Goal: Register for event/course: Sign up to attend an event or enroll in a course

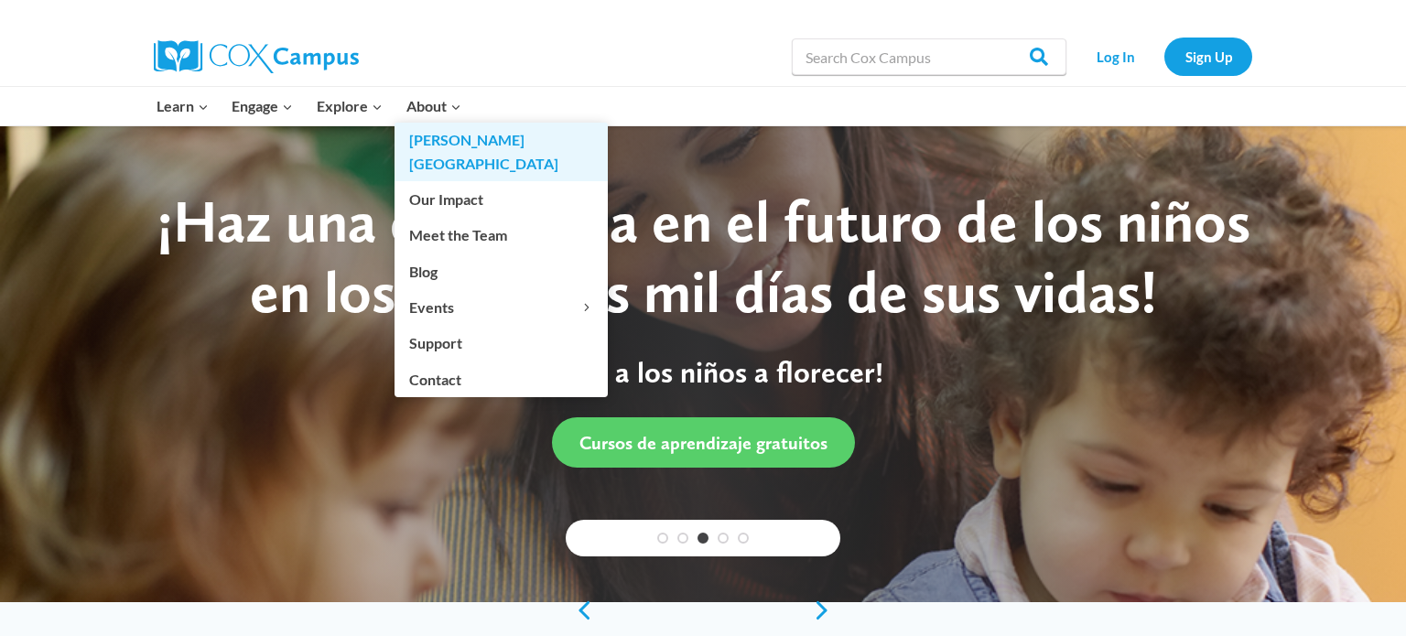
click at [425, 138] on link "[PERSON_NAME][GEOGRAPHIC_DATA]" at bounding box center [501, 152] width 213 height 59
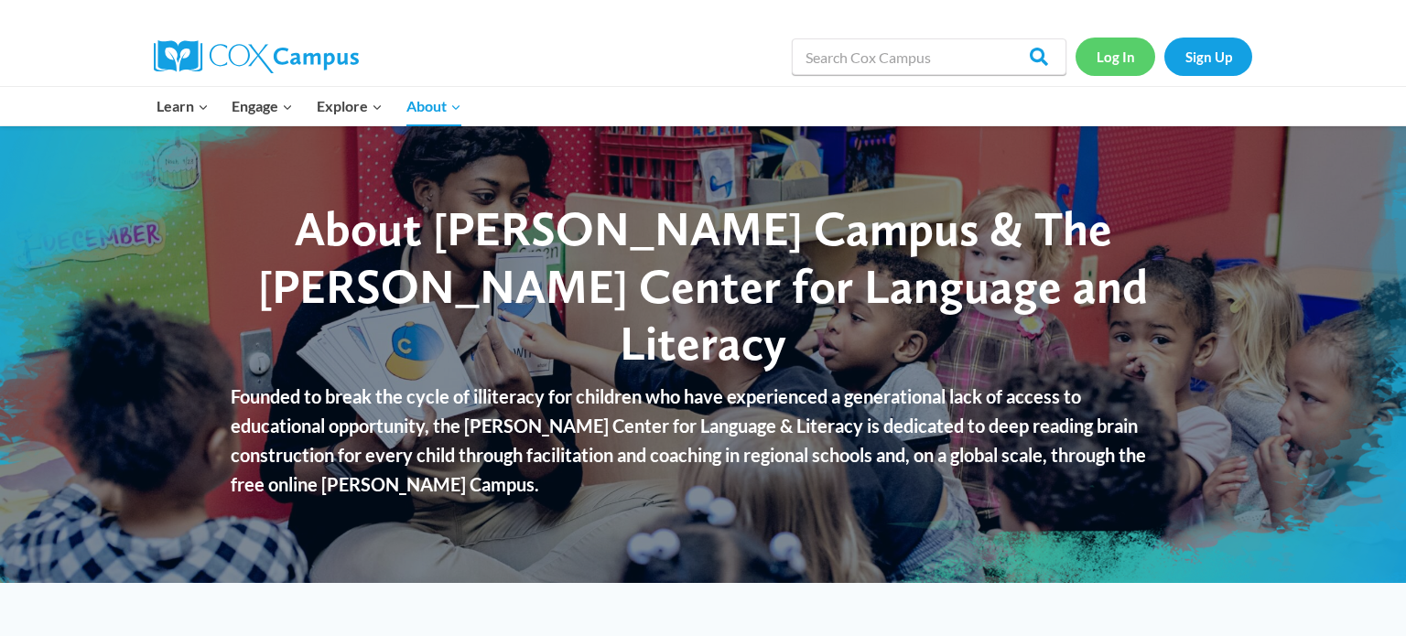
click at [1100, 51] on link "Log In" at bounding box center [1116, 57] width 80 height 38
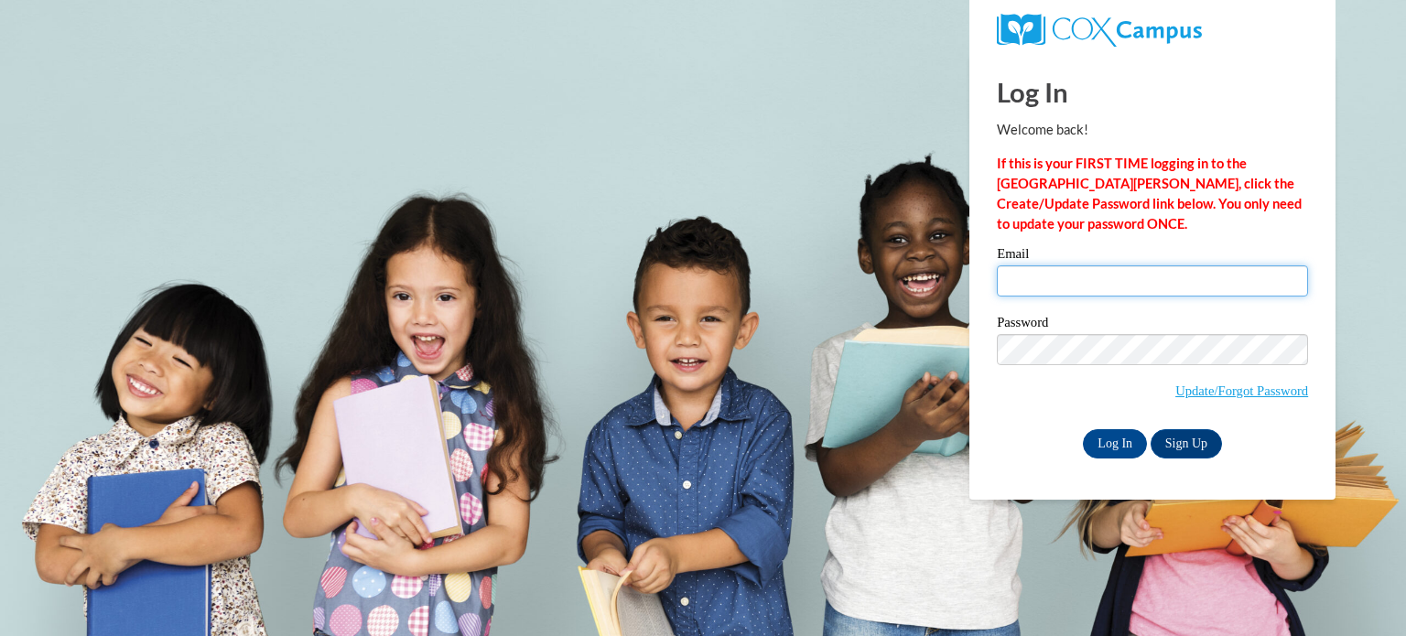
type input "rkimball@waupun.k12.wi.us"
click at [1030, 266] on input "rkimball@waupun.k12.wi.us" at bounding box center [1152, 281] width 311 height 31
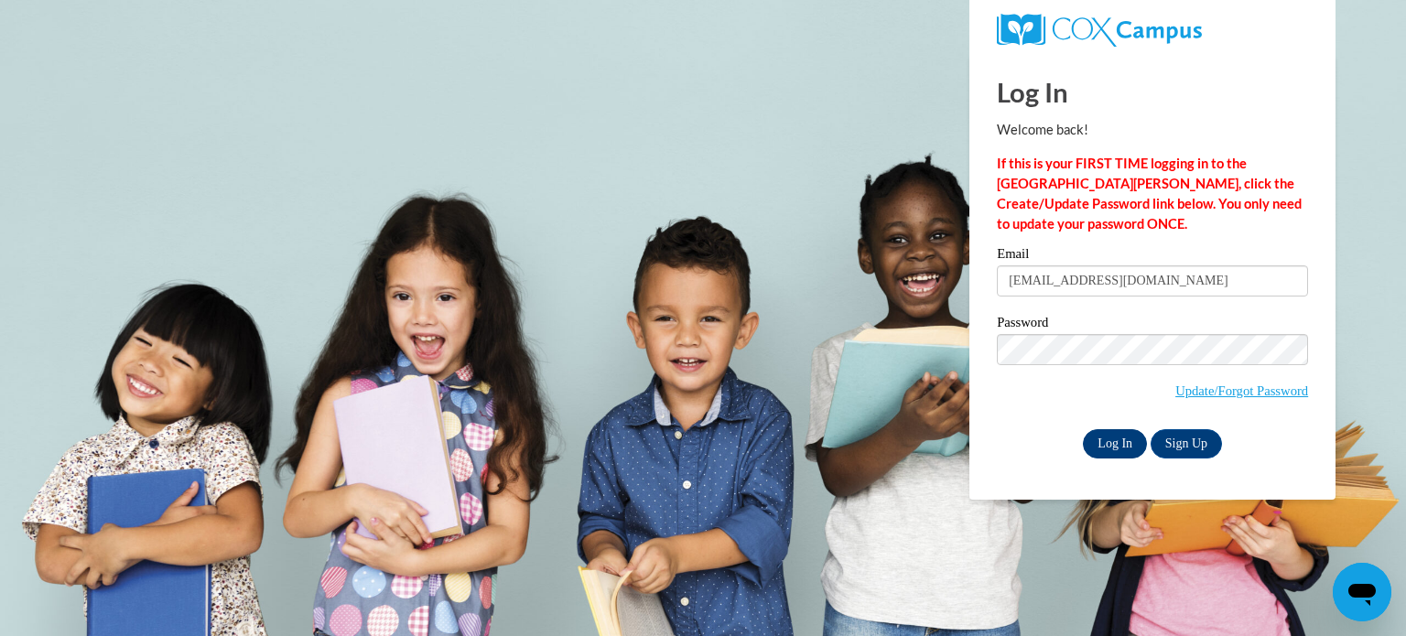
click at [1115, 442] on input "Log In" at bounding box center [1115, 443] width 64 height 29
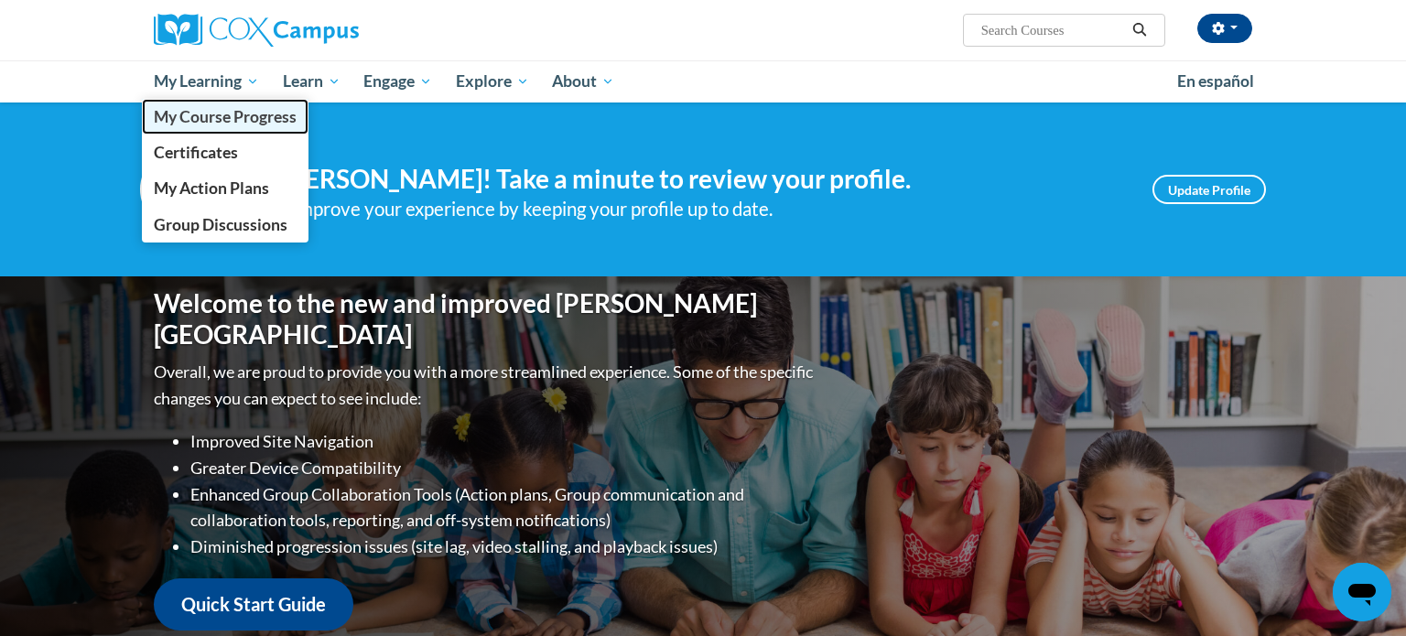
click at [229, 112] on span "My Course Progress" at bounding box center [225, 116] width 143 height 19
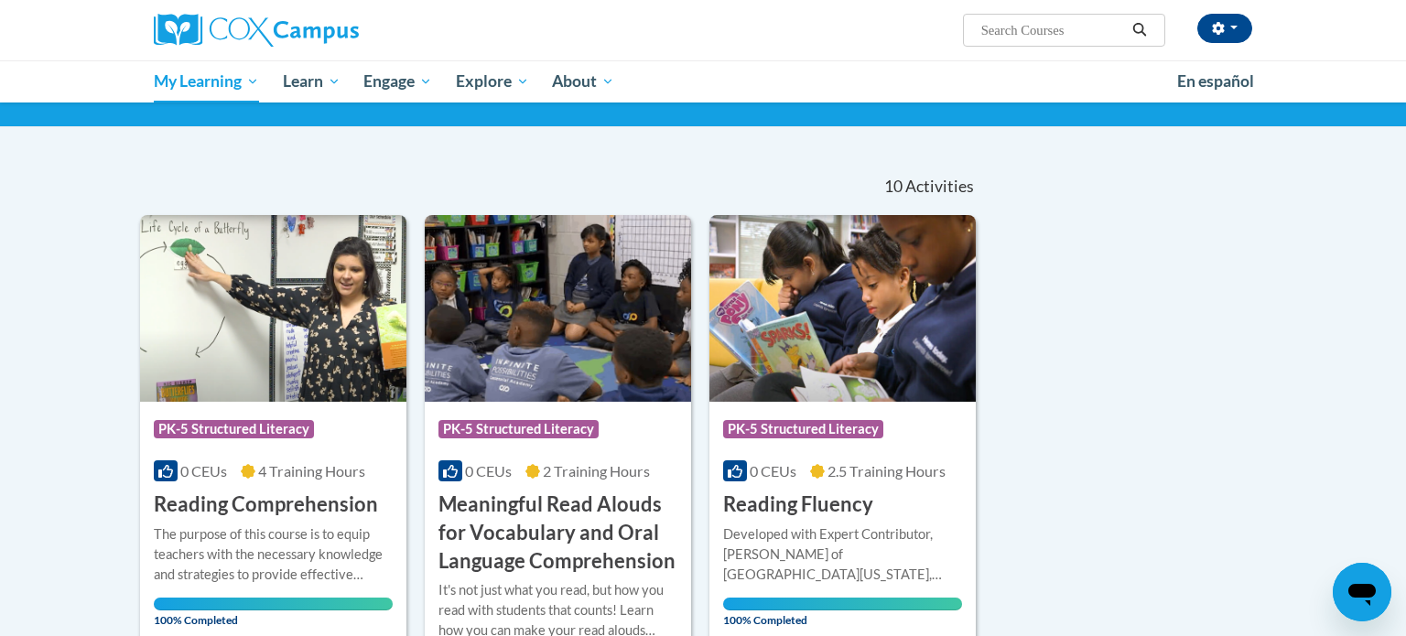
scroll to position [74, 0]
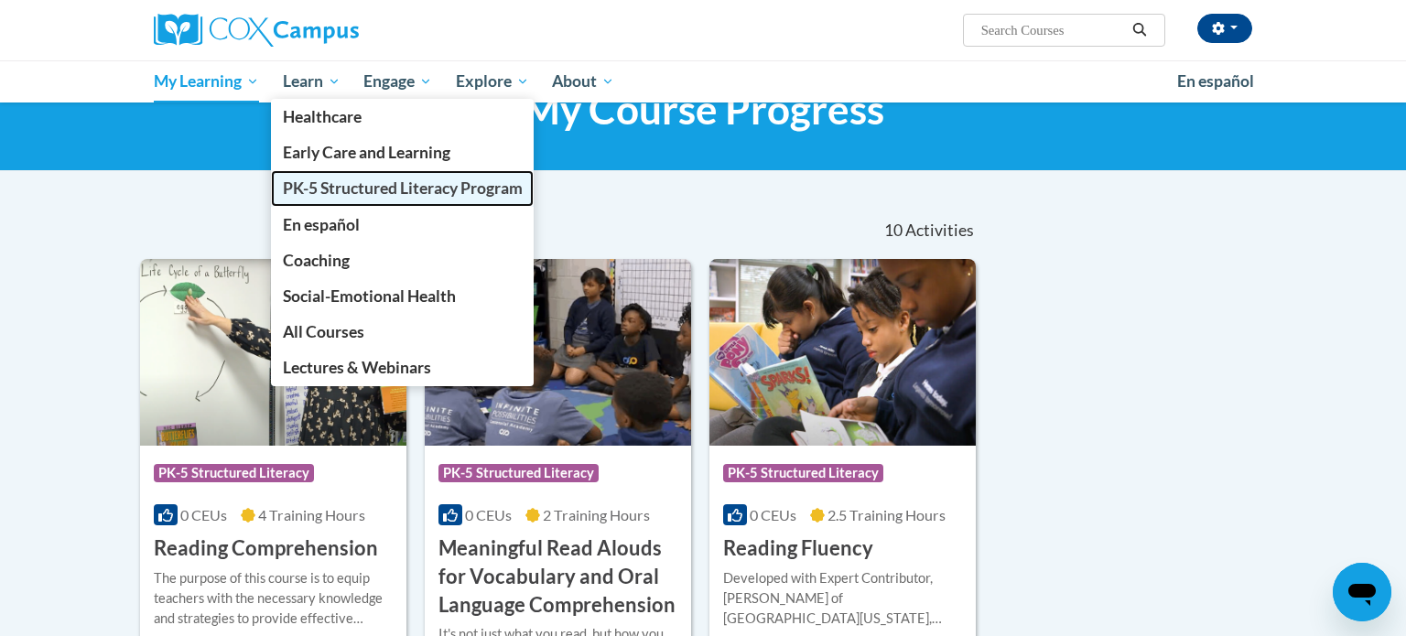
click at [376, 192] on span "PK-5 Structured Literacy Program" at bounding box center [403, 188] width 240 height 19
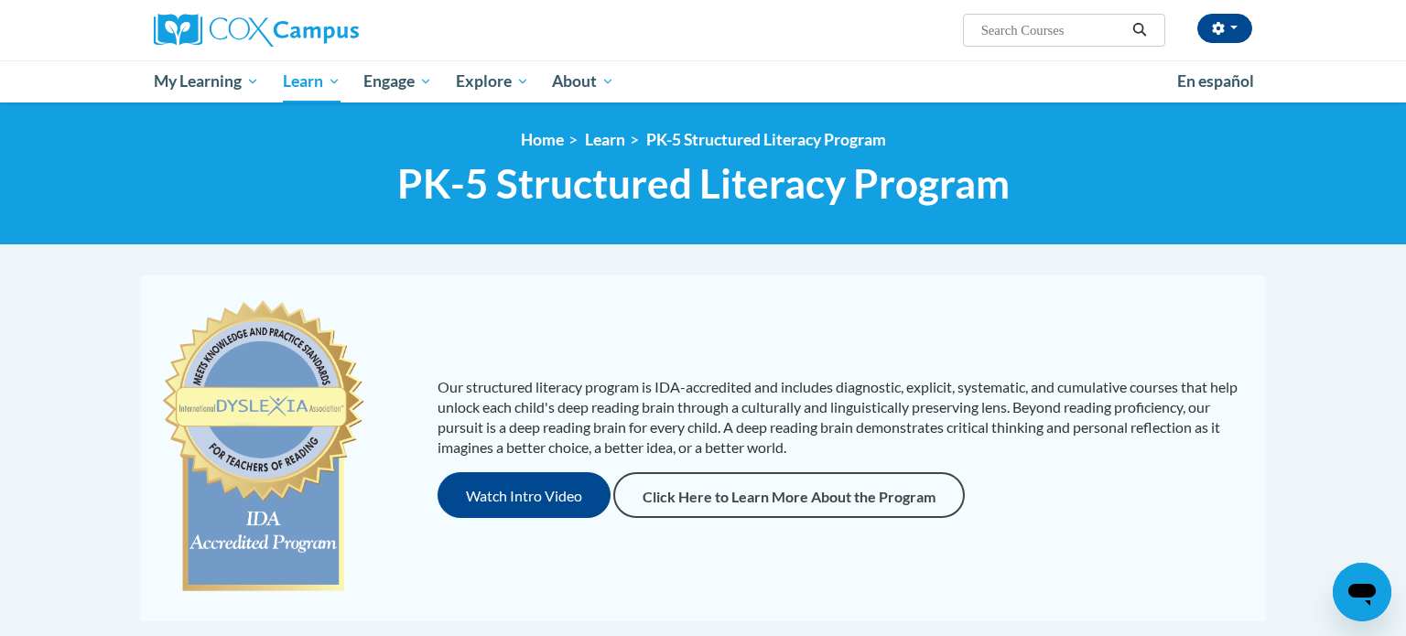
click at [1039, 38] on input "Search..." at bounding box center [1053, 30] width 146 height 22
type input "data driven"
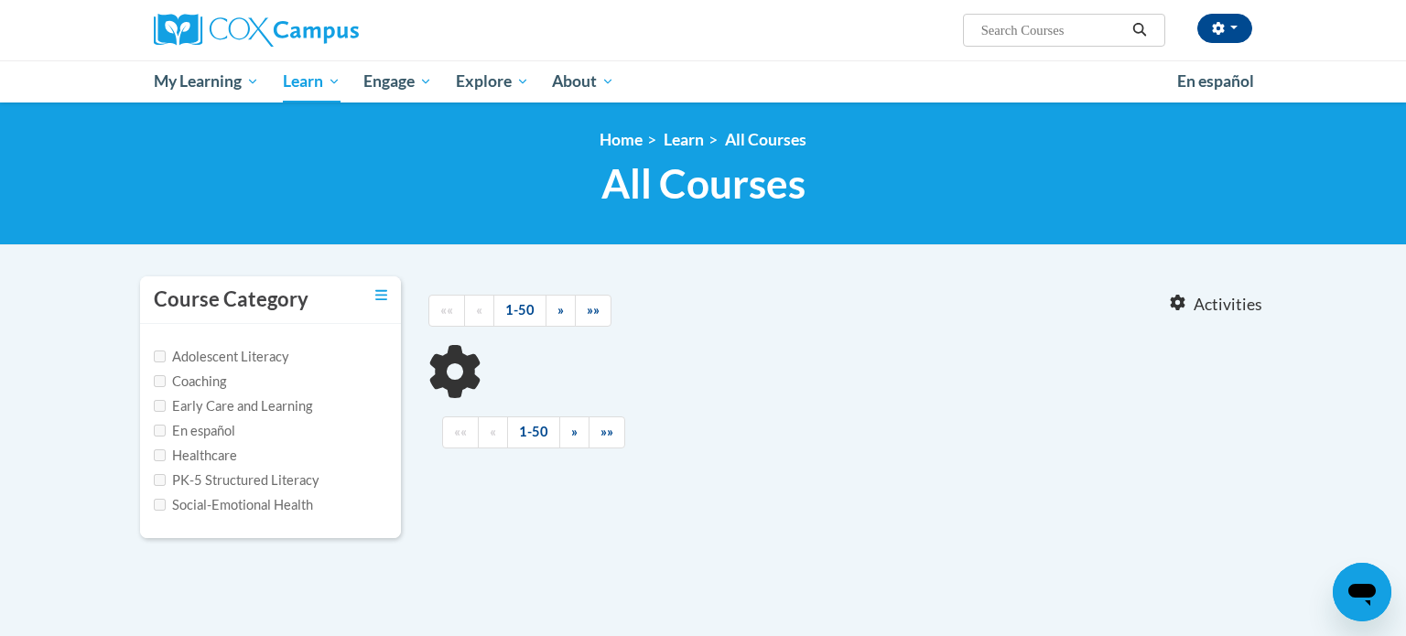
type input "data driven"
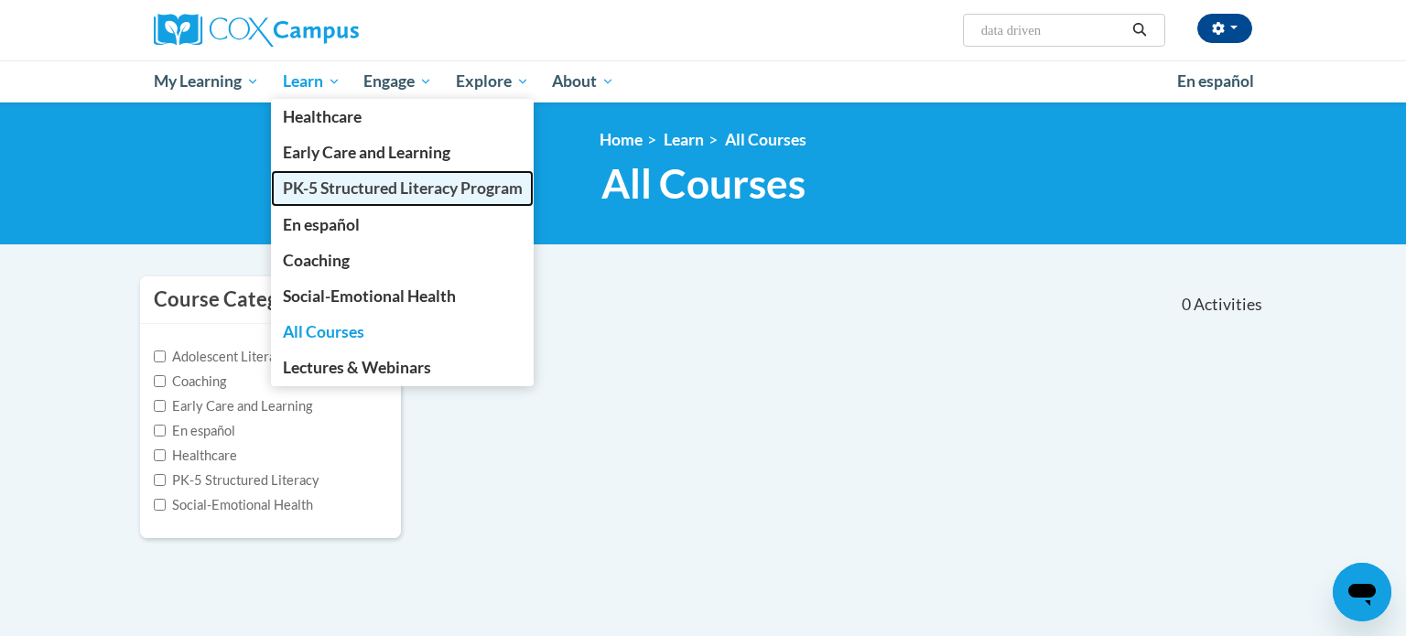
click at [318, 179] on span "PK-5 Structured Literacy Program" at bounding box center [403, 188] width 240 height 19
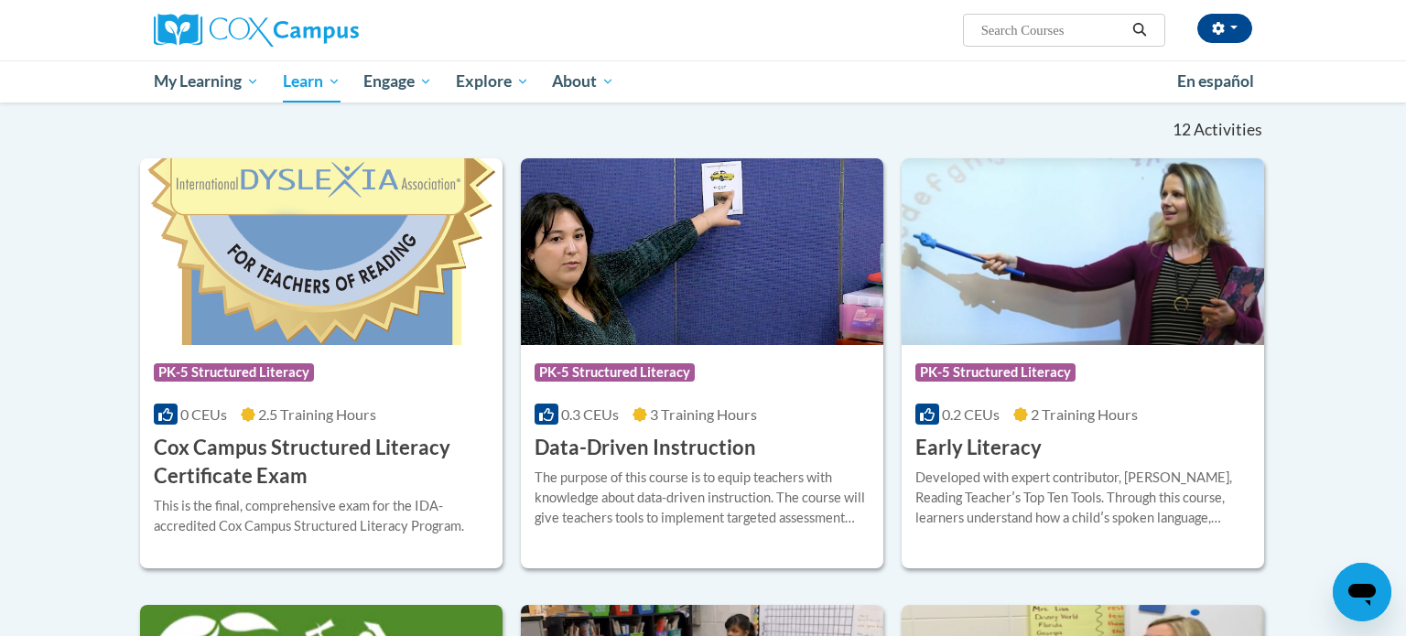
scroll to position [535, 0]
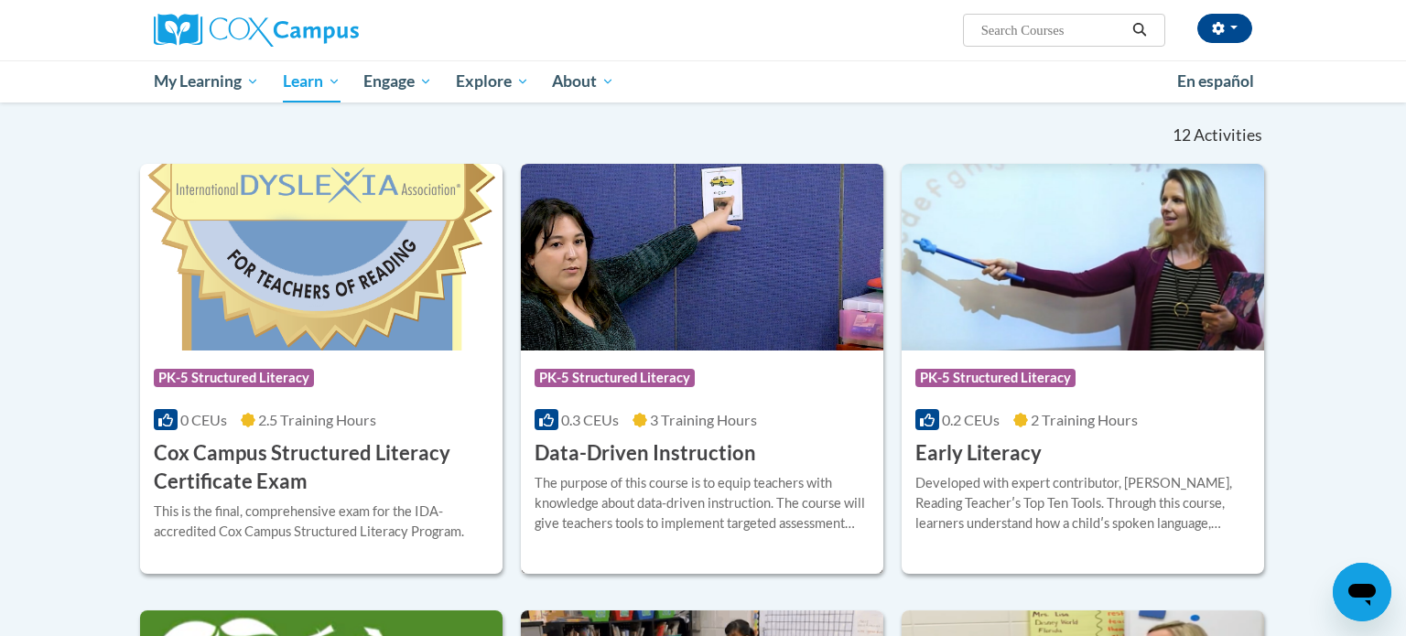
click at [717, 305] on img at bounding box center [702, 257] width 363 height 187
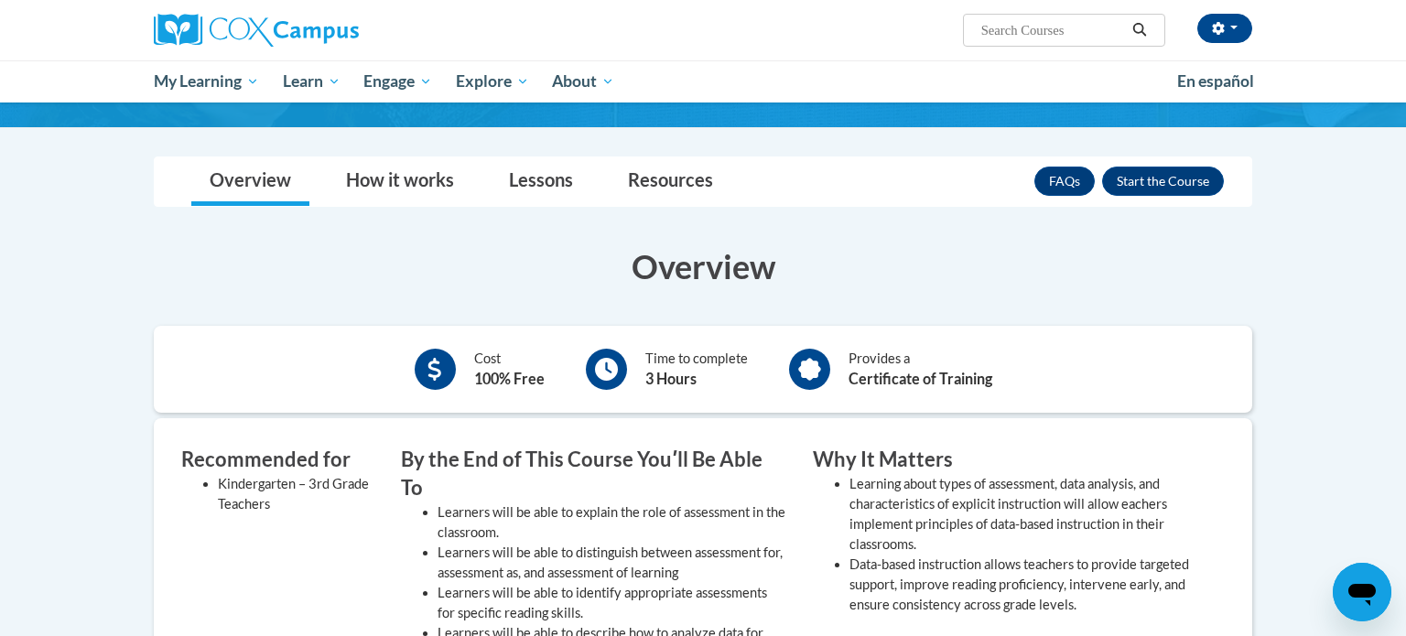
scroll to position [219, 0]
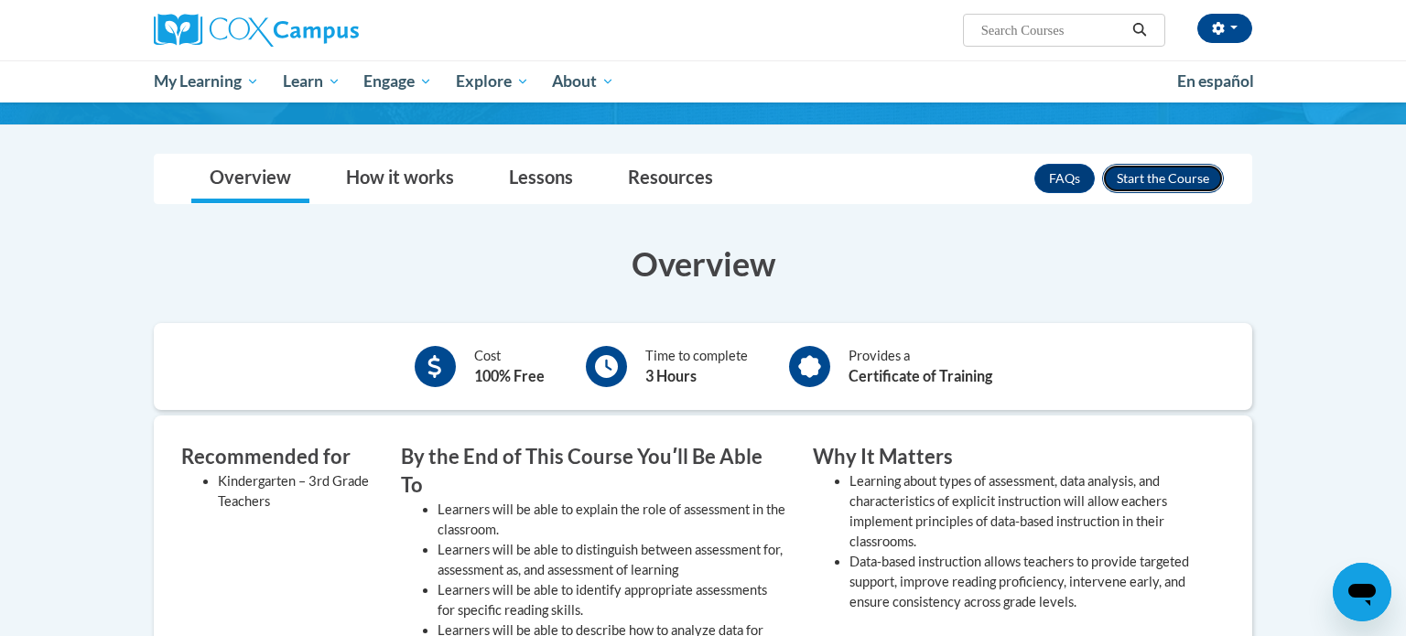
click at [1157, 173] on button "Enroll" at bounding box center [1163, 178] width 122 height 29
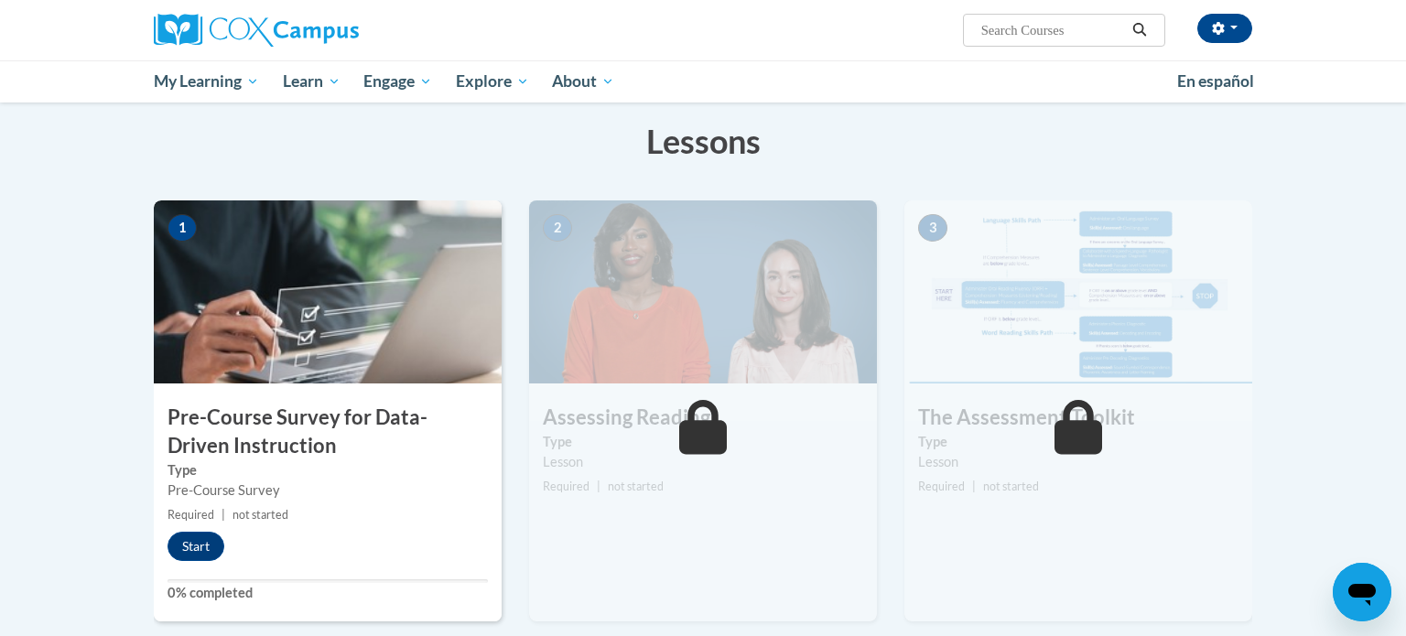
scroll to position [296, 0]
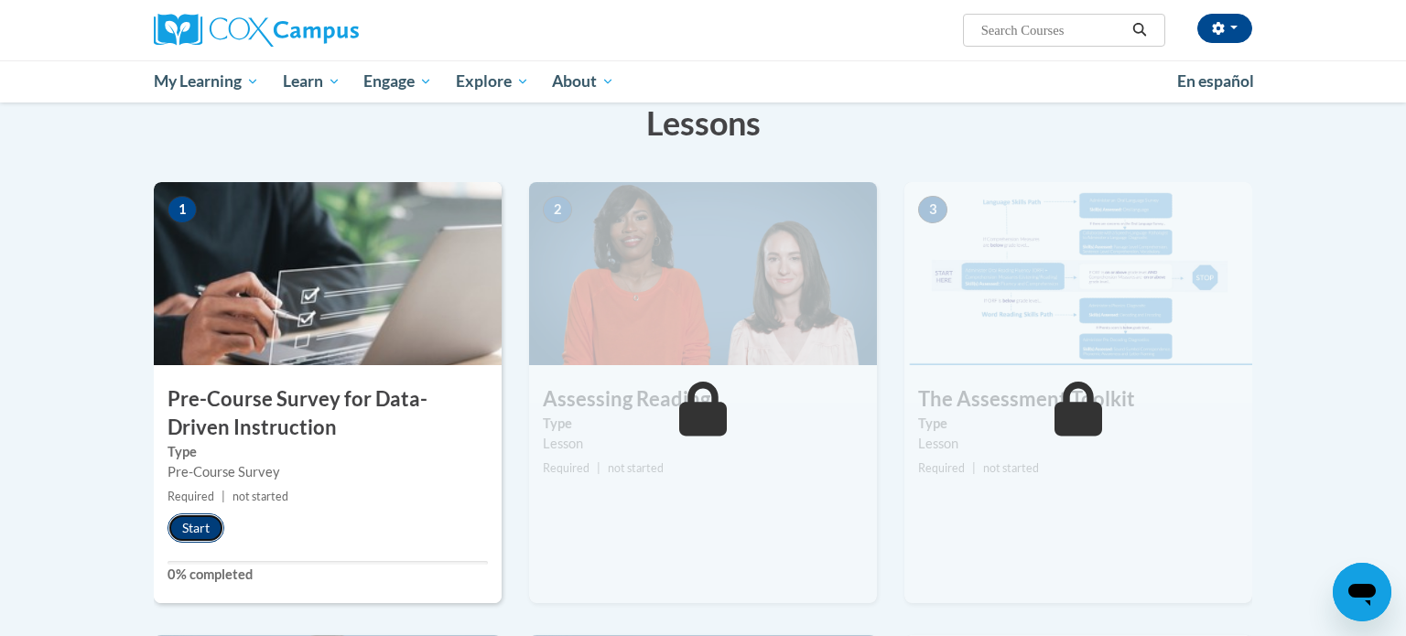
click at [194, 515] on button "Start" at bounding box center [196, 528] width 57 height 29
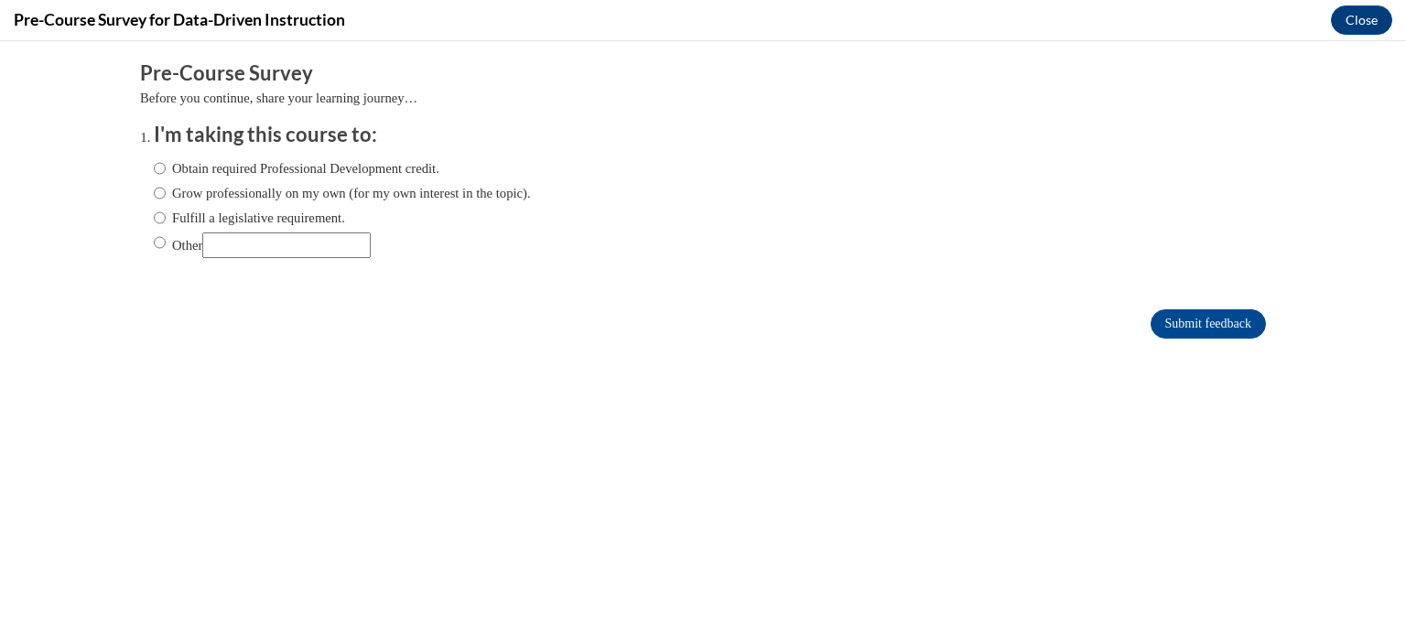
scroll to position [0, 0]
click at [385, 159] on label "Obtain required Professional Development credit." at bounding box center [297, 168] width 286 height 20
click at [166, 159] on input "Obtain required Professional Development credit." at bounding box center [160, 168] width 12 height 20
radio input "true"
click at [320, 202] on label "Grow professionally on my own (for my own interest in the topic)." at bounding box center [342, 193] width 377 height 20
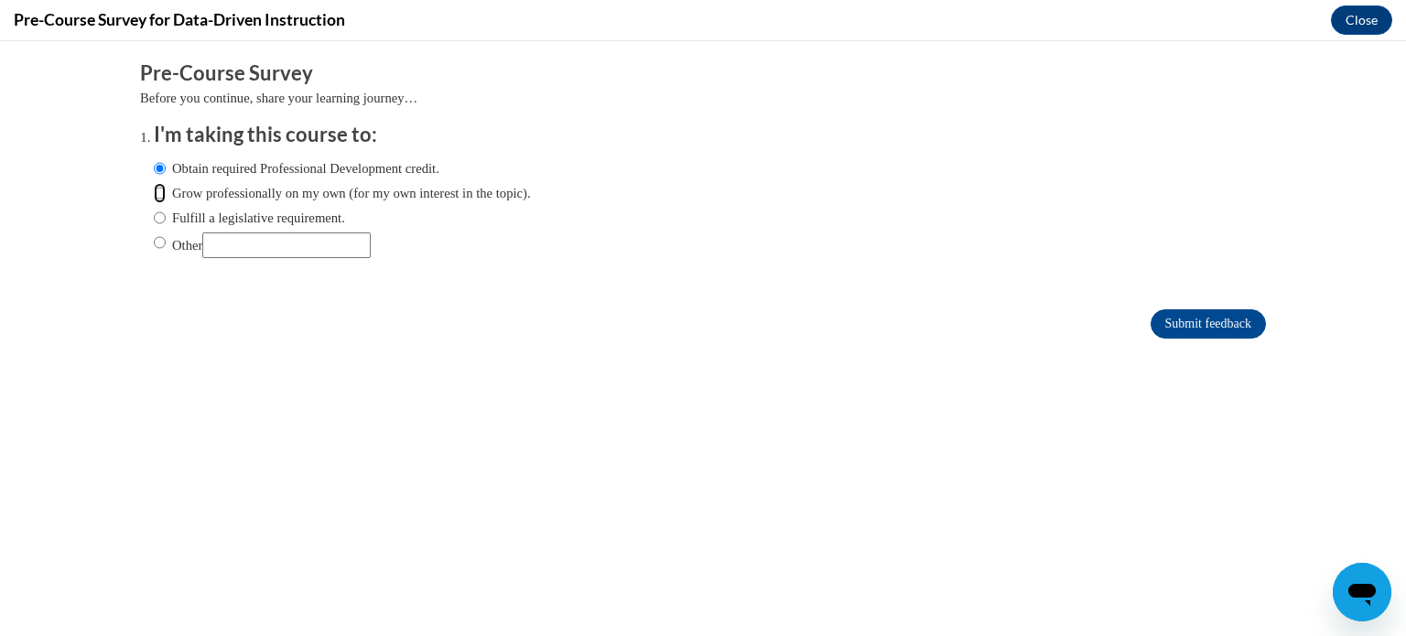
click at [166, 202] on input "Grow professionally on my own (for my own interest in the topic)." at bounding box center [160, 193] width 12 height 20
radio input "true"
click at [318, 212] on label "Fulfill a legislative requirement." at bounding box center [249, 218] width 191 height 20
click at [166, 212] on input "Fulfill a legislative requirement." at bounding box center [160, 218] width 12 height 20
radio input "true"
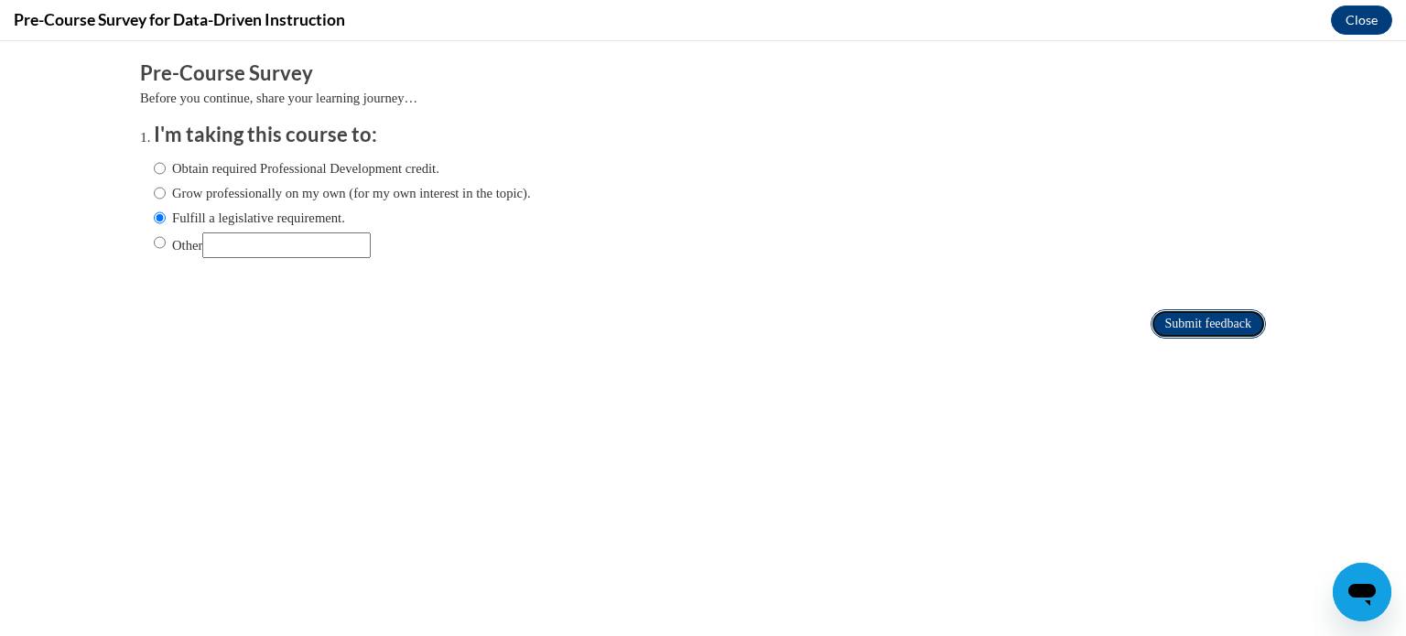
click at [1181, 317] on input "Submit feedback" at bounding box center [1208, 323] width 115 height 29
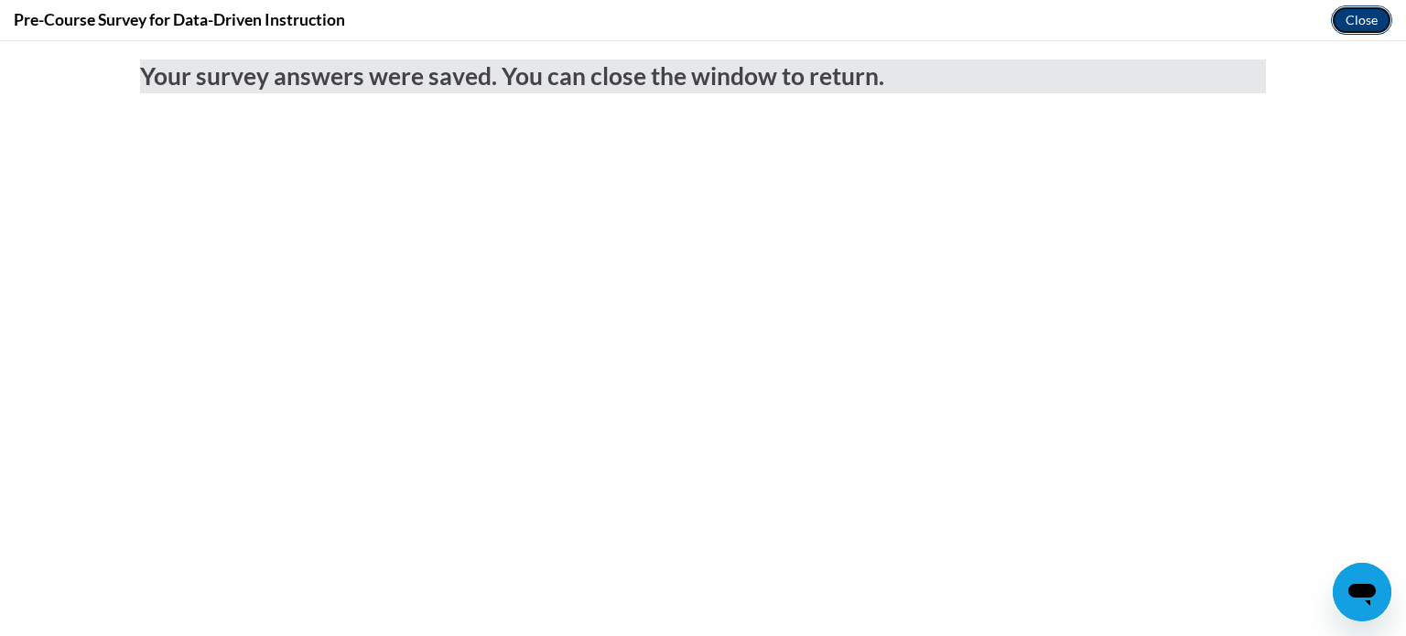
click at [1373, 12] on button "Close" at bounding box center [1361, 19] width 61 height 29
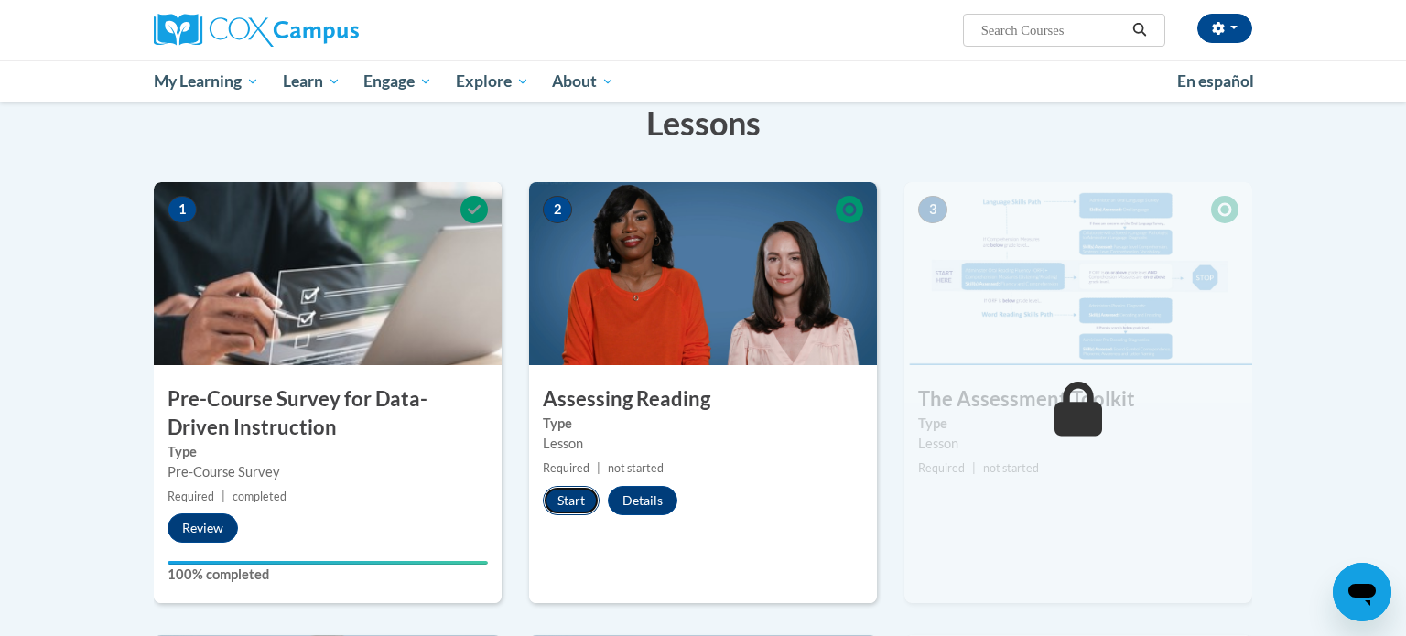
click at [574, 496] on button "Start" at bounding box center [571, 500] width 57 height 29
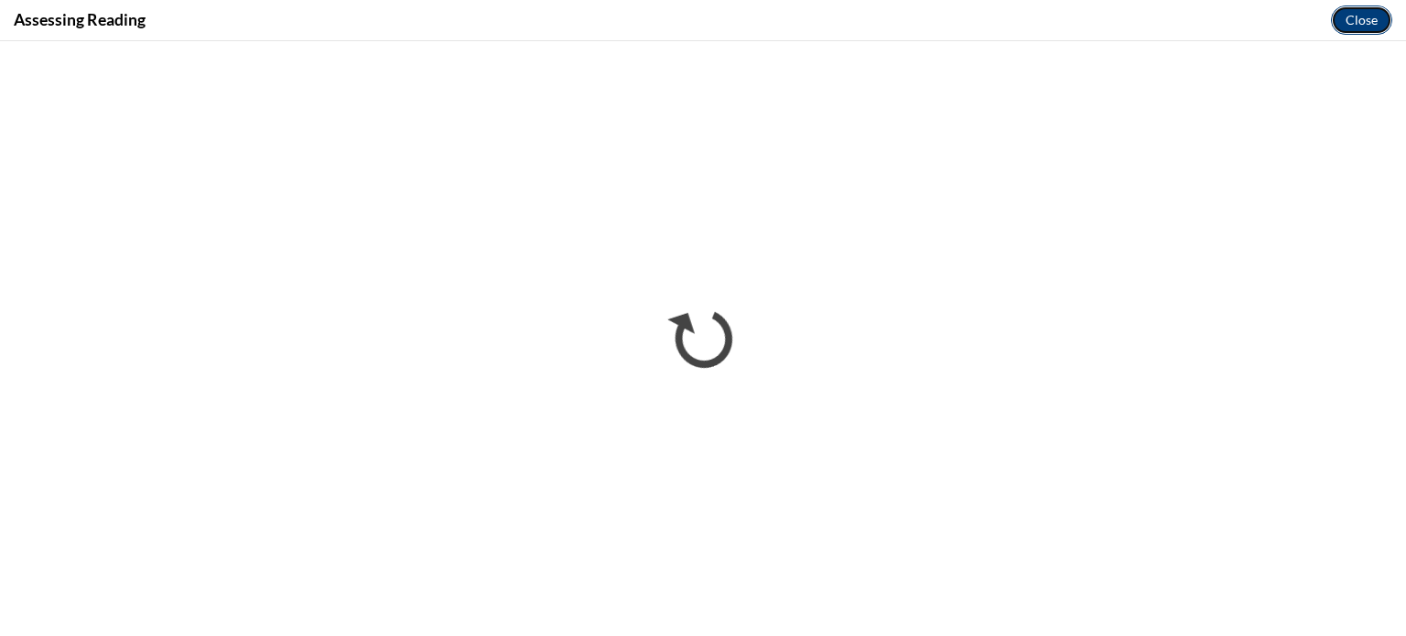
click at [1360, 27] on button "Close" at bounding box center [1361, 19] width 61 height 29
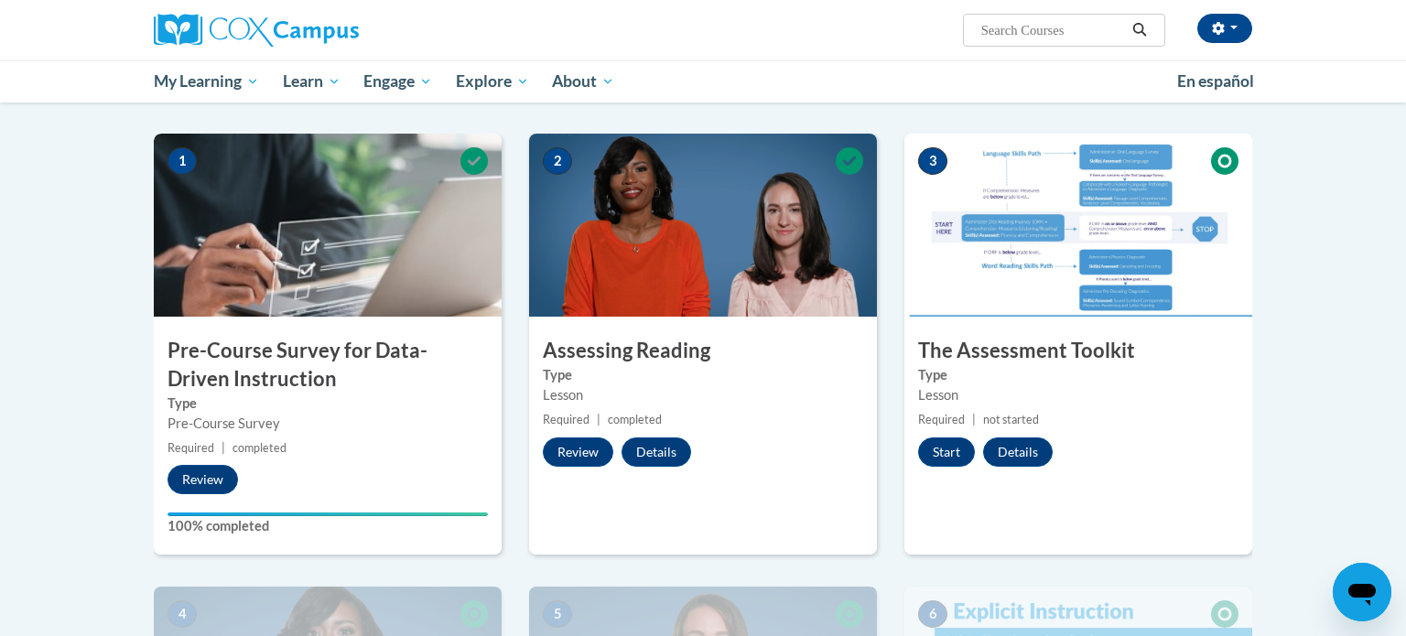
scroll to position [349, 0]
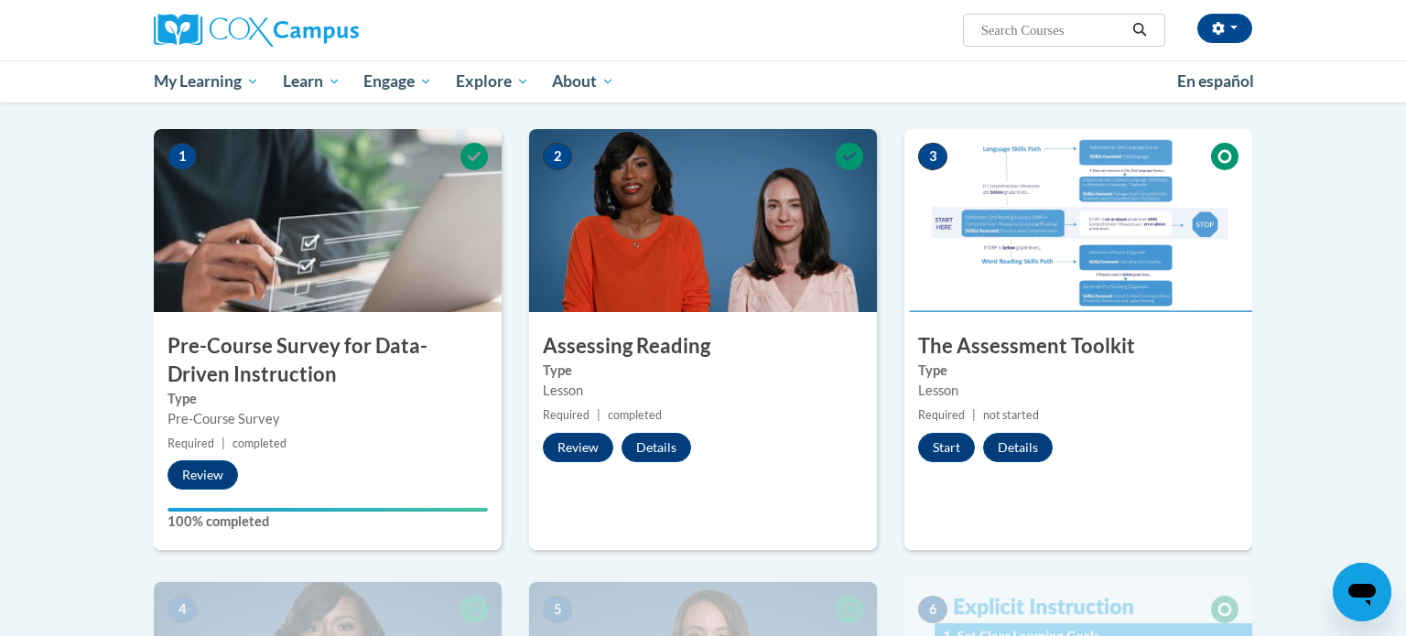
click at [938, 461] on div "3 The Assessment Toolkit Type Lesson Required | not started Start Details Feedb…" at bounding box center [1079, 339] width 348 height 421
click at [942, 453] on button "Start" at bounding box center [946, 447] width 57 height 29
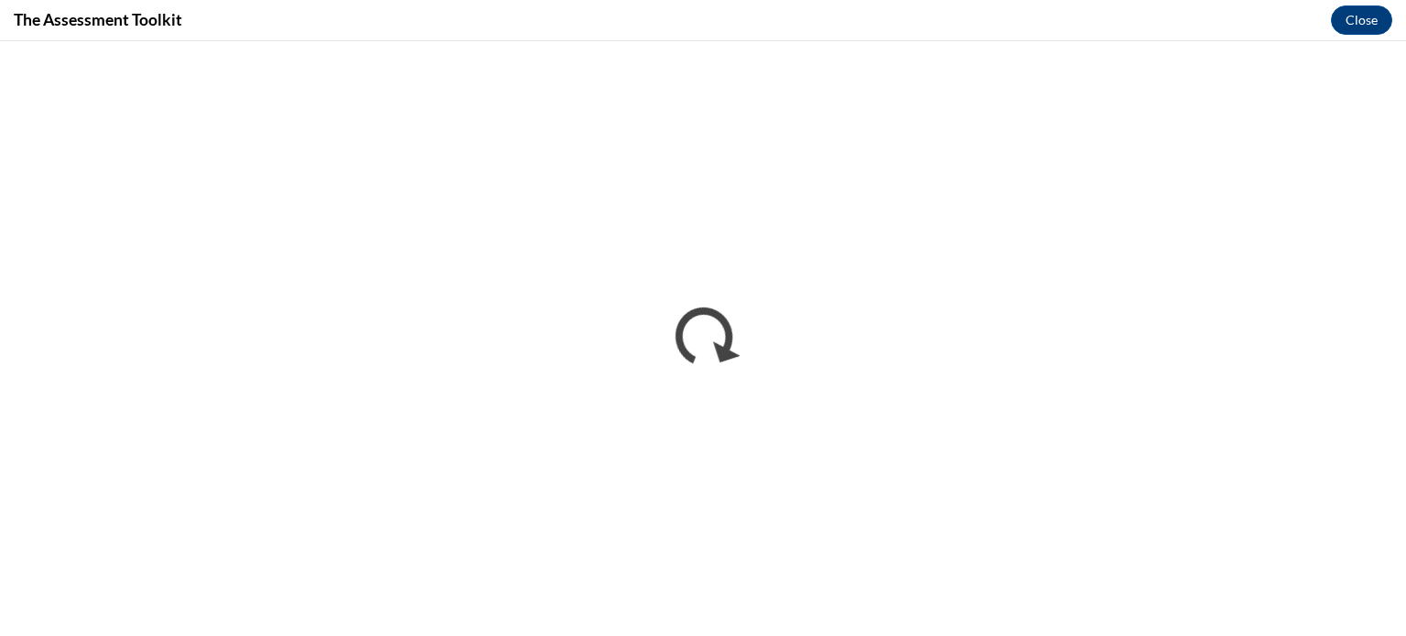
scroll to position [0, 0]
click at [1374, 29] on button "Close" at bounding box center [1361, 19] width 61 height 29
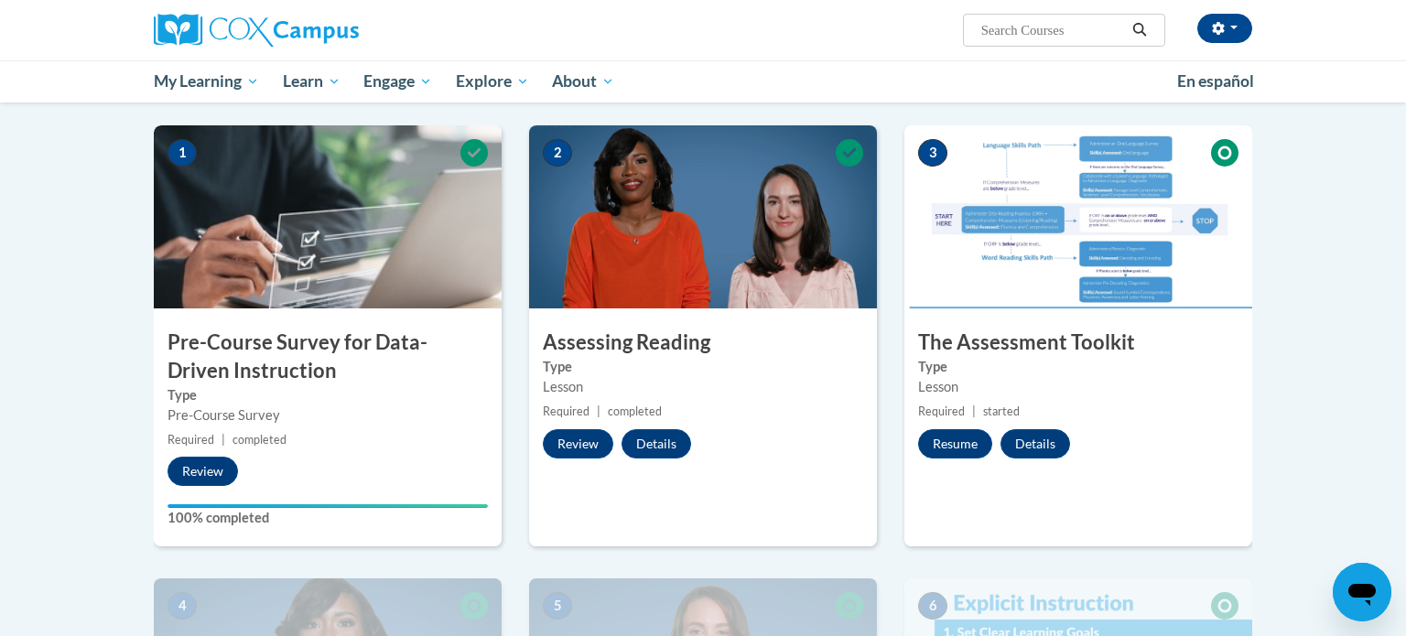
scroll to position [352, 0]
click at [970, 445] on button "Resume" at bounding box center [955, 444] width 74 height 29
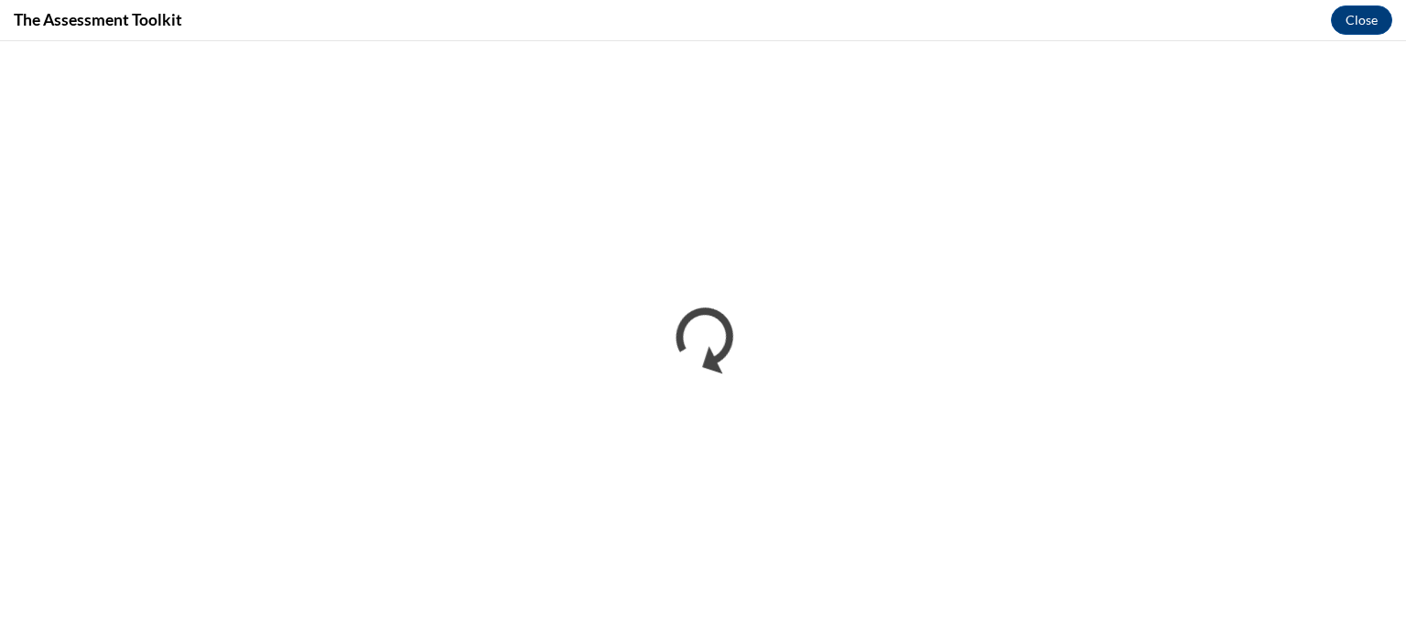
scroll to position [0, 0]
click at [1355, 23] on button "Close" at bounding box center [1361, 19] width 61 height 29
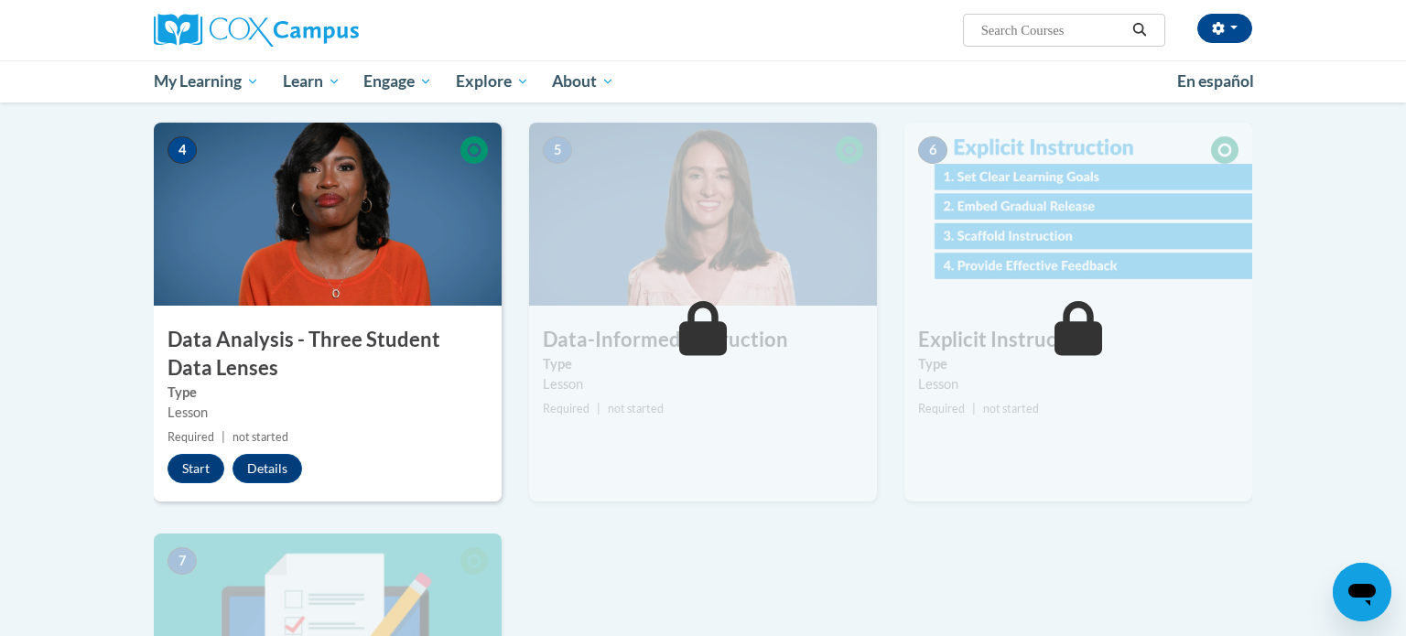
scroll to position [856, 0]
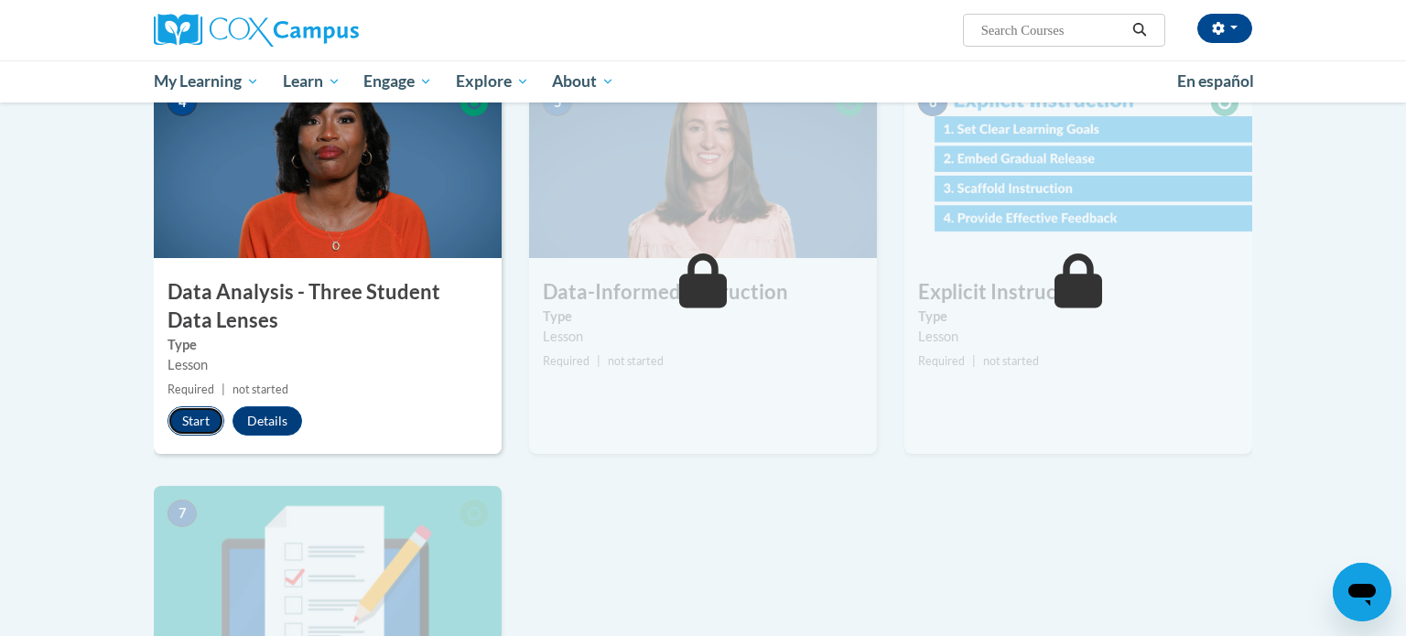
click at [206, 434] on button "Start" at bounding box center [196, 421] width 57 height 29
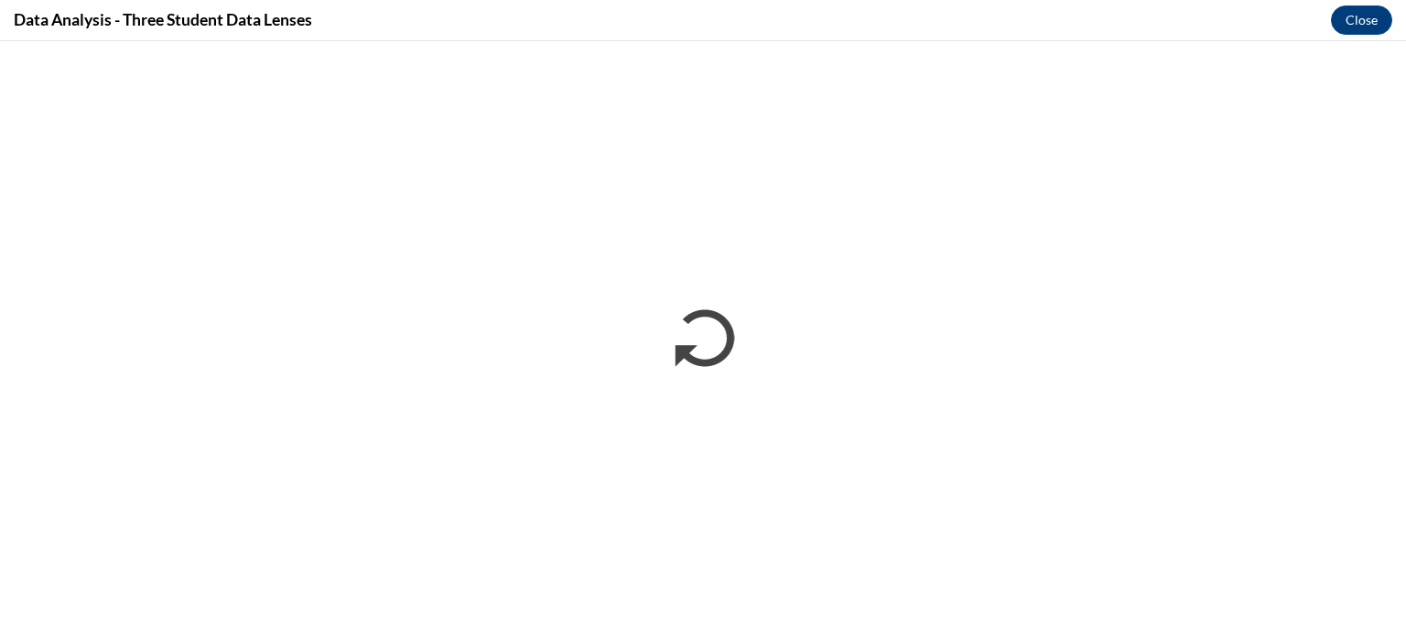
scroll to position [0, 0]
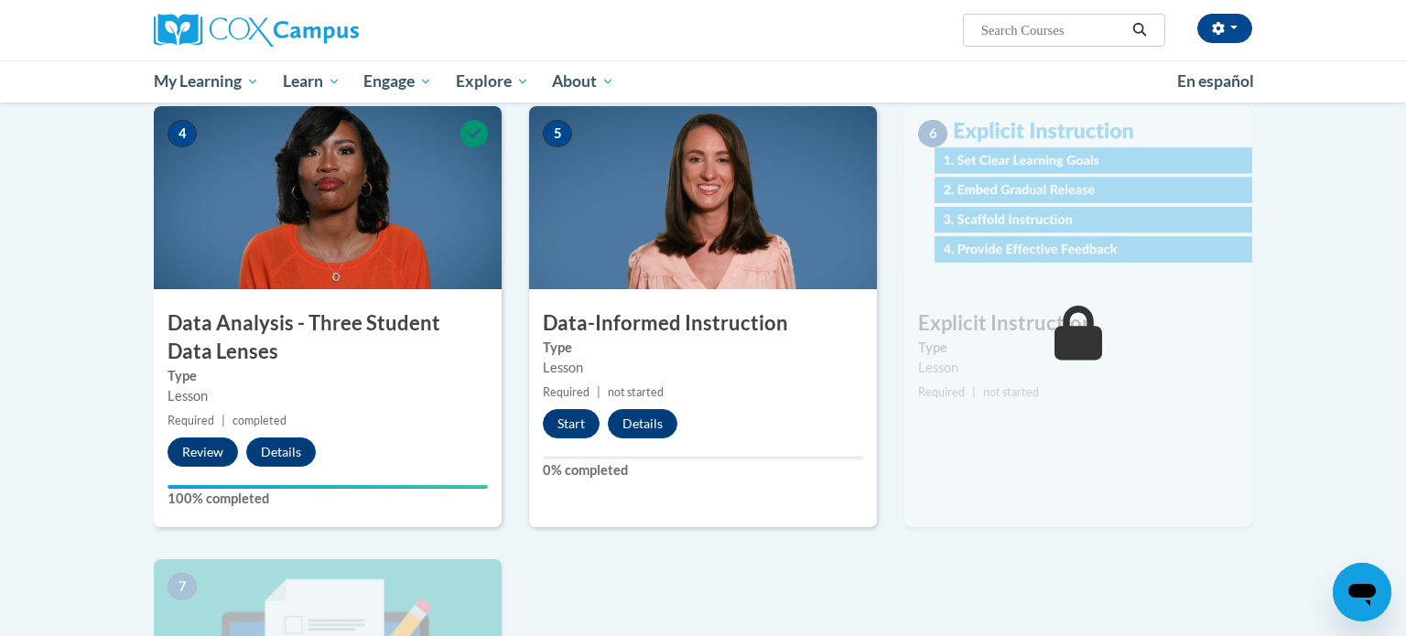
scroll to position [848, 0]
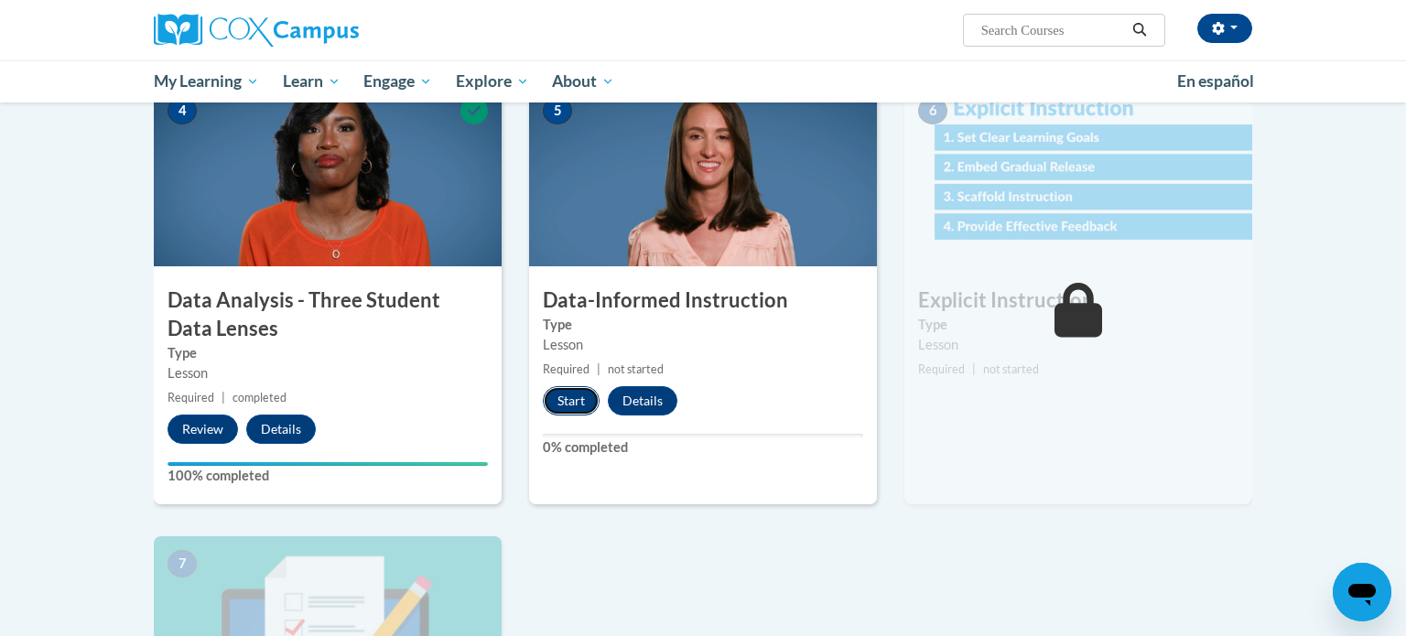
click at [567, 403] on button "Start" at bounding box center [571, 400] width 57 height 29
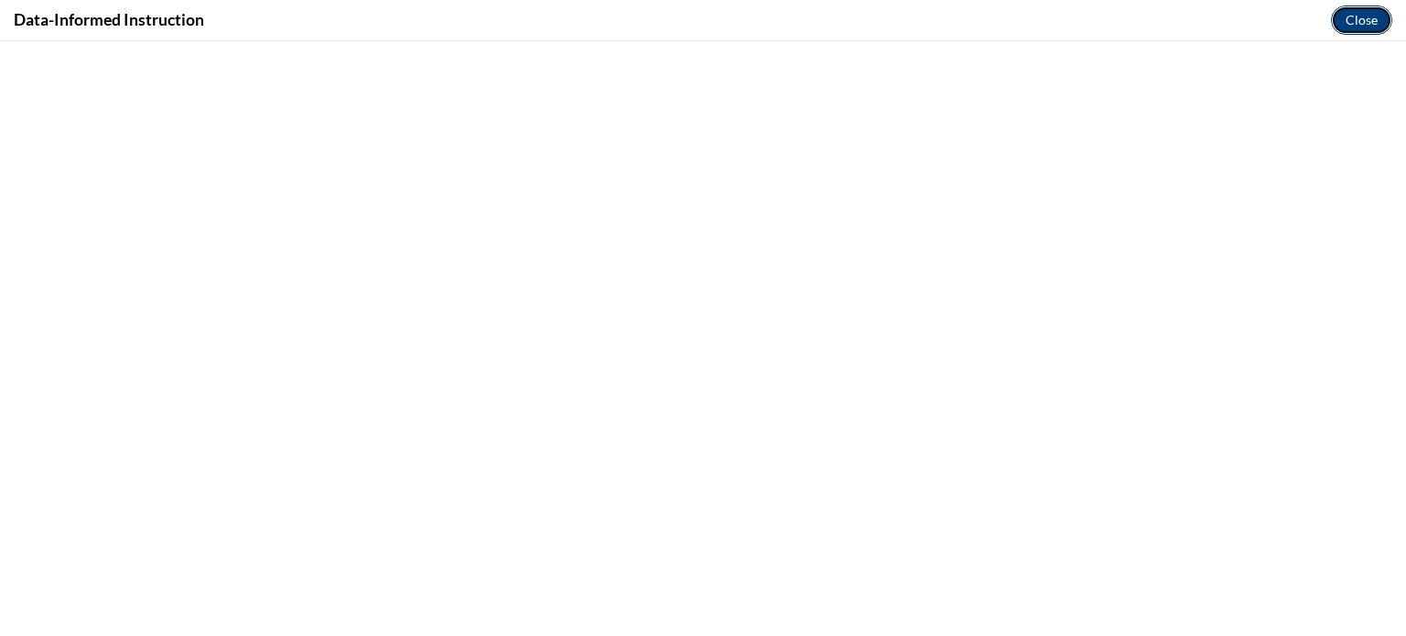
click at [1362, 31] on button "Close" at bounding box center [1361, 19] width 61 height 29
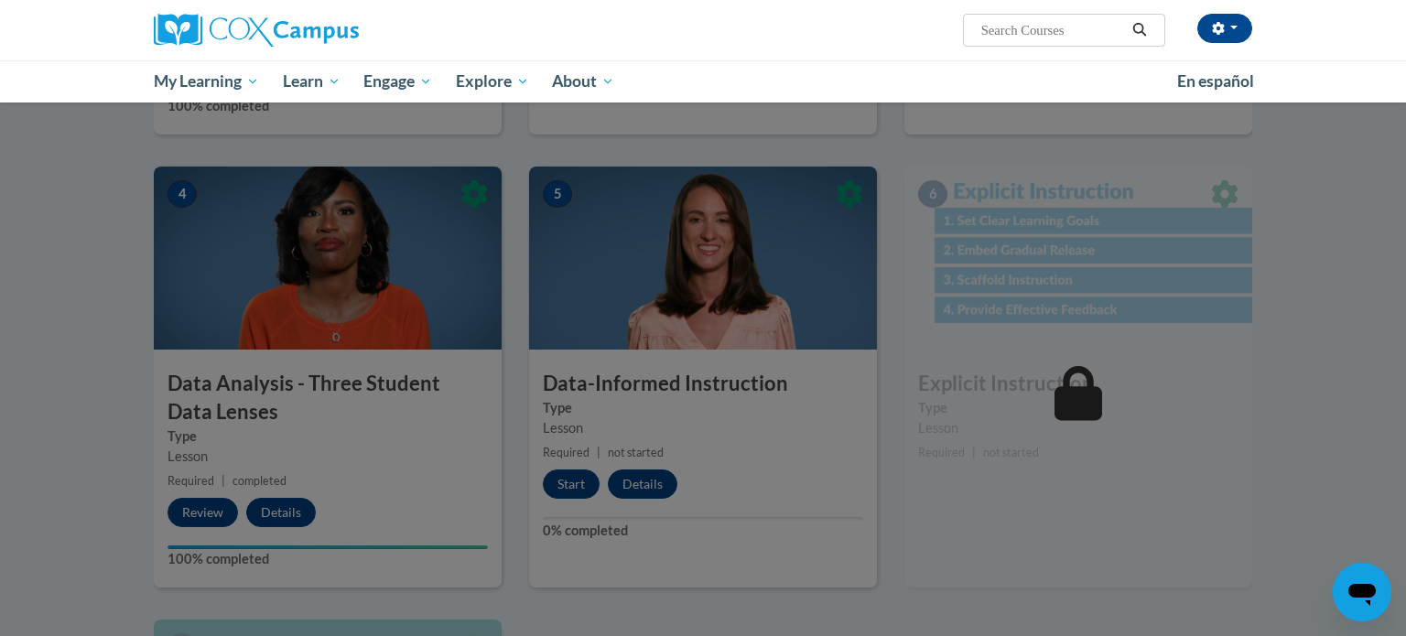
scroll to position [765, 0]
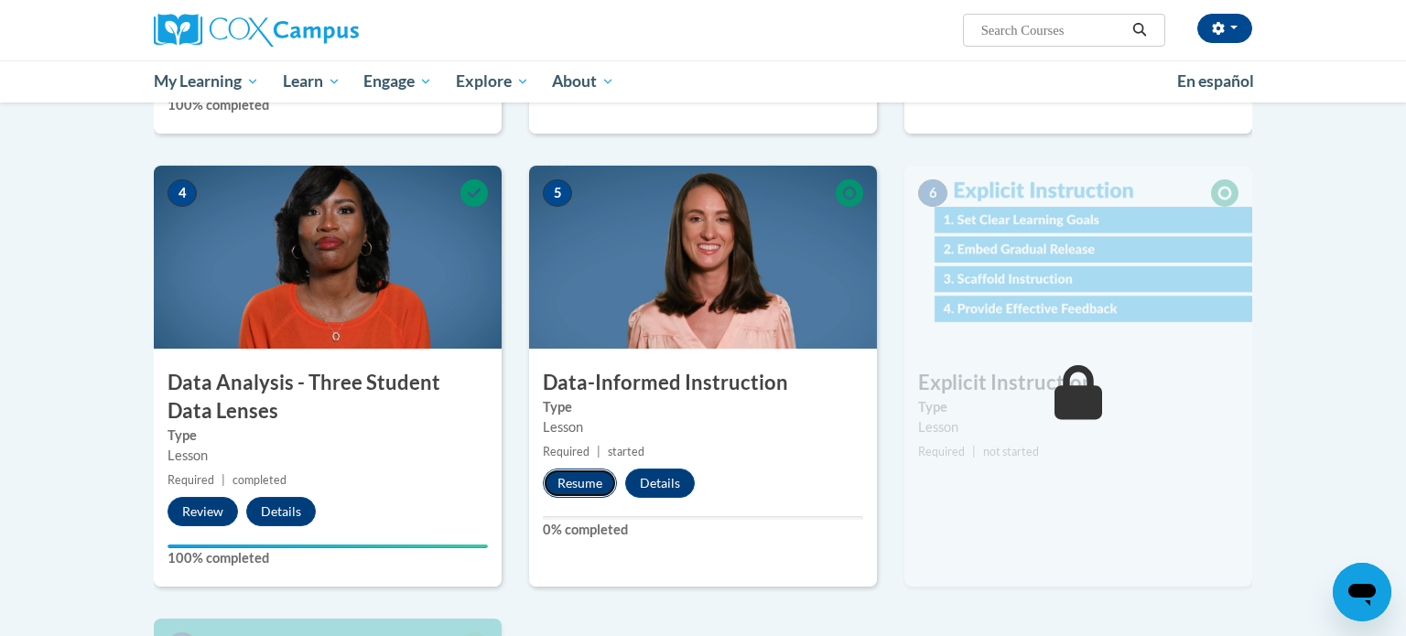
click at [599, 481] on button "Resume" at bounding box center [580, 483] width 74 height 29
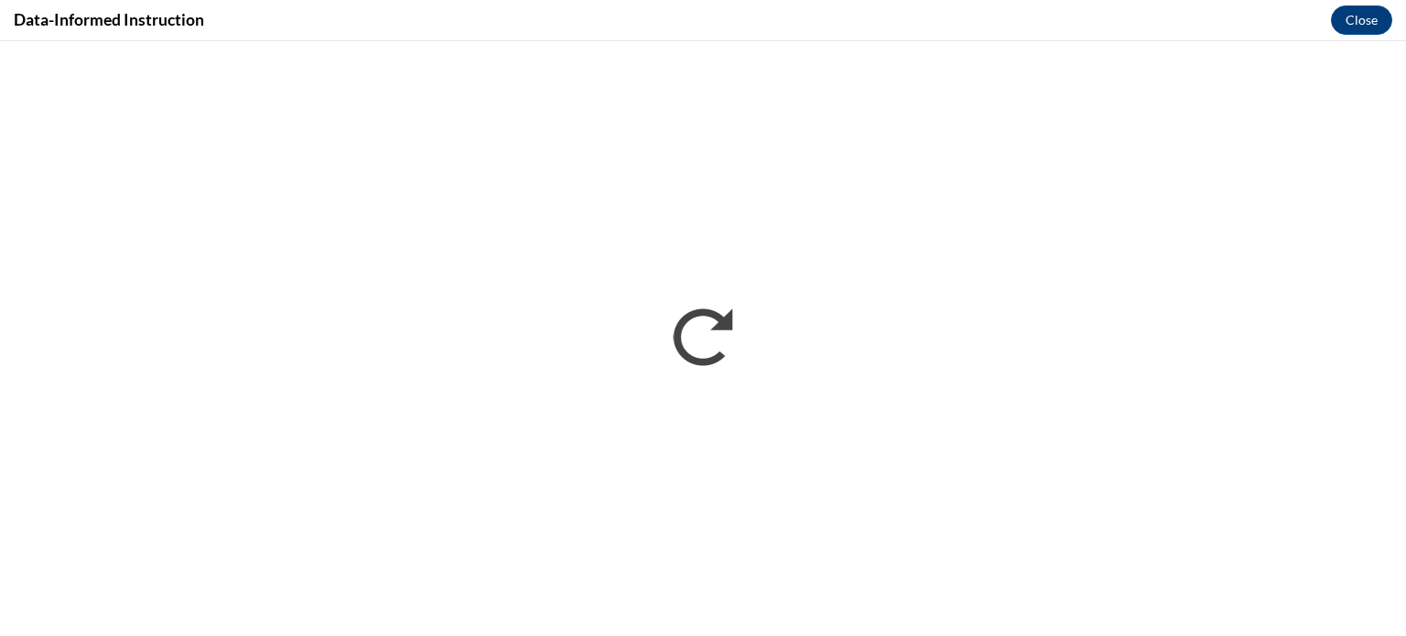
scroll to position [0, 0]
click at [1342, 14] on button "Close" at bounding box center [1361, 19] width 61 height 29
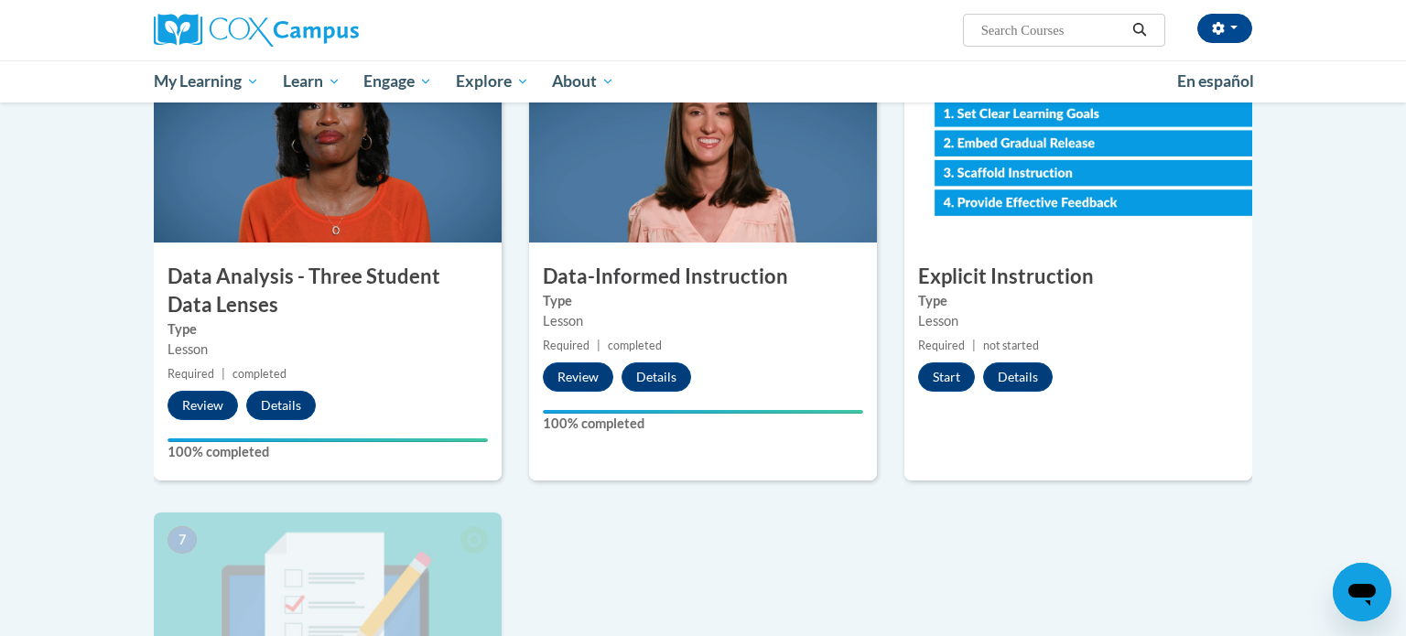
scroll to position [861, 0]
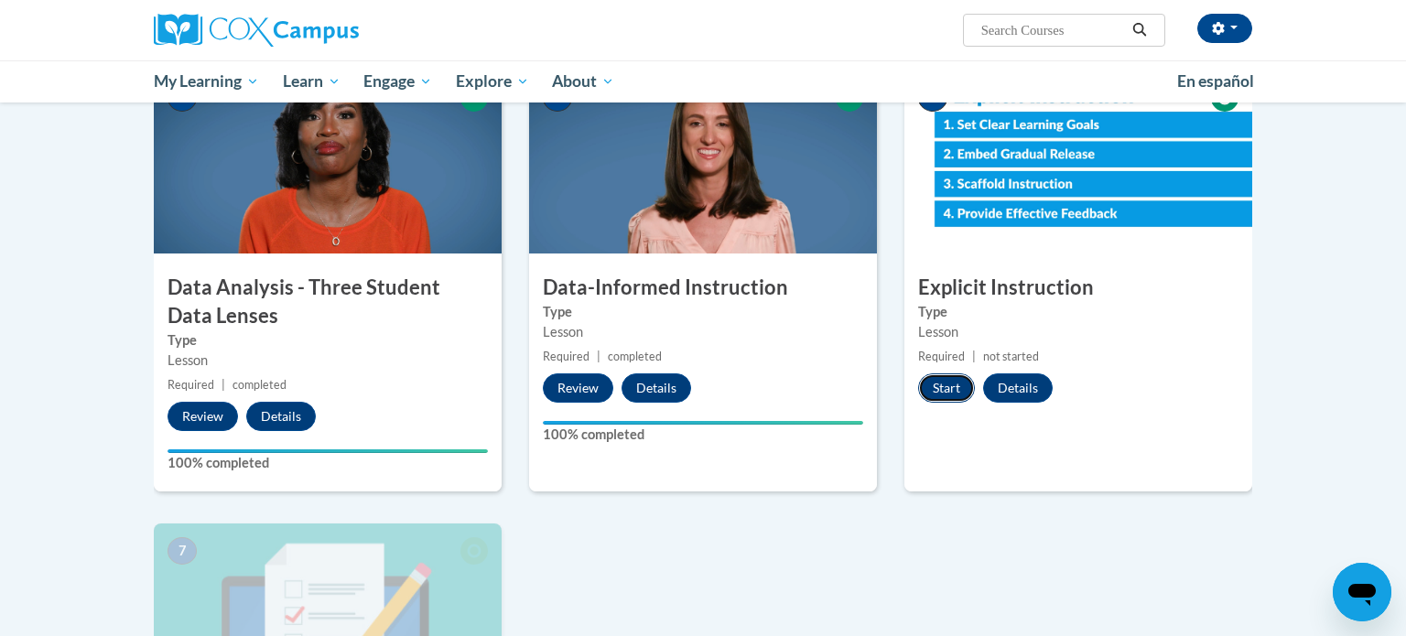
click at [948, 383] on button "Start" at bounding box center [946, 388] width 57 height 29
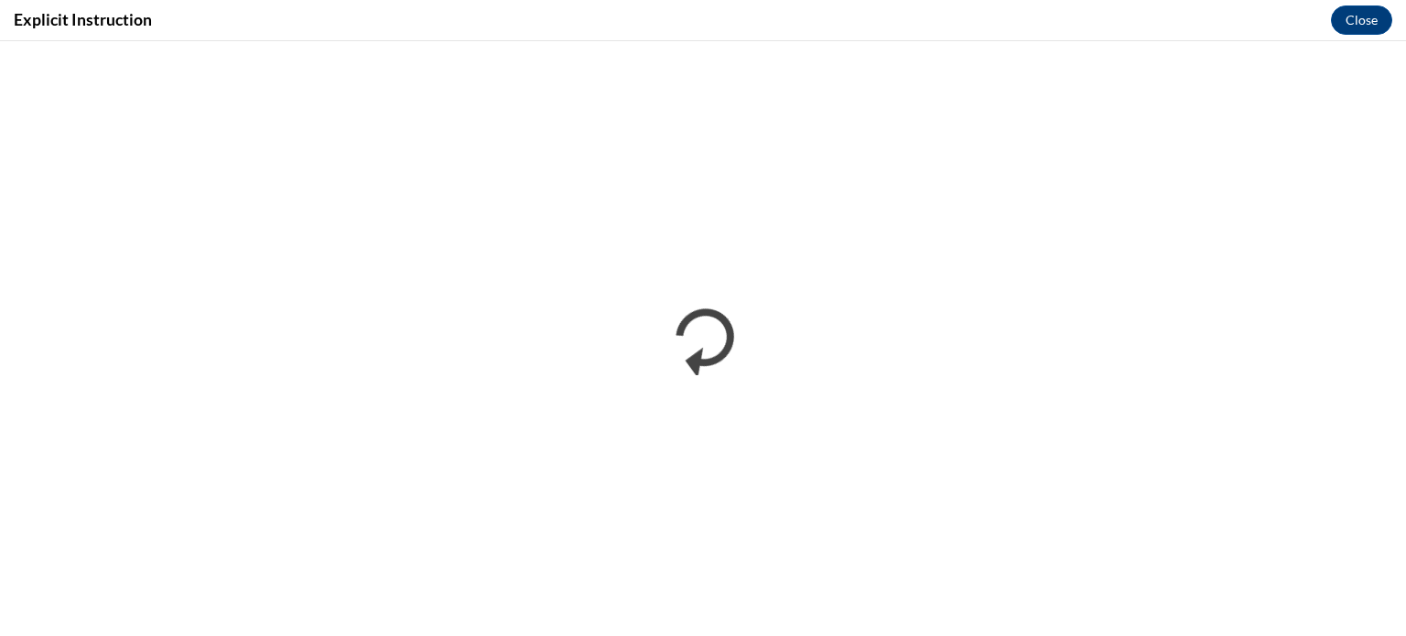
scroll to position [0, 0]
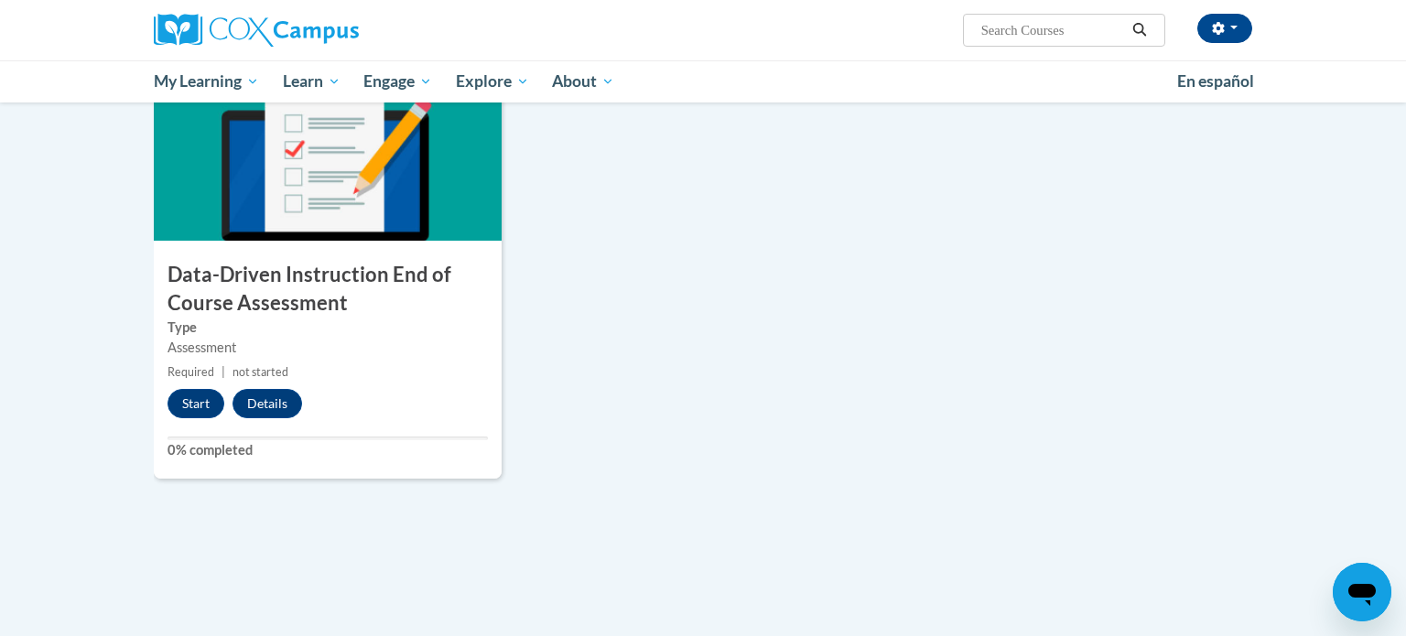
scroll to position [1326, 0]
click at [196, 407] on button "Start" at bounding box center [196, 404] width 57 height 29
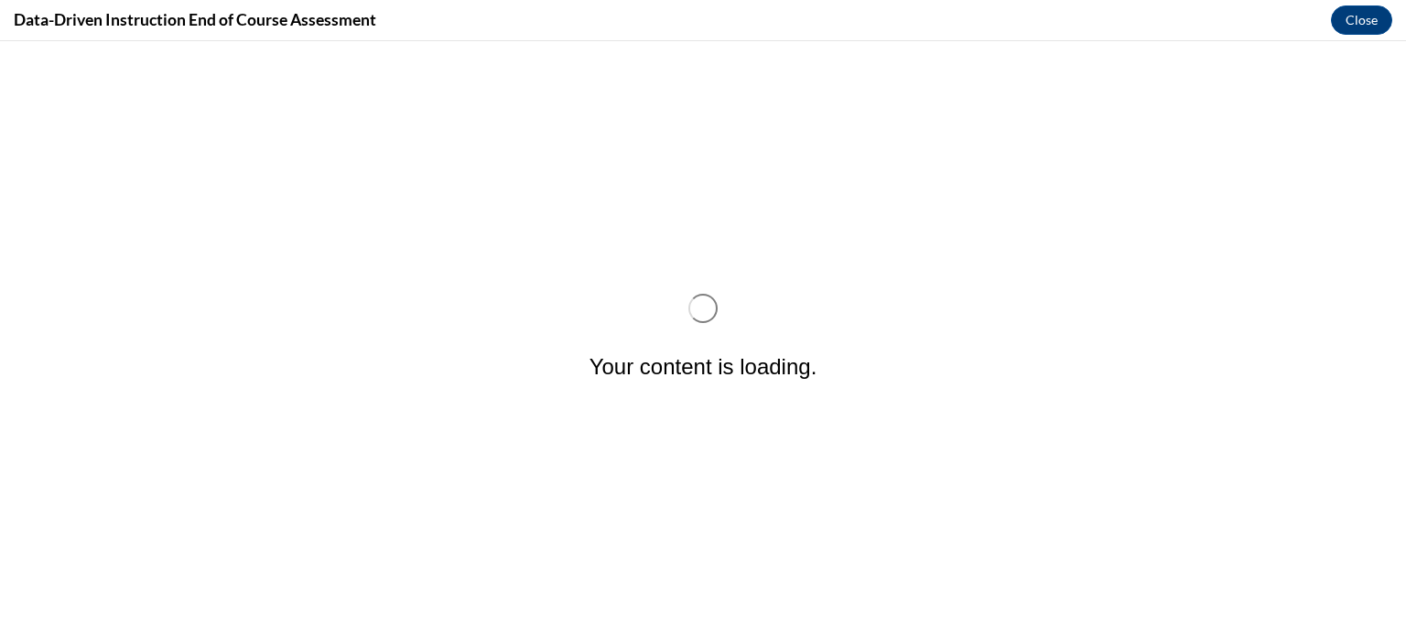
scroll to position [0, 0]
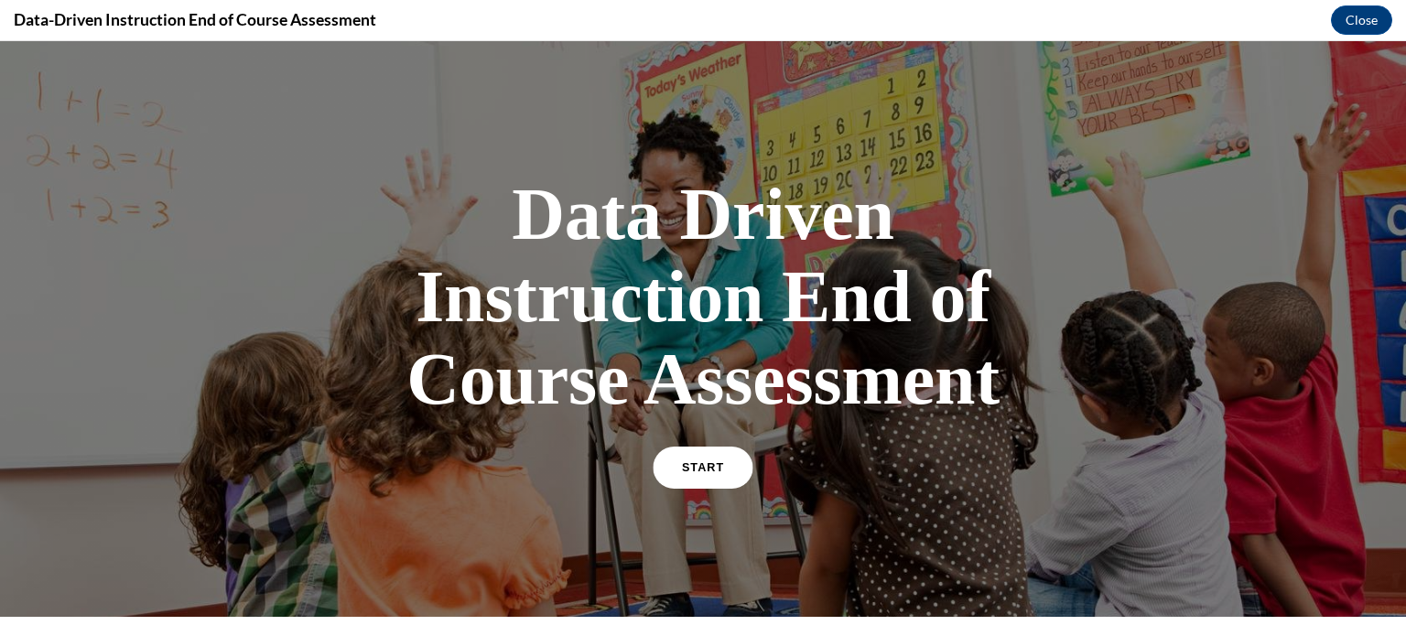
click at [727, 462] on link "START" at bounding box center [703, 468] width 100 height 42
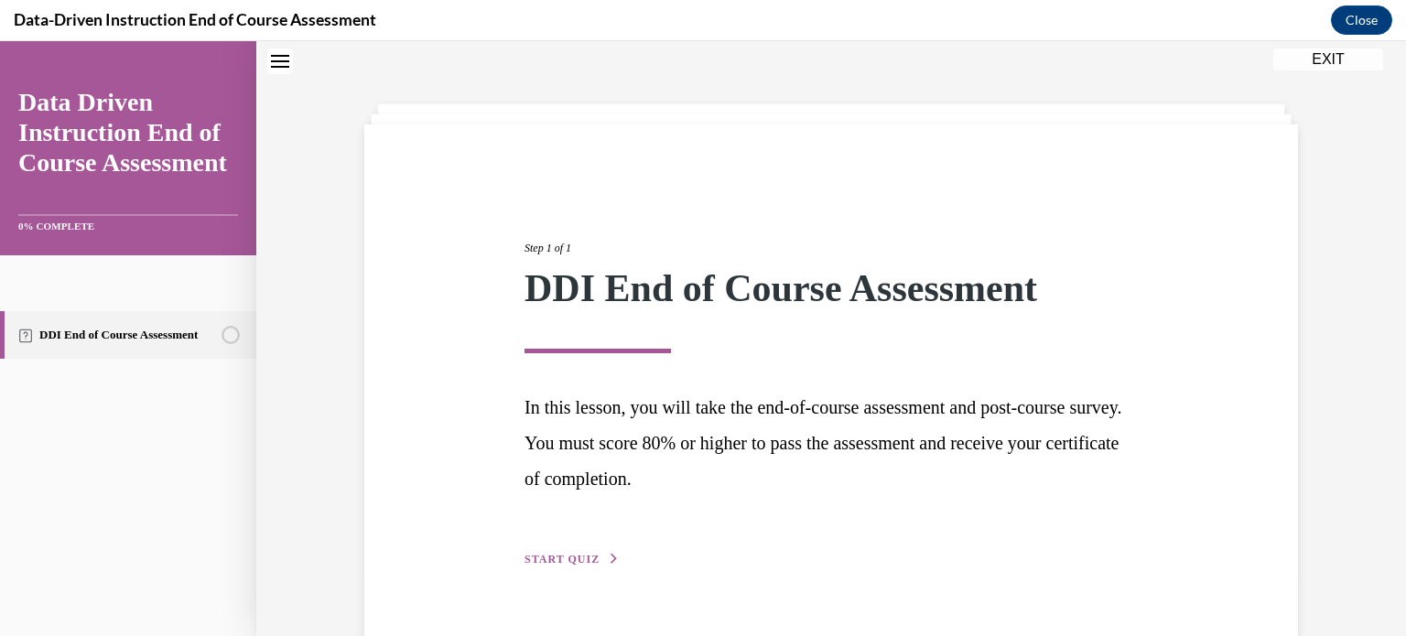
scroll to position [99, 0]
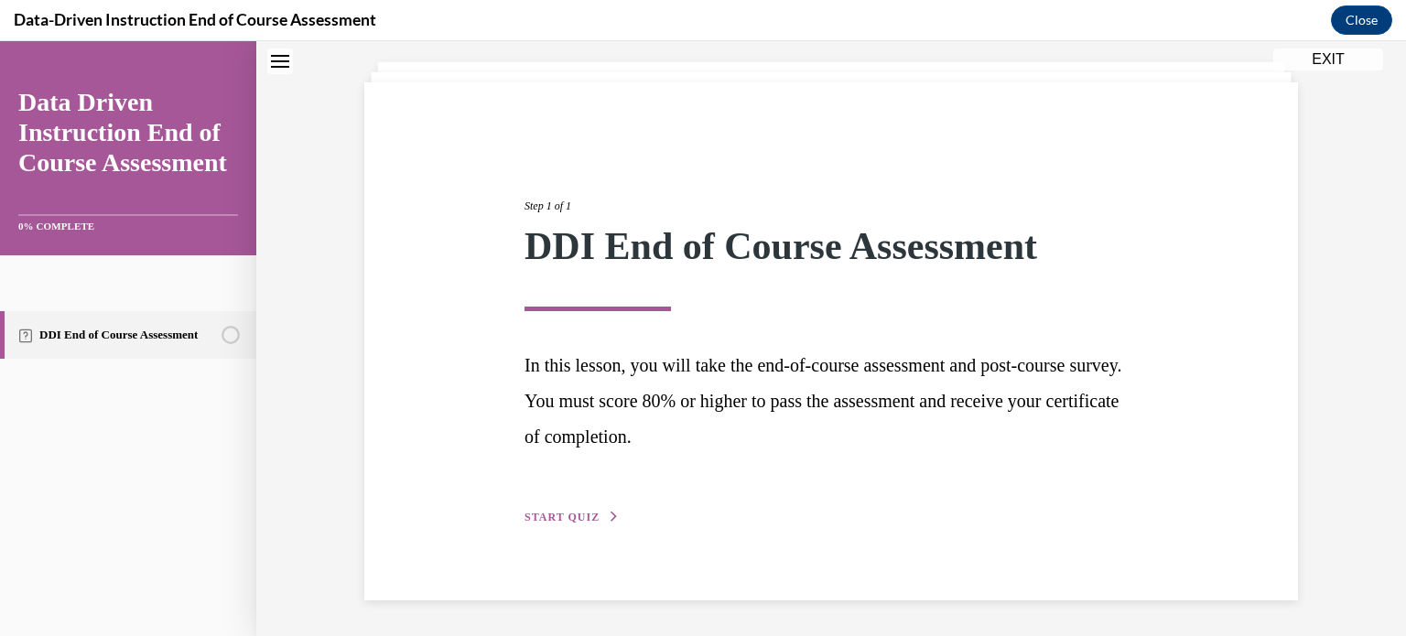
click at [585, 528] on div "Step 1 of 1 DDI End of Course Assessment In this lesson, you will take the end-…" at bounding box center [831, 341] width 934 height 518
click at [546, 514] on span "START QUIZ" at bounding box center [562, 517] width 75 height 13
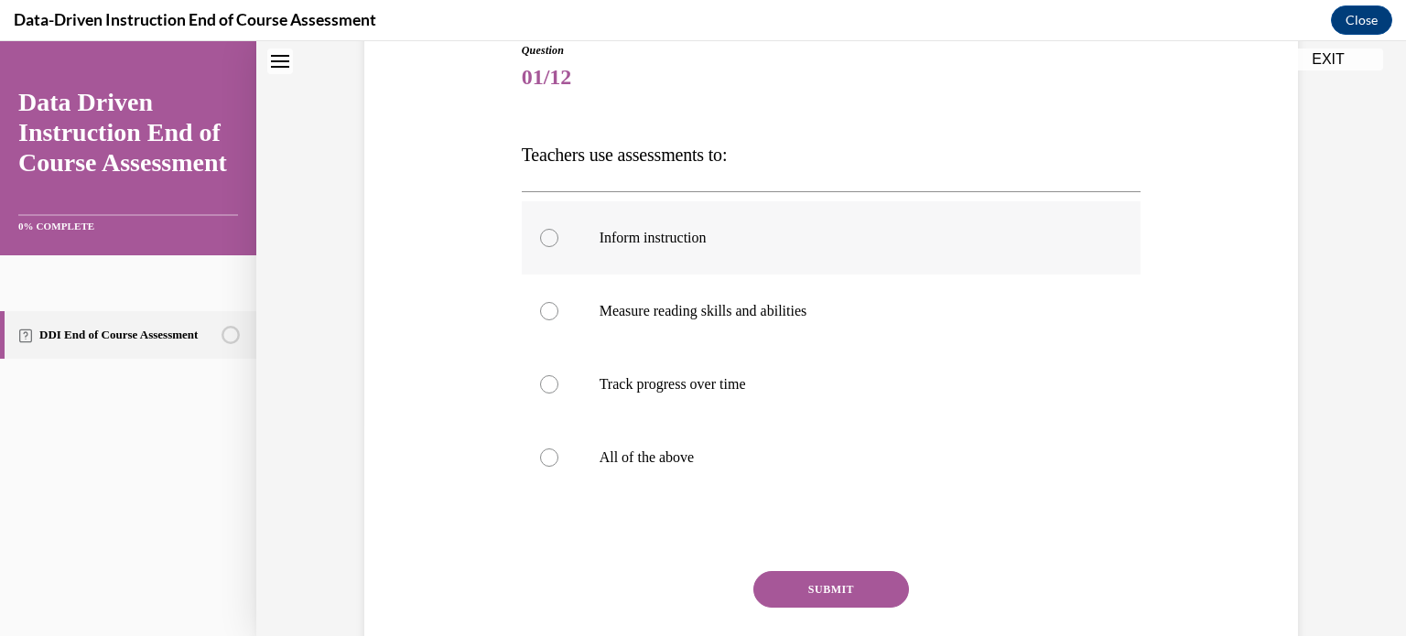
scroll to position [219, 0]
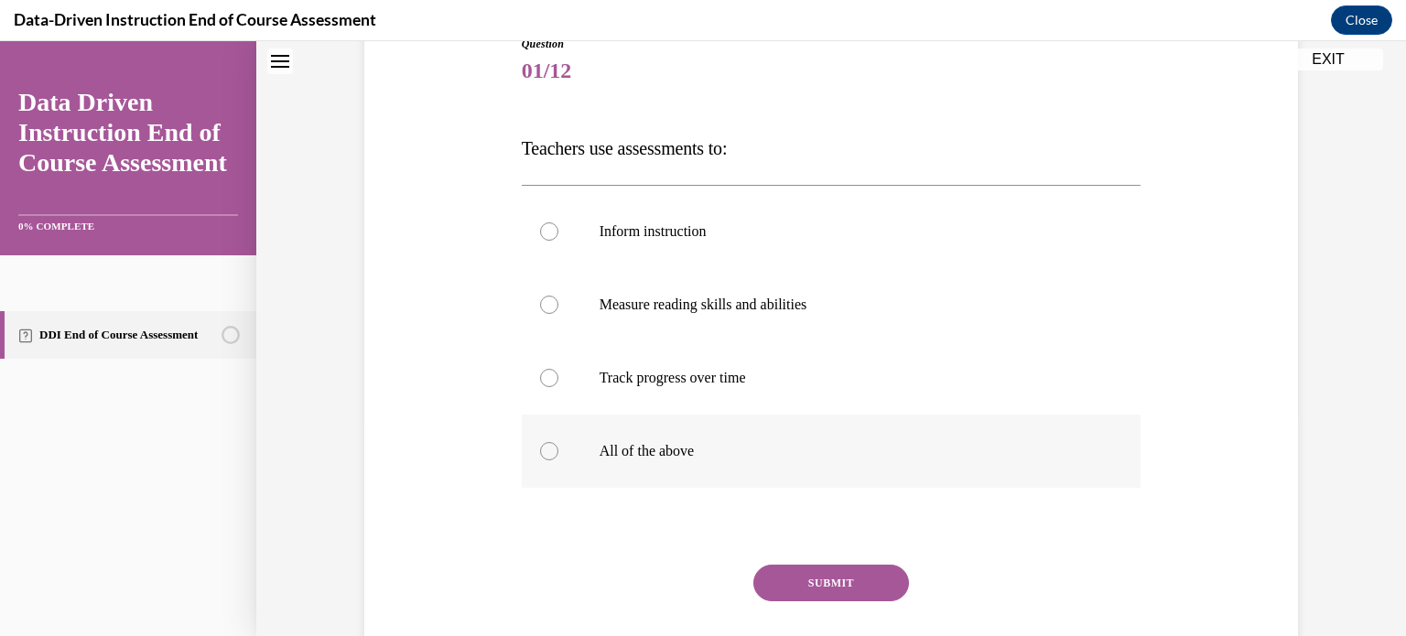
click at [699, 437] on label "All of the above" at bounding box center [832, 451] width 620 height 73
click at [559, 442] on input "All of the above" at bounding box center [549, 451] width 18 height 18
radio input "true"
click at [859, 593] on button "SUBMIT" at bounding box center [832, 583] width 156 height 37
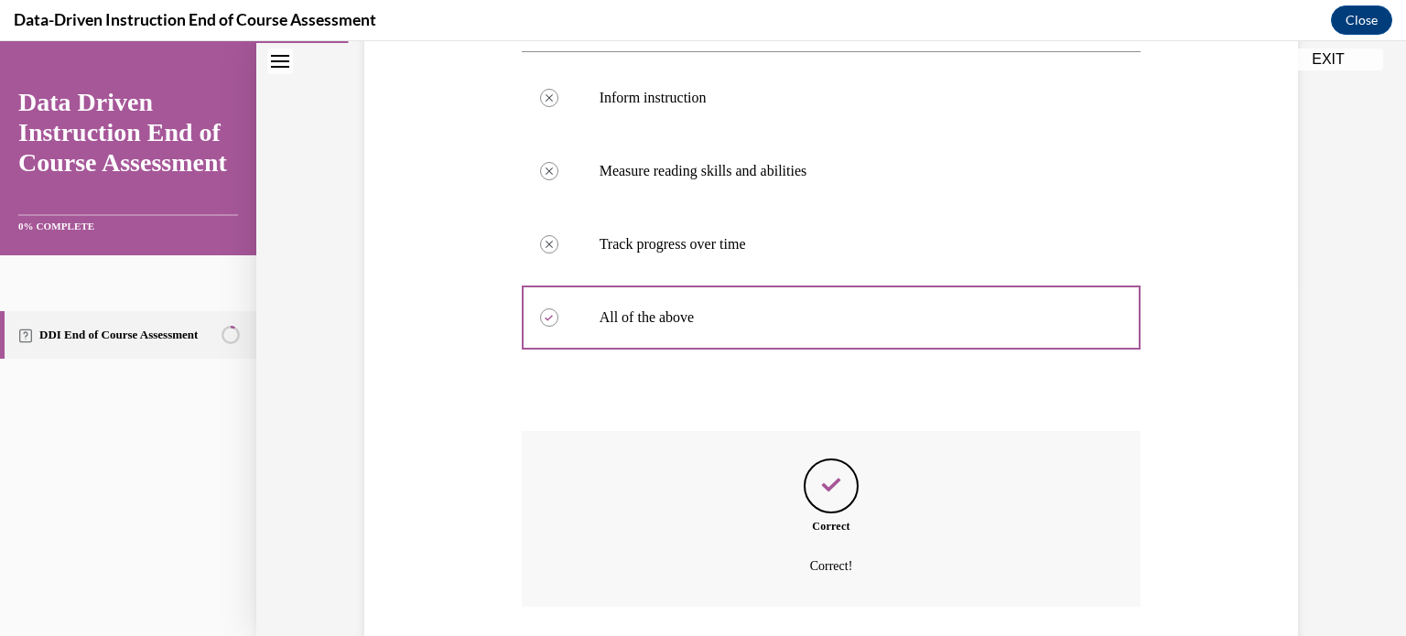
scroll to position [482, 0]
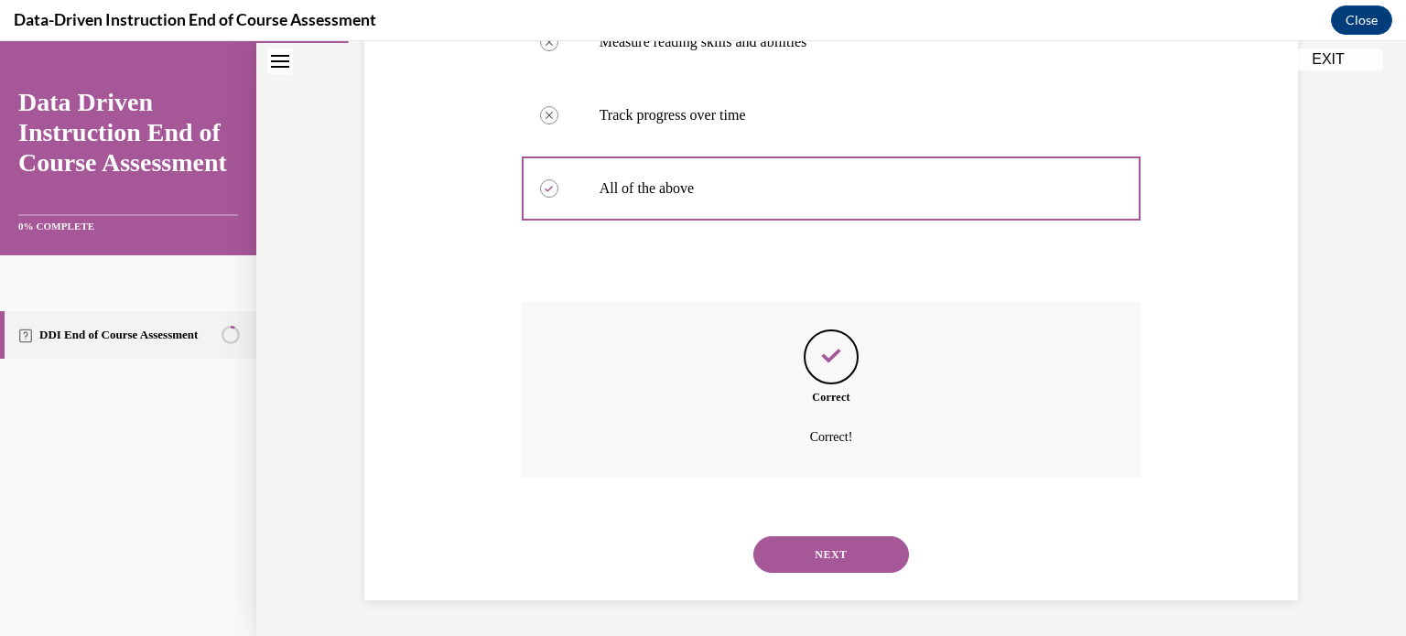
click at [795, 551] on button "NEXT" at bounding box center [832, 555] width 156 height 37
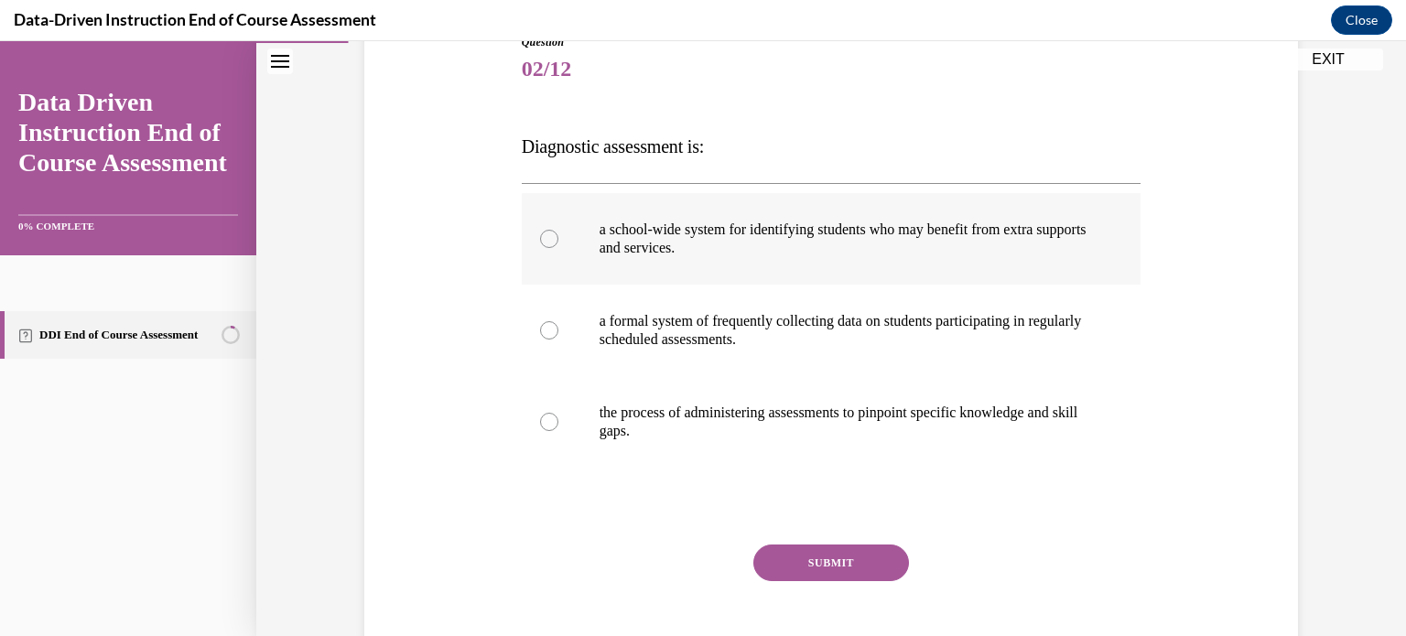
scroll to position [222, 0]
click at [800, 444] on label "the process of administering assessments to pinpoint specific knowledge and ski…" at bounding box center [832, 420] width 620 height 92
click at [559, 429] on input "the process of administering assessments to pinpoint specific knowledge and ski…" at bounding box center [549, 420] width 18 height 18
radio input "true"
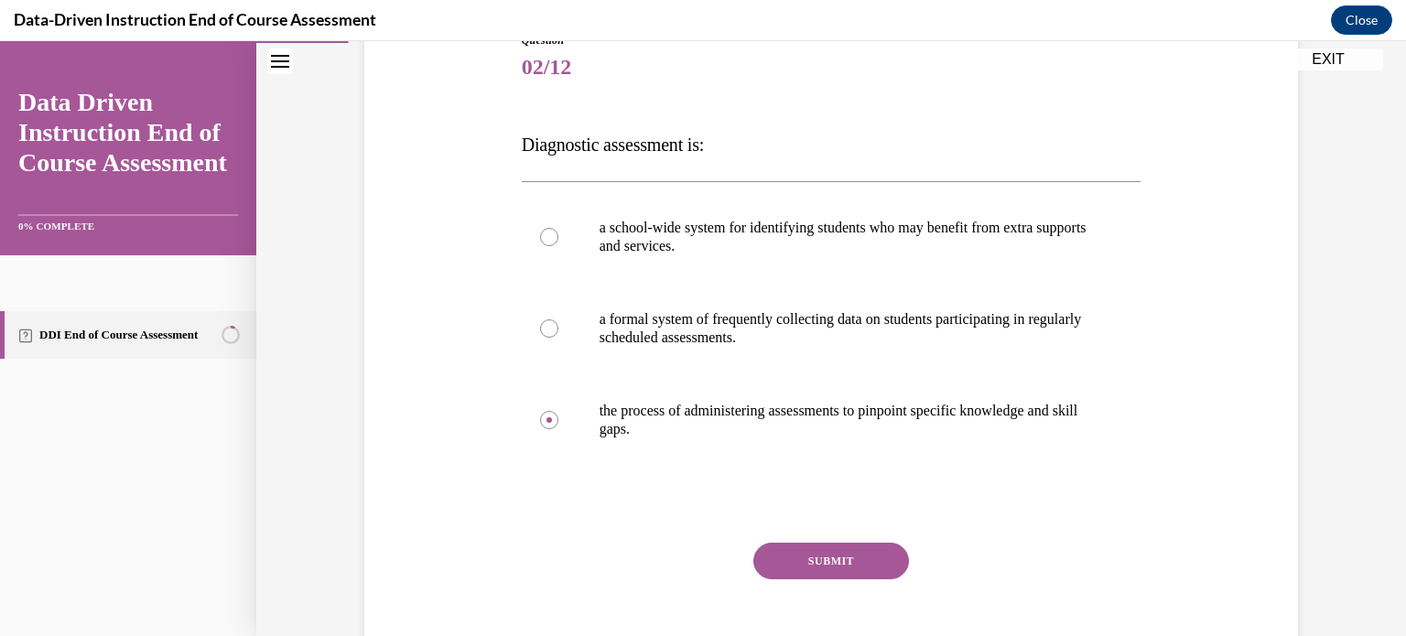
click at [821, 547] on button "SUBMIT" at bounding box center [832, 561] width 156 height 37
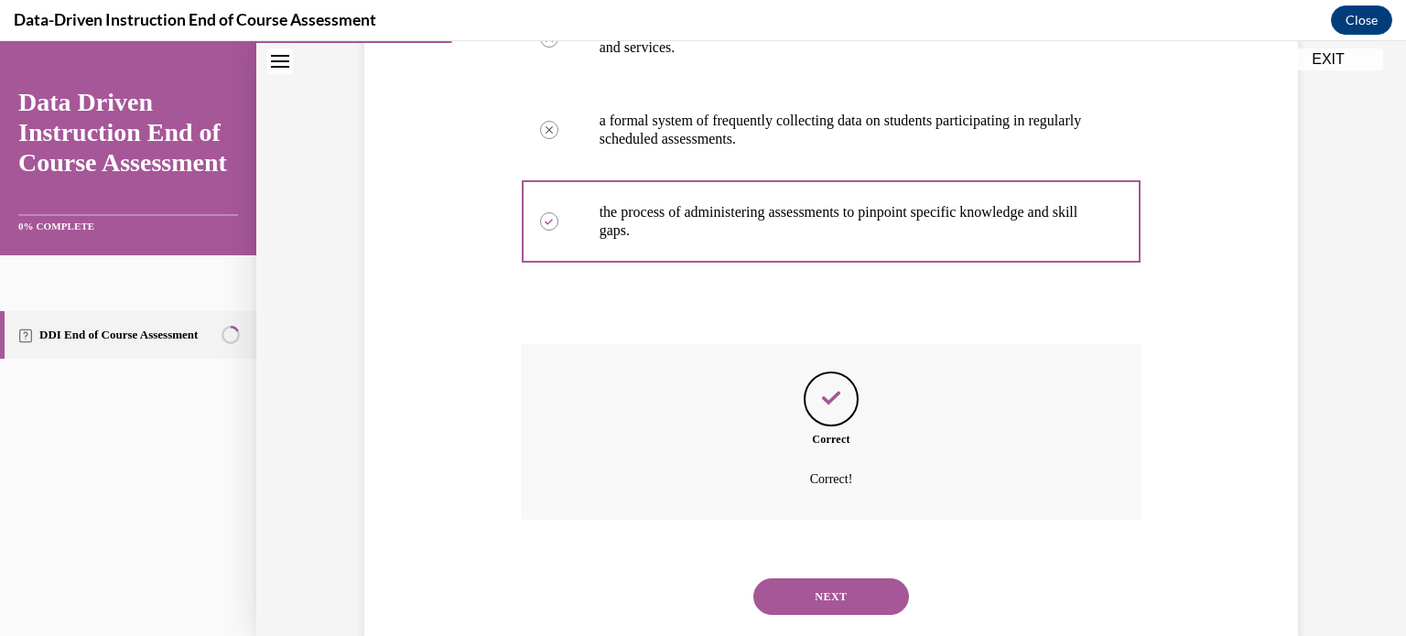
scroll to position [463, 0]
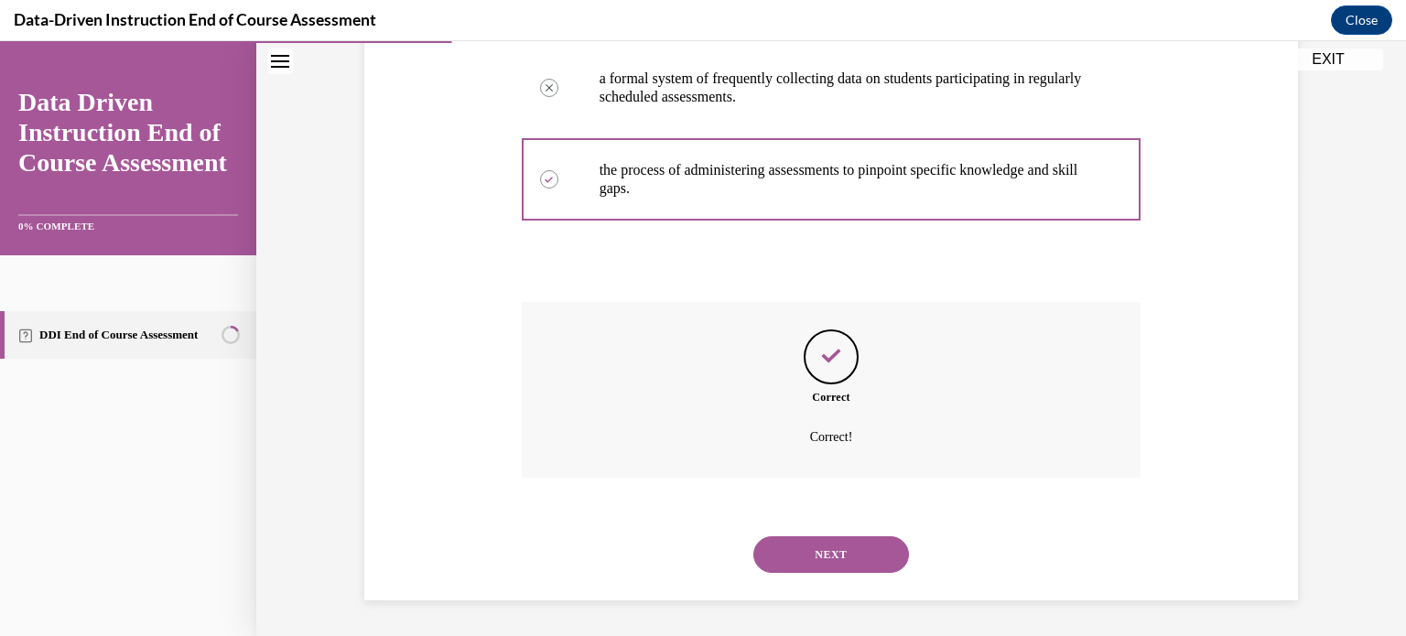
click at [796, 544] on button "NEXT" at bounding box center [832, 555] width 156 height 37
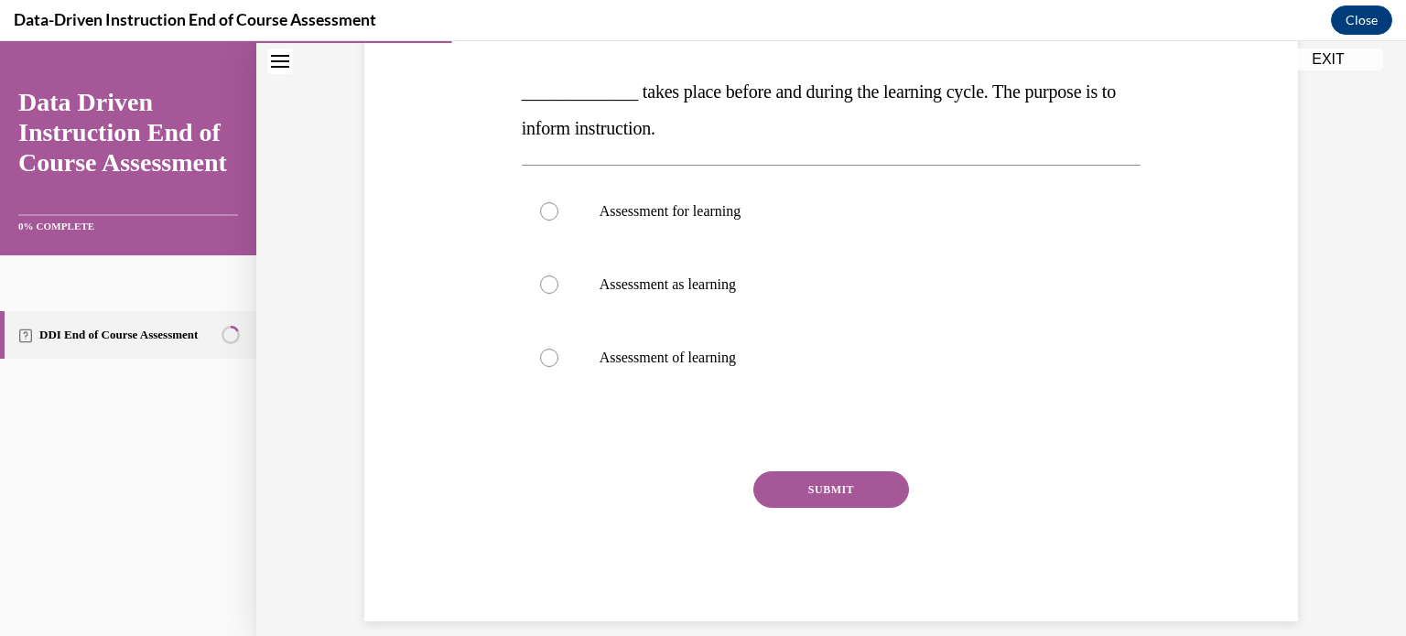
scroll to position [344, 0]
click at [825, 233] on label "Assessment for learning" at bounding box center [832, 210] width 620 height 73
click at [559, 220] on input "Assessment for learning" at bounding box center [549, 210] width 18 height 18
radio input "true"
click at [815, 471] on button "SUBMIT" at bounding box center [832, 489] width 156 height 37
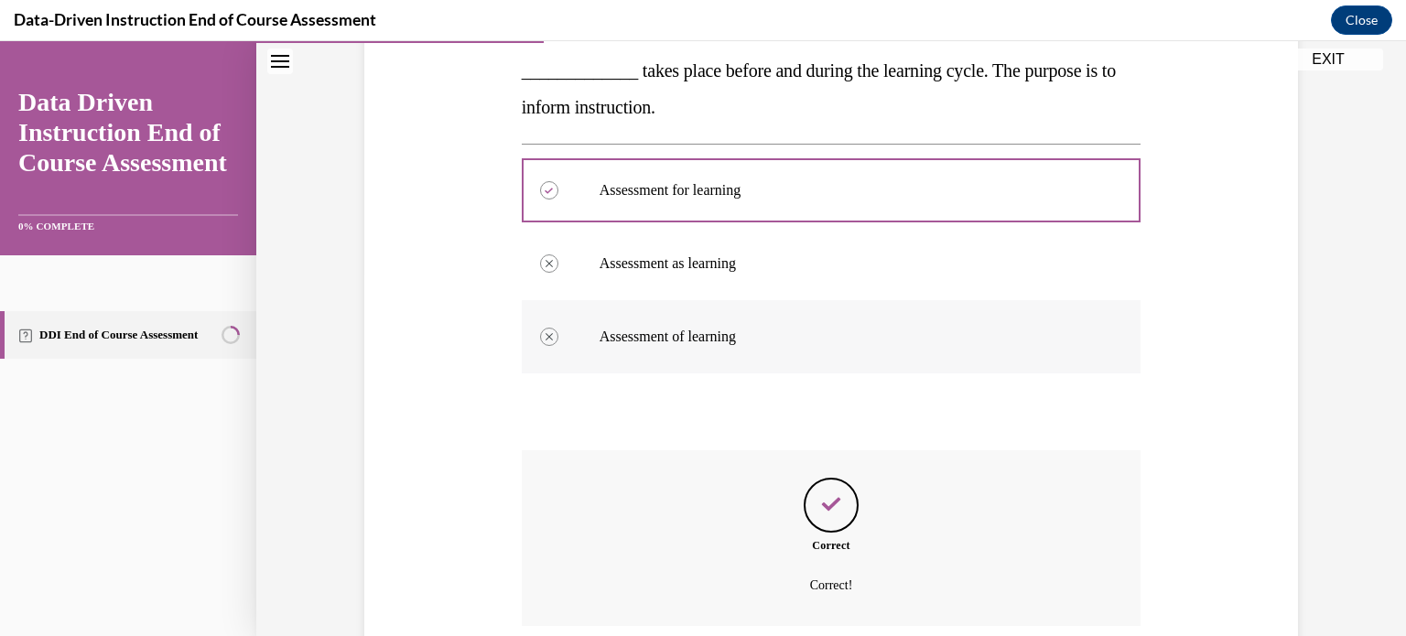
scroll to position [513, 0]
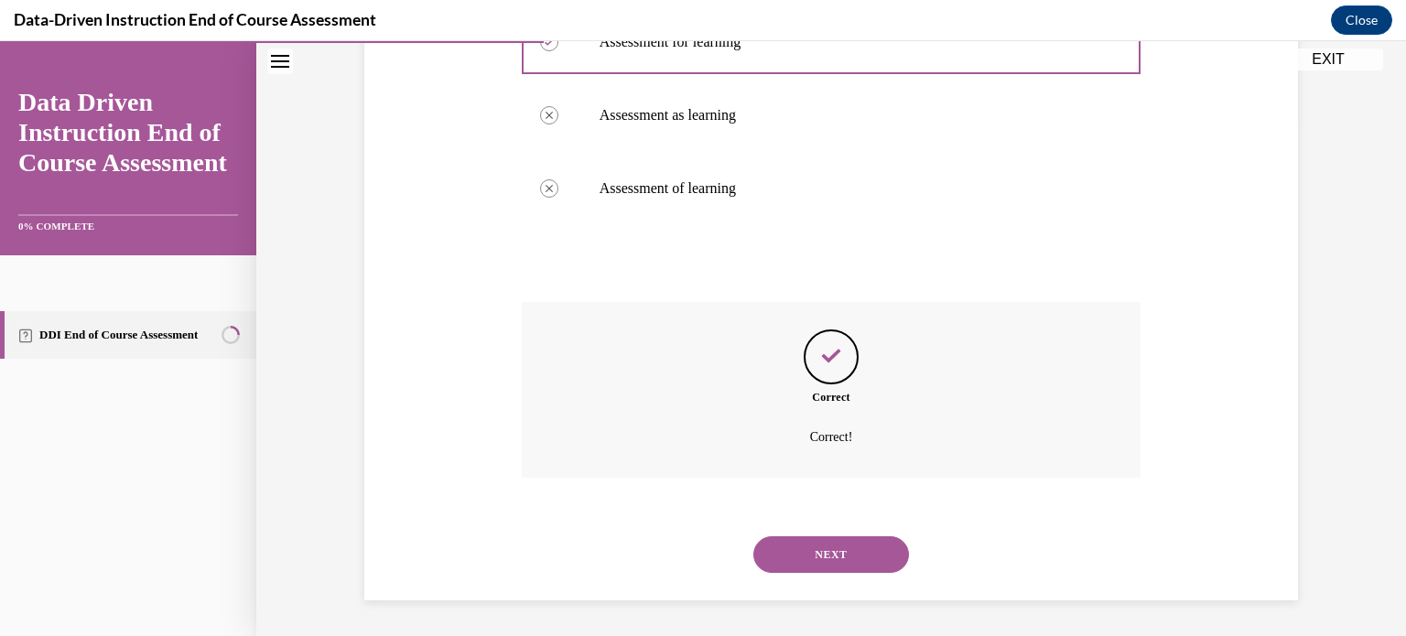
click at [792, 553] on button "NEXT" at bounding box center [832, 555] width 156 height 37
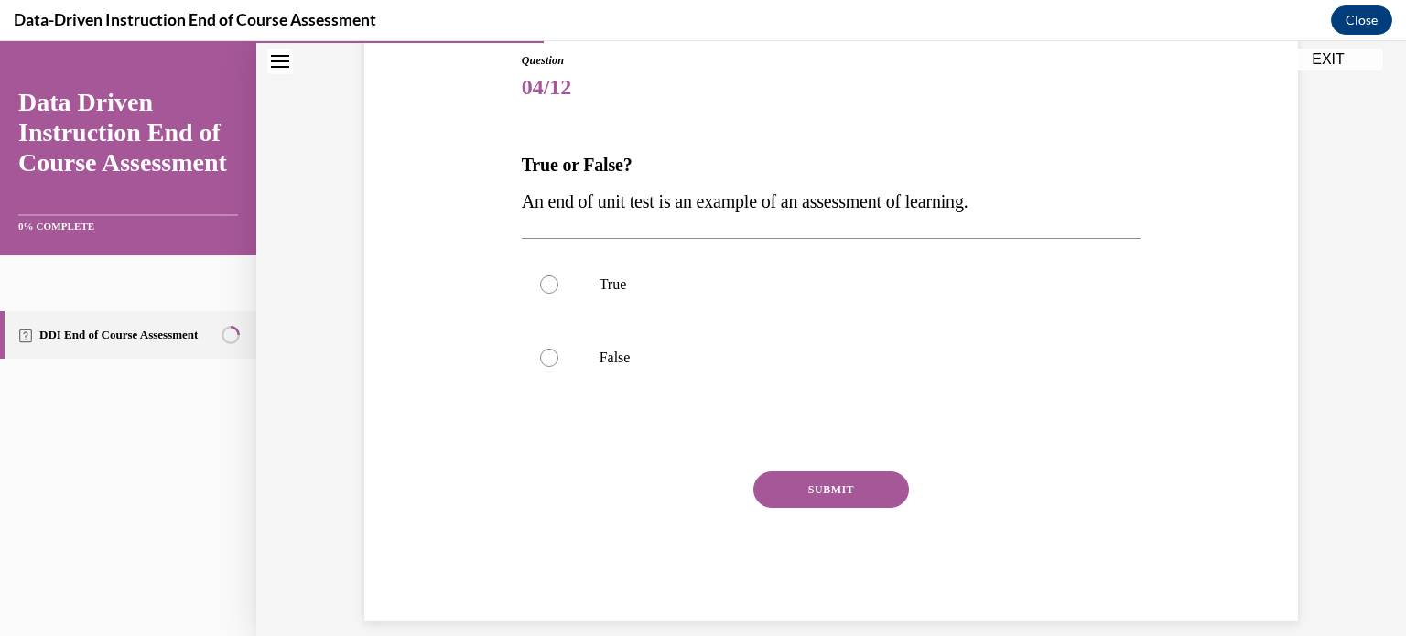
scroll to position [223, 0]
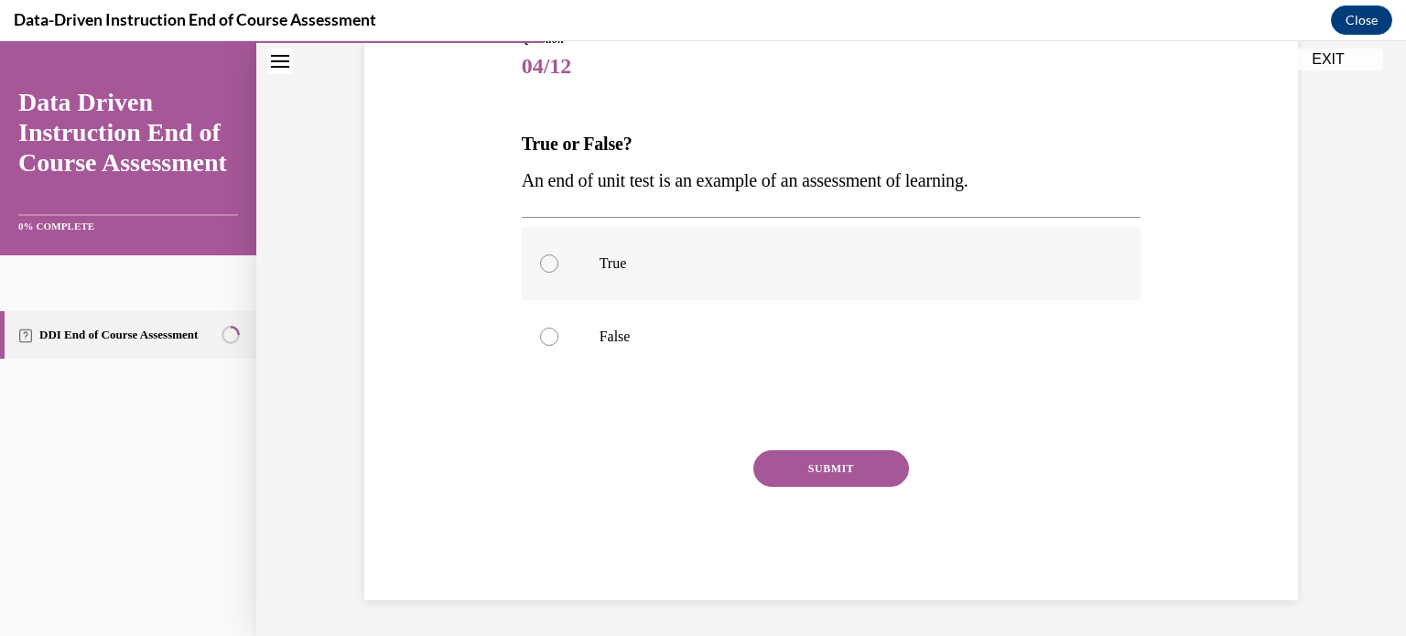
click at [676, 277] on label "True" at bounding box center [832, 263] width 620 height 73
click at [559, 273] on input "True" at bounding box center [549, 264] width 18 height 18
radio input "true"
click at [799, 460] on button "SUBMIT" at bounding box center [832, 468] width 156 height 37
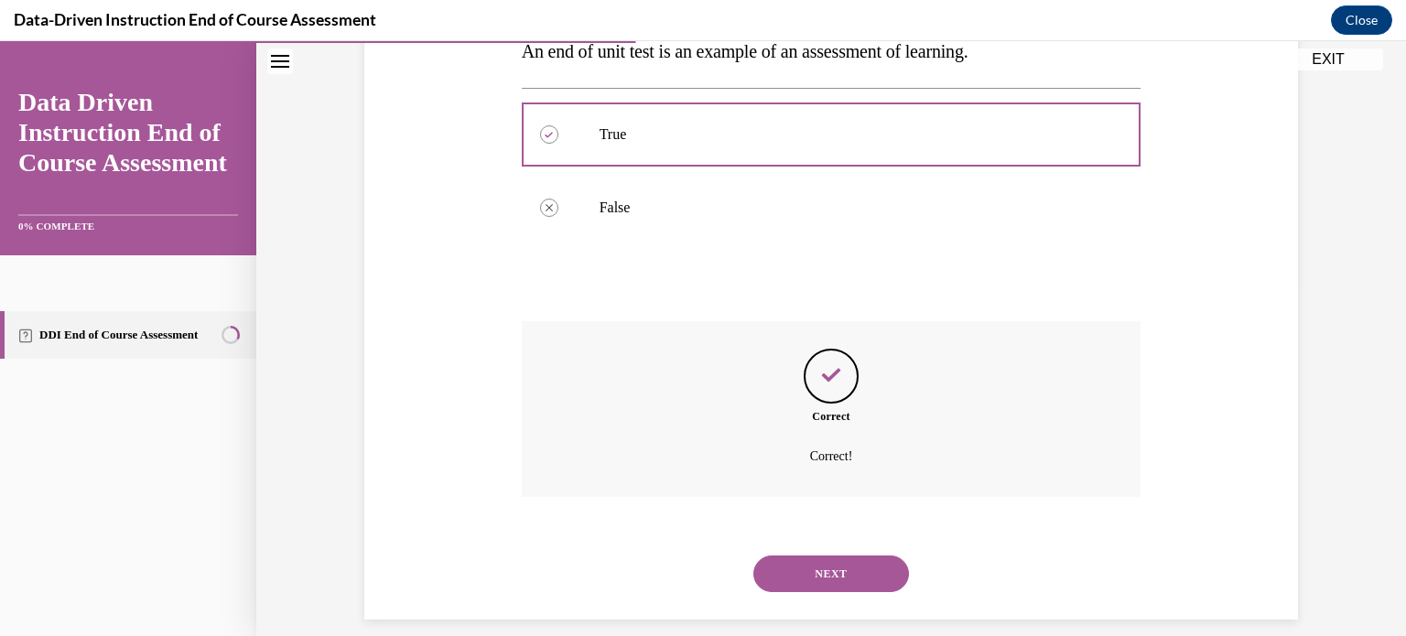
scroll to position [289, 0]
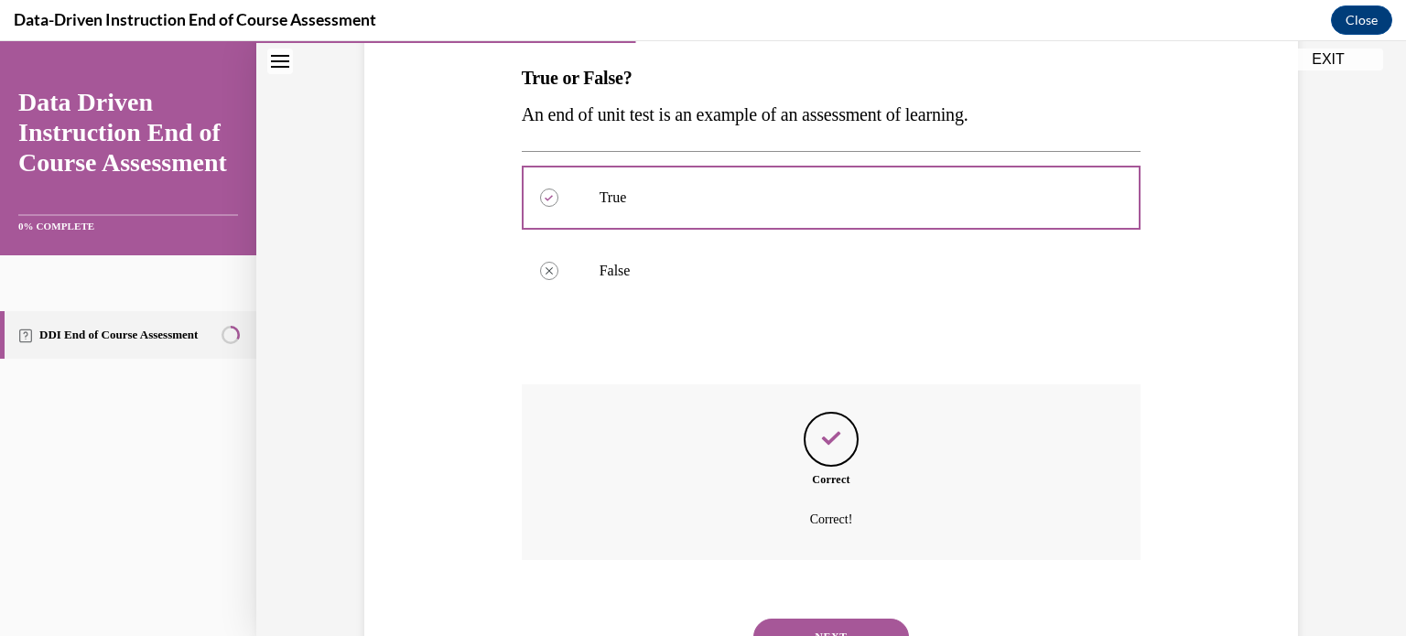
click at [823, 620] on button "NEXT" at bounding box center [832, 637] width 156 height 37
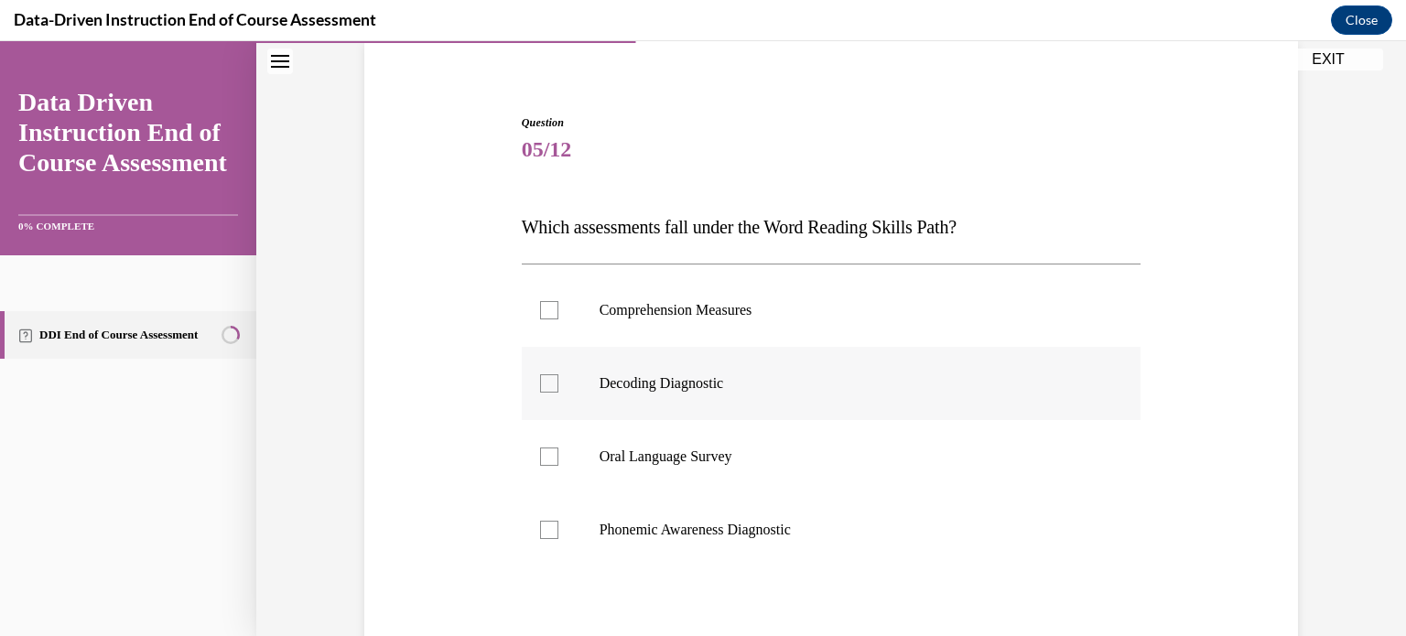
scroll to position [139, 0]
click at [745, 407] on label "Decoding Diagnostic" at bounding box center [832, 384] width 620 height 73
click at [559, 394] on input "Decoding Diagnostic" at bounding box center [549, 384] width 18 height 18
checkbox input "true"
click at [728, 522] on p "Phonemic Awareness Diagnostic" at bounding box center [848, 531] width 496 height 18
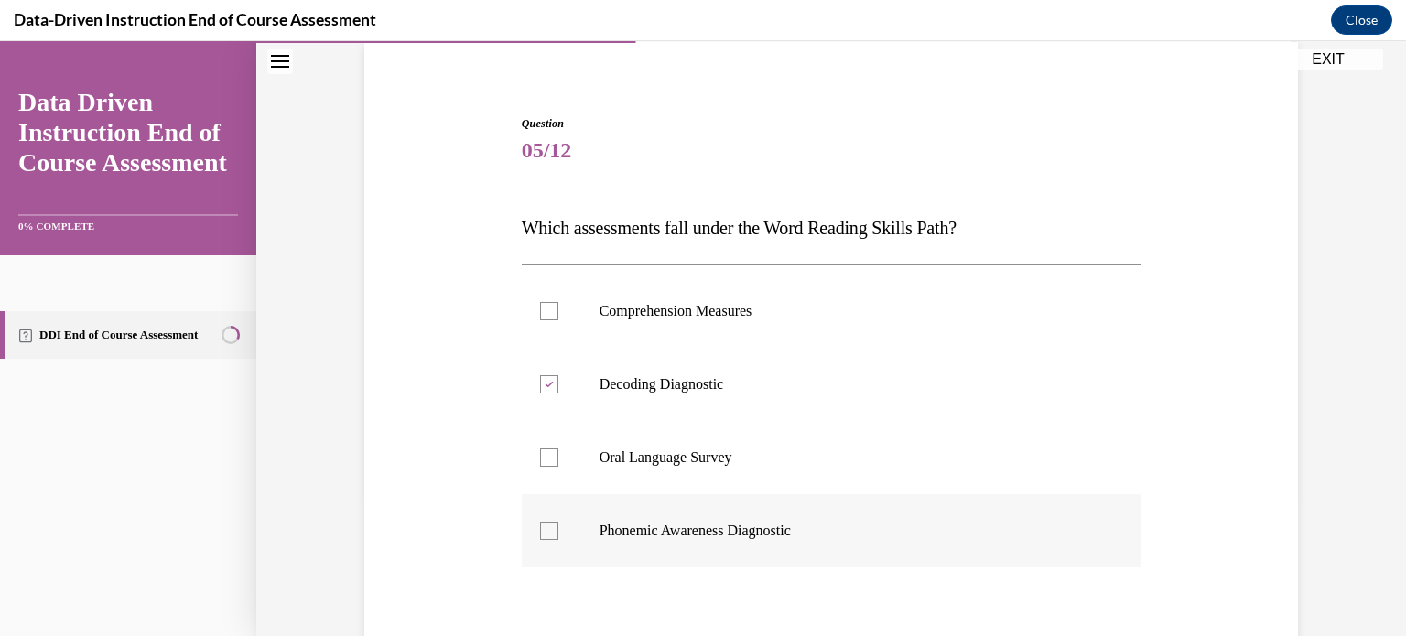
click at [559, 522] on input "Phonemic Awareness Diagnostic" at bounding box center [549, 531] width 18 height 18
checkbox input "true"
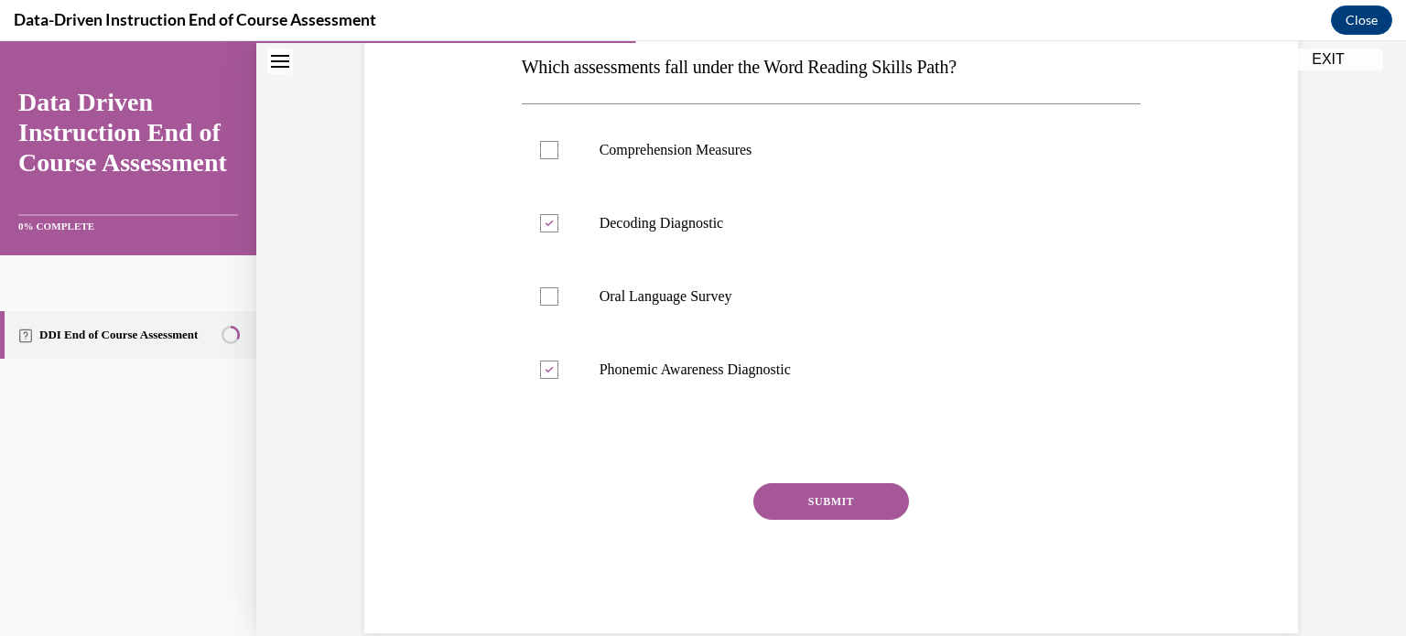
click at [808, 508] on button "SUBMIT" at bounding box center [832, 501] width 156 height 37
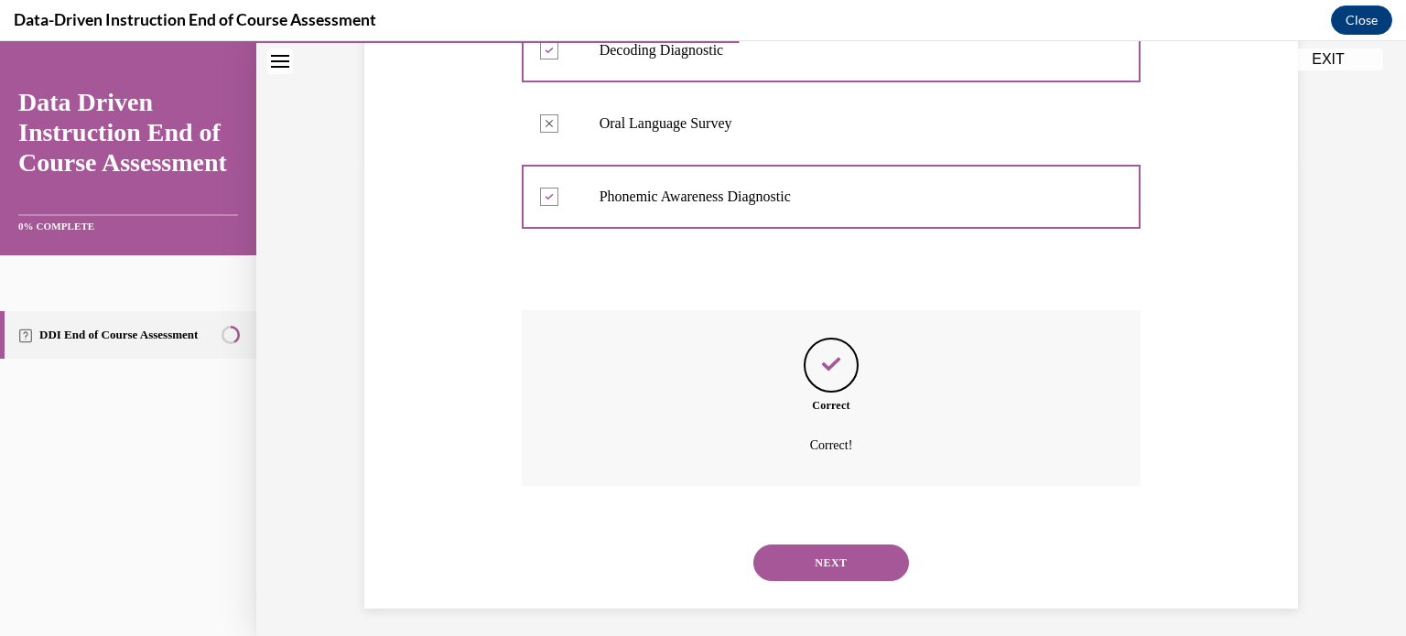
scroll to position [482, 0]
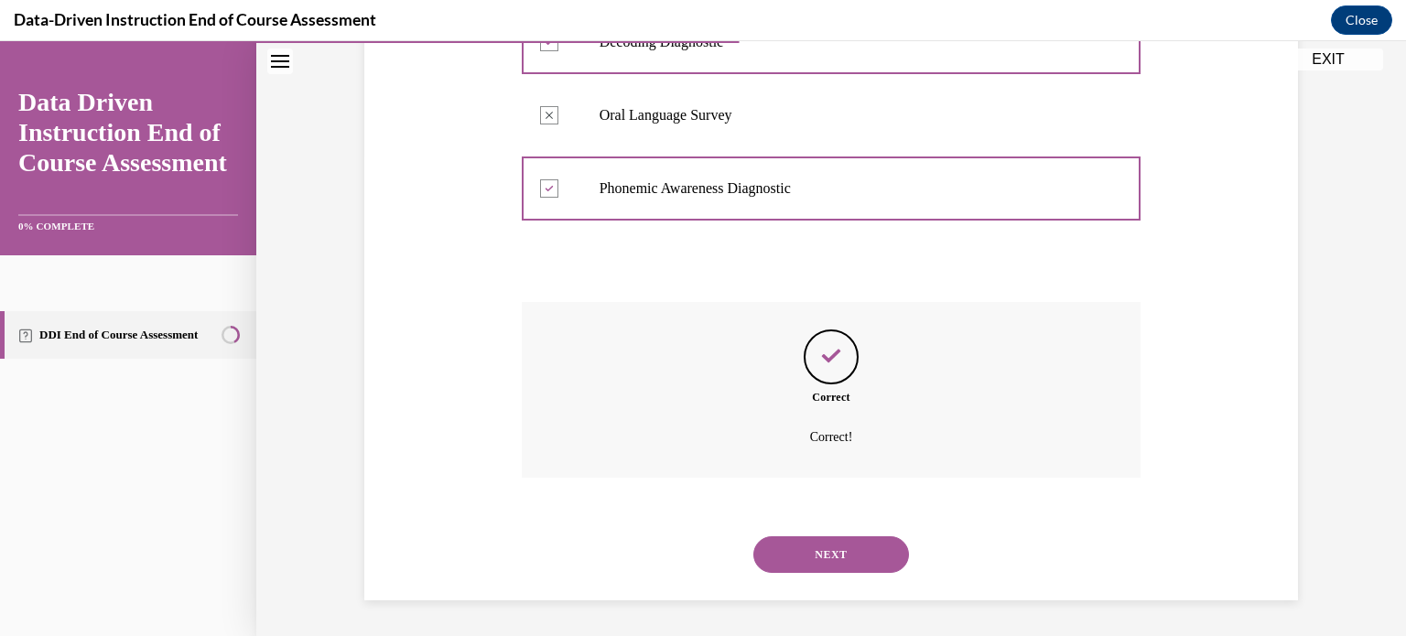
click at [812, 555] on button "NEXT" at bounding box center [832, 555] width 156 height 37
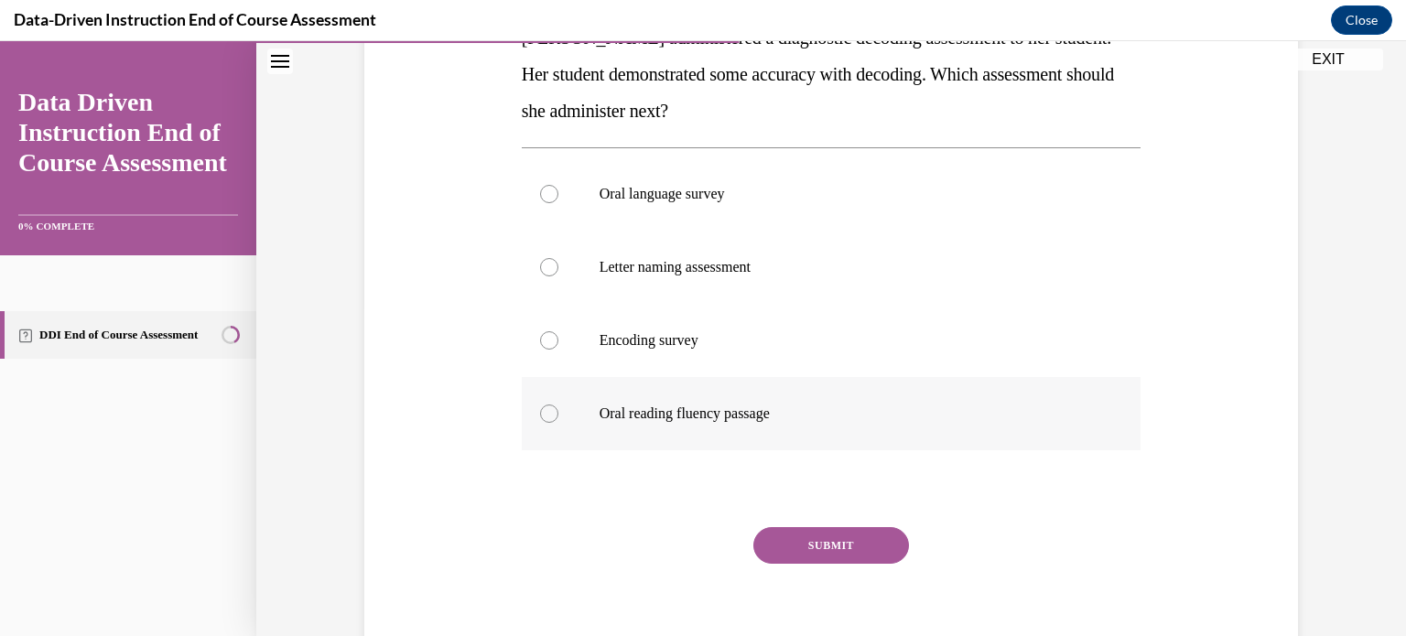
scroll to position [331, 0]
click at [836, 354] on label "Encoding survey" at bounding box center [832, 338] width 620 height 73
click at [559, 348] on input "Encoding survey" at bounding box center [549, 339] width 18 height 18
radio input "true"
click at [819, 548] on button "SUBMIT" at bounding box center [832, 544] width 156 height 37
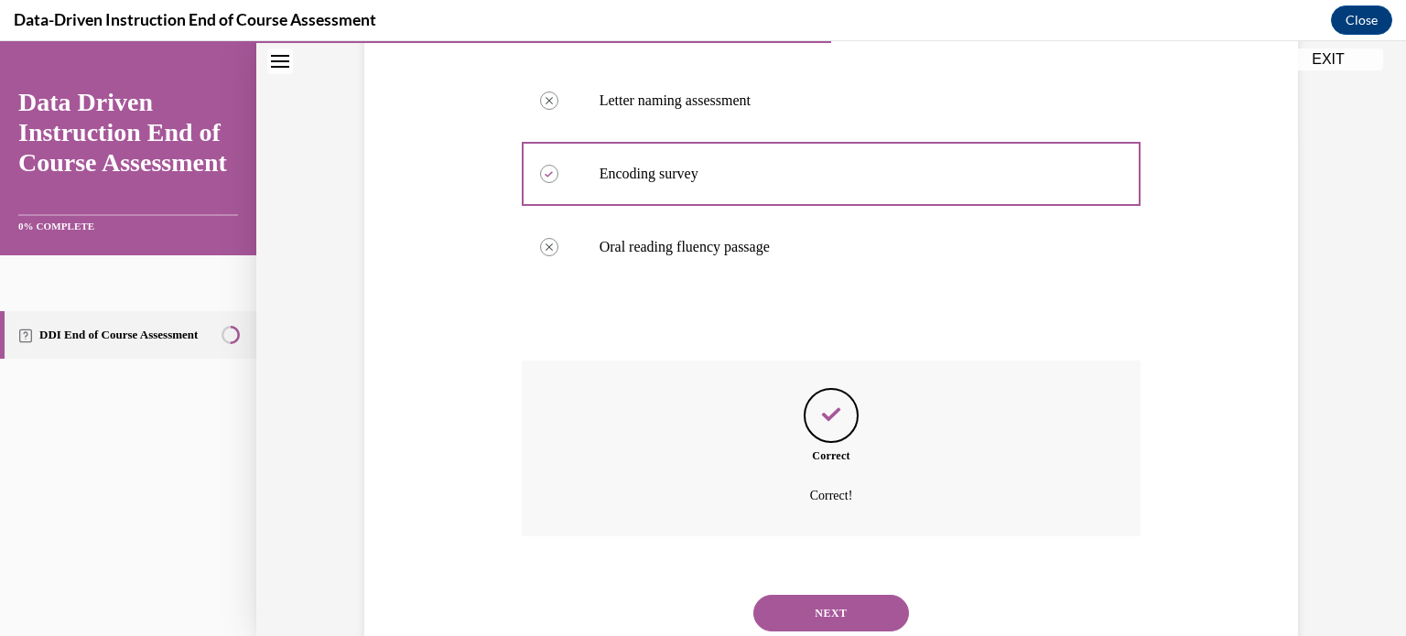
scroll to position [555, 0]
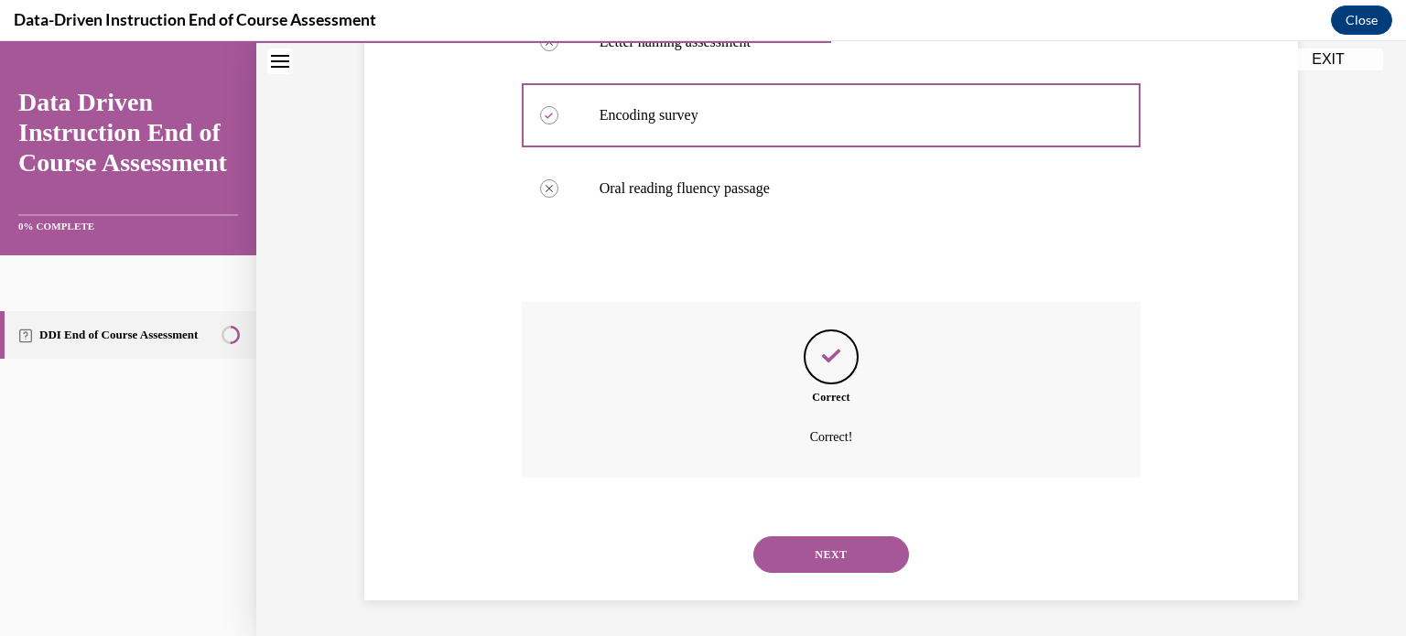
click at [816, 551] on button "NEXT" at bounding box center [832, 555] width 156 height 37
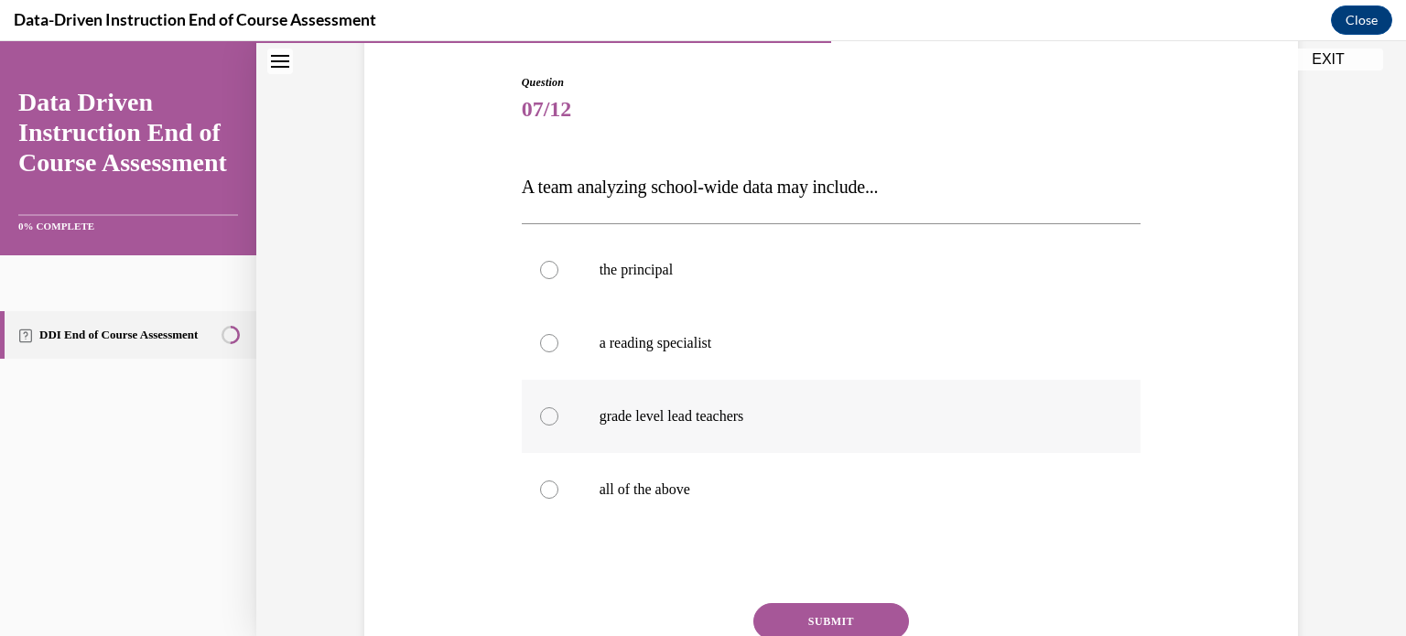
scroll to position [188, 0]
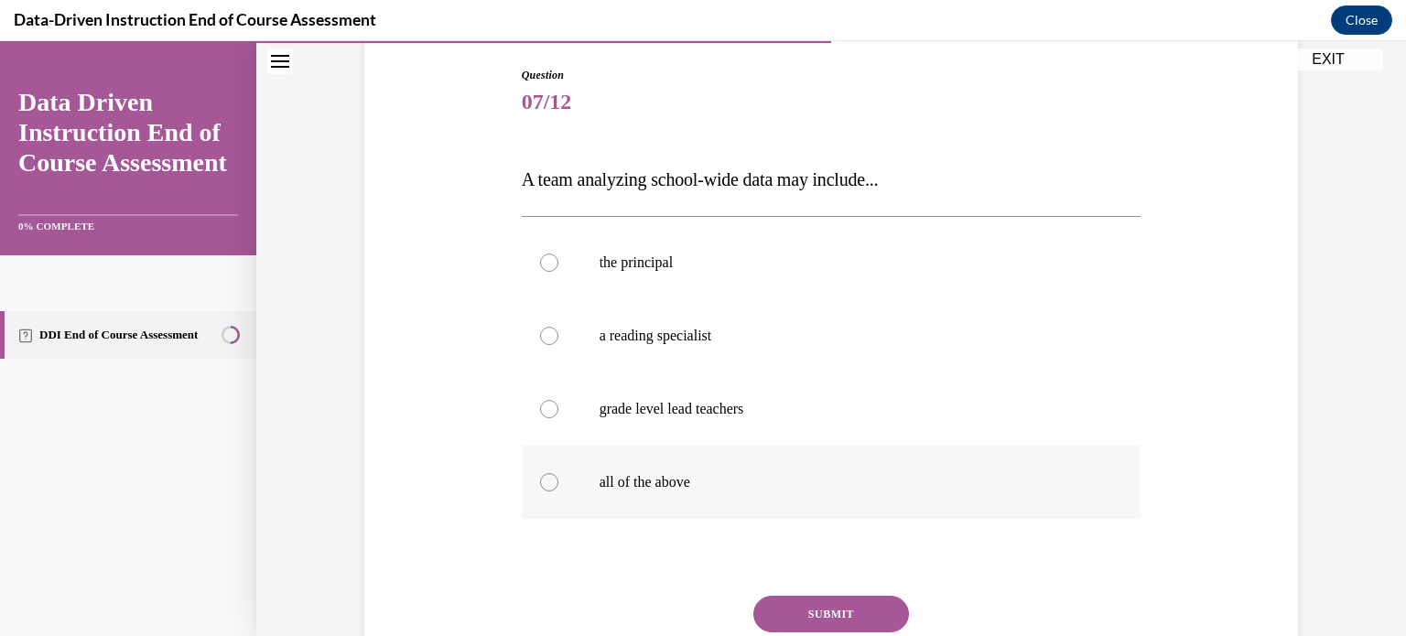
click at [771, 451] on label "all of the above" at bounding box center [832, 482] width 620 height 73
click at [559, 473] on input "all of the above" at bounding box center [549, 482] width 18 height 18
radio input "true"
click at [824, 608] on button "SUBMIT" at bounding box center [832, 614] width 156 height 37
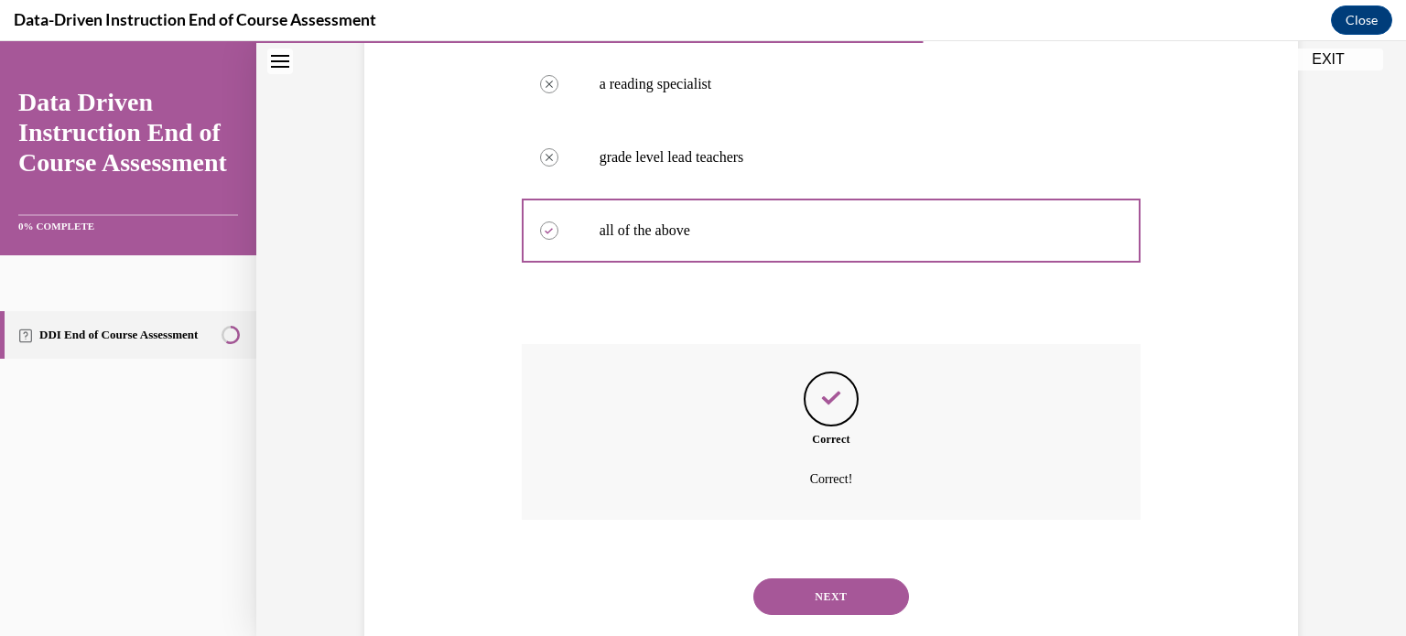
scroll to position [482, 0]
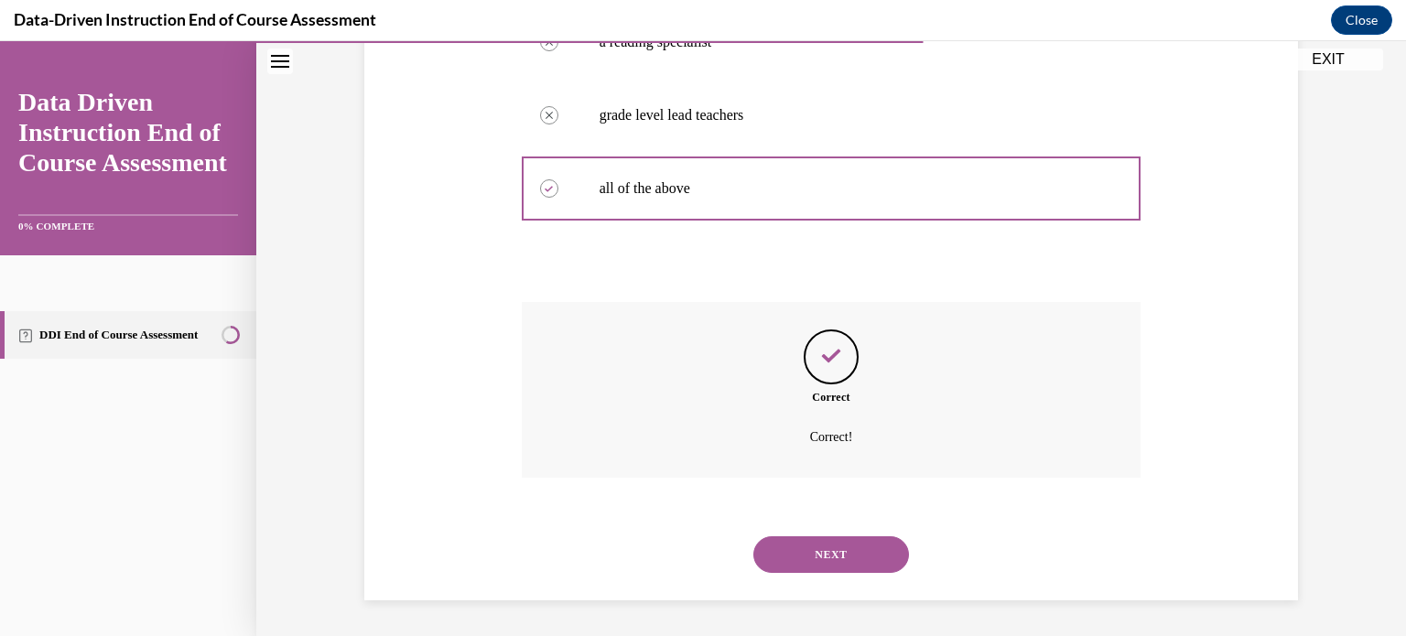
click at [791, 545] on button "NEXT" at bounding box center [832, 555] width 156 height 37
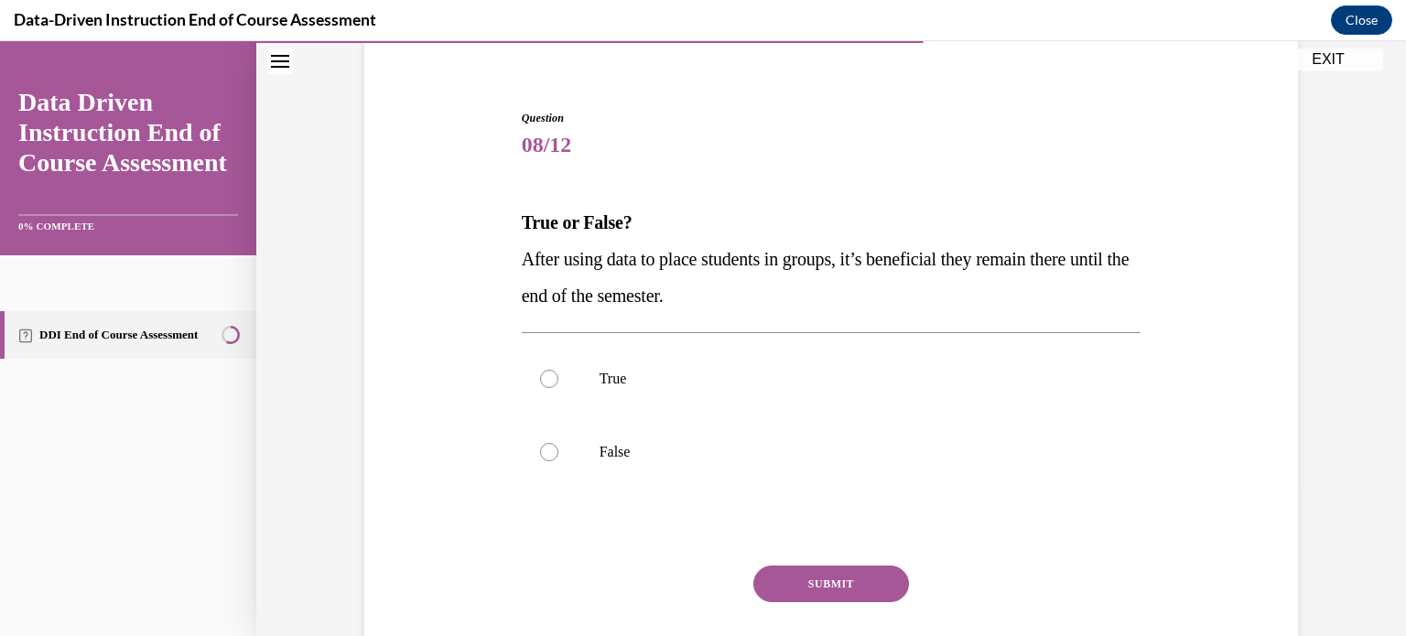
scroll to position [167, 0]
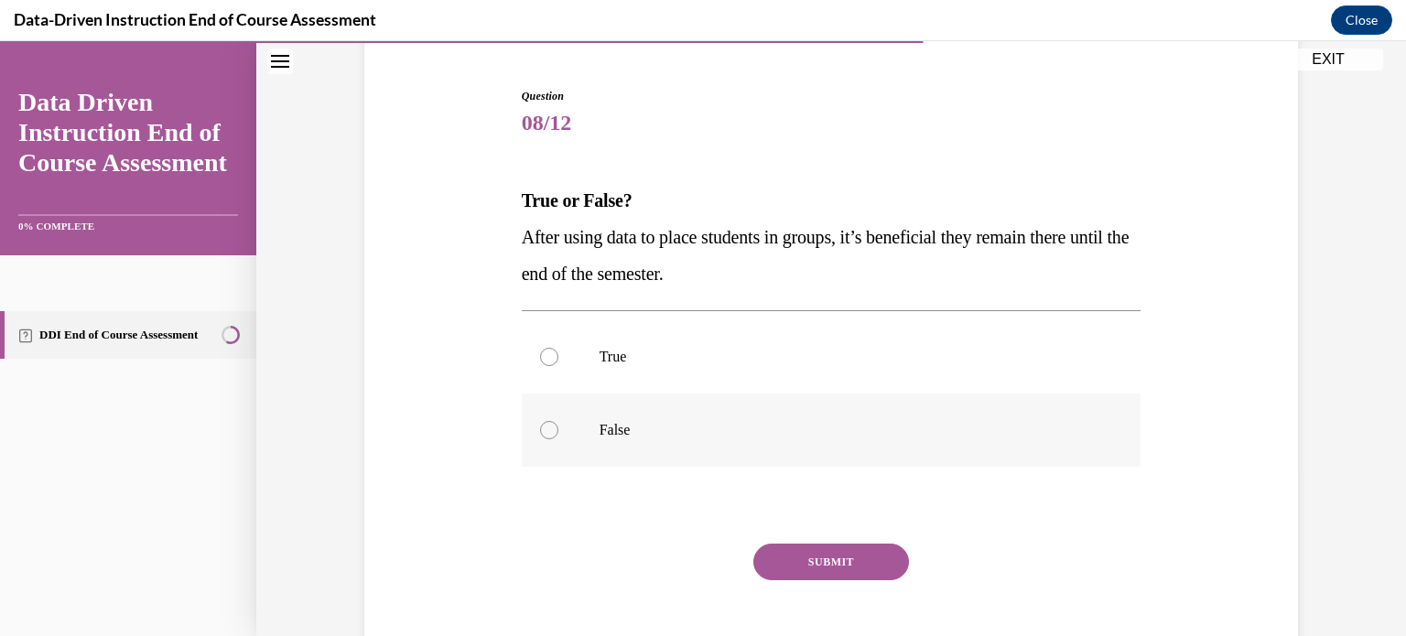
click at [768, 402] on label "False" at bounding box center [832, 430] width 620 height 73
click at [559, 421] on input "False" at bounding box center [549, 430] width 18 height 18
radio input "true"
click at [791, 542] on div "Question 08/12 True or False? After using data to place students in groups, it’…" at bounding box center [832, 391] width 620 height 606
click at [790, 566] on button "SUBMIT" at bounding box center [832, 562] width 156 height 37
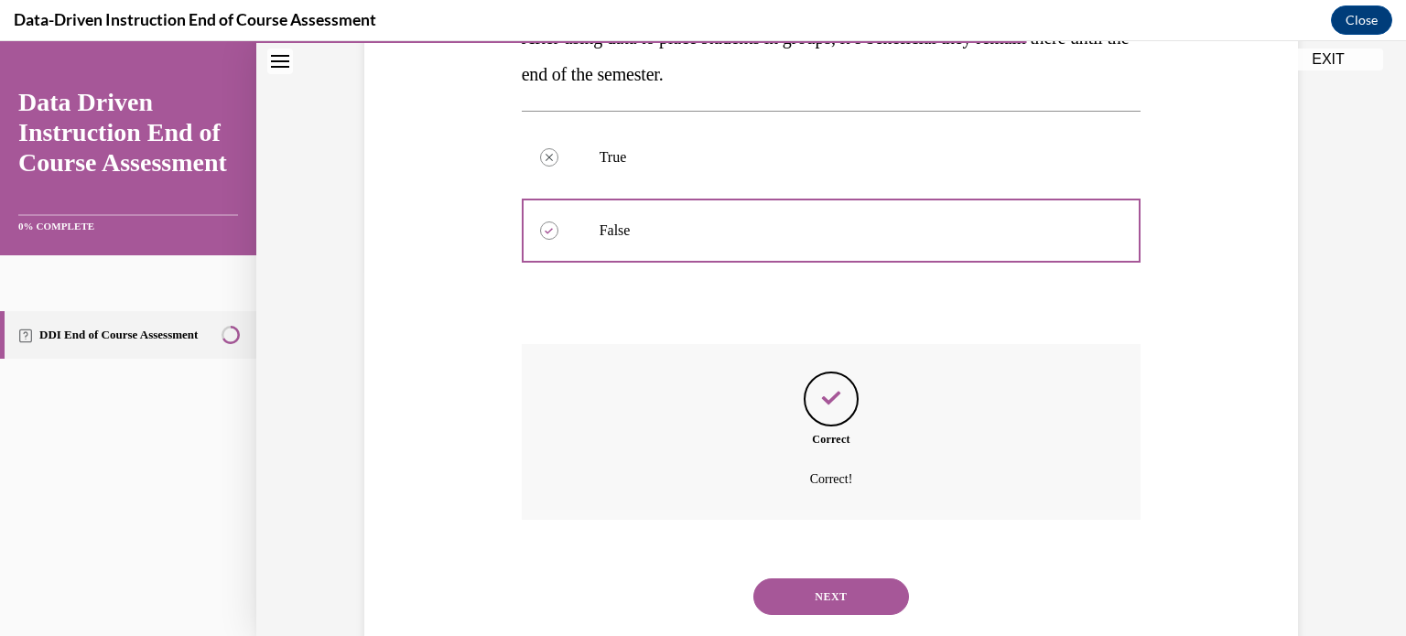
scroll to position [408, 0]
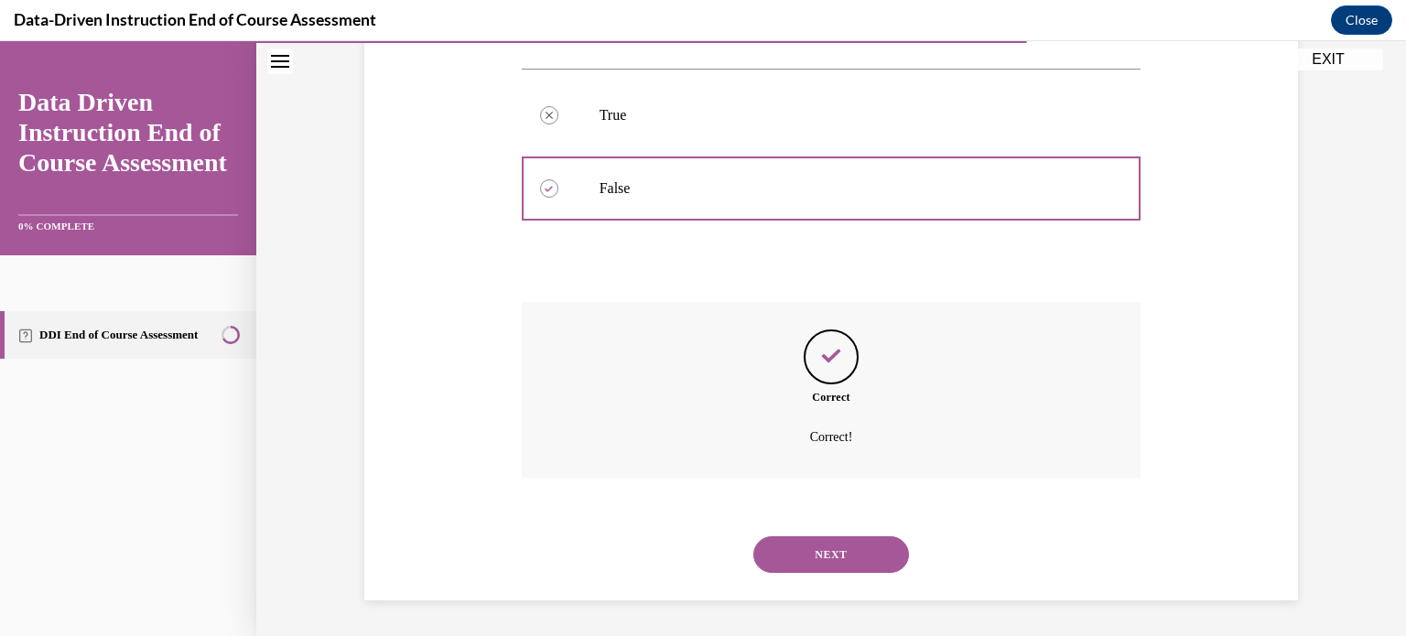
click at [798, 573] on div "NEXT" at bounding box center [832, 554] width 620 height 73
click at [808, 561] on button "NEXT" at bounding box center [832, 555] width 156 height 37
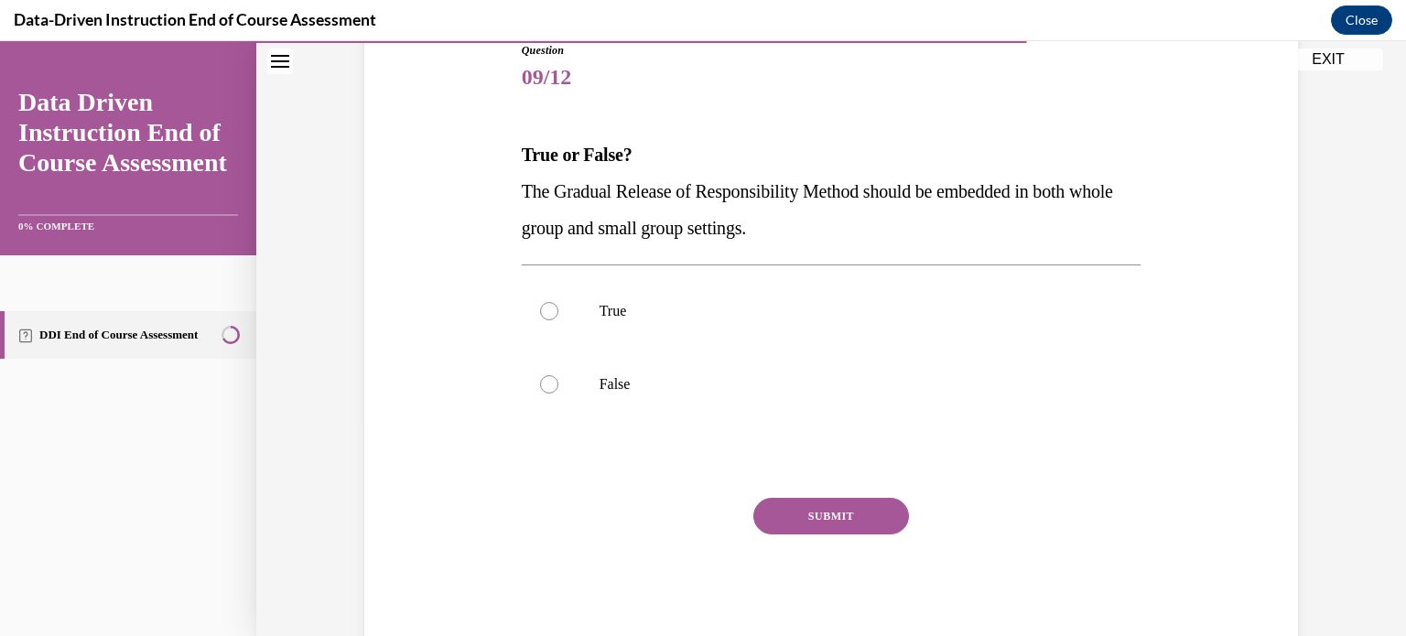
scroll to position [207, 0]
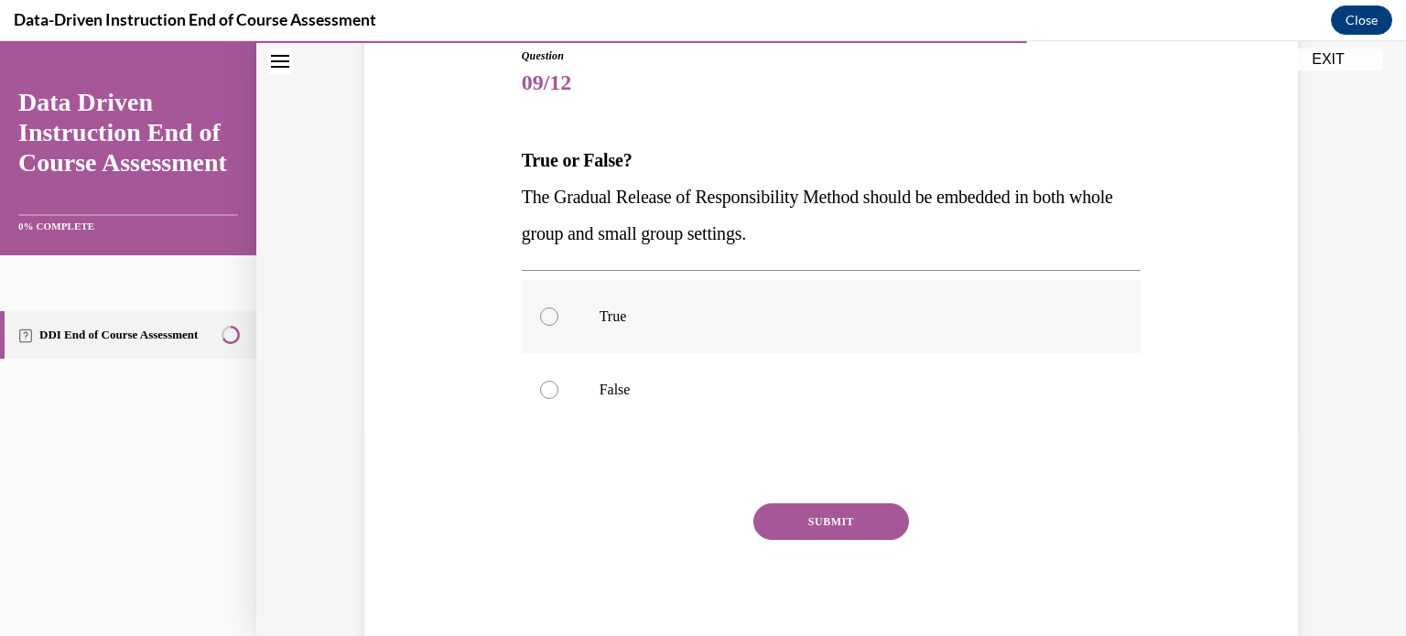
click at [730, 318] on p "True" at bounding box center [848, 317] width 496 height 18
click at [559, 318] on input "True" at bounding box center [549, 317] width 18 height 18
radio input "true"
click at [788, 509] on button "SUBMIT" at bounding box center [832, 522] width 156 height 37
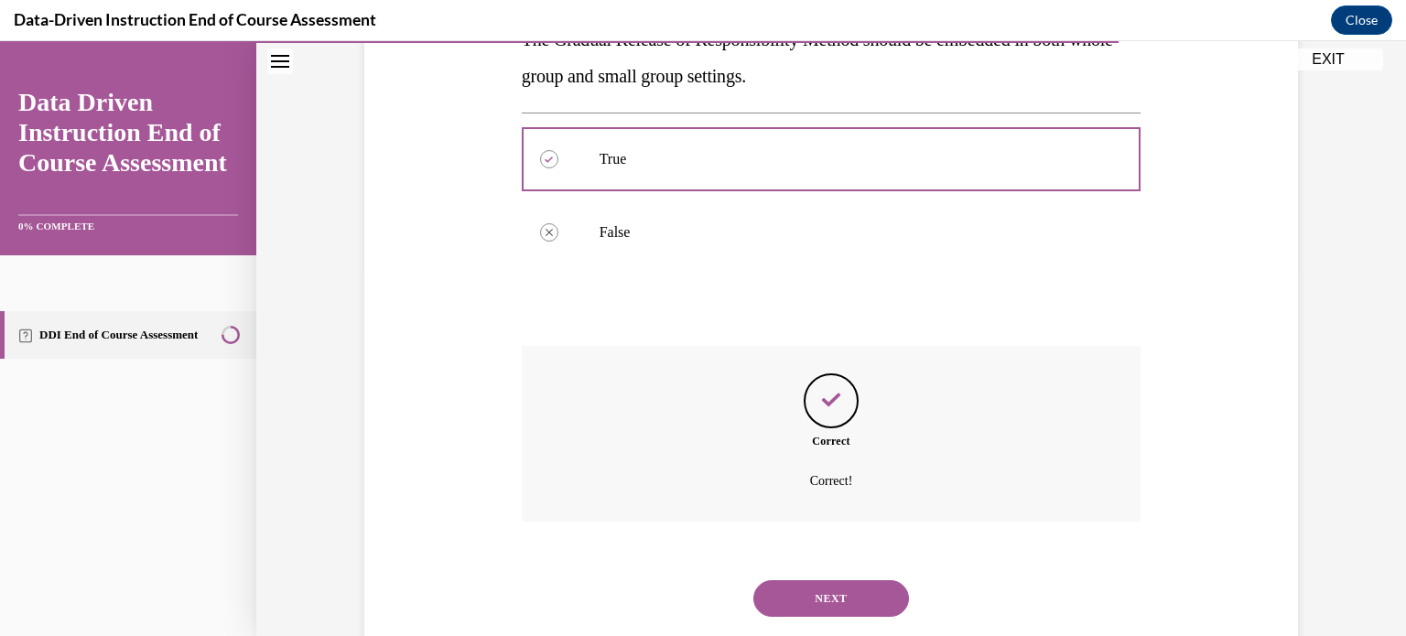
scroll to position [360, 0]
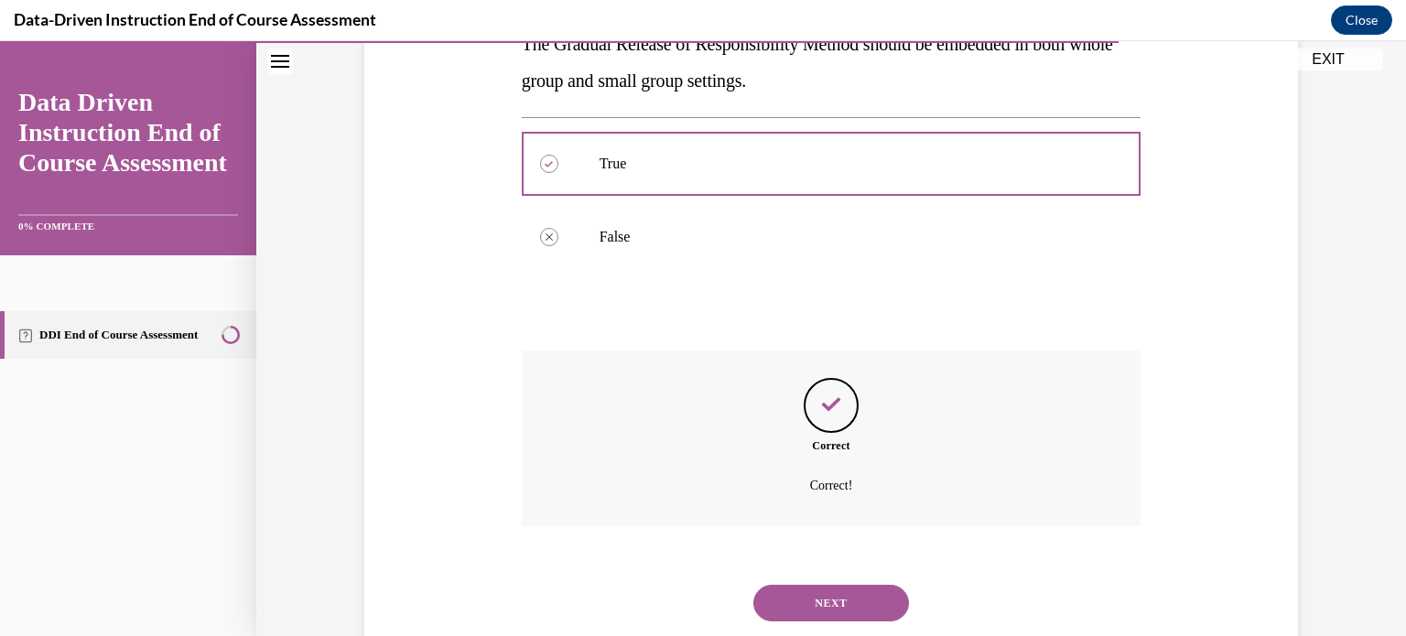
click at [822, 585] on button "NEXT" at bounding box center [832, 603] width 156 height 37
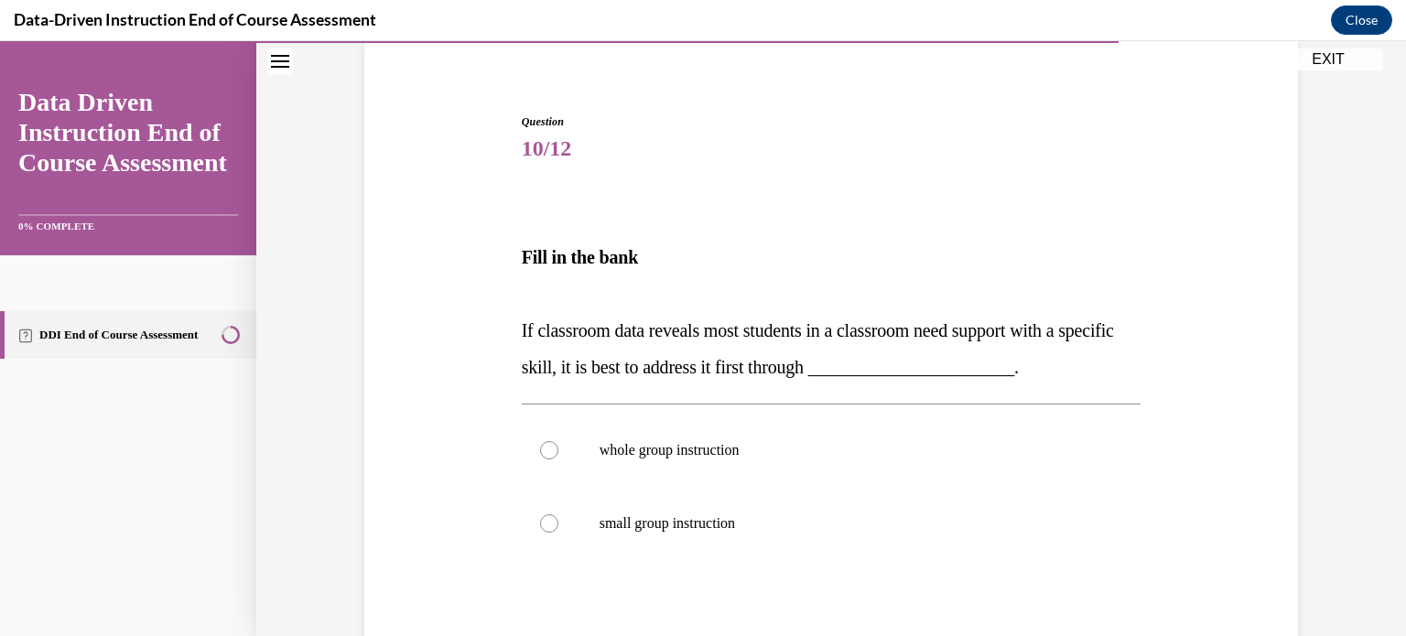
scroll to position [134, 0]
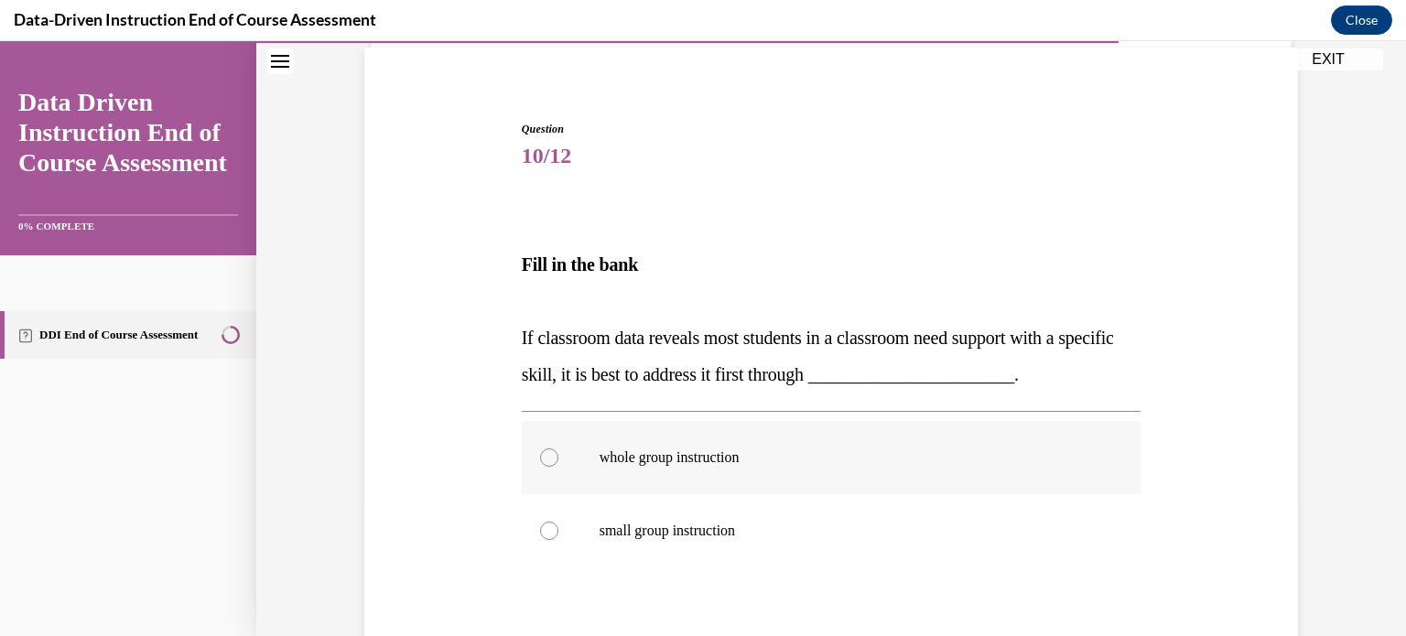
click at [750, 449] on p "whole group instruction" at bounding box center [848, 458] width 496 height 18
click at [559, 449] on input "whole group instruction" at bounding box center [549, 458] width 18 height 18
radio input "true"
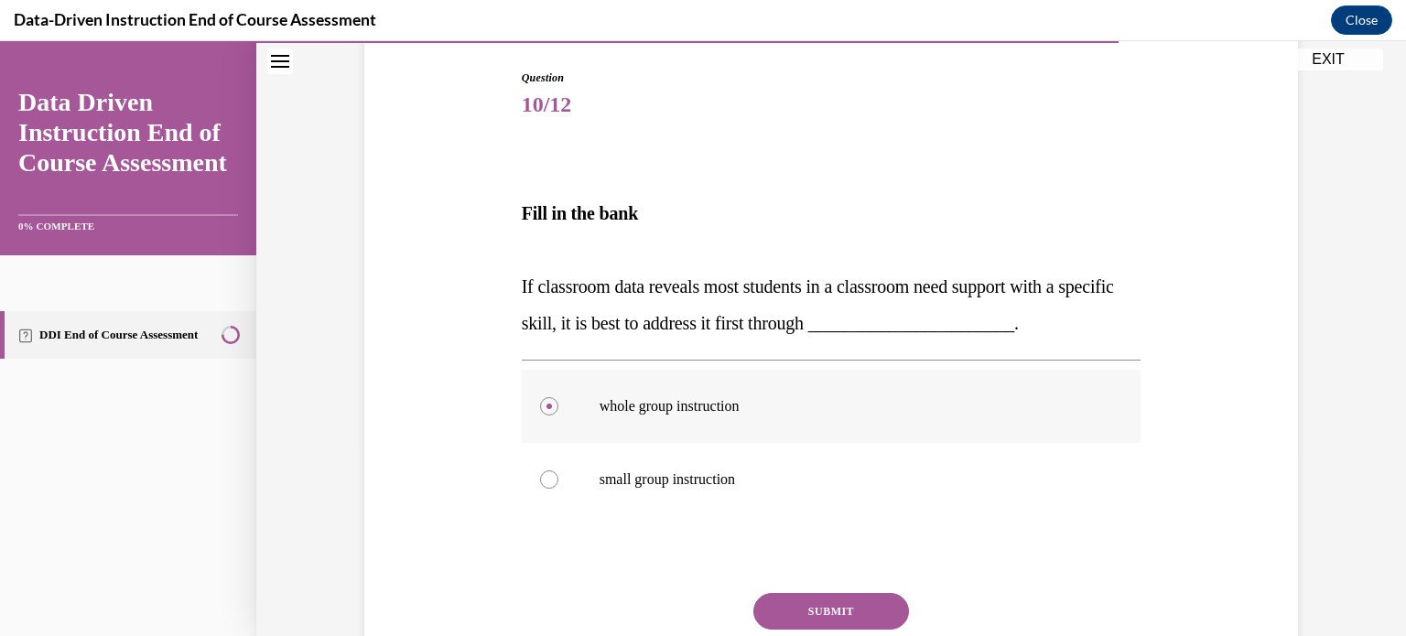
scroll to position [181, 0]
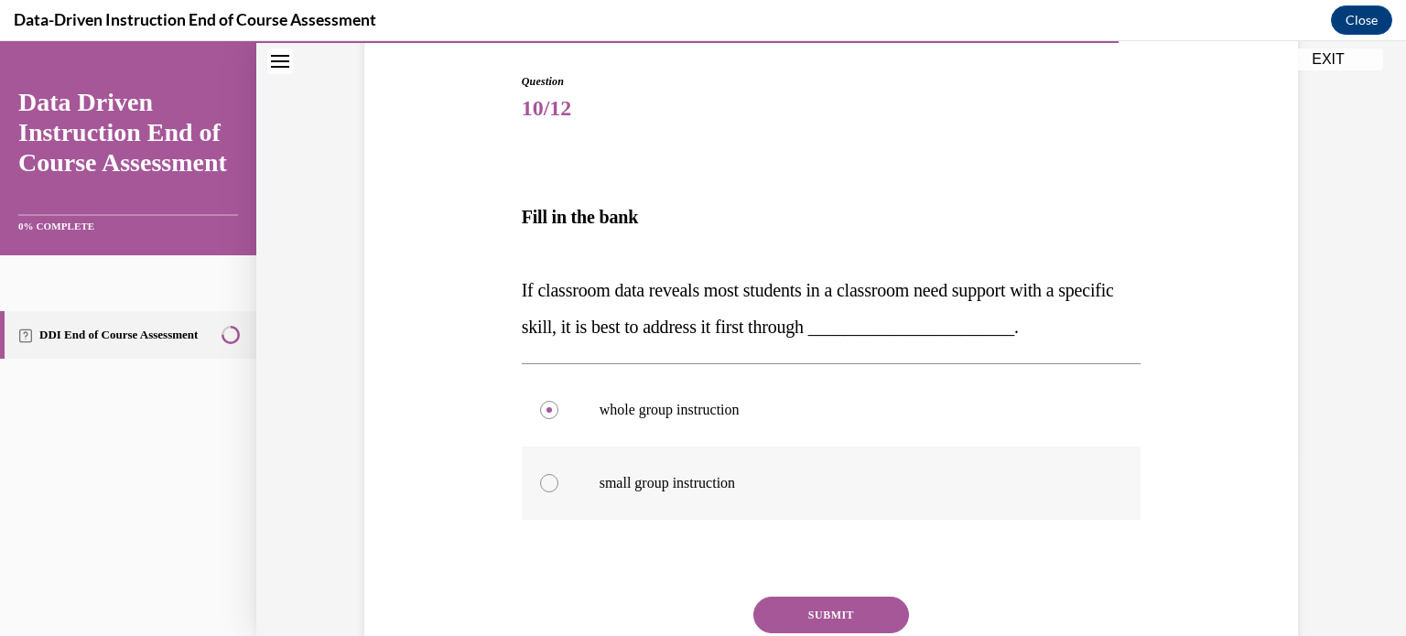
click at [735, 495] on label "small group instruction" at bounding box center [832, 483] width 620 height 73
click at [559, 493] on input "small group instruction" at bounding box center [549, 483] width 18 height 18
radio input "true"
click at [816, 593] on div "Question 10/12 Fill in the bank If classroom data reveals most students in a cl…" at bounding box center [832, 410] width 620 height 674
click at [817, 613] on button "SUBMIT" at bounding box center [832, 615] width 156 height 37
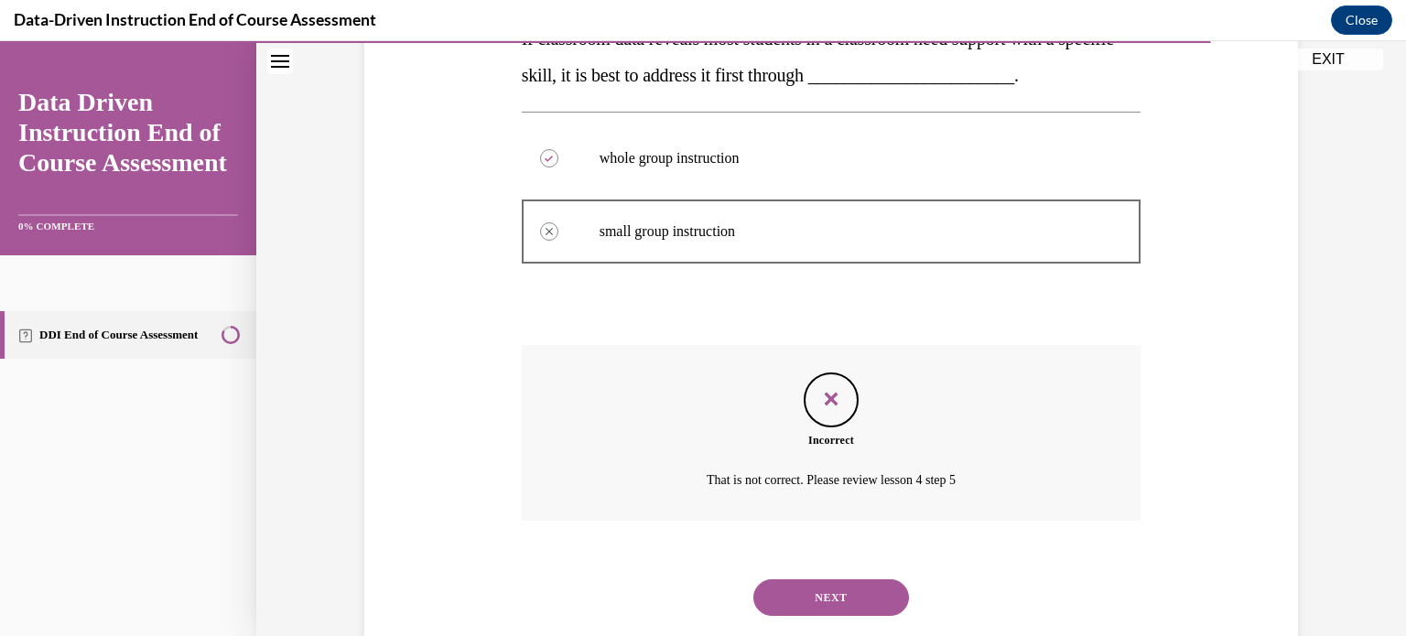
scroll to position [476, 0]
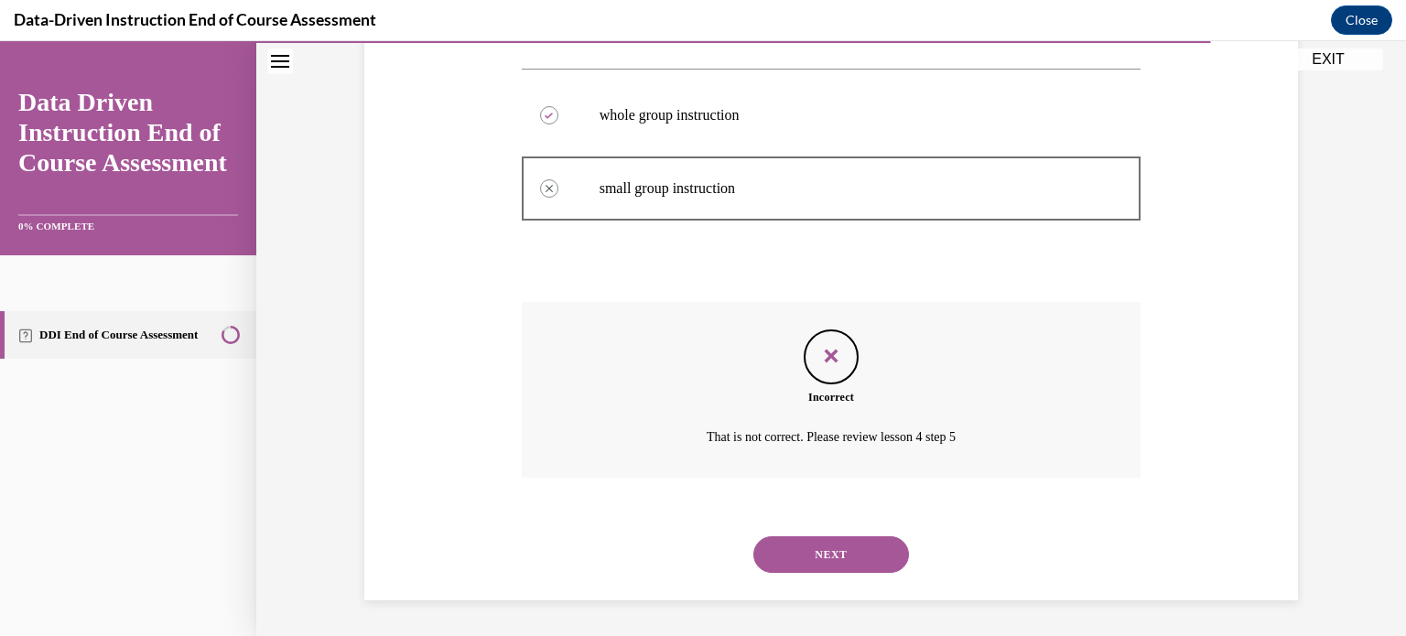
click at [814, 564] on button "NEXT" at bounding box center [832, 555] width 156 height 37
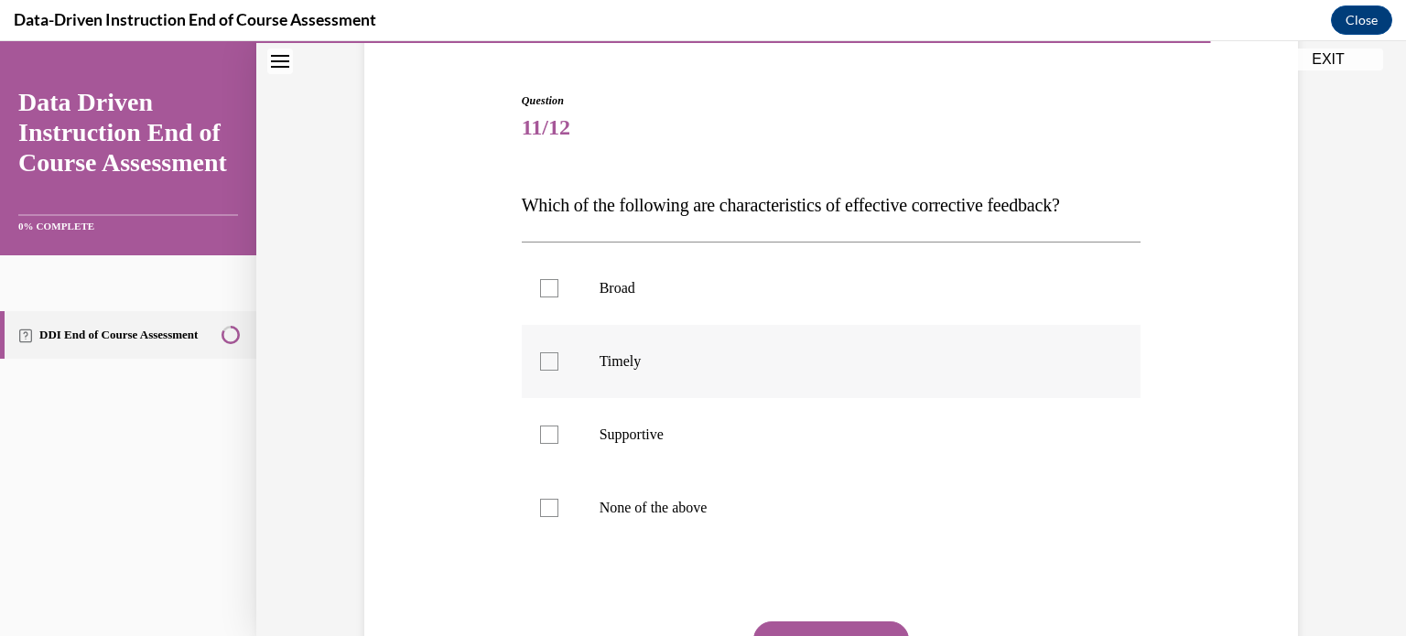
scroll to position [168, 0]
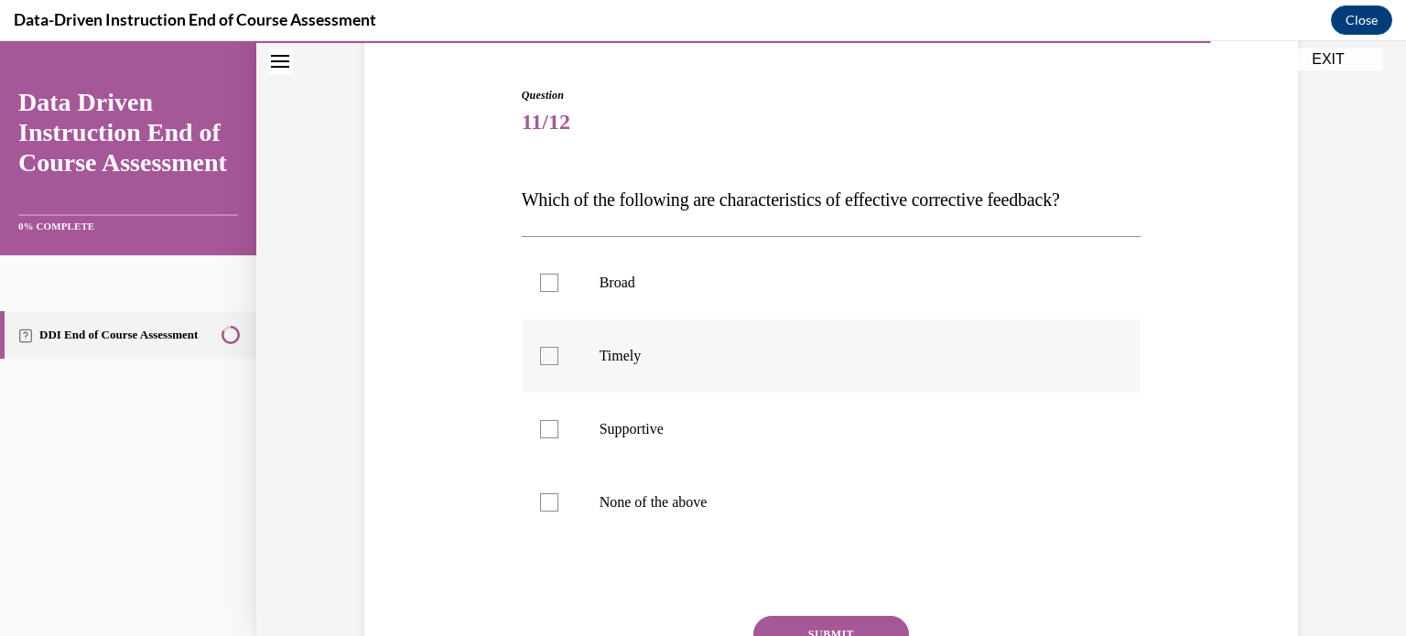
click at [803, 386] on label "Timely" at bounding box center [832, 356] width 620 height 73
click at [559, 365] on input "Timely" at bounding box center [549, 356] width 18 height 18
checkbox input "true"
click at [789, 424] on p "Supportive" at bounding box center [848, 429] width 496 height 18
click at [559, 424] on input "Supportive" at bounding box center [549, 429] width 18 height 18
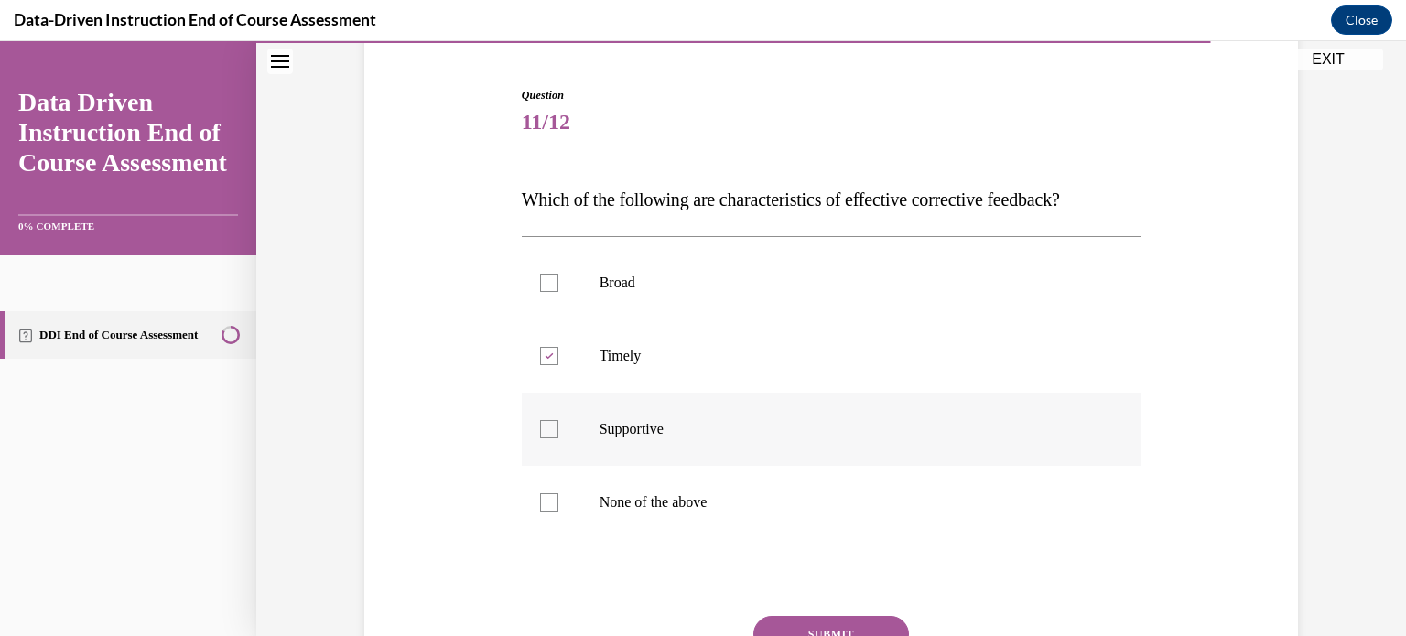
checkbox input "true"
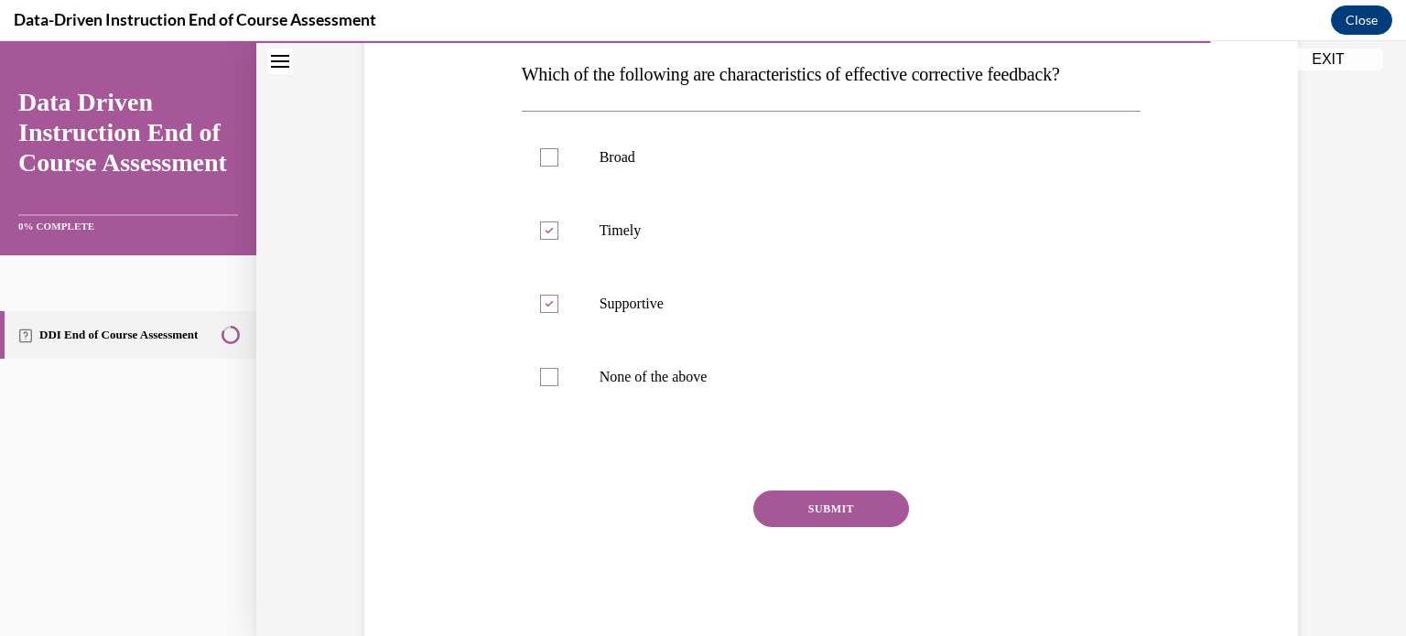
click at [796, 502] on button "SUBMIT" at bounding box center [832, 509] width 156 height 37
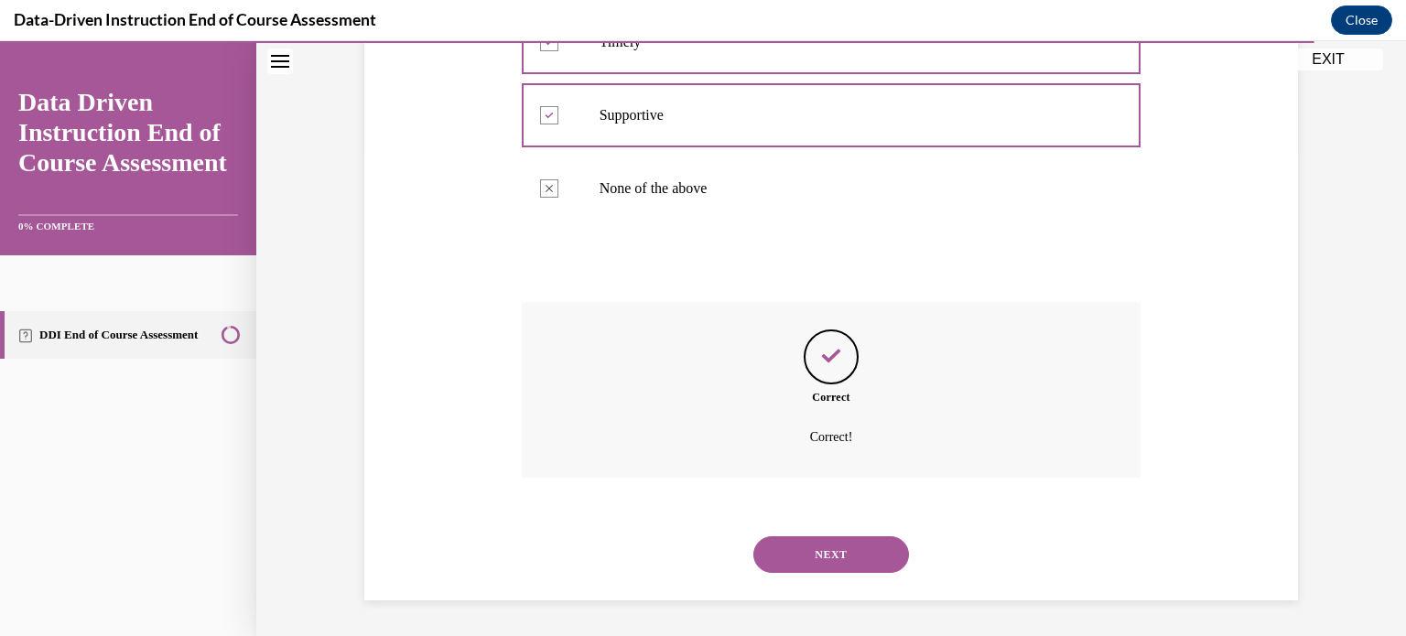
scroll to position [471, 0]
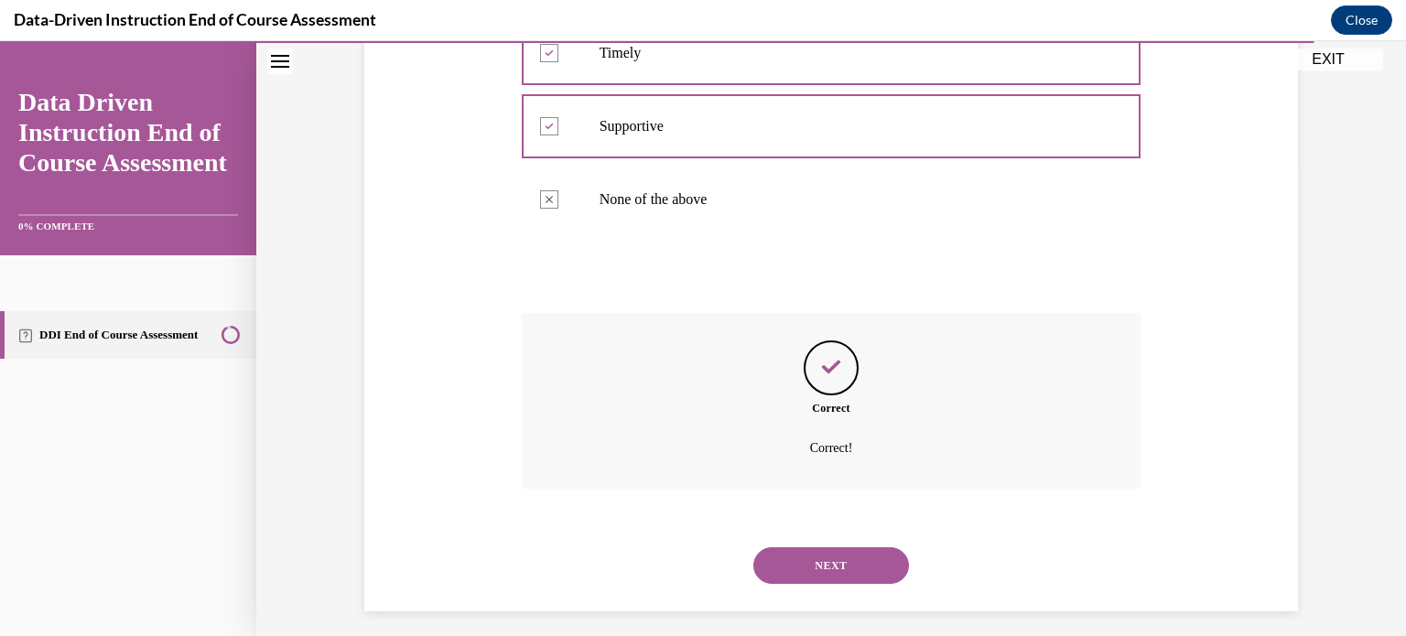
click at [790, 562] on button "NEXT" at bounding box center [832, 566] width 156 height 37
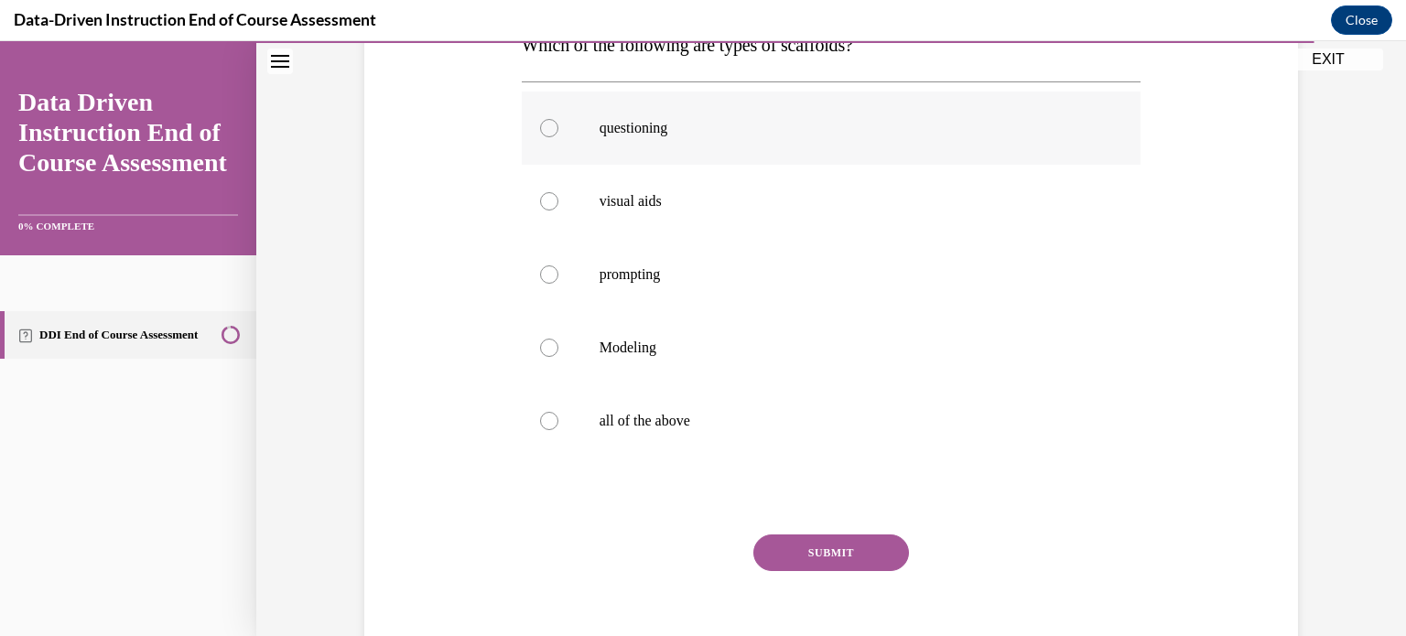
scroll to position [321, 0]
click at [788, 452] on label "all of the above" at bounding box center [832, 421] width 620 height 73
click at [559, 431] on input "all of the above" at bounding box center [549, 422] width 18 height 18
radio input "true"
click at [805, 548] on button "SUBMIT" at bounding box center [832, 554] width 156 height 37
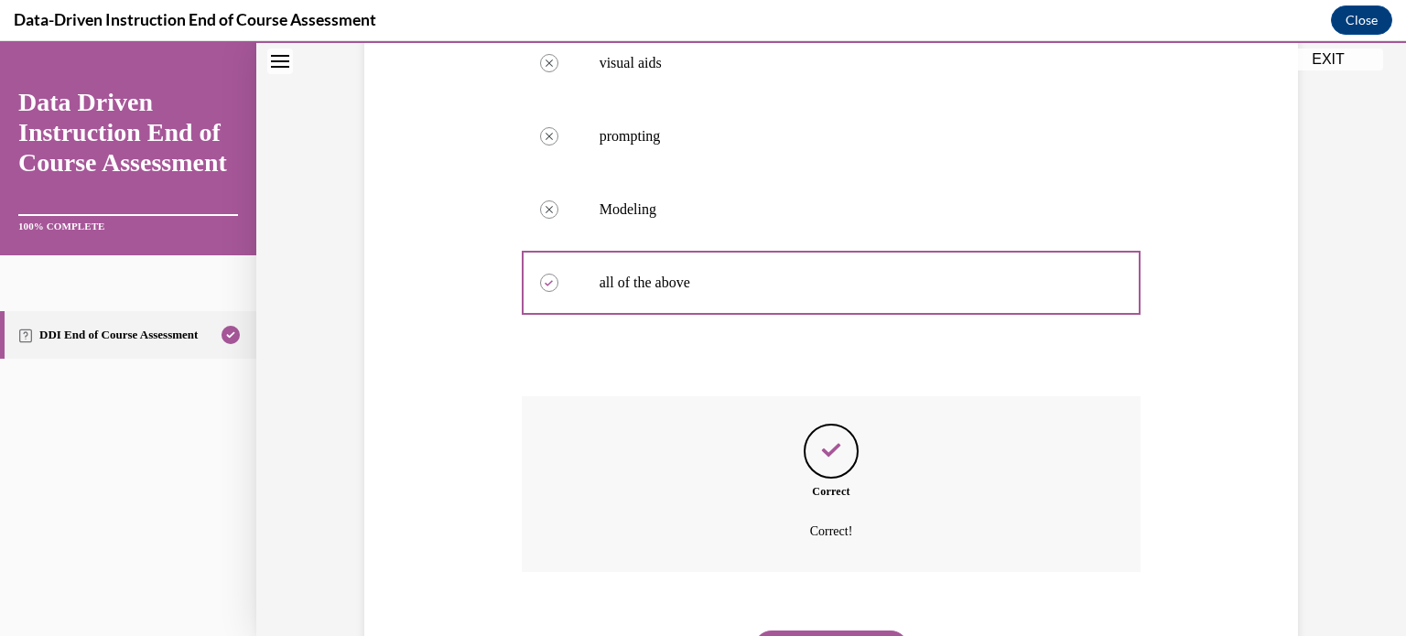
scroll to position [509, 0]
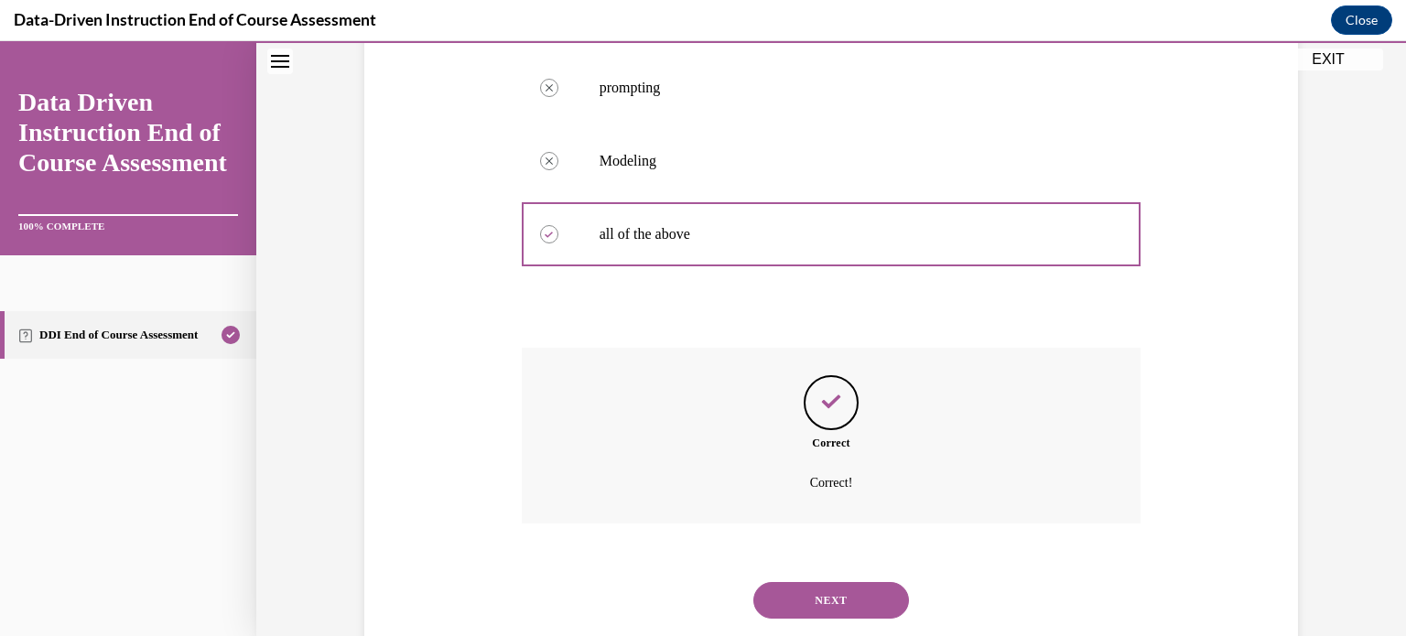
click at [806, 605] on button "NEXT" at bounding box center [832, 600] width 156 height 37
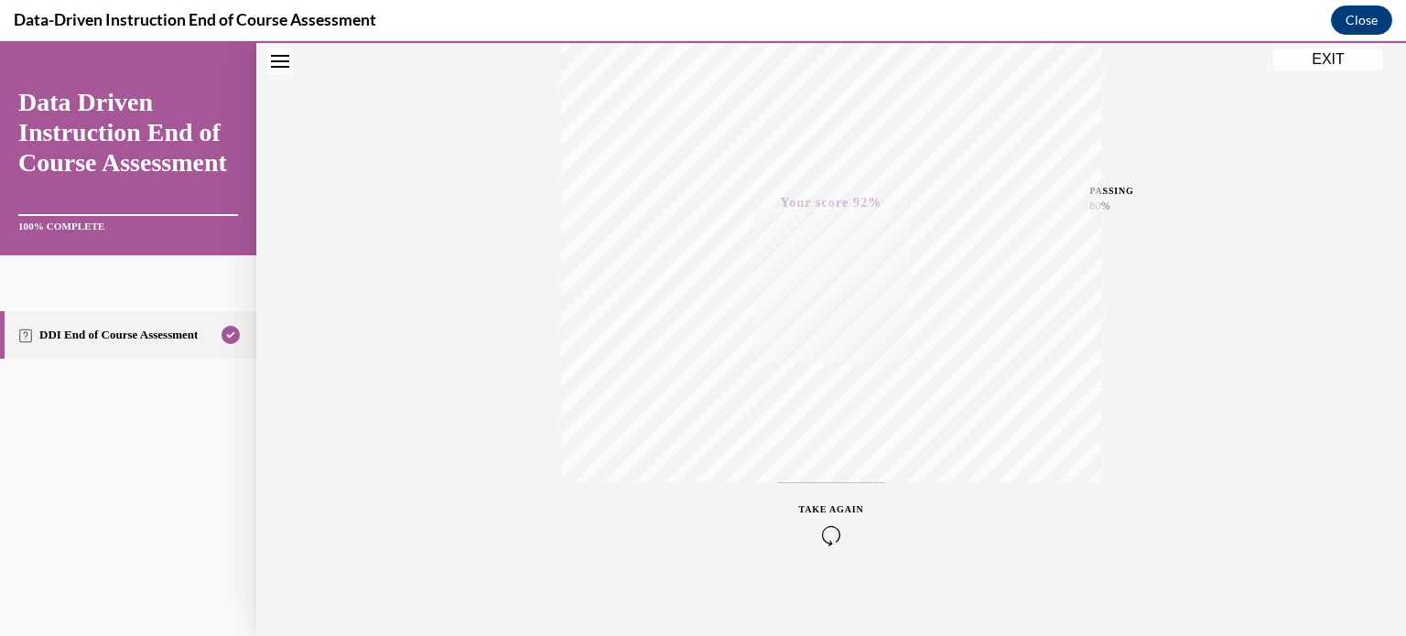
scroll to position [342, 0]
click at [1329, 58] on button "EXIT" at bounding box center [1329, 60] width 110 height 22
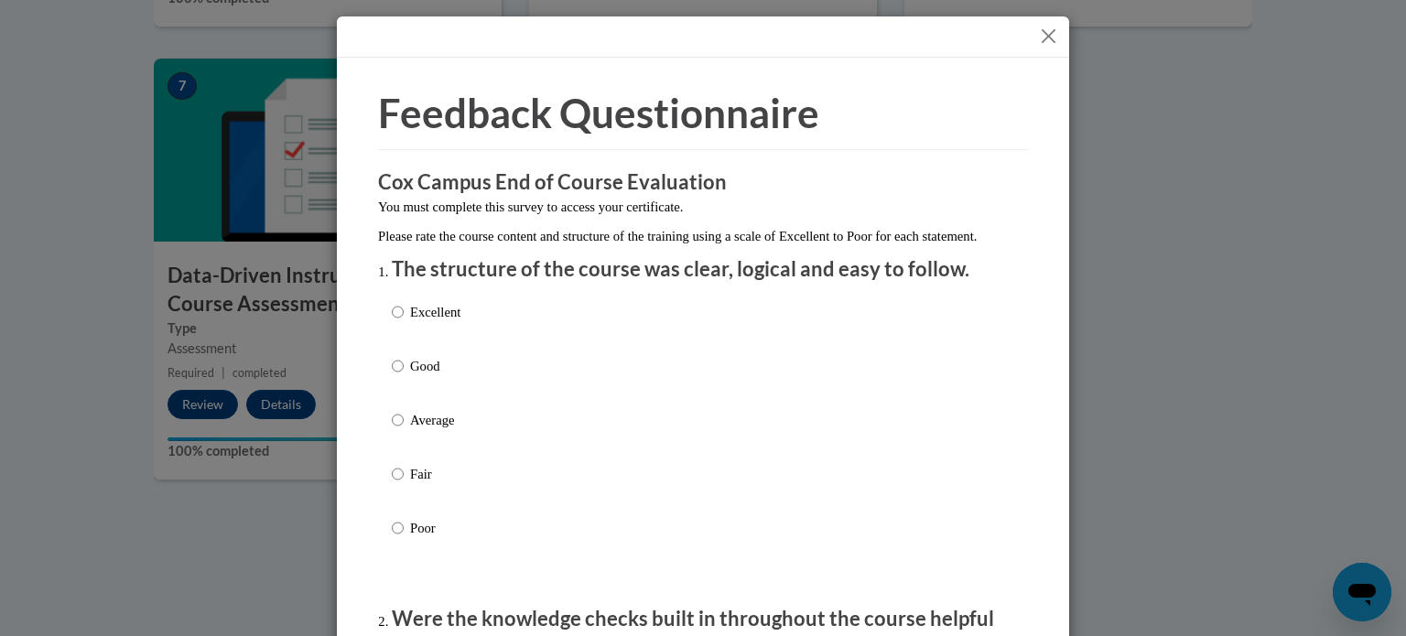
click at [433, 342] on label "Excellent" at bounding box center [426, 326] width 69 height 49
click at [404, 322] on input "Excellent" at bounding box center [398, 312] width 12 height 20
radio input "true"
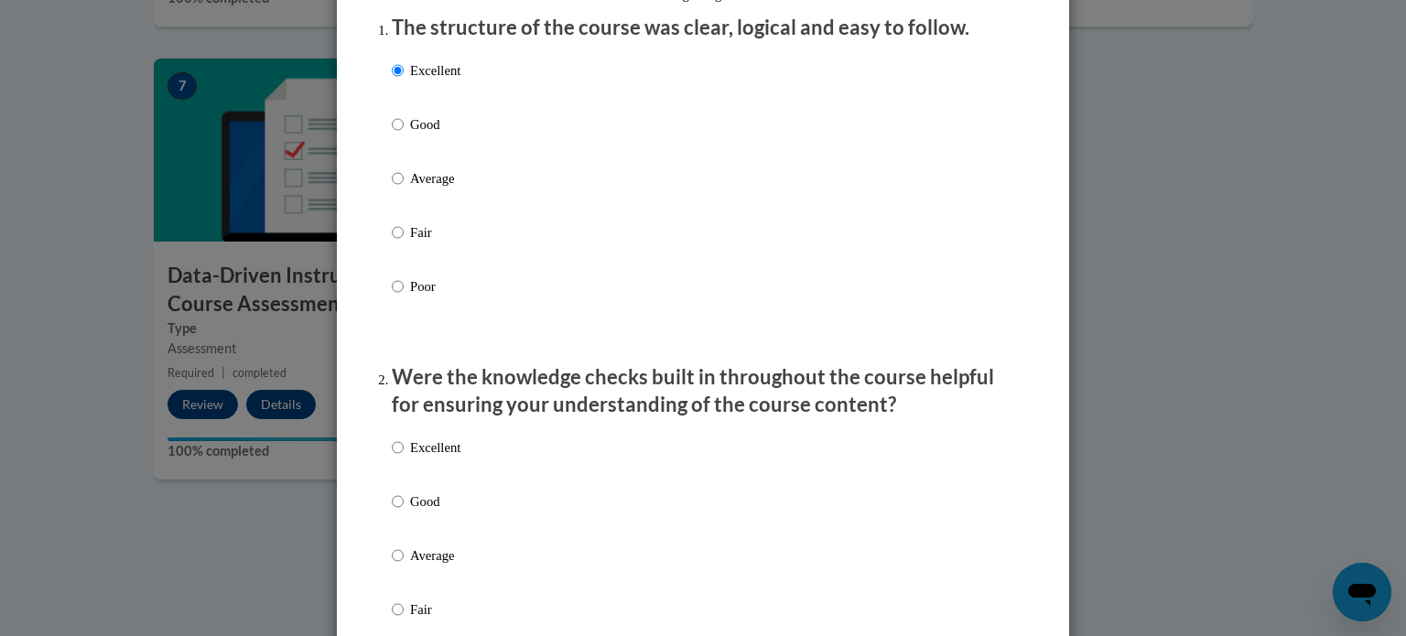
click at [420, 458] on p "Excellent" at bounding box center [435, 448] width 50 height 20
click at [404, 458] on input "Excellent" at bounding box center [398, 448] width 12 height 20
radio input "true"
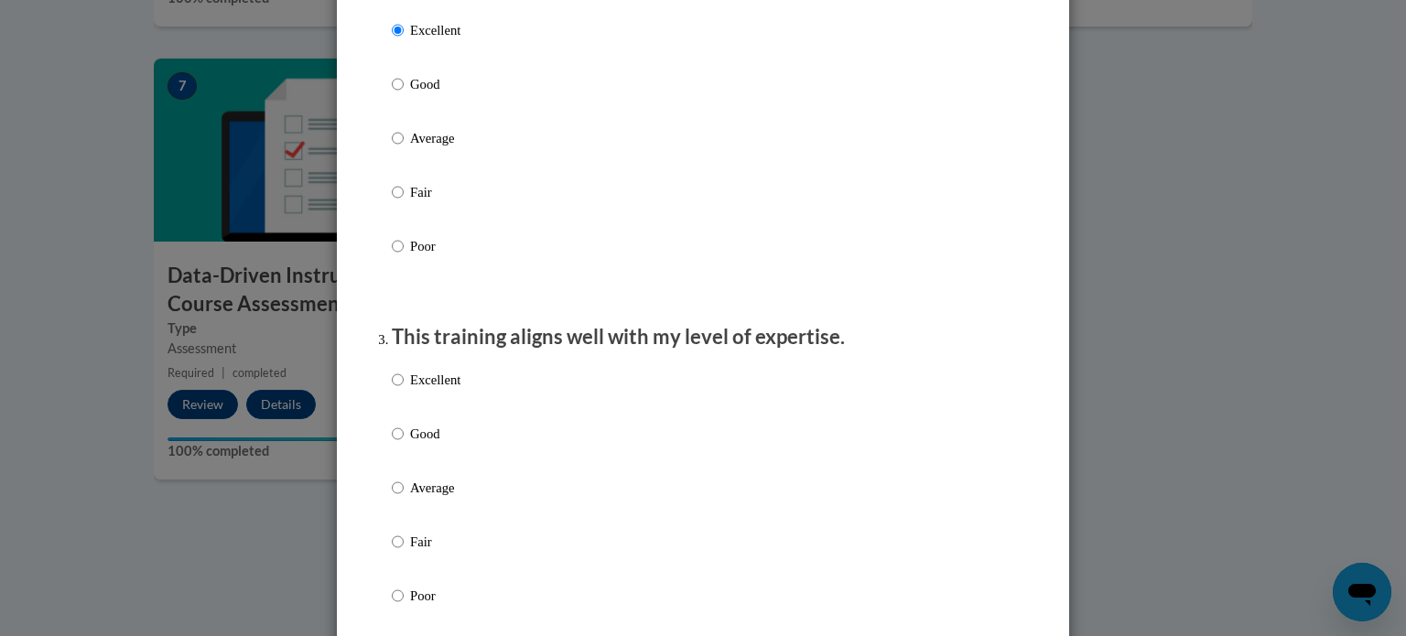
click at [420, 444] on p "Good" at bounding box center [435, 434] width 50 height 20
click at [404, 444] on input "Good" at bounding box center [398, 434] width 12 height 20
radio input "true"
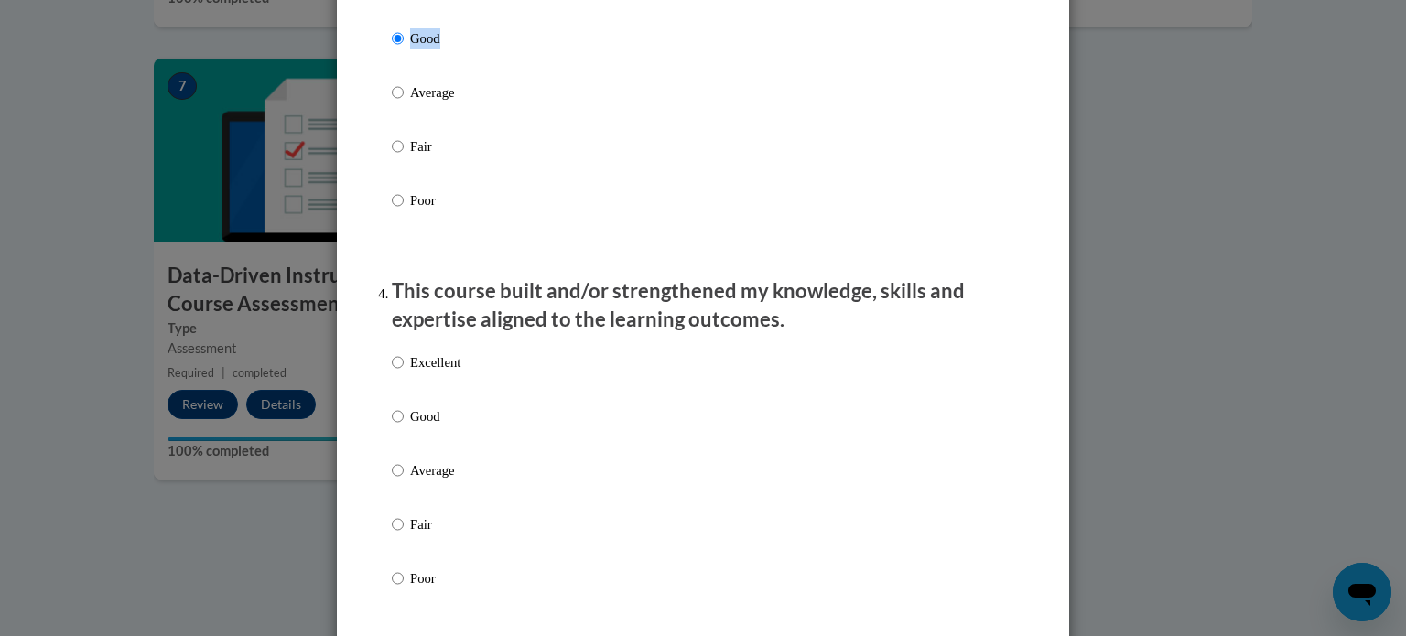
scroll to position [1057, 0]
click at [431, 425] on p "Good" at bounding box center [435, 415] width 50 height 20
click at [404, 425] on input "Good" at bounding box center [398, 415] width 12 height 20
radio input "true"
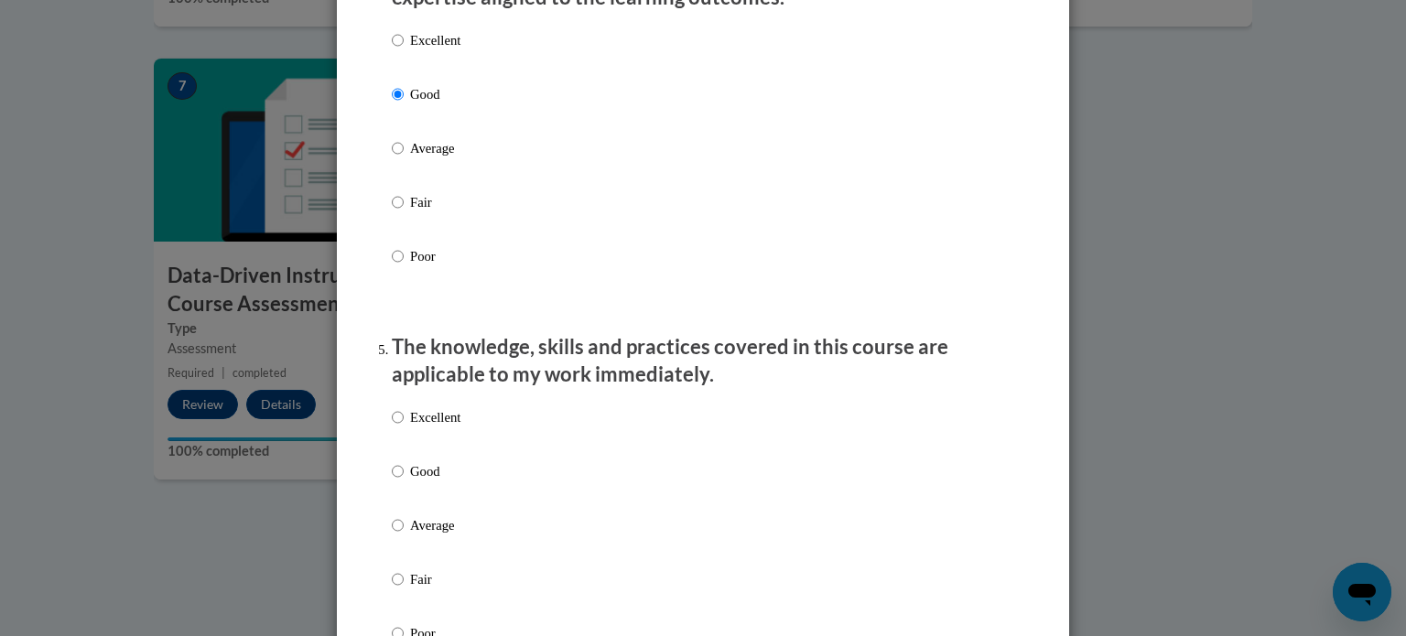
click at [418, 482] on p "Good" at bounding box center [435, 471] width 50 height 20
click at [404, 482] on input "Good" at bounding box center [398, 471] width 12 height 20
radio input "true"
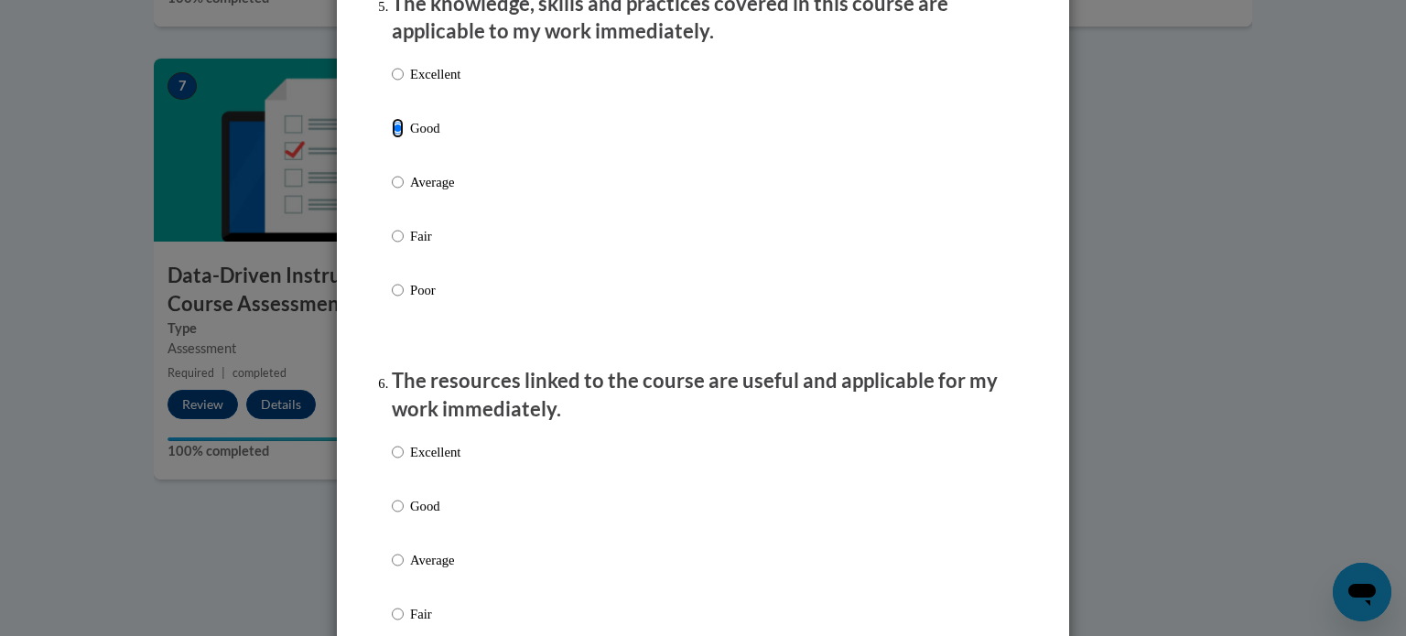
scroll to position [1767, 0]
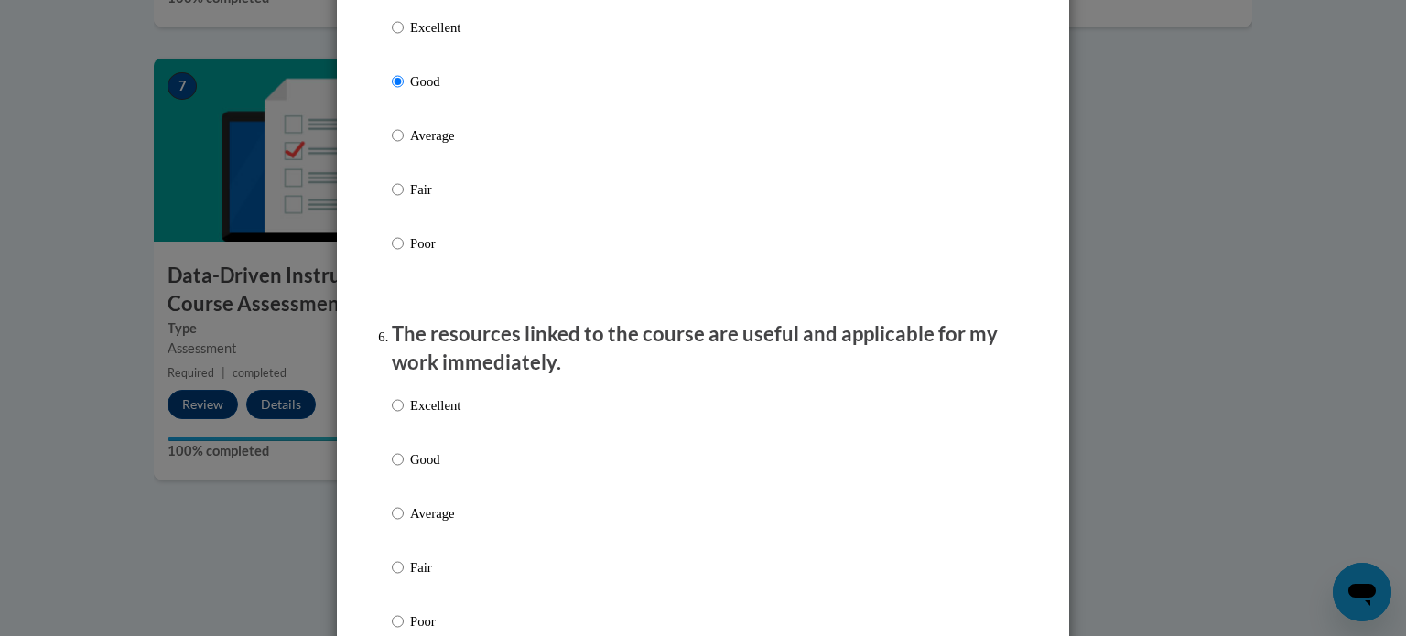
click at [418, 494] on label "Good" at bounding box center [426, 474] width 69 height 49
click at [404, 470] on input "Good" at bounding box center [398, 460] width 12 height 20
radio input "true"
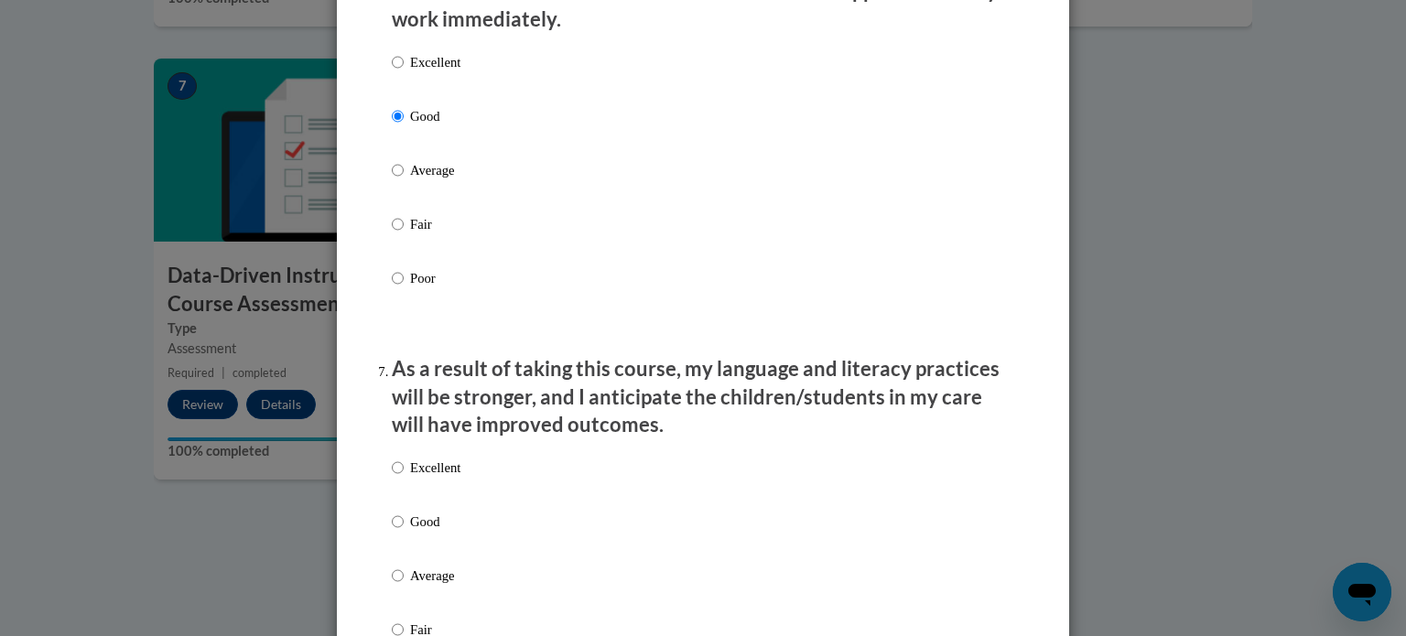
click at [418, 532] on p "Good" at bounding box center [435, 522] width 50 height 20
click at [404, 532] on input "Good" at bounding box center [398, 522] width 12 height 20
radio input "true"
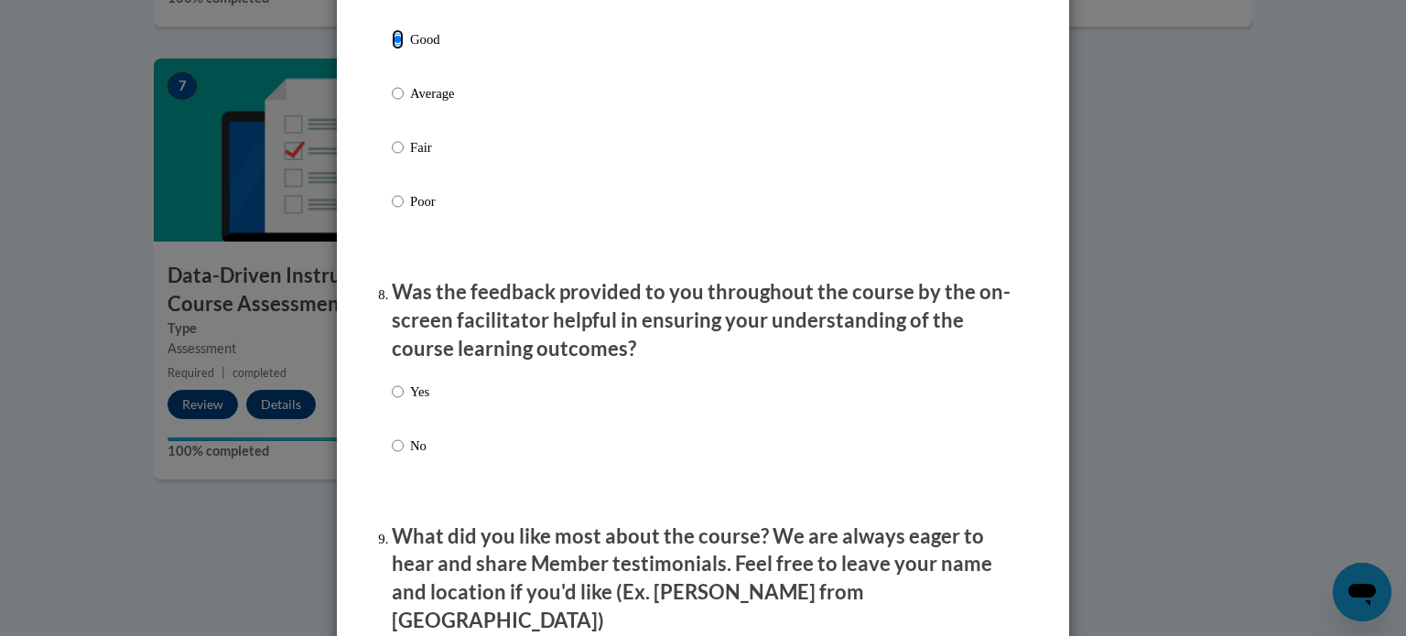
scroll to position [2584, 0]
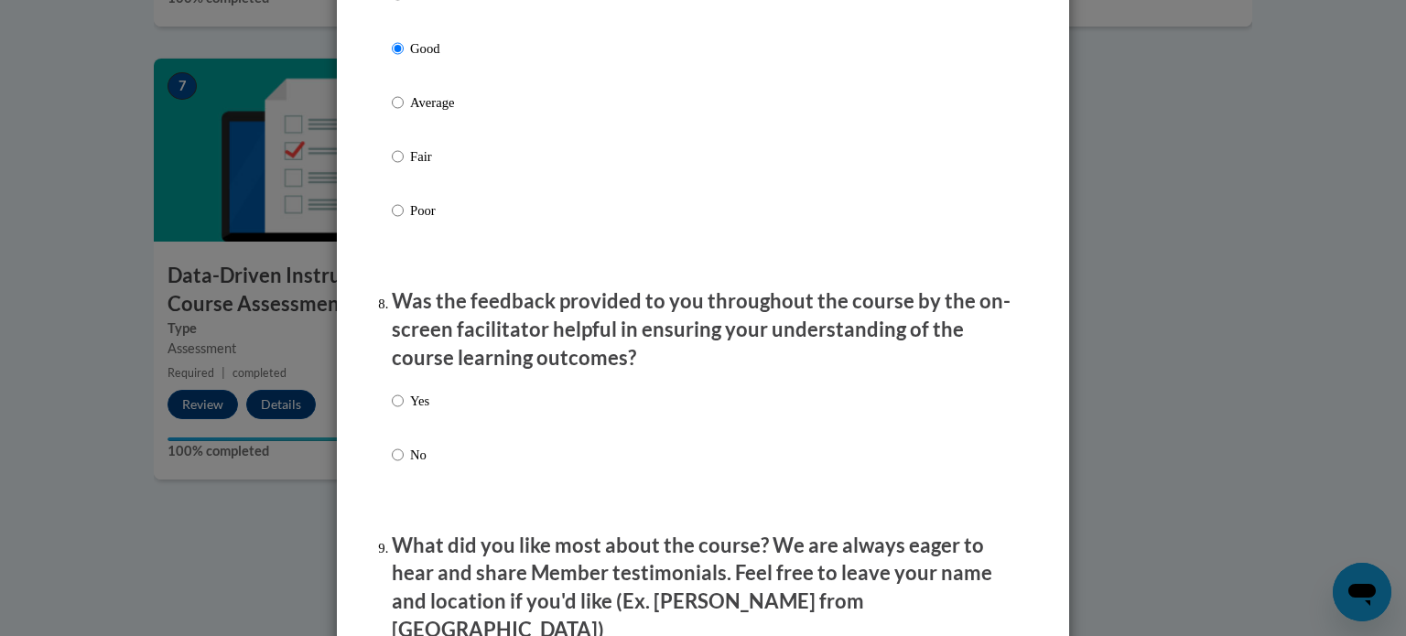
click at [413, 440] on label "Yes" at bounding box center [411, 415] width 38 height 49
click at [404, 411] on input "Yes" at bounding box center [398, 401] width 12 height 20
radio input "true"
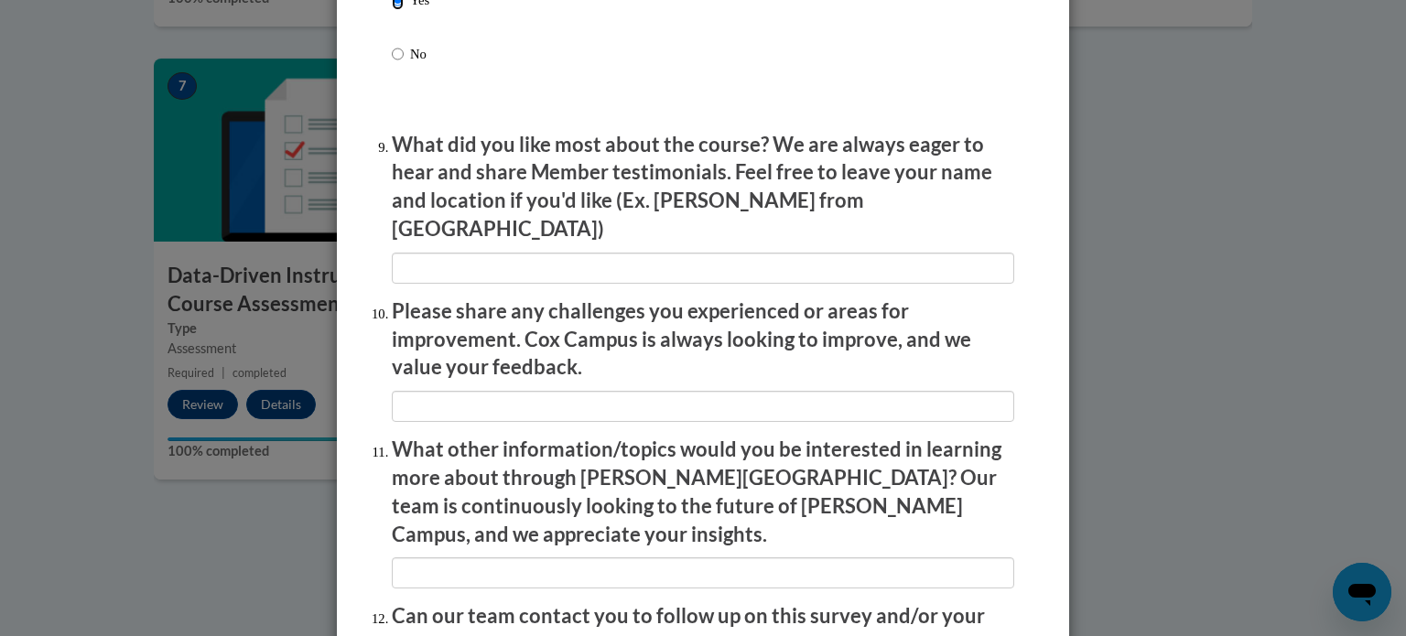
scroll to position [3176, 0]
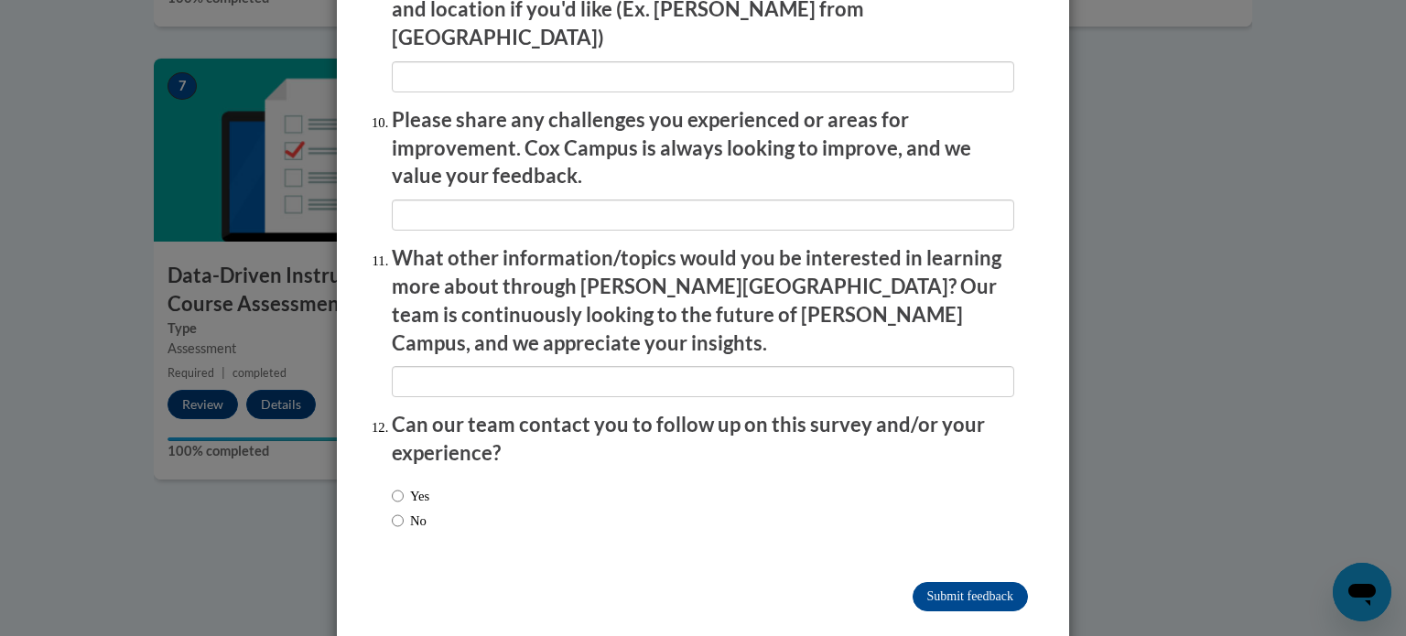
click at [414, 511] on label "No" at bounding box center [409, 521] width 35 height 20
click at [404, 511] on input "No" at bounding box center [398, 521] width 12 height 20
radio input "true"
click at [966, 582] on input "Submit feedback" at bounding box center [970, 596] width 115 height 29
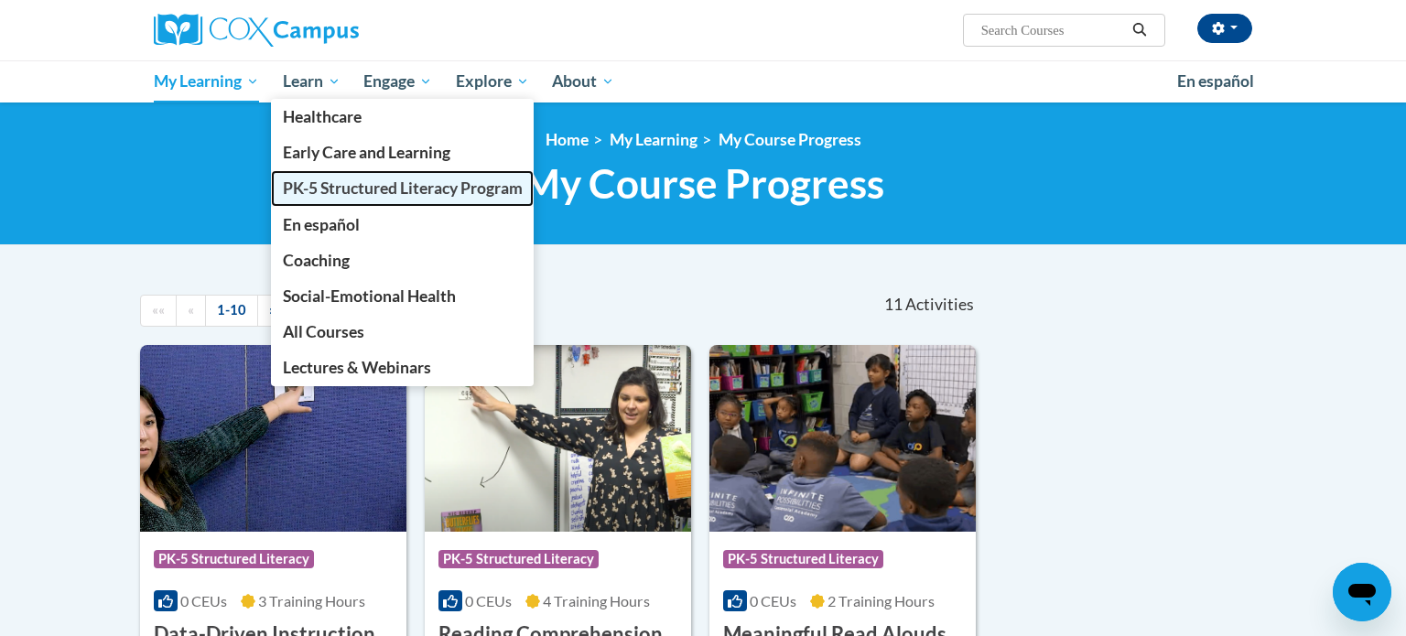
click at [328, 192] on span "PK-5 Structured Literacy Program" at bounding box center [403, 188] width 240 height 19
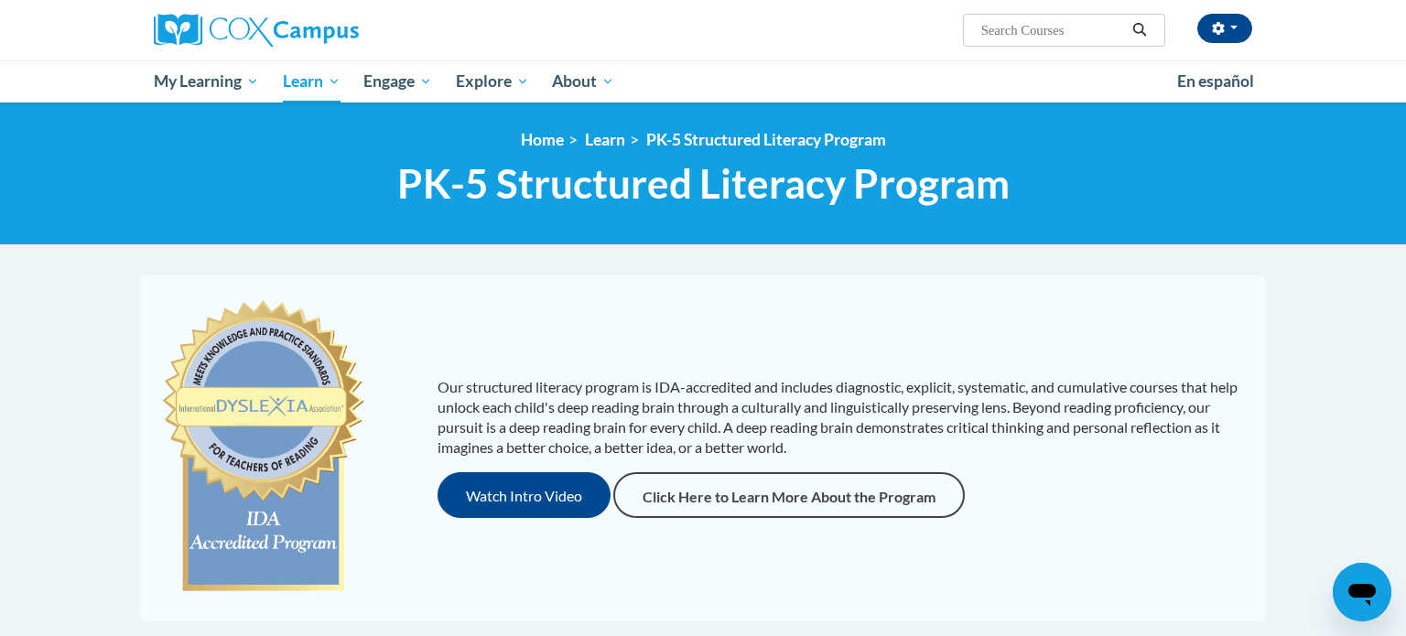
click at [683, 349] on div "Our structured literacy program is IDA-accredited and includes diagnostic, expl…" at bounding box center [703, 447] width 1117 height 311
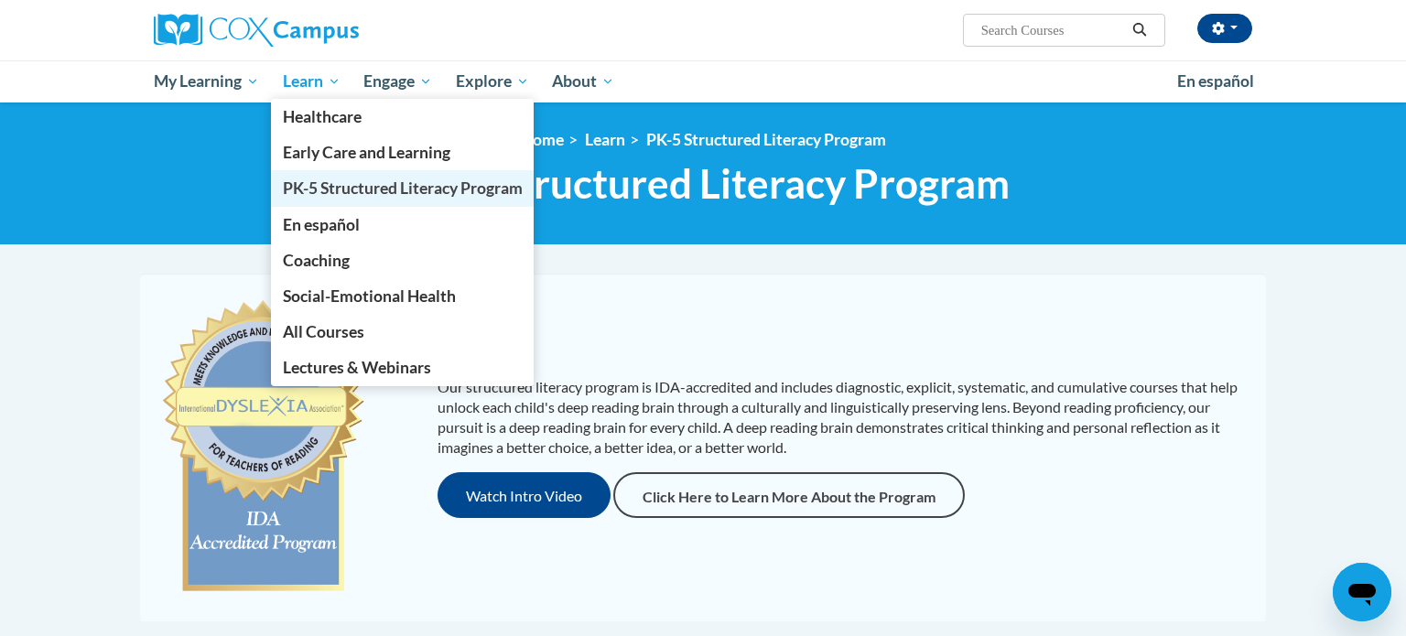
click at [342, 185] on span "PK-5 Structured Literacy Program" at bounding box center [403, 188] width 240 height 19
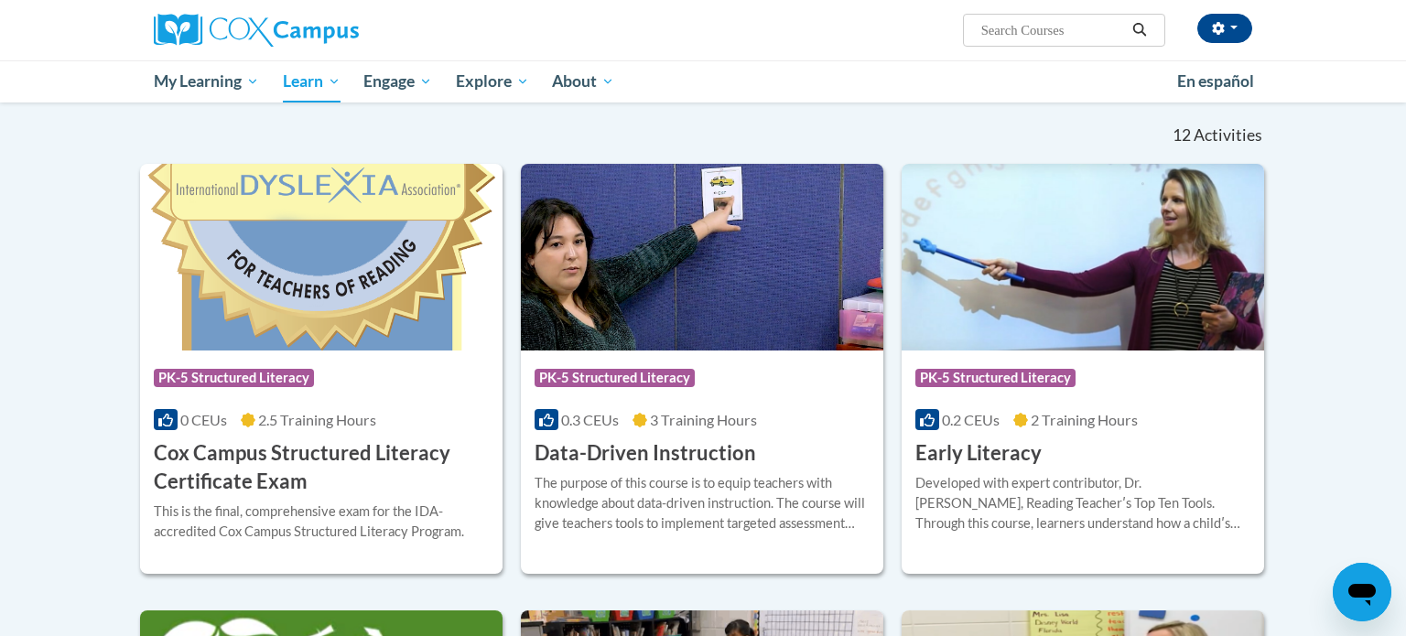
scroll to position [534, 0]
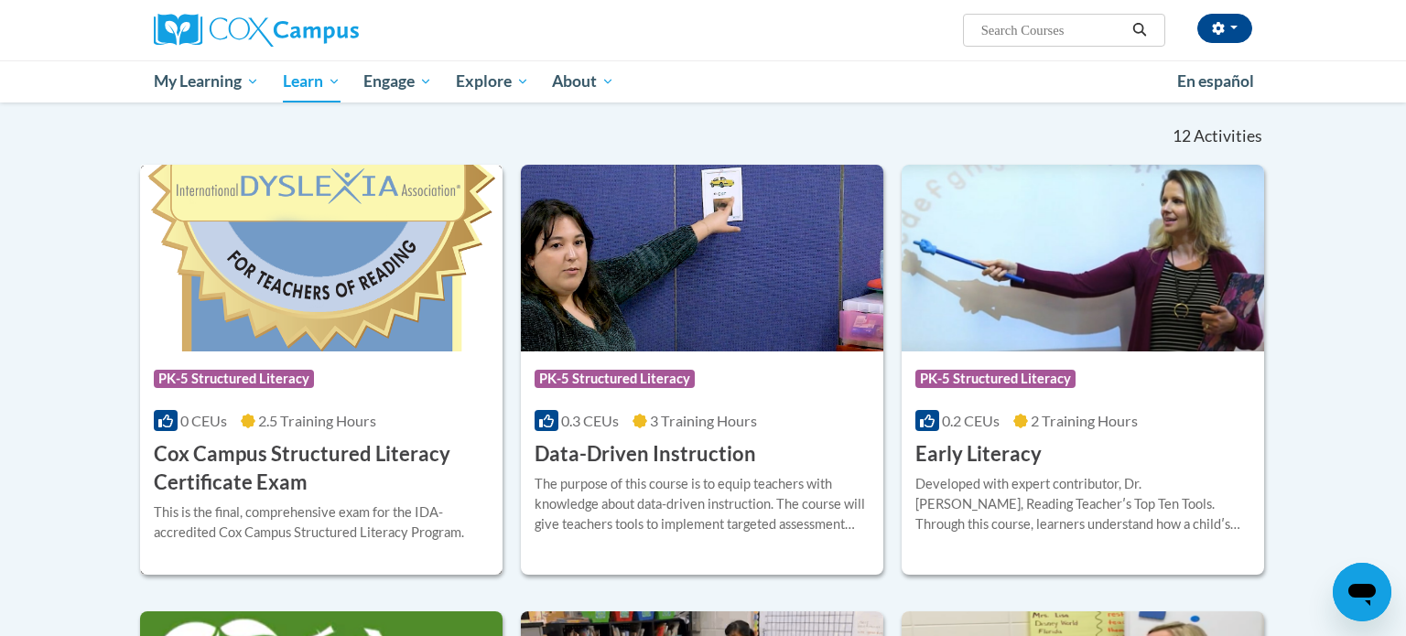
click at [413, 296] on img at bounding box center [321, 258] width 363 height 187
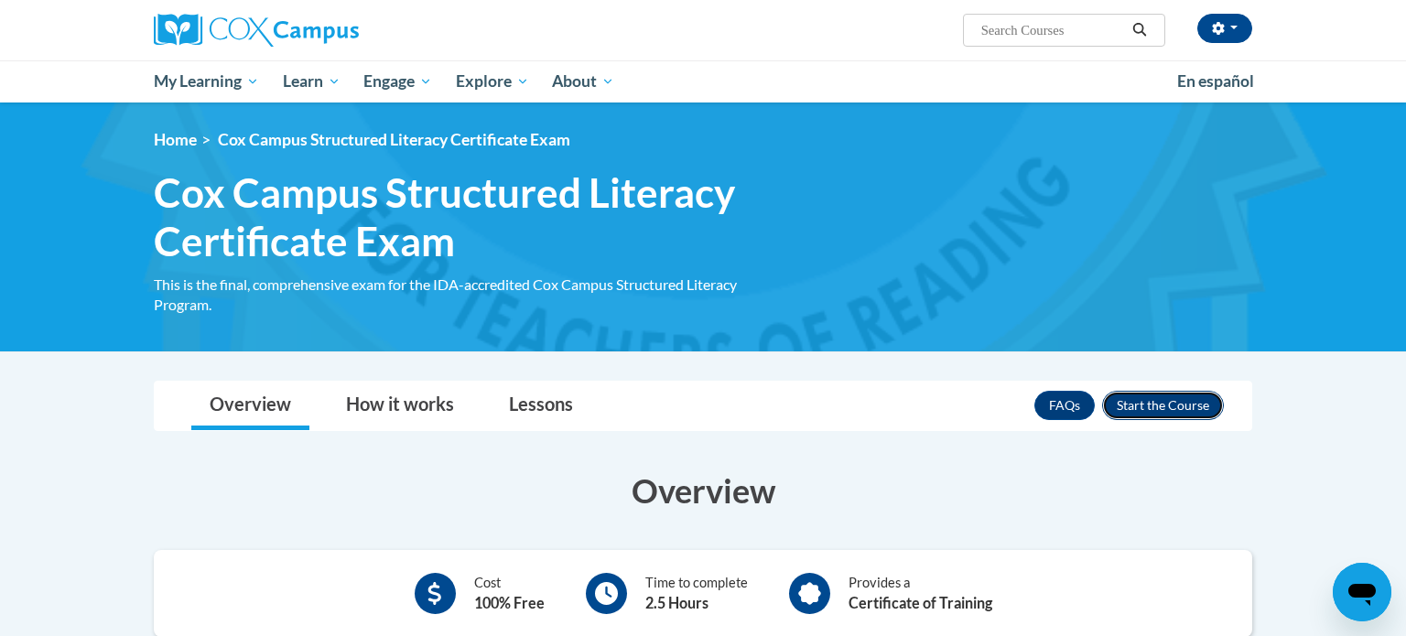
click at [1143, 406] on button "Enroll" at bounding box center [1163, 405] width 122 height 29
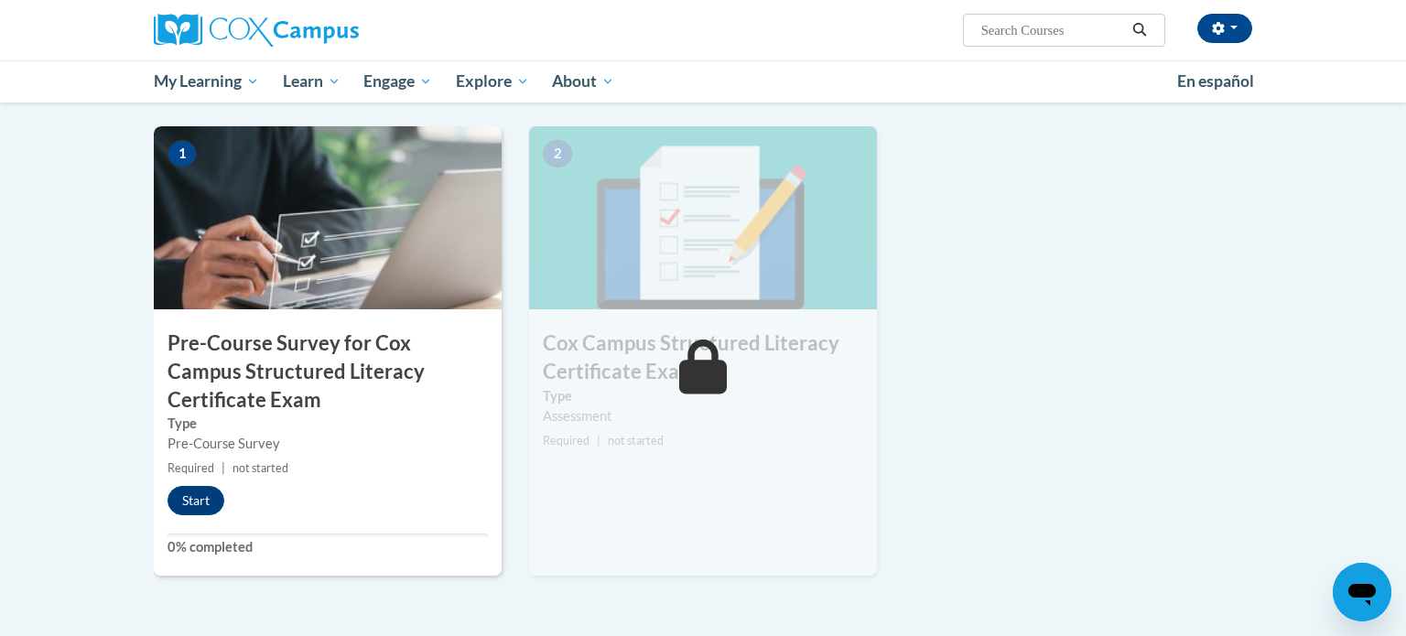
scroll to position [427, 0]
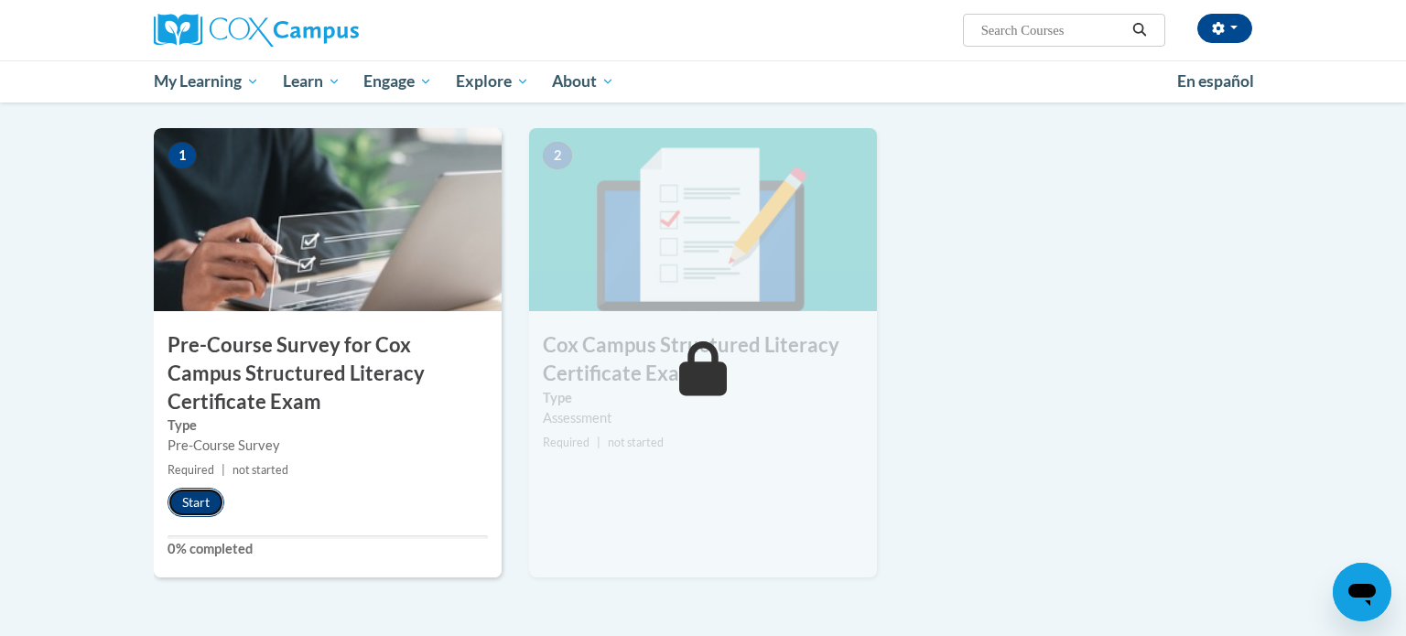
click at [200, 499] on button "Start" at bounding box center [196, 502] width 57 height 29
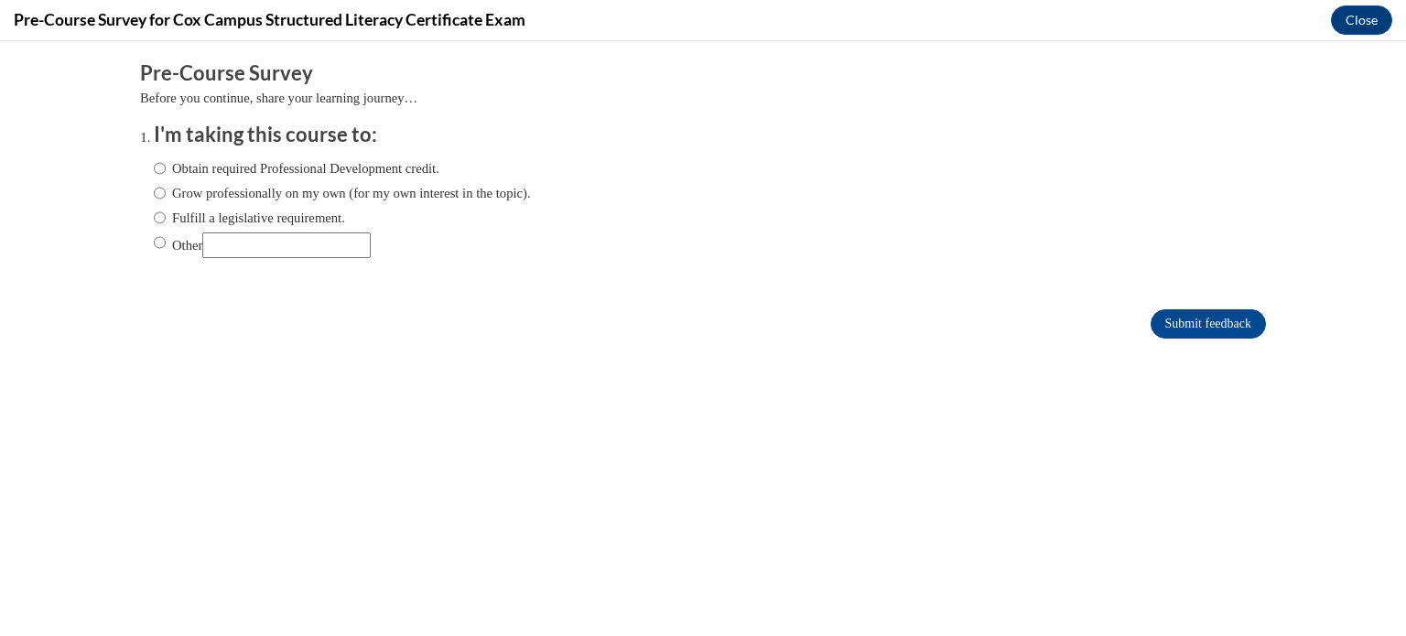
scroll to position [0, 0]
click at [345, 217] on label "Fulfill a legislative requirement." at bounding box center [249, 218] width 191 height 20
click at [166, 217] on input "Fulfill a legislative requirement." at bounding box center [160, 218] width 12 height 20
radio input "true"
click at [1198, 327] on input "Submit feedback" at bounding box center [1208, 323] width 115 height 29
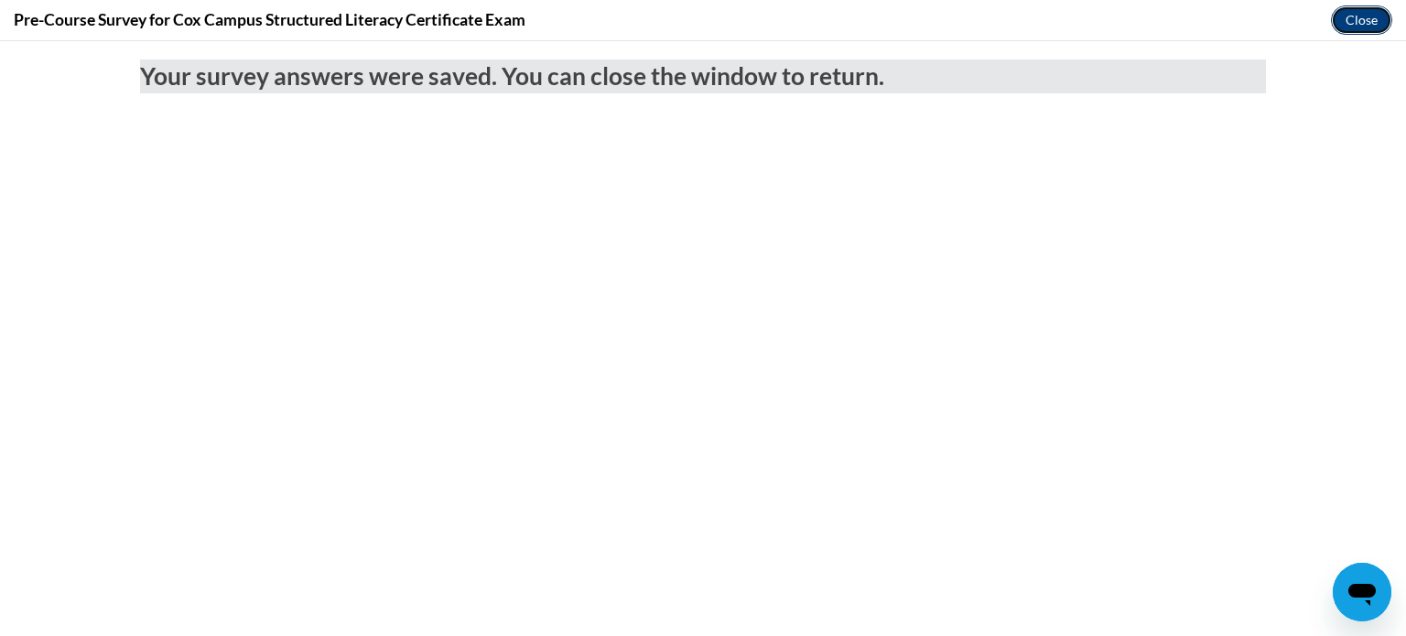
click at [1339, 31] on button "Close" at bounding box center [1361, 19] width 61 height 29
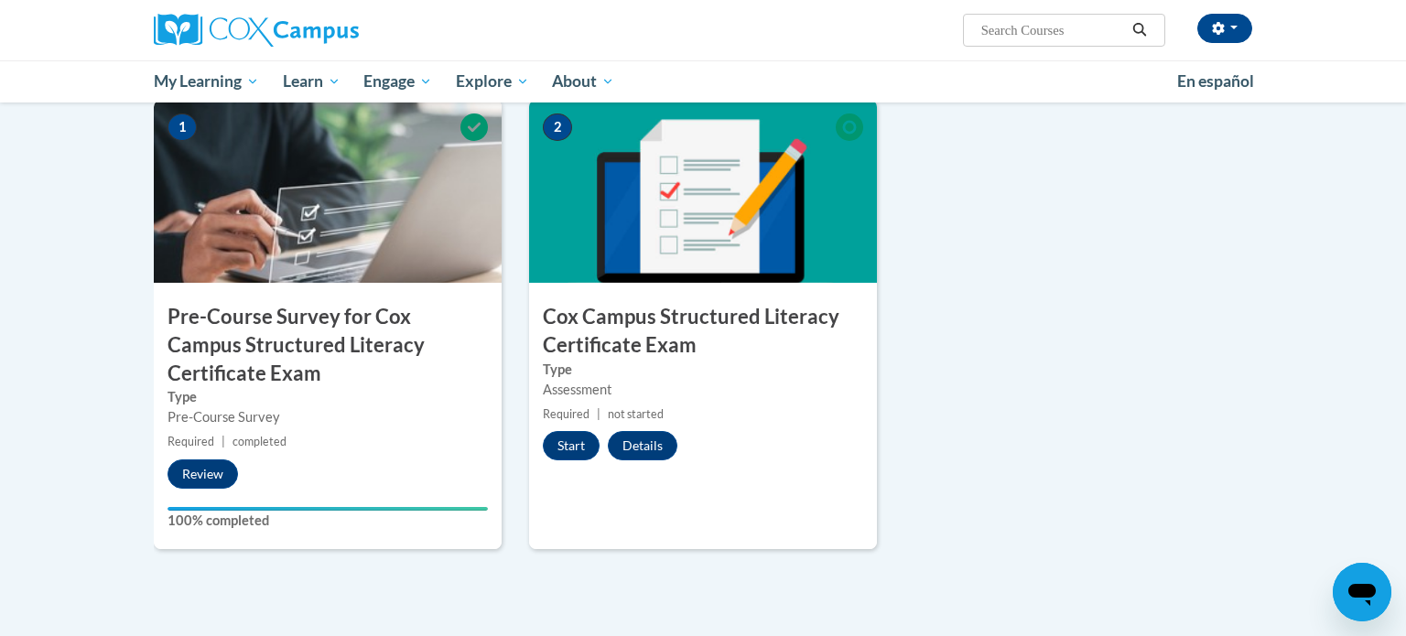
scroll to position [453, 0]
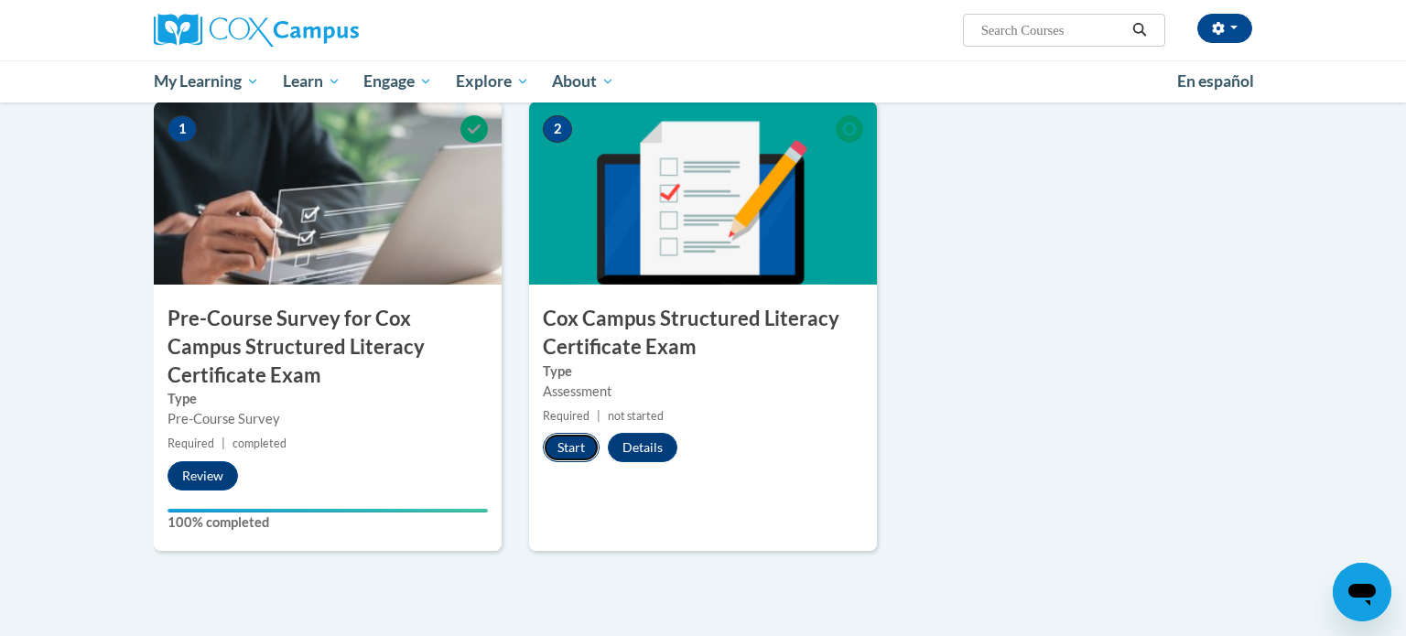
click at [568, 443] on button "Start" at bounding box center [571, 447] width 57 height 29
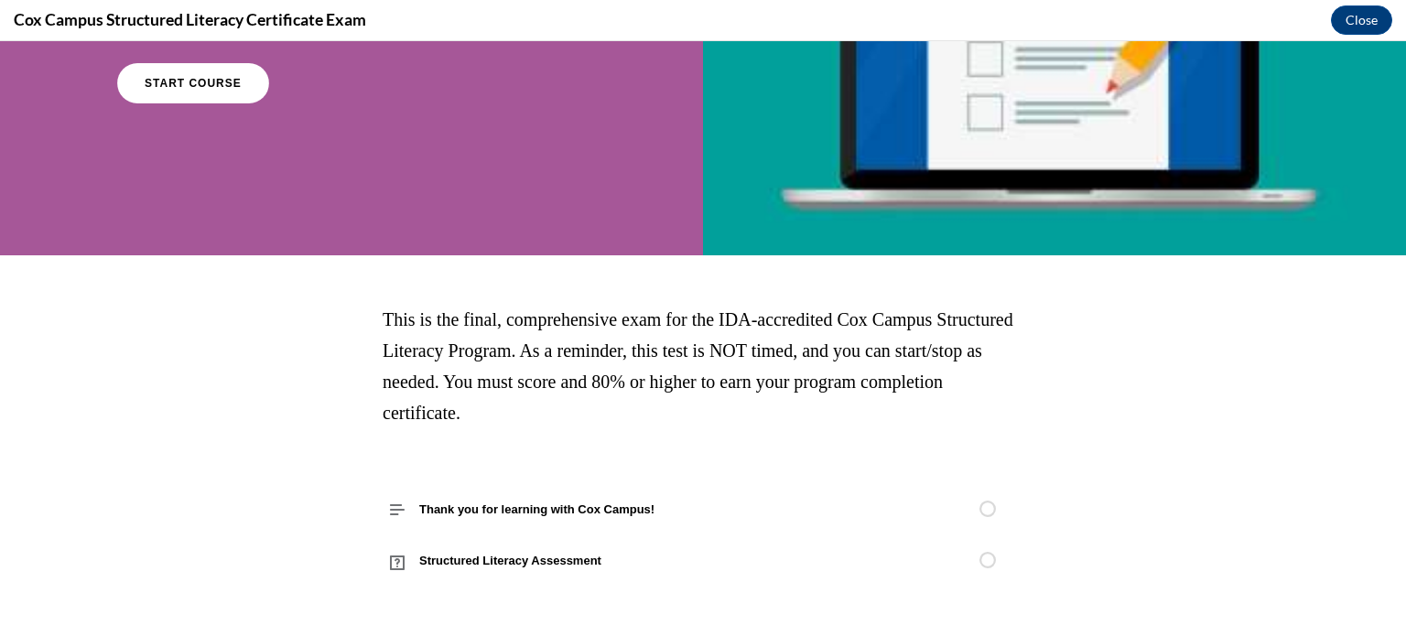
scroll to position [0, 0]
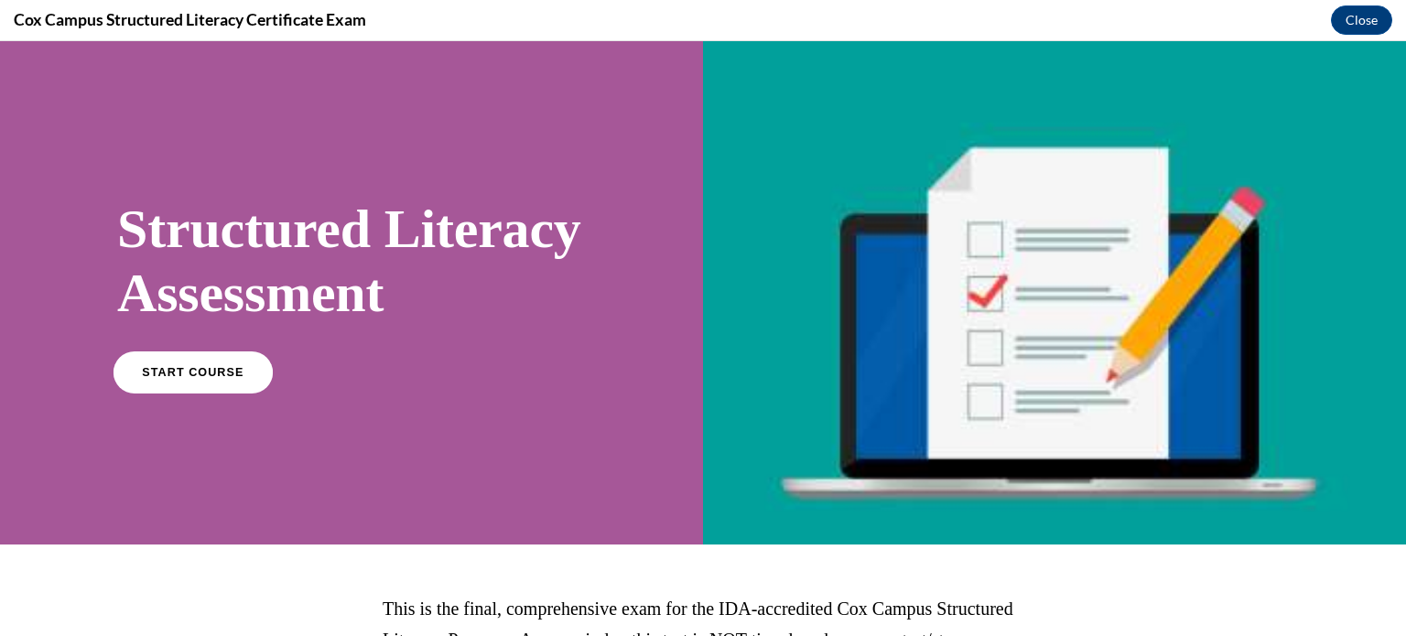
click at [214, 379] on span "START COURSE" at bounding box center [193, 372] width 102 height 14
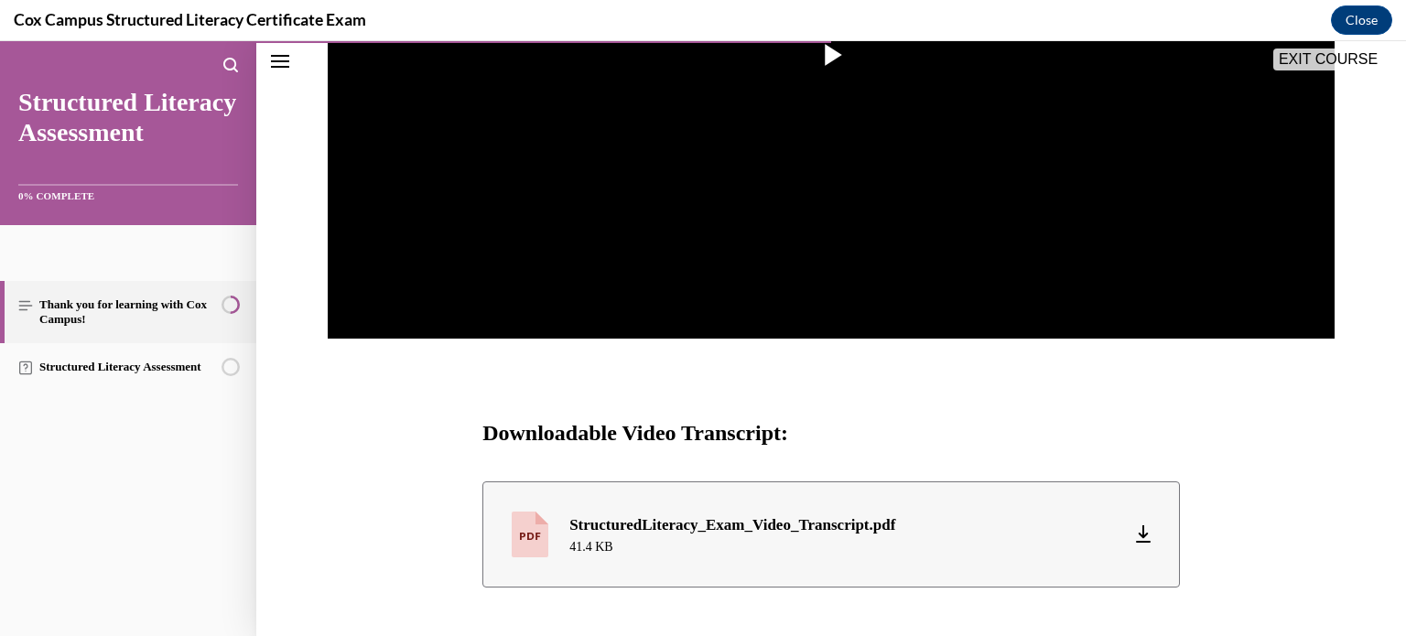
scroll to position [758, 0]
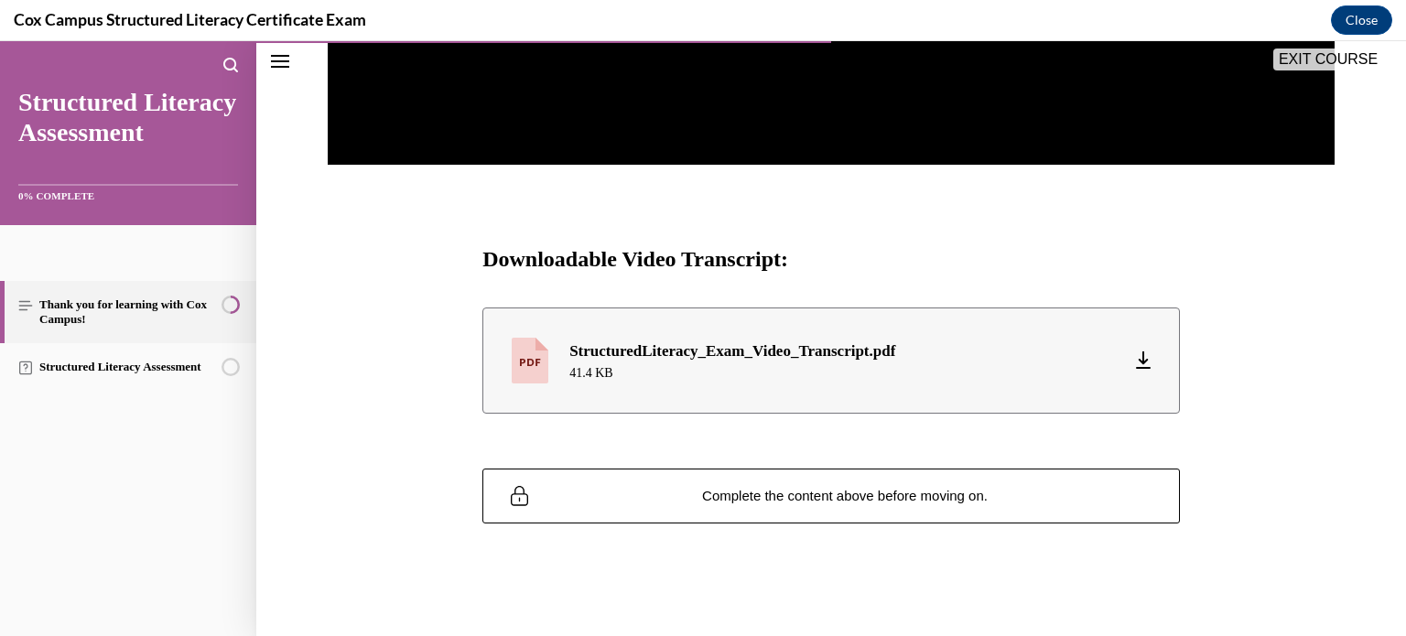
click at [1153, 362] on link "StructuredLiteracy_Exam_Video_Transcript.pdf 41.4 KB Download Arrow down with h…" at bounding box center [832, 361] width 698 height 106
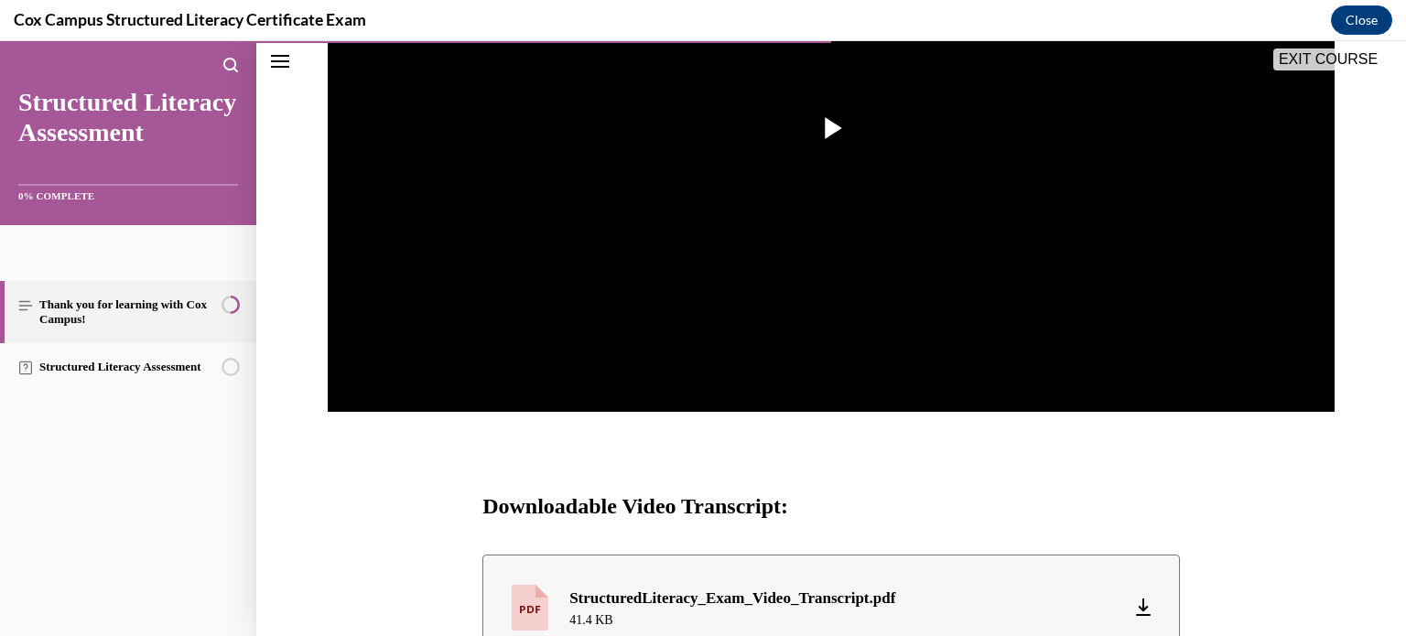
scroll to position [450, 0]
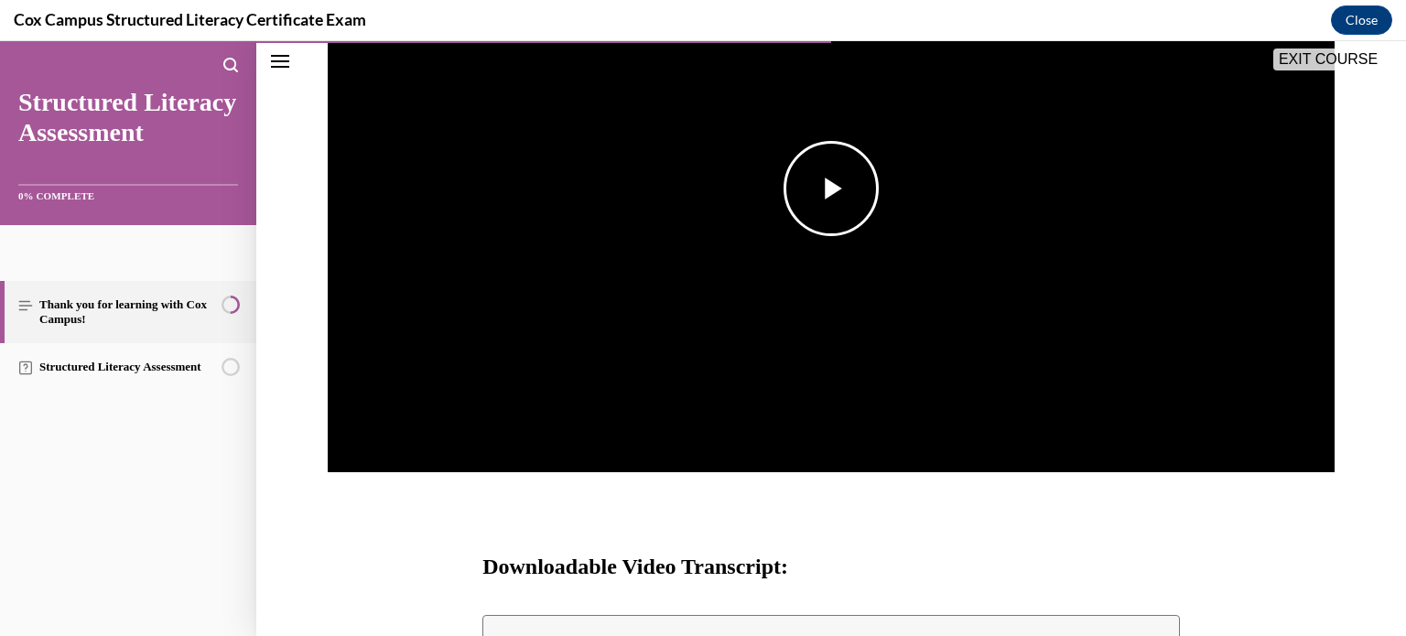
click at [831, 189] on span "Video player" at bounding box center [831, 189] width 0 height 0
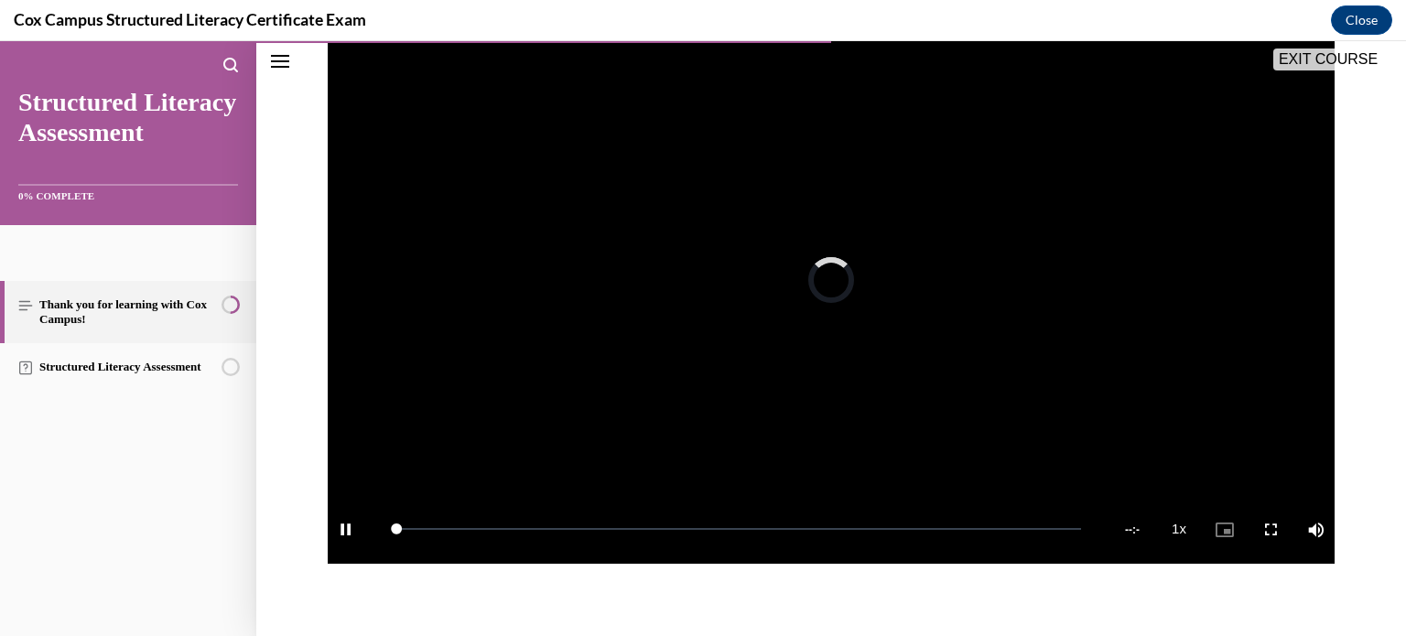
scroll to position [330, 0]
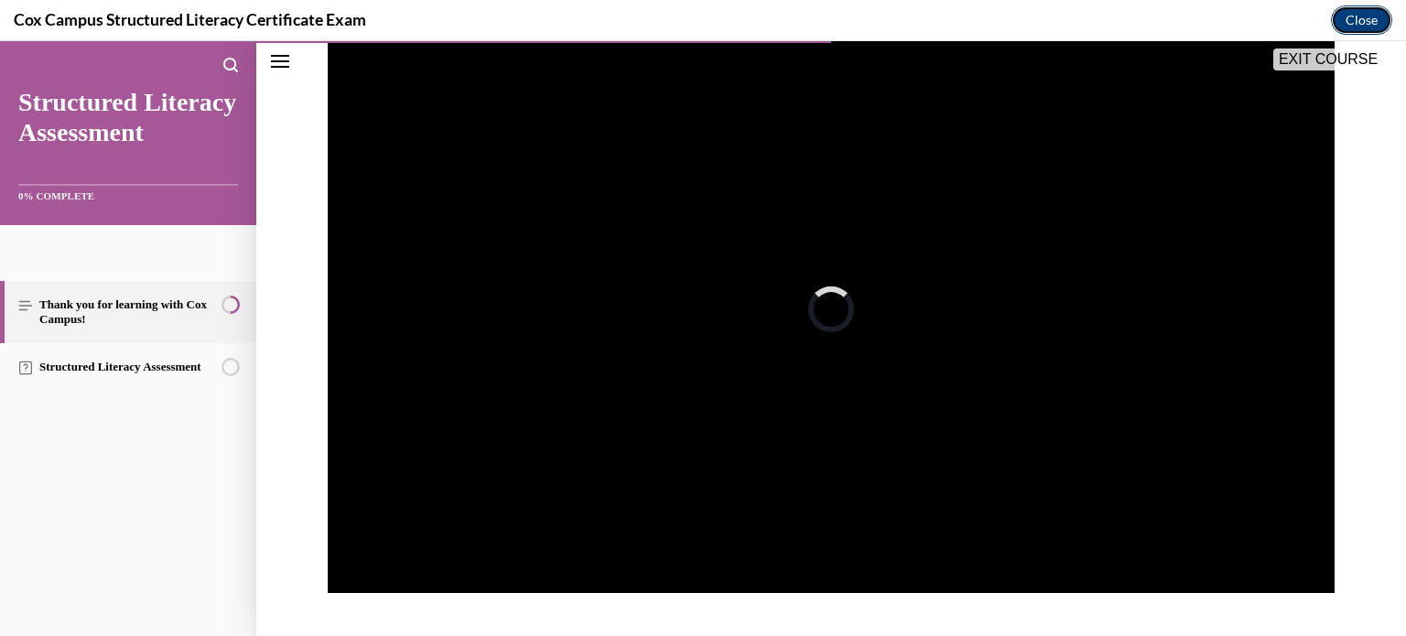
click at [1357, 21] on button "Close" at bounding box center [1361, 19] width 61 height 29
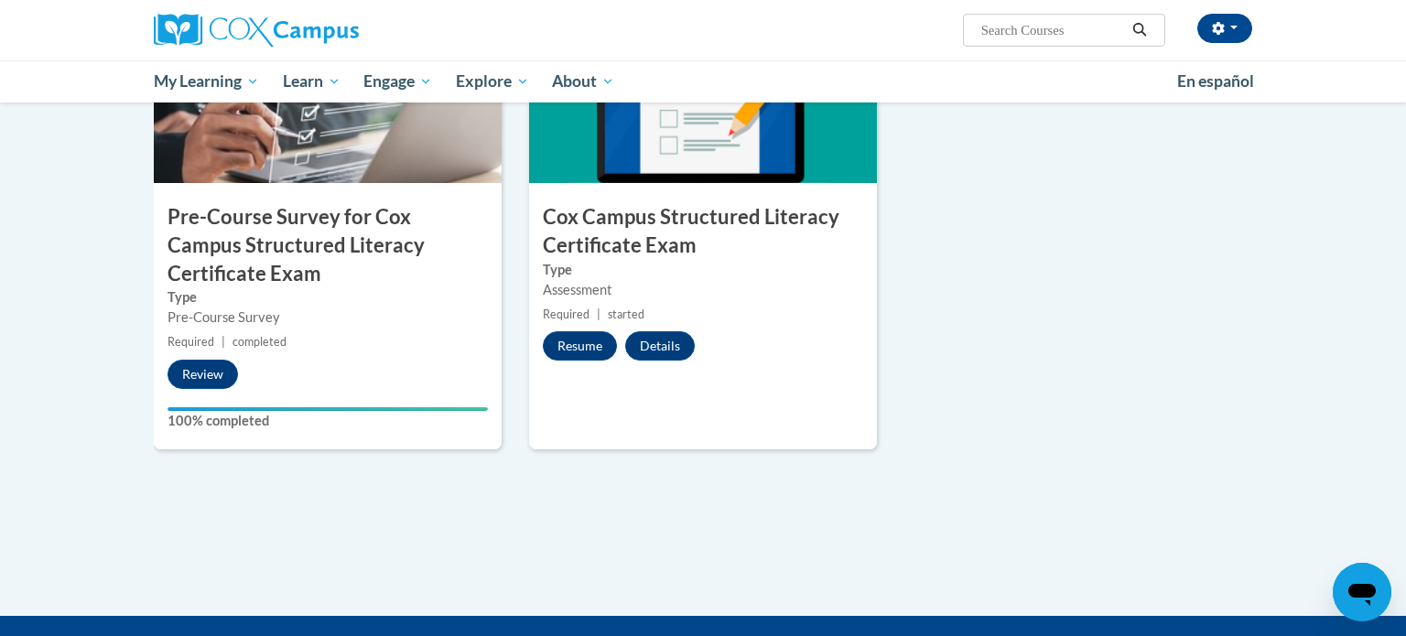
scroll to position [557, 0]
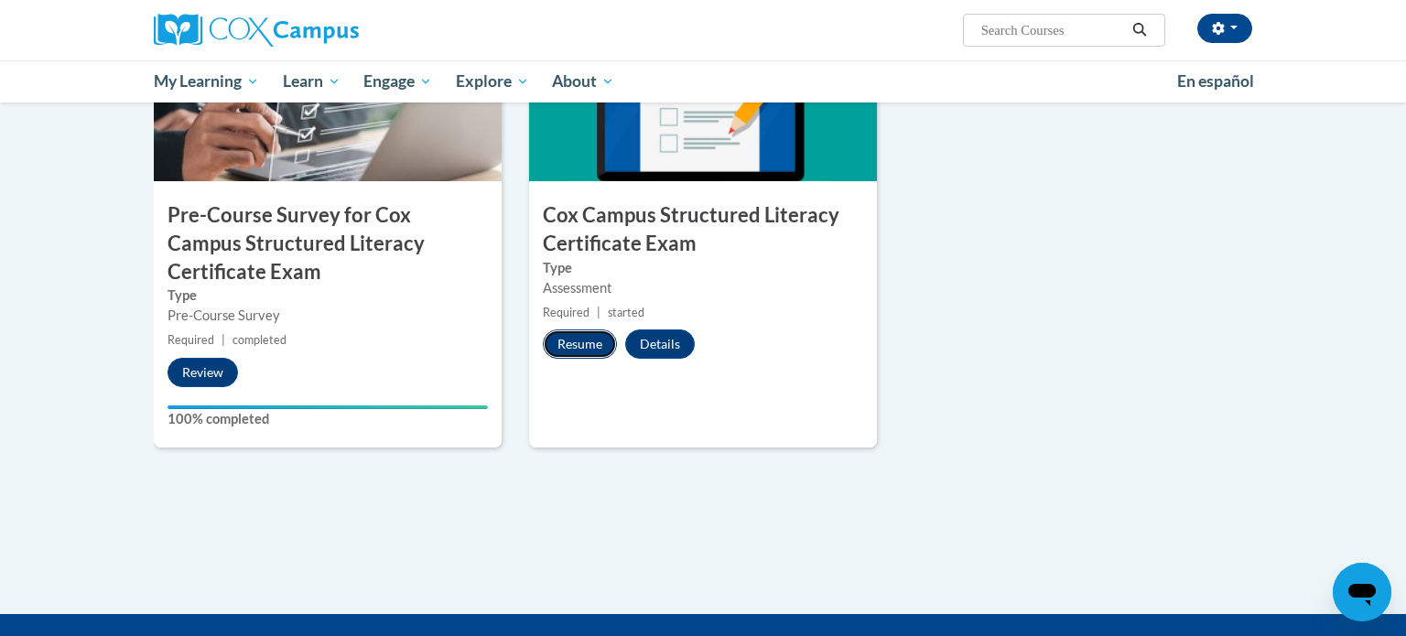
click at [583, 339] on button "Resume" at bounding box center [580, 344] width 74 height 29
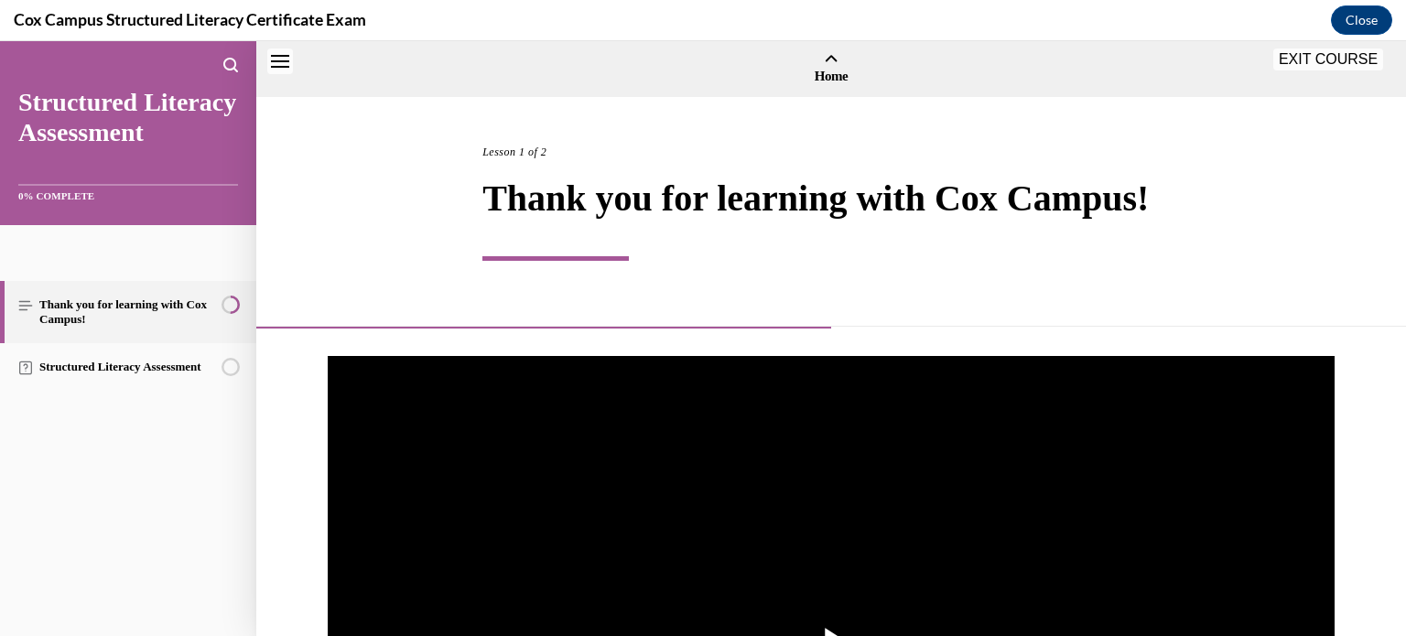
scroll to position [57, 0]
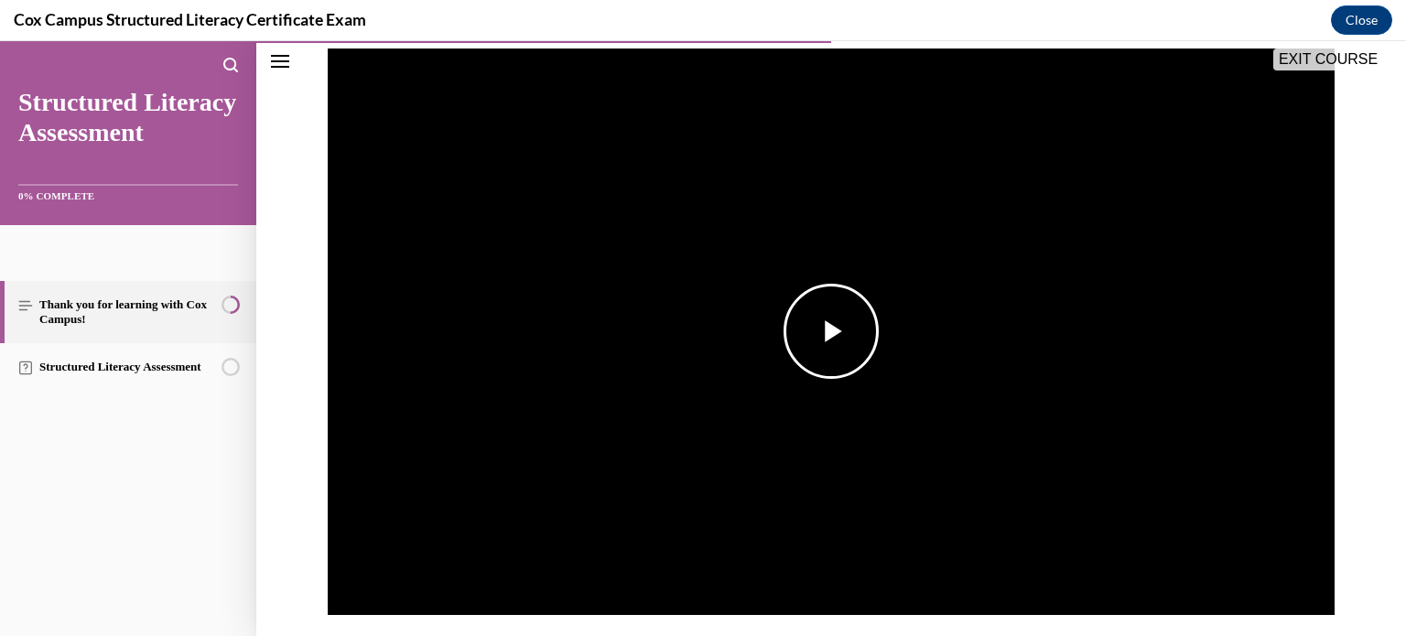
click at [784, 337] on button "Play Video" at bounding box center [831, 331] width 95 height 95
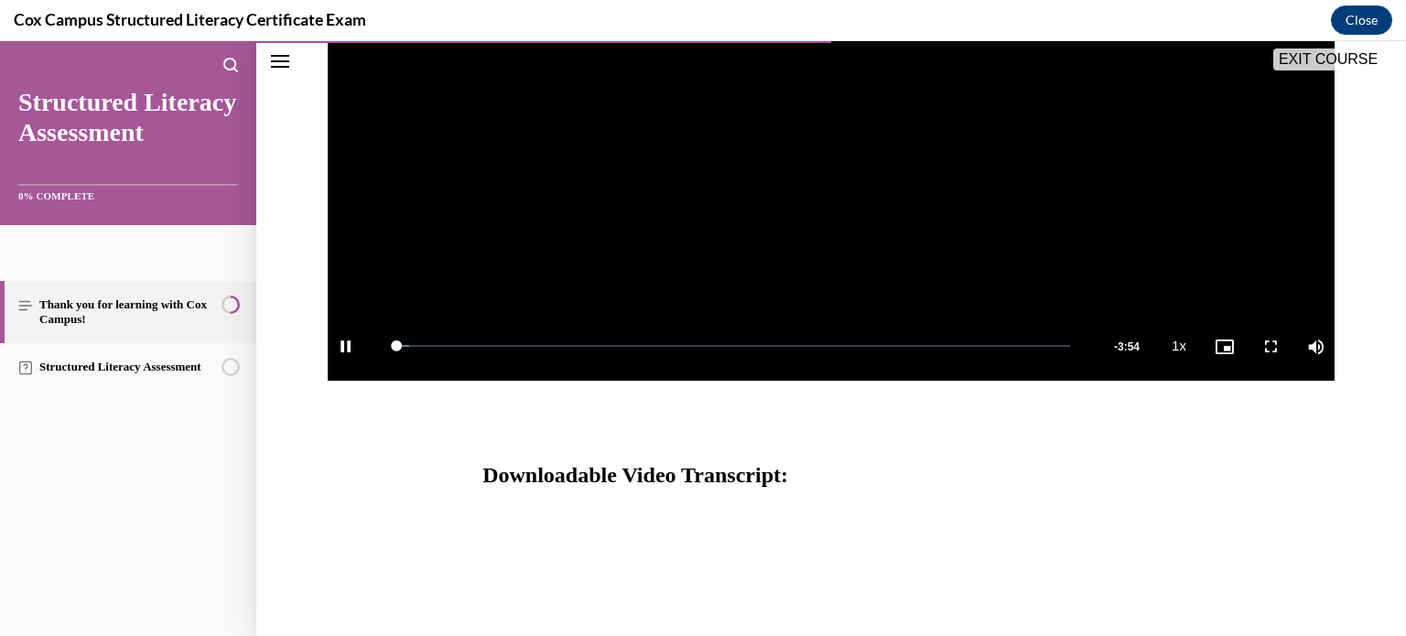
scroll to position [538, 0]
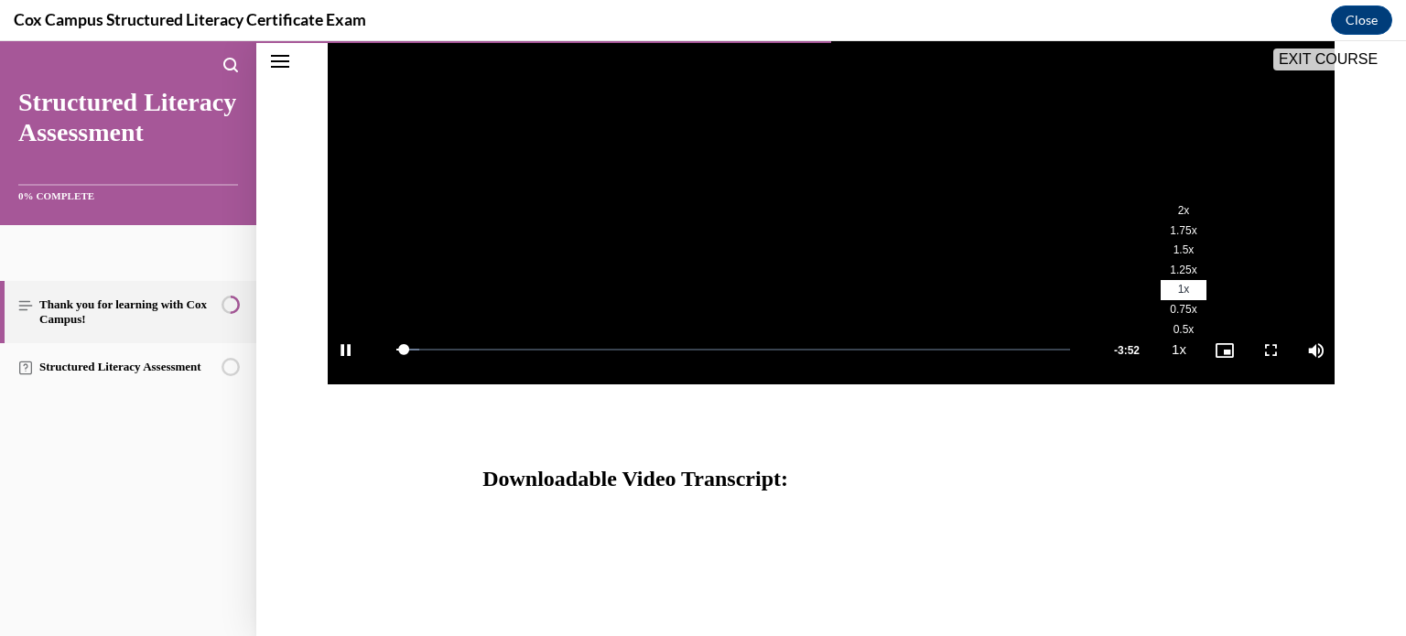
click at [1183, 202] on li "2x" at bounding box center [1184, 211] width 46 height 20
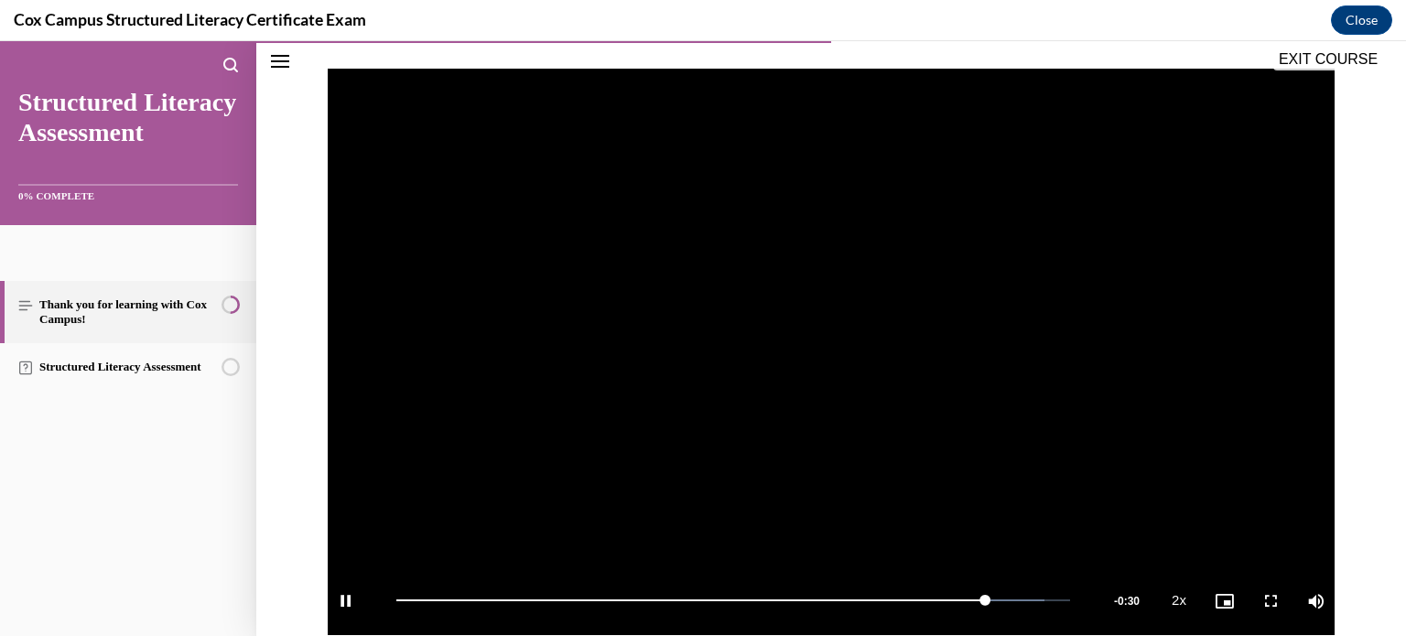
scroll to position [287, 0]
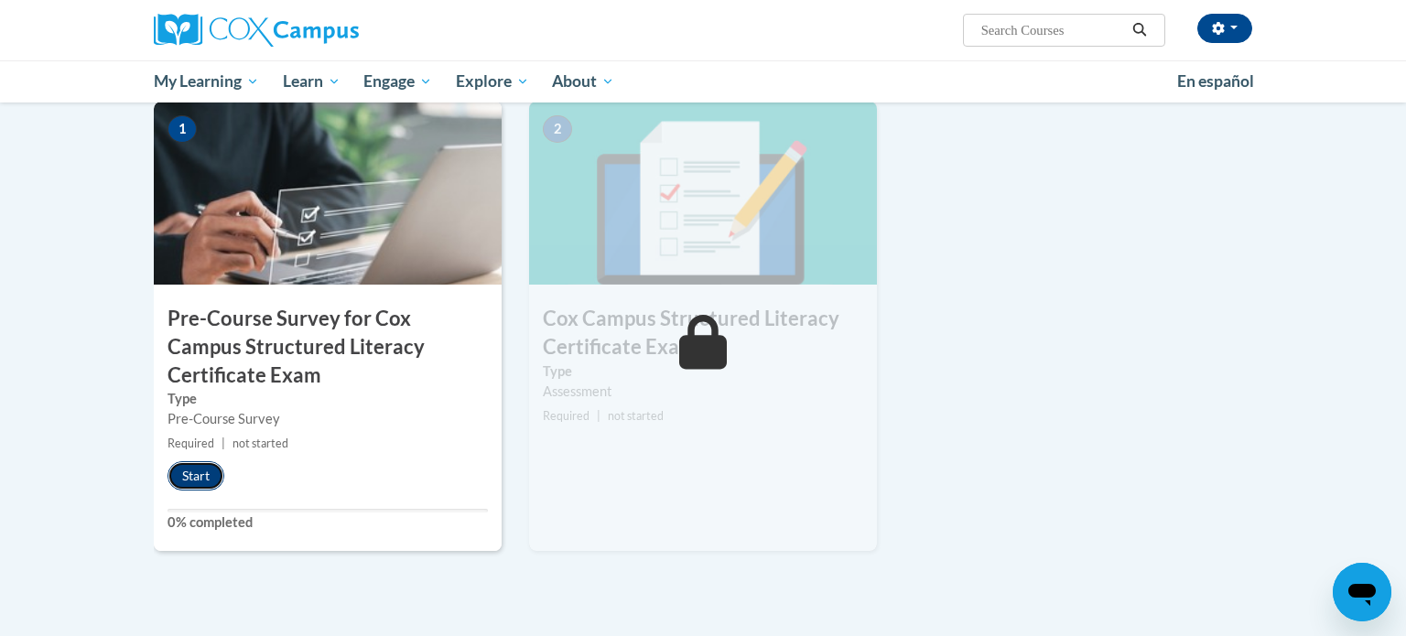
click at [203, 476] on button "Start" at bounding box center [196, 475] width 57 height 29
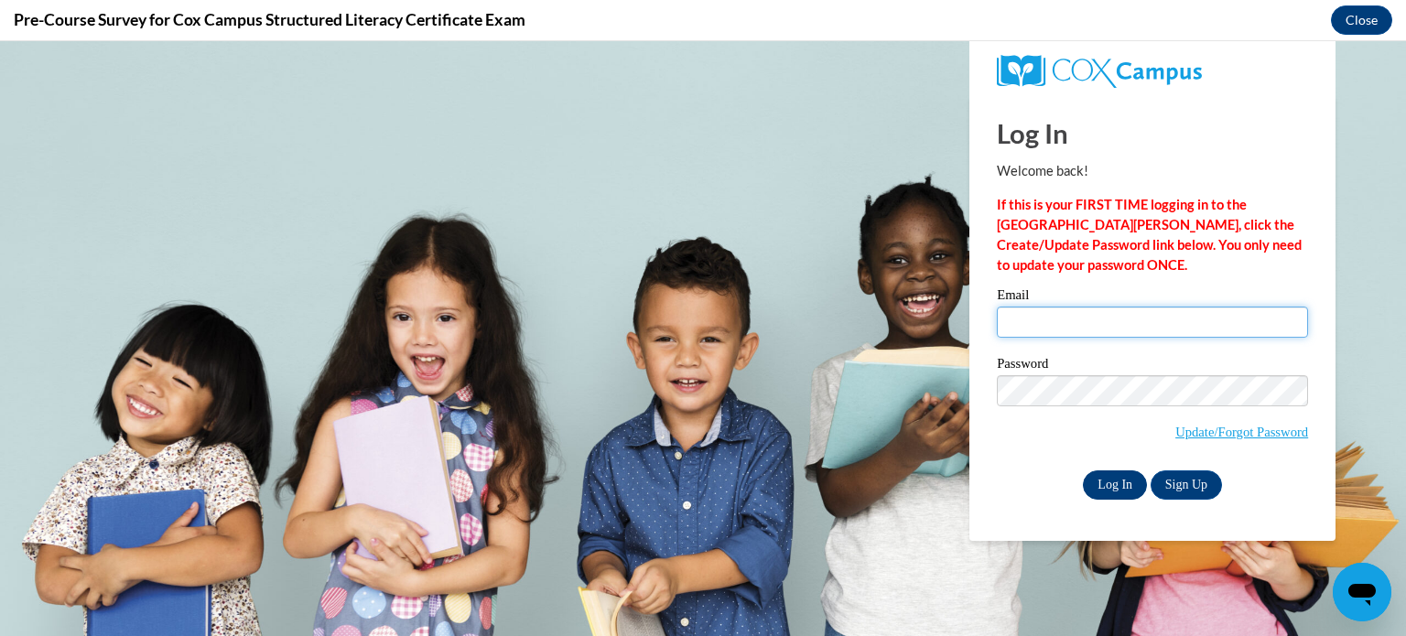
type input "rkimball@waupun.k12.wi.us"
click at [1123, 476] on input "Log In" at bounding box center [1115, 485] width 64 height 29
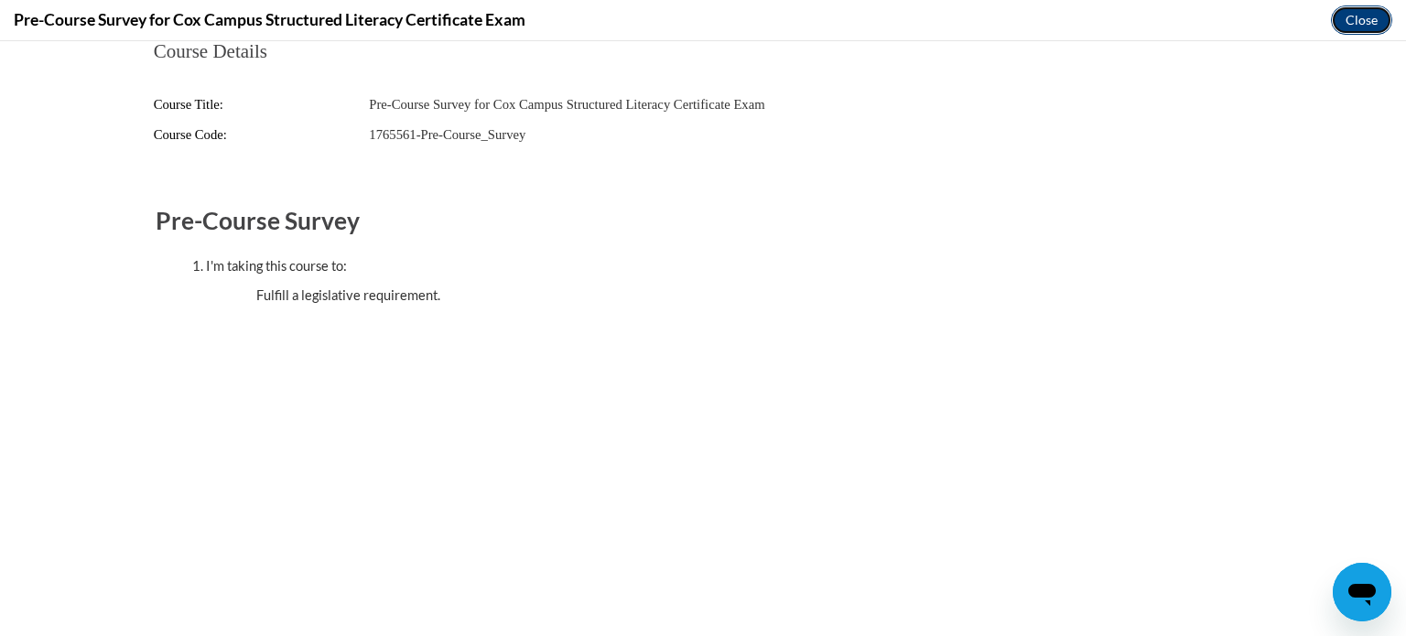
click at [1363, 20] on button "Close" at bounding box center [1361, 19] width 61 height 29
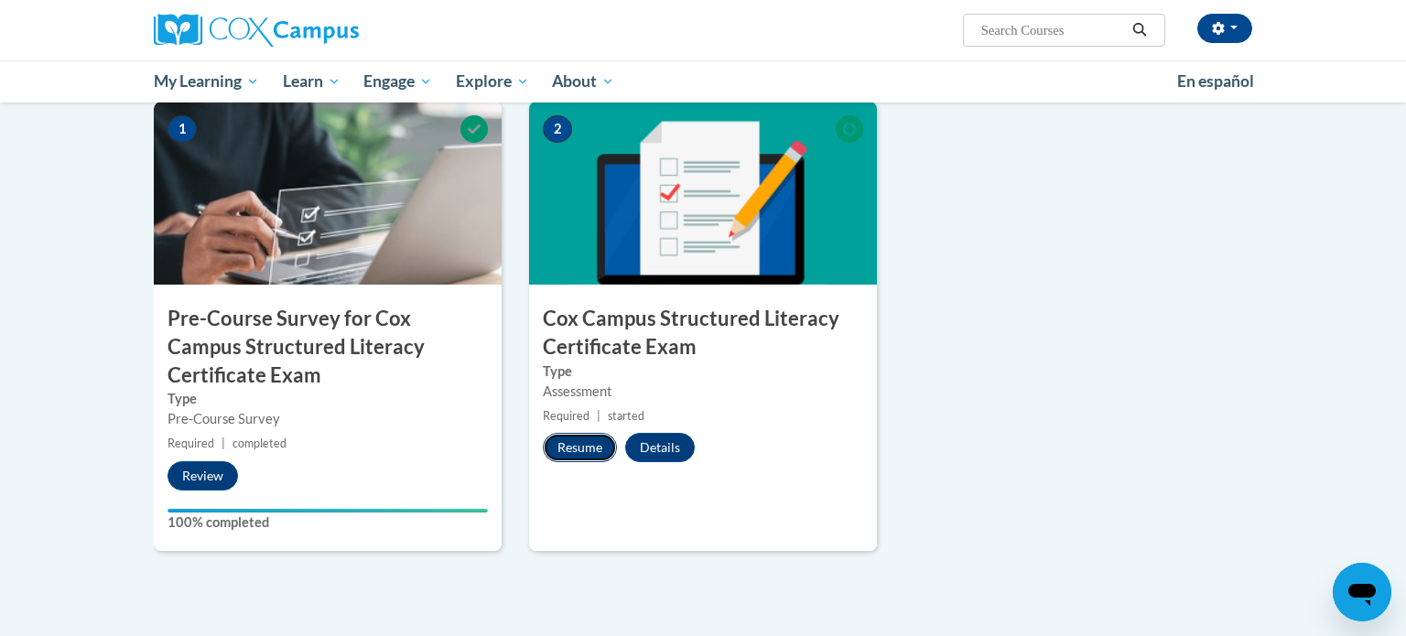
click at [591, 440] on button "Resume" at bounding box center [580, 447] width 74 height 29
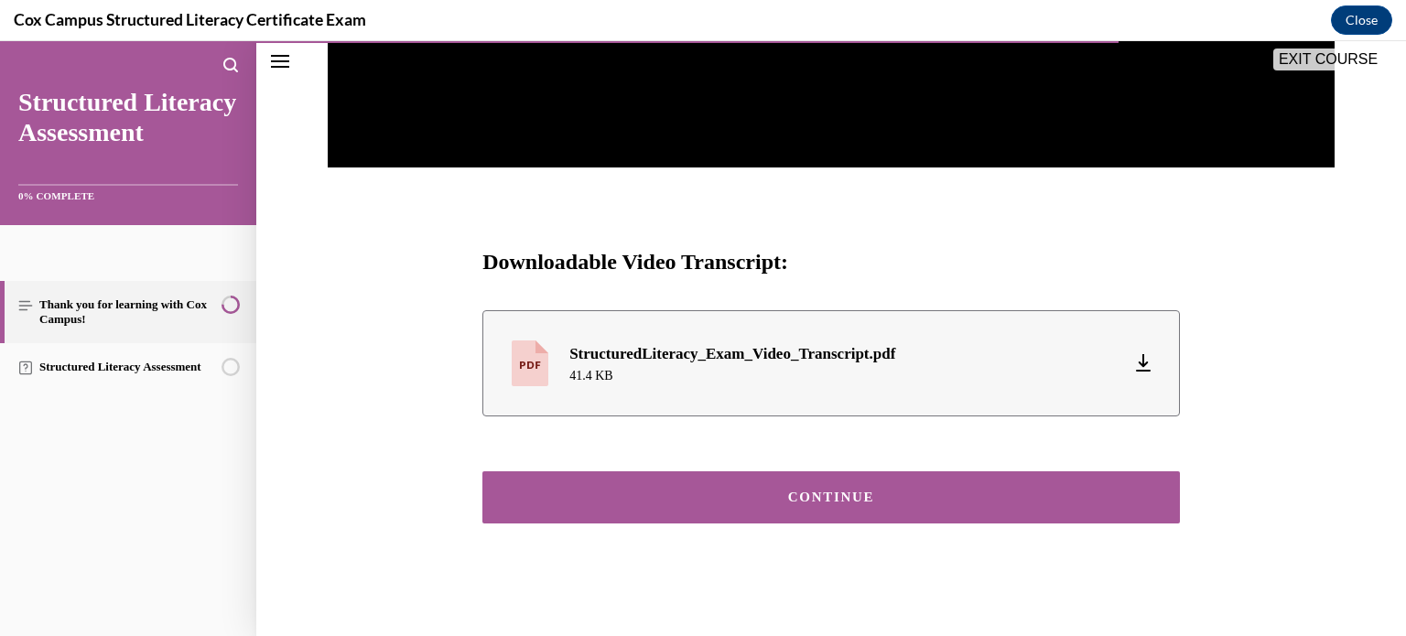
scroll to position [753, 0]
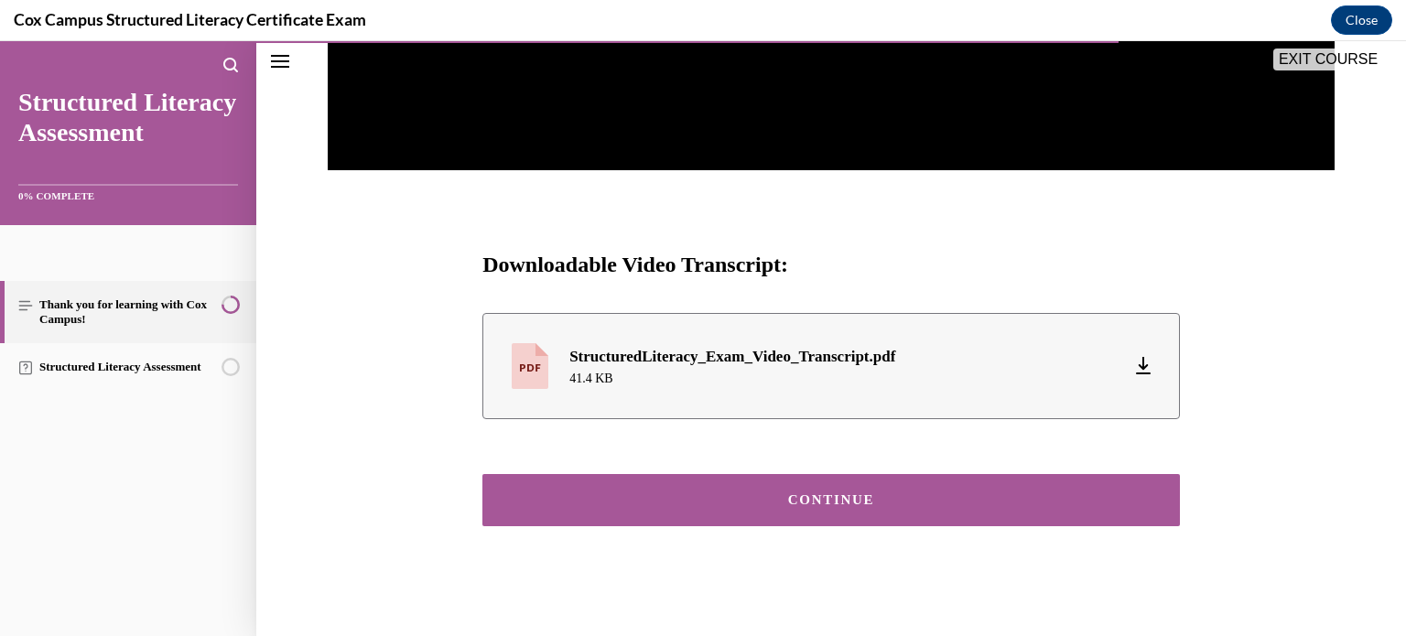
click at [685, 512] on button "CONTINUE" at bounding box center [832, 500] width 698 height 52
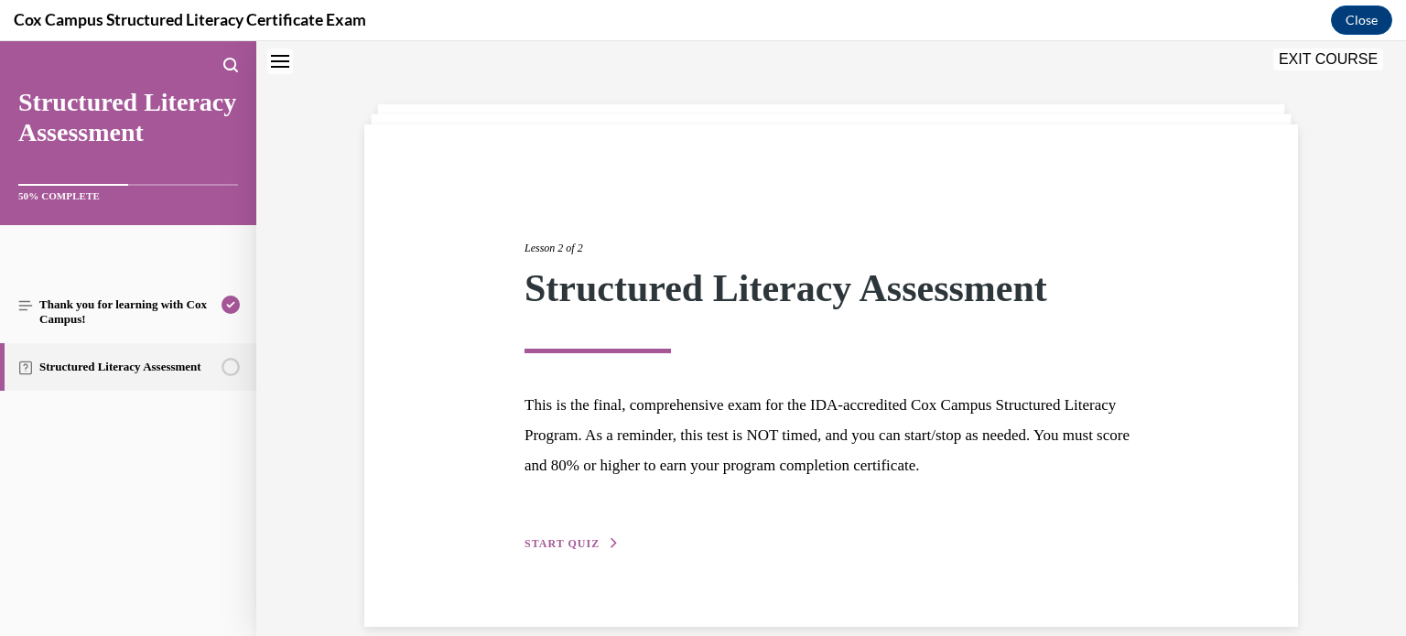
scroll to position [83, 0]
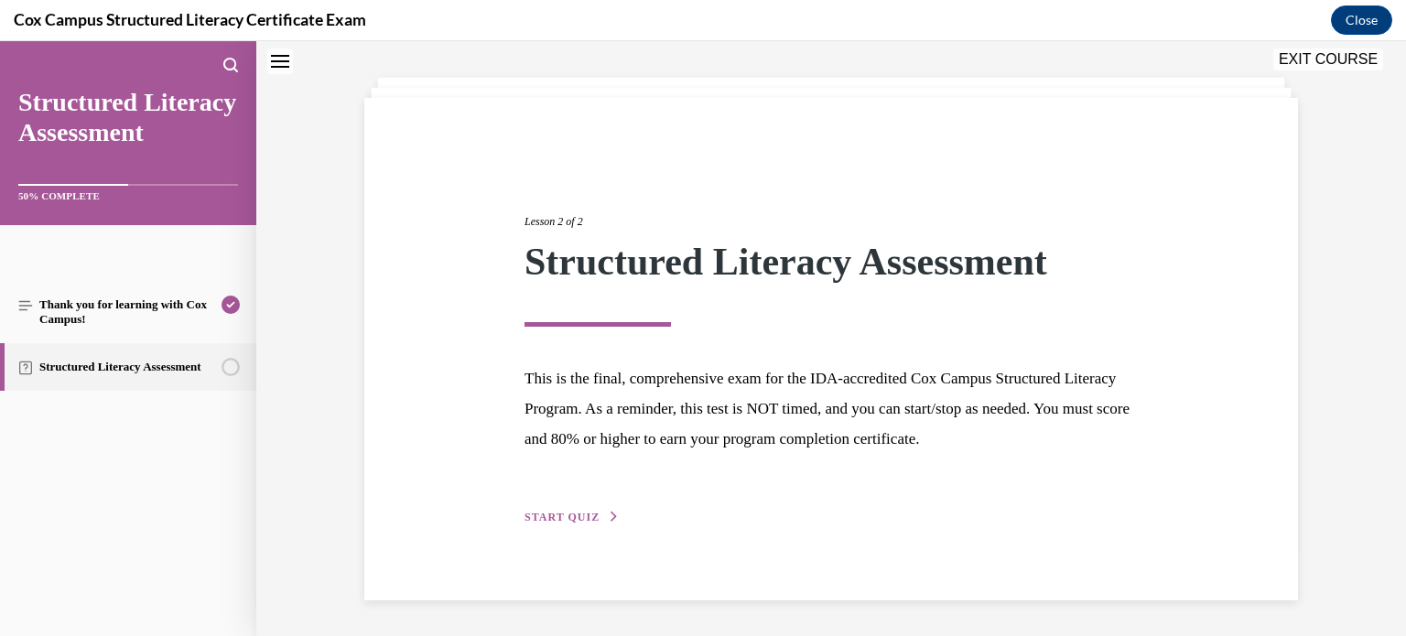
click at [562, 513] on span "START QUIZ" at bounding box center [562, 517] width 75 height 13
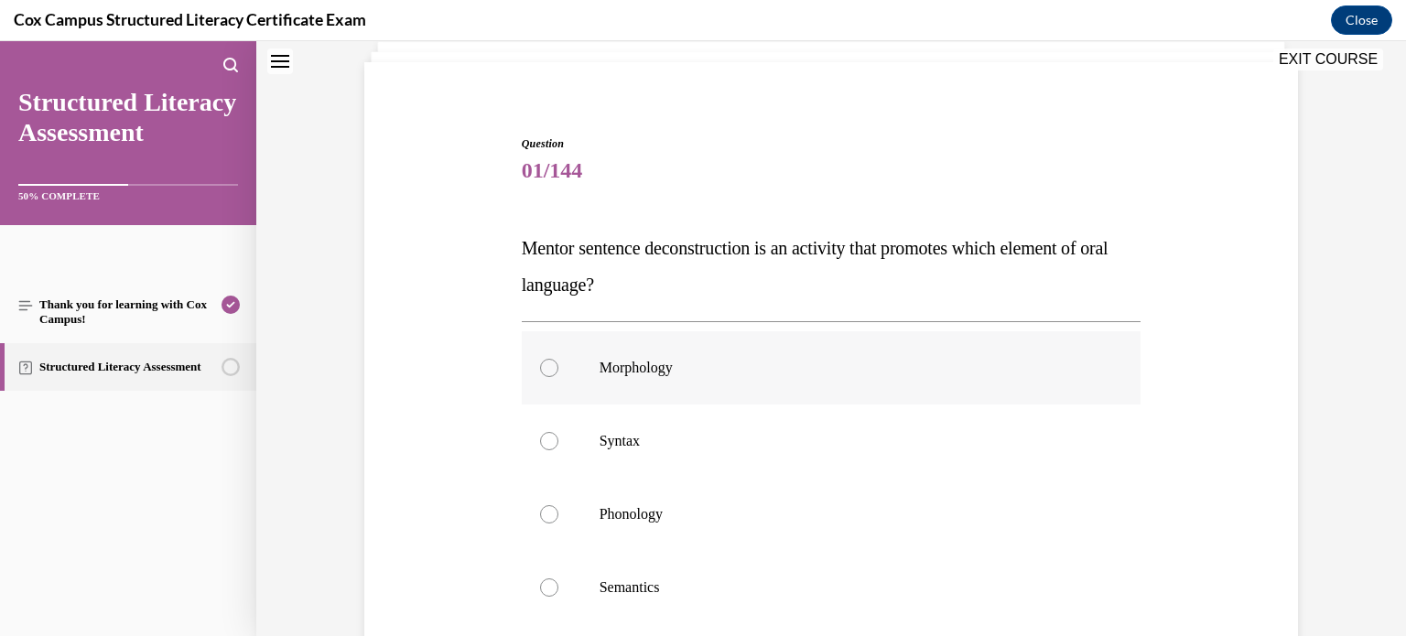
click at [656, 433] on p "Syntax" at bounding box center [848, 441] width 496 height 18
click at [559, 433] on input "Syntax" at bounding box center [549, 441] width 18 height 18
radio input "true"
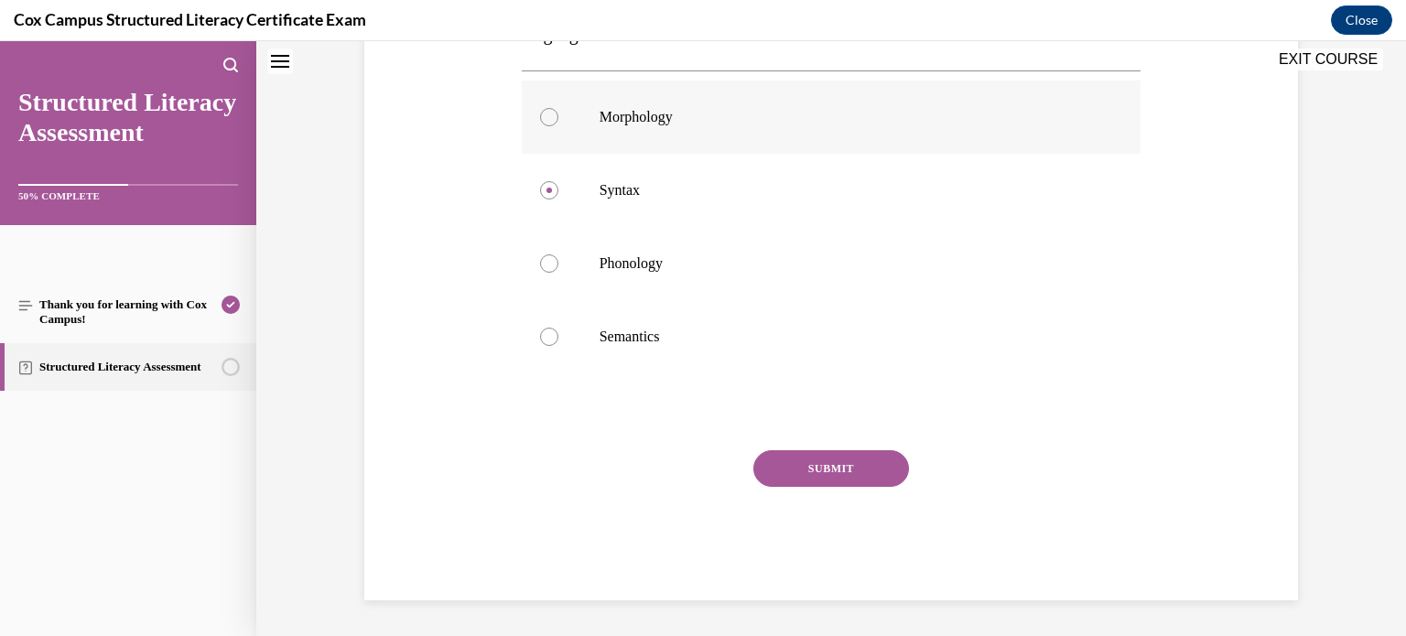
scroll to position [356, 0]
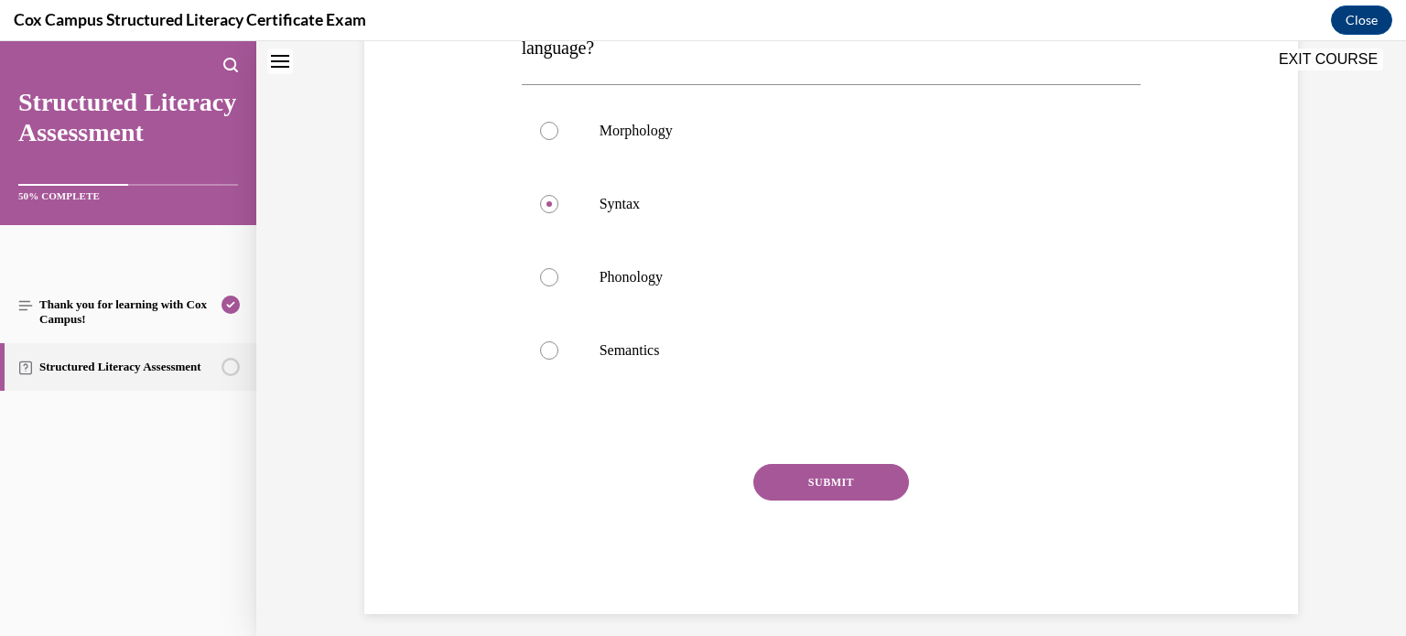
click at [855, 492] on button "SUBMIT" at bounding box center [832, 482] width 156 height 37
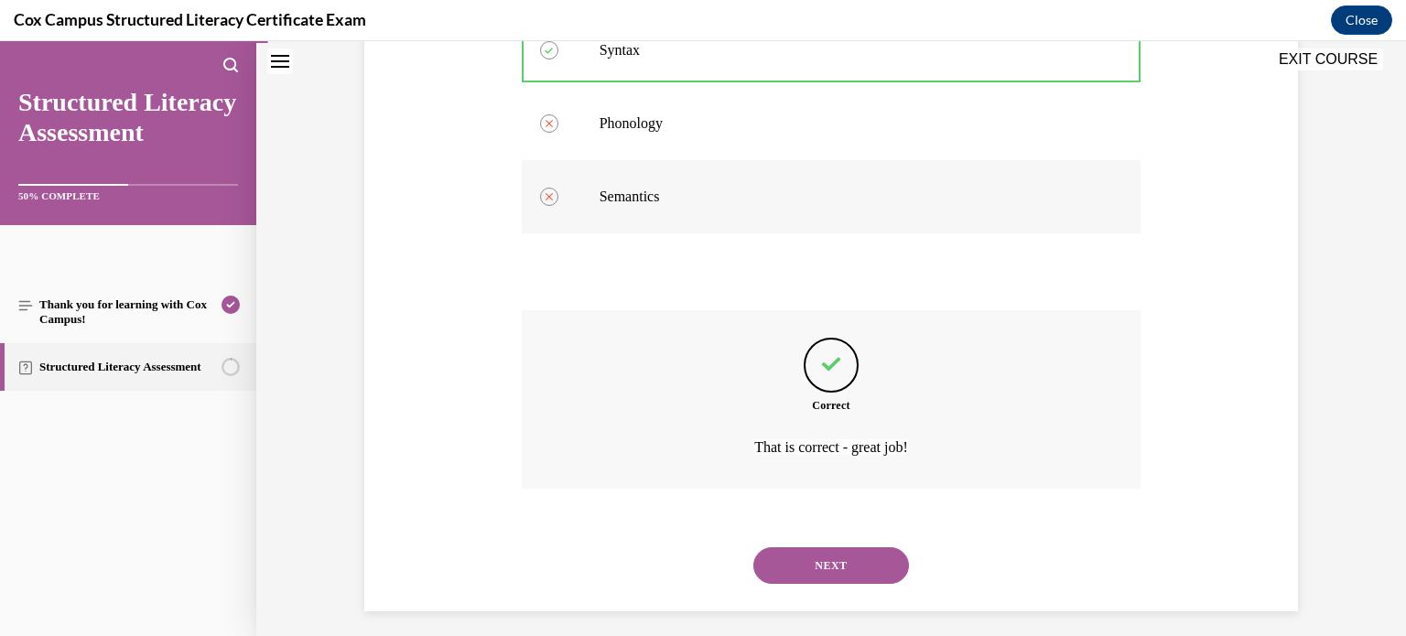
scroll to position [521, 0]
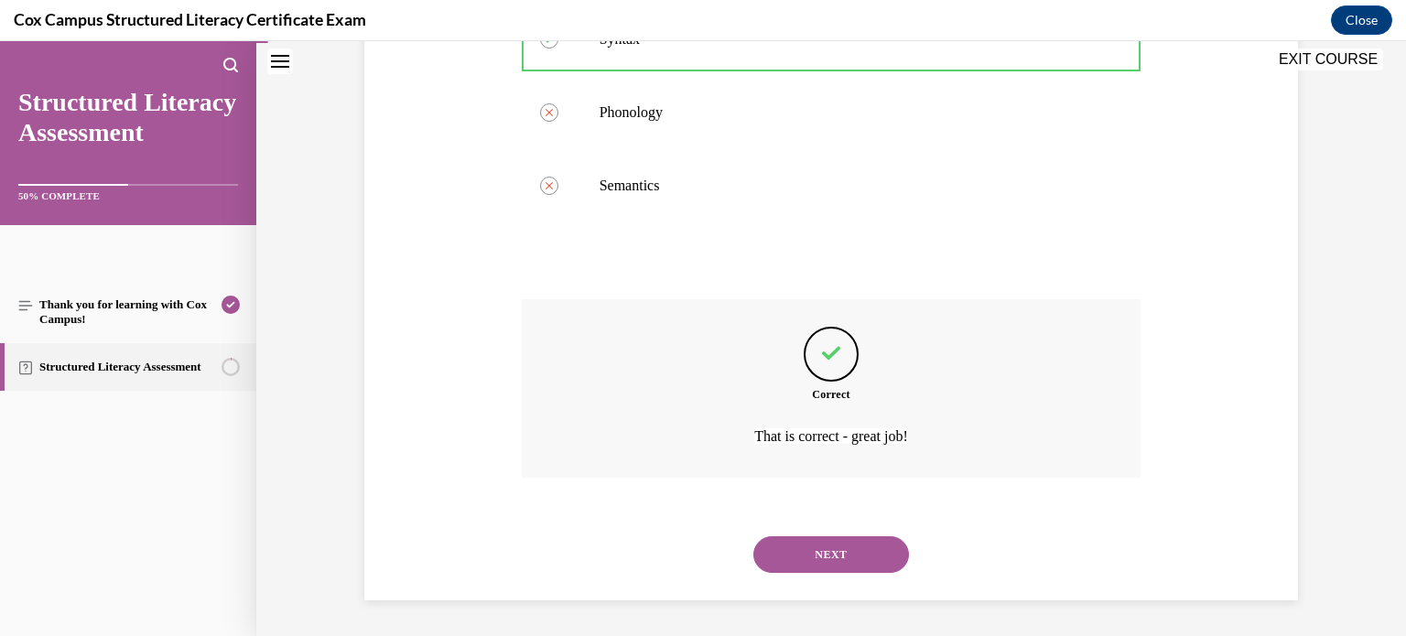
click at [787, 539] on button "NEXT" at bounding box center [832, 555] width 156 height 37
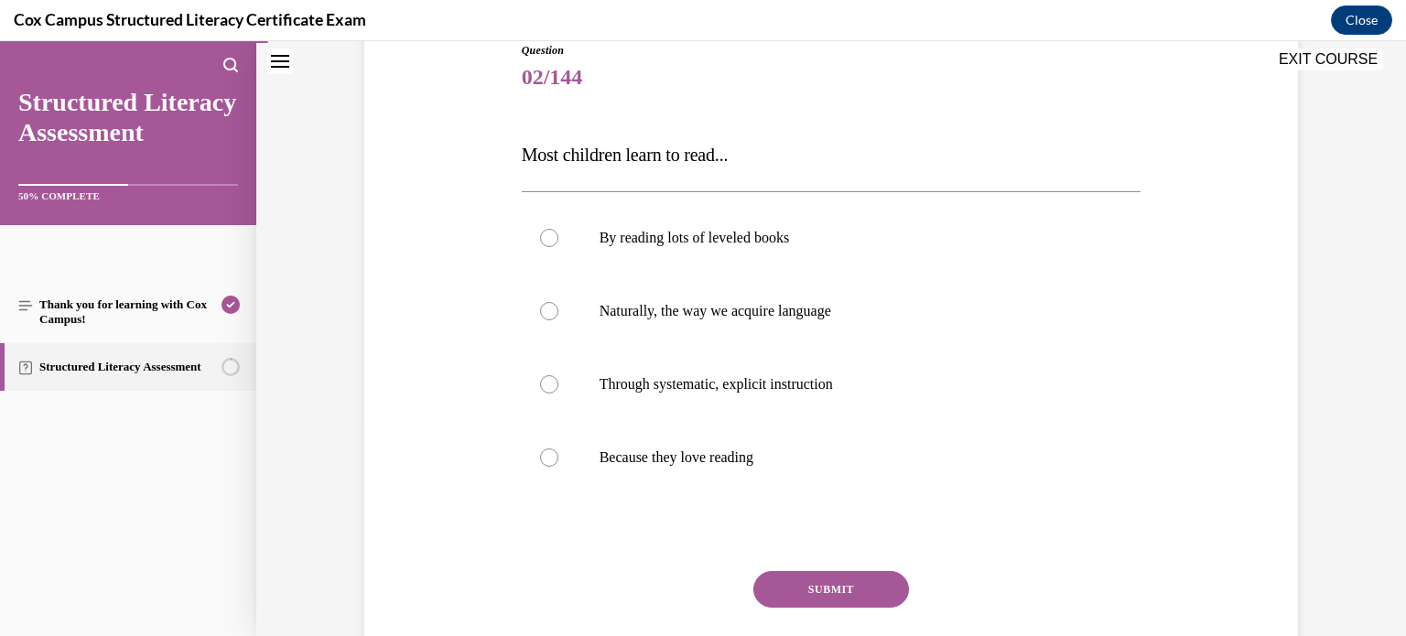
scroll to position [266, 0]
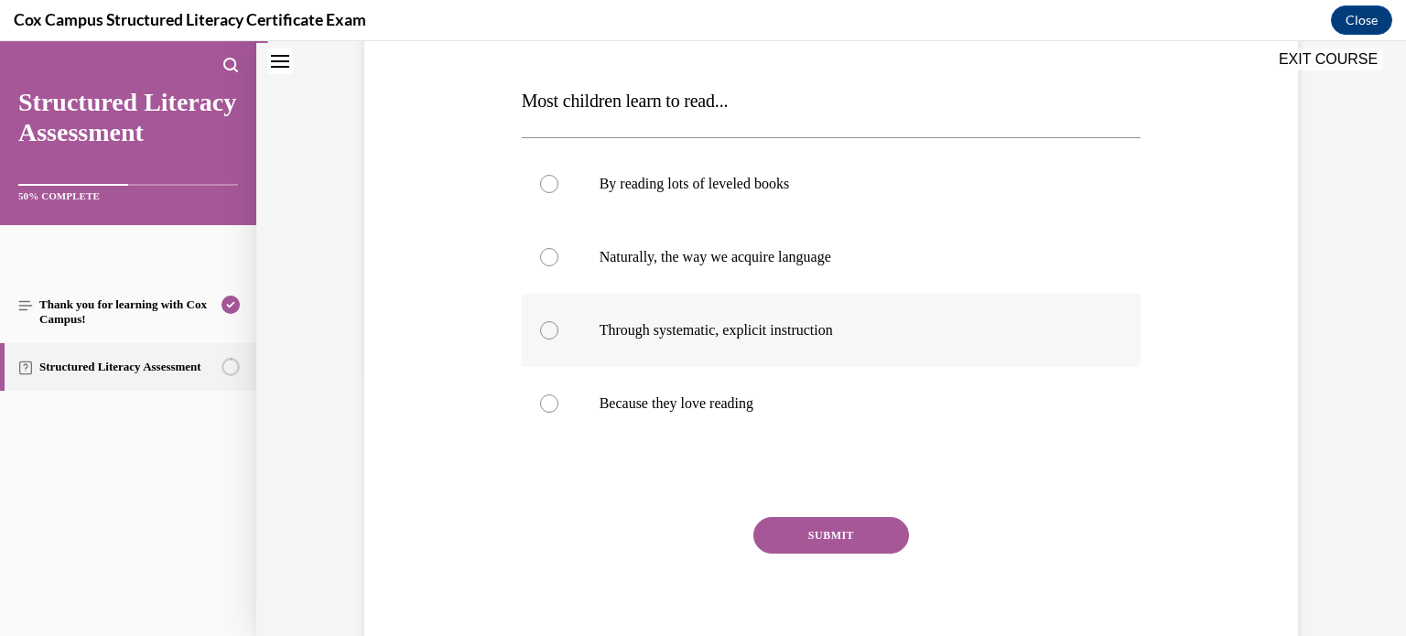
click at [829, 356] on label "Through systematic, explicit instruction" at bounding box center [832, 330] width 620 height 73
click at [559, 340] on input "Through systematic, explicit instruction" at bounding box center [549, 330] width 18 height 18
radio input "true"
click at [795, 535] on button "SUBMIT" at bounding box center [832, 535] width 156 height 37
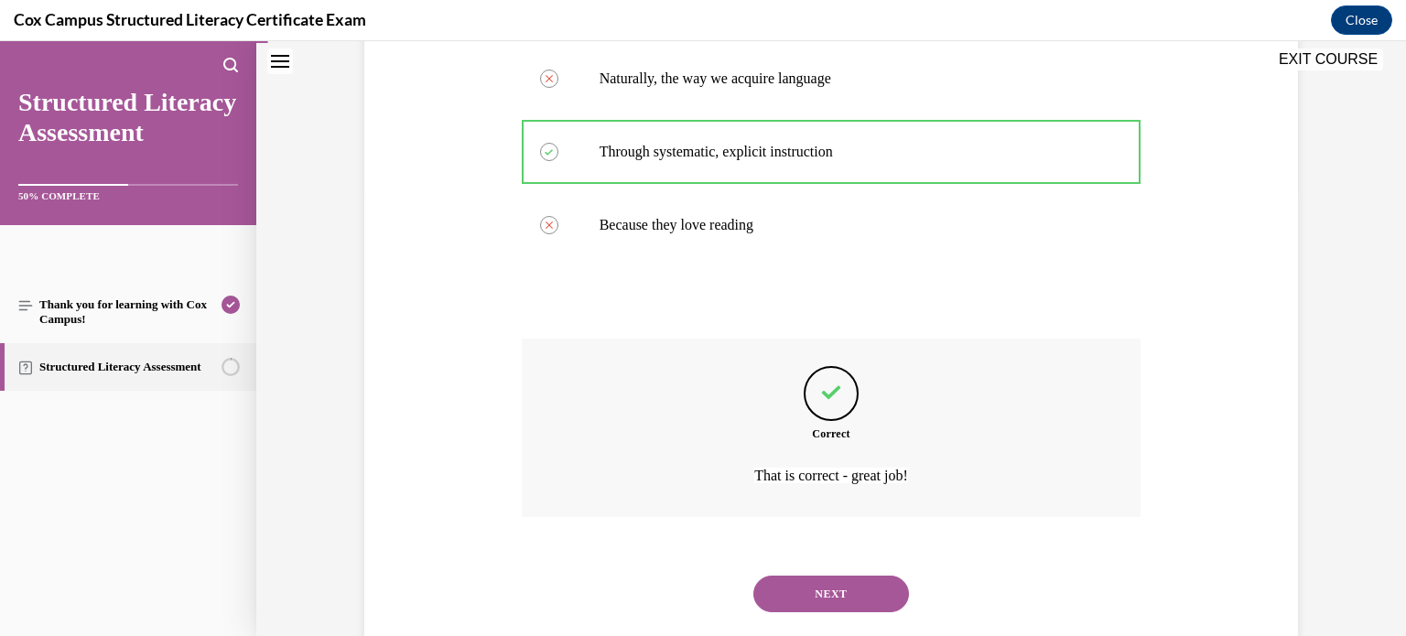
scroll to position [484, 0]
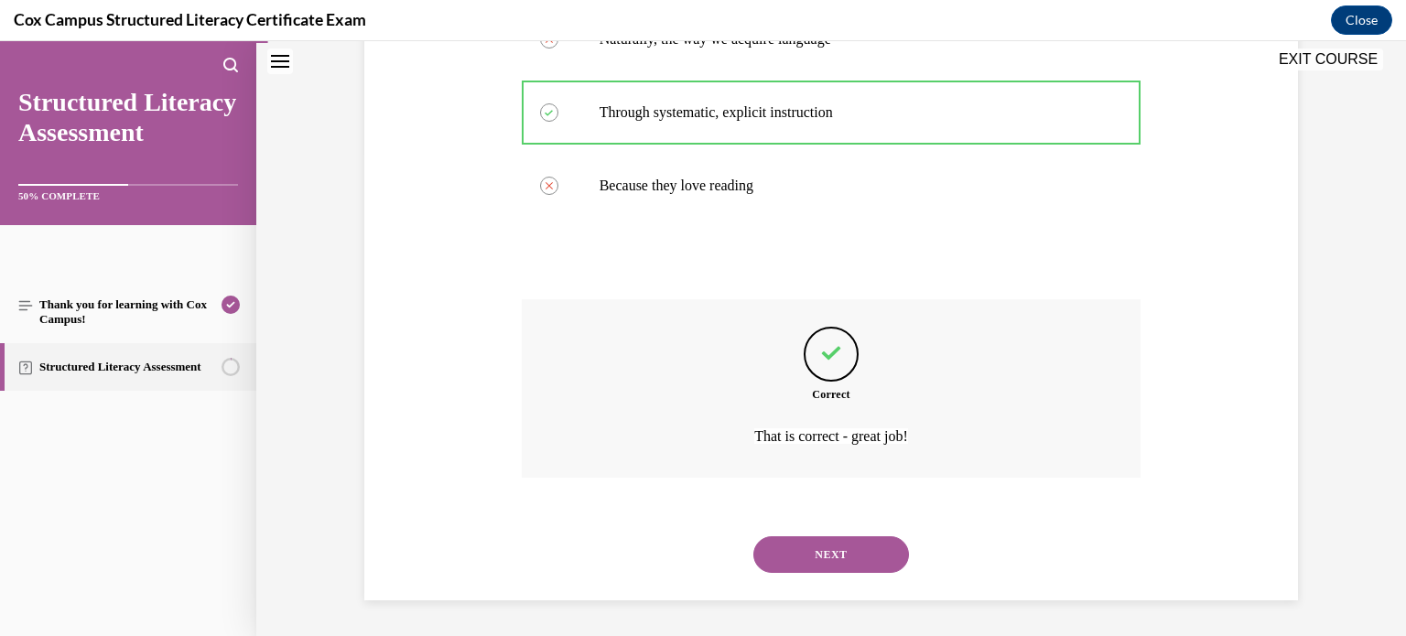
click at [834, 559] on button "NEXT" at bounding box center [832, 555] width 156 height 37
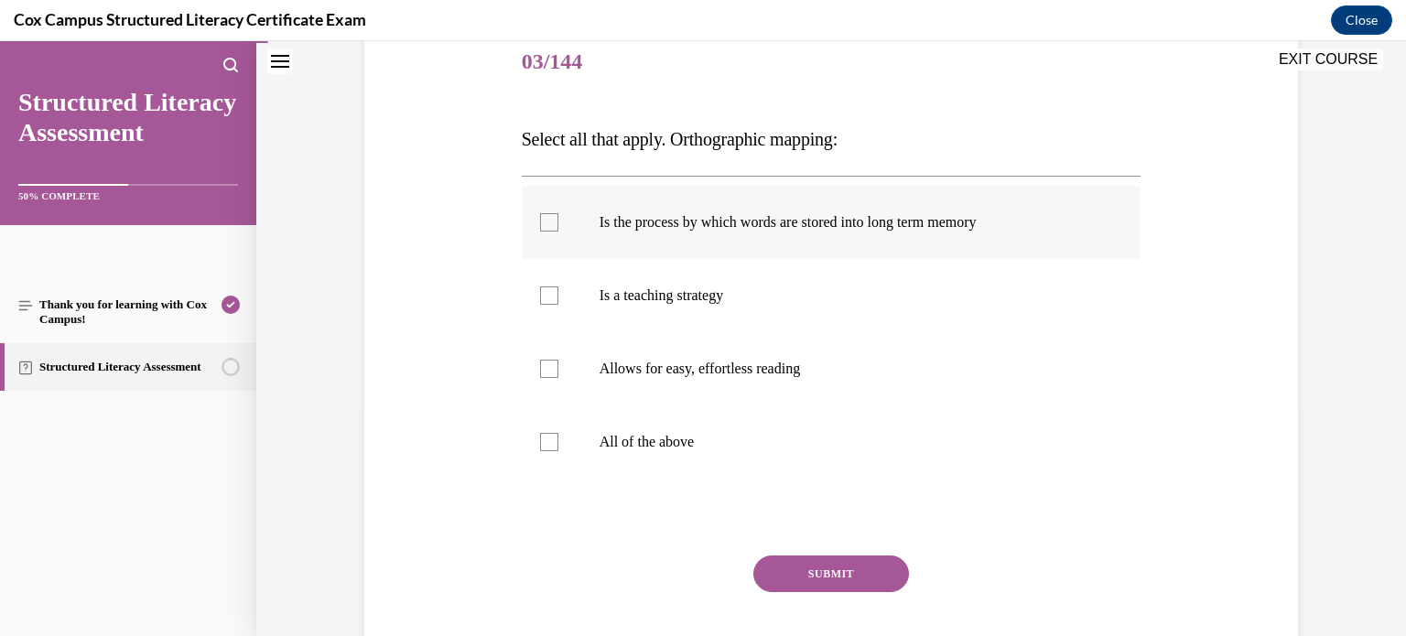
scroll to position [227, 0]
click at [815, 244] on label "Is the process by which words are stored into long term memory" at bounding box center [832, 223] width 620 height 73
click at [559, 233] on input "Is the process by which words are stored into long term memory" at bounding box center [549, 223] width 18 height 18
checkbox input "true"
click at [543, 374] on div at bounding box center [549, 370] width 18 height 18
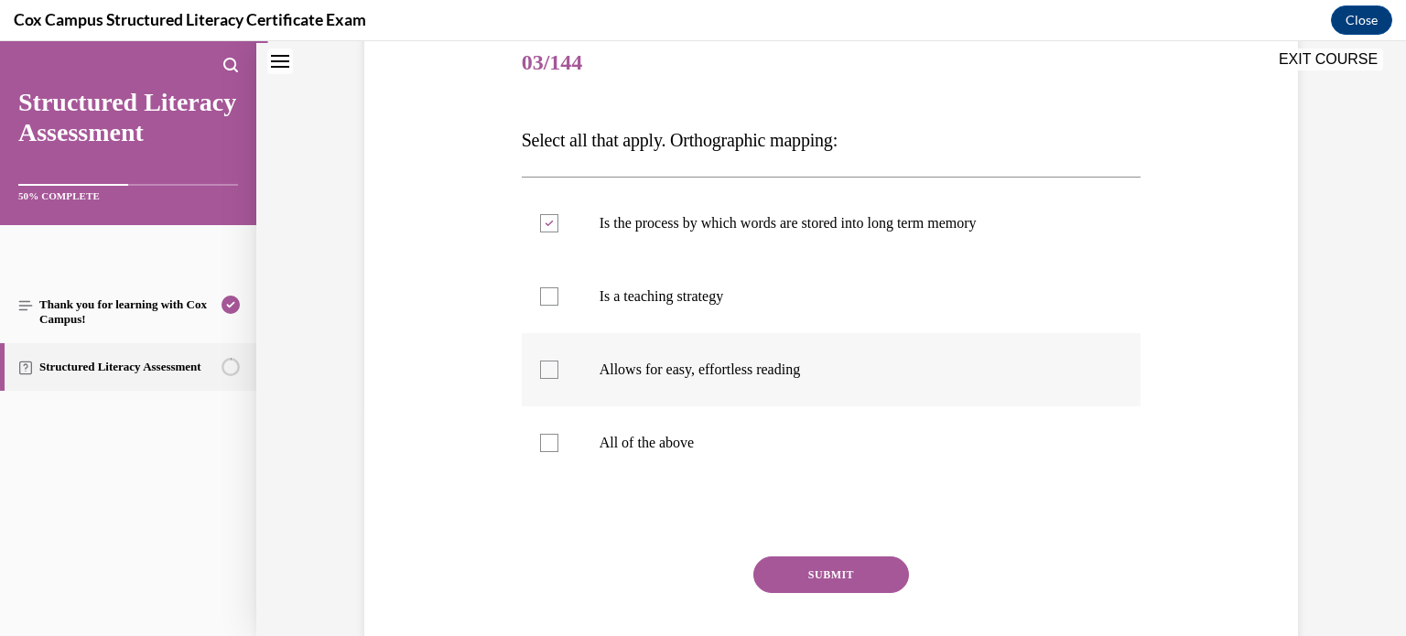
click at [543, 374] on input "Allows for easy, effortless reading" at bounding box center [549, 370] width 18 height 18
checkbox input "true"
click at [805, 564] on button "SUBMIT" at bounding box center [832, 575] width 156 height 37
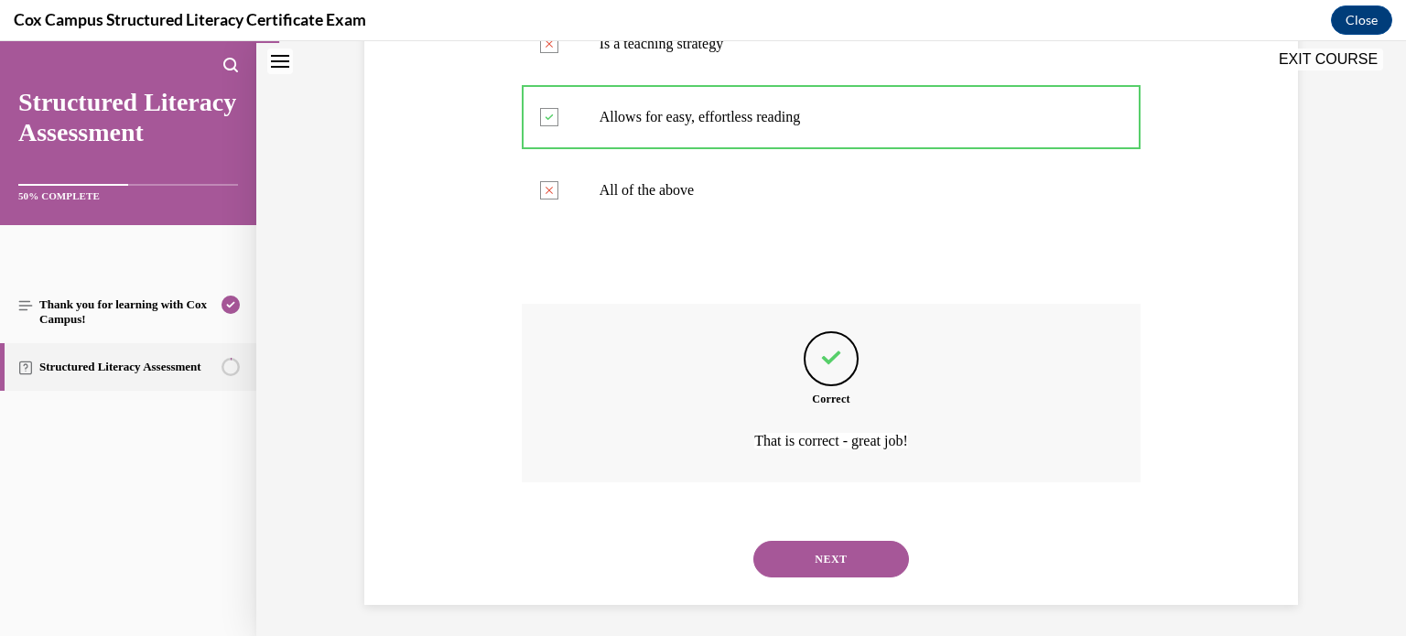
scroll to position [482, 0]
click at [802, 567] on button "NEXT" at bounding box center [832, 557] width 156 height 37
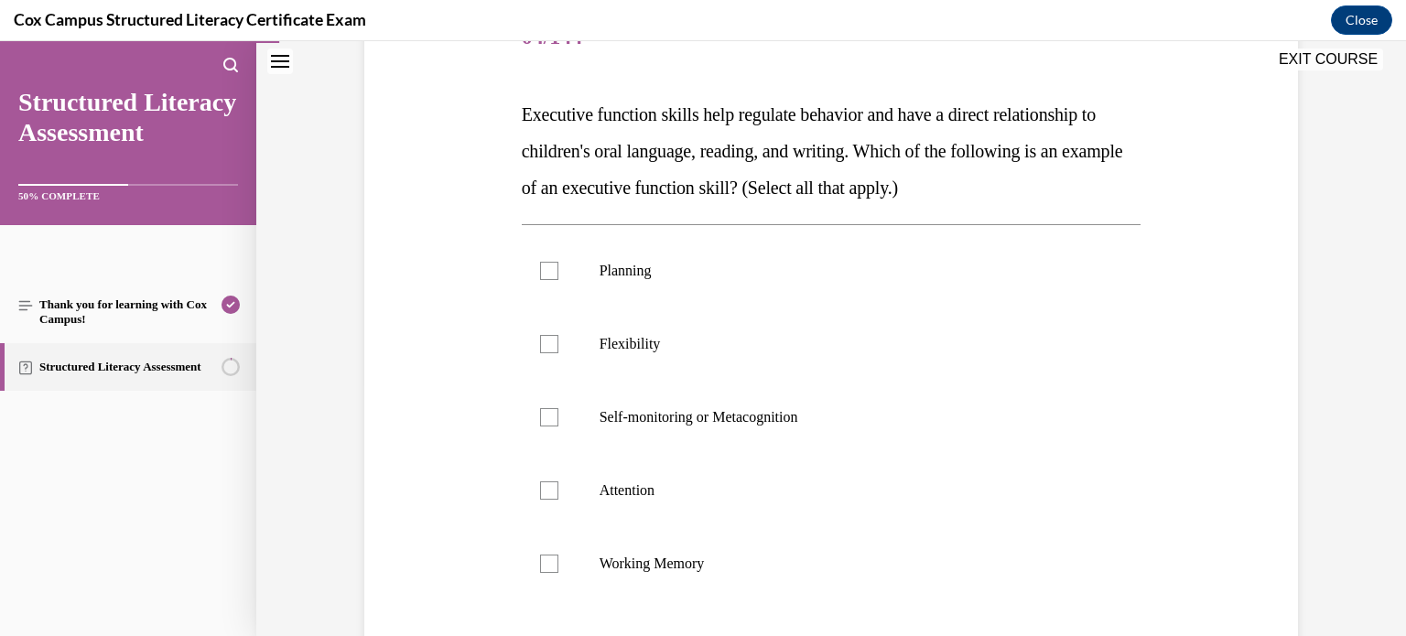
scroll to position [260, 0]
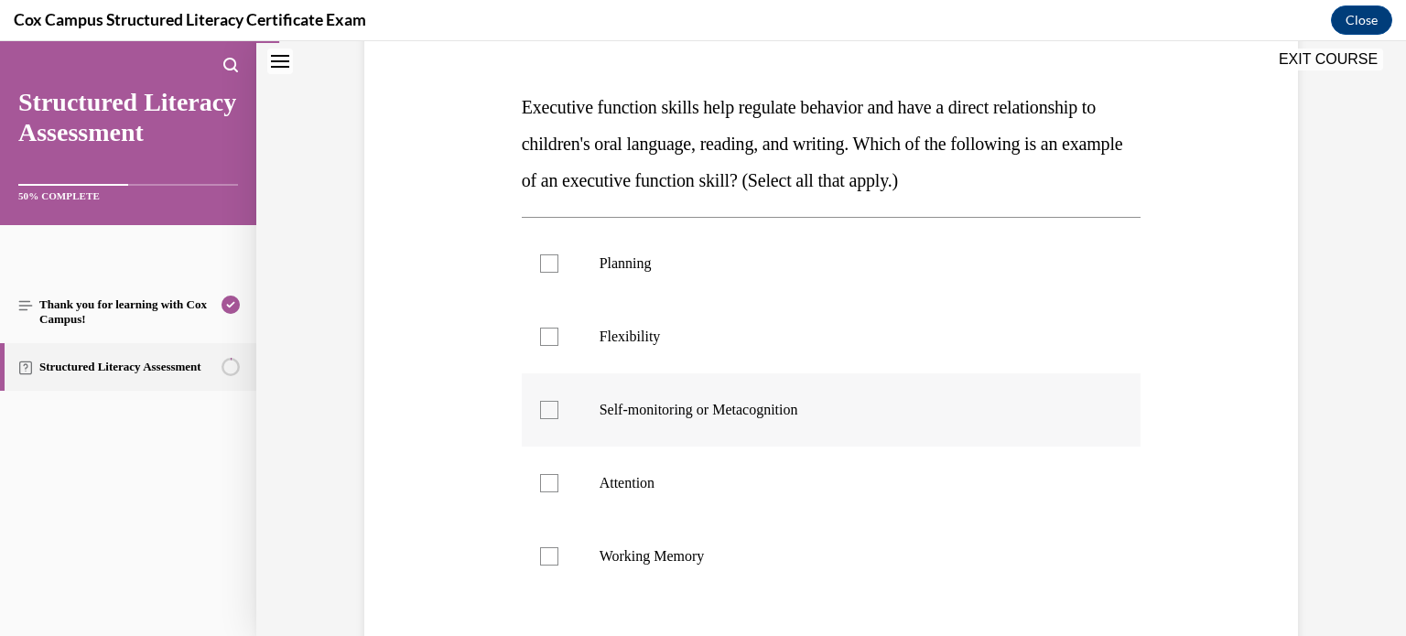
click at [794, 418] on p "Self-monitoring or Metacognition" at bounding box center [848, 410] width 496 height 18
click at [559, 418] on input "Self-monitoring or Metacognition" at bounding box center [549, 410] width 18 height 18
checkbox input "true"
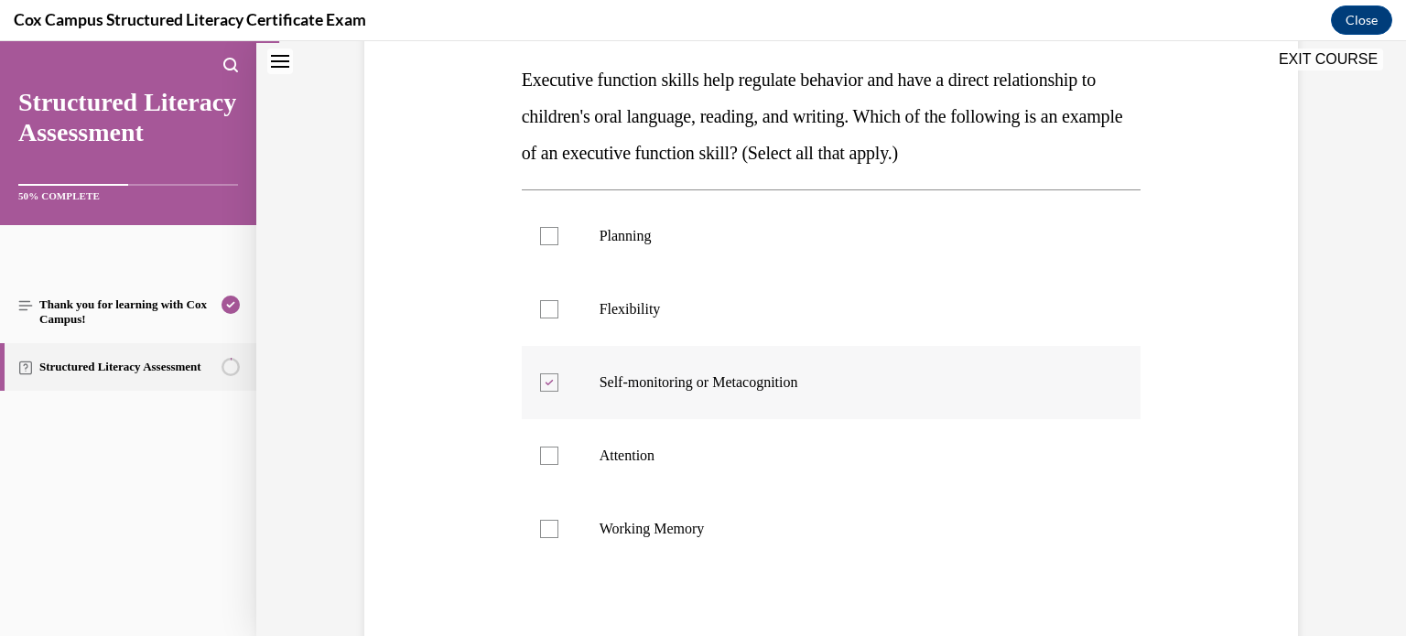
scroll to position [278, 0]
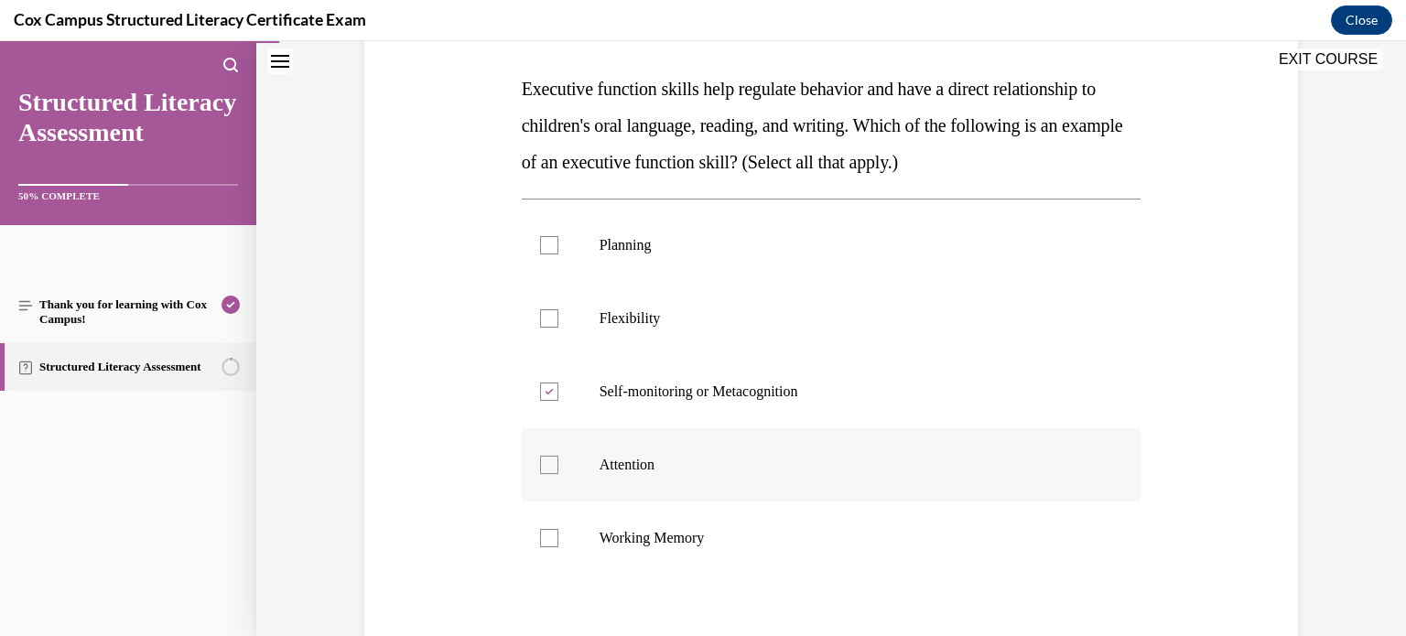
click at [740, 435] on label "Attention" at bounding box center [832, 464] width 620 height 73
click at [559, 456] on input "Attention" at bounding box center [549, 465] width 18 height 18
checkbox input "true"
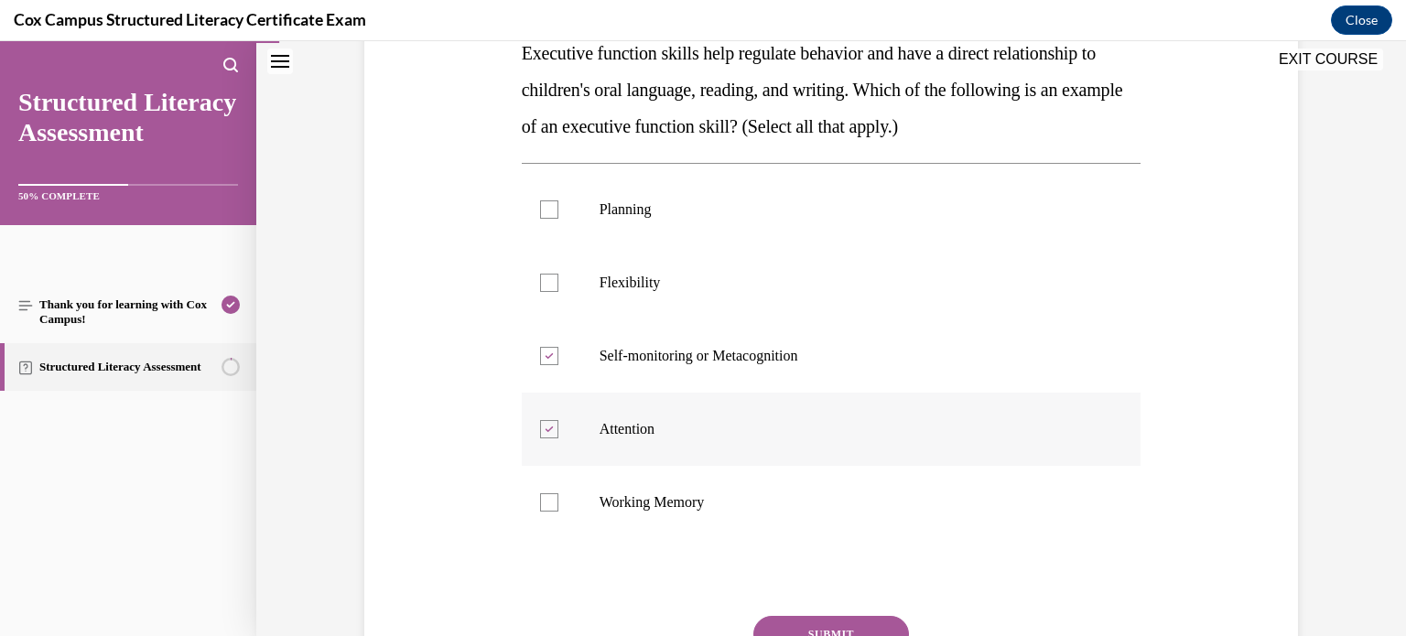
scroll to position [303, 0]
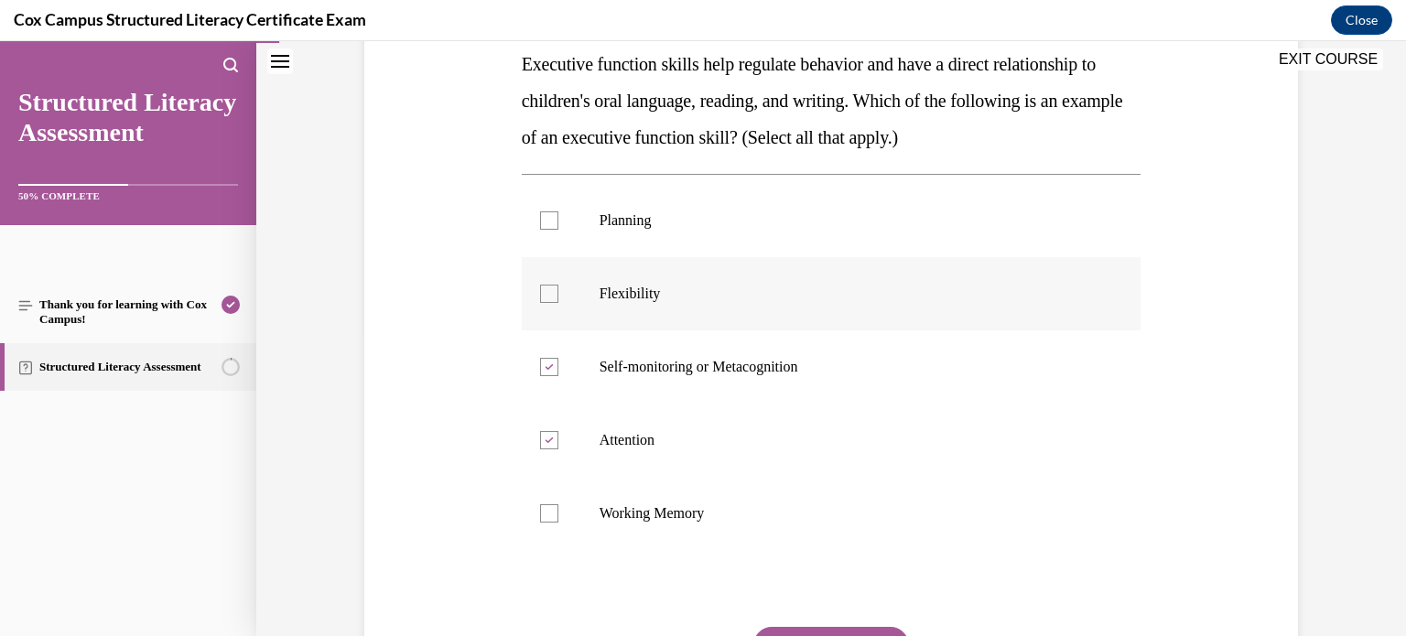
click at [775, 322] on label "Flexibility" at bounding box center [832, 293] width 620 height 73
click at [559, 303] on input "Flexibility" at bounding box center [549, 294] width 18 height 18
checkbox input "true"
click at [811, 250] on label "Planning" at bounding box center [832, 220] width 620 height 73
click at [559, 230] on input "Planning" at bounding box center [549, 221] width 18 height 18
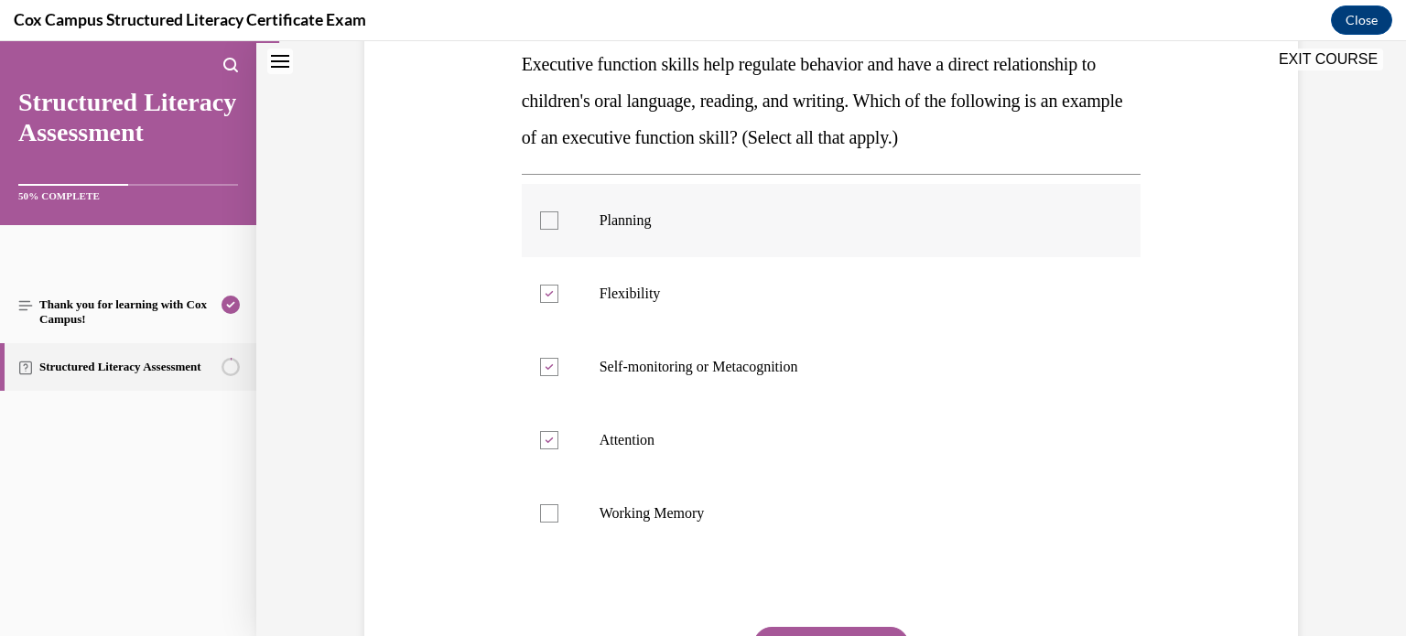
checkbox input "true"
click at [753, 522] on p "Working Memory" at bounding box center [848, 513] width 496 height 18
click at [559, 522] on input "Working Memory" at bounding box center [549, 513] width 18 height 18
checkbox input "true"
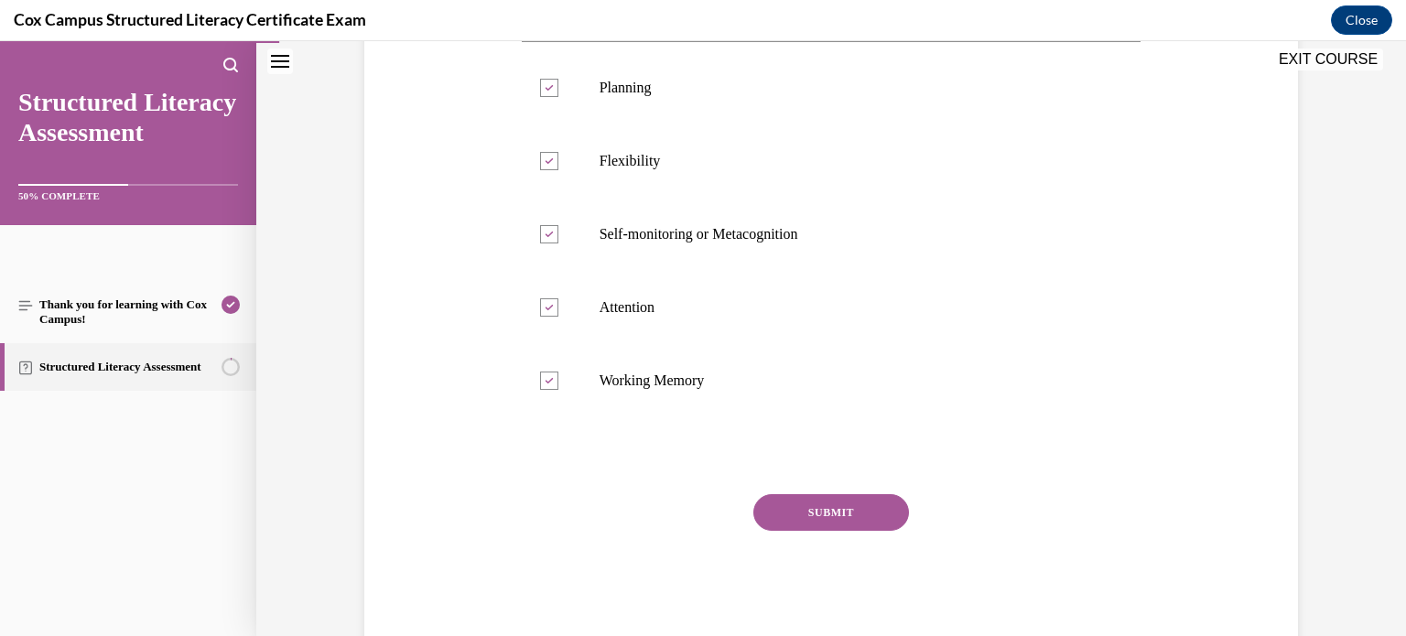
scroll to position [443, 0]
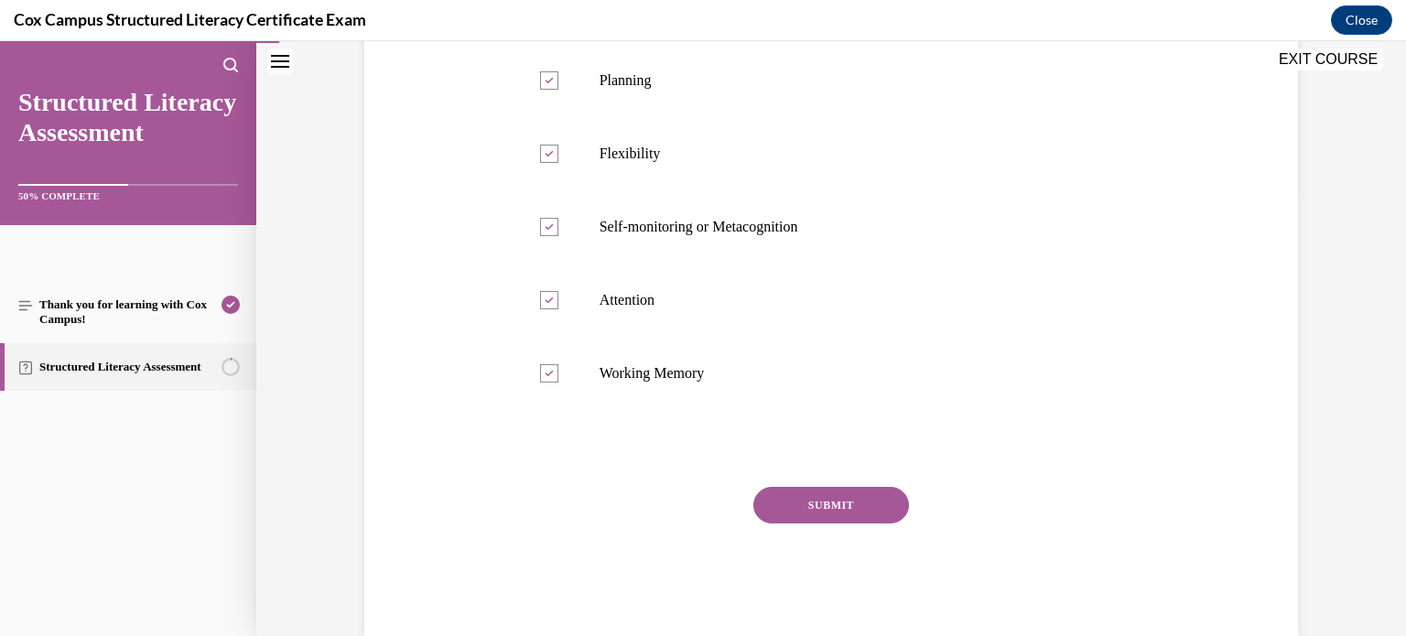
click at [793, 510] on button "SUBMIT" at bounding box center [832, 505] width 156 height 37
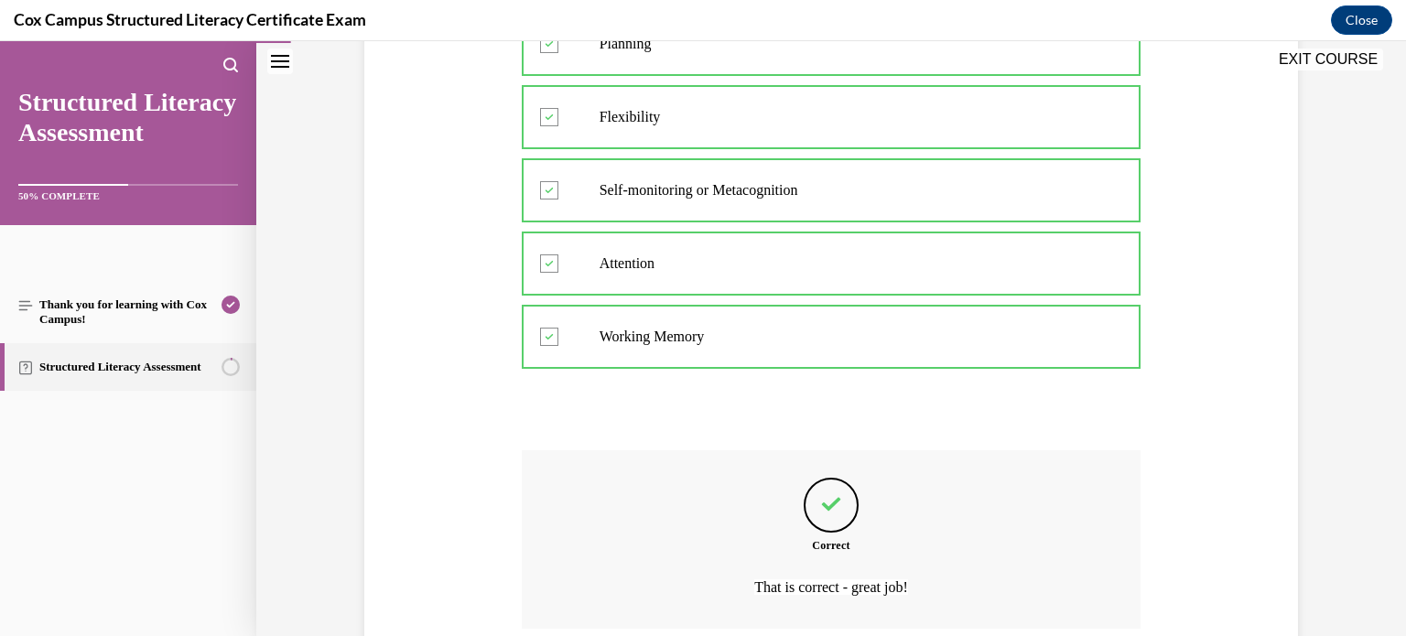
scroll to position [631, 0]
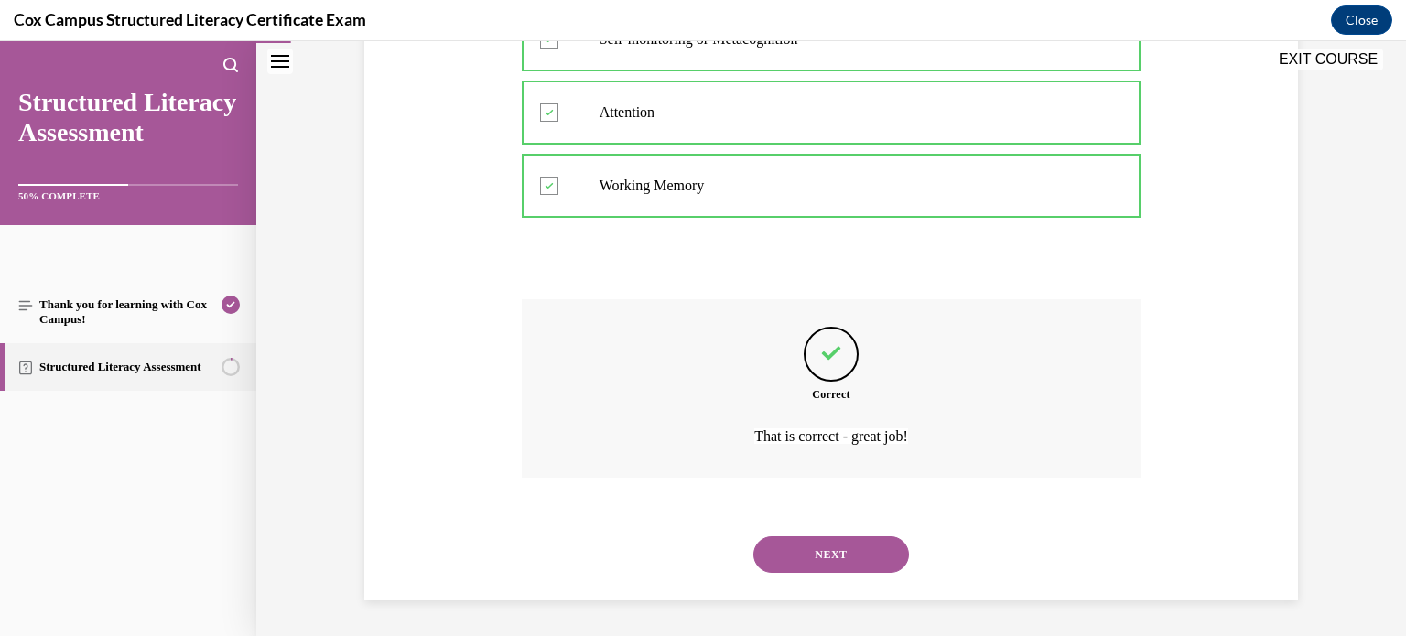
click at [797, 560] on button "NEXT" at bounding box center [832, 555] width 156 height 37
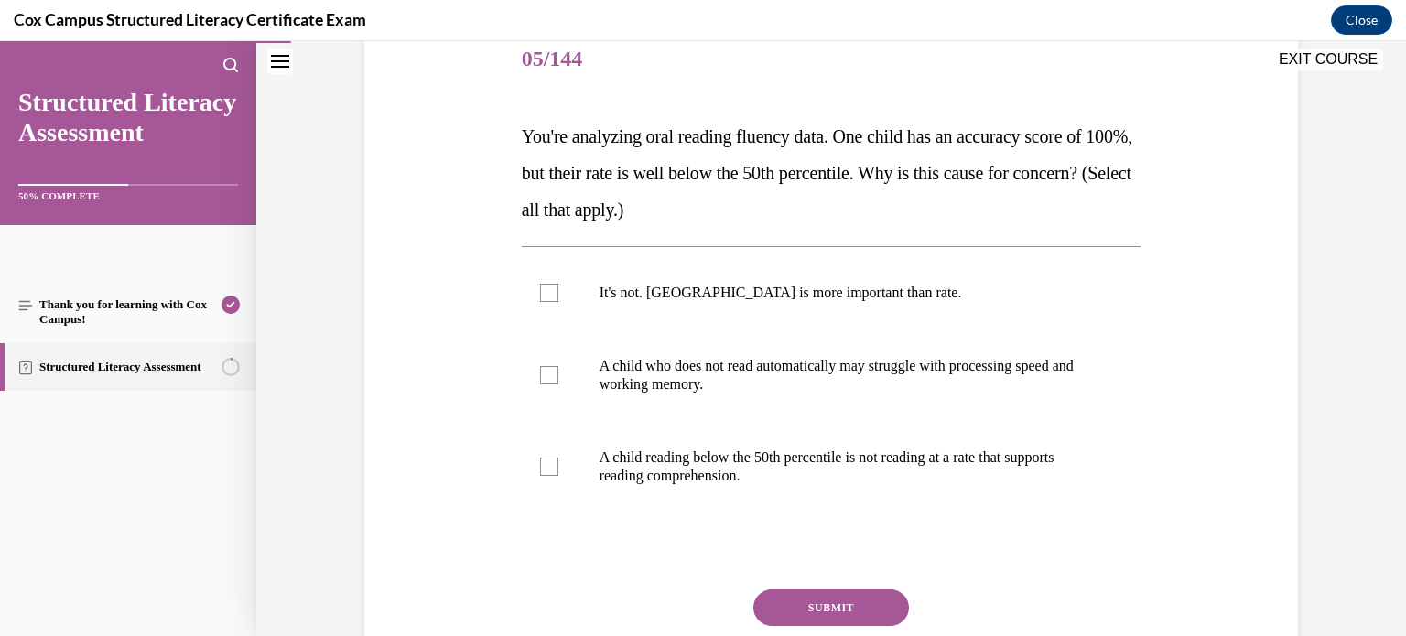
scroll to position [226, 0]
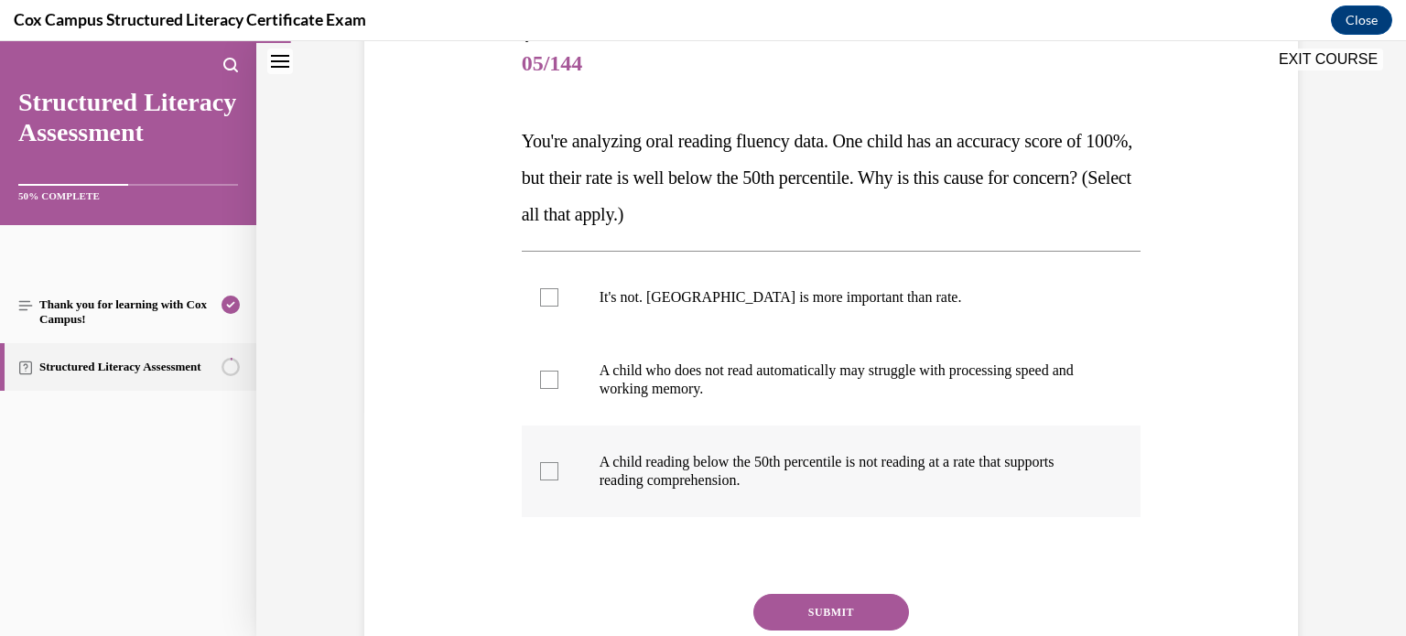
click at [791, 447] on label "A child reading below the 50th percentile is not reading at a rate that support…" at bounding box center [832, 472] width 620 height 92
click at [559, 462] on input "A child reading below the 50th percentile is not reading at a rate that support…" at bounding box center [549, 471] width 18 height 18
checkbox input "true"
click at [808, 397] on label "A child who does not read automatically may struggle with processing speed and …" at bounding box center [832, 380] width 620 height 92
click at [559, 389] on input "A child who does not read automatically may struggle with processing speed and …" at bounding box center [549, 380] width 18 height 18
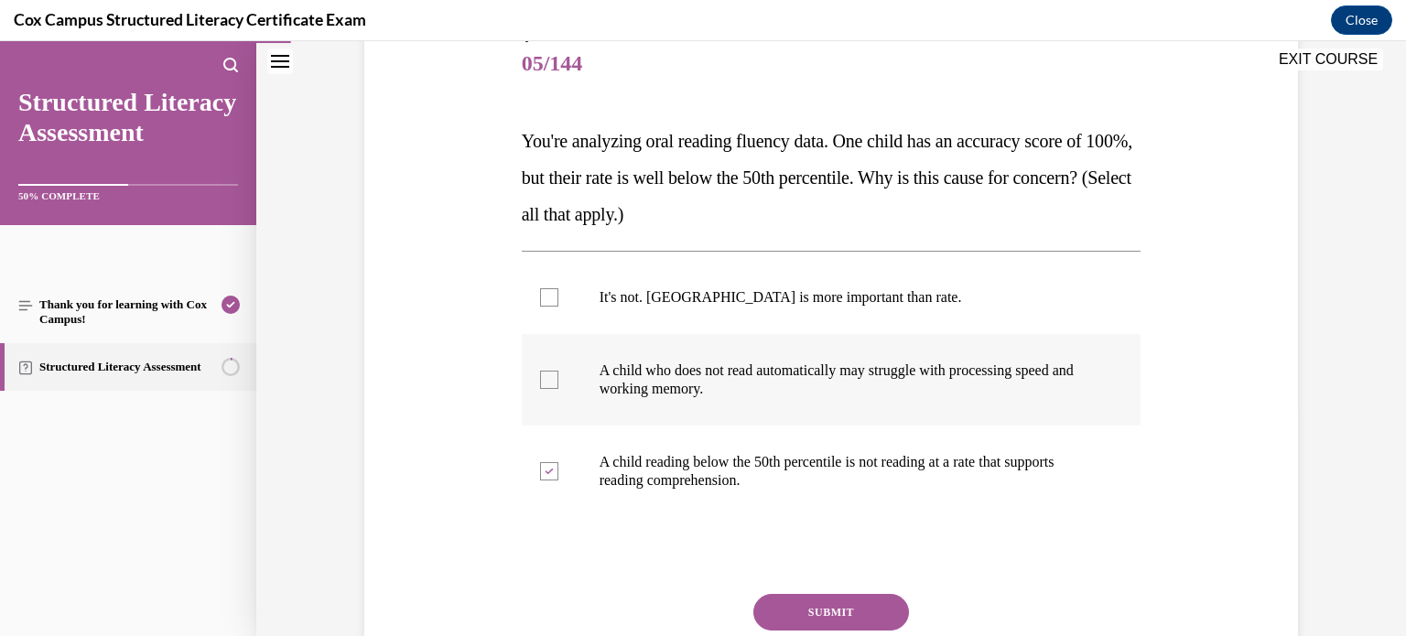
checkbox input "true"
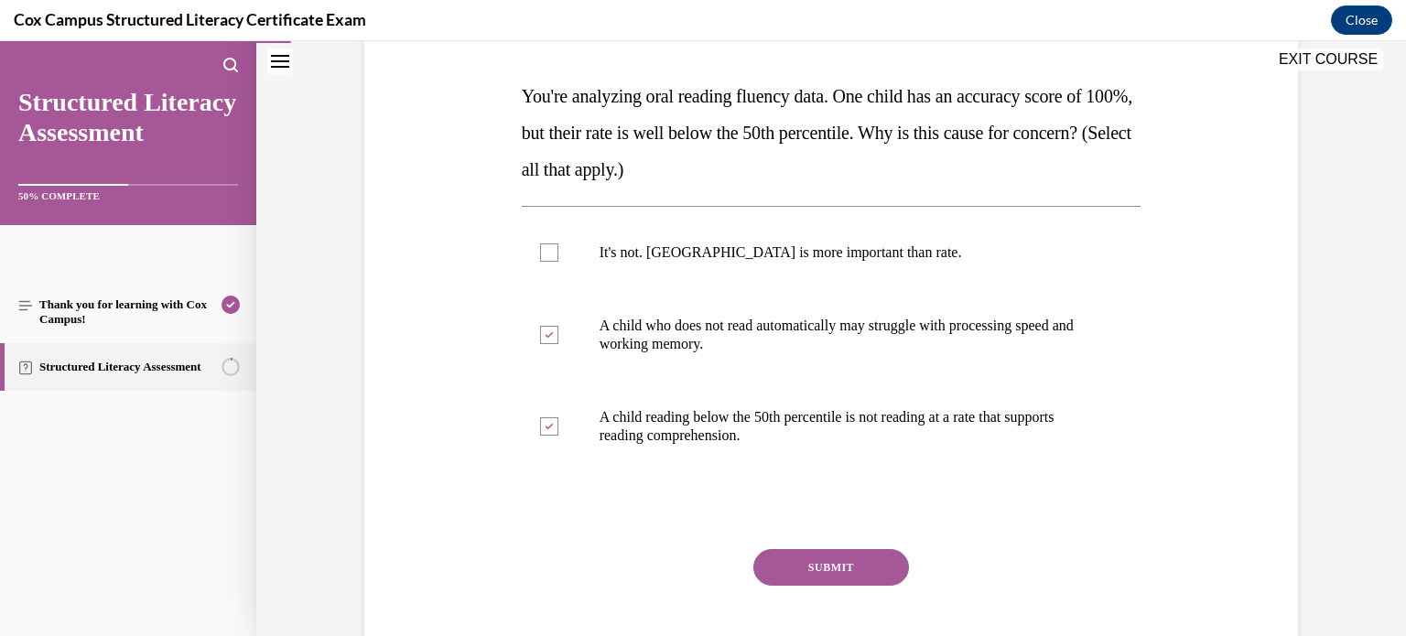
scroll to position [277, 0]
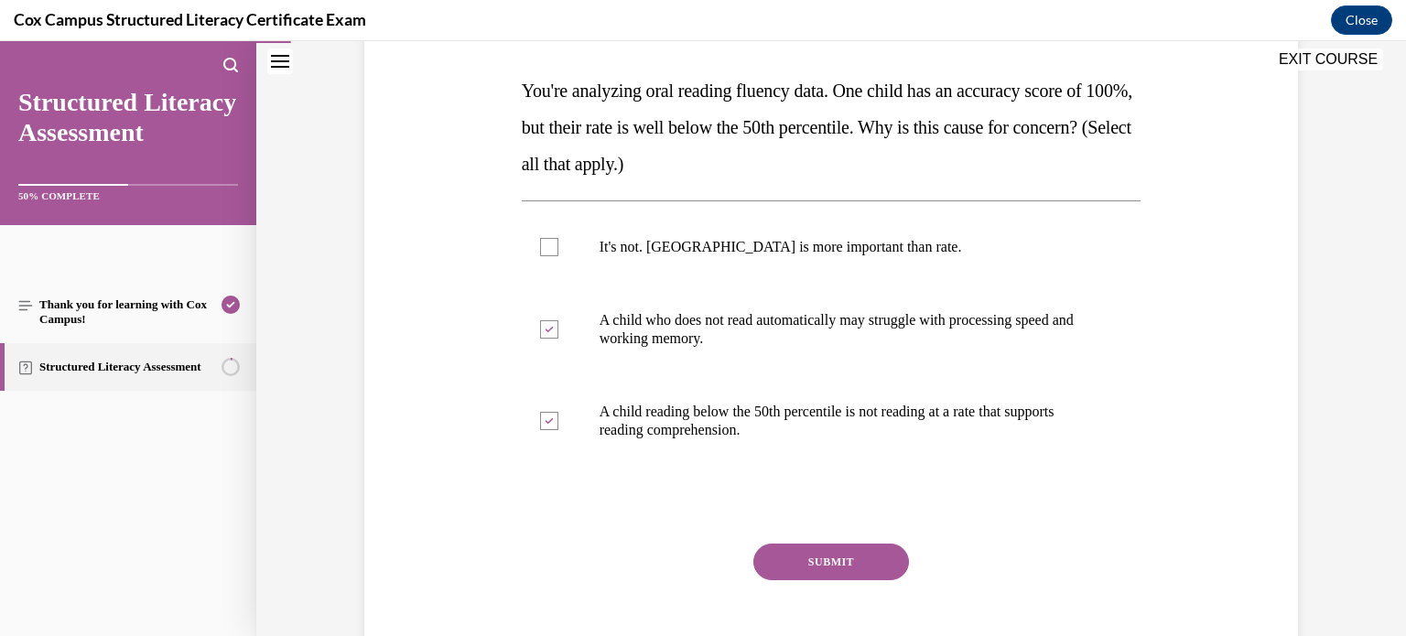
click at [858, 556] on button "SUBMIT" at bounding box center [832, 562] width 156 height 37
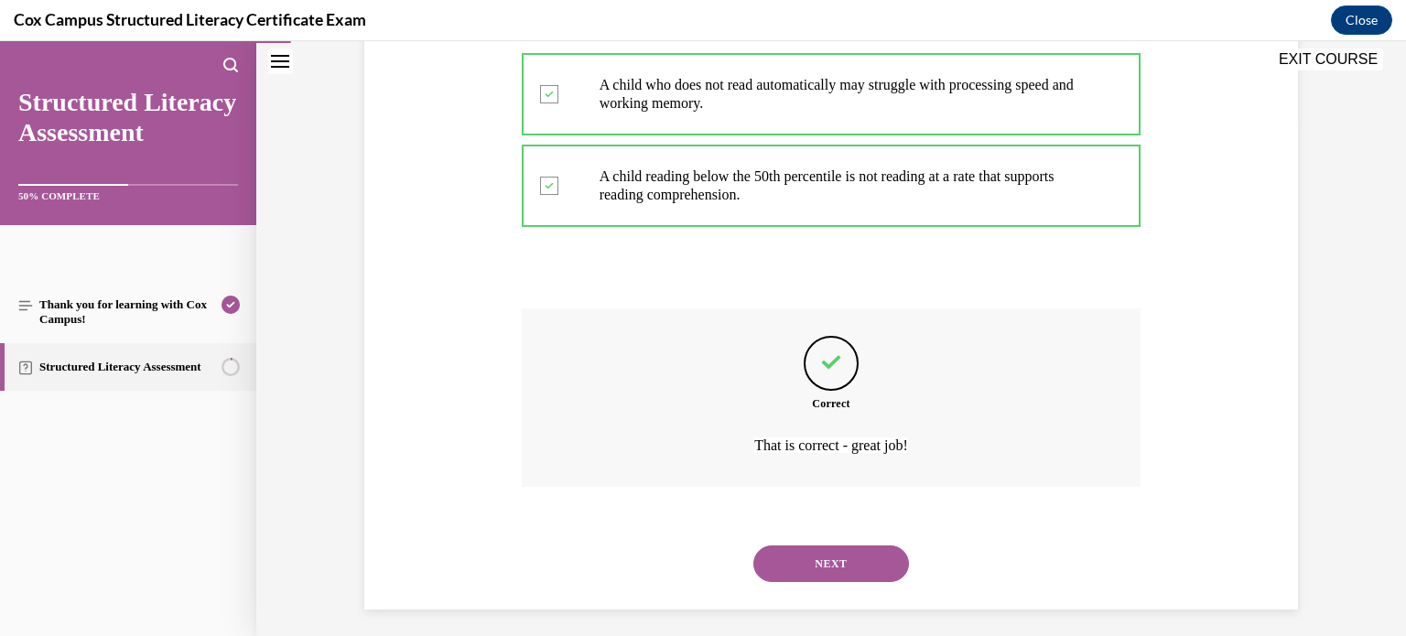
scroll to position [521, 0]
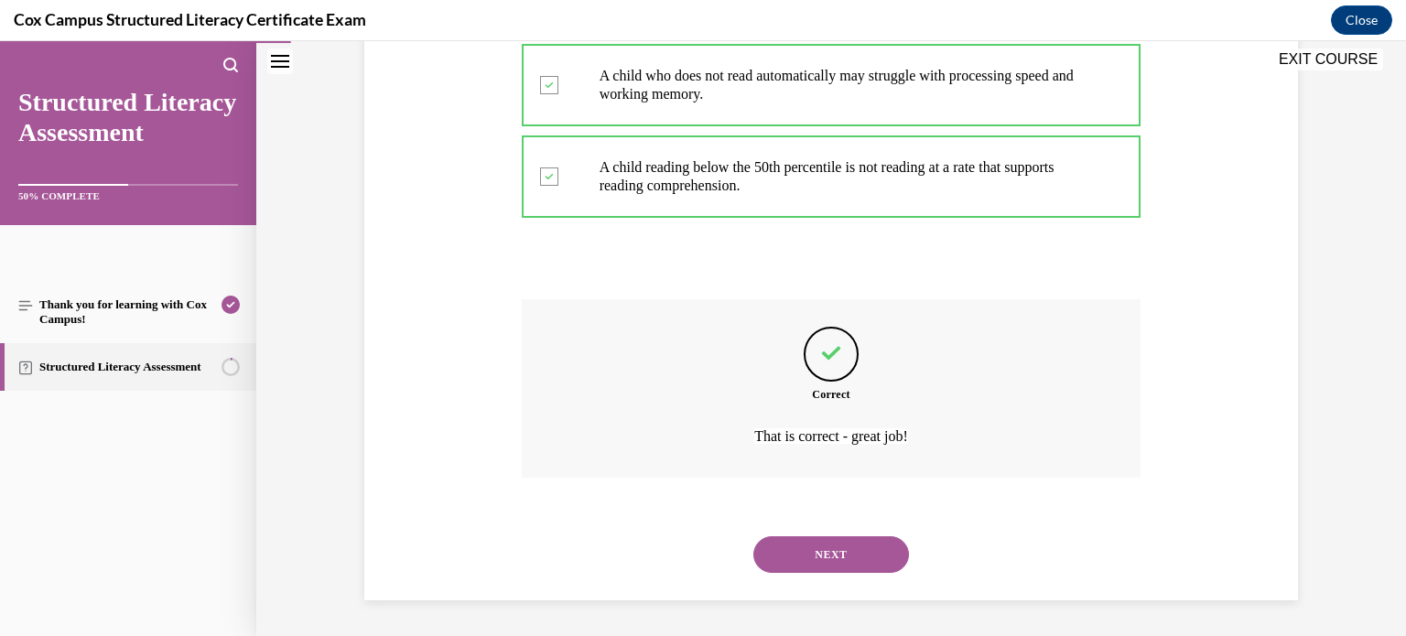
click at [844, 555] on button "NEXT" at bounding box center [832, 555] width 156 height 37
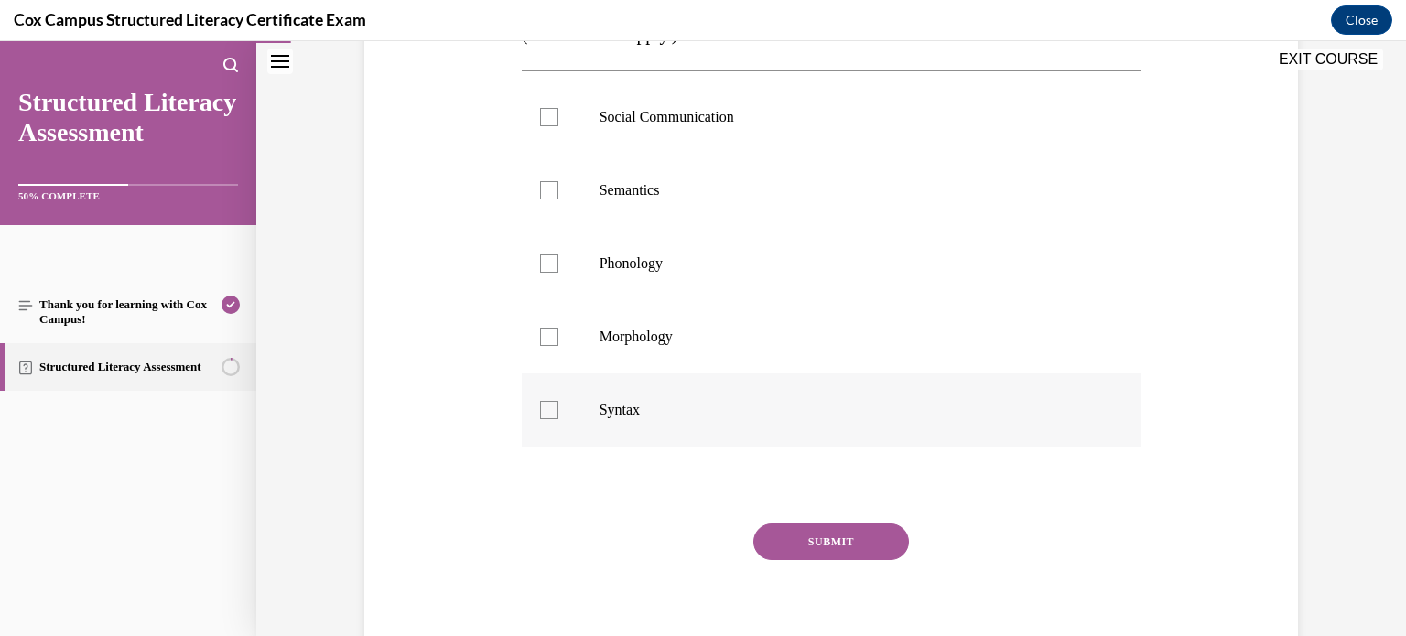
scroll to position [425, 0]
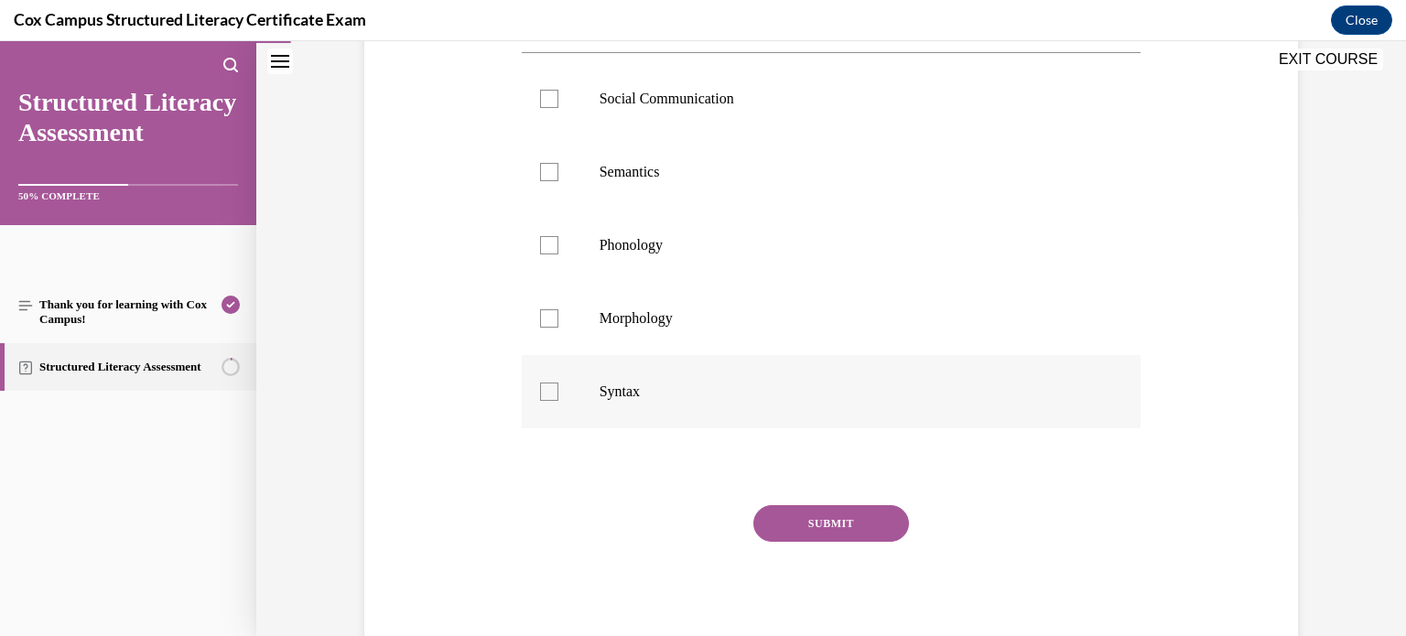
click at [720, 375] on label "Syntax" at bounding box center [832, 391] width 620 height 73
click at [559, 383] on input "Syntax" at bounding box center [549, 392] width 18 height 18
checkbox input "true"
click at [726, 347] on label "Morphology" at bounding box center [832, 318] width 620 height 73
click at [559, 328] on input "Morphology" at bounding box center [549, 318] width 18 height 18
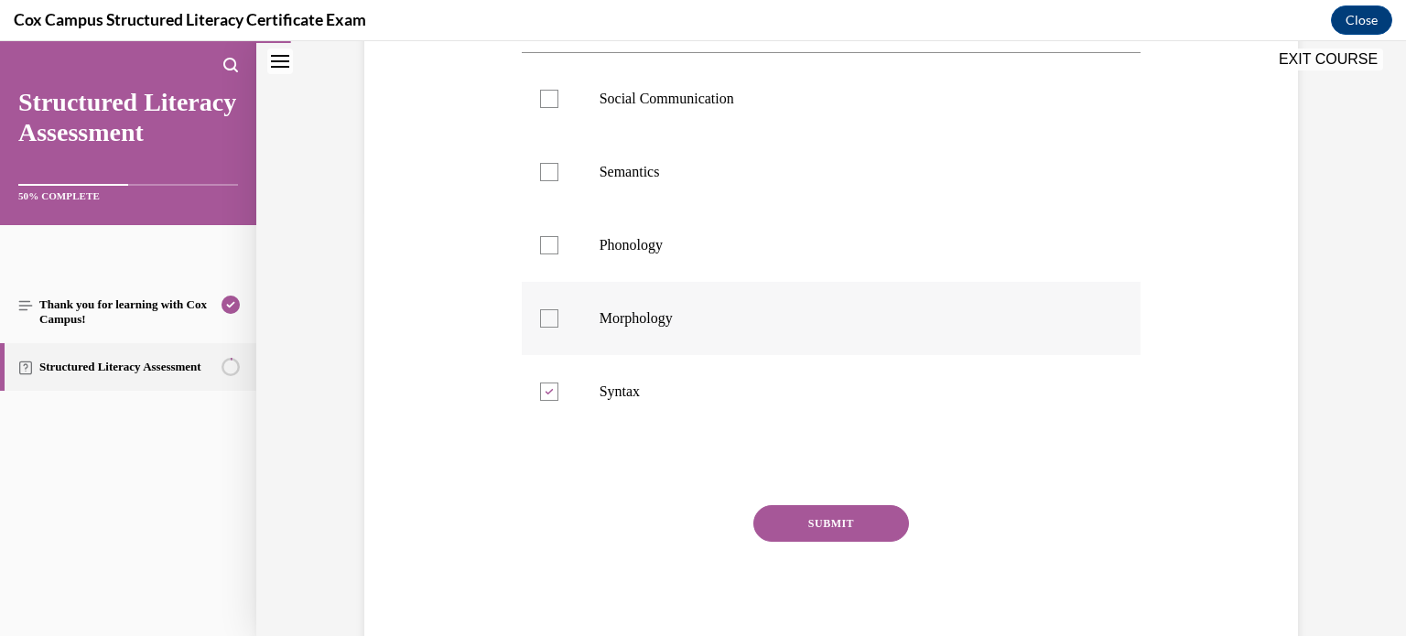
checkbox input "true"
click at [744, 274] on label "Phonology" at bounding box center [832, 245] width 620 height 73
click at [559, 255] on input "Phonology" at bounding box center [549, 245] width 18 height 18
checkbox input "true"
click at [771, 194] on label "Semantics" at bounding box center [832, 172] width 620 height 73
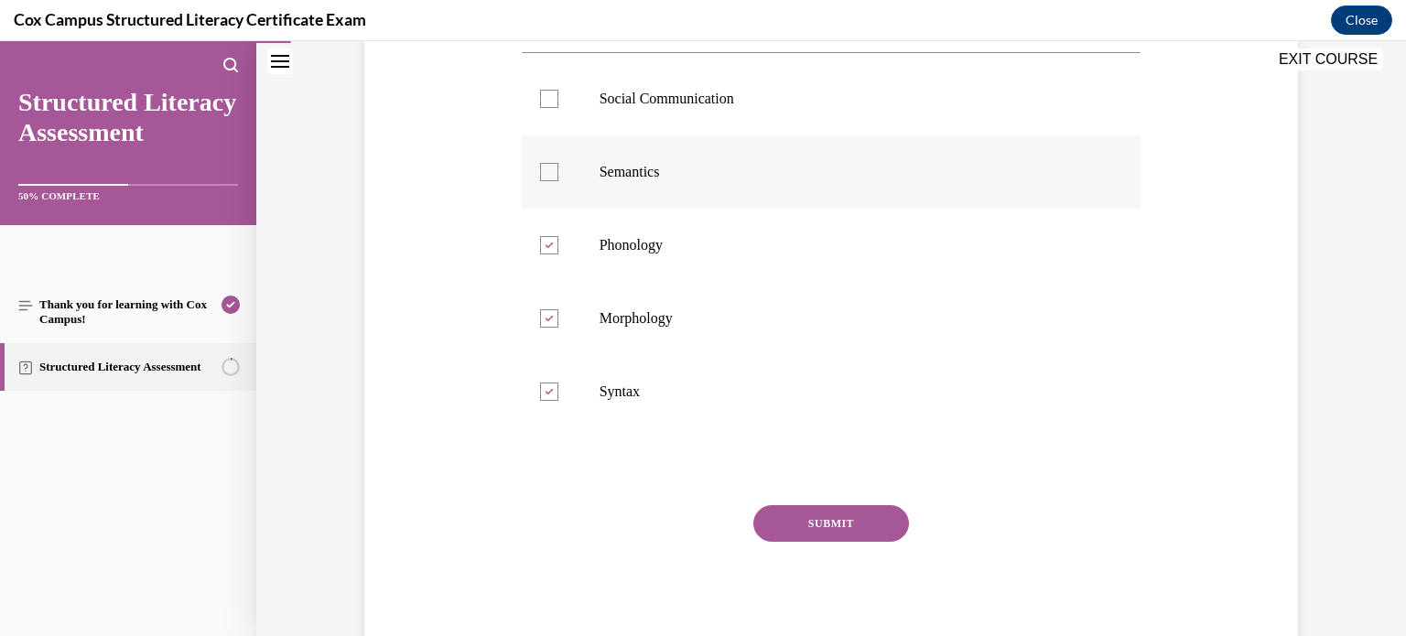
click at [559, 181] on input "Semantics" at bounding box center [549, 172] width 18 height 18
checkbox input "true"
click at [797, 119] on label "Social Communication" at bounding box center [832, 98] width 620 height 73
click at [559, 108] on input "Social Communication" at bounding box center [549, 99] width 18 height 18
checkbox input "true"
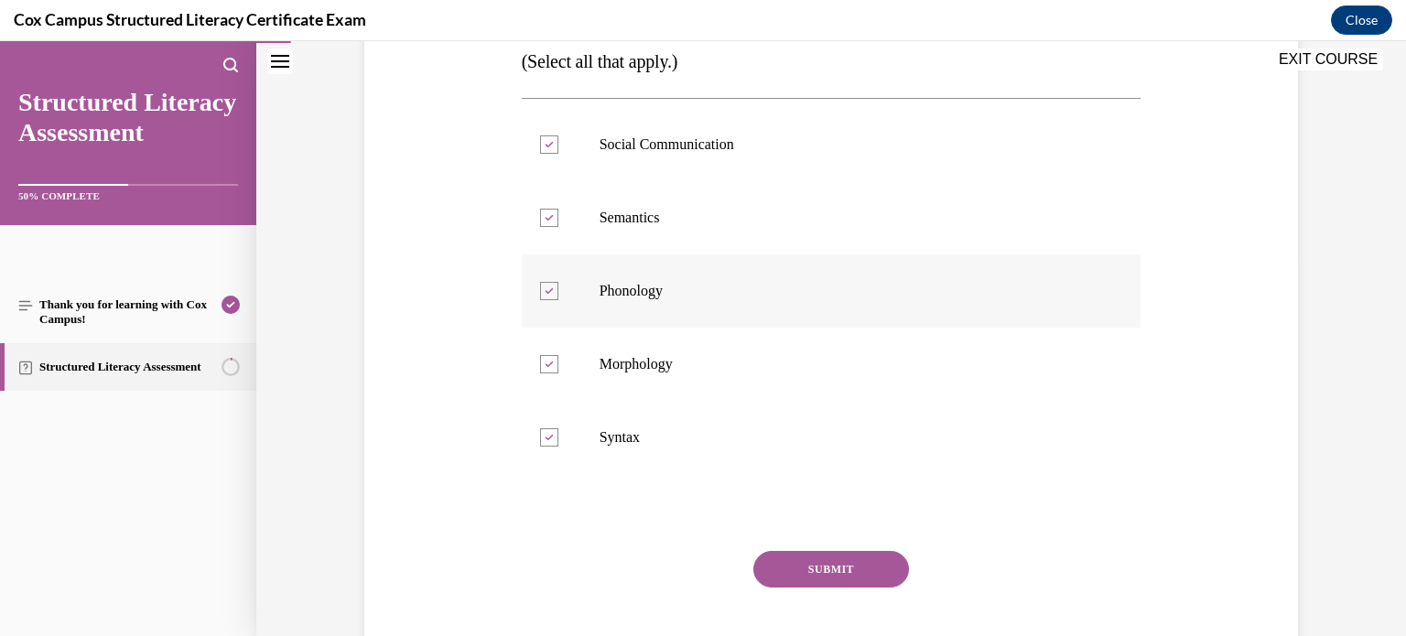
scroll to position [381, 0]
click at [782, 559] on button "SUBMIT" at bounding box center [832, 567] width 156 height 37
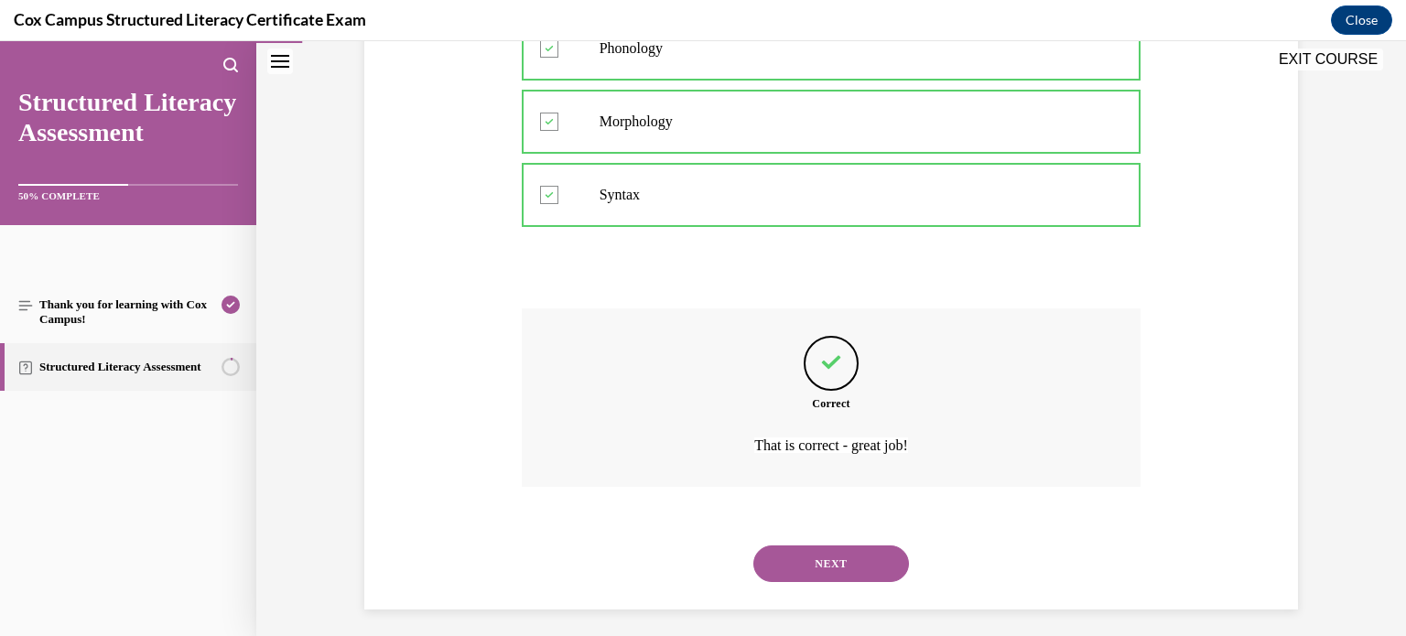
scroll to position [631, 0]
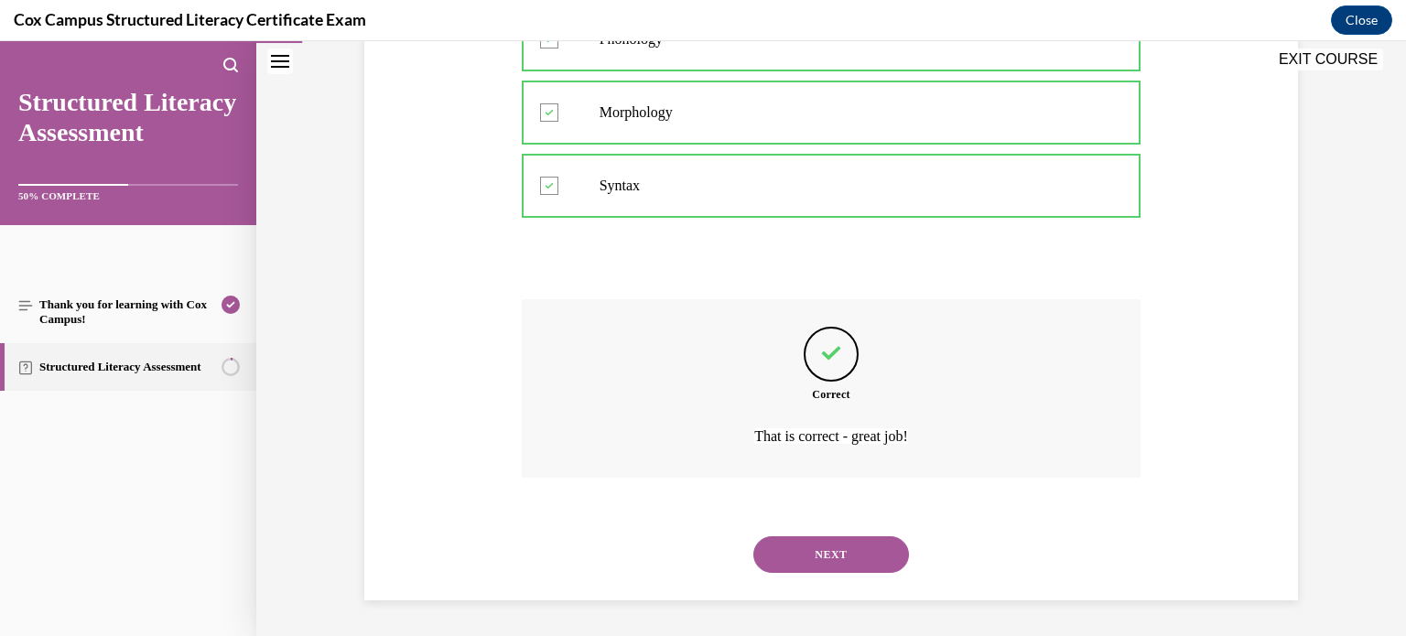
click at [794, 537] on button "NEXT" at bounding box center [832, 555] width 156 height 37
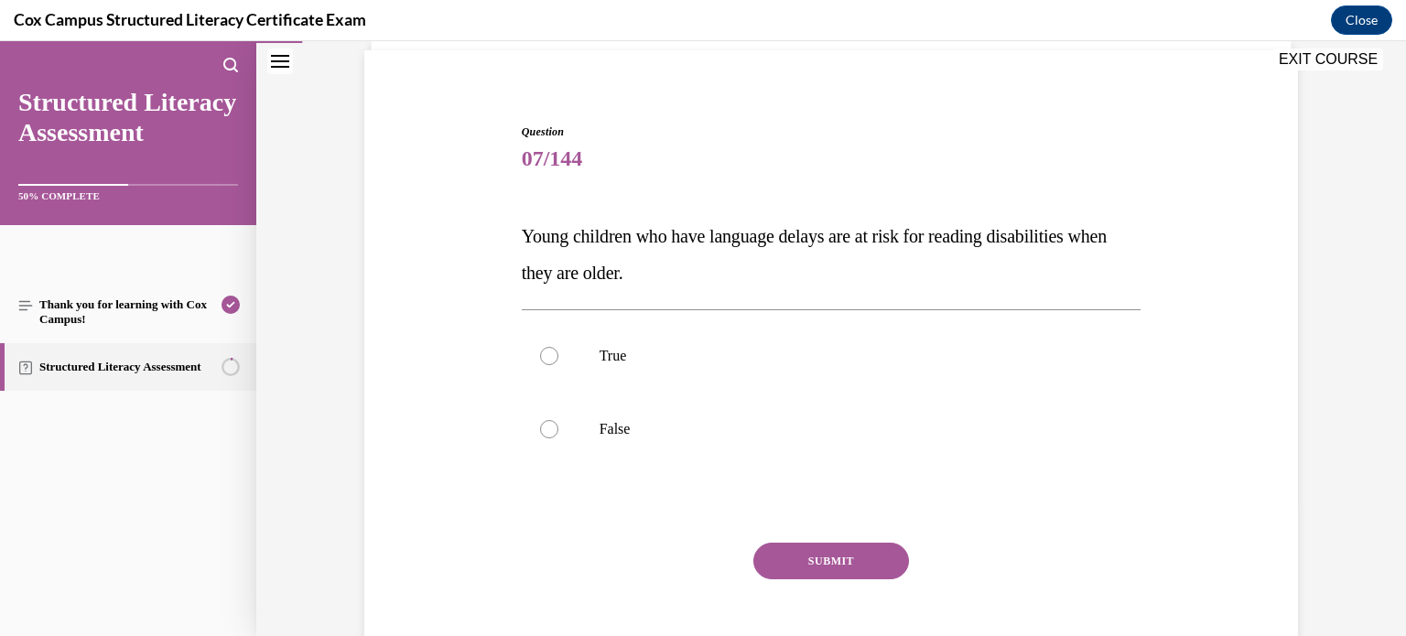
scroll to position [112, 0]
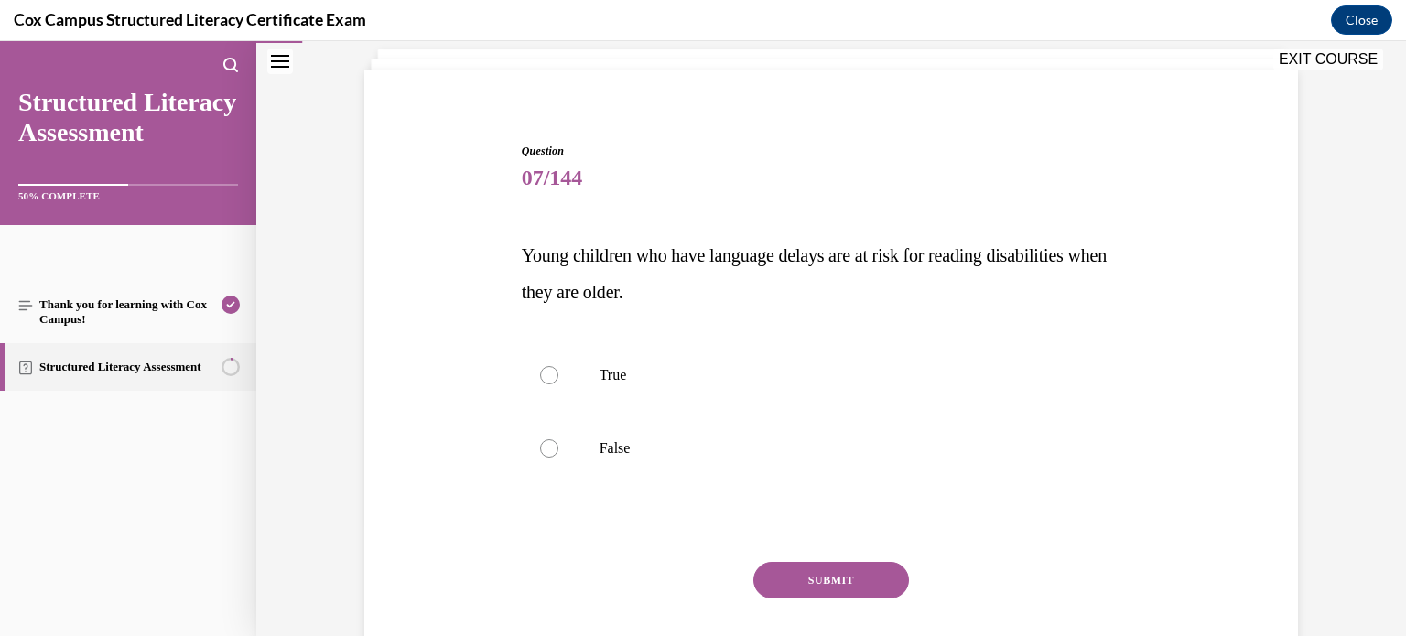
click at [848, 398] on label "True" at bounding box center [832, 375] width 620 height 73
click at [559, 385] on input "True" at bounding box center [549, 375] width 18 height 18
radio input "true"
click at [812, 573] on button "SUBMIT" at bounding box center [832, 580] width 156 height 37
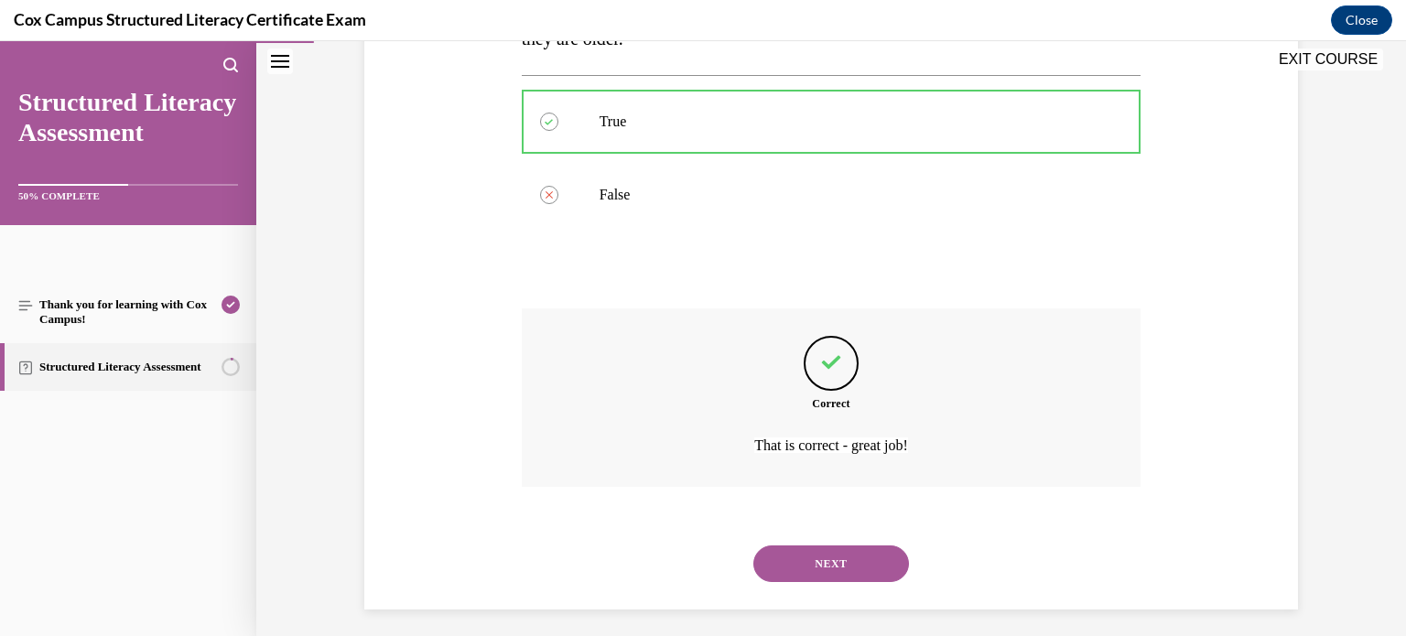
scroll to position [374, 0]
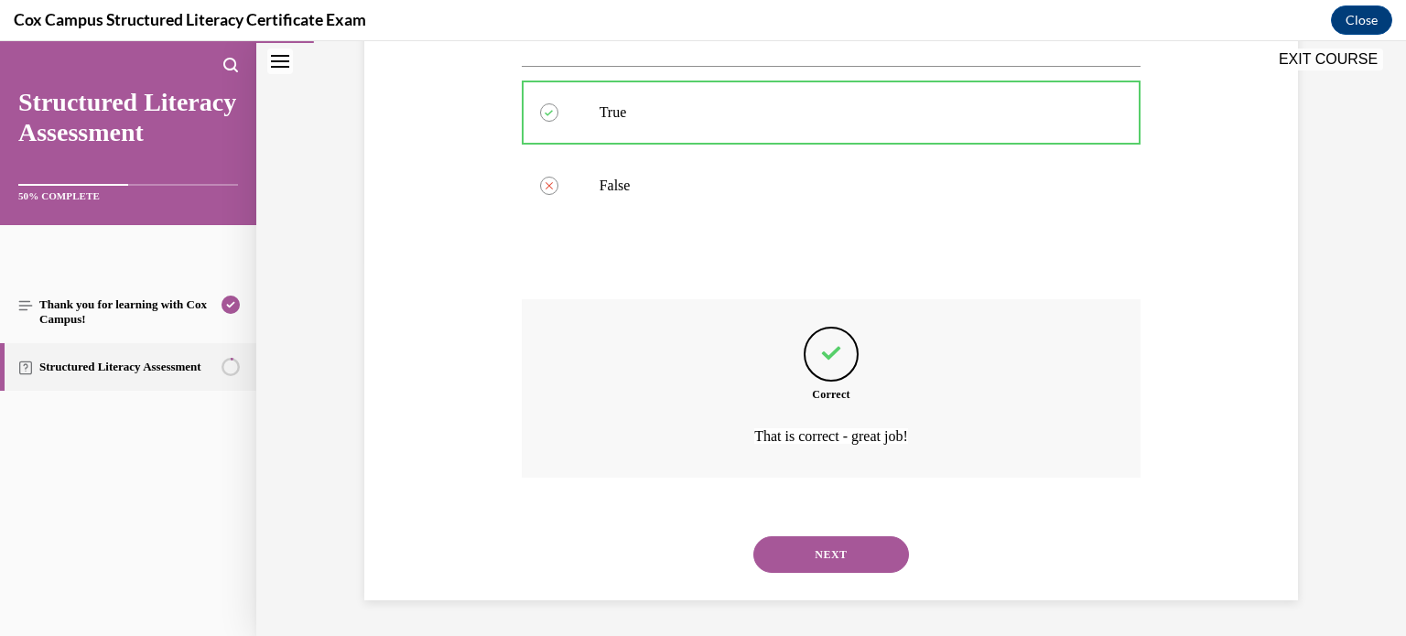
click at [850, 551] on button "NEXT" at bounding box center [832, 555] width 156 height 37
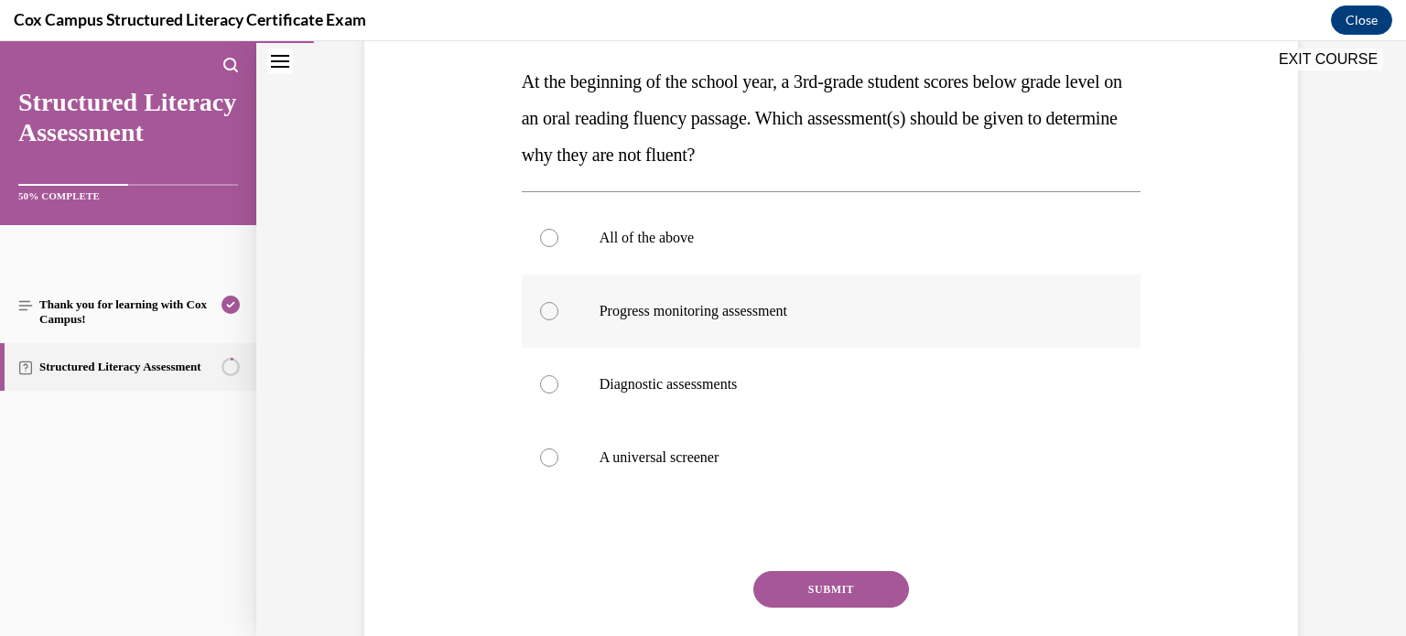
scroll to position [291, 0]
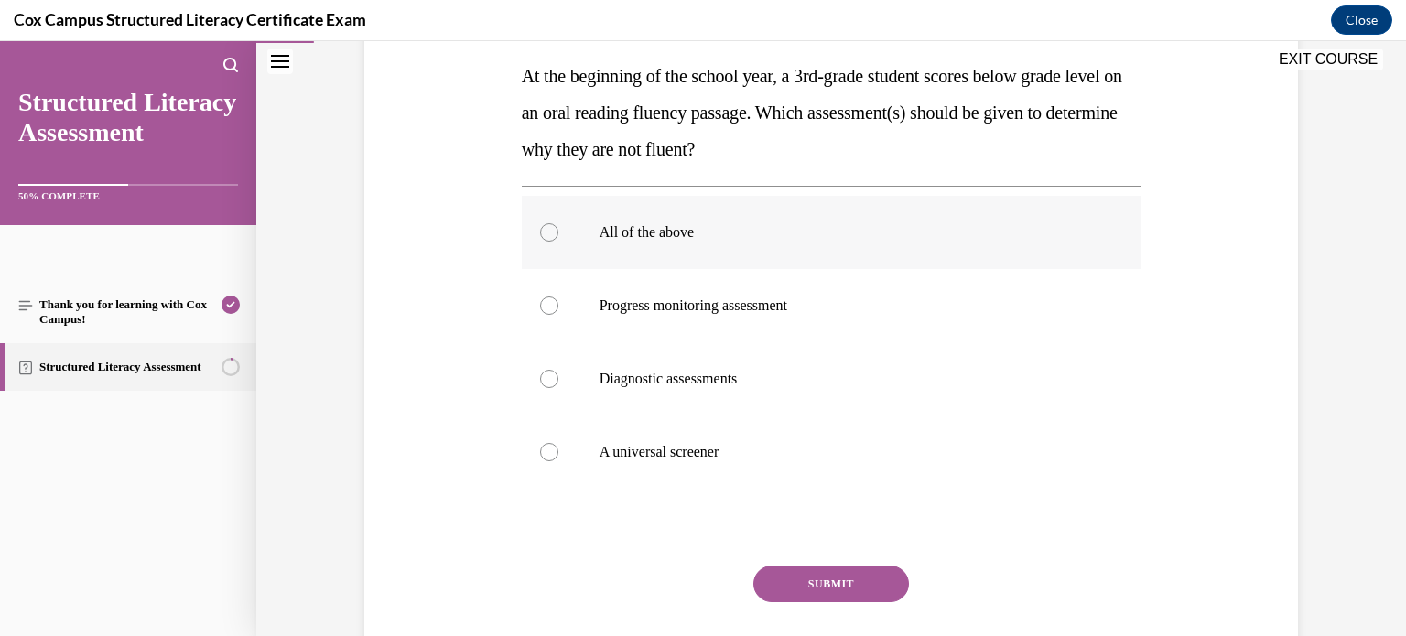
click at [768, 240] on p "All of the above" at bounding box center [848, 232] width 496 height 18
click at [559, 240] on input "All of the above" at bounding box center [549, 232] width 18 height 18
radio input "true"
click at [826, 583] on button "SUBMIT" at bounding box center [832, 584] width 156 height 37
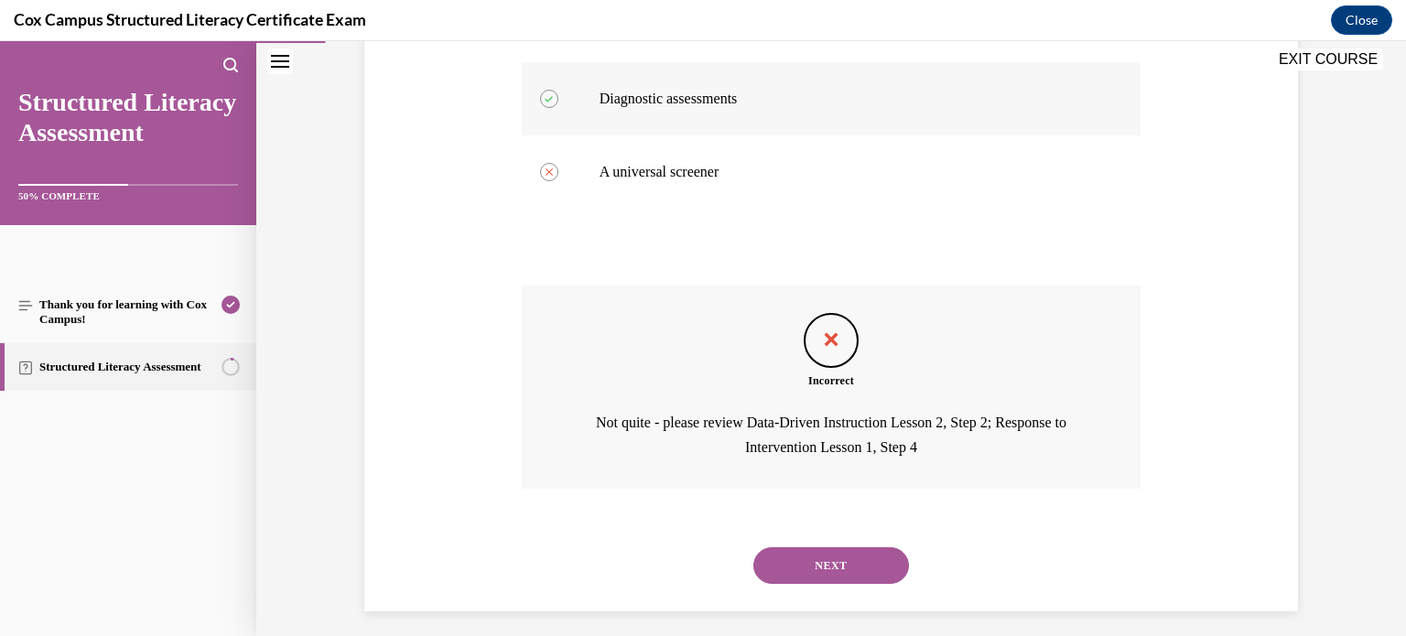
scroll to position [569, 0]
click at [824, 580] on button "NEXT" at bounding box center [832, 567] width 156 height 37
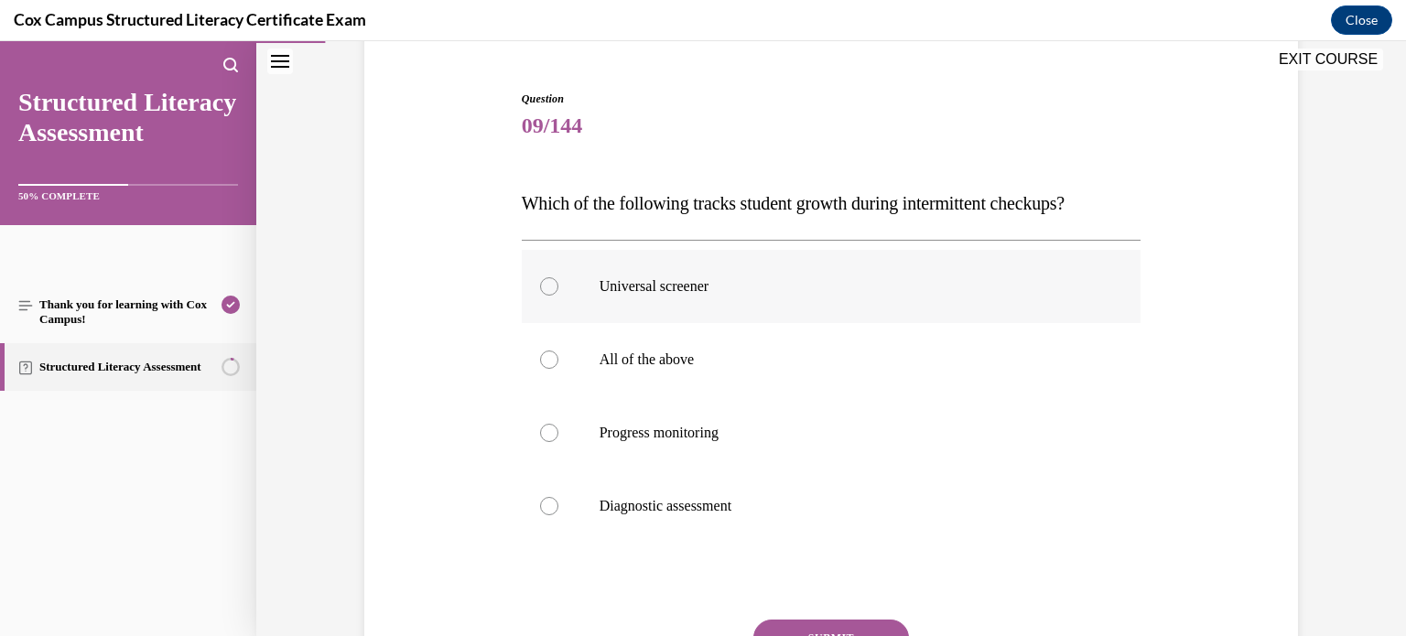
scroll to position [166, 0]
click at [881, 425] on p "Progress monitoring" at bounding box center [848, 431] width 496 height 18
click at [559, 425] on input "Progress monitoring" at bounding box center [549, 431] width 18 height 18
radio input "true"
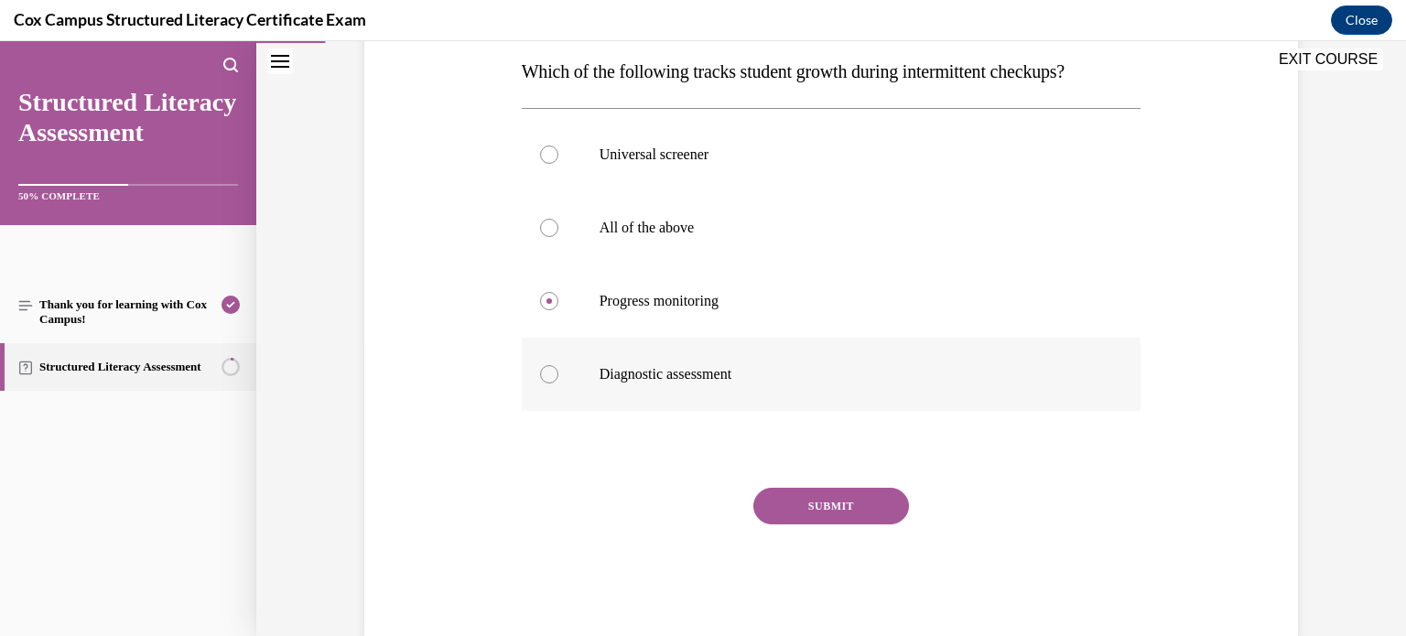
scroll to position [300, 0]
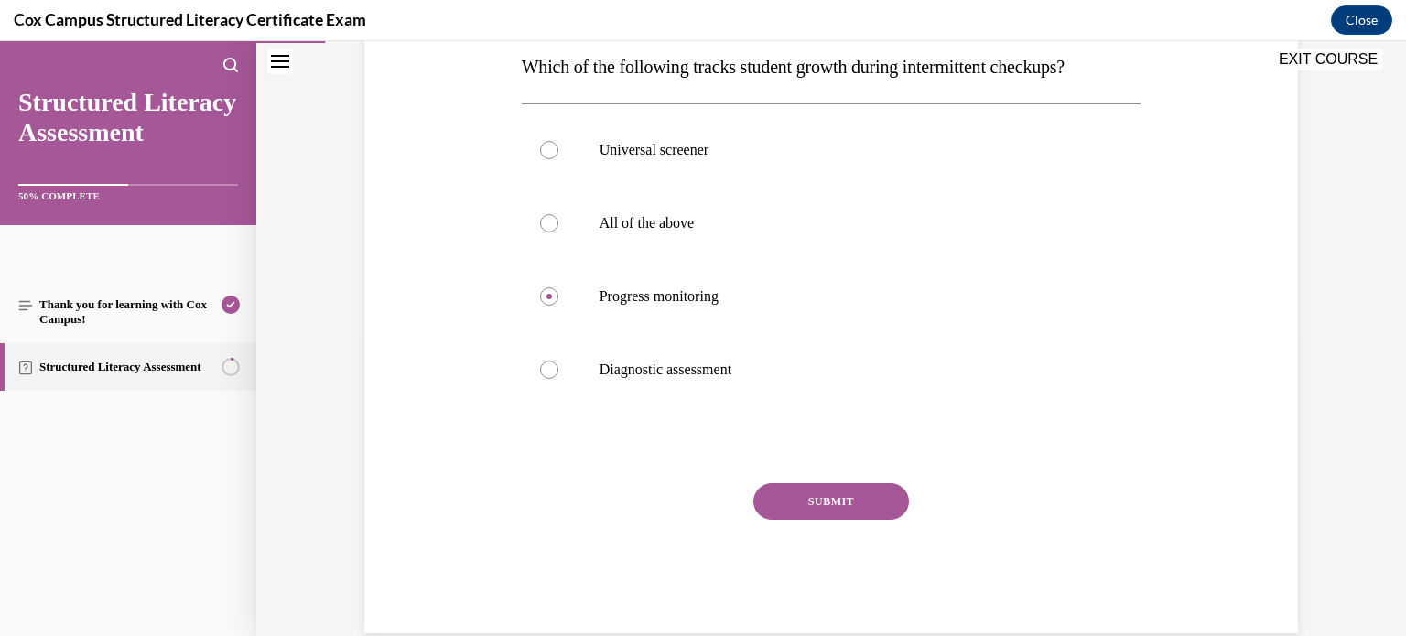
click at [852, 509] on button "SUBMIT" at bounding box center [832, 501] width 156 height 37
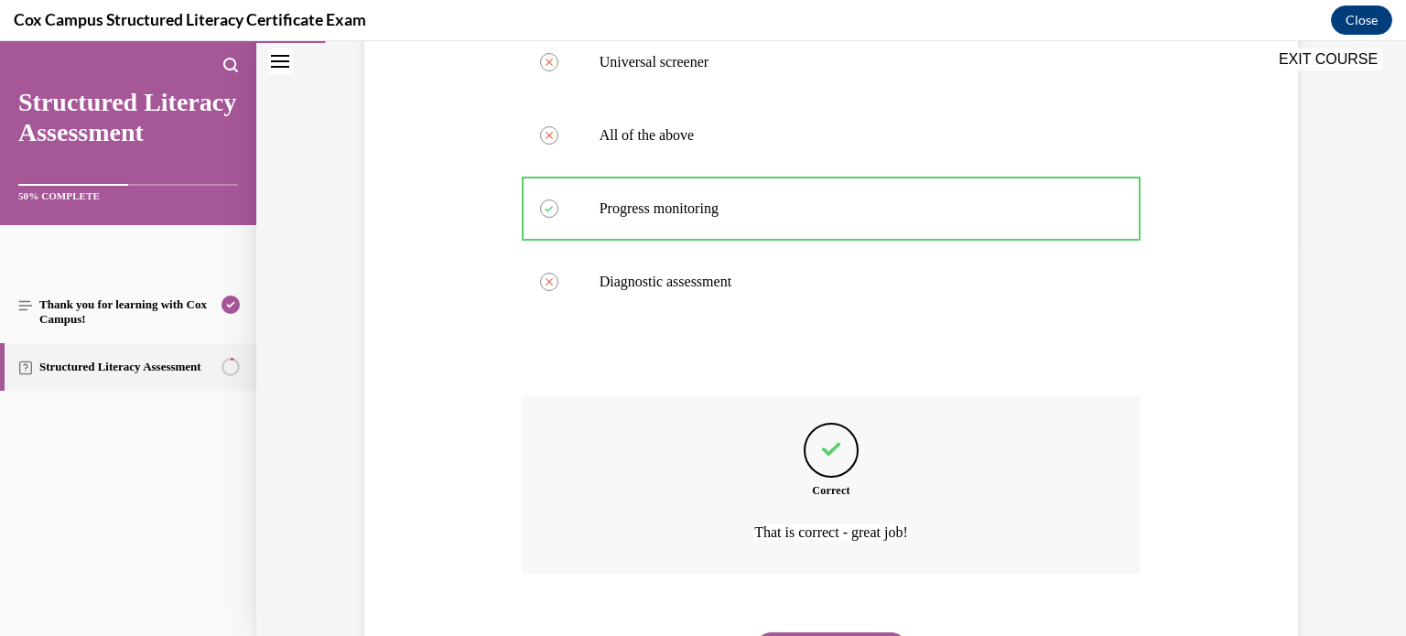
scroll to position [484, 0]
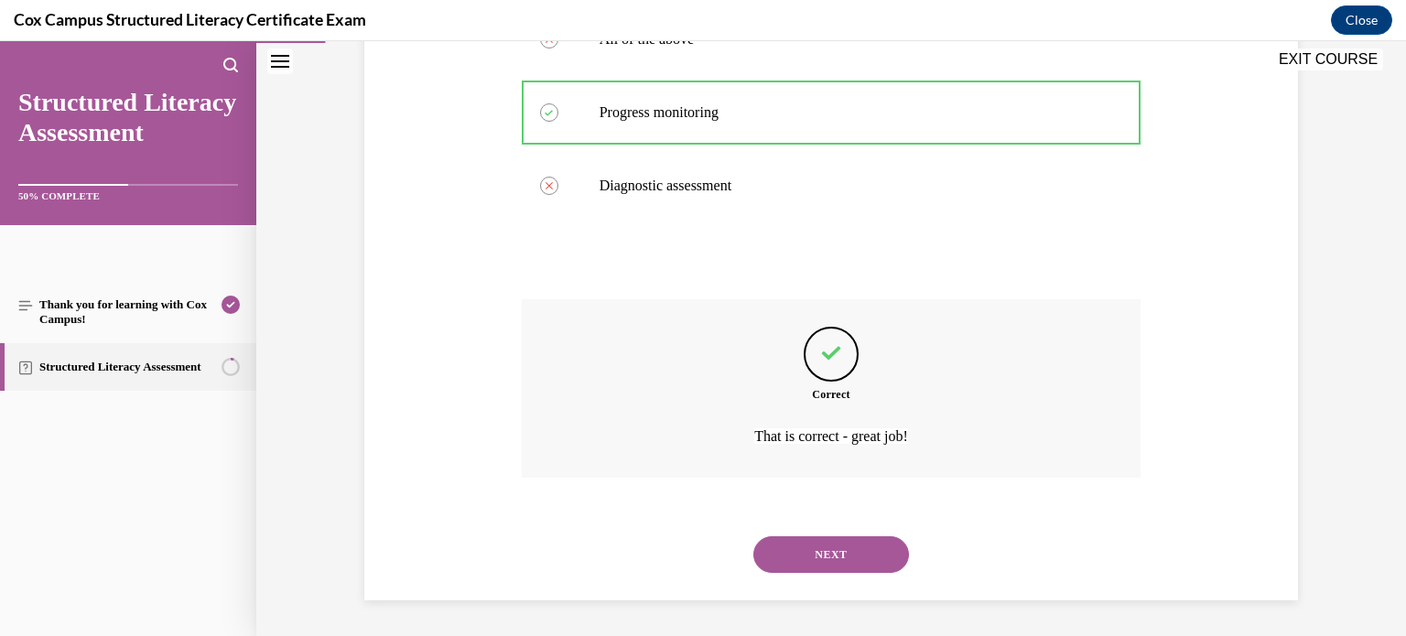
click at [839, 546] on button "NEXT" at bounding box center [832, 555] width 156 height 37
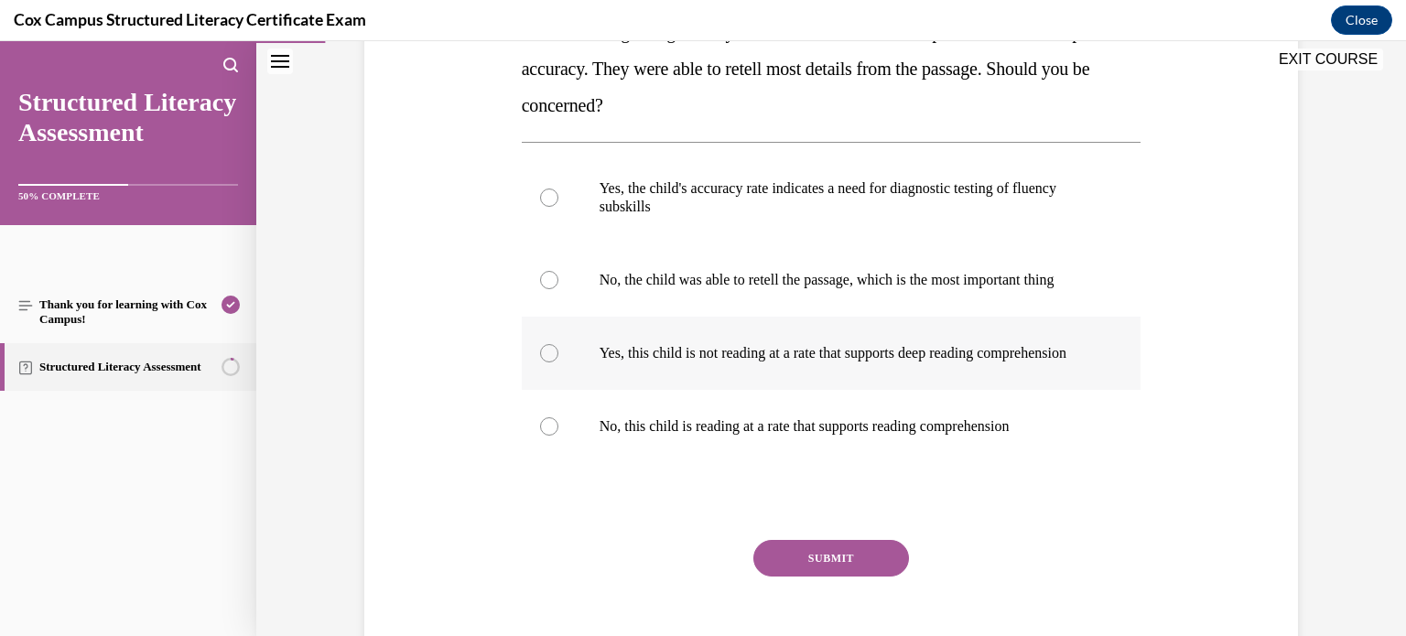
scroll to position [374, 0]
click at [899, 361] on p "Yes, this child is not reading at a rate that supports deep reading comprehensi…" at bounding box center [848, 351] width 496 height 18
click at [559, 361] on input "Yes, this child is not reading at a rate that supports deep reading comprehensi…" at bounding box center [549, 351] width 18 height 18
radio input "true"
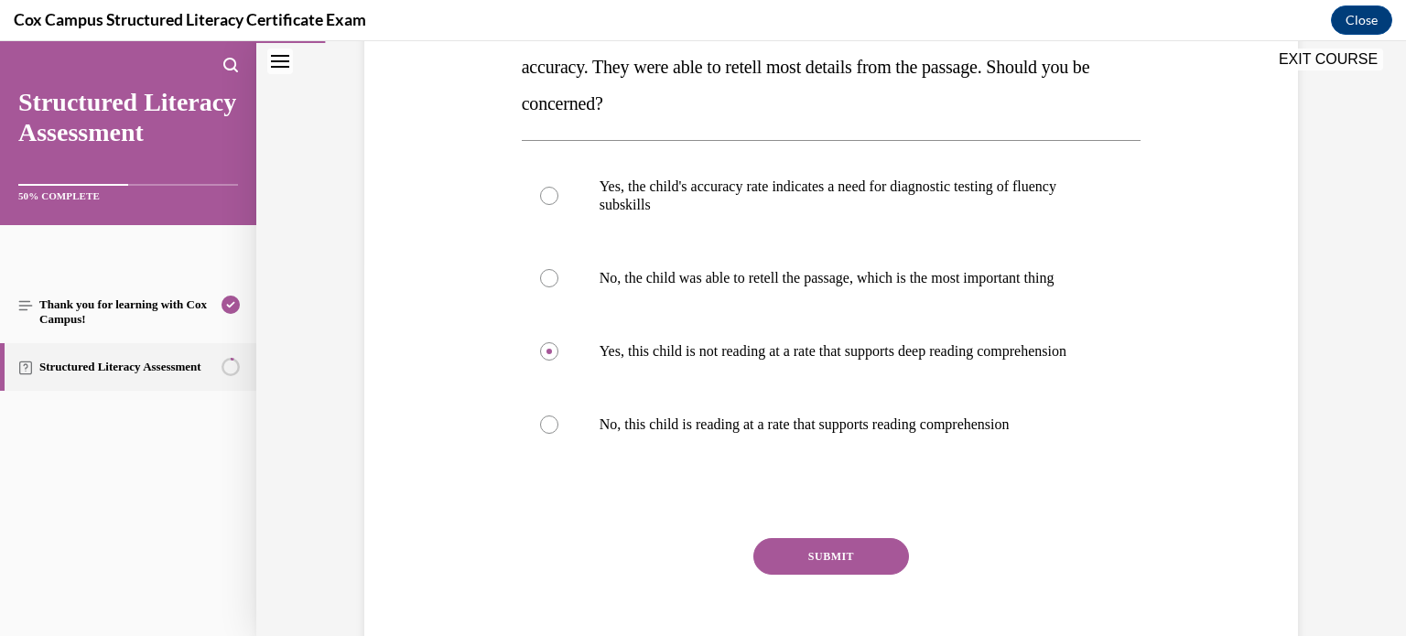
click at [848, 575] on button "SUBMIT" at bounding box center [832, 556] width 156 height 37
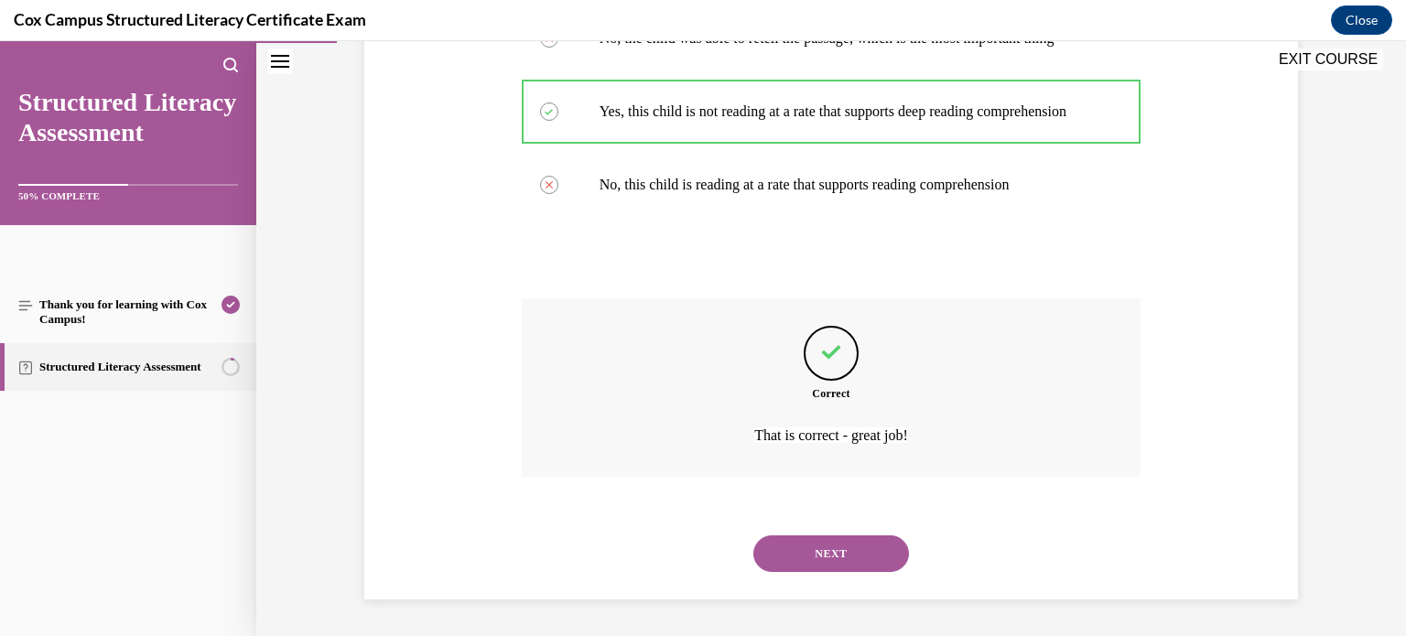
scroll to position [649, 0]
click at [839, 552] on button "NEXT" at bounding box center [832, 554] width 156 height 37
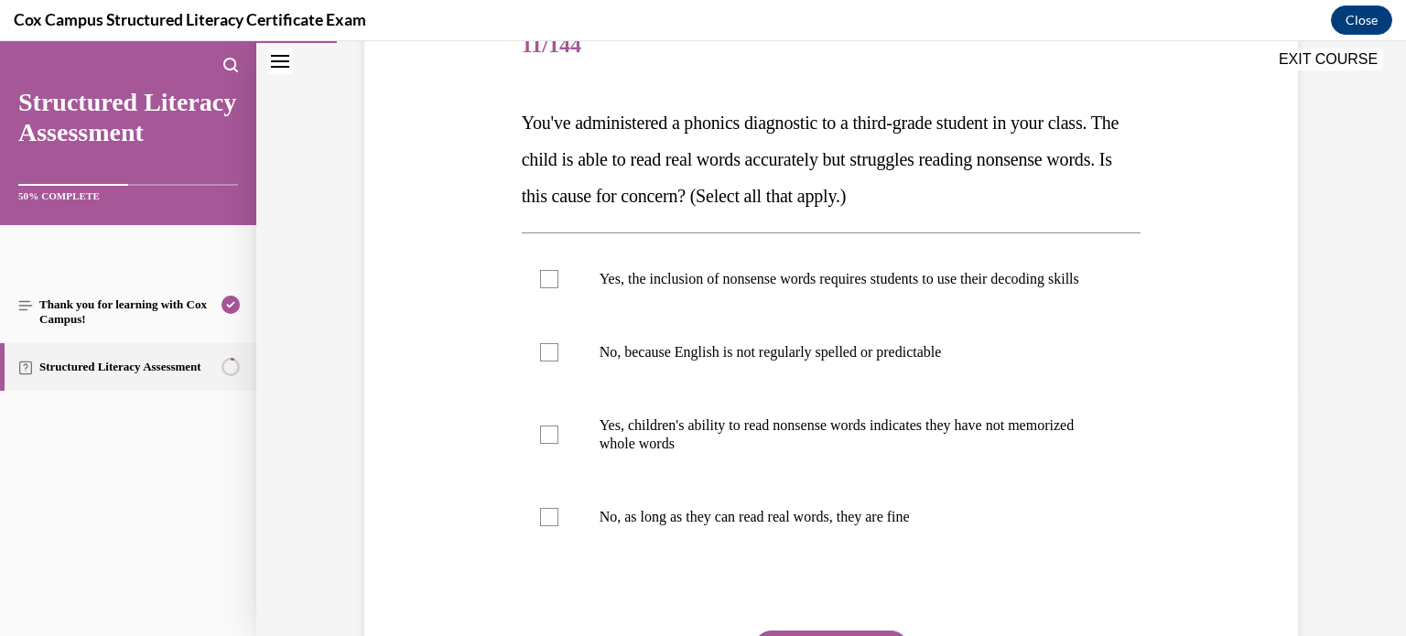
scroll to position [244, 0]
click at [1012, 267] on label "Yes, the inclusion of nonsense words requires students to use their decoding sk…" at bounding box center [832, 280] width 620 height 73
click at [559, 271] on input "Yes, the inclusion of nonsense words requires students to use their decoding sk…" at bounding box center [549, 280] width 18 height 18
checkbox input "true"
click at [925, 450] on p "Yes, children's ability to read nonsense words indicates they have not memorize…" at bounding box center [848, 436] width 496 height 37
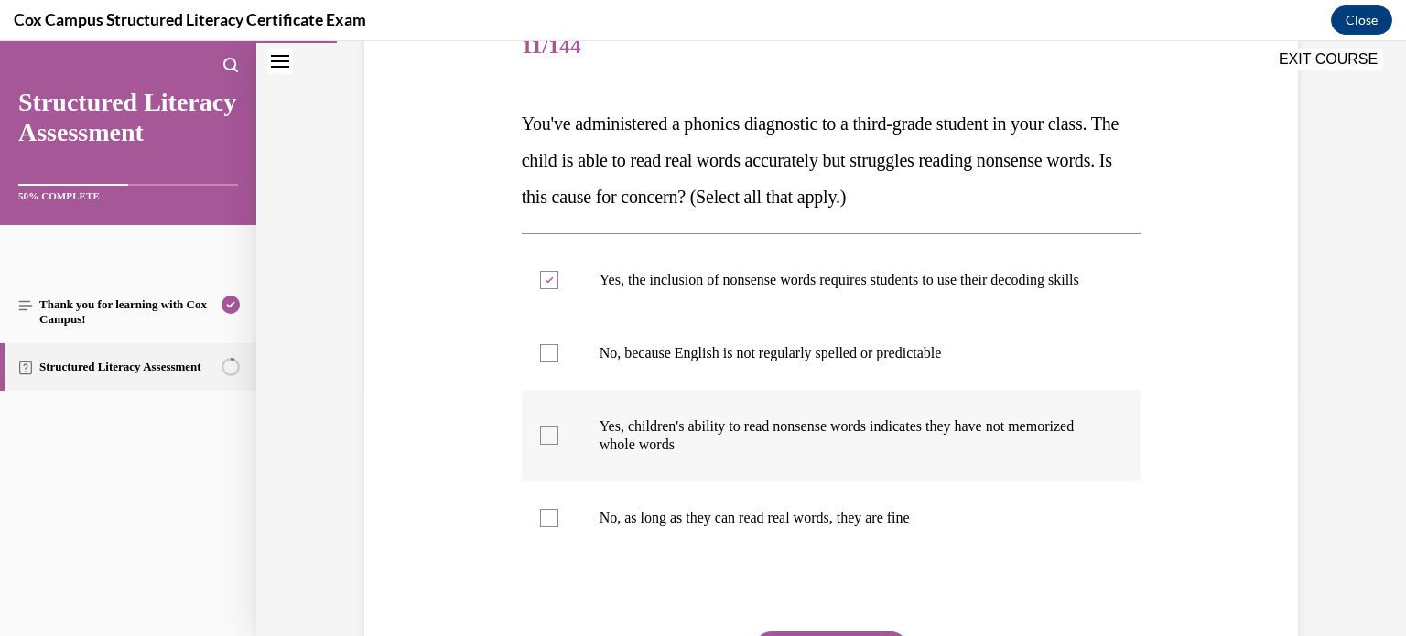
click at [559, 445] on input "Yes, children's ability to read nonsense words indicates they have not memorize…" at bounding box center [549, 436] width 18 height 18
checkbox input "true"
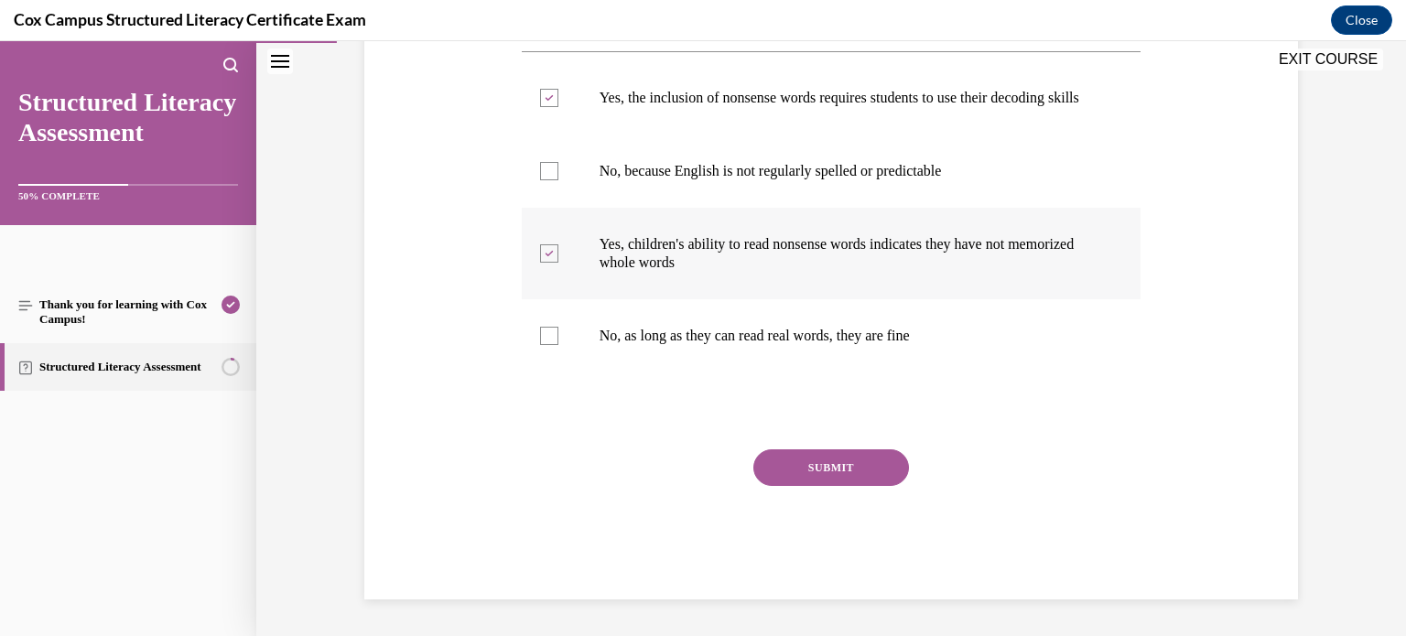
scroll to position [443, 0]
click at [879, 484] on button "SUBMIT" at bounding box center [832, 468] width 156 height 37
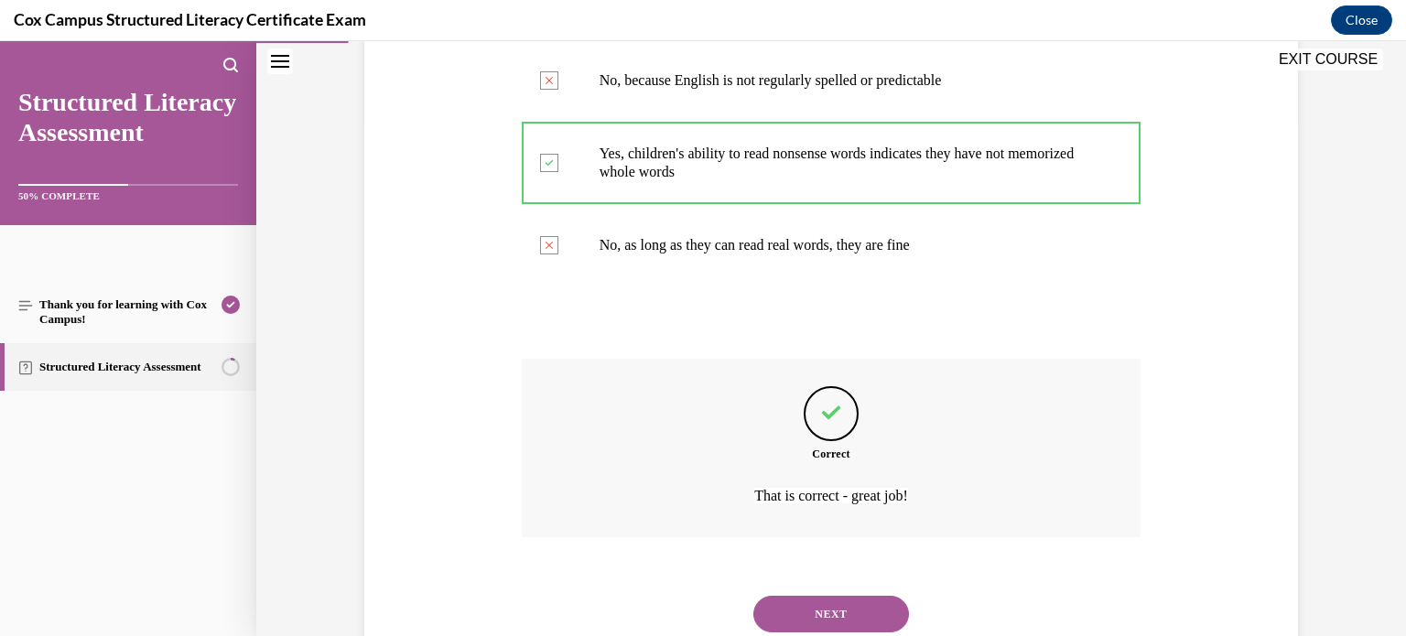
scroll to position [594, 0]
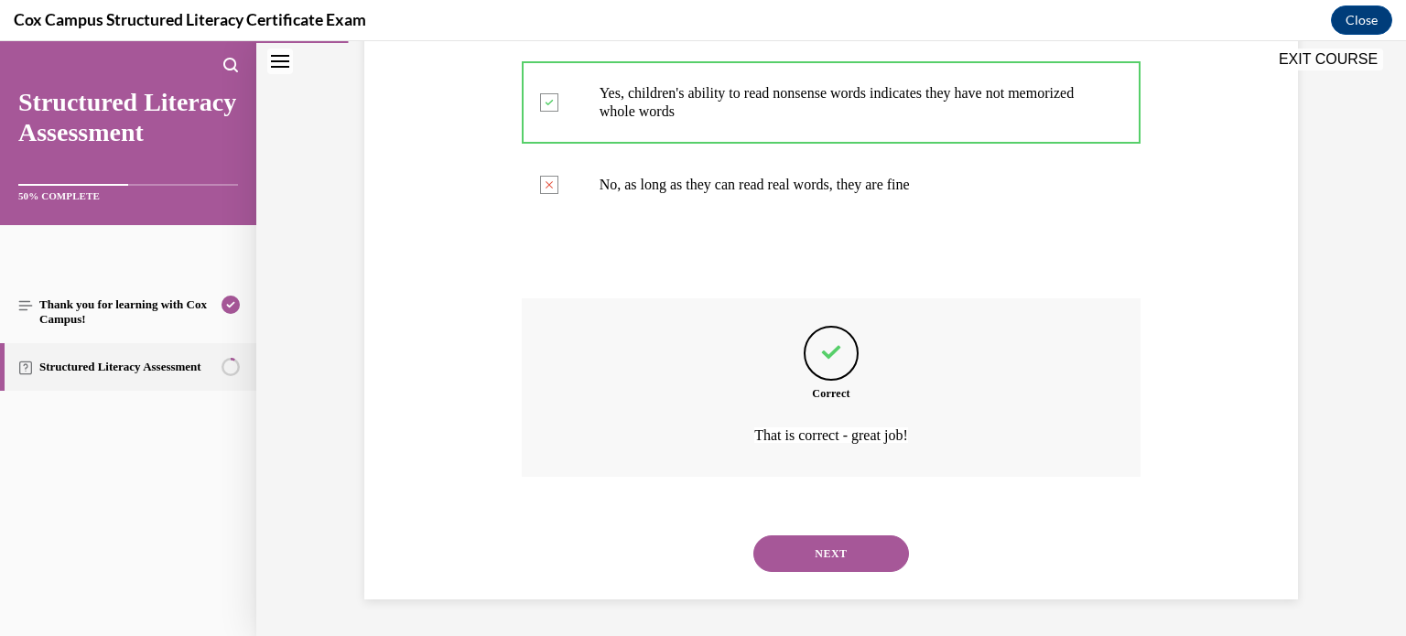
click at [824, 562] on button "NEXT" at bounding box center [832, 554] width 156 height 37
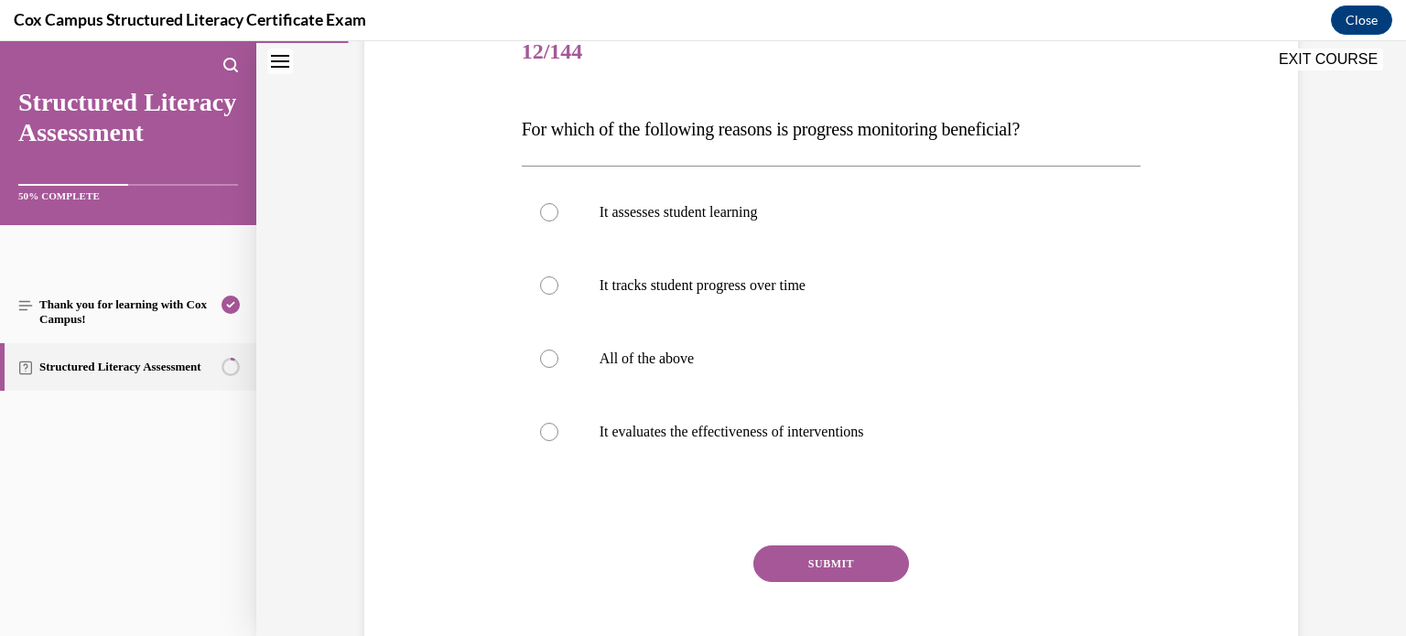
scroll to position [241, 0]
click at [662, 345] on label "All of the above" at bounding box center [832, 356] width 620 height 73
click at [559, 347] on input "All of the above" at bounding box center [549, 356] width 18 height 18
radio input "true"
click at [834, 546] on button "SUBMIT" at bounding box center [832, 561] width 156 height 37
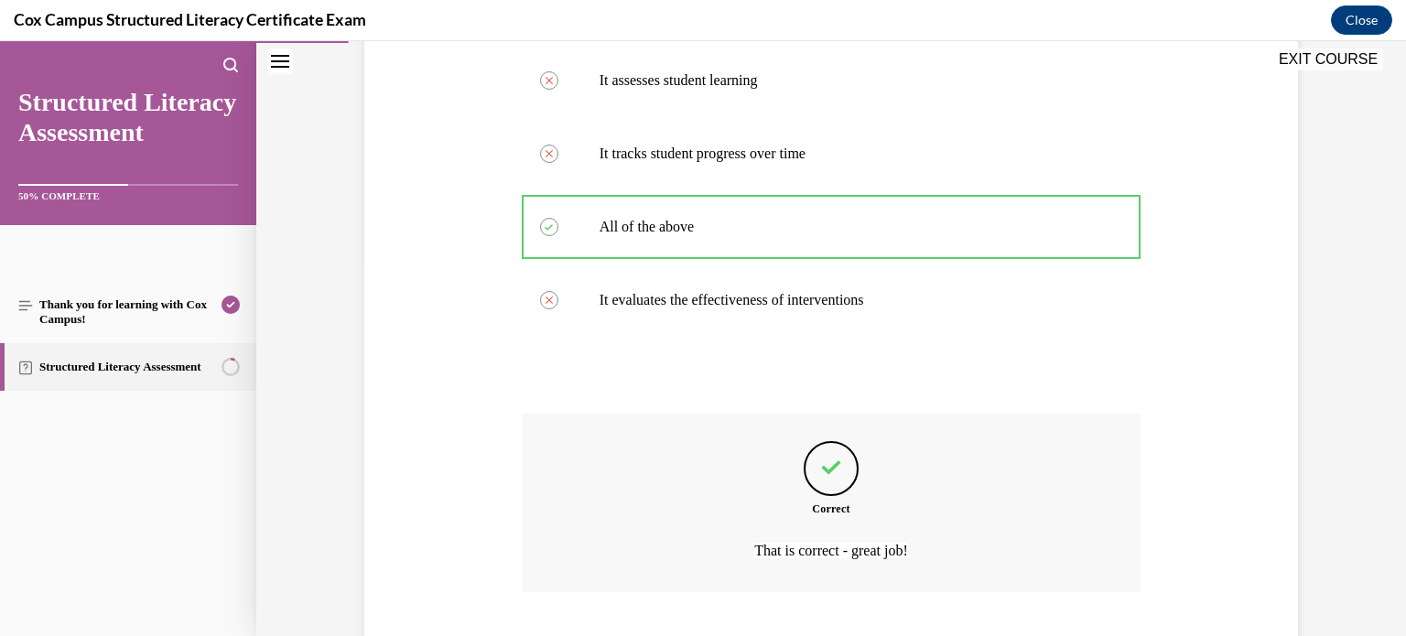
scroll to position [484, 0]
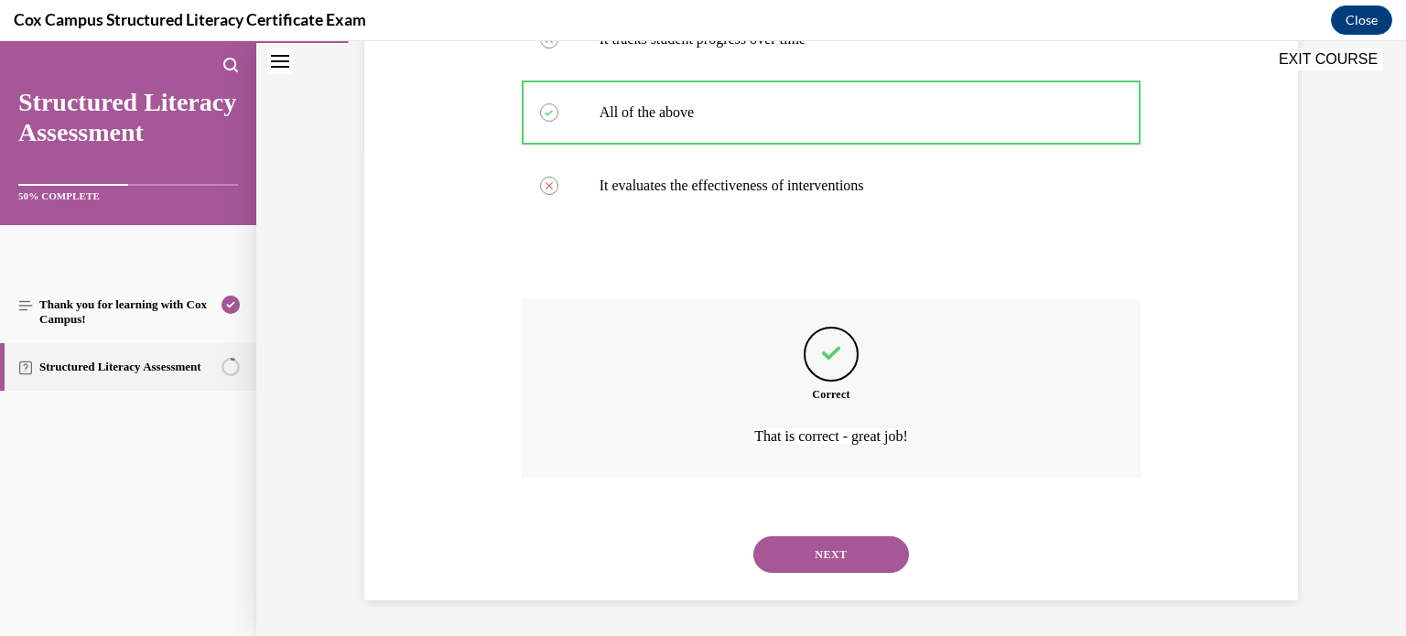
click at [797, 544] on button "NEXT" at bounding box center [832, 555] width 156 height 37
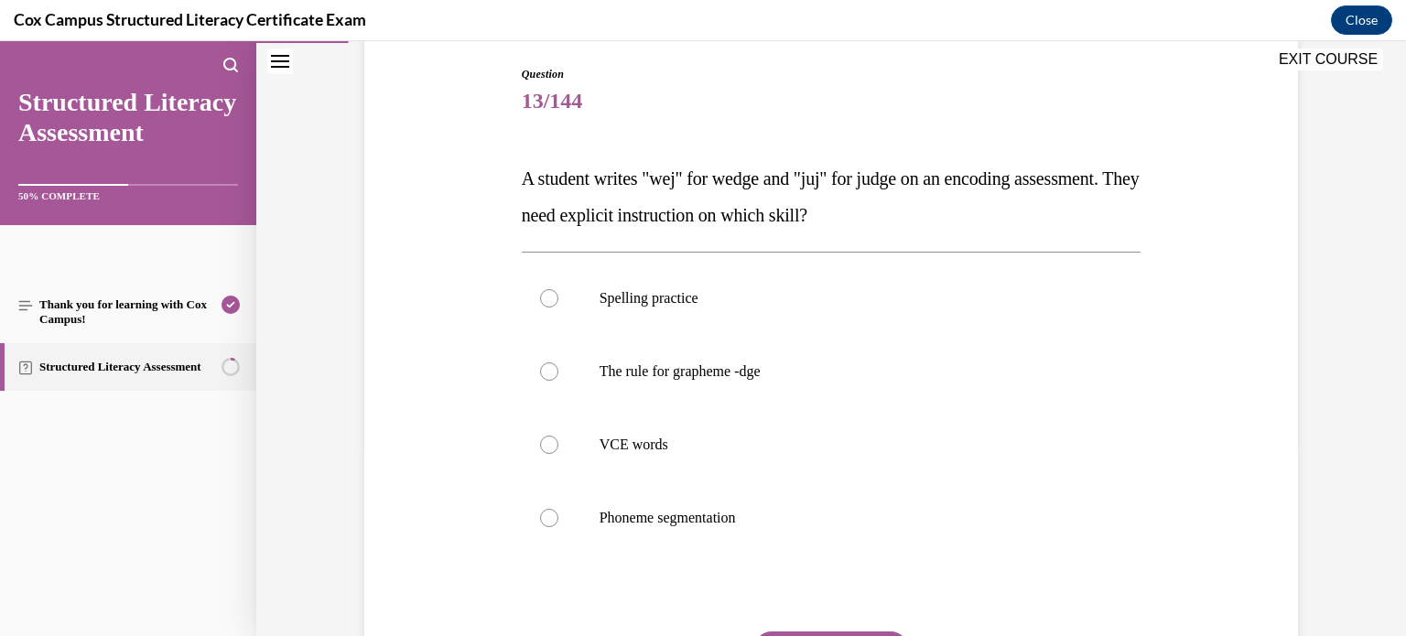
scroll to position [198, 0]
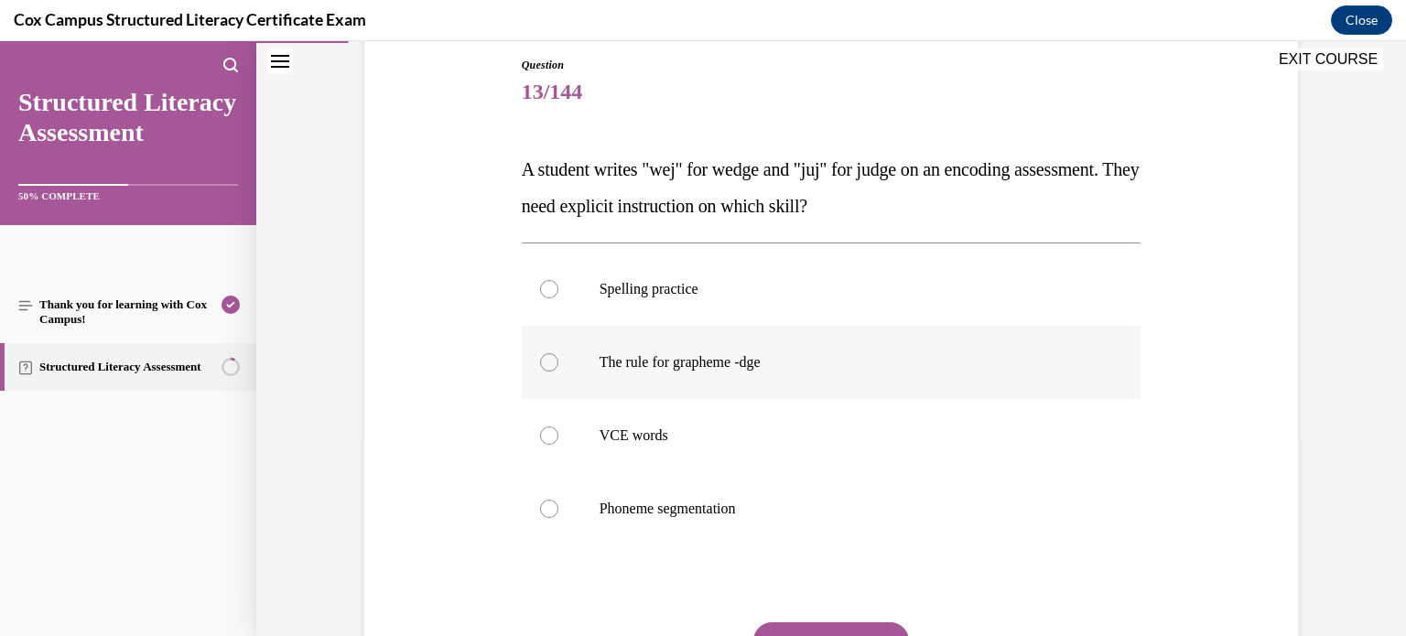
click at [787, 389] on label "The rule for grapheme -dge" at bounding box center [832, 362] width 620 height 73
click at [559, 372] on input "The rule for grapheme -dge" at bounding box center [549, 362] width 18 height 18
radio input "true"
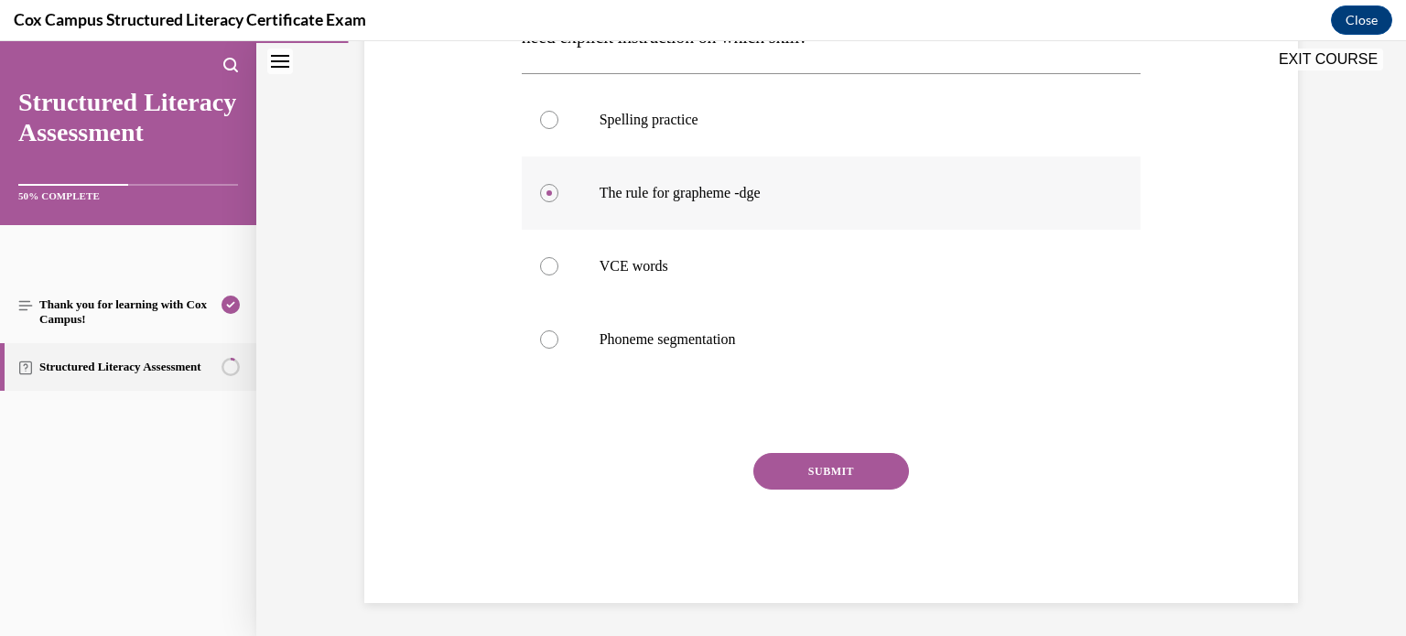
scroll to position [370, 0]
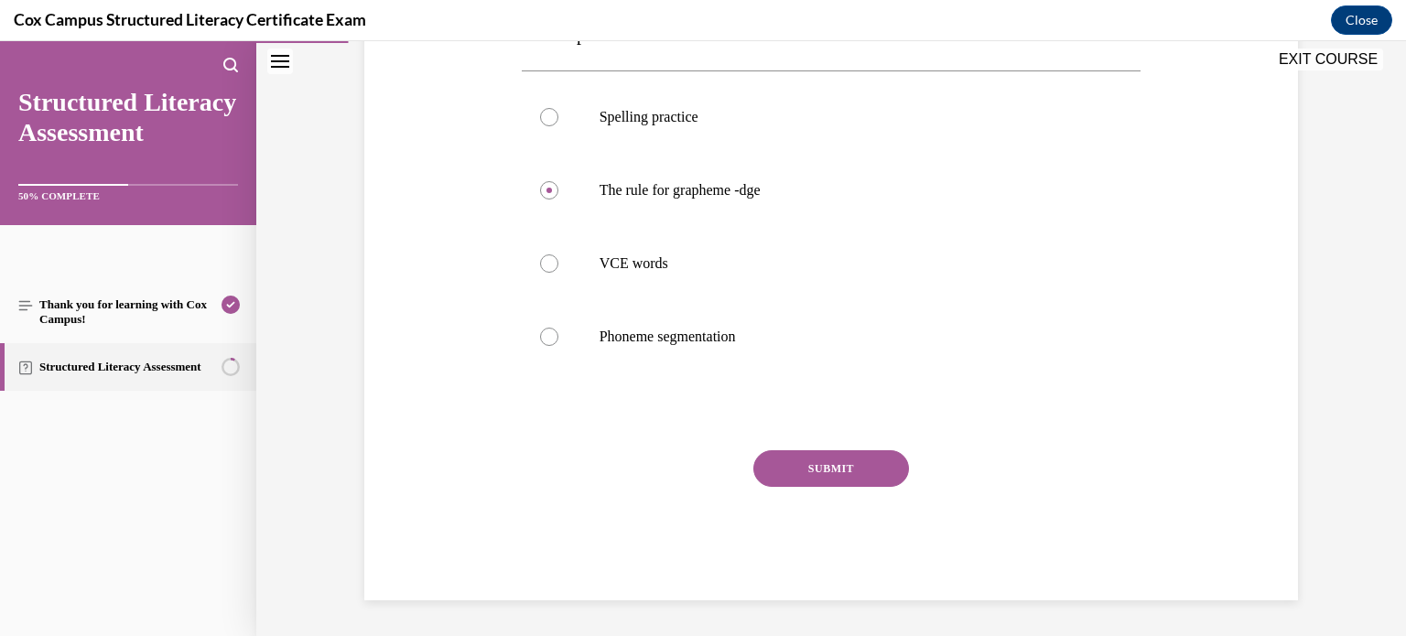
click at [781, 459] on button "SUBMIT" at bounding box center [832, 468] width 156 height 37
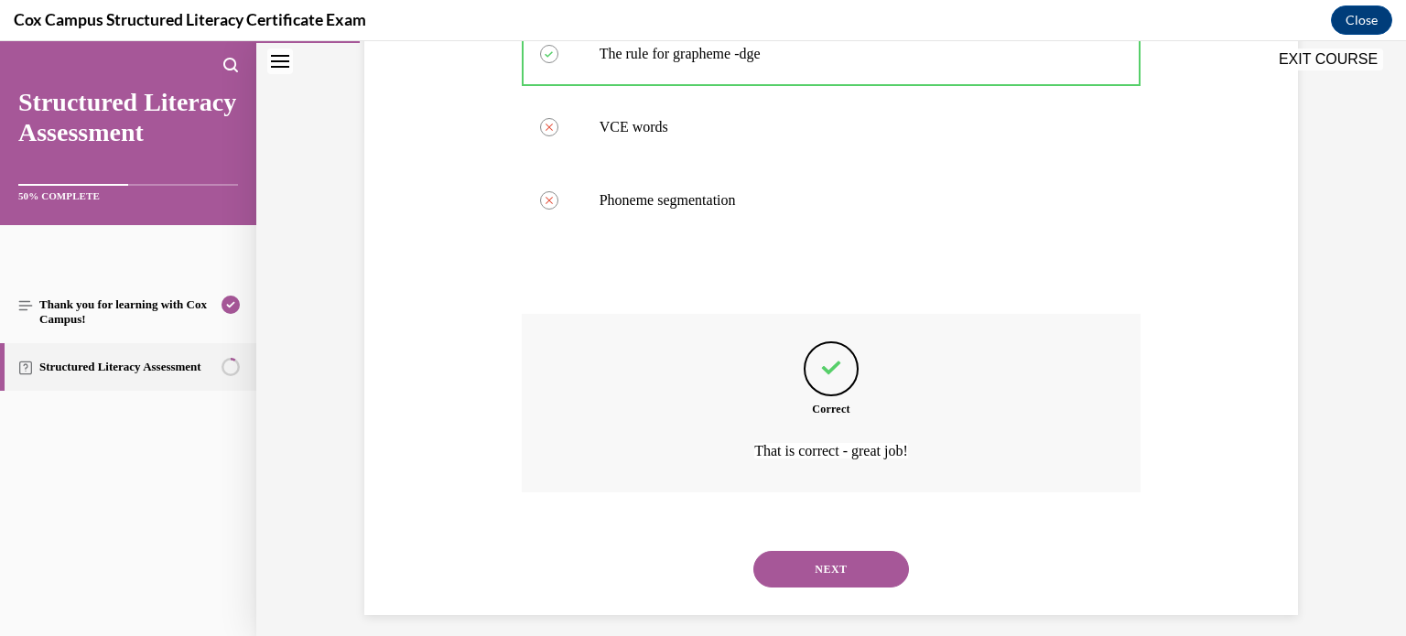
scroll to position [521, 0]
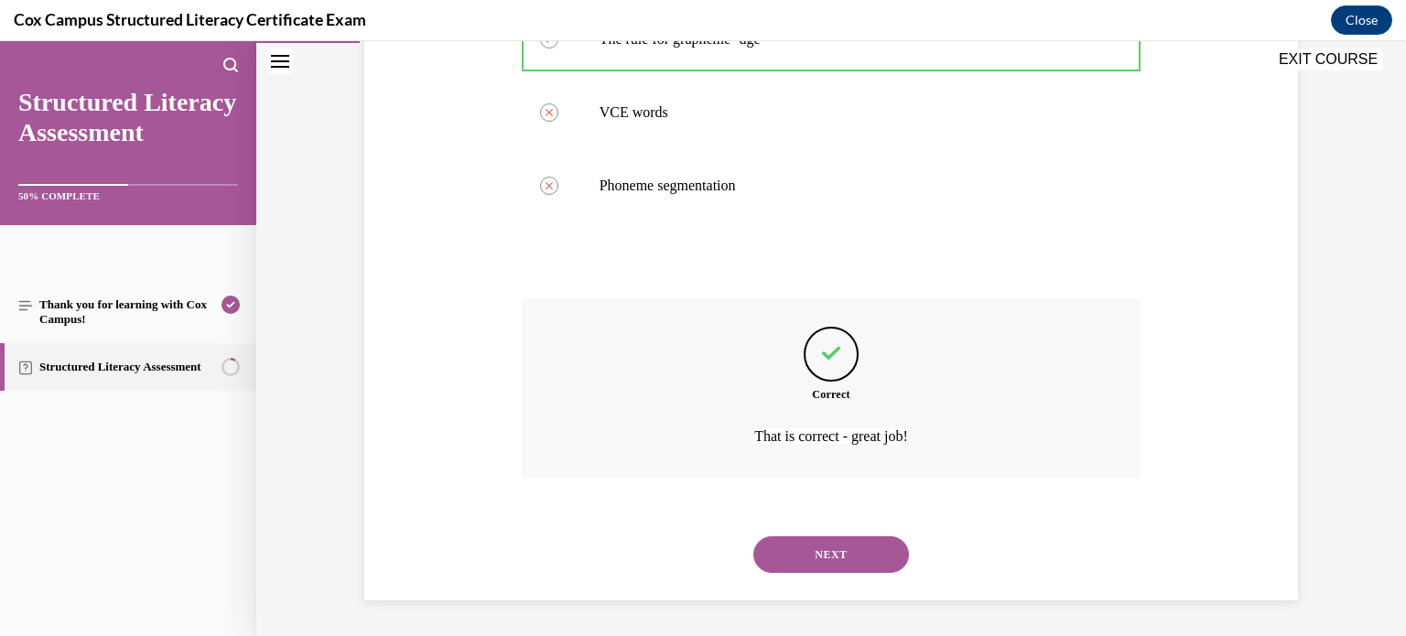
click at [785, 551] on button "NEXT" at bounding box center [832, 555] width 156 height 37
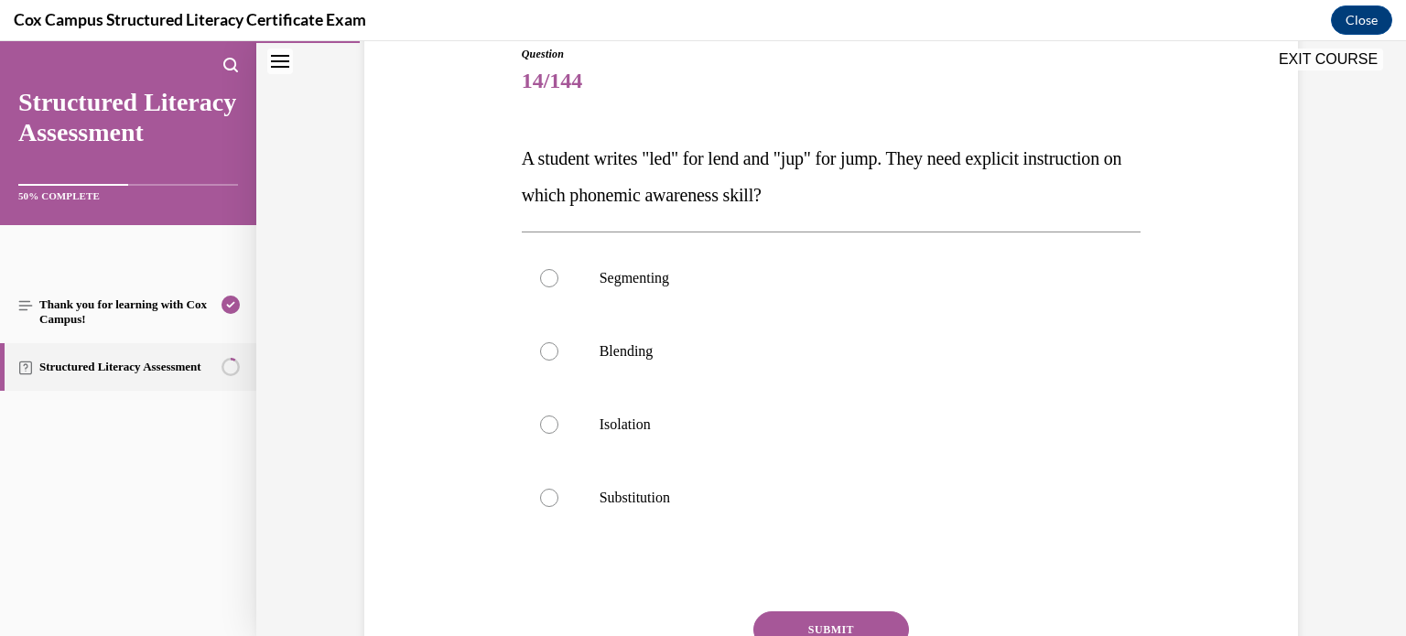
scroll to position [213, 0]
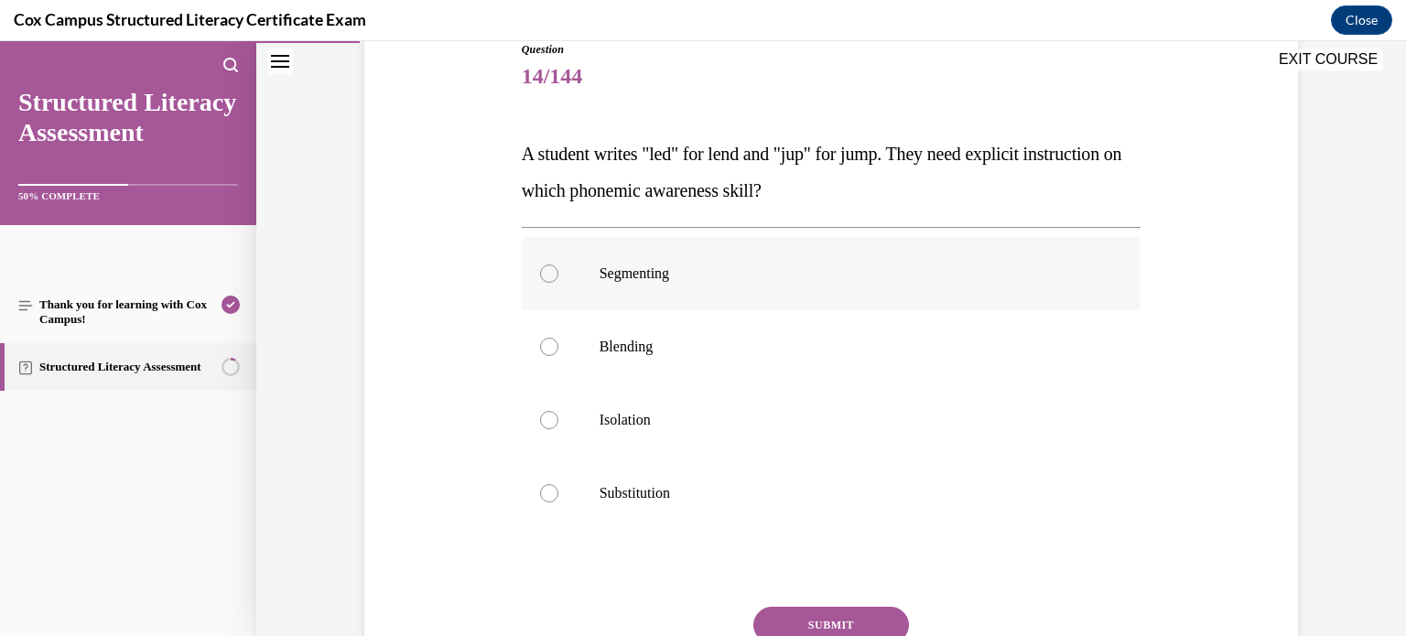
click at [667, 301] on label "Segmenting" at bounding box center [832, 273] width 620 height 73
click at [559, 283] on input "Segmenting" at bounding box center [549, 274] width 18 height 18
radio input "true"
click at [815, 616] on button "SUBMIT" at bounding box center [832, 625] width 156 height 37
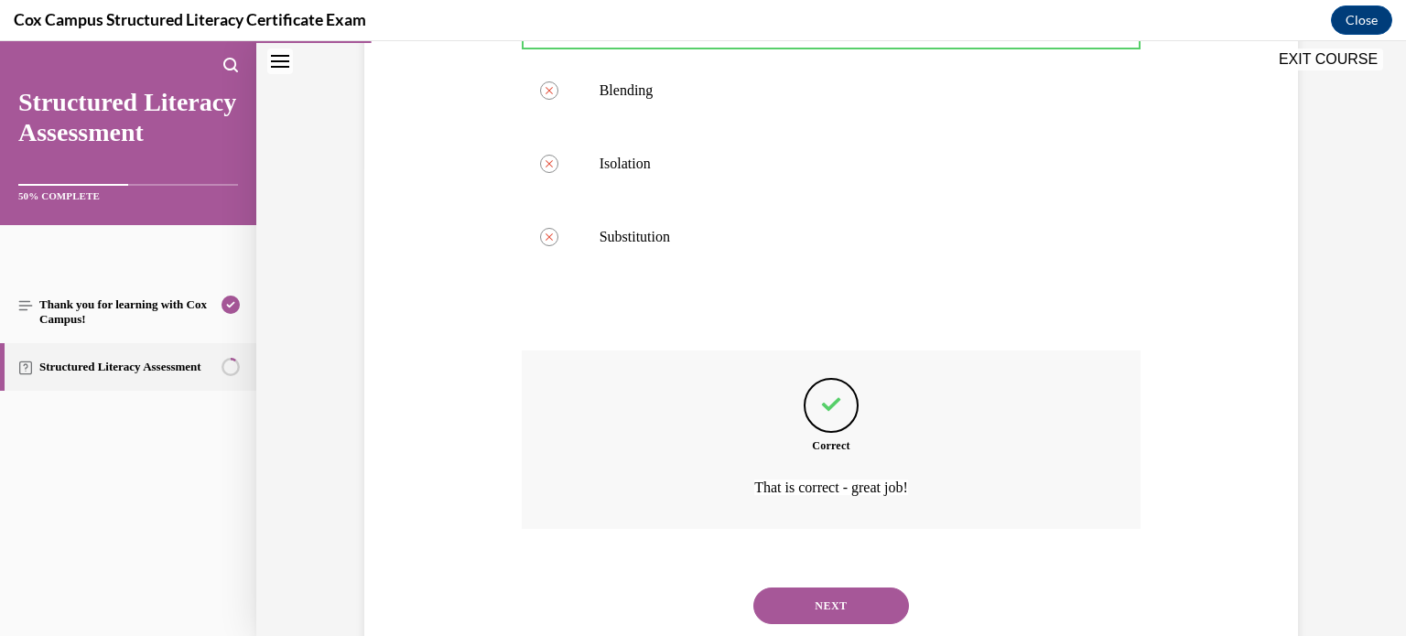
scroll to position [460, 0]
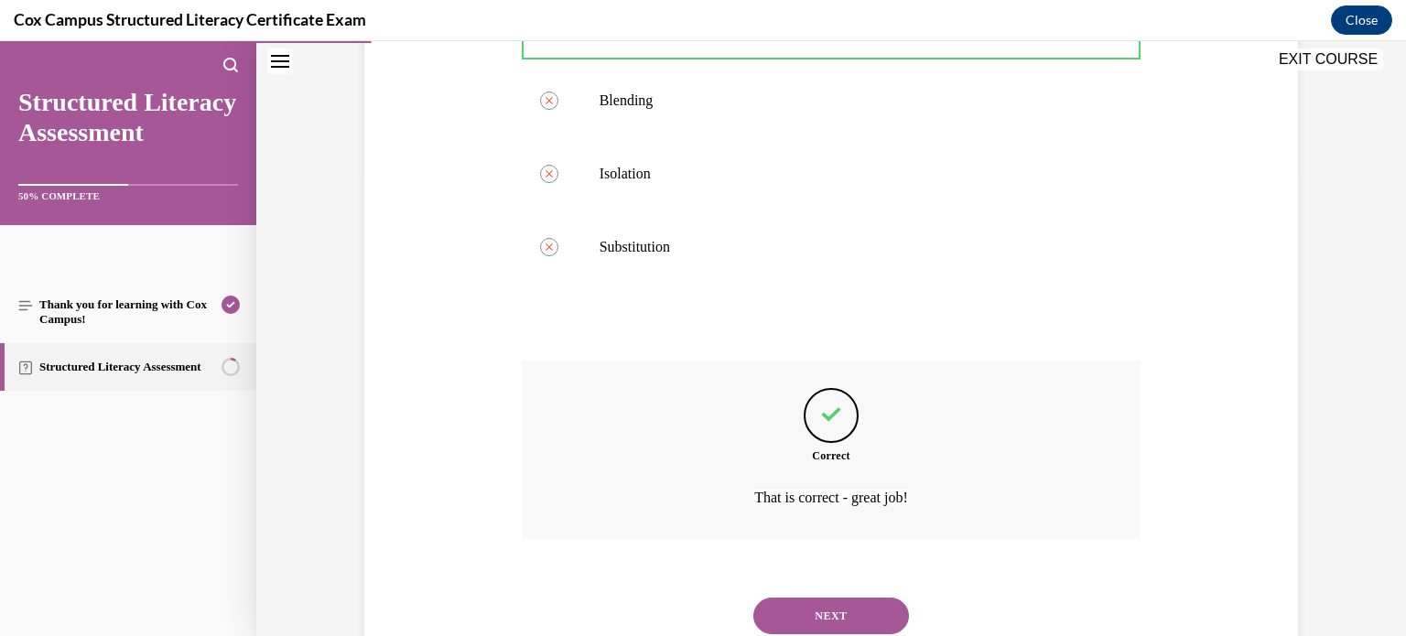
click at [798, 610] on button "NEXT" at bounding box center [832, 616] width 156 height 37
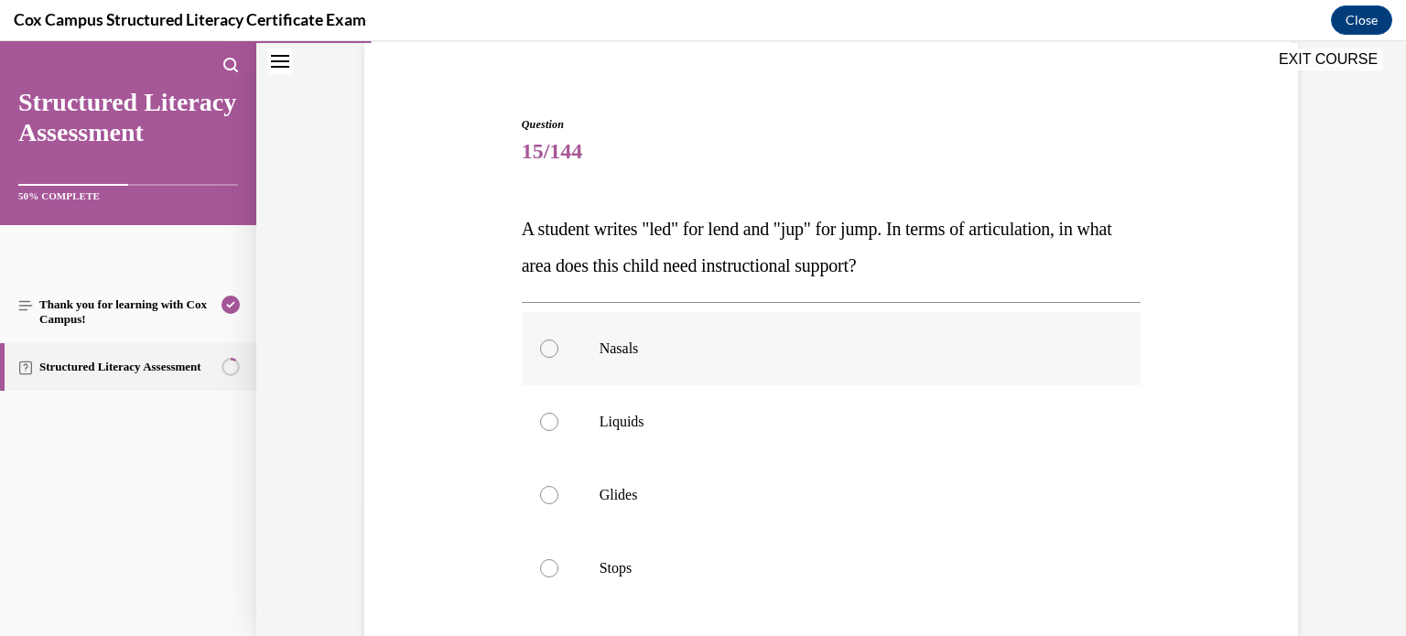
scroll to position [139, 0]
click at [816, 354] on p "Nasals" at bounding box center [848, 348] width 496 height 18
click at [559, 354] on input "Nasals" at bounding box center [549, 348] width 18 height 18
radio input "true"
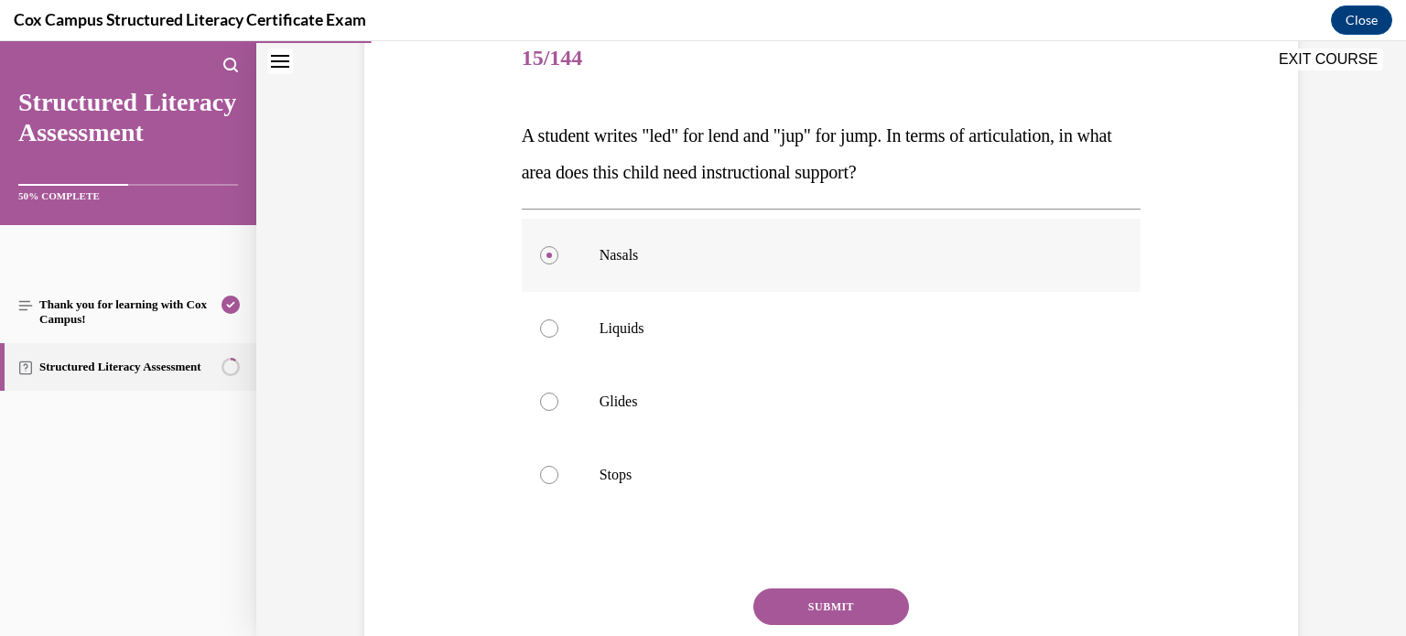
scroll to position [233, 0]
click at [849, 600] on button "SUBMIT" at bounding box center [832, 606] width 156 height 37
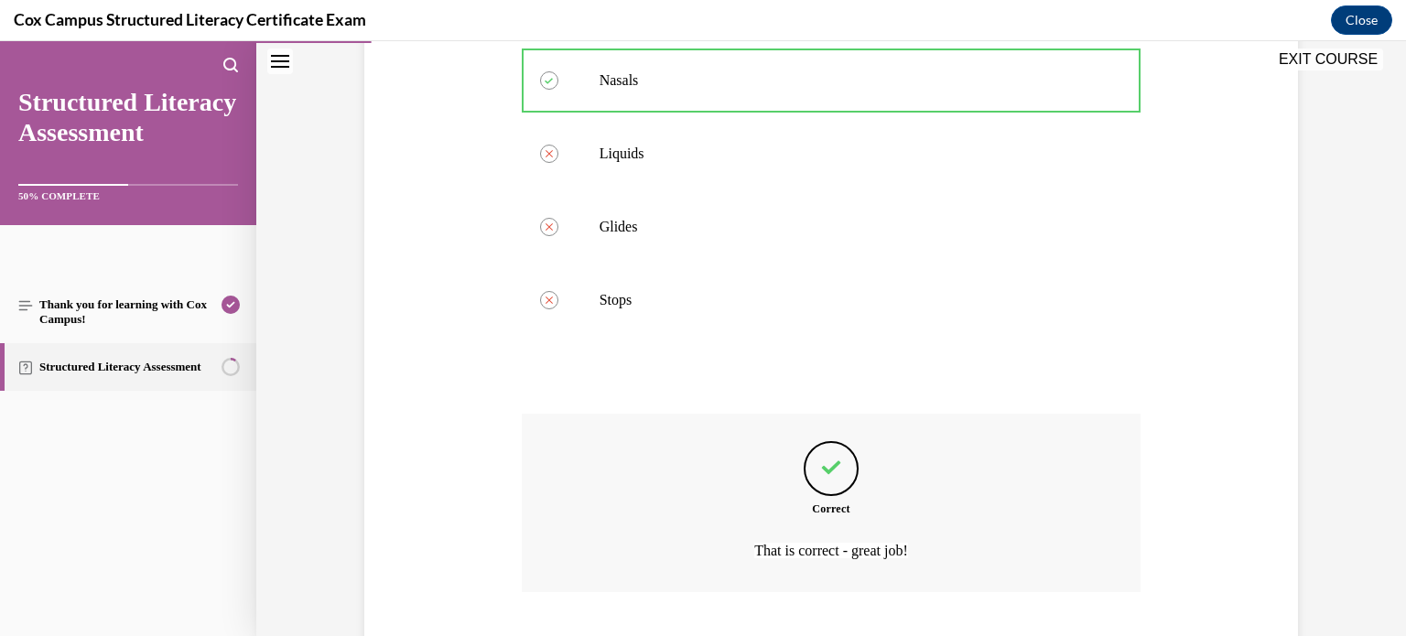
scroll to position [521, 0]
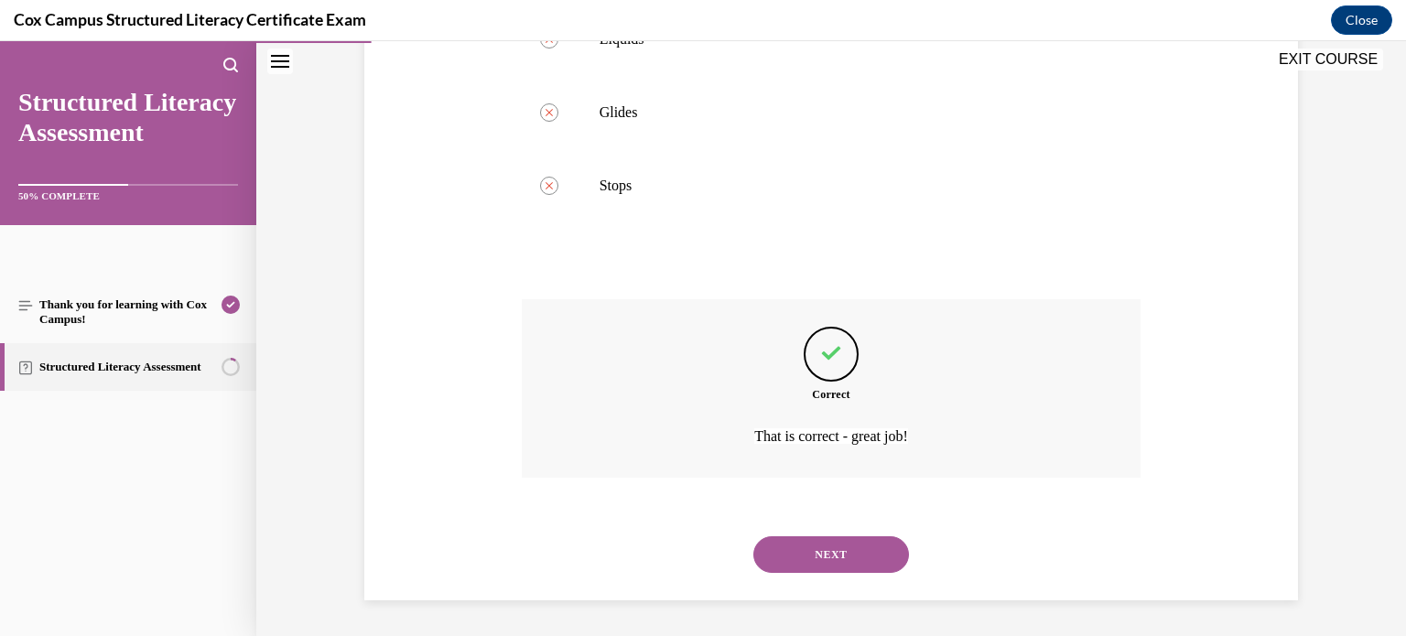
click at [808, 556] on button "NEXT" at bounding box center [832, 555] width 156 height 37
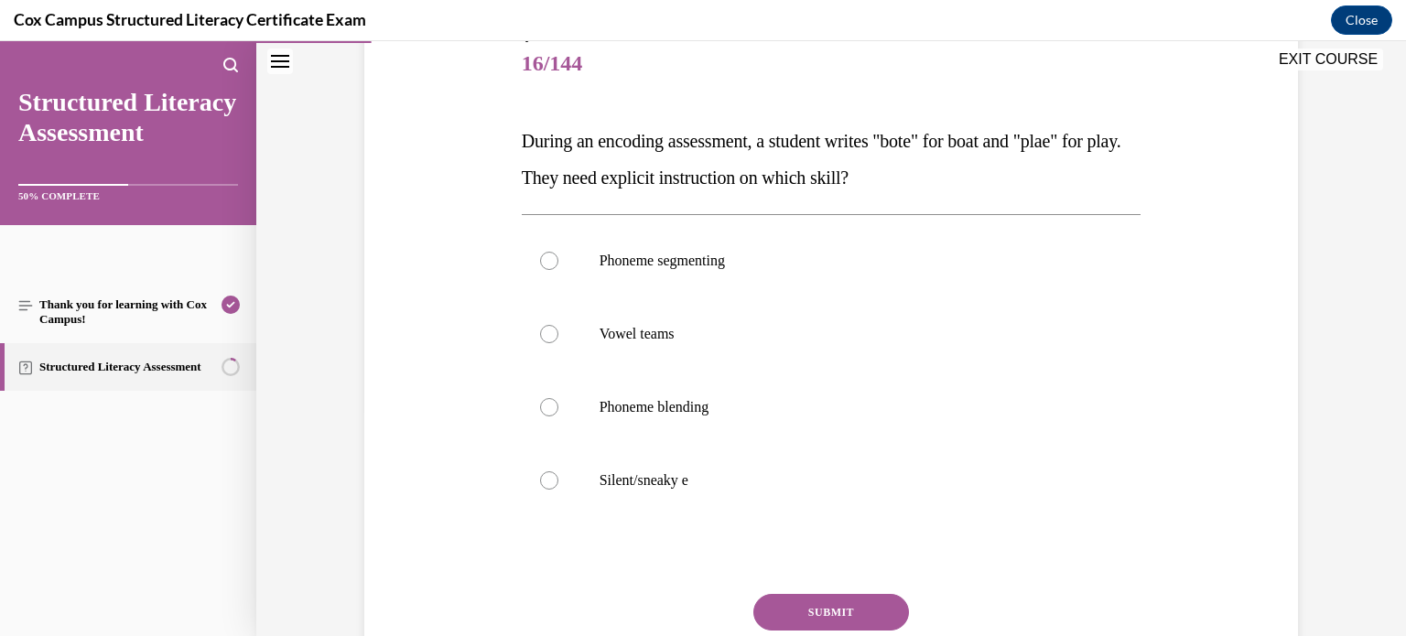
scroll to position [228, 0]
click at [860, 339] on p "Vowel teams" at bounding box center [848, 332] width 496 height 18
click at [559, 339] on input "Vowel teams" at bounding box center [549, 332] width 18 height 18
radio input "true"
click at [819, 616] on button "SUBMIT" at bounding box center [832, 610] width 156 height 37
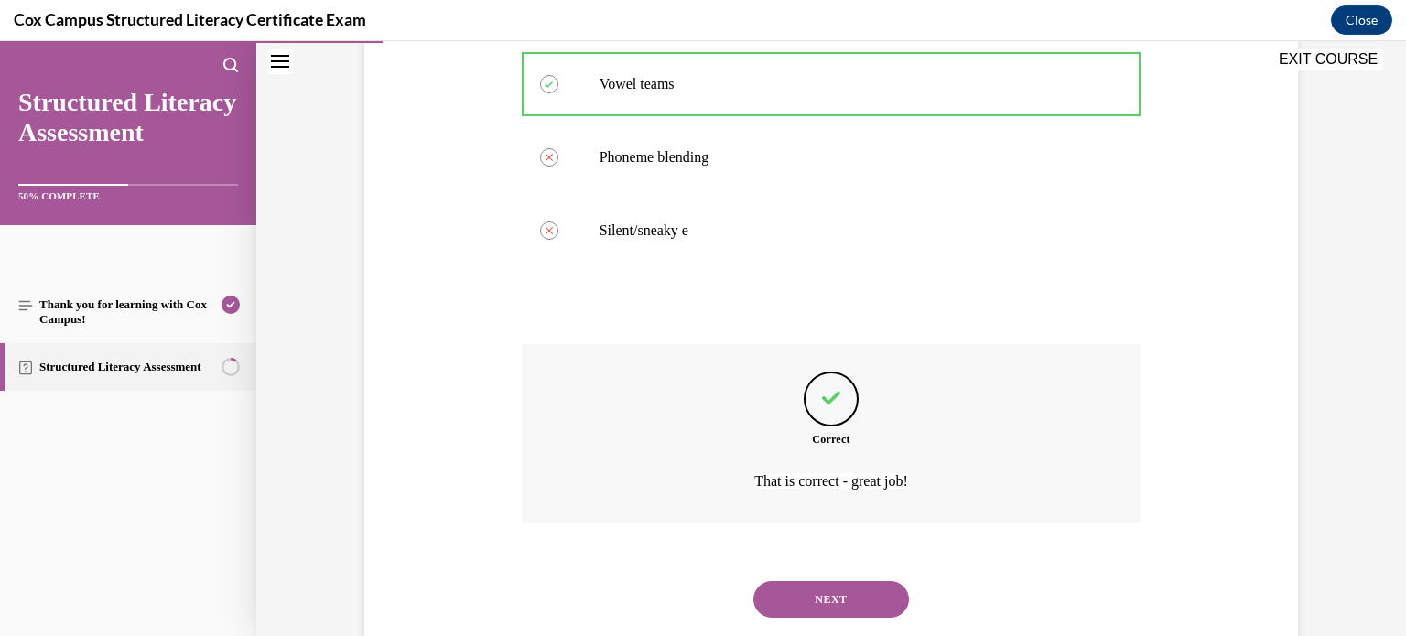
scroll to position [521, 0]
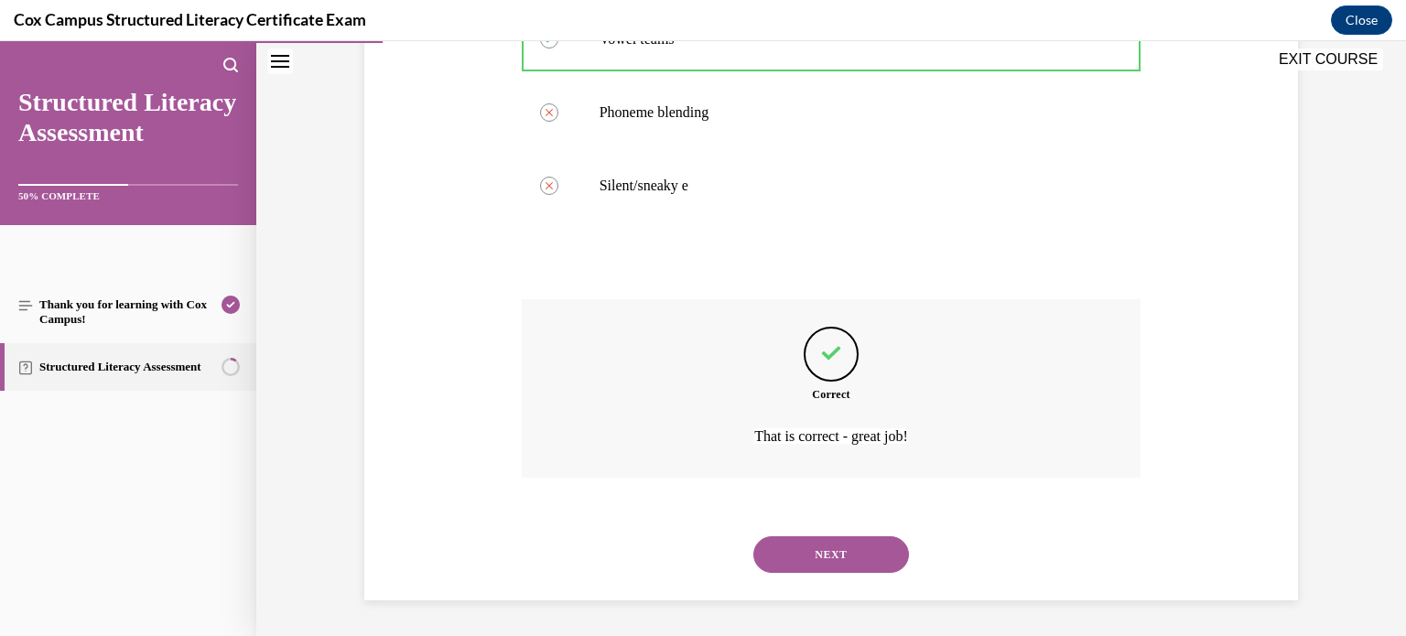
click at [839, 561] on button "NEXT" at bounding box center [832, 555] width 156 height 37
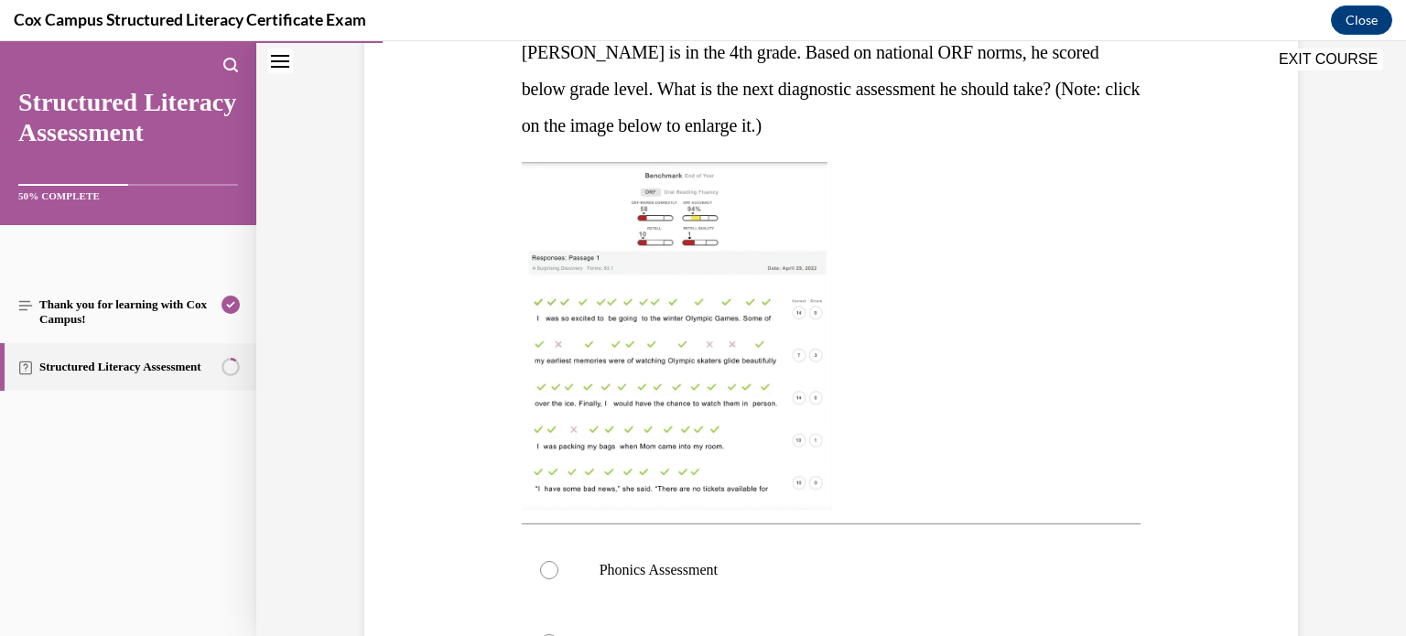
scroll to position [315, 0]
click at [733, 393] on img at bounding box center [677, 336] width 310 height 348
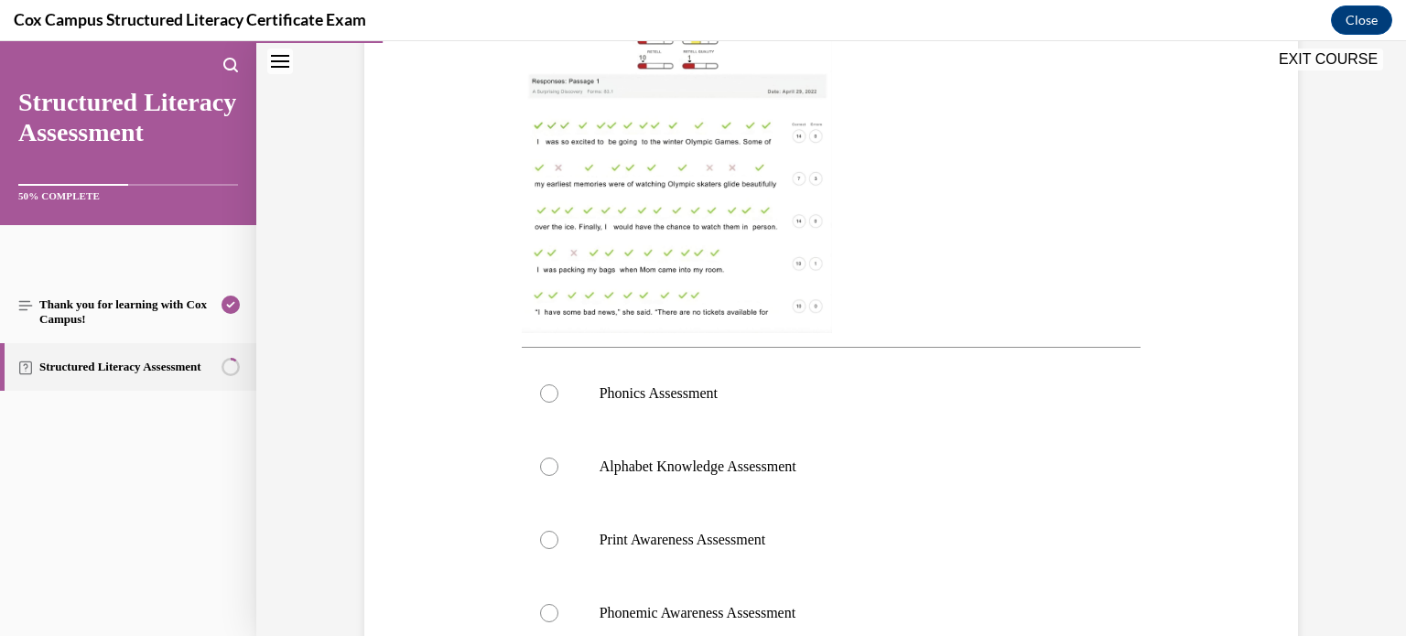
scroll to position [488, 0]
click at [969, 383] on label "Phonics Assessment" at bounding box center [832, 397] width 620 height 73
click at [559, 388] on input "Phonics Assessment" at bounding box center [549, 397] width 18 height 18
radio input "true"
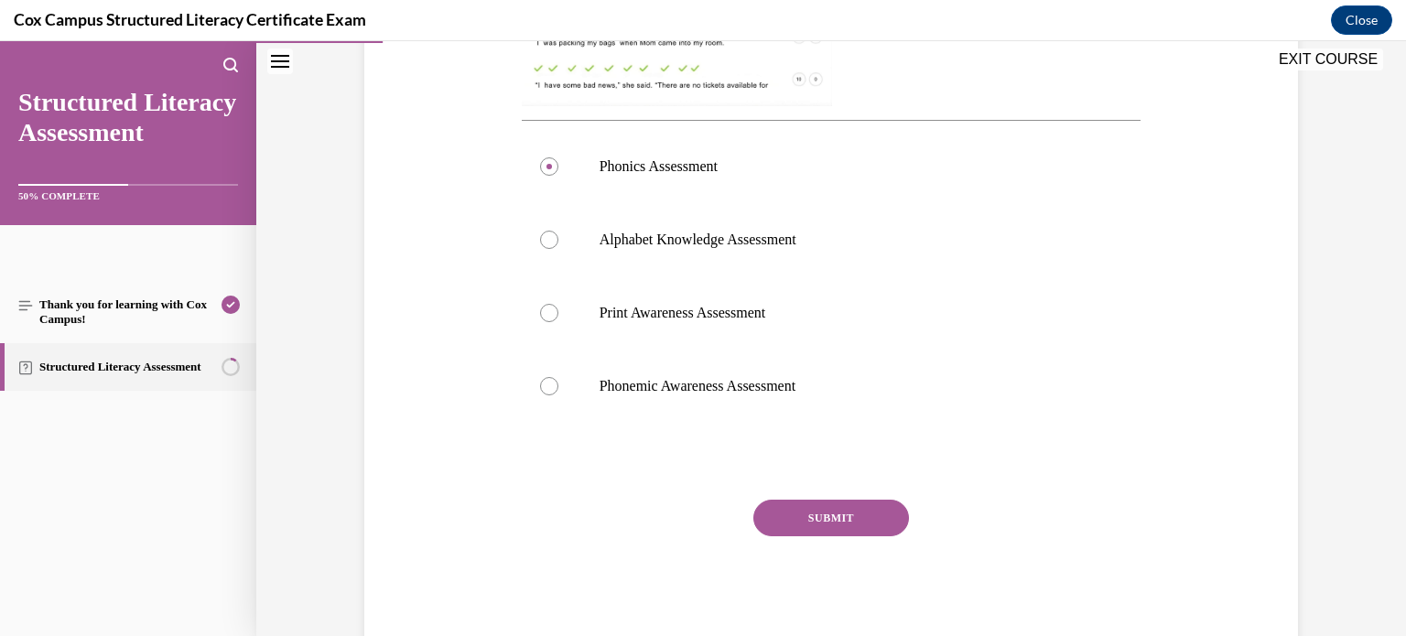
click at [884, 503] on button "SUBMIT" at bounding box center [832, 518] width 156 height 37
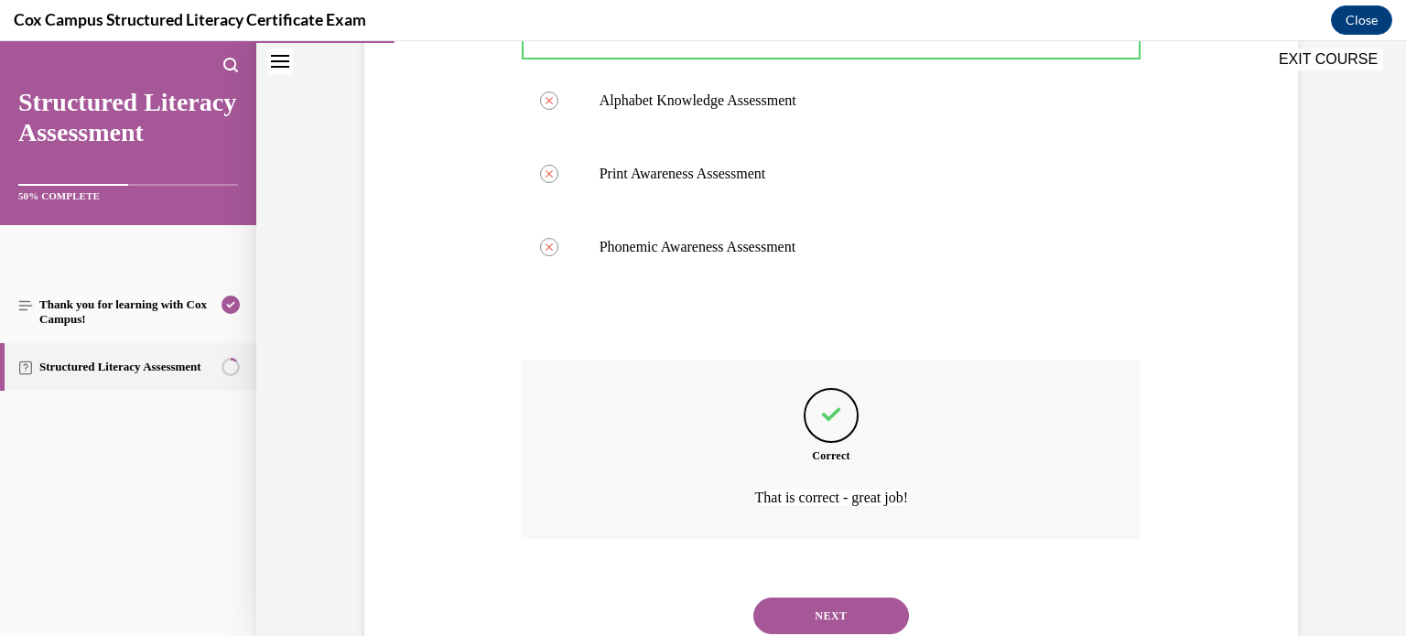
scroll to position [919, 0]
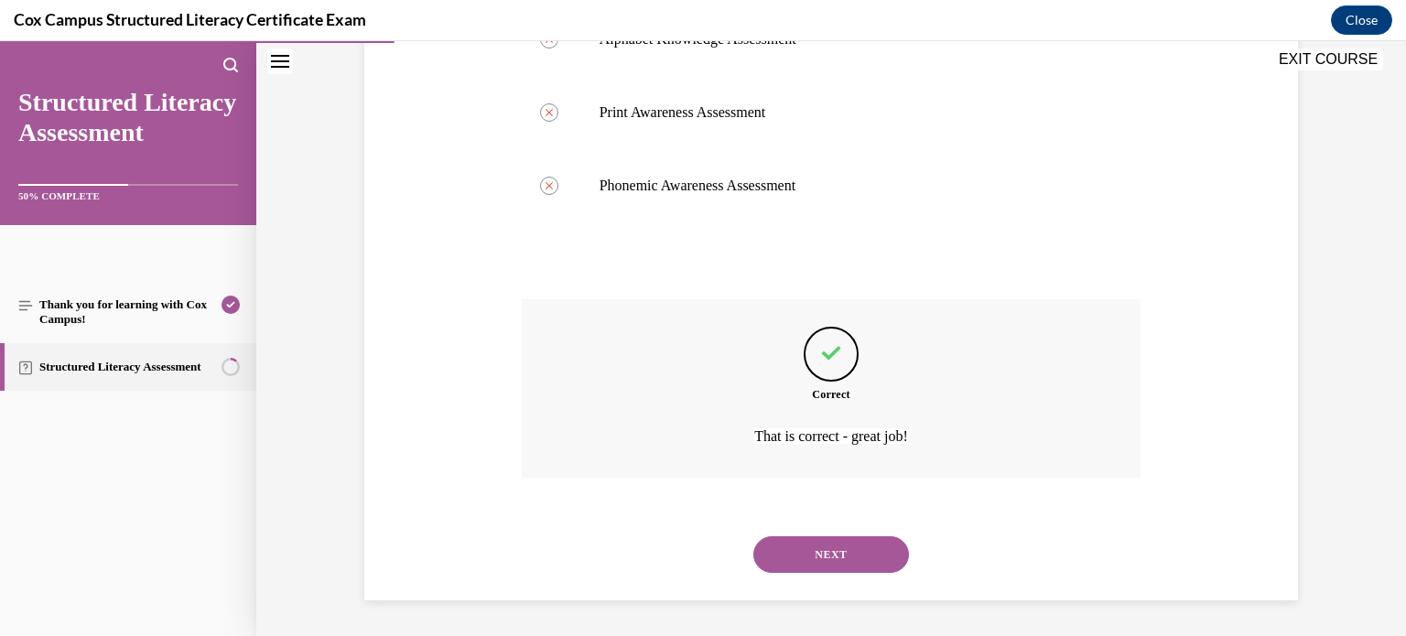
click at [841, 540] on button "NEXT" at bounding box center [832, 555] width 156 height 37
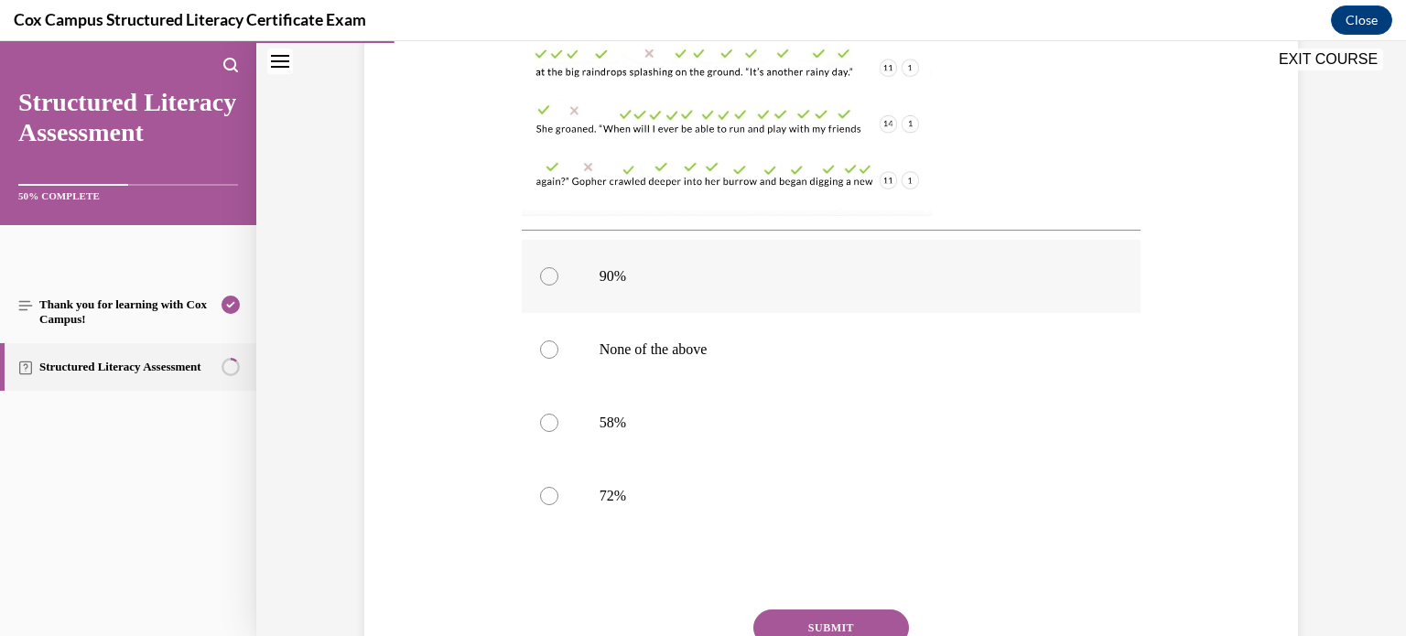
scroll to position [610, 0]
click at [611, 256] on label "90%" at bounding box center [832, 275] width 620 height 73
click at [559, 266] on input "90%" at bounding box center [549, 275] width 18 height 18
radio input "true"
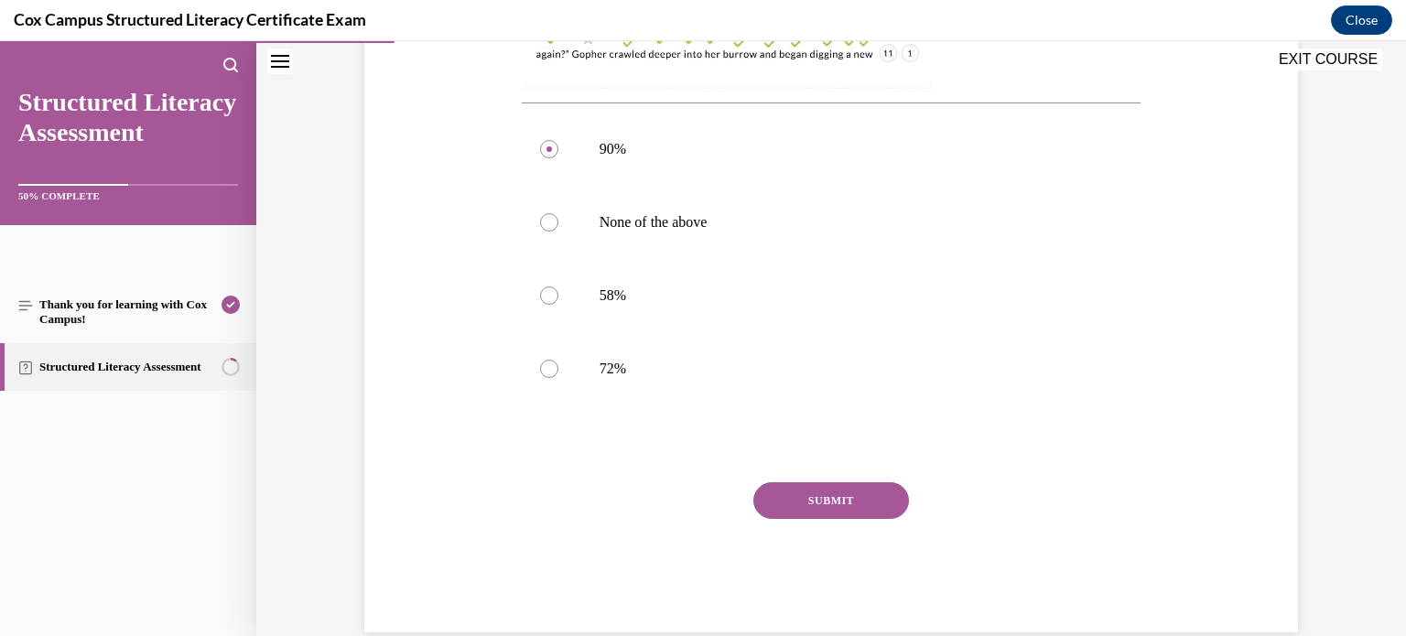
click at [799, 499] on button "SUBMIT" at bounding box center [832, 501] width 156 height 37
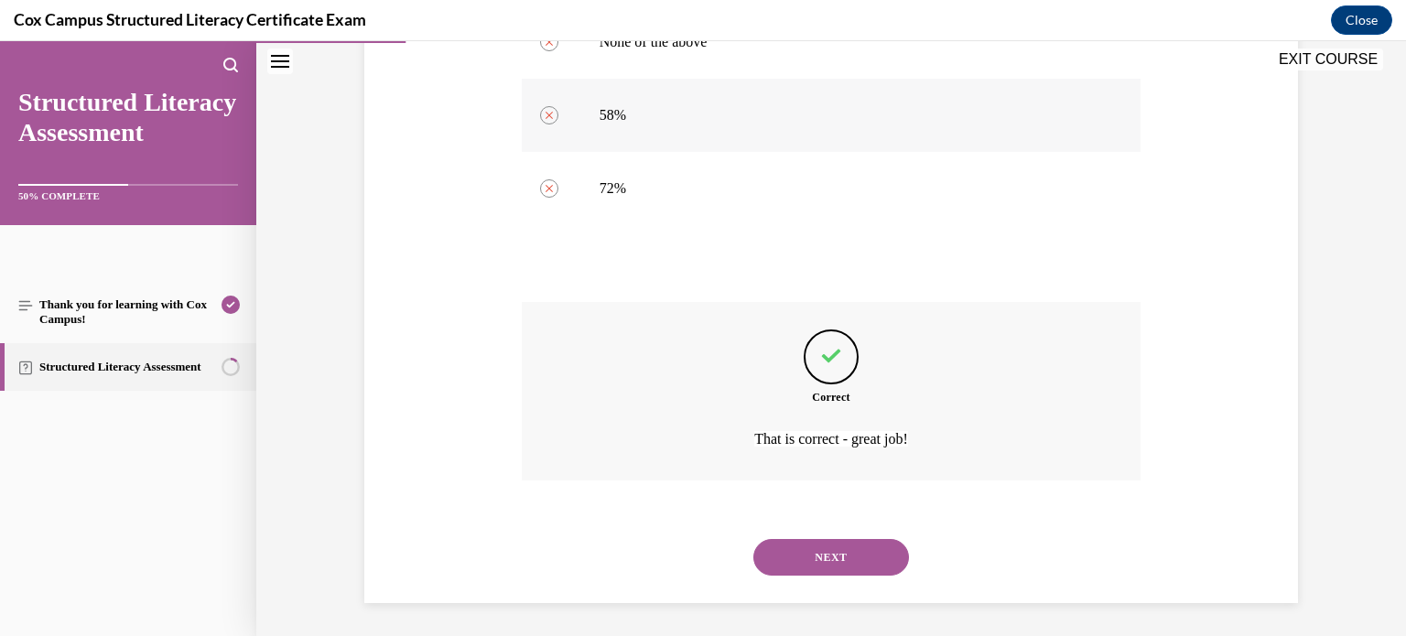
scroll to position [919, 0]
click at [800, 551] on button "NEXT" at bounding box center [832, 555] width 156 height 37
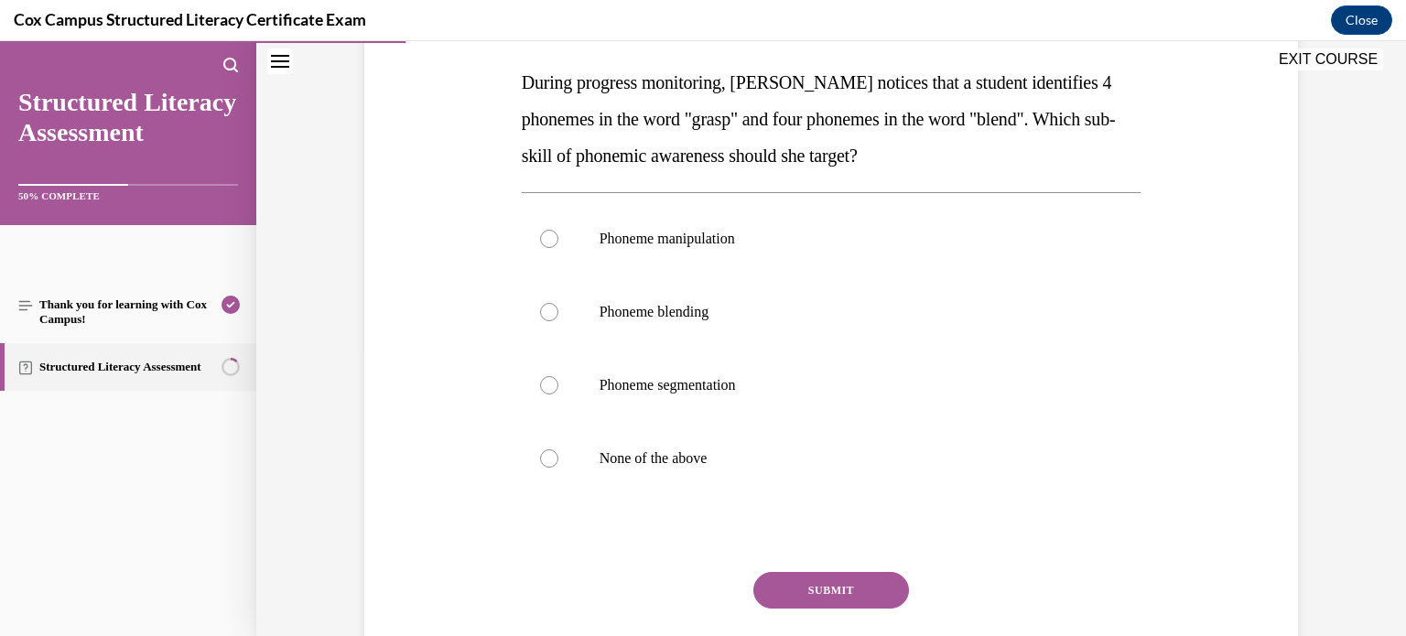
scroll to position [296, 0]
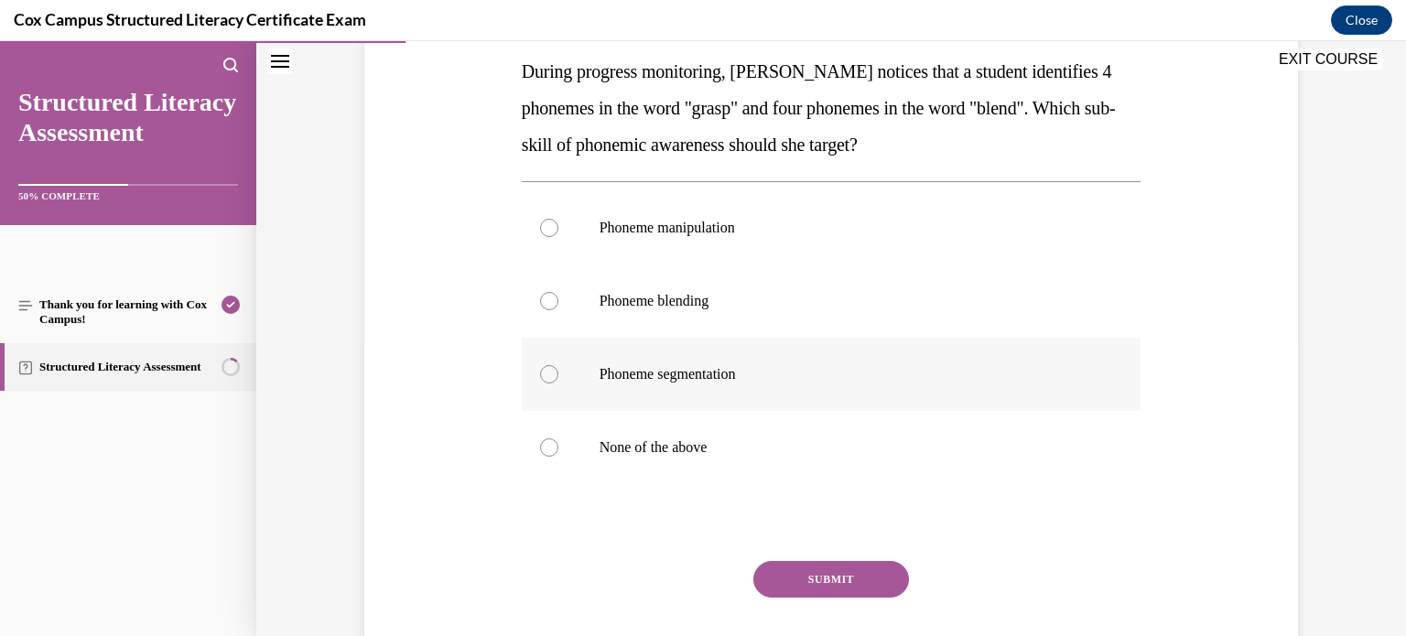
click at [915, 372] on p "Phoneme segmentation" at bounding box center [848, 374] width 496 height 18
click at [559, 372] on input "Phoneme segmentation" at bounding box center [549, 374] width 18 height 18
radio input "true"
click at [866, 581] on button "SUBMIT" at bounding box center [832, 579] width 156 height 37
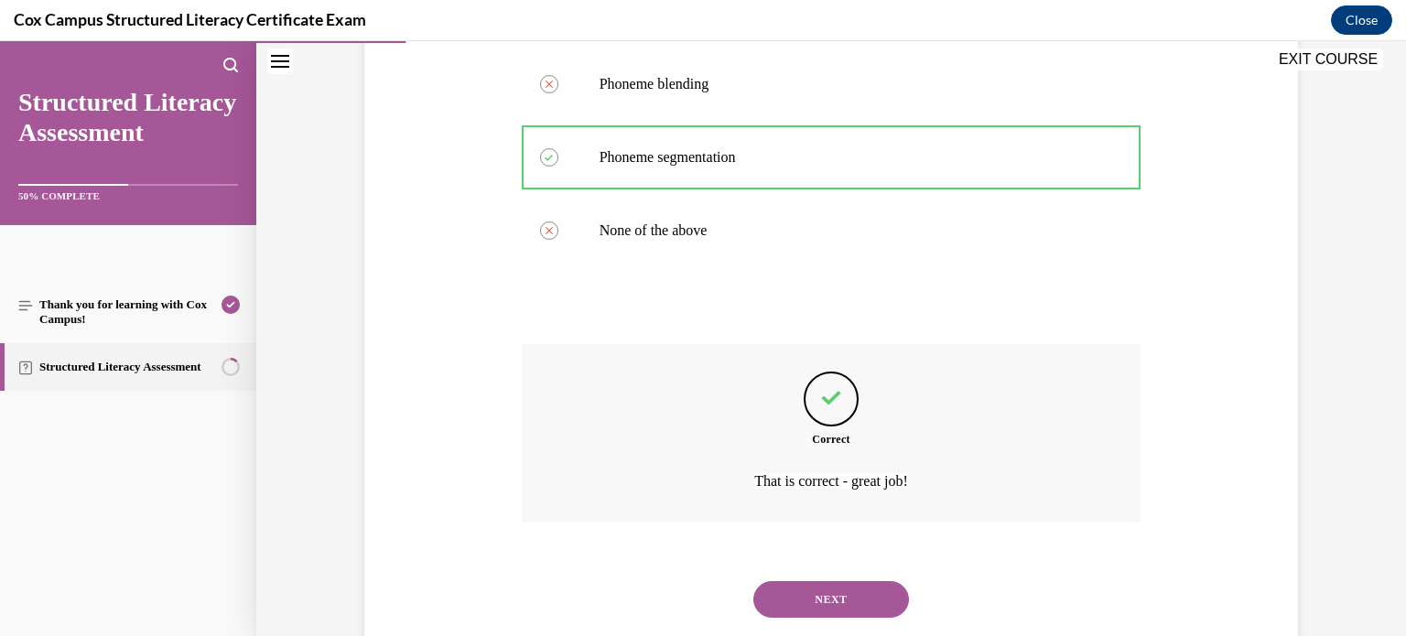
scroll to position [558, 0]
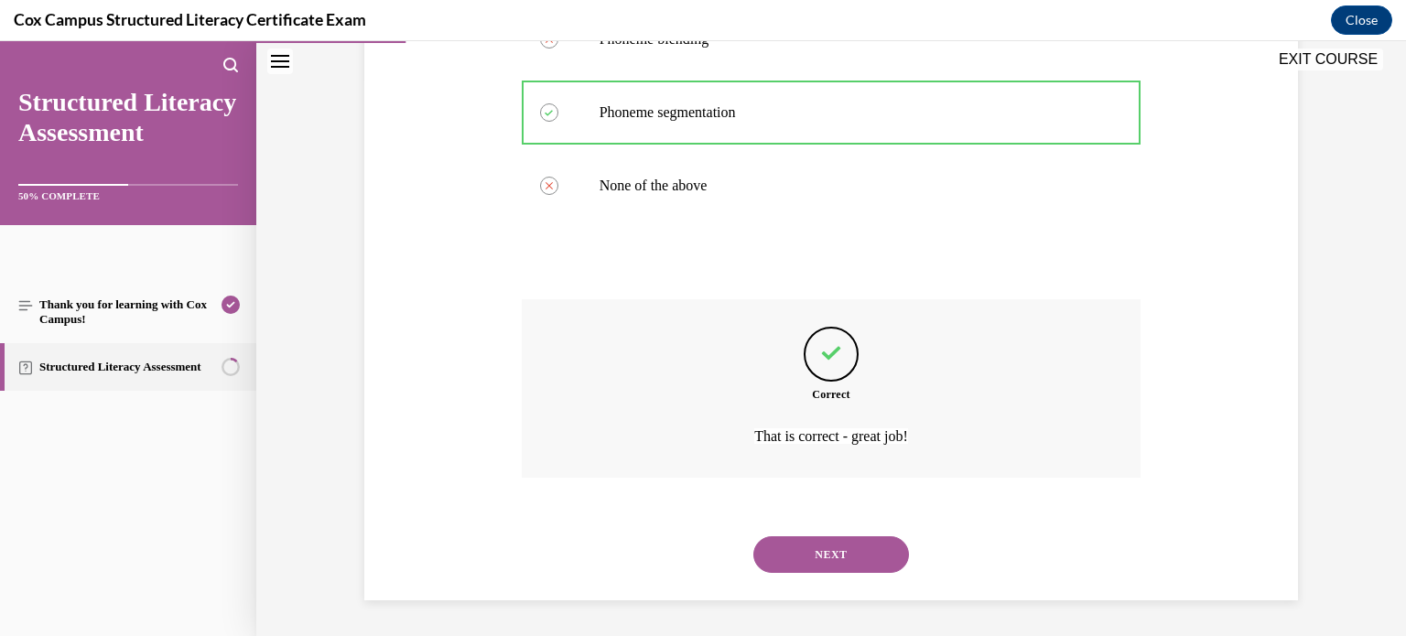
click at [799, 573] on div "NEXT" at bounding box center [832, 554] width 620 height 73
click at [811, 545] on button "NEXT" at bounding box center [832, 555] width 156 height 37
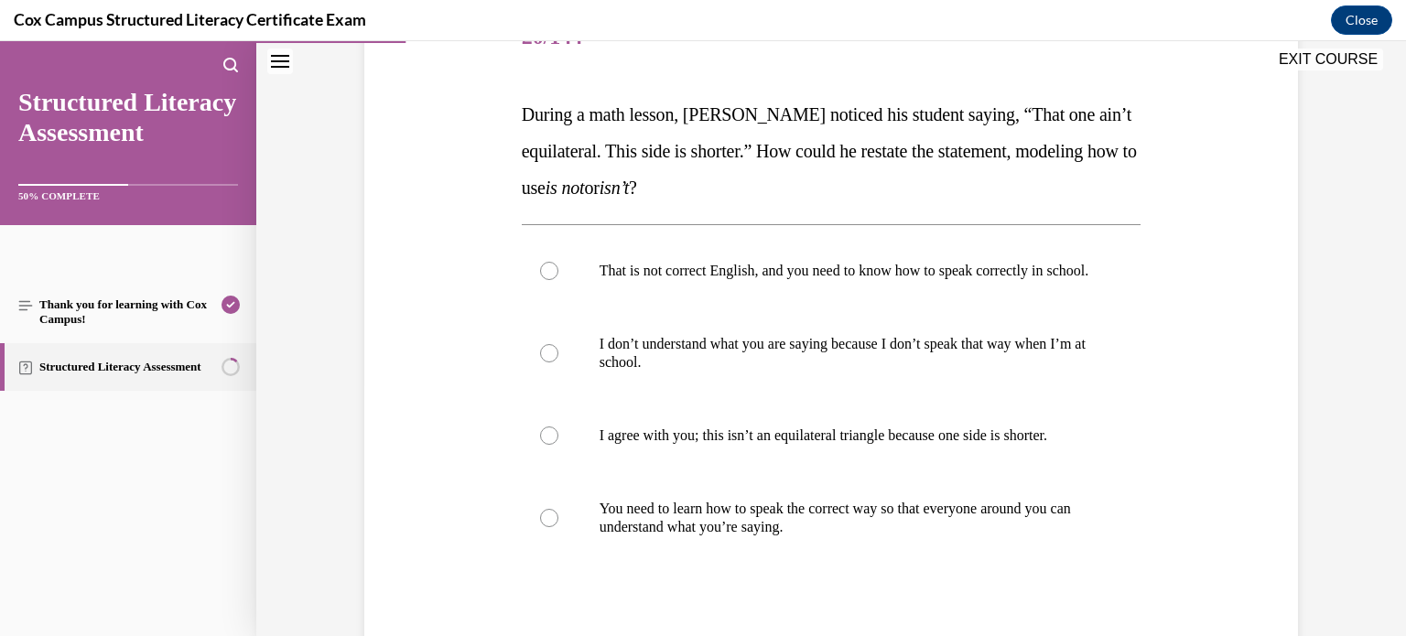
scroll to position [251, 0]
click at [954, 474] on label "I agree with you; this isn’t an equilateral triangle because one side is shorte…" at bounding box center [832, 437] width 620 height 73
click at [559, 447] on input "I agree with you; this isn’t an equilateral triangle because one side is shorte…" at bounding box center [549, 437] width 18 height 18
radio input "true"
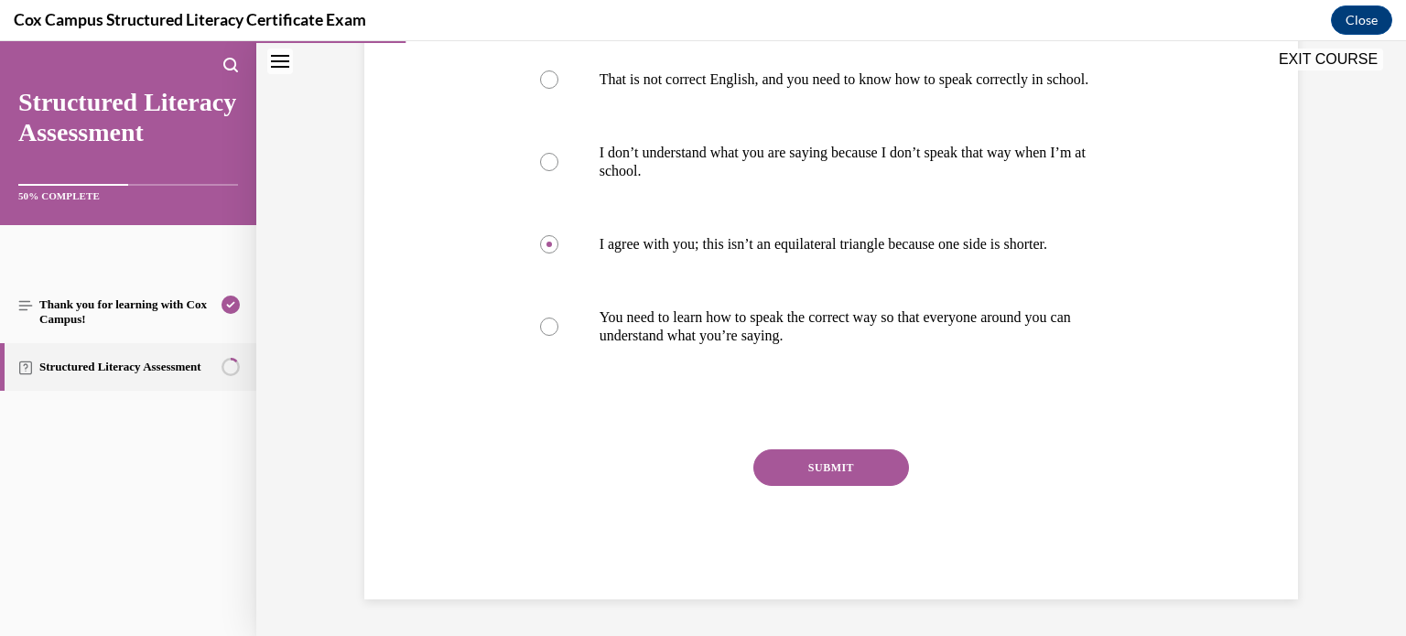
click at [895, 473] on button "SUBMIT" at bounding box center [832, 468] width 156 height 37
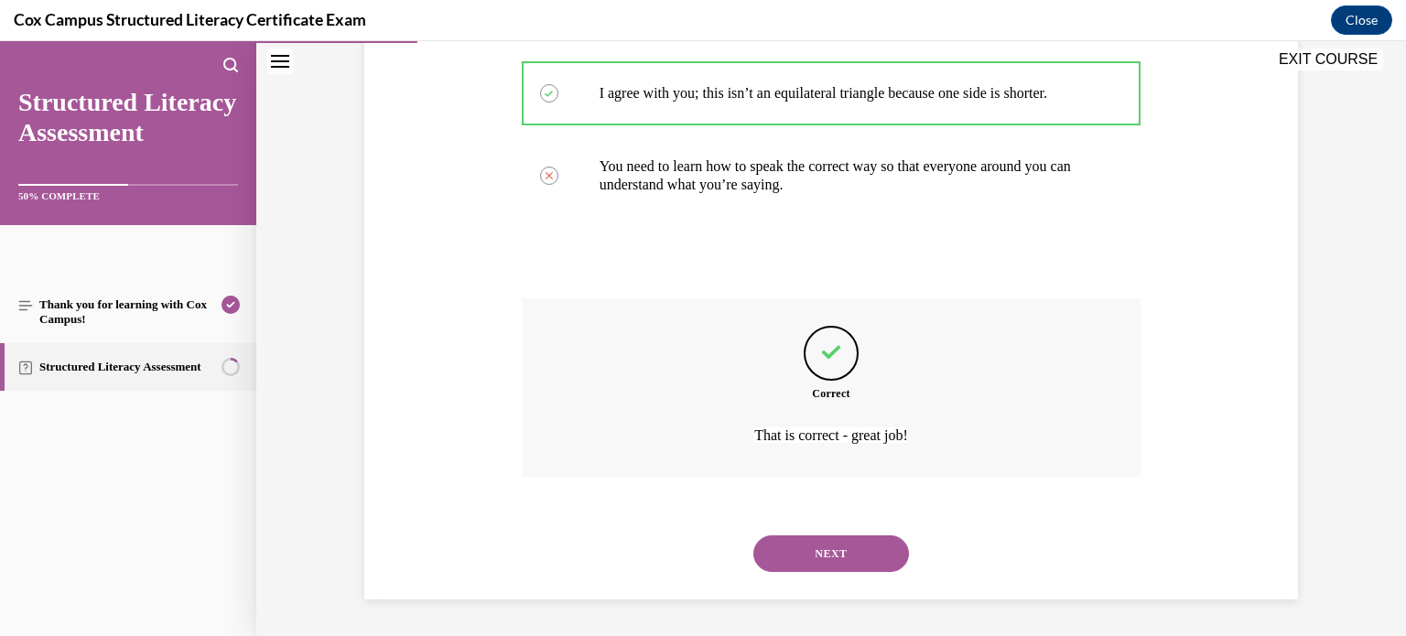
scroll to position [613, 0]
click at [881, 541] on button "NEXT" at bounding box center [832, 554] width 156 height 37
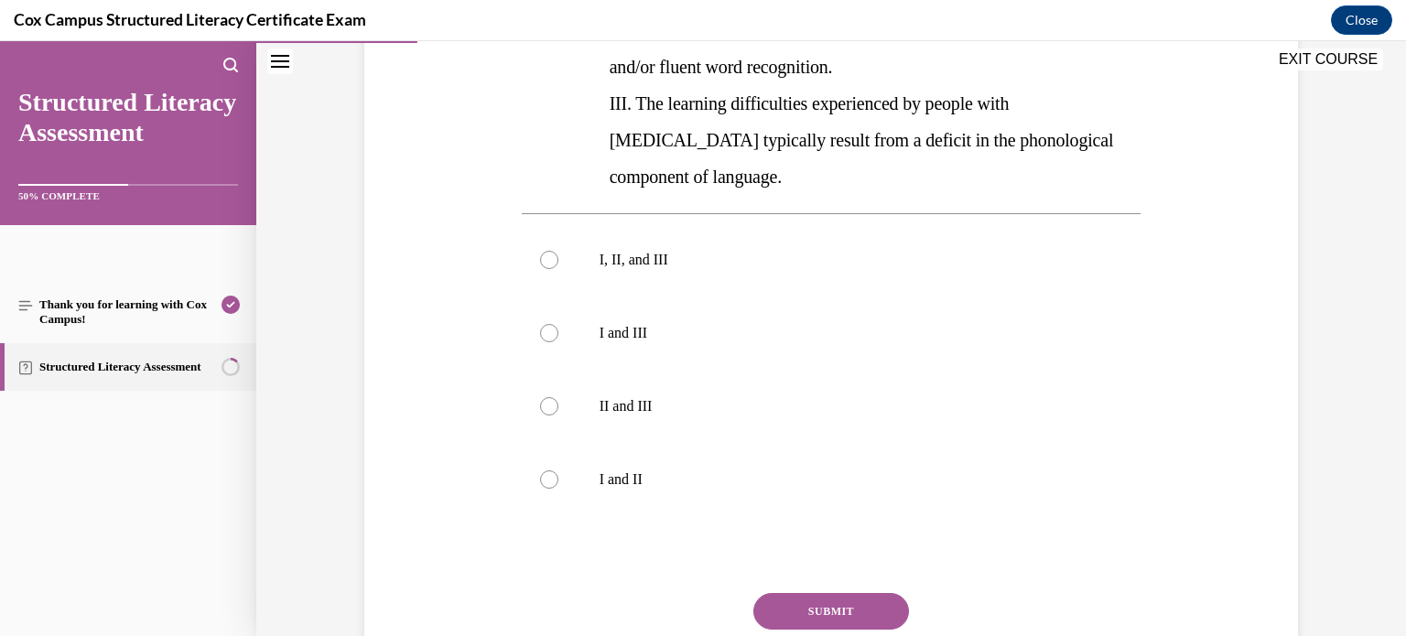
scroll to position [485, 0]
click at [748, 222] on label "I, II, and III" at bounding box center [832, 258] width 620 height 73
click at [559, 249] on input "I, II, and III" at bounding box center [549, 258] width 18 height 18
radio input "true"
click at [783, 591] on button "SUBMIT" at bounding box center [832, 609] width 156 height 37
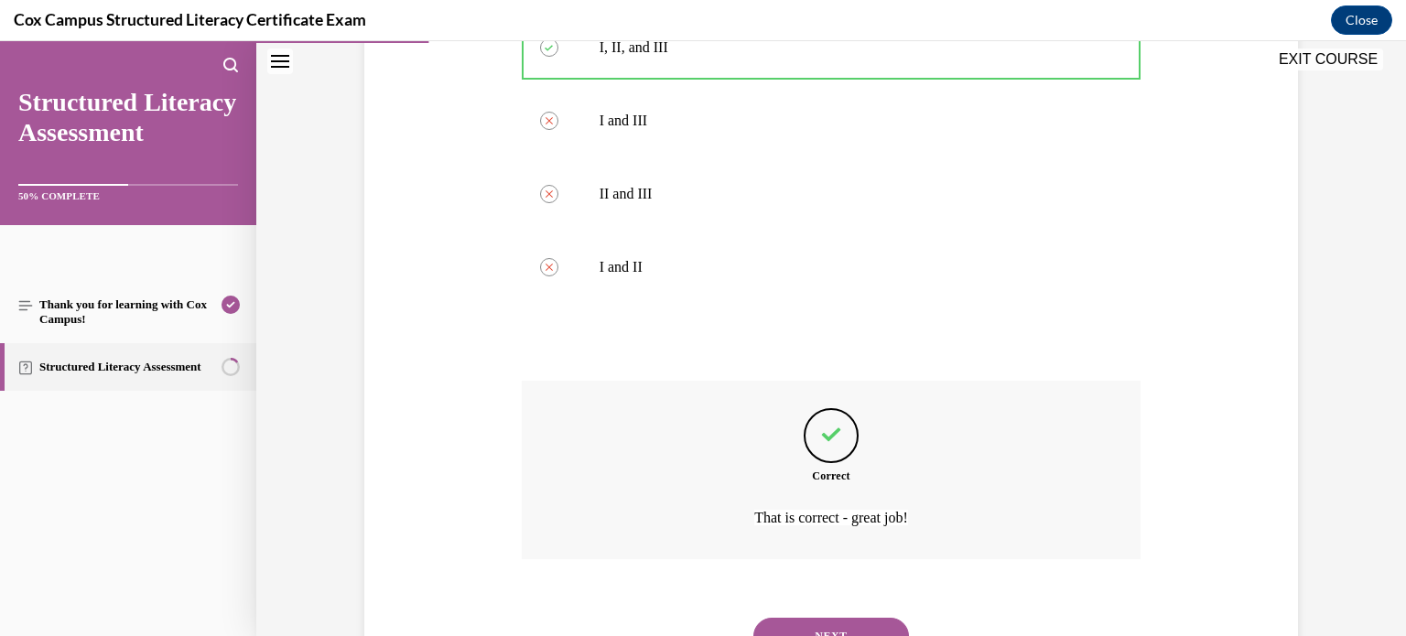
scroll to position [741, 0]
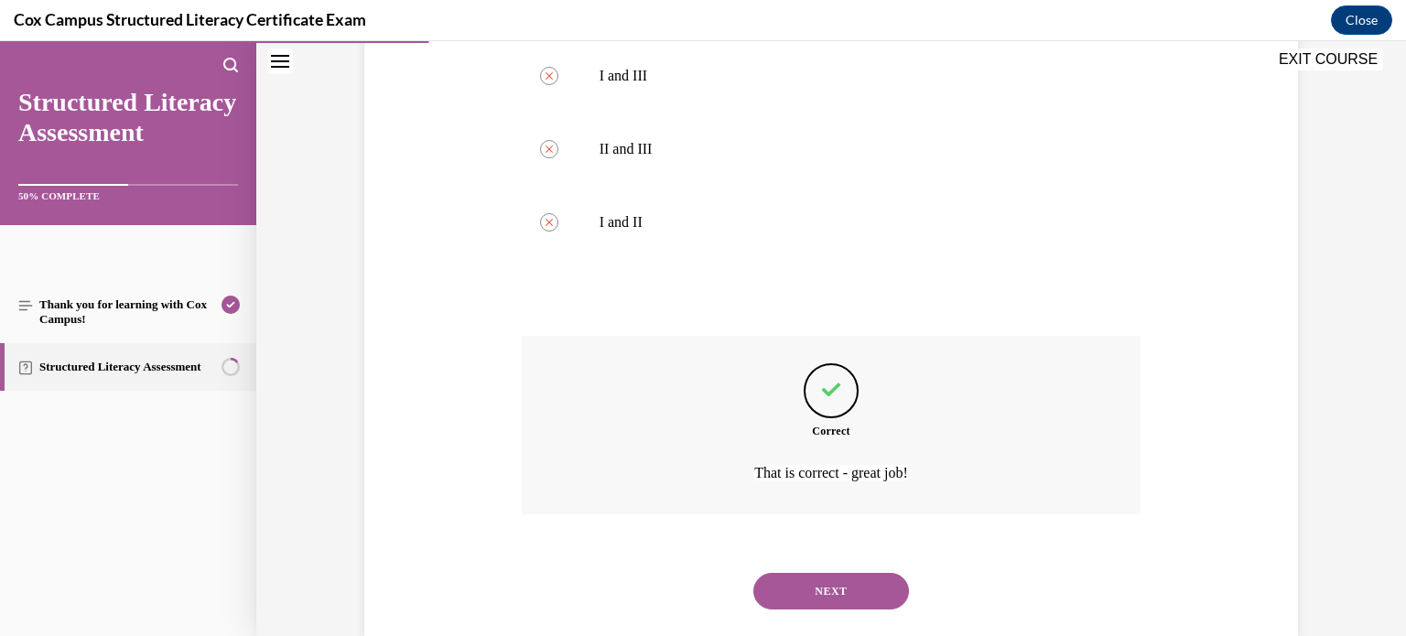
click at [794, 573] on button "NEXT" at bounding box center [832, 591] width 156 height 37
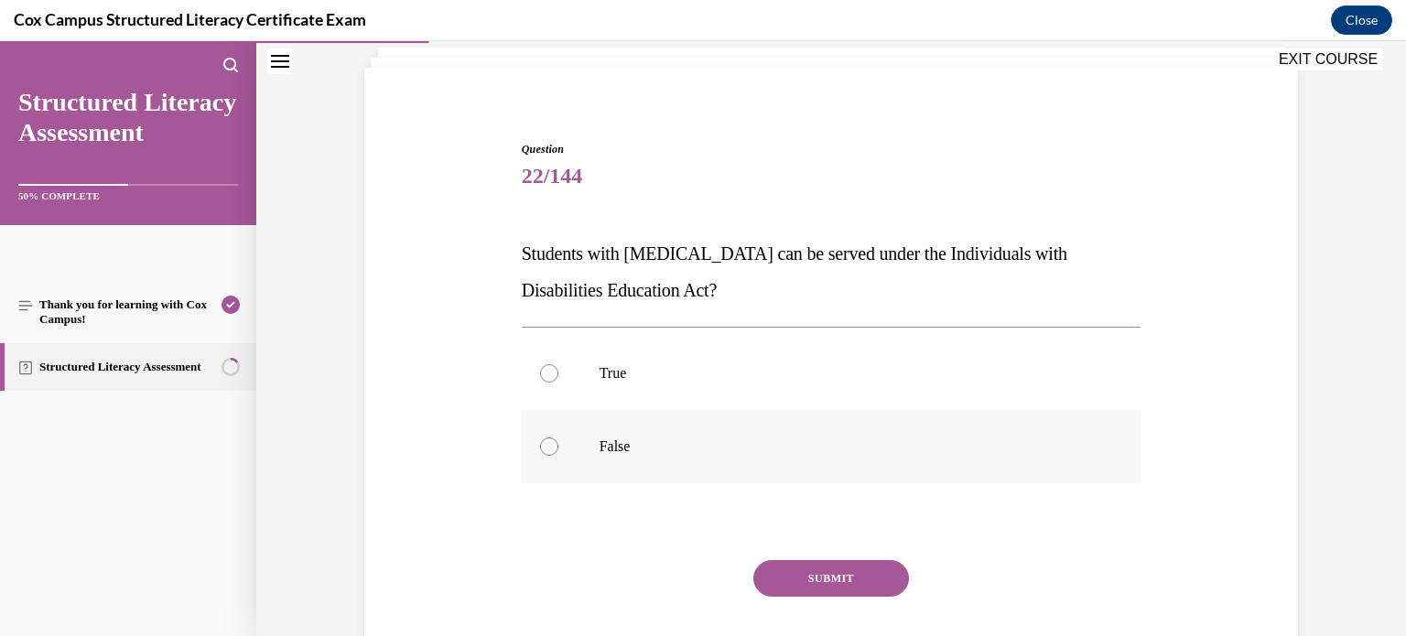
scroll to position [106, 0]
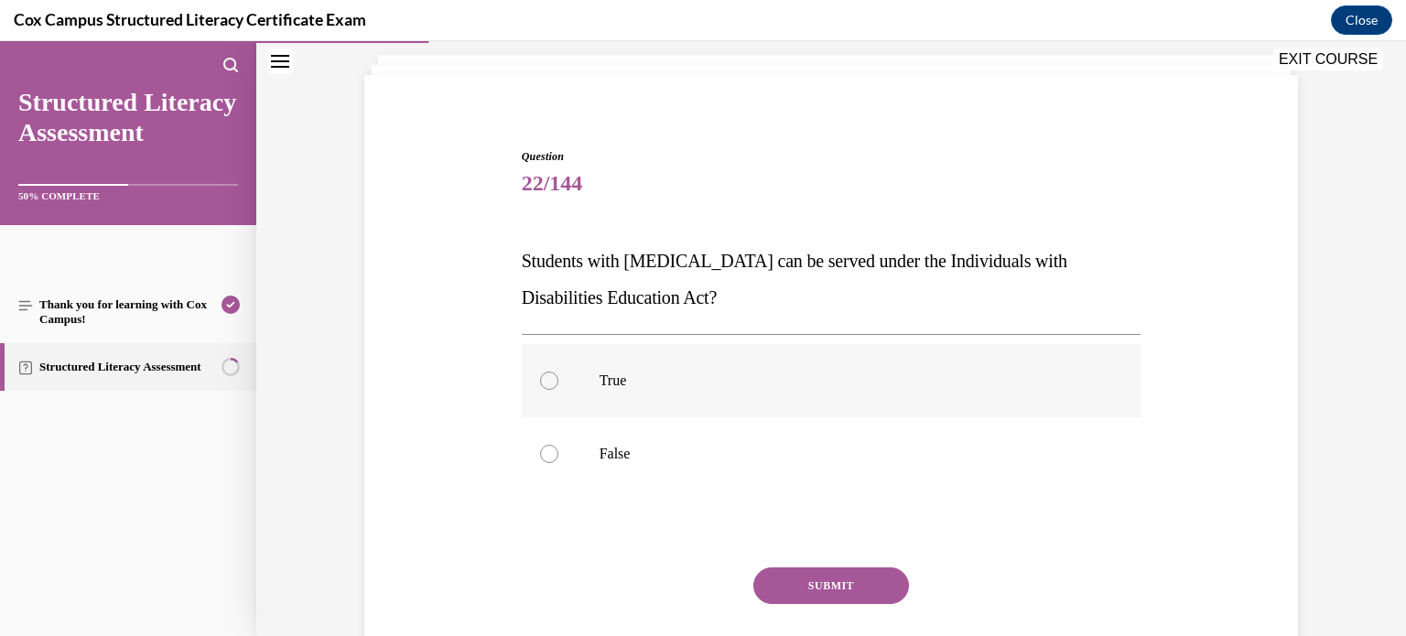
click at [766, 376] on p "True" at bounding box center [848, 381] width 496 height 18
click at [559, 376] on input "True" at bounding box center [549, 381] width 18 height 18
radio input "true"
click at [838, 584] on button "SUBMIT" at bounding box center [832, 586] width 156 height 37
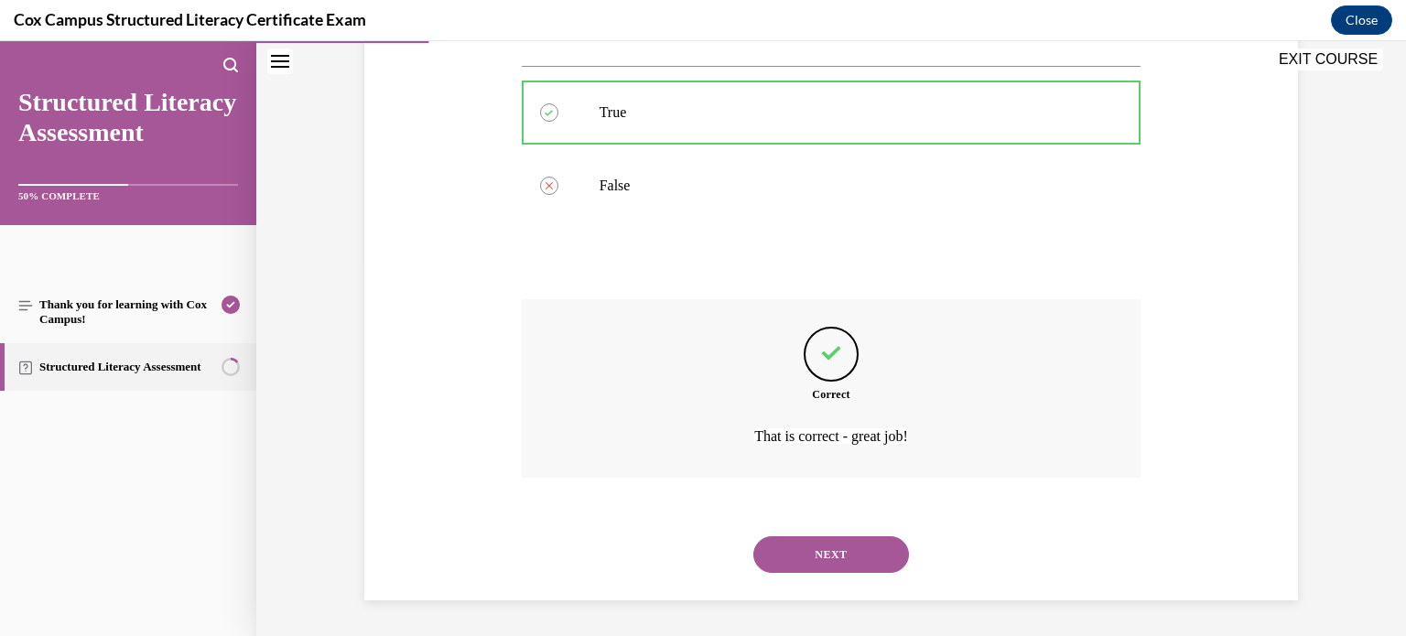
scroll to position [367, 0]
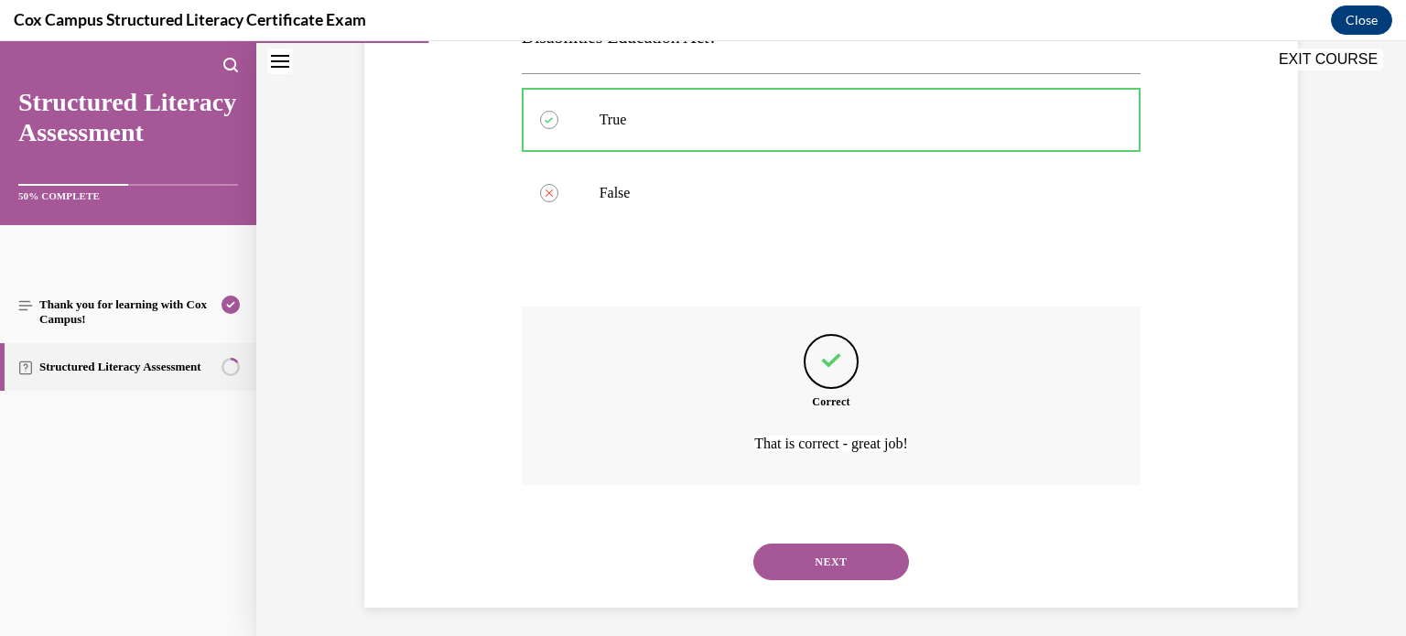
click at [855, 561] on button "NEXT" at bounding box center [832, 562] width 156 height 37
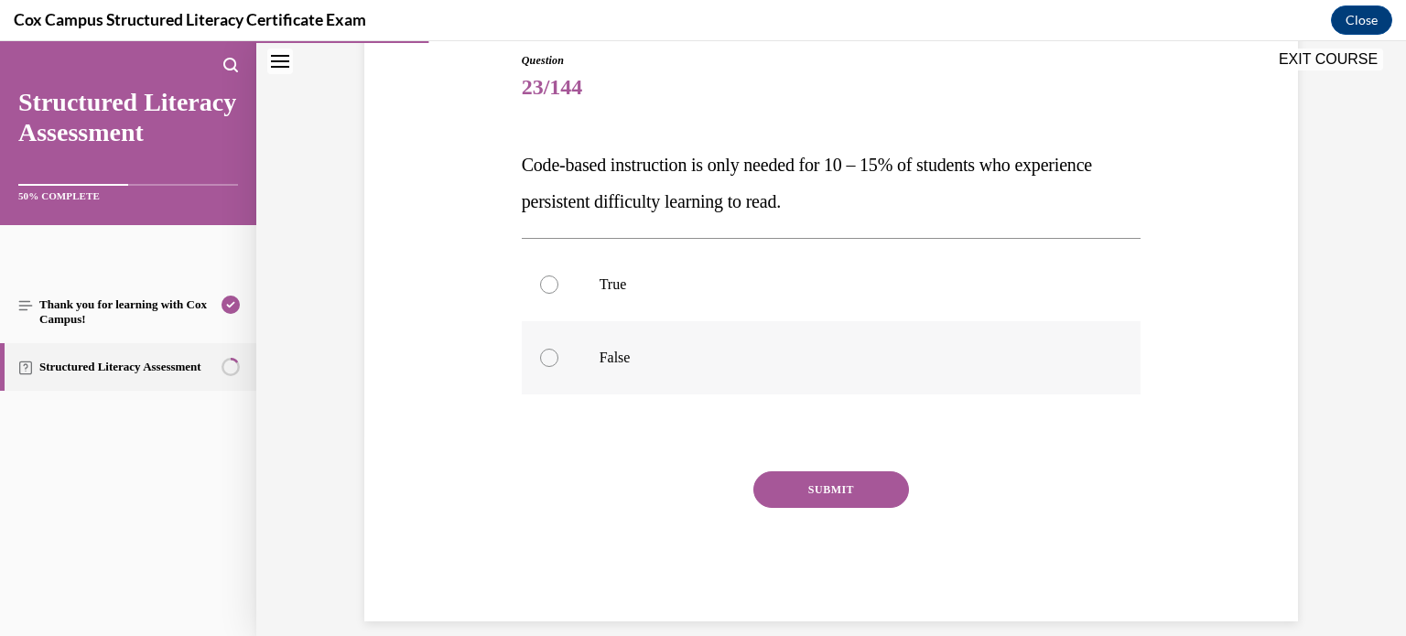
scroll to position [223, 0]
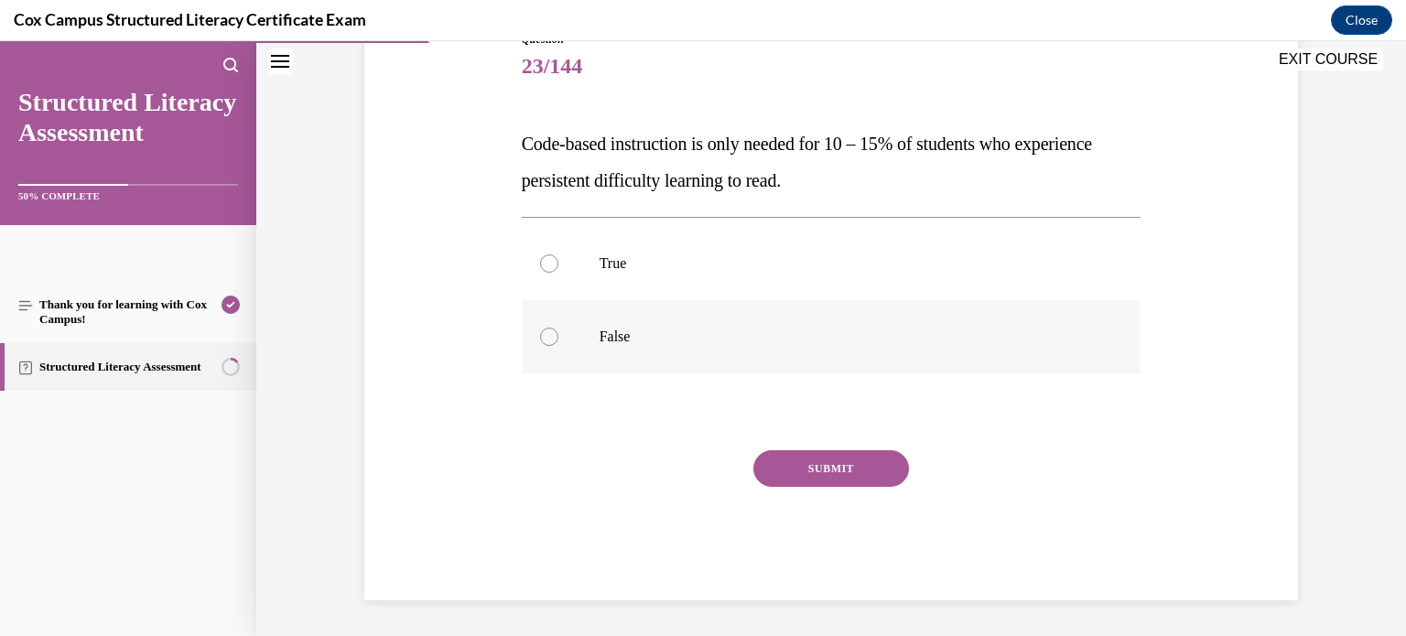
click at [769, 361] on label "False" at bounding box center [832, 336] width 620 height 73
click at [559, 346] on input "False" at bounding box center [549, 337] width 18 height 18
radio input "true"
click at [805, 457] on button "SUBMIT" at bounding box center [832, 468] width 156 height 37
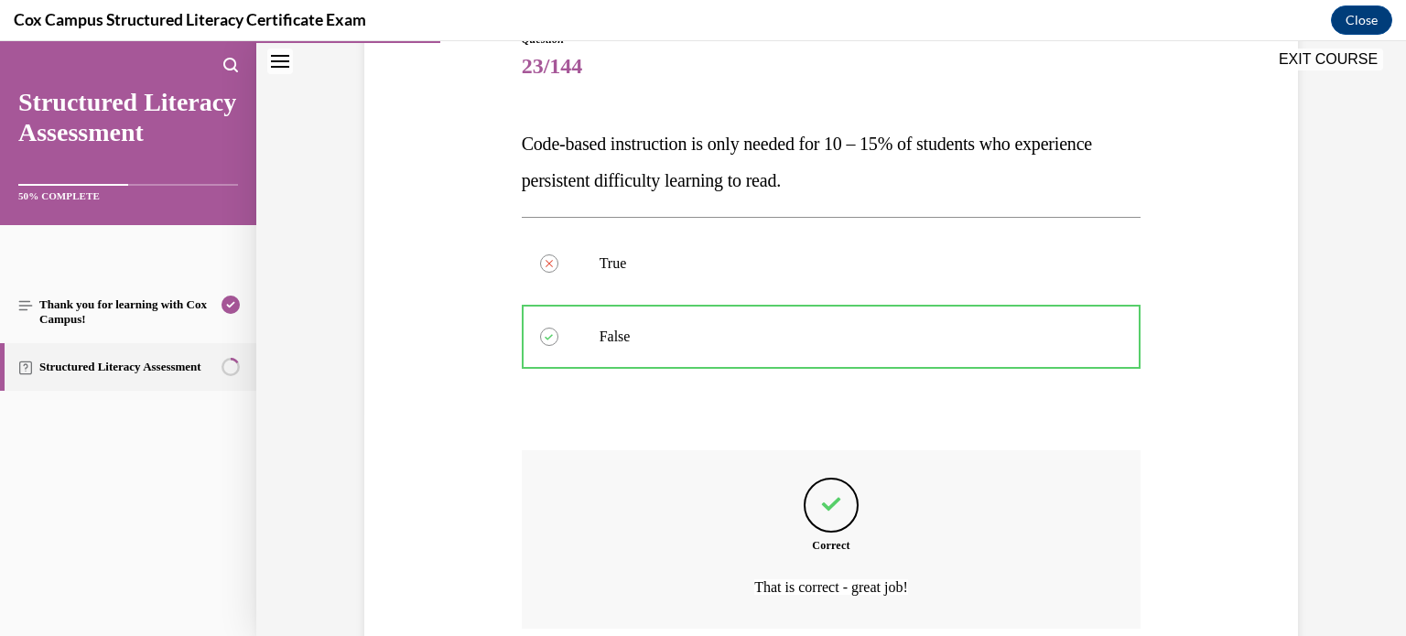
scroll to position [374, 0]
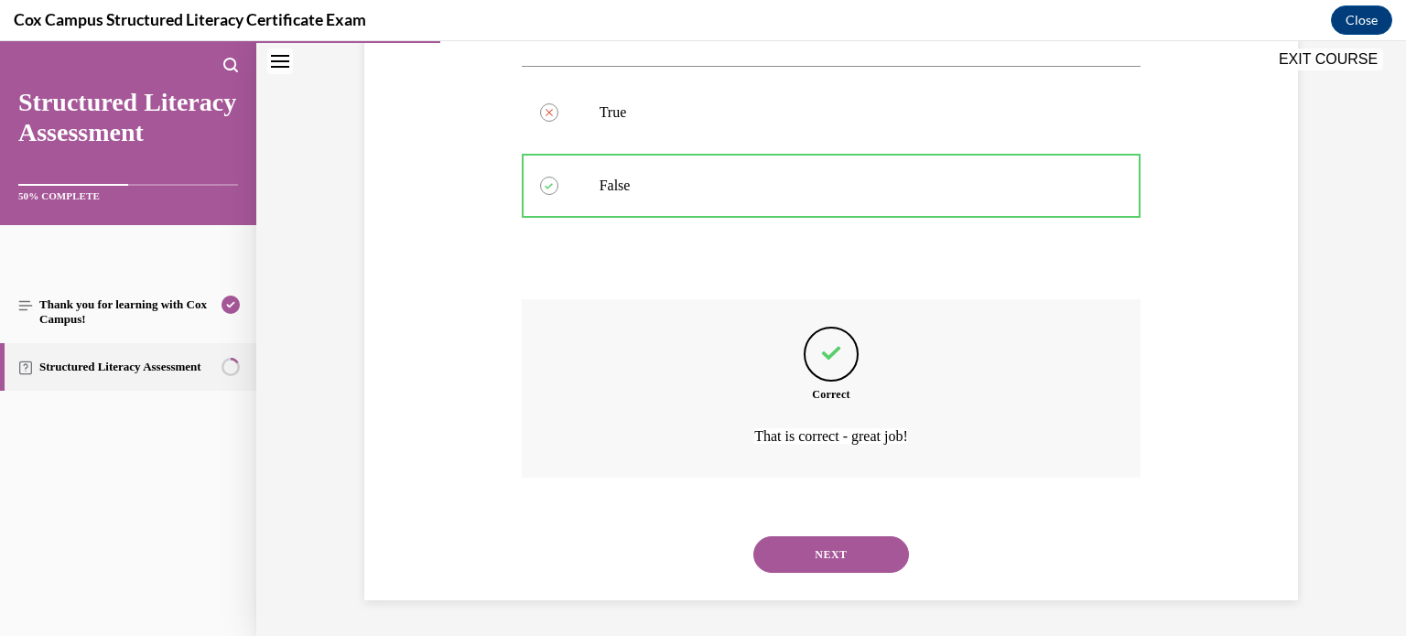
click at [773, 547] on button "NEXT" at bounding box center [832, 555] width 156 height 37
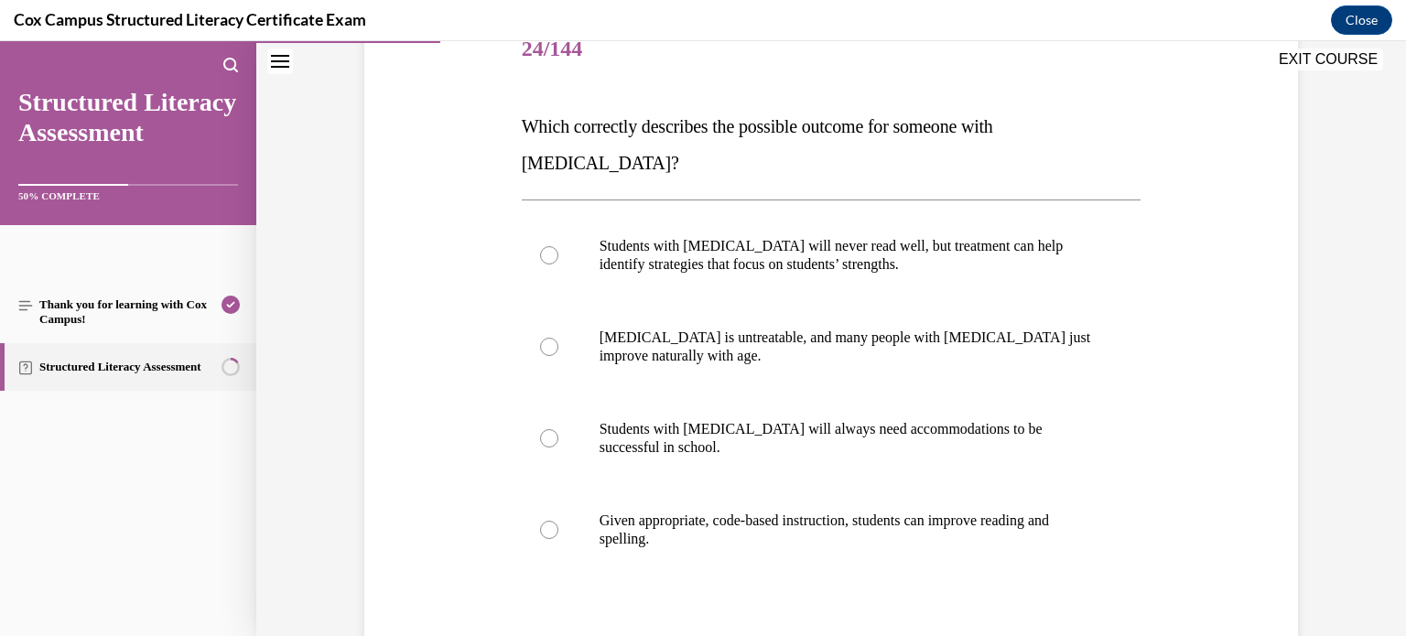
scroll to position [244, 0]
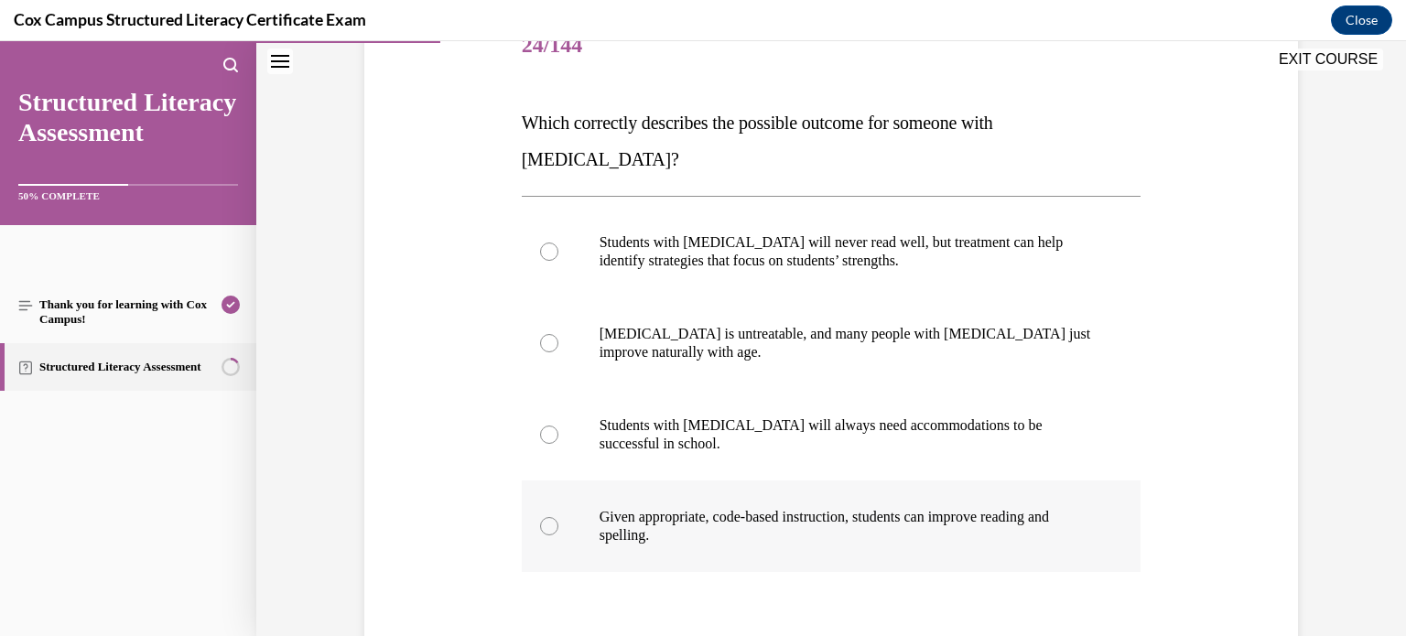
click at [668, 481] on label "Given appropriate, code-based instruction, students can improve reading and spe…" at bounding box center [832, 527] width 620 height 92
click at [559, 517] on input "Given appropriate, code-based instruction, students can improve reading and spe…" at bounding box center [549, 526] width 18 height 18
radio input "true"
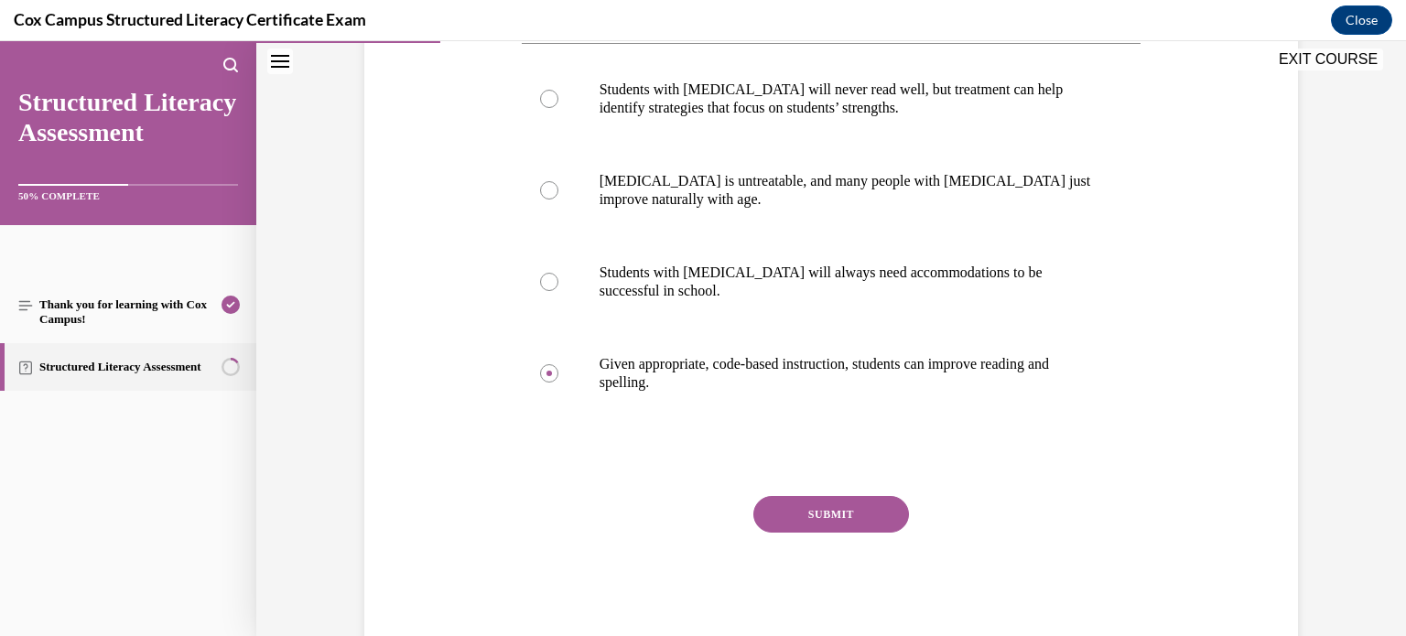
click at [786, 496] on button "SUBMIT" at bounding box center [832, 514] width 156 height 37
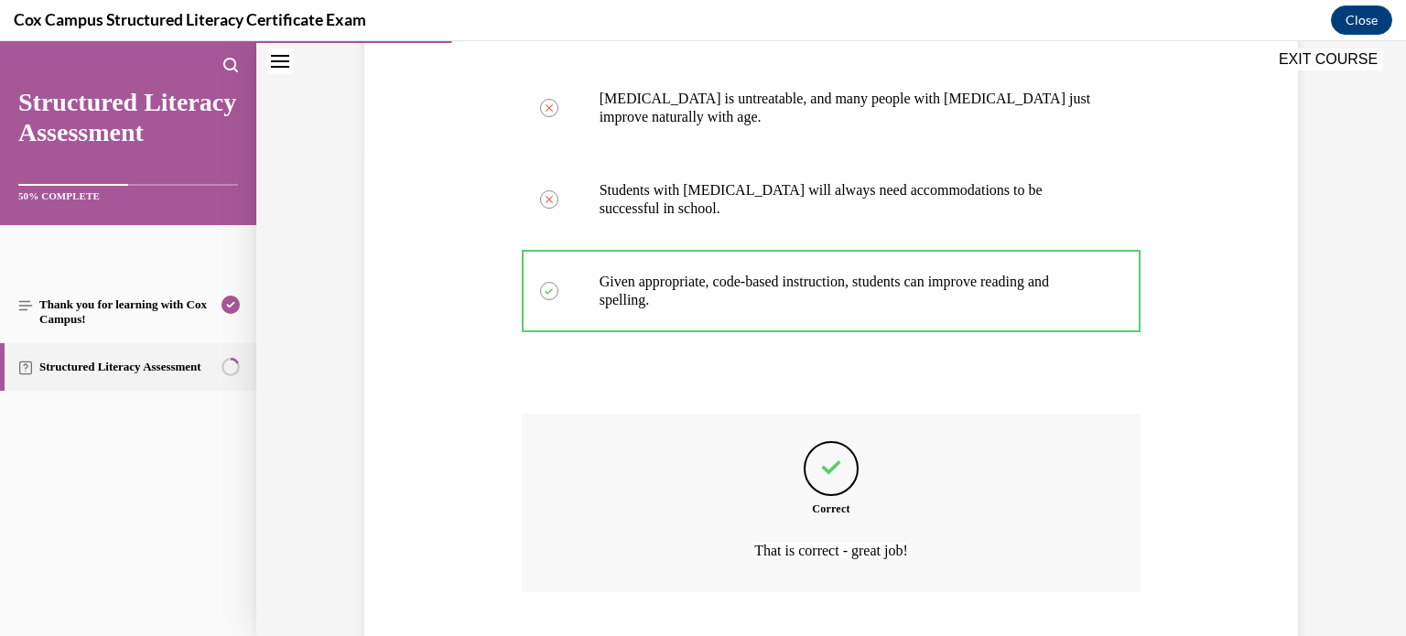
scroll to position [558, 0]
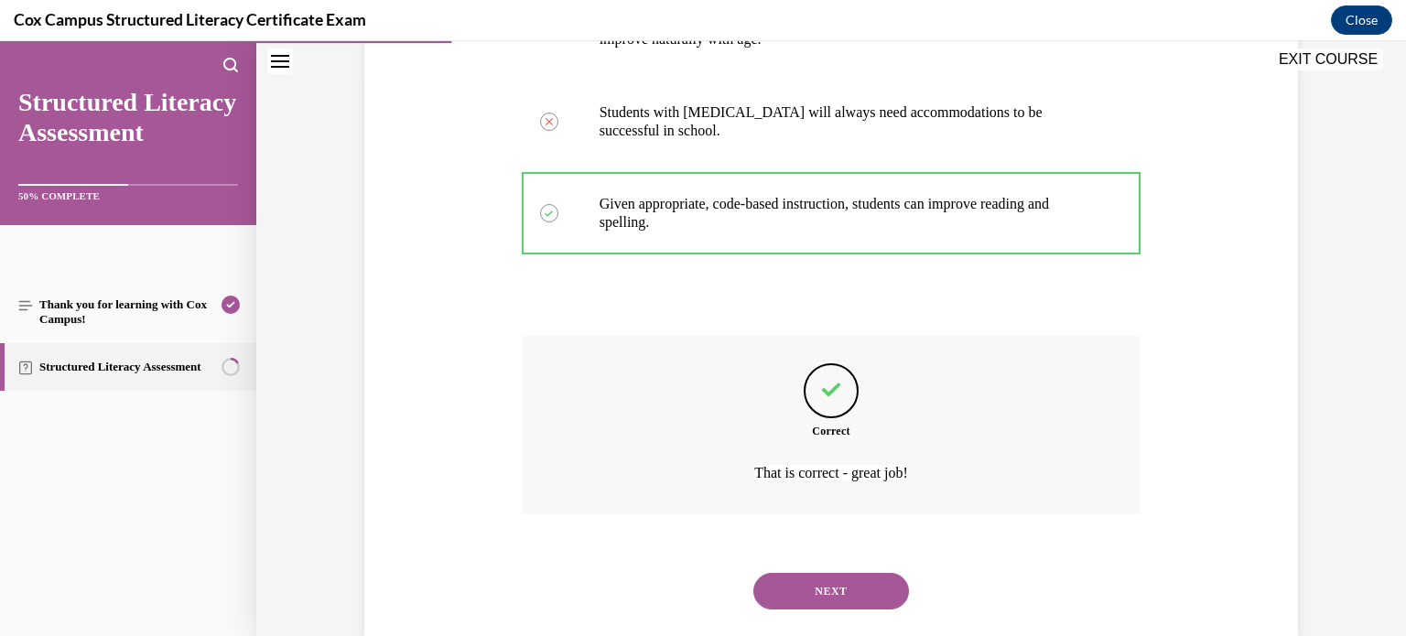
click at [814, 573] on button "NEXT" at bounding box center [832, 591] width 156 height 37
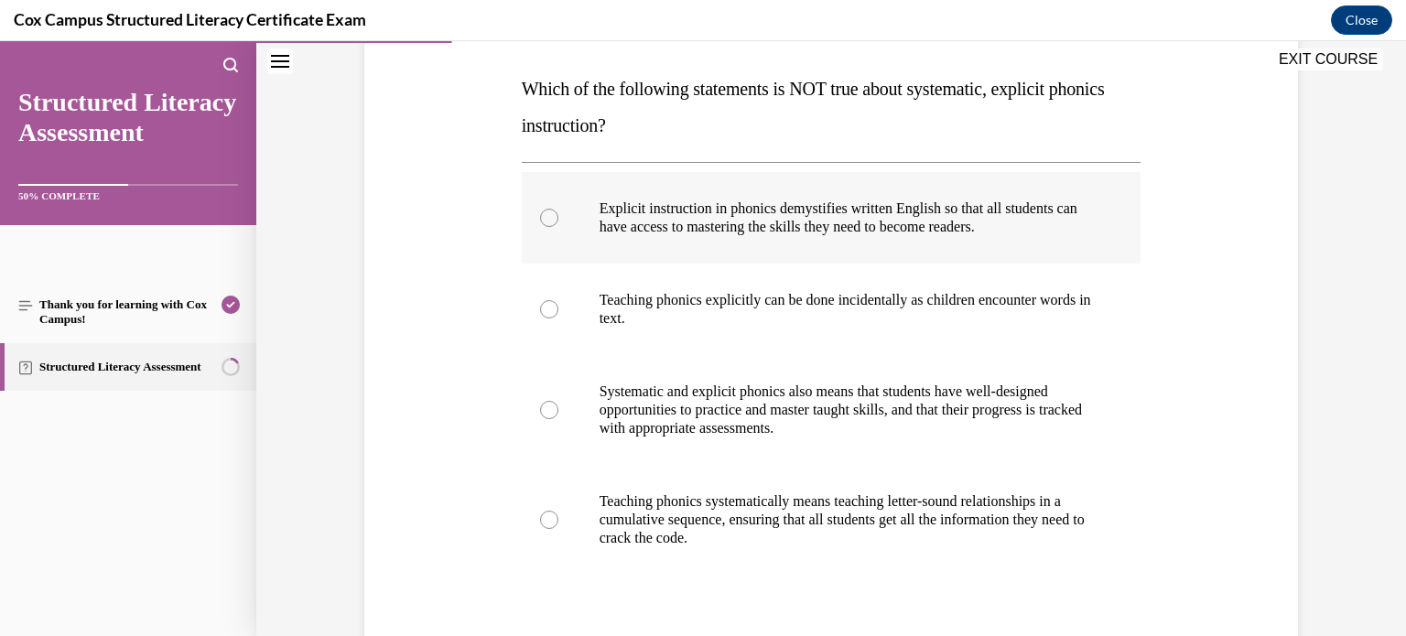
scroll to position [272, 0]
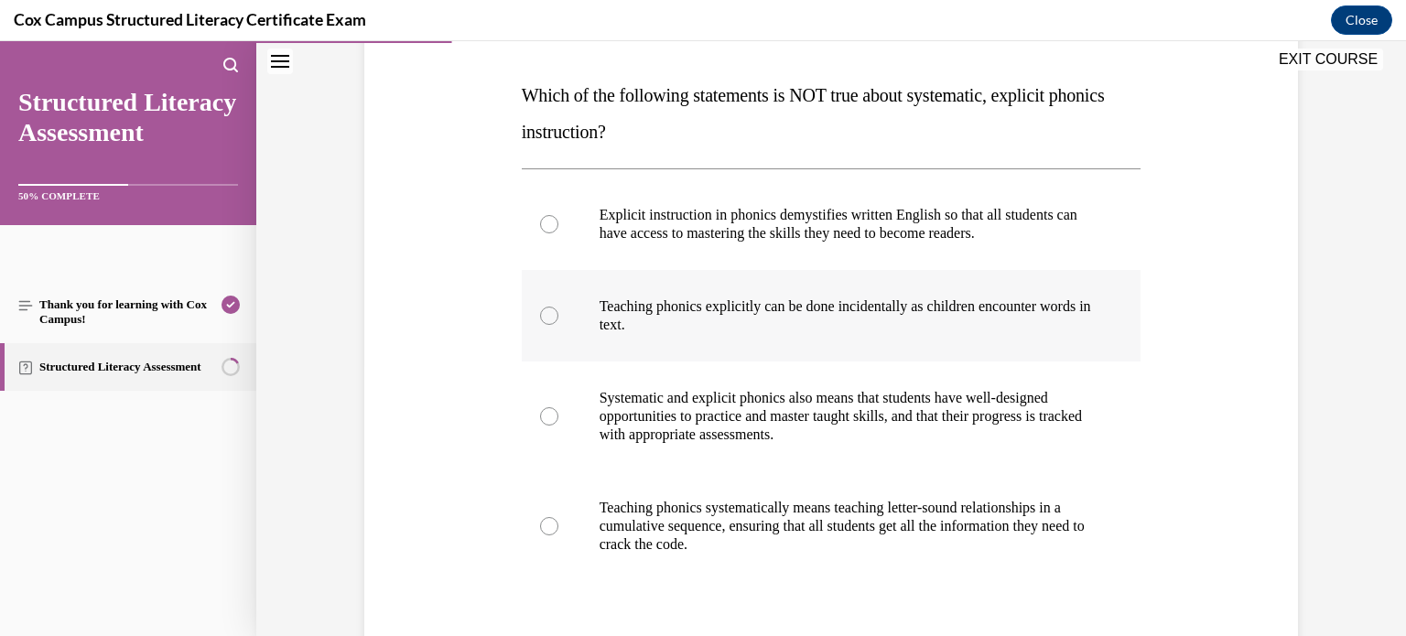
click at [541, 311] on div at bounding box center [549, 316] width 18 height 18
click at [541, 311] on input "Teaching phonics explicitly can be done incidentally as children encounter word…" at bounding box center [549, 316] width 18 height 18
radio input "true"
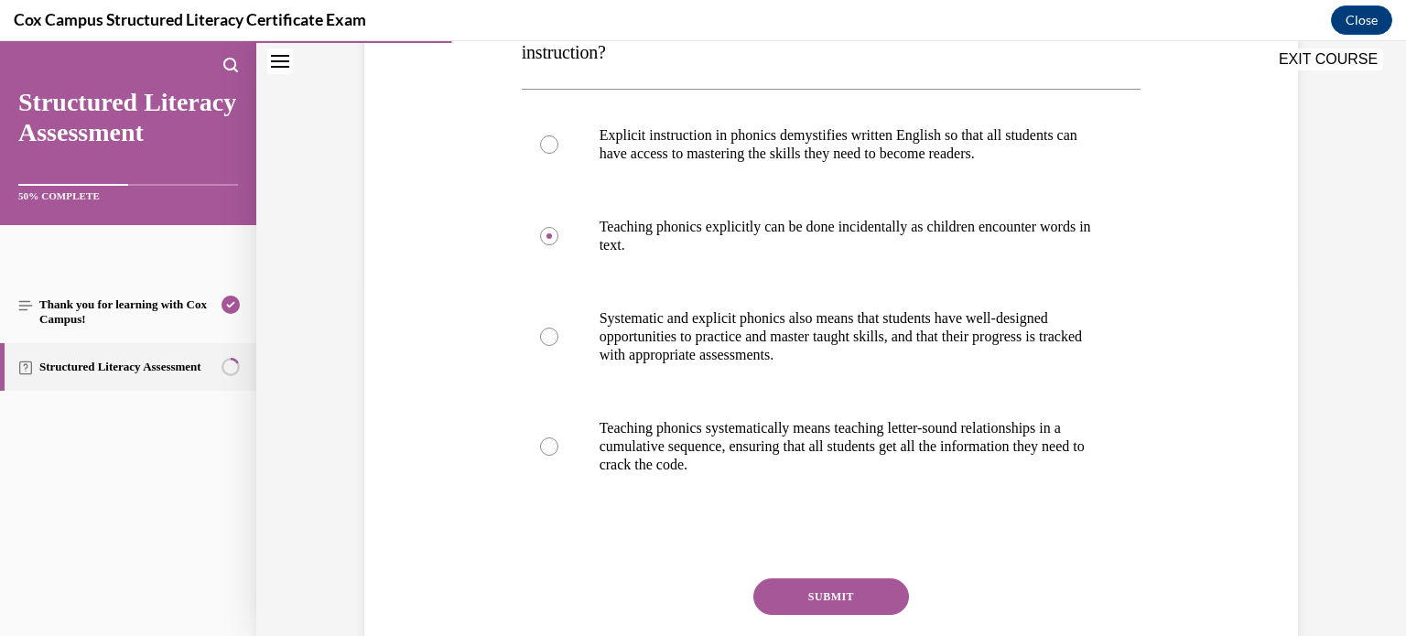
scroll to position [363, 0]
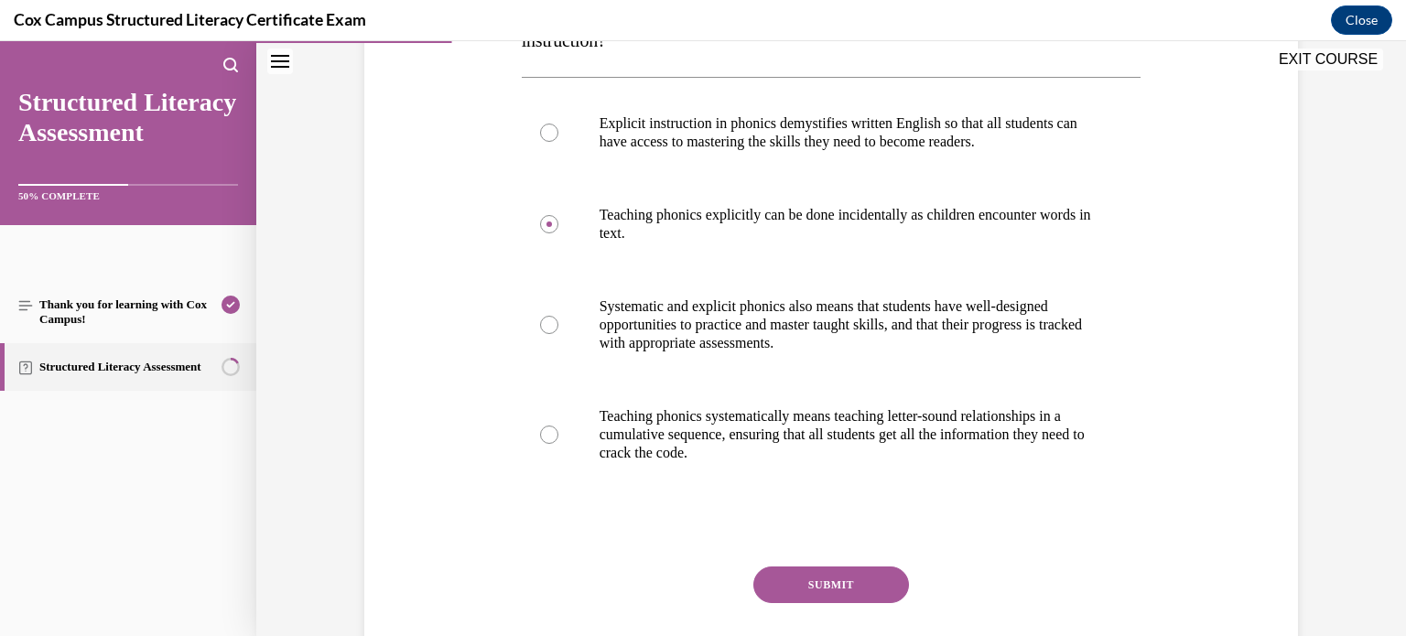
click at [786, 589] on button "SUBMIT" at bounding box center [832, 585] width 156 height 37
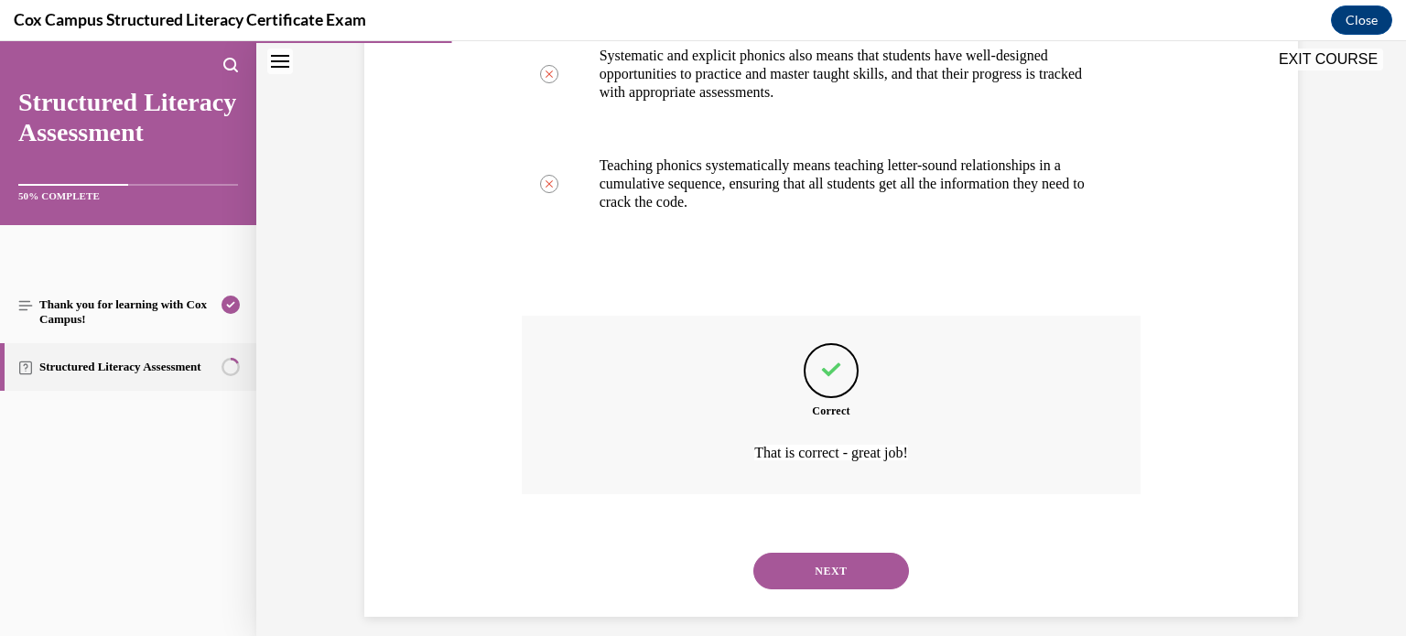
scroll to position [621, 0]
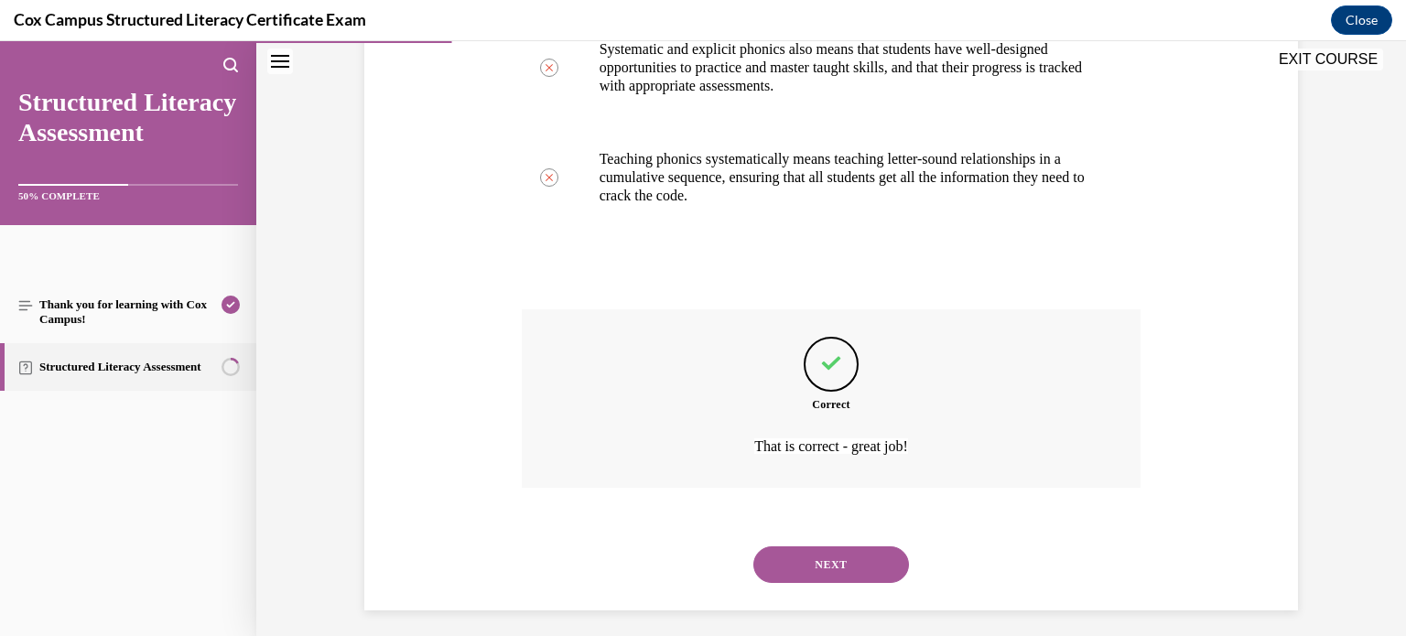
click at [853, 555] on button "NEXT" at bounding box center [832, 565] width 156 height 37
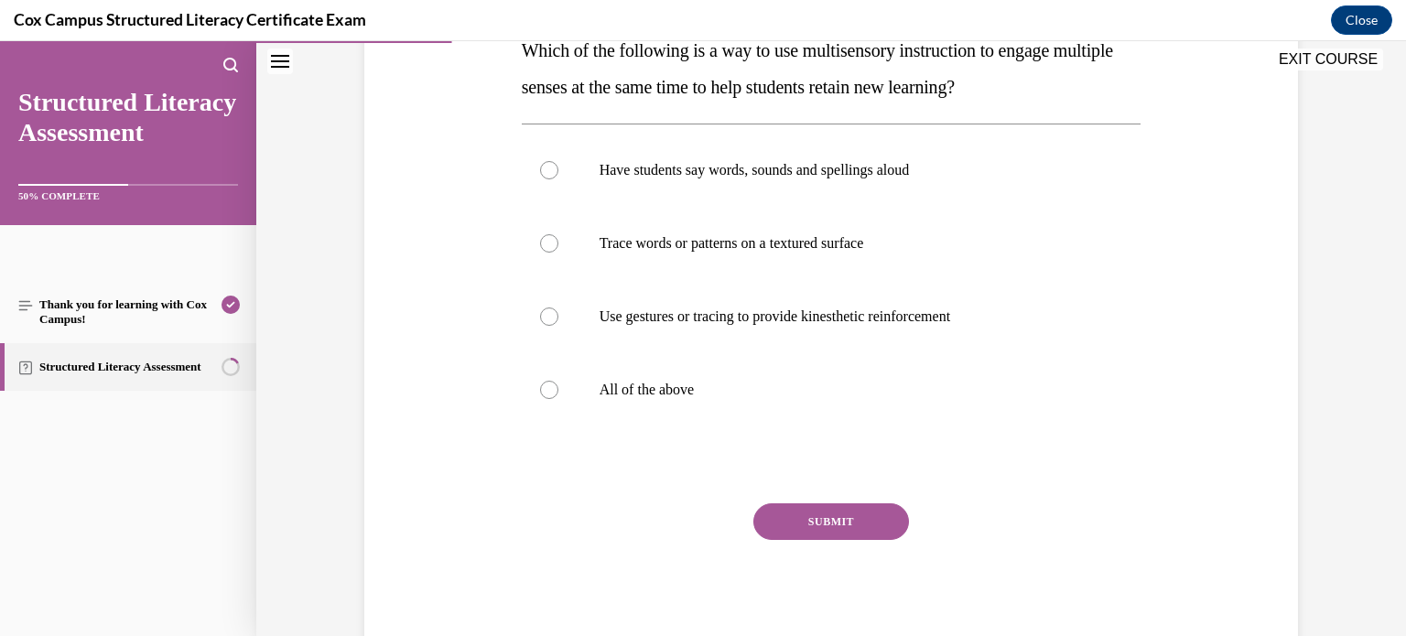
scroll to position [335, 0]
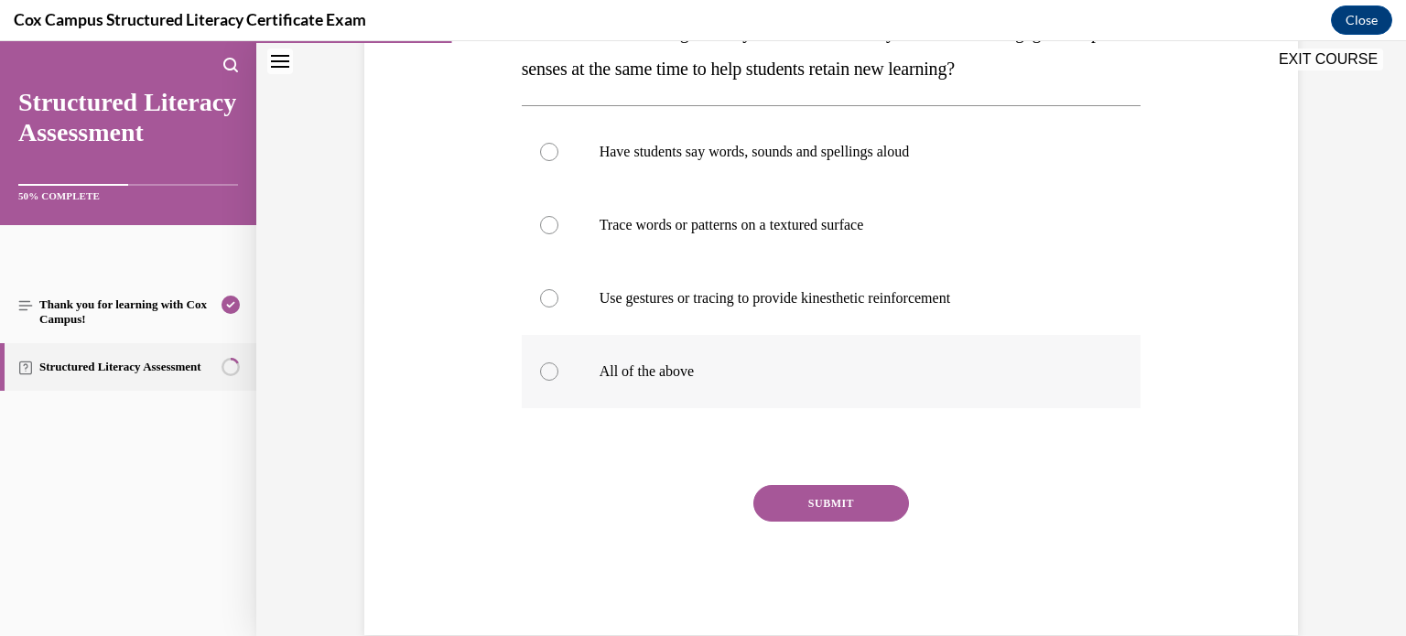
click at [858, 382] on label "All of the above" at bounding box center [832, 371] width 620 height 73
click at [559, 381] on input "All of the above" at bounding box center [549, 372] width 18 height 18
radio input "true"
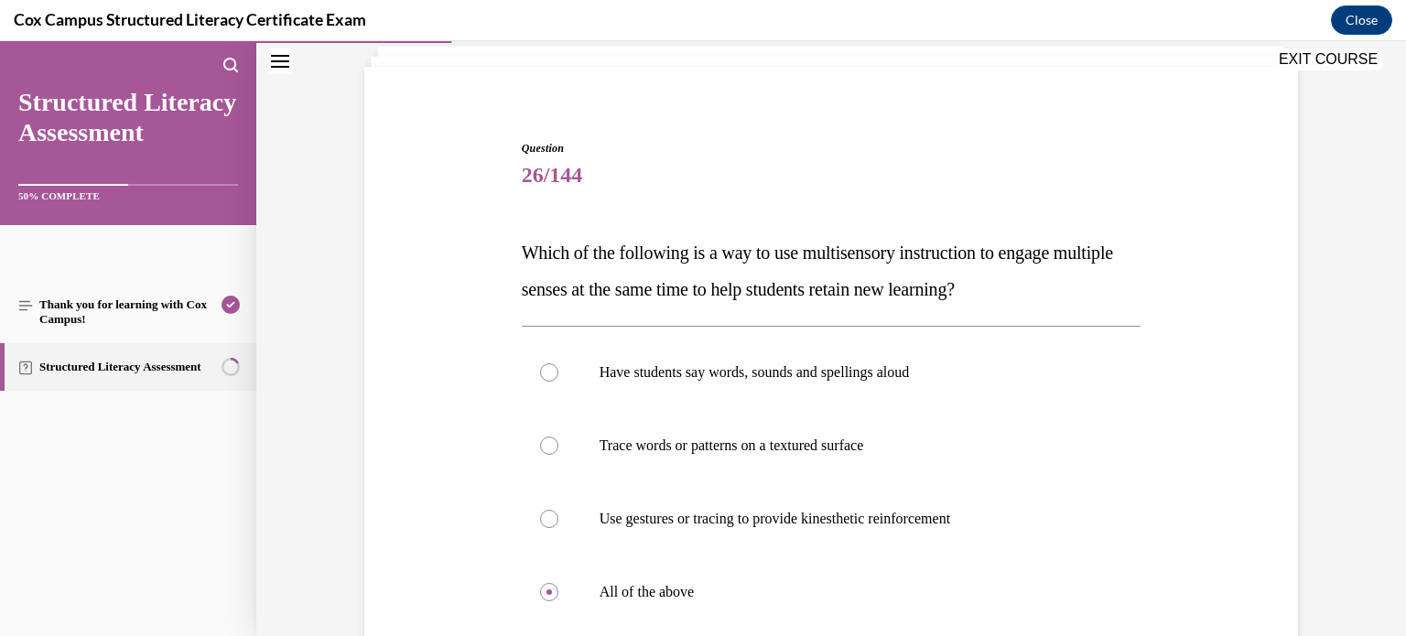
scroll to position [352, 0]
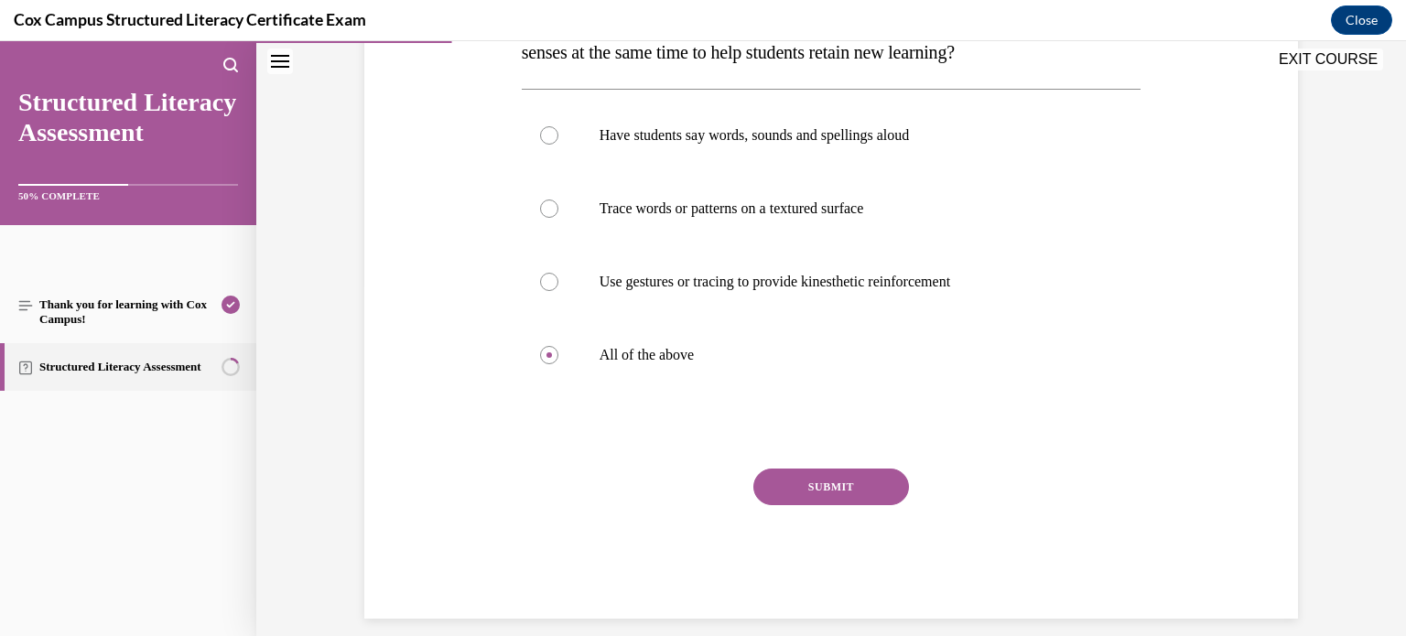
click at [805, 485] on button "SUBMIT" at bounding box center [832, 487] width 156 height 37
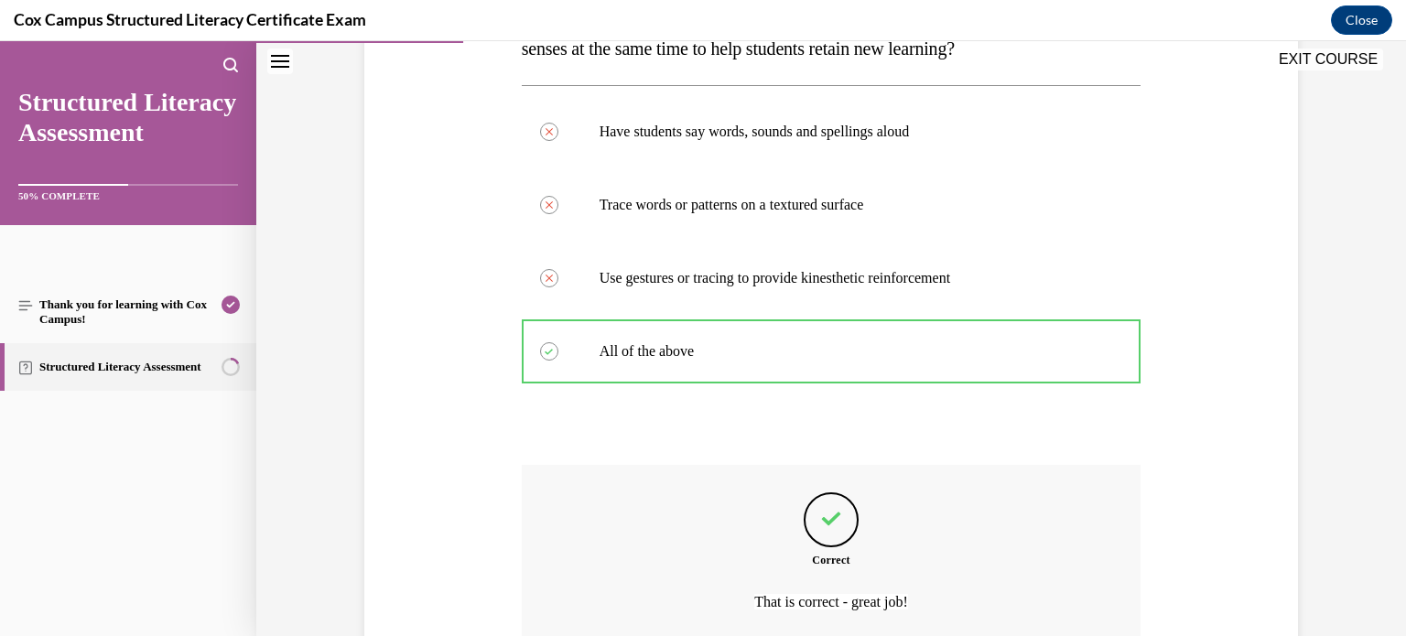
scroll to position [521, 0]
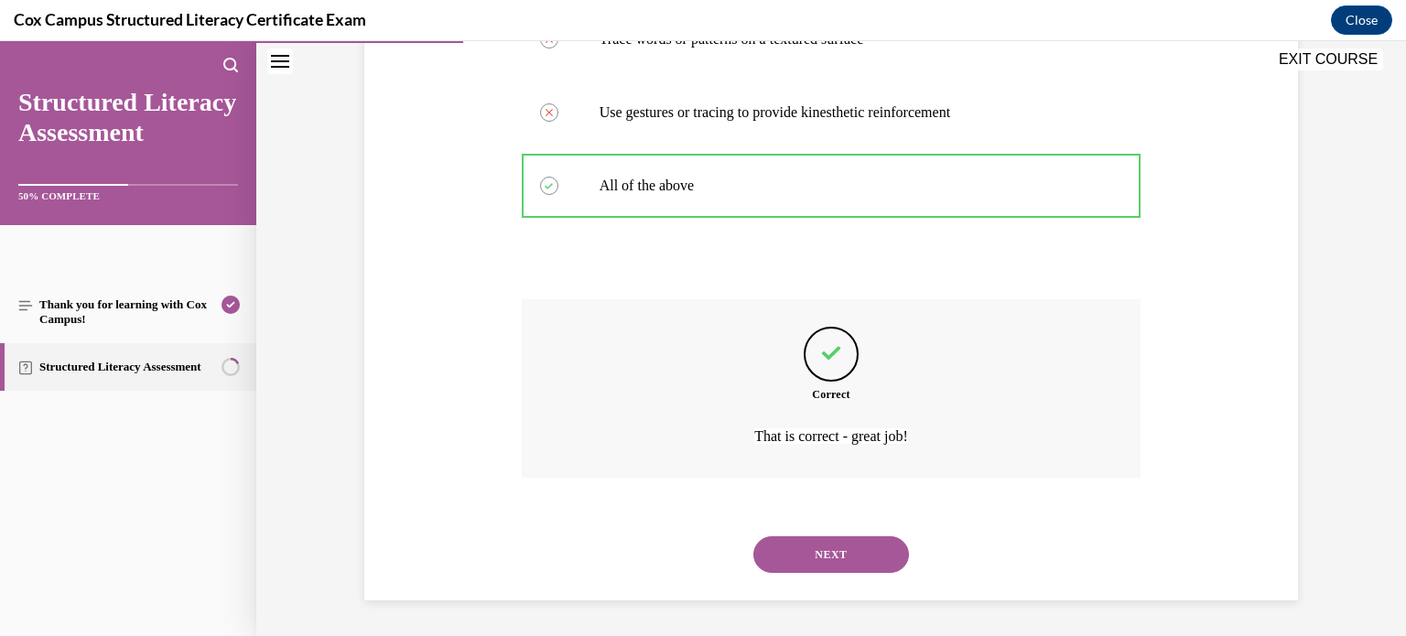
click at [826, 553] on button "NEXT" at bounding box center [832, 555] width 156 height 37
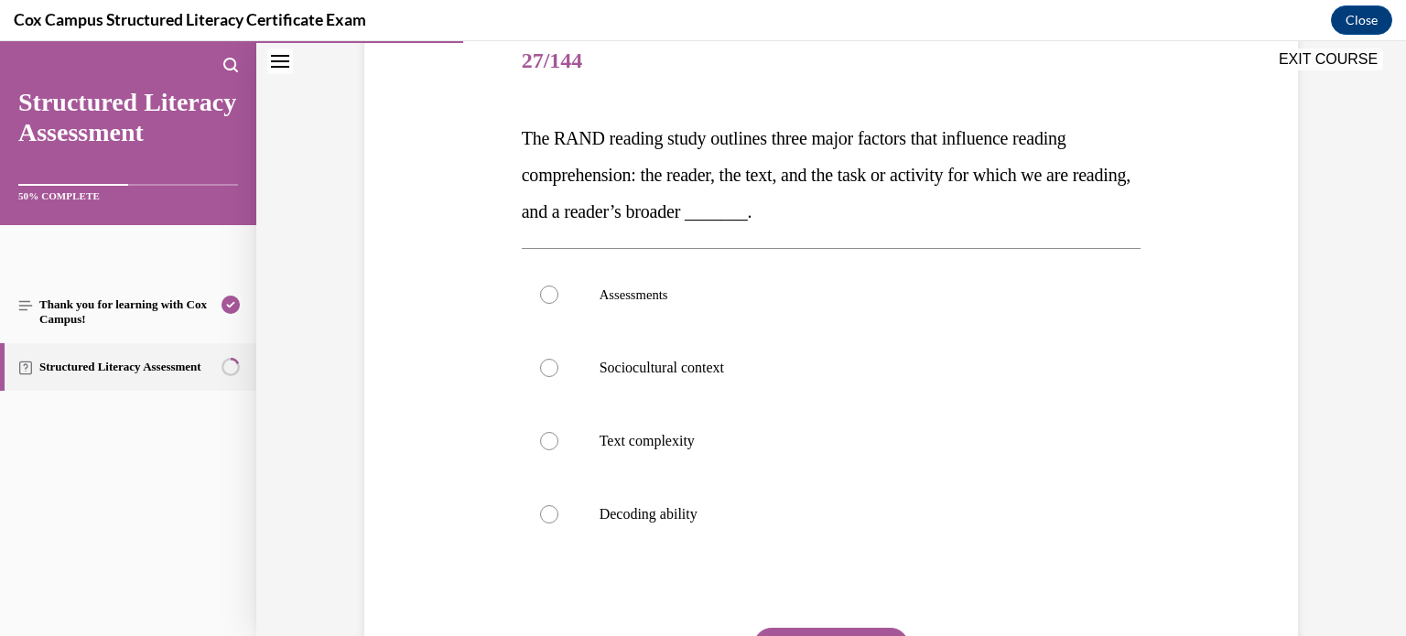
scroll to position [249, 0]
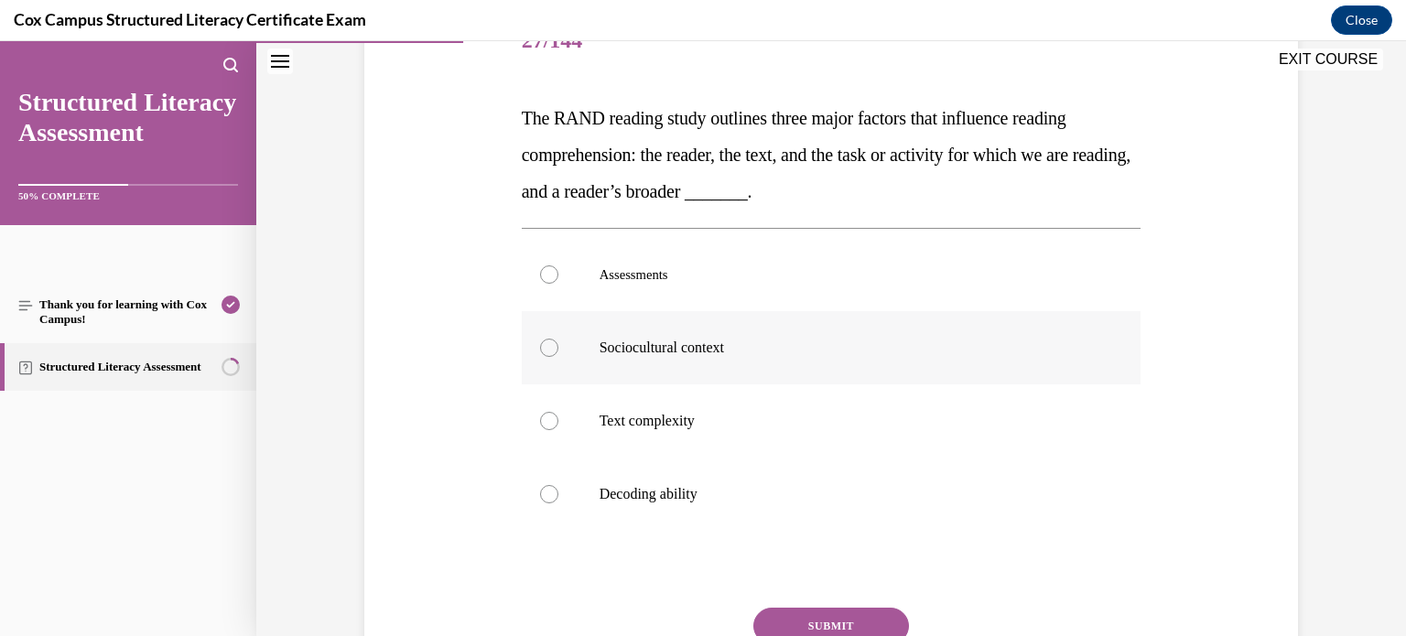
click at [847, 353] on p "Sociocultural context" at bounding box center [848, 348] width 496 height 18
click at [559, 353] on input "Sociocultural context" at bounding box center [549, 348] width 18 height 18
radio input "true"
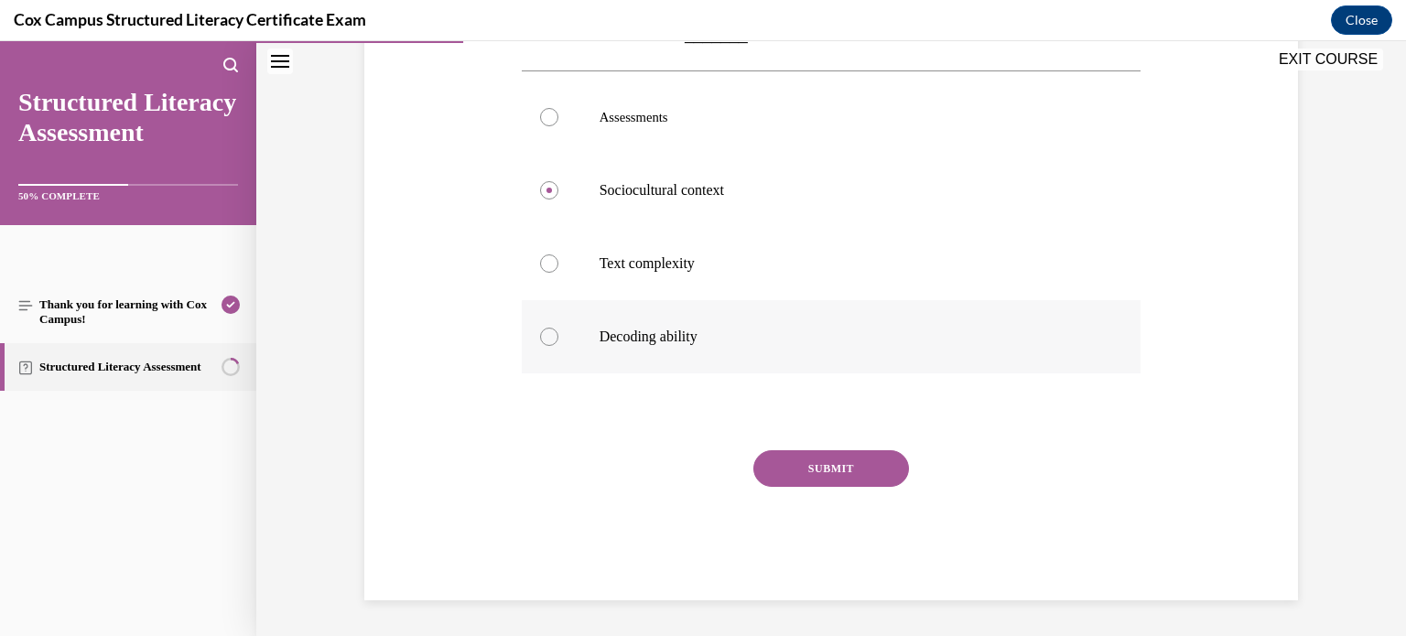
click at [824, 482] on button "SUBMIT" at bounding box center [832, 468] width 156 height 37
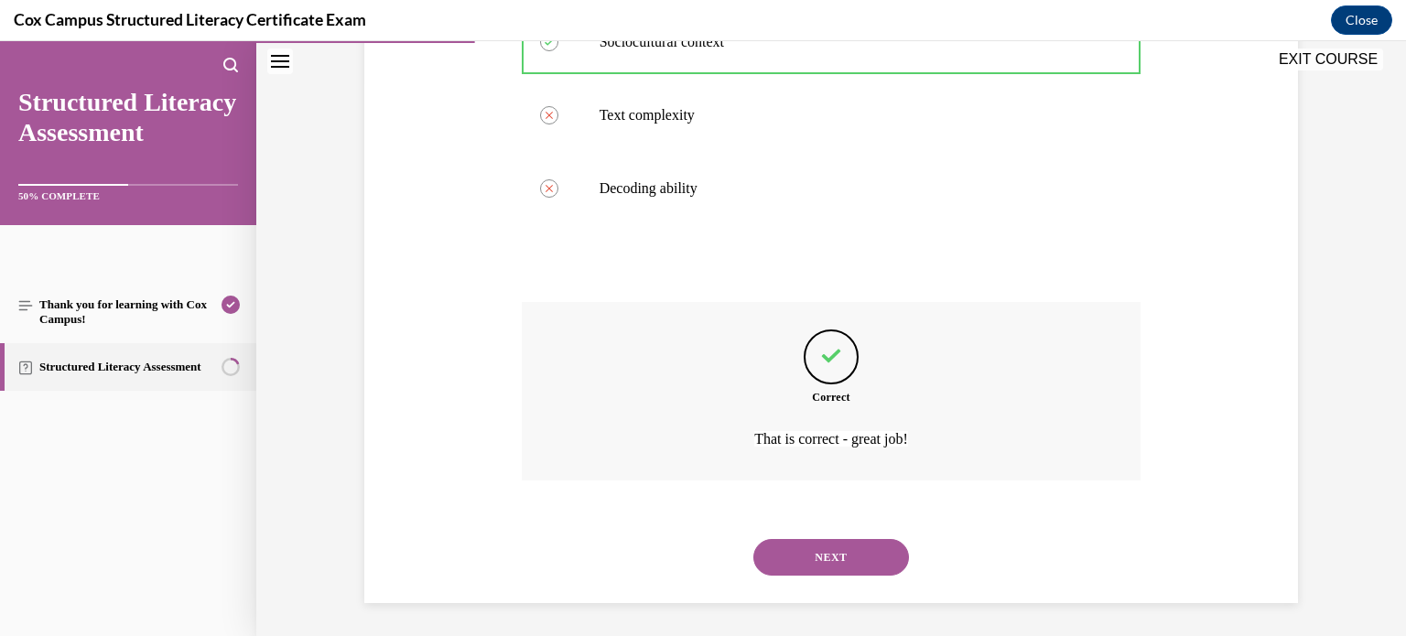
scroll to position [558, 0]
click at [817, 546] on button "NEXT" at bounding box center [832, 555] width 156 height 37
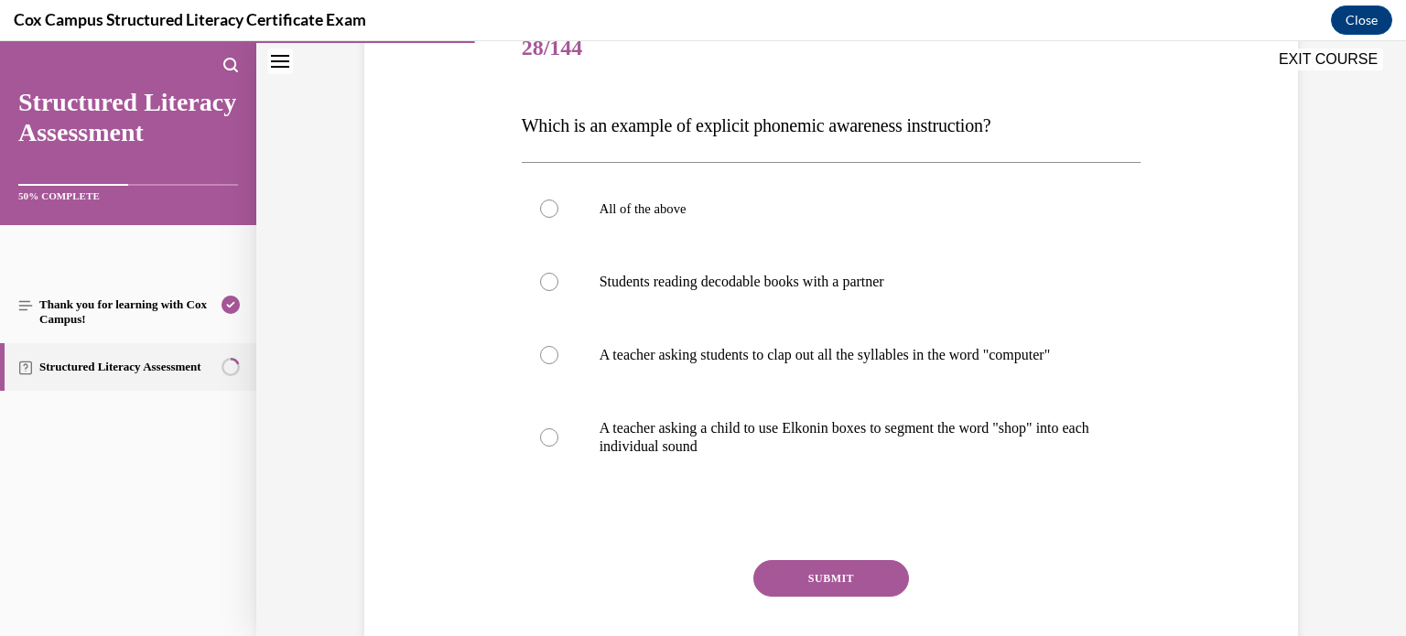
scroll to position [249, 0]
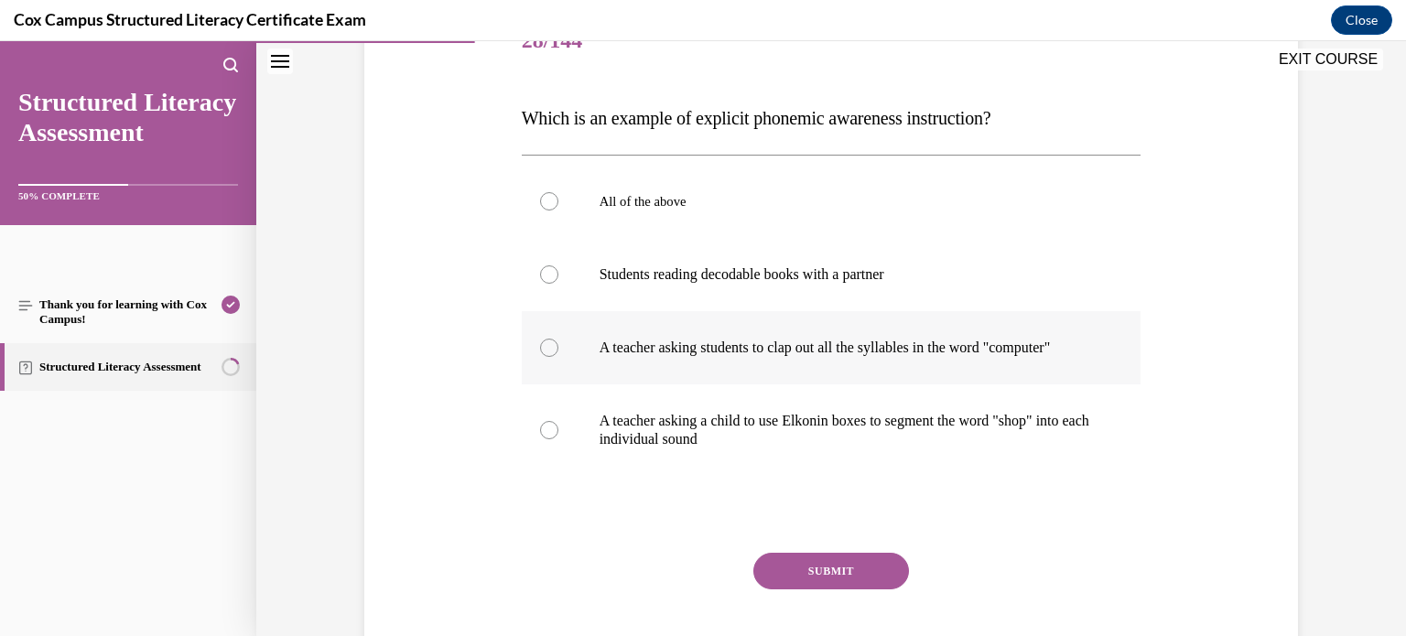
click at [814, 375] on label "A teacher asking students to clap out all the syllables in the word "computer"" at bounding box center [832, 347] width 620 height 73
click at [559, 357] on input "A teacher asking students to clap out all the syllables in the word "computer"" at bounding box center [549, 348] width 18 height 18
radio input "true"
click at [1018, 472] on label "A teacher asking a child to use Elkonin boxes to segment the word "shop" into e…" at bounding box center [832, 431] width 620 height 92
click at [559, 439] on input "A teacher asking a child to use Elkonin boxes to segment the word "shop" into e…" at bounding box center [549, 430] width 18 height 18
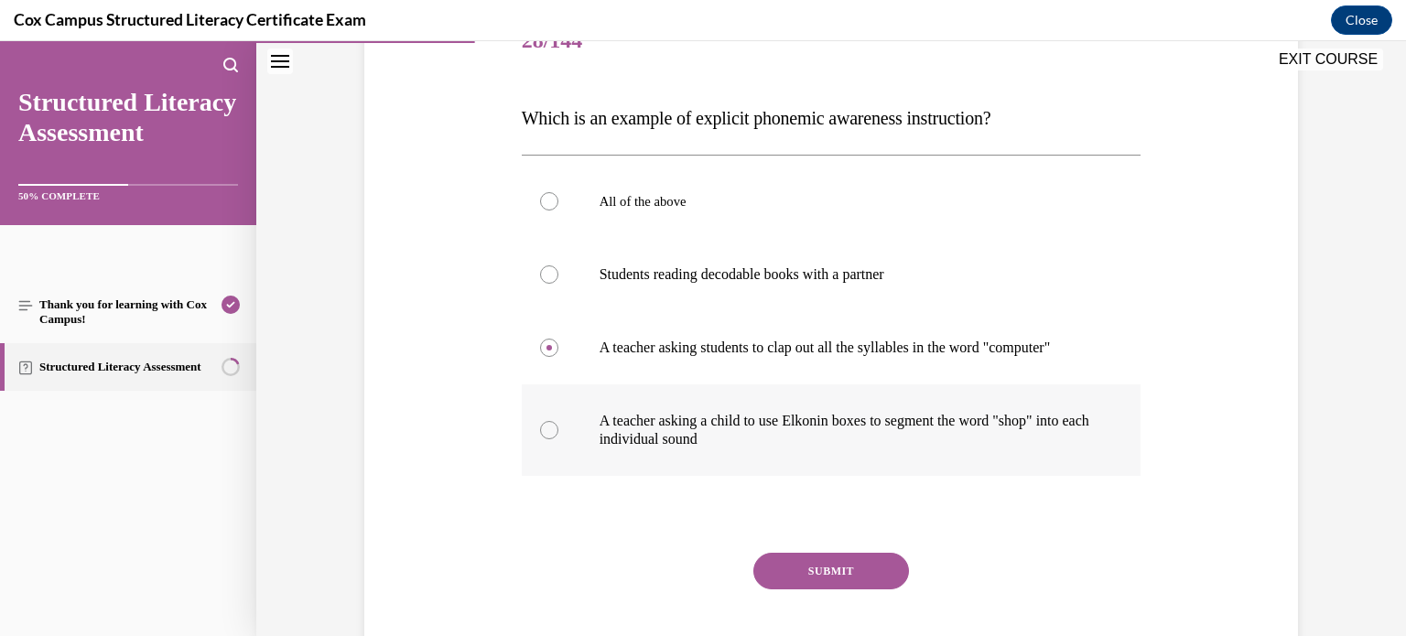
radio input "true"
click at [816, 584] on button "SUBMIT" at bounding box center [832, 571] width 156 height 37
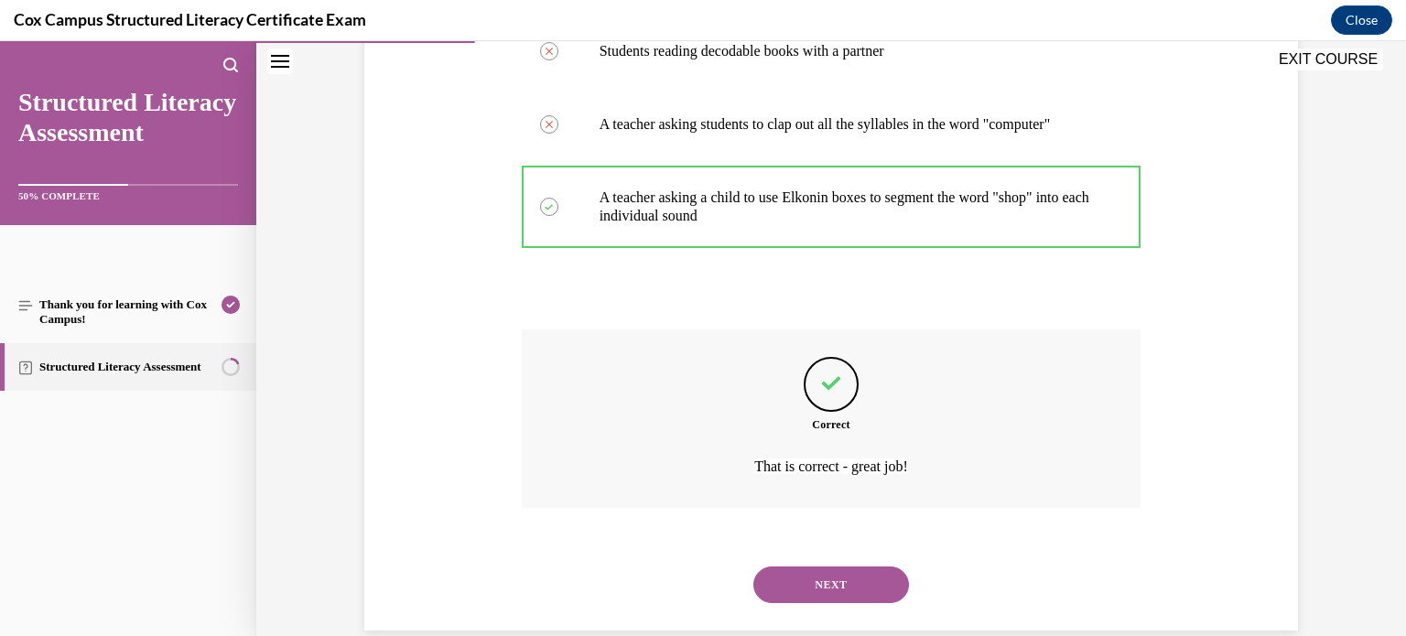
scroll to position [521, 0]
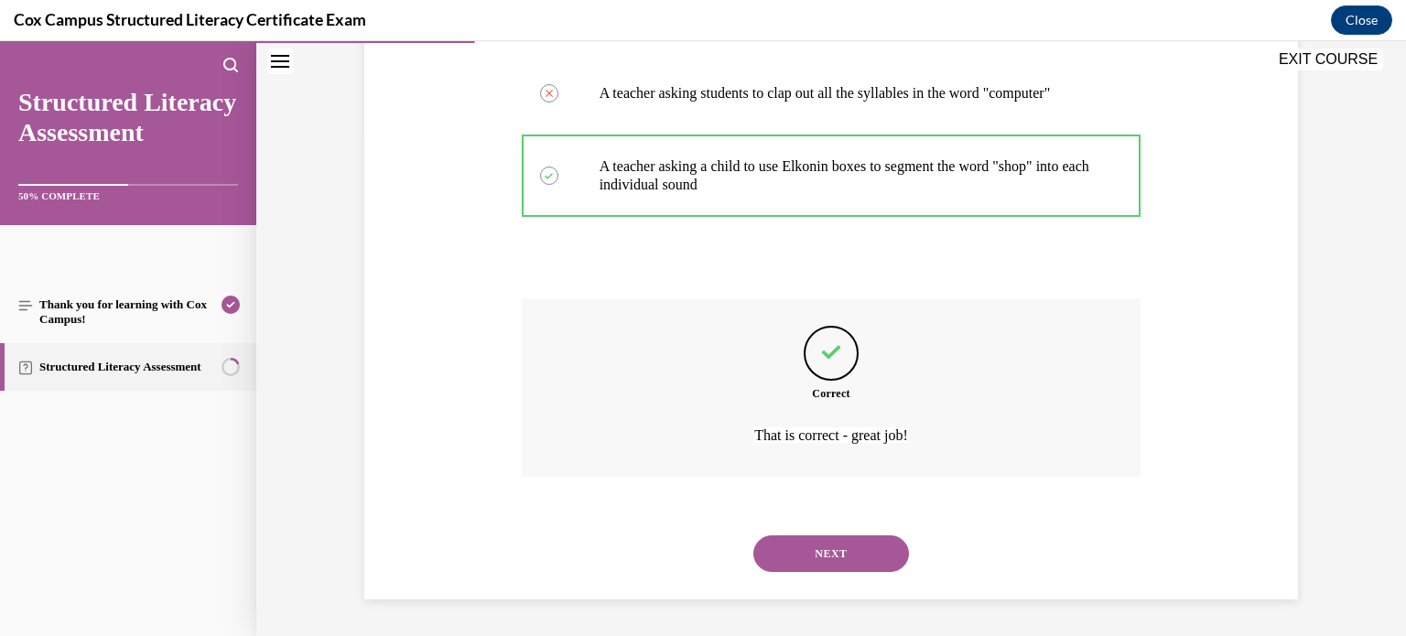
click at [856, 540] on button "NEXT" at bounding box center [832, 554] width 156 height 37
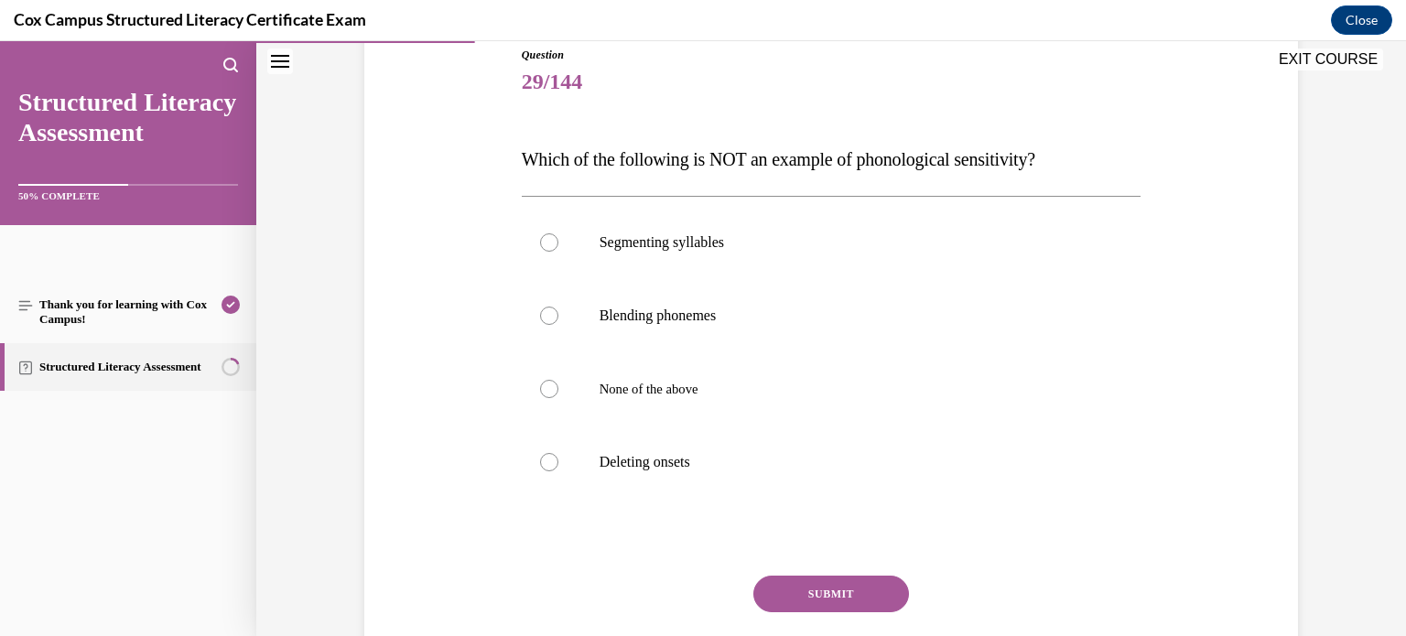
scroll to position [211, 0]
click at [884, 314] on p "Blending phonemes" at bounding box center [848, 313] width 496 height 18
click at [559, 314] on input "Blending phonemes" at bounding box center [549, 313] width 18 height 18
radio input "true"
click at [875, 588] on button "SUBMIT" at bounding box center [832, 591] width 156 height 37
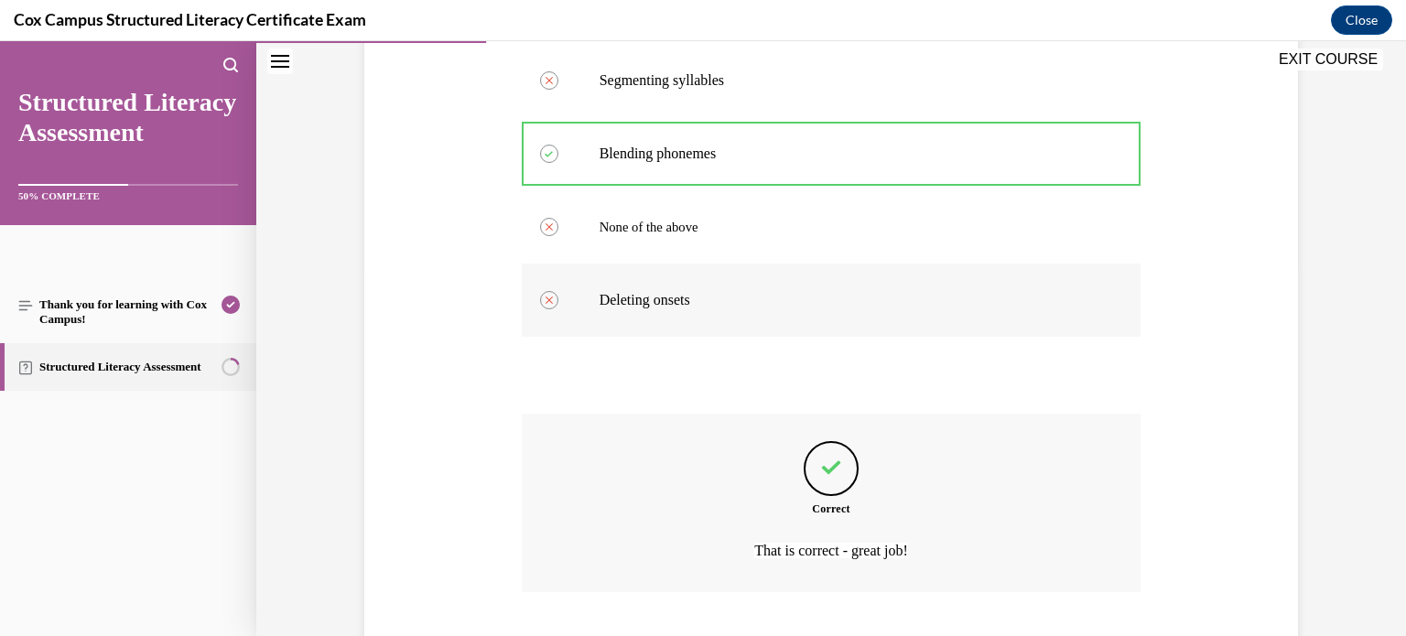
scroll to position [484, 0]
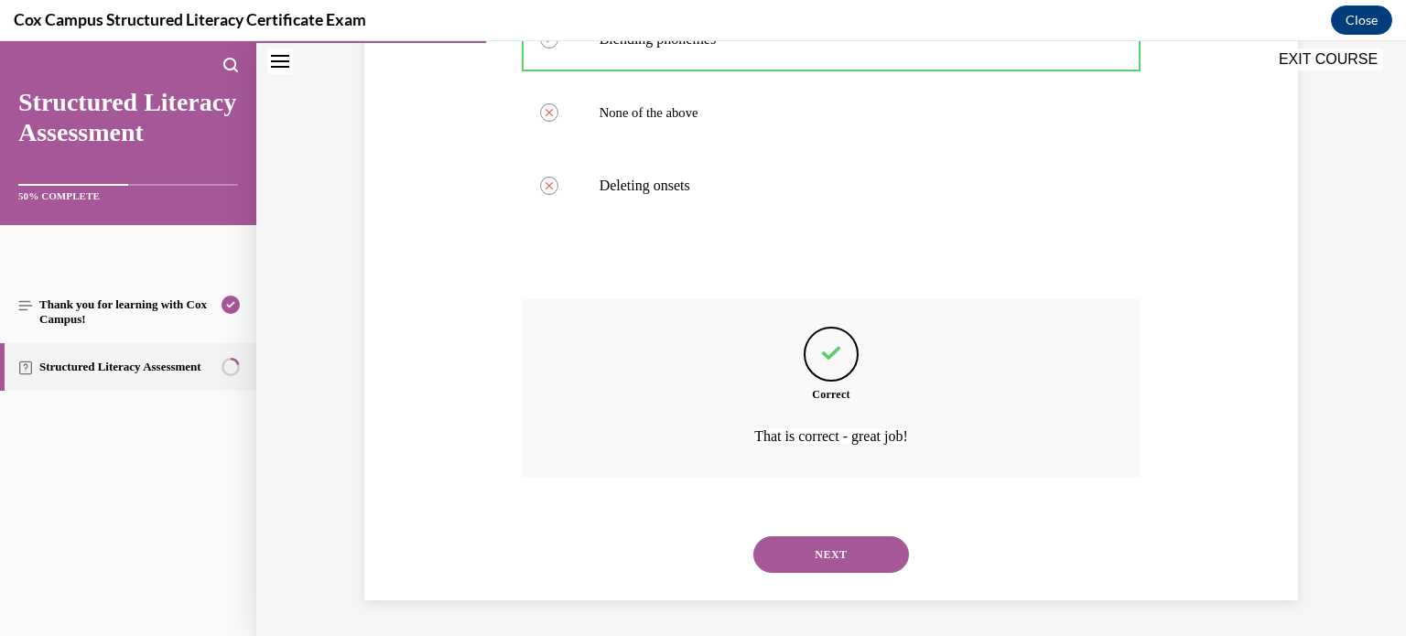
click at [774, 573] on div "NEXT" at bounding box center [832, 554] width 620 height 73
click at [797, 540] on button "NEXT" at bounding box center [832, 555] width 156 height 37
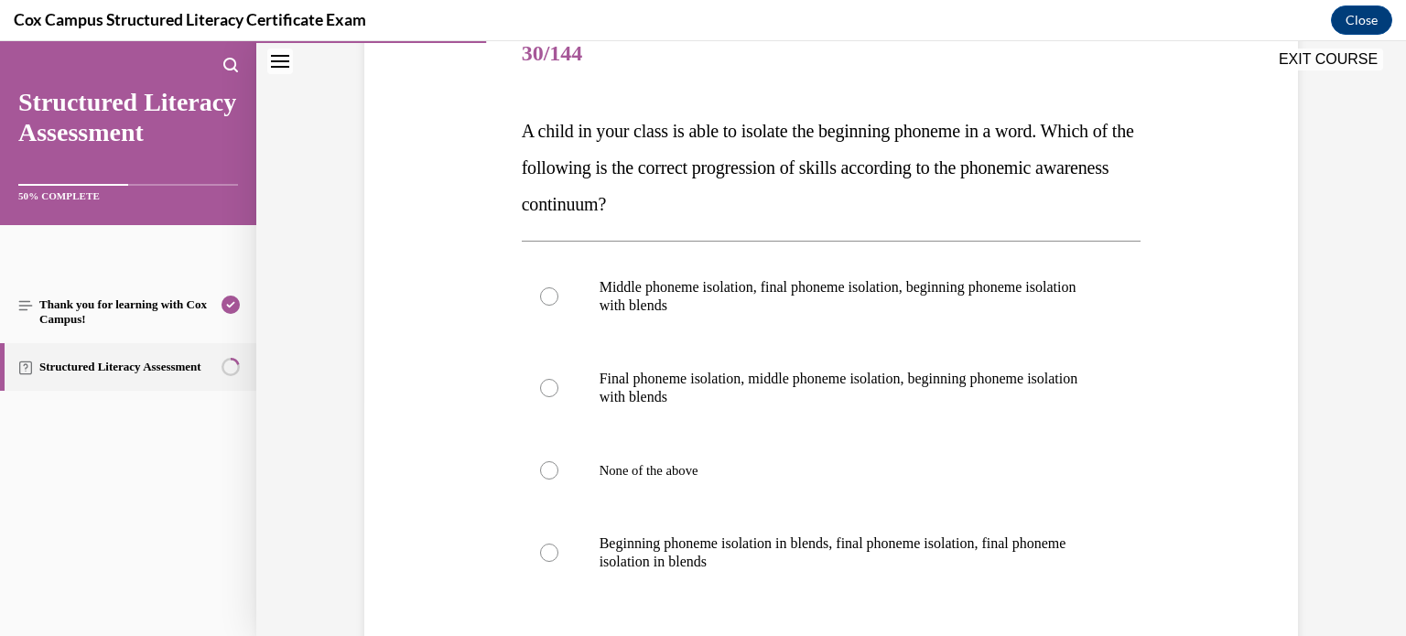
scroll to position [242, 0]
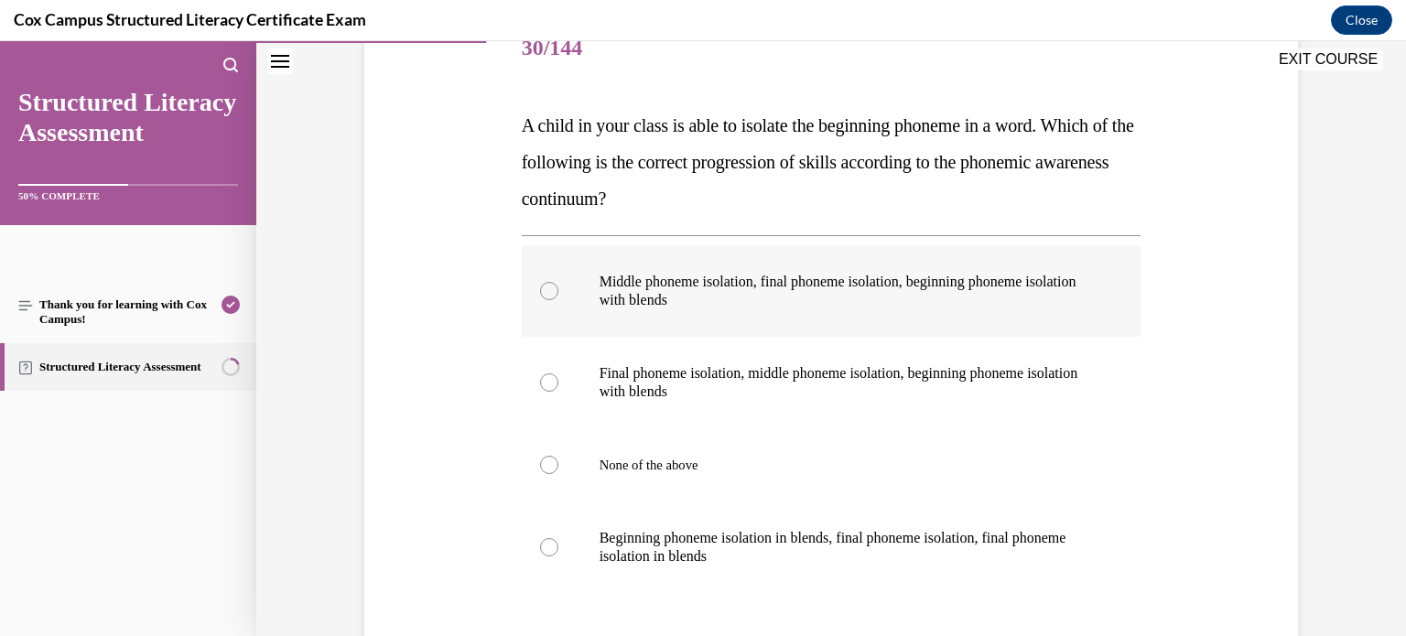
click at [843, 277] on p "Middle phoneme isolation, final phoneme isolation, beginning phoneme isolation …" at bounding box center [848, 291] width 496 height 37
click at [559, 282] on input "Middle phoneme isolation, final phoneme isolation, beginning phoneme isolation …" at bounding box center [549, 291] width 18 height 18
radio input "true"
click at [808, 372] on p "Final phoneme isolation, middle phoneme isolation, beginning phoneme isolation …" at bounding box center [848, 382] width 496 height 37
click at [559, 374] on input "Final phoneme isolation, middle phoneme isolation, beginning phoneme isolation …" at bounding box center [549, 383] width 18 height 18
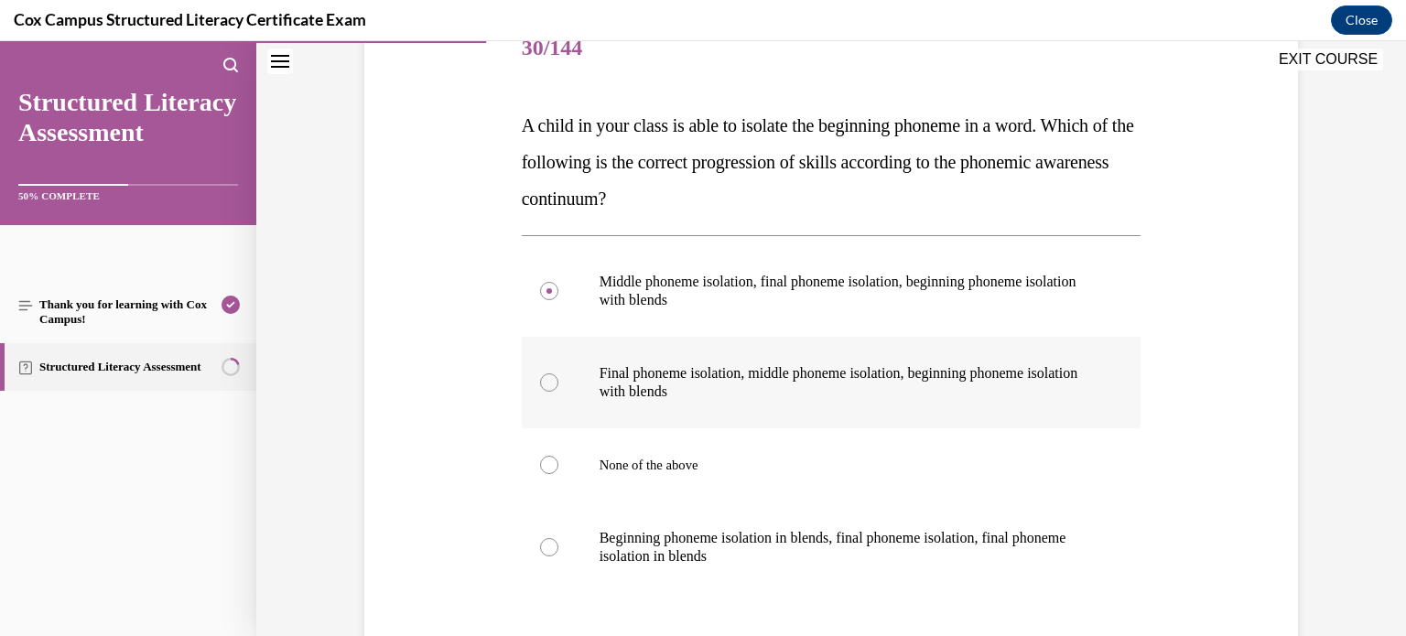
radio input "true"
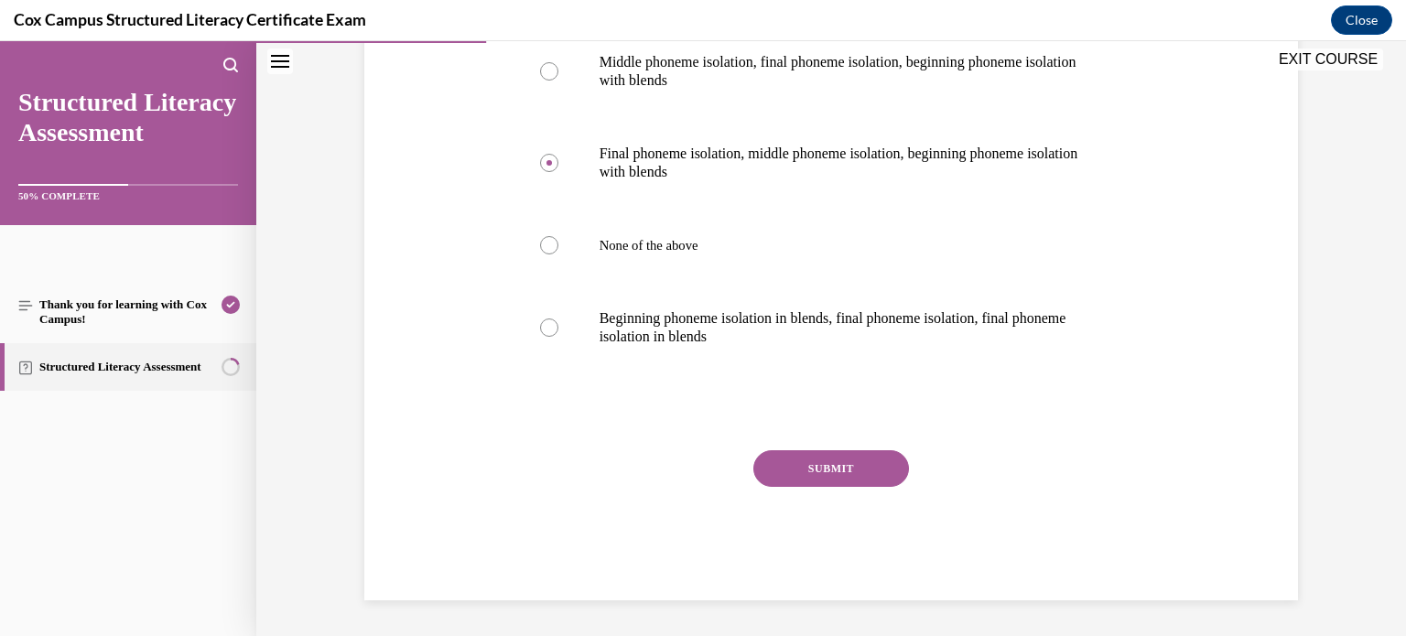
click at [825, 450] on button "SUBMIT" at bounding box center [832, 468] width 156 height 37
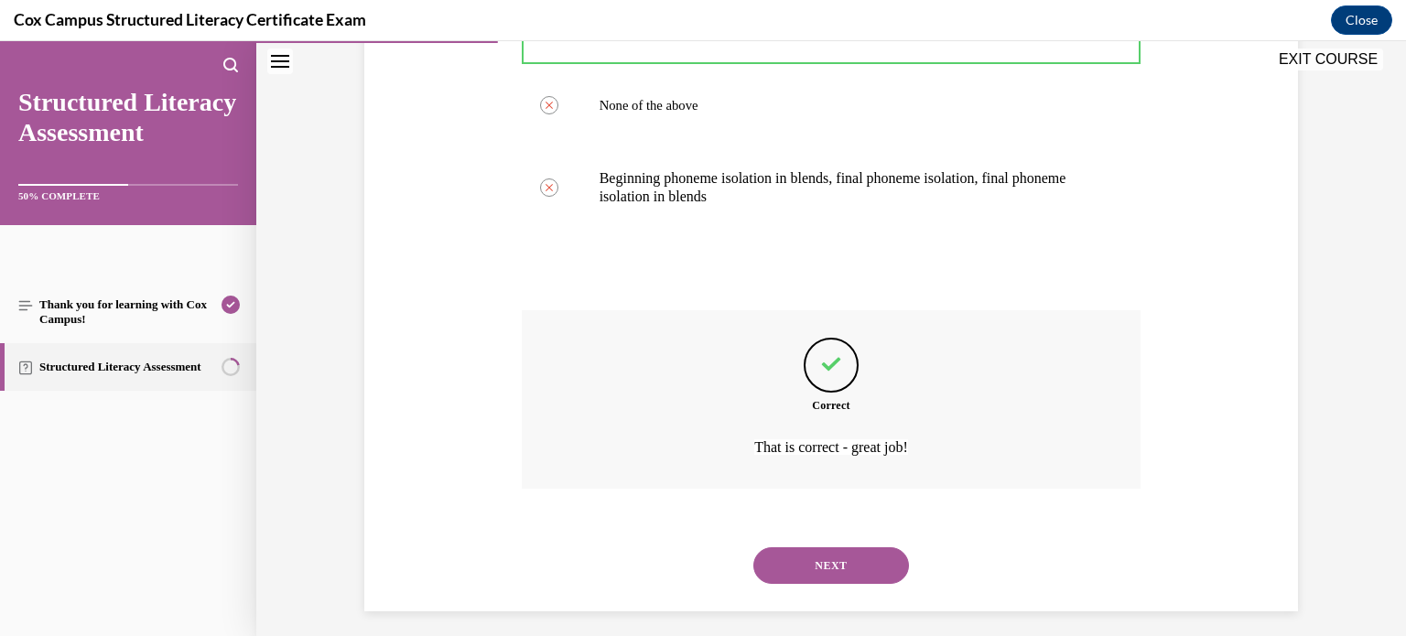
scroll to position [599, 0]
click at [854, 566] on button "NEXT" at bounding box center [832, 568] width 156 height 37
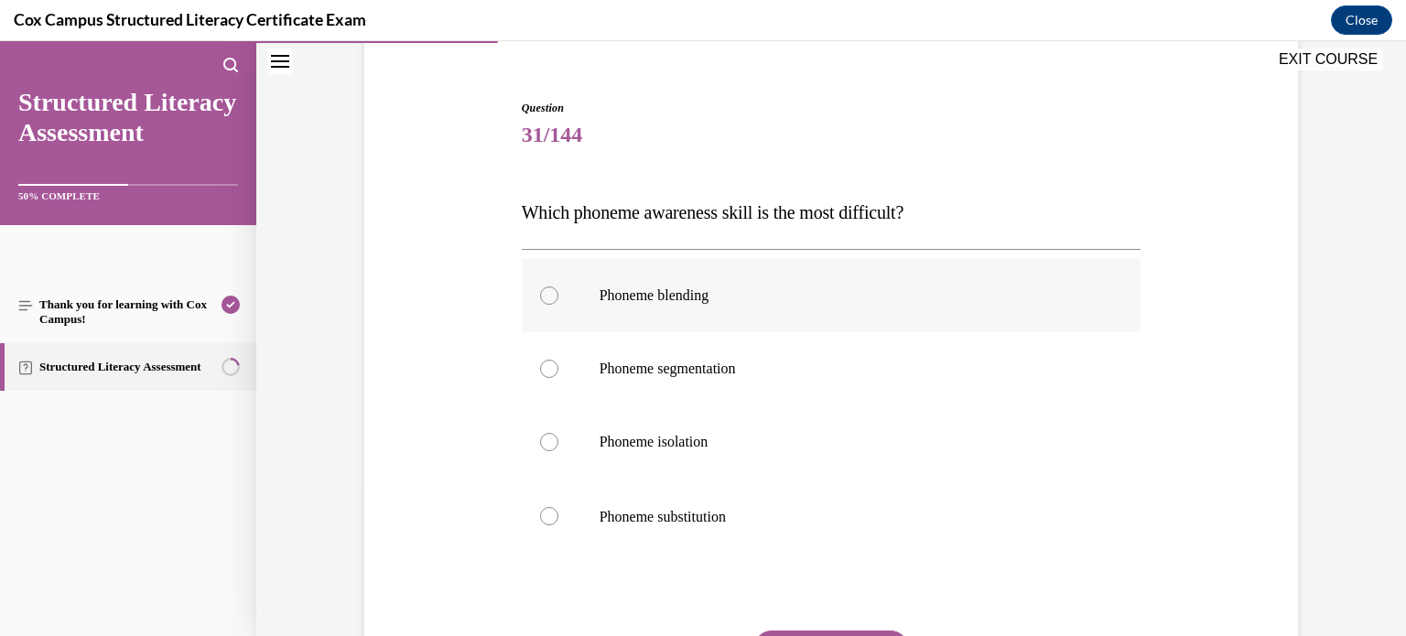
scroll to position [167, 0]
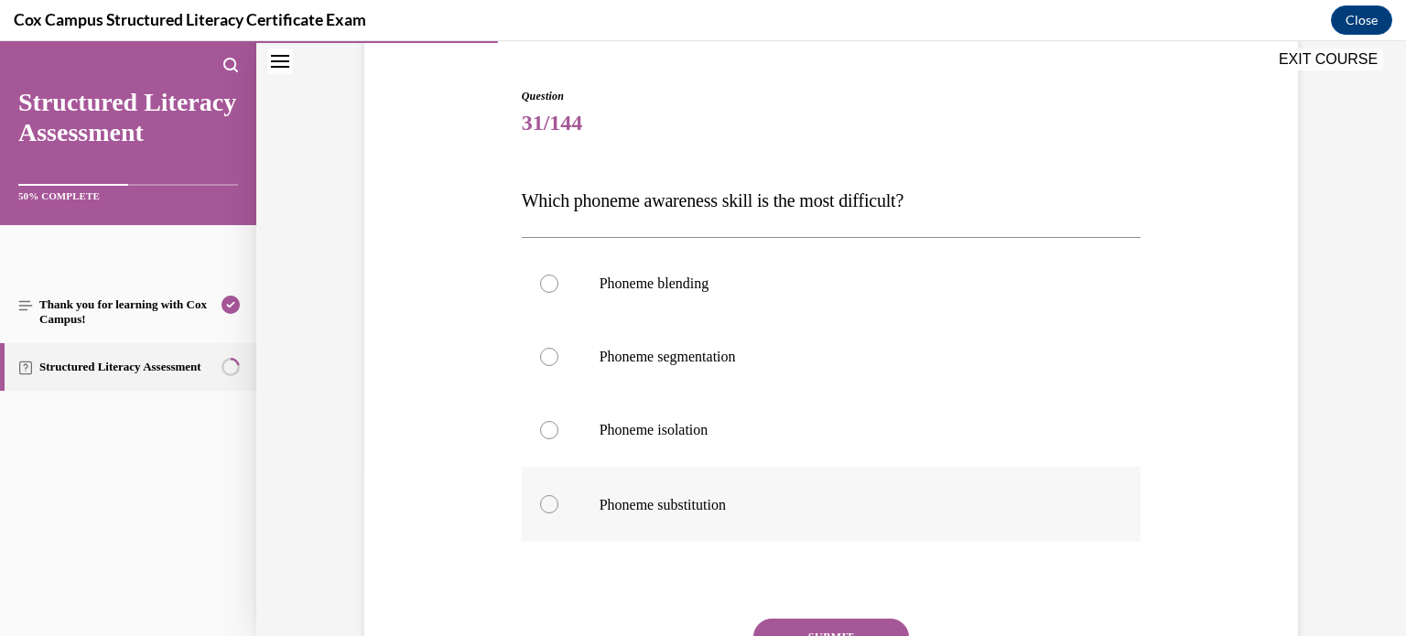
click at [849, 491] on label "Phoneme substitution" at bounding box center [832, 504] width 620 height 75
click at [559, 495] on input "Phoneme substitution" at bounding box center [549, 504] width 18 height 18
radio input "true"
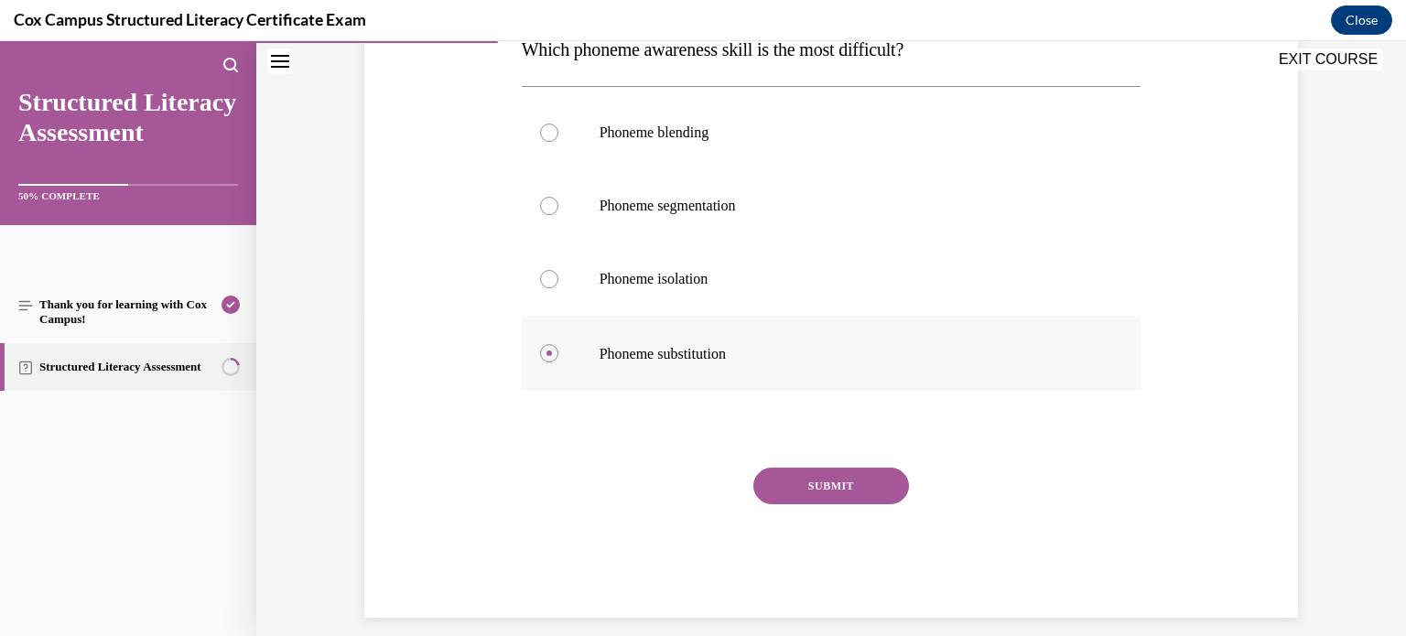
click at [849, 491] on button "SUBMIT" at bounding box center [832, 486] width 156 height 37
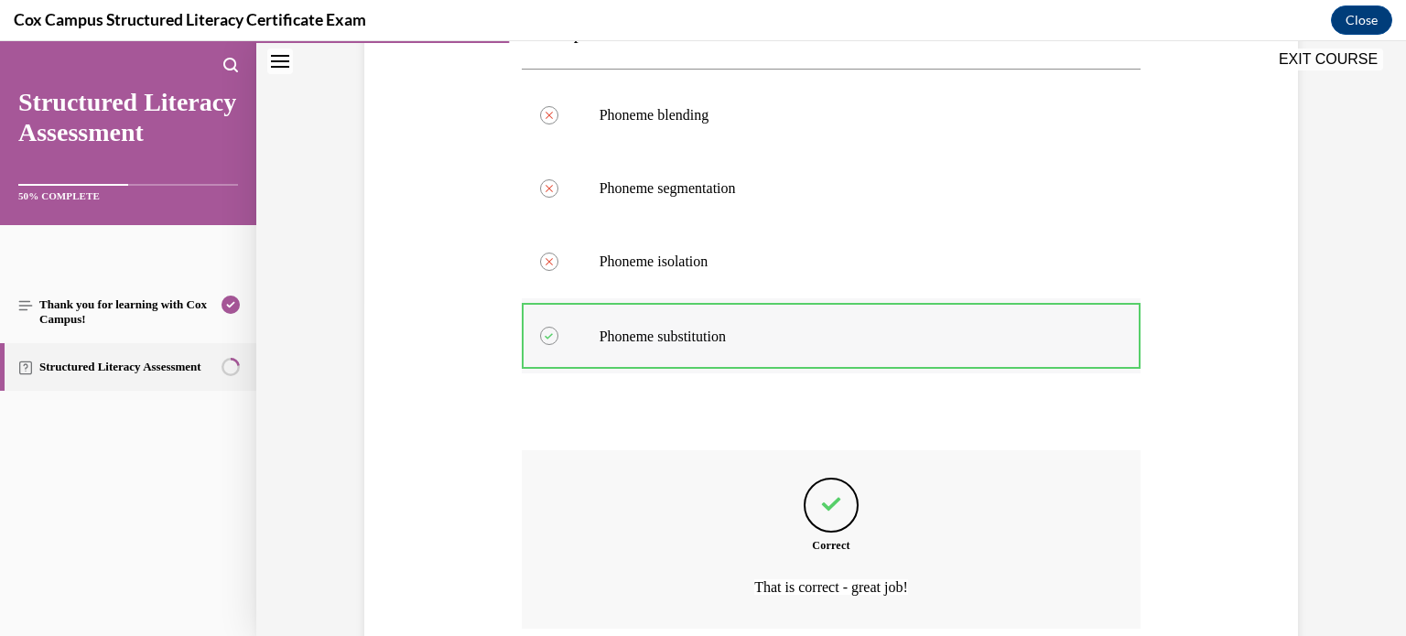
scroll to position [486, 0]
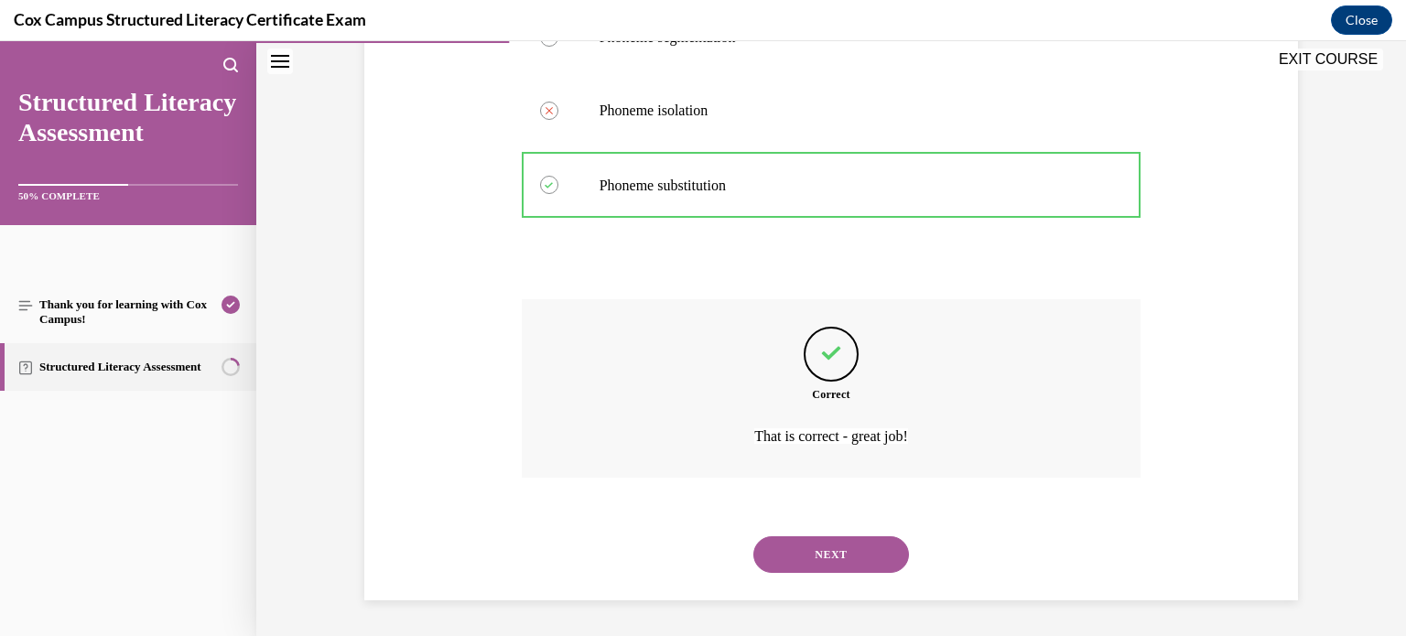
click at [837, 545] on button "NEXT" at bounding box center [832, 555] width 156 height 37
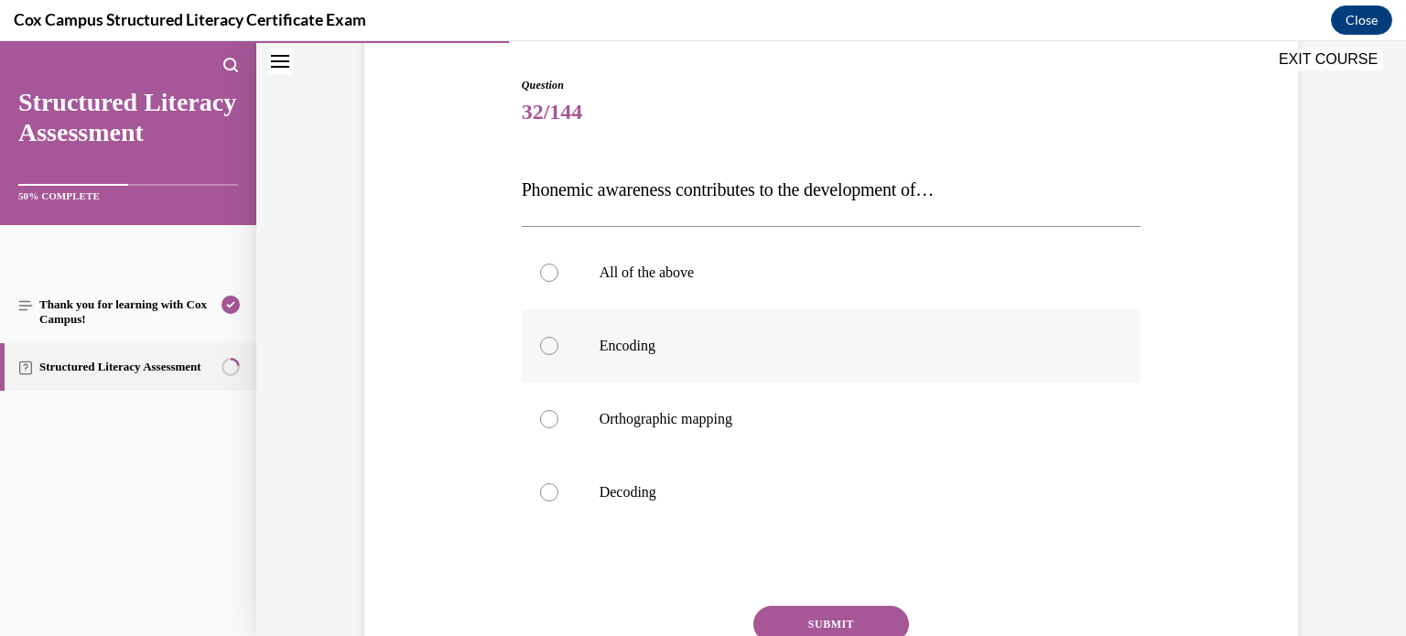
scroll to position [179, 0]
click at [828, 287] on label "All of the above" at bounding box center [832, 271] width 620 height 73
click at [559, 281] on input "All of the above" at bounding box center [549, 272] width 18 height 18
radio input "true"
click at [828, 618] on button "SUBMIT" at bounding box center [832, 623] width 156 height 37
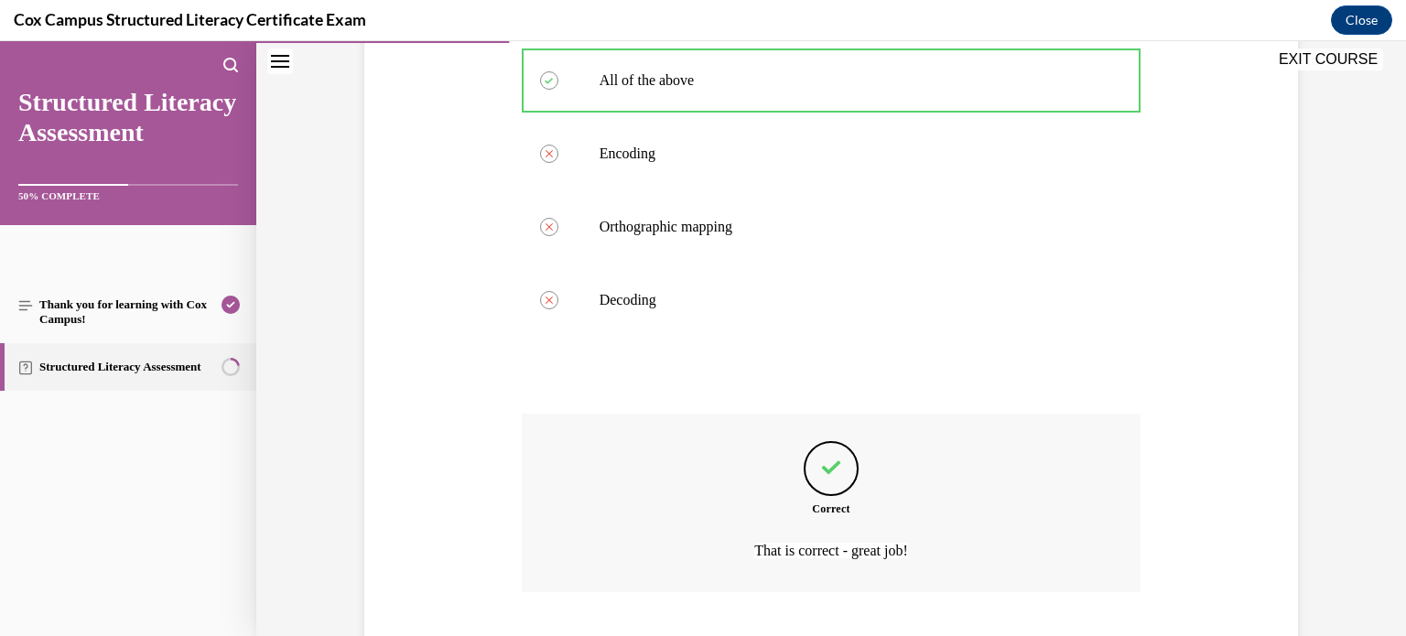
scroll to position [484, 0]
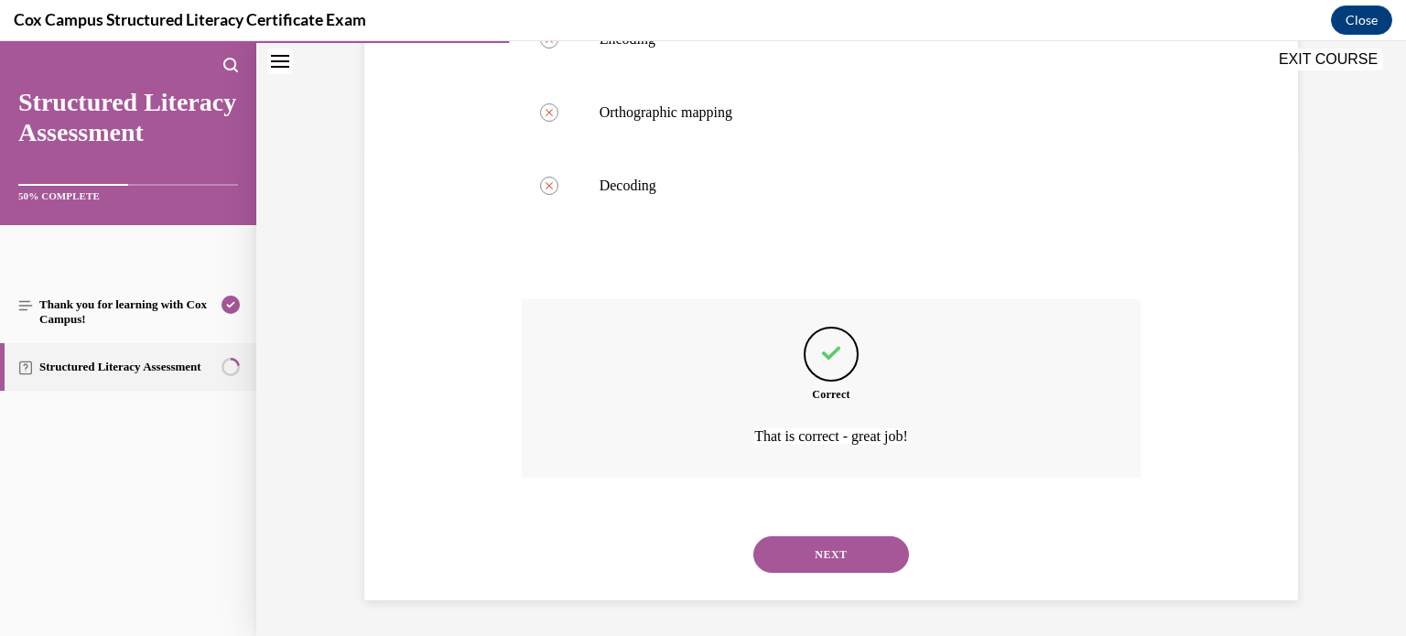
click at [799, 569] on button "NEXT" at bounding box center [832, 555] width 156 height 37
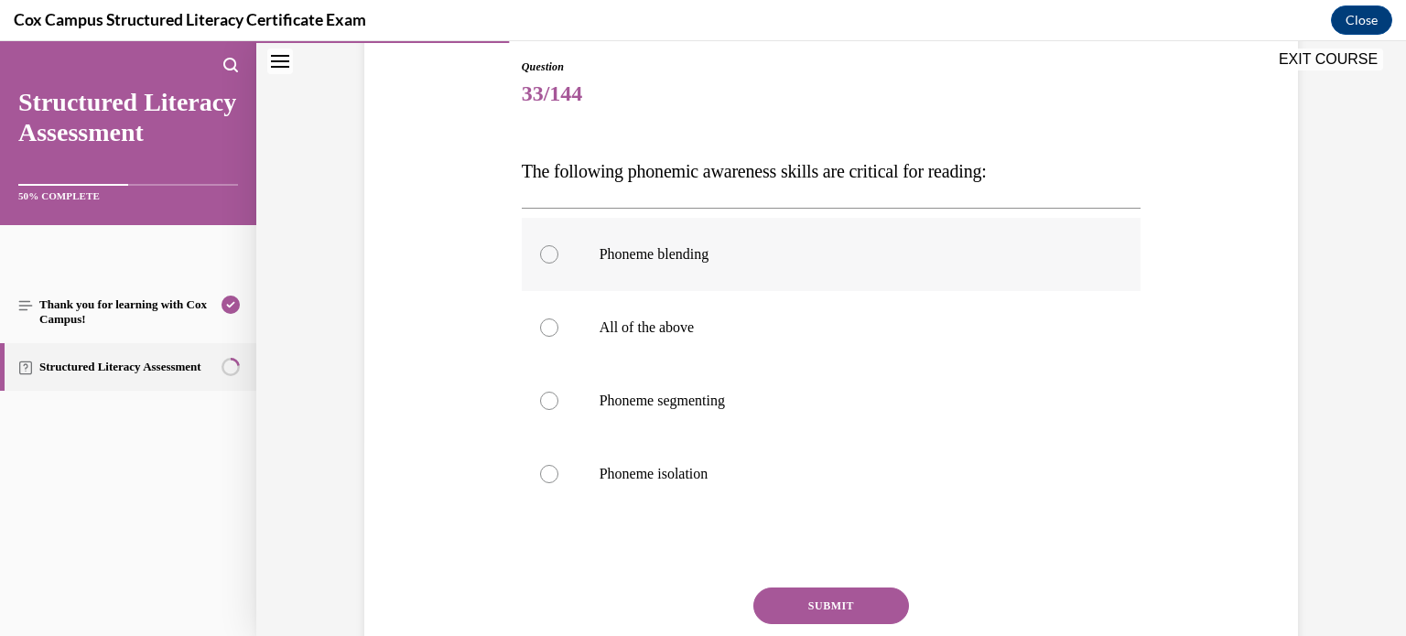
scroll to position [184, 0]
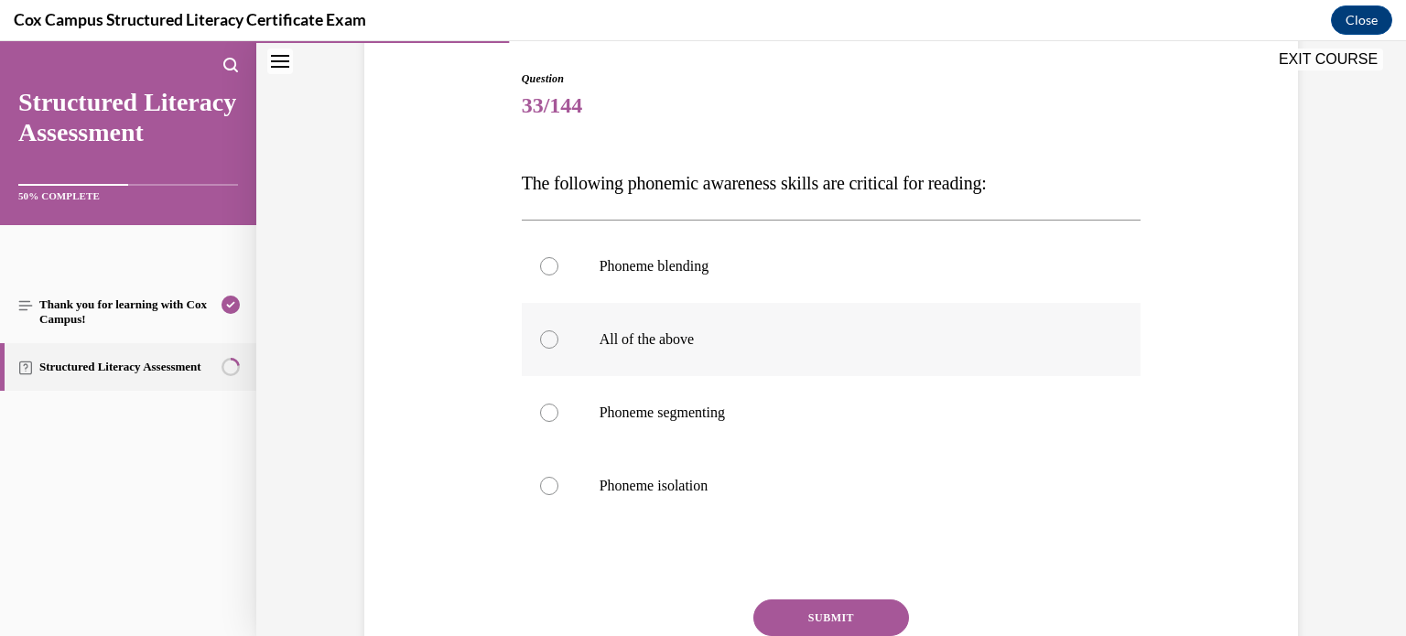
click at [819, 365] on label "All of the above" at bounding box center [832, 339] width 620 height 73
click at [559, 349] on input "All of the above" at bounding box center [549, 340] width 18 height 18
radio input "true"
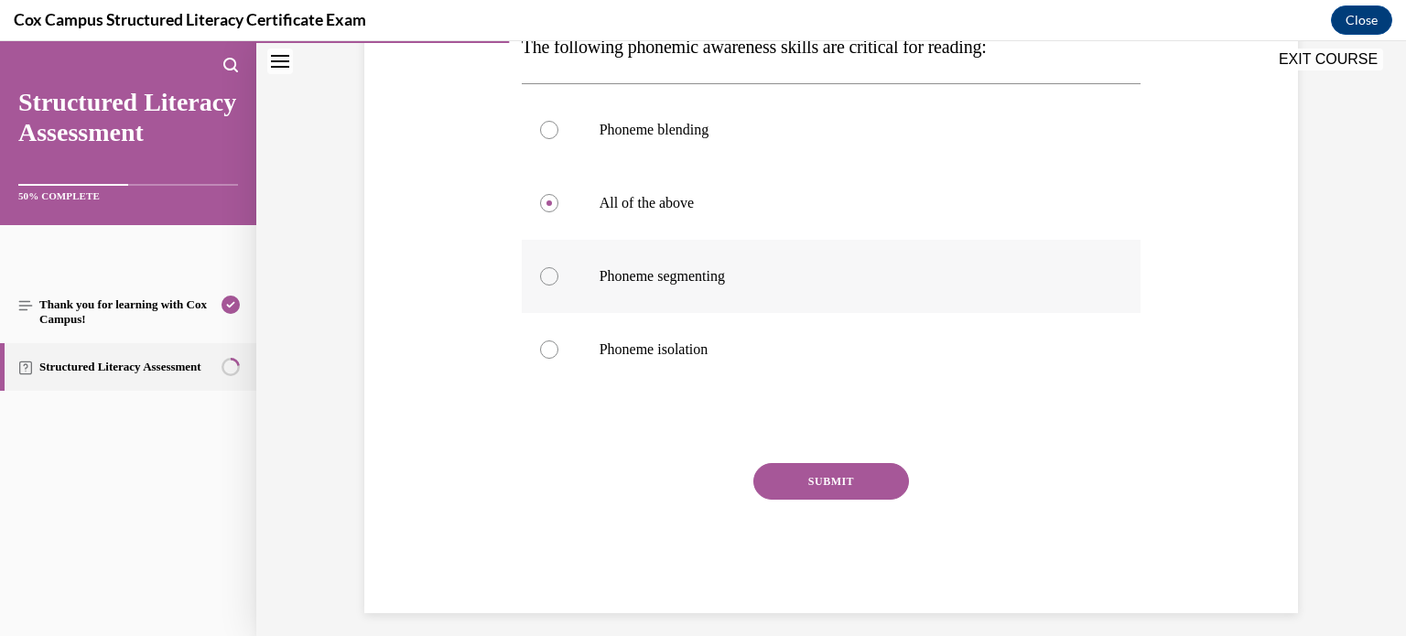
scroll to position [321, 0]
click at [802, 471] on button "SUBMIT" at bounding box center [832, 480] width 156 height 37
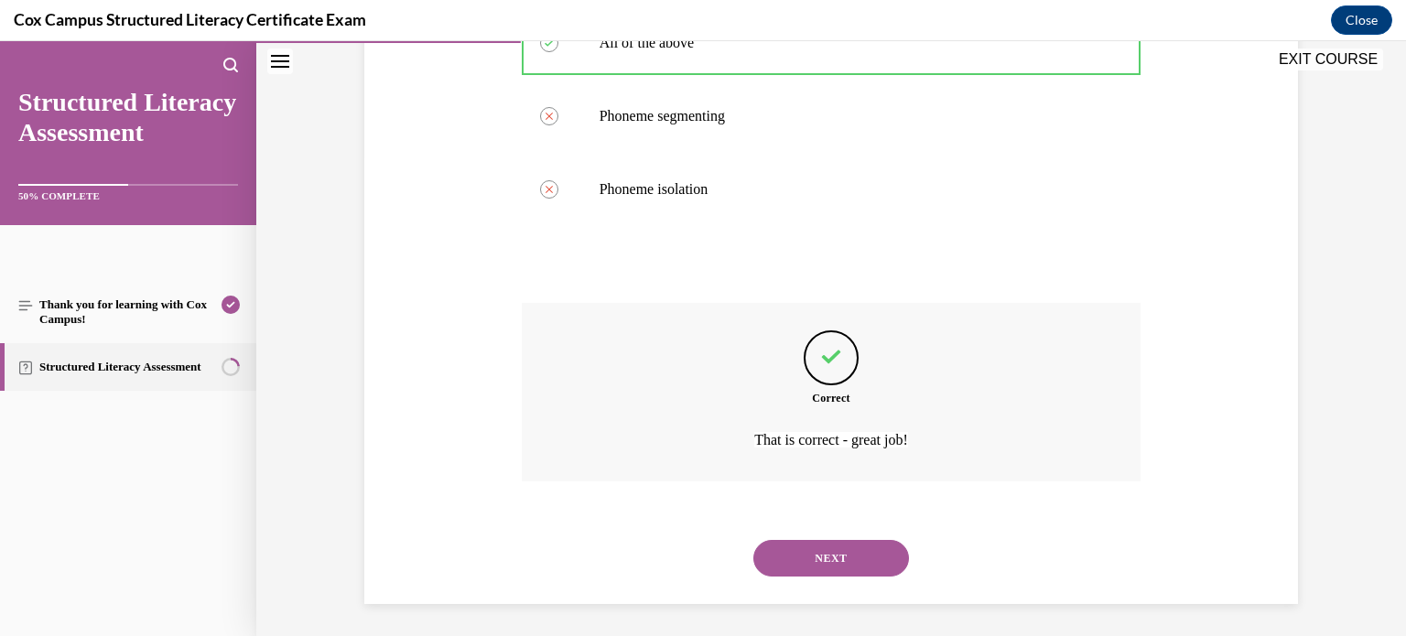
scroll to position [484, 0]
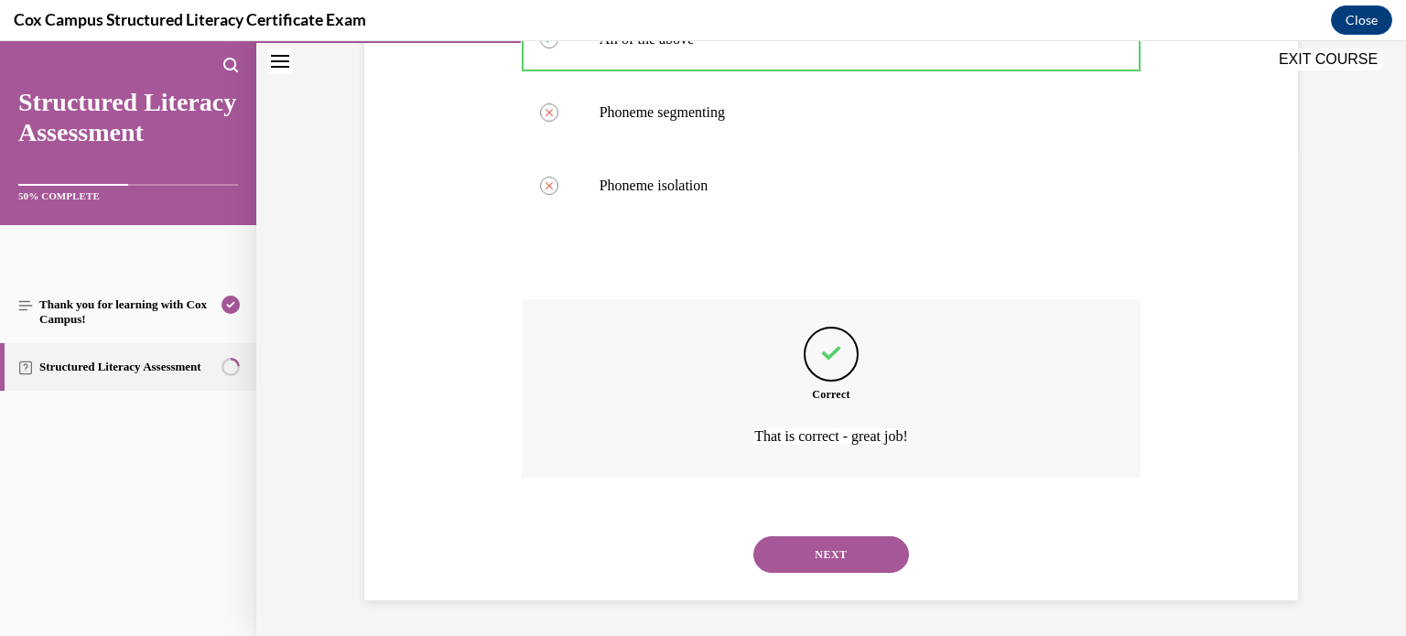
click at [862, 551] on button "NEXT" at bounding box center [832, 555] width 156 height 37
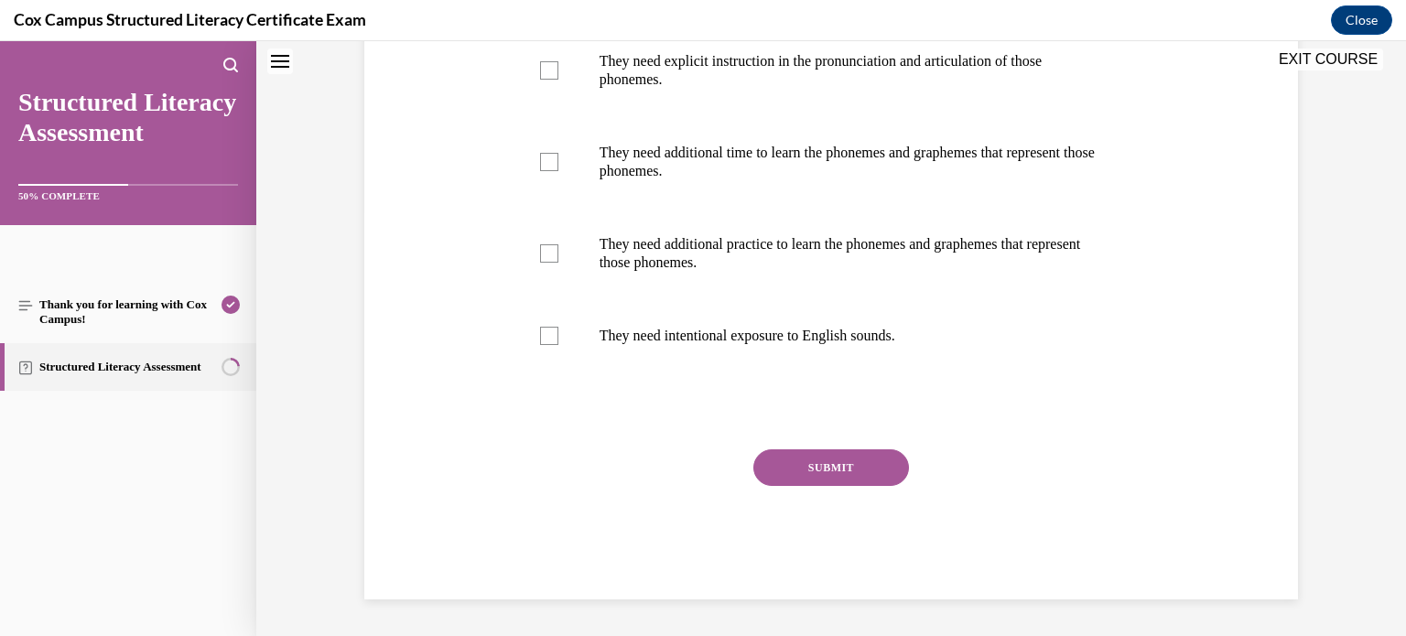
scroll to position [0, 0]
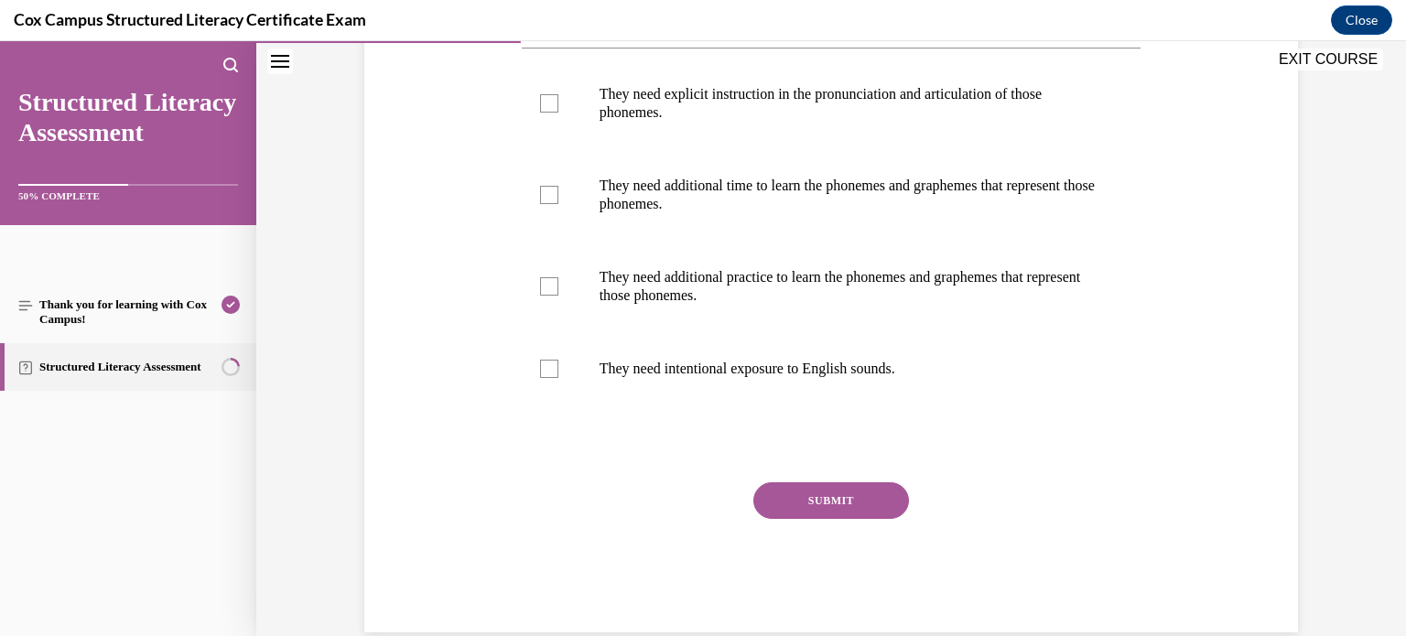
click at [982, 416] on div "Question 34/144 Some sounds exist in English, but not Spanish. What does this m…" at bounding box center [832, 247] width 620 height 771
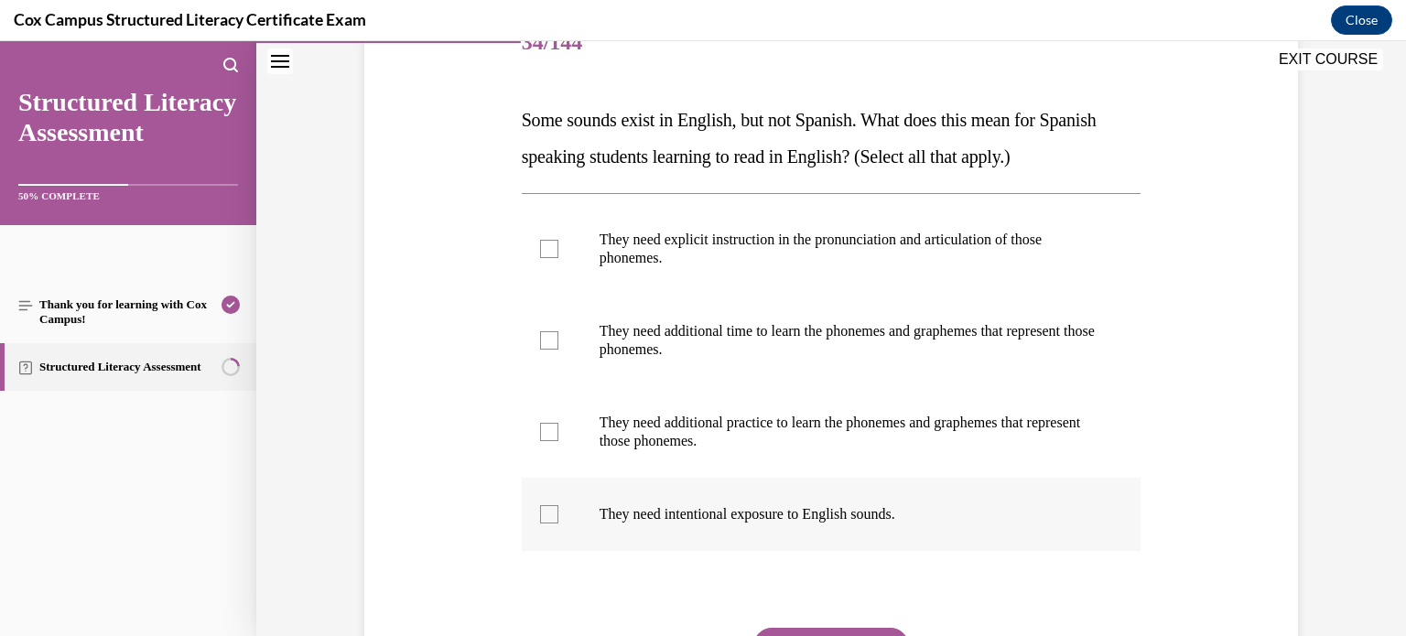
scroll to position [242, 0]
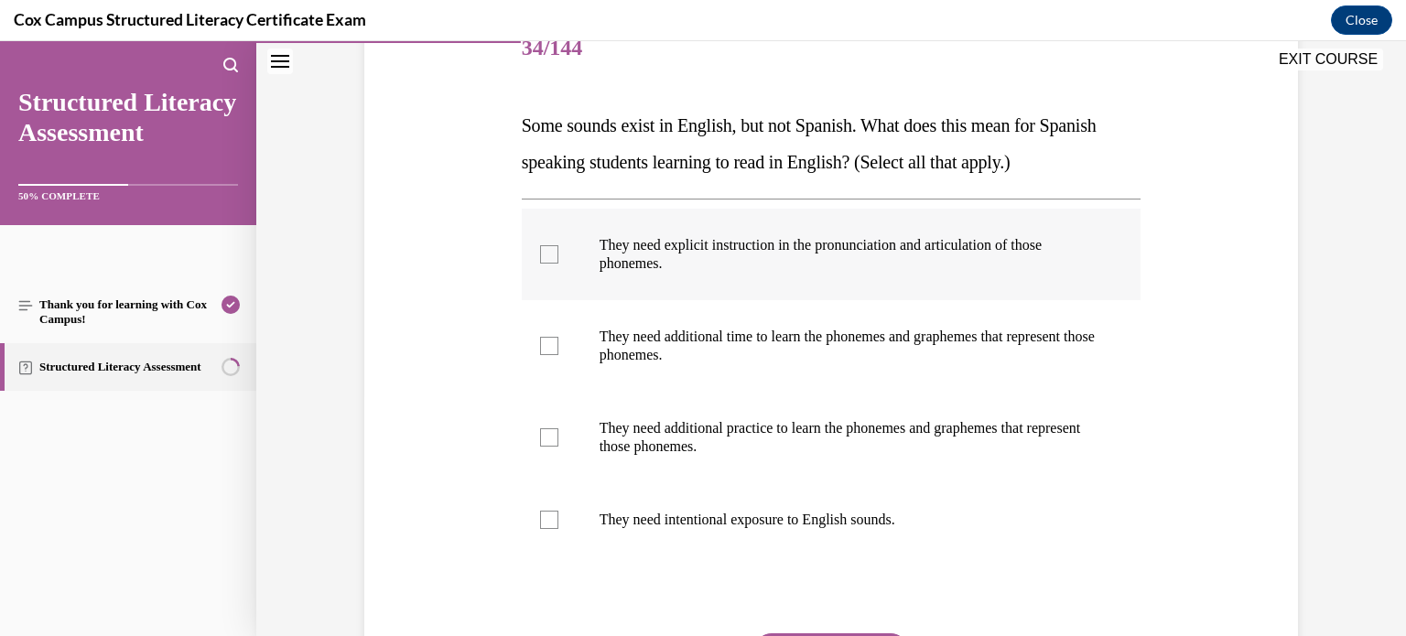
click at [966, 296] on label "They need explicit instruction in the pronunciation and articulation of those p…" at bounding box center [832, 255] width 620 height 92
click at [559, 264] on input "They need explicit instruction in the pronunciation and articulation of those p…" at bounding box center [549, 254] width 18 height 18
checkbox input "true"
click at [955, 320] on label "They need additional time to learn the phonemes and graphemes that represent th…" at bounding box center [832, 346] width 620 height 92
click at [559, 337] on input "They need additional time to learn the phonemes and graphemes that represent th…" at bounding box center [549, 346] width 18 height 18
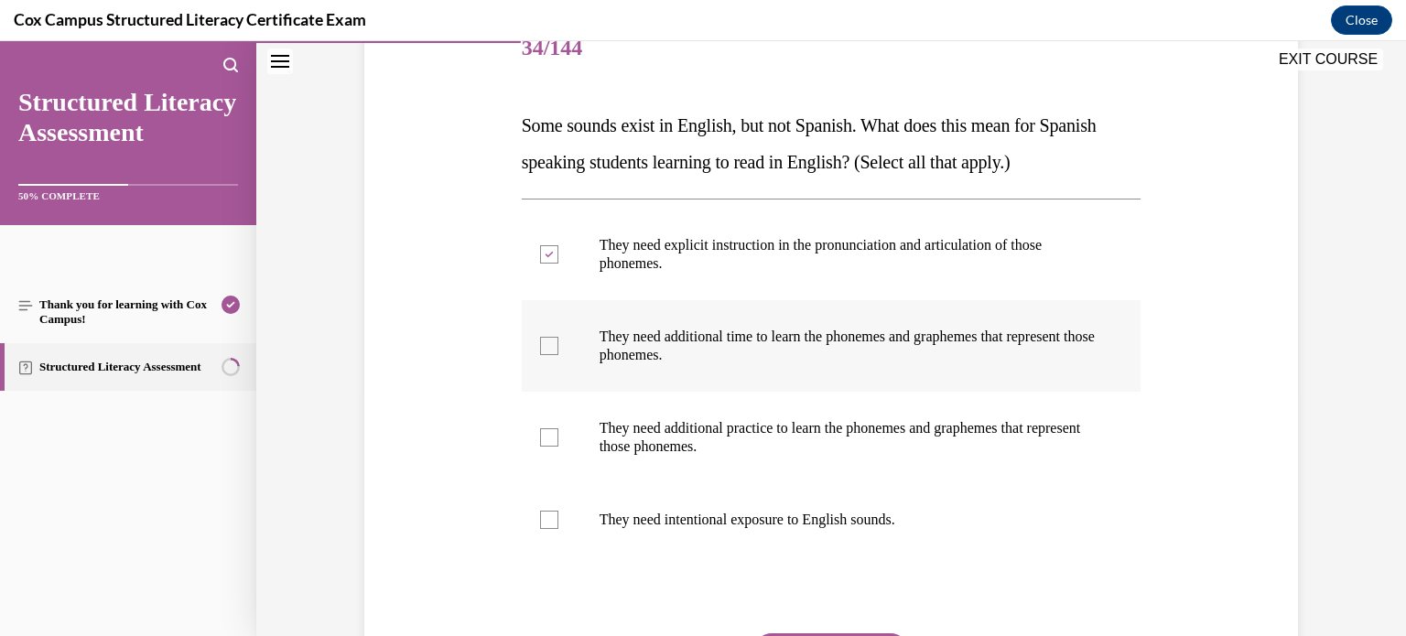
checkbox input "true"
click at [925, 396] on label "They need additional practice to learn the phonemes and graphemes that represen…" at bounding box center [832, 438] width 620 height 92
click at [559, 428] on input "They need additional practice to learn the phonemes and graphemes that represen…" at bounding box center [549, 437] width 18 height 18
checkbox input "true"
click at [871, 490] on label "They need intentional exposure to English sounds." at bounding box center [832, 519] width 620 height 73
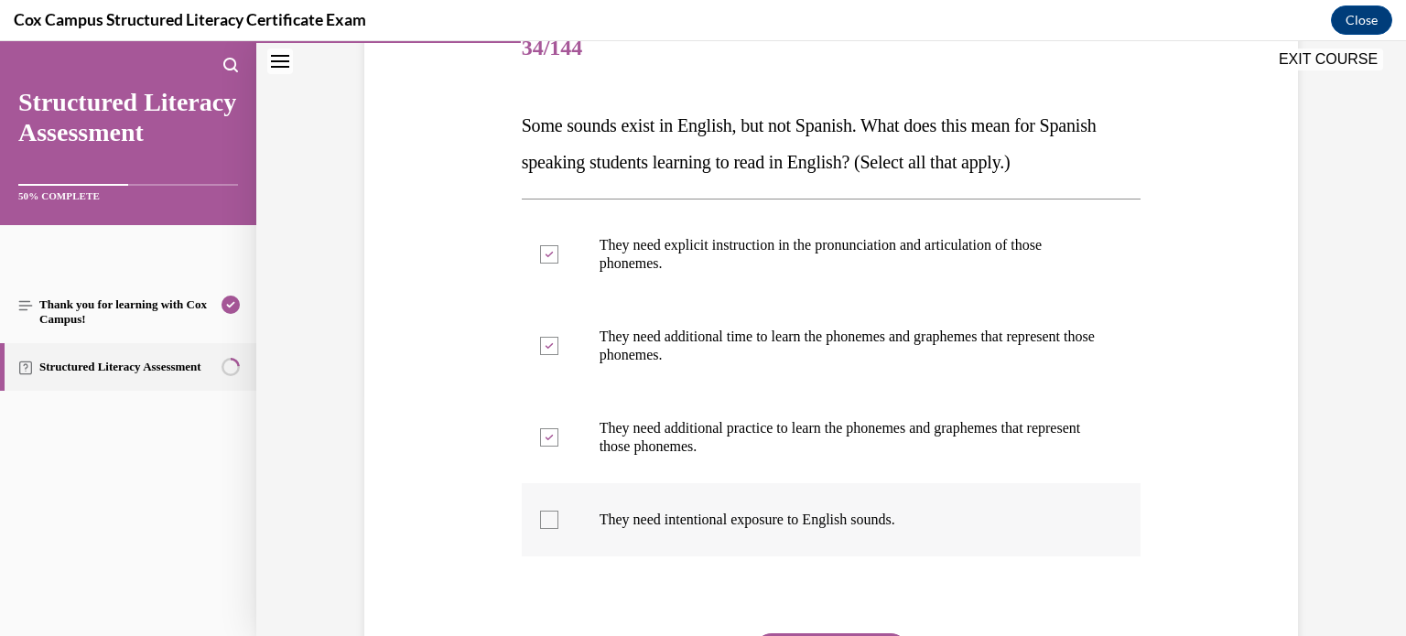
click at [559, 511] on input "They need intentional exposure to English sounds." at bounding box center [549, 520] width 18 height 18
checkbox input "true"
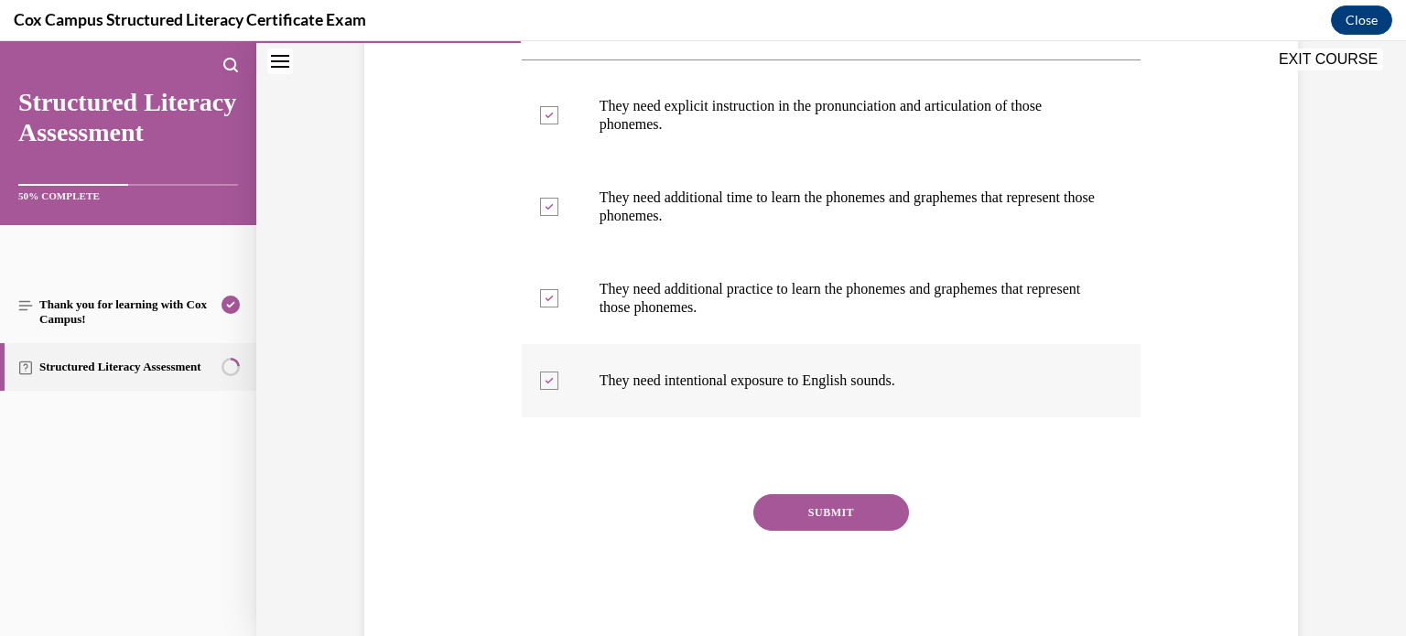
scroll to position [406, 0]
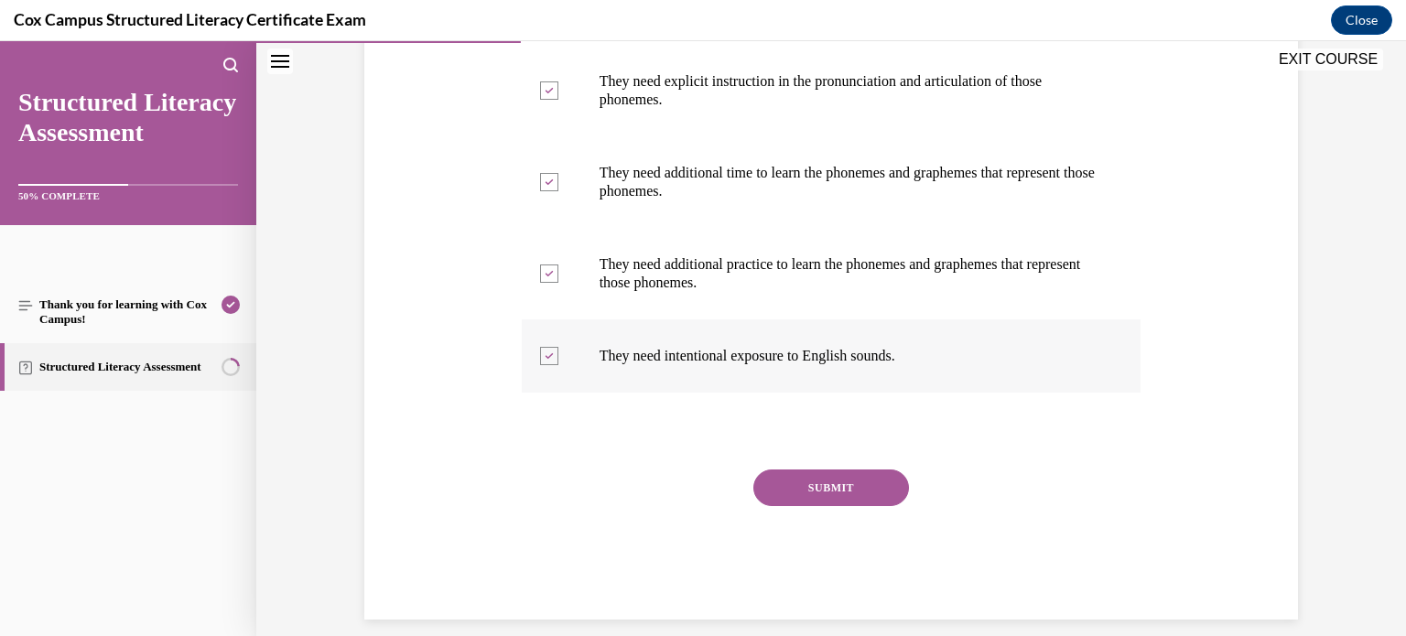
click at [871, 490] on button "SUBMIT" at bounding box center [832, 488] width 156 height 37
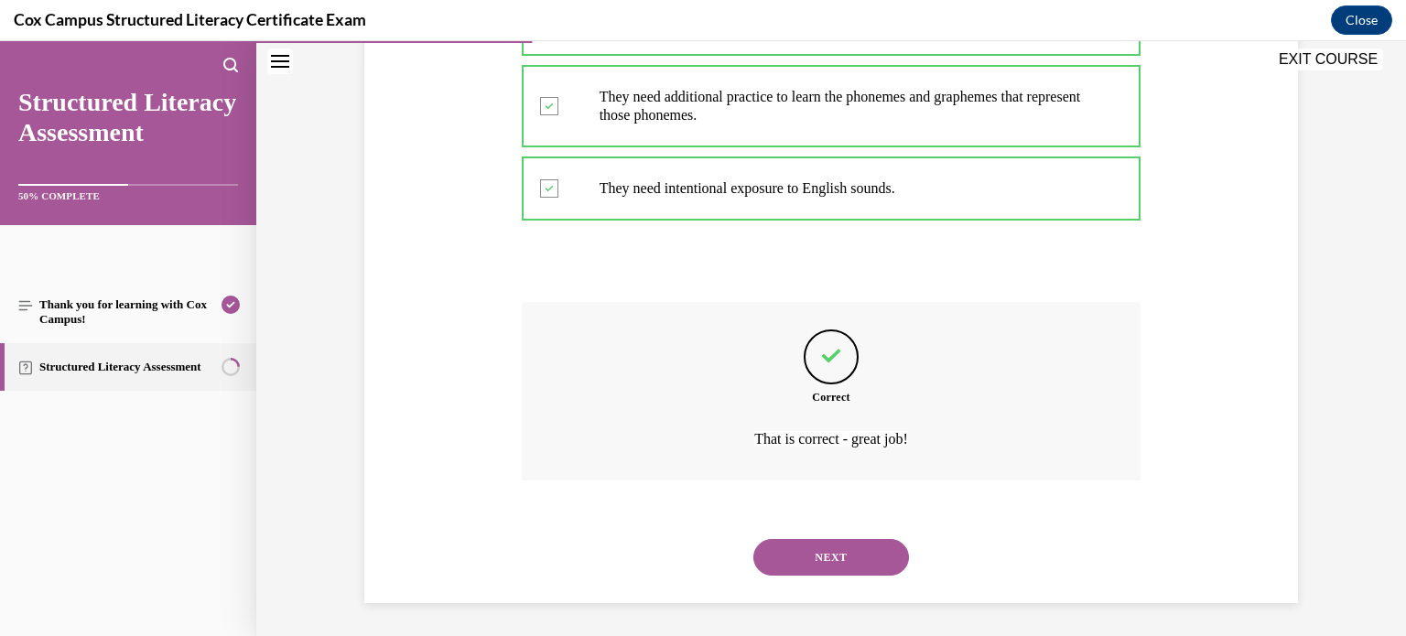
scroll to position [576, 0]
click at [814, 552] on button "NEXT" at bounding box center [832, 555] width 156 height 37
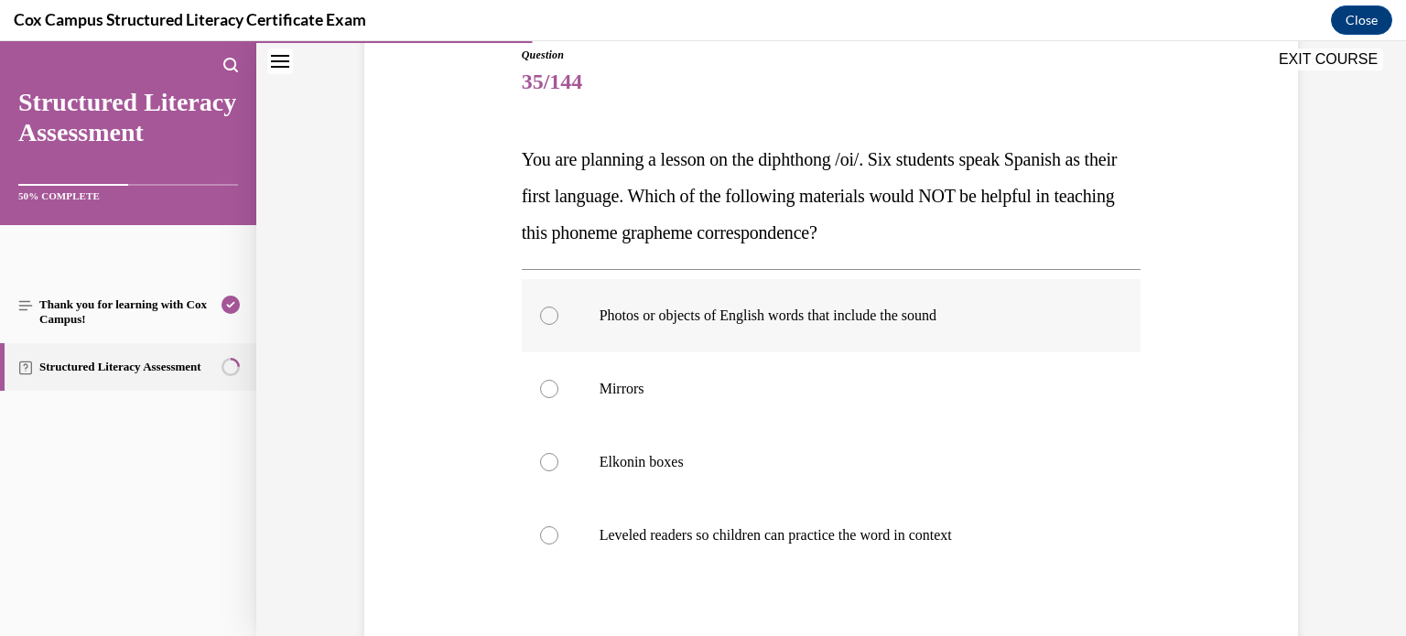
scroll to position [222, 0]
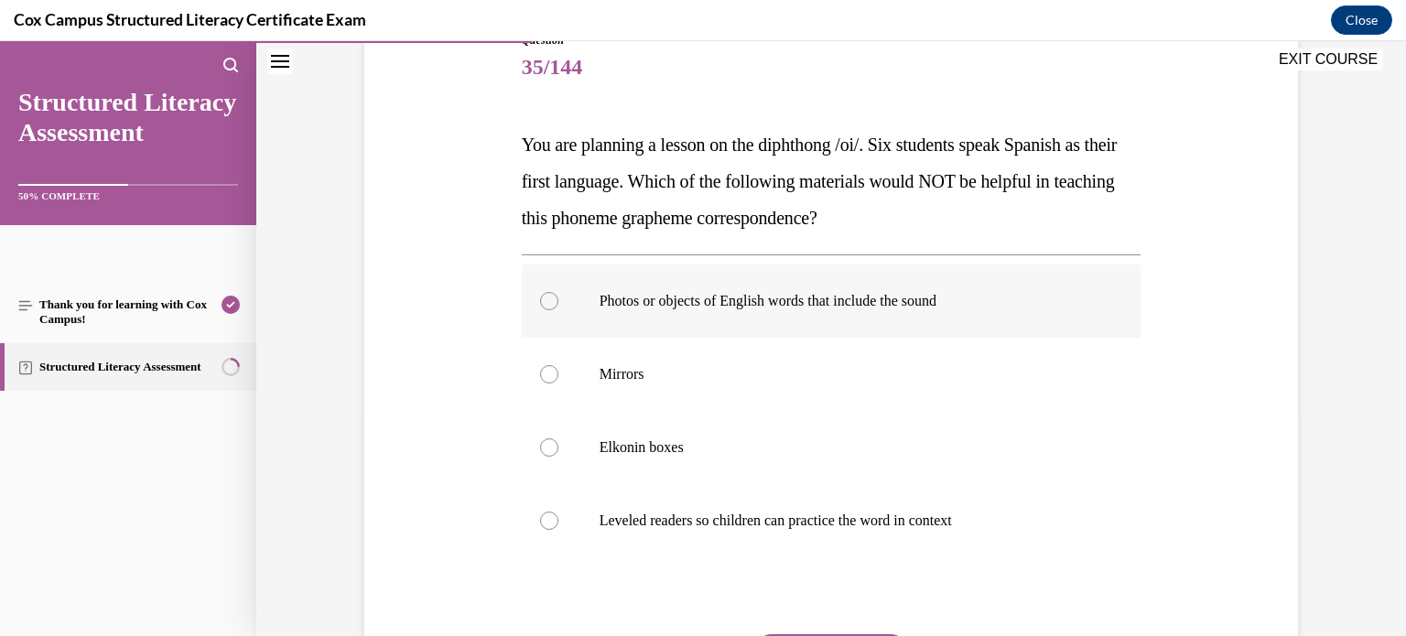
click at [1070, 324] on label "Photos or objects of English words that include the sound" at bounding box center [832, 301] width 620 height 73
click at [559, 310] on input "Photos or objects of English words that include the sound" at bounding box center [549, 301] width 18 height 18
radio input "true"
click at [964, 359] on label "Mirrors" at bounding box center [832, 374] width 620 height 73
click at [559, 365] on input "Mirrors" at bounding box center [549, 374] width 18 height 18
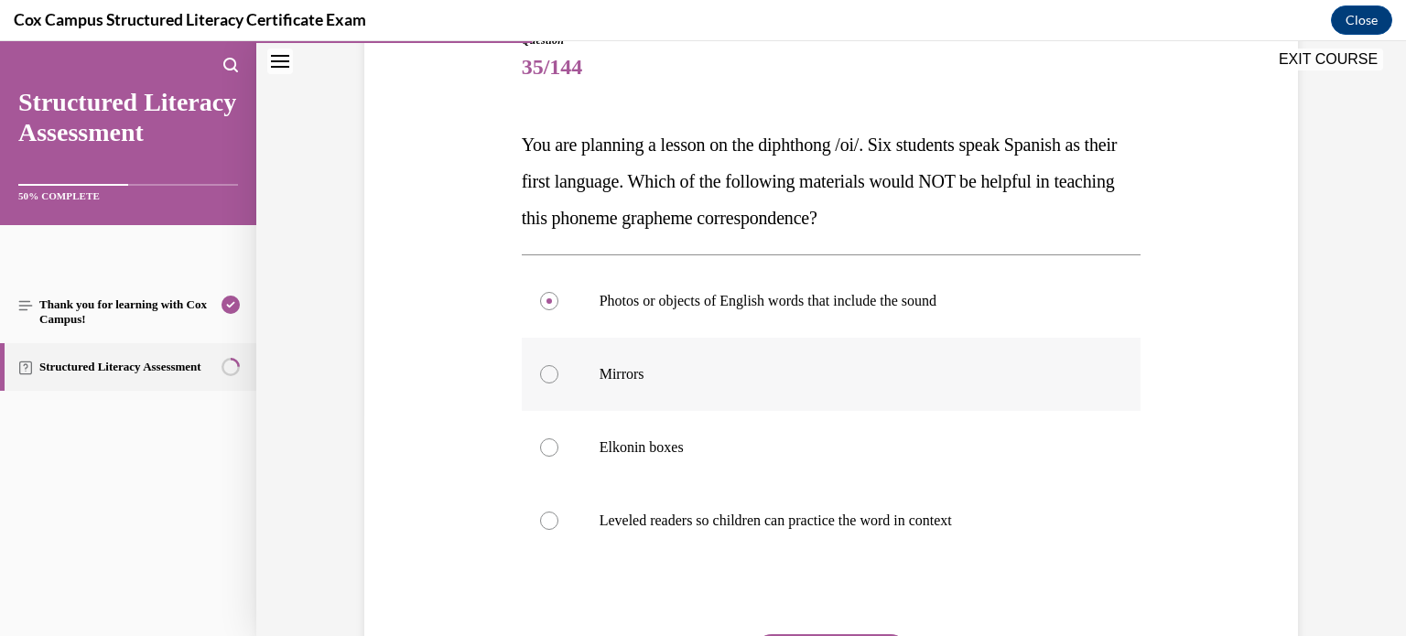
radio input "true"
click at [979, 300] on p "Photos or objects of English words that include the sound" at bounding box center [848, 301] width 496 height 18
click at [559, 300] on input "Photos or objects of English words that include the sound" at bounding box center [549, 301] width 18 height 18
radio input "true"
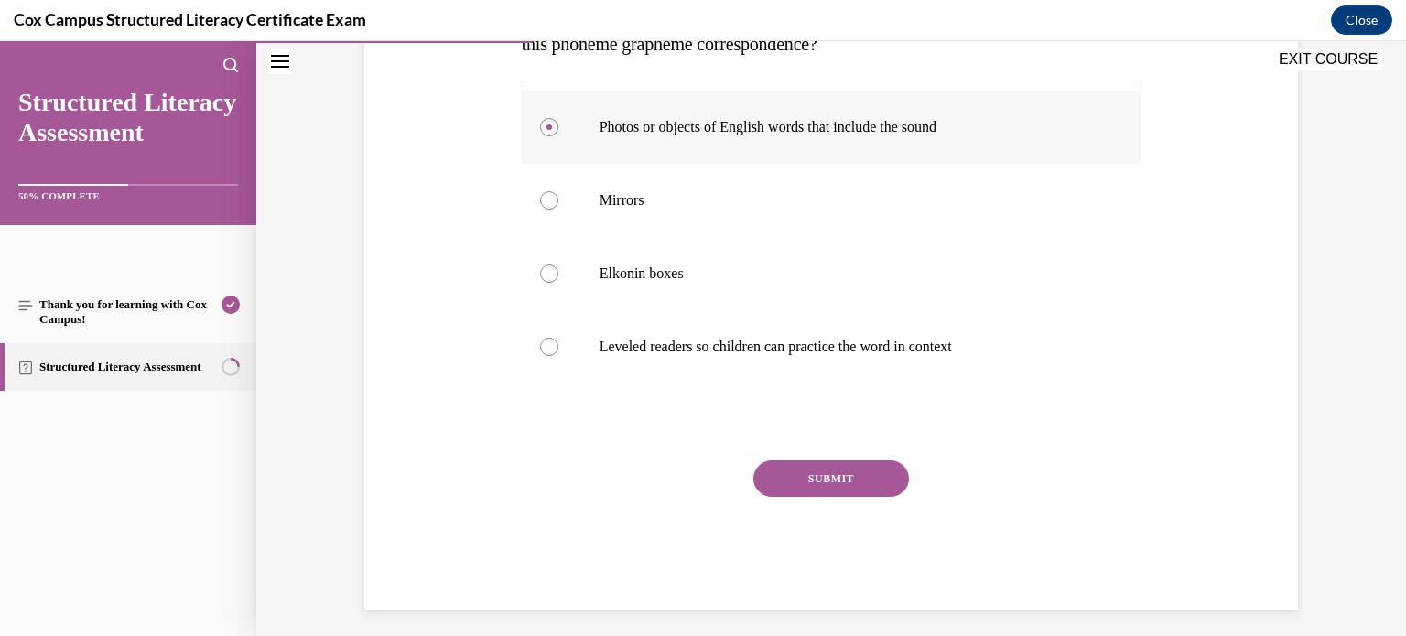
scroll to position [407, 0]
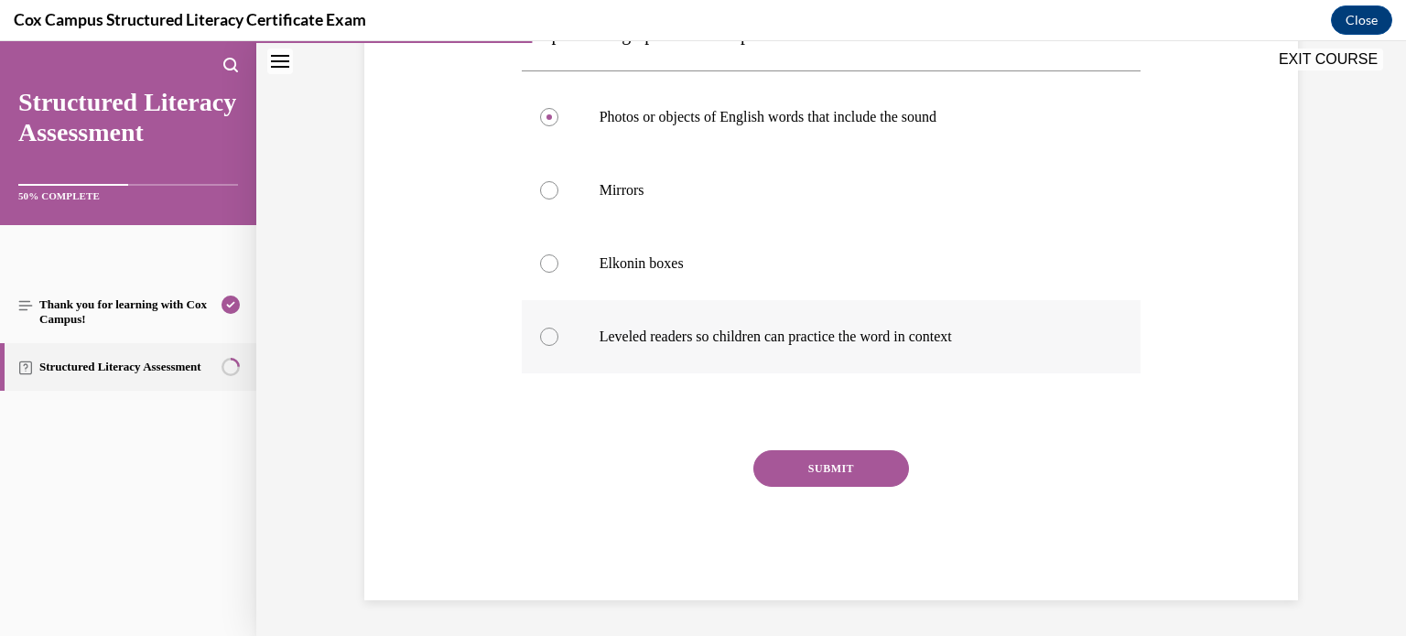
click at [884, 320] on label "Leveled readers so children can practice the word in context" at bounding box center [832, 336] width 620 height 73
click at [559, 328] on input "Leveled readers so children can practice the word in context" at bounding box center [549, 337] width 18 height 18
radio input "true"
click at [861, 456] on button "SUBMIT" at bounding box center [832, 468] width 156 height 37
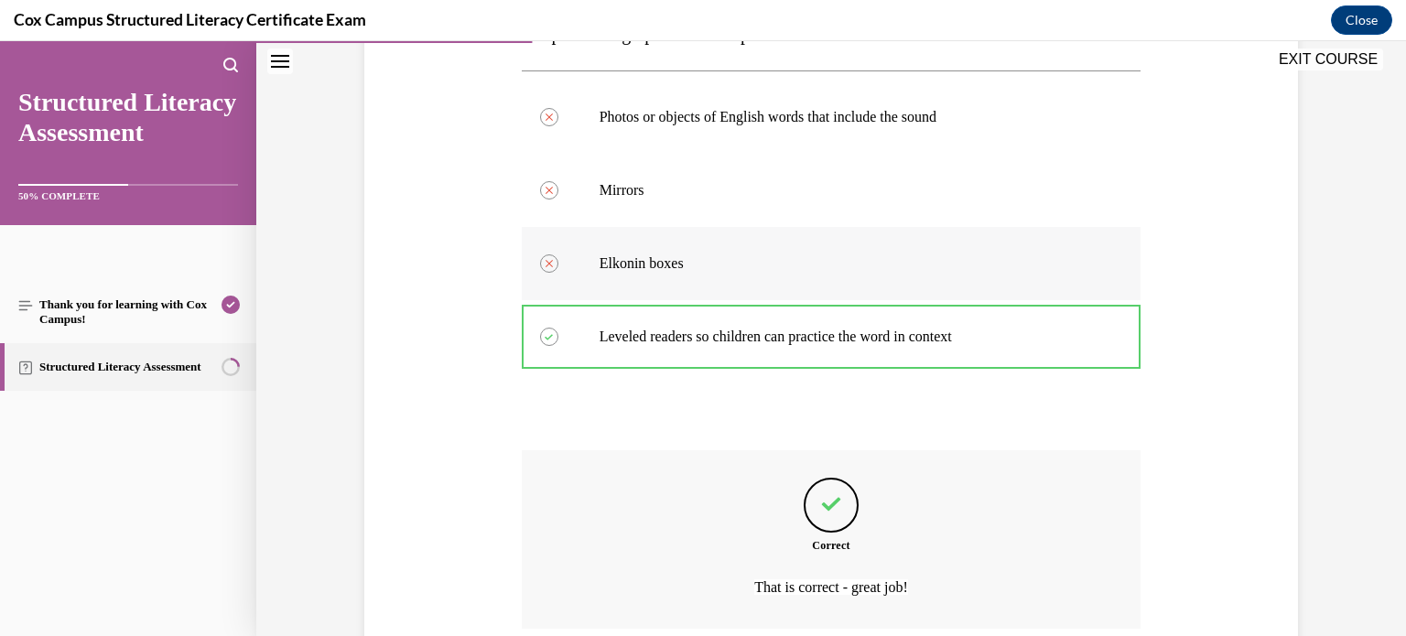
scroll to position [558, 0]
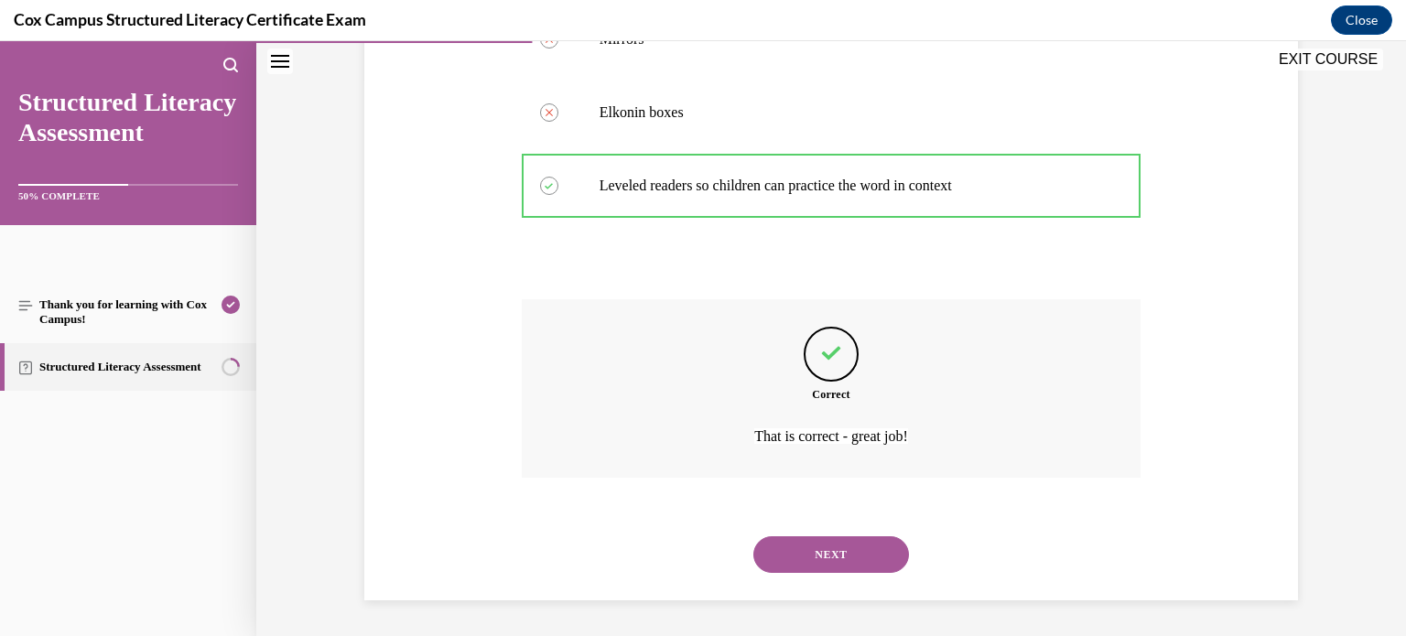
click at [800, 555] on button "NEXT" at bounding box center [832, 555] width 156 height 37
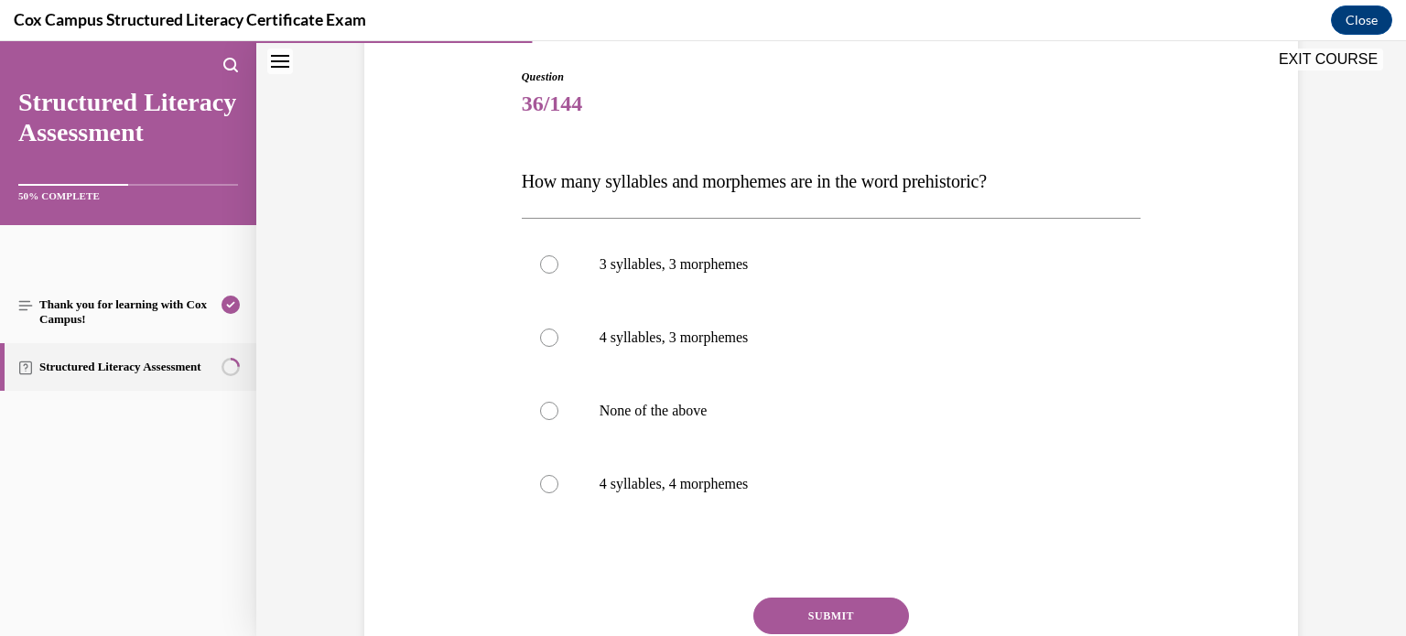
scroll to position [190, 0]
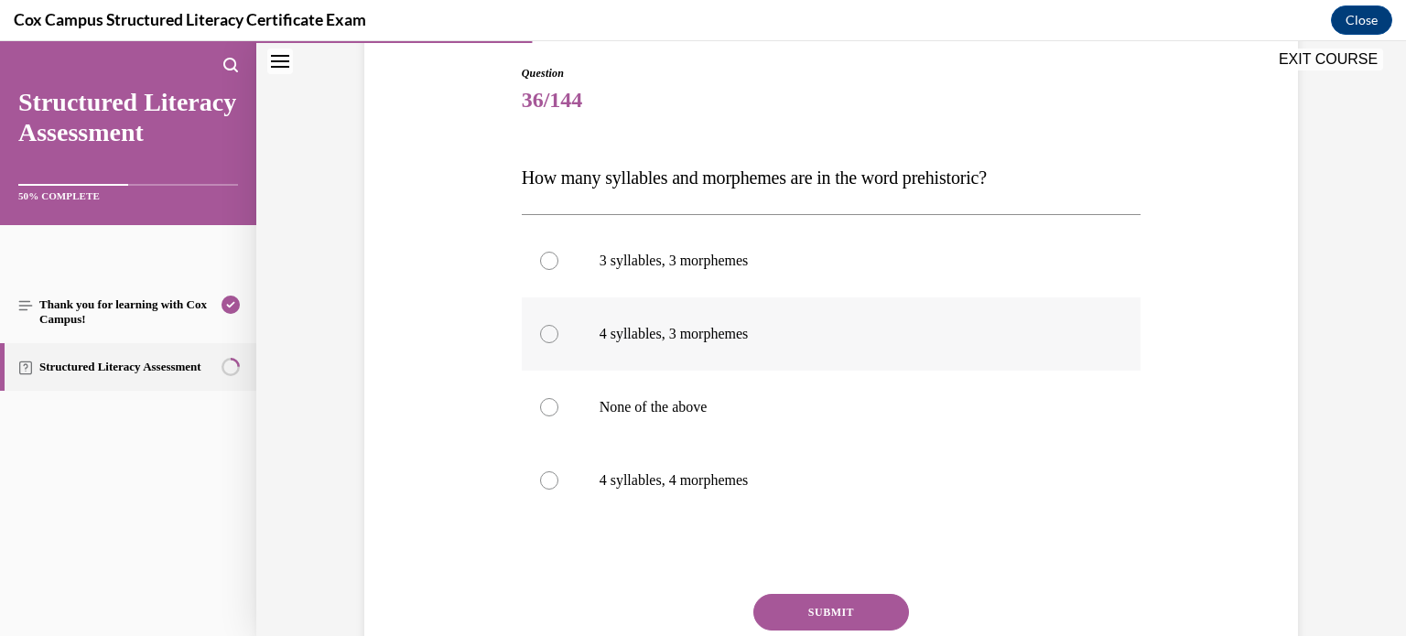
click at [869, 342] on p "4 syllables, 3 morphemes" at bounding box center [848, 334] width 496 height 18
click at [559, 342] on input "4 syllables, 3 morphemes" at bounding box center [549, 334] width 18 height 18
radio input "true"
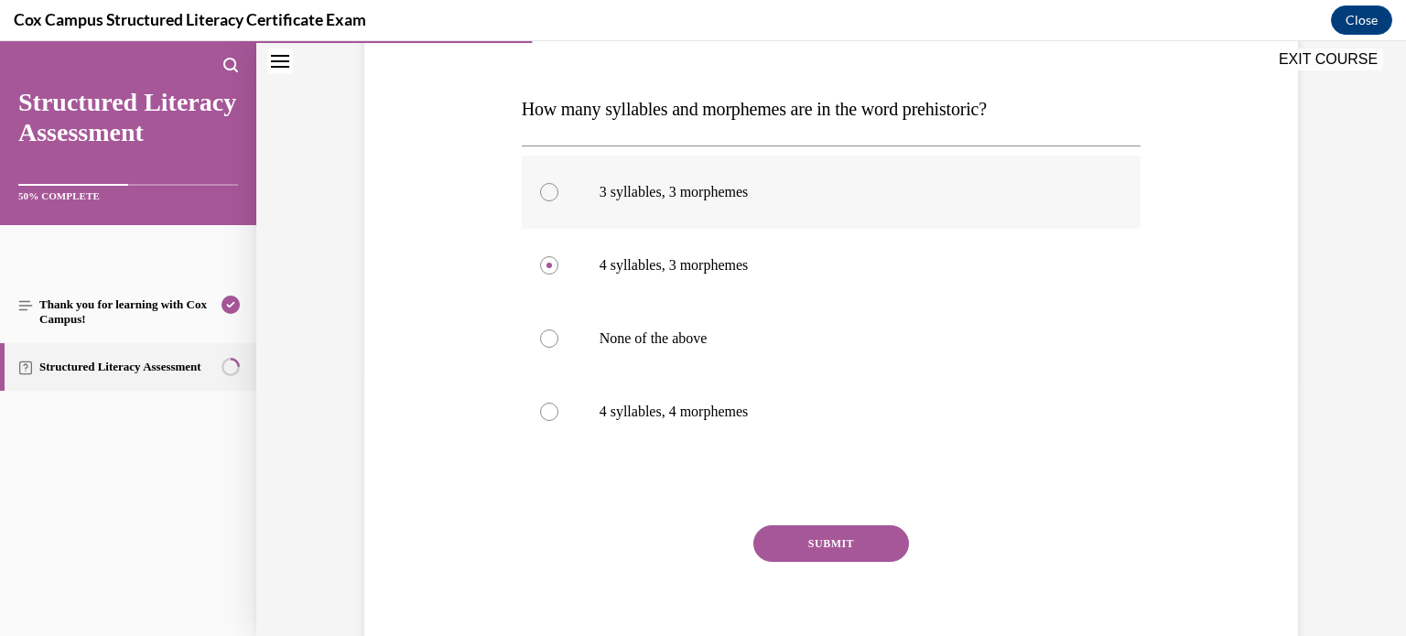
scroll to position [259, 0]
click at [886, 548] on button "SUBMIT" at bounding box center [832, 543] width 156 height 37
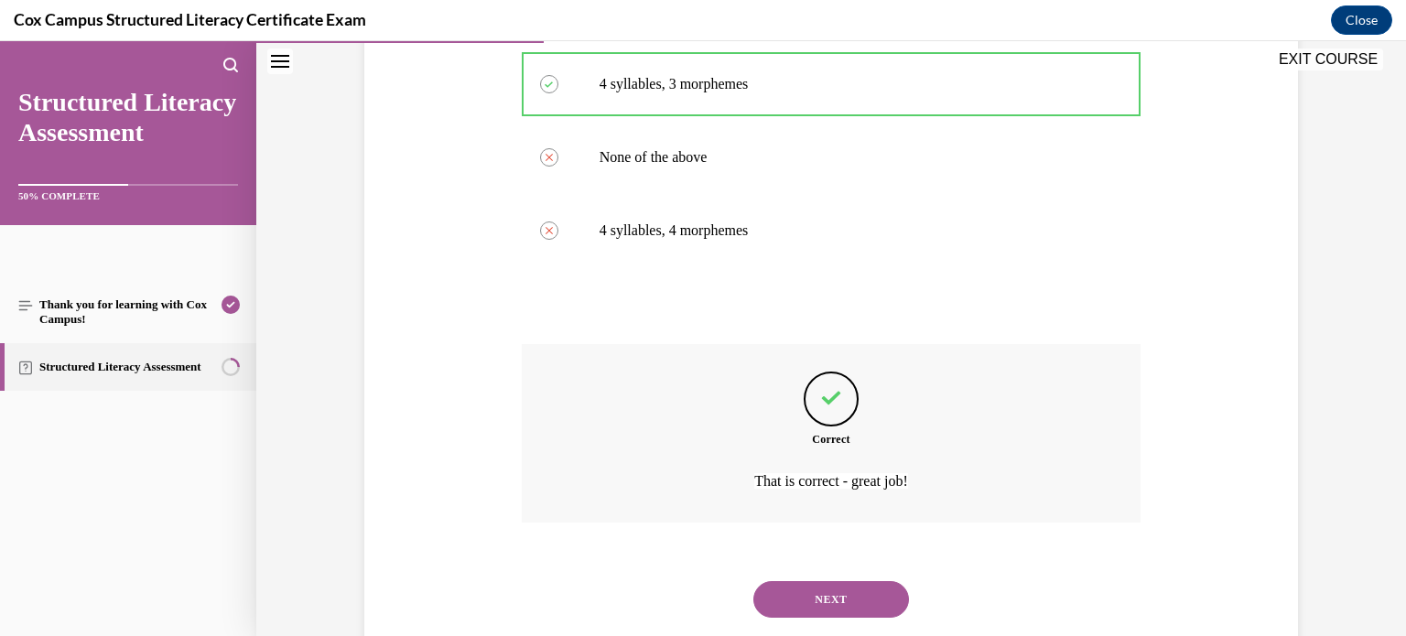
scroll to position [484, 0]
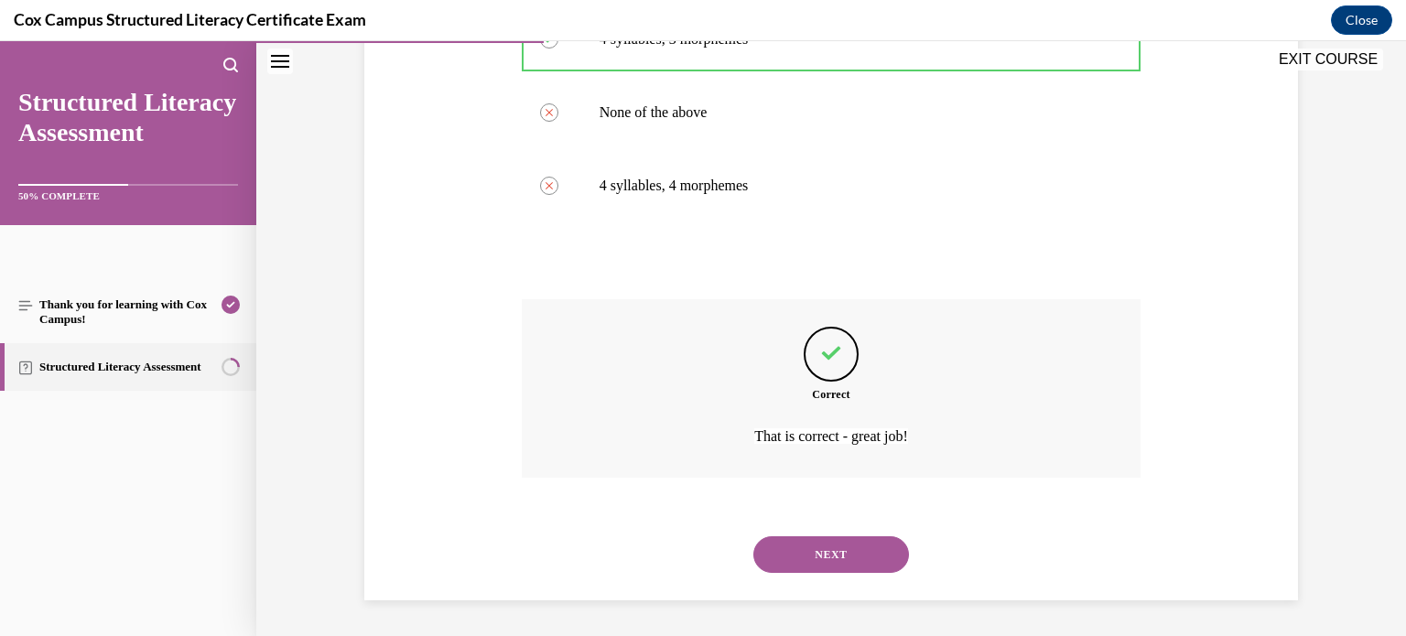
click at [861, 558] on button "NEXT" at bounding box center [832, 555] width 156 height 37
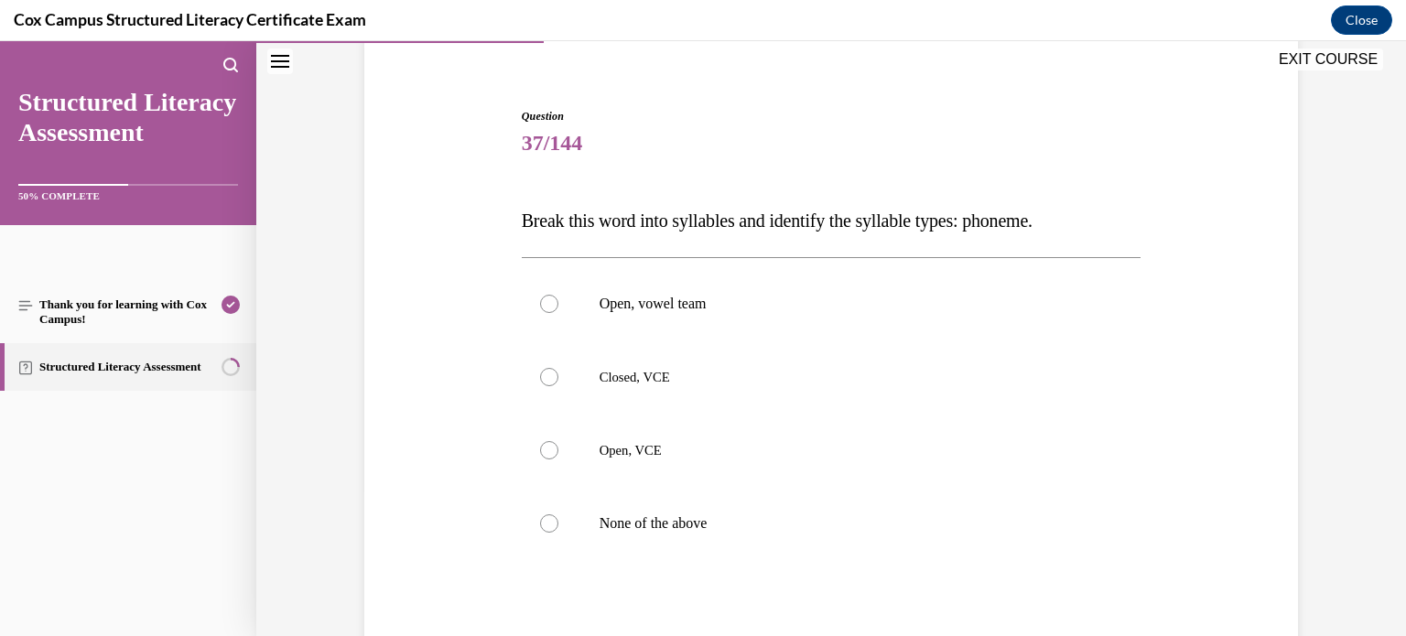
scroll to position [151, 0]
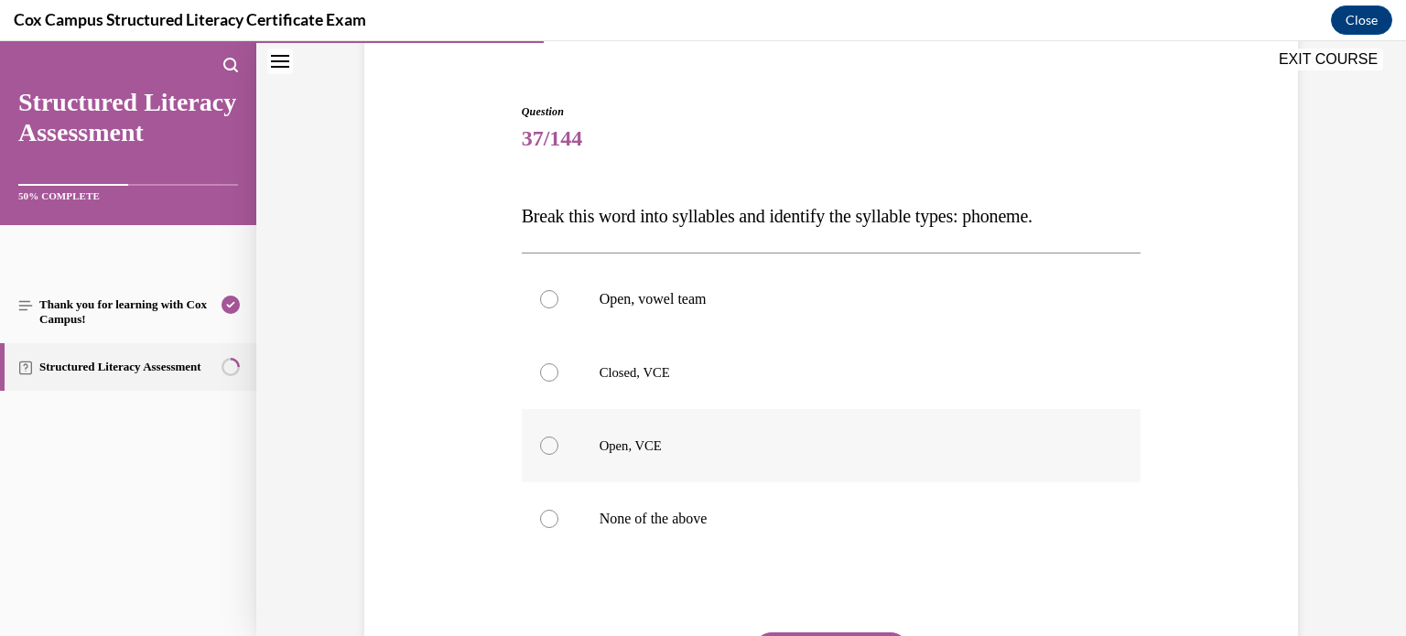
click at [877, 427] on label "Open, VCE" at bounding box center [832, 445] width 620 height 73
click at [559, 437] on input "Open, VCE" at bounding box center [549, 446] width 18 height 18
radio input "true"
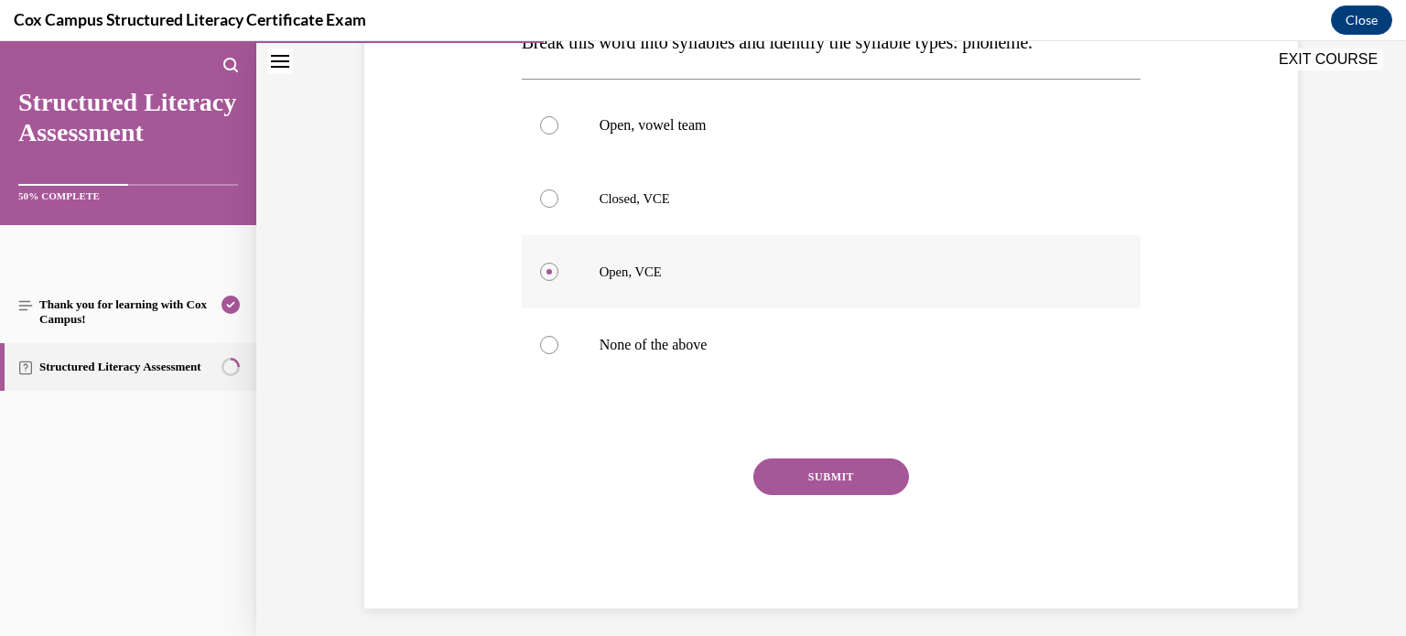
scroll to position [333, 0]
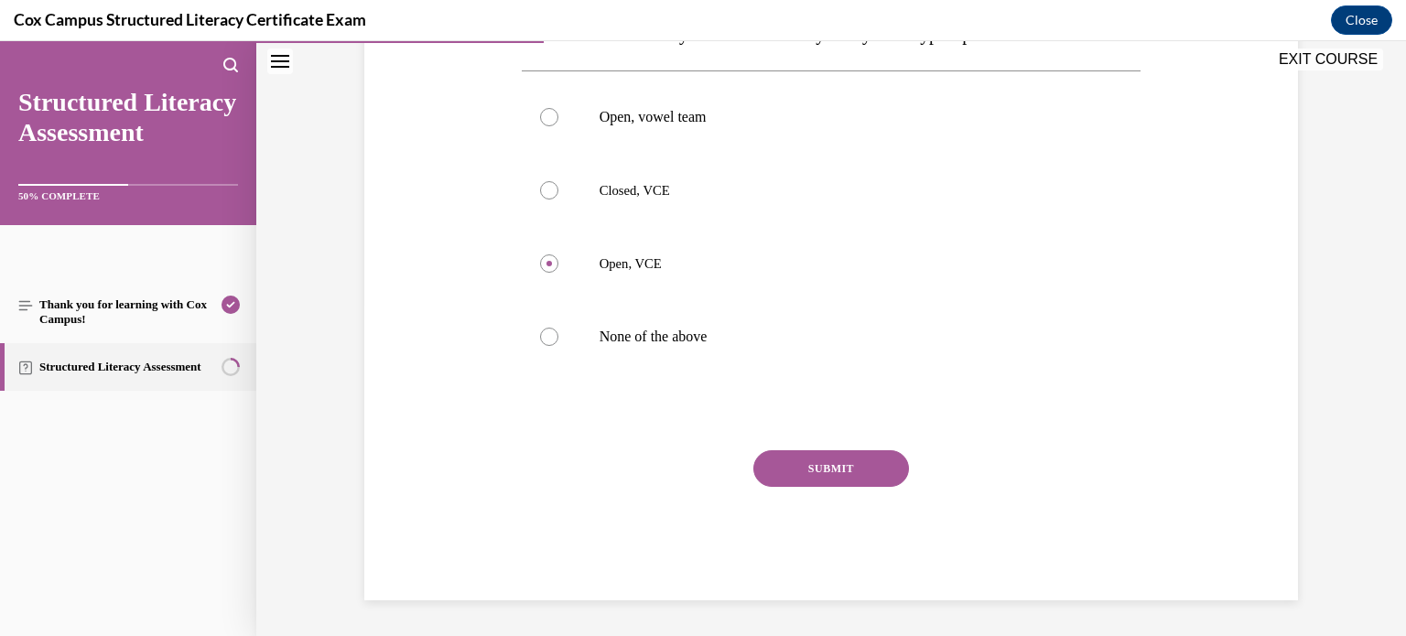
click at [864, 472] on button "SUBMIT" at bounding box center [832, 468] width 156 height 37
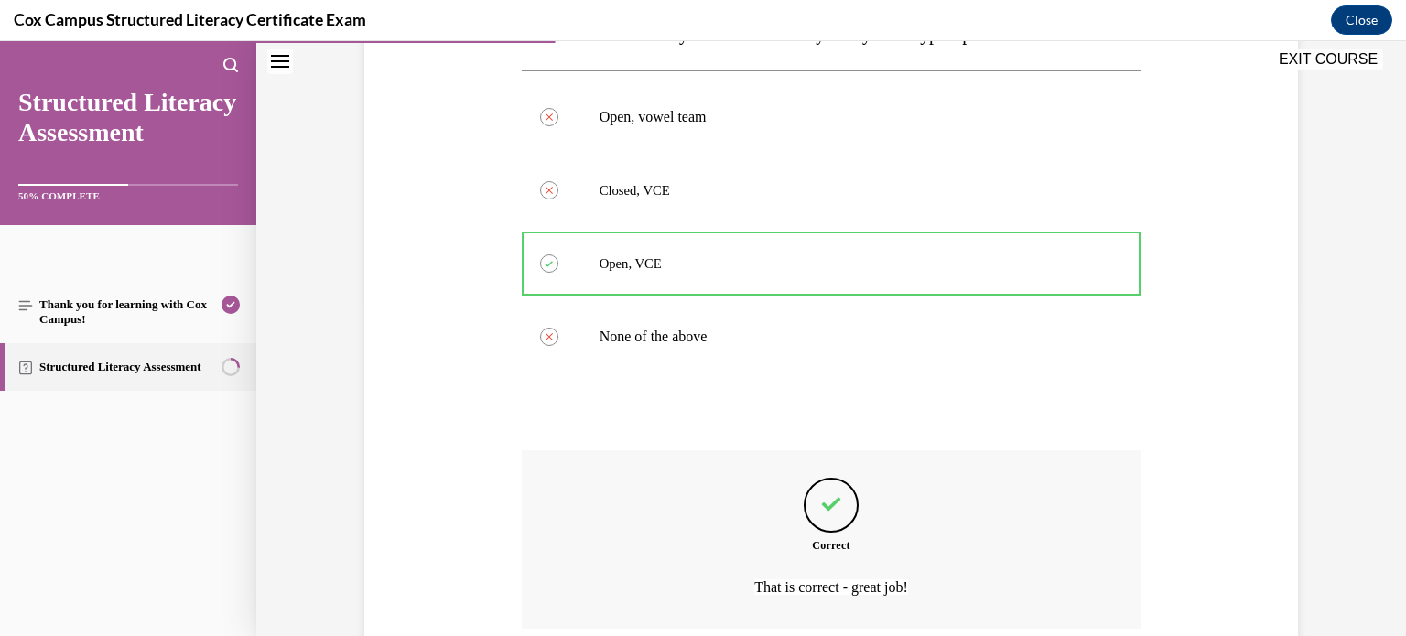
scroll to position [484, 0]
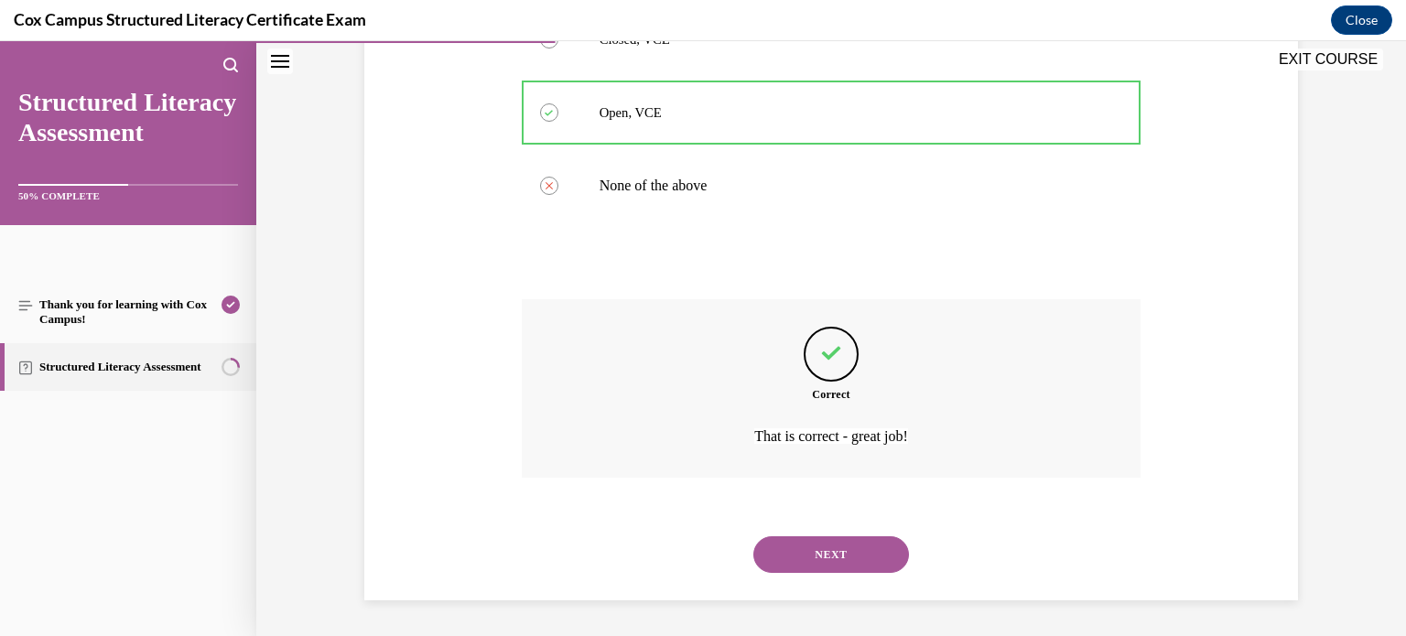
click at [858, 547] on button "NEXT" at bounding box center [832, 555] width 156 height 37
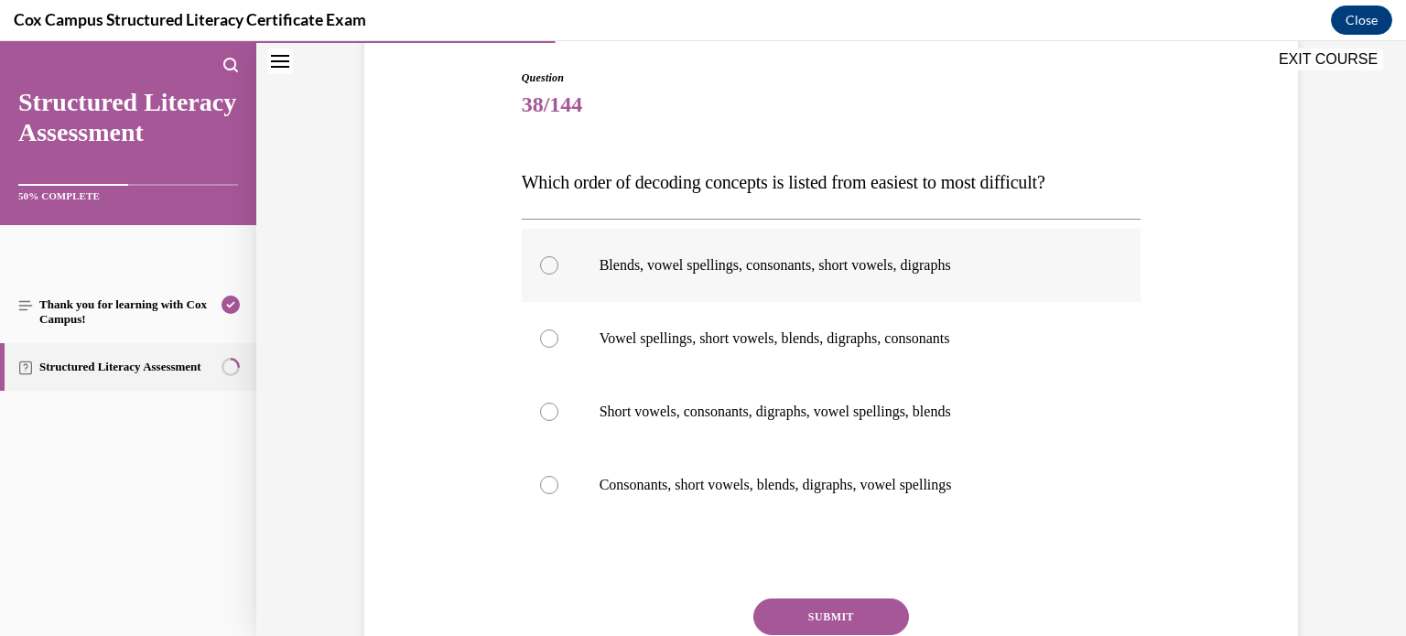
scroll to position [205, 0]
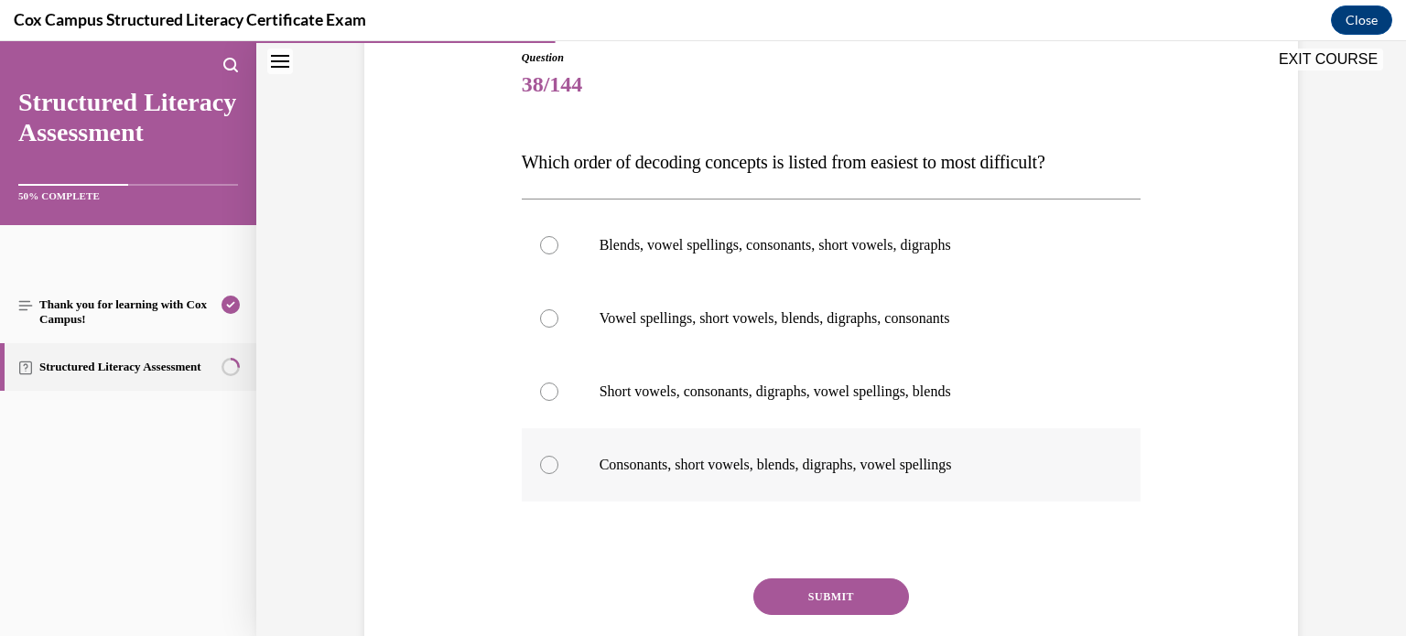
click at [778, 496] on label "Consonants, short vowels, blends, digraphs, vowel spellings" at bounding box center [832, 464] width 620 height 73
click at [559, 474] on input "Consonants, short vowels, blends, digraphs, vowel spellings" at bounding box center [549, 465] width 18 height 18
radio input "true"
click at [851, 601] on button "SUBMIT" at bounding box center [832, 597] width 156 height 37
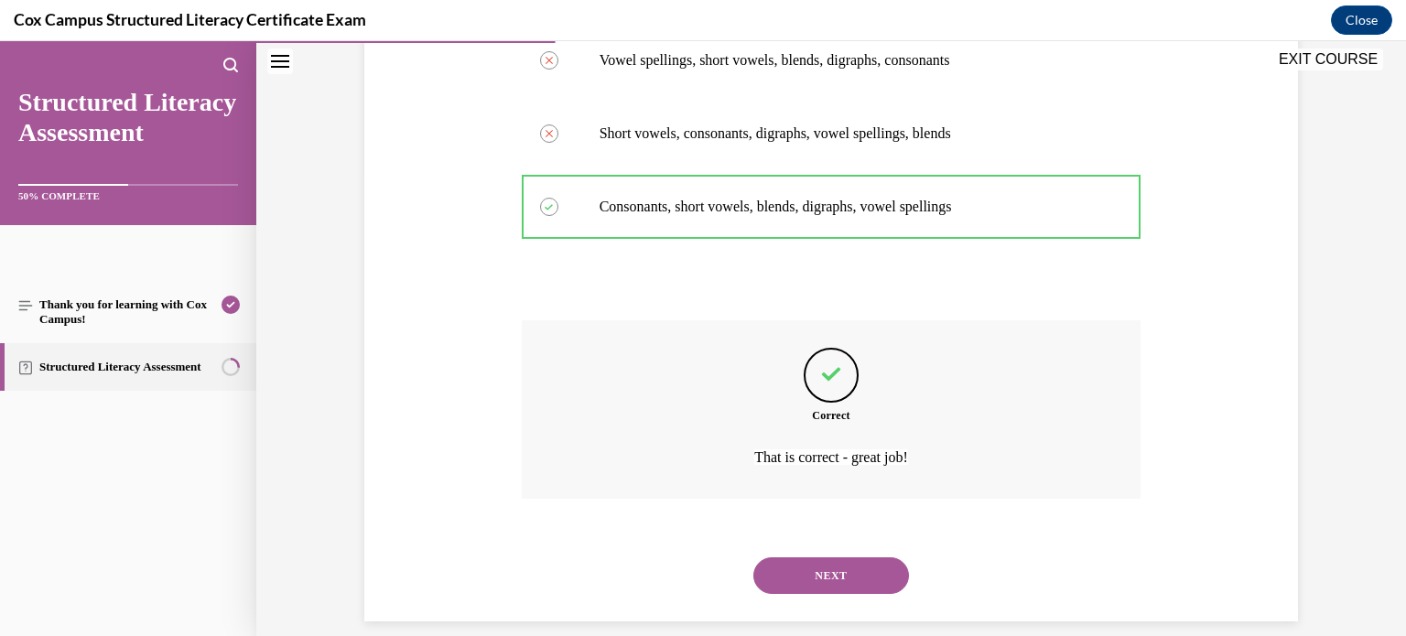
scroll to position [465, 0]
click at [843, 576] on button "NEXT" at bounding box center [832, 574] width 156 height 37
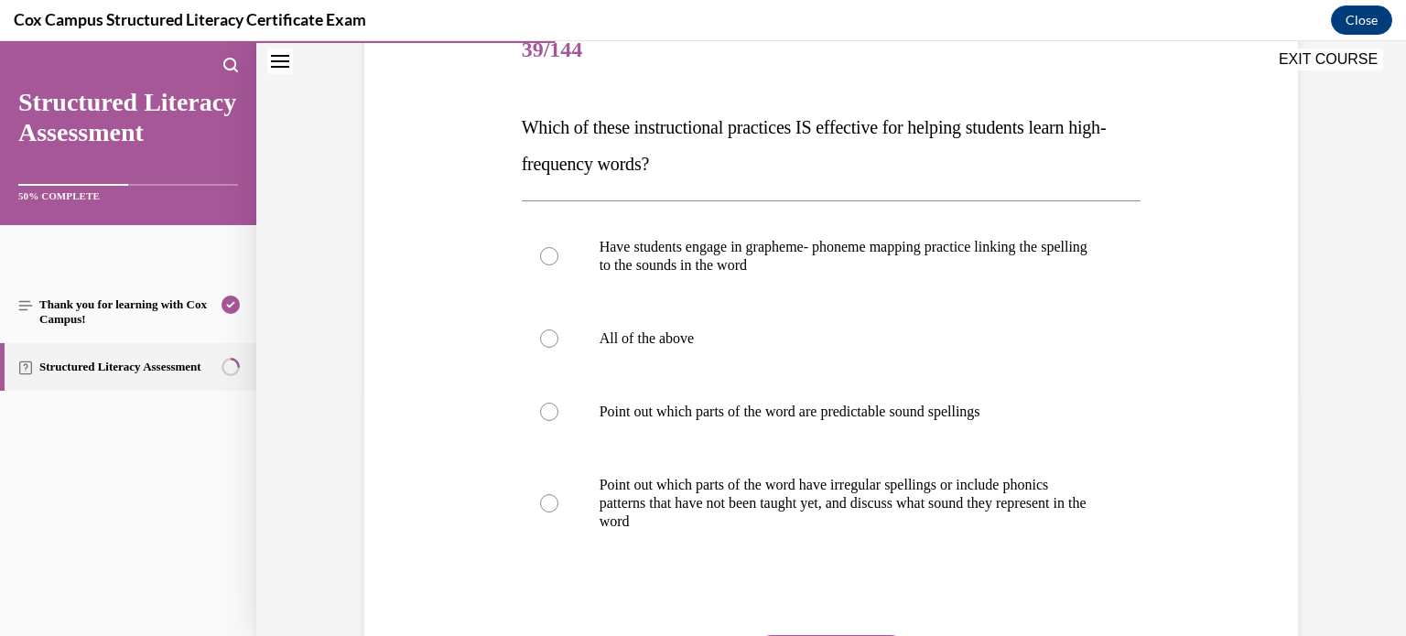
scroll to position [236, 0]
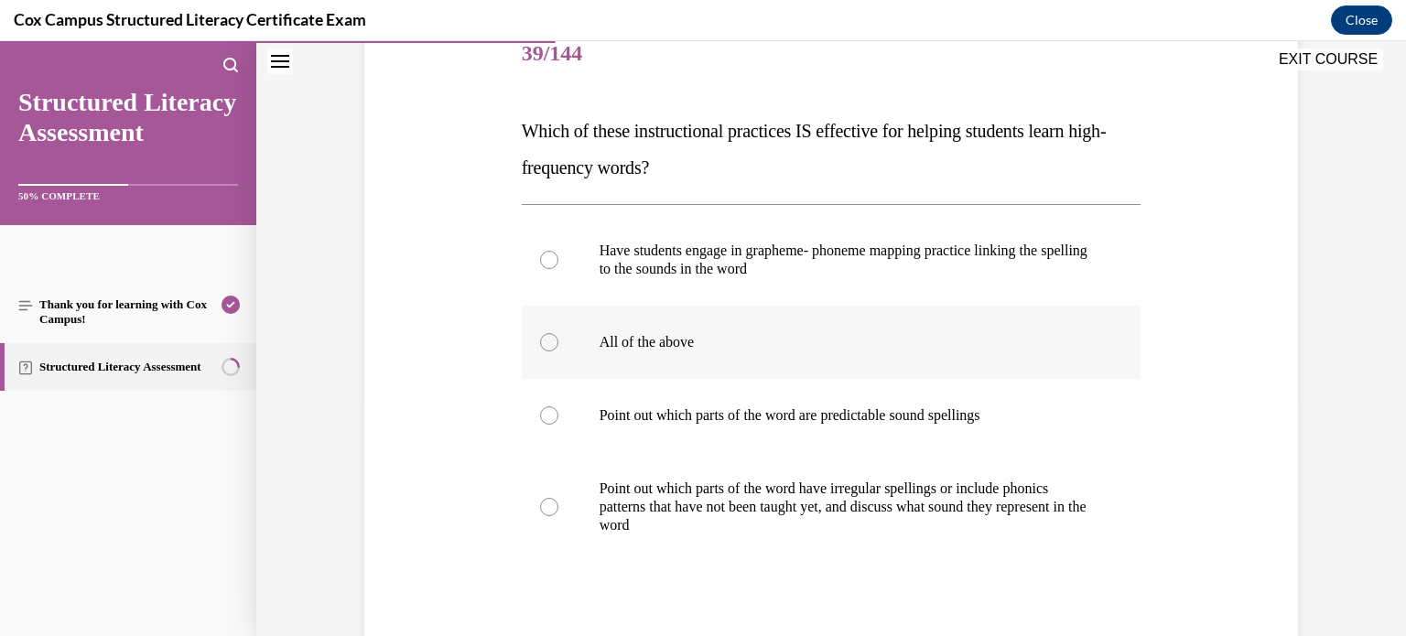
click at [724, 331] on label "All of the above" at bounding box center [832, 342] width 620 height 73
click at [559, 333] on input "All of the above" at bounding box center [549, 342] width 18 height 18
radio input "true"
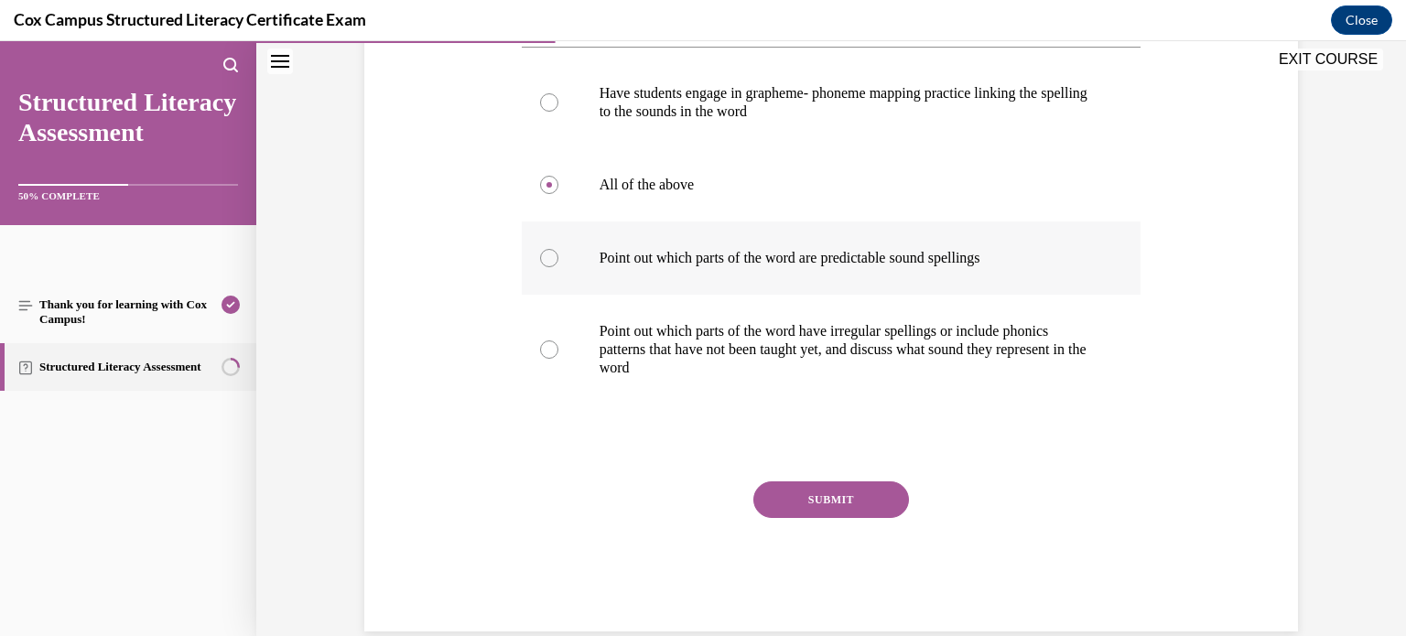
scroll to position [425, 0]
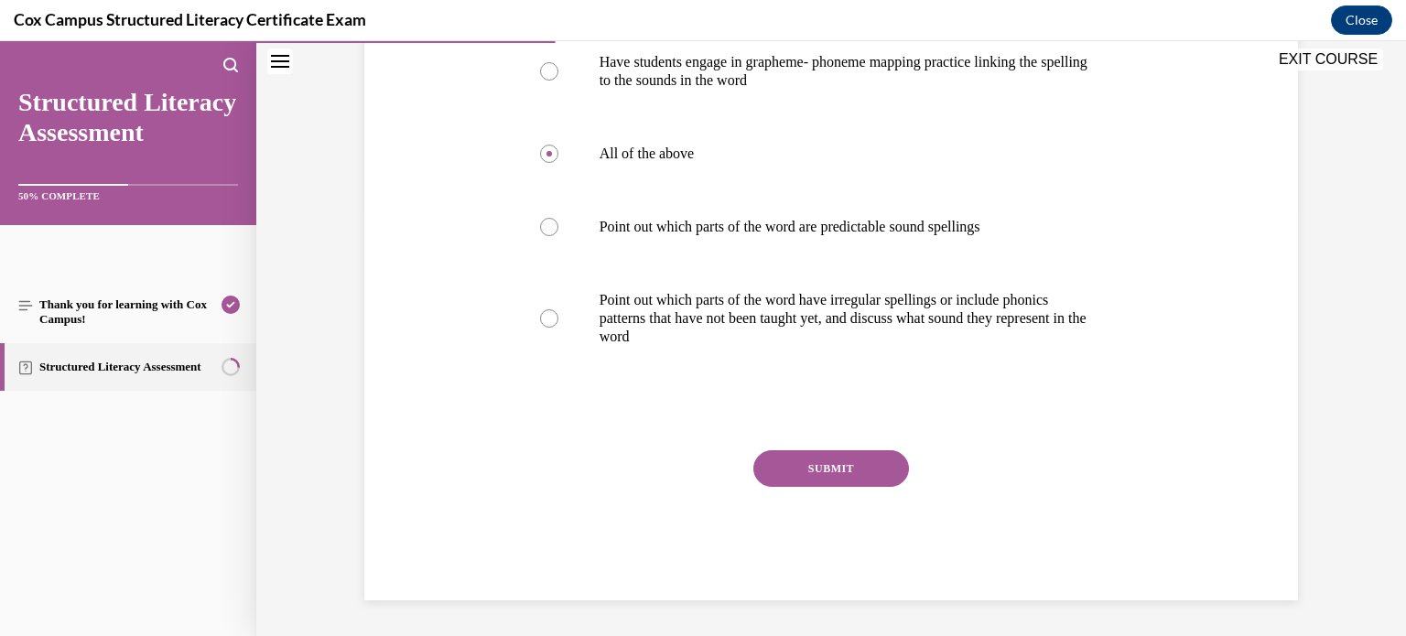
click at [836, 470] on button "SUBMIT" at bounding box center [832, 468] width 156 height 37
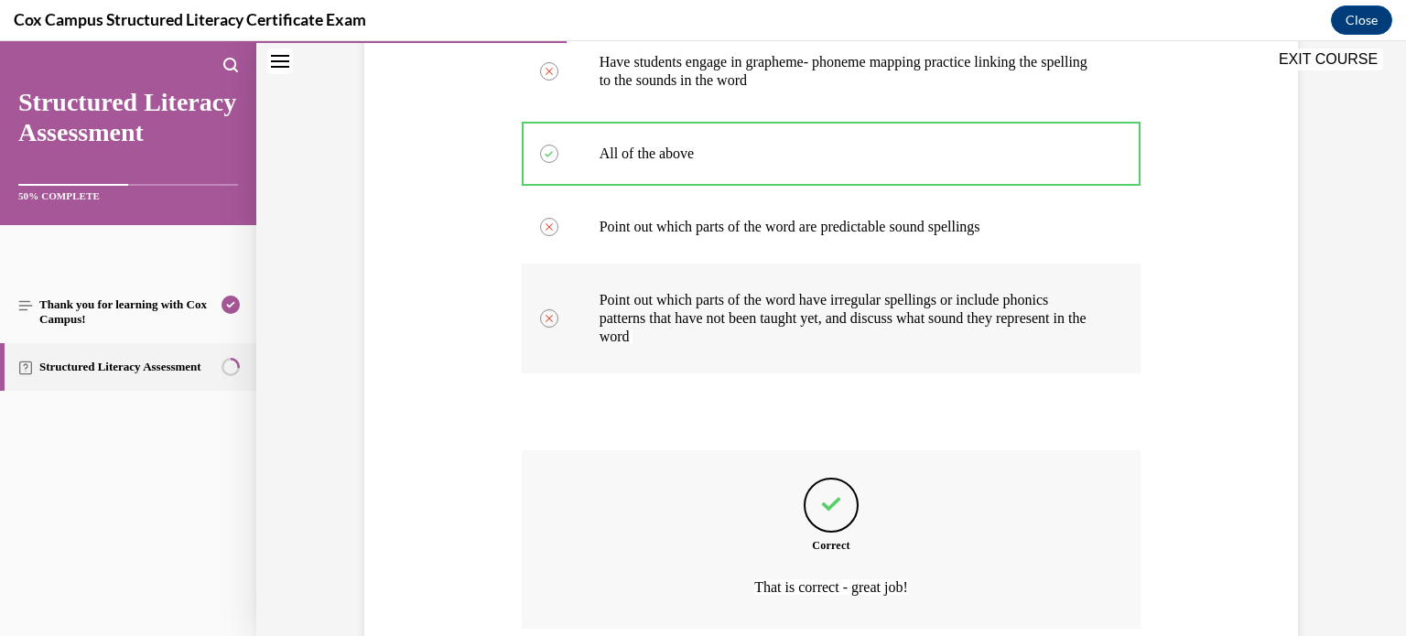
scroll to position [576, 0]
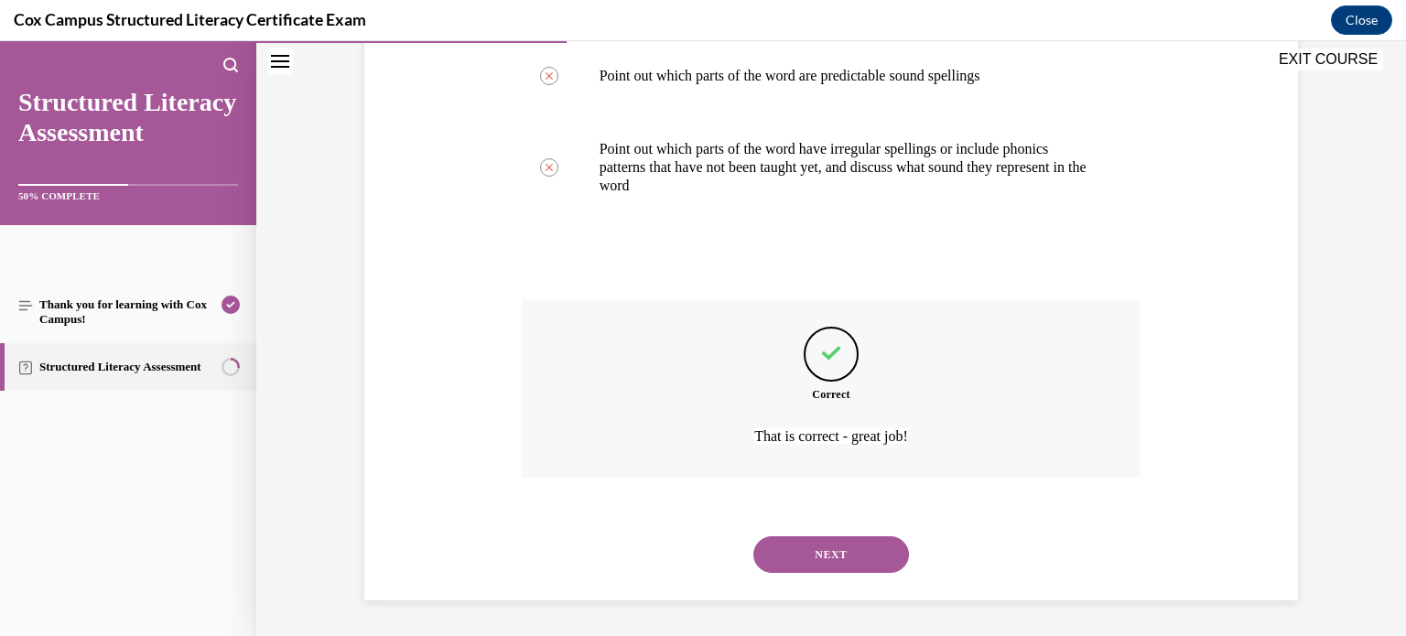
click at [816, 553] on button "NEXT" at bounding box center [832, 555] width 156 height 37
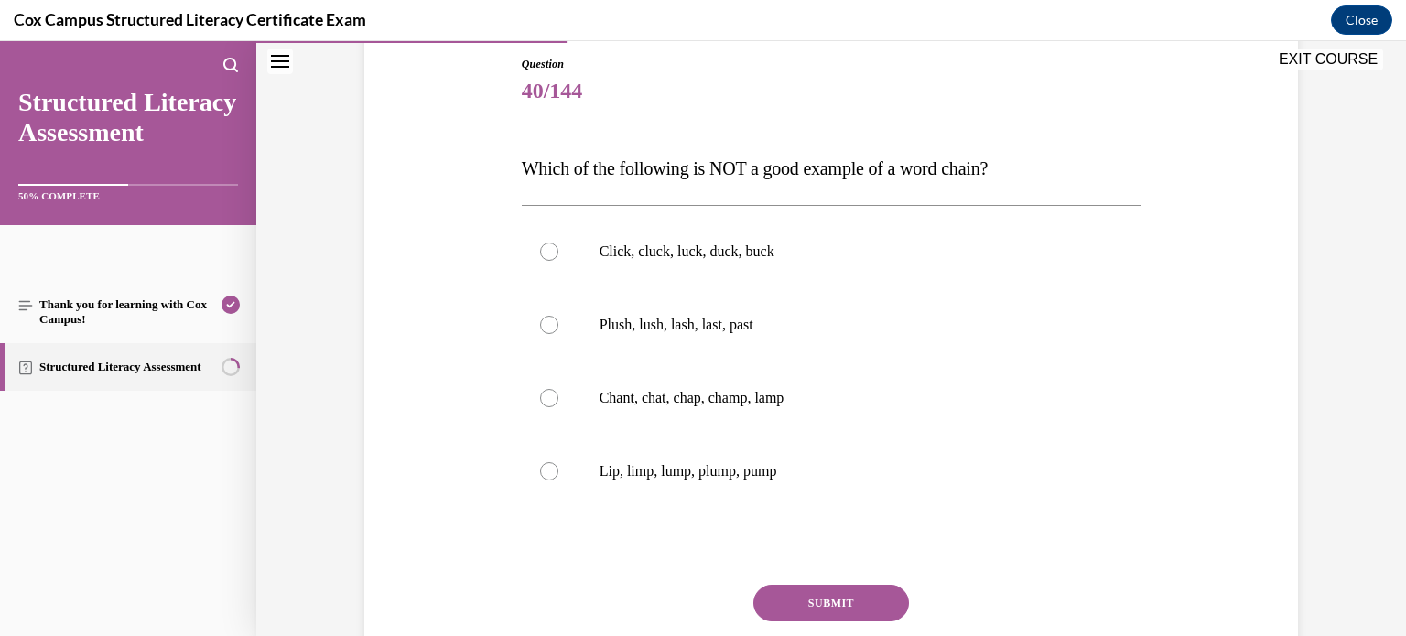
scroll to position [201, 0]
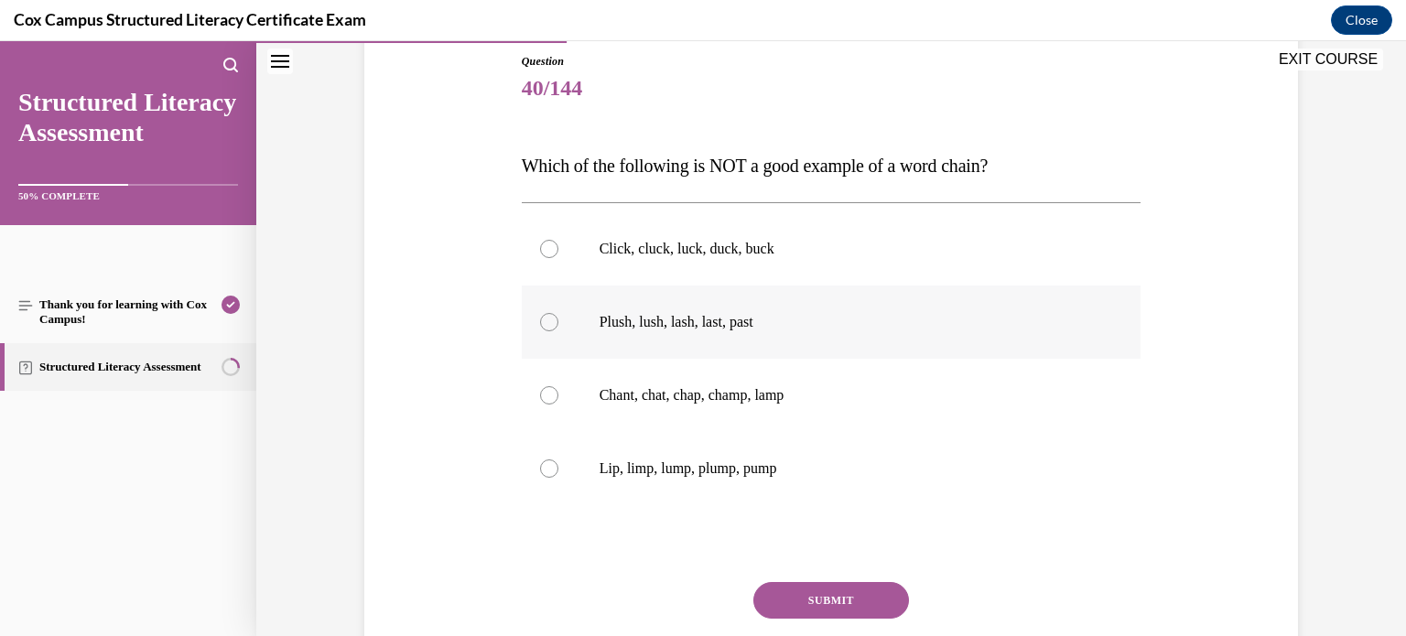
click at [878, 336] on label "Plush, lush, lash, last, past" at bounding box center [832, 322] width 620 height 73
click at [559, 331] on input "Plush, lush, lash, last, past" at bounding box center [549, 322] width 18 height 18
radio input "true"
click at [869, 590] on button "SUBMIT" at bounding box center [832, 600] width 156 height 37
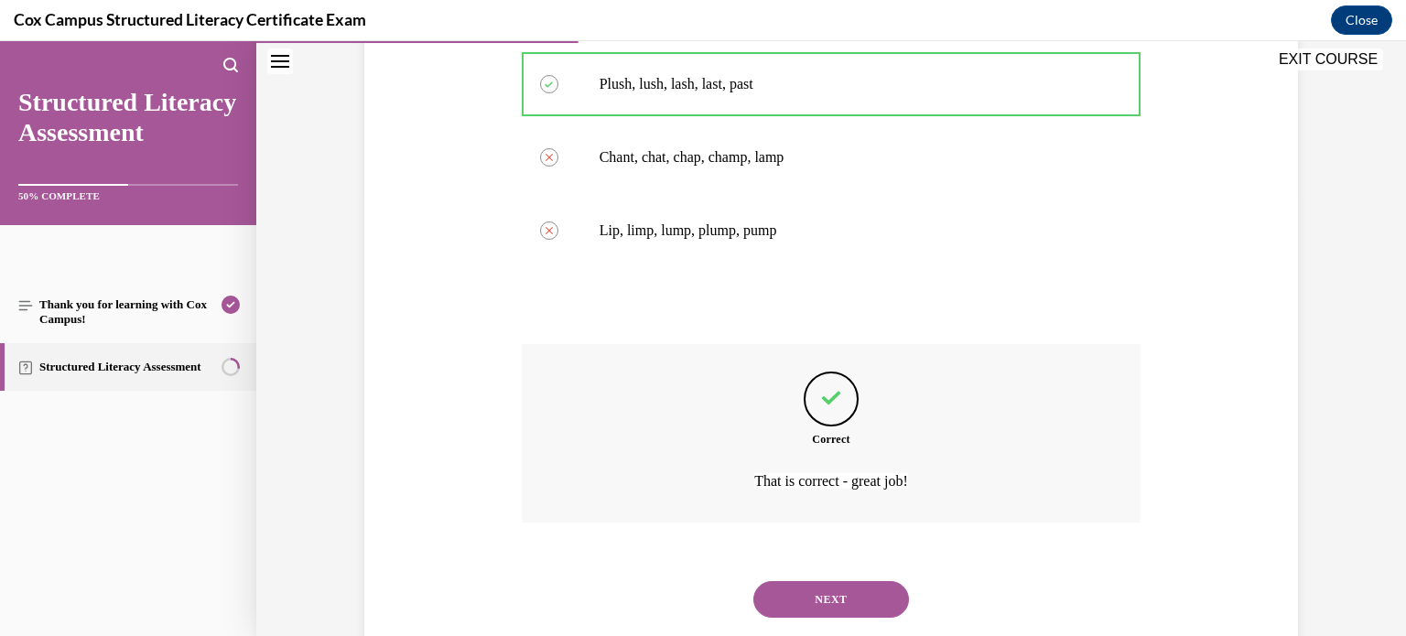
scroll to position [484, 0]
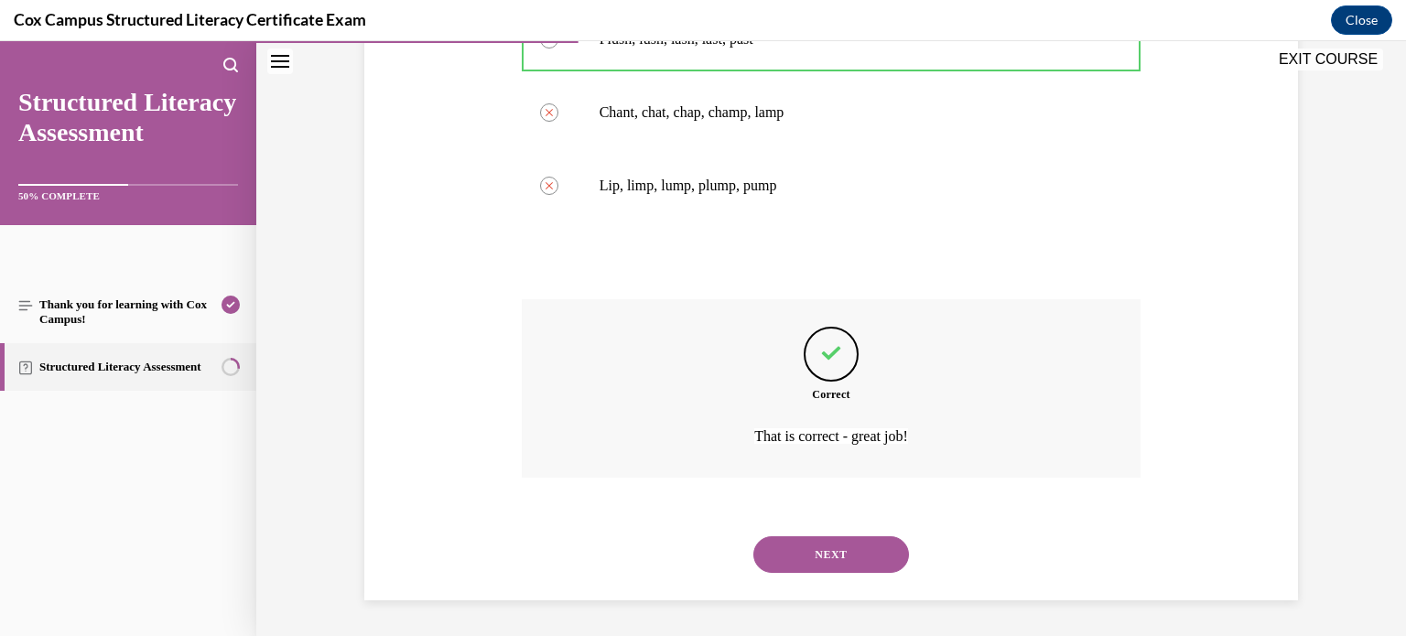
click at [852, 548] on button "NEXT" at bounding box center [832, 555] width 156 height 37
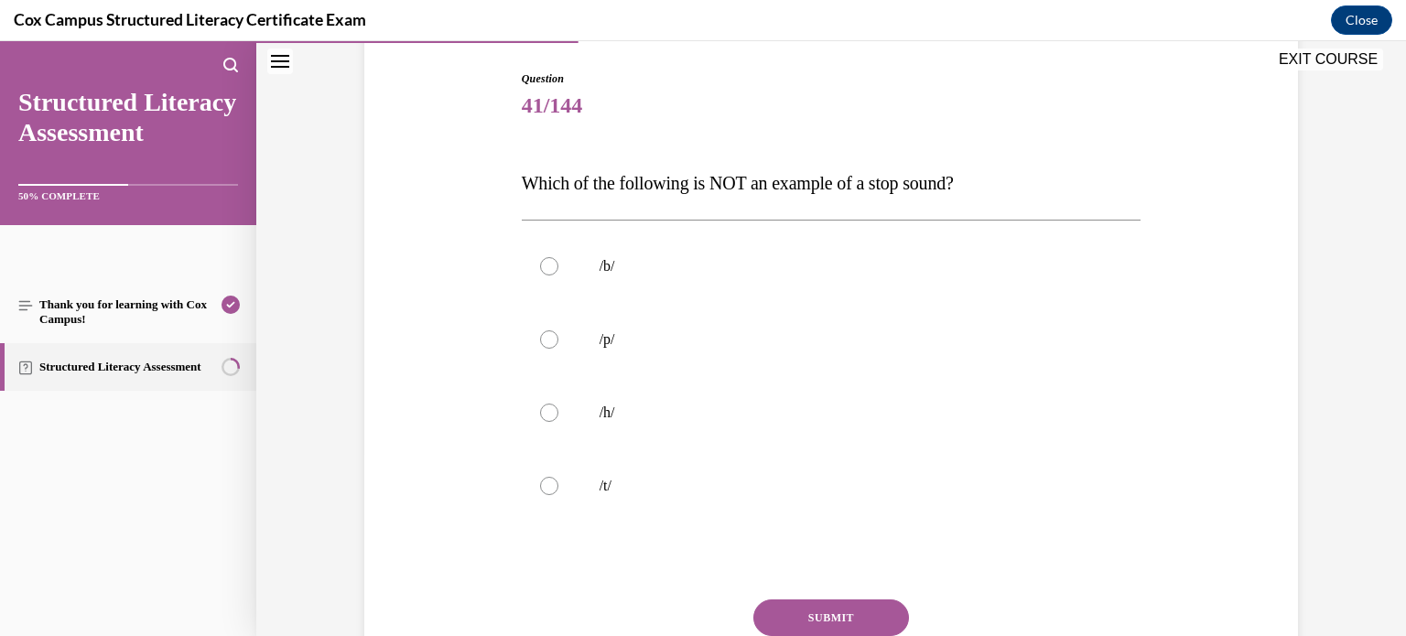
scroll to position [189, 0]
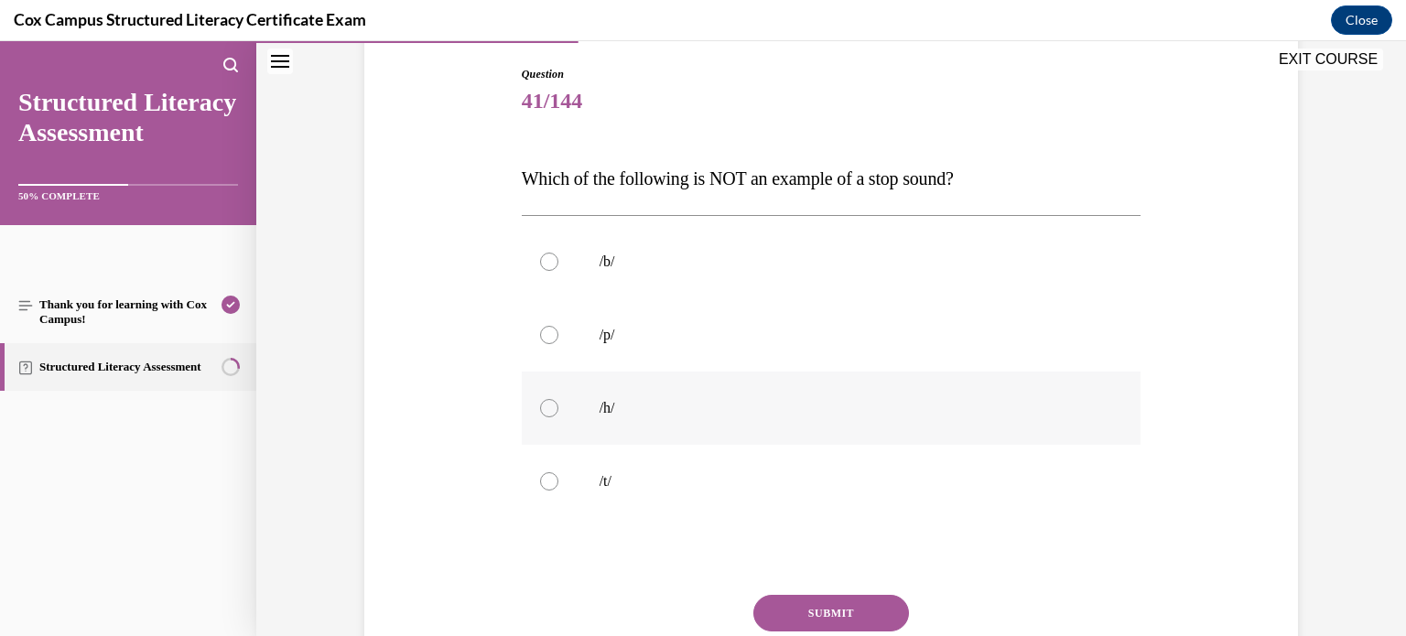
click at [909, 386] on label "/h/" at bounding box center [832, 408] width 620 height 73
click at [559, 399] on input "/h/" at bounding box center [549, 408] width 18 height 18
radio input "true"
click at [834, 598] on button "SUBMIT" at bounding box center [832, 613] width 156 height 37
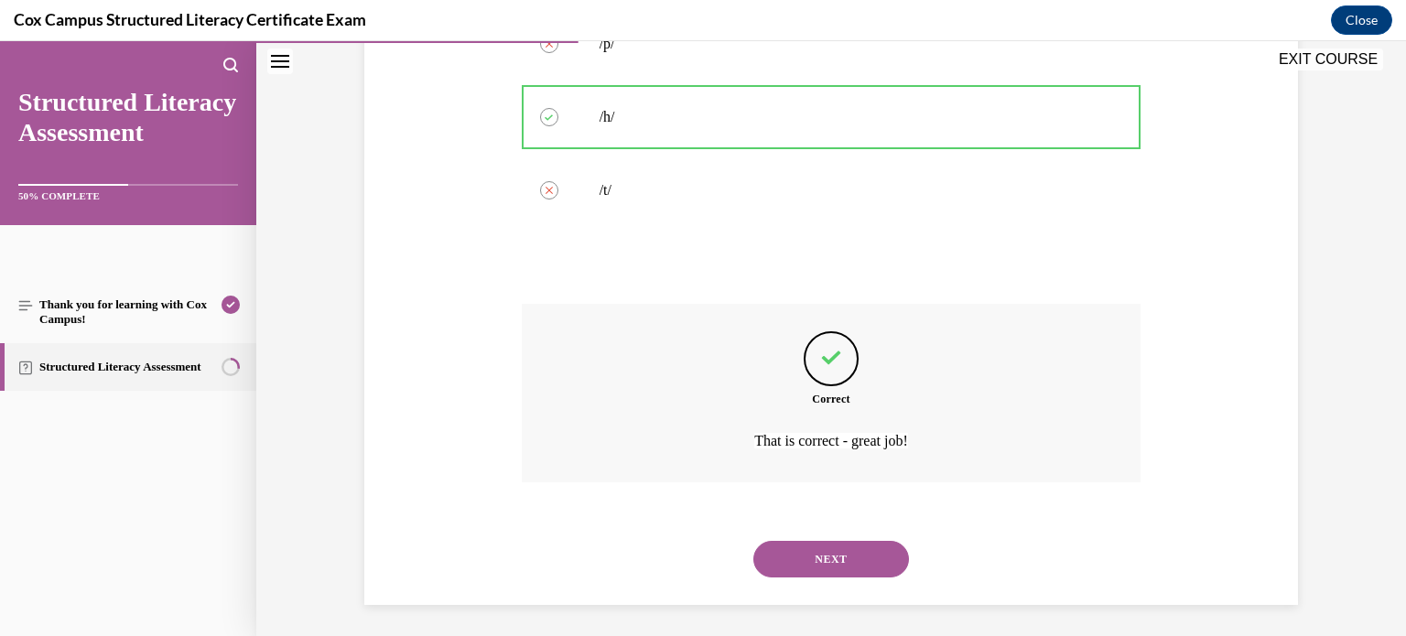
scroll to position [484, 0]
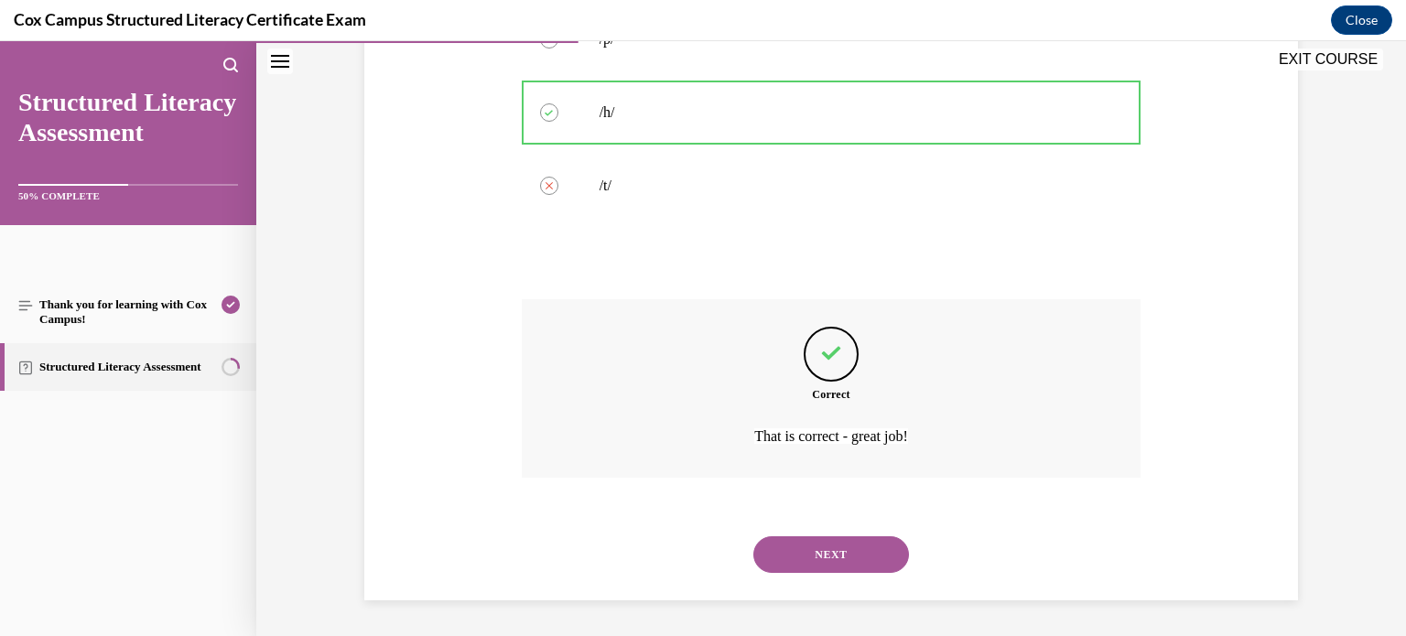
click at [838, 546] on button "NEXT" at bounding box center [832, 555] width 156 height 37
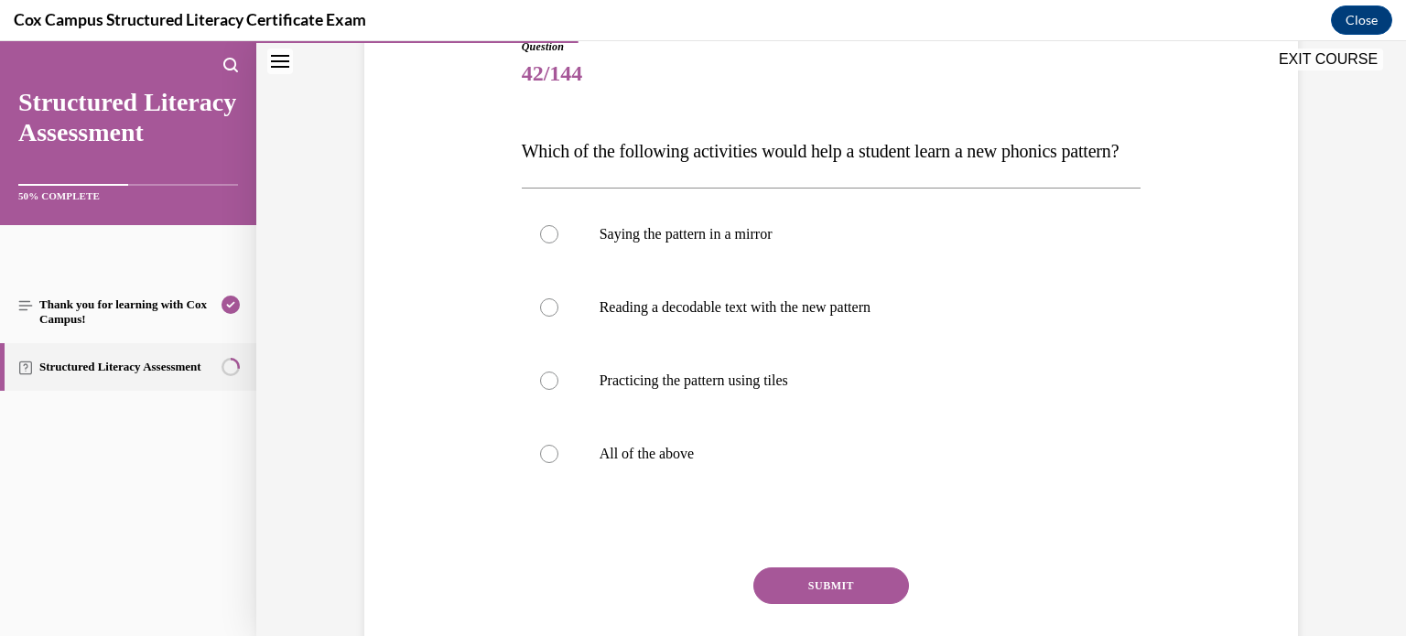
scroll to position [220, 0]
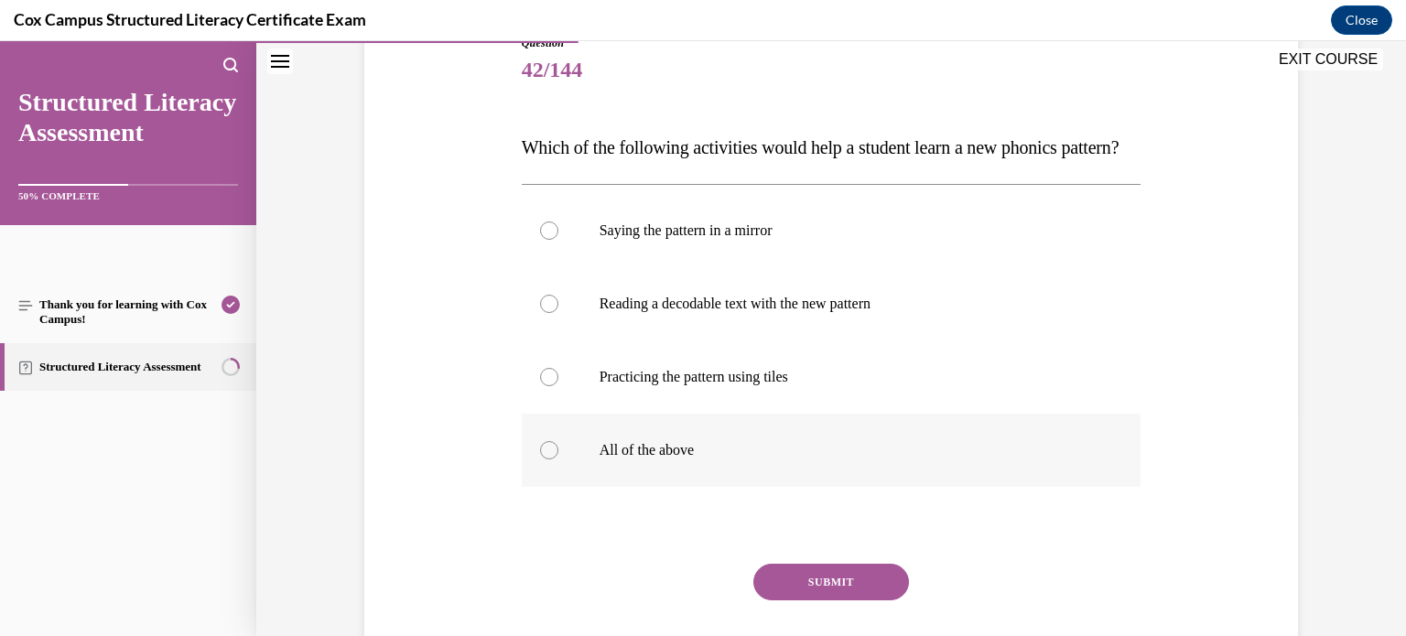
click at [924, 470] on label "All of the above" at bounding box center [832, 450] width 620 height 73
click at [559, 460] on input "All of the above" at bounding box center [549, 450] width 18 height 18
radio input "true"
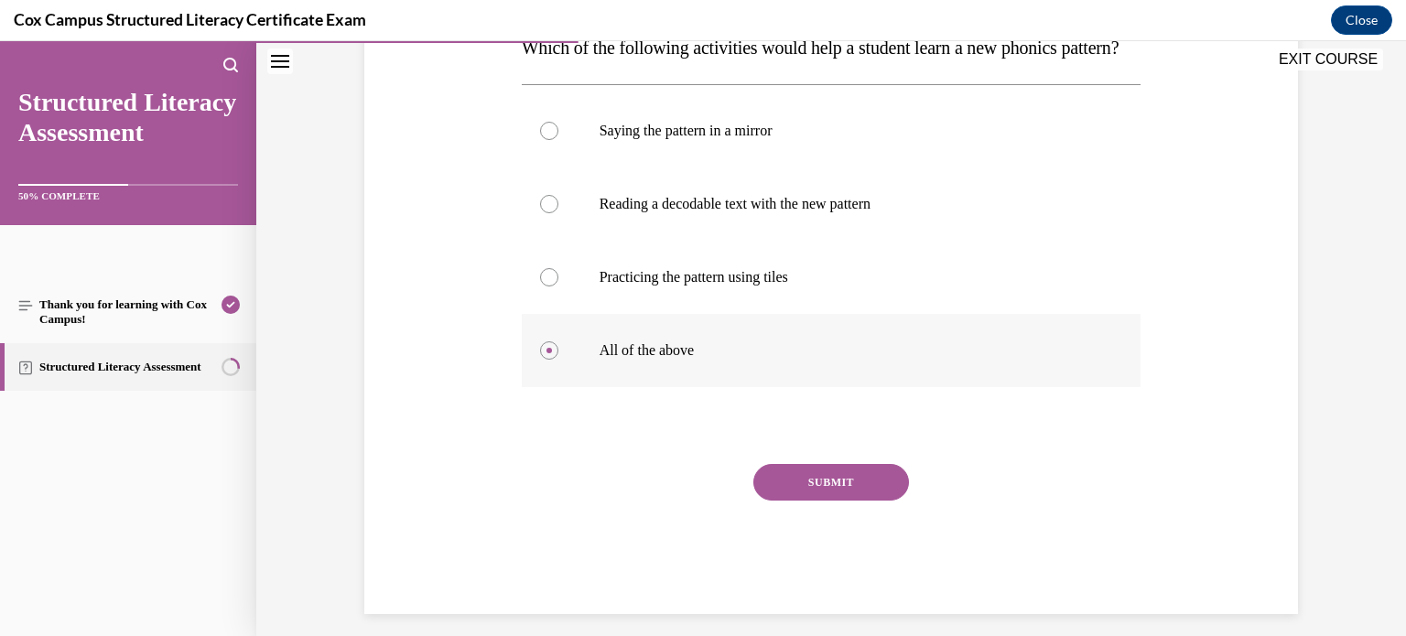
scroll to position [353, 0]
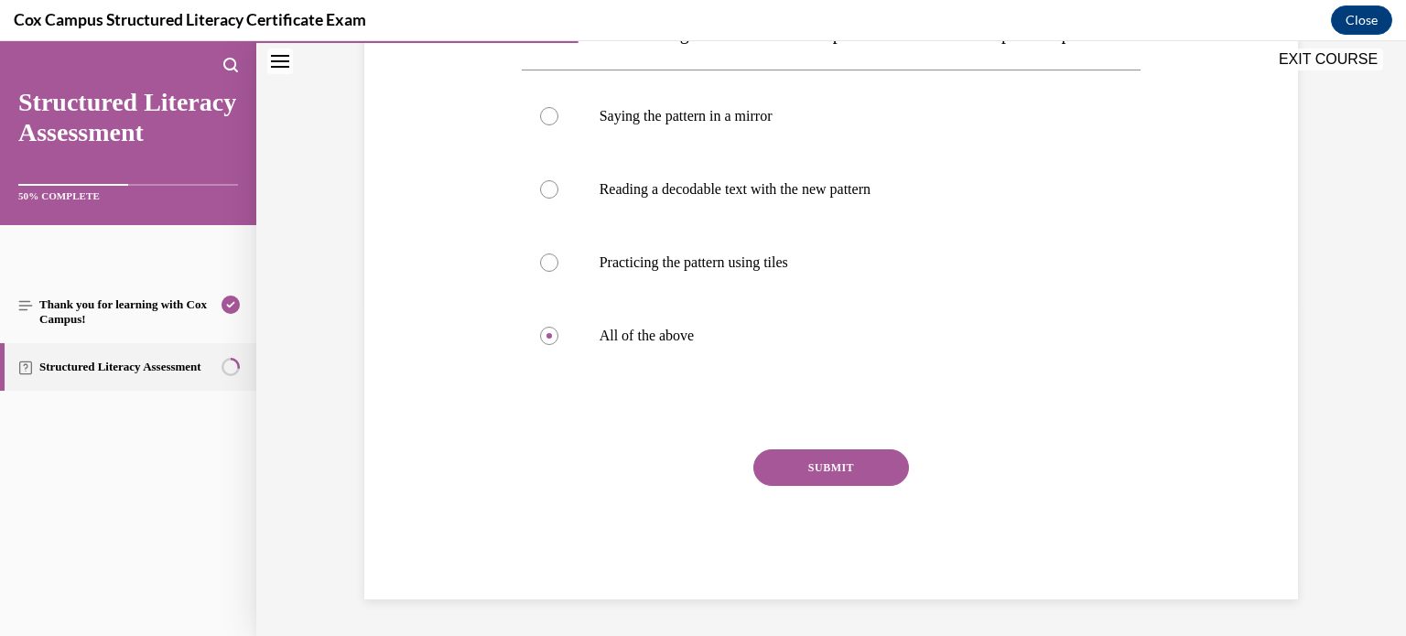
click at [888, 485] on button "SUBMIT" at bounding box center [832, 468] width 156 height 37
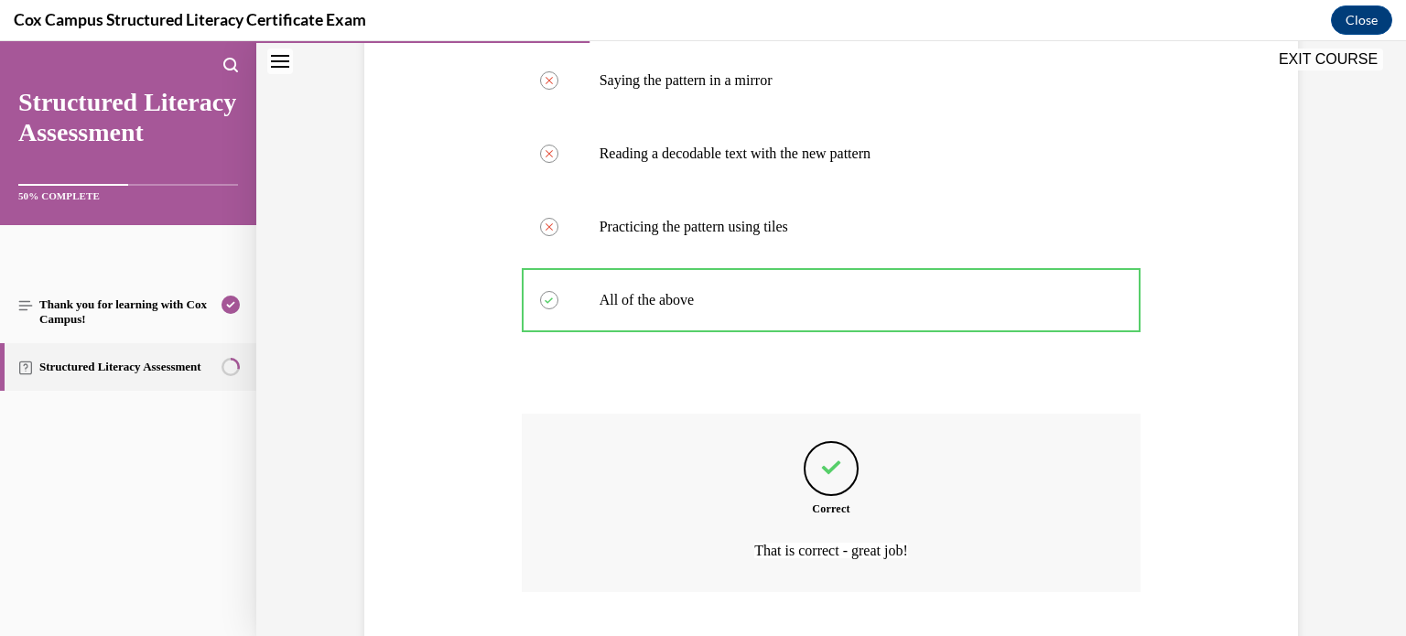
scroll to position [521, 0]
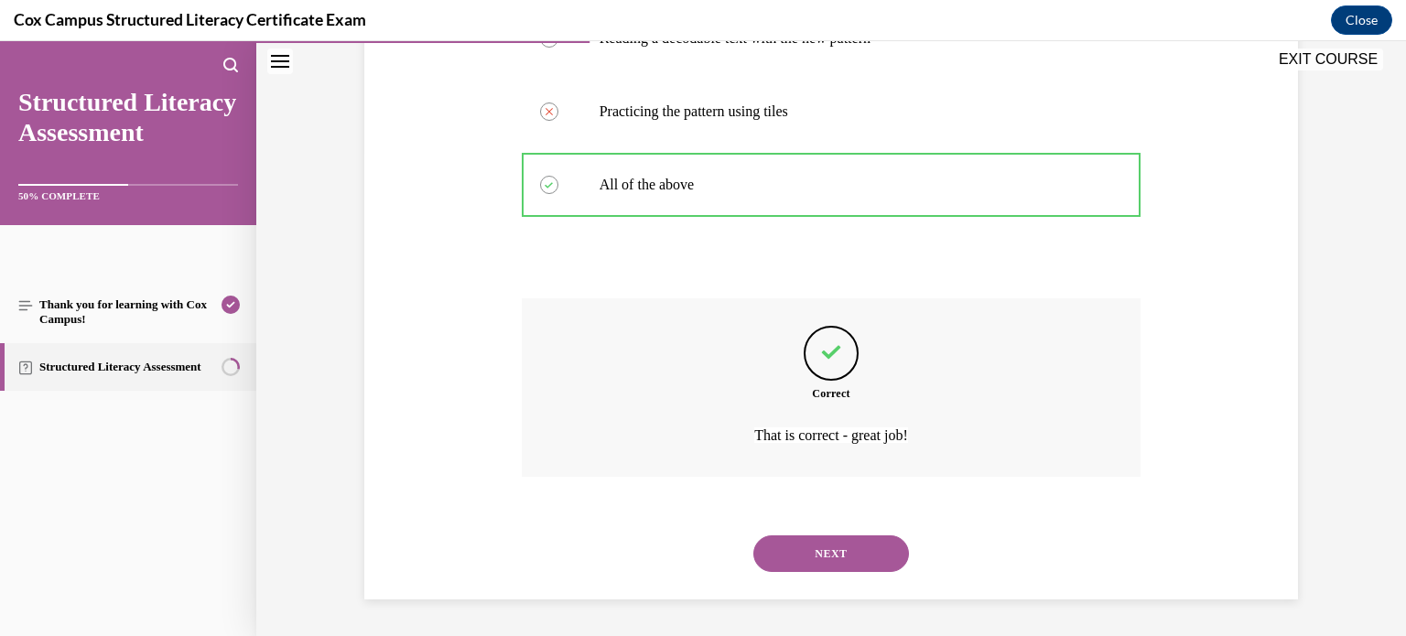
click at [823, 547] on button "NEXT" at bounding box center [832, 554] width 156 height 37
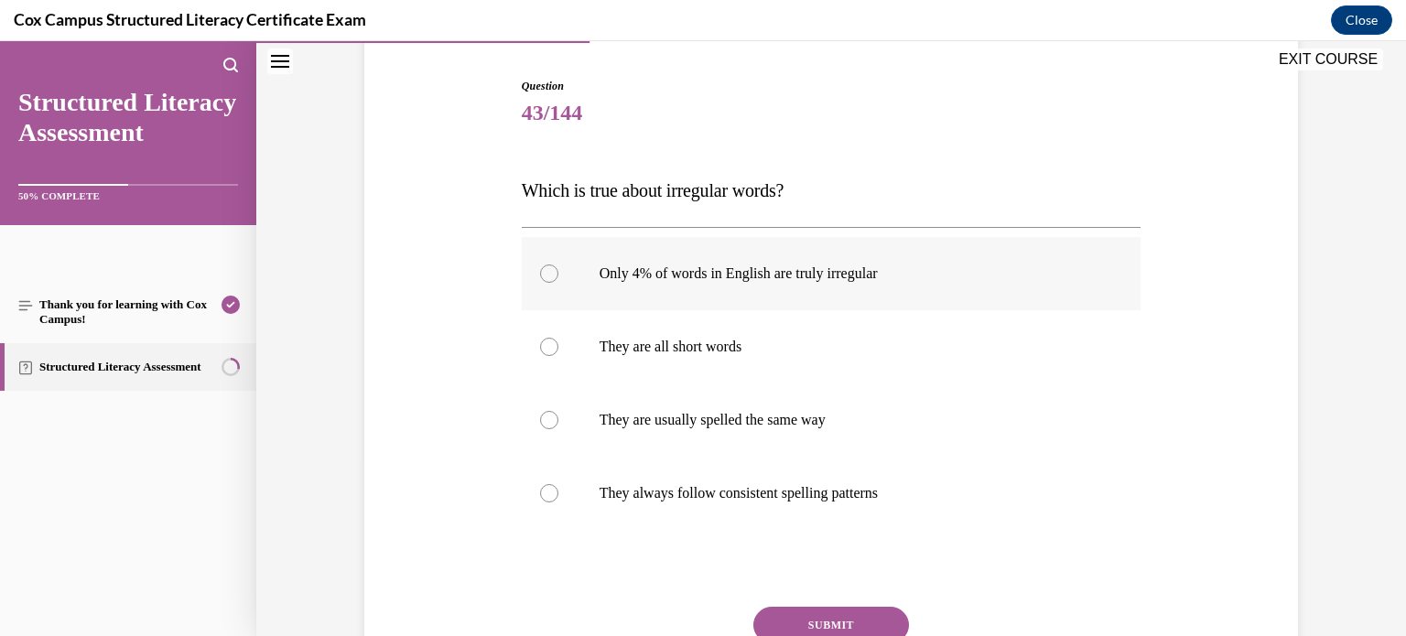
scroll to position [195, 0]
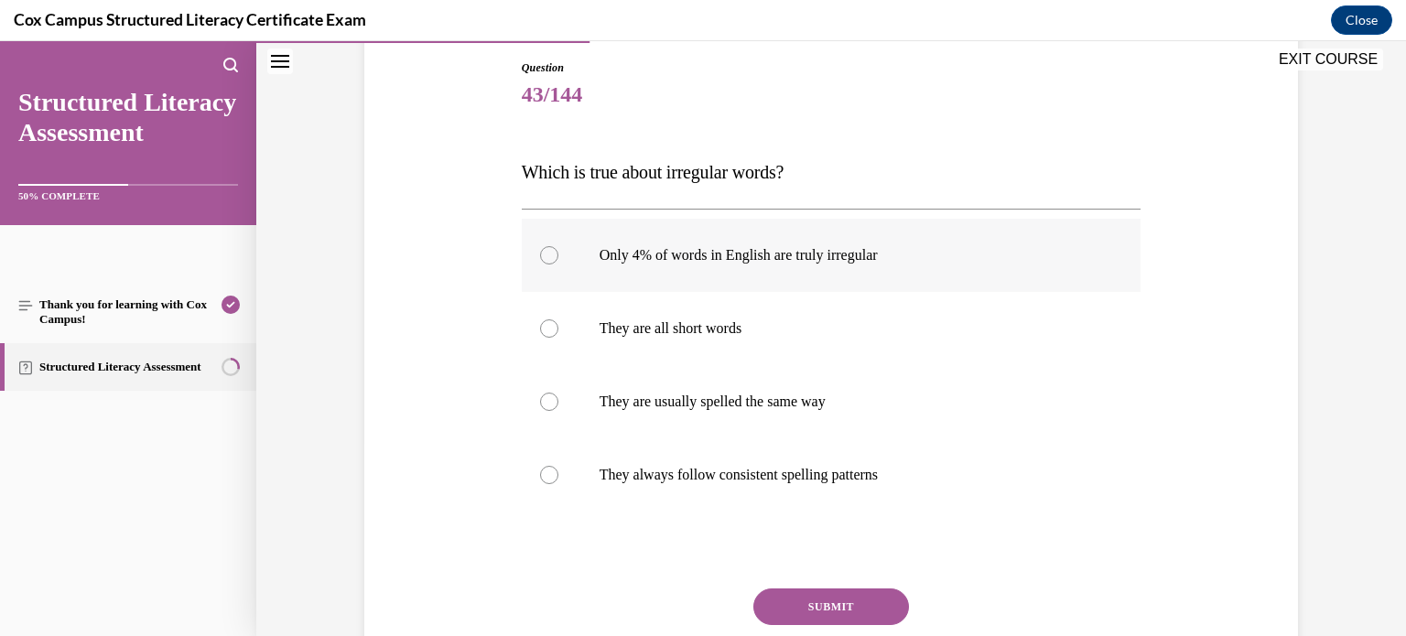
click at [803, 260] on p "Only 4% of words in English are truly irregular" at bounding box center [848, 255] width 496 height 18
click at [559, 260] on input "Only 4% of words in English are truly irregular" at bounding box center [549, 255] width 18 height 18
radio input "true"
click at [839, 591] on button "SUBMIT" at bounding box center [832, 607] width 156 height 37
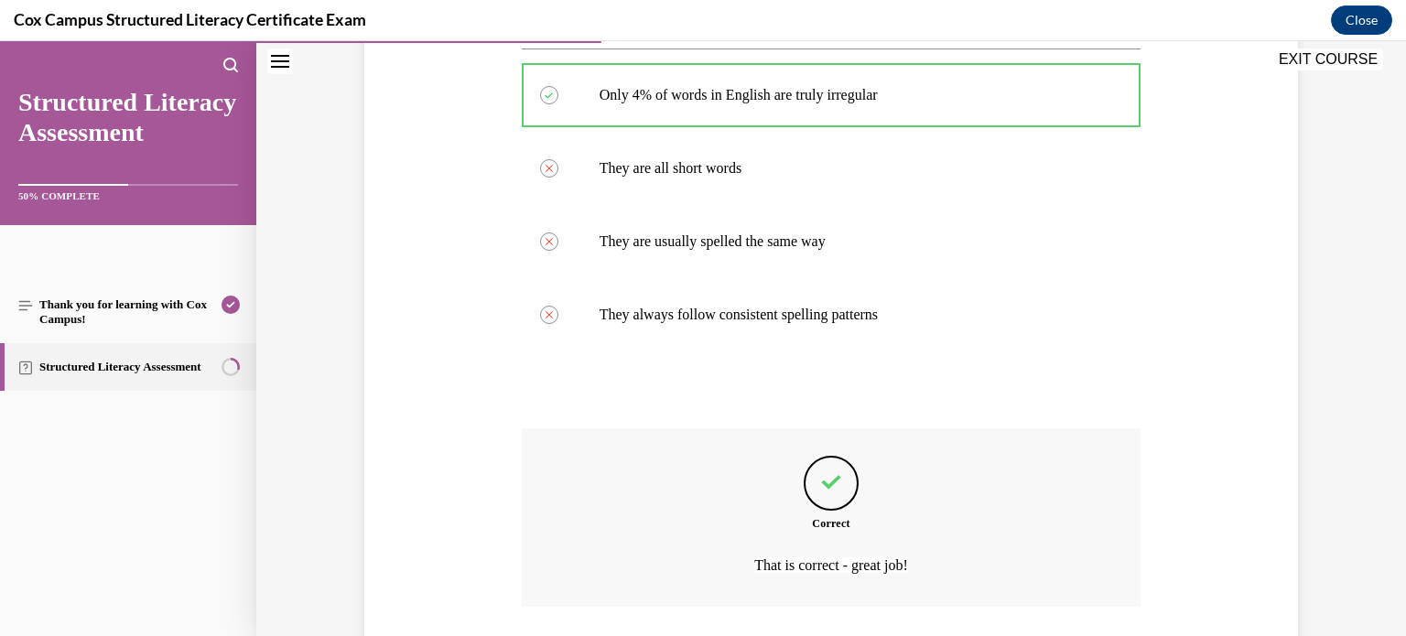
scroll to position [484, 0]
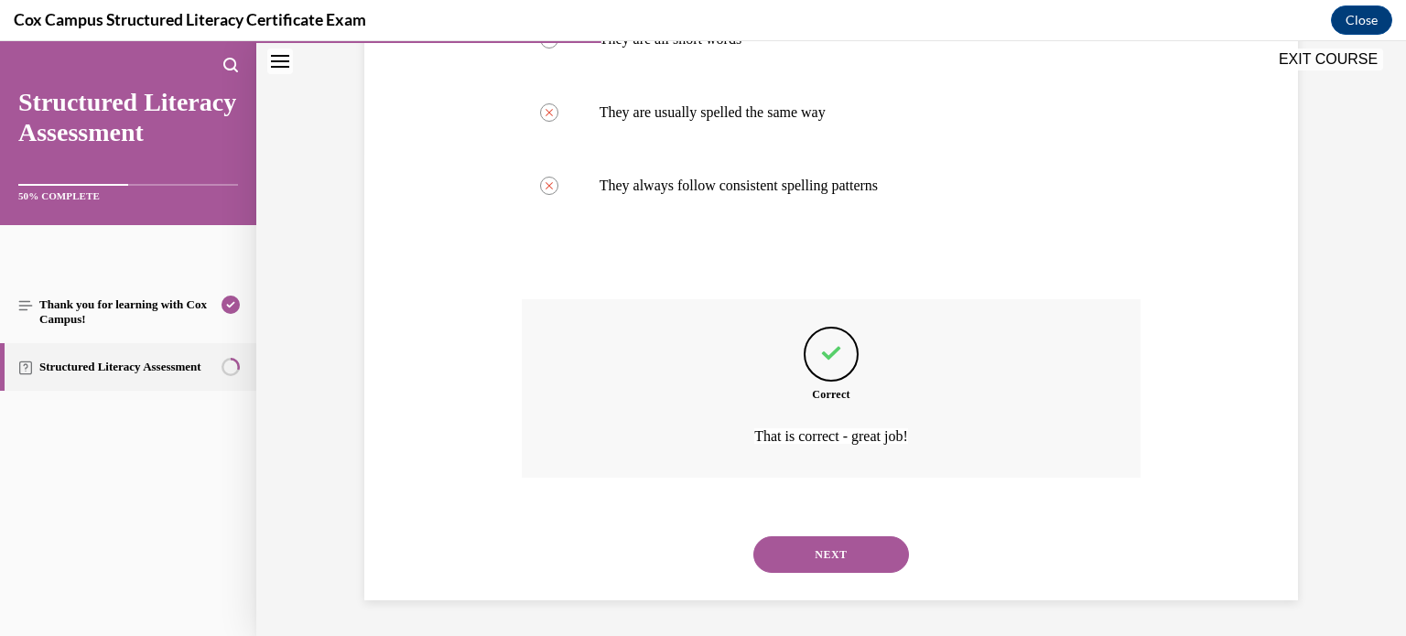
click at [869, 560] on button "NEXT" at bounding box center [832, 555] width 156 height 37
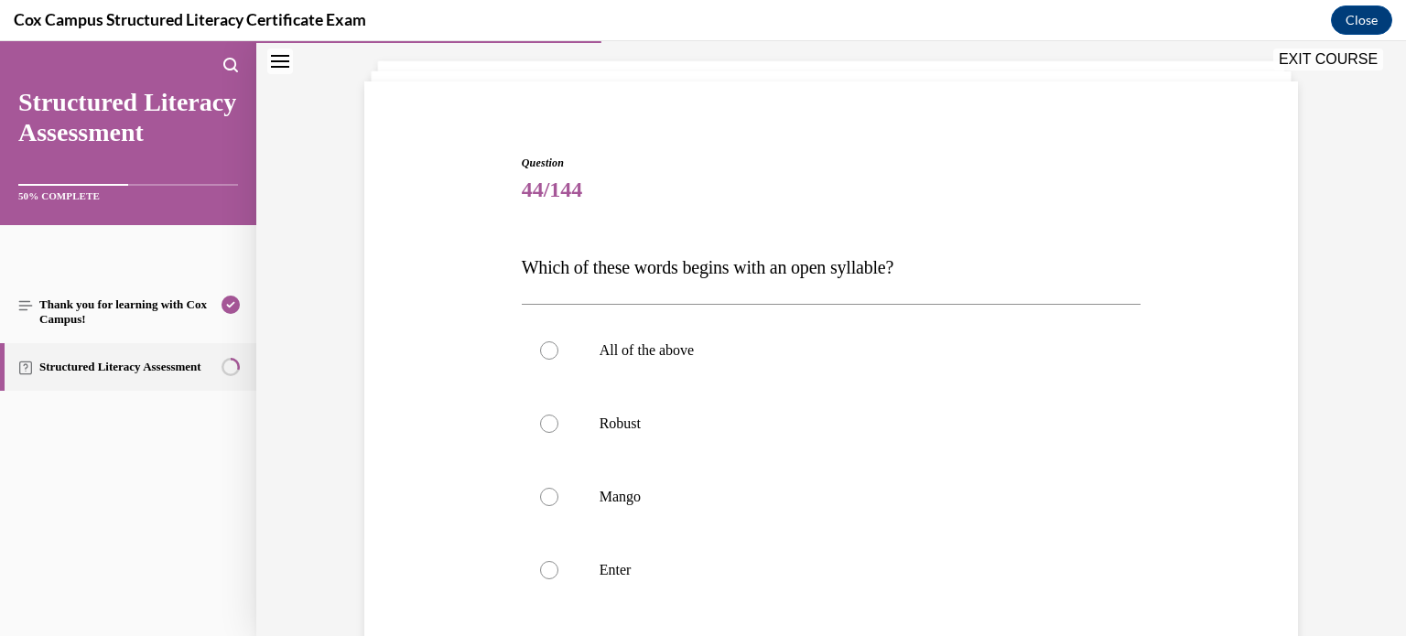
scroll to position [130, 0]
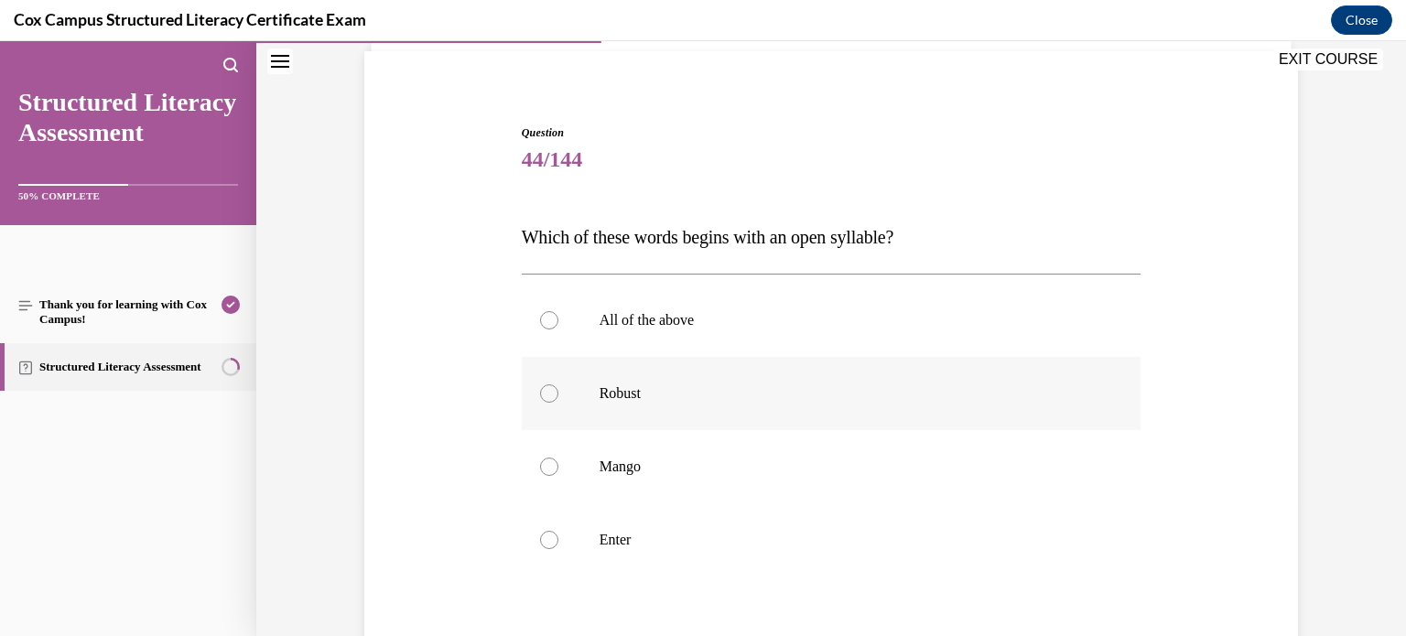
click at [830, 366] on label "Robust" at bounding box center [832, 393] width 620 height 73
click at [559, 385] on input "Robust" at bounding box center [549, 394] width 18 height 18
radio input "true"
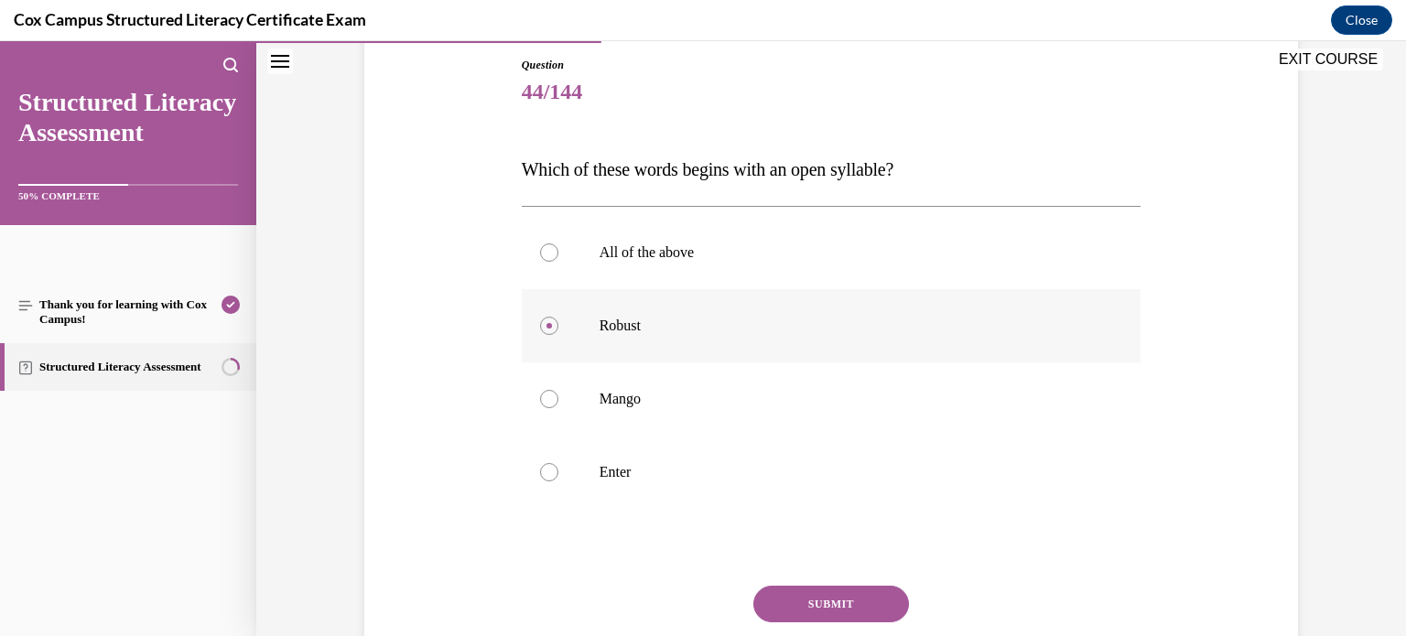
scroll to position [196, 0]
click at [851, 590] on button "SUBMIT" at bounding box center [832, 606] width 156 height 37
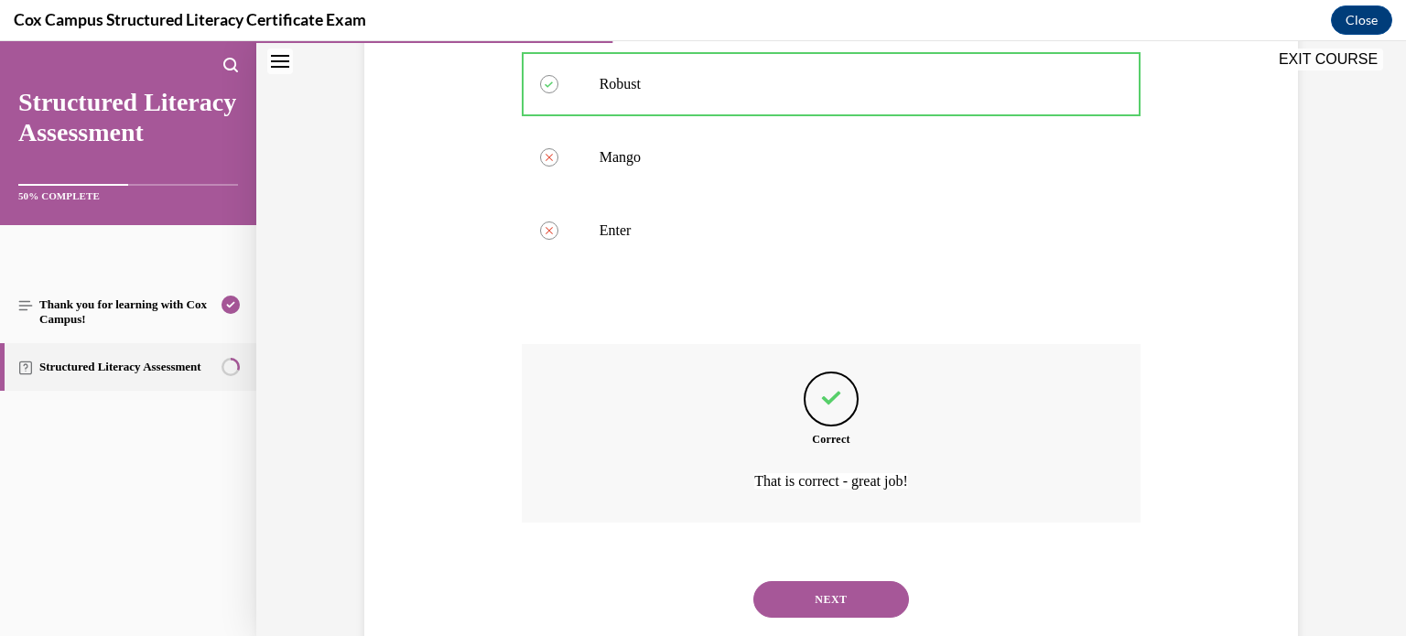
scroll to position [484, 0]
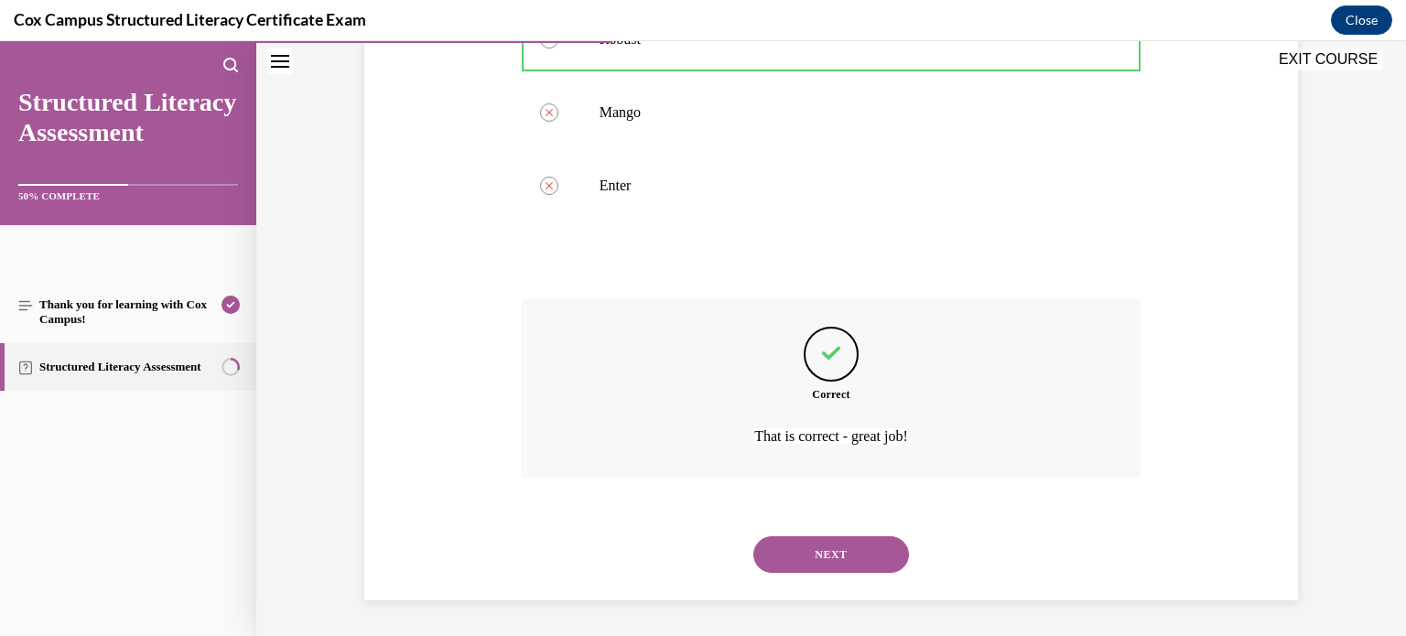
click at [825, 561] on button "NEXT" at bounding box center [832, 555] width 156 height 37
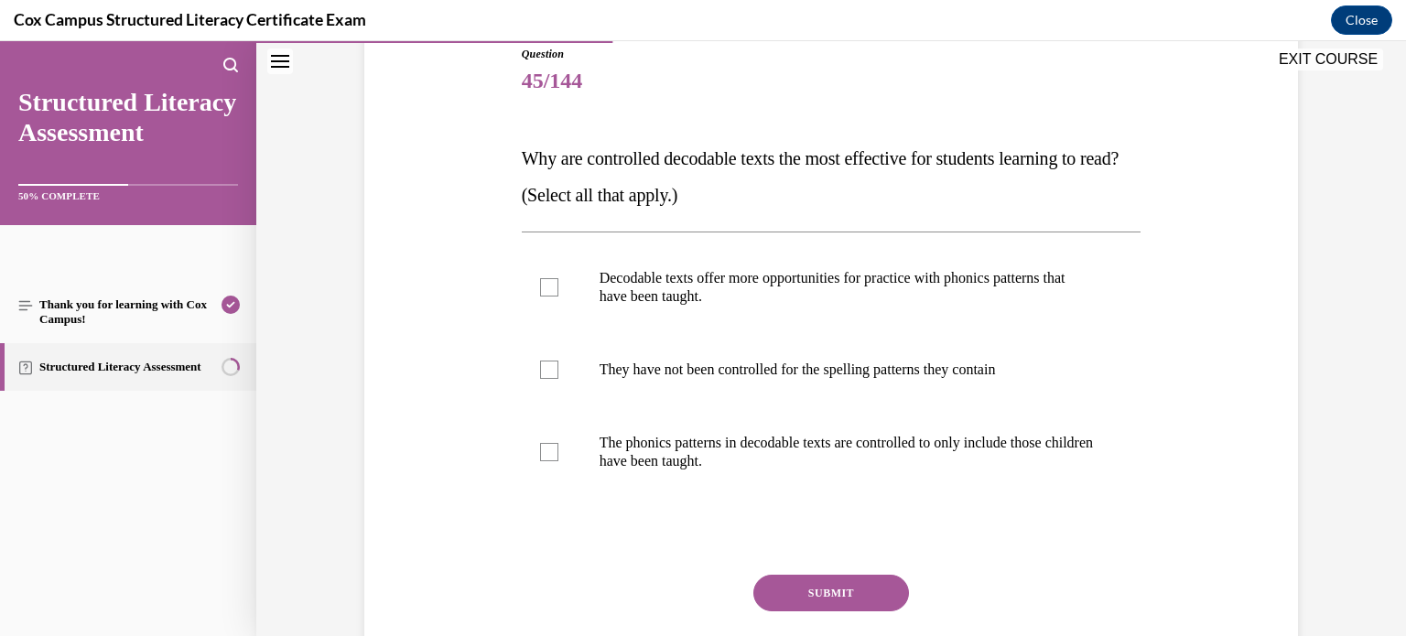
scroll to position [213, 0]
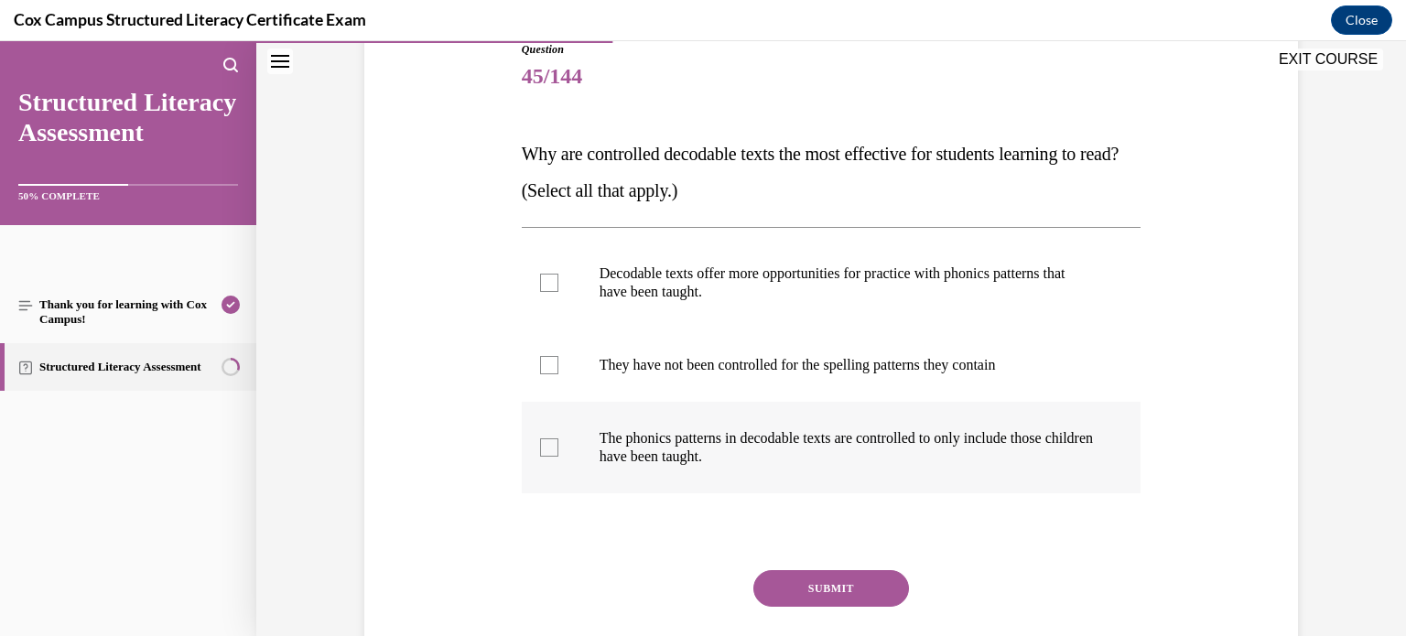
click at [833, 442] on p "The phonics patterns in decodable texts are controlled to only include those ch…" at bounding box center [848, 447] width 496 height 37
click at [559, 442] on input "The phonics patterns in decodable texts are controlled to only include those ch…" at bounding box center [549, 448] width 18 height 18
checkbox input "true"
click at [850, 586] on button "SUBMIT" at bounding box center [832, 588] width 156 height 37
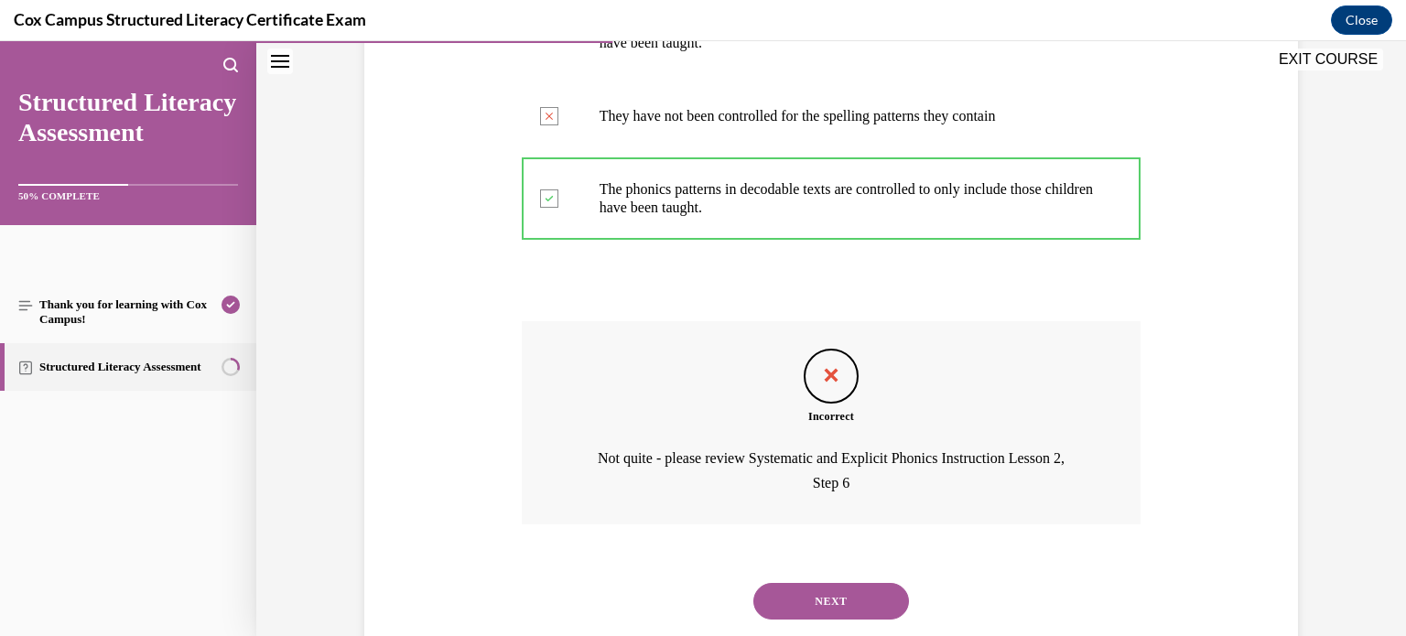
scroll to position [463, 0]
click at [862, 601] on button "NEXT" at bounding box center [832, 600] width 156 height 37
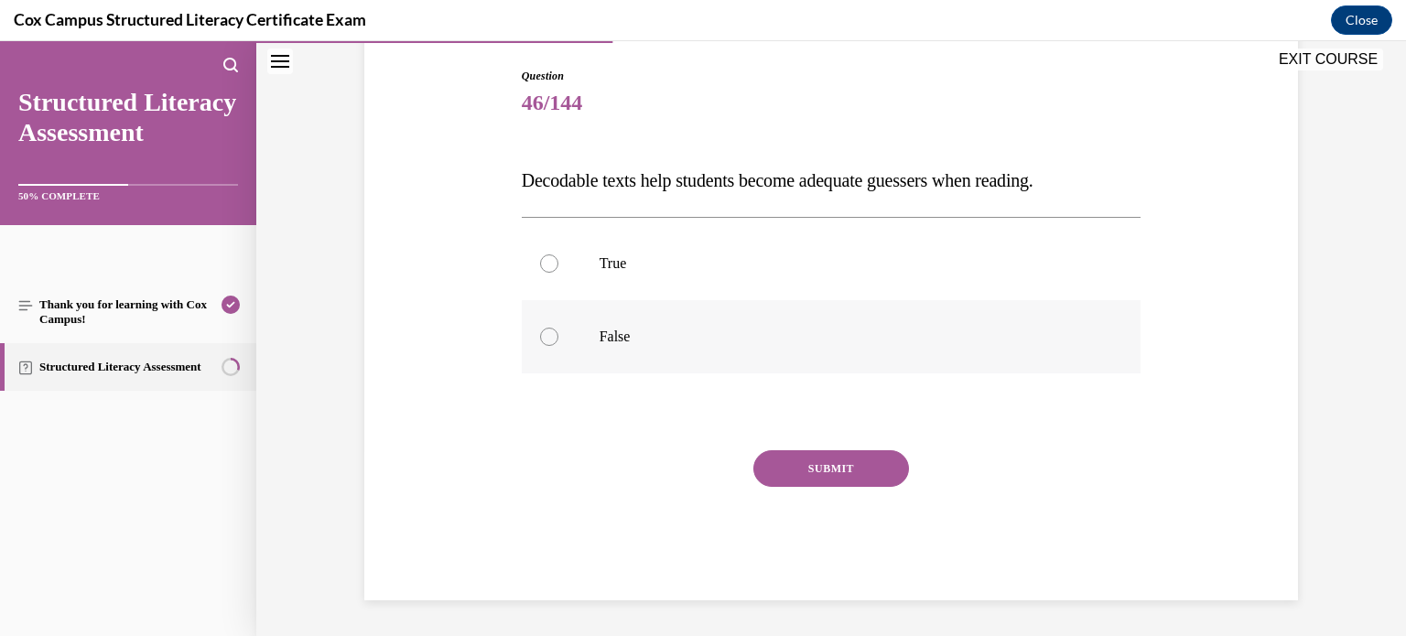
click at [751, 311] on label "False" at bounding box center [832, 336] width 620 height 73
click at [559, 328] on input "False" at bounding box center [549, 337] width 18 height 18
radio input "true"
click at [854, 465] on button "SUBMIT" at bounding box center [832, 468] width 156 height 37
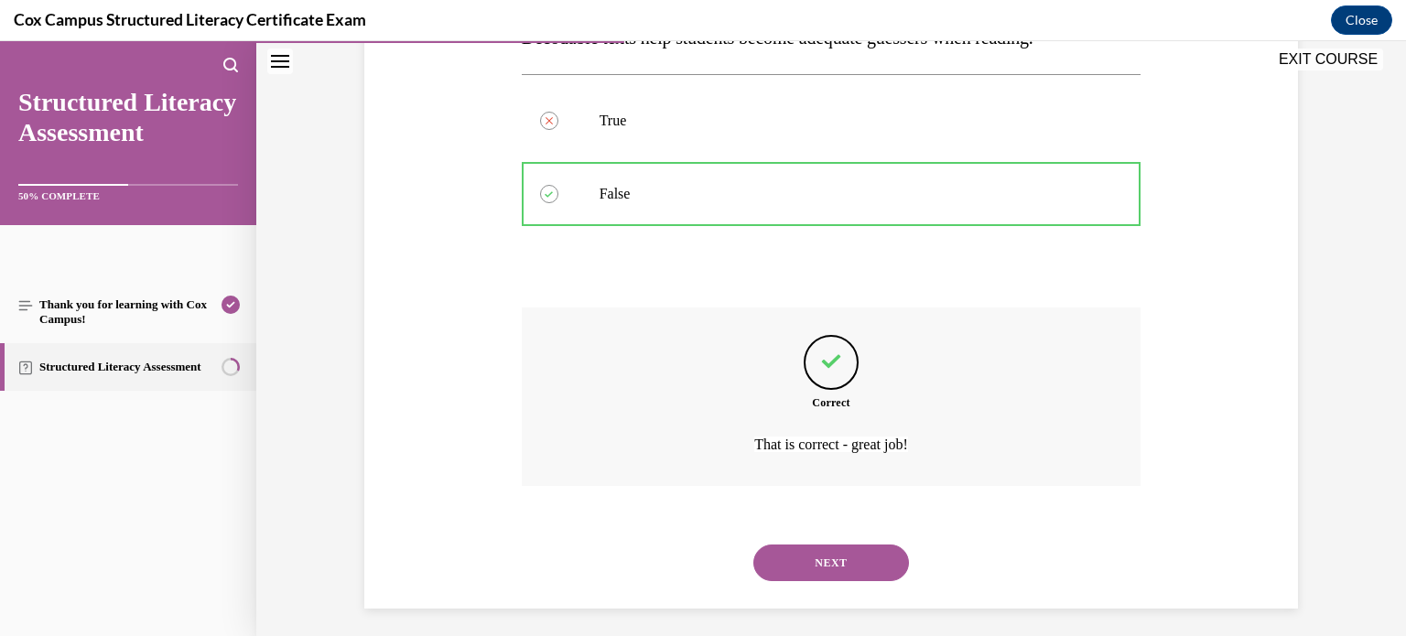
scroll to position [338, 0]
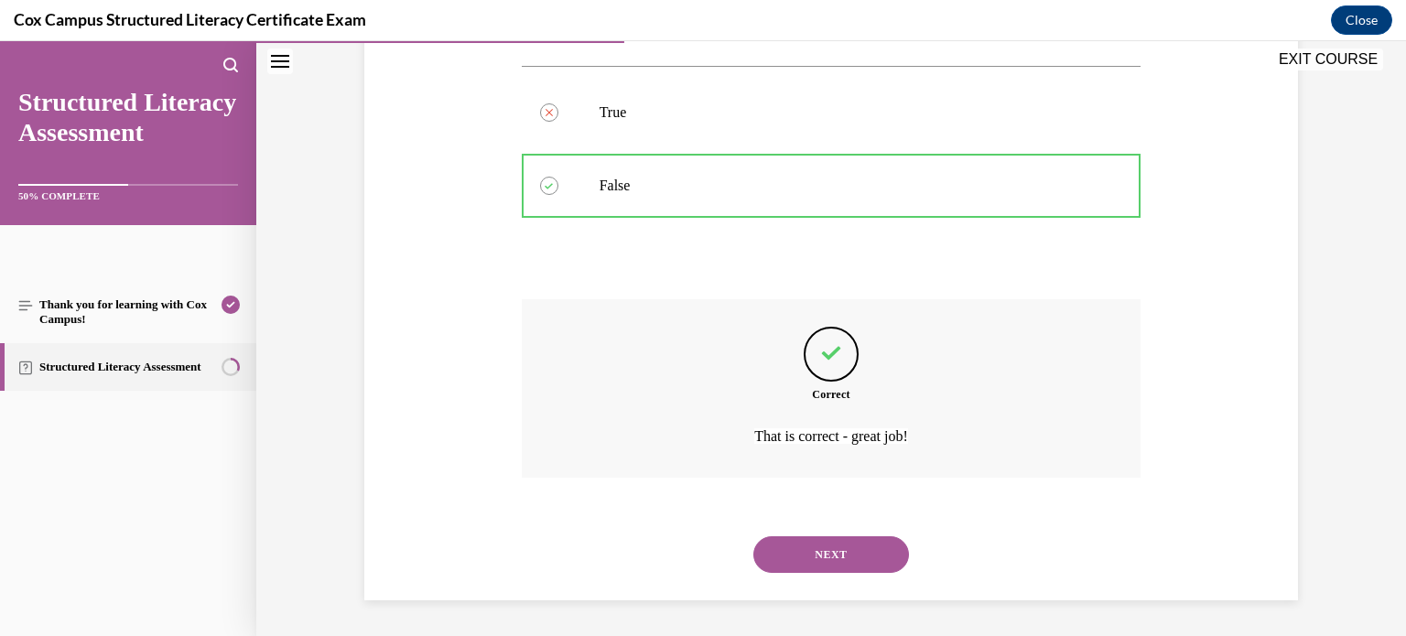
click at [807, 553] on button "NEXT" at bounding box center [832, 555] width 156 height 37
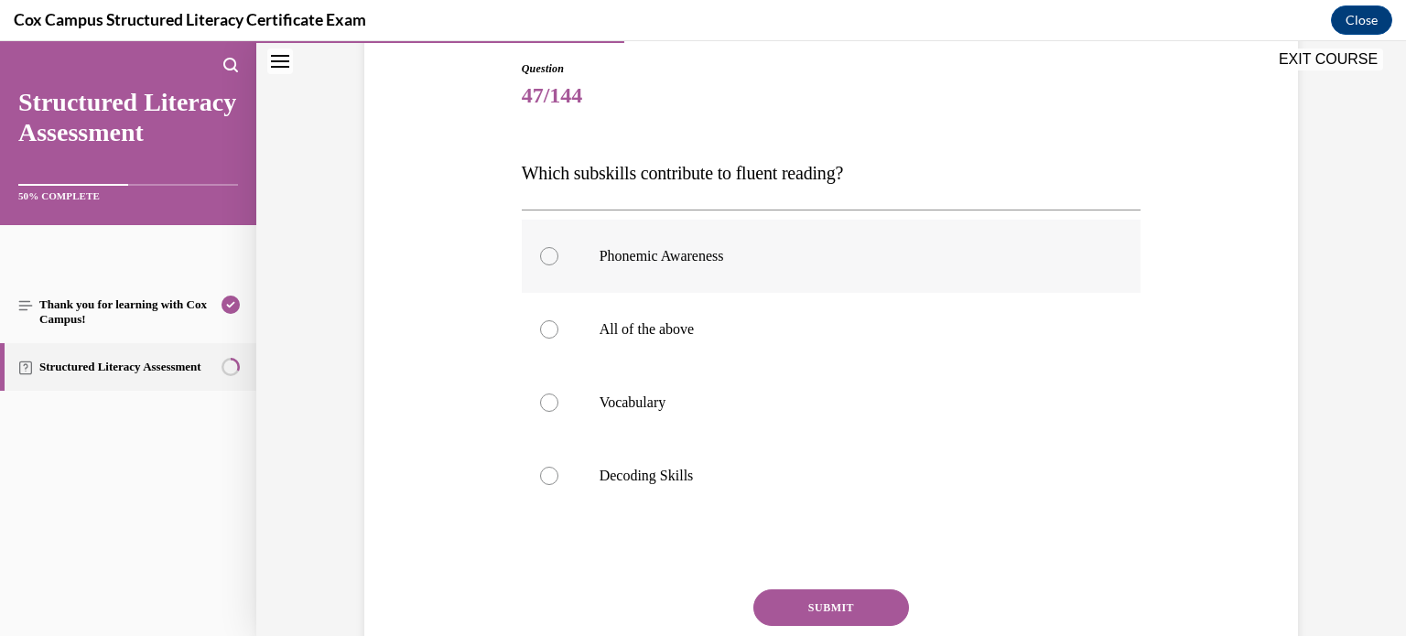
scroll to position [197, 0]
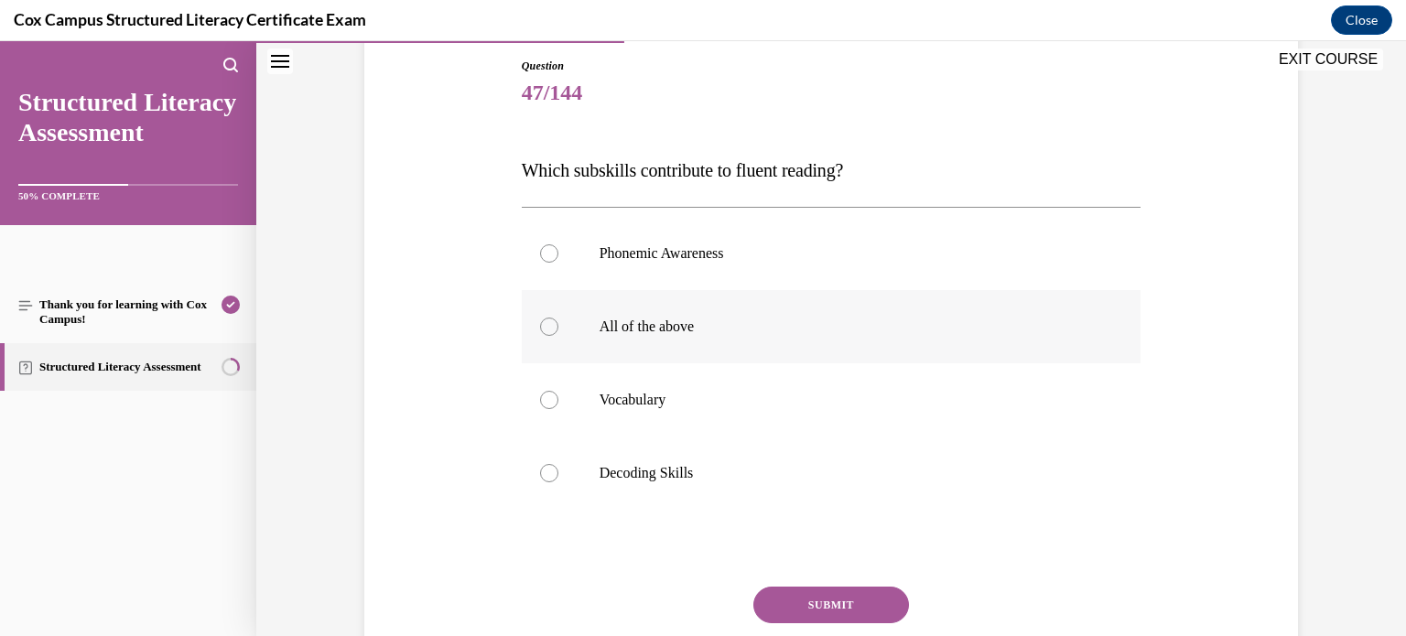
click at [873, 340] on label "All of the above" at bounding box center [832, 326] width 620 height 73
click at [559, 336] on input "All of the above" at bounding box center [549, 327] width 18 height 18
radio input "true"
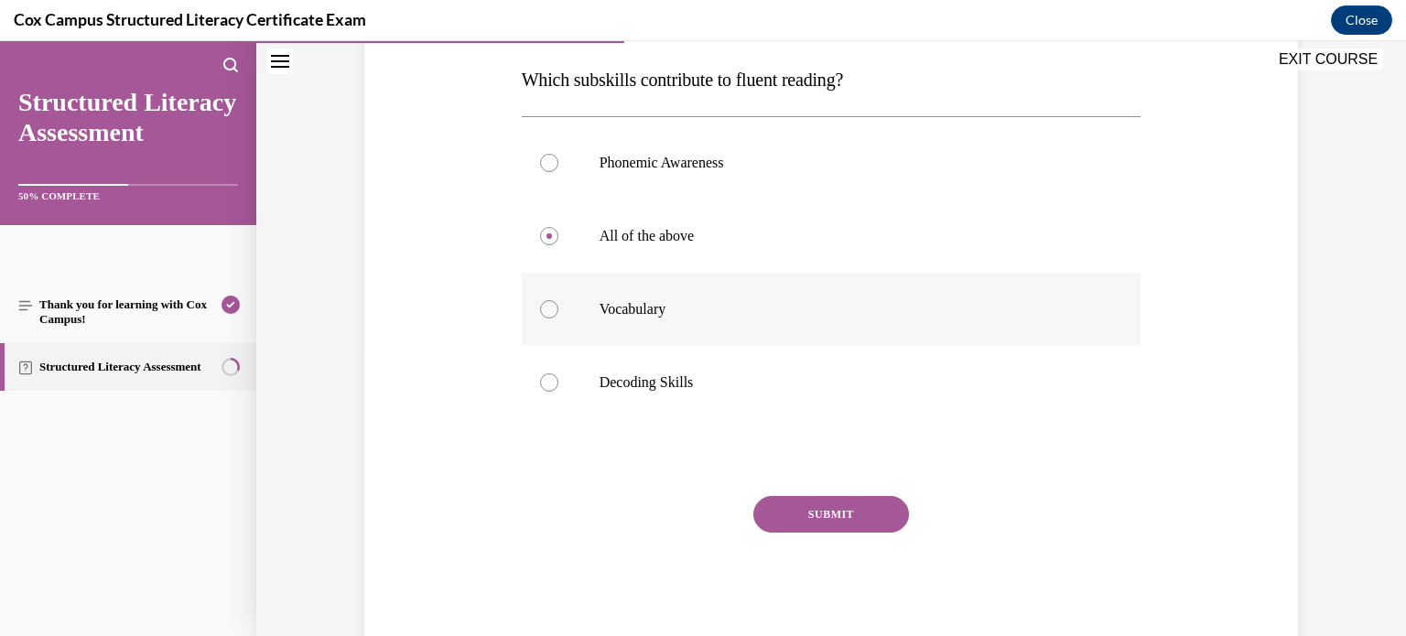
scroll to position [295, 0]
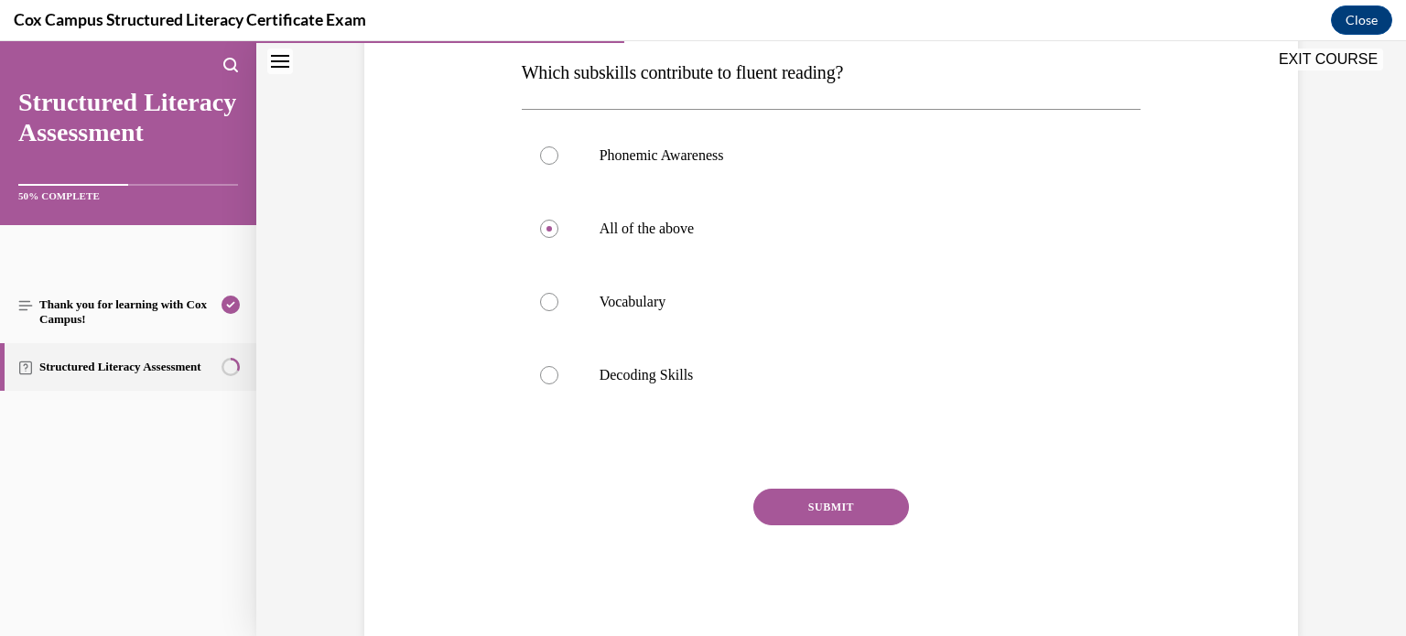
click at [870, 514] on button "SUBMIT" at bounding box center [832, 507] width 156 height 37
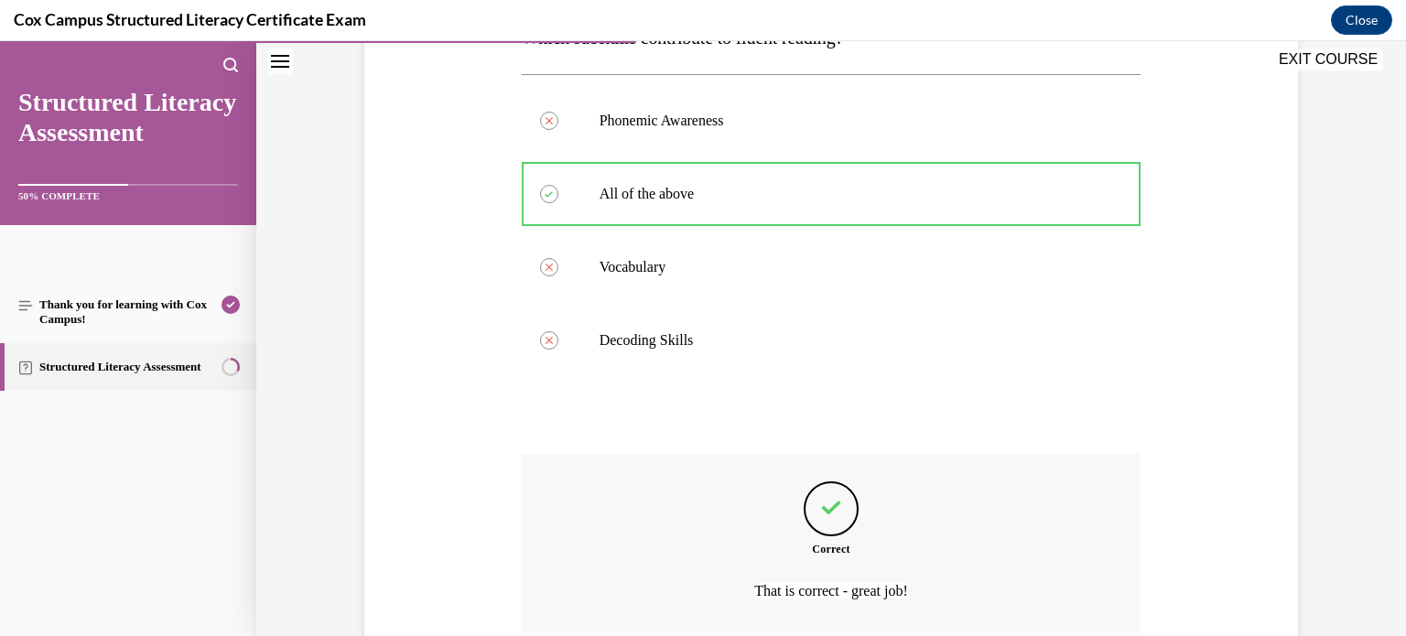
scroll to position [484, 0]
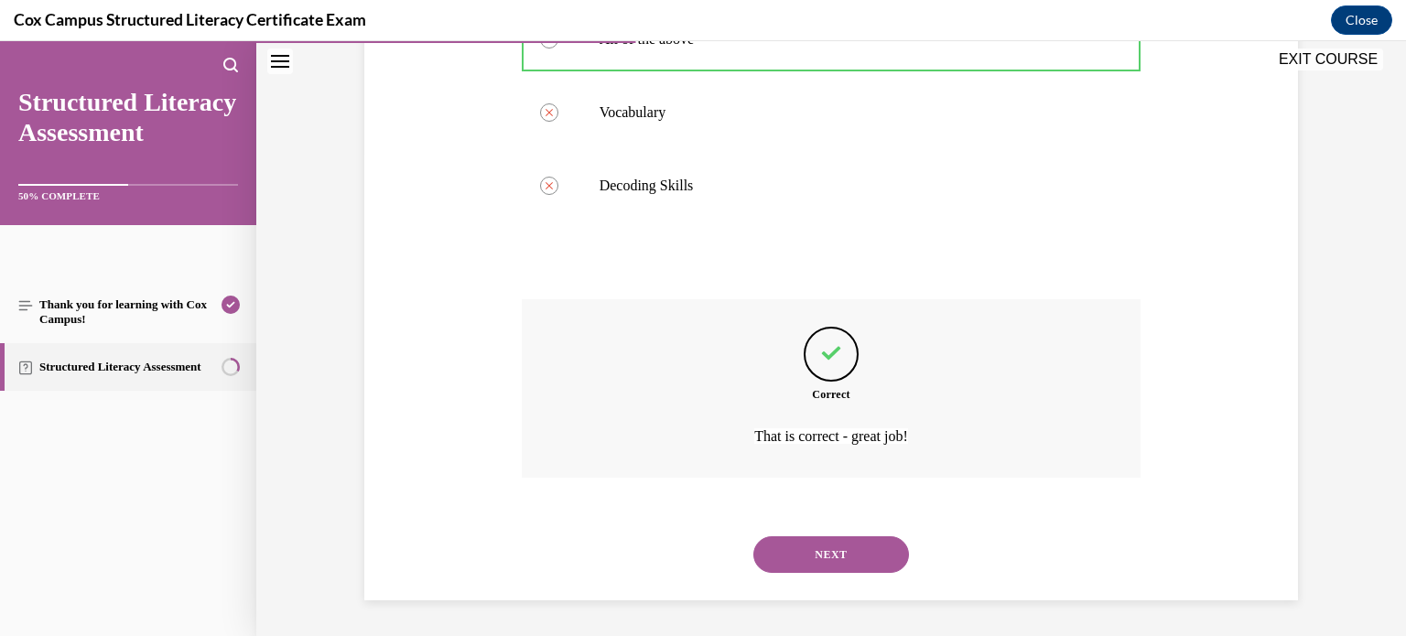
click at [819, 548] on button "NEXT" at bounding box center [832, 555] width 156 height 37
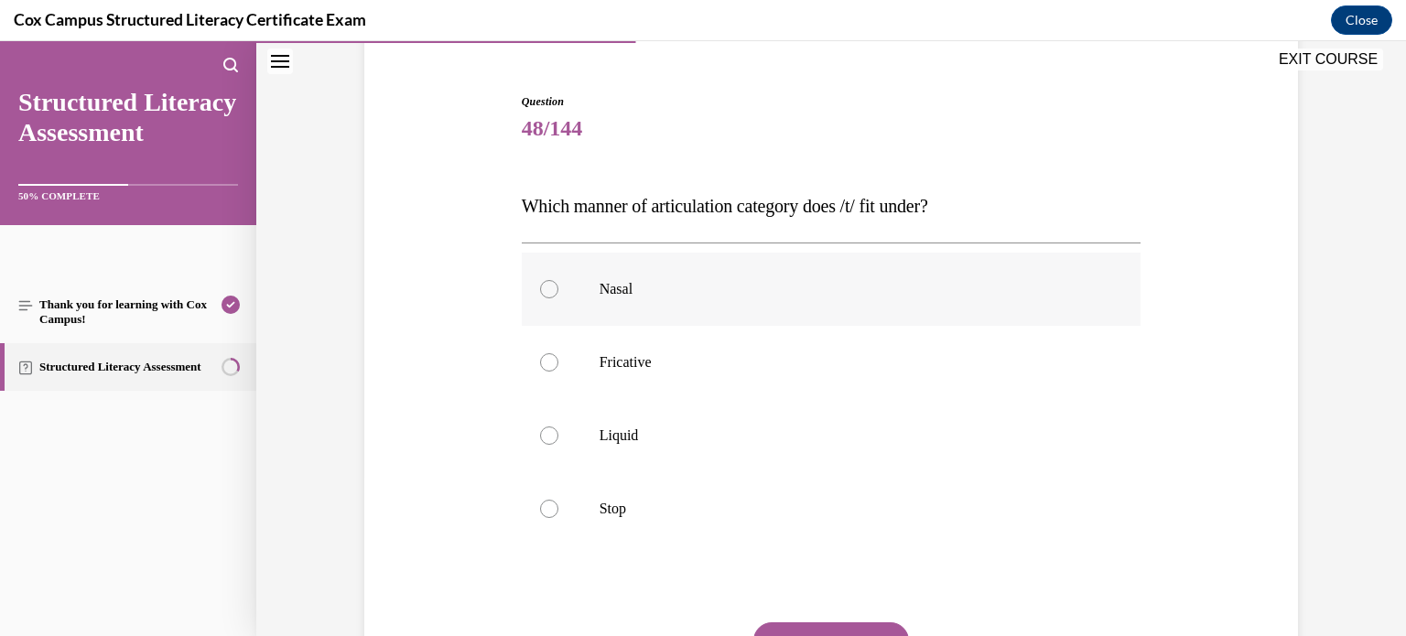
scroll to position [162, 0]
click at [828, 476] on label "Stop" at bounding box center [832, 508] width 620 height 73
click at [559, 499] on input "Stop" at bounding box center [549, 508] width 18 height 18
radio input "true"
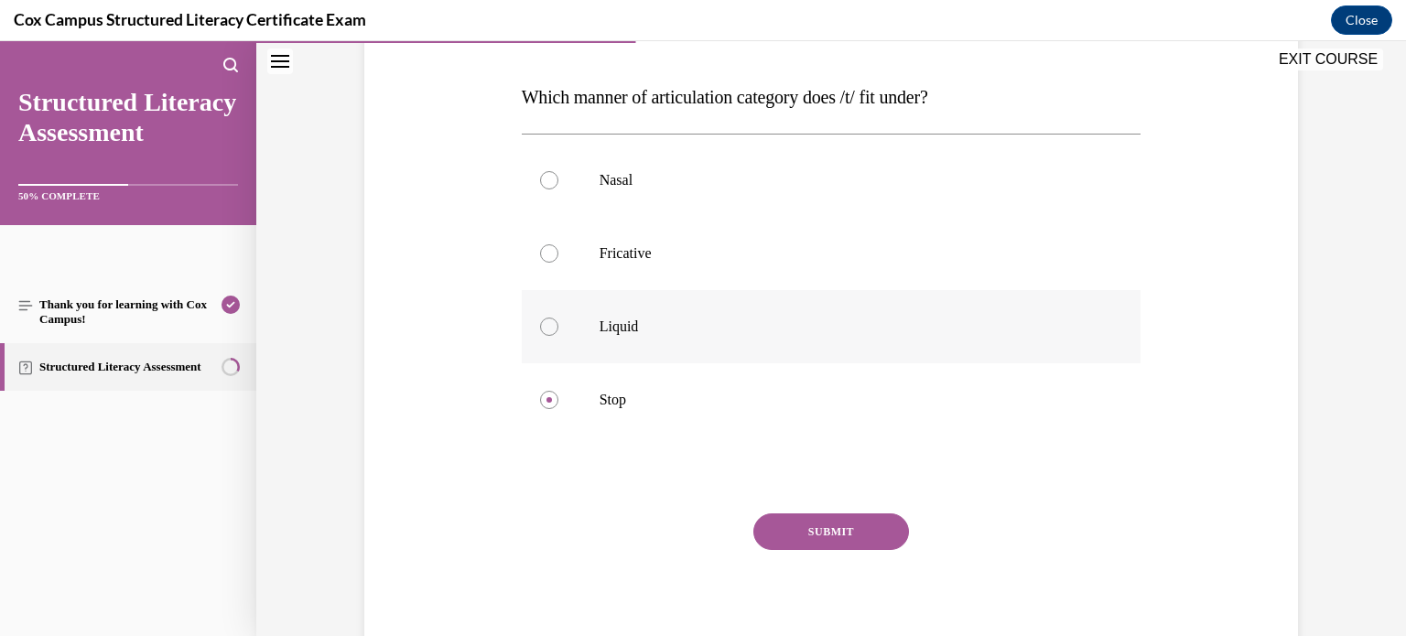
scroll to position [274, 0]
click at [841, 519] on button "SUBMIT" at bounding box center [832, 528] width 156 height 37
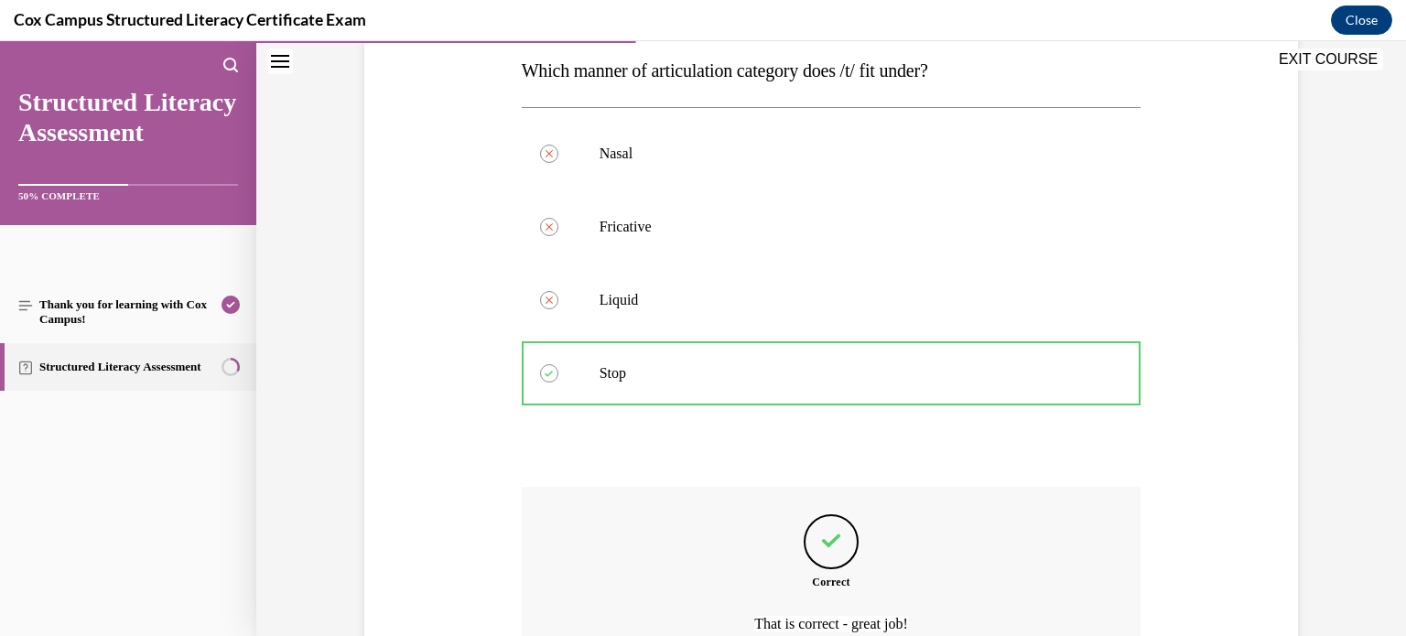
scroll to position [484, 0]
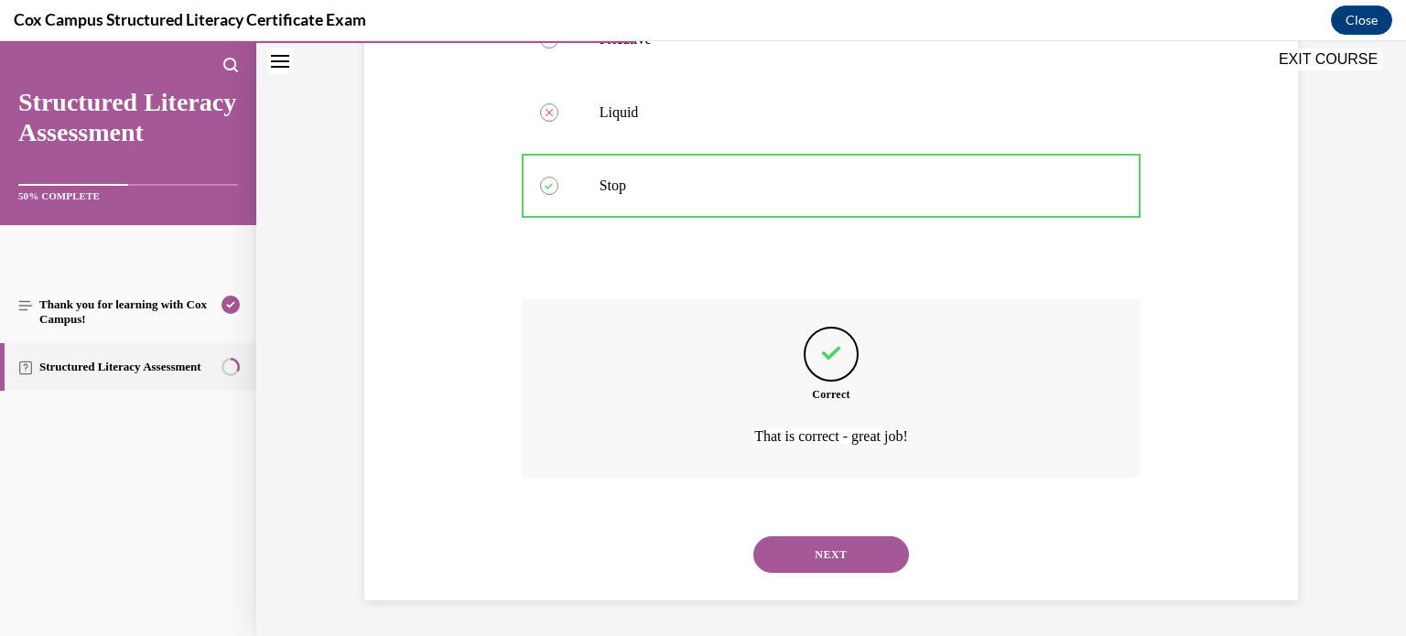
click at [866, 557] on button "NEXT" at bounding box center [832, 555] width 156 height 37
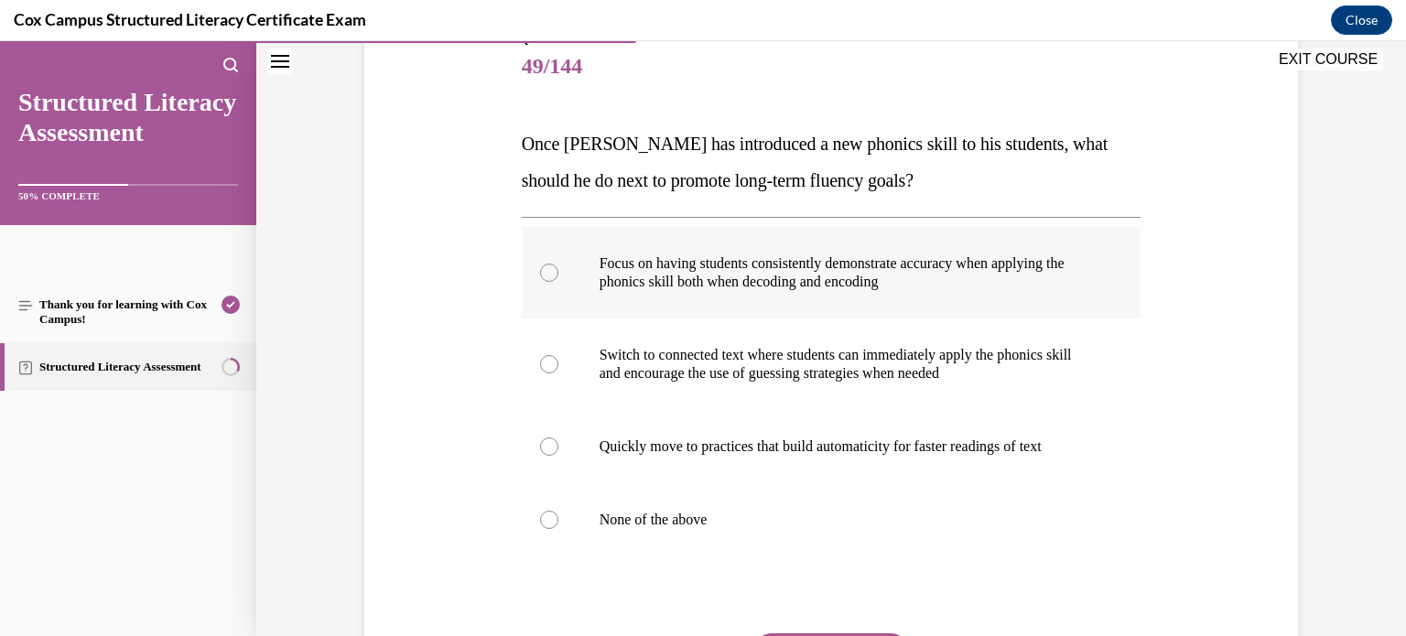
scroll to position [227, 0]
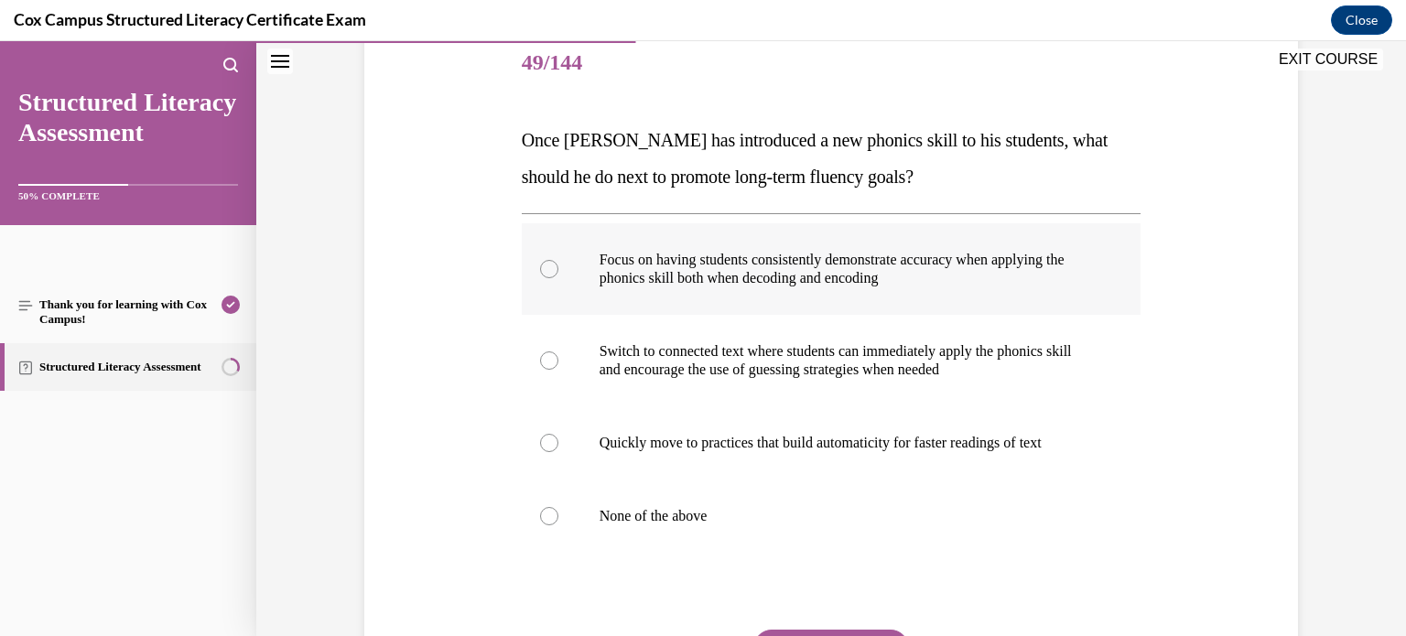
click at [897, 290] on label "Focus on having students consistently demonstrate accuracy when applying the ph…" at bounding box center [832, 269] width 620 height 92
click at [559, 278] on input "Focus on having students consistently demonstrate accuracy when applying the ph…" at bounding box center [549, 269] width 18 height 18
radio input "true"
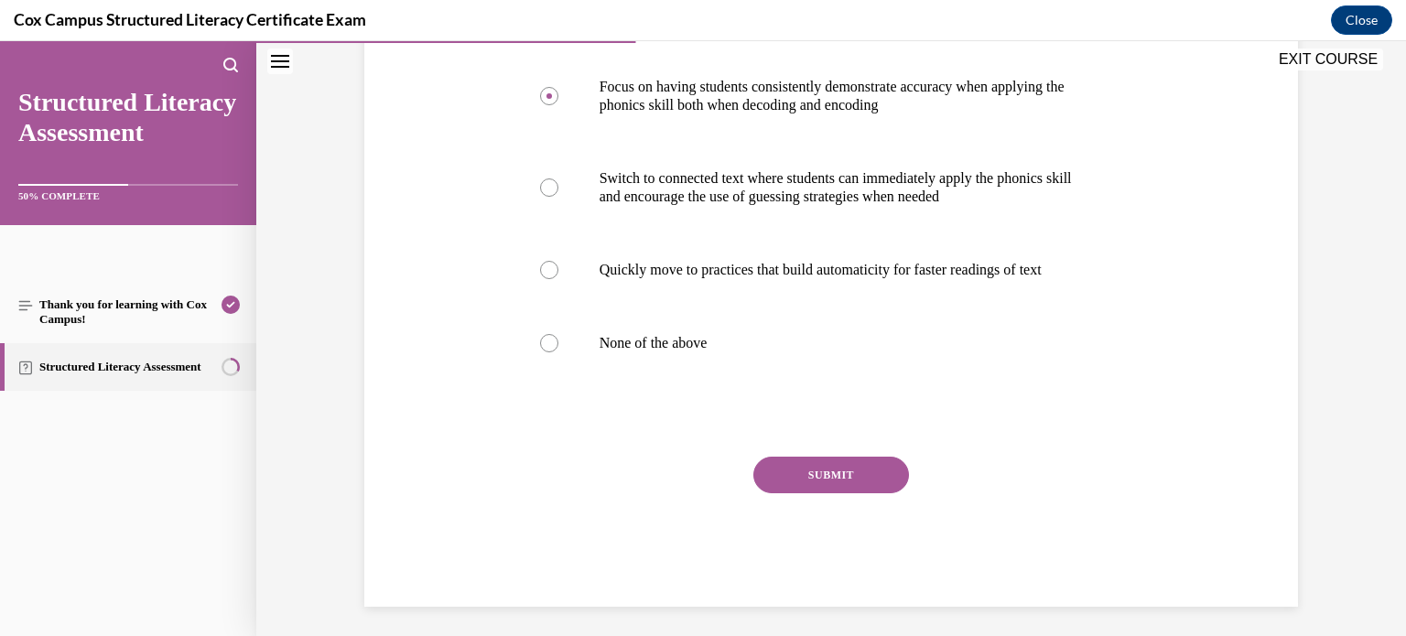
click at [808, 476] on button "SUBMIT" at bounding box center [832, 475] width 156 height 37
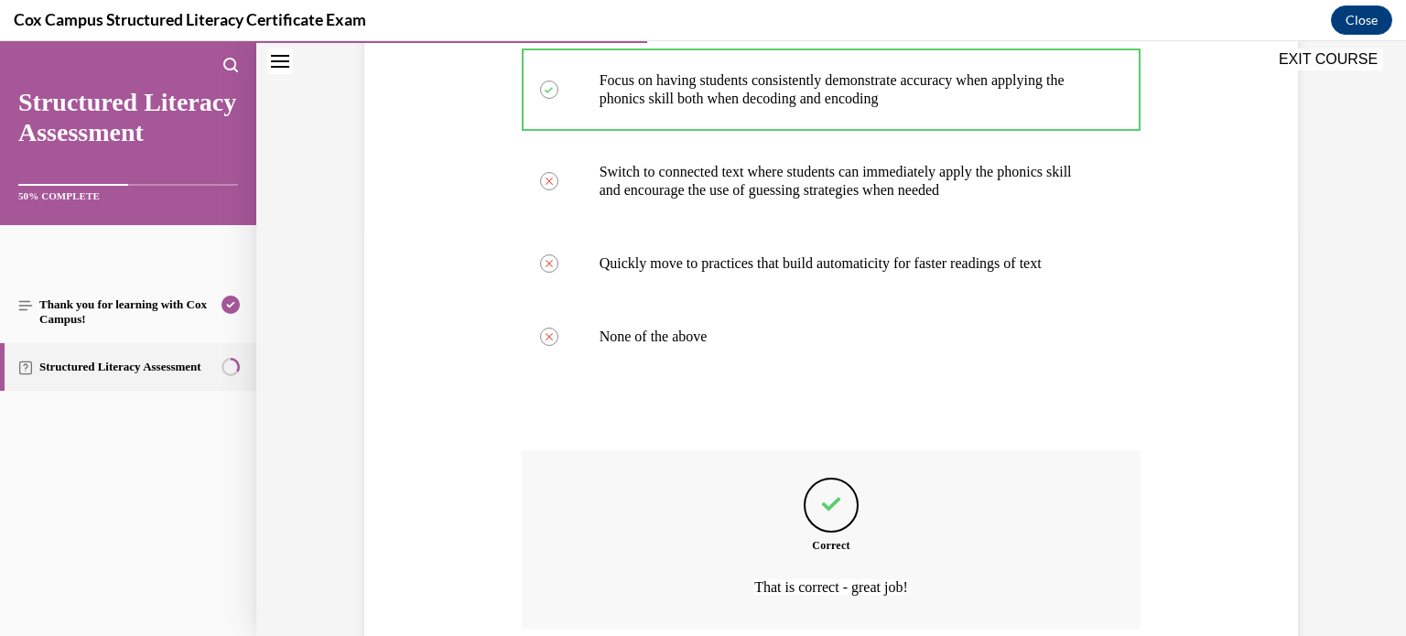
scroll to position [558, 0]
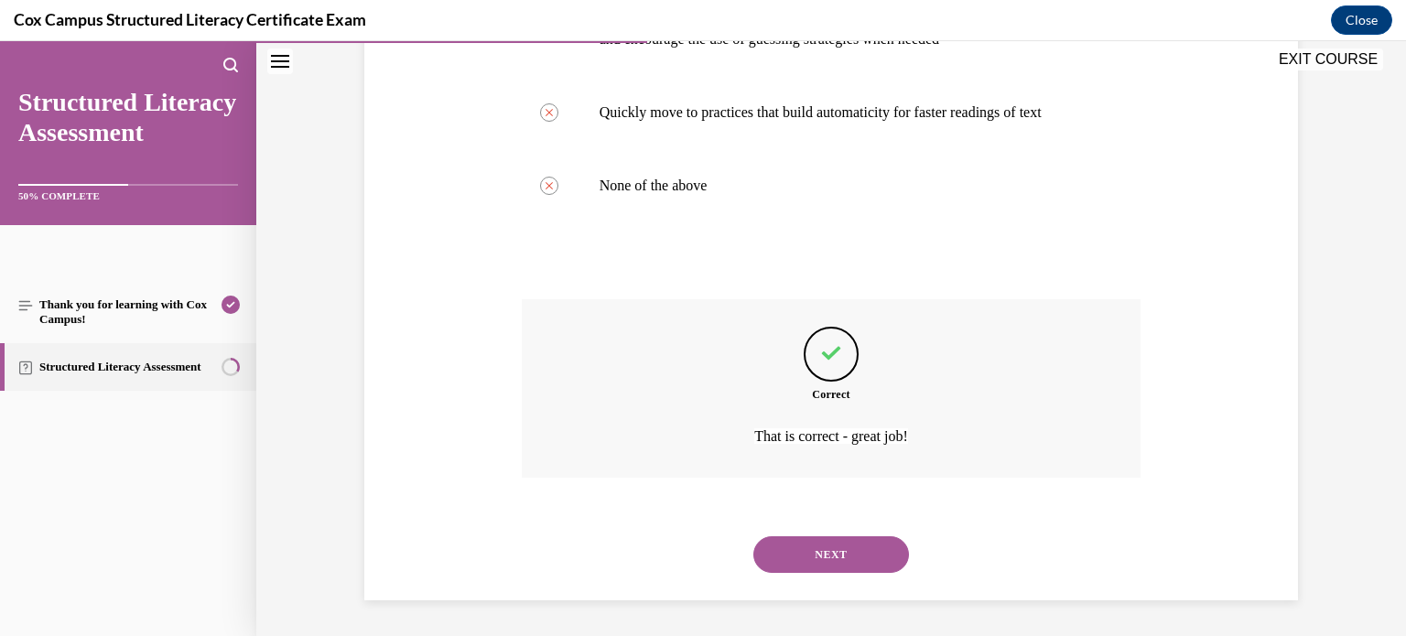
click at [831, 543] on button "NEXT" at bounding box center [832, 555] width 156 height 37
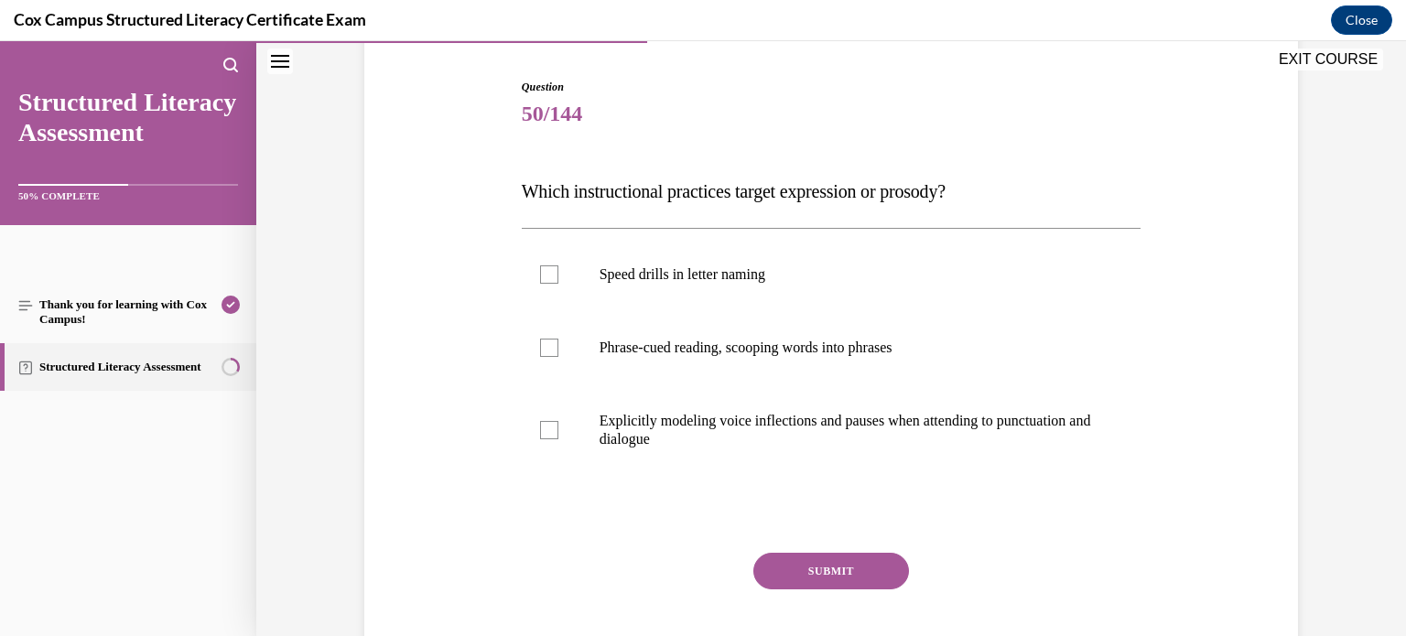
scroll to position [179, 0]
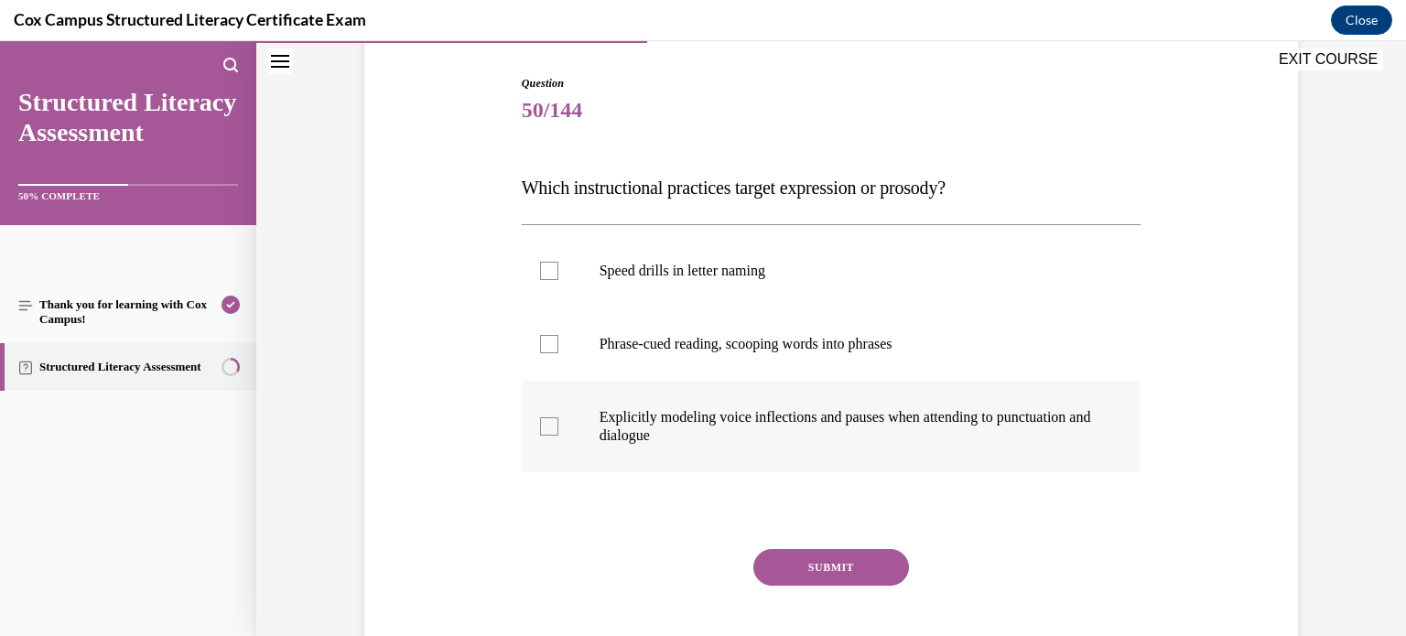
click at [982, 401] on label "Explicitly modeling voice inflections and pauses when attending to punctuation …" at bounding box center [832, 427] width 620 height 92
click at [559, 418] on input "Explicitly modeling voice inflections and pauses when attending to punctuation …" at bounding box center [549, 427] width 18 height 18
checkbox input "true"
click at [942, 363] on label "Phrase-cued reading, scooping words into phrases" at bounding box center [832, 344] width 620 height 73
click at [559, 353] on input "Phrase-cued reading, scooping words into phrases" at bounding box center [549, 344] width 18 height 18
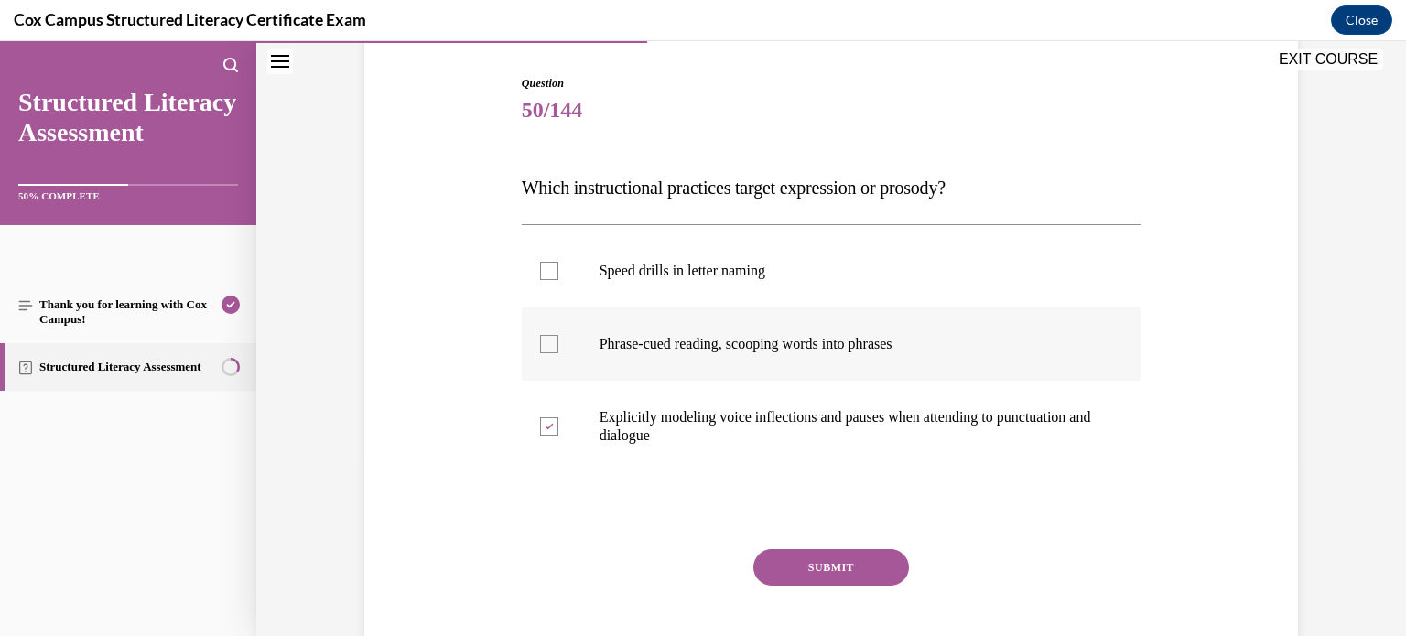
checkbox input "true"
click at [822, 565] on button "SUBMIT" at bounding box center [832, 567] width 156 height 37
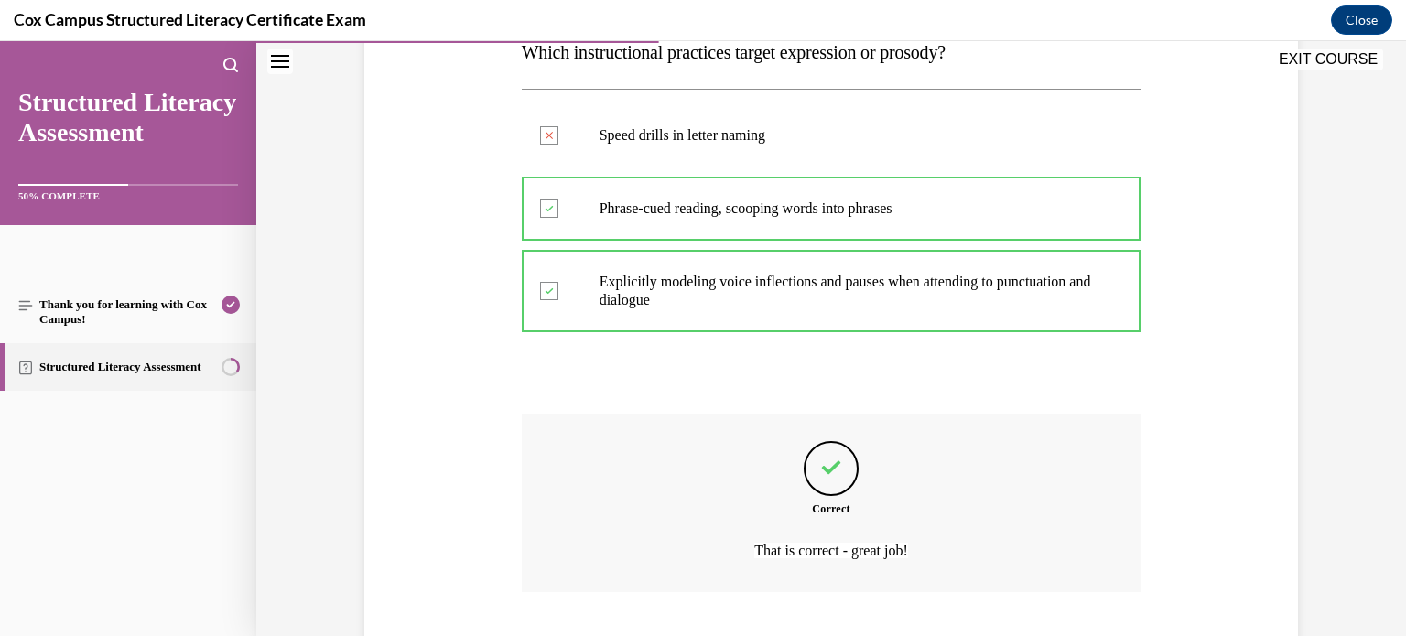
scroll to position [429, 0]
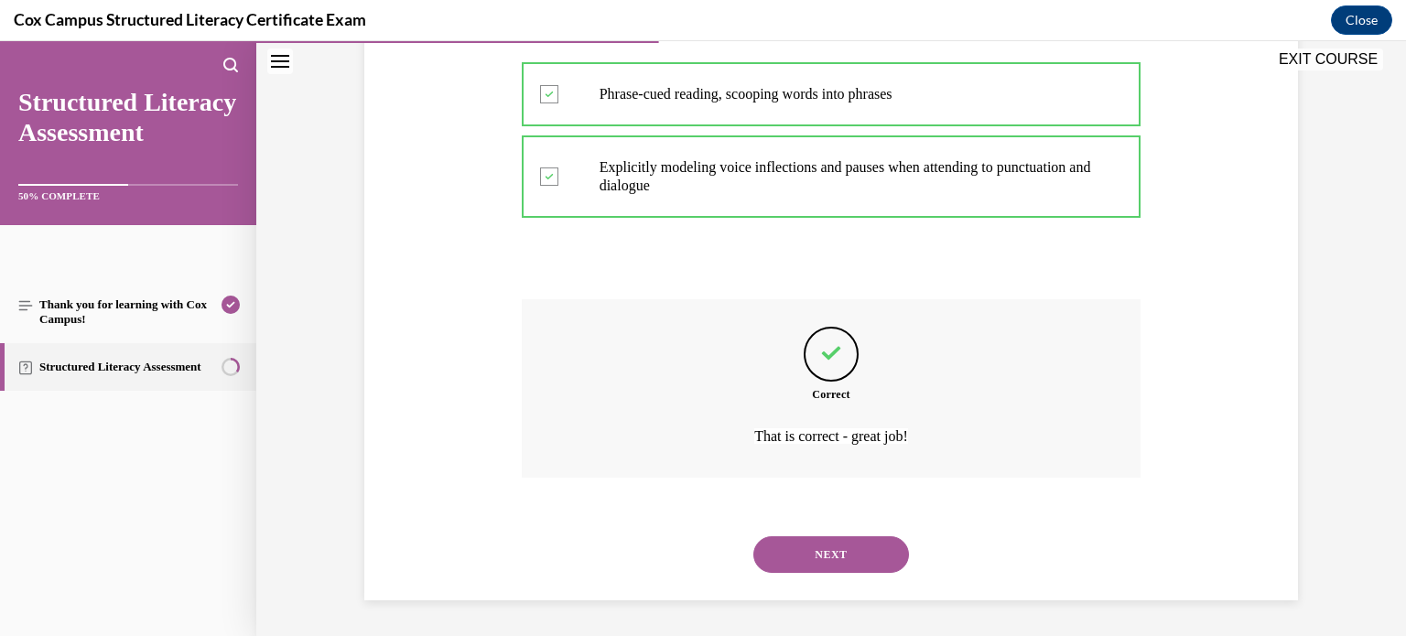
click at [866, 558] on button "NEXT" at bounding box center [832, 555] width 156 height 37
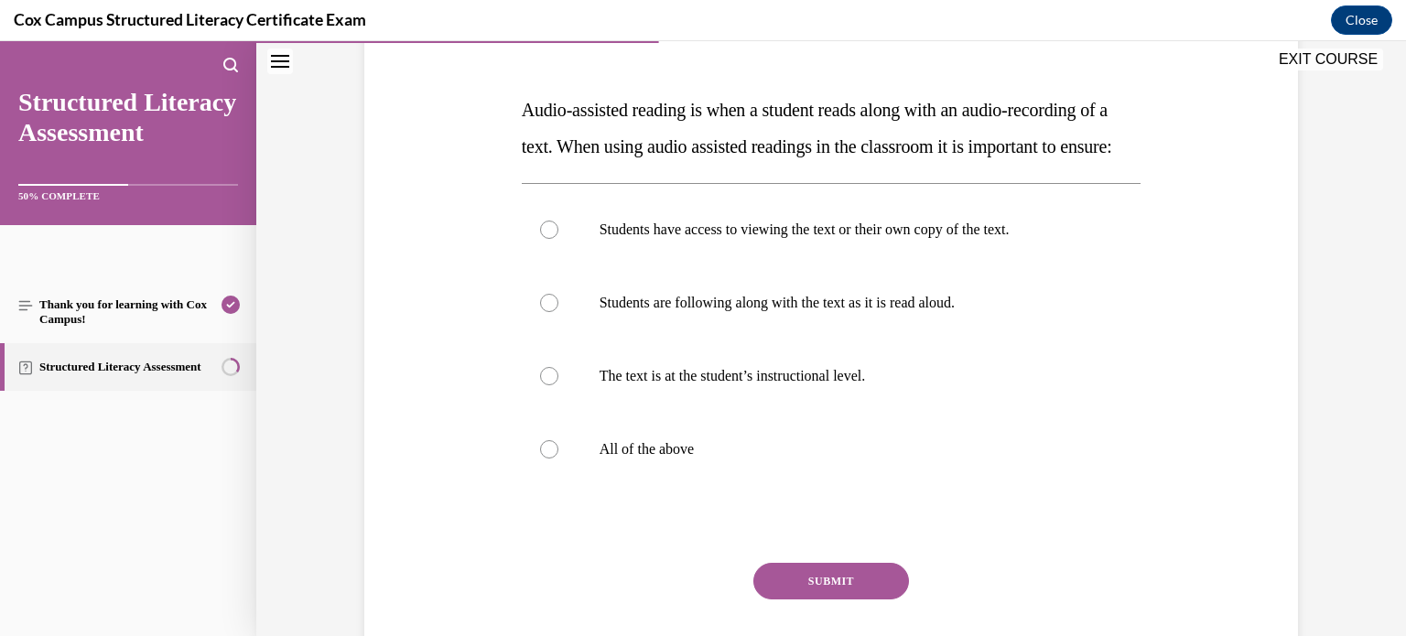
scroll to position [281, 0]
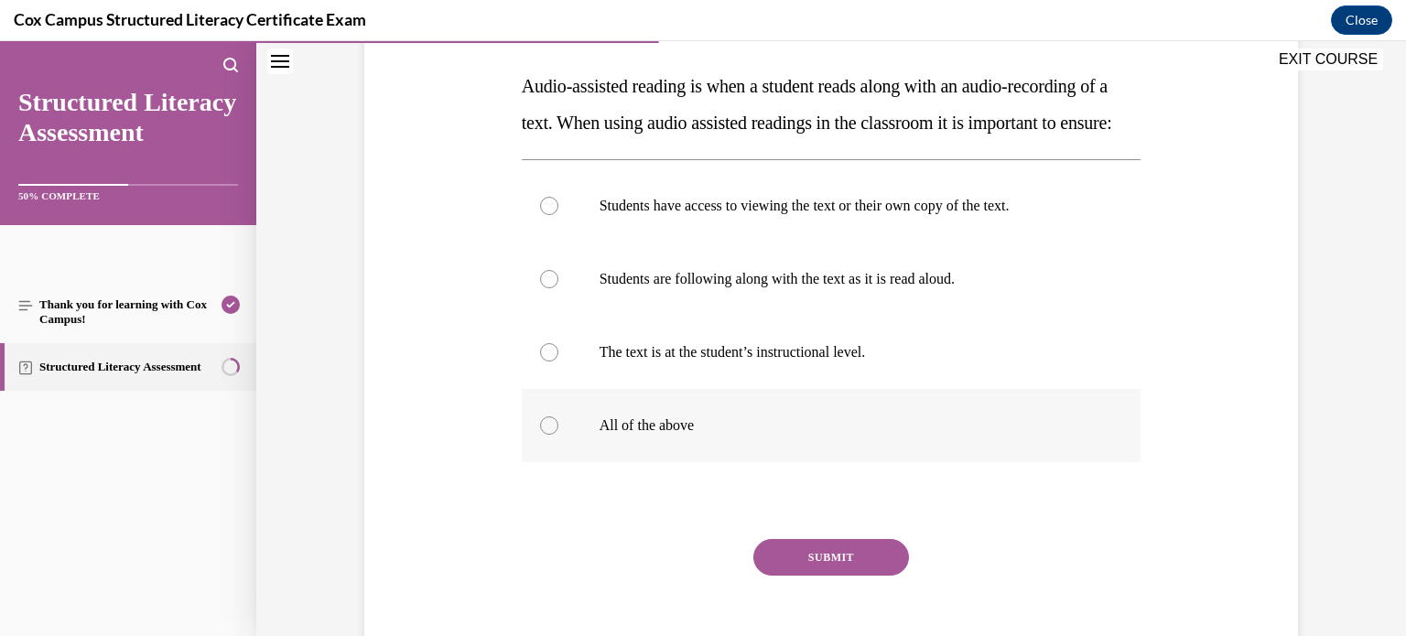
click at [750, 435] on p "All of the above" at bounding box center [848, 426] width 496 height 18
click at [559, 435] on input "All of the above" at bounding box center [549, 426] width 18 height 18
radio input "true"
click at [800, 576] on button "SUBMIT" at bounding box center [832, 557] width 156 height 37
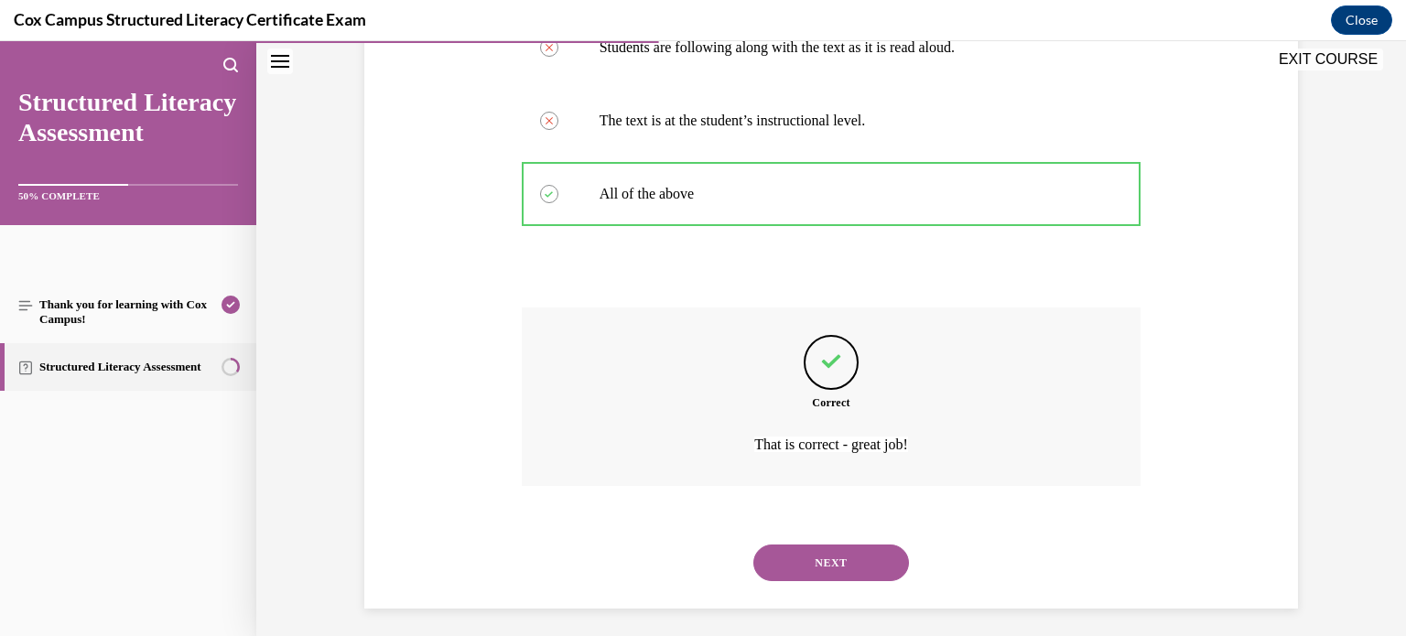
scroll to position [558, 0]
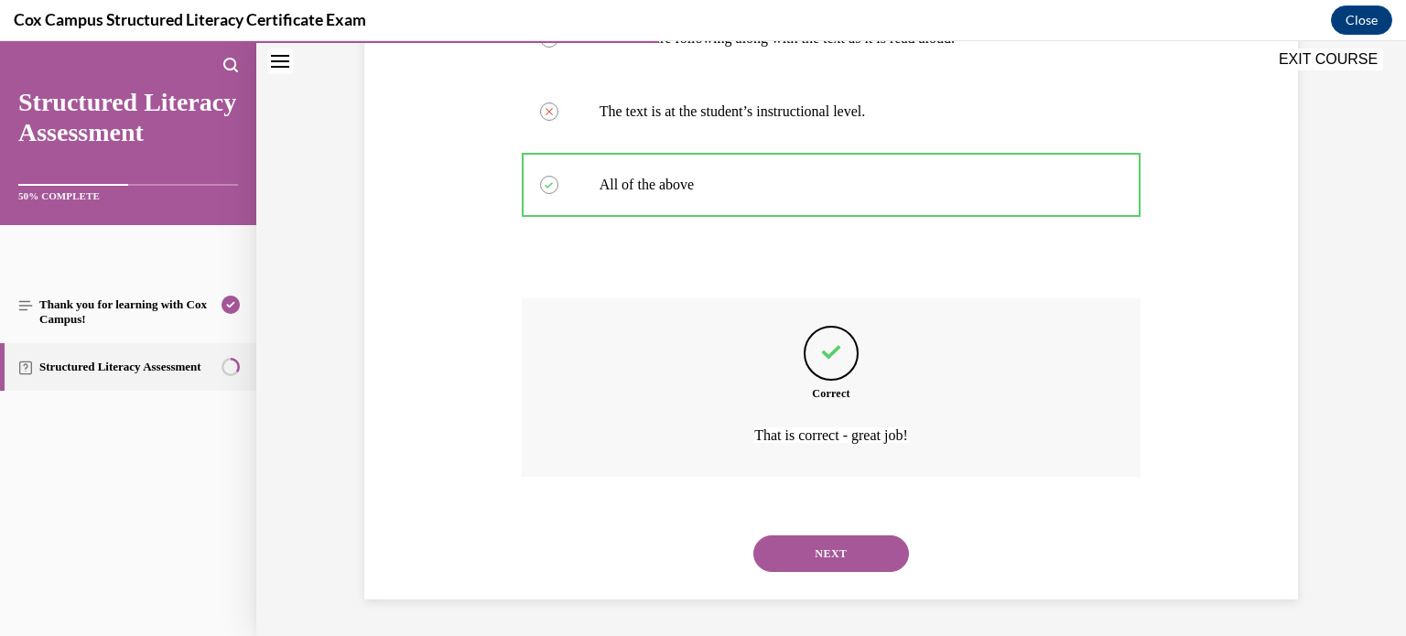
click at [890, 563] on button "NEXT" at bounding box center [832, 554] width 156 height 37
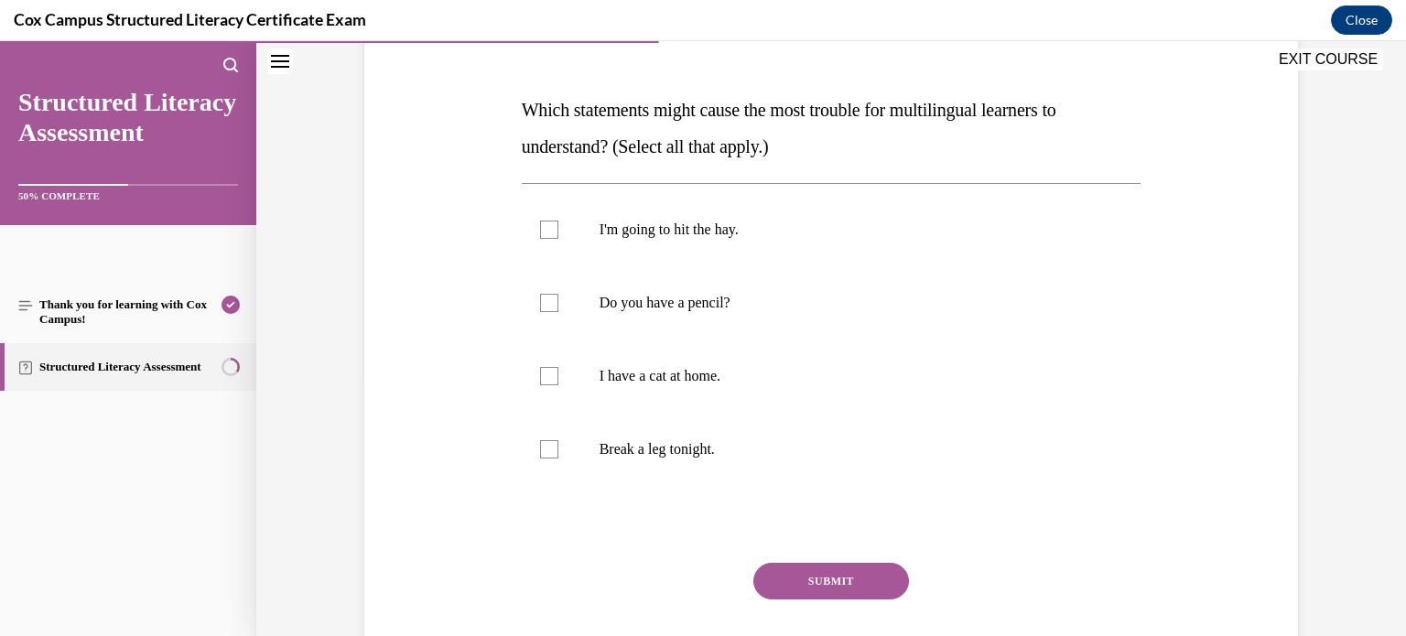
scroll to position [258, 0]
click at [881, 252] on label "I'm going to hit the hay." at bounding box center [832, 228] width 620 height 73
click at [559, 238] on input "I'm going to hit the hay." at bounding box center [549, 229] width 18 height 18
checkbox input "true"
click at [857, 454] on p "Break a leg tonight." at bounding box center [848, 448] width 496 height 18
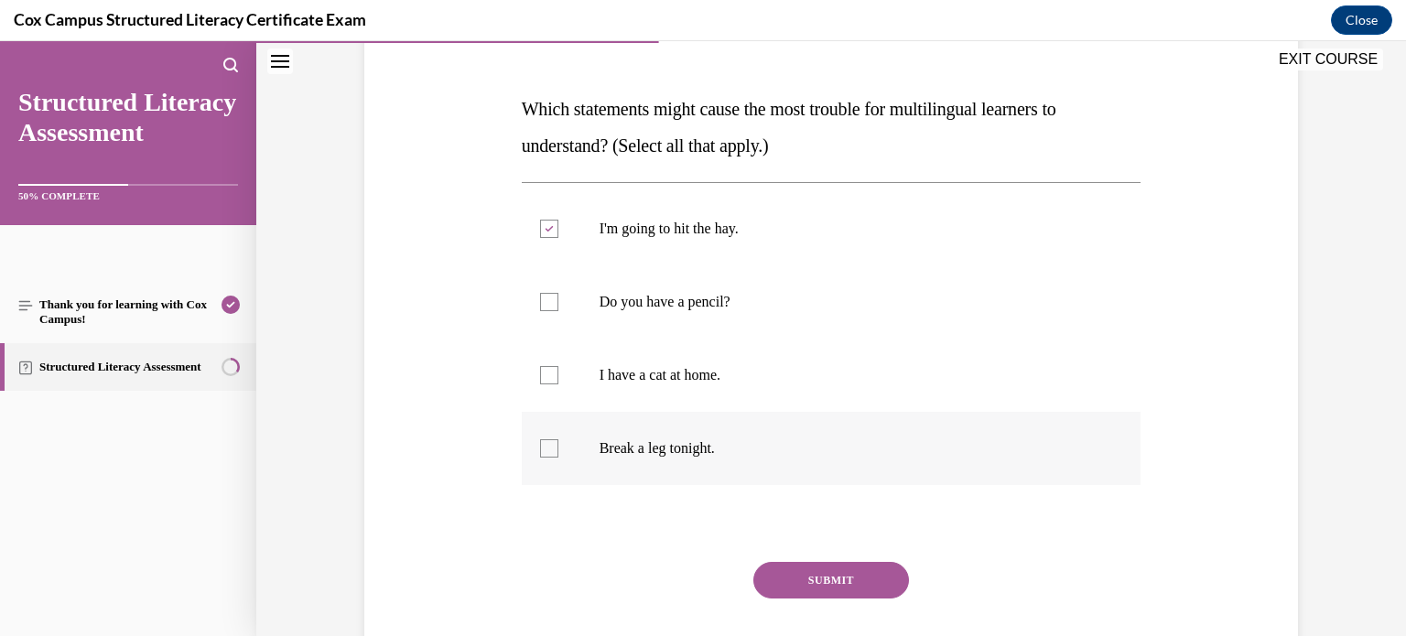
click at [559, 454] on input "Break a leg tonight." at bounding box center [549, 448] width 18 height 18
checkbox input "true"
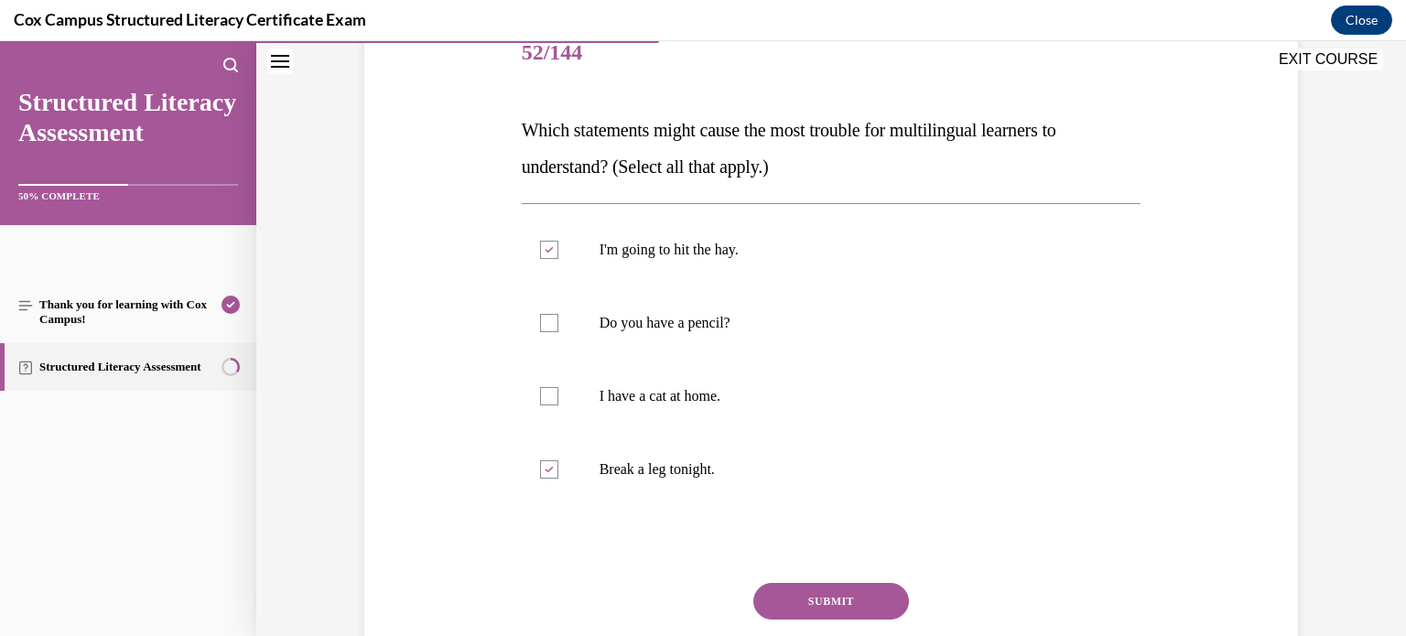
scroll to position [243, 0]
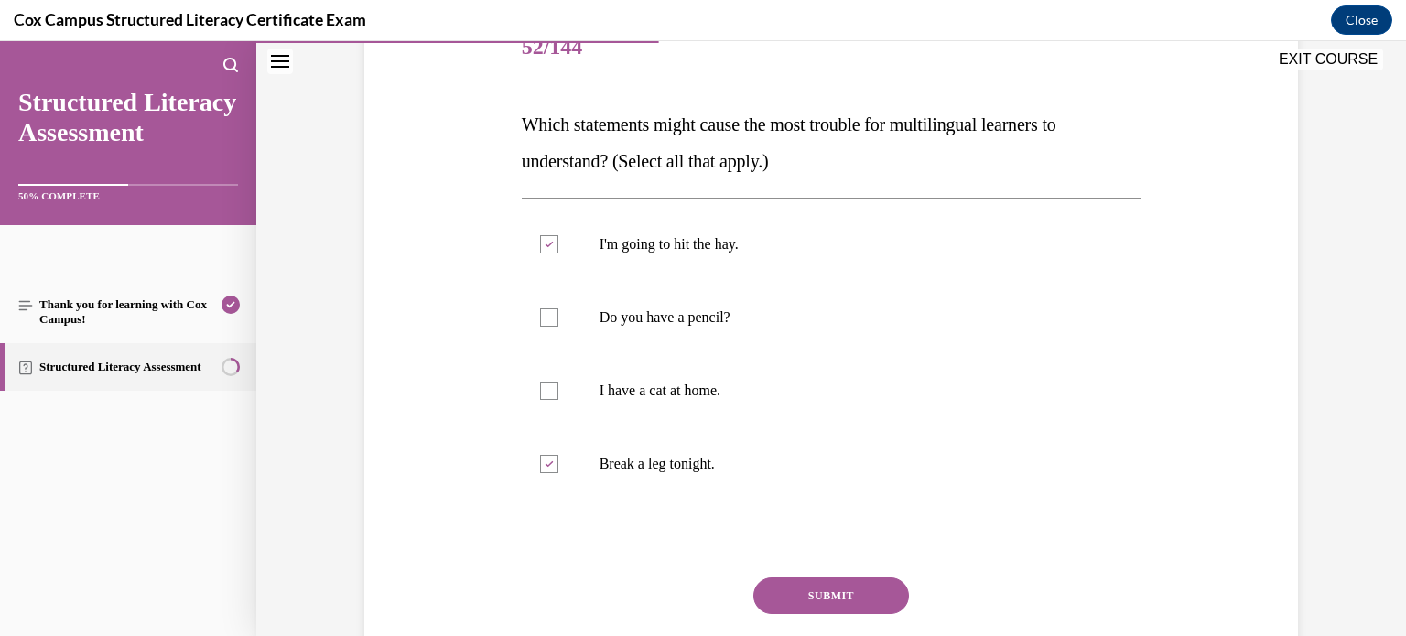
click at [848, 608] on button "SUBMIT" at bounding box center [832, 596] width 156 height 37
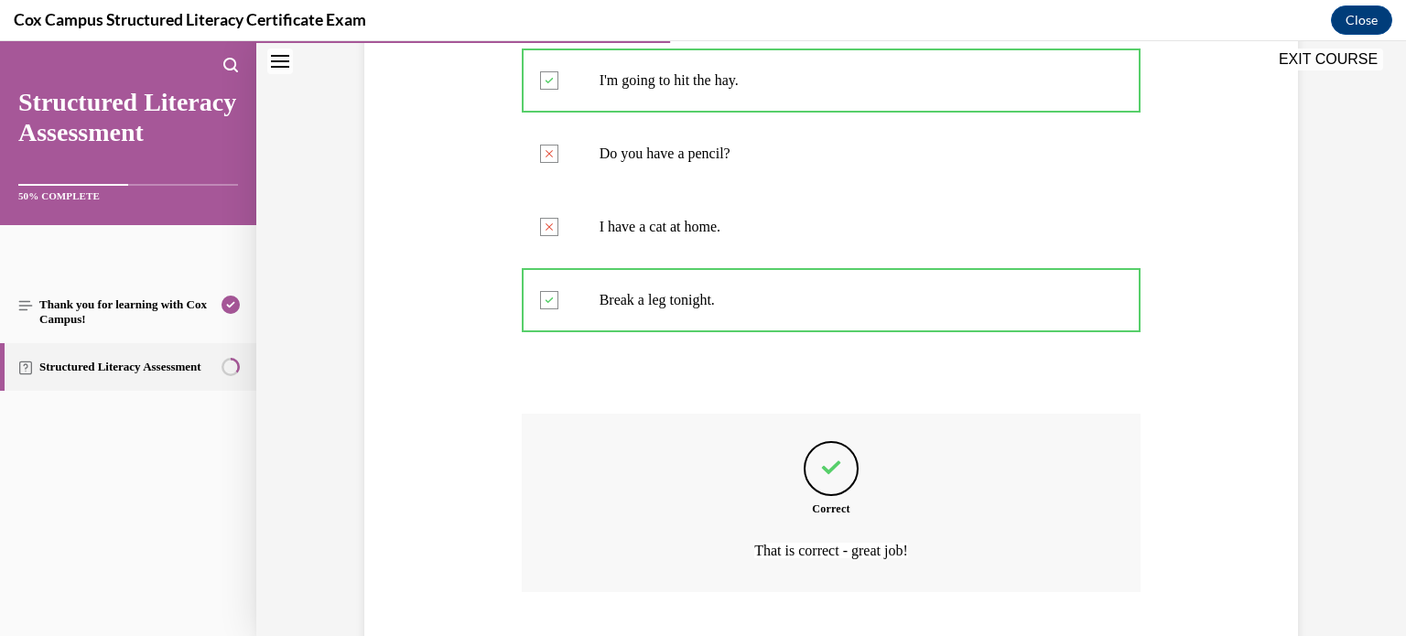
scroll to position [521, 0]
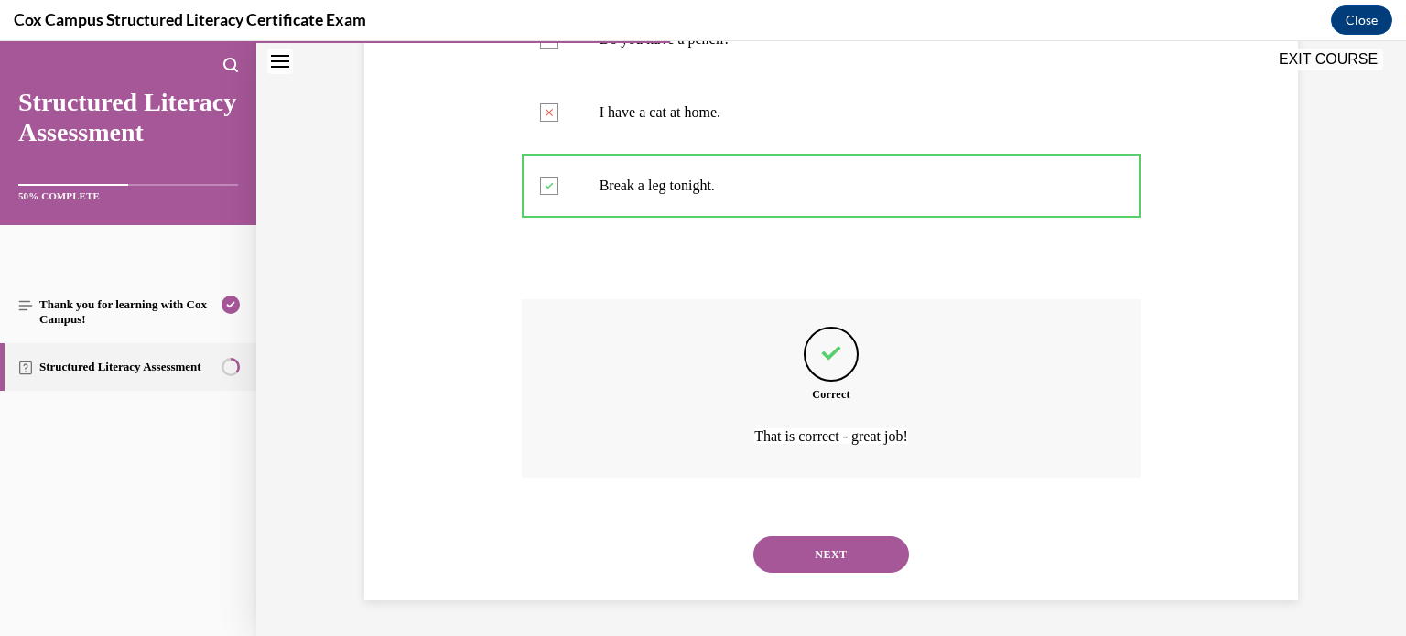
click at [849, 563] on button "NEXT" at bounding box center [832, 555] width 156 height 37
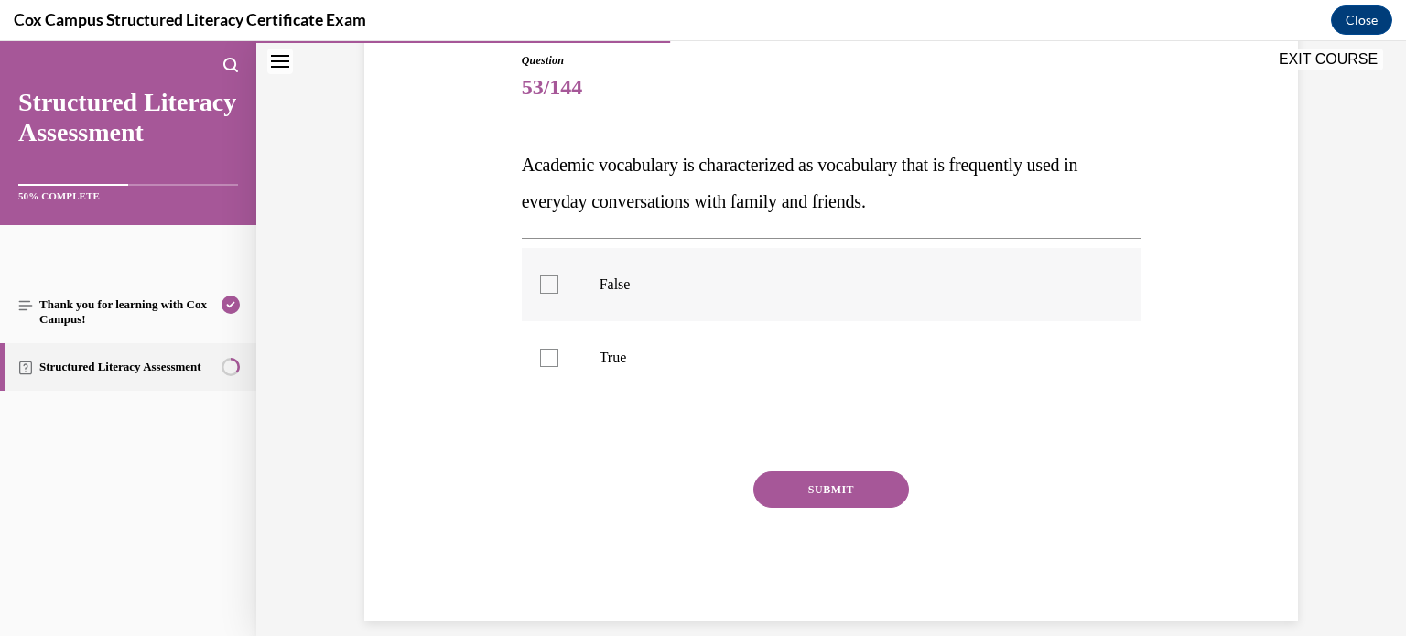
click at [629, 290] on p "False" at bounding box center [848, 285] width 496 height 18
click at [559, 290] on input "False" at bounding box center [549, 285] width 18 height 18
checkbox input "true"
click at [831, 488] on button "SUBMIT" at bounding box center [832, 490] width 156 height 37
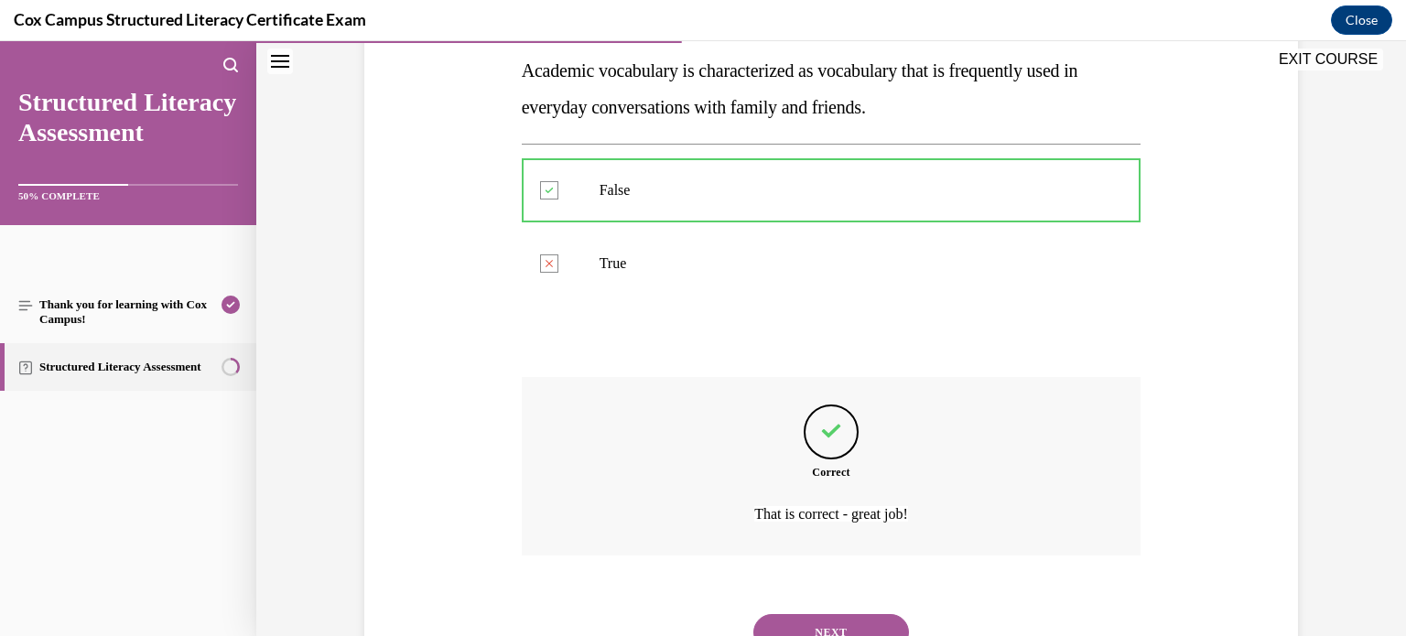
scroll to position [374, 0]
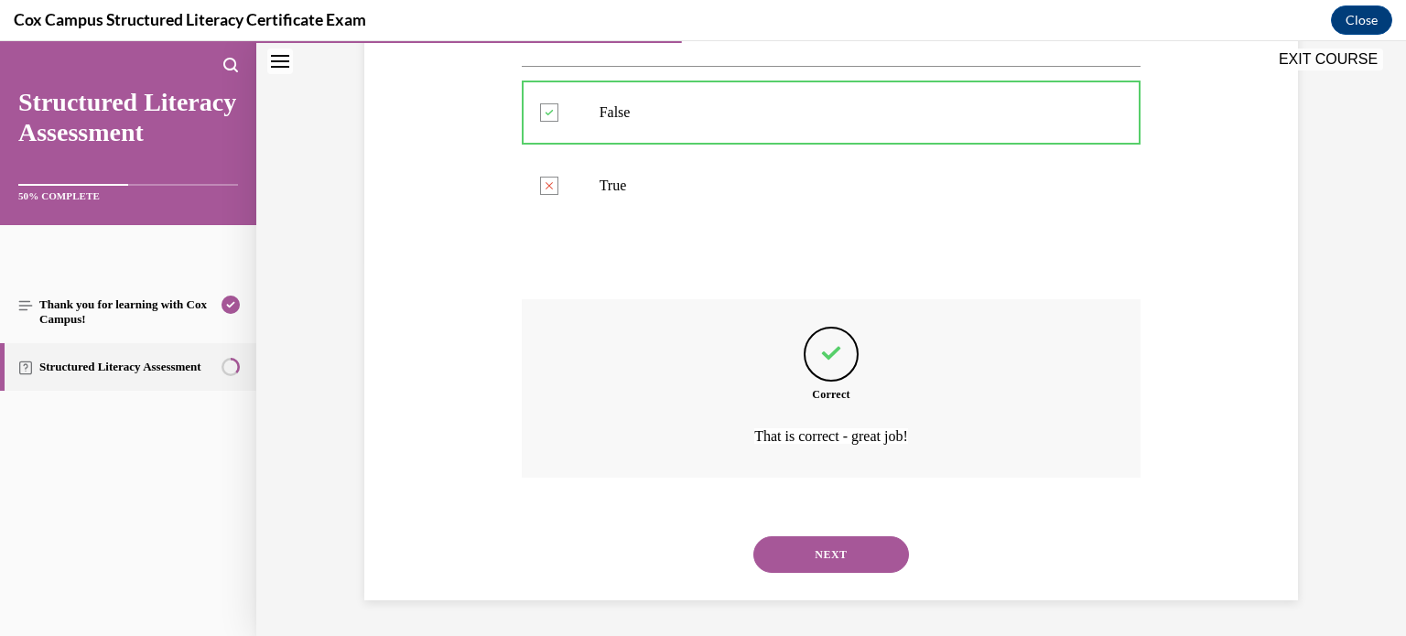
click at [879, 541] on button "NEXT" at bounding box center [832, 555] width 156 height 37
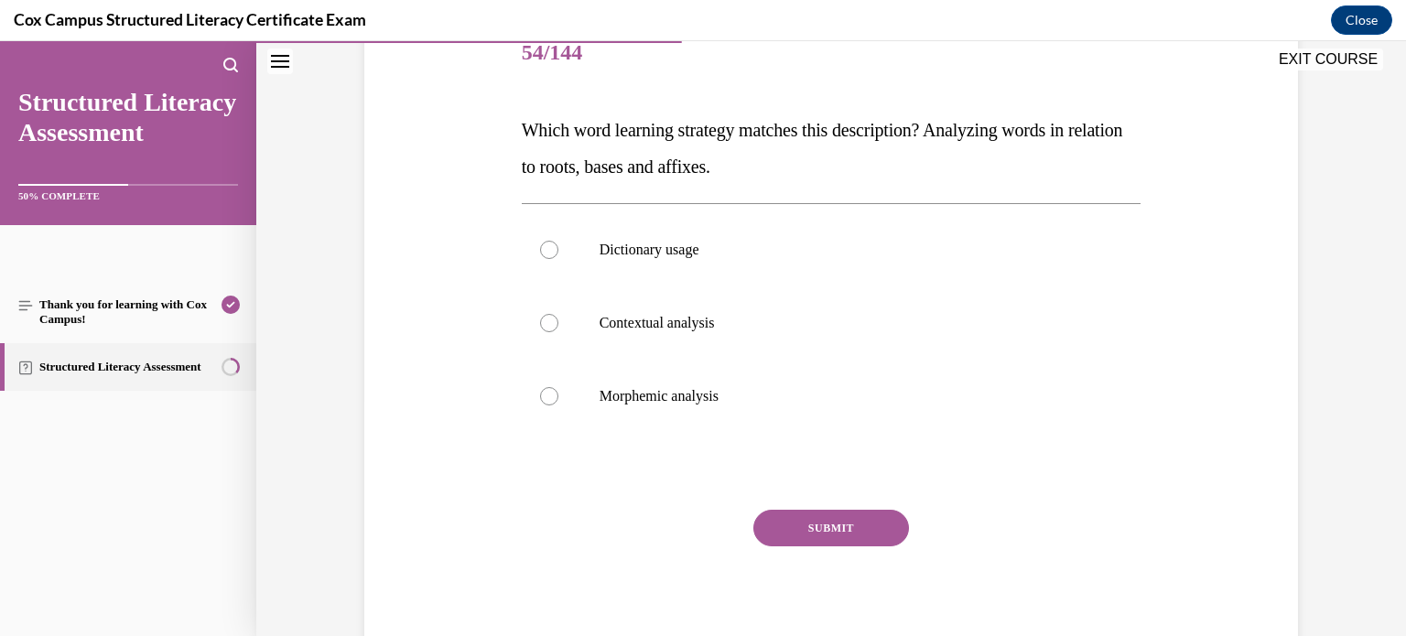
scroll to position [240, 0]
click at [890, 426] on label "Morphemic analysis" at bounding box center [832, 393] width 620 height 73
click at [559, 403] on input "Morphemic analysis" at bounding box center [549, 394] width 18 height 18
radio input "true"
click at [864, 513] on button "SUBMIT" at bounding box center [832, 525] width 156 height 37
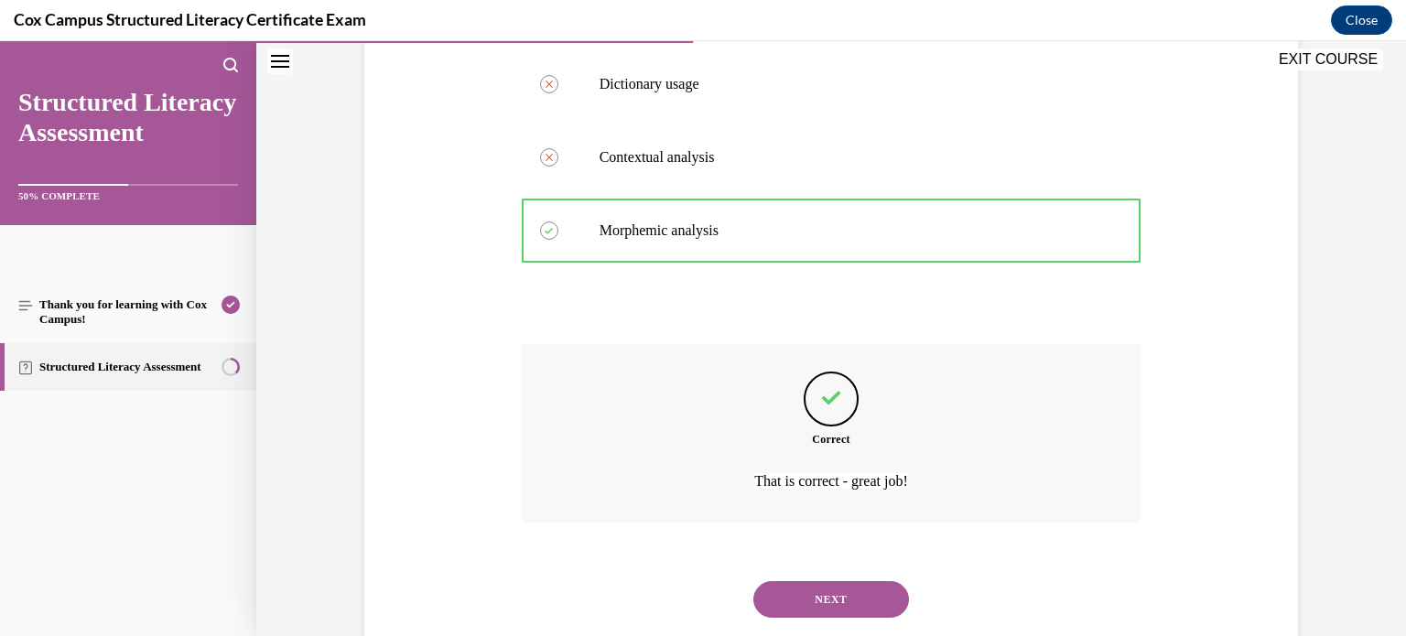
scroll to position [448, 0]
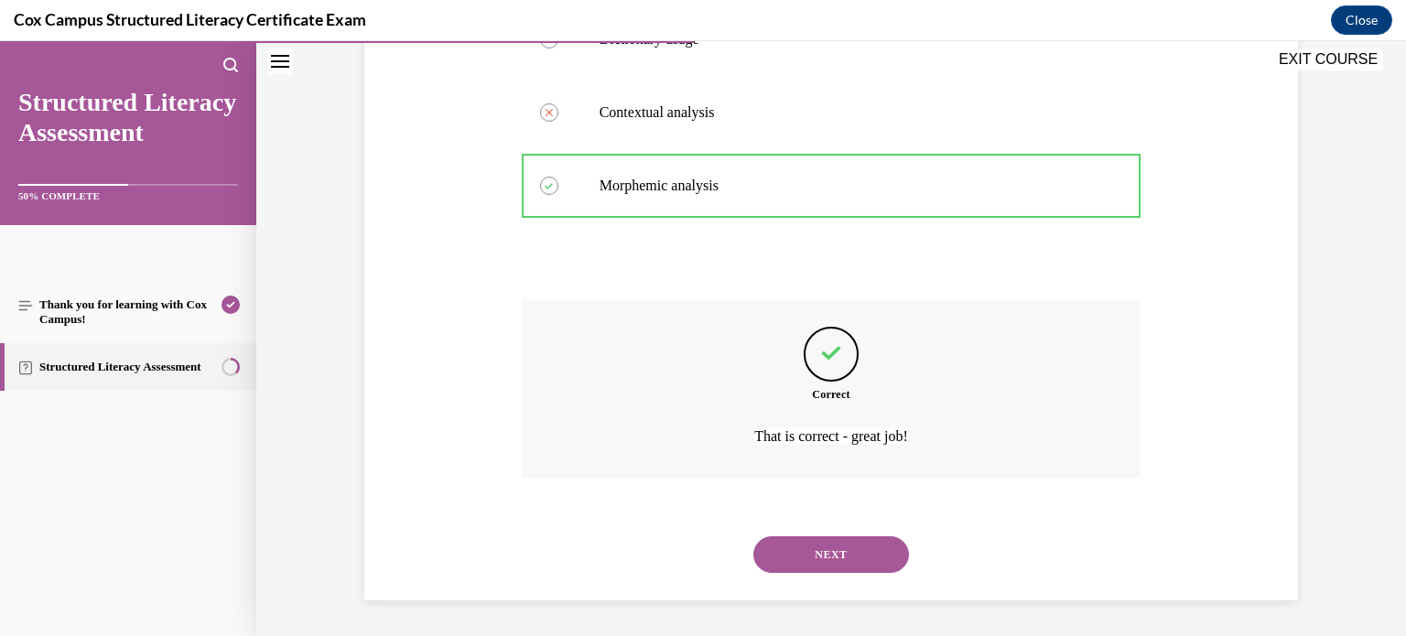
click at [863, 542] on button "NEXT" at bounding box center [832, 555] width 156 height 37
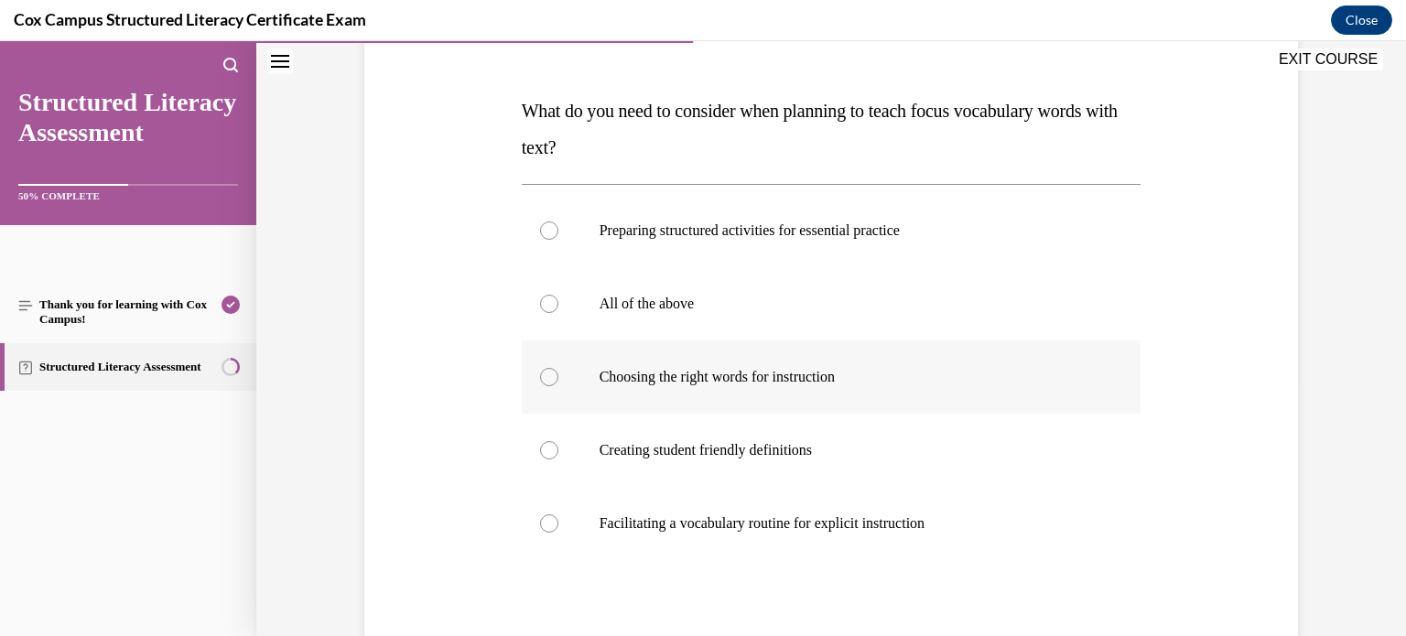
scroll to position [223, 0]
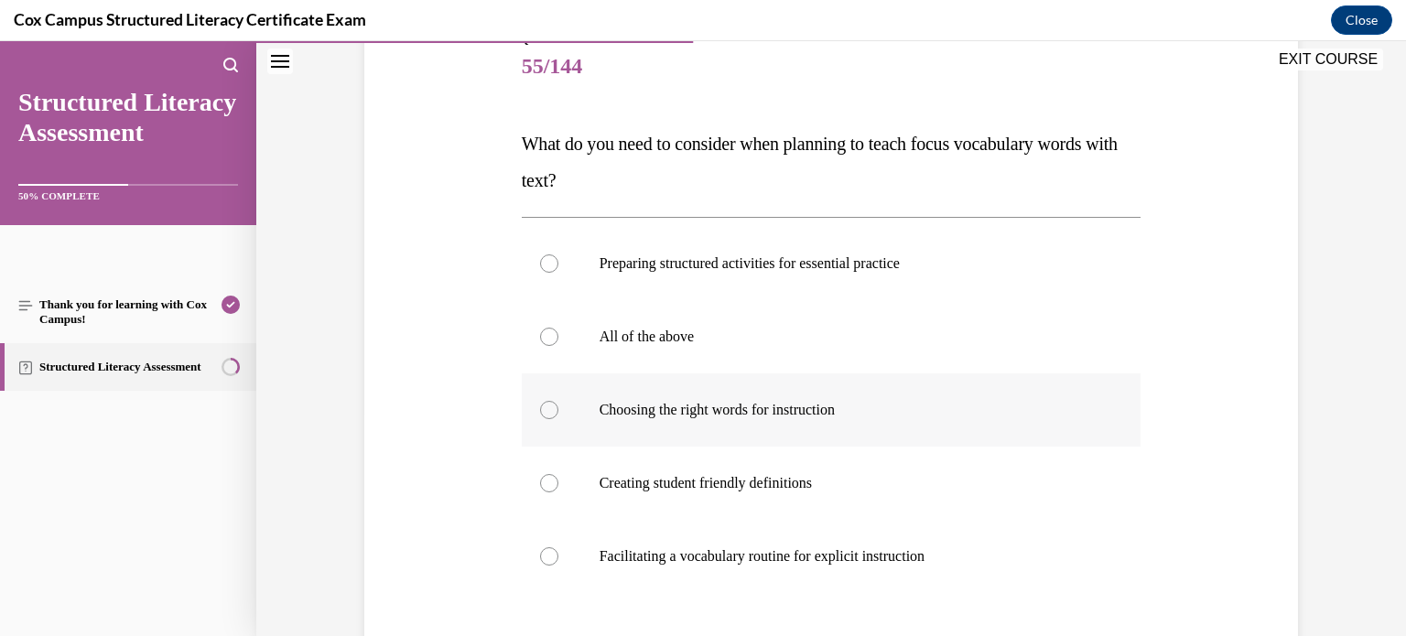
click at [884, 401] on p "Choosing the right words for instruction" at bounding box center [848, 410] width 496 height 18
click at [559, 401] on input "Choosing the right words for instruction" at bounding box center [549, 410] width 18 height 18
radio input "true"
click at [874, 457] on label "Creating student friendly definitions" at bounding box center [832, 483] width 620 height 73
click at [559, 474] on input "Creating student friendly definitions" at bounding box center [549, 483] width 18 height 18
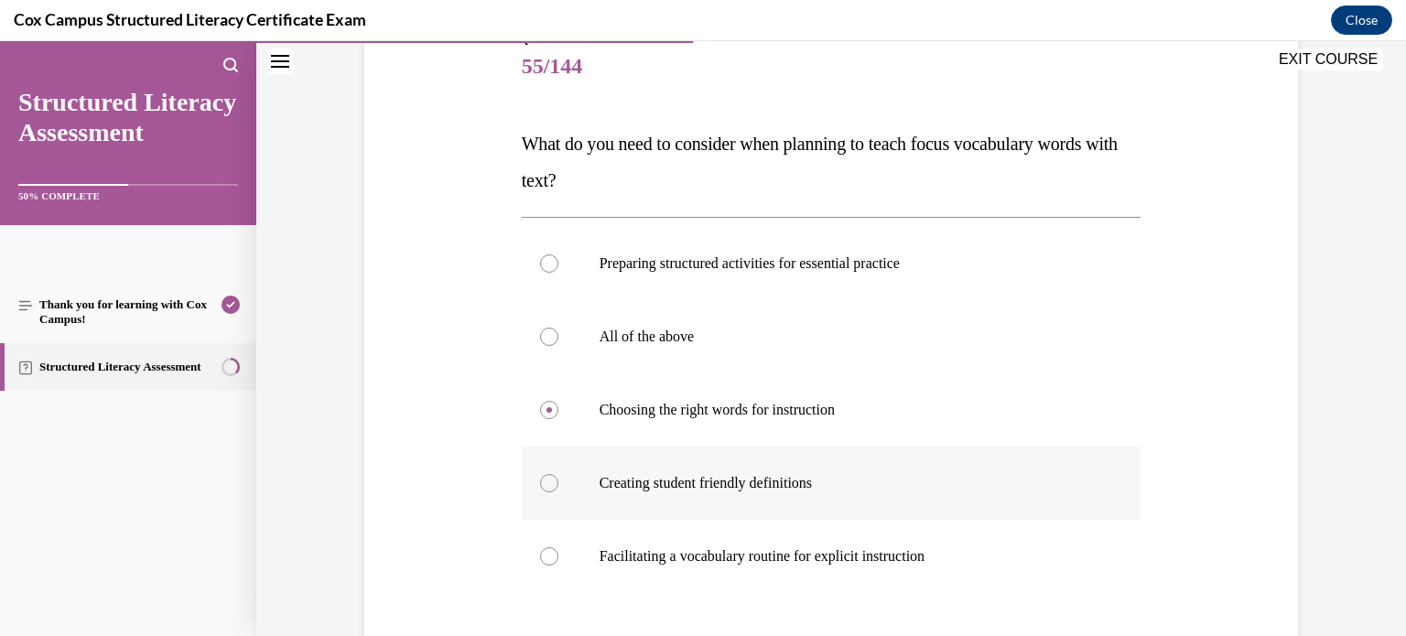
radio input "true"
click at [883, 367] on label "All of the above" at bounding box center [832, 336] width 620 height 73
click at [559, 346] on input "All of the above" at bounding box center [549, 337] width 18 height 18
radio input "true"
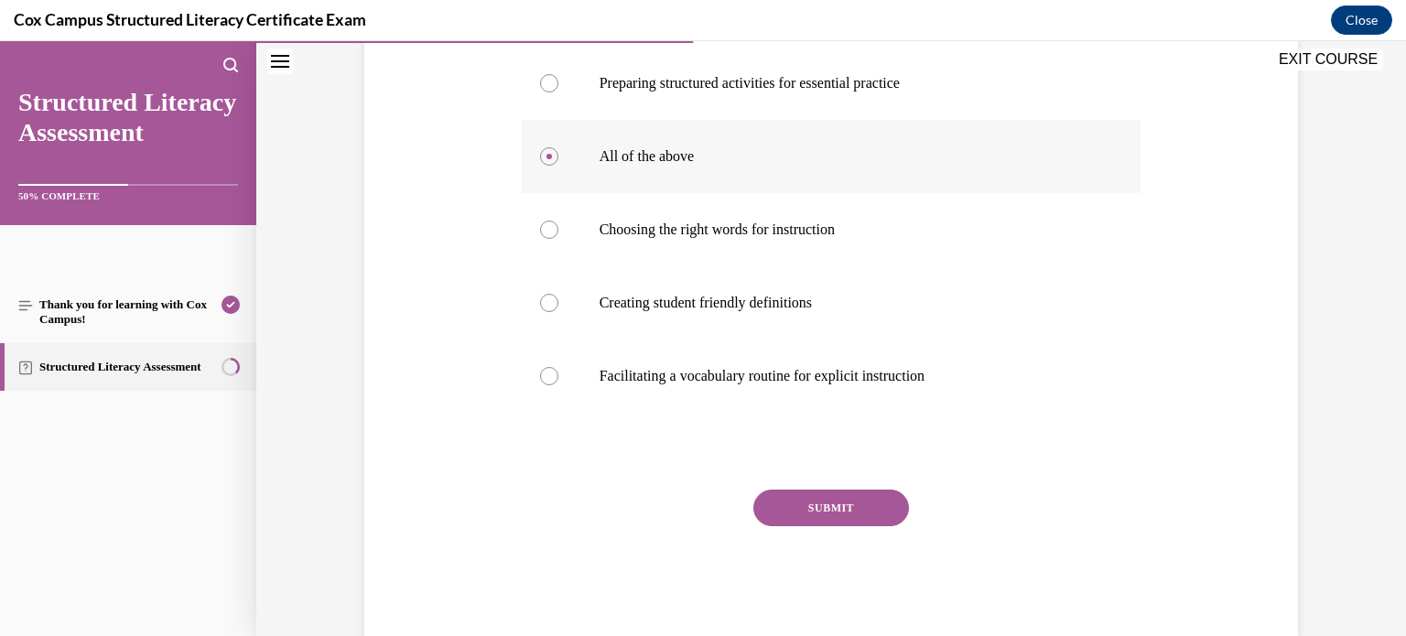
scroll to position [403, 0]
click at [805, 501] on button "SUBMIT" at bounding box center [832, 509] width 156 height 37
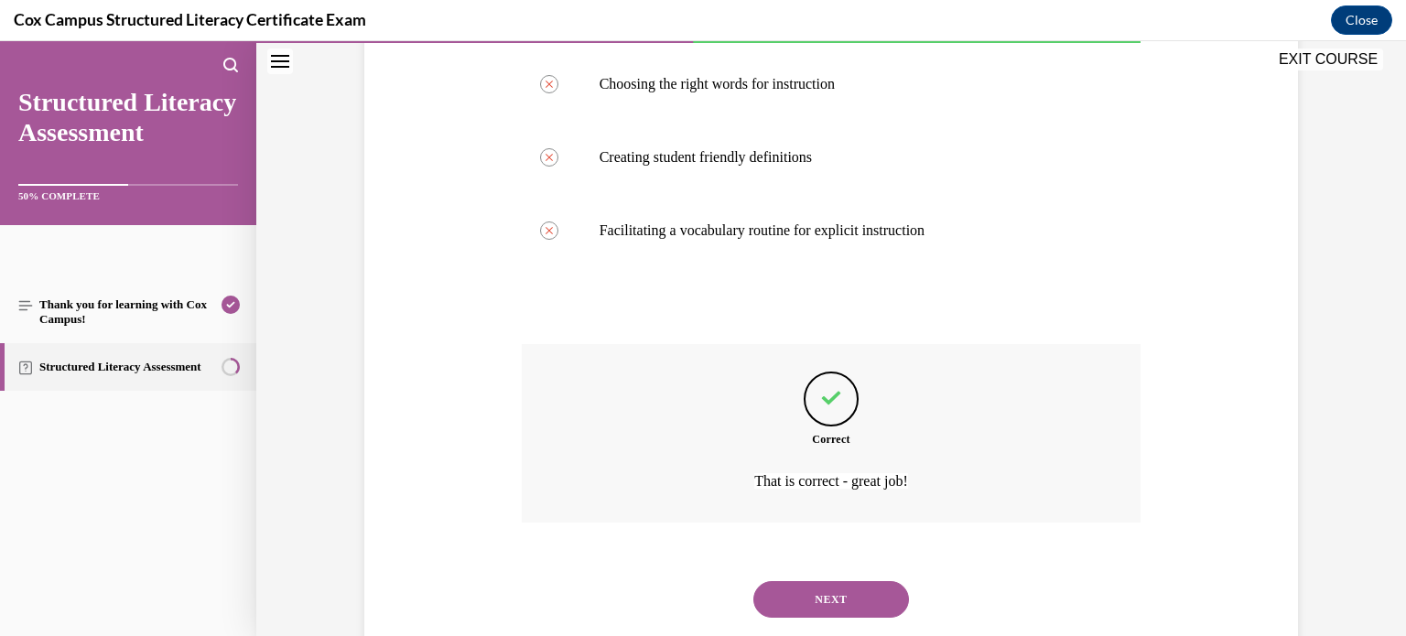
scroll to position [594, 0]
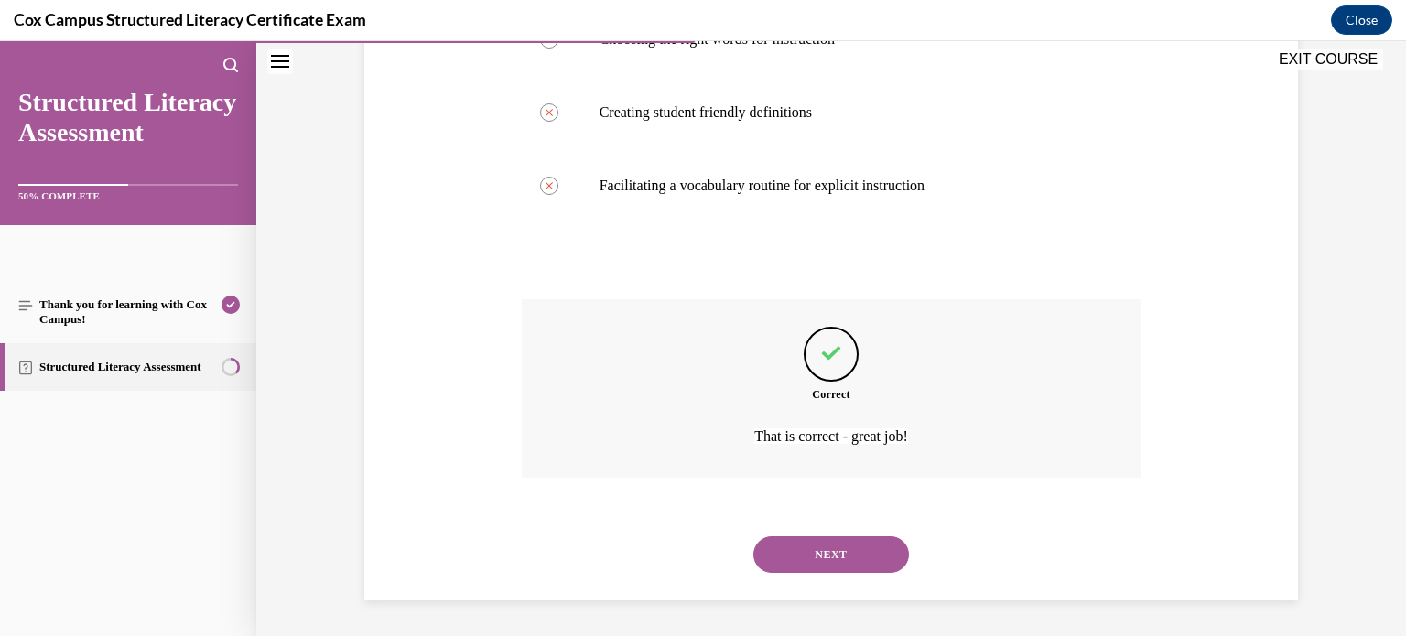
click at [819, 543] on button "NEXT" at bounding box center [832, 555] width 156 height 37
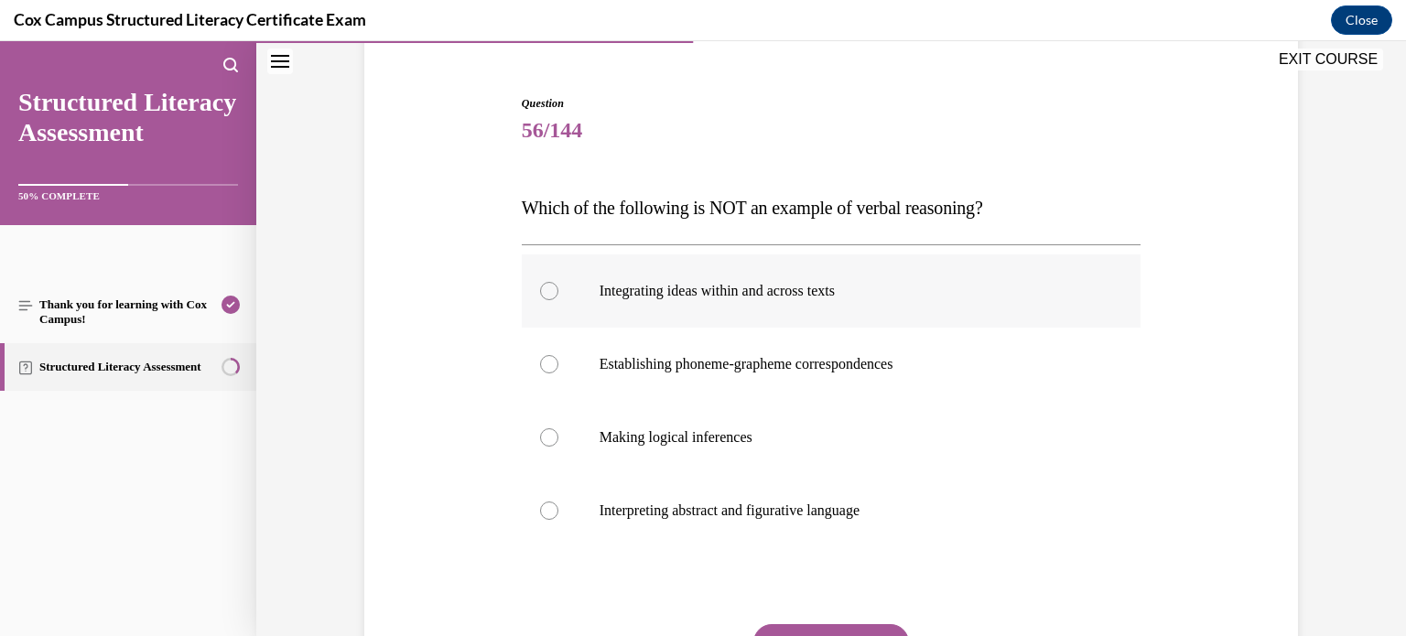
scroll to position [160, 0]
click at [932, 391] on label "Establishing phoneme-grapheme correspondences" at bounding box center [832, 363] width 620 height 73
click at [559, 373] on input "Establishing phoneme-grapheme correspondences" at bounding box center [549, 363] width 18 height 18
radio input "true"
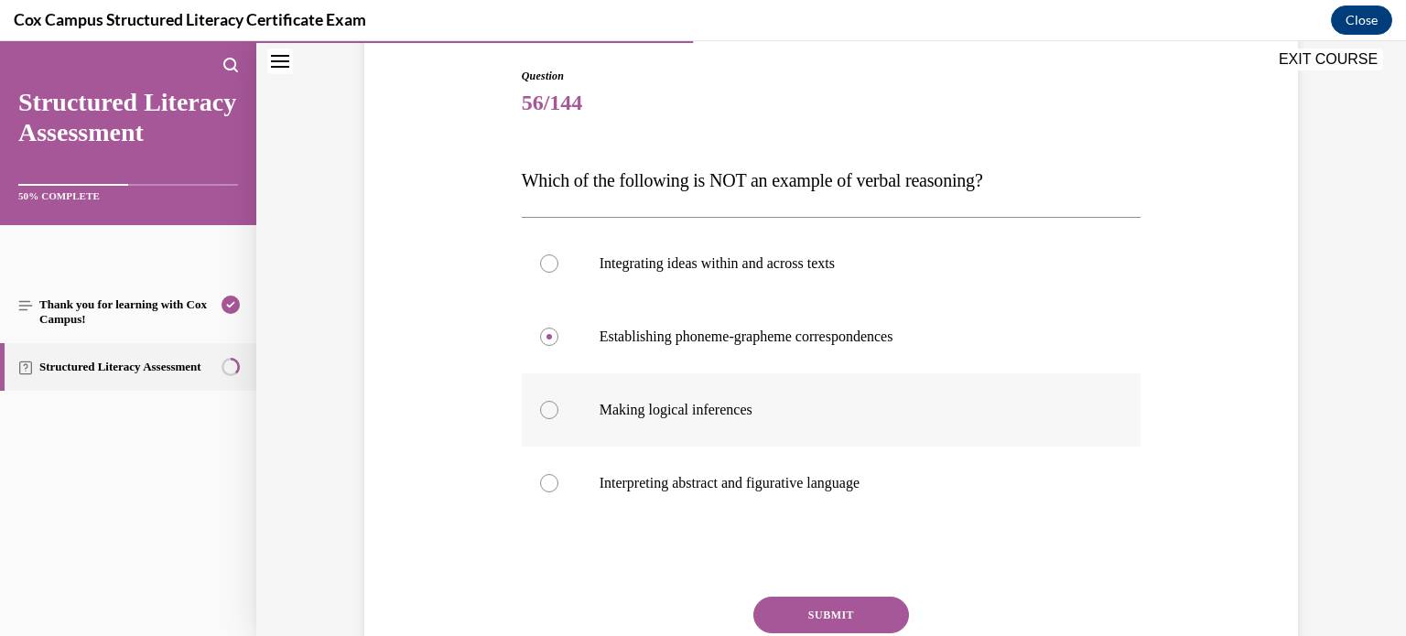
scroll to position [205, 0]
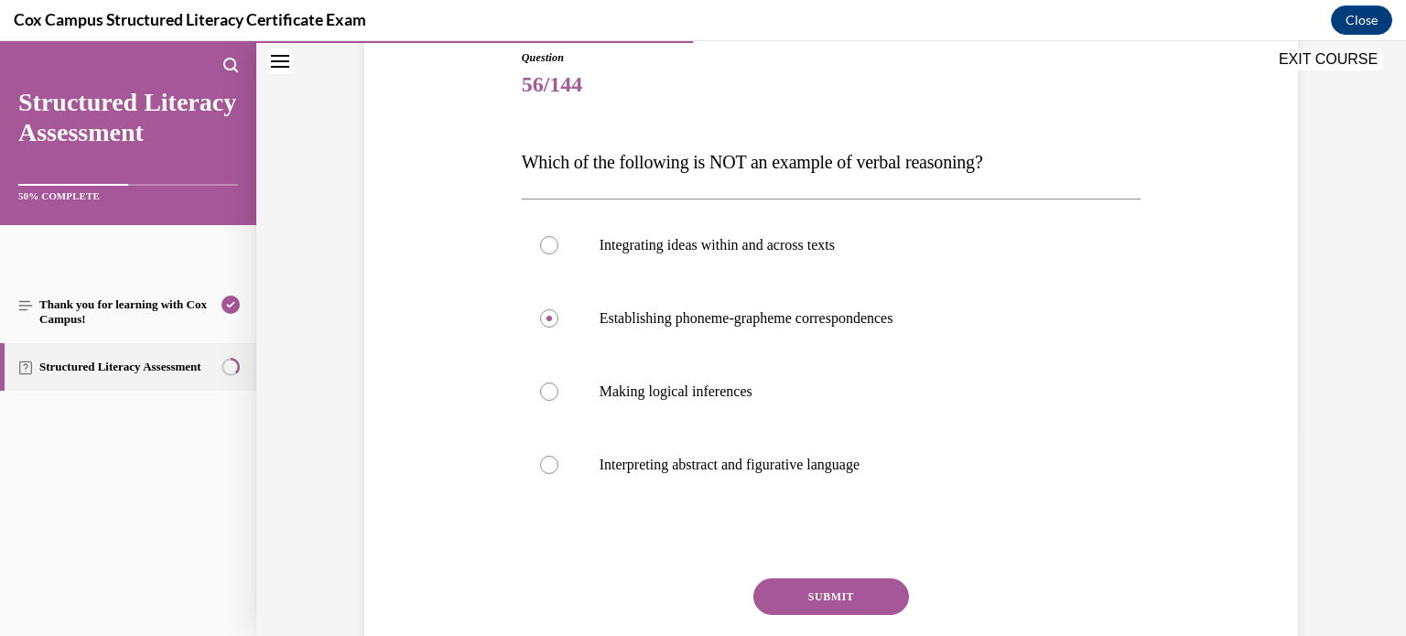
click at [818, 587] on button "SUBMIT" at bounding box center [832, 597] width 156 height 37
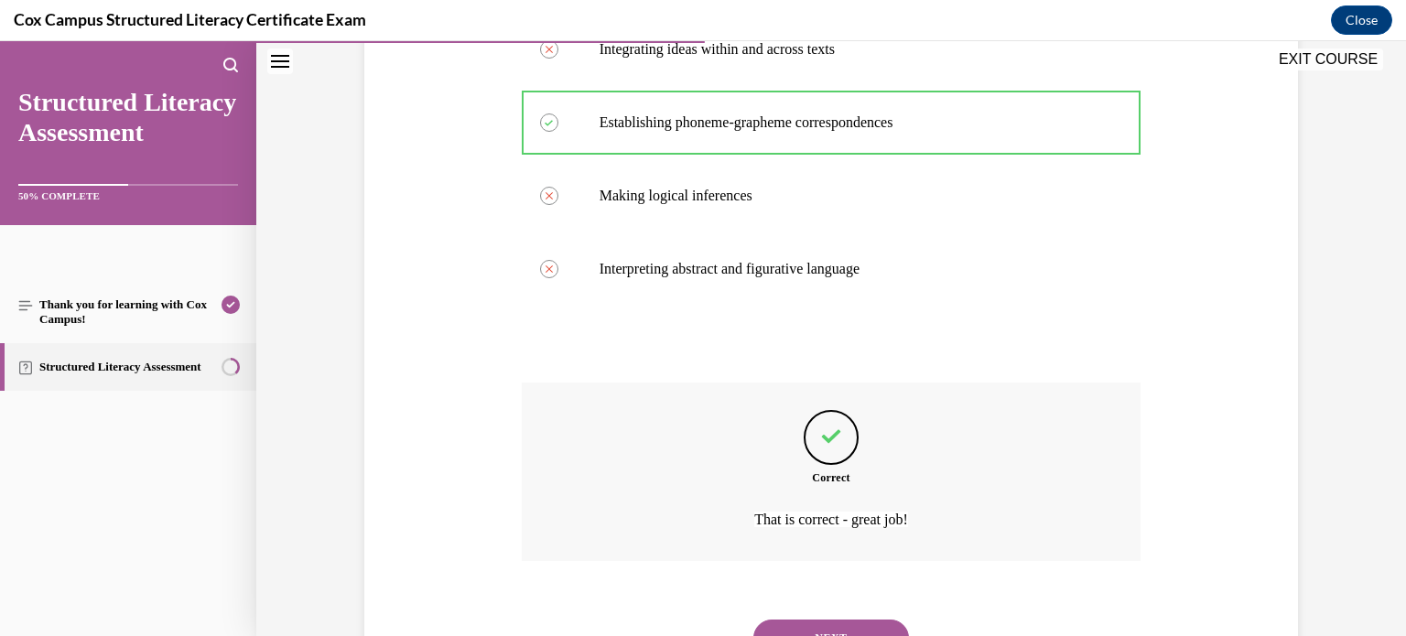
scroll to position [484, 0]
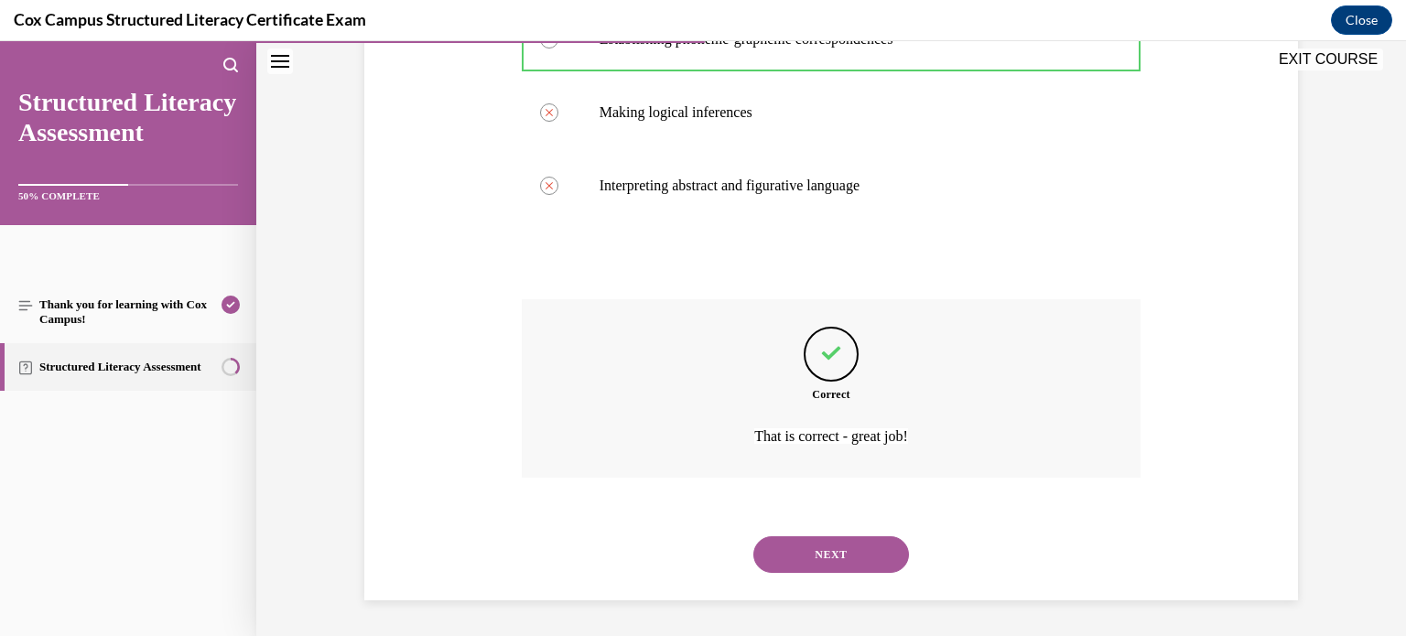
click at [809, 555] on button "NEXT" at bounding box center [832, 555] width 156 height 37
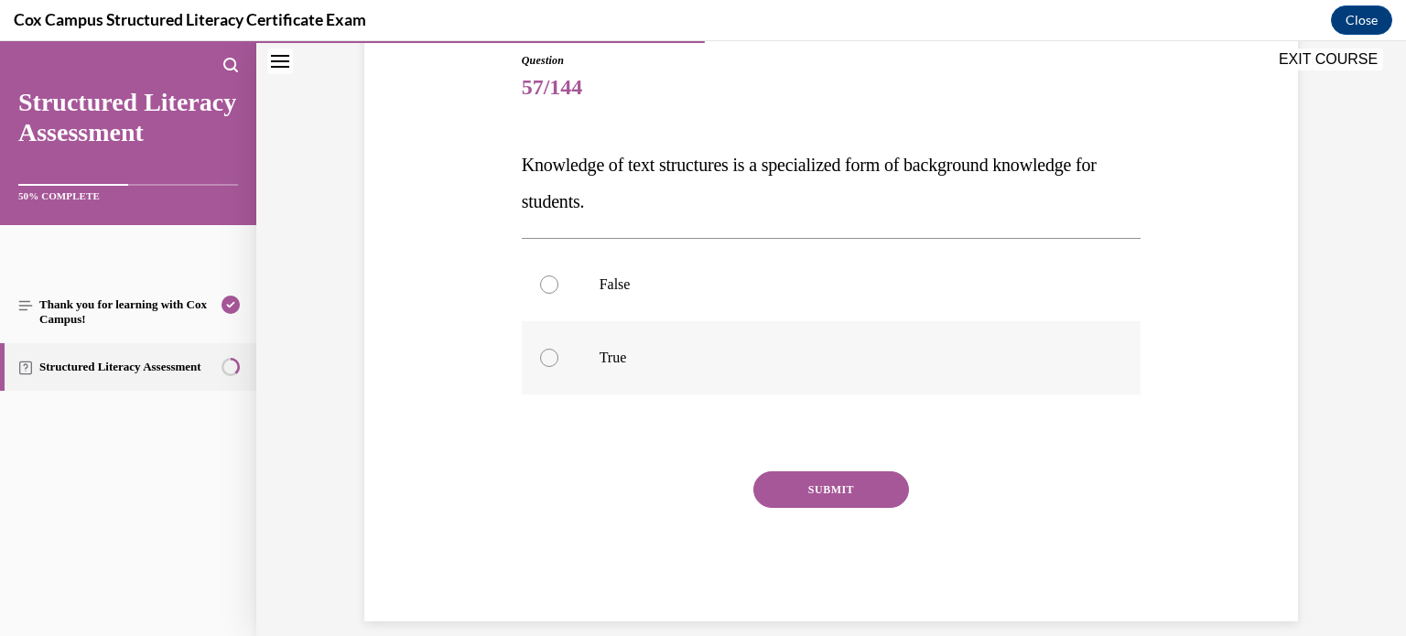
click at [779, 349] on p "True" at bounding box center [848, 358] width 496 height 18
click at [559, 349] on input "True" at bounding box center [549, 358] width 18 height 18
radio input "true"
click at [846, 478] on button "SUBMIT" at bounding box center [832, 490] width 156 height 37
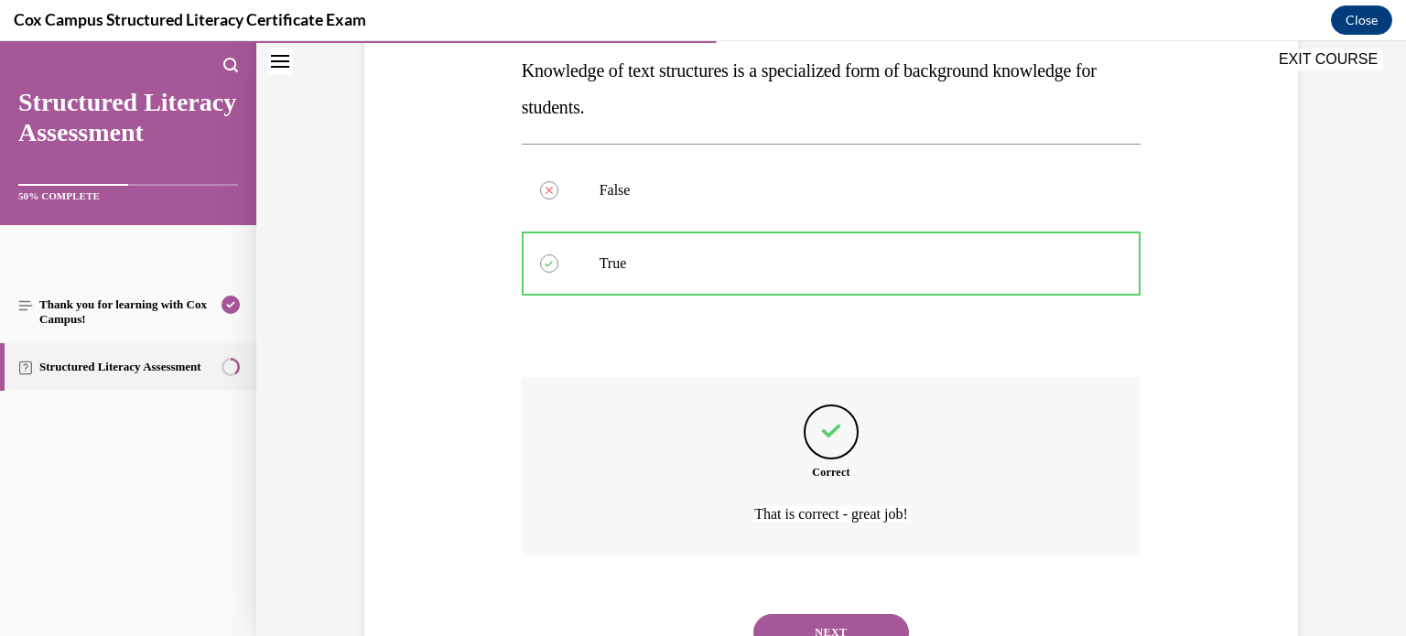
scroll to position [374, 0]
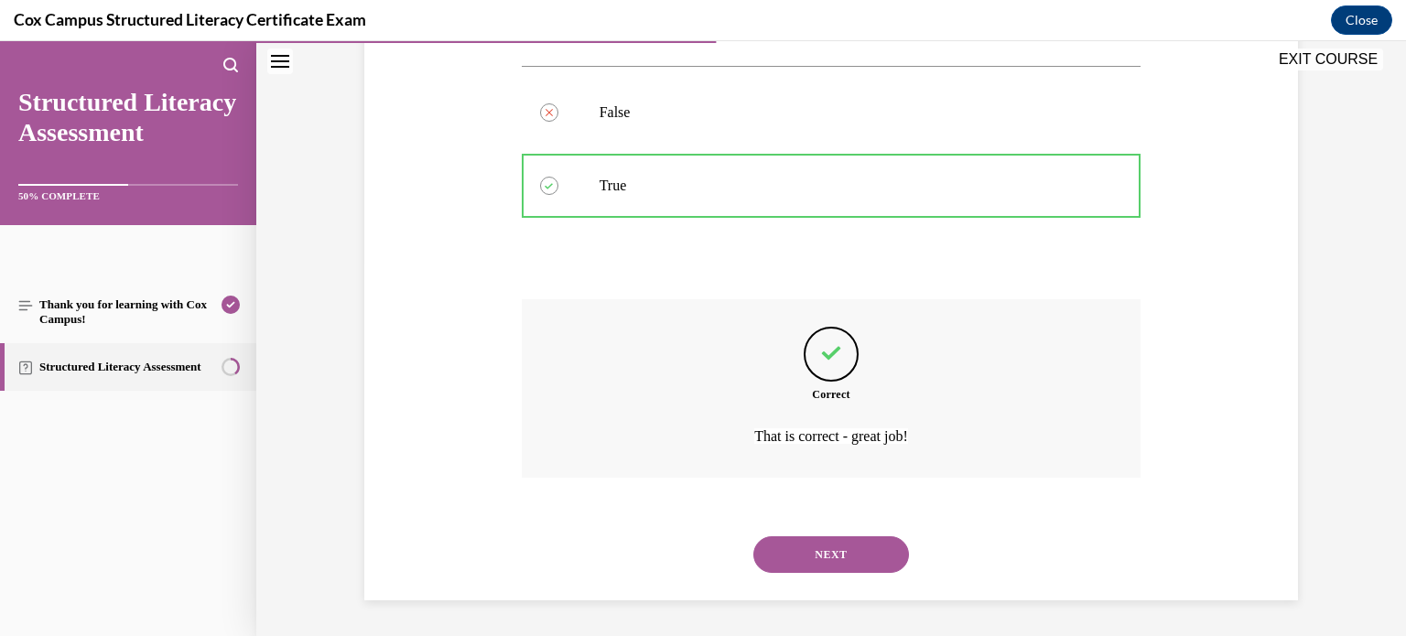
click at [801, 552] on button "NEXT" at bounding box center [832, 555] width 156 height 37
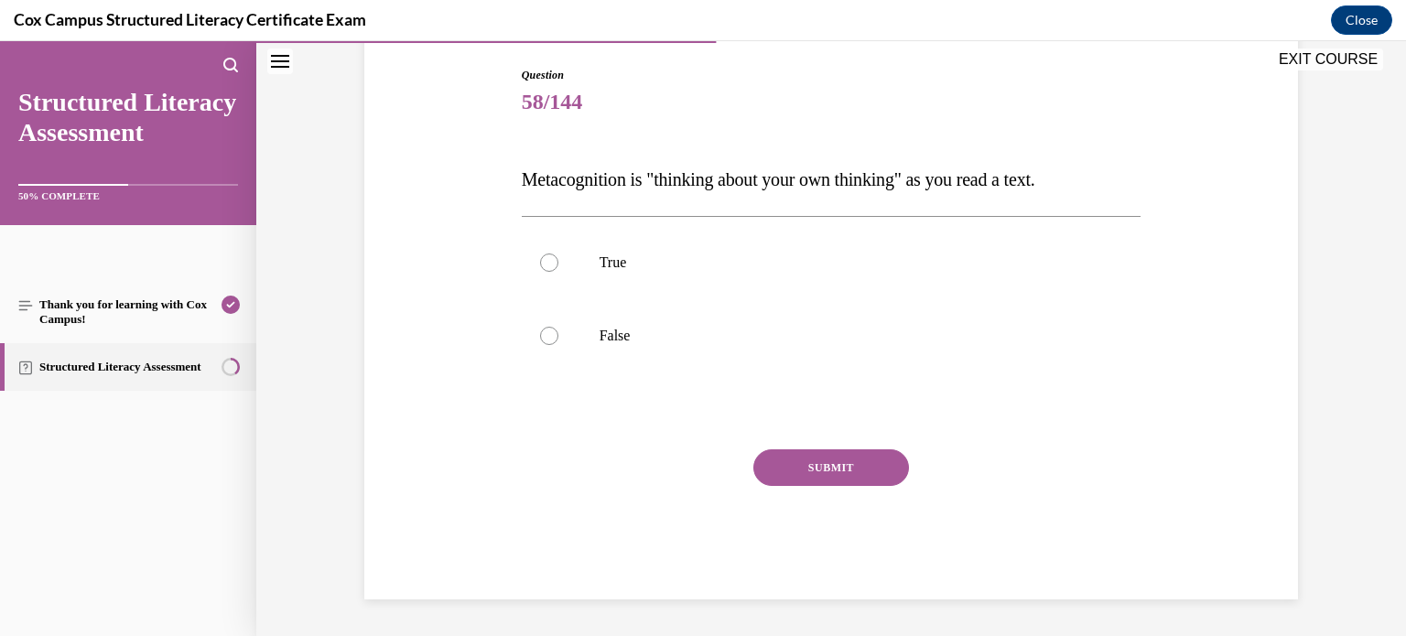
scroll to position [187, 0]
click at [843, 282] on label "True" at bounding box center [832, 263] width 620 height 73
click at [559, 273] on input "True" at bounding box center [549, 264] width 18 height 18
radio input "true"
click at [825, 459] on button "SUBMIT" at bounding box center [832, 468] width 156 height 37
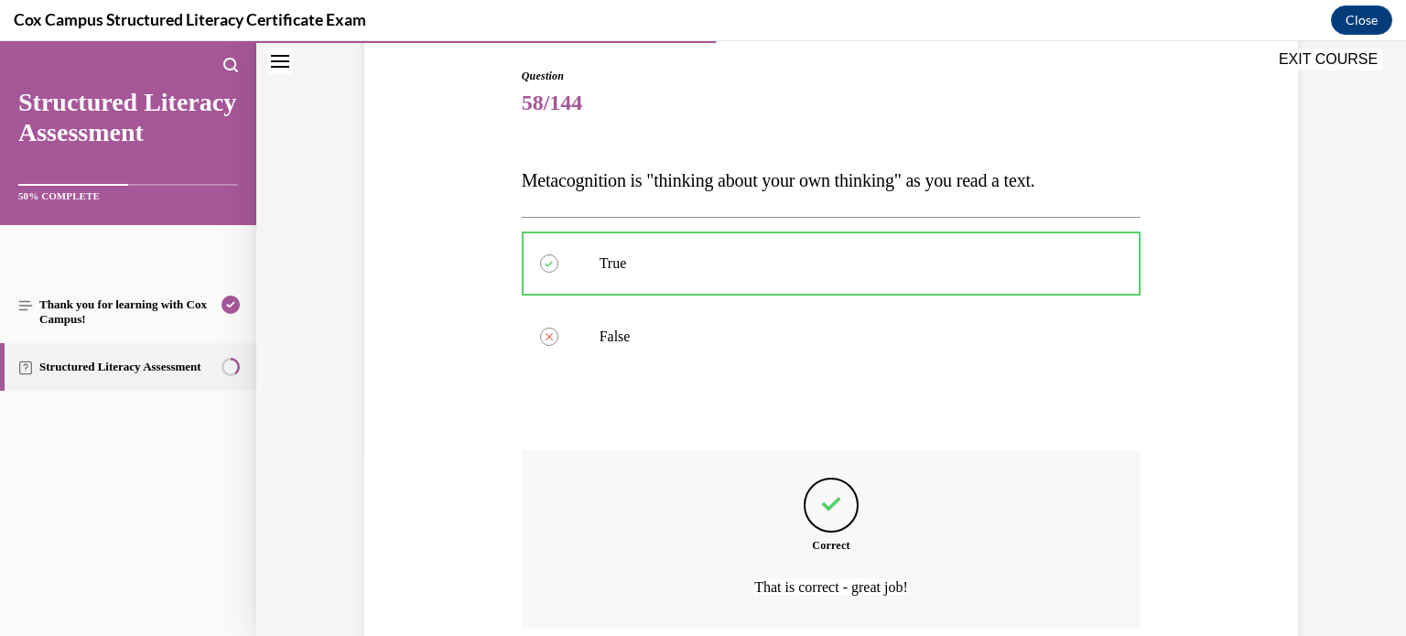
scroll to position [338, 0]
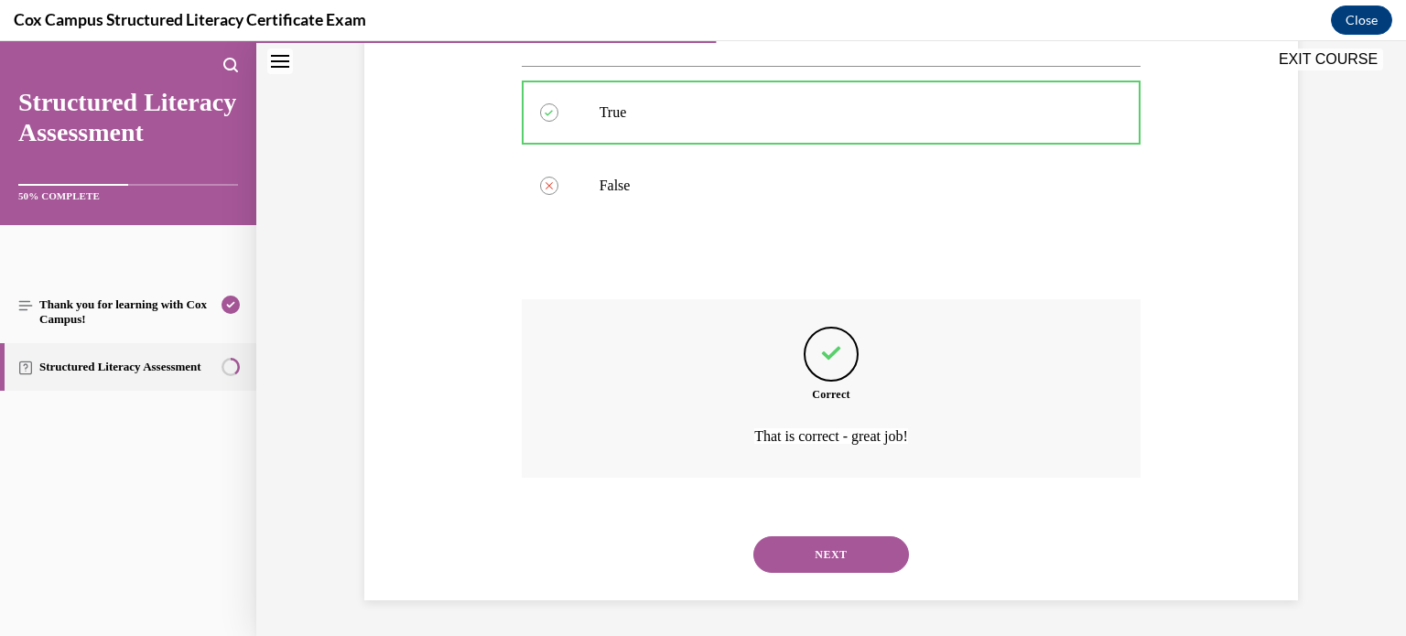
click at [810, 552] on button "NEXT" at bounding box center [832, 555] width 156 height 37
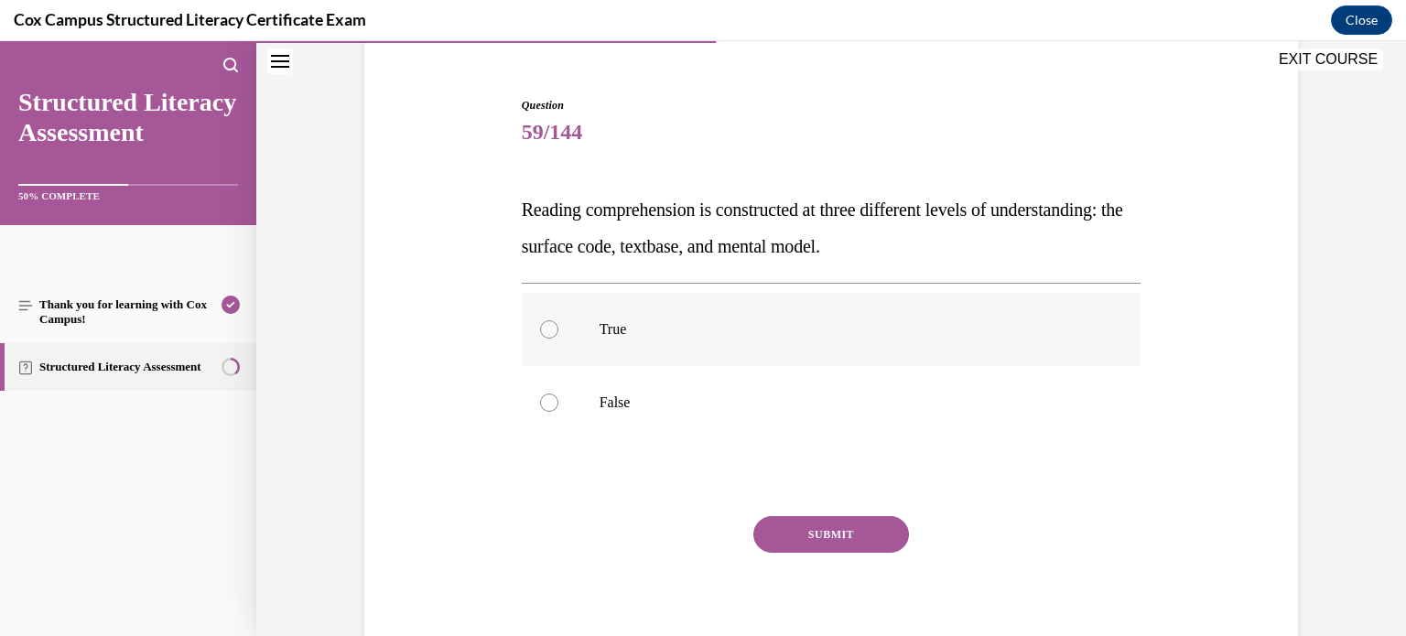
scroll to position [159, 0]
click at [853, 309] on label "True" at bounding box center [832, 327] width 620 height 73
click at [559, 319] on input "True" at bounding box center [549, 328] width 18 height 18
radio input "true"
click at [798, 548] on button "SUBMIT" at bounding box center [832, 533] width 156 height 37
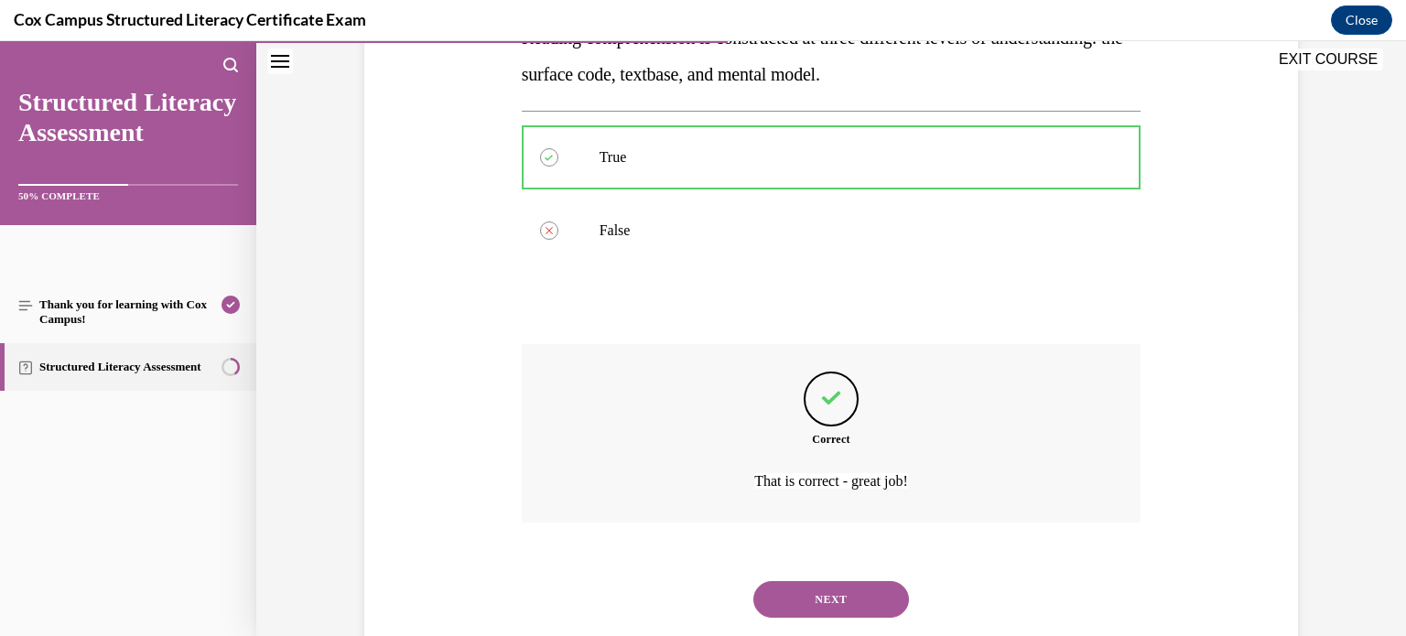
scroll to position [374, 0]
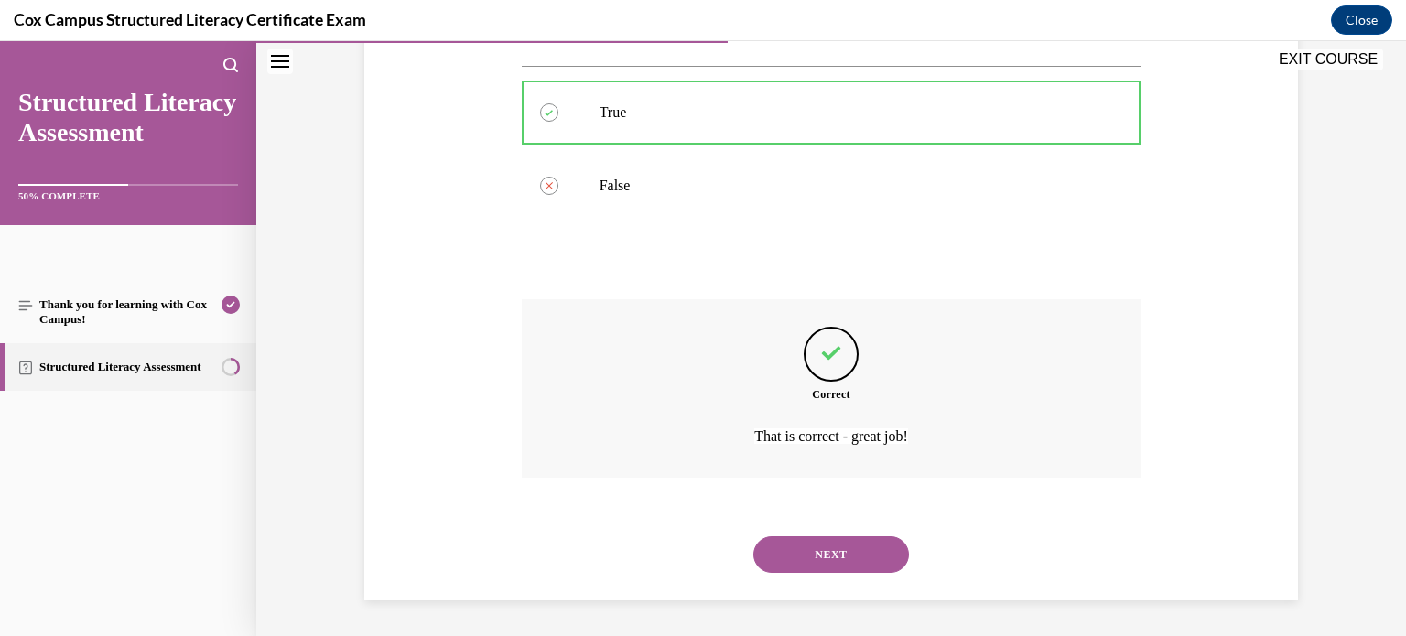
click at [835, 547] on button "NEXT" at bounding box center [832, 555] width 156 height 37
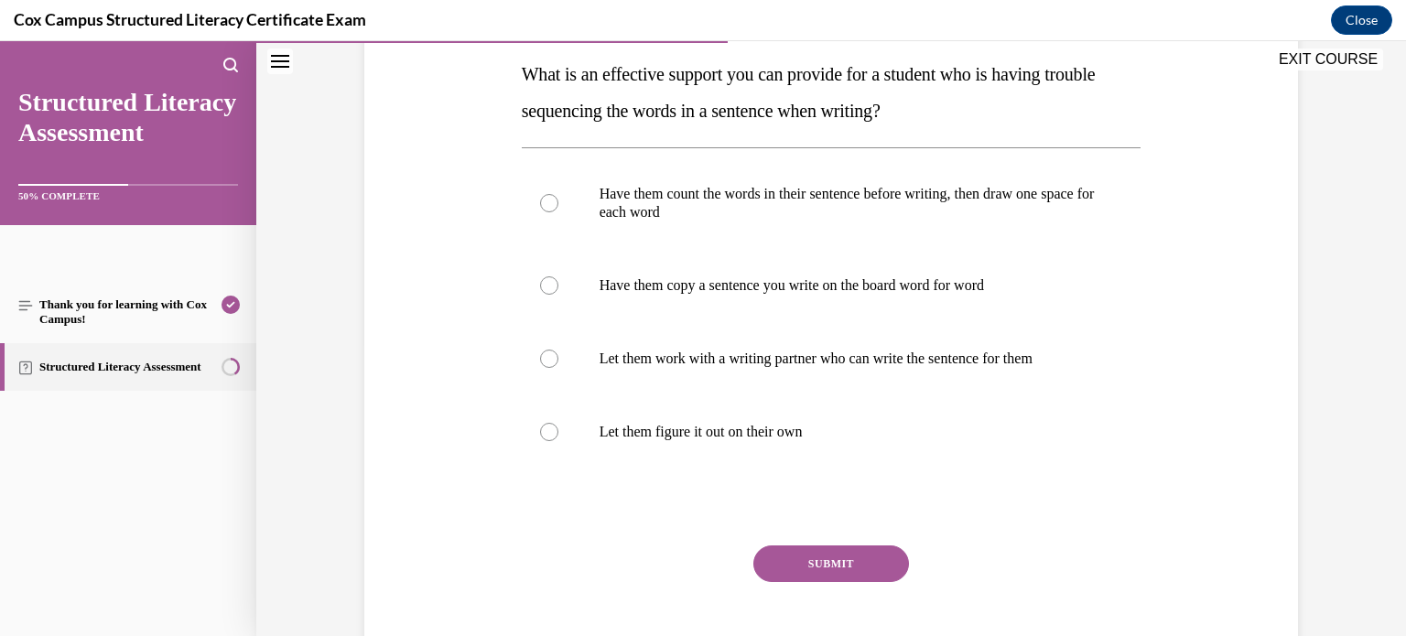
scroll to position [297, 0]
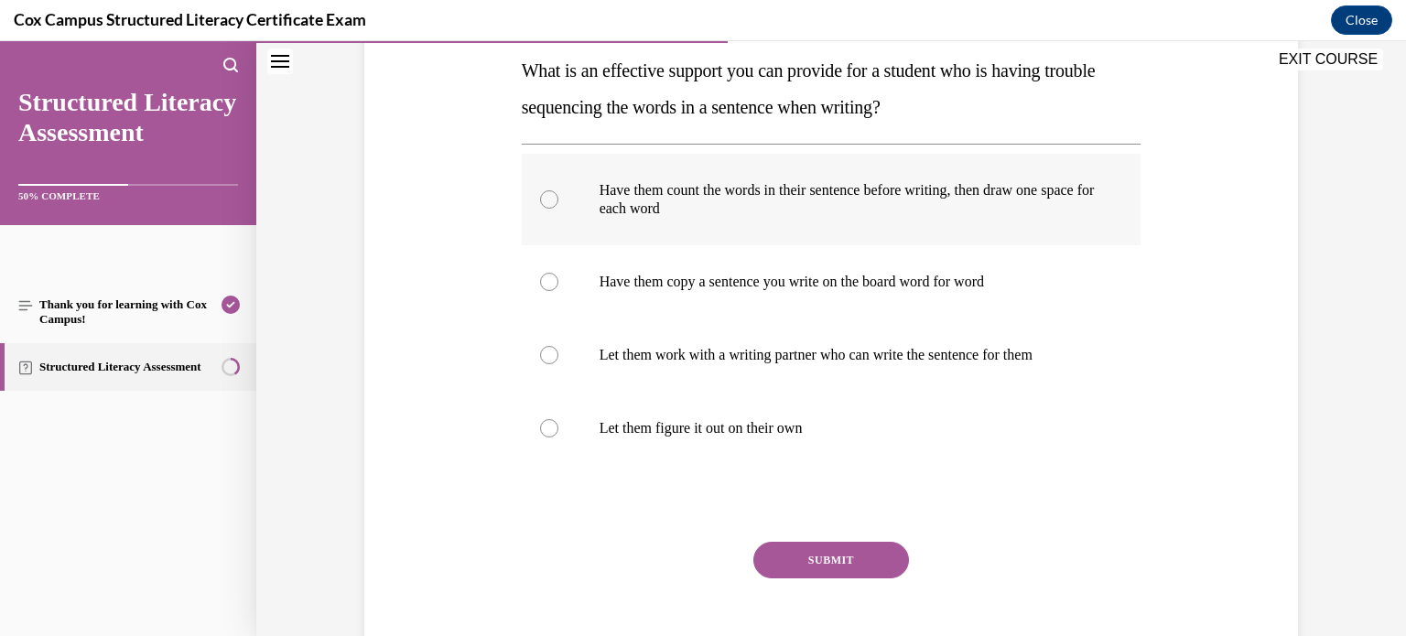
click at [897, 220] on label "Have them count the words in their sentence before writing, then draw one space…" at bounding box center [832, 200] width 620 height 92
click at [559, 209] on input "Have them count the words in their sentence before writing, then draw one space…" at bounding box center [549, 199] width 18 height 18
radio input "true"
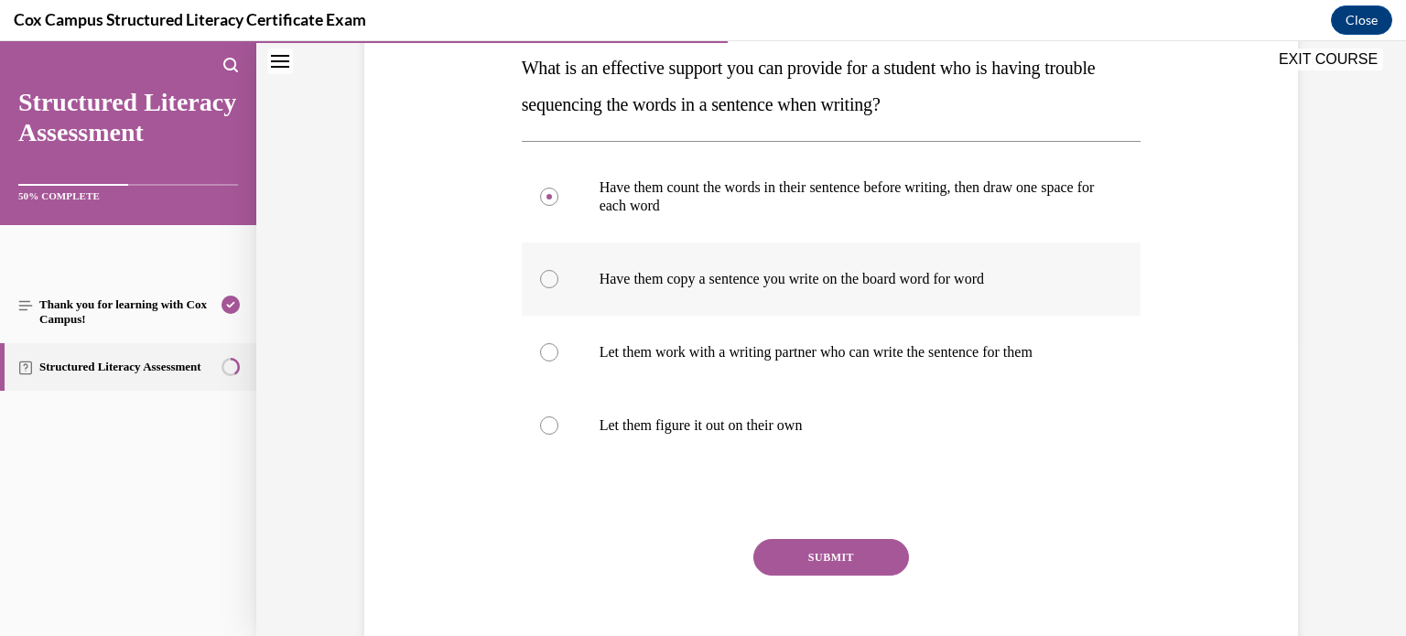
scroll to position [305, 0]
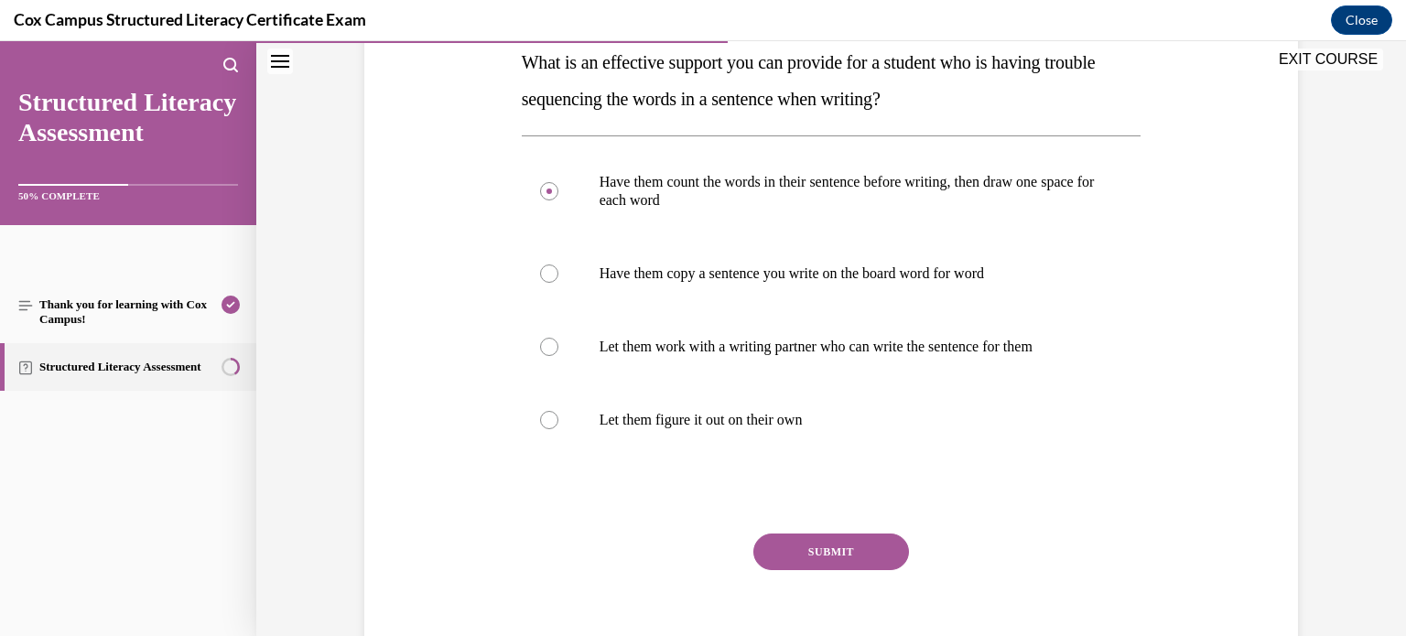
click at [840, 547] on button "SUBMIT" at bounding box center [832, 552] width 156 height 37
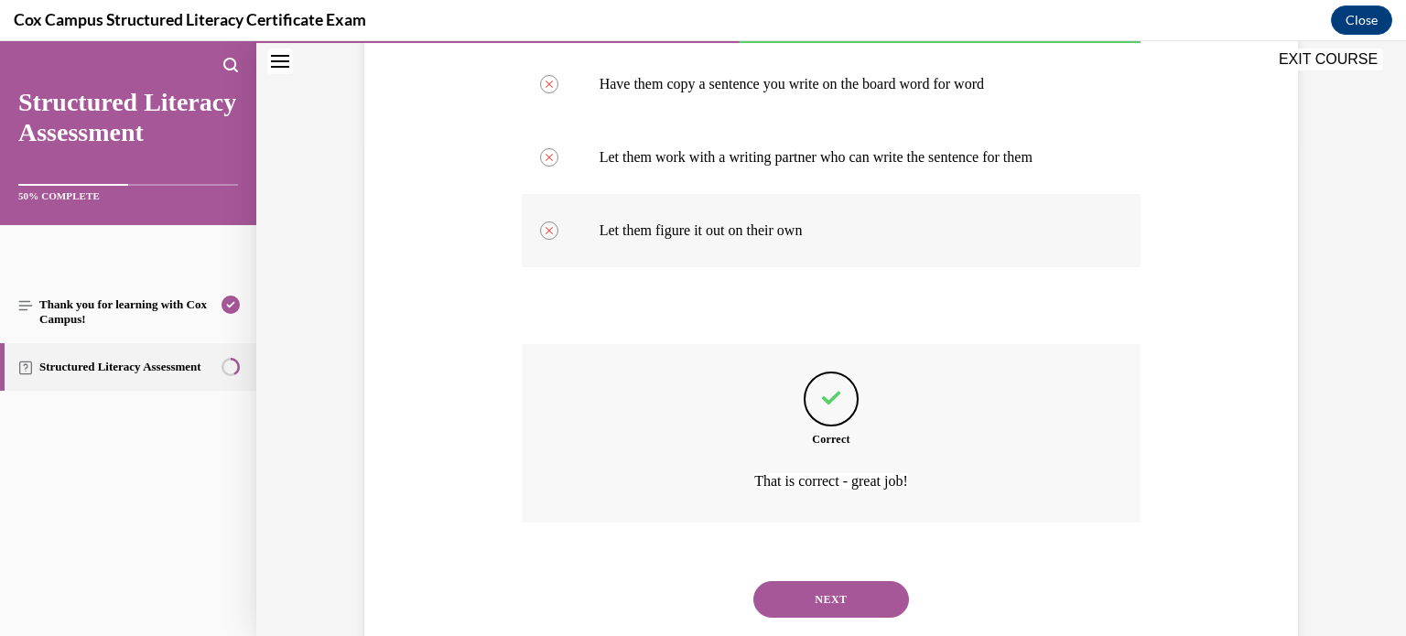
scroll to position [539, 0]
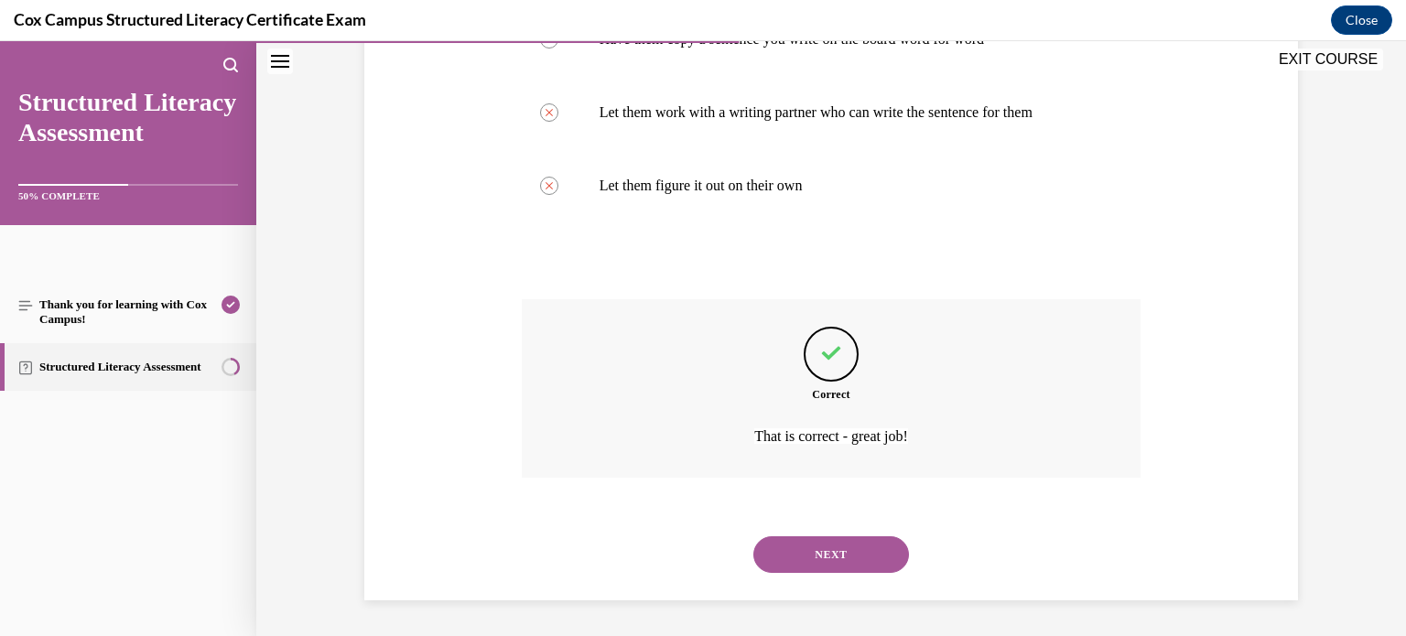
click at [870, 556] on button "NEXT" at bounding box center [832, 555] width 156 height 37
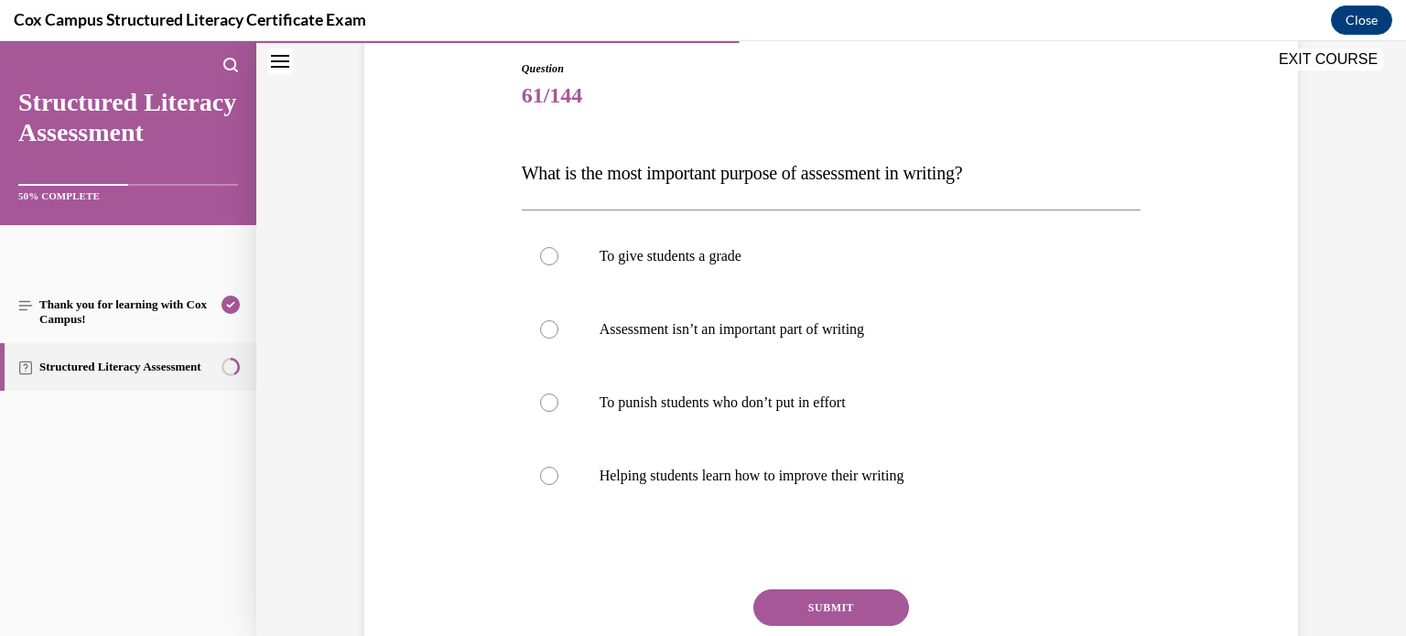
scroll to position [196, 0]
click at [903, 461] on label "Helping students learn how to improve their writing" at bounding box center [832, 474] width 620 height 73
click at [559, 465] on input "Helping students learn how to improve their writing" at bounding box center [549, 474] width 18 height 18
radio input "true"
click at [830, 604] on button "SUBMIT" at bounding box center [832, 606] width 156 height 37
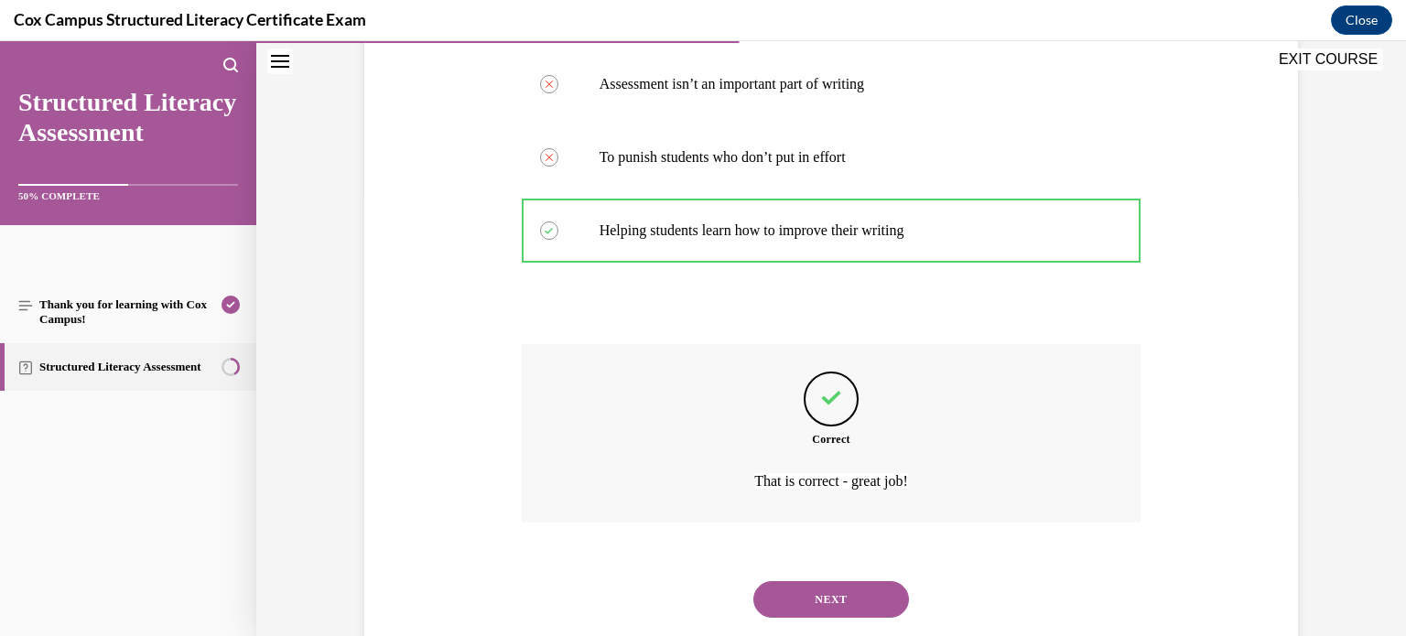
scroll to position [484, 0]
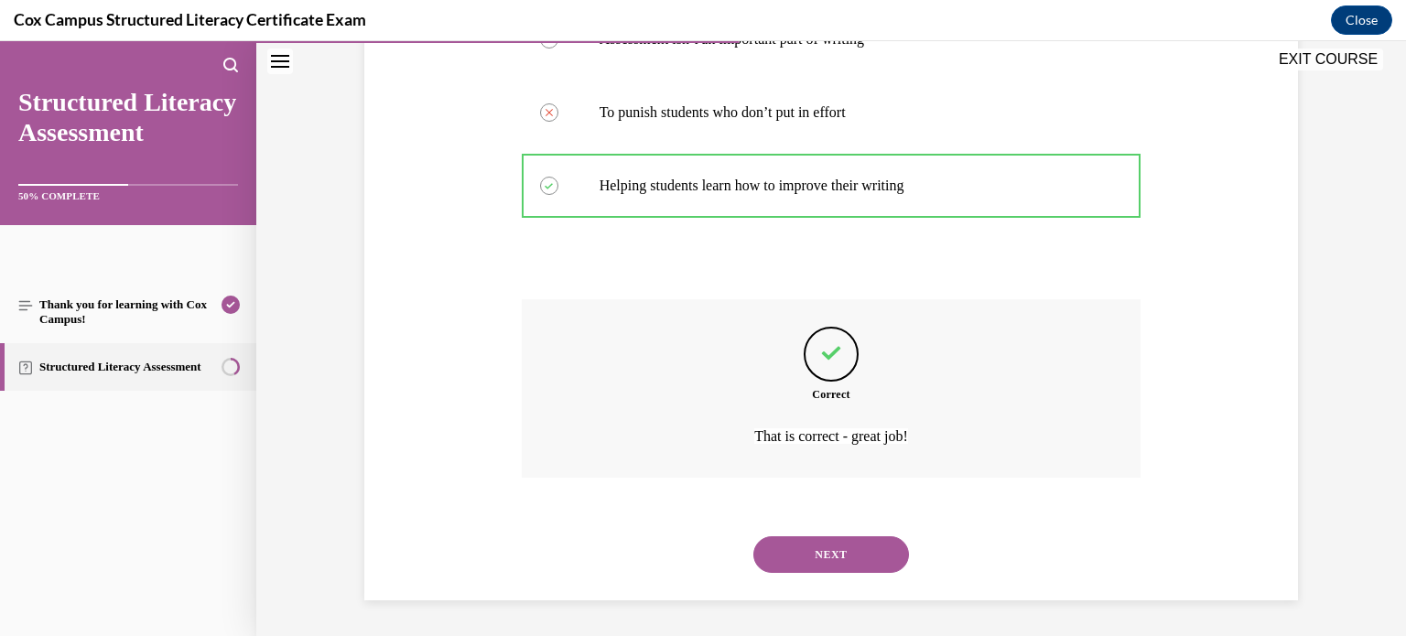
click at [827, 558] on button "NEXT" at bounding box center [832, 555] width 156 height 37
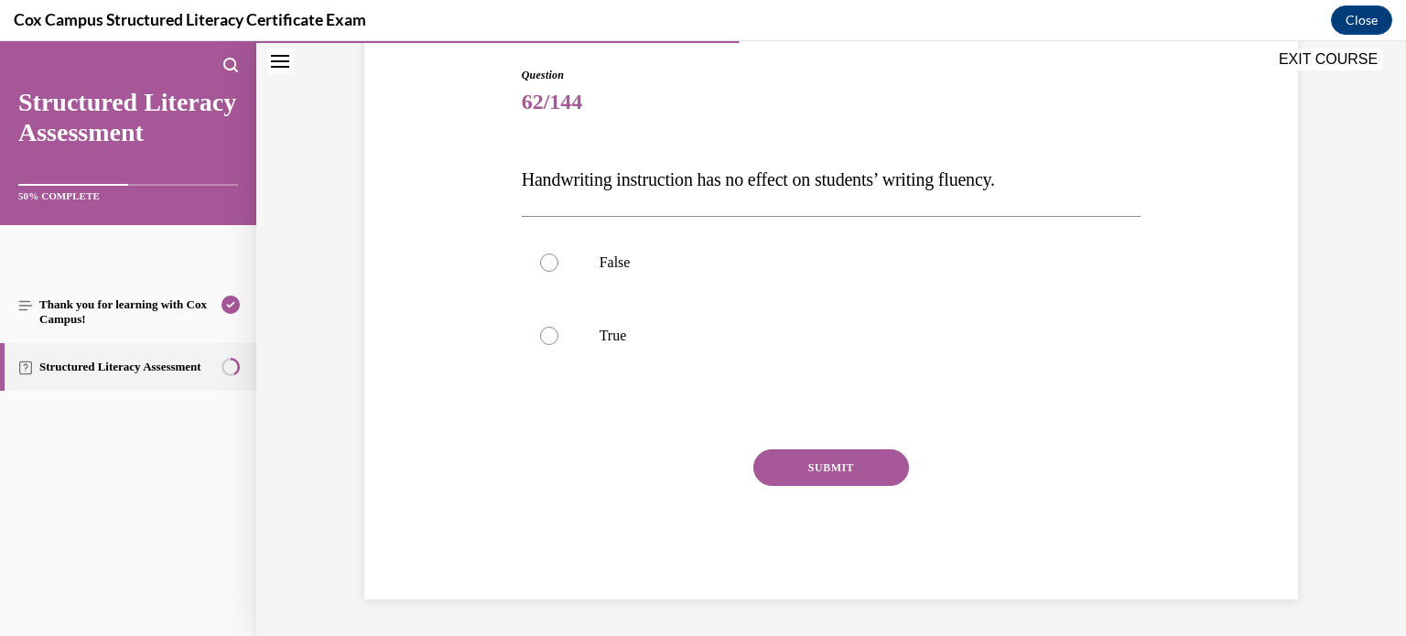
scroll to position [187, 0]
click at [698, 263] on p "False" at bounding box center [848, 264] width 496 height 18
click at [559, 263] on input "False" at bounding box center [549, 264] width 18 height 18
radio input "true"
click at [844, 472] on button "SUBMIT" at bounding box center [832, 468] width 156 height 37
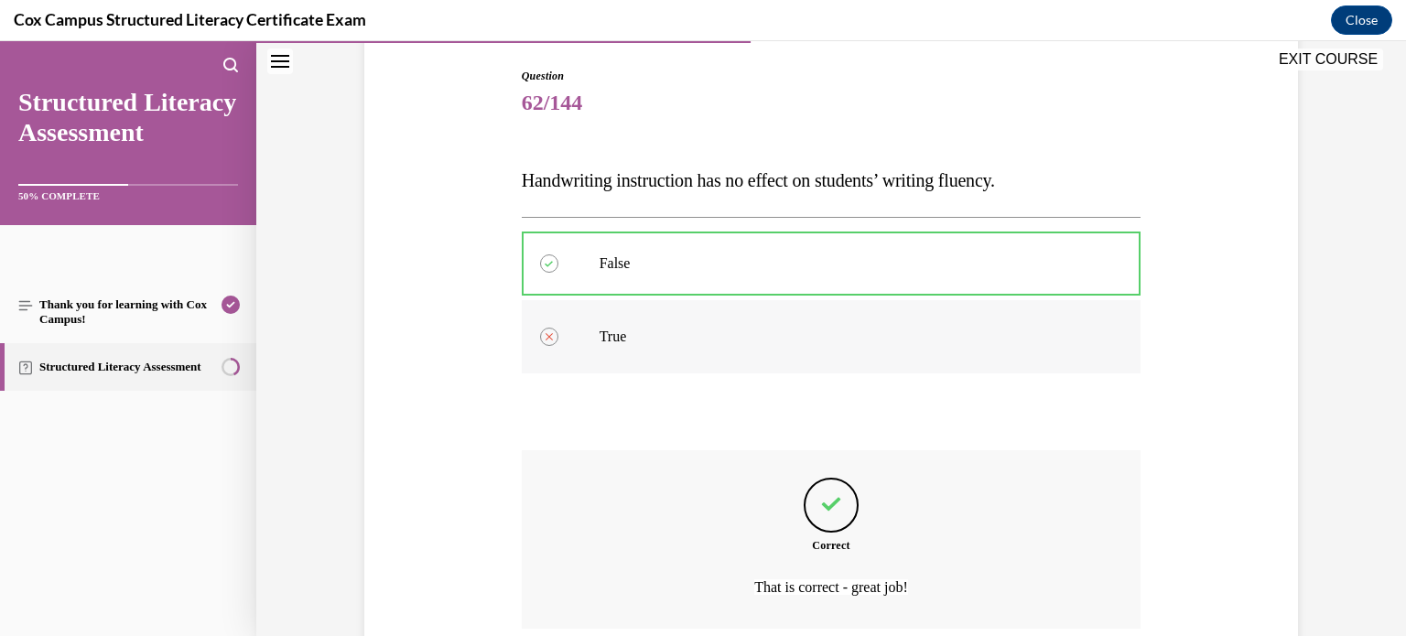
scroll to position [338, 0]
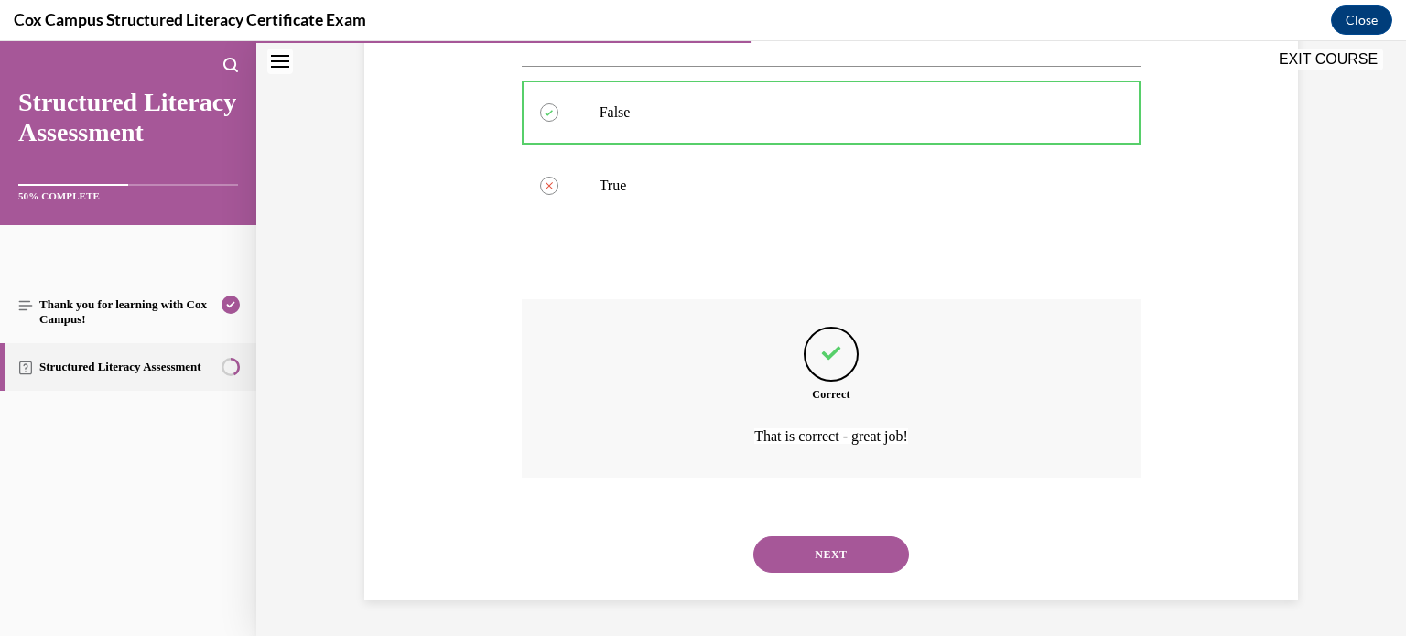
click at [796, 558] on button "NEXT" at bounding box center [832, 555] width 156 height 37
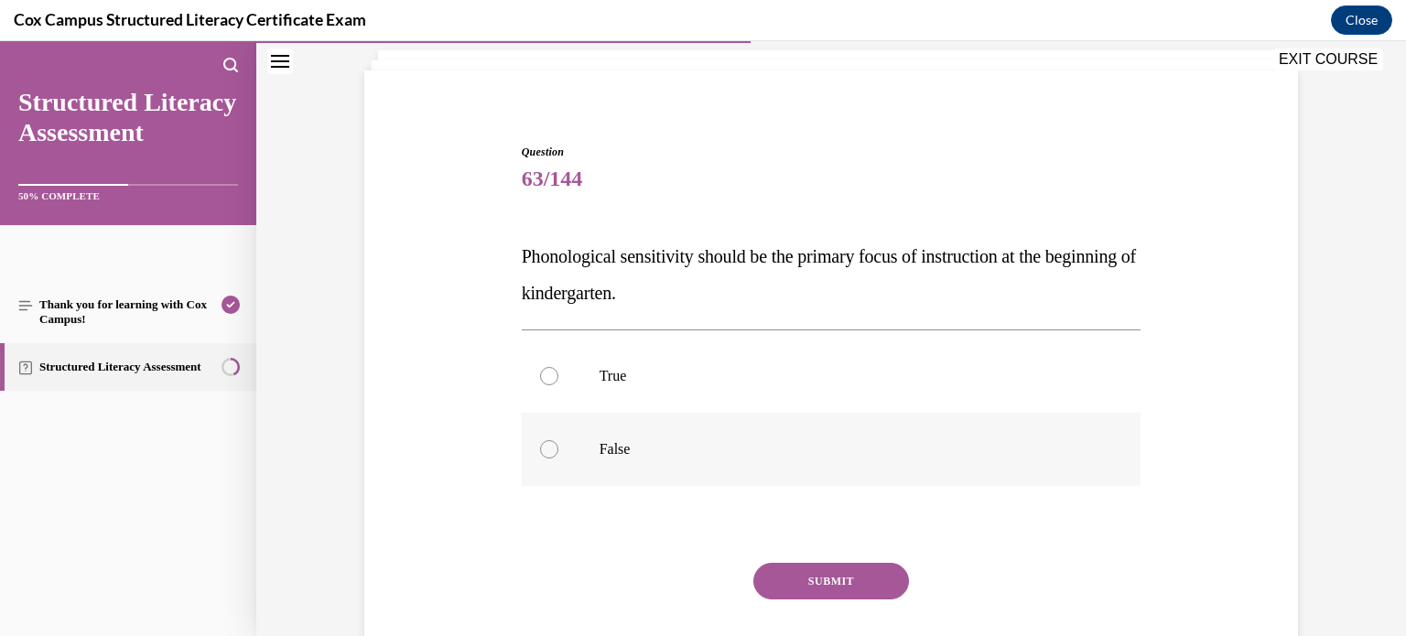
scroll to position [106, 0]
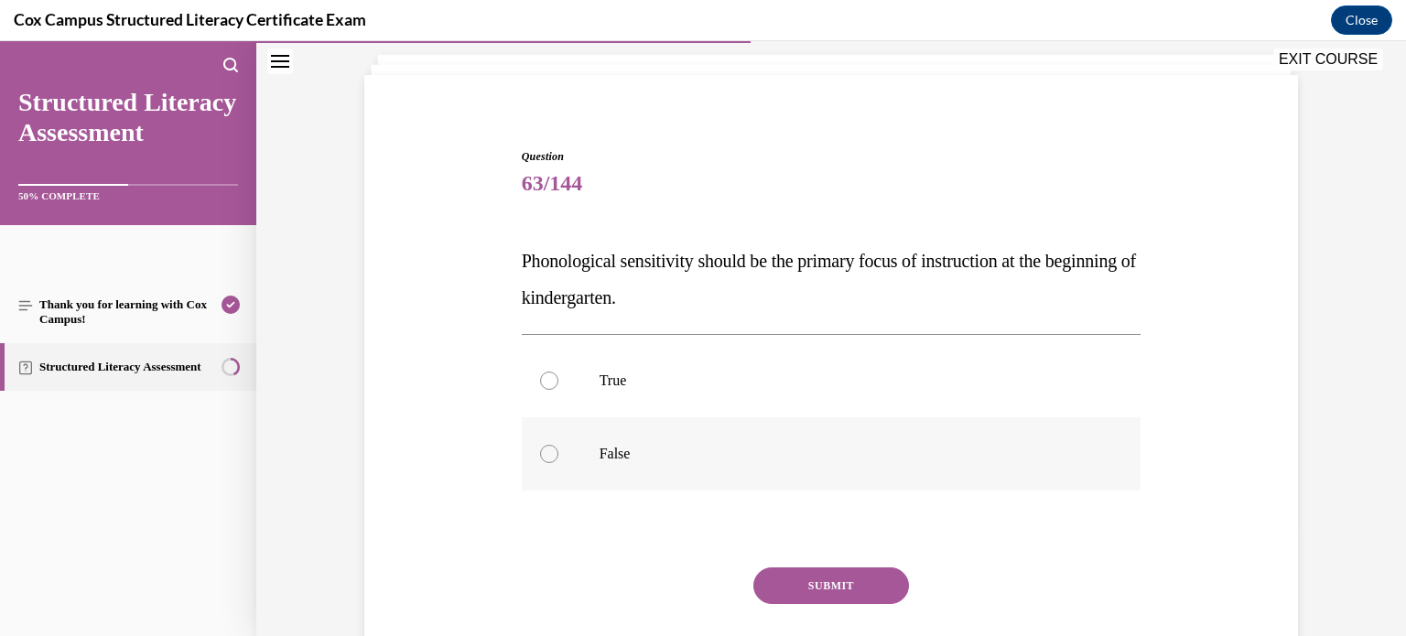
click at [877, 380] on p "True" at bounding box center [848, 381] width 496 height 18
click at [559, 380] on input "True" at bounding box center [549, 381] width 18 height 18
radio input "true"
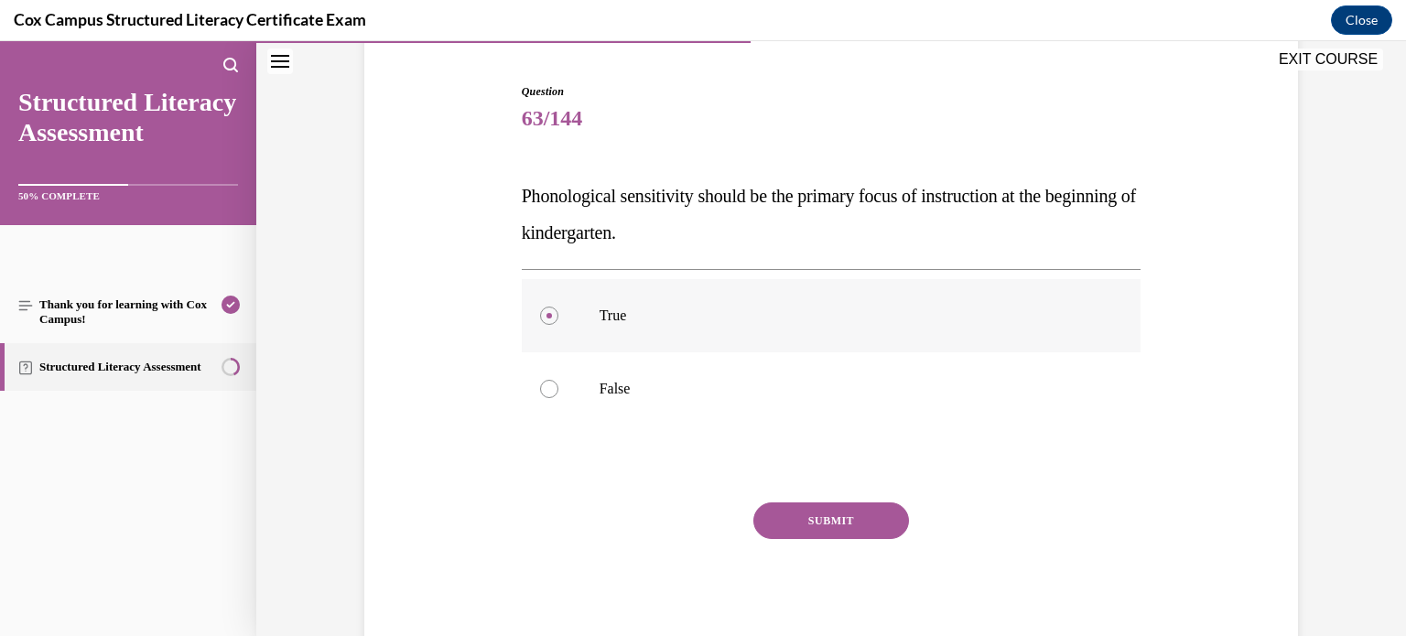
scroll to position [186, 0]
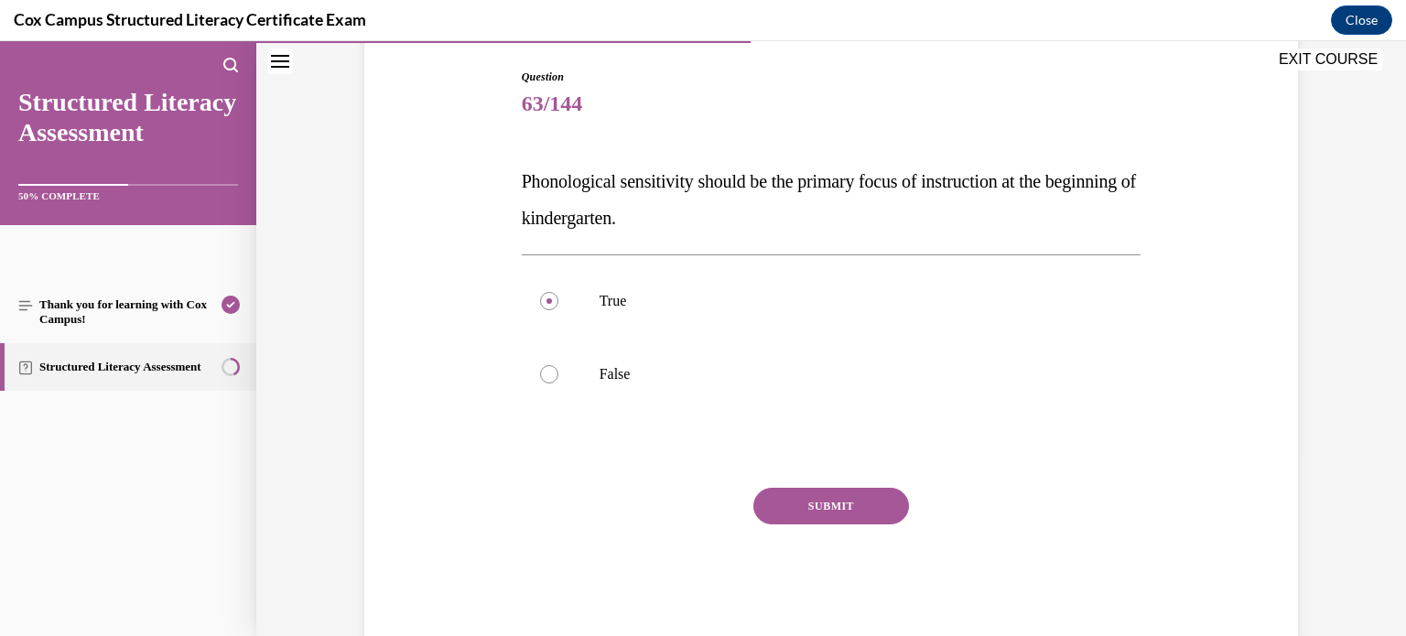
click at [831, 506] on button "SUBMIT" at bounding box center [832, 506] width 156 height 37
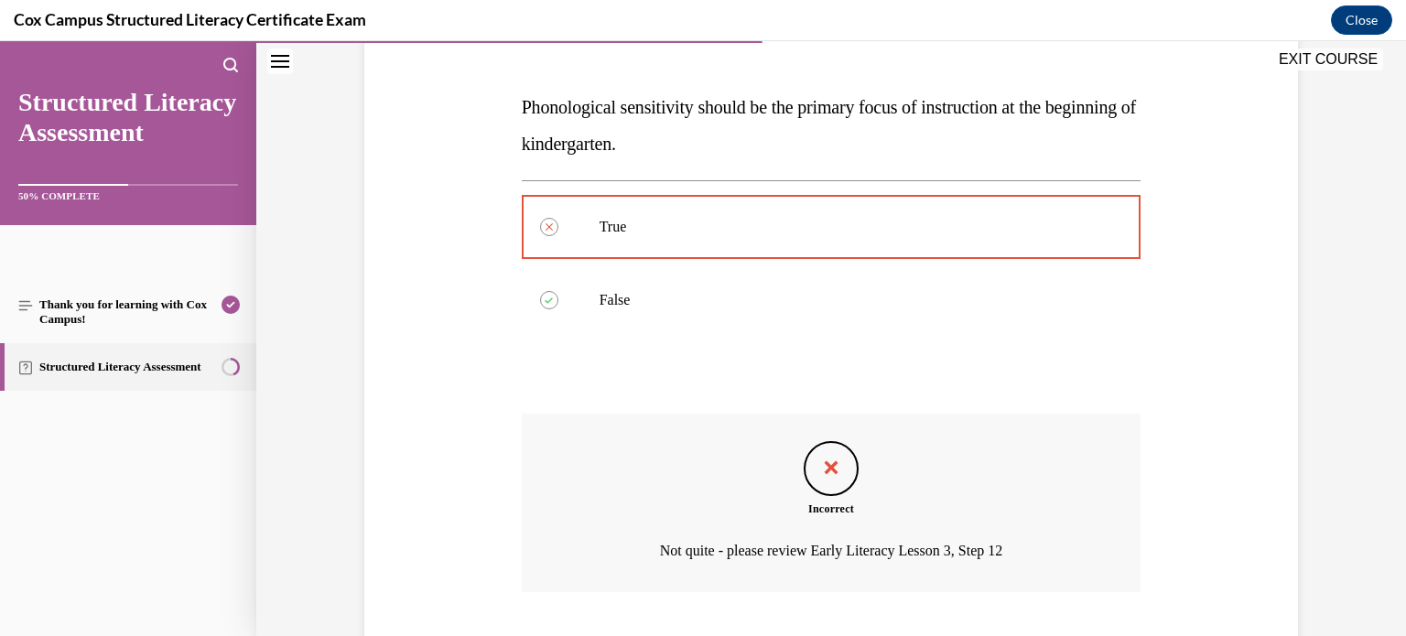
scroll to position [374, 0]
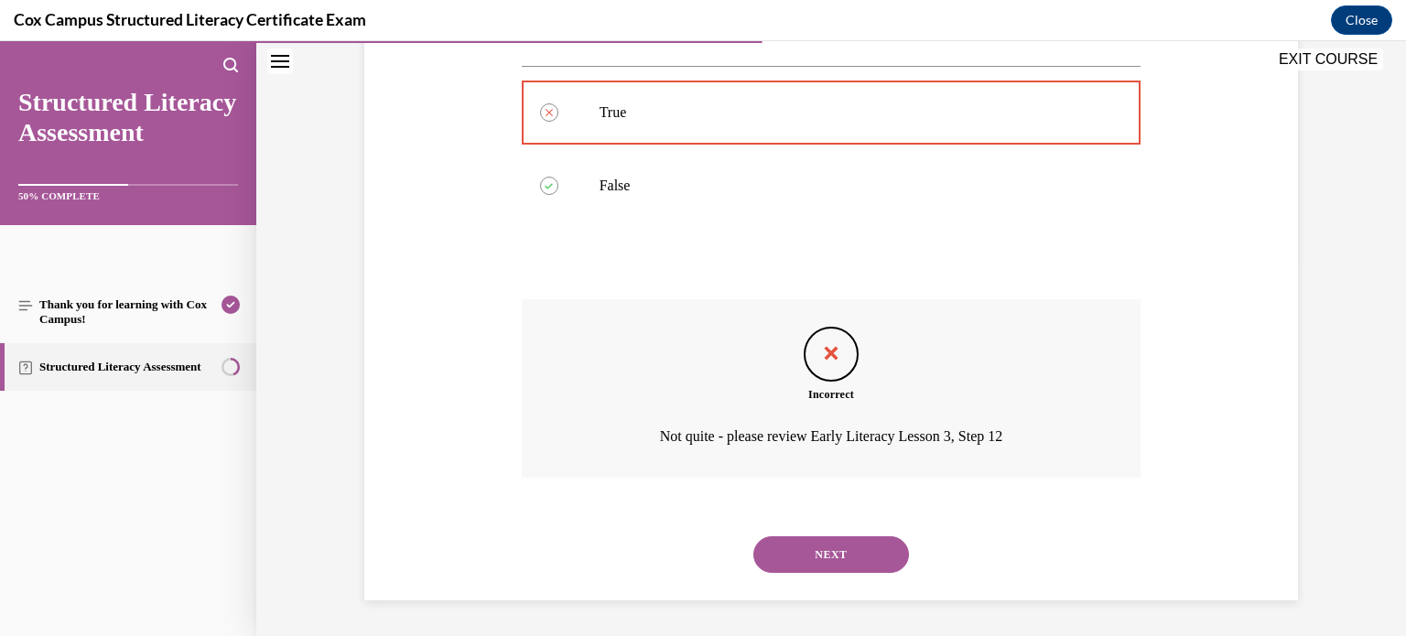
click at [810, 541] on button "NEXT" at bounding box center [832, 555] width 156 height 37
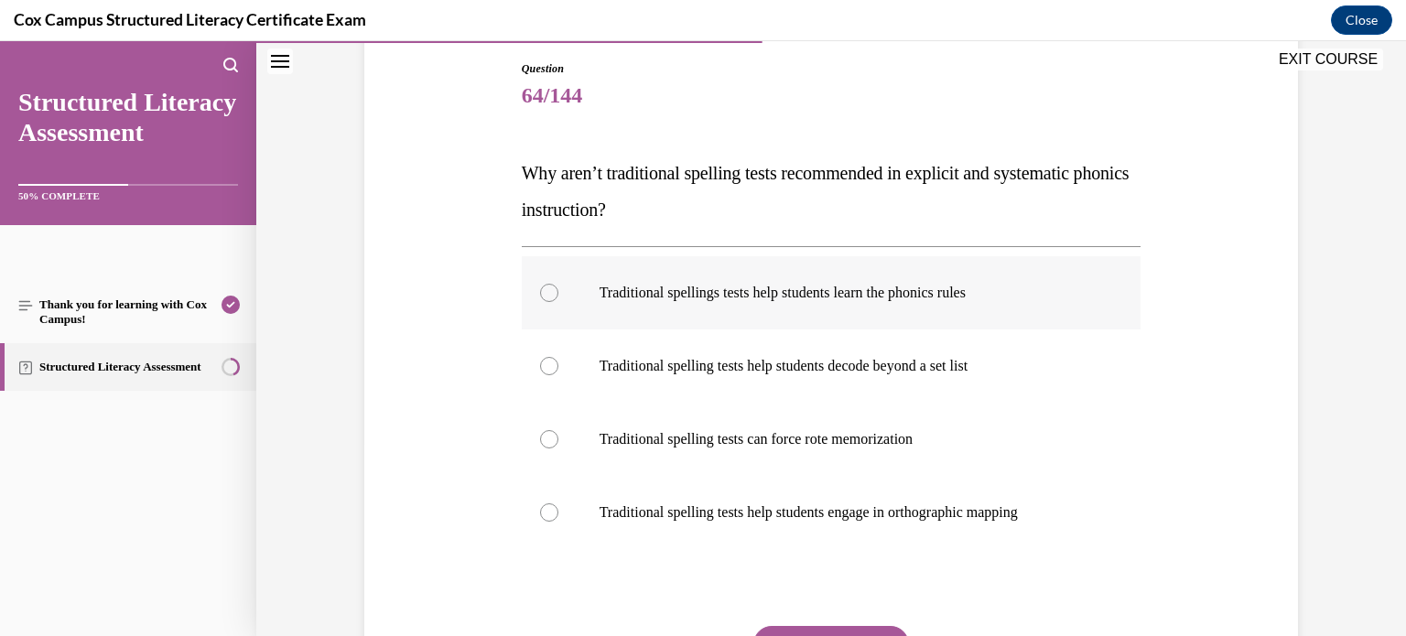
scroll to position [208, 0]
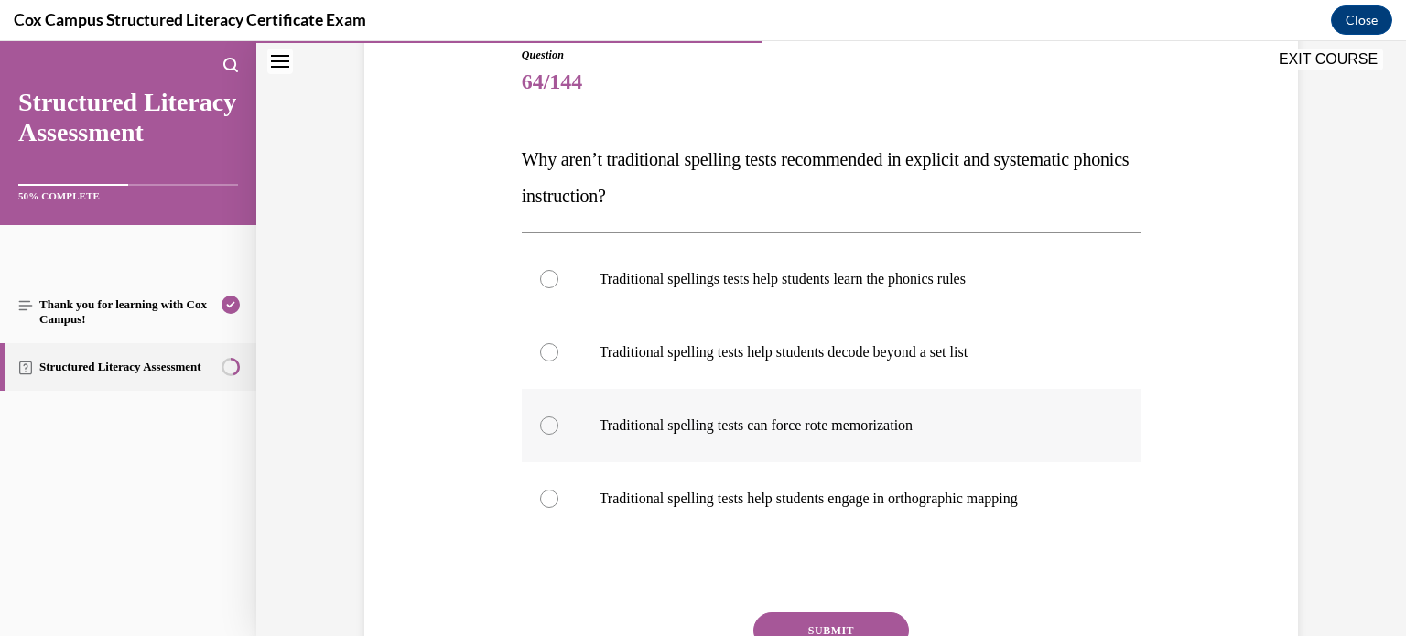
click at [647, 460] on label "Traditional spelling tests can force rote memorization" at bounding box center [832, 425] width 620 height 73
click at [559, 435] on input "Traditional spelling tests can force rote memorization" at bounding box center [549, 426] width 18 height 18
radio input "true"
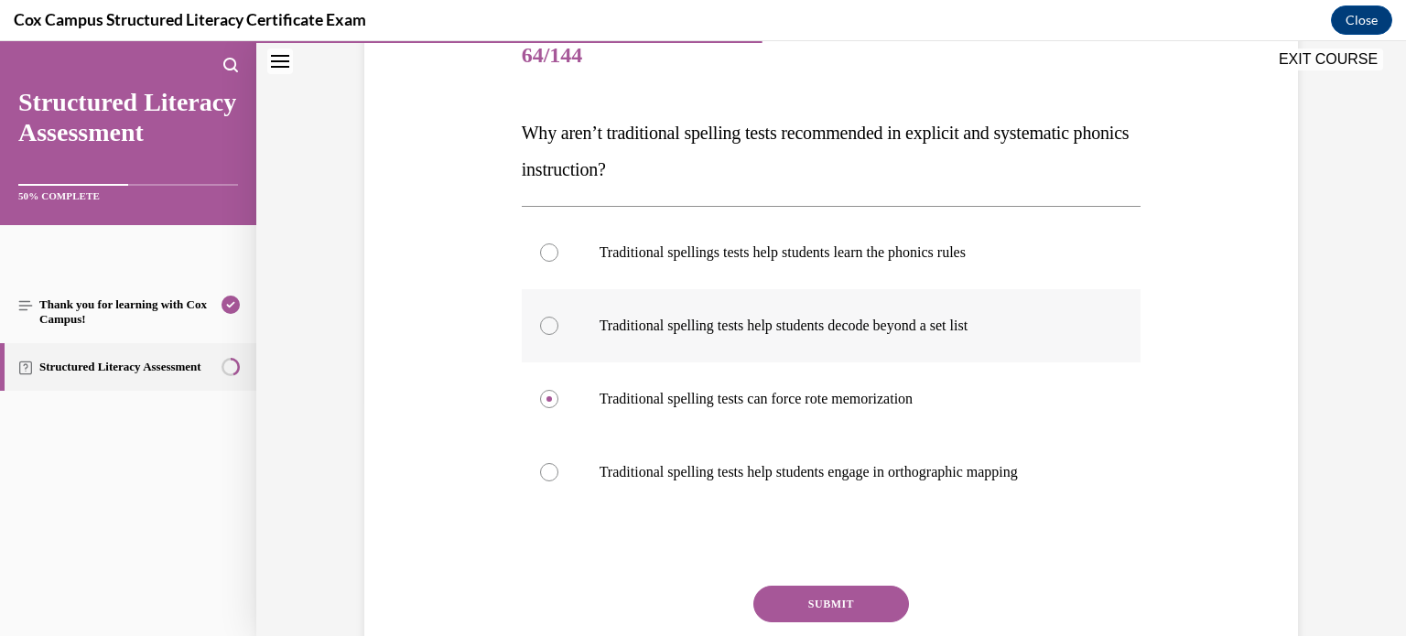
scroll to position [236, 0]
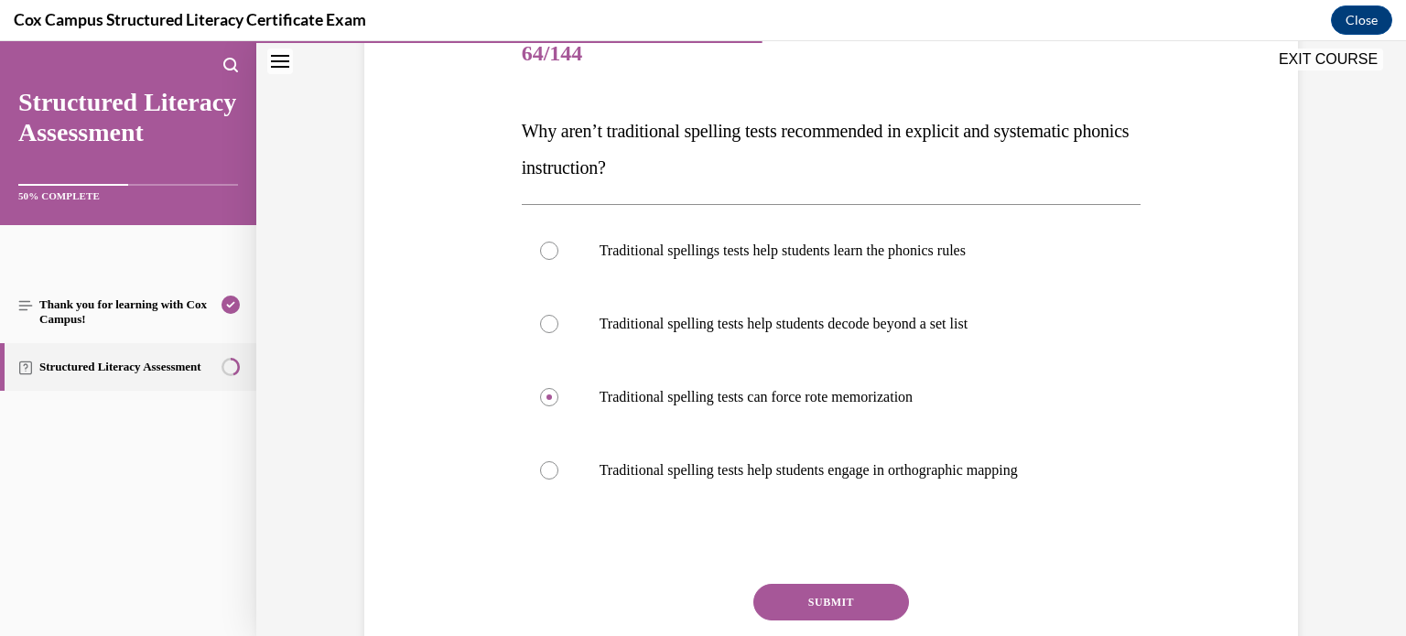
click at [775, 587] on button "SUBMIT" at bounding box center [832, 602] width 156 height 37
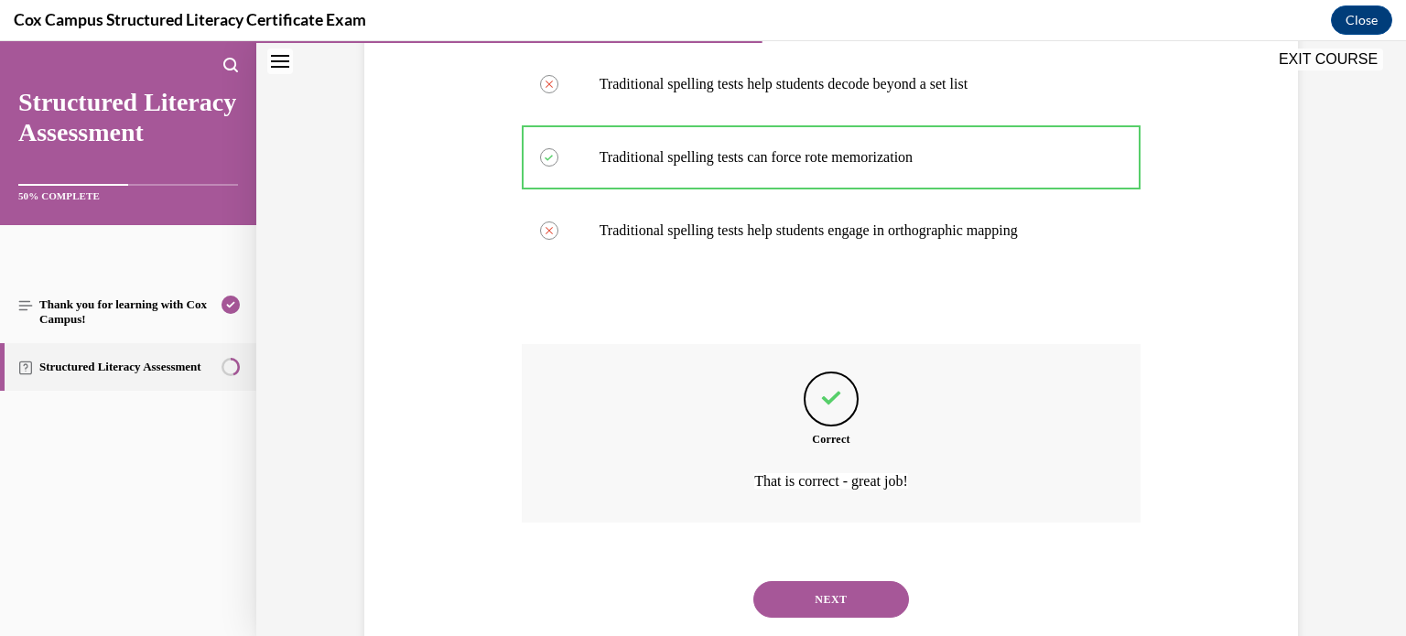
scroll to position [521, 0]
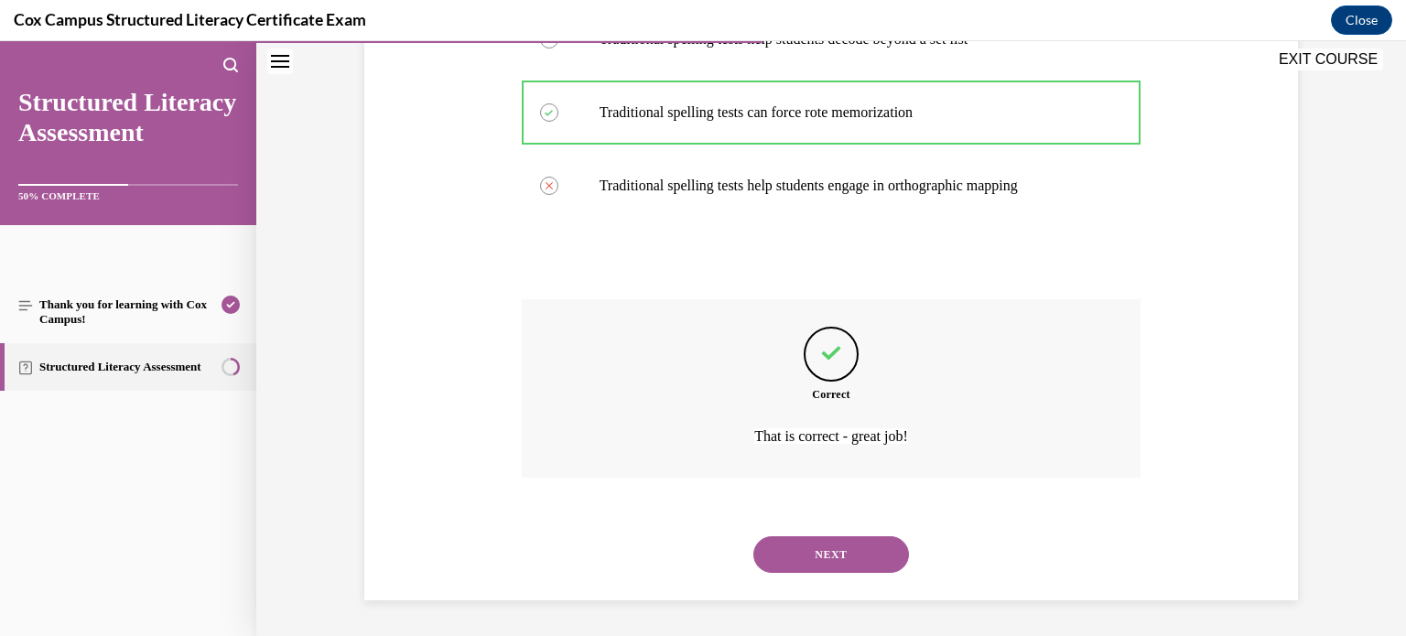
click at [793, 552] on button "NEXT" at bounding box center [832, 555] width 156 height 37
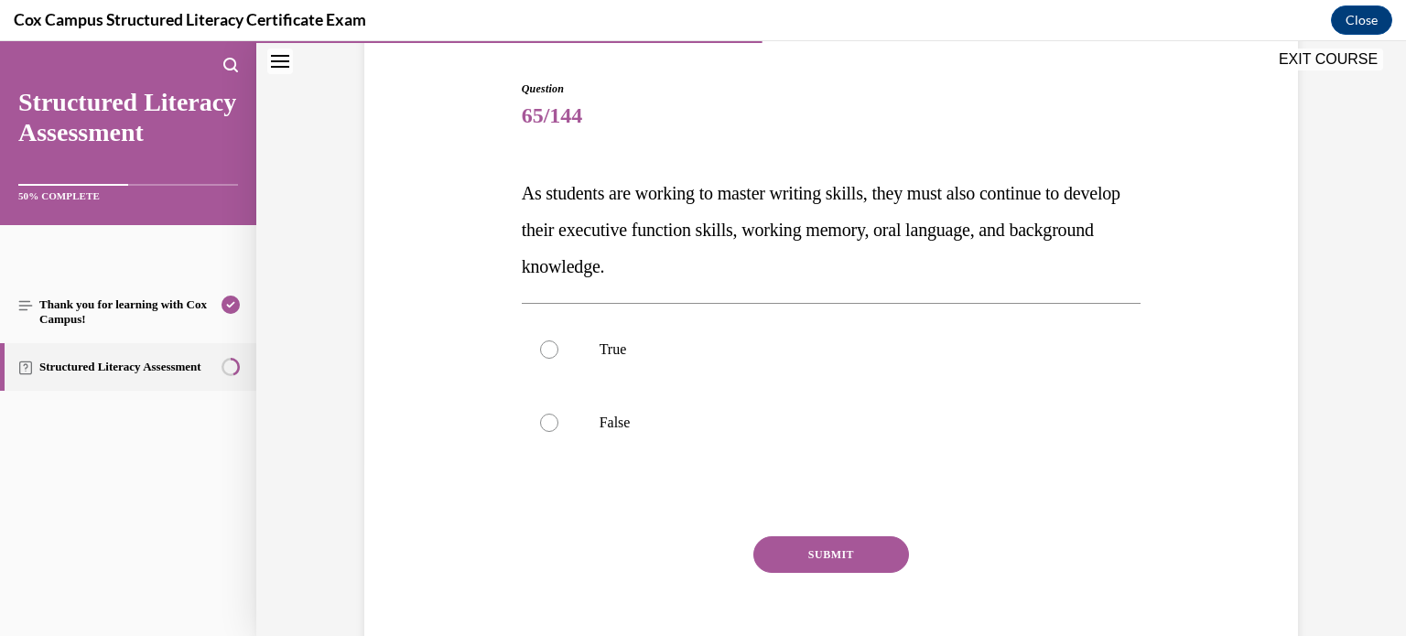
scroll to position [195, 0]
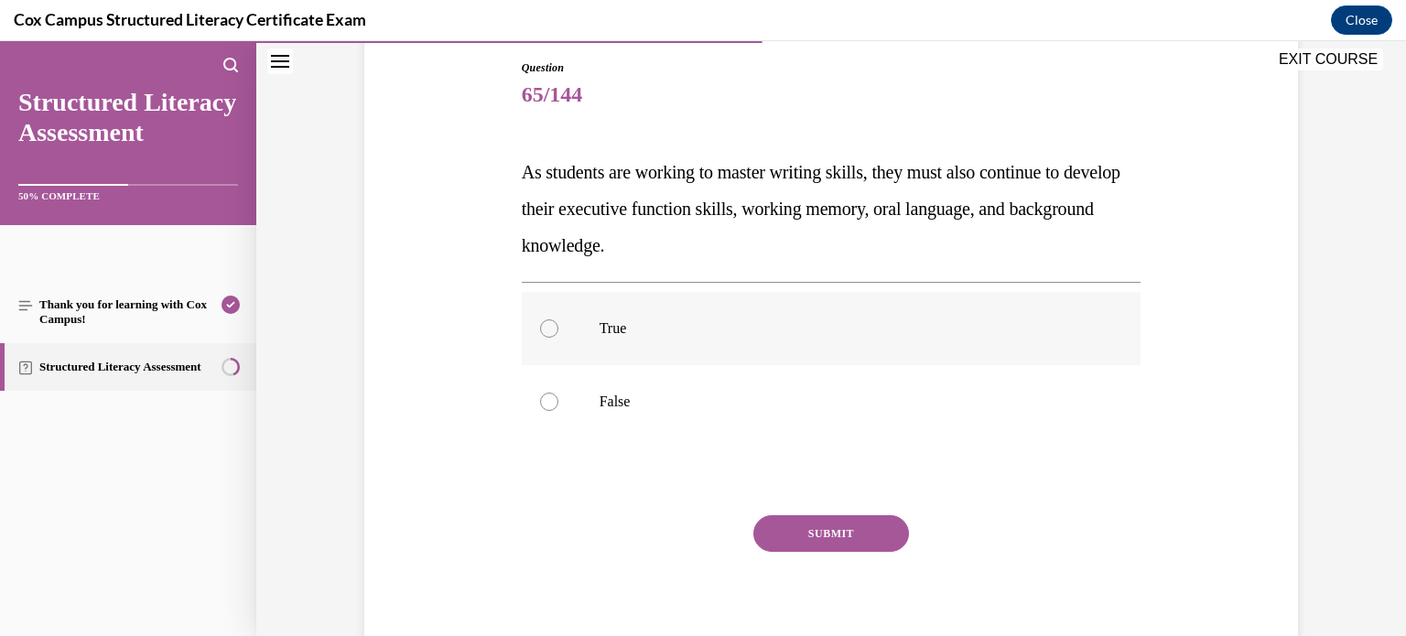
click at [806, 338] on label "True" at bounding box center [832, 328] width 620 height 73
click at [559, 338] on input "True" at bounding box center [549, 329] width 18 height 18
radio input "true"
click at [831, 531] on button "SUBMIT" at bounding box center [832, 533] width 156 height 37
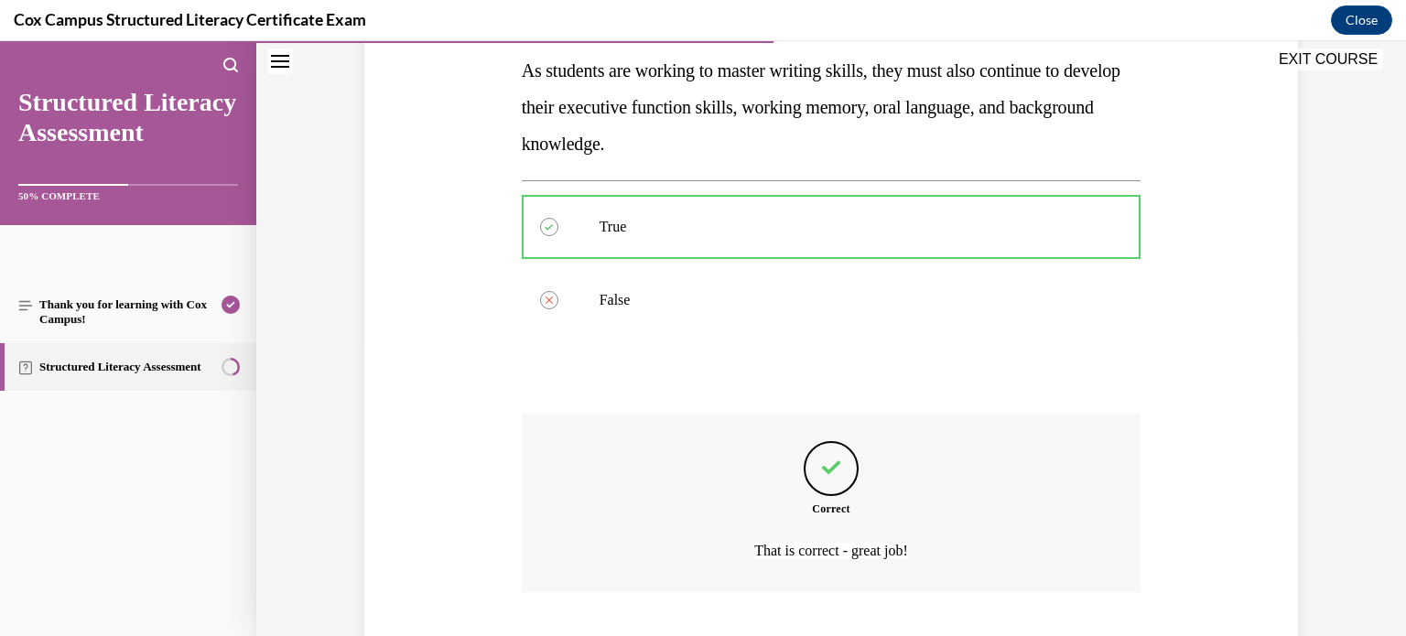
scroll to position [411, 0]
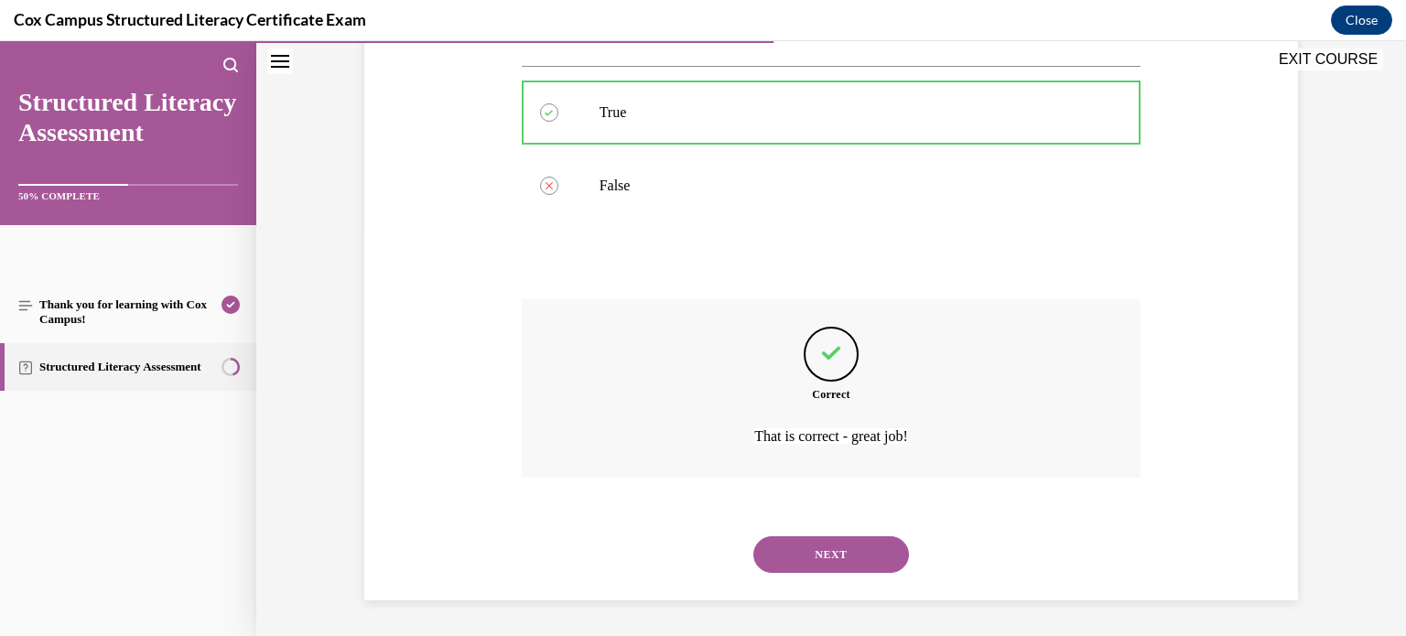
click at [846, 534] on div "NEXT" at bounding box center [832, 554] width 620 height 73
click at [844, 553] on button "NEXT" at bounding box center [832, 555] width 156 height 37
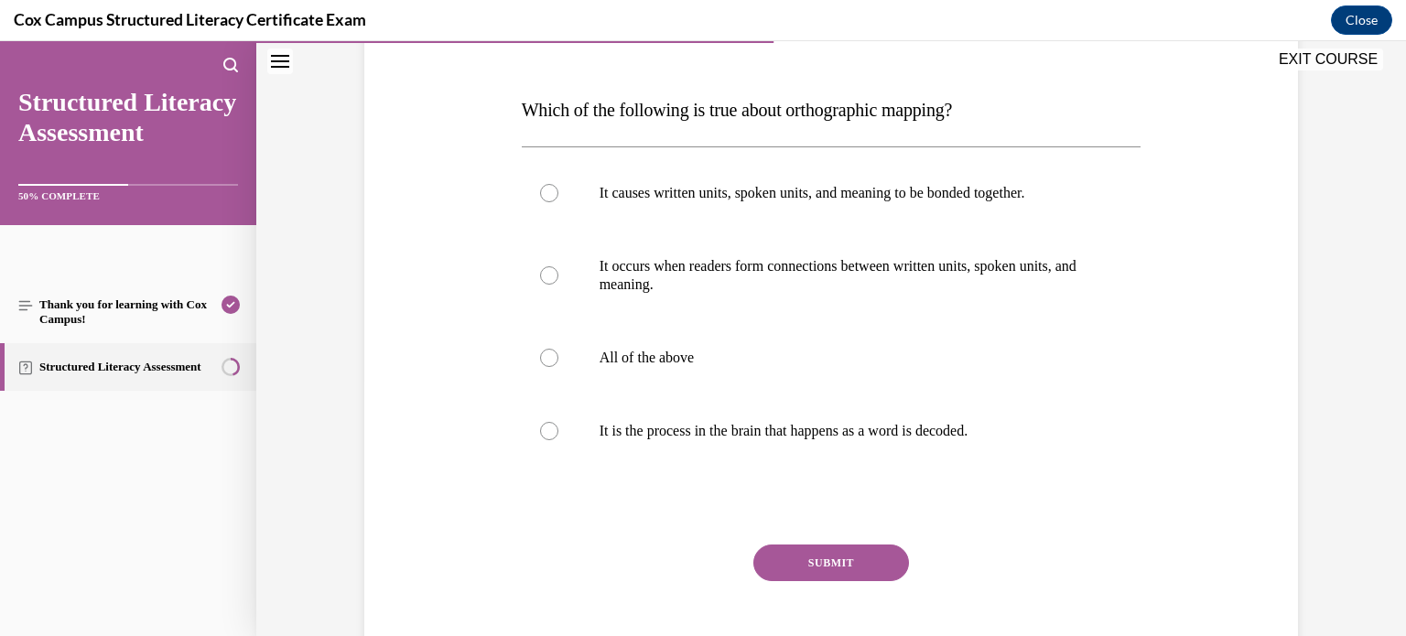
scroll to position [260, 0]
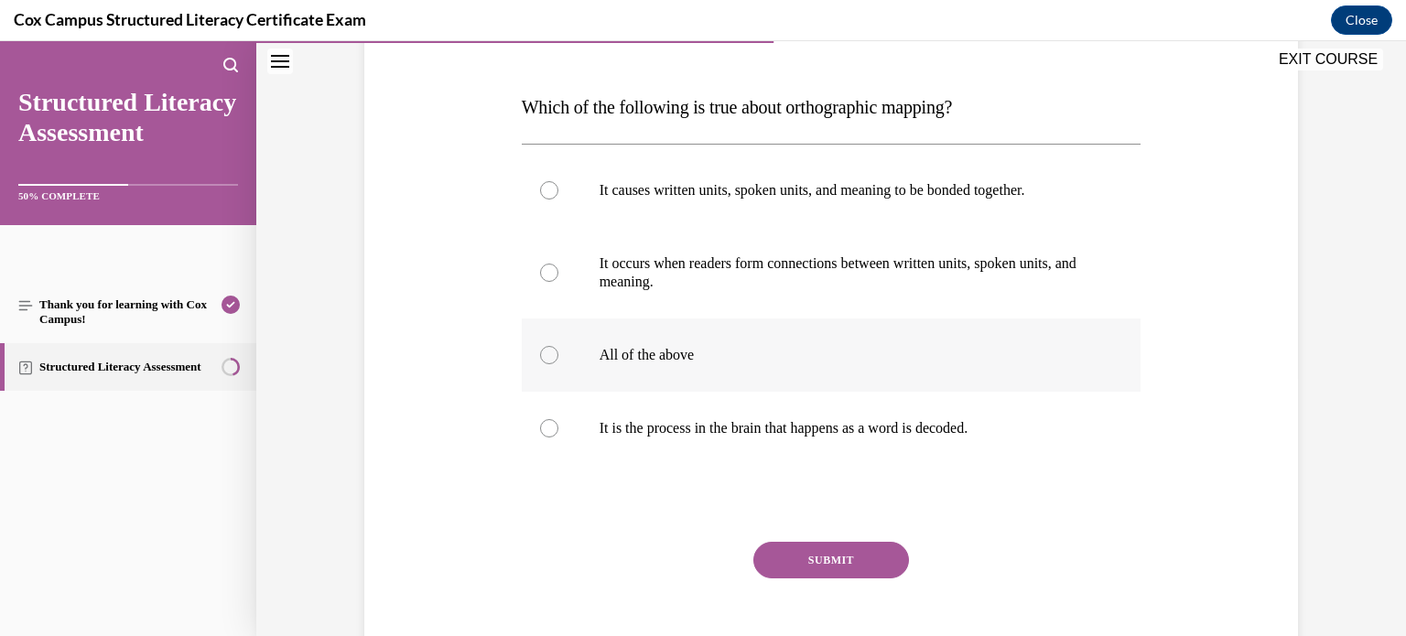
click at [740, 368] on label "All of the above" at bounding box center [832, 355] width 620 height 73
click at [559, 364] on input "All of the above" at bounding box center [549, 355] width 18 height 18
radio input "true"
click at [611, 244] on label "It occurs when readers form connections between written units, spoken units, an…" at bounding box center [832, 273] width 620 height 92
click at [559, 264] on input "It occurs when readers form connections between written units, spoken units, an…" at bounding box center [549, 273] width 18 height 18
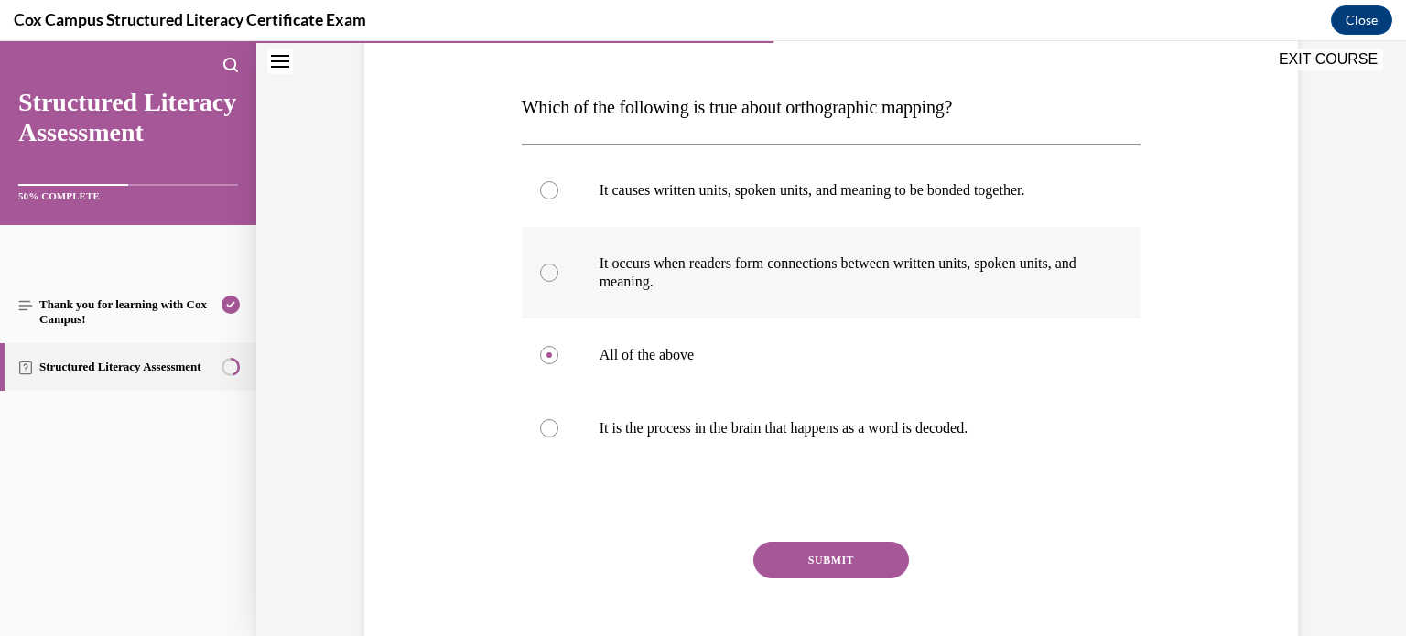
radio input "true"
click at [639, 187] on p "It causes written units, spoken units, and meaning to be bonded together." at bounding box center [848, 190] width 496 height 18
click at [559, 187] on input "It causes written units, spoken units, and meaning to be bonded together." at bounding box center [549, 190] width 18 height 18
radio input "true"
click at [630, 350] on p "All of the above" at bounding box center [848, 355] width 496 height 18
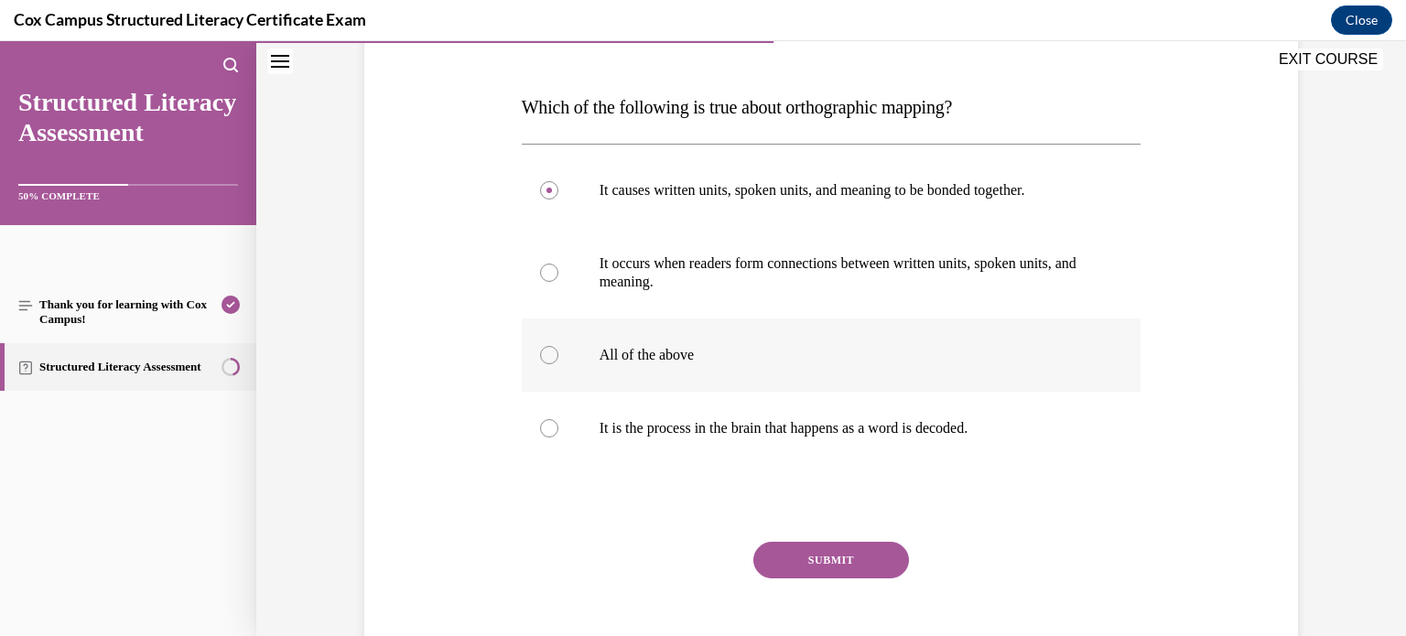
click at [559, 350] on input "All of the above" at bounding box center [549, 355] width 18 height 18
radio input "true"
click at [832, 553] on button "SUBMIT" at bounding box center [832, 560] width 156 height 37
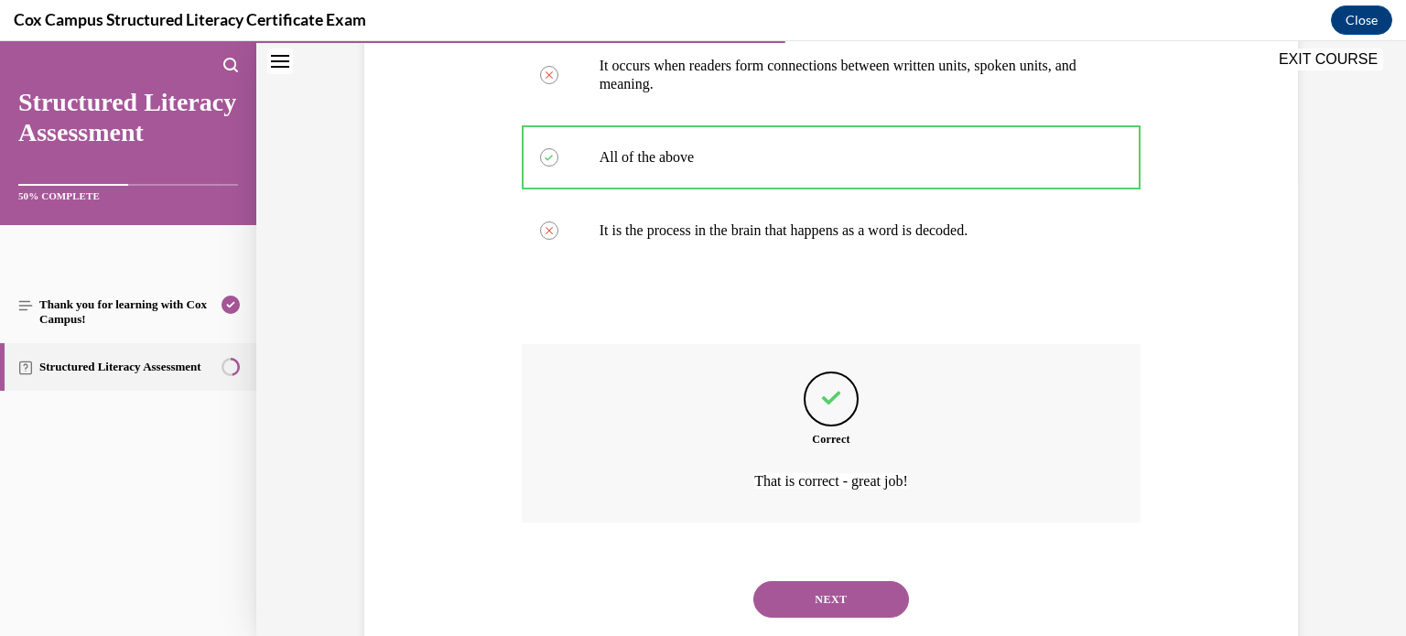
scroll to position [503, 0]
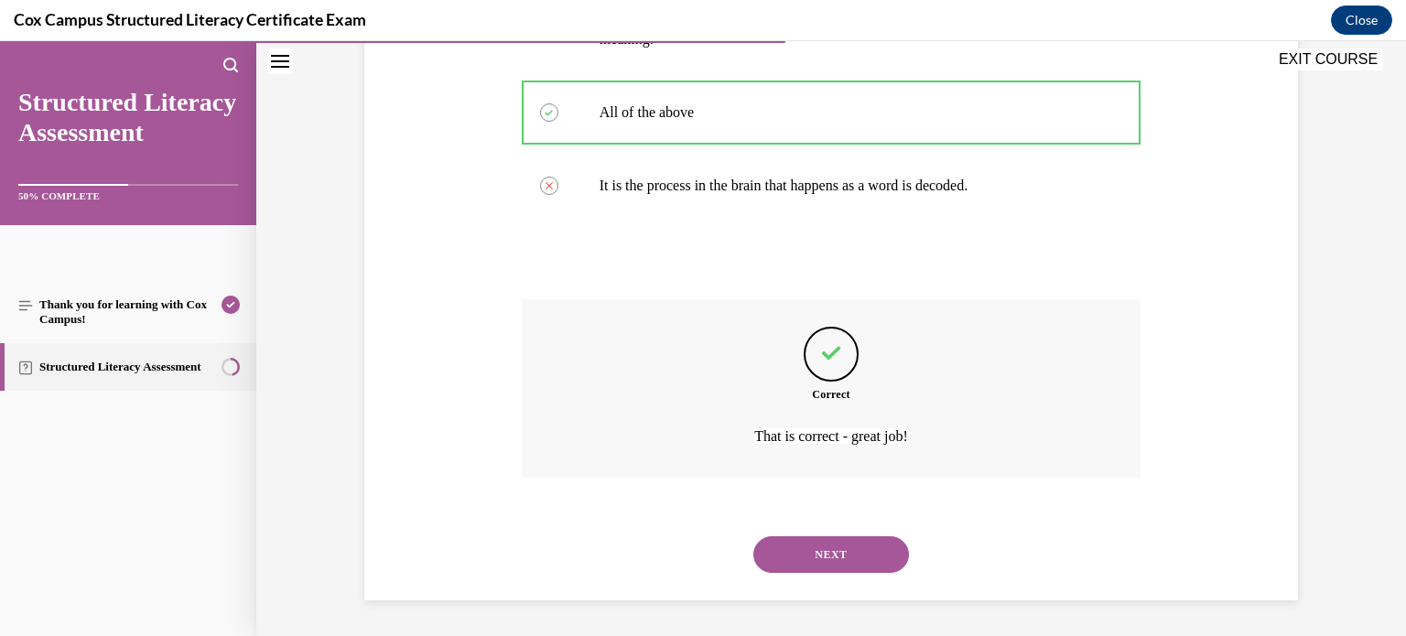
click at [786, 551] on button "NEXT" at bounding box center [832, 555] width 156 height 37
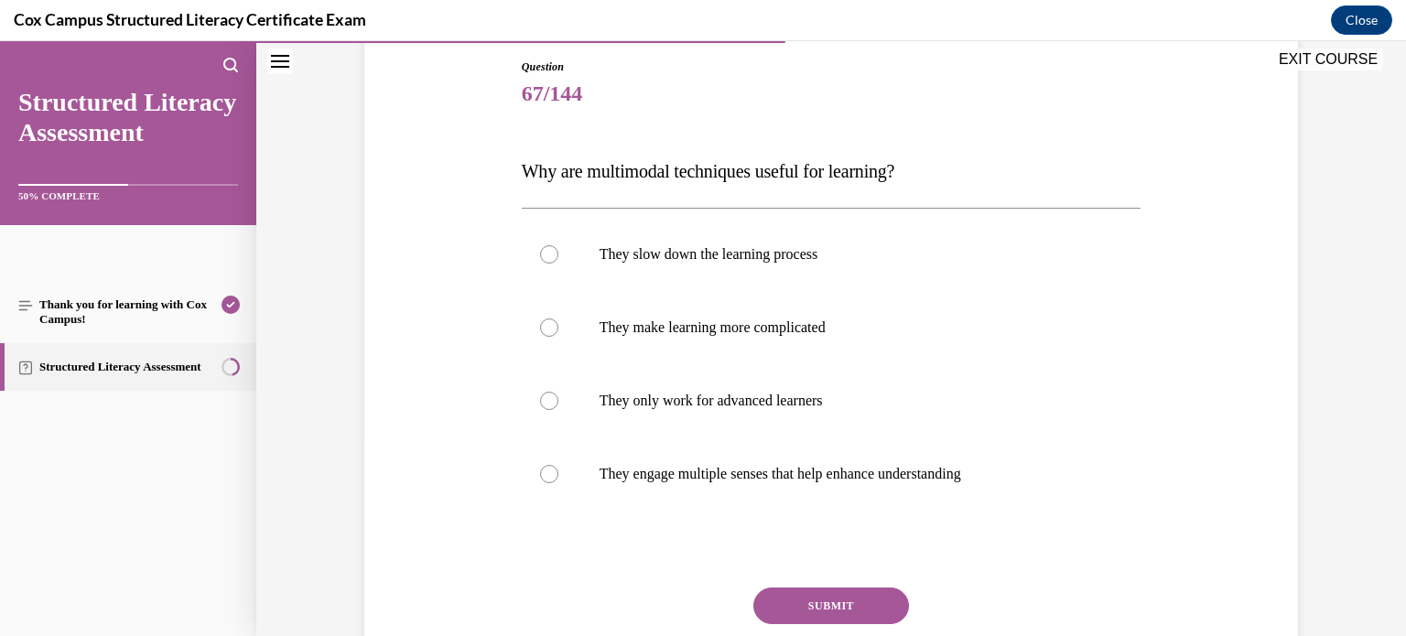
scroll to position [198, 0]
click at [803, 451] on label "They engage multiple senses that help enhance understanding" at bounding box center [832, 472] width 620 height 73
click at [559, 463] on input "They engage multiple senses that help enhance understanding" at bounding box center [549, 472] width 18 height 18
radio input "true"
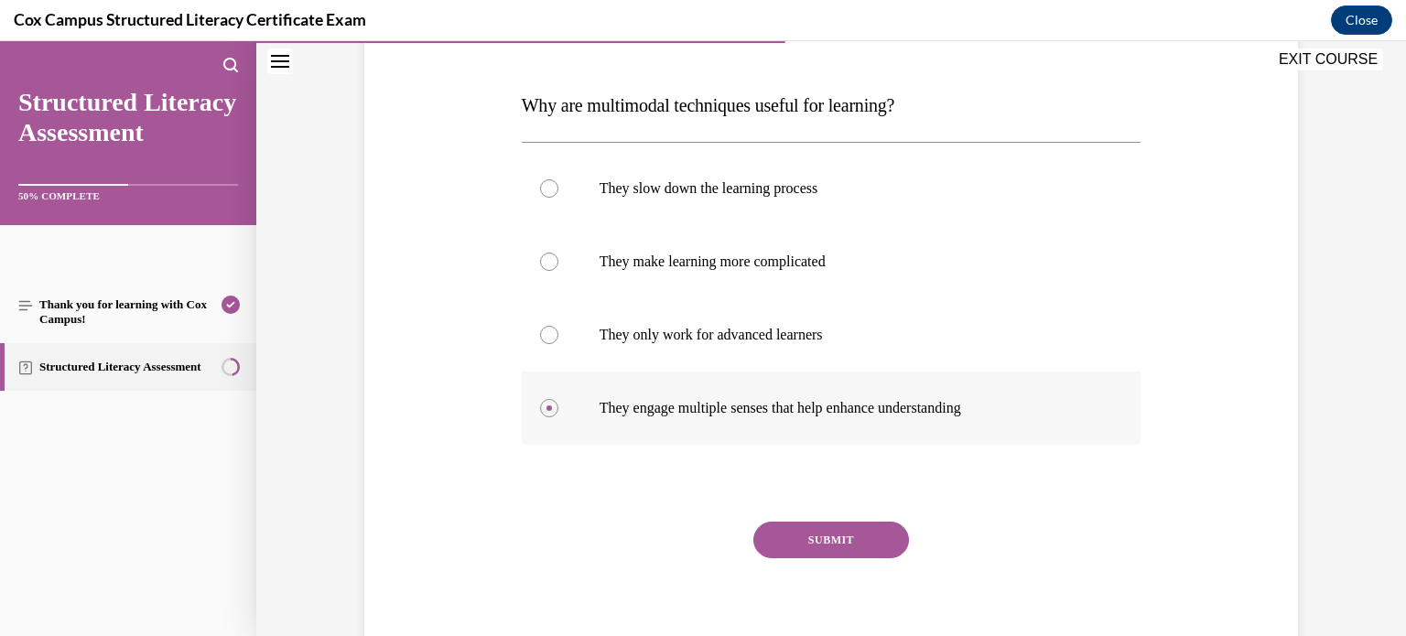
scroll to position [300, 0]
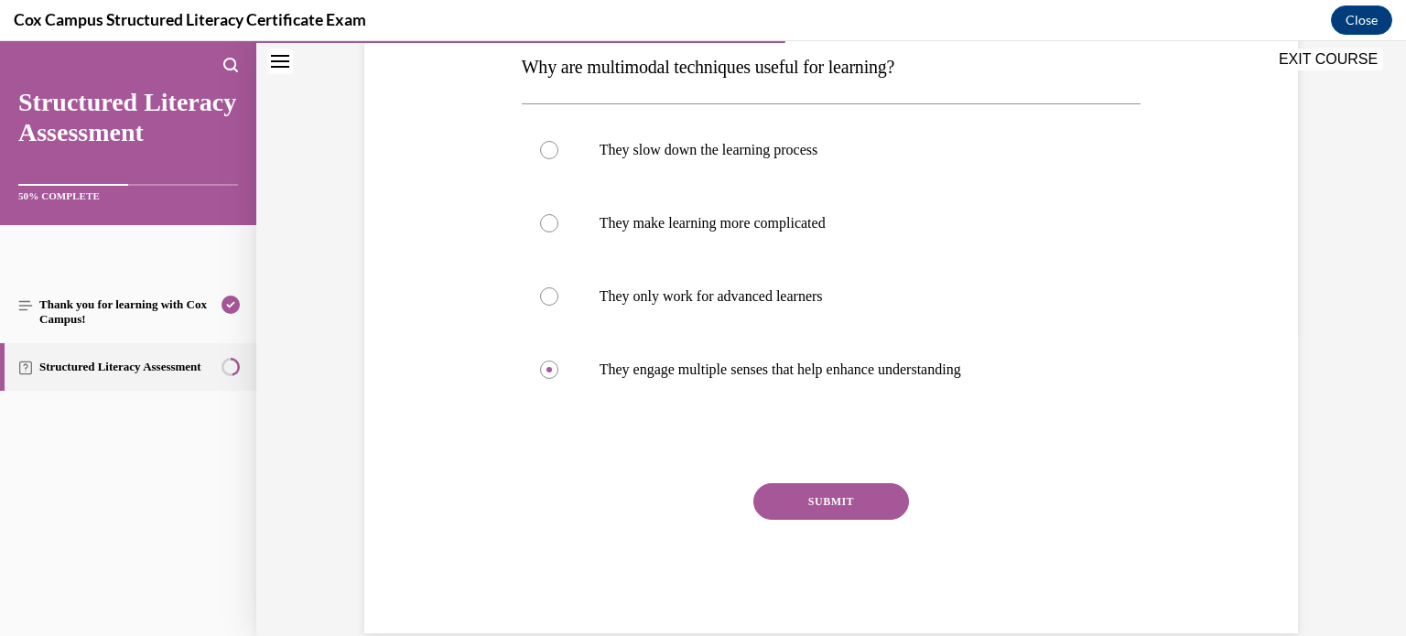
click at [888, 488] on button "SUBMIT" at bounding box center [832, 501] width 156 height 37
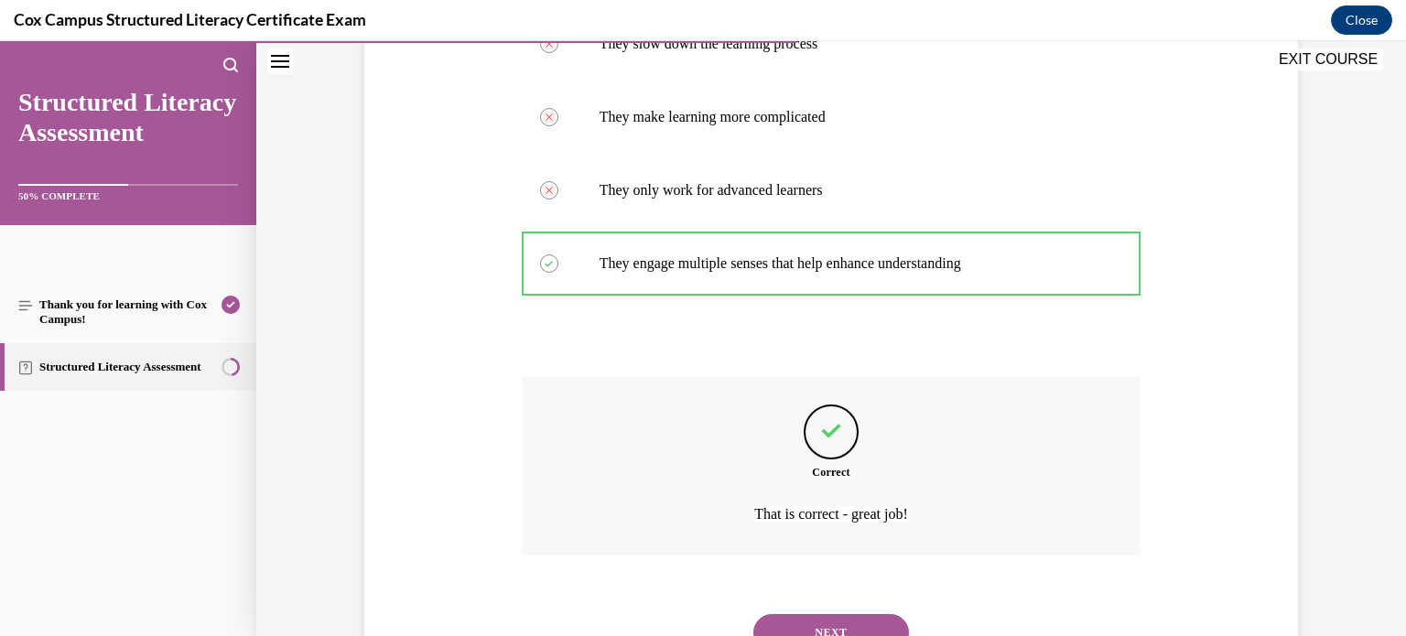
scroll to position [484, 0]
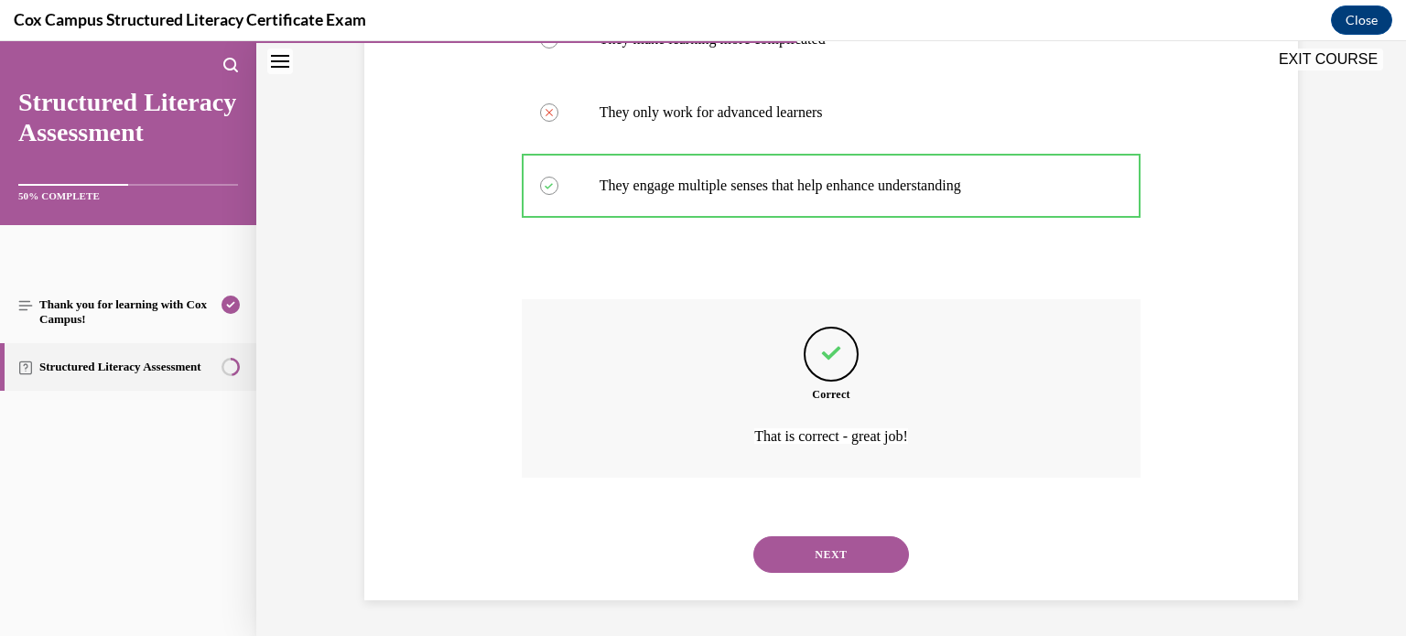
click at [815, 548] on button "NEXT" at bounding box center [832, 555] width 156 height 37
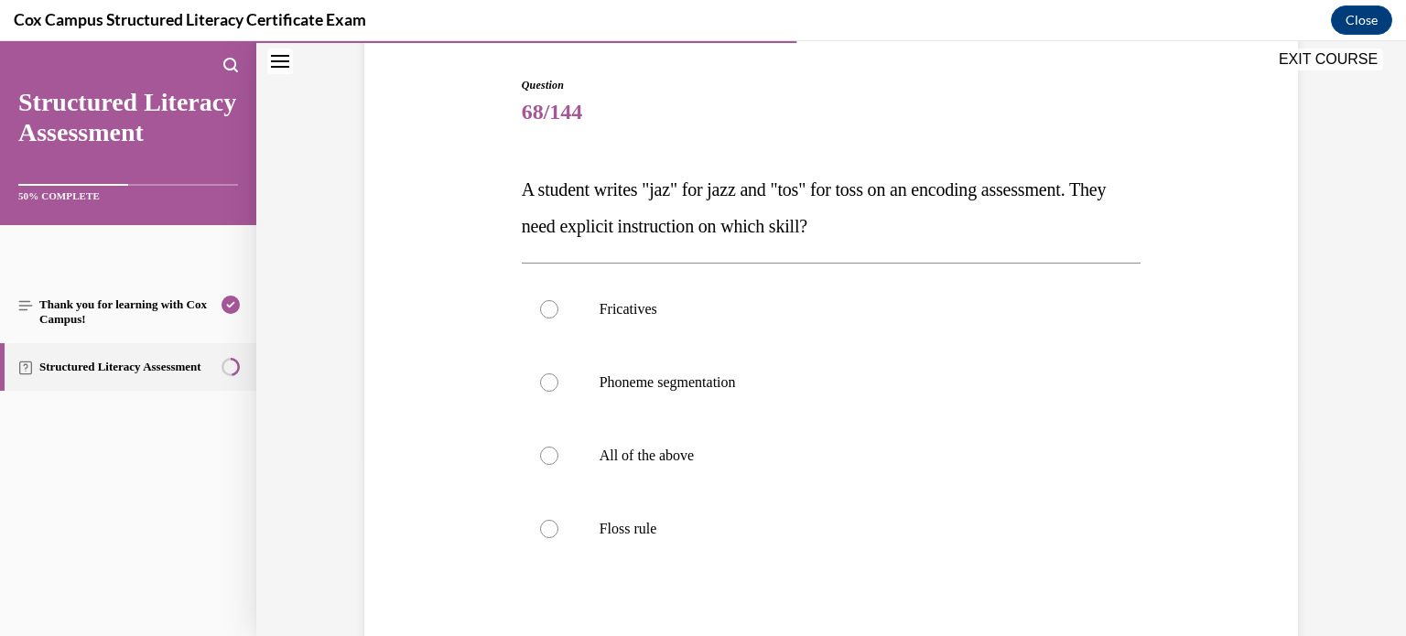
scroll to position [179, 0]
click at [851, 500] on label "Floss rule" at bounding box center [832, 528] width 620 height 73
click at [559, 519] on input "Floss rule" at bounding box center [549, 528] width 18 height 18
radio input "true"
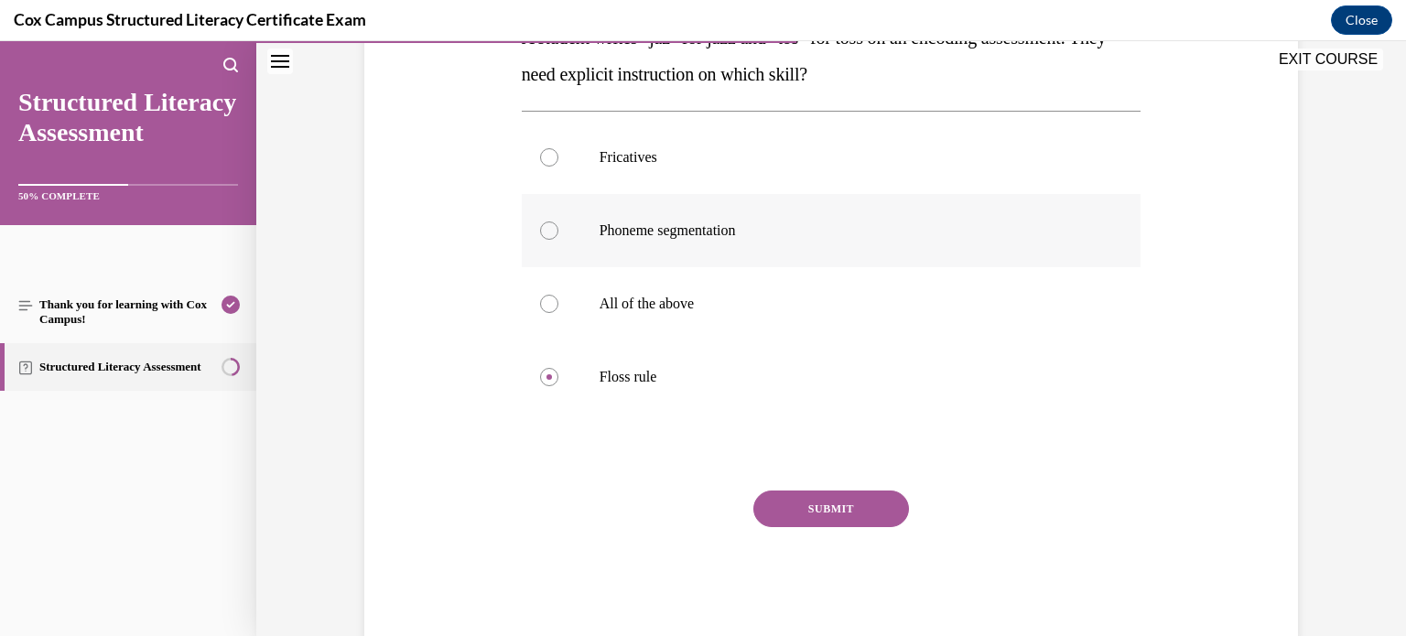
scroll to position [370, 0]
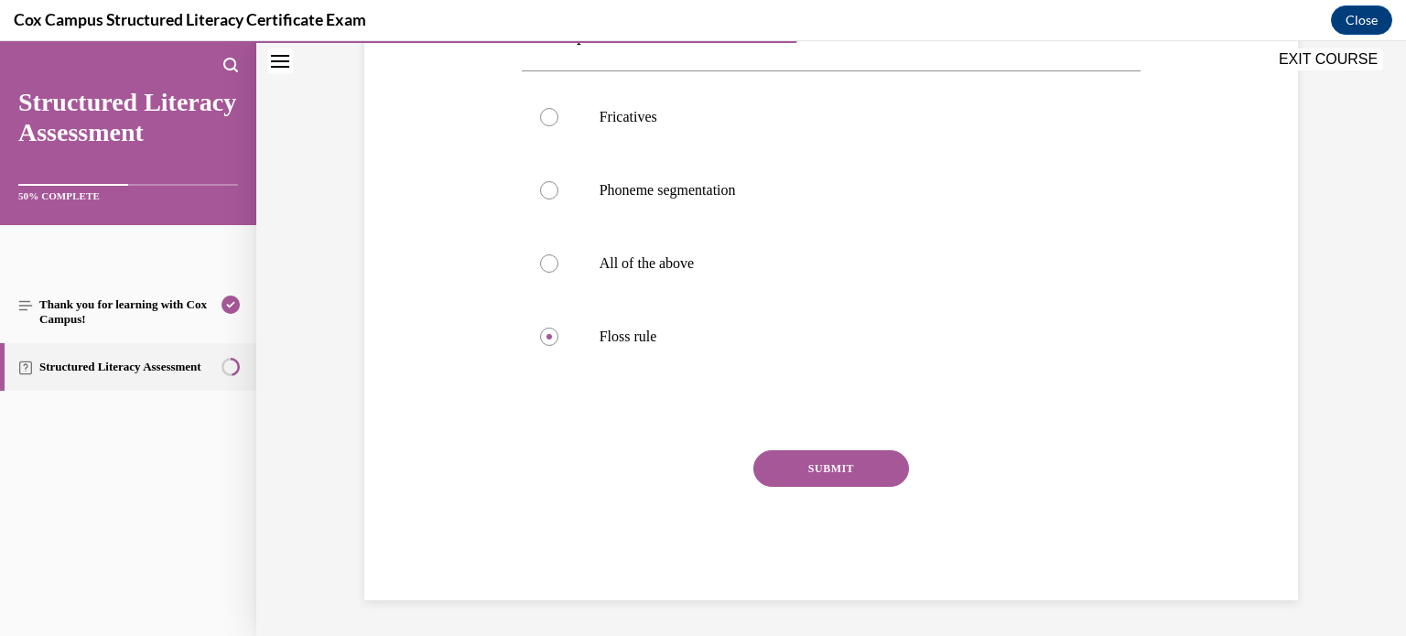
click at [841, 476] on button "SUBMIT" at bounding box center [832, 468] width 156 height 37
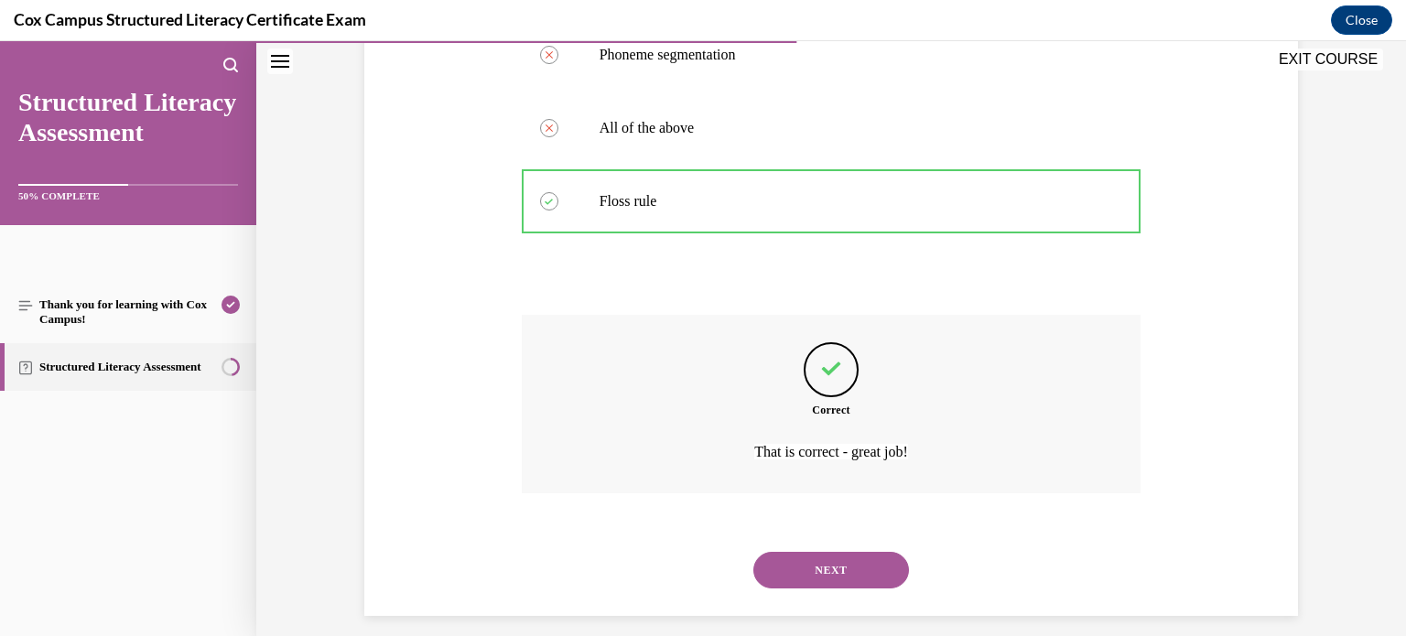
scroll to position [521, 0]
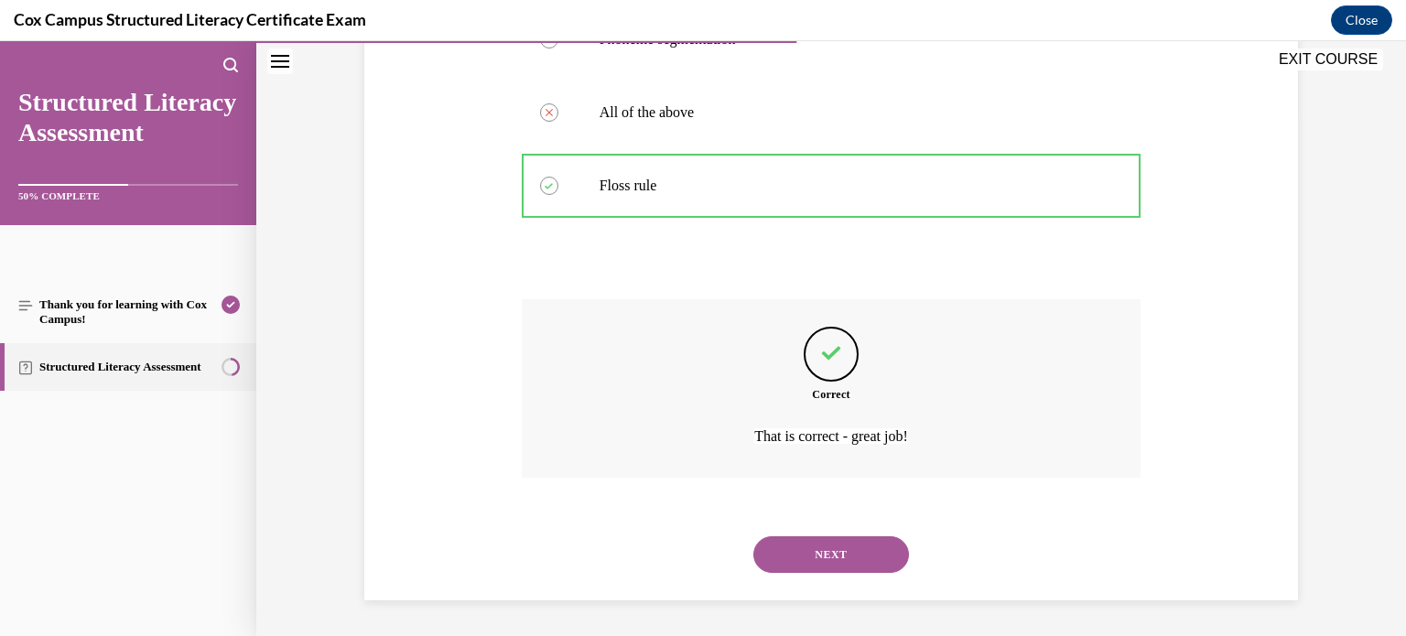
click at [869, 556] on button "NEXT" at bounding box center [832, 555] width 156 height 37
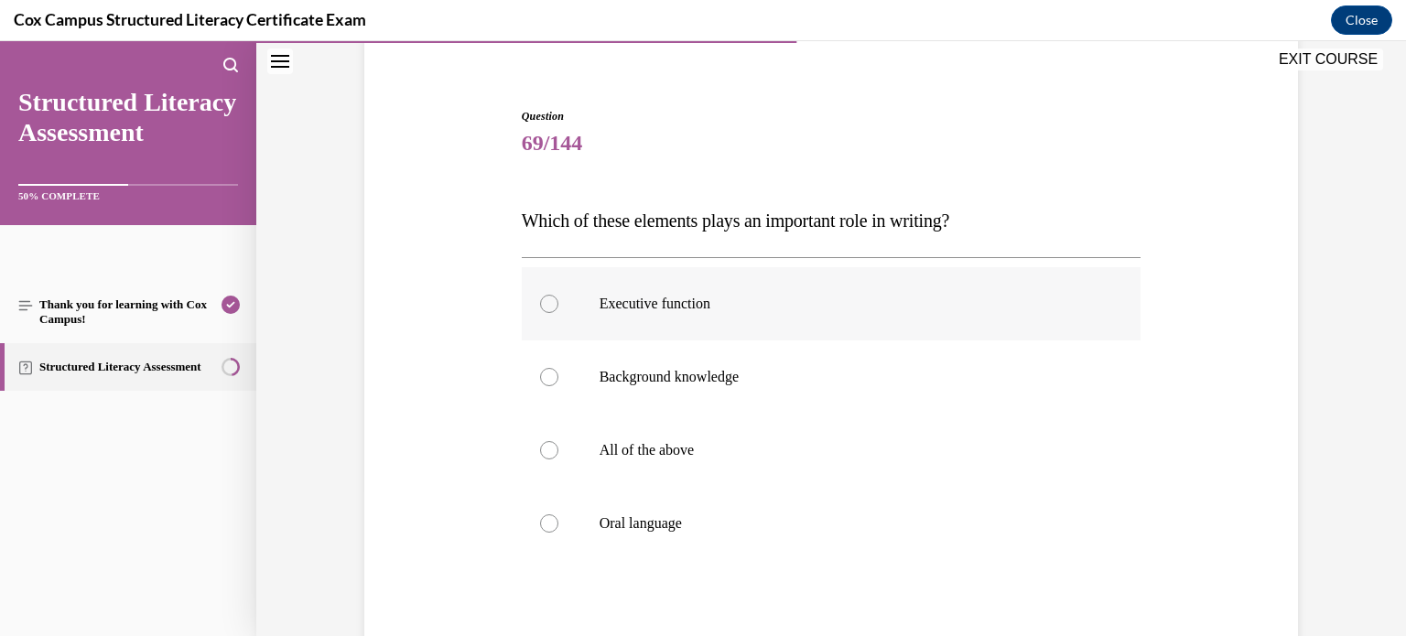
scroll to position [217, 0]
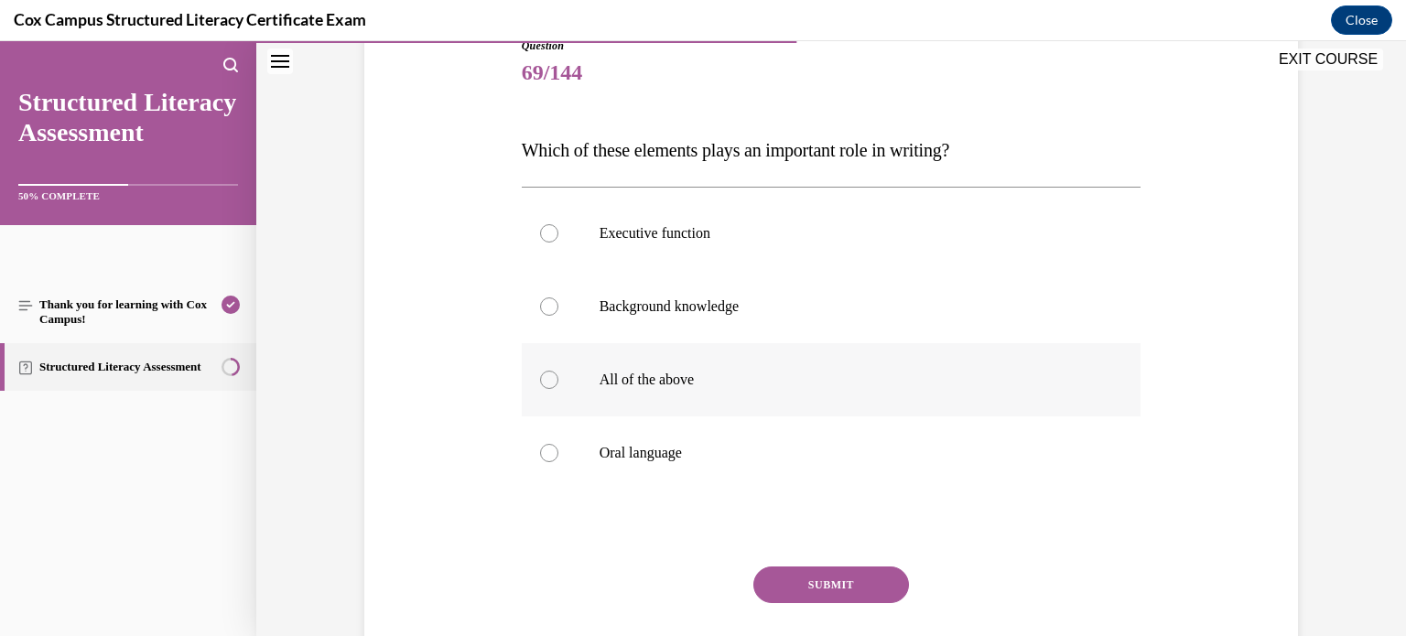
click at [846, 381] on p "All of the above" at bounding box center [848, 380] width 496 height 18
click at [559, 381] on input "All of the above" at bounding box center [549, 380] width 18 height 18
radio input "true"
click at [877, 559] on div "Question 69/144 Which of these elements plays an important role in writing?   E…" at bounding box center [832, 377] width 620 height 679
click at [874, 588] on button "SUBMIT" at bounding box center [832, 585] width 156 height 37
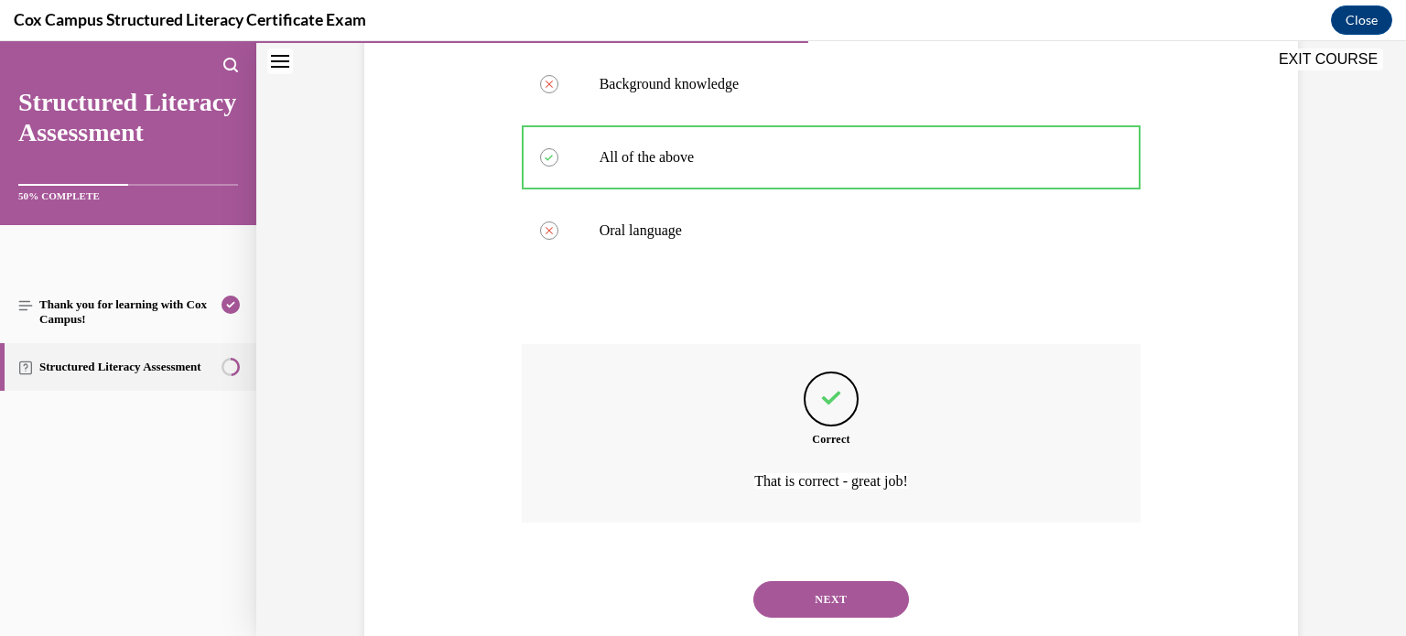
scroll to position [484, 0]
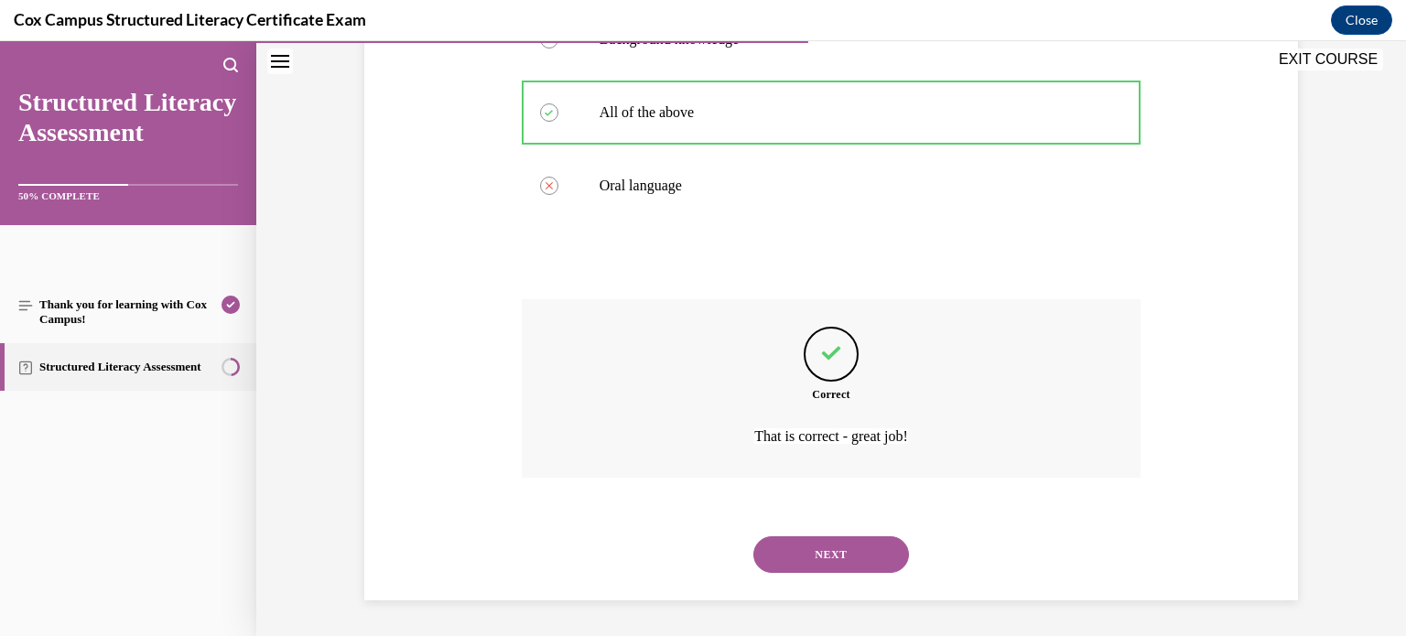
click at [846, 542] on button "NEXT" at bounding box center [832, 555] width 156 height 37
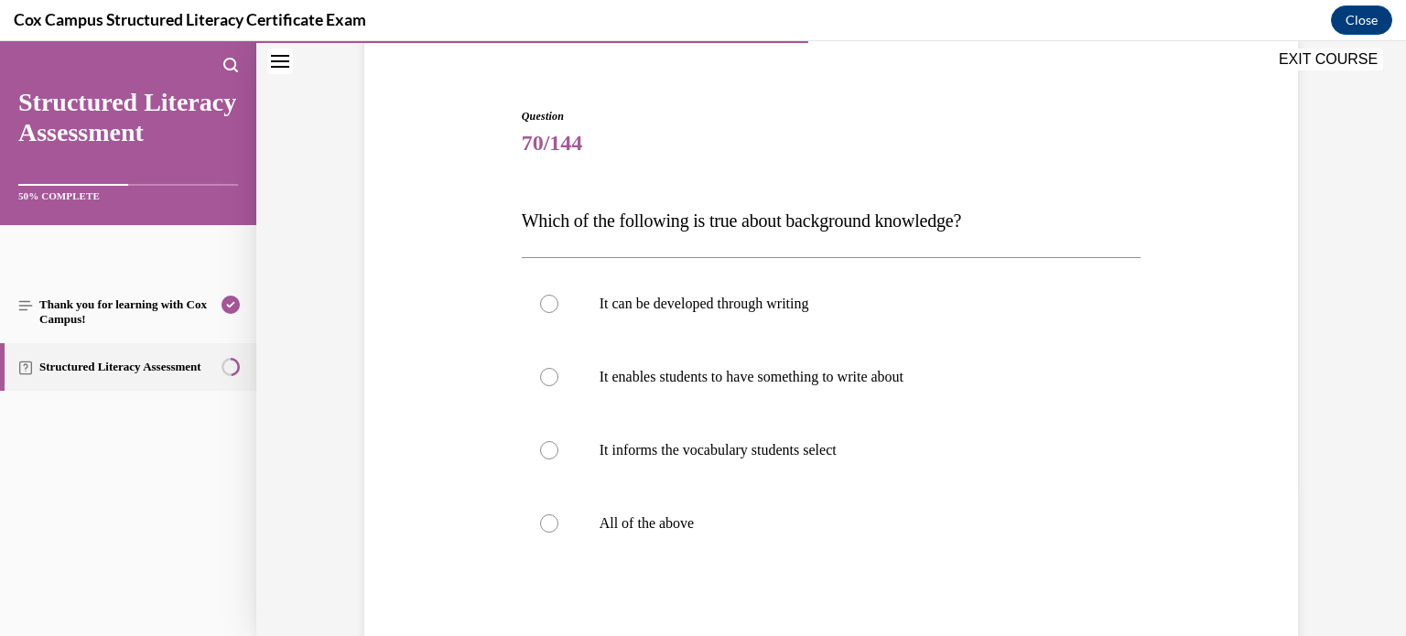
scroll to position [149, 0]
click at [818, 512] on p "All of the above" at bounding box center [848, 521] width 496 height 18
click at [559, 512] on input "All of the above" at bounding box center [549, 521] width 18 height 18
radio input "true"
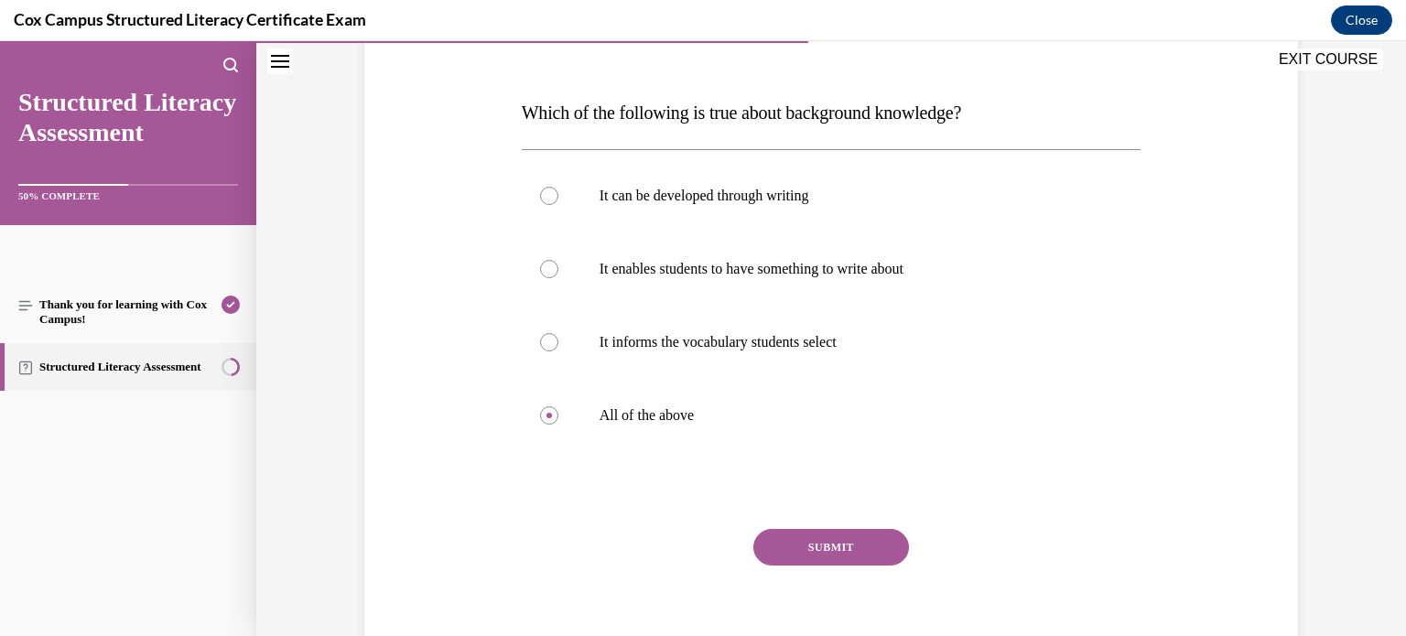
click at [833, 538] on button "SUBMIT" at bounding box center [832, 547] width 156 height 37
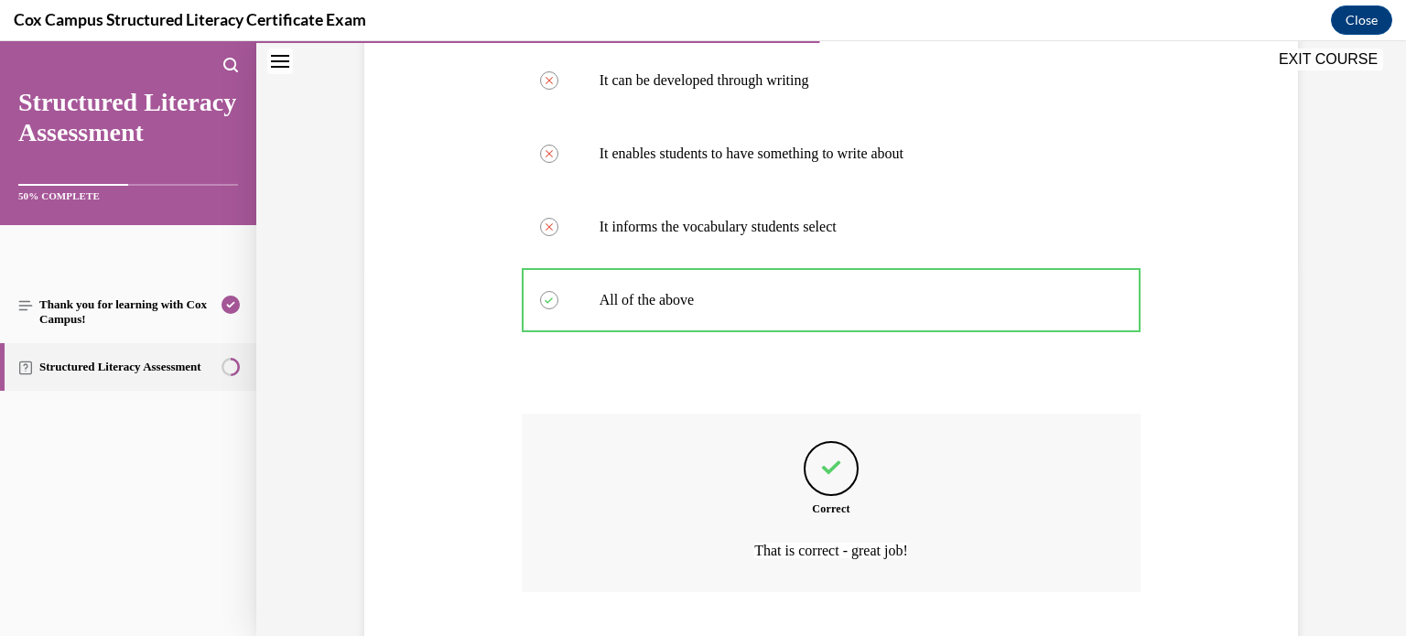
scroll to position [484, 0]
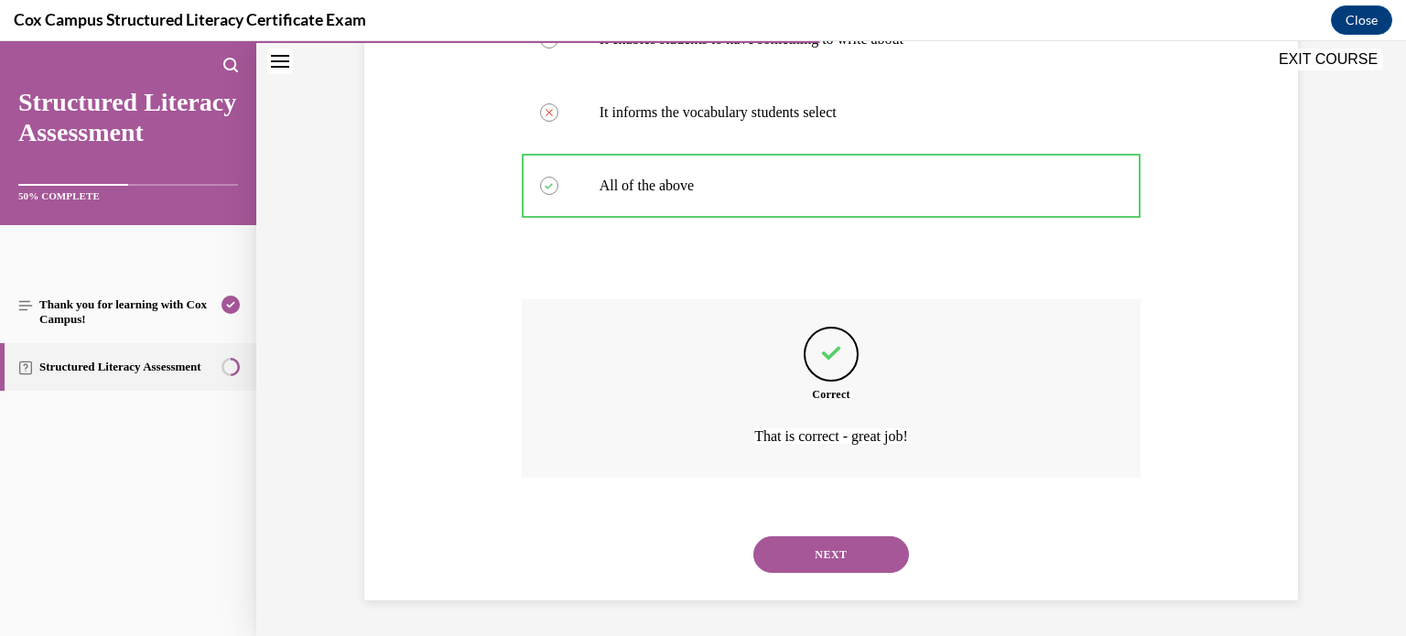
click at [872, 537] on button "NEXT" at bounding box center [832, 555] width 156 height 37
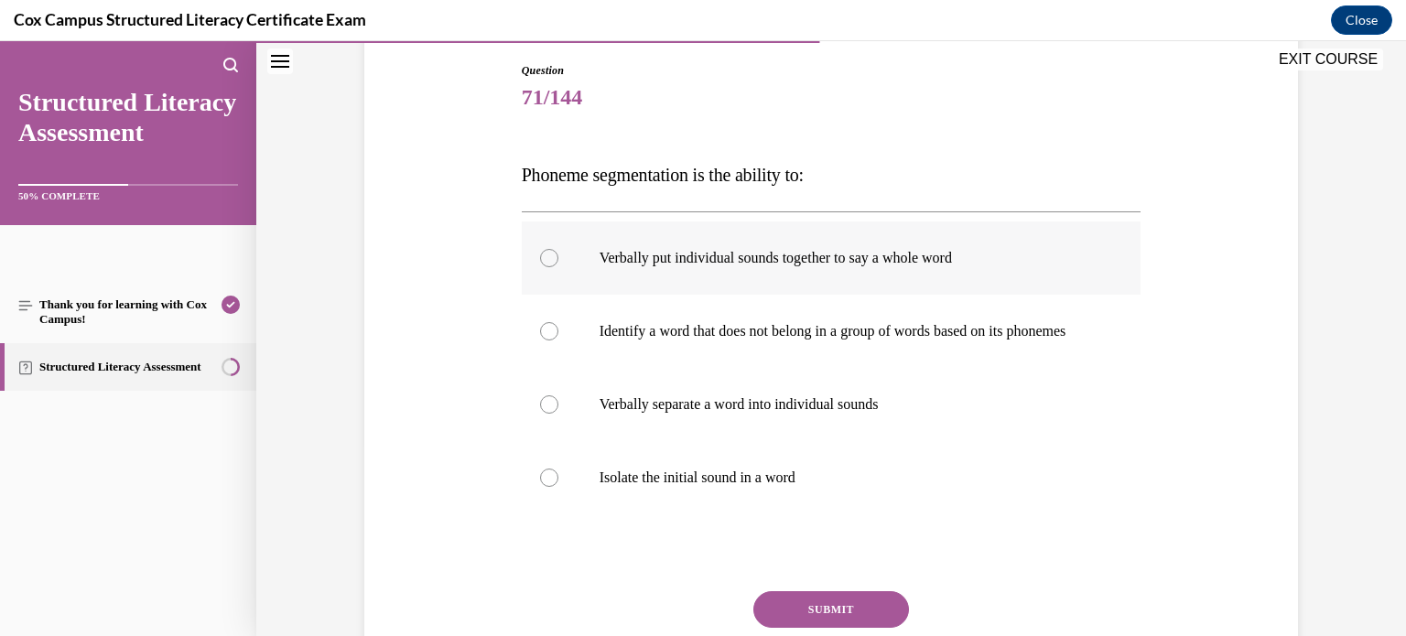
scroll to position [201, 0]
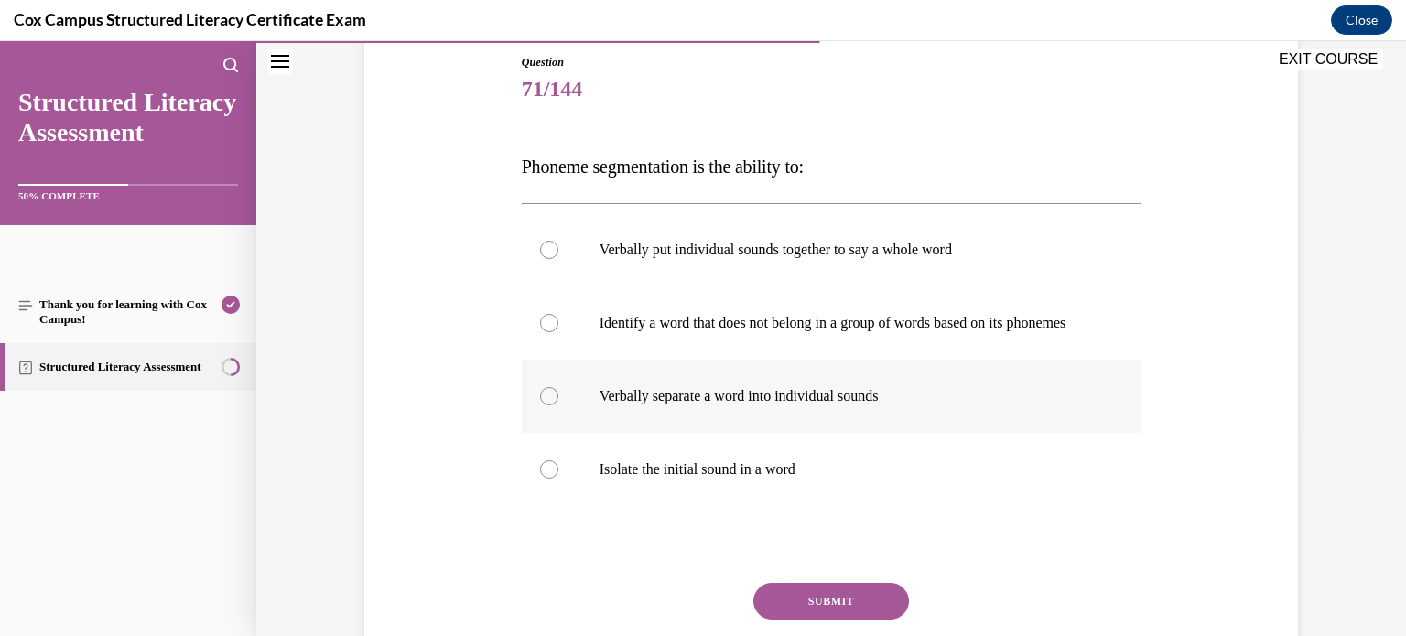
click at [976, 428] on label "Verbally separate a word into individual sounds" at bounding box center [832, 396] width 620 height 73
click at [559, 406] on input "Verbally separate a word into individual sounds" at bounding box center [549, 396] width 18 height 18
radio input "true"
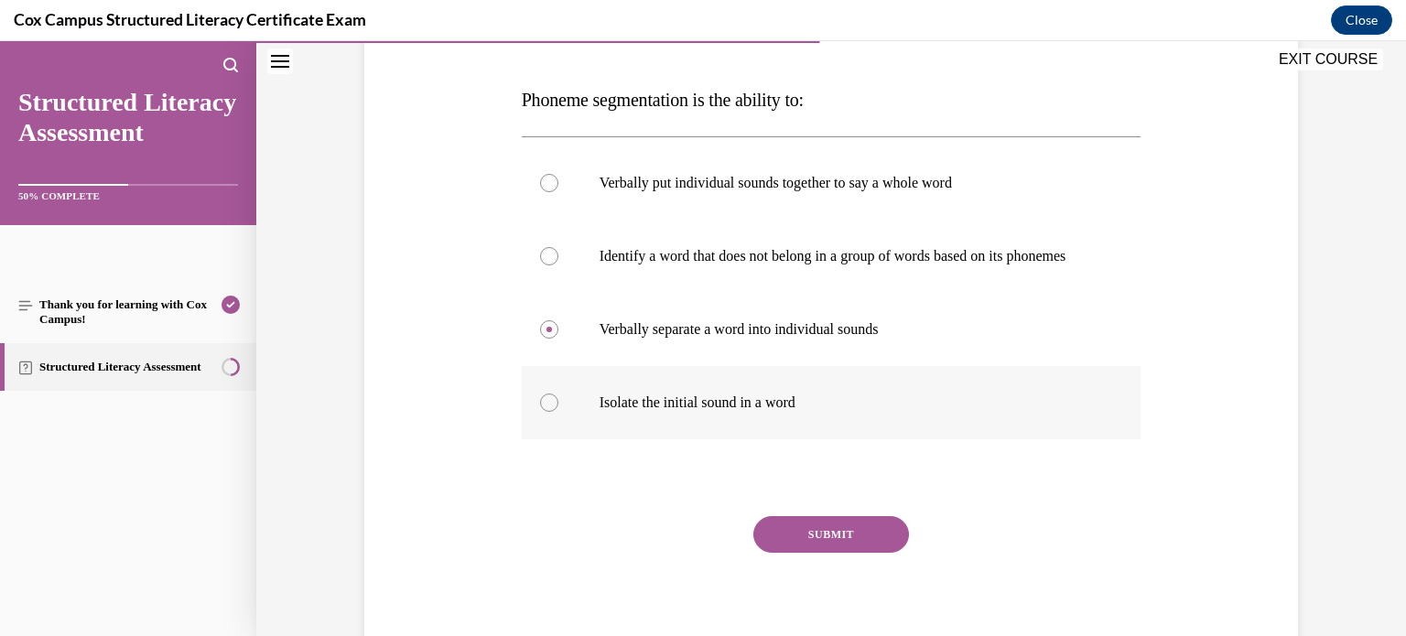
scroll to position [297, 0]
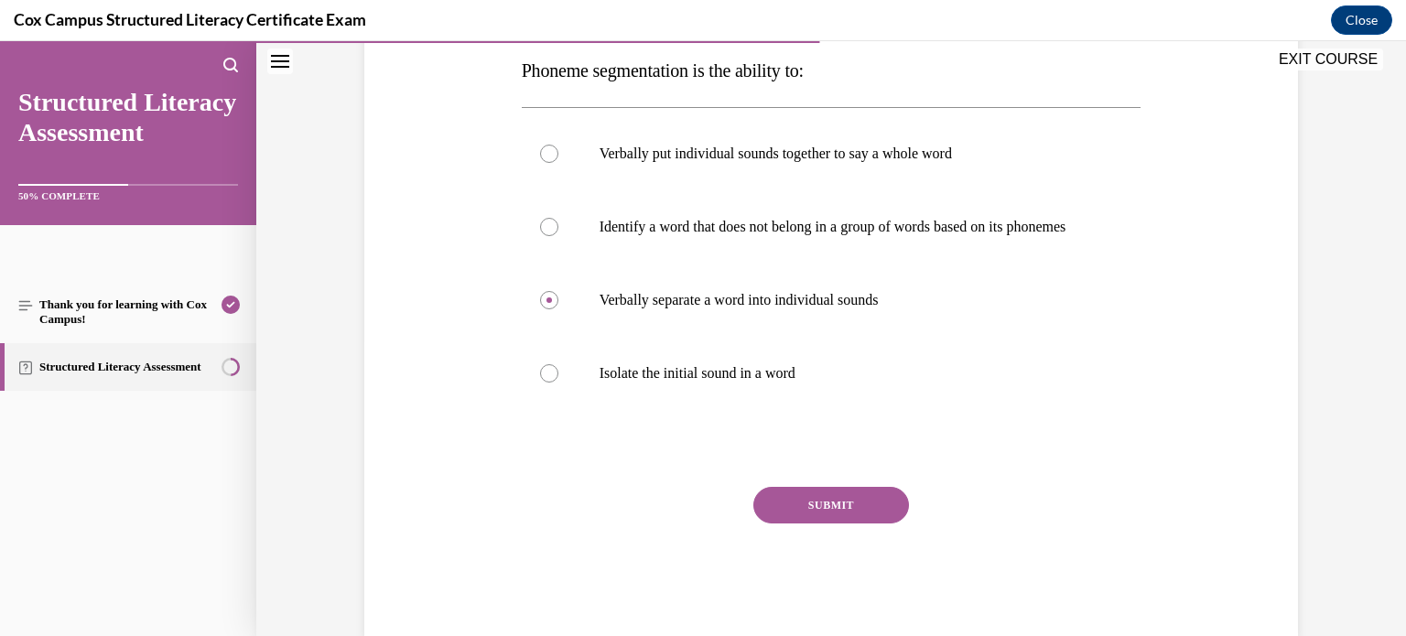
click at [880, 524] on button "SUBMIT" at bounding box center [832, 505] width 156 height 37
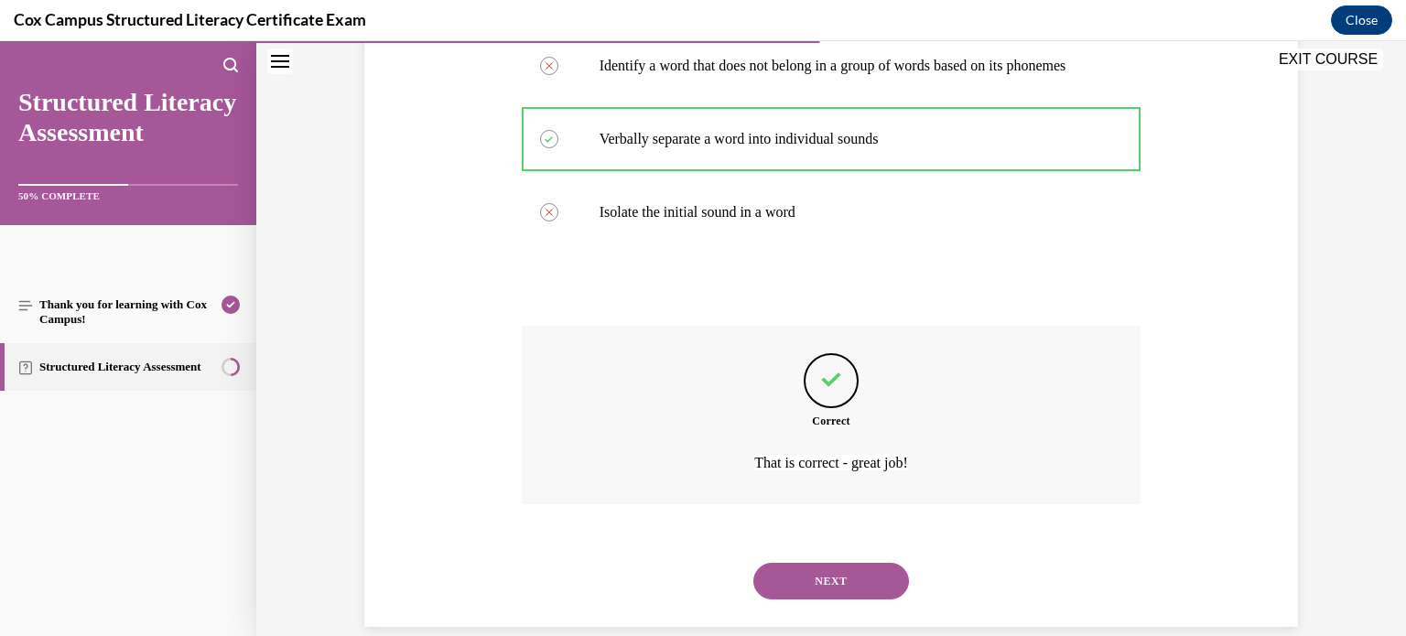
scroll to position [503, 0]
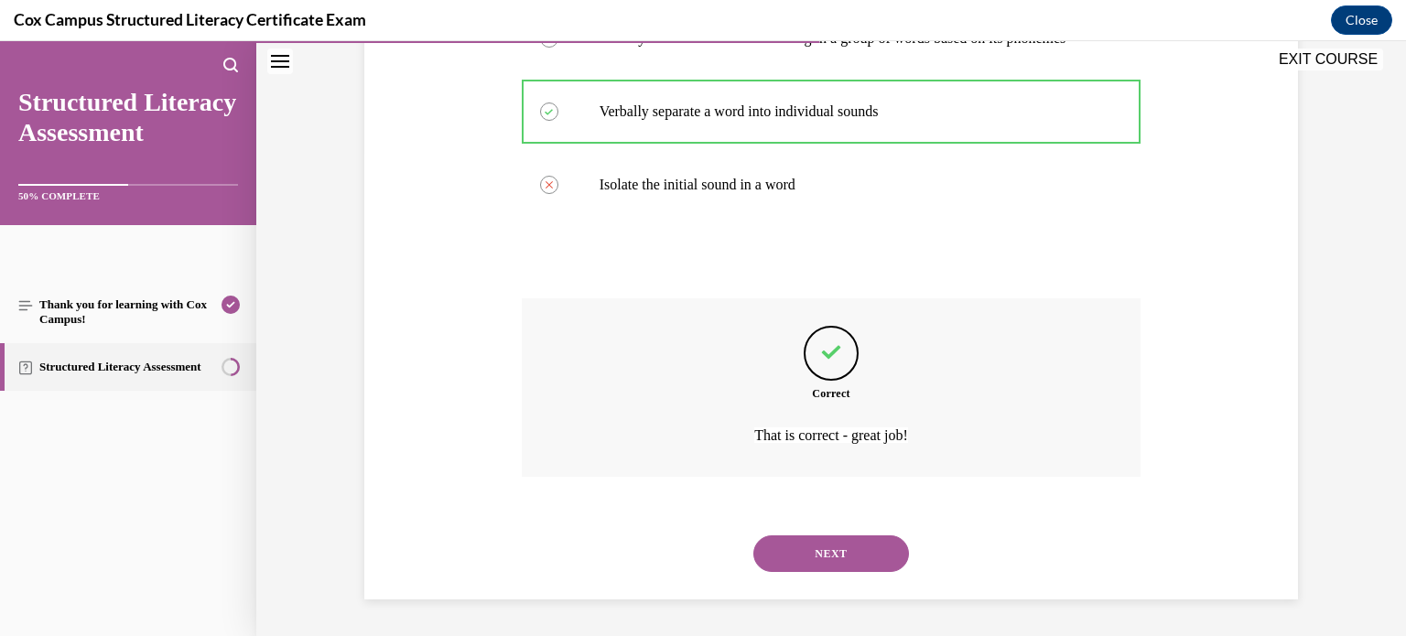
click at [858, 553] on button "NEXT" at bounding box center [832, 554] width 156 height 37
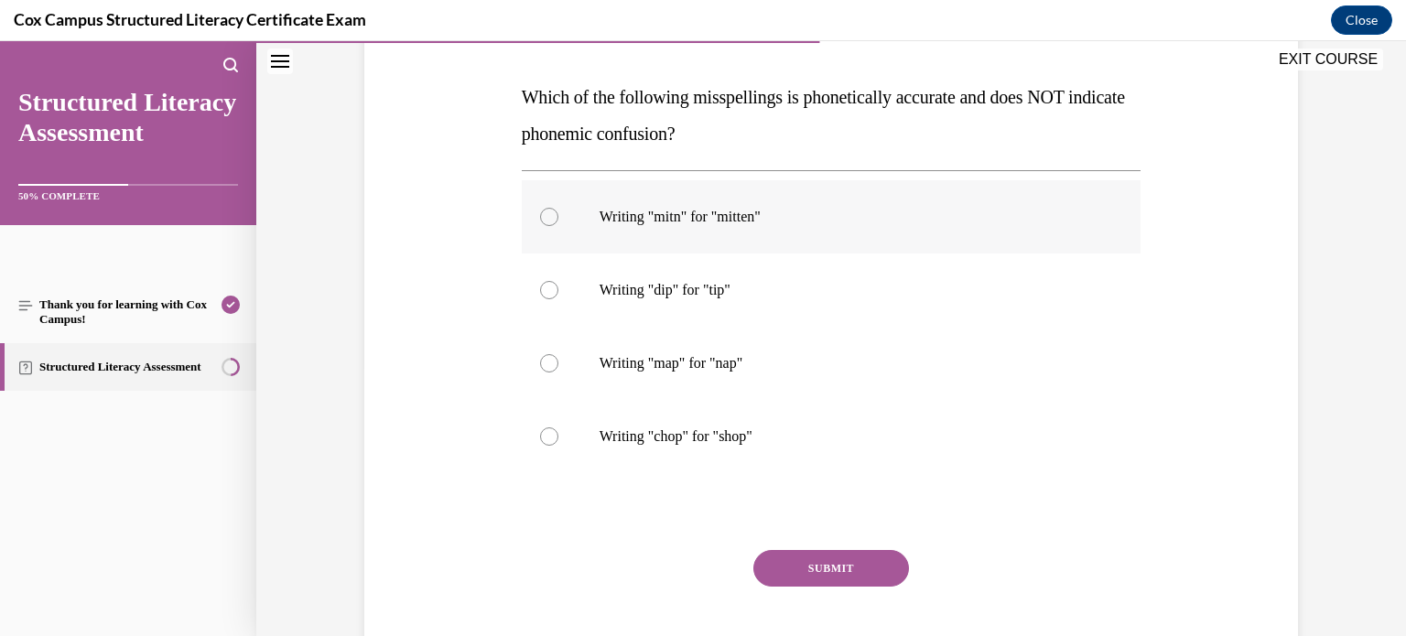
scroll to position [267, 0]
click at [803, 225] on p "Writing "mitn" for "mitten"" at bounding box center [848, 220] width 496 height 18
click at [559, 225] on input "Writing "mitn" for "mitten"" at bounding box center [549, 220] width 18 height 18
radio input "true"
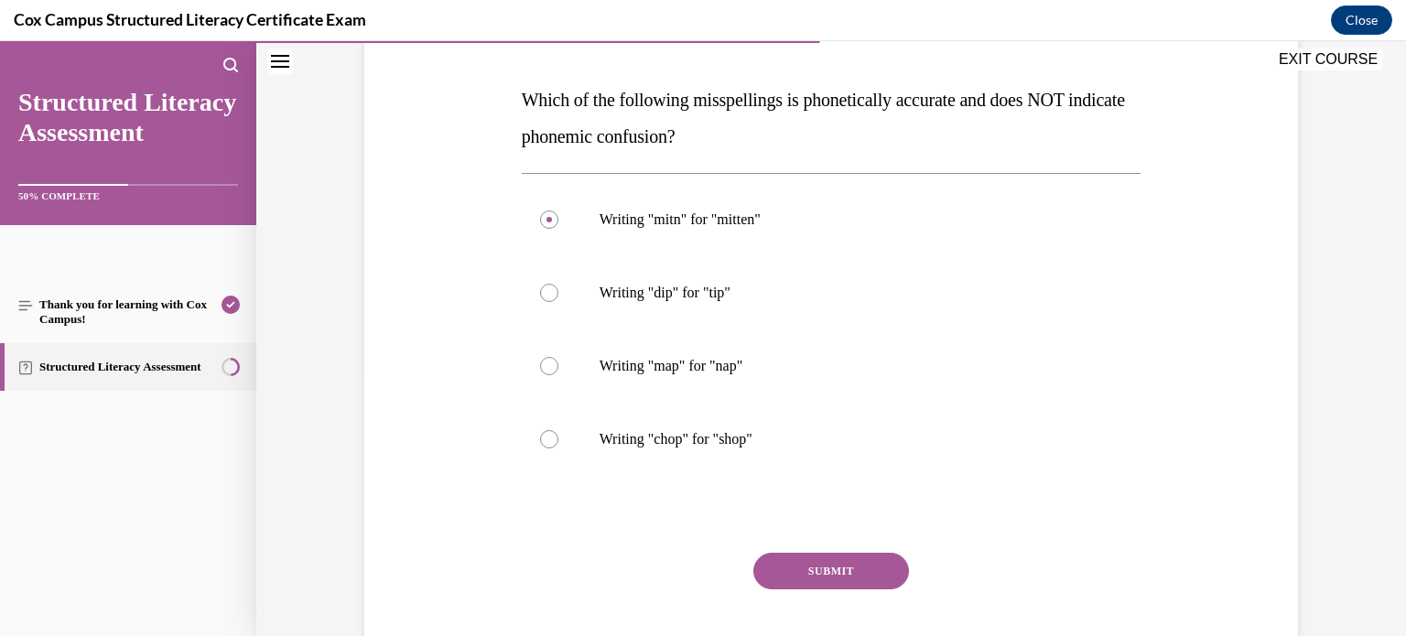
click at [822, 578] on button "SUBMIT" at bounding box center [832, 571] width 156 height 37
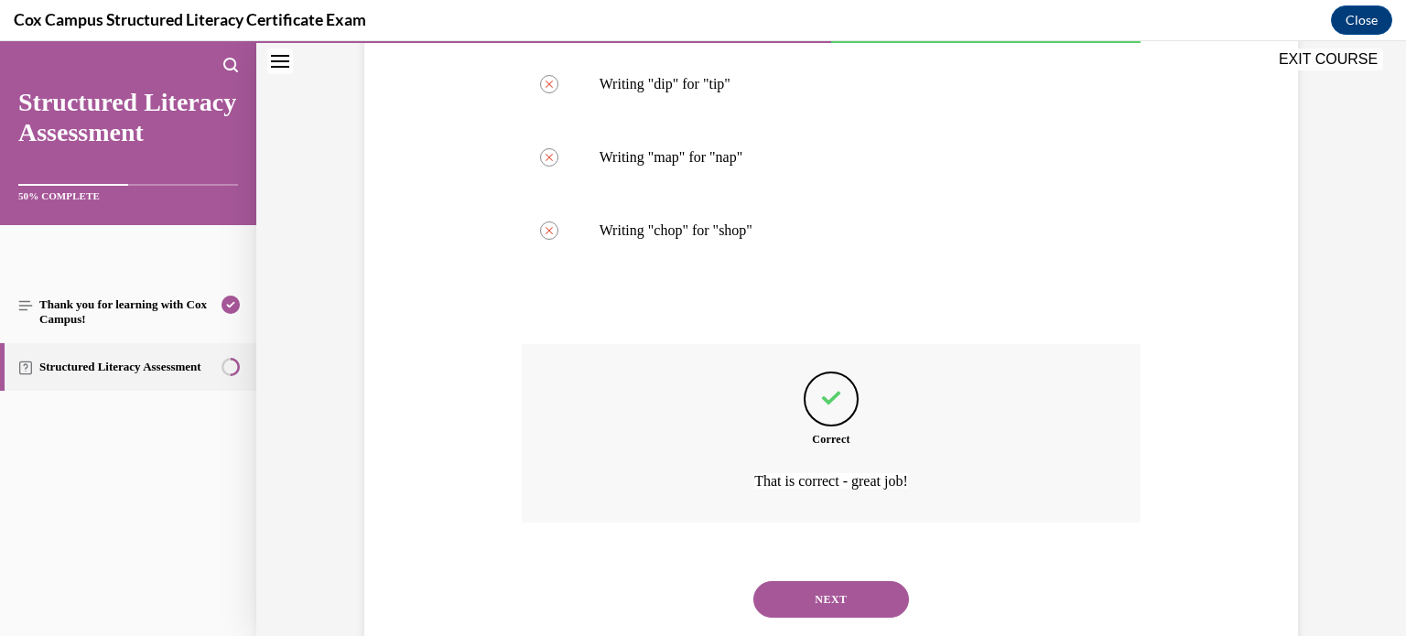
scroll to position [521, 0]
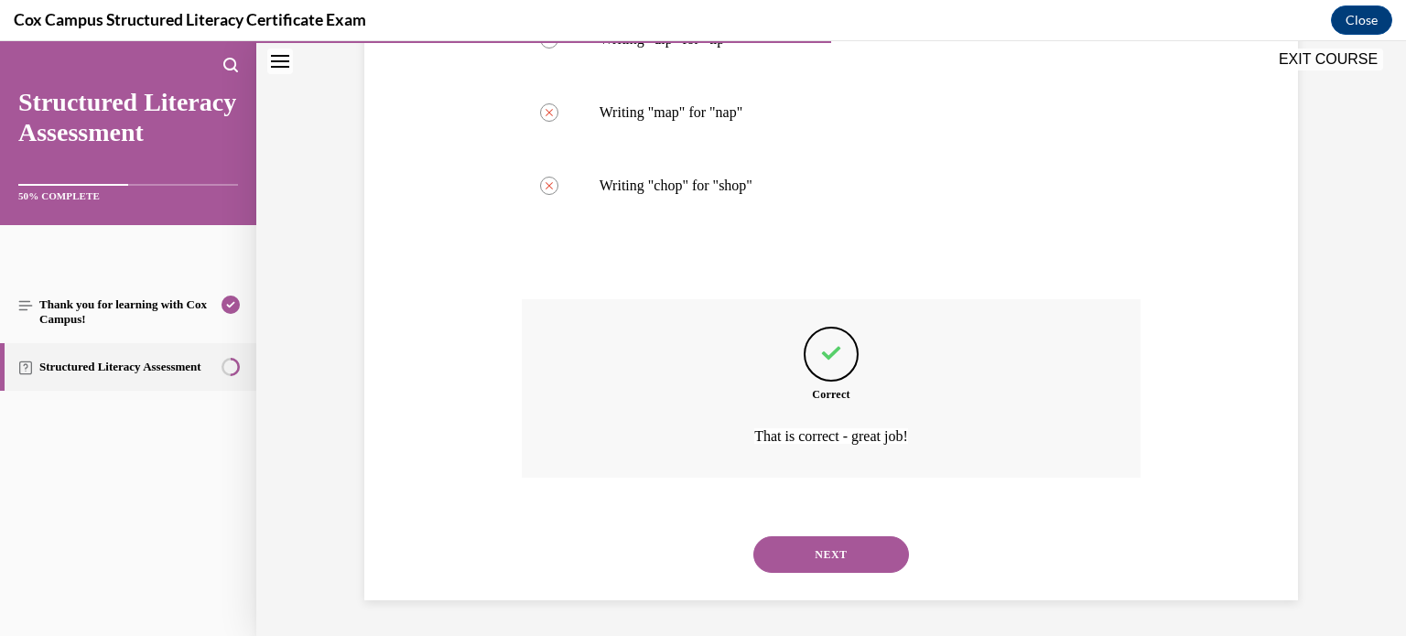
click at [829, 562] on button "NEXT" at bounding box center [832, 555] width 156 height 37
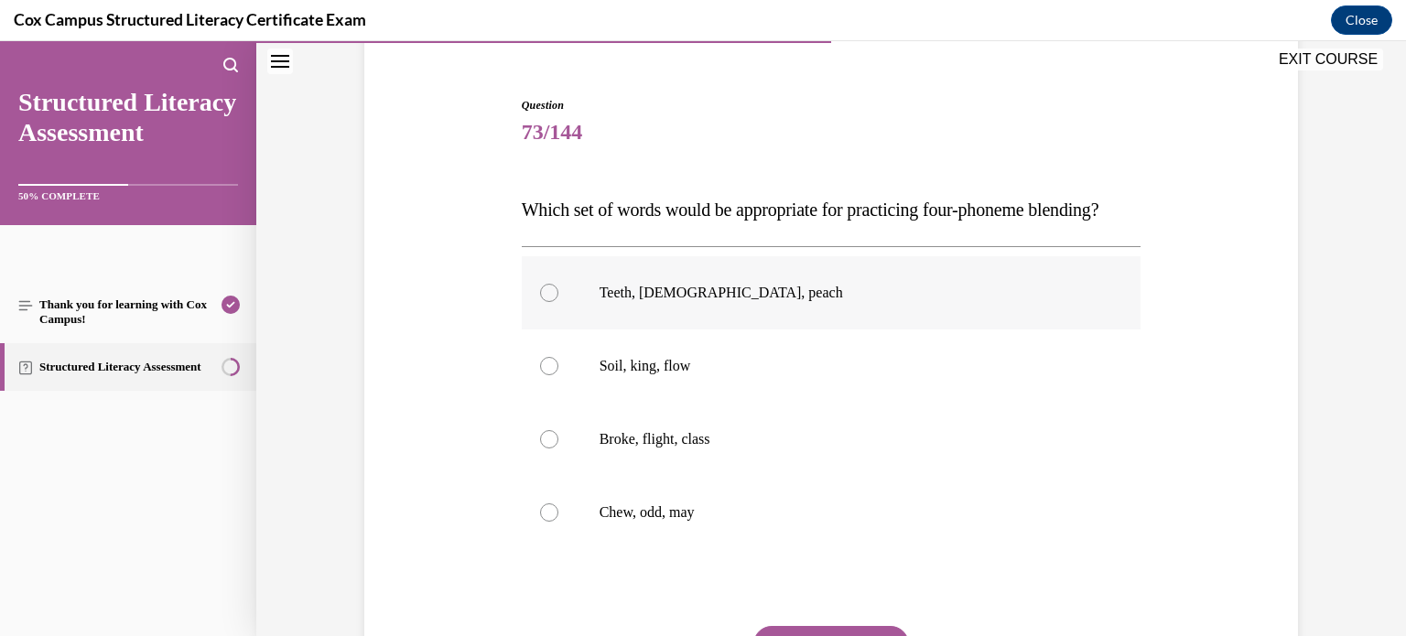
scroll to position [207, 0]
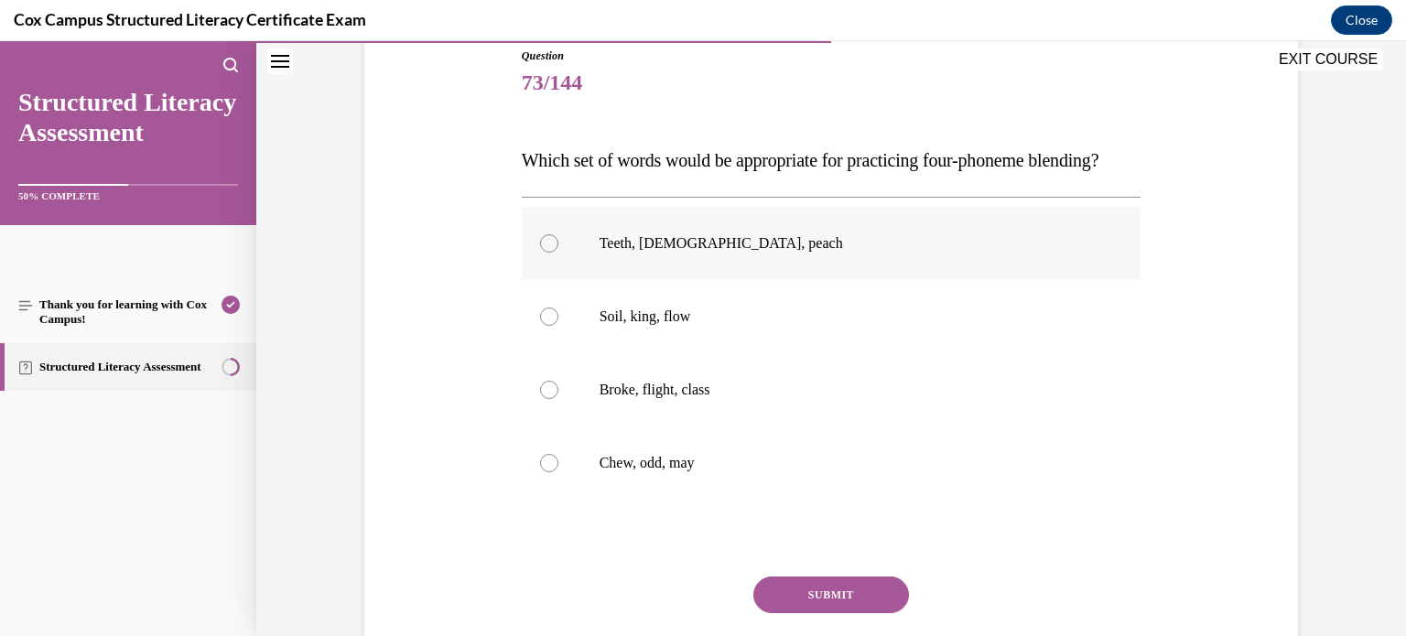
click at [960, 252] on label "Teeth, chick, peach" at bounding box center [832, 243] width 620 height 73
click at [559, 252] on input "Teeth, chick, peach" at bounding box center [549, 243] width 18 height 18
radio input "true"
click at [613, 427] on label "Broke, flight, class" at bounding box center [832, 389] width 620 height 73
click at [559, 399] on input "Broke, flight, class" at bounding box center [549, 390] width 18 height 18
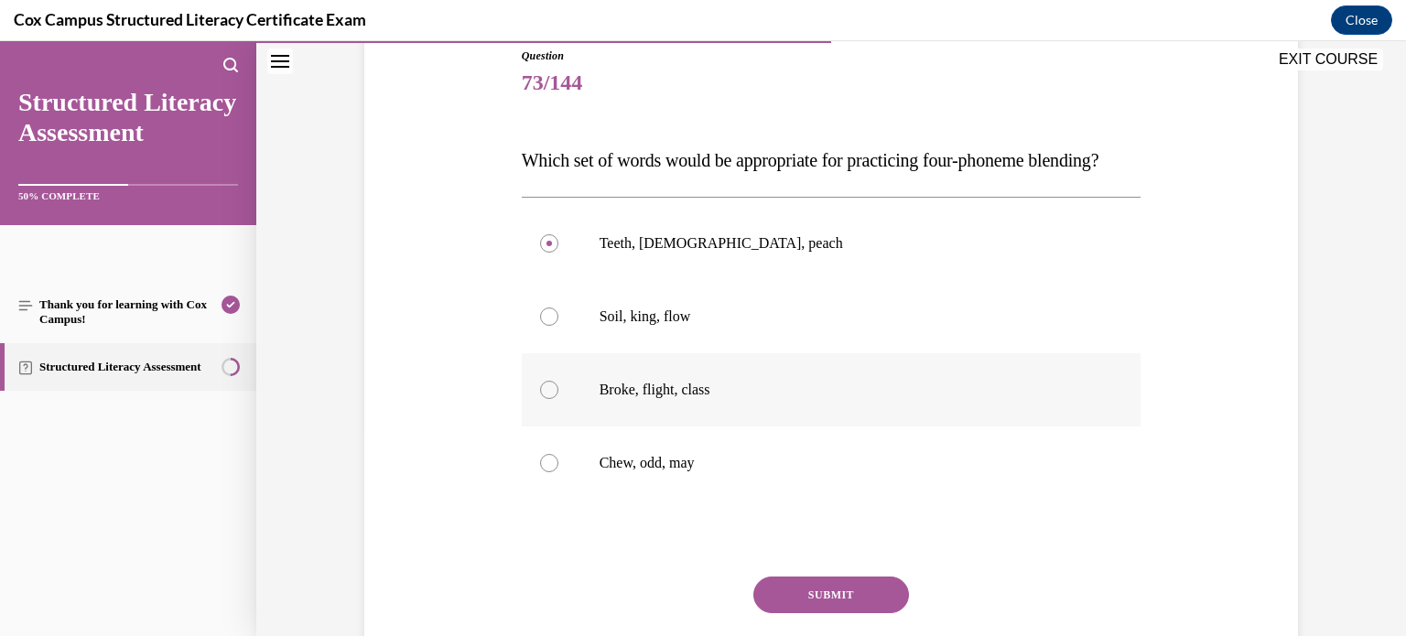
radio input "true"
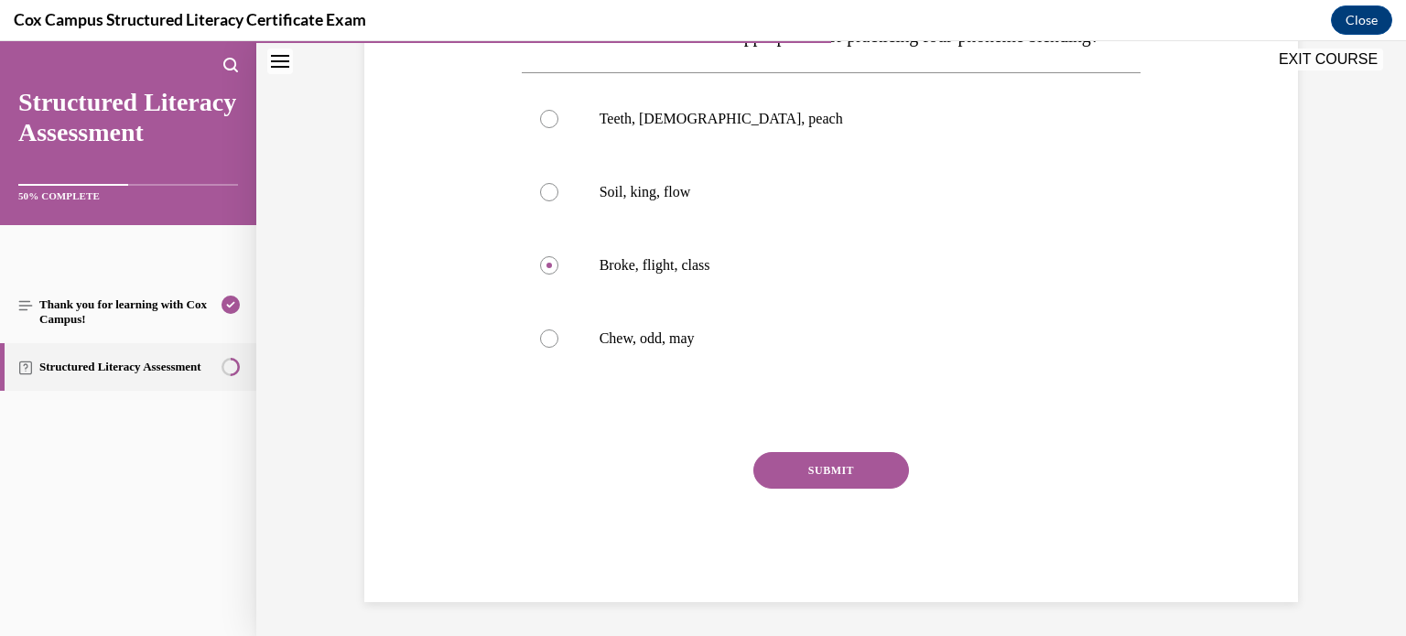
click at [864, 489] on button "SUBMIT" at bounding box center [832, 470] width 156 height 37
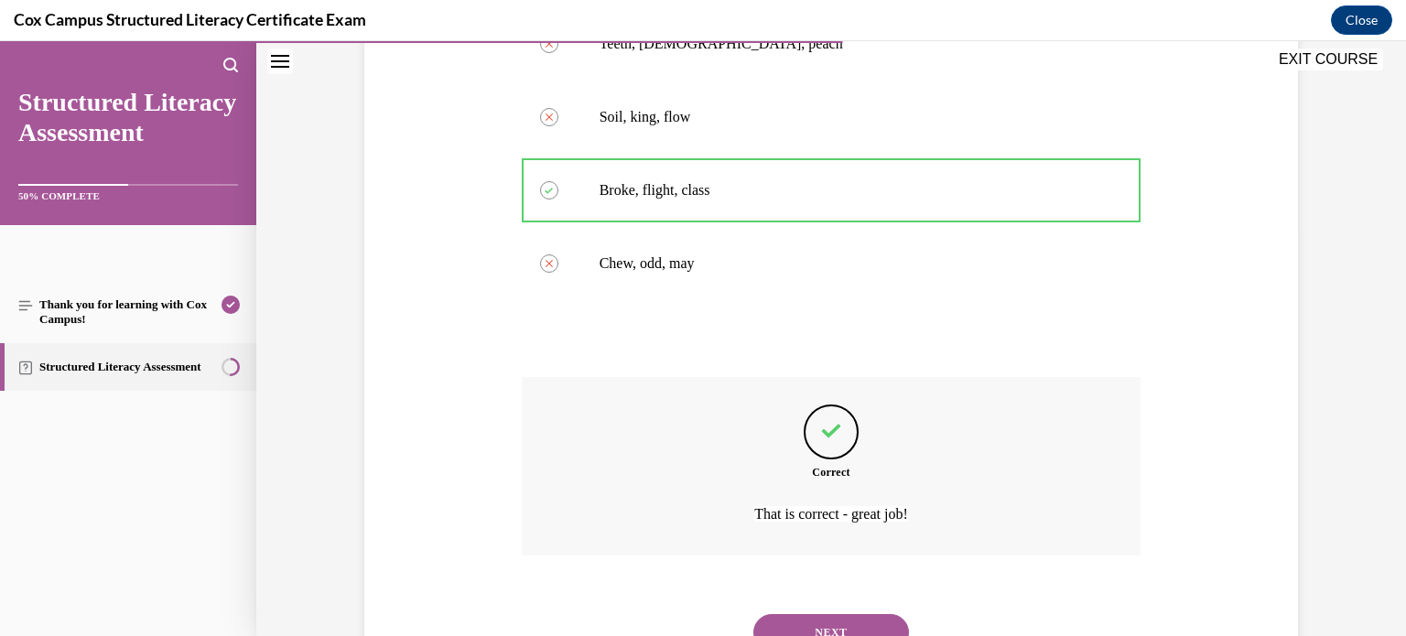
scroll to position [521, 0]
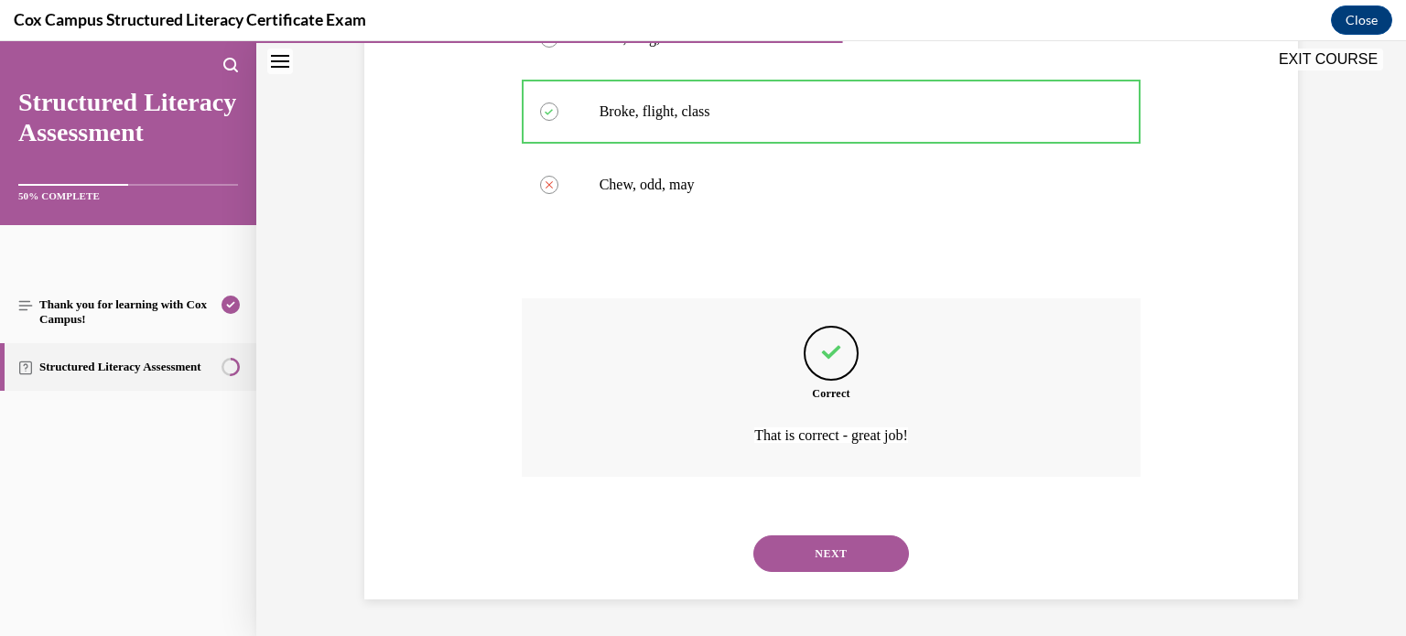
click at [884, 551] on button "NEXT" at bounding box center [832, 554] width 156 height 37
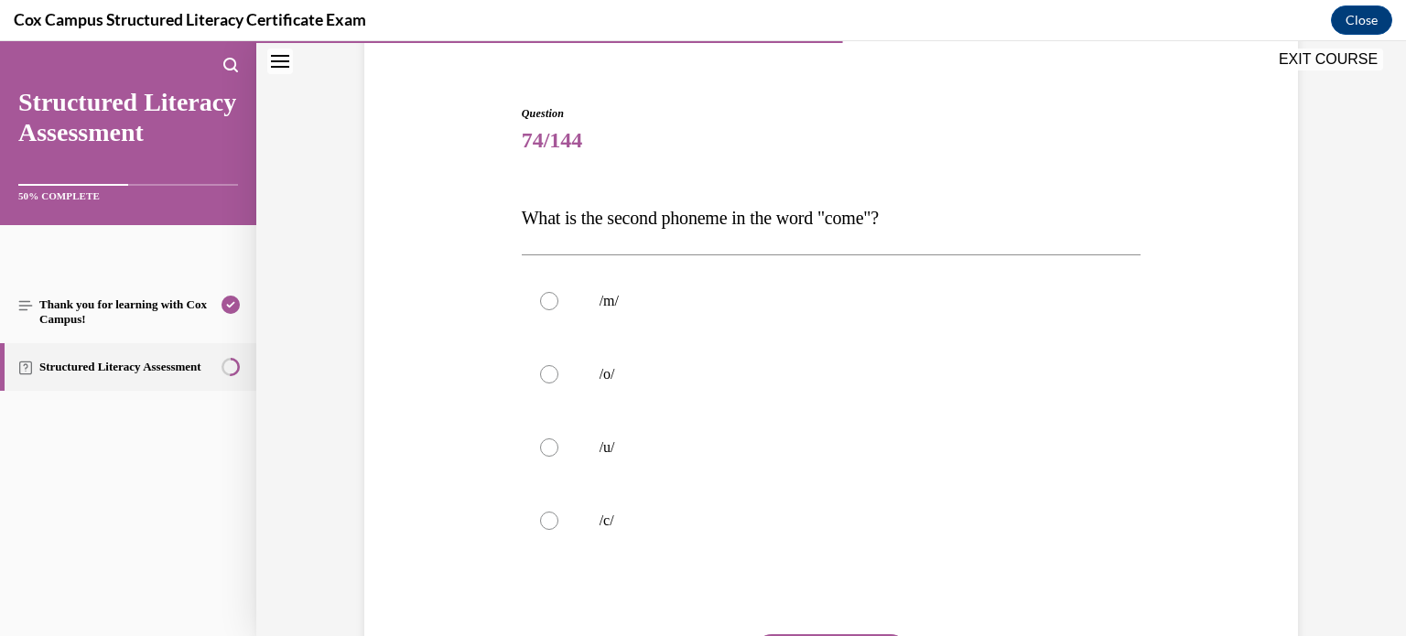
scroll to position [147, 0]
click at [967, 367] on p "/o/" at bounding box center [848, 376] width 496 height 18
click at [559, 367] on input "/o/" at bounding box center [549, 376] width 18 height 18
radio input "true"
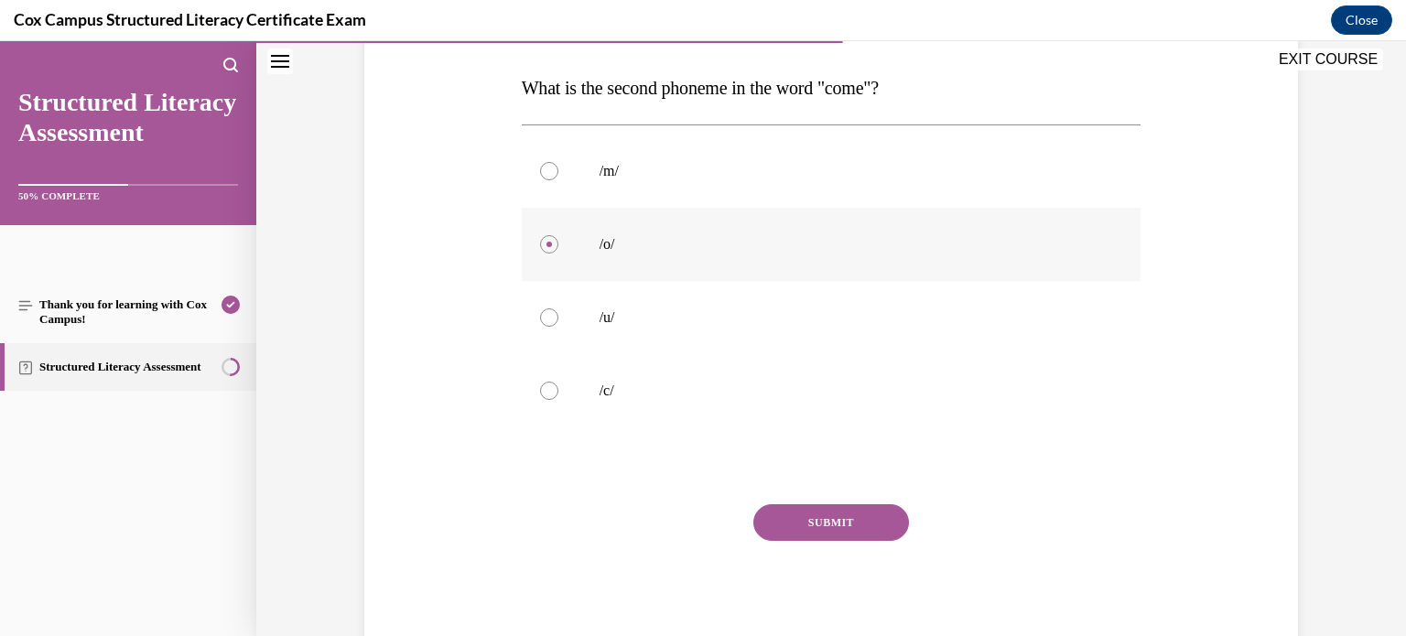
scroll to position [278, 0]
click at [1028, 311] on p "/u/" at bounding box center [848, 318] width 496 height 18
click at [559, 311] on input "/u/" at bounding box center [549, 318] width 18 height 18
radio input "true"
click at [873, 531] on button "SUBMIT" at bounding box center [832, 523] width 156 height 37
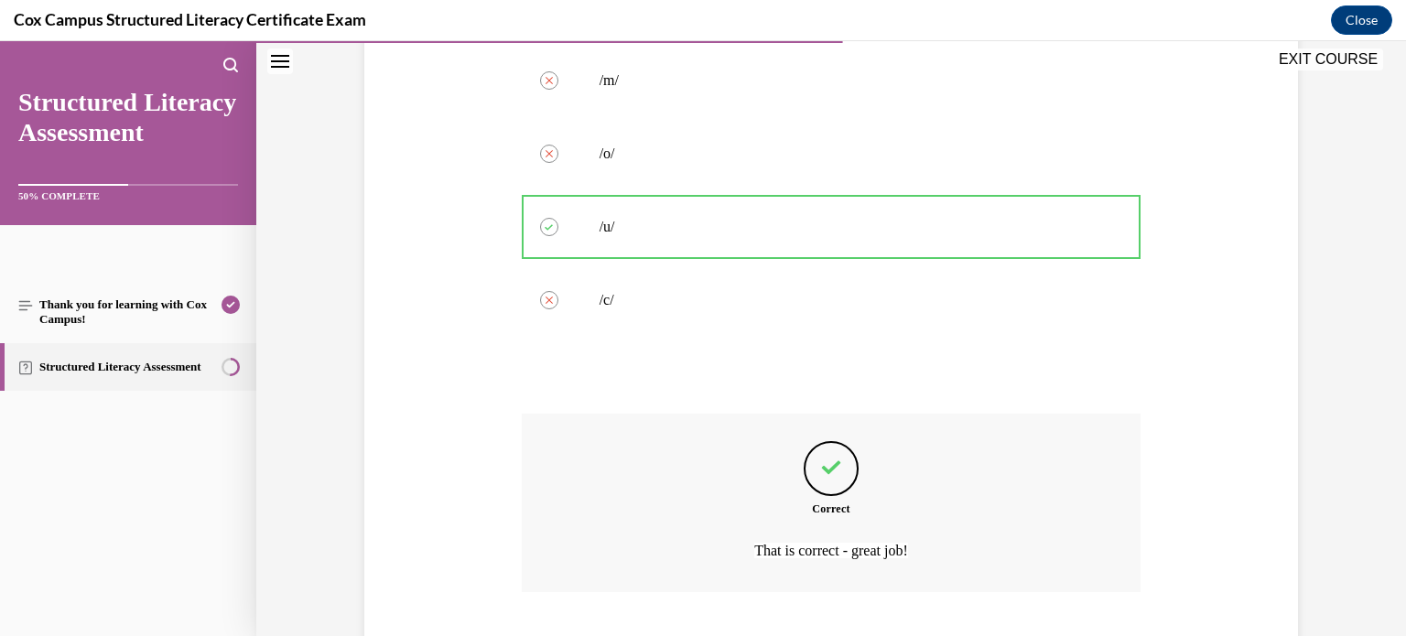
scroll to position [484, 0]
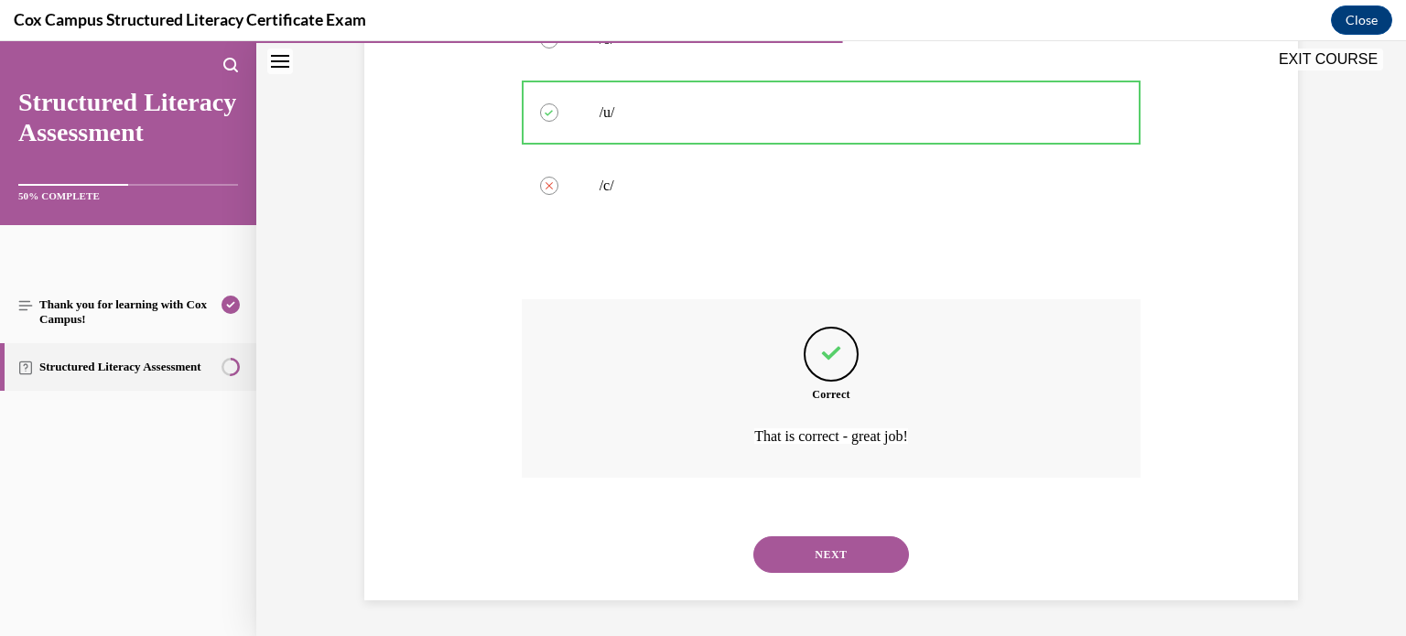
click at [860, 565] on button "NEXT" at bounding box center [832, 555] width 156 height 37
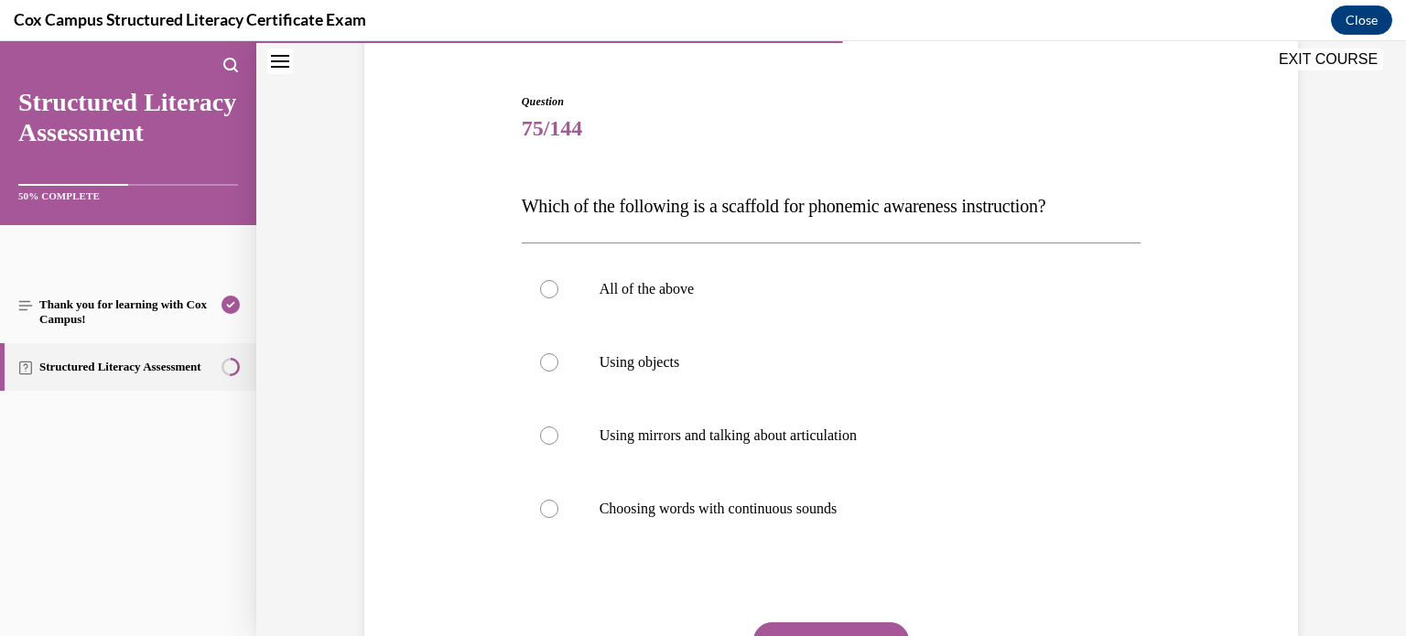
scroll to position [157, 0]
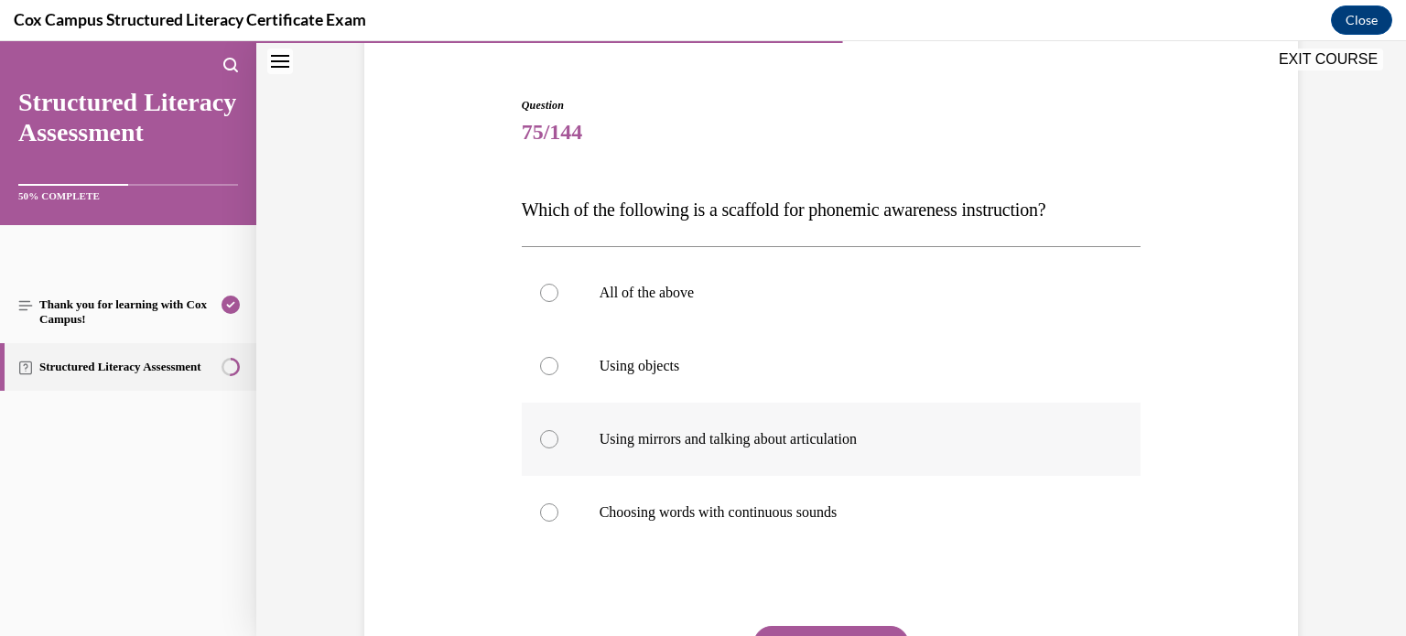
click at [998, 413] on label "Using mirrors and talking about articulation" at bounding box center [832, 439] width 620 height 73
click at [559, 430] on input "Using mirrors and talking about articulation" at bounding box center [549, 439] width 18 height 18
radio input "true"
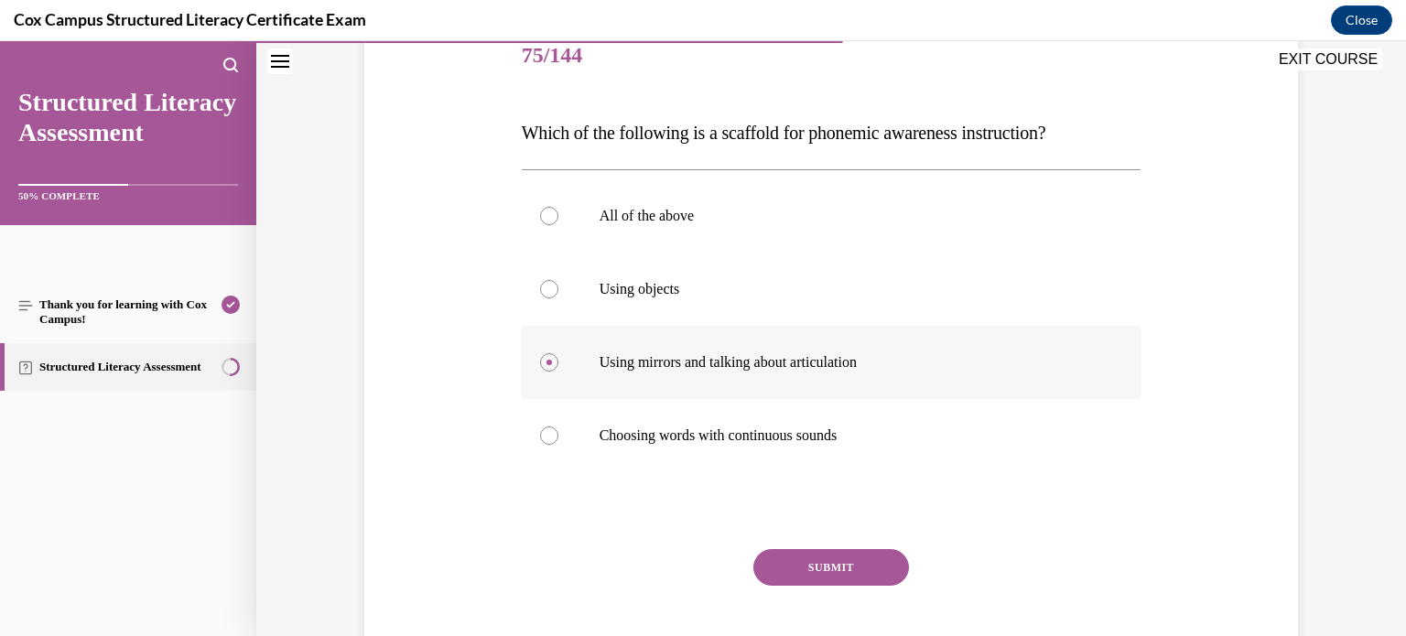
scroll to position [241, 0]
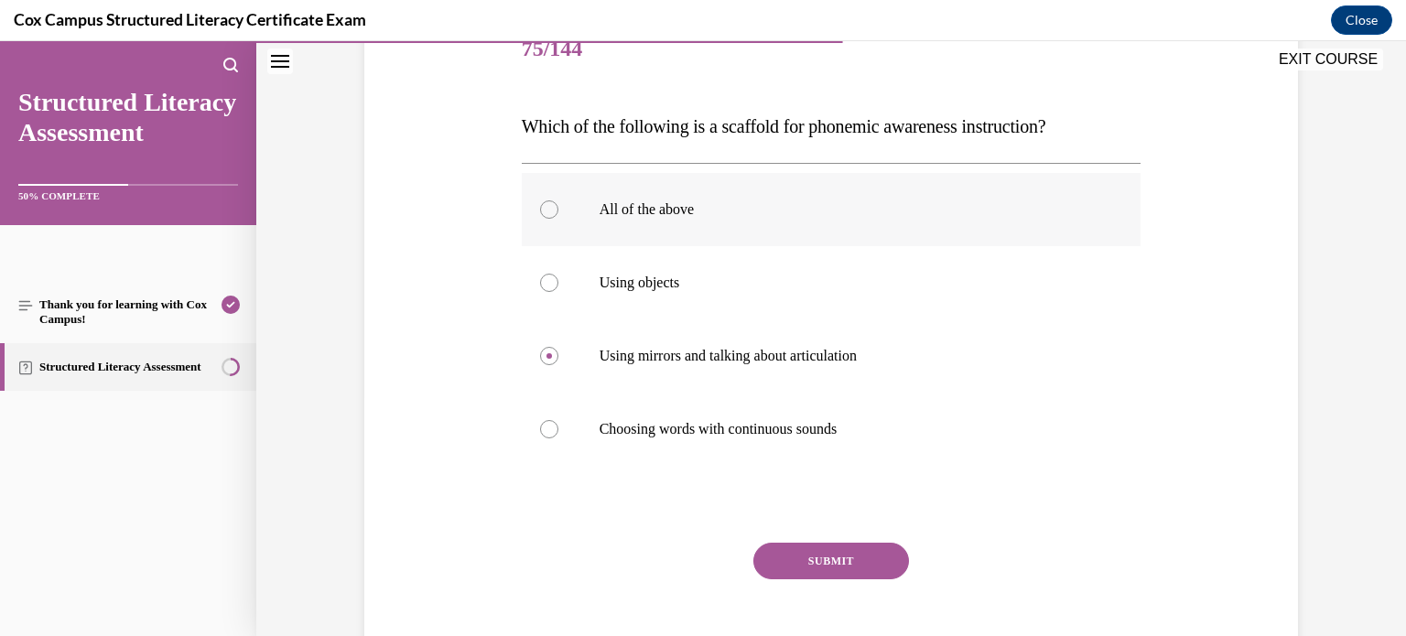
click at [864, 234] on label "All of the above" at bounding box center [832, 209] width 620 height 73
click at [559, 219] on input "All of the above" at bounding box center [549, 210] width 18 height 18
radio input "true"
click at [865, 568] on button "SUBMIT" at bounding box center [832, 561] width 156 height 37
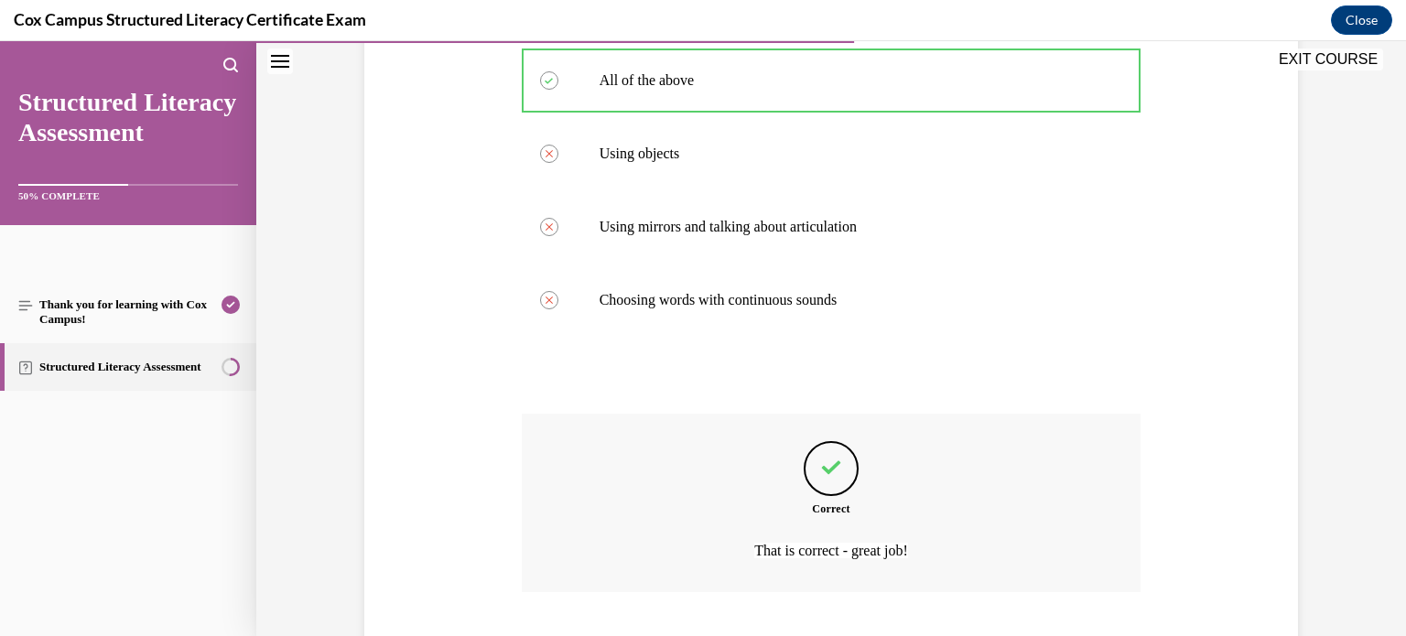
scroll to position [484, 0]
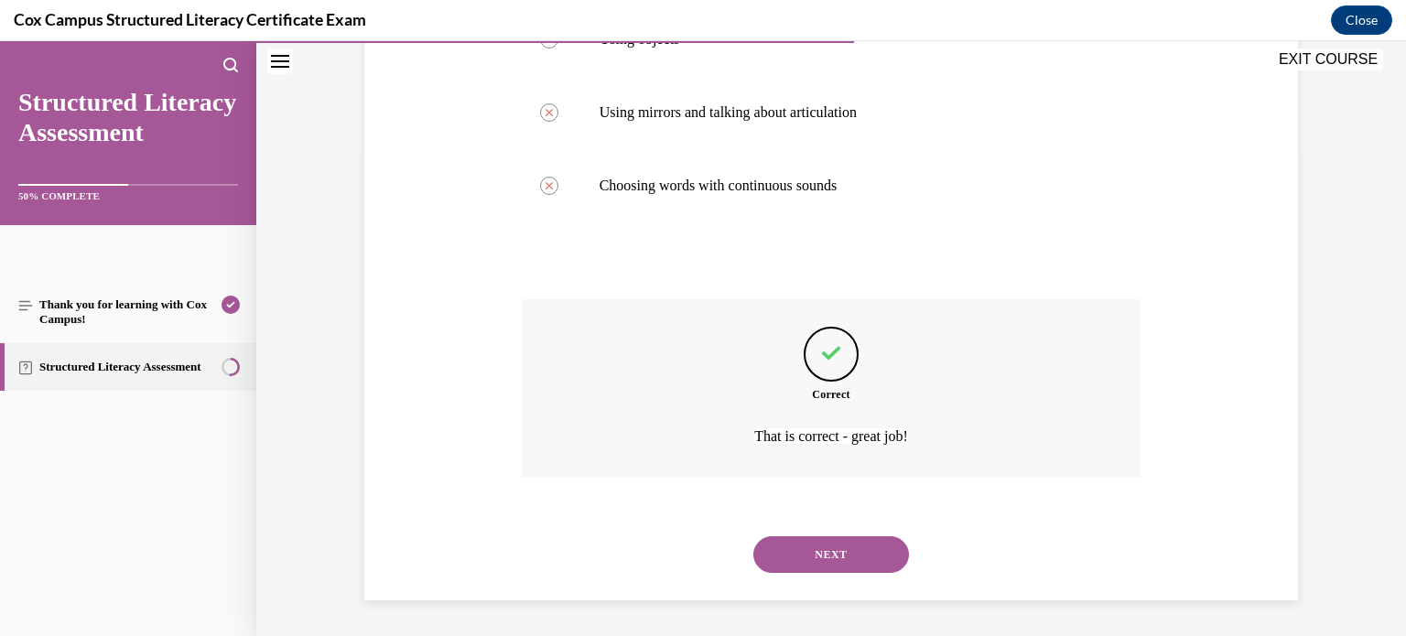
click at [837, 559] on button "NEXT" at bounding box center [832, 555] width 156 height 37
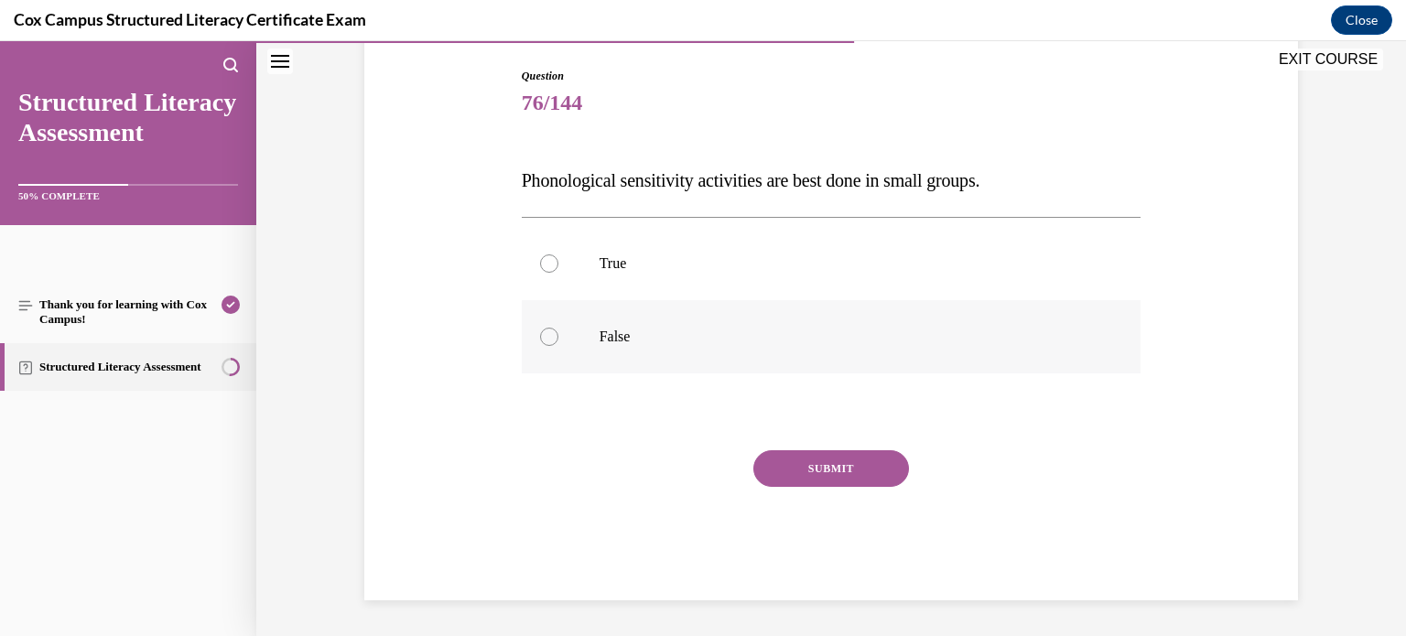
click at [1032, 316] on label "False" at bounding box center [832, 336] width 620 height 73
click at [559, 328] on input "False" at bounding box center [549, 337] width 18 height 18
radio input "true"
click at [819, 475] on button "SUBMIT" at bounding box center [832, 468] width 156 height 37
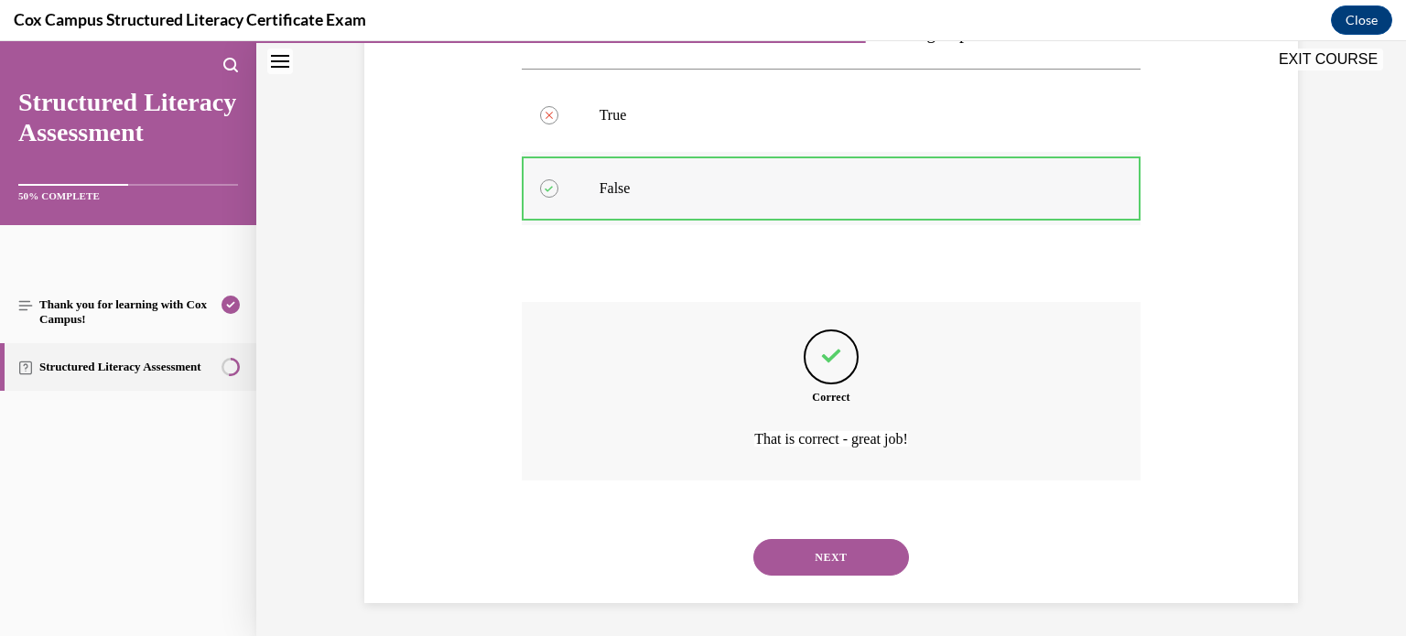
scroll to position [338, 0]
click at [800, 540] on button "NEXT" at bounding box center [832, 555] width 156 height 37
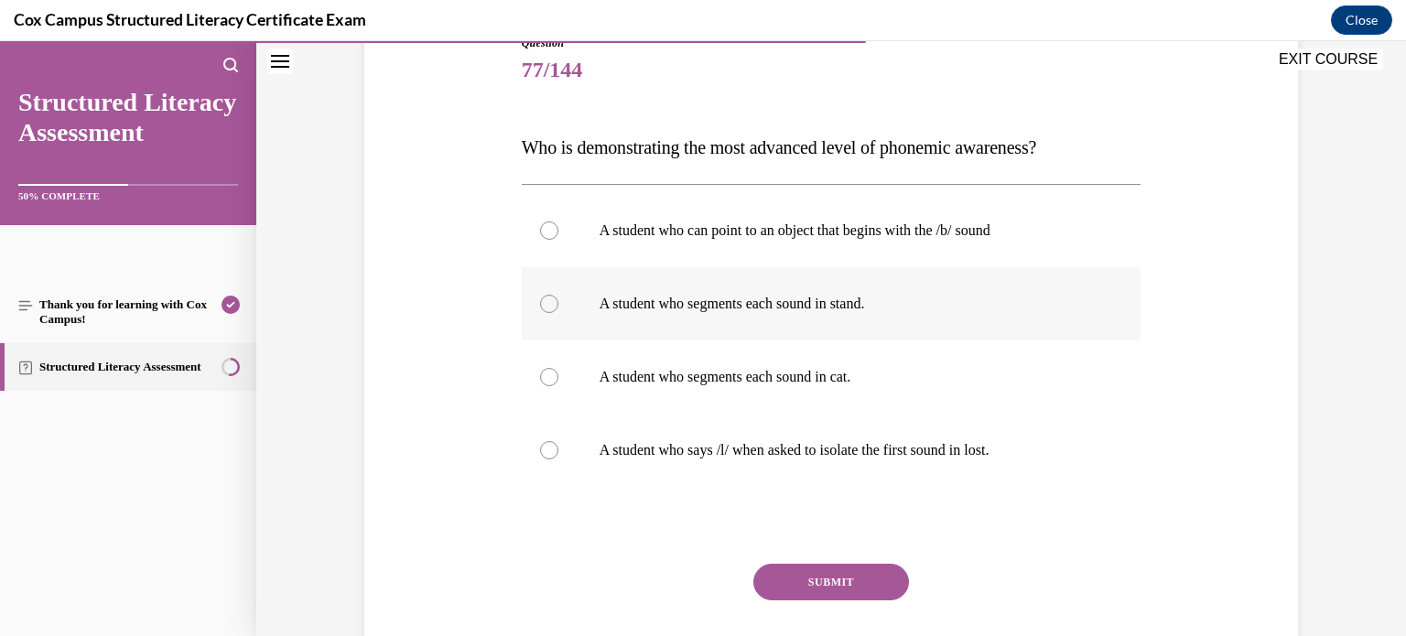
scroll to position [217, 0]
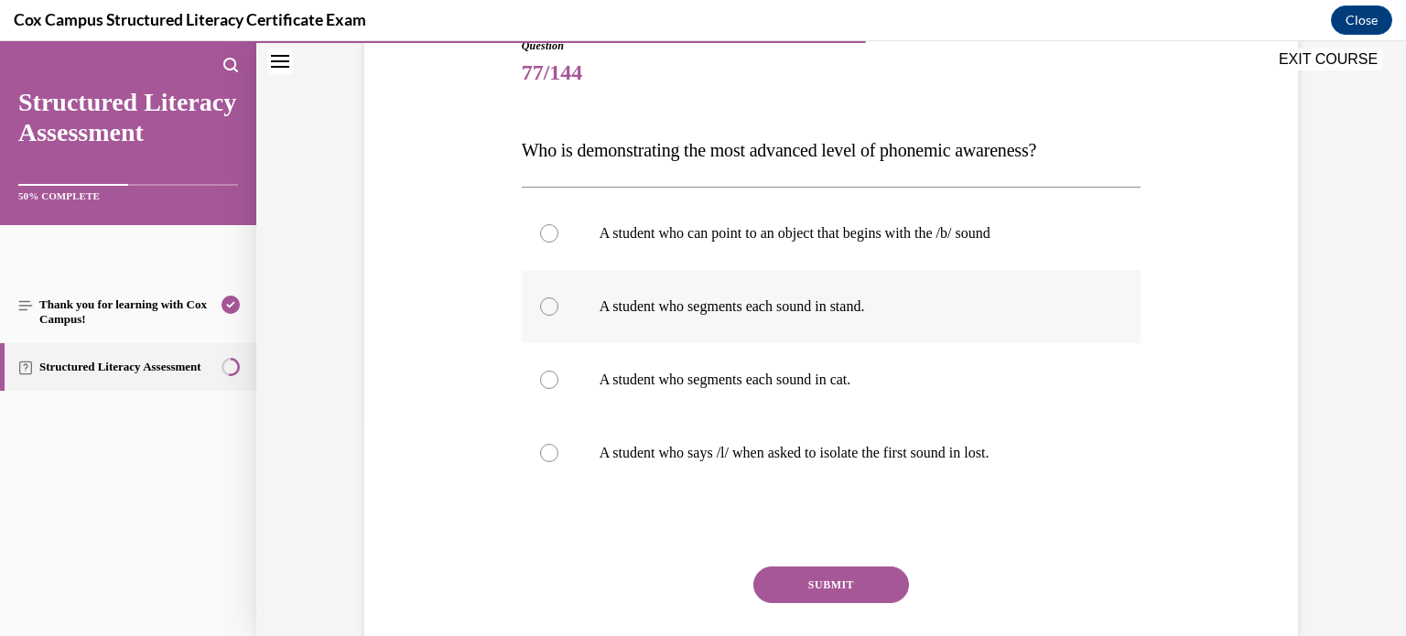
click at [860, 326] on label "A student who segments each sound in stand." at bounding box center [832, 306] width 620 height 73
click at [559, 316] on input "A student who segments each sound in stand." at bounding box center [549, 307] width 18 height 18
radio input "true"
click at [819, 583] on button "SUBMIT" at bounding box center [832, 585] width 156 height 37
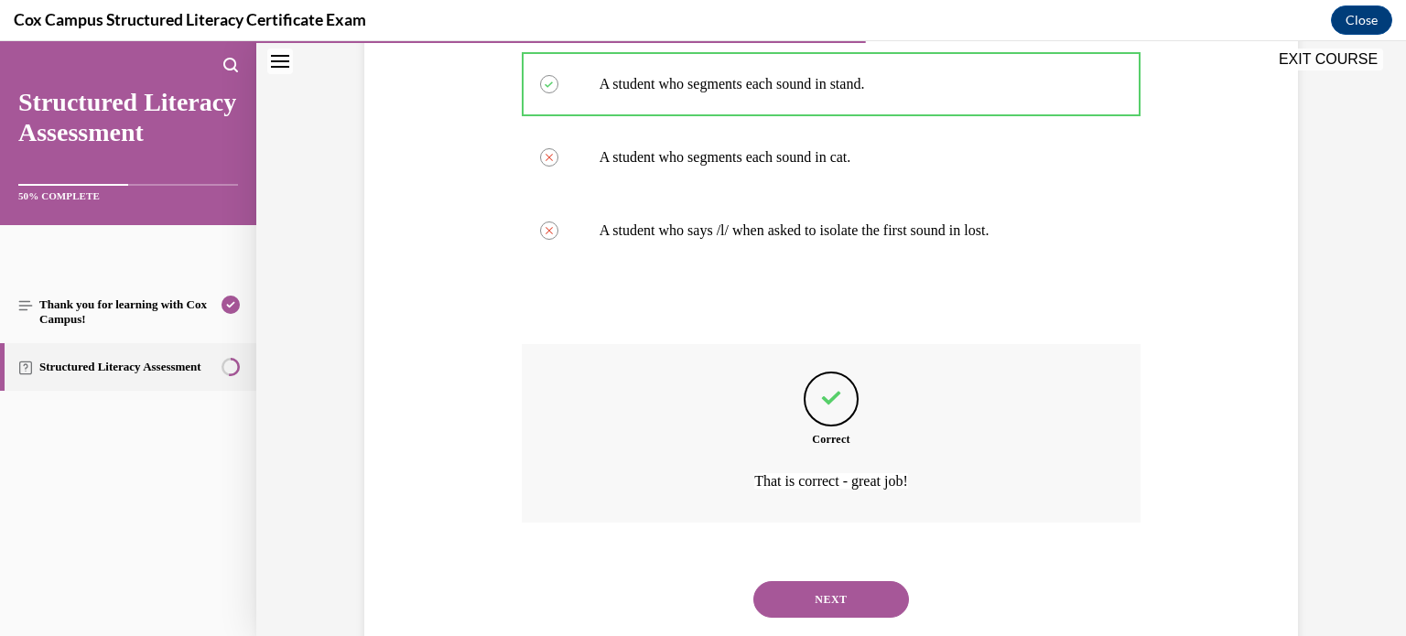
scroll to position [484, 0]
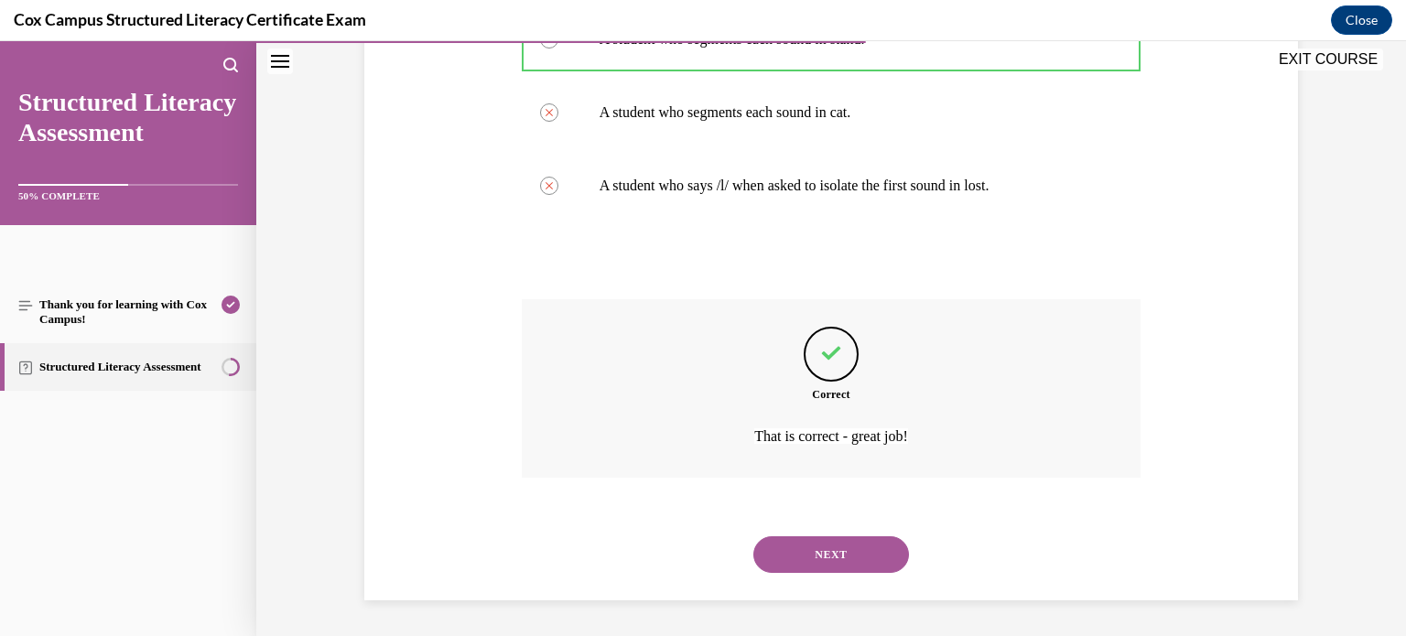
click at [845, 542] on button "NEXT" at bounding box center [832, 555] width 156 height 37
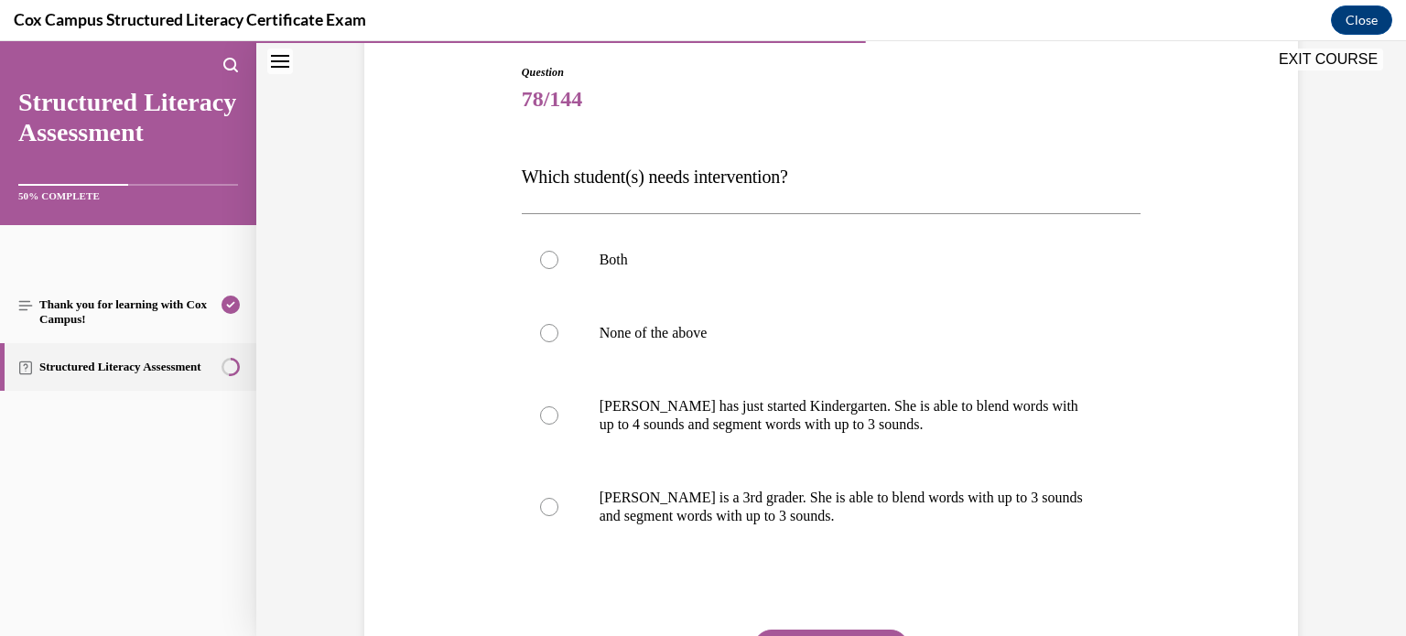
scroll to position [197, 0]
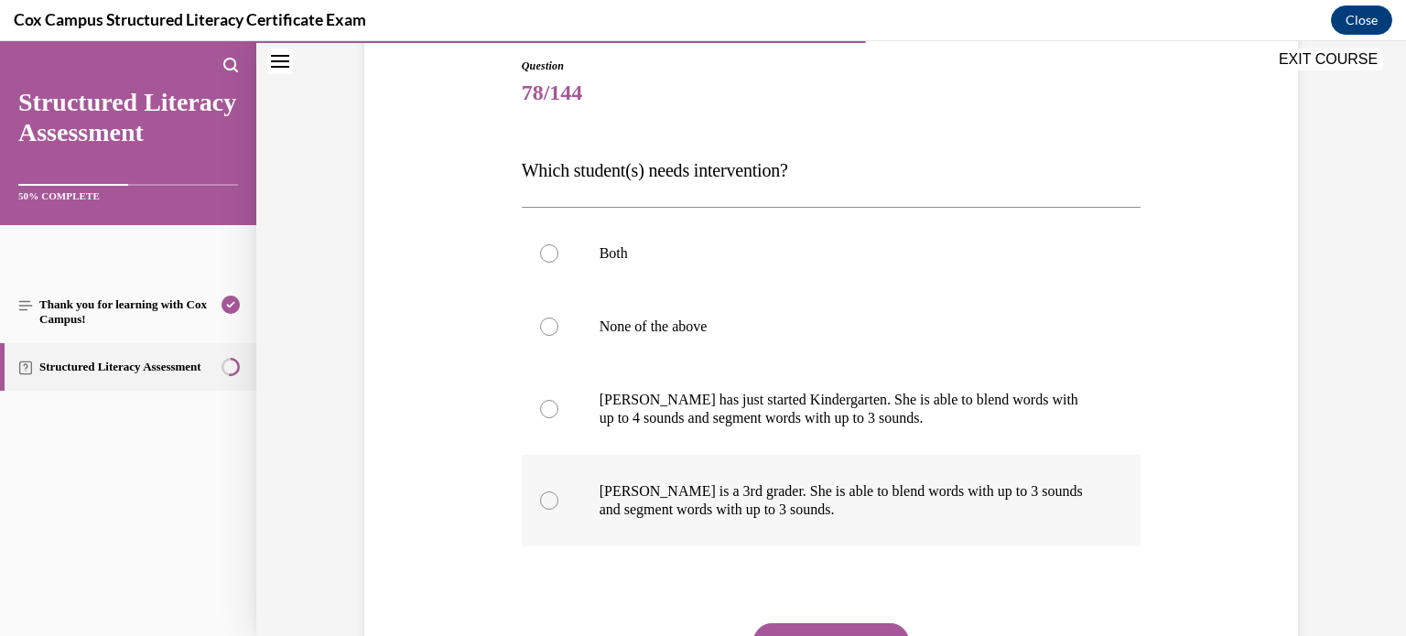
click at [762, 504] on p "Ella is a 3rd grader. She is able to blend words with up to 3 sounds and segmen…" at bounding box center [848, 501] width 496 height 37
click at [559, 504] on input "Ella is a 3rd grader. She is able to blend words with up to 3 sounds and segmen…" at bounding box center [549, 501] width 18 height 18
radio input "true"
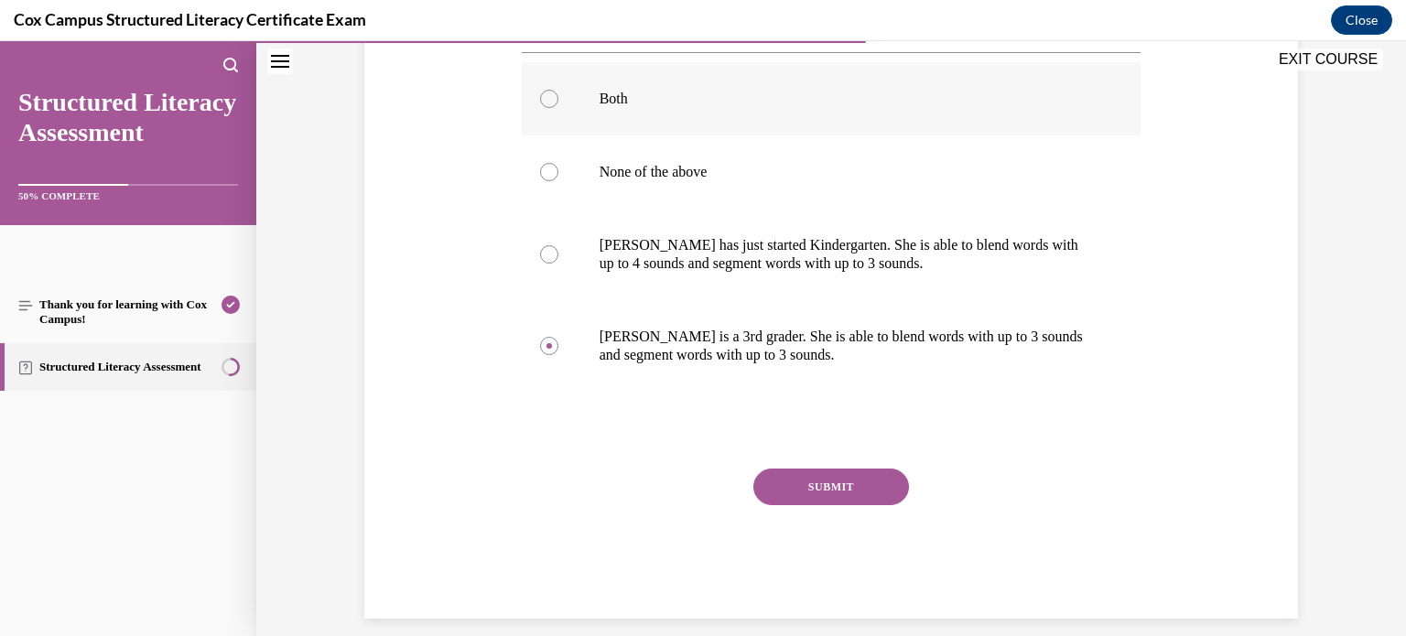
scroll to position [354, 0]
click at [871, 479] on button "SUBMIT" at bounding box center [832, 484] width 156 height 37
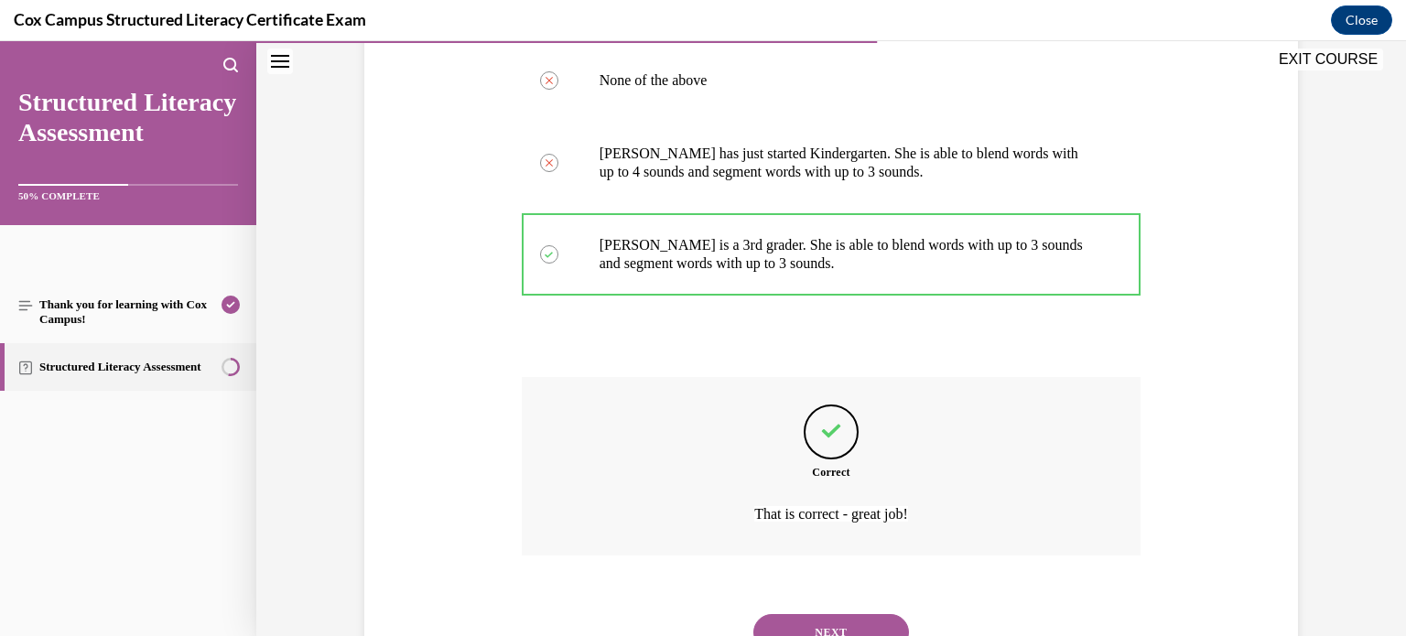
scroll to position [521, 0]
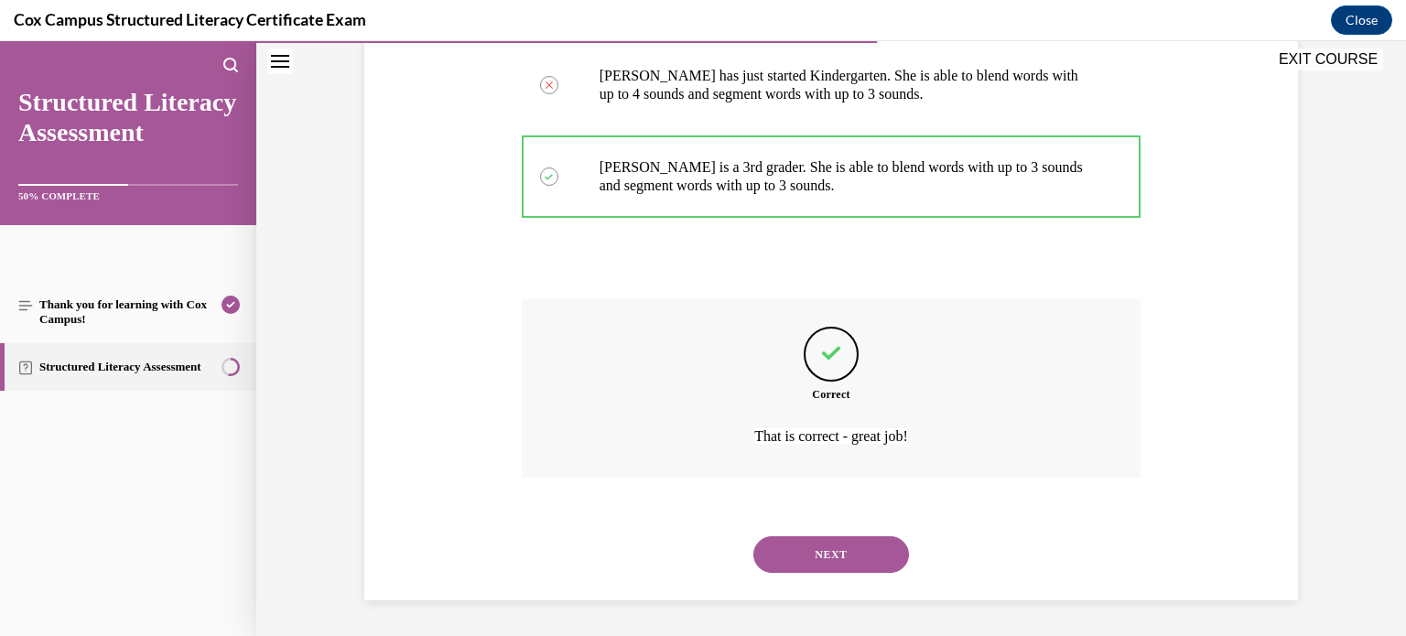
click at [866, 556] on button "NEXT" at bounding box center [832, 555] width 156 height 37
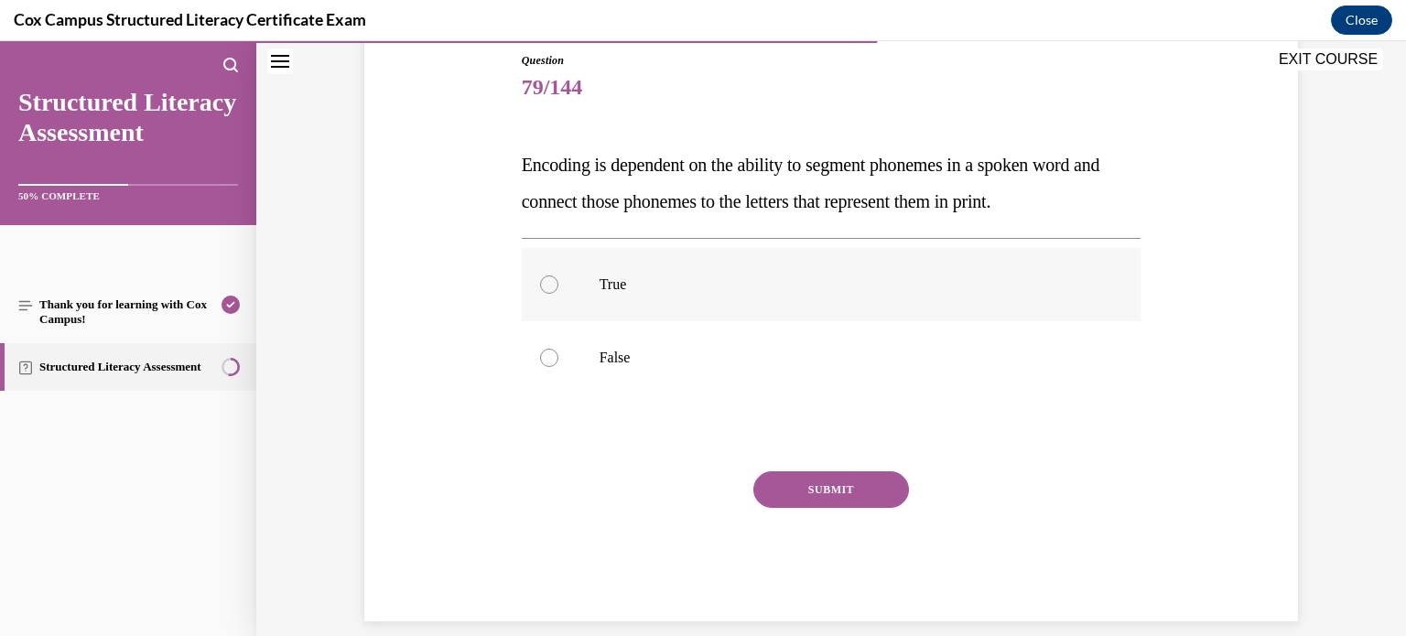
scroll to position [223, 0]
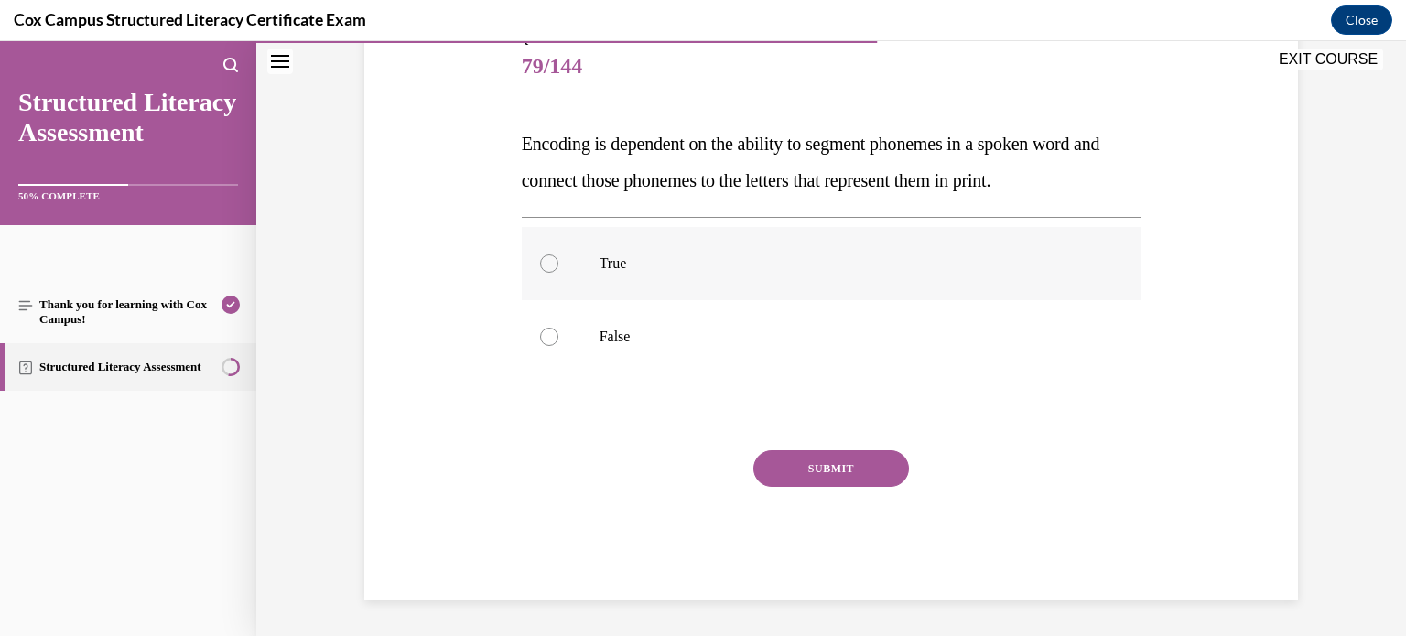
click at [863, 297] on label "True" at bounding box center [832, 263] width 620 height 73
click at [559, 273] on input "True" at bounding box center [549, 264] width 18 height 18
radio input "true"
click at [800, 475] on button "SUBMIT" at bounding box center [832, 468] width 156 height 37
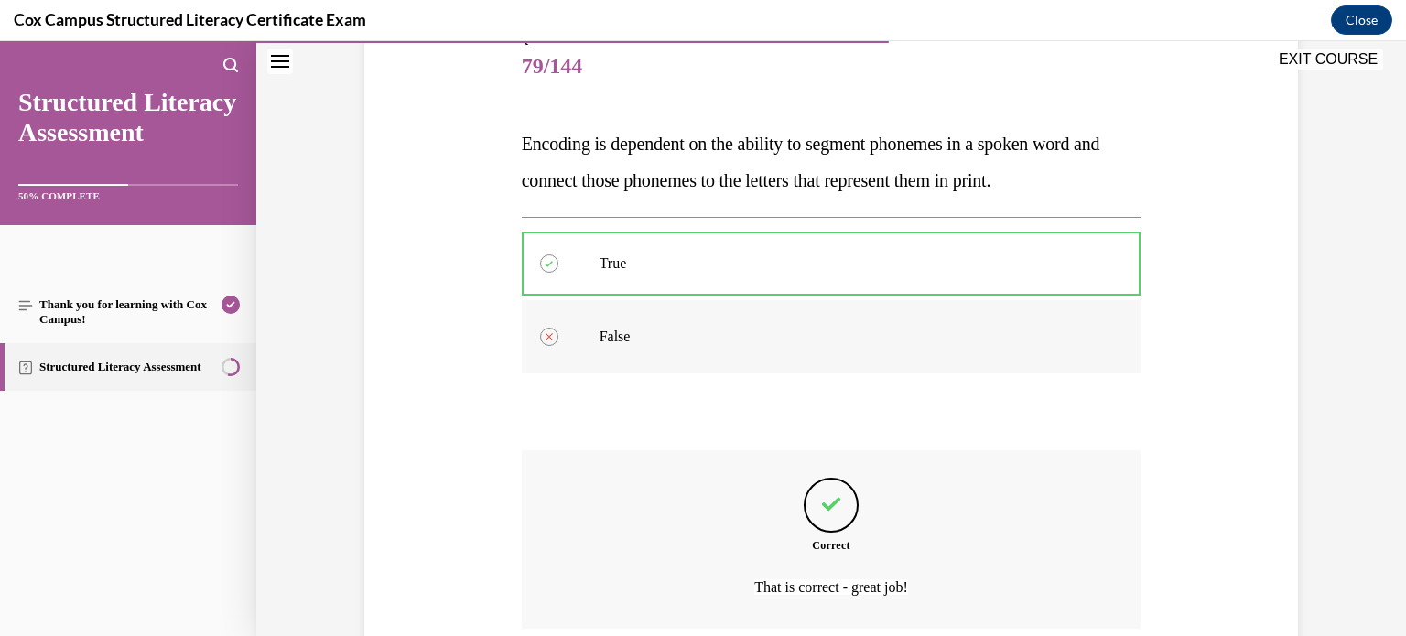
scroll to position [374, 0]
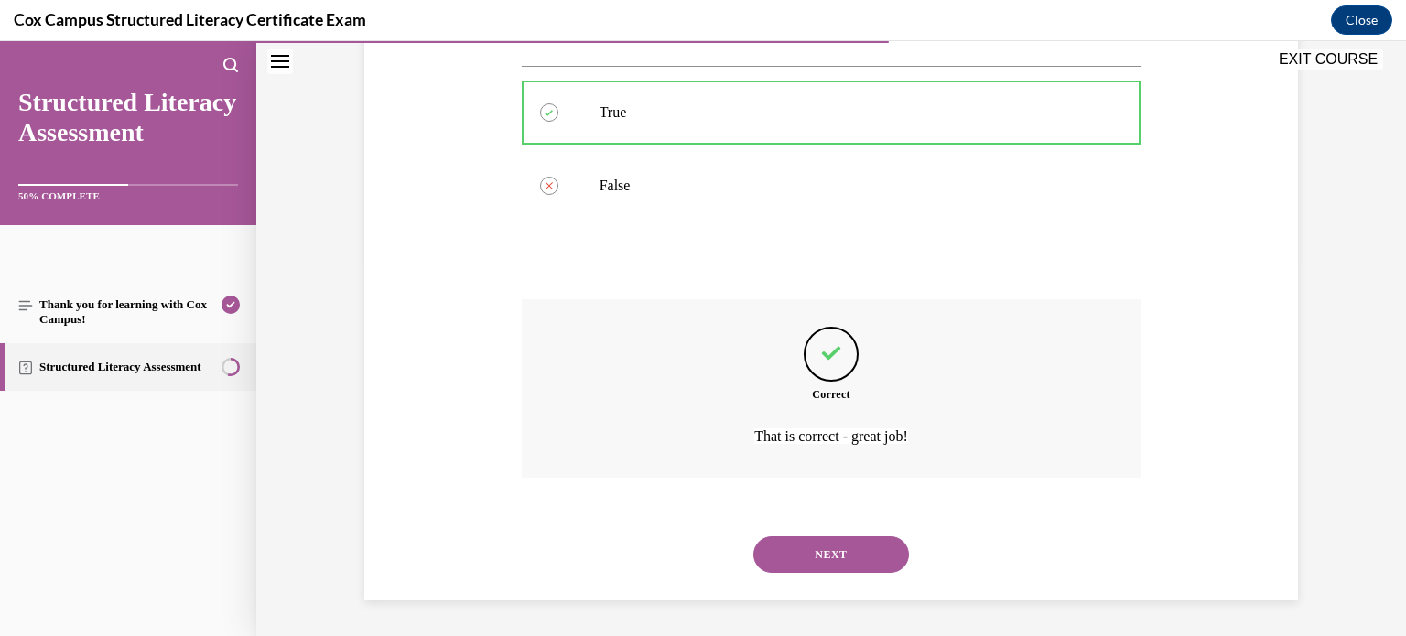
click at [781, 546] on button "NEXT" at bounding box center [832, 555] width 156 height 37
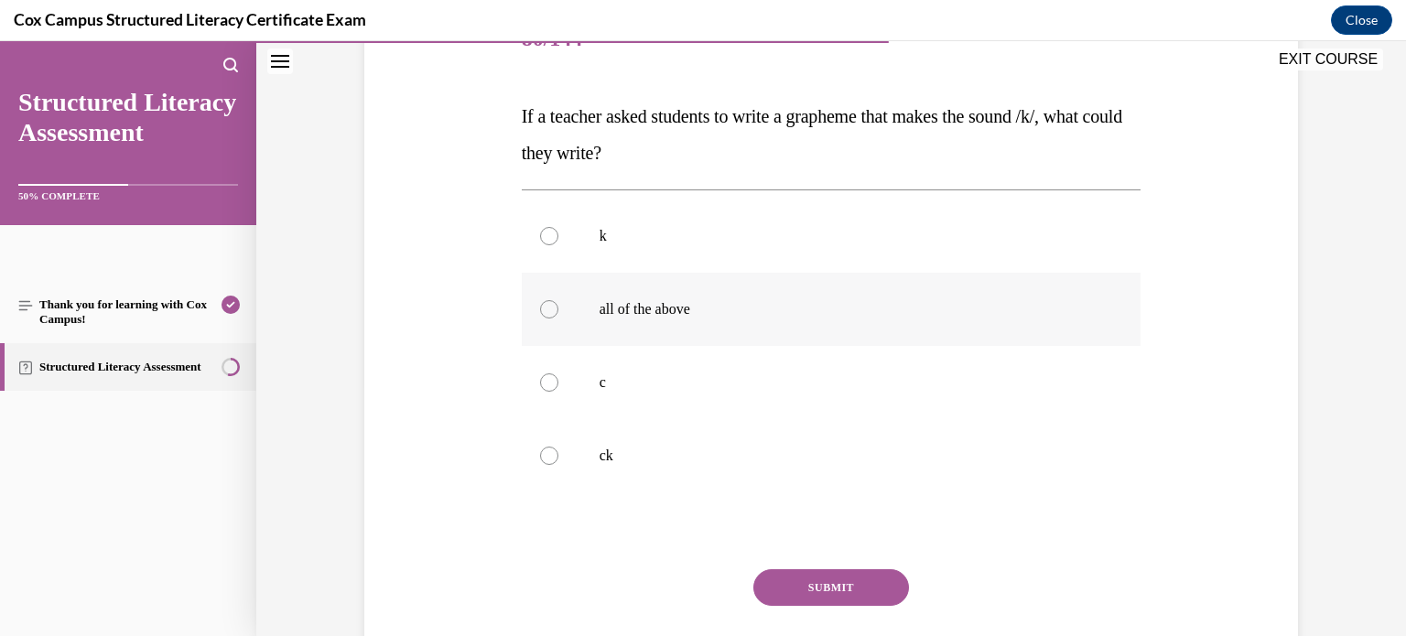
scroll to position [252, 0]
click at [820, 396] on label "c" at bounding box center [832, 381] width 620 height 73
click at [559, 391] on input "c" at bounding box center [549, 382] width 18 height 18
radio input "true"
click at [877, 254] on label "k" at bounding box center [832, 235] width 620 height 73
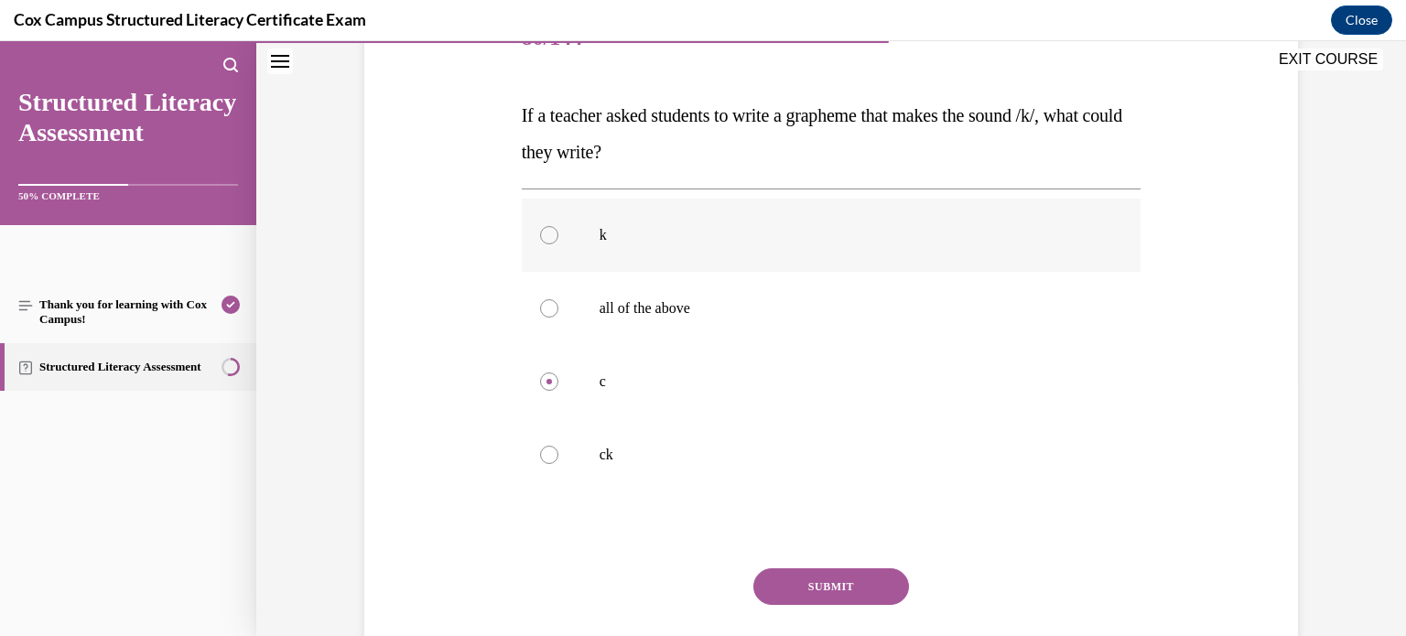
click at [559, 244] on input "k" at bounding box center [549, 235] width 18 height 18
radio input "true"
click at [824, 378] on p "c" at bounding box center [848, 382] width 496 height 18
click at [559, 378] on input "c" at bounding box center [549, 382] width 18 height 18
radio input "true"
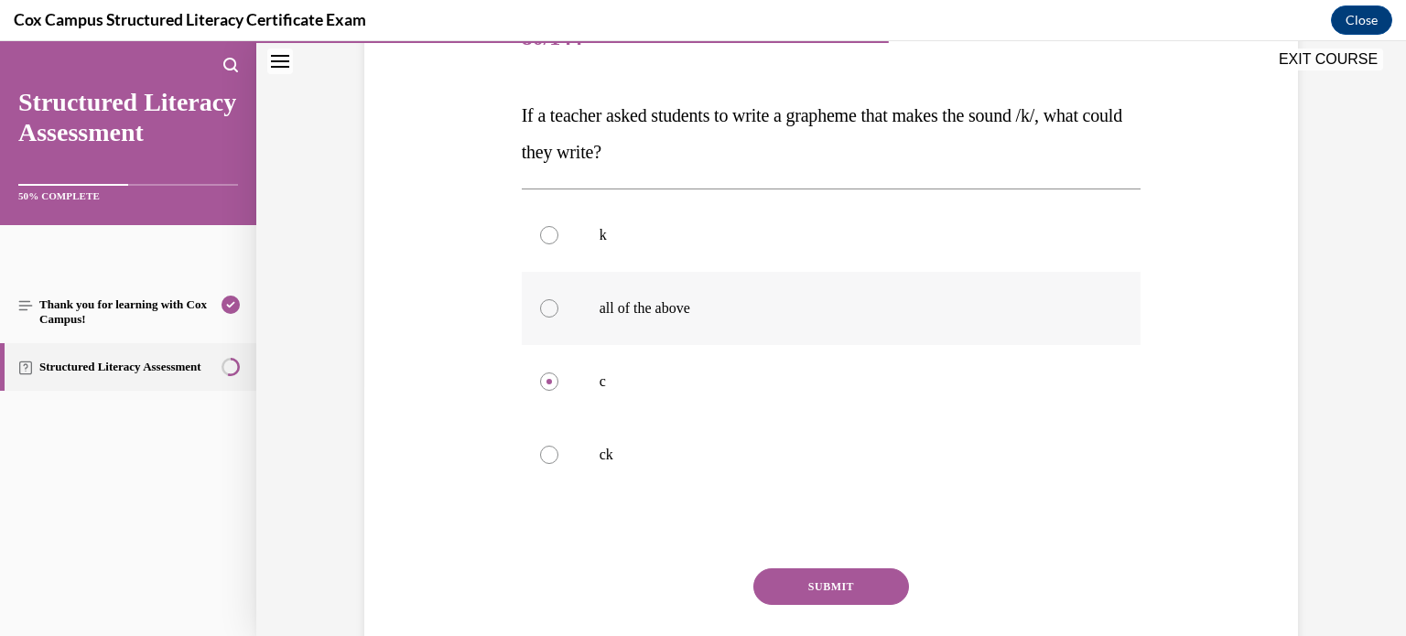
click at [716, 321] on label "all of the above" at bounding box center [832, 308] width 620 height 73
click at [559, 318] on input "all of the above" at bounding box center [549, 308] width 18 height 18
radio input "true"
click at [807, 574] on button "SUBMIT" at bounding box center [832, 587] width 156 height 37
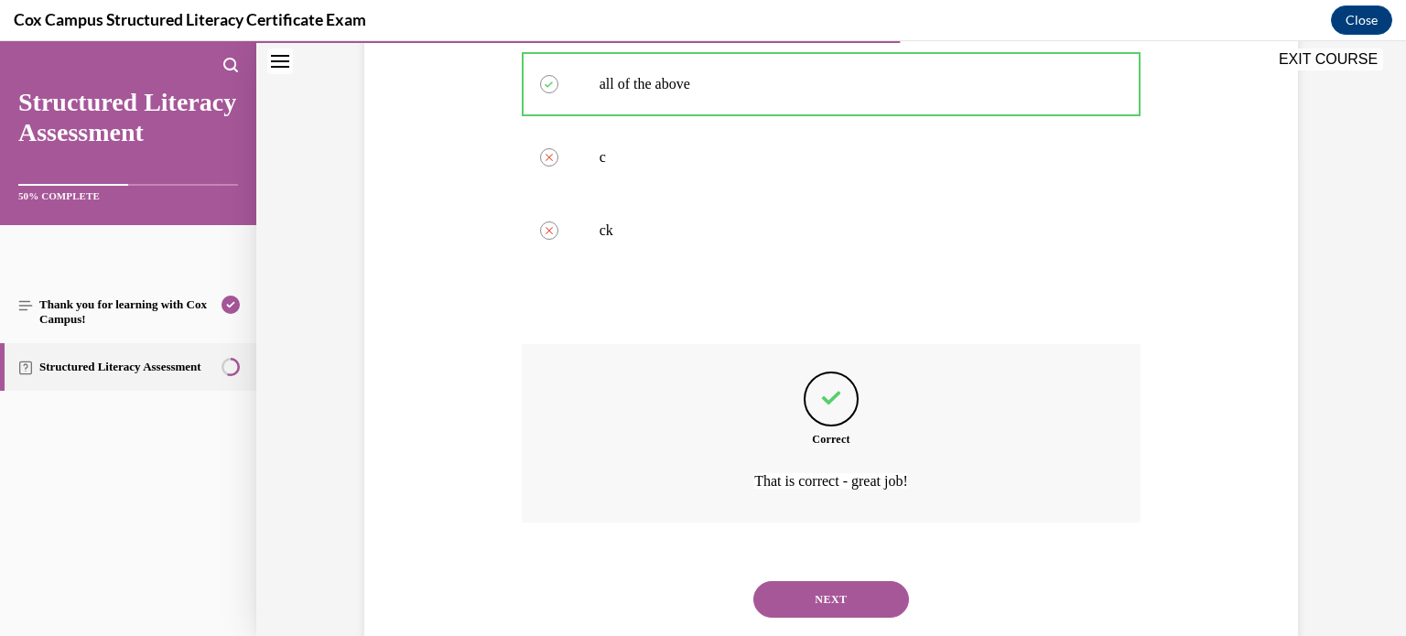
scroll to position [521, 0]
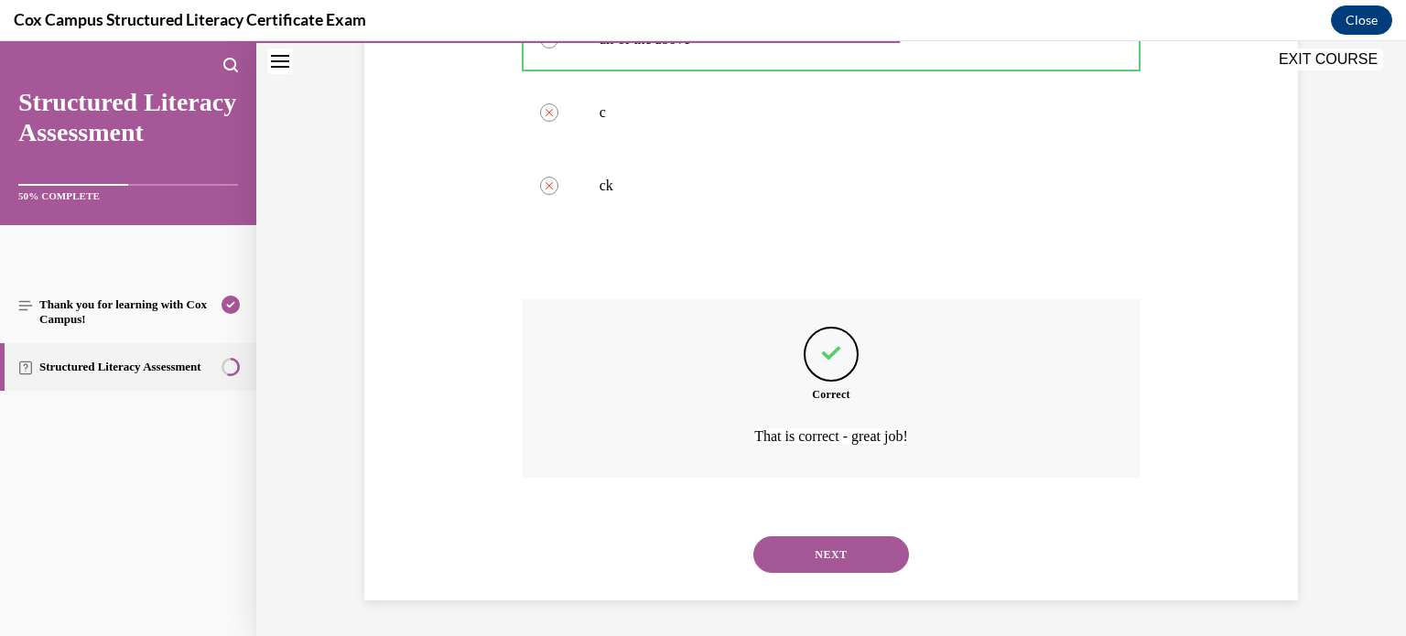
click at [783, 545] on button "NEXT" at bounding box center [832, 555] width 156 height 37
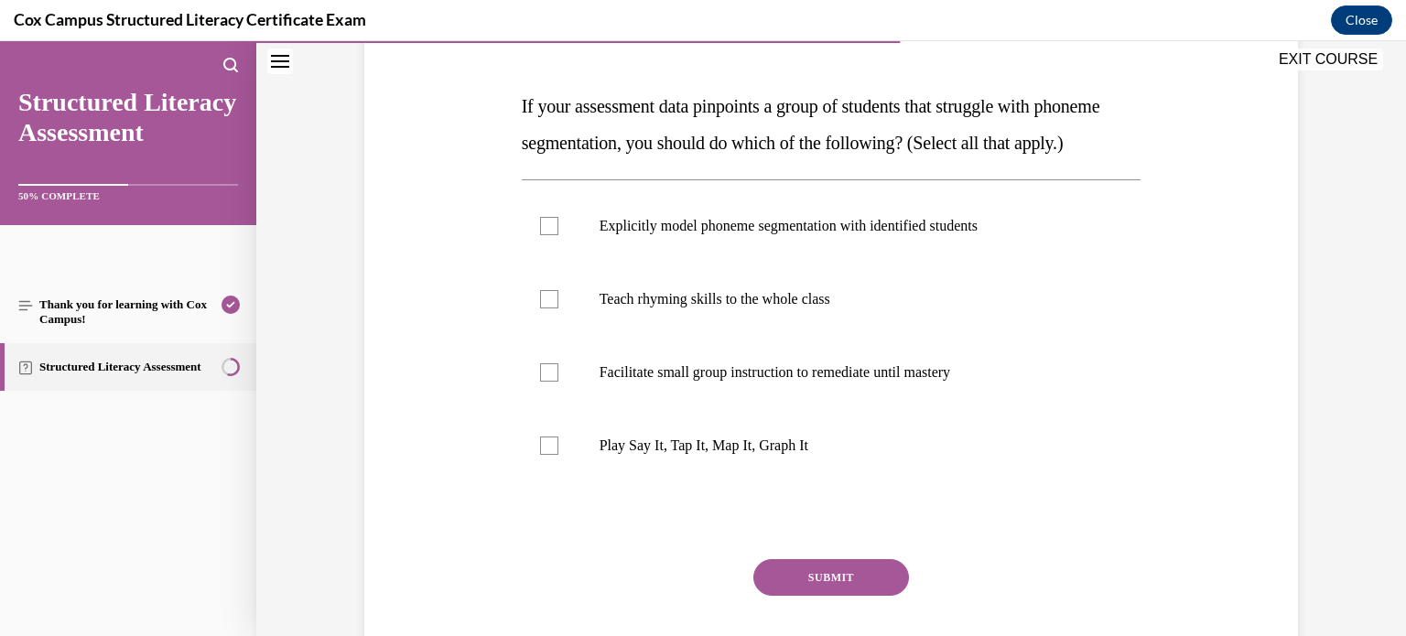
scroll to position [252, 0]
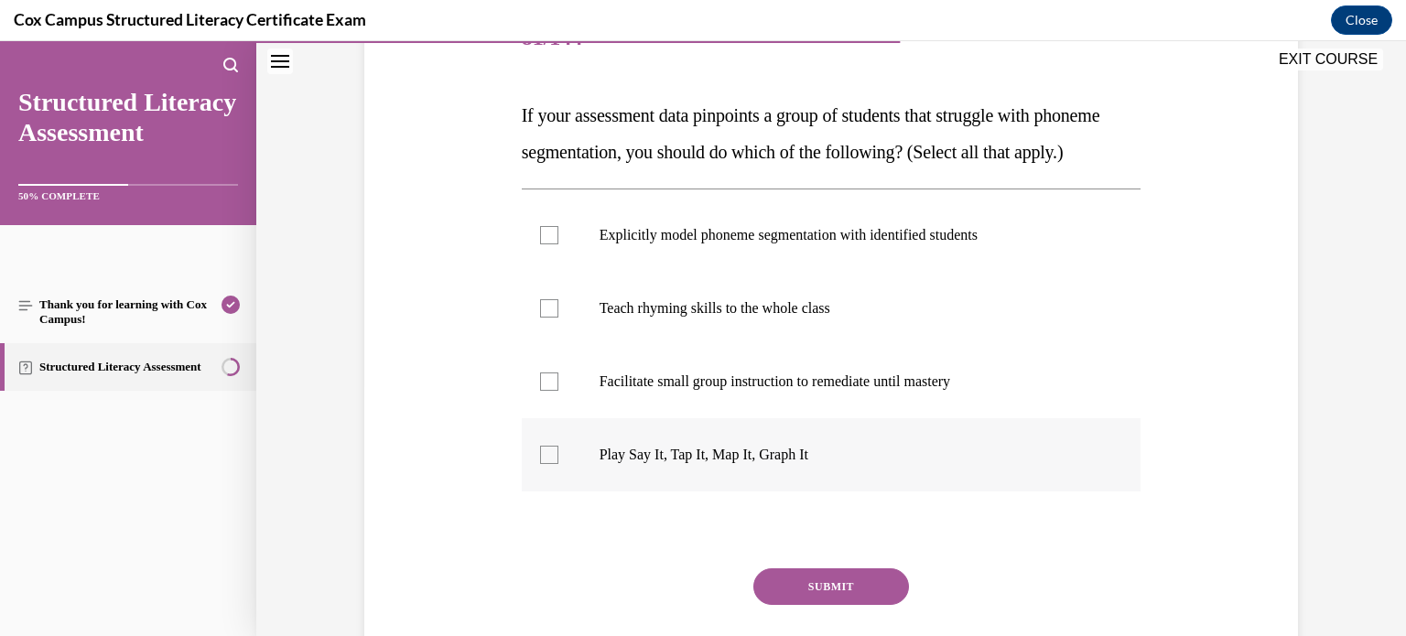
click at [780, 457] on label "Play Say It, Tap It, Map It, Graph It" at bounding box center [832, 454] width 620 height 73
click at [559, 457] on input "Play Say It, Tap It, Map It, Graph It" at bounding box center [549, 455] width 18 height 18
checkbox input "true"
click at [803, 391] on p "Facilitate small group instruction to remediate until mastery" at bounding box center [848, 382] width 496 height 18
click at [559, 391] on input "Facilitate small group instruction to remediate until mastery" at bounding box center [549, 382] width 18 height 18
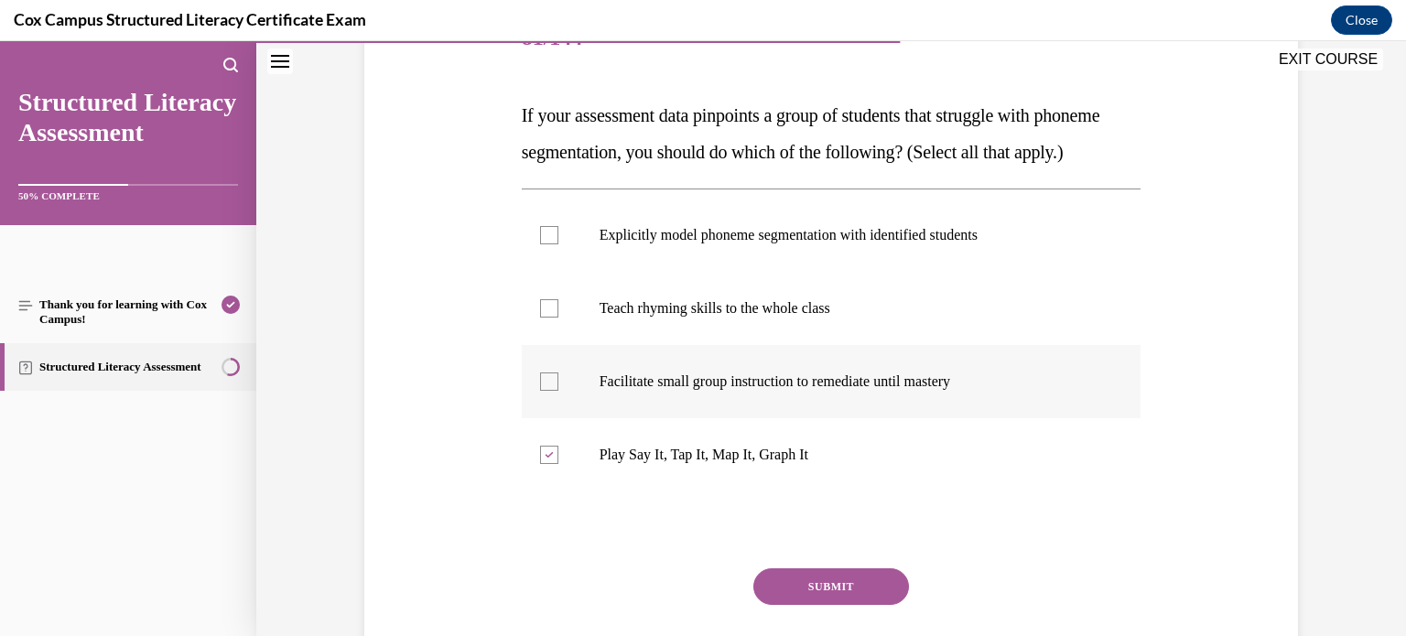
checkbox input "true"
click at [914, 244] on p "Explicitly model phoneme segmentation with identified students" at bounding box center [848, 235] width 496 height 18
click at [559, 244] on input "Explicitly model phoneme segmentation with identified students" at bounding box center [549, 235] width 18 height 18
checkbox input "true"
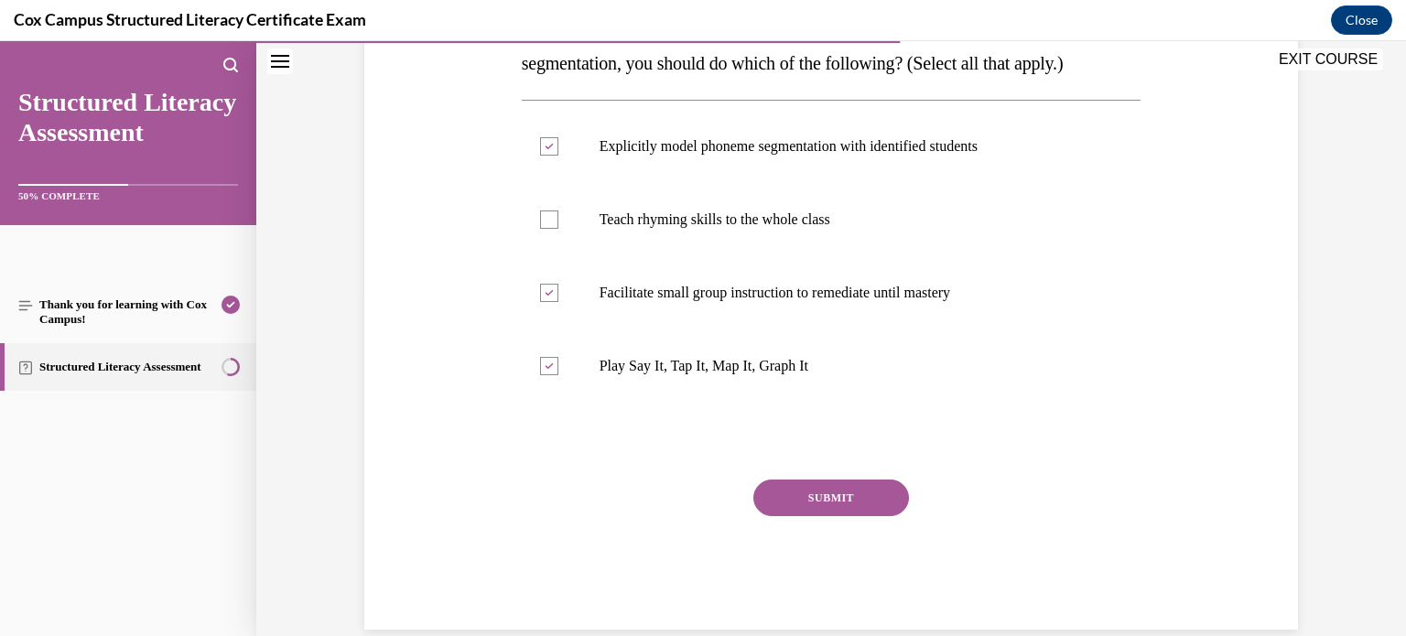
scroll to position [352, 0]
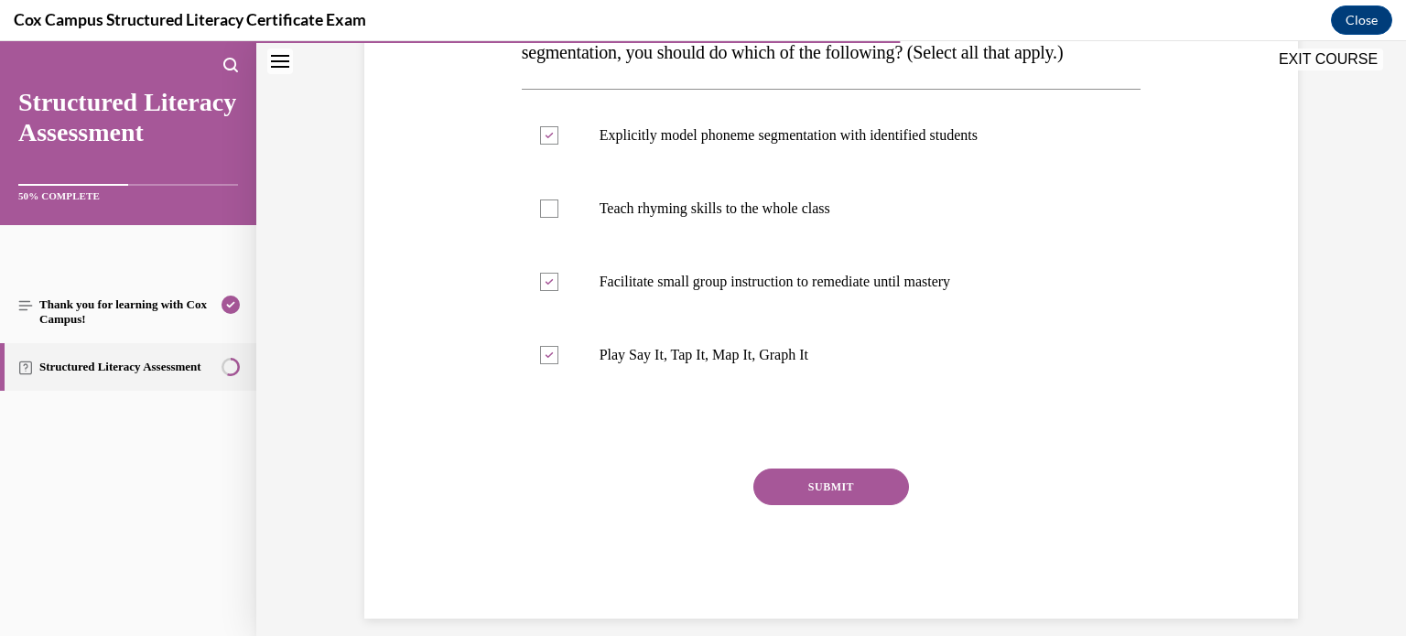
click at [883, 505] on button "SUBMIT" at bounding box center [832, 487] width 156 height 37
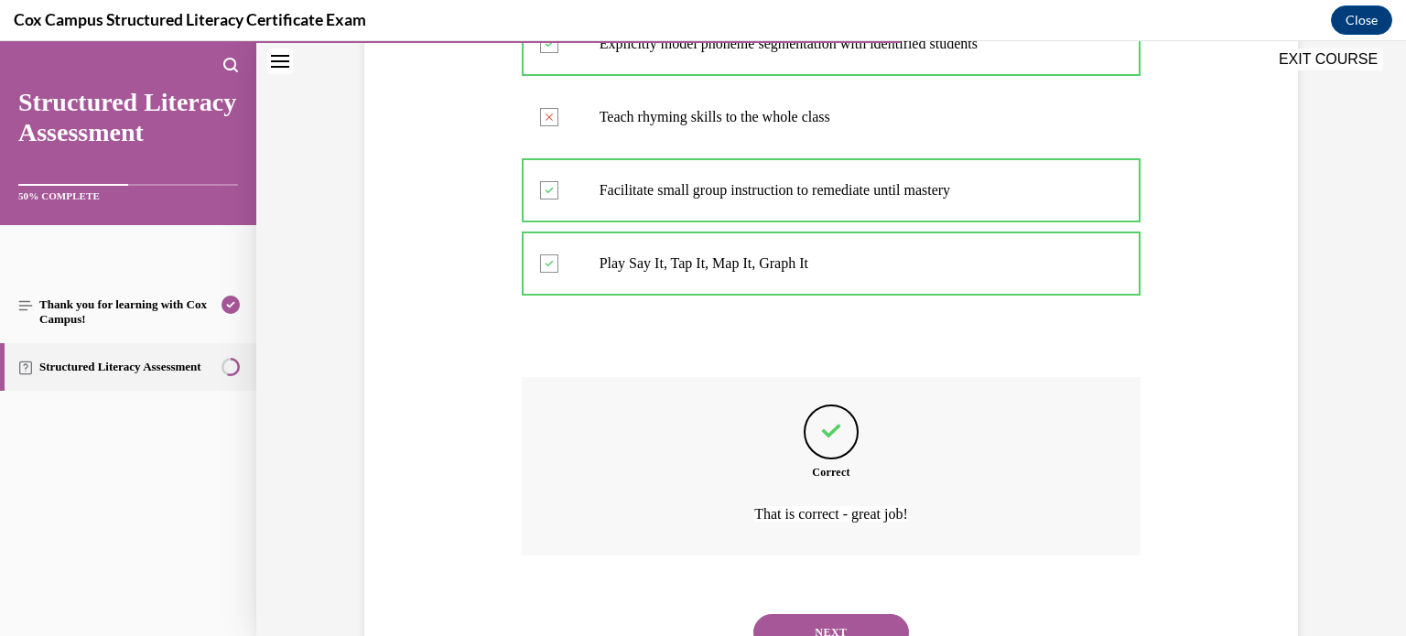
scroll to position [558, 0]
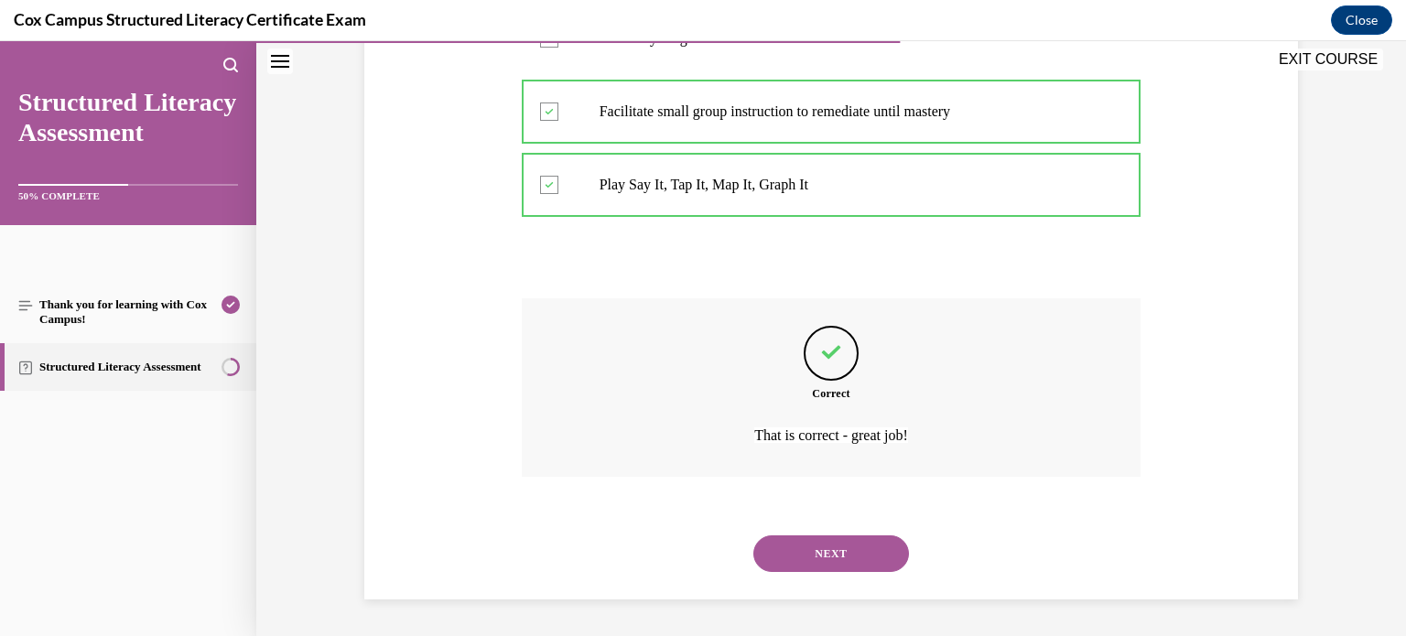
click at [770, 536] on button "NEXT" at bounding box center [832, 554] width 156 height 37
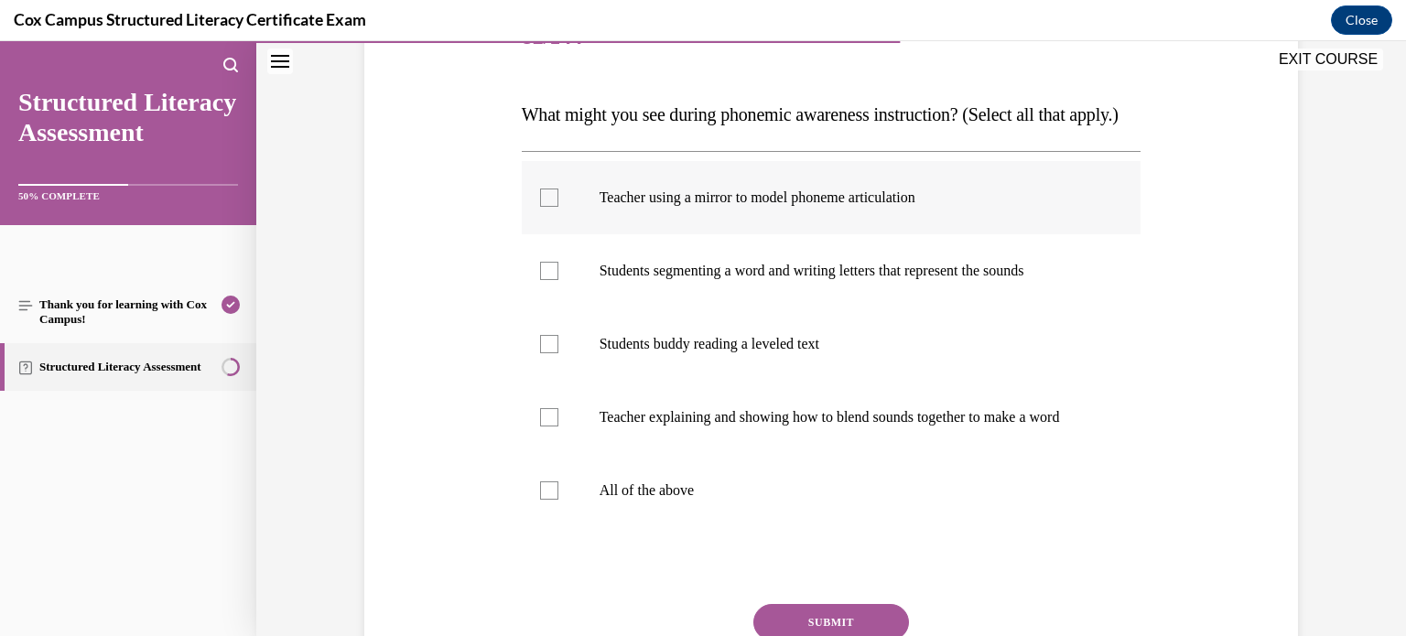
scroll to position [310, 0]
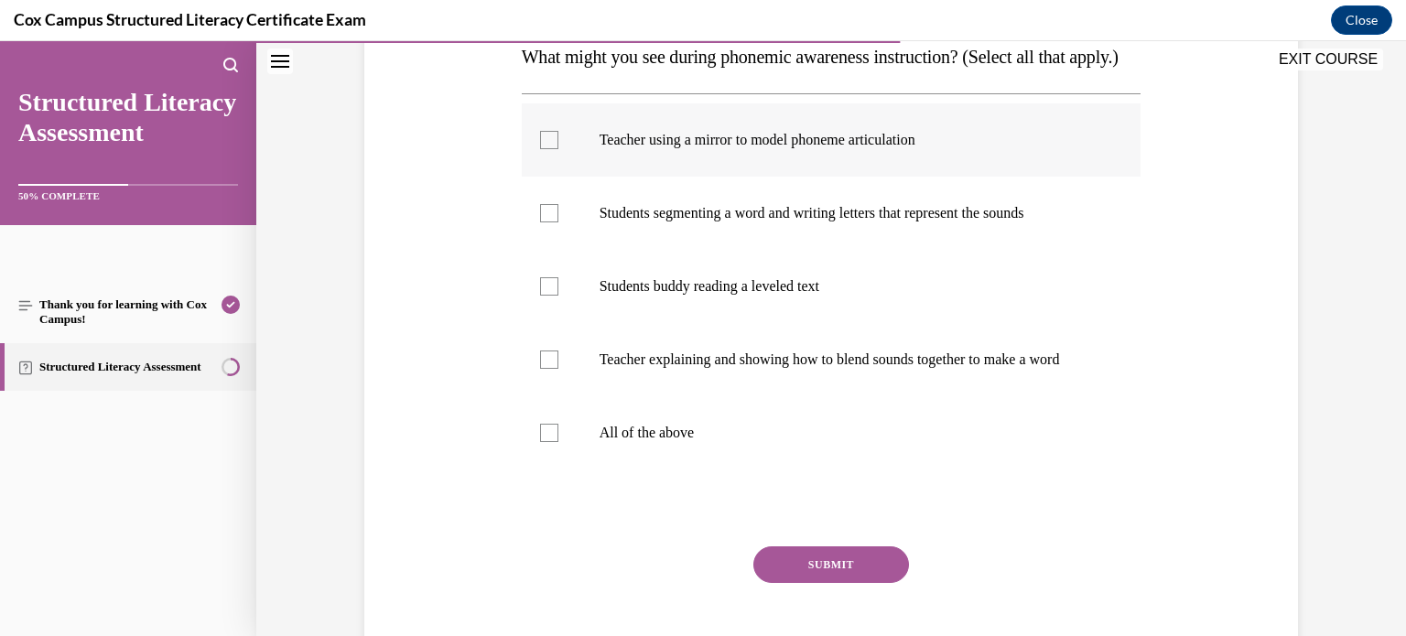
click at [983, 177] on label "Teacher using a mirror to model phoneme articulation" at bounding box center [832, 139] width 620 height 73
click at [559, 149] on input "Teacher using a mirror to model phoneme articulation" at bounding box center [549, 140] width 18 height 18
checkbox input "true"
click at [919, 310] on label "Students buddy reading a leveled text" at bounding box center [832, 286] width 620 height 73
click at [559, 296] on input "Students buddy reading a leveled text" at bounding box center [549, 286] width 18 height 18
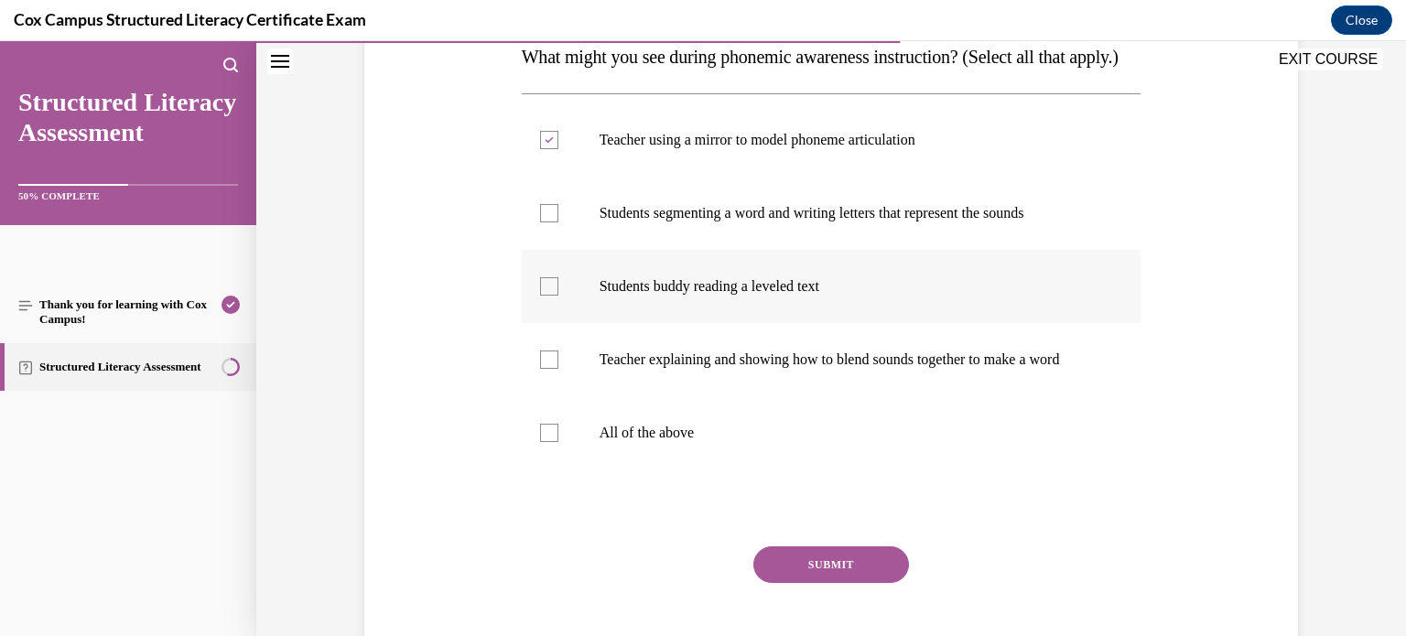
checkbox input "true"
click at [700, 396] on label "Teacher explaining and showing how to blend sounds together to make a word" at bounding box center [832, 359] width 620 height 73
click at [559, 369] on input "Teacher explaining and showing how to blend sounds together to make a word" at bounding box center [549, 360] width 18 height 18
checkbox input "true"
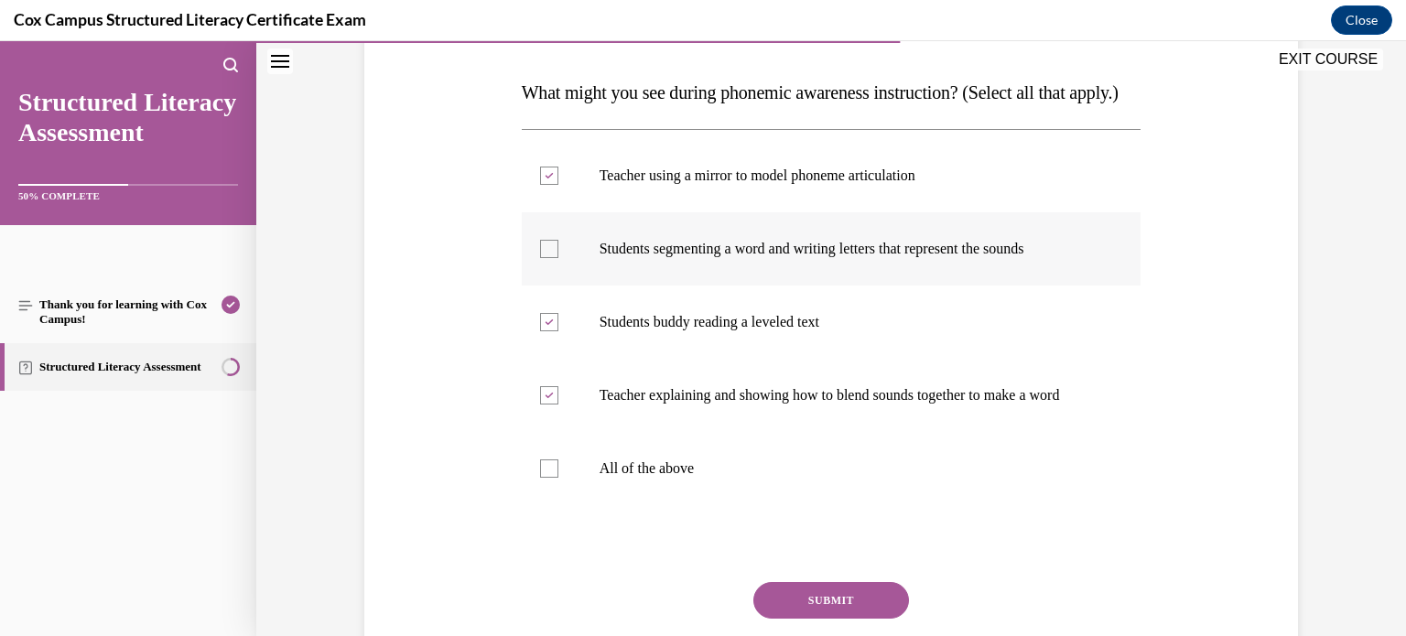
scroll to position [263, 0]
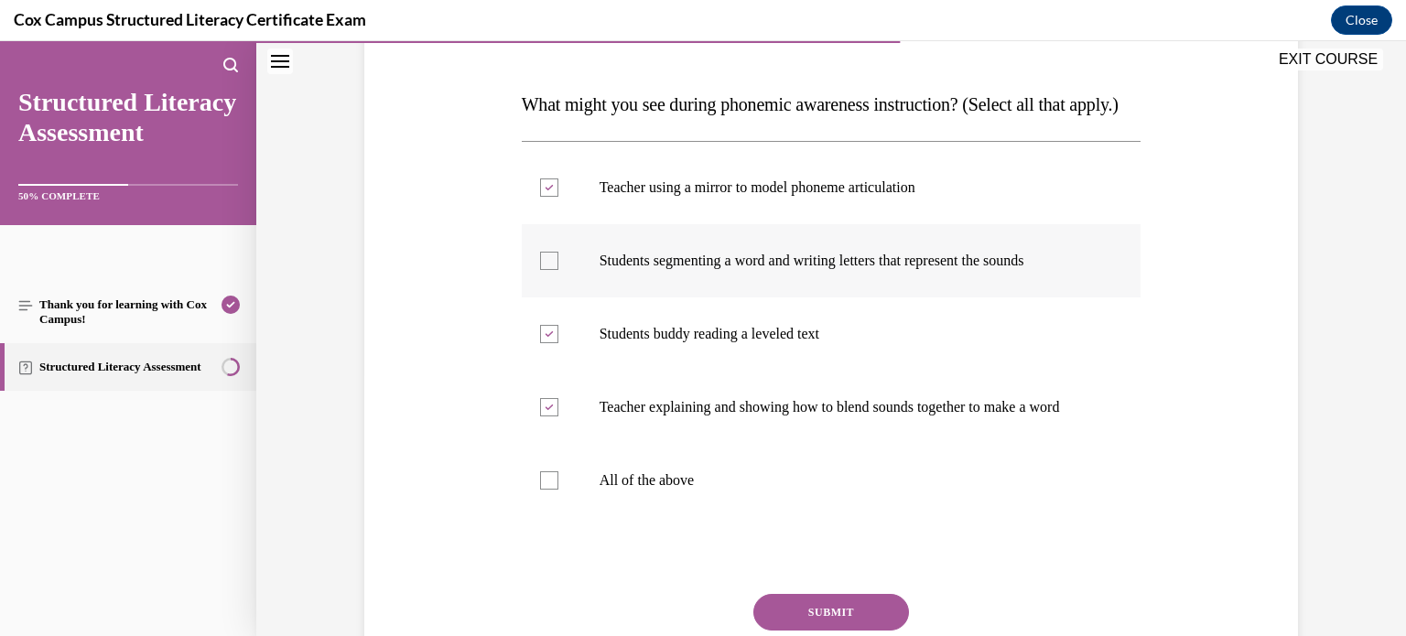
click at [960, 281] on label "Students segmenting a word and writing letters that represent the sounds" at bounding box center [832, 260] width 620 height 73
click at [559, 270] on input "Students segmenting a word and writing letters that represent the sounds" at bounding box center [549, 261] width 18 height 18
checkbox input "true"
click at [957, 371] on label "Students buddy reading a leveled text" at bounding box center [832, 334] width 620 height 73
click at [559, 343] on input "Students buddy reading a leveled text" at bounding box center [549, 334] width 18 height 18
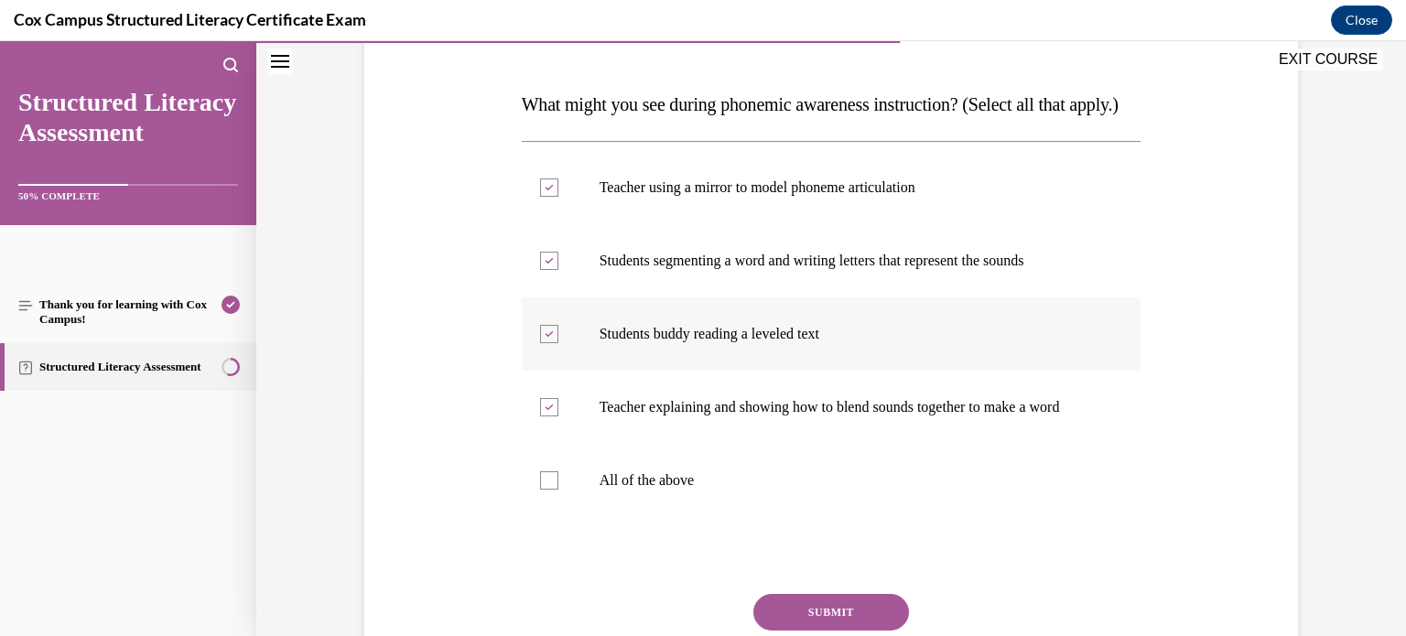
checkbox input "false"
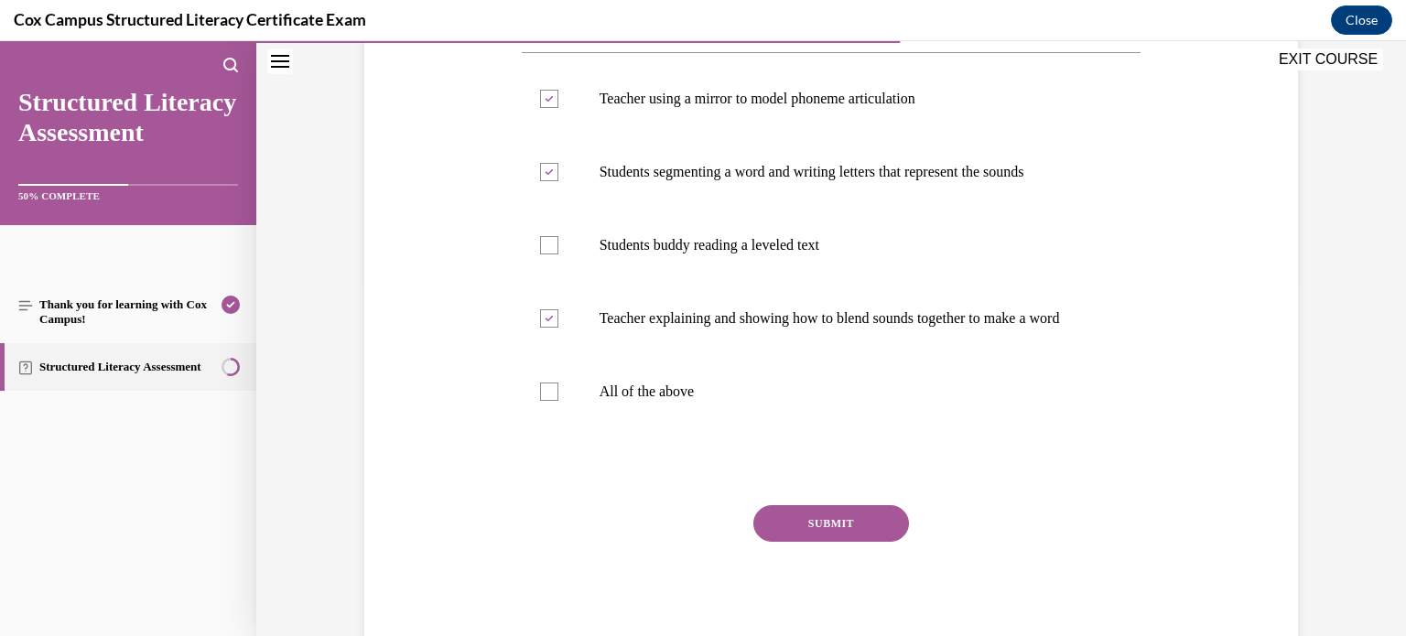
scroll to position [366, 0]
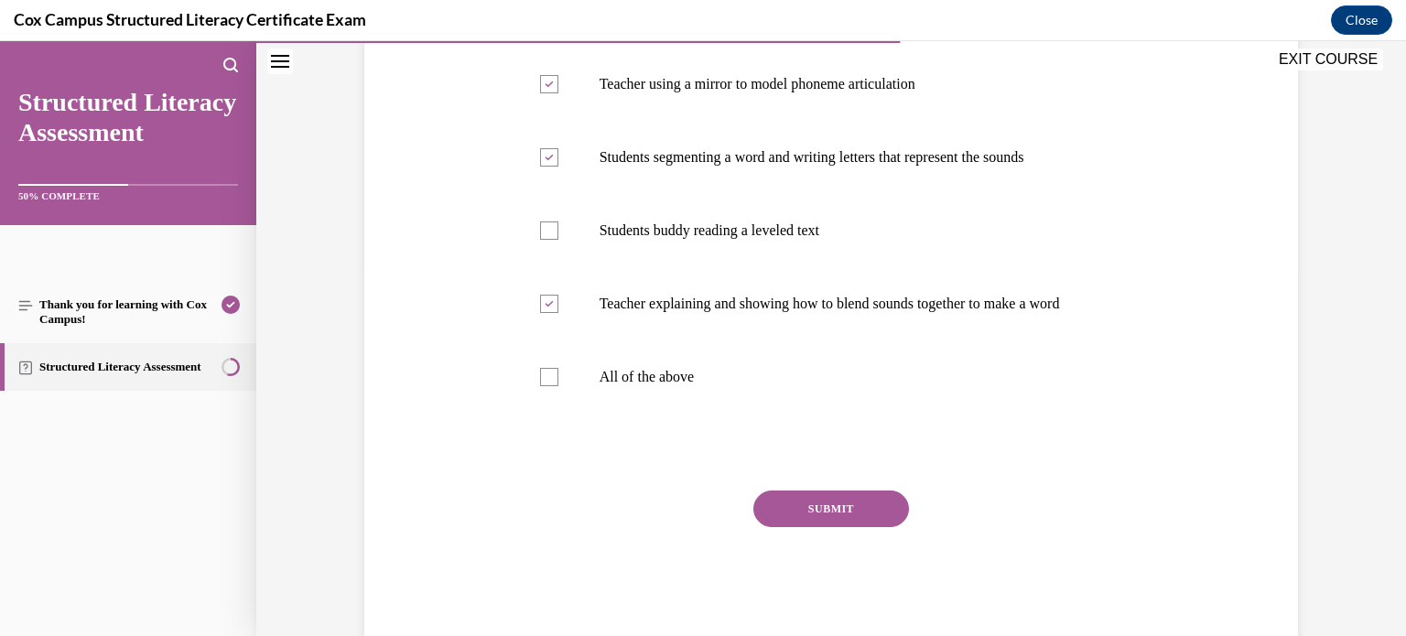
click at [807, 527] on button "SUBMIT" at bounding box center [832, 509] width 156 height 37
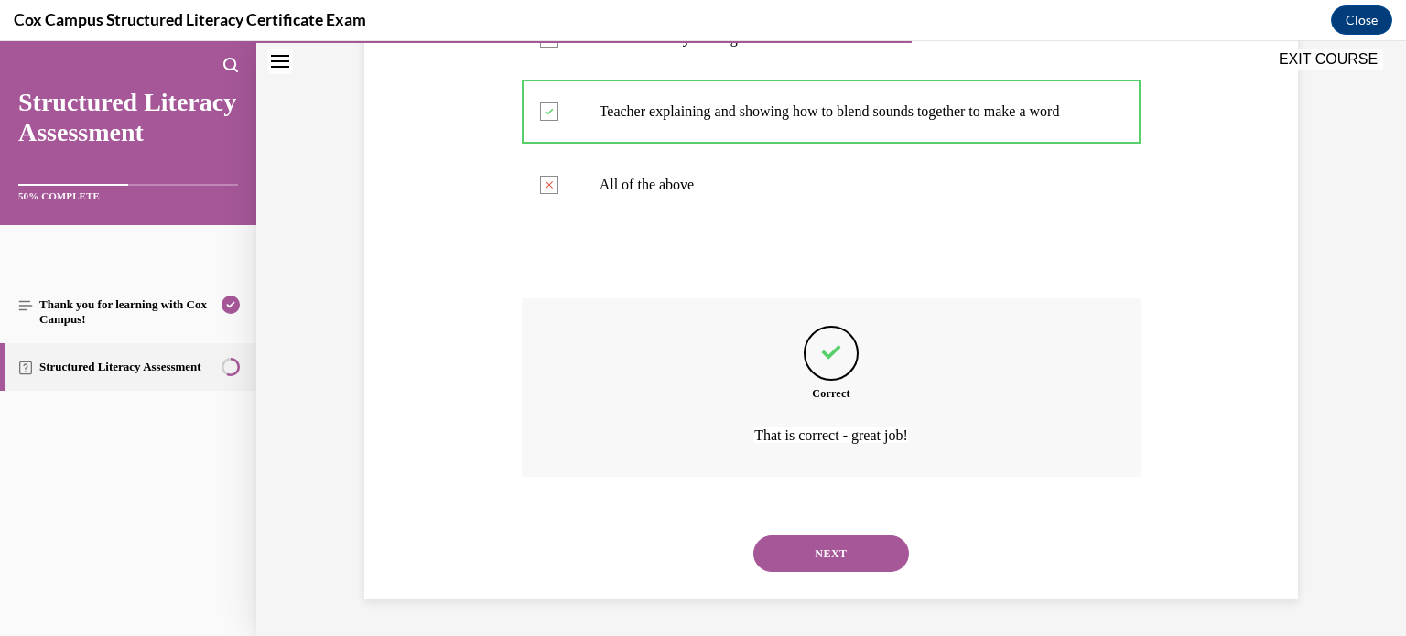
scroll to position [613, 0]
click at [831, 552] on button "NEXT" at bounding box center [832, 554] width 156 height 37
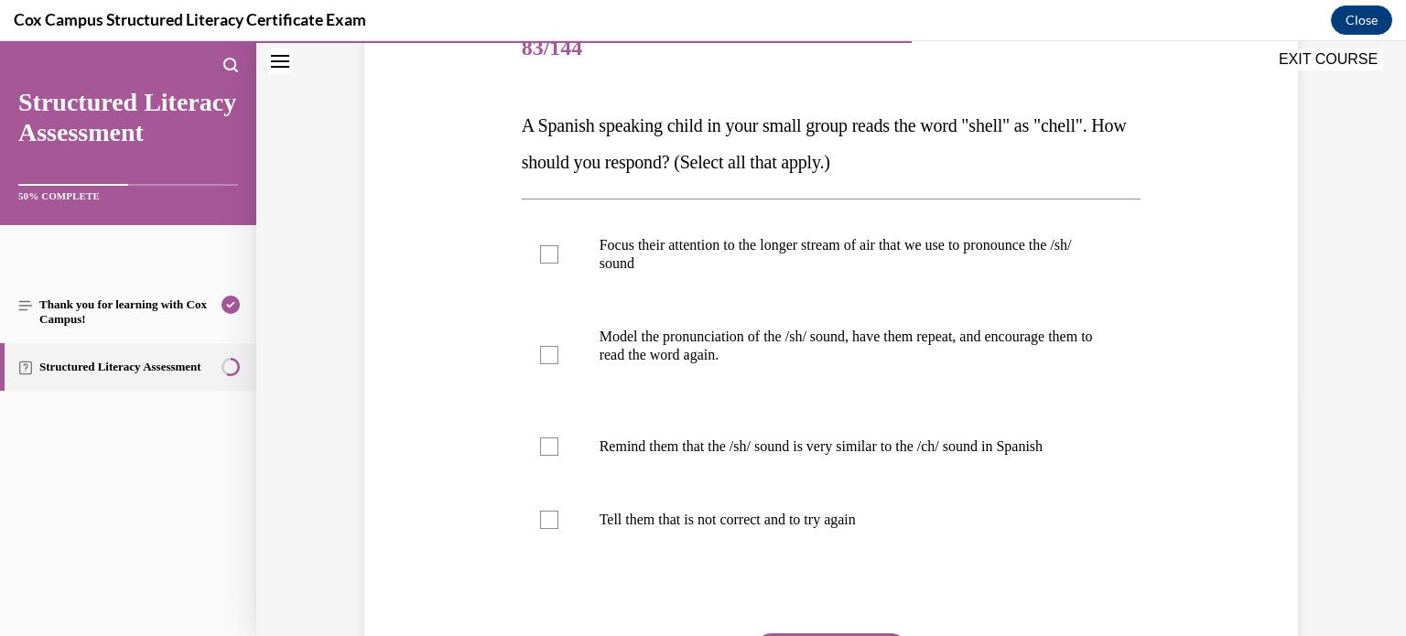
scroll to position [245, 0]
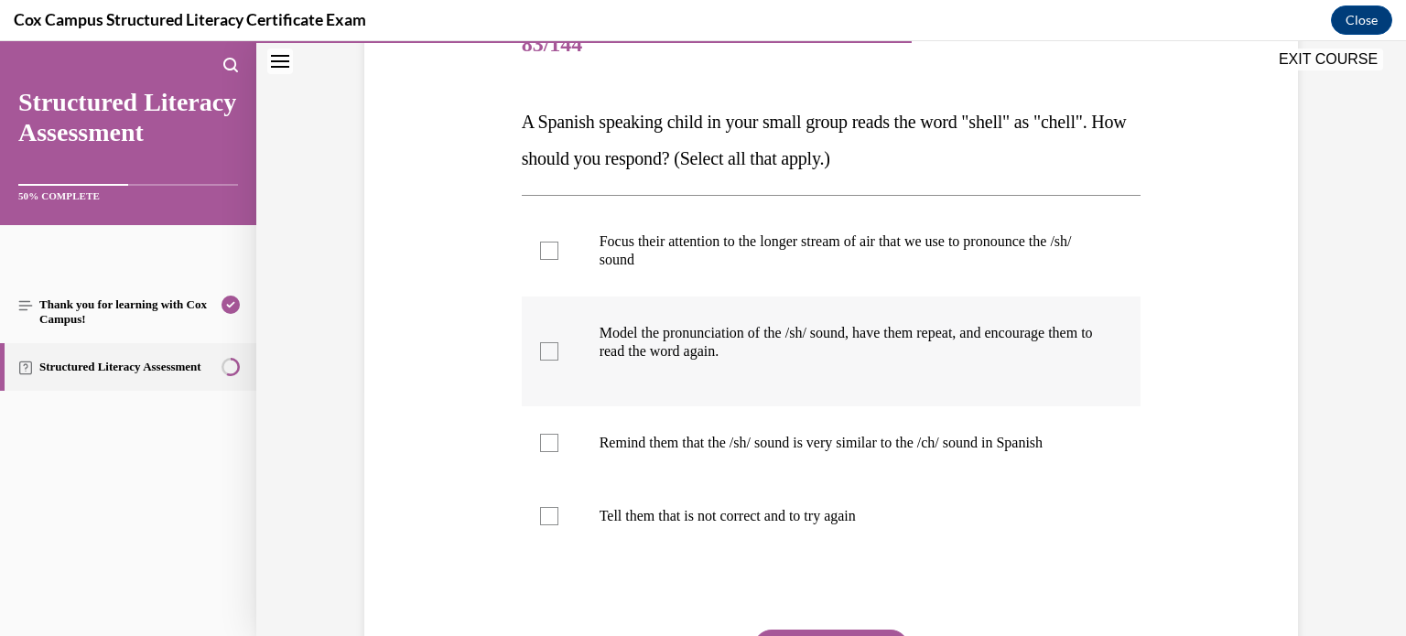
click at [621, 363] on div "Model the pronunciation of the /sh/ sound, have them repeat, and encourage them…" at bounding box center [848, 351] width 496 height 55
click at [559, 361] on input "Model the pronunciation of the /sh/ sound, have them repeat, and encourage them…" at bounding box center [549, 351] width 18 height 18
checkbox input "true"
click at [602, 280] on label "Focus their attention to the longer stream of air that we use to pronounce the …" at bounding box center [832, 251] width 620 height 92
click at [559, 260] on input "Focus their attention to the longer stream of air that we use to pronounce the …" at bounding box center [549, 251] width 18 height 18
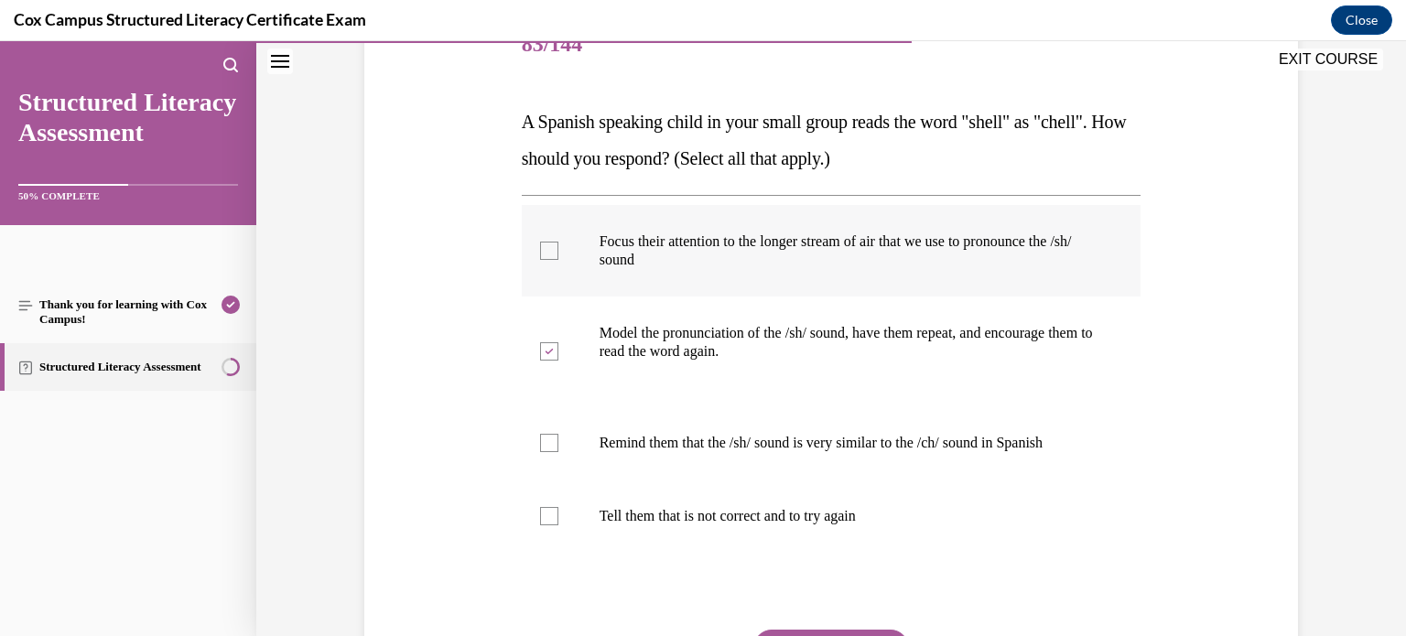
checkbox input "true"
click at [566, 444] on label "Remind them that the /sh/ sound is very similar to the /ch/ sound in Spanish" at bounding box center [832, 443] width 620 height 73
click at [559, 444] on input "Remind them that the /sh/ sound is very similar to the /ch/ sound in Spanish" at bounding box center [549, 443] width 18 height 18
checkbox input "true"
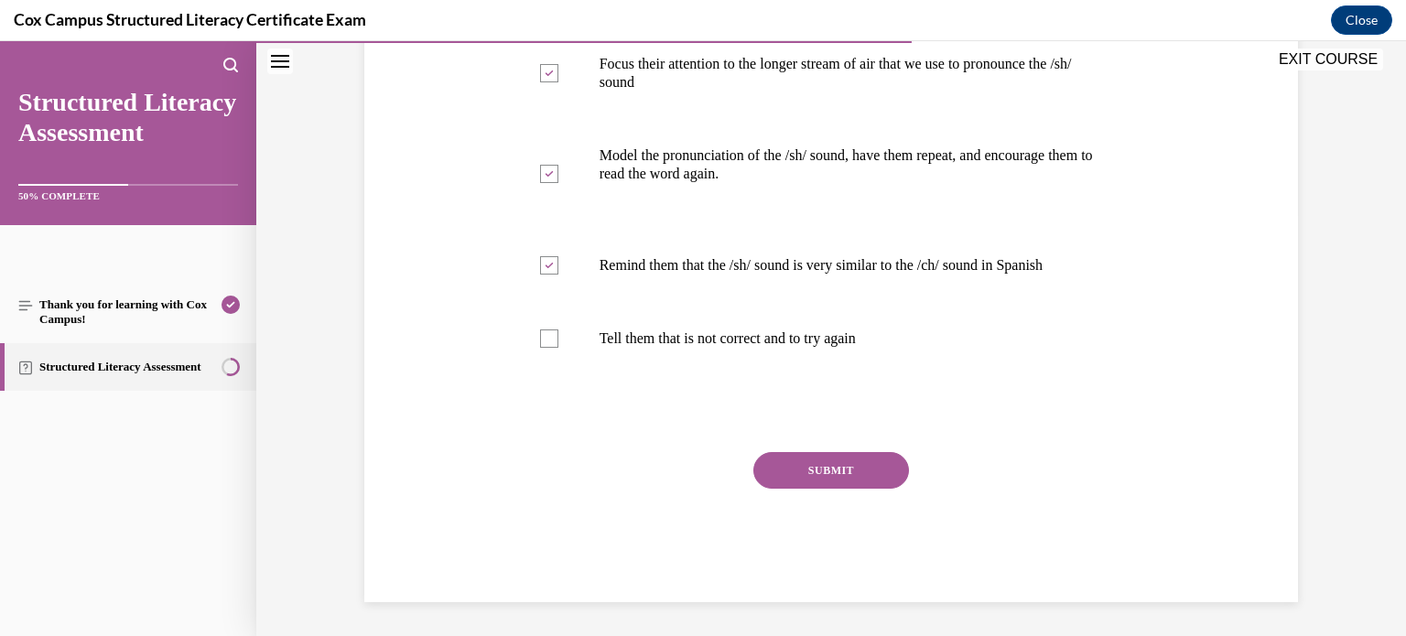
scroll to position [425, 0]
click at [846, 470] on button "SUBMIT" at bounding box center [832, 468] width 156 height 37
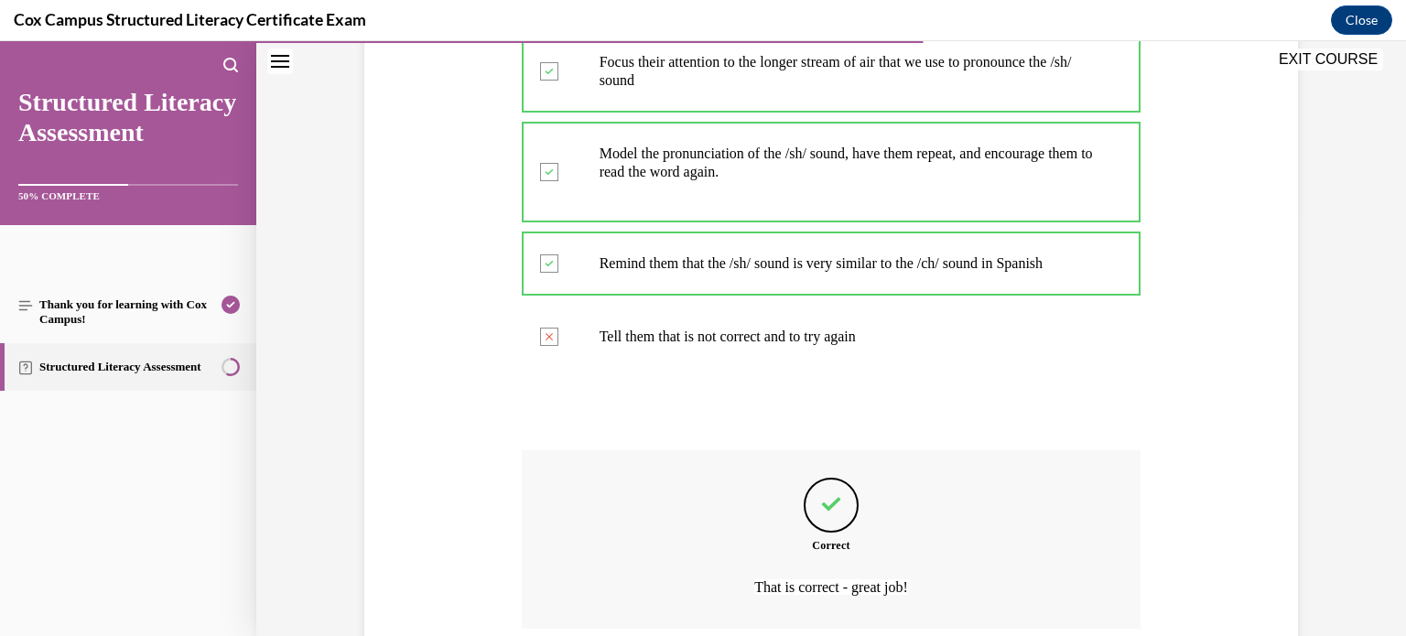
scroll to position [576, 0]
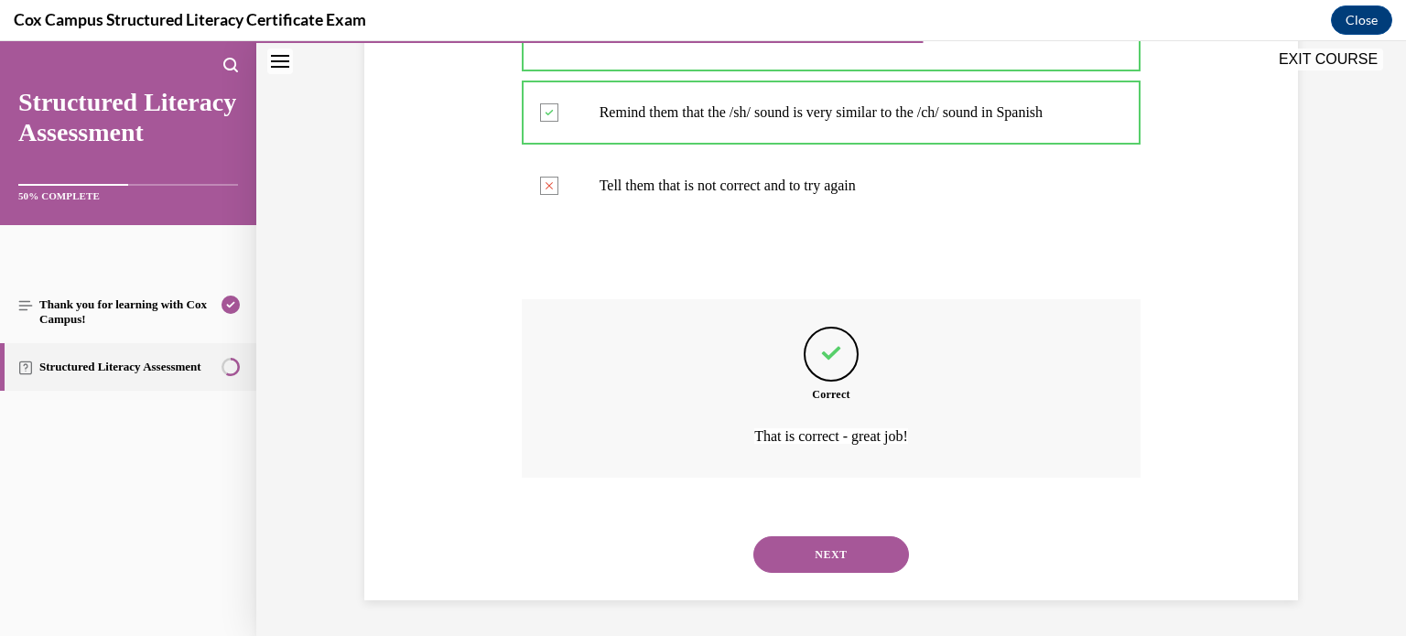
click at [864, 539] on button "NEXT" at bounding box center [832, 555] width 156 height 37
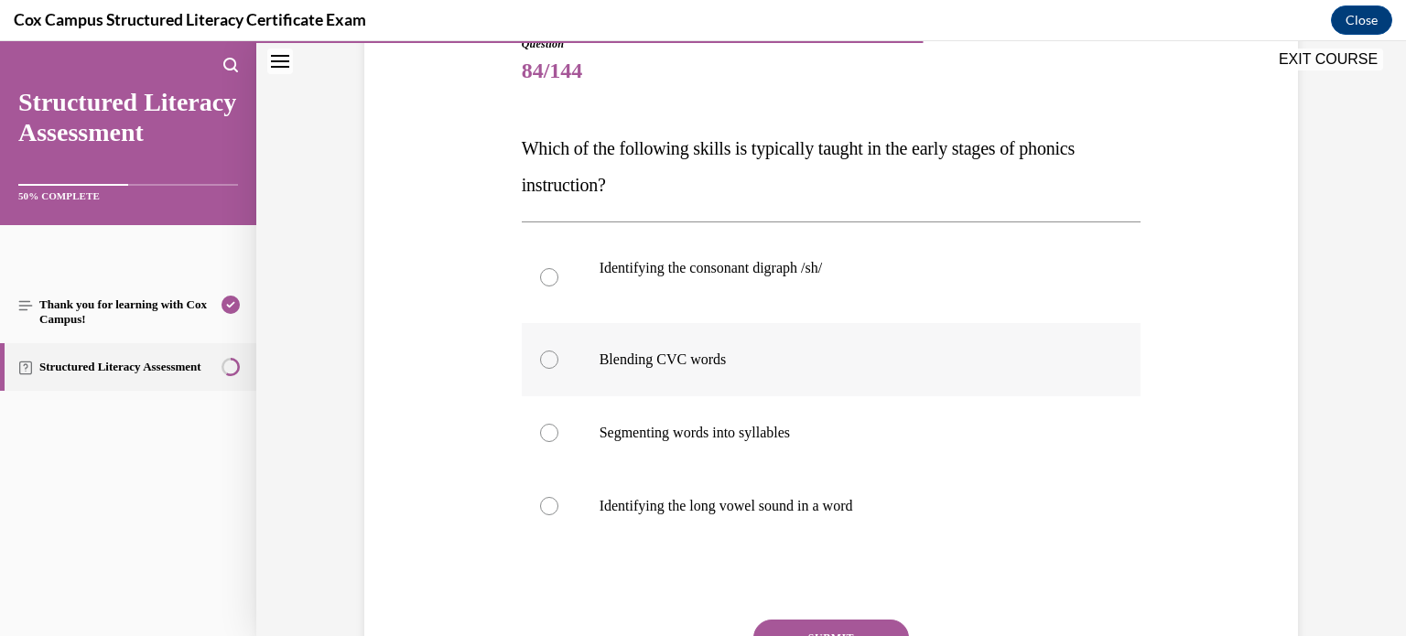
scroll to position [224, 0]
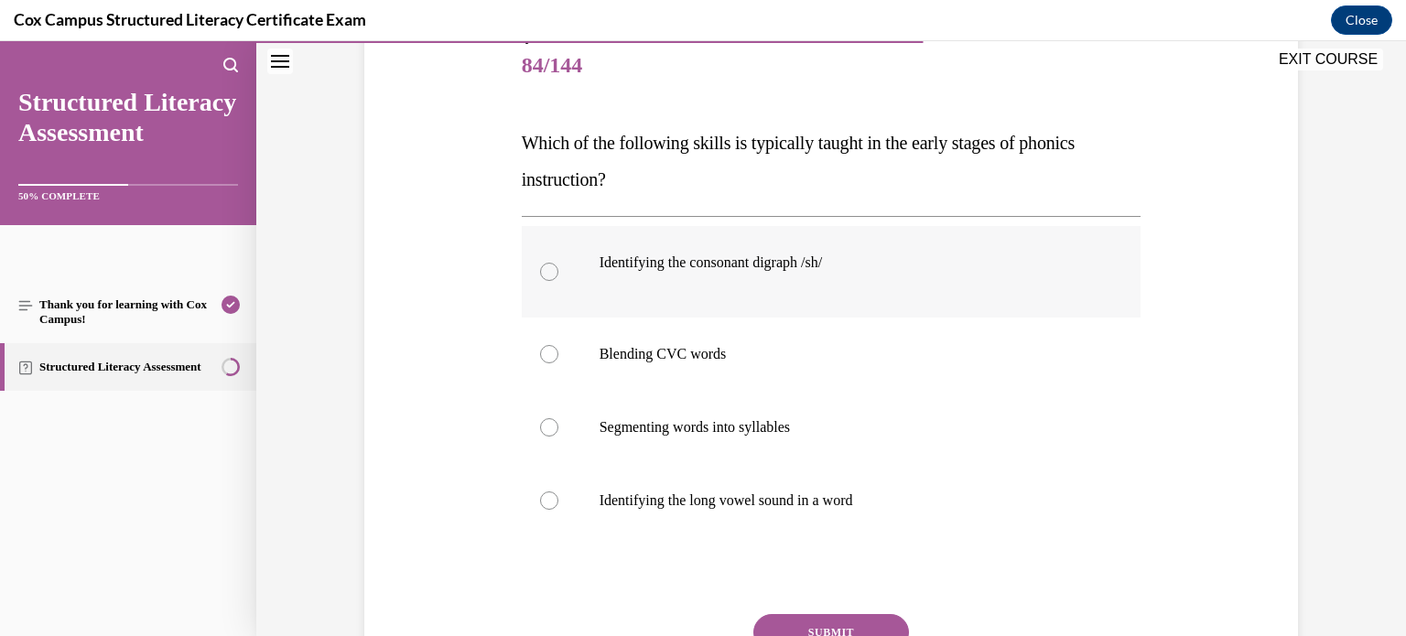
click at [927, 298] on label "Identifying the consonant digraph /sh/" at bounding box center [832, 272] width 620 height 92
click at [559, 281] on input "Identifying the consonant digraph /sh/" at bounding box center [549, 272] width 18 height 18
radio input "true"
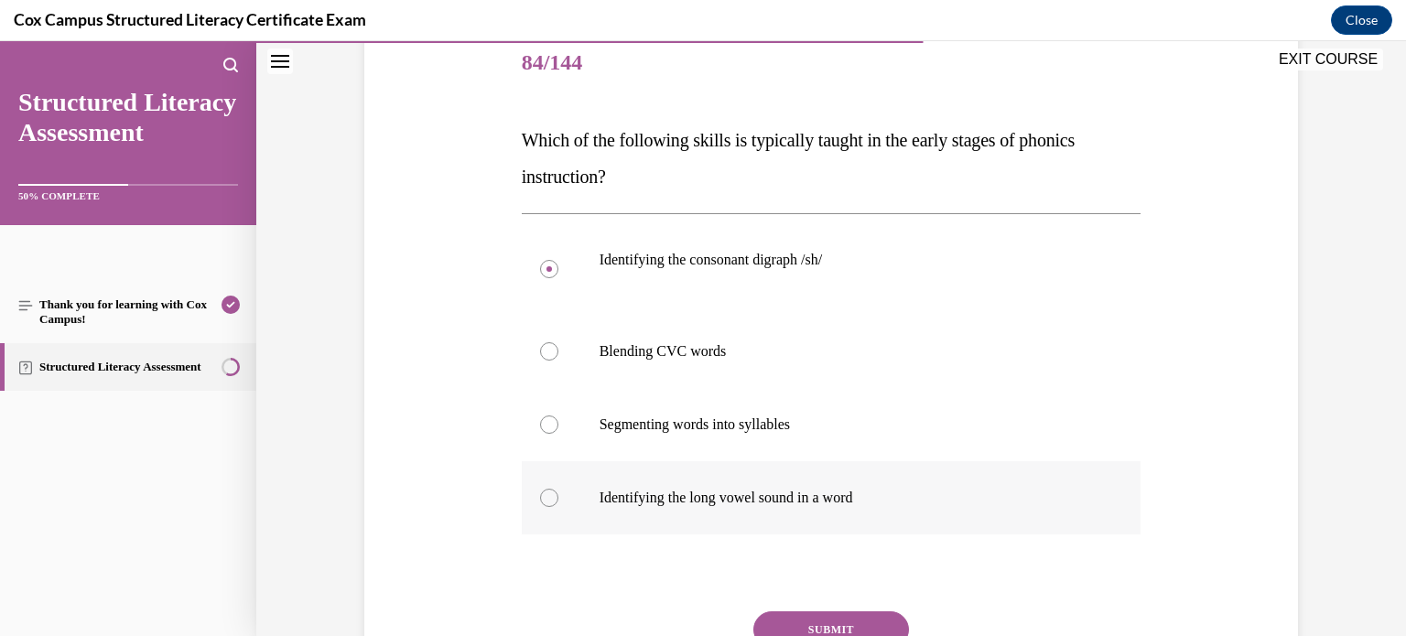
scroll to position [220, 0]
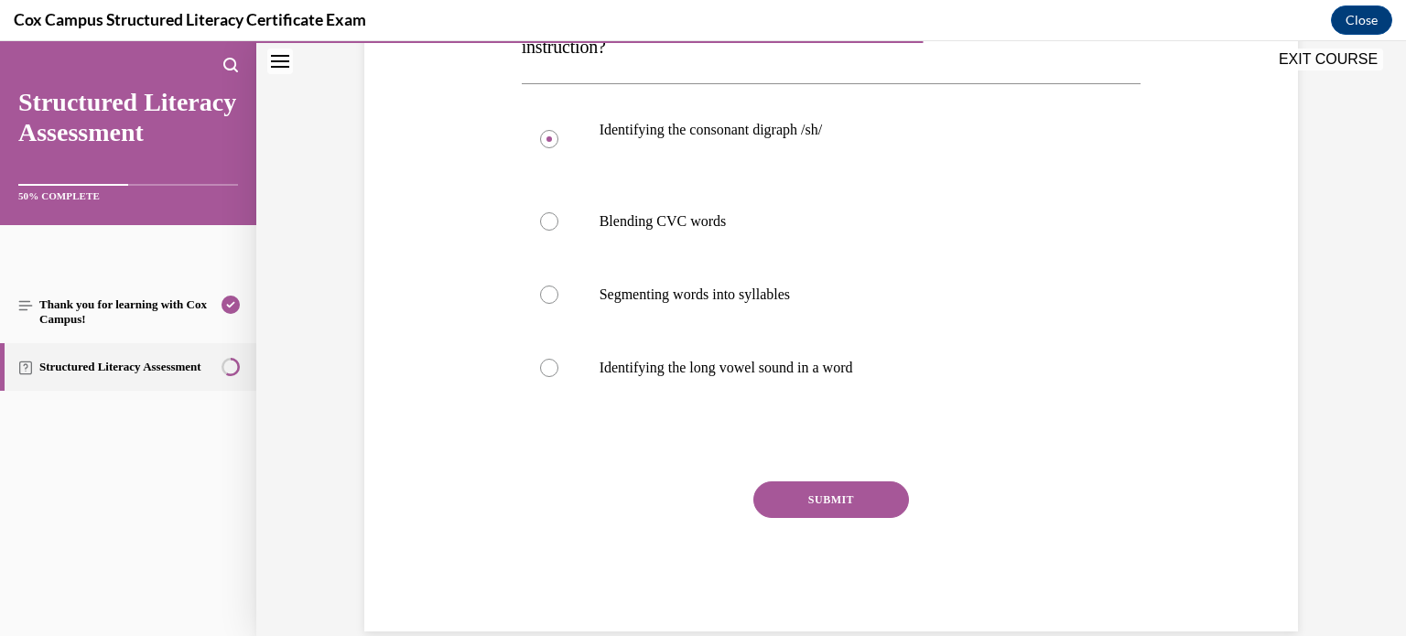
click at [826, 486] on button "SUBMIT" at bounding box center [832, 500] width 156 height 37
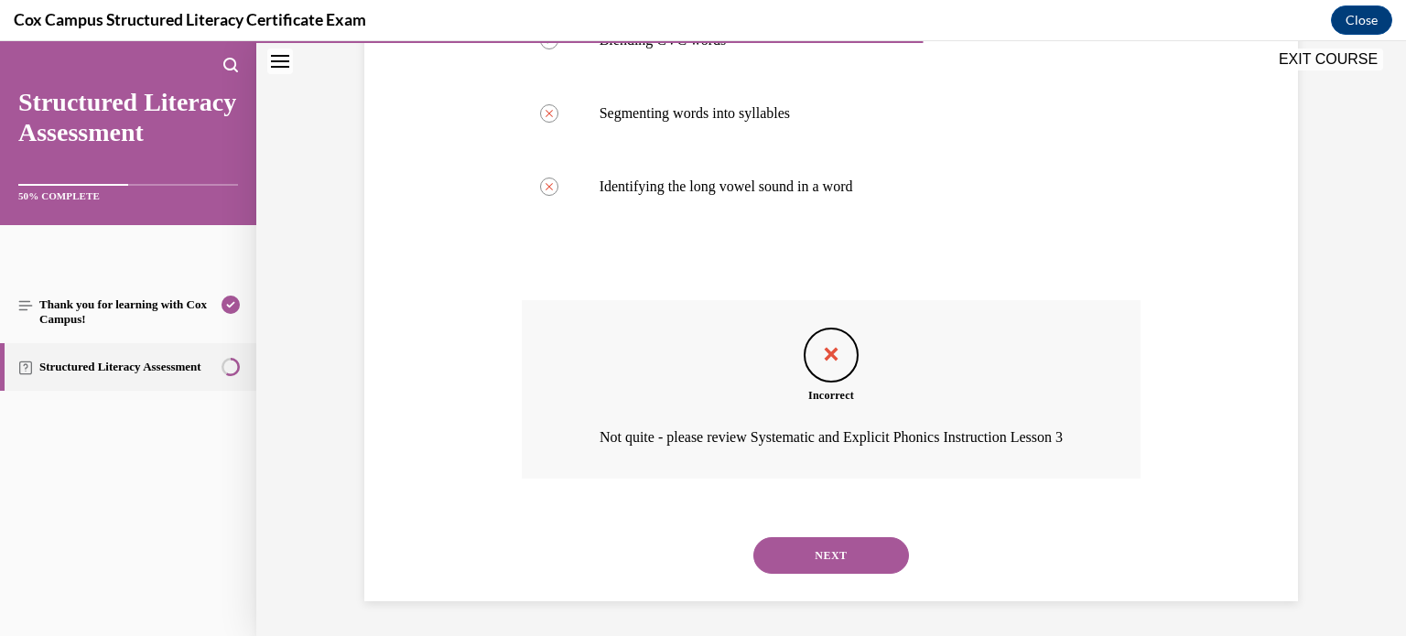
scroll to position [564, 0]
click at [807, 542] on button "NEXT" at bounding box center [832, 554] width 156 height 37
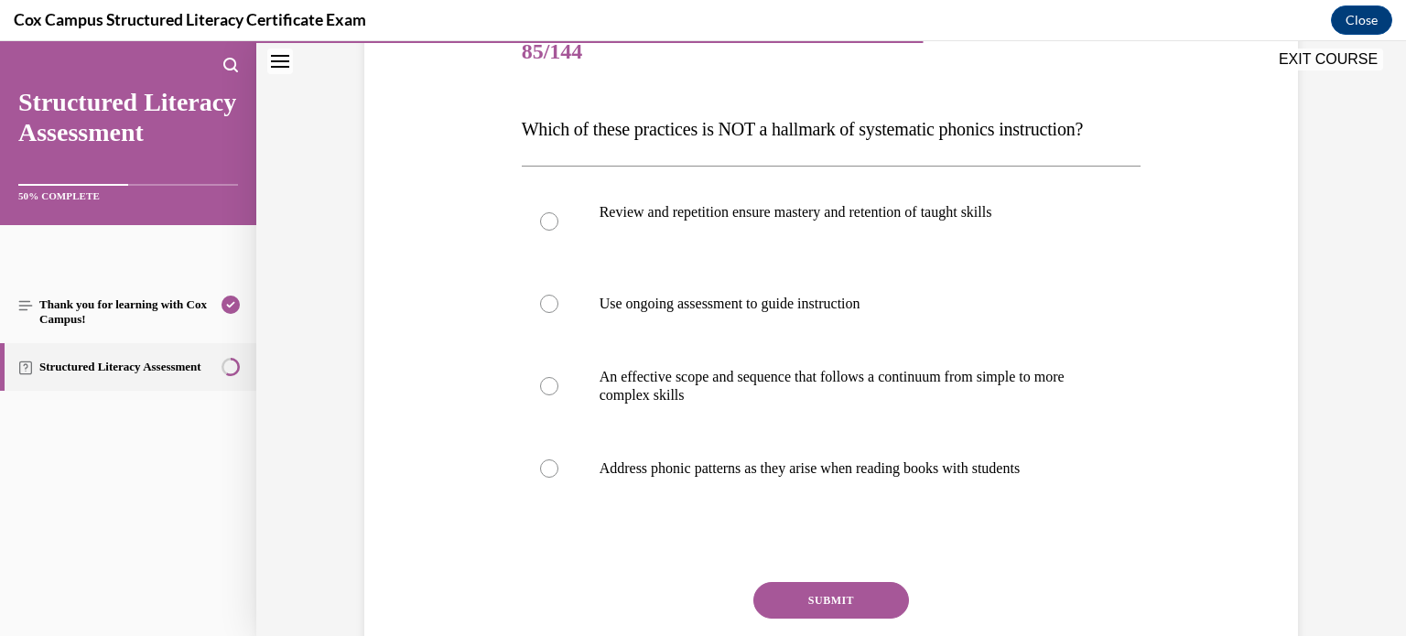
scroll to position [233, 0]
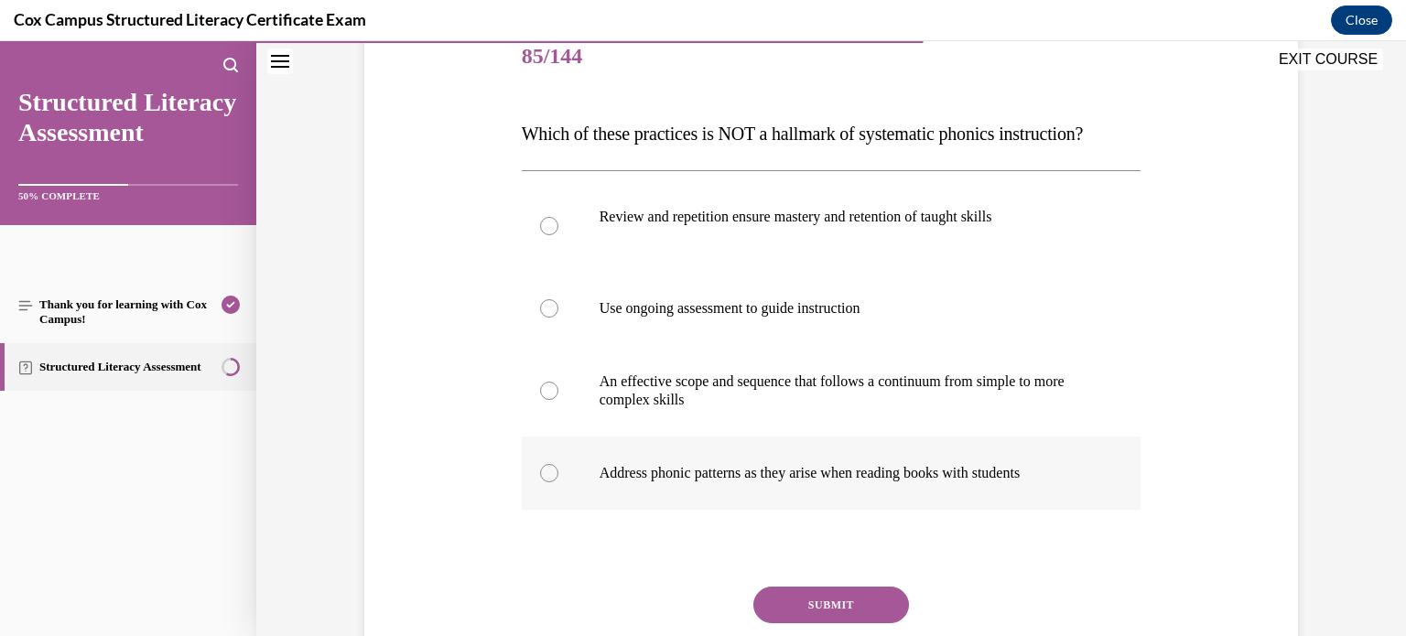
click at [890, 483] on p "Address phonic patterns as they arise when reading books with students" at bounding box center [848, 473] width 496 height 18
click at [559, 483] on input "Address phonic patterns as they arise when reading books with students" at bounding box center [549, 473] width 18 height 18
radio input "true"
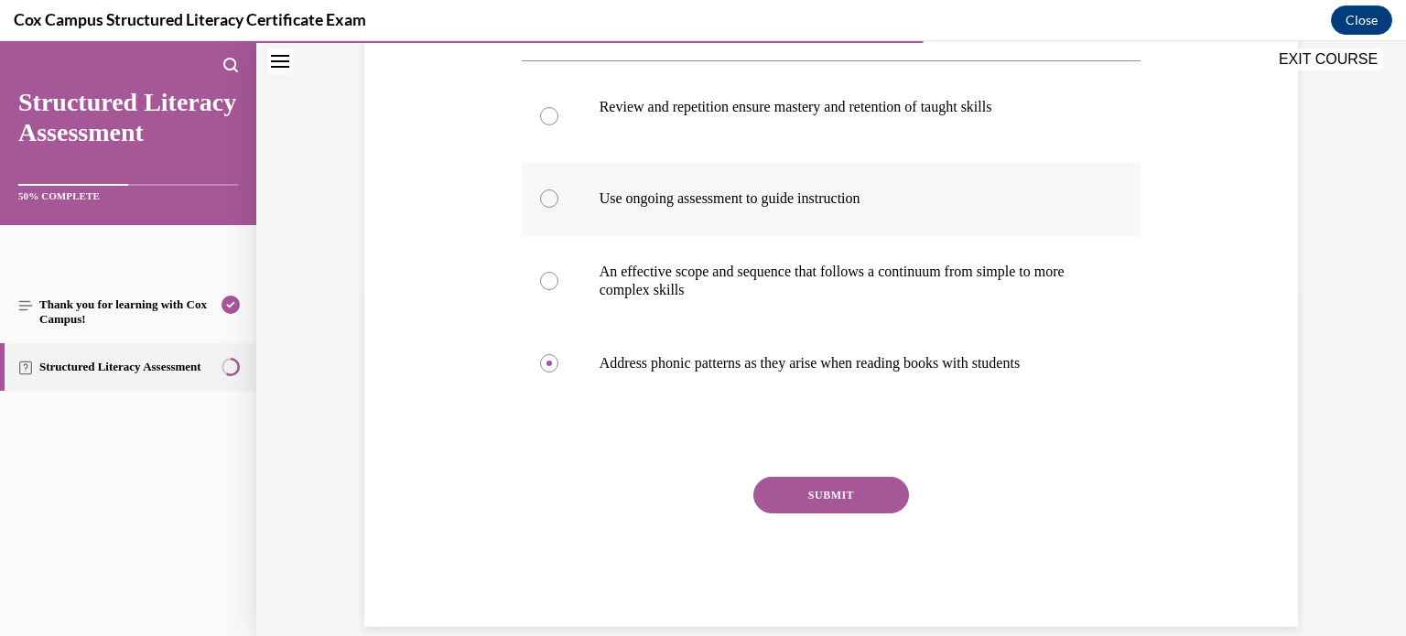
scroll to position [367, 0]
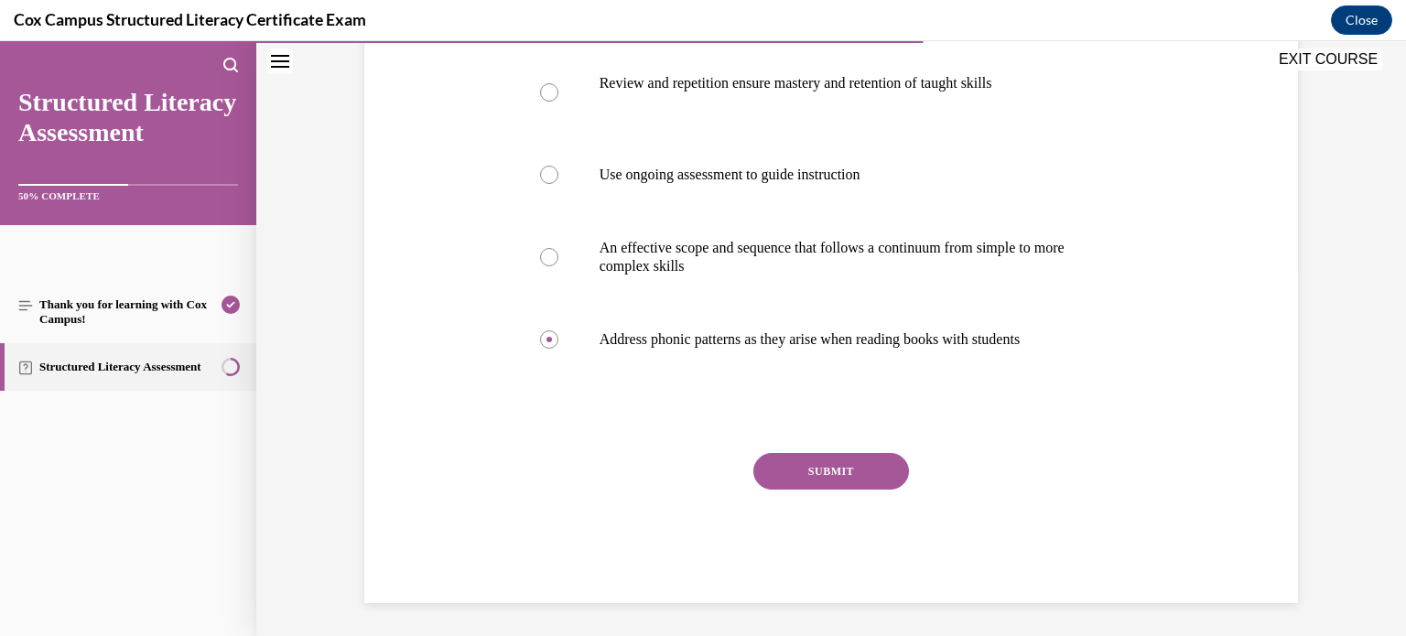
click at [862, 490] on button "SUBMIT" at bounding box center [832, 471] width 156 height 37
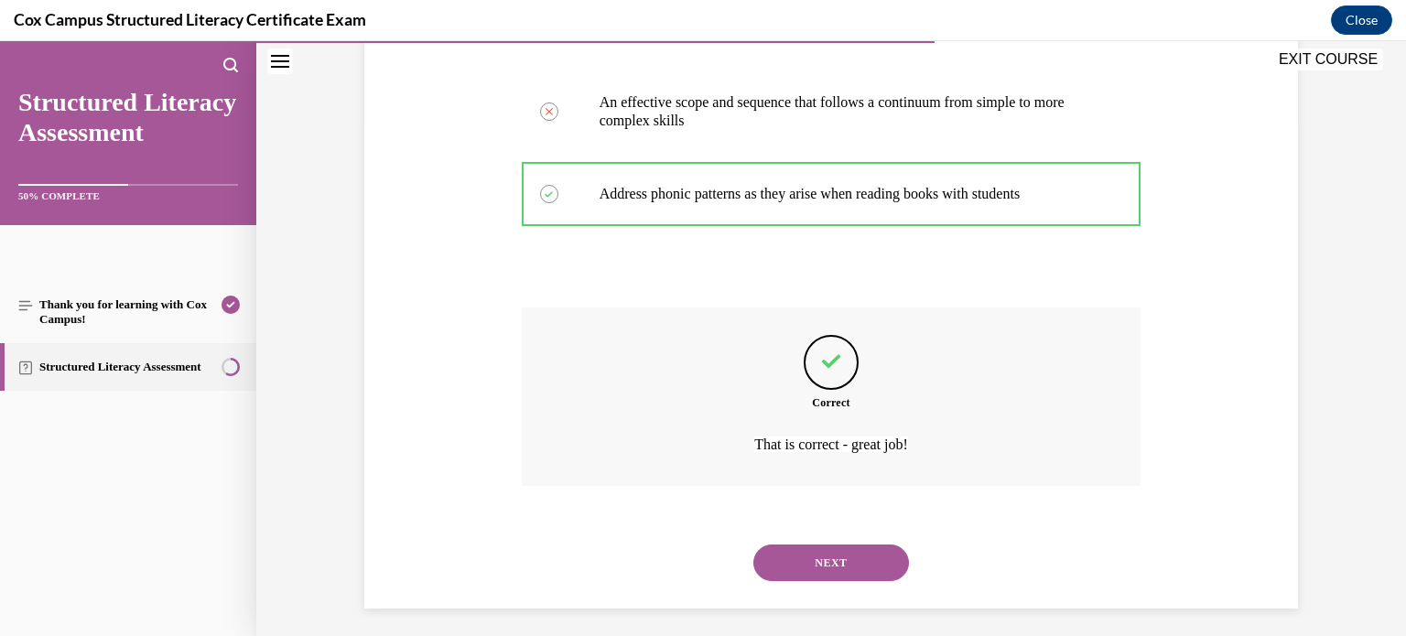
scroll to position [558, 0]
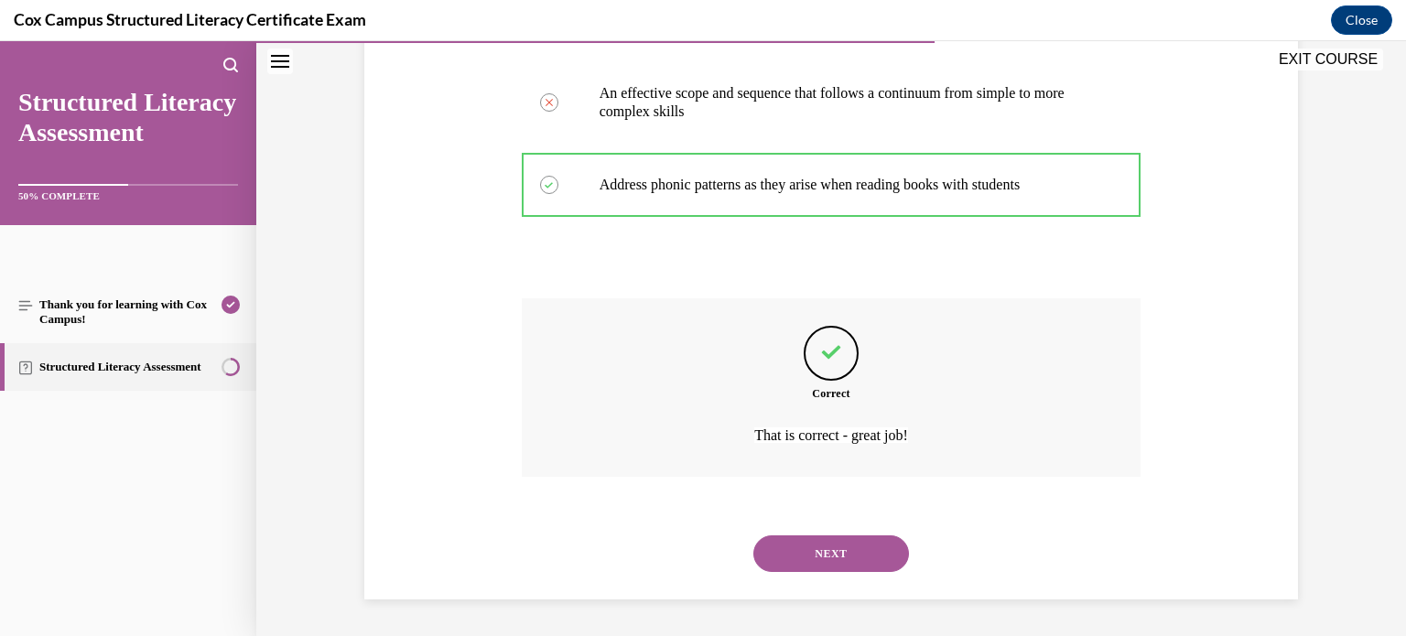
click at [836, 555] on button "NEXT" at bounding box center [832, 554] width 156 height 37
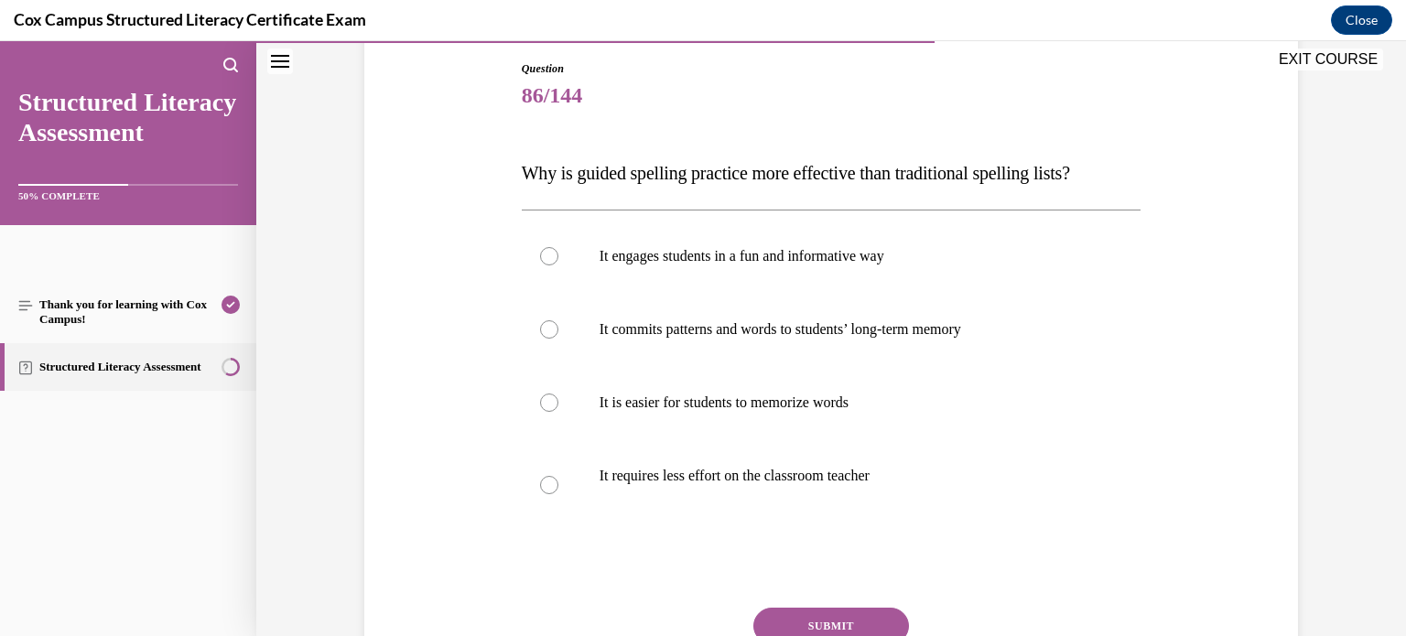
scroll to position [189, 0]
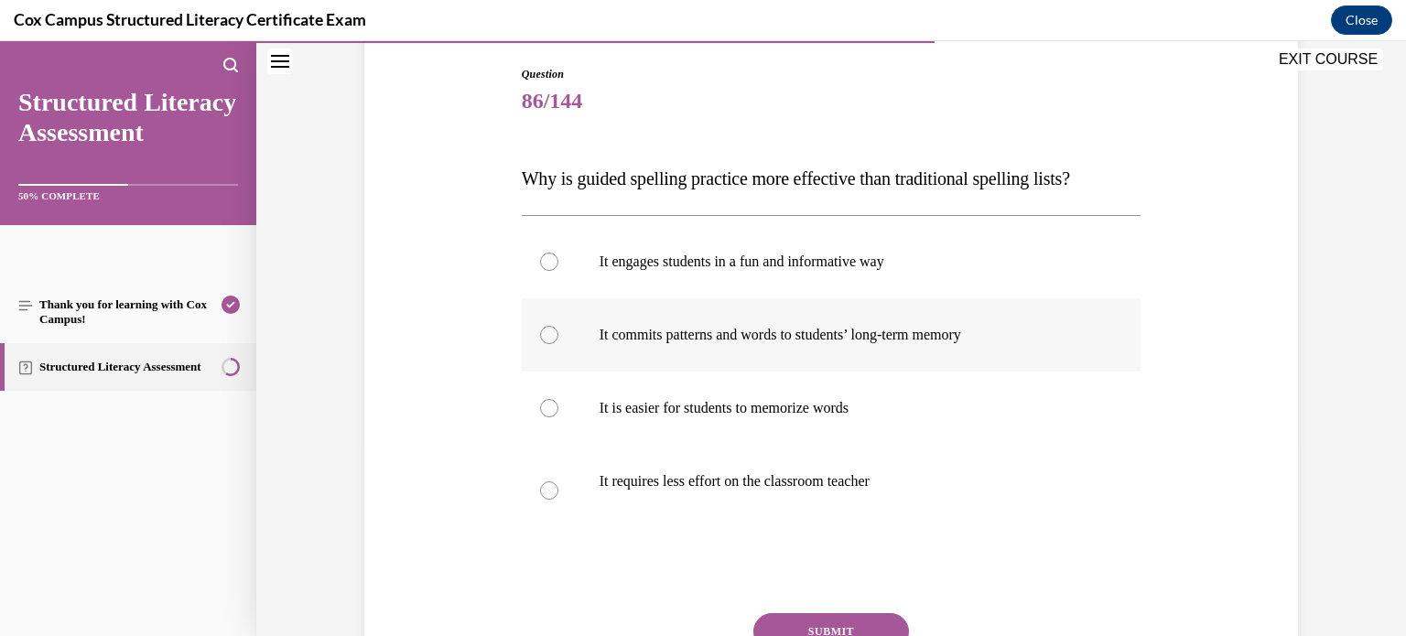
click at [859, 340] on p "It commits patterns and words to students’ long-term memory" at bounding box center [848, 335] width 496 height 18
click at [559, 340] on input "It commits patterns and words to students’ long-term memory" at bounding box center [549, 335] width 18 height 18
radio input "true"
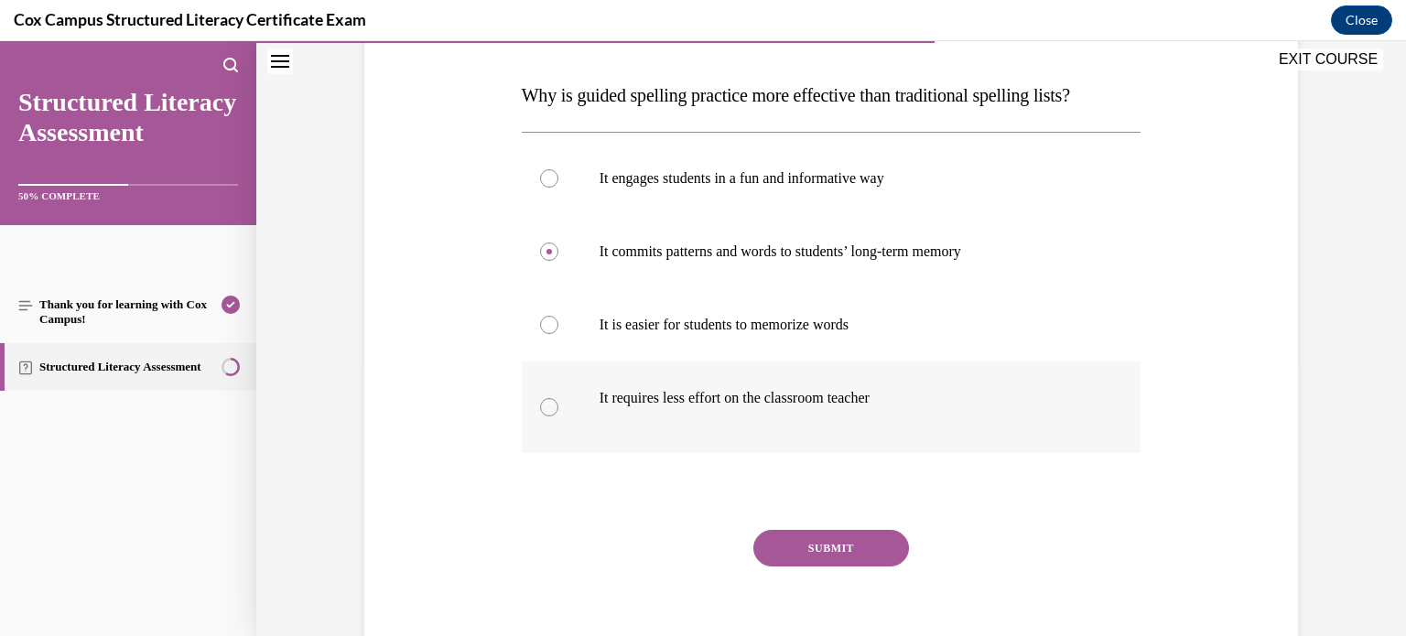
scroll to position [277, 0]
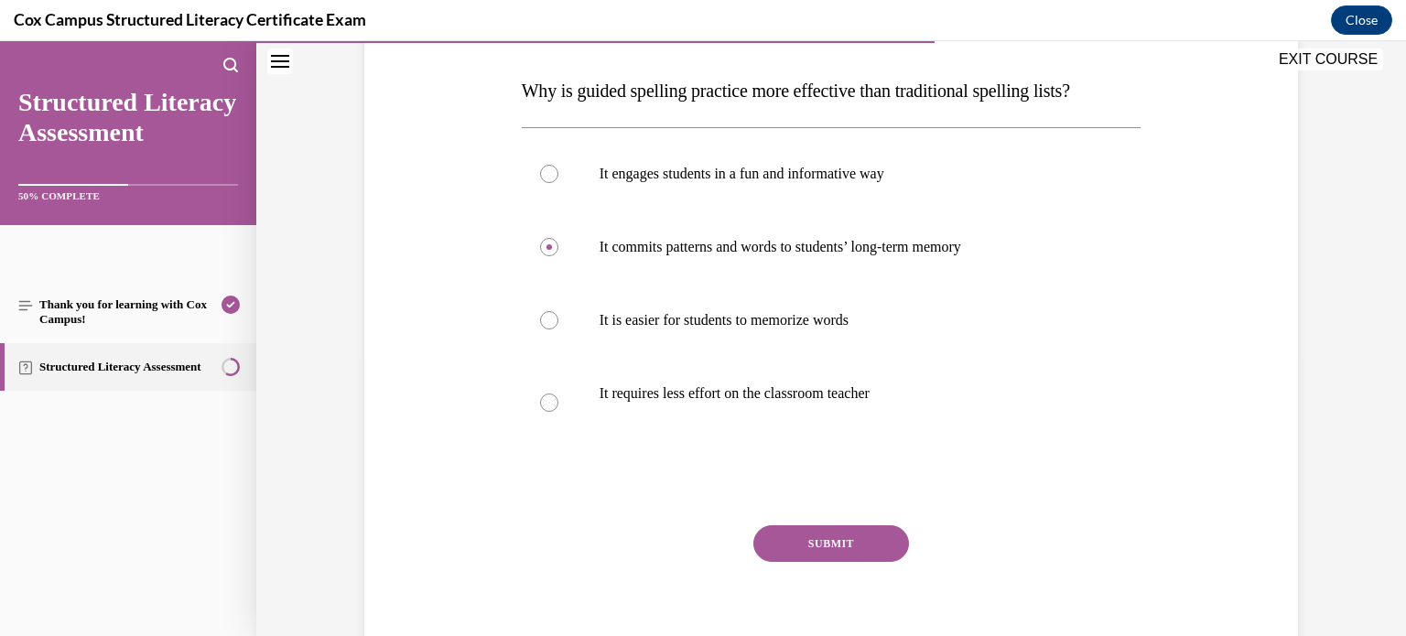
click at [808, 539] on button "SUBMIT" at bounding box center [832, 544] width 156 height 37
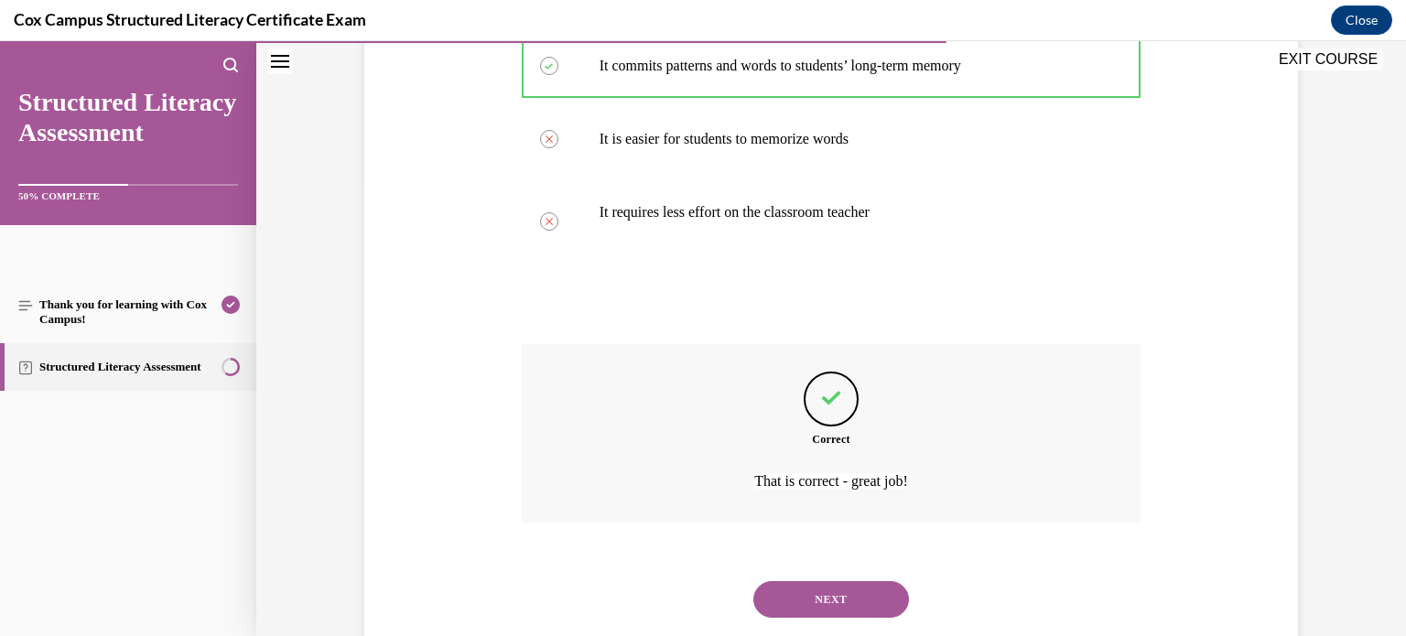
scroll to position [503, 0]
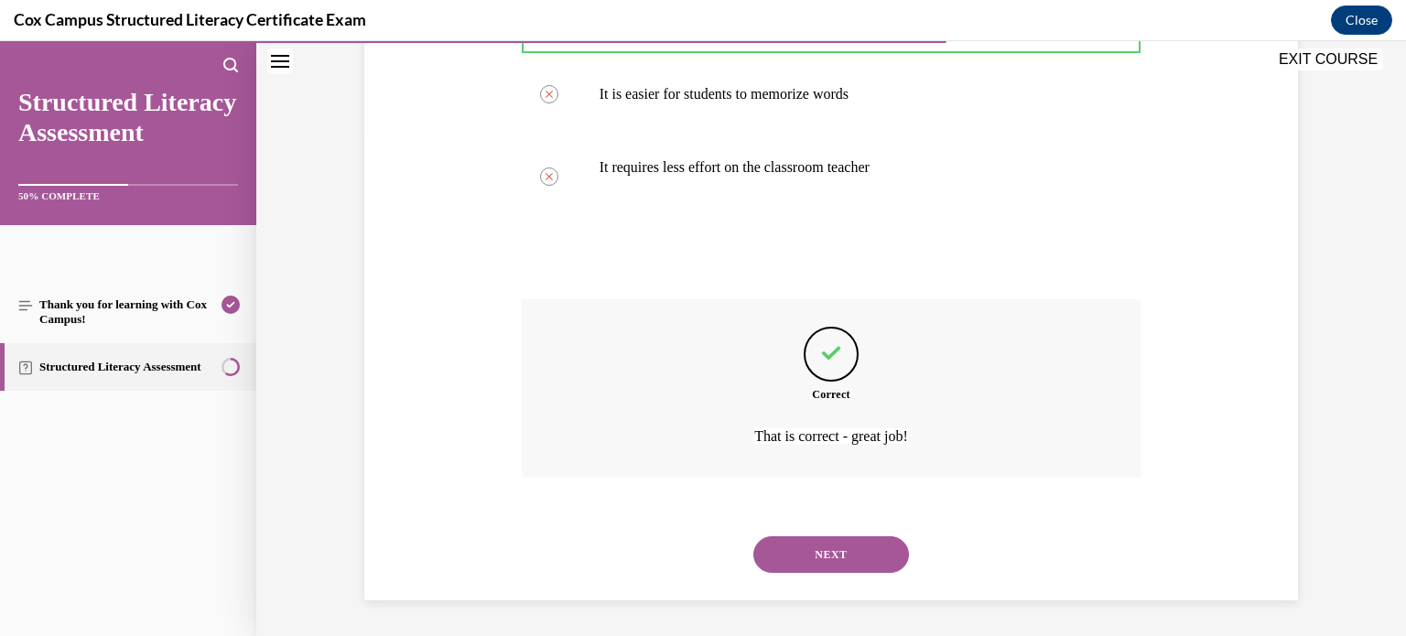
click at [815, 550] on button "NEXT" at bounding box center [832, 555] width 156 height 37
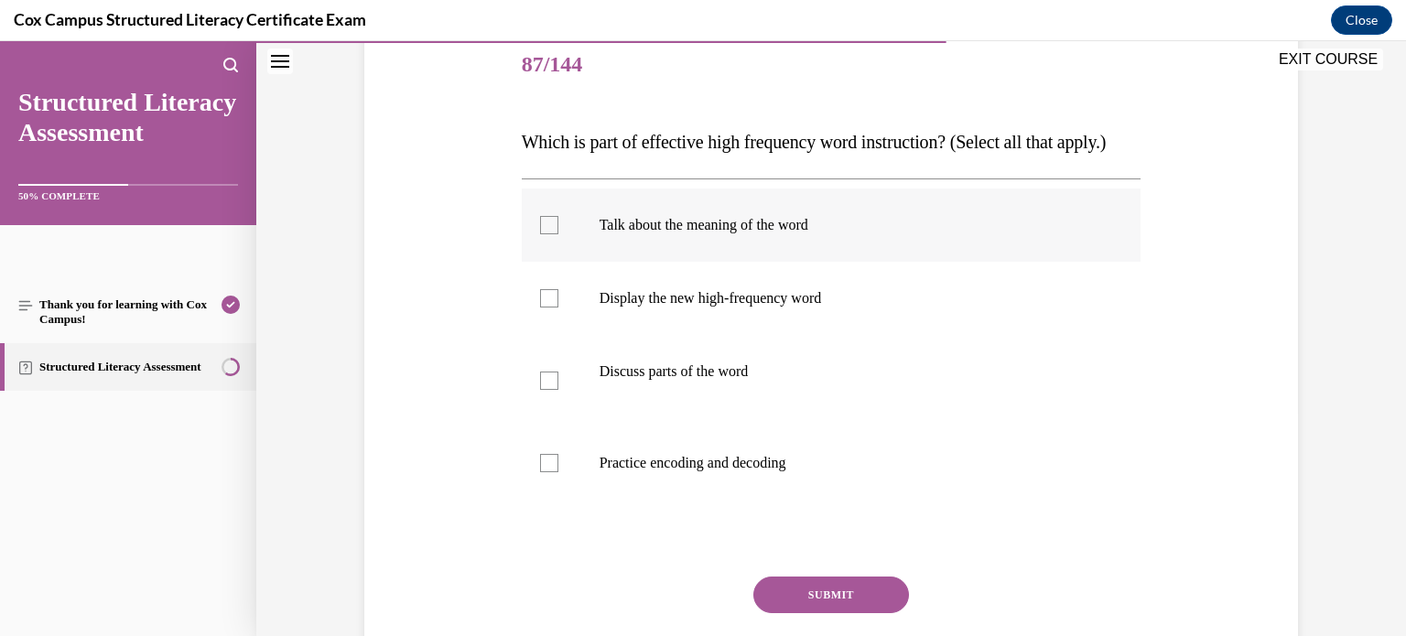
scroll to position [231, 0]
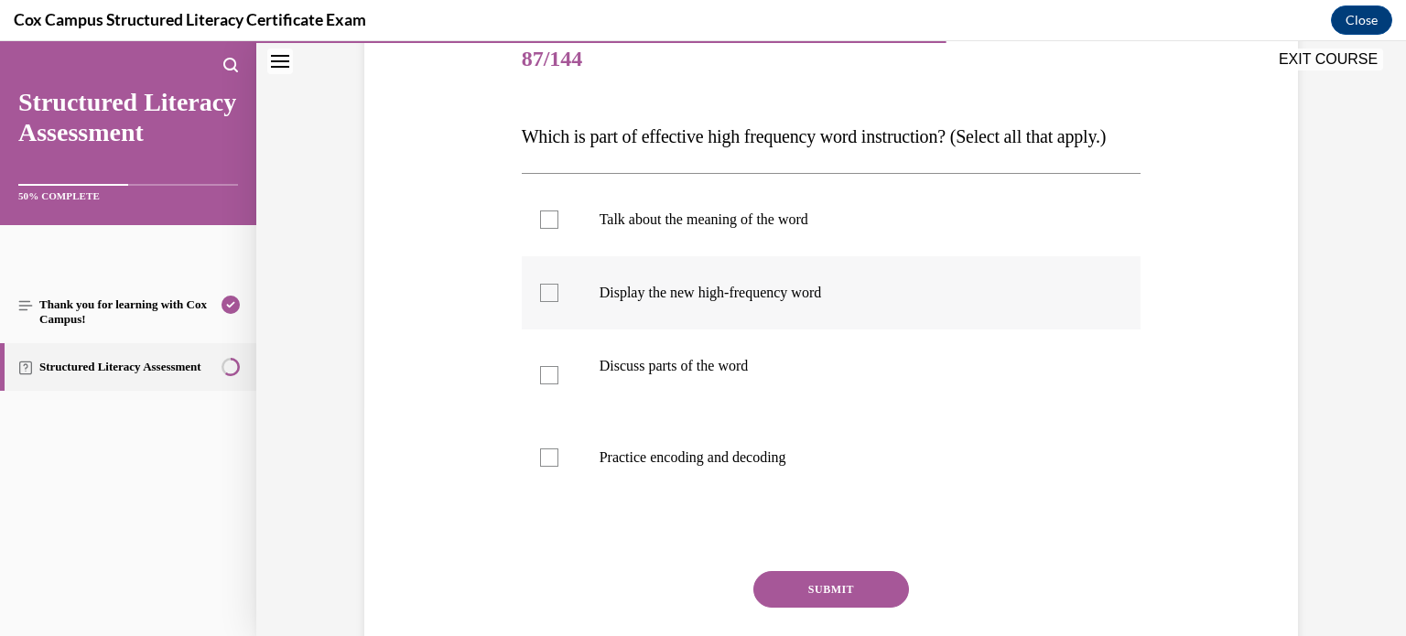
click at [926, 314] on label "Display the new high-frequency word" at bounding box center [832, 292] width 620 height 73
click at [559, 302] on input "Display the new high-frequency word" at bounding box center [549, 293] width 18 height 18
checkbox input "true"
click at [940, 256] on label "Talk about the meaning of the word" at bounding box center [832, 219] width 620 height 73
click at [559, 229] on input "Talk about the meaning of the word" at bounding box center [549, 220] width 18 height 18
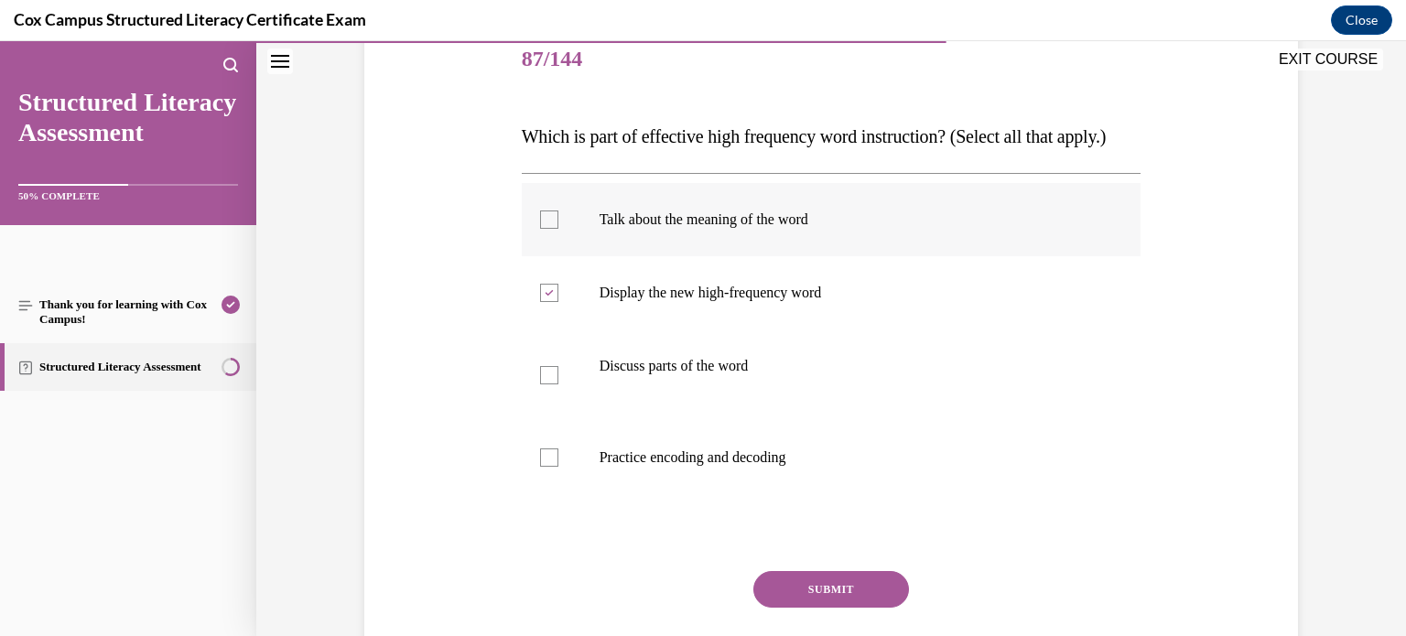
checkbox input "true"
click at [873, 375] on p "Discuss parts of the word" at bounding box center [848, 366] width 496 height 18
click at [559, 385] on input "Discuss parts of the word" at bounding box center [549, 375] width 18 height 18
checkbox input "true"
click at [853, 461] on label "Practice encoding and decoding" at bounding box center [832, 457] width 620 height 73
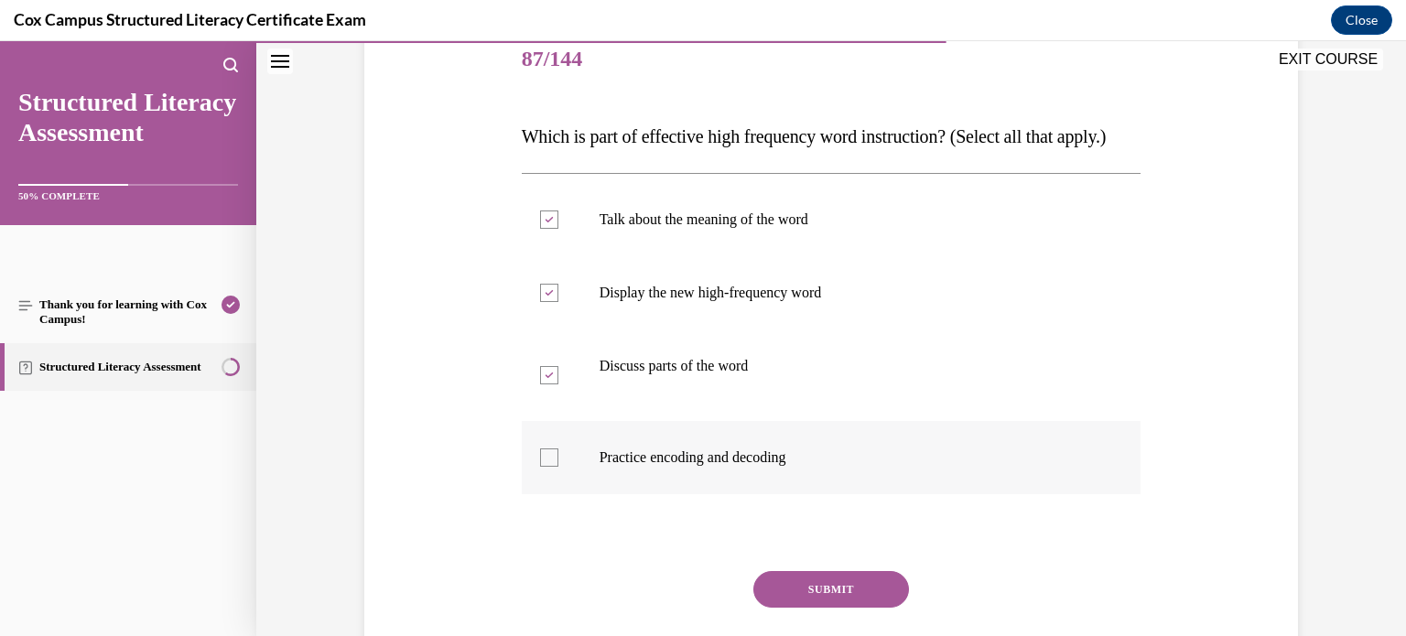
click at [559, 461] on input "Practice encoding and decoding" at bounding box center [549, 458] width 18 height 18
checkbox input "true"
click at [818, 608] on button "SUBMIT" at bounding box center [832, 589] width 156 height 37
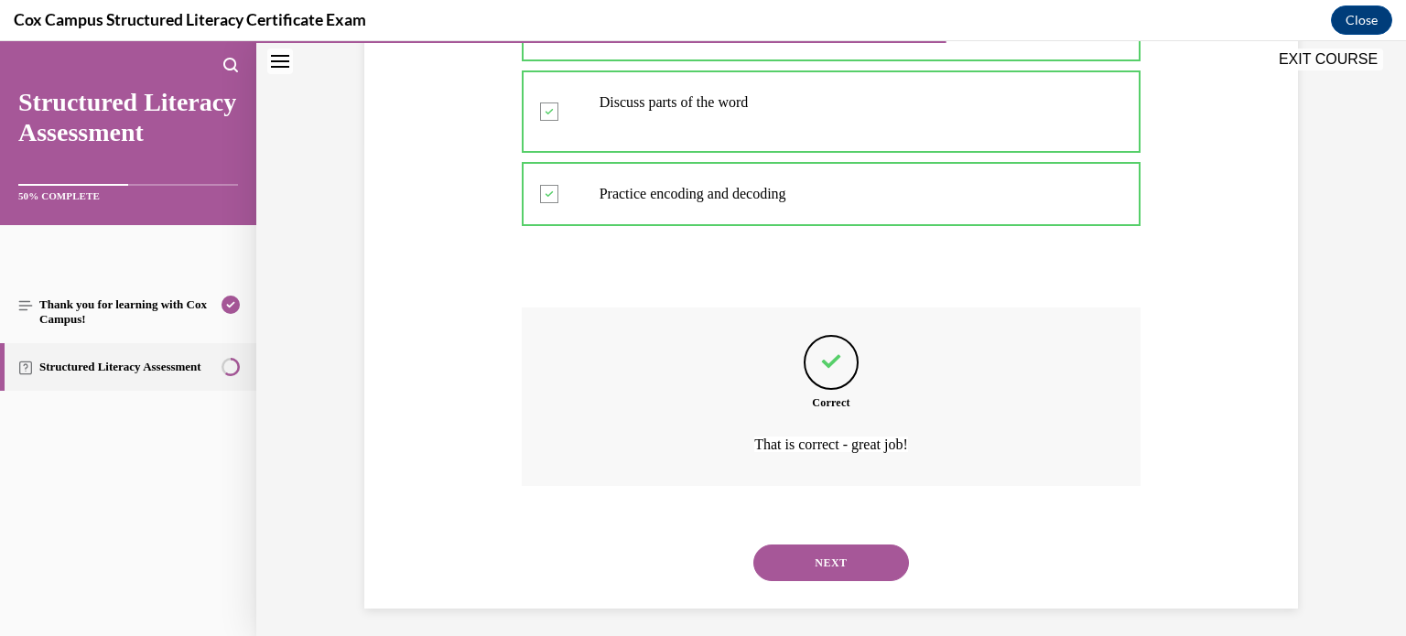
scroll to position [539, 0]
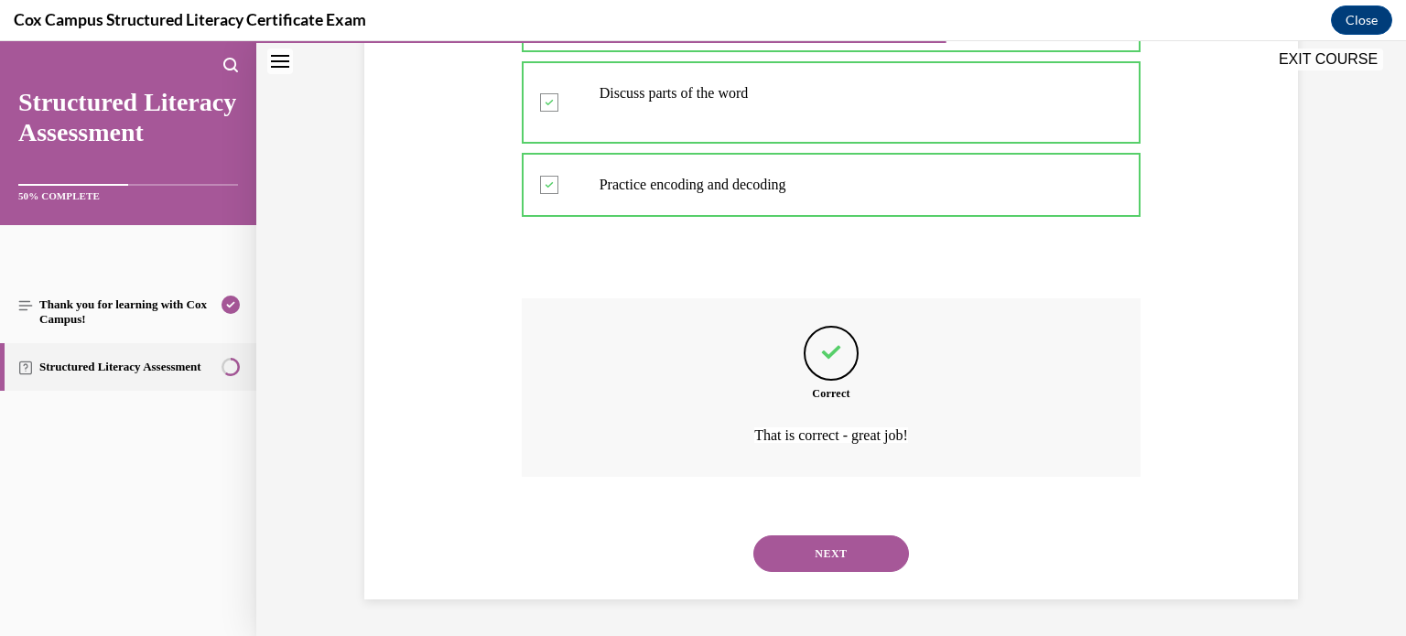
click at [841, 572] on div "NEXT" at bounding box center [832, 553] width 620 height 73
click at [841, 538] on button "NEXT" at bounding box center [832, 554] width 156 height 37
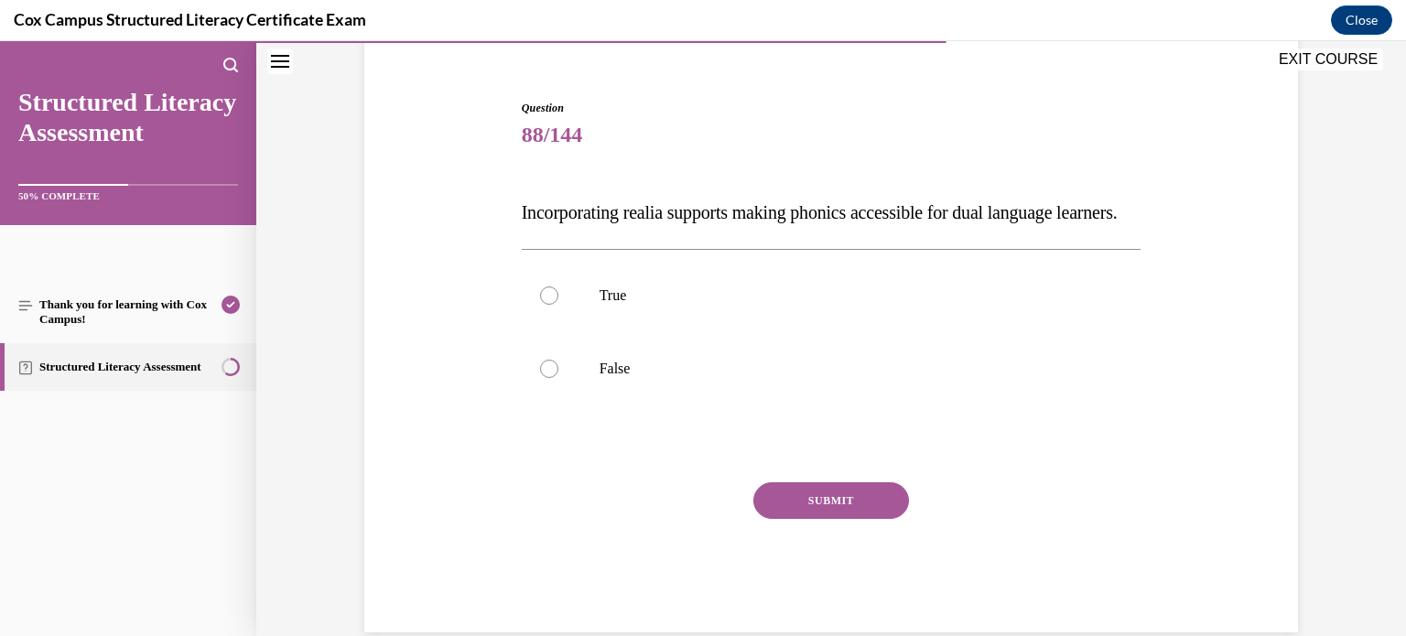
scroll to position [152, 0]
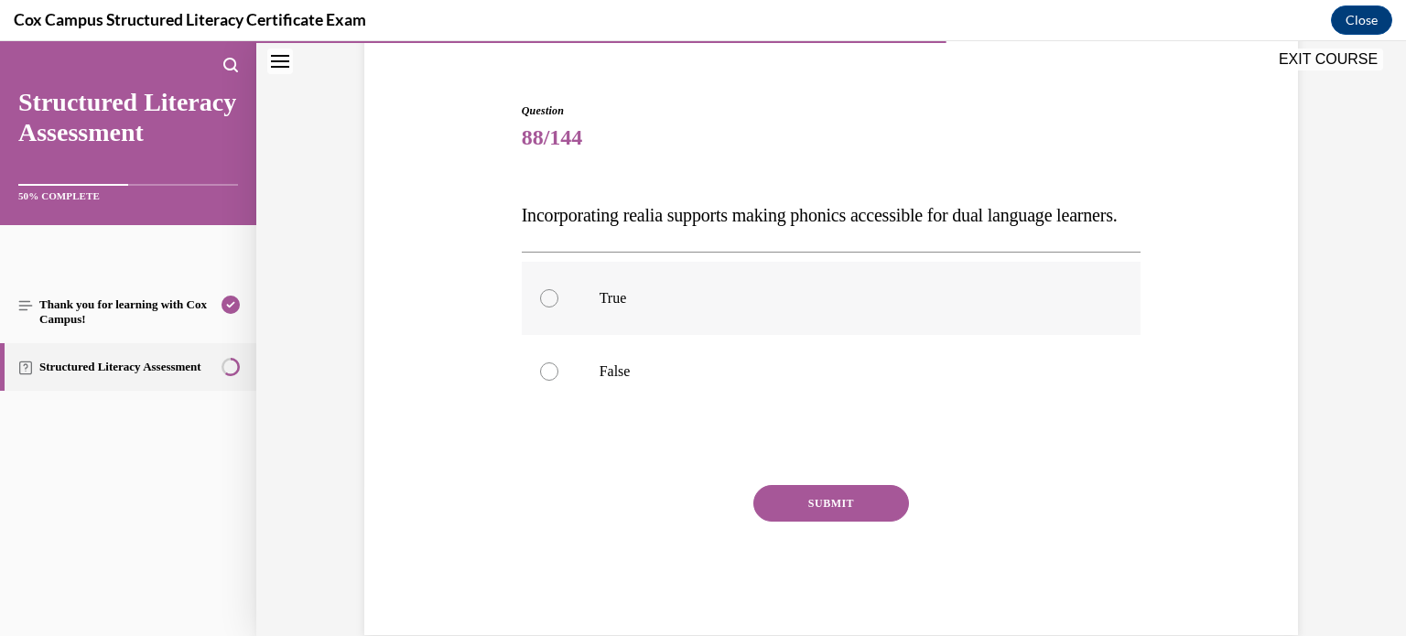
click at [927, 303] on label "True" at bounding box center [832, 298] width 620 height 73
click at [559, 303] on input "True" at bounding box center [549, 298] width 18 height 18
radio input "true"
click at [855, 522] on button "SUBMIT" at bounding box center [832, 503] width 156 height 37
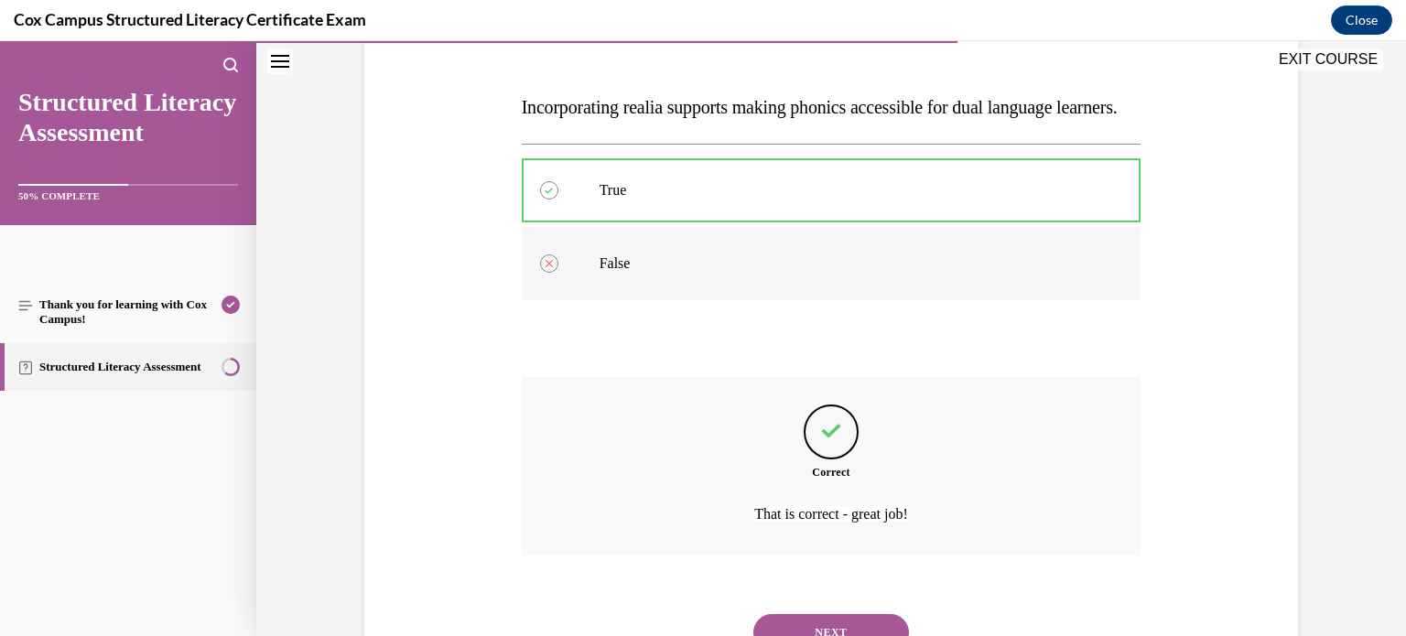
scroll to position [374, 0]
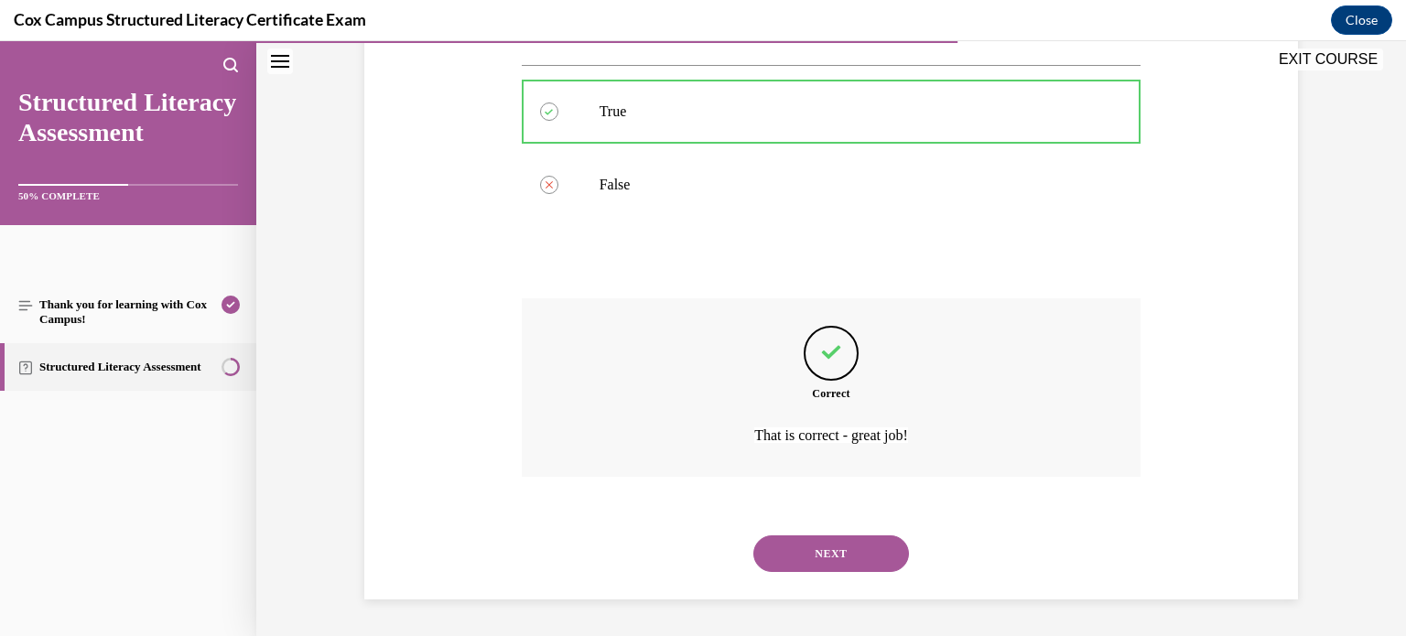
click at [870, 558] on button "NEXT" at bounding box center [832, 554] width 156 height 37
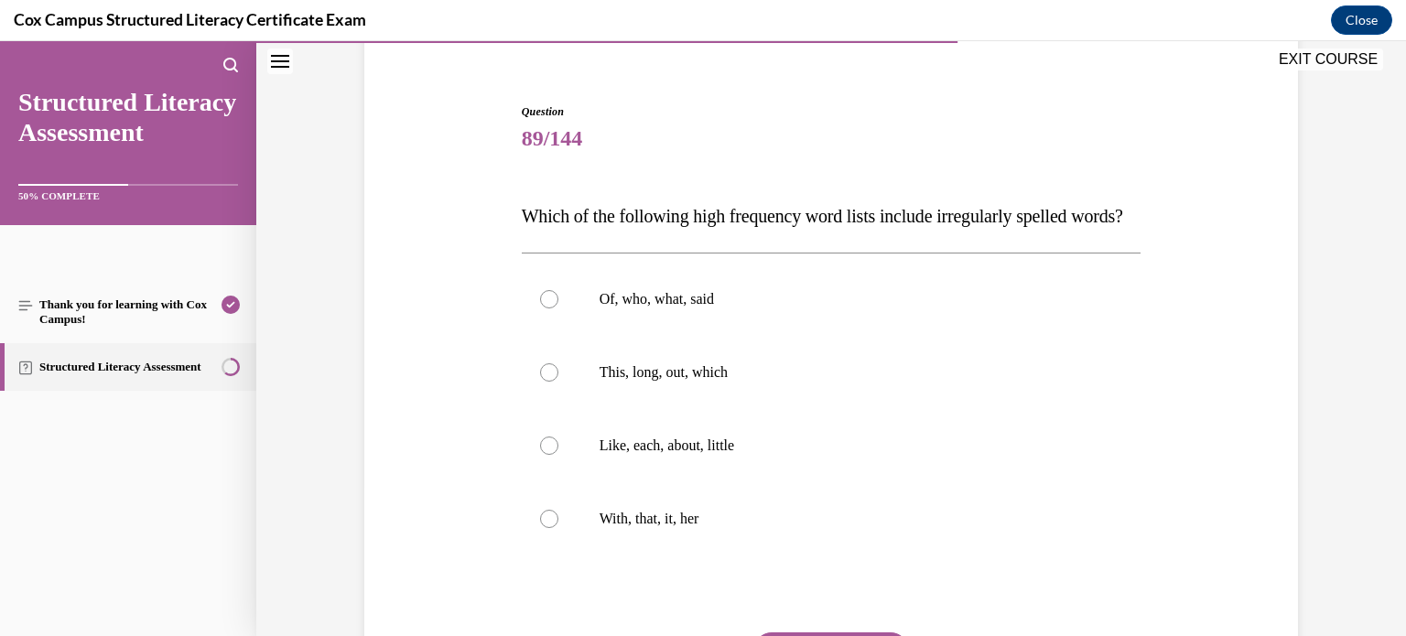
scroll to position [212, 0]
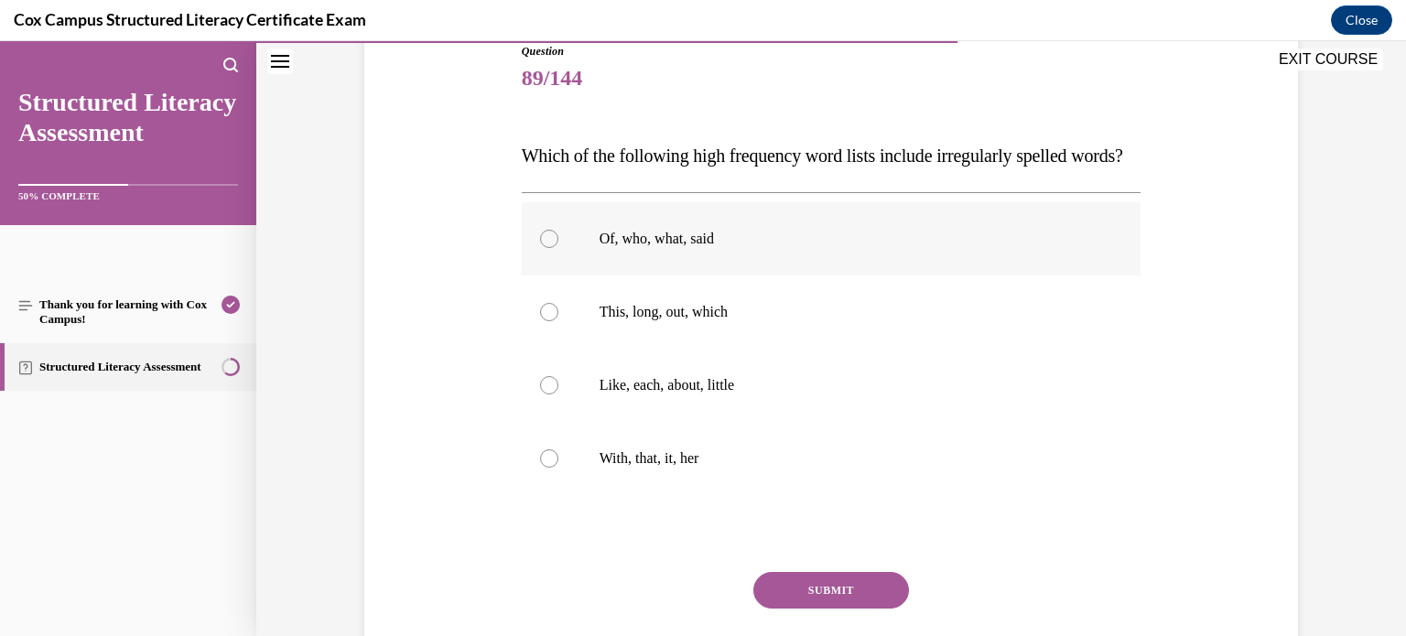
click at [952, 276] on label "Of, who, what, said" at bounding box center [832, 238] width 620 height 73
click at [559, 248] on input "Of, who, what, said" at bounding box center [549, 239] width 18 height 18
radio input "true"
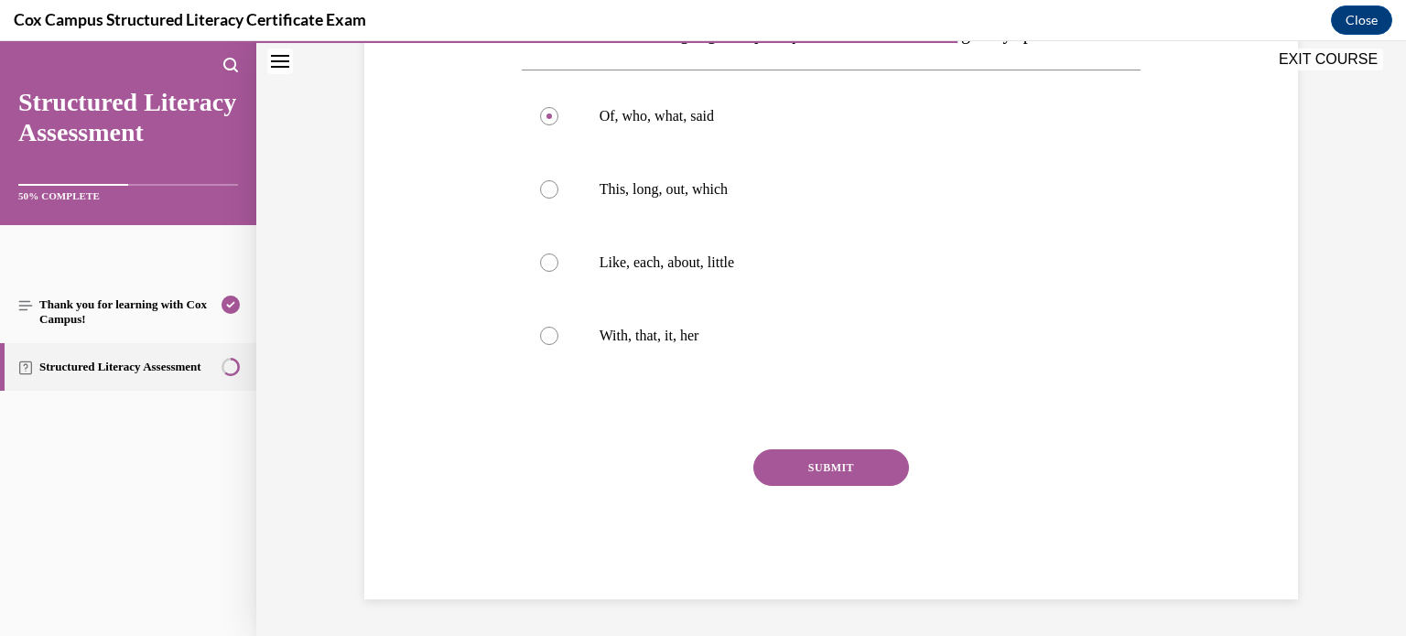
click at [848, 476] on button "SUBMIT" at bounding box center [832, 468] width 156 height 37
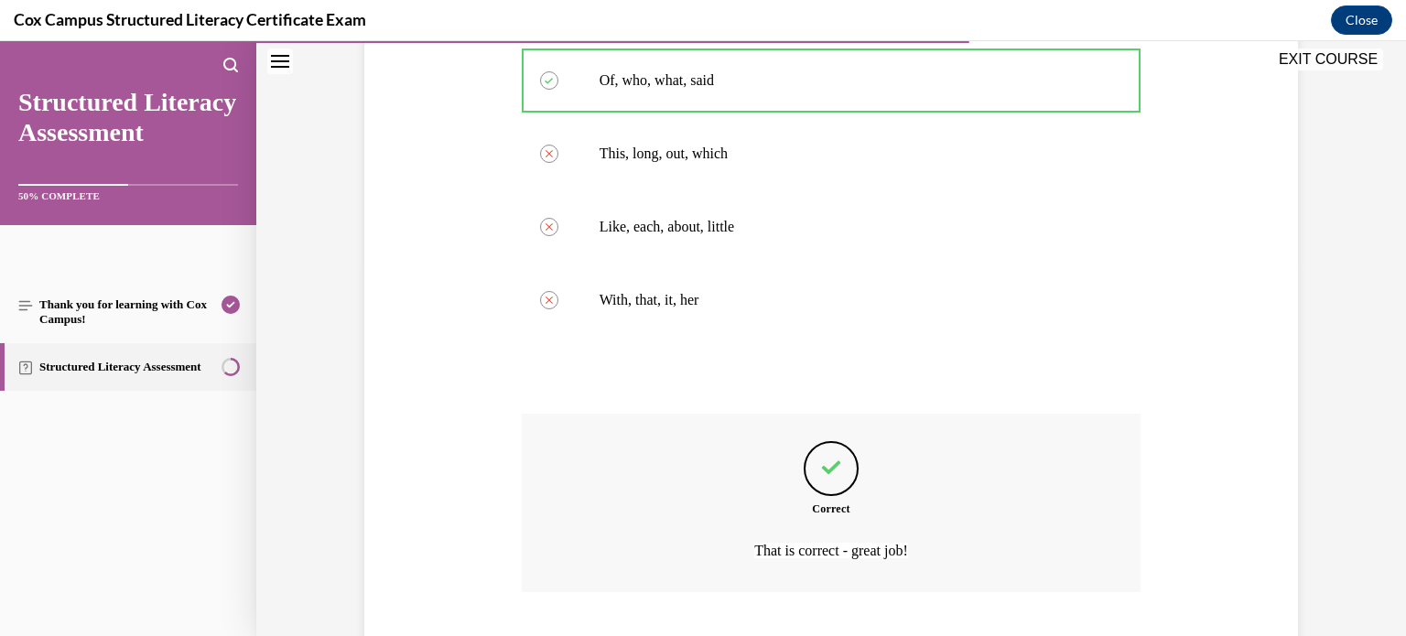
scroll to position [521, 0]
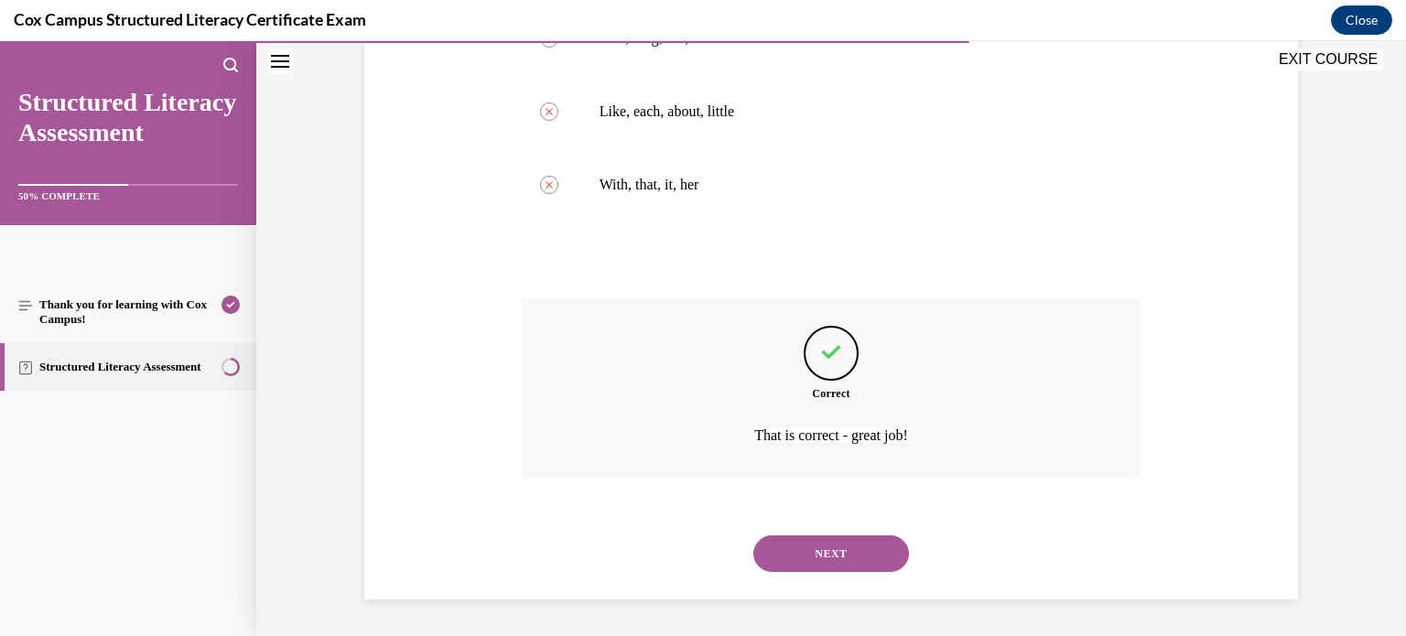
click at [859, 553] on button "NEXT" at bounding box center [832, 554] width 156 height 37
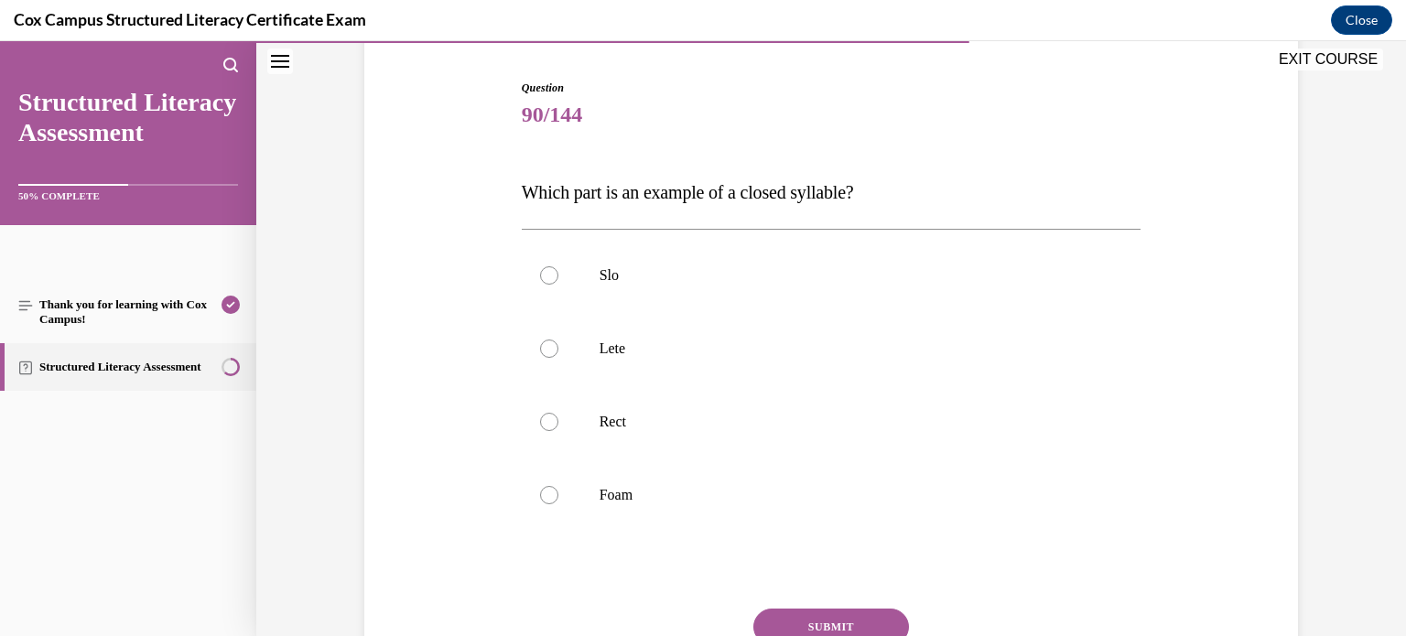
scroll to position [179, 0]
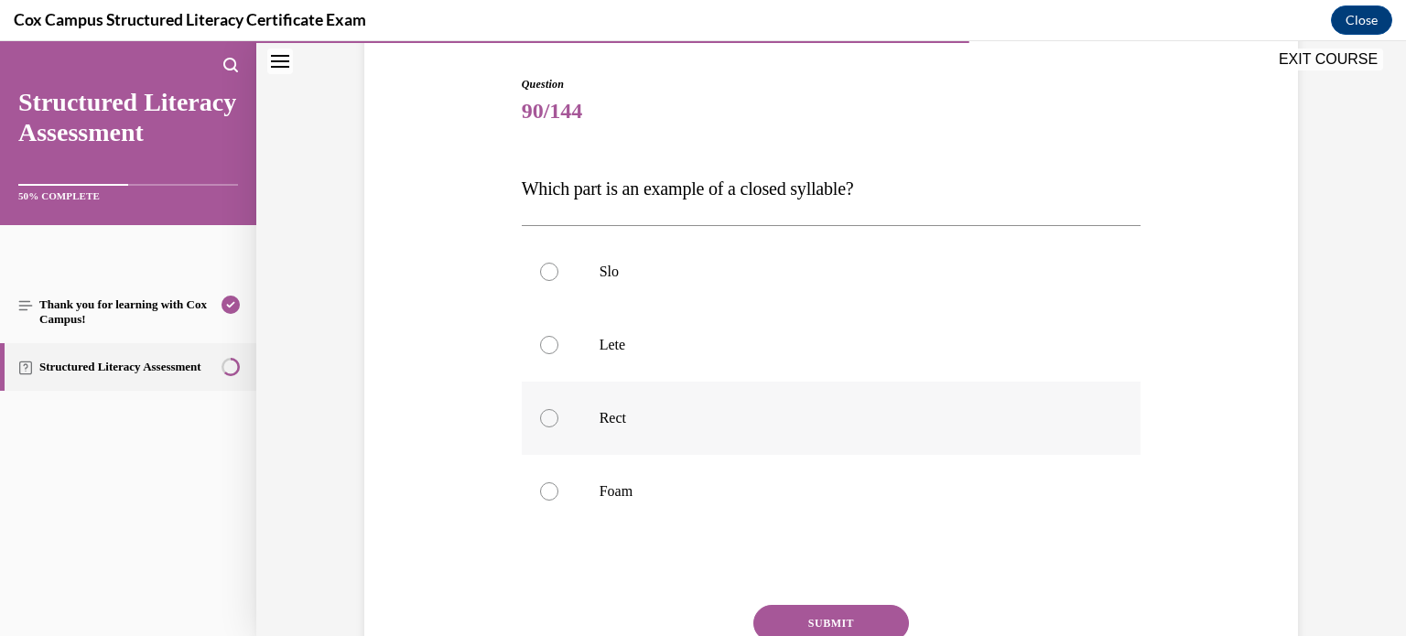
click at [969, 410] on p "Rect" at bounding box center [848, 418] width 496 height 18
click at [559, 410] on input "Rect" at bounding box center [549, 418] width 18 height 18
radio input "true"
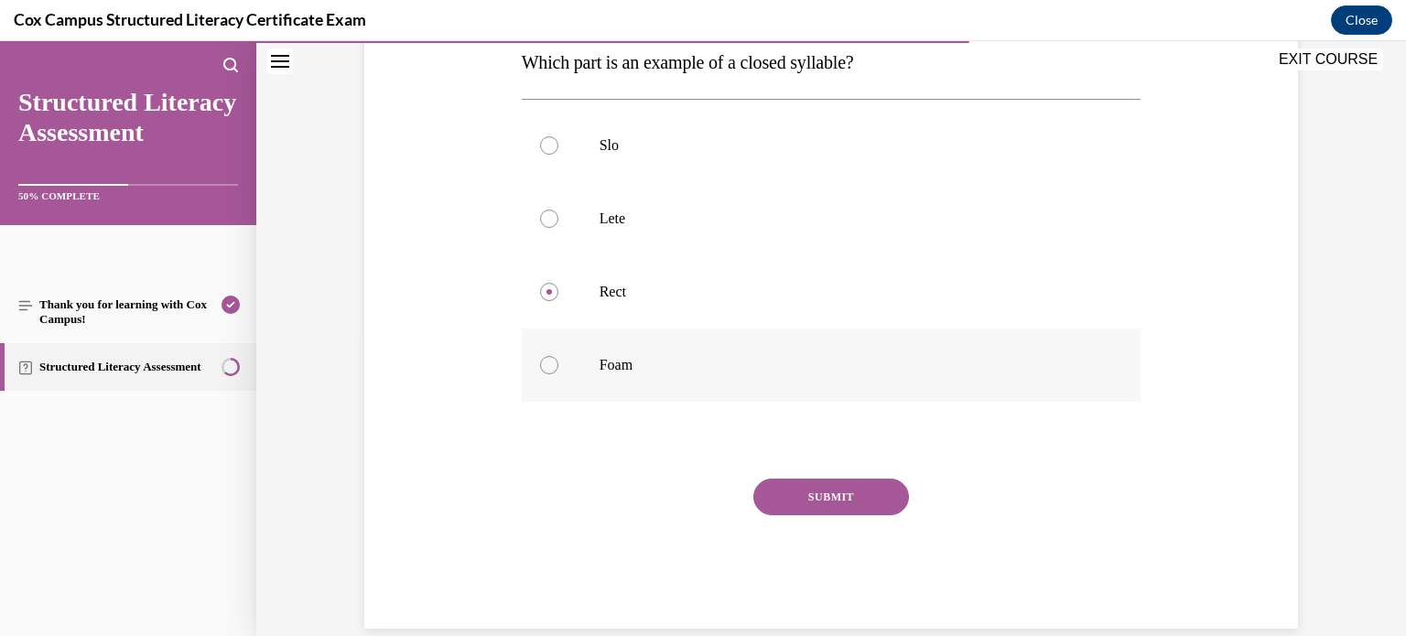
scroll to position [306, 0]
click at [886, 509] on button "SUBMIT" at bounding box center [832, 496] width 156 height 37
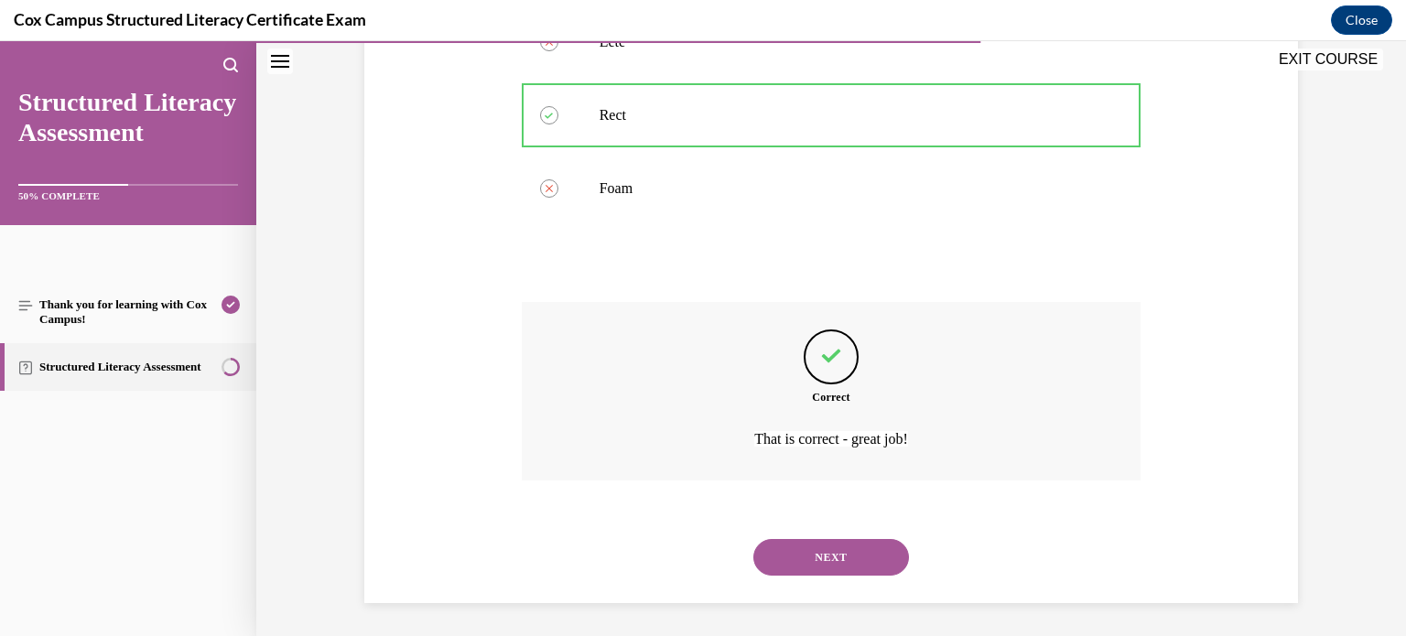
scroll to position [484, 0]
click at [841, 551] on button "NEXT" at bounding box center [832, 555] width 156 height 37
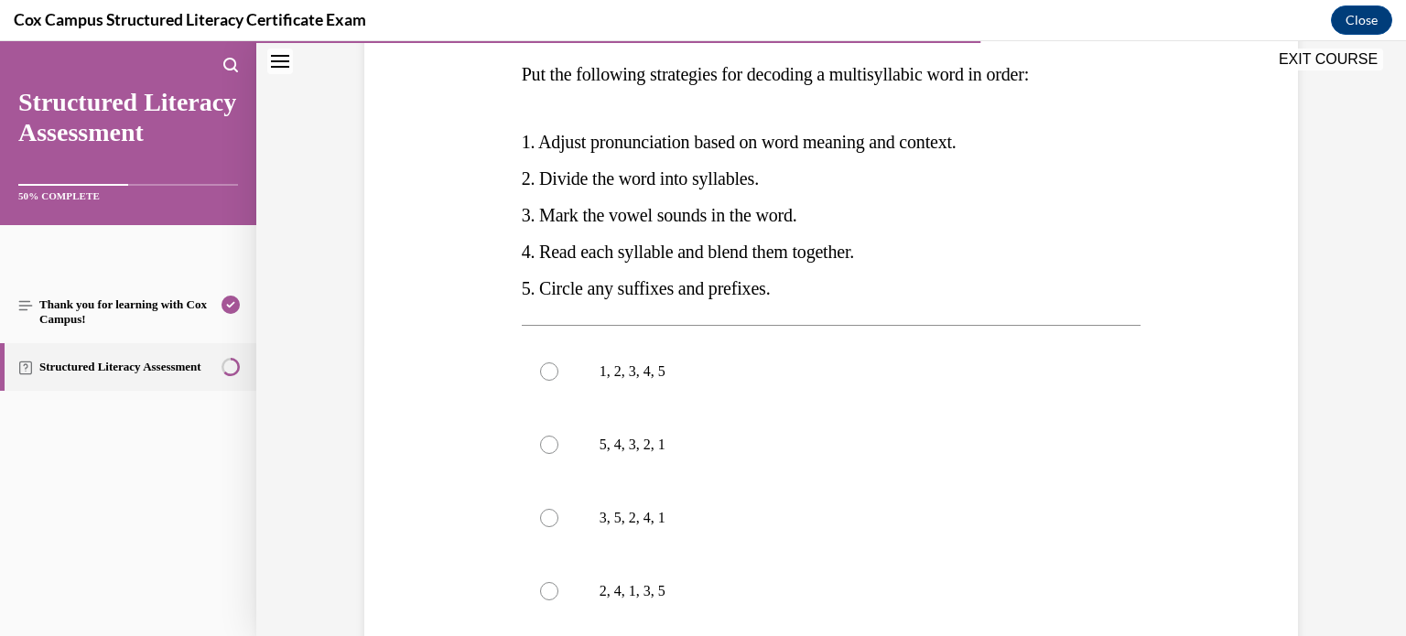
scroll to position [293, 0]
click at [757, 602] on label "2, 4, 1, 3, 5" at bounding box center [832, 591] width 620 height 73
click at [559, 601] on input "2, 4, 1, 3, 5" at bounding box center [549, 591] width 18 height 18
radio input "true"
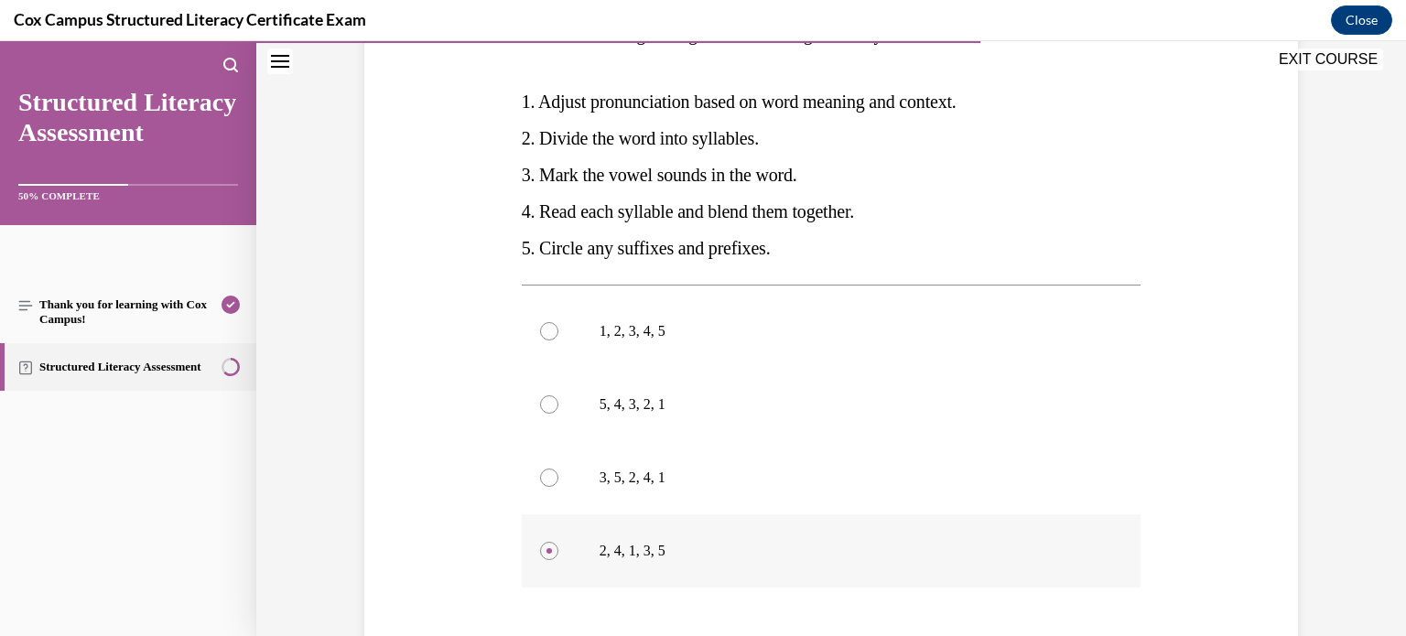
scroll to position [338, 0]
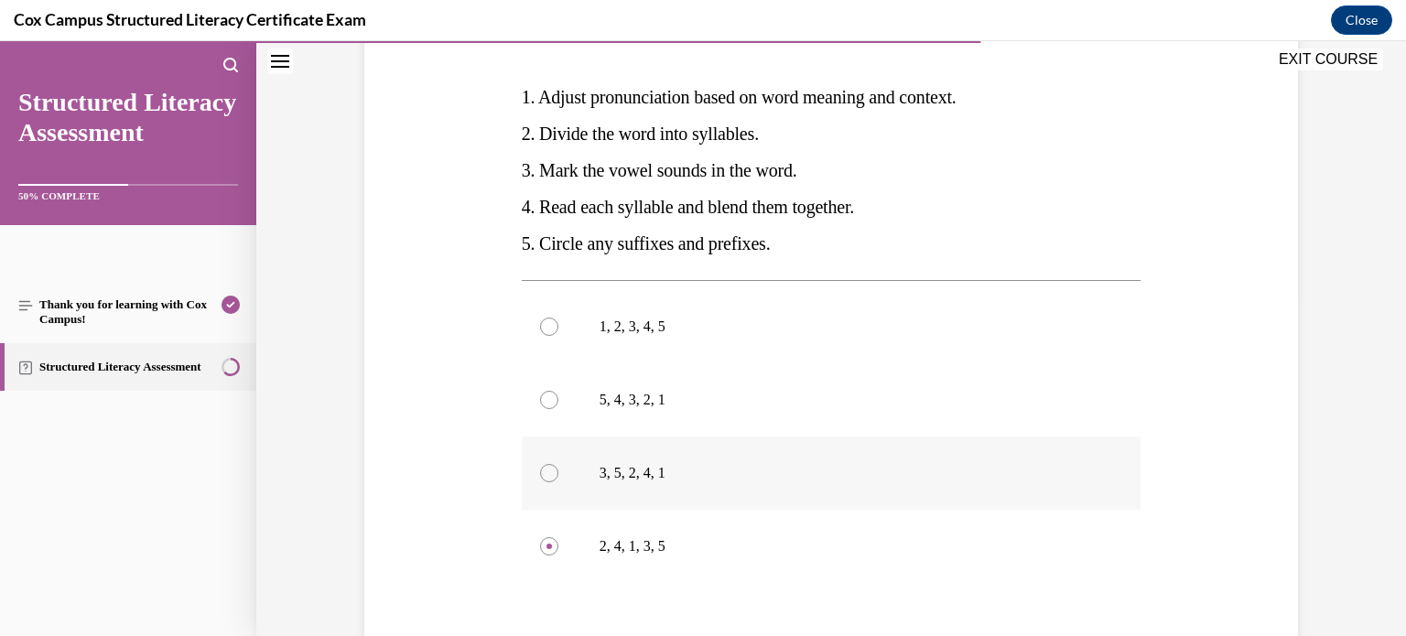
click at [802, 483] on label "3, 5, 2, 4, 1" at bounding box center [832, 473] width 620 height 73
click at [559, 483] on input "3, 5, 2, 4, 1" at bounding box center [549, 473] width 18 height 18
radio input "true"
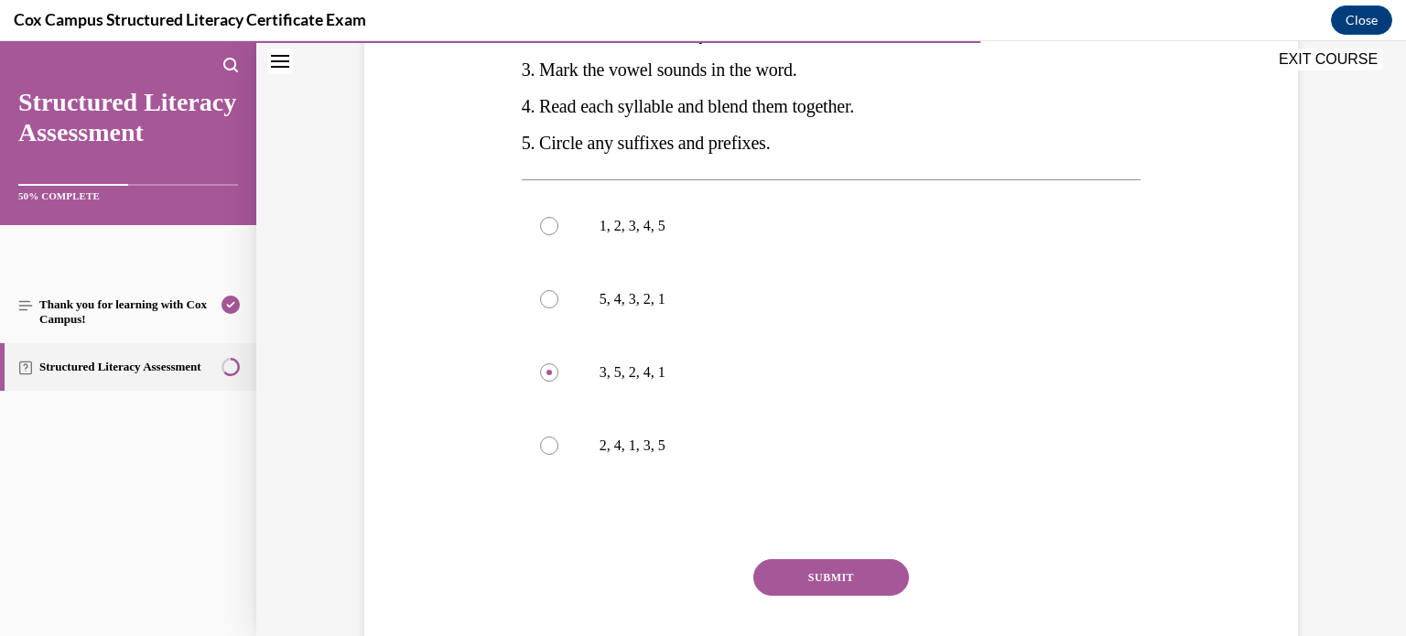
scroll to position [445, 0]
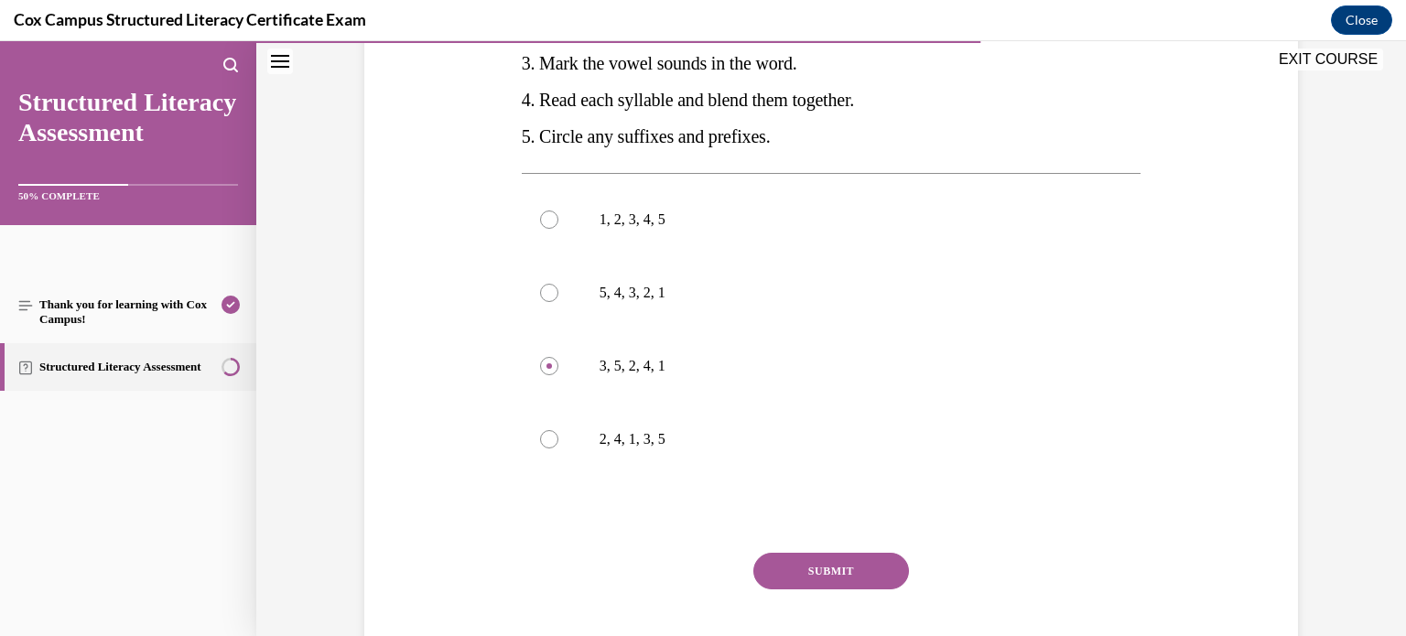
click at [845, 575] on button "SUBMIT" at bounding box center [832, 571] width 156 height 37
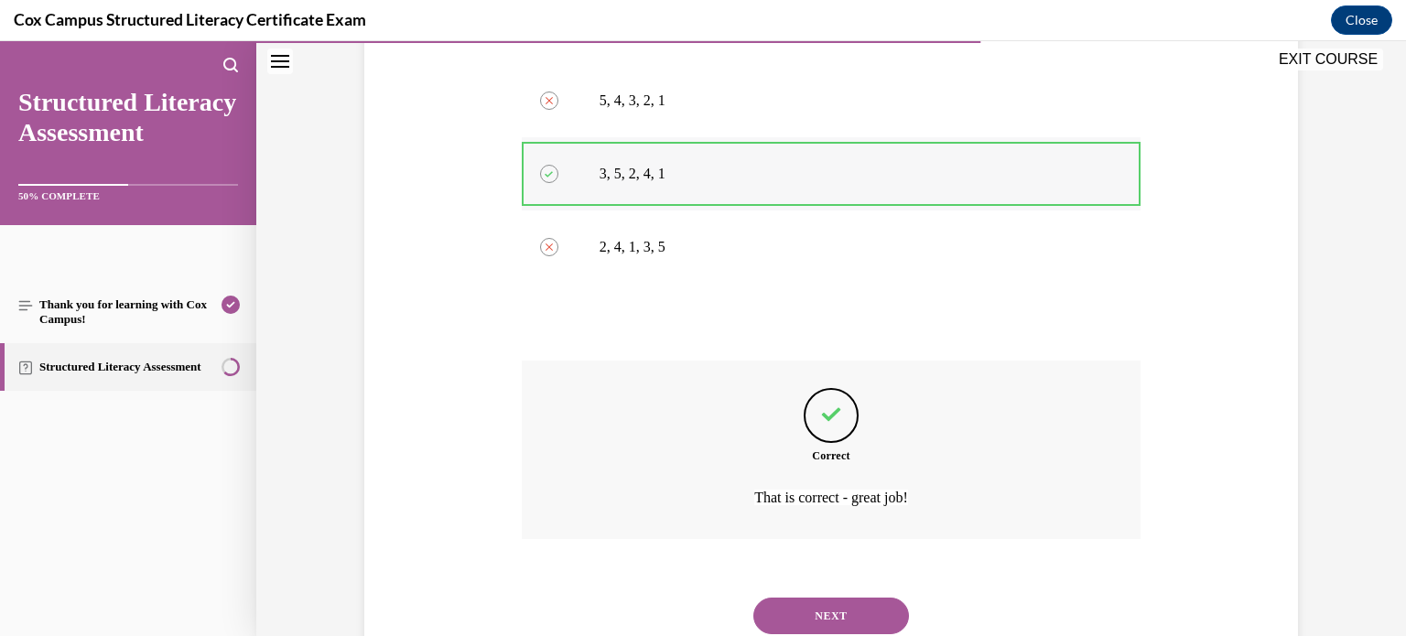
scroll to position [700, 0]
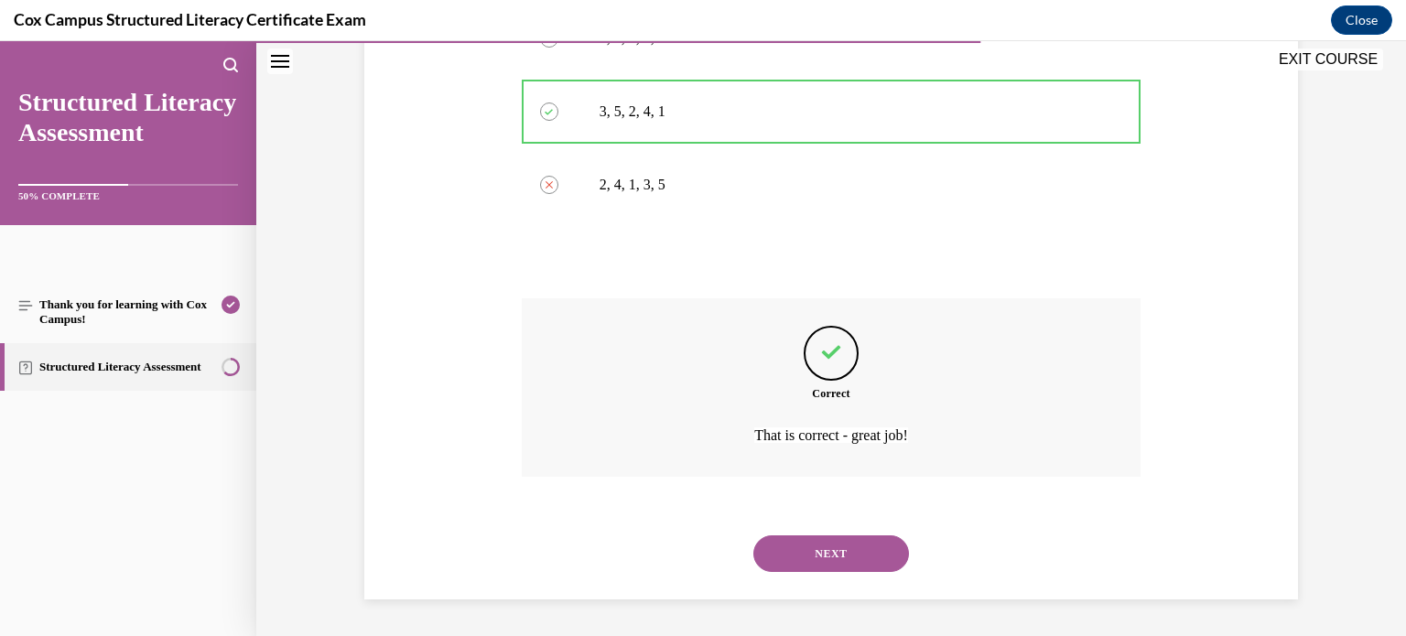
click at [864, 546] on button "NEXT" at bounding box center [832, 554] width 156 height 37
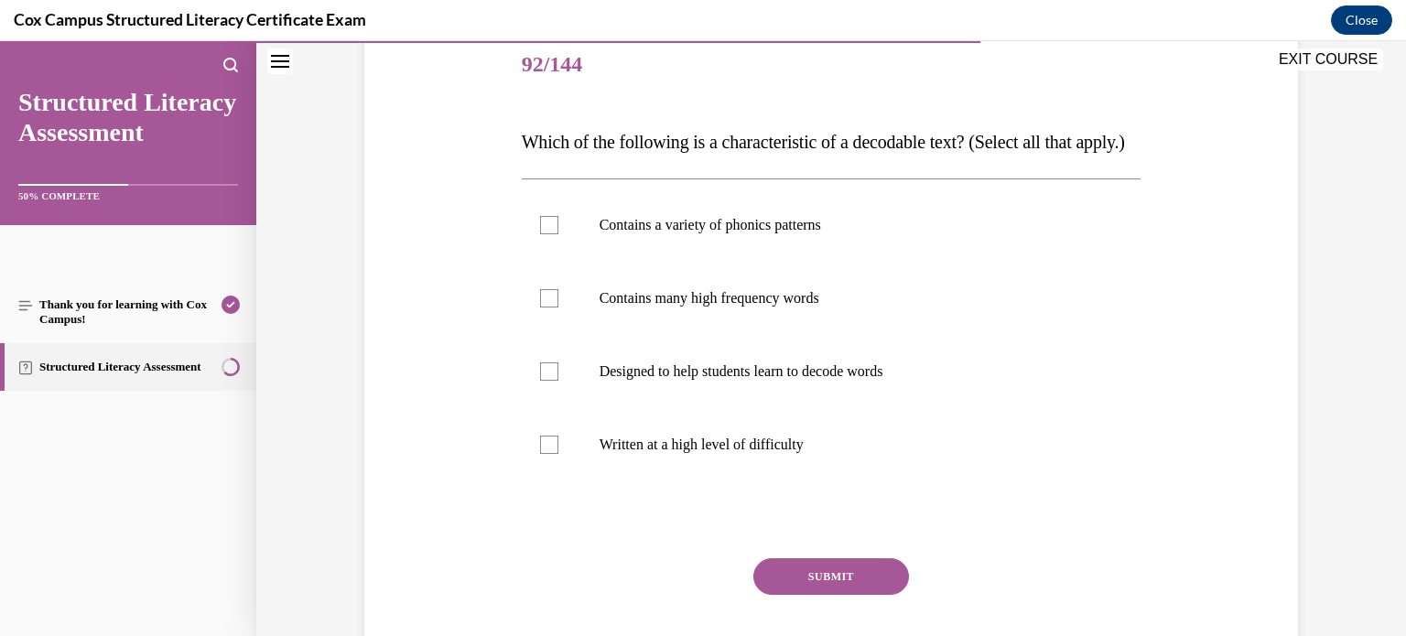
scroll to position [223, 0]
click at [865, 337] on label "Contains many high frequency words" at bounding box center [832, 300] width 620 height 73
click at [559, 309] on input "Contains many high frequency words" at bounding box center [549, 300] width 18 height 18
checkbox input "true"
click at [867, 391] on label "Designed to help students learn to decode words" at bounding box center [832, 373] width 620 height 73
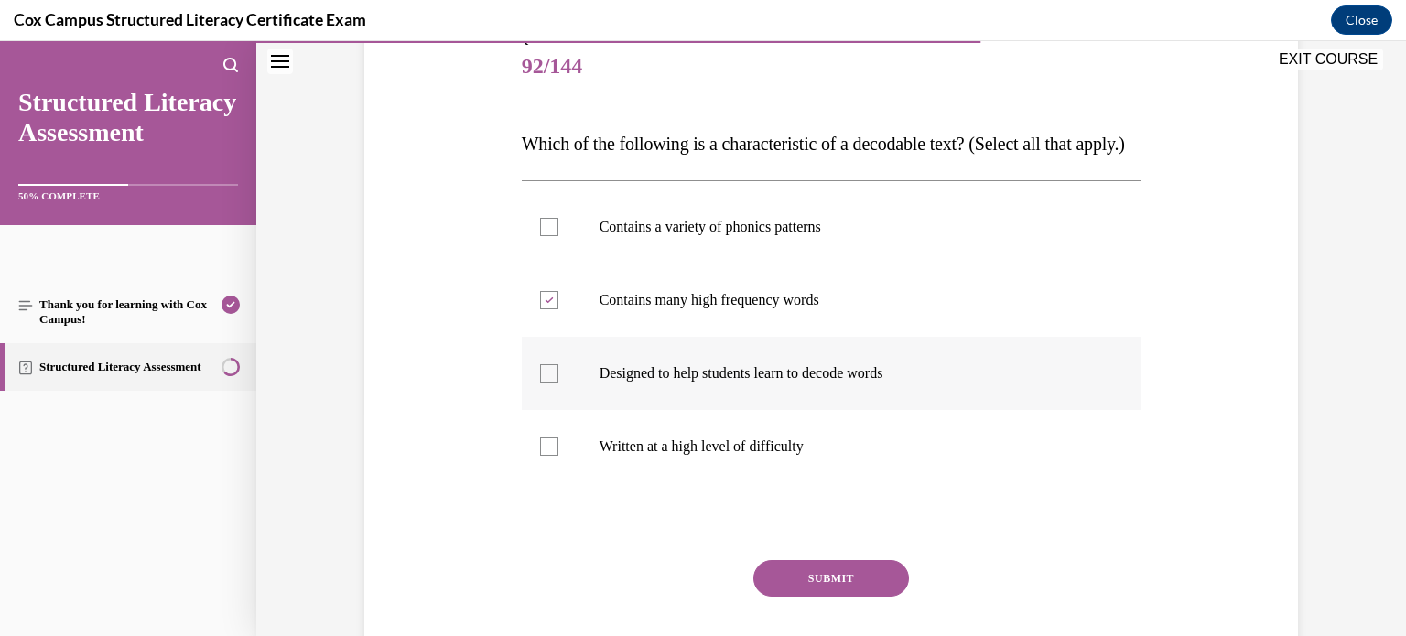
click at [559, 383] on input "Designed to help students learn to decode words" at bounding box center [549, 373] width 18 height 18
checkbox input "true"
click at [880, 264] on label "Contains a variety of phonics patterns" at bounding box center [832, 226] width 620 height 73
click at [559, 236] on input "Contains a variety of phonics patterns" at bounding box center [549, 227] width 18 height 18
checkbox input "true"
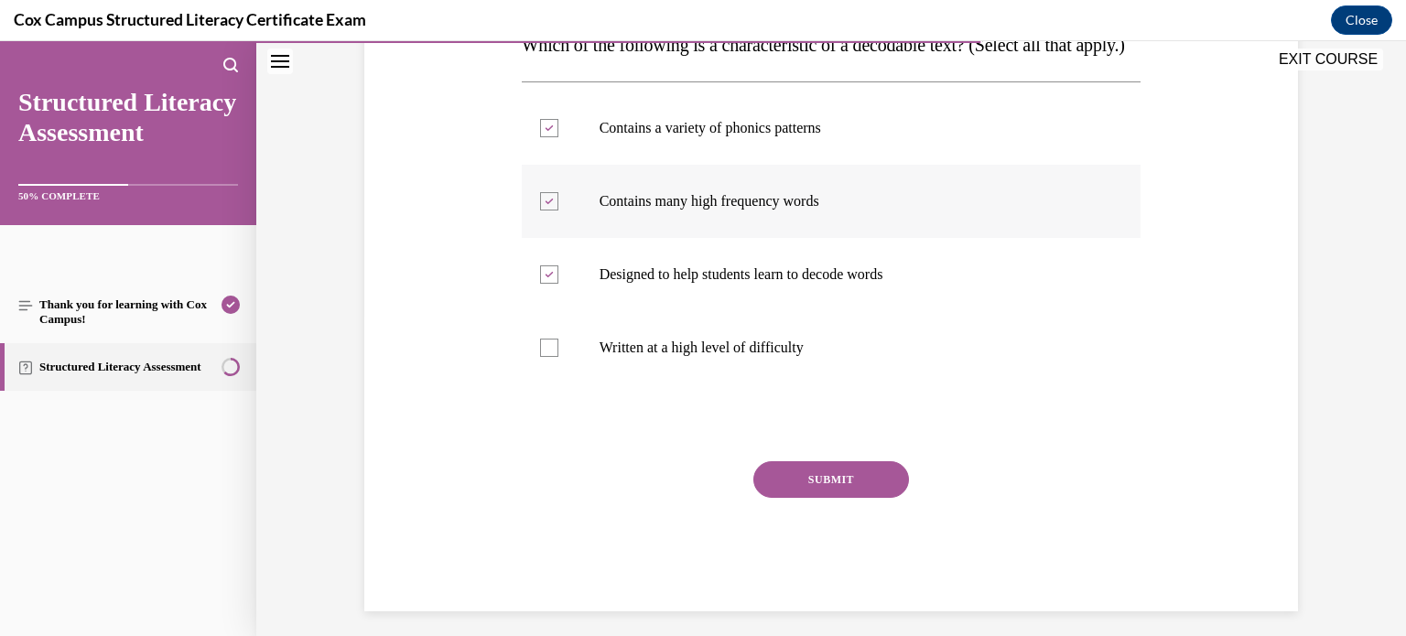
scroll to position [322, 0]
click at [868, 498] on button "SUBMIT" at bounding box center [832, 479] width 156 height 37
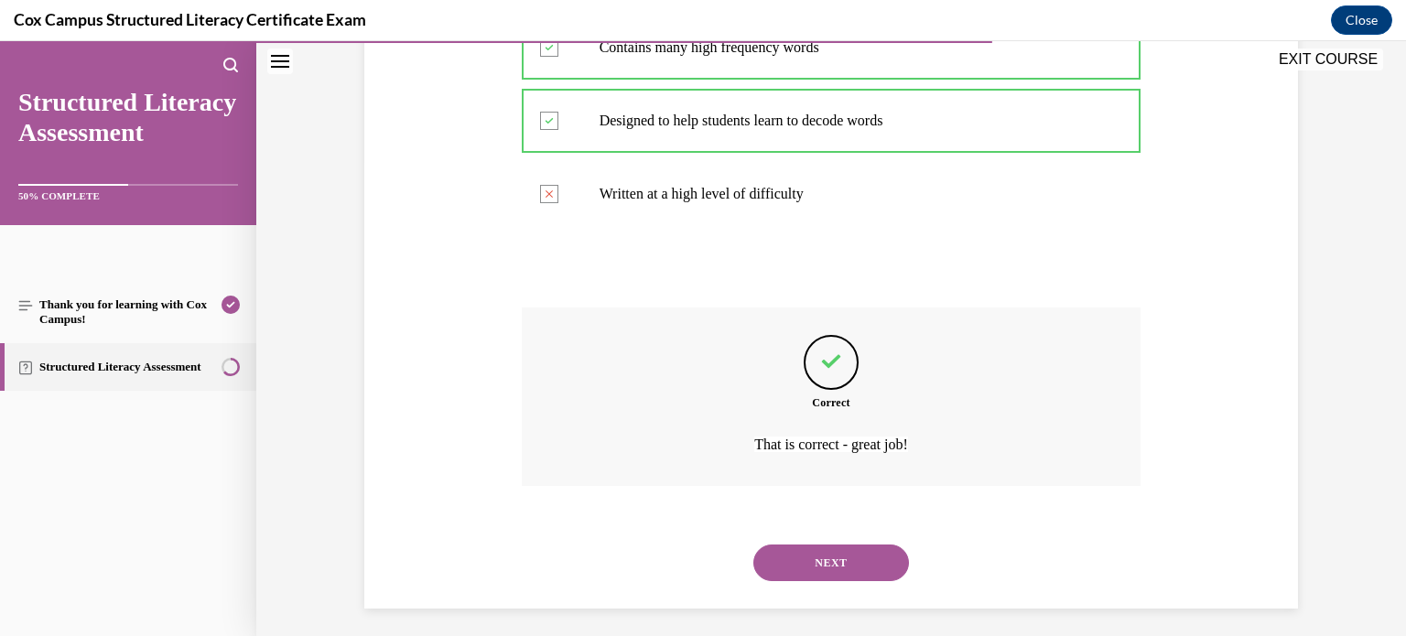
scroll to position [521, 0]
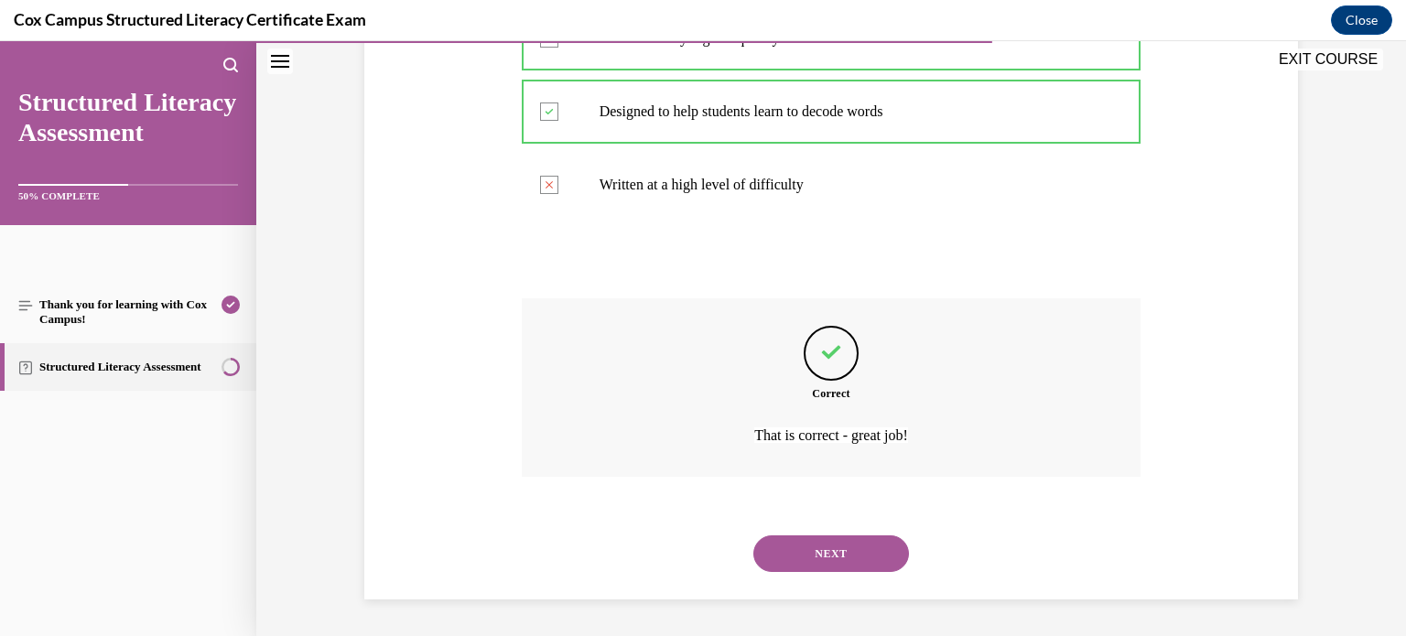
click at [849, 542] on button "NEXT" at bounding box center [832, 554] width 156 height 37
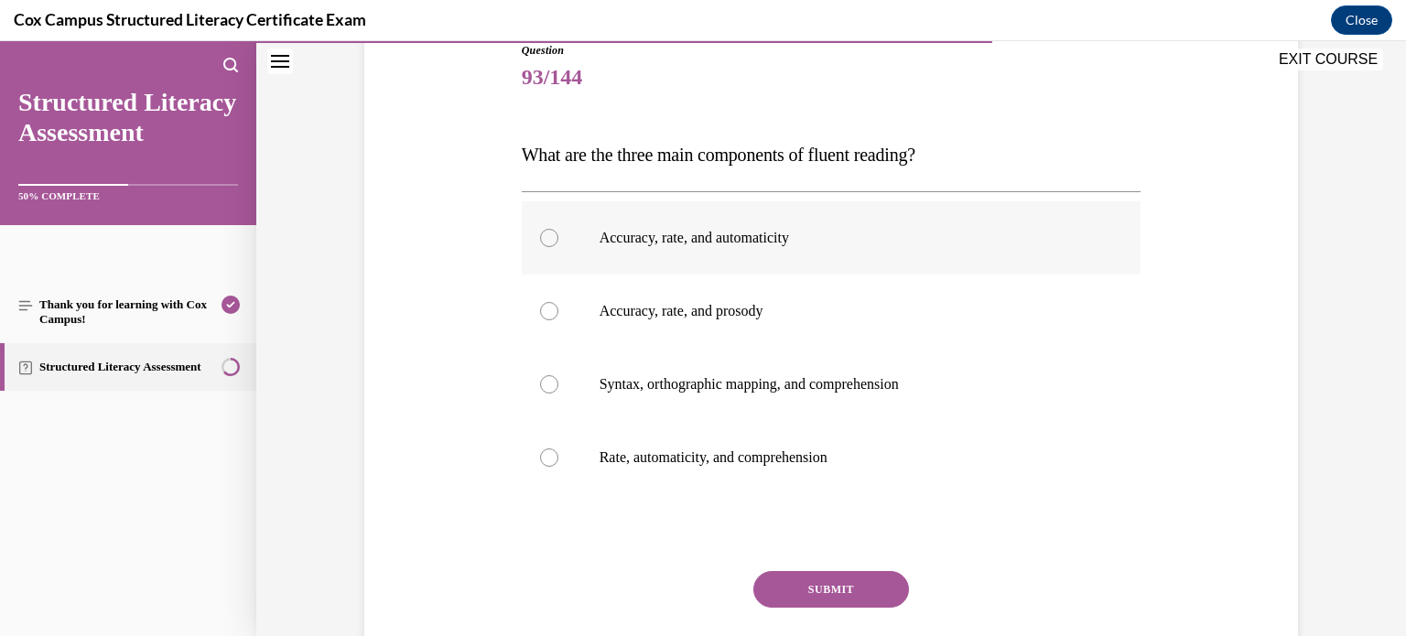
scroll to position [213, 0]
click at [846, 314] on p "Accuracy, rate, and prosody" at bounding box center [848, 310] width 496 height 18
click at [559, 314] on input "Accuracy, rate, and prosody" at bounding box center [549, 310] width 18 height 18
radio input "true"
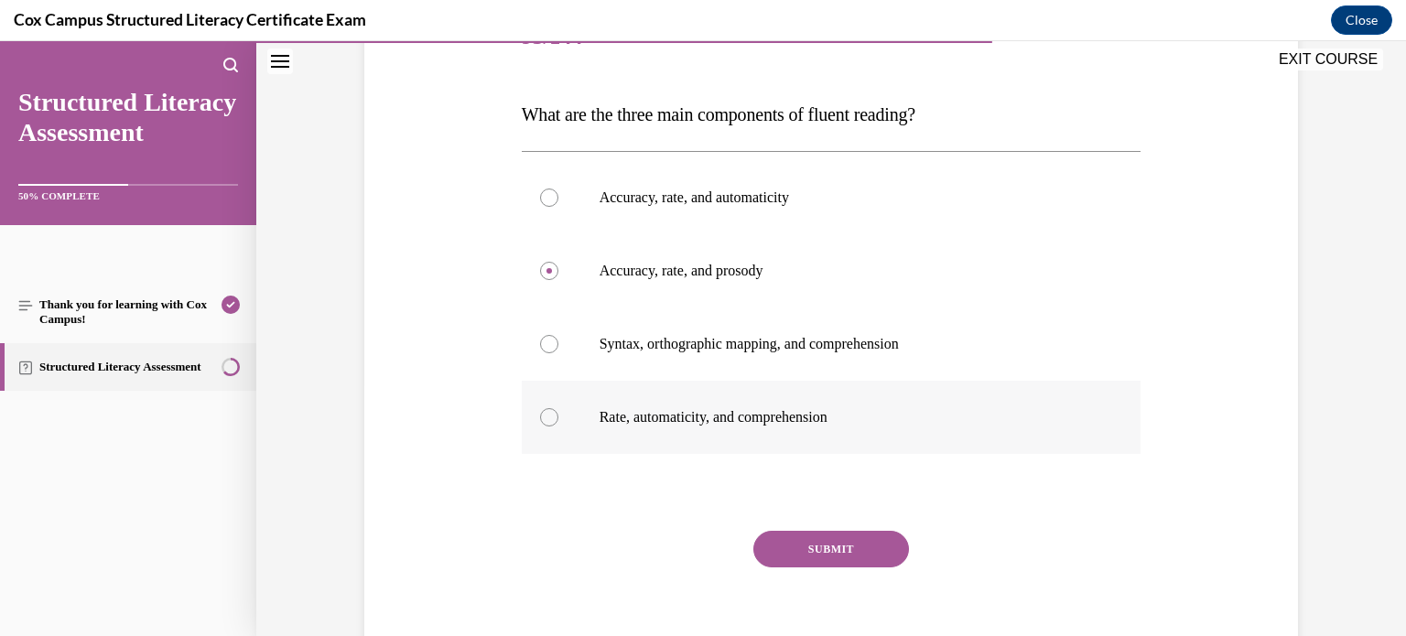
scroll to position [254, 0]
click at [806, 544] on button "SUBMIT" at bounding box center [832, 548] width 156 height 37
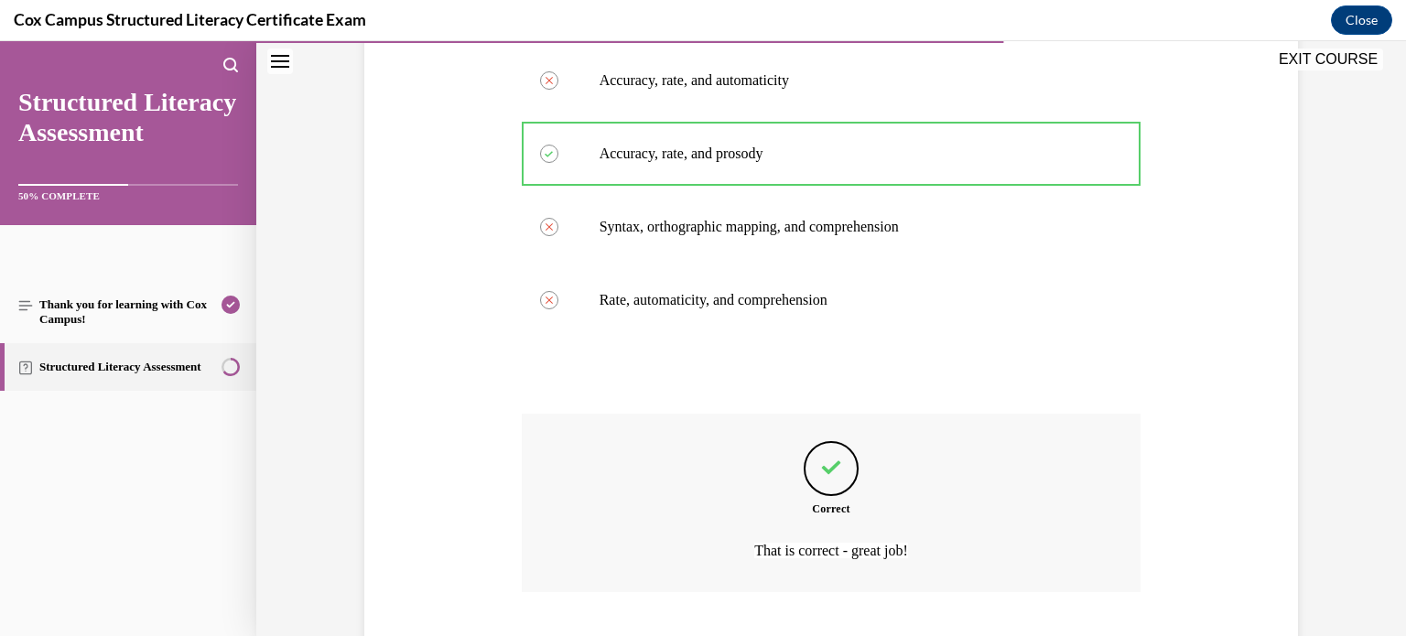
scroll to position [484, 0]
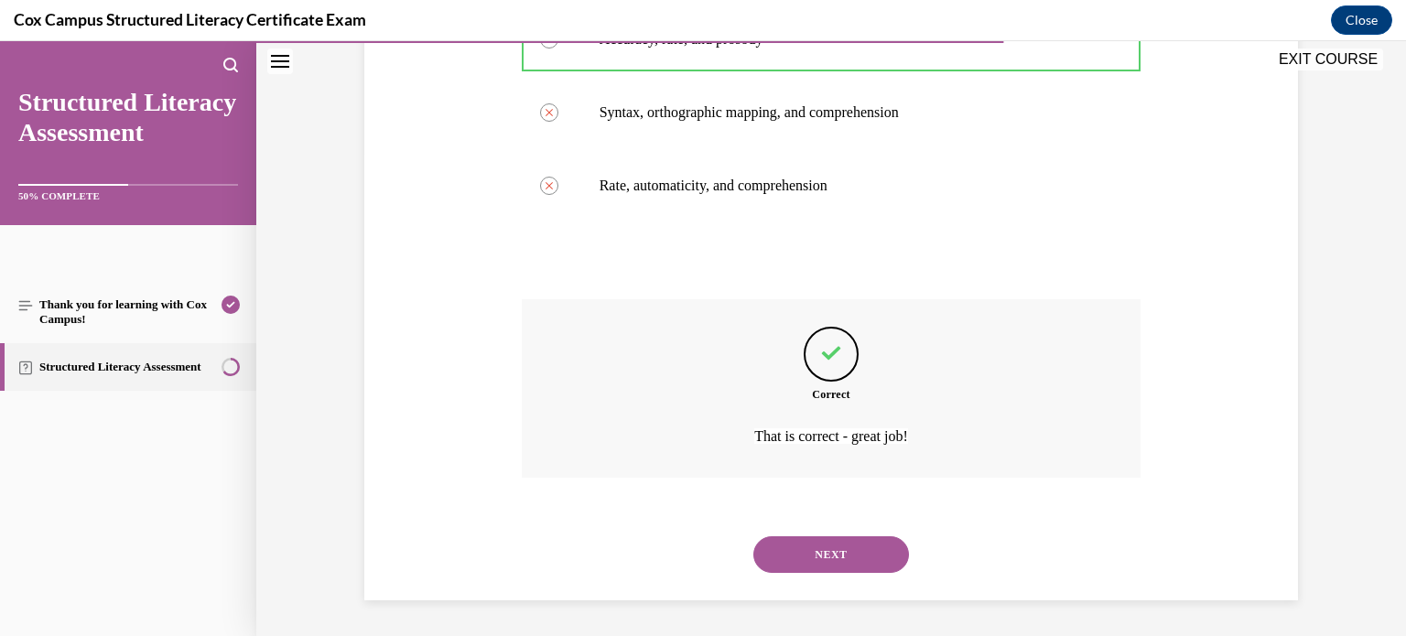
click at [859, 556] on button "NEXT" at bounding box center [832, 555] width 156 height 37
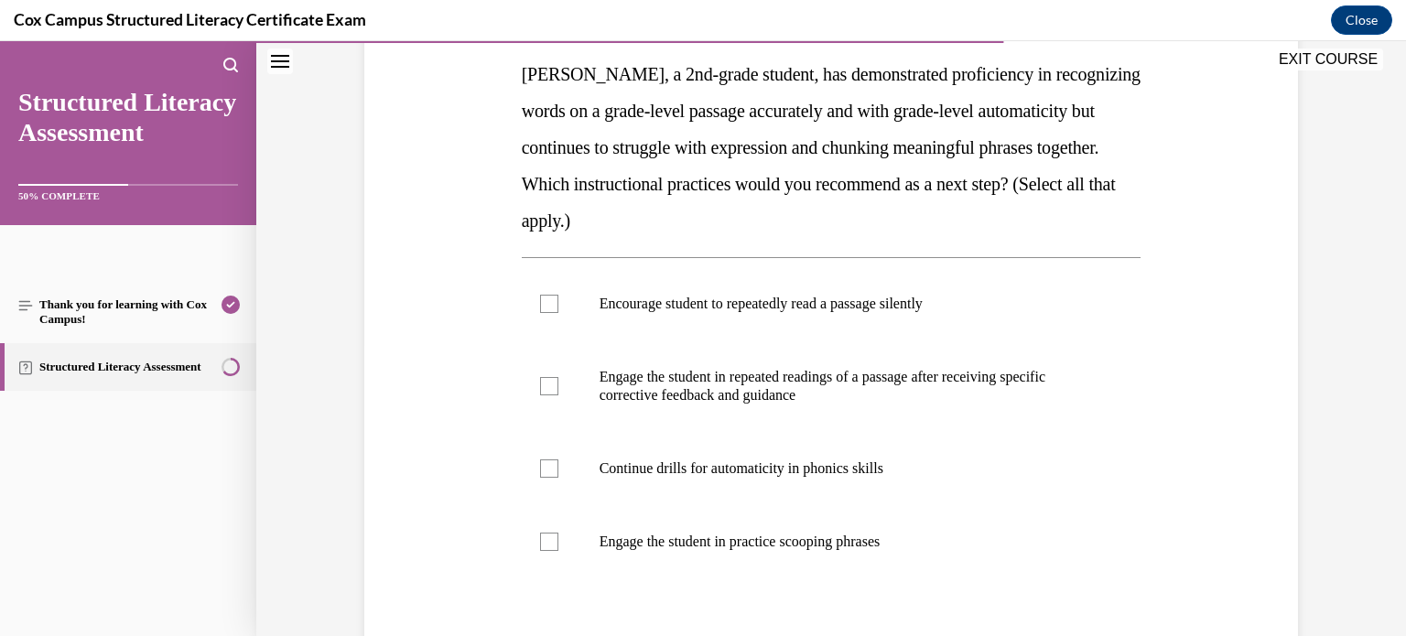
scroll to position [292, 0]
click at [848, 527] on label "Engage the student in practice scooping phrases" at bounding box center [832, 542] width 620 height 73
click at [559, 534] on input "Engage the student in practice scooping phrases" at bounding box center [549, 543] width 18 height 18
checkbox input "true"
click at [625, 374] on p "Engage the student in repeated readings of a passage after receiving specific c…" at bounding box center [848, 387] width 496 height 37
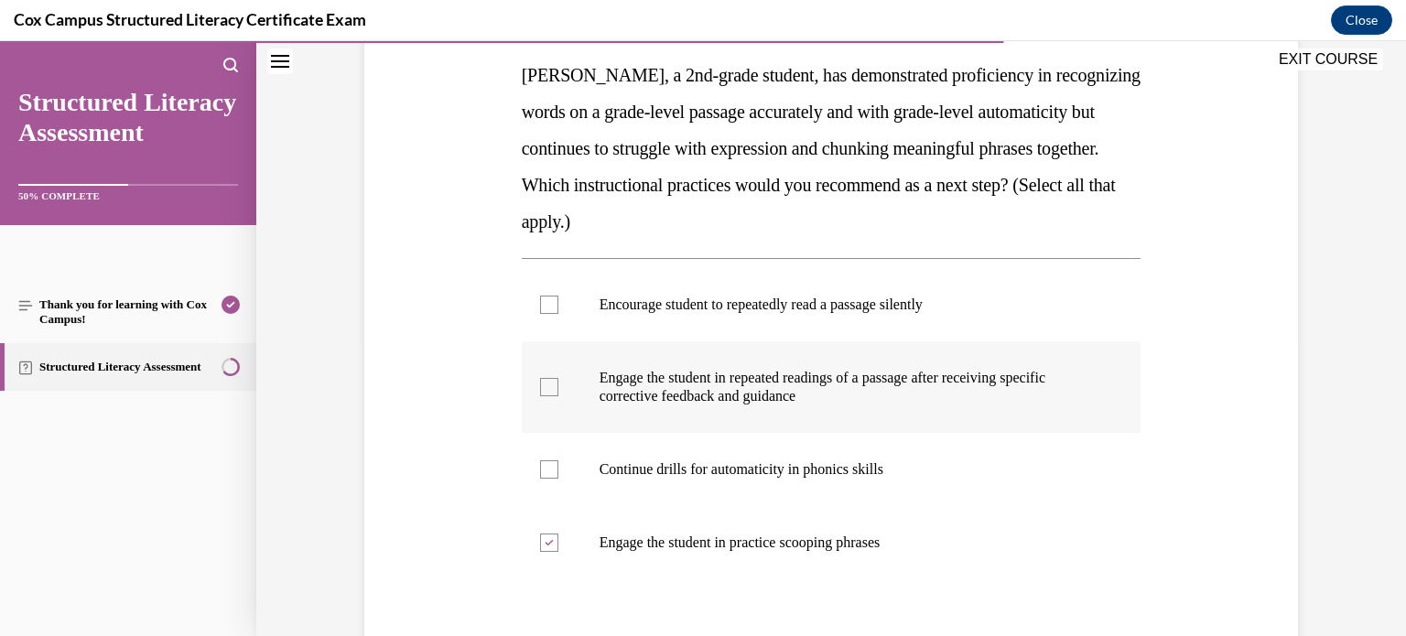
click at [559, 378] on input "Engage the student in repeated readings of a passage after receiving specific c…" at bounding box center [549, 387] width 18 height 18
checkbox input "true"
click at [645, 461] on p "Continue drills for automaticity in phonics skills" at bounding box center [848, 470] width 496 height 18
click at [559, 461] on input "Continue drills for automaticity in phonics skills" at bounding box center [549, 470] width 18 height 18
click at [551, 467] on icon at bounding box center [549, 470] width 8 height 6
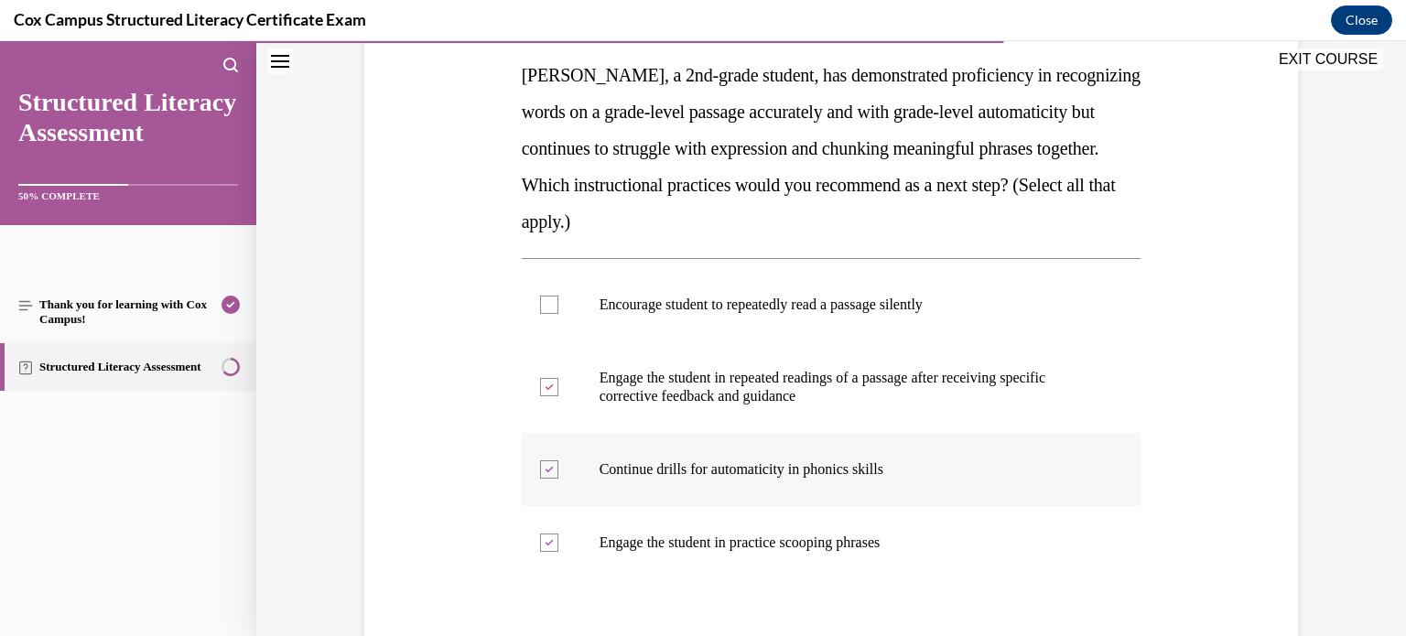
click at [551, 467] on input "Continue drills for automaticity in phonics skills" at bounding box center [549, 470] width 18 height 18
checkbox input "false"
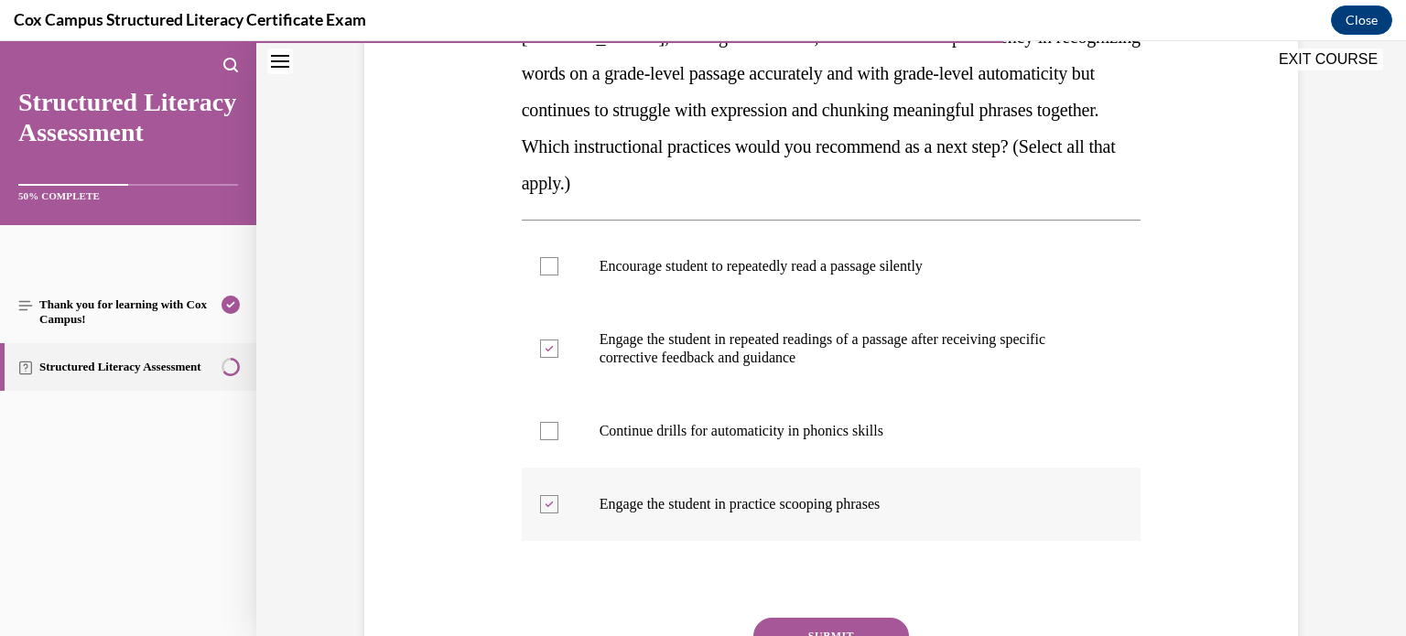
scroll to position [432, 0]
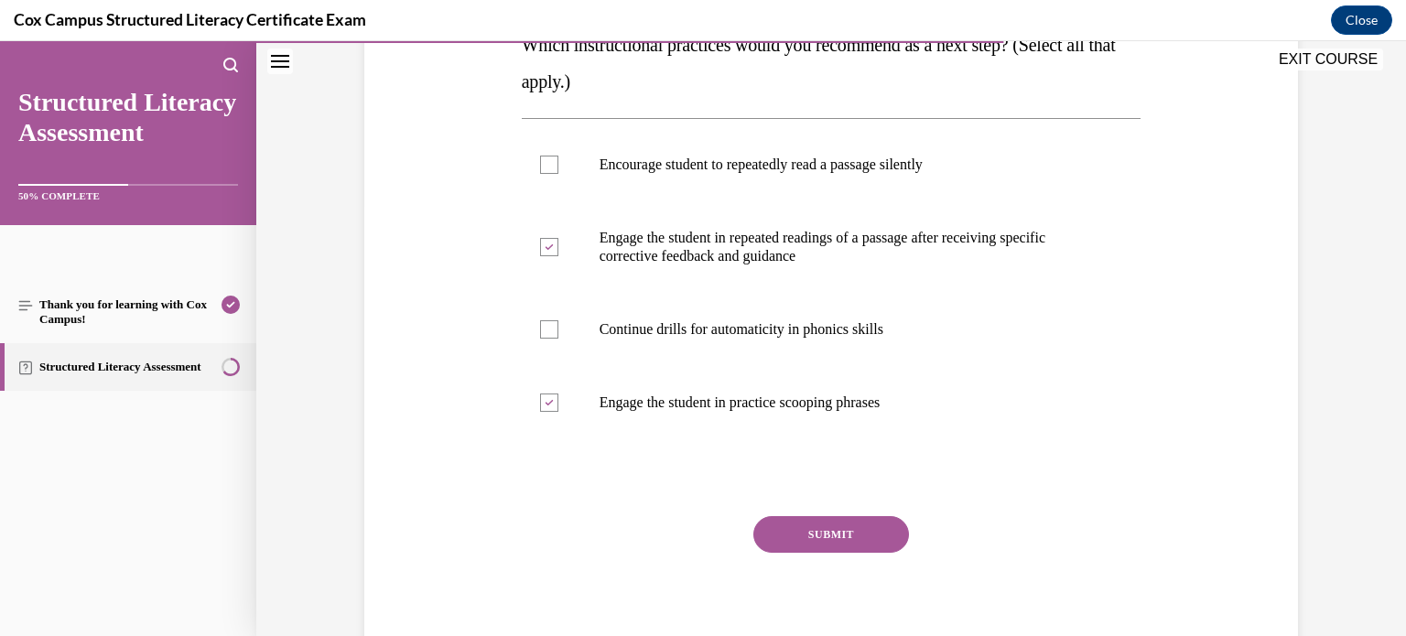
click at [796, 536] on button "SUBMIT" at bounding box center [832, 534] width 156 height 37
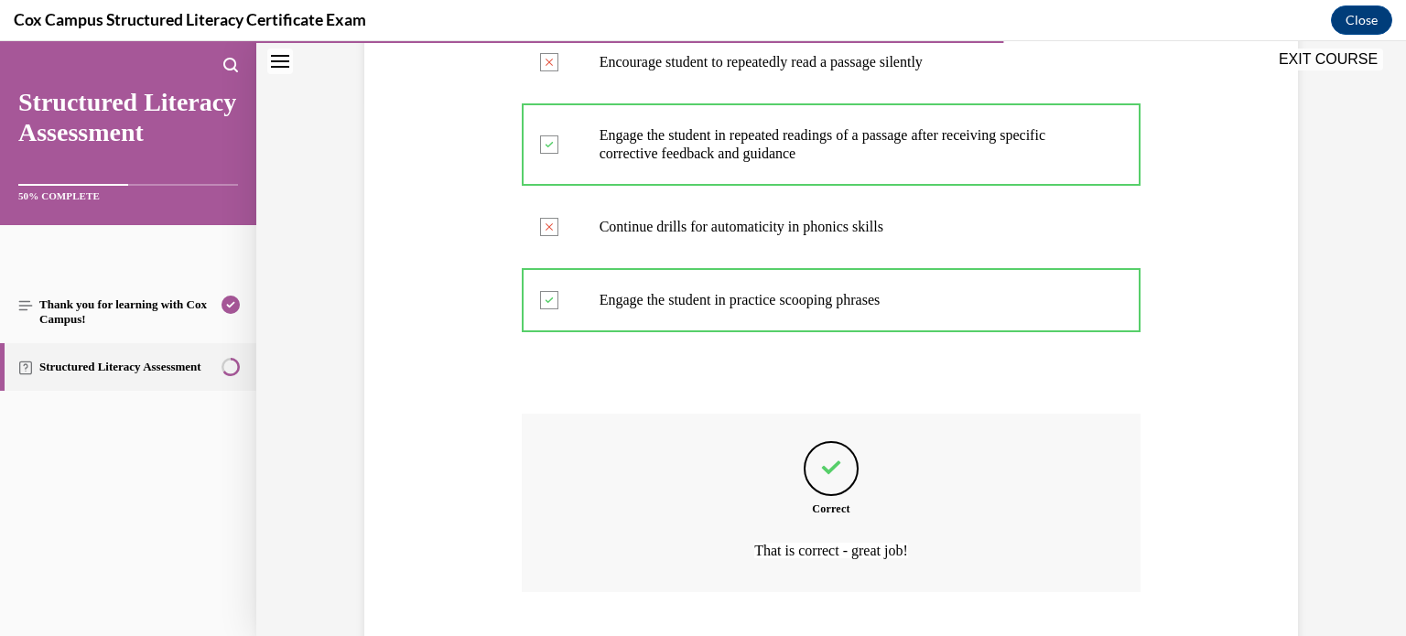
scroll to position [649, 0]
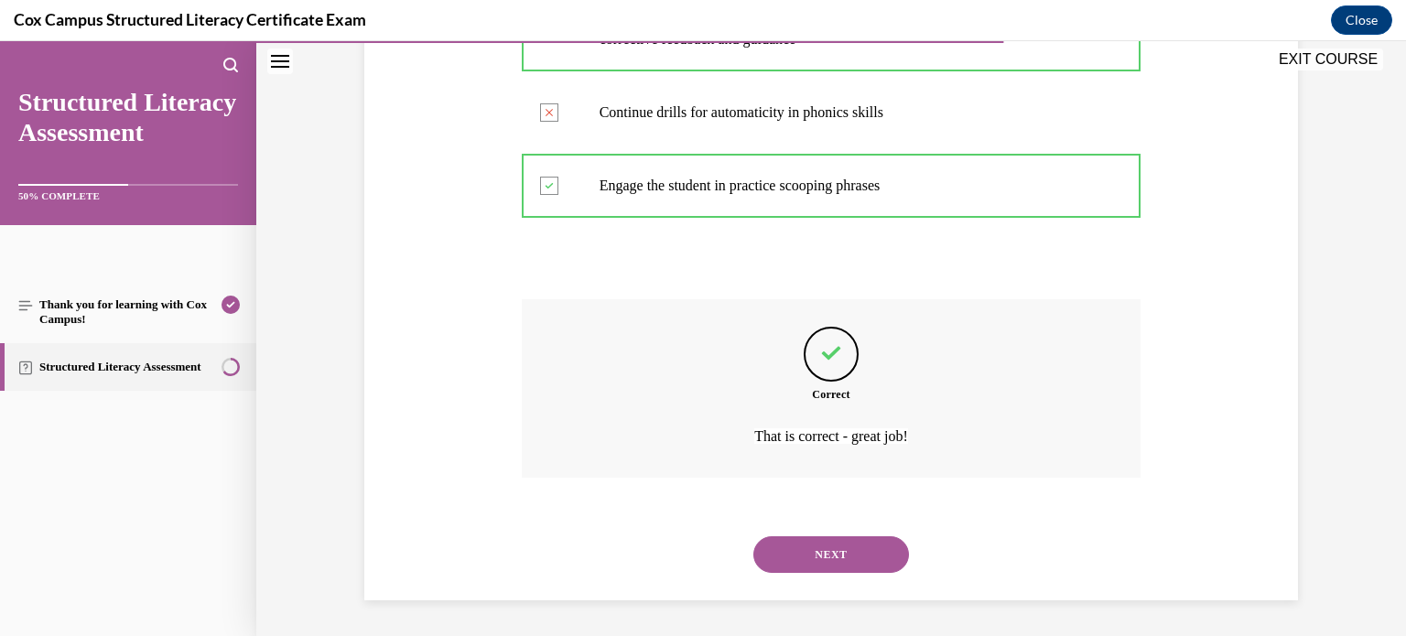
click at [808, 544] on button "NEXT" at bounding box center [832, 555] width 156 height 37
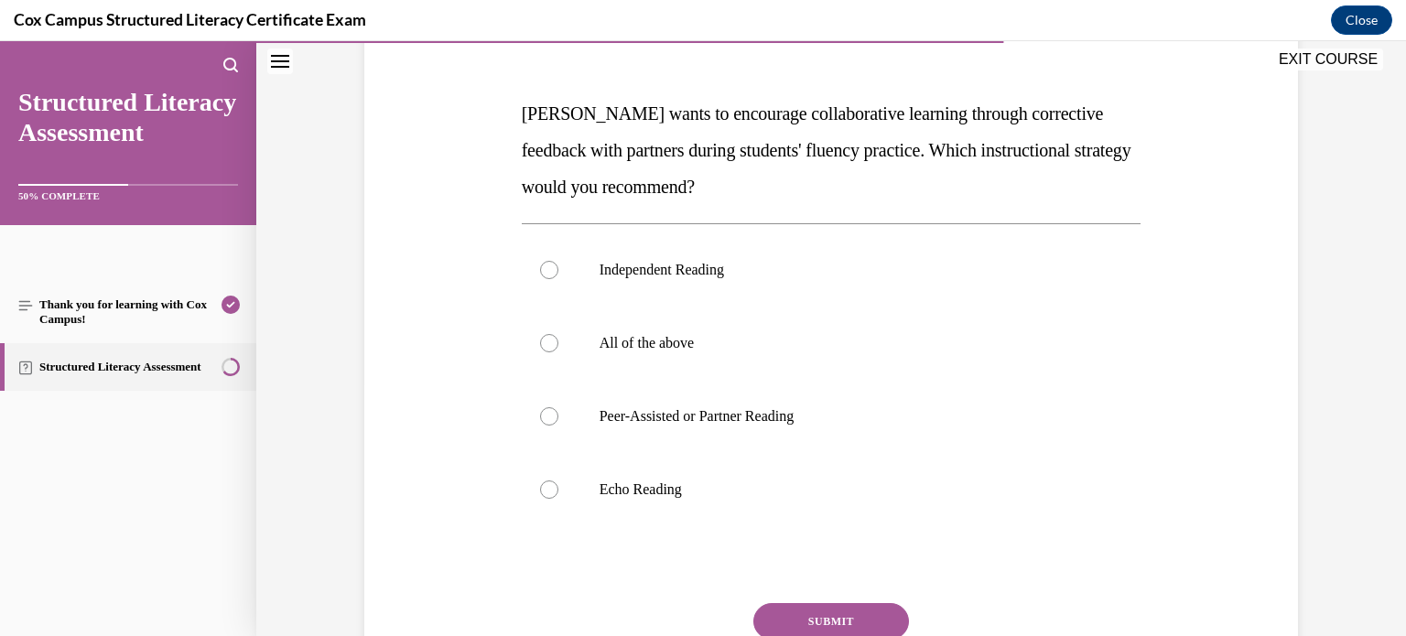
scroll to position [255, 0]
click at [889, 399] on label "Peer-Assisted or Partner Reading" at bounding box center [832, 415] width 620 height 73
click at [559, 407] on input "Peer-Assisted or Partner Reading" at bounding box center [549, 416] width 18 height 18
radio input "true"
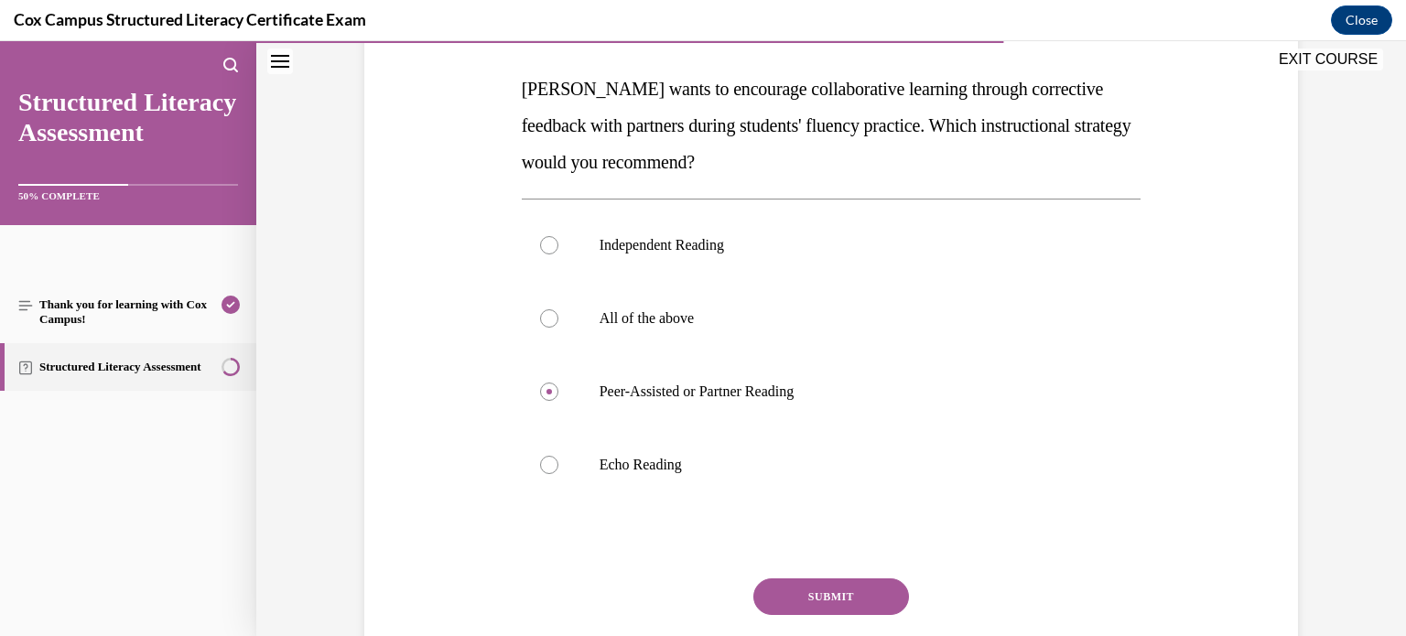
scroll to position [320, 0]
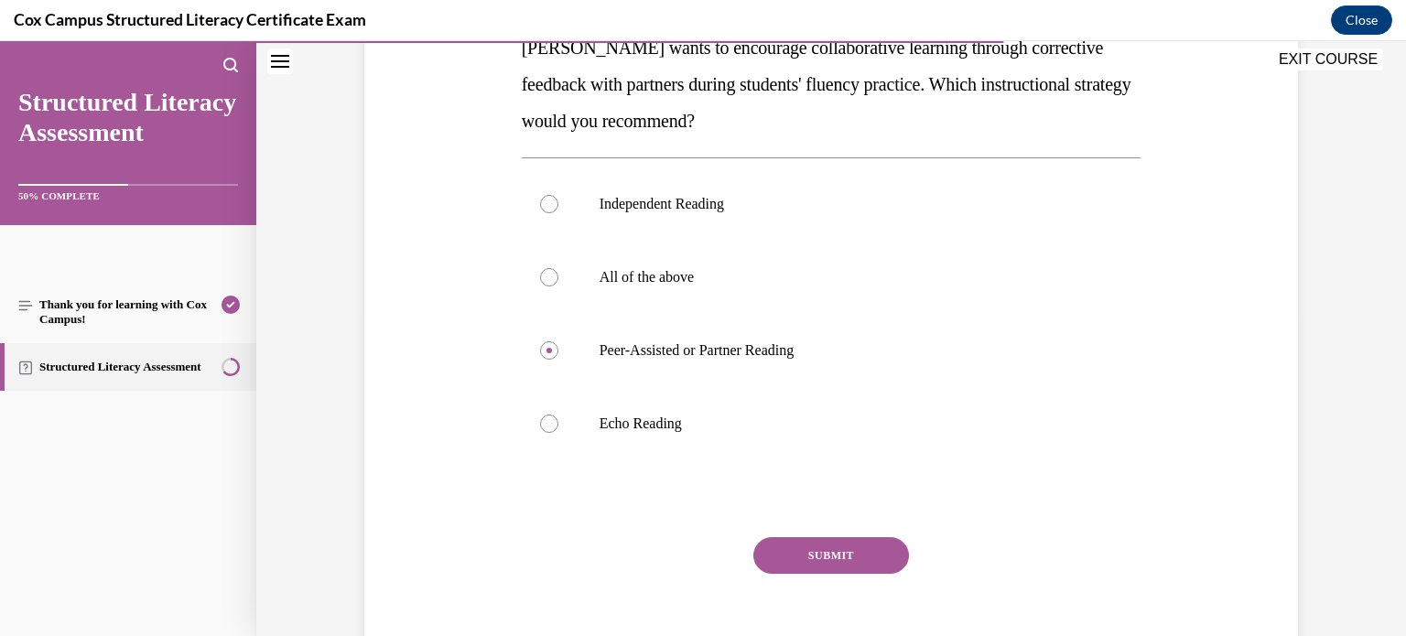
click at [844, 559] on button "SUBMIT" at bounding box center [832, 555] width 156 height 37
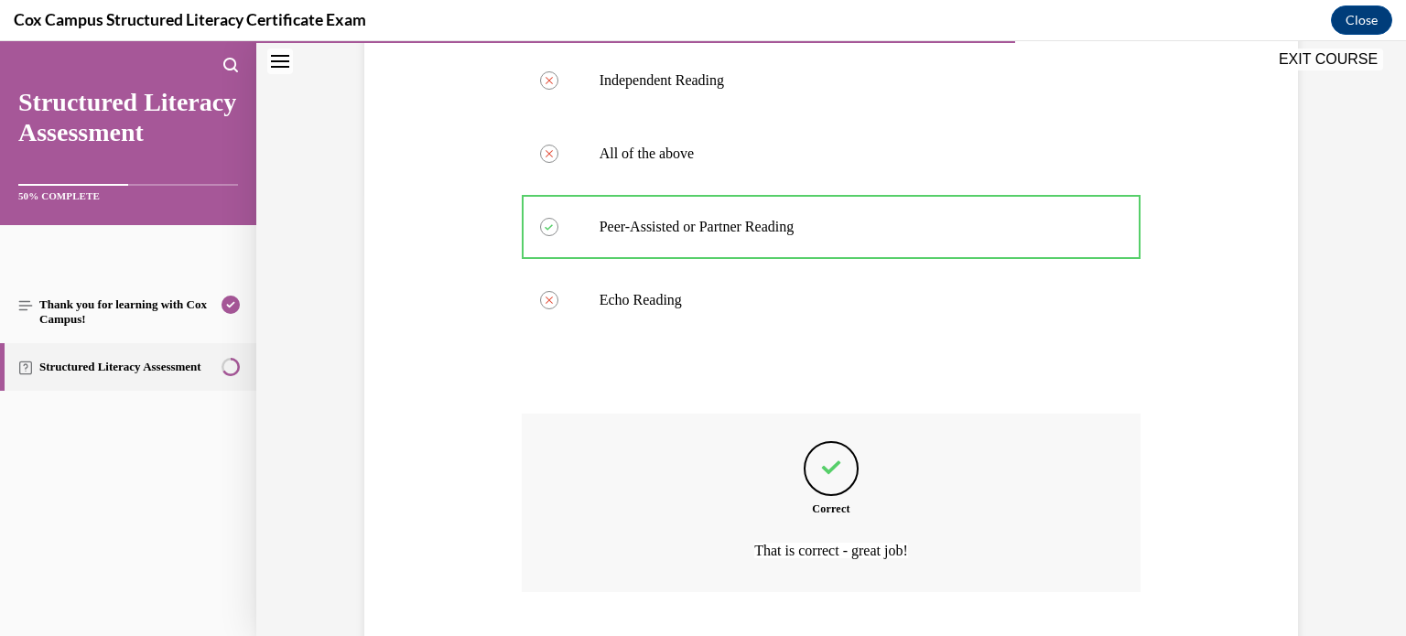
scroll to position [558, 0]
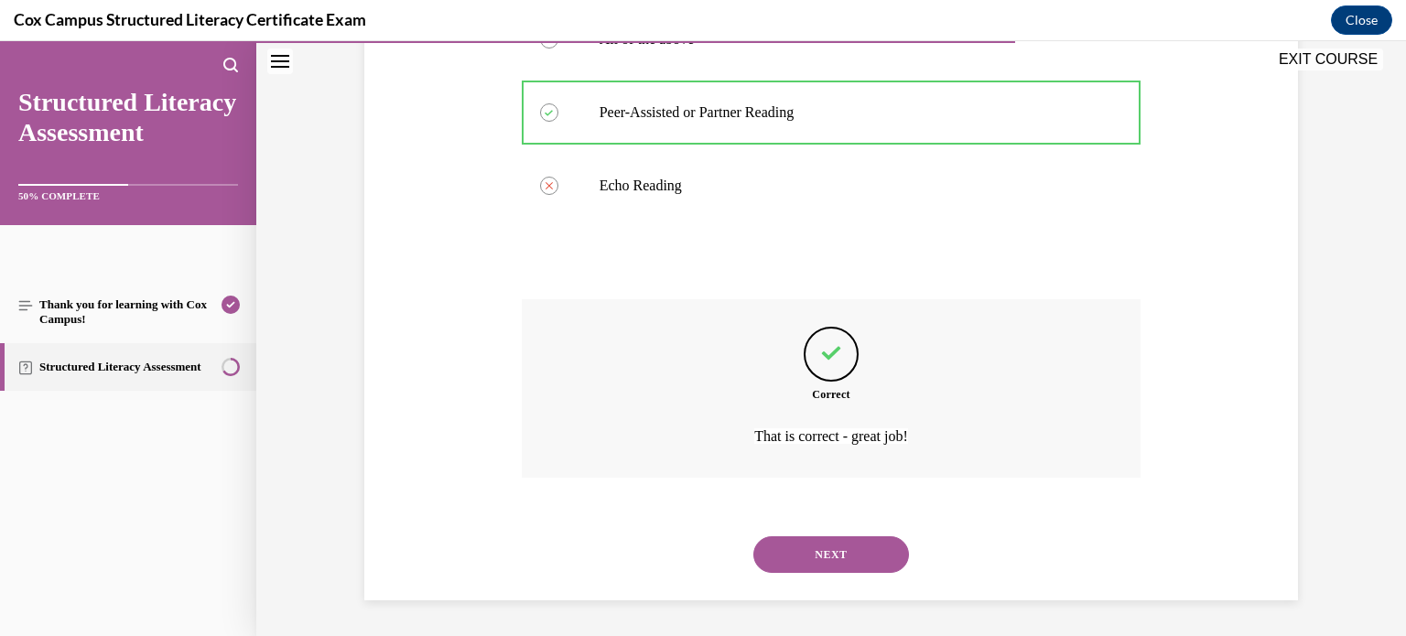
click at [843, 554] on button "NEXT" at bounding box center [832, 555] width 156 height 37
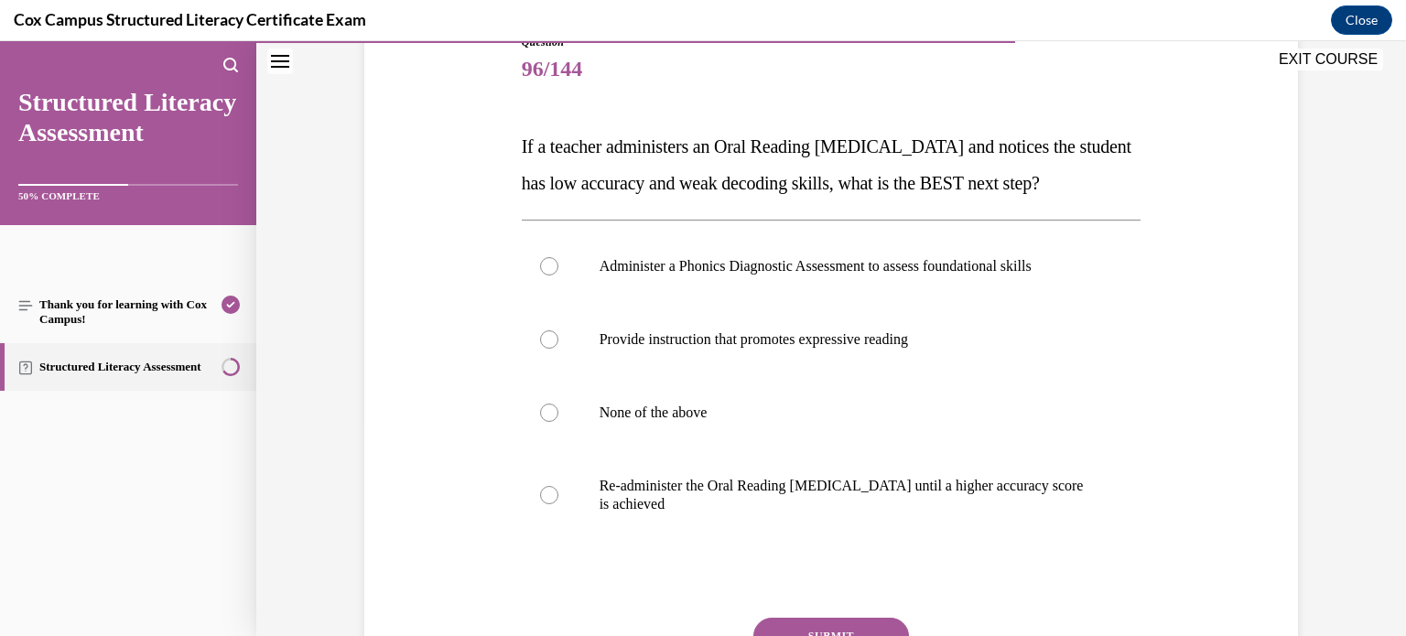
scroll to position [220, 0]
click at [930, 361] on label "Provide instruction that promotes expressive reading" at bounding box center [832, 340] width 620 height 73
click at [559, 350] on input "Provide instruction that promotes expressive reading" at bounding box center [549, 340] width 18 height 18
radio input "true"
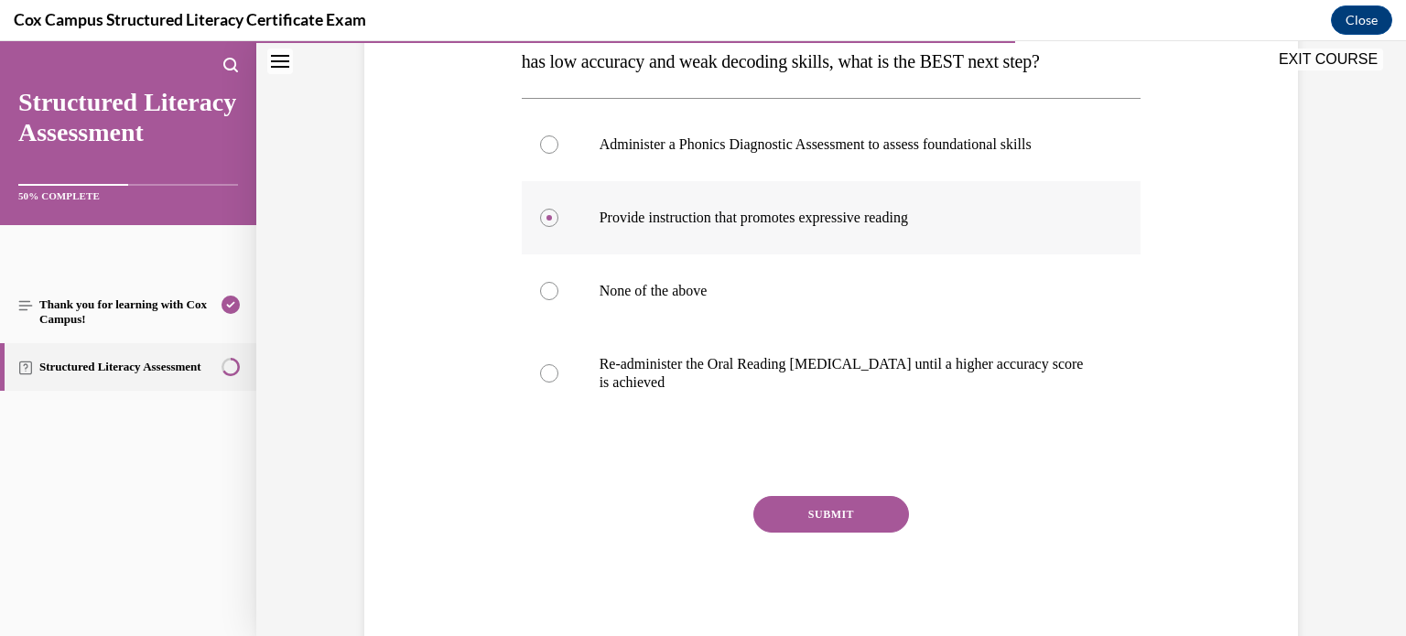
scroll to position [337, 0]
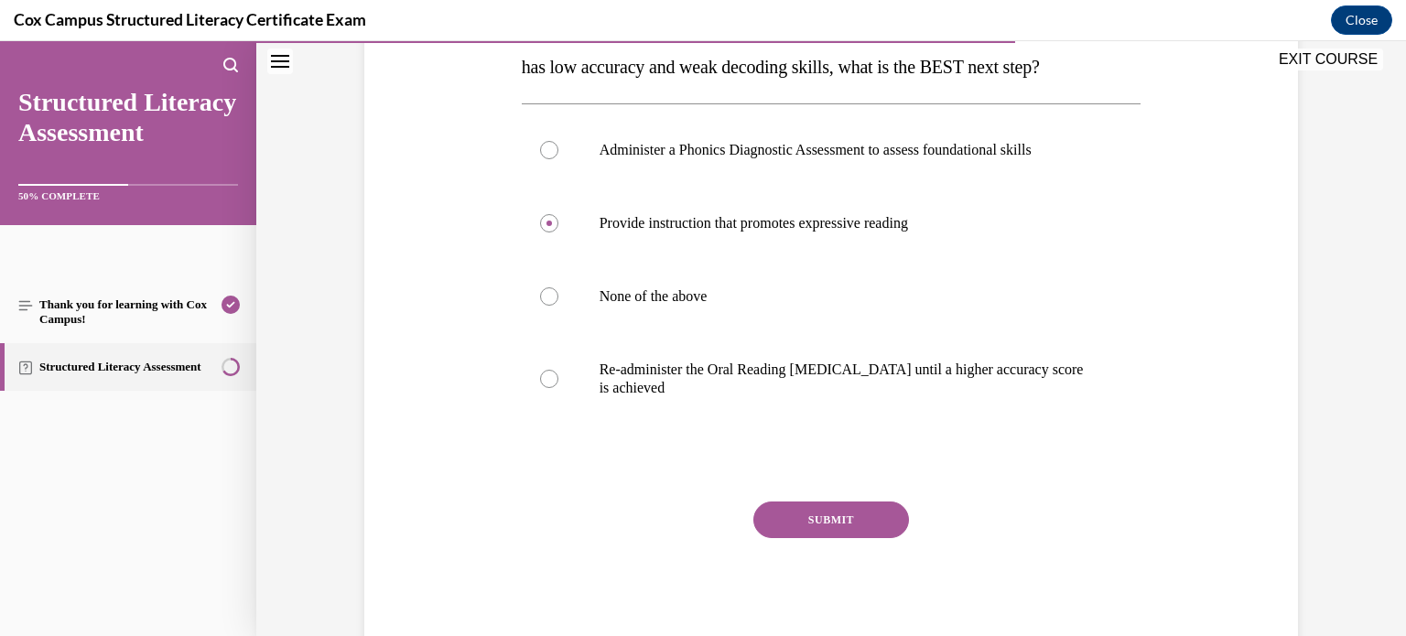
click at [866, 538] on button "SUBMIT" at bounding box center [832, 520] width 156 height 37
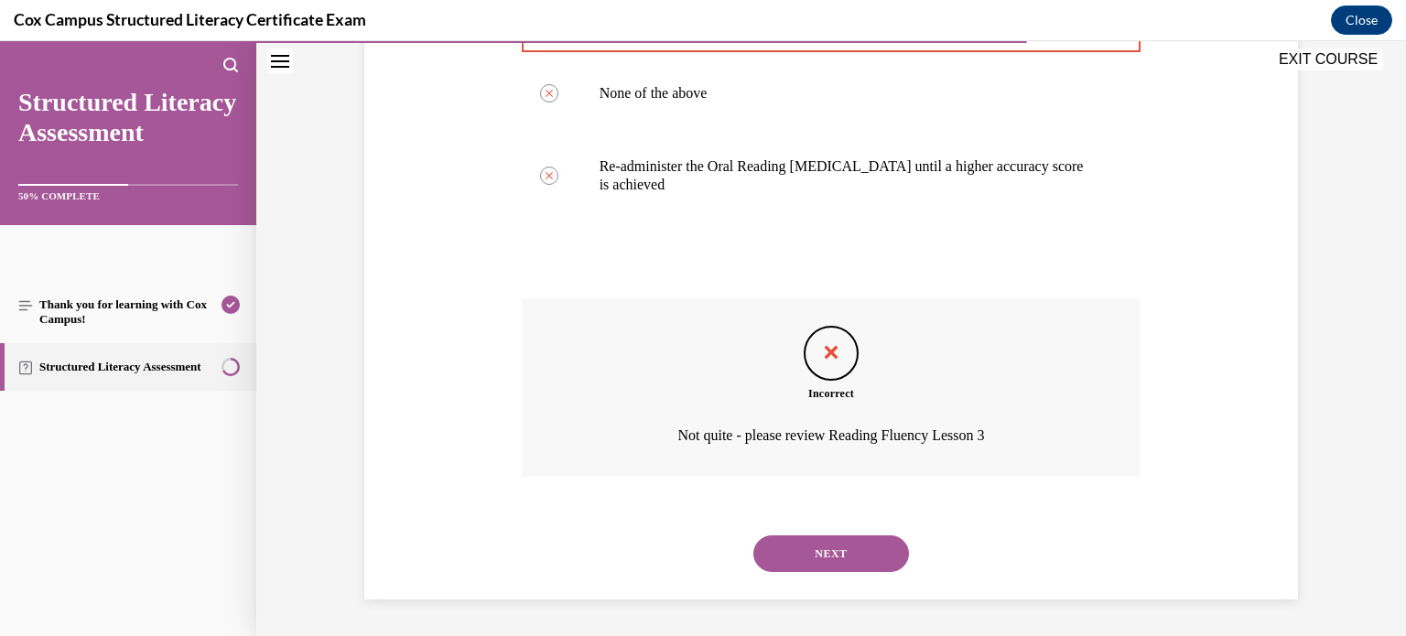
scroll to position [565, 0]
click at [867, 571] on button "NEXT" at bounding box center [832, 554] width 156 height 37
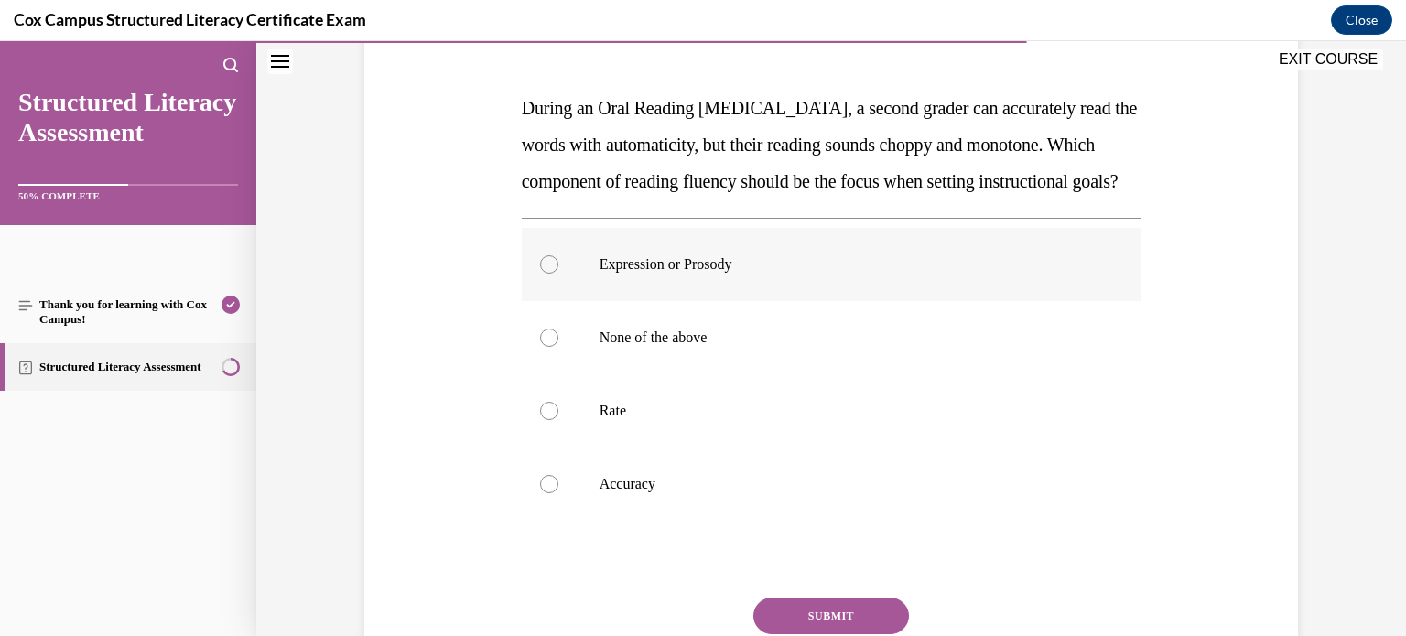
scroll to position [261, 0]
click at [1057, 299] on label "Expression or Prosody" at bounding box center [832, 262] width 620 height 73
click at [559, 272] on input "Expression or Prosody" at bounding box center [549, 263] width 18 height 18
radio input "true"
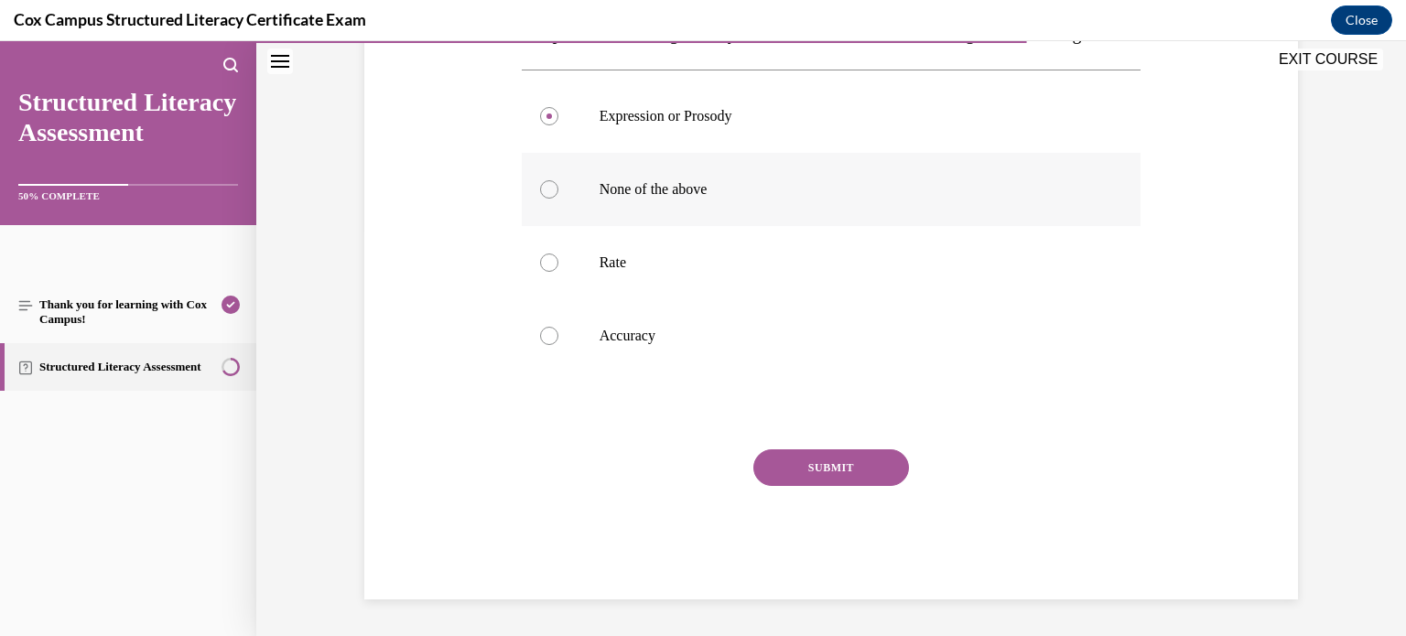
scroll to position [443, 0]
click at [887, 456] on button "SUBMIT" at bounding box center [832, 468] width 156 height 37
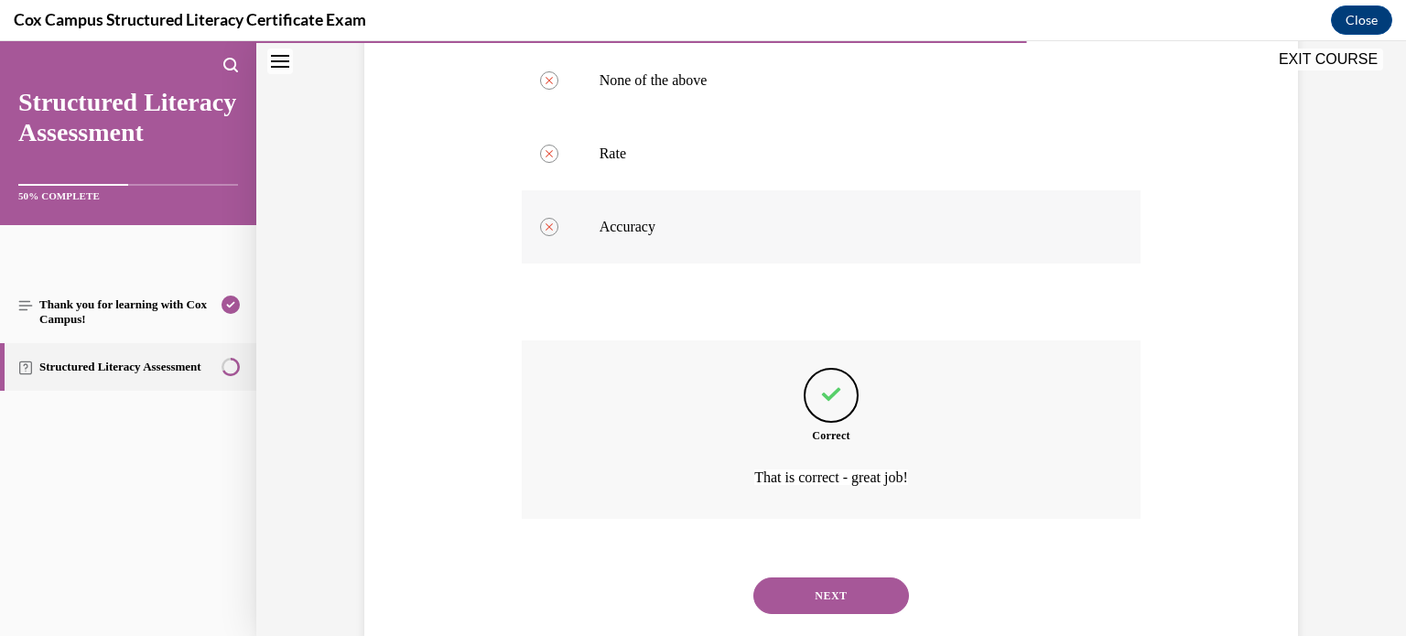
scroll to position [594, 0]
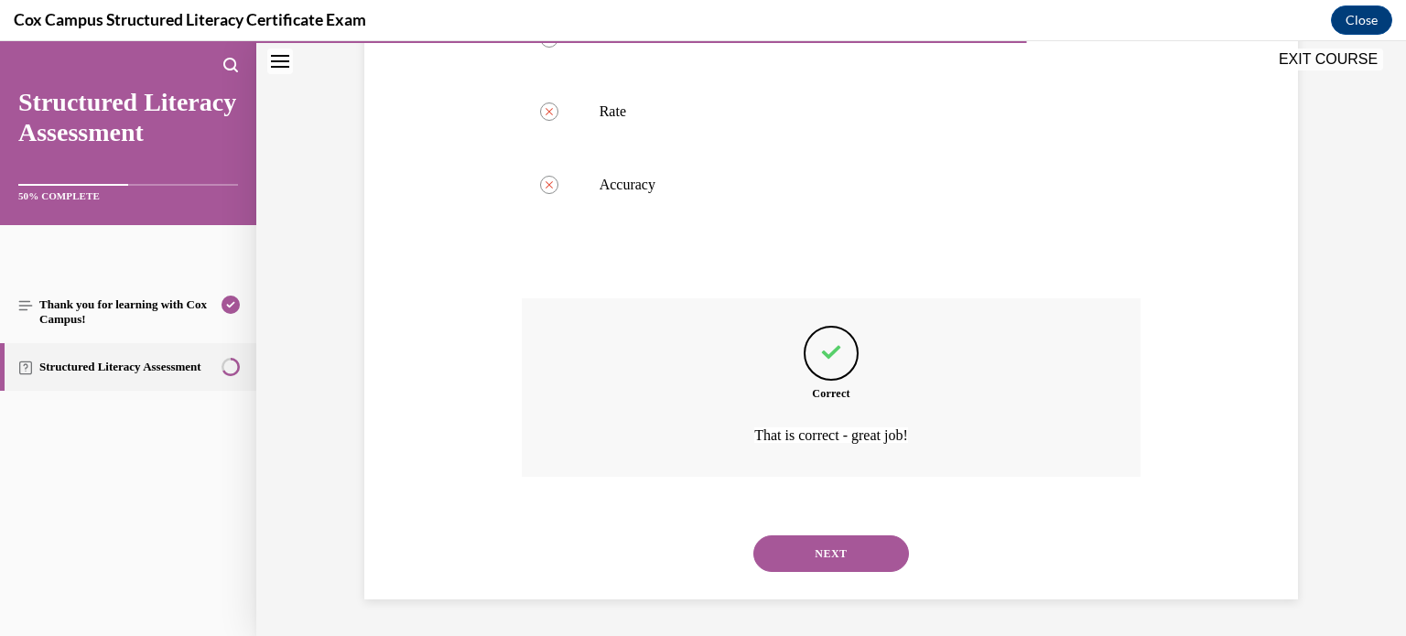
click at [777, 537] on button "NEXT" at bounding box center [832, 554] width 156 height 37
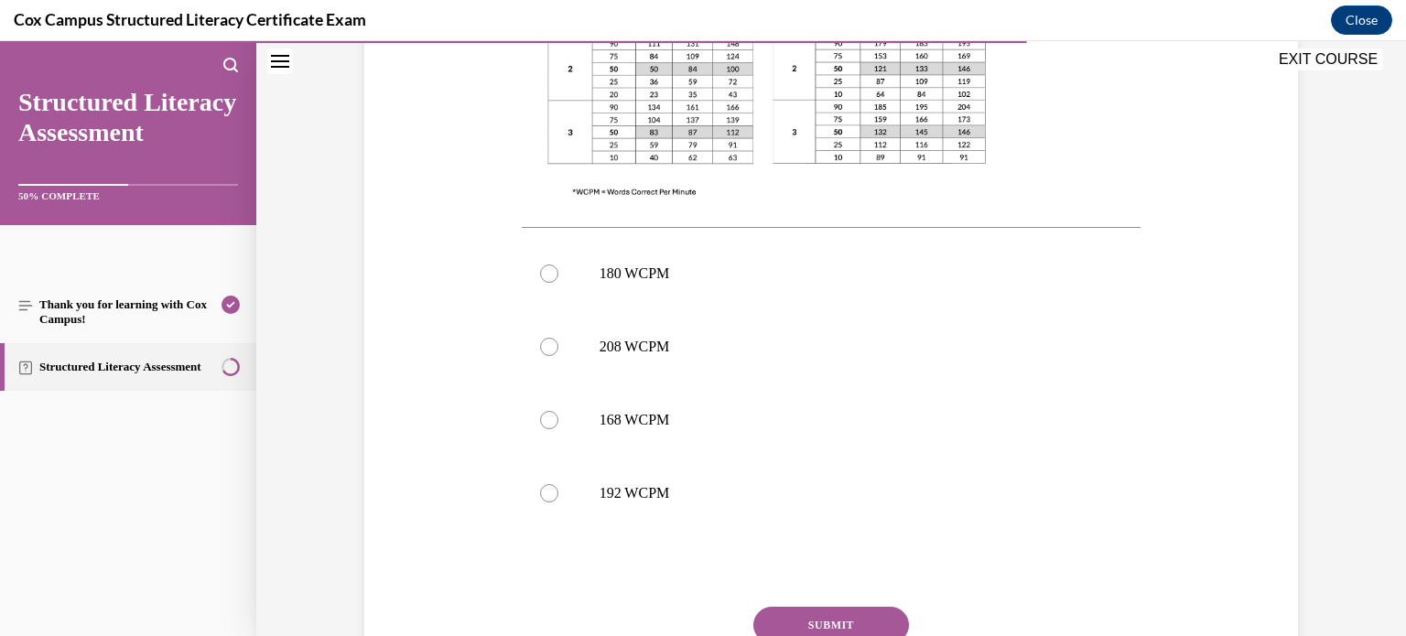
scroll to position [689, 0]
click at [789, 409] on p "168 WCPM" at bounding box center [848, 416] width 496 height 18
click at [559, 409] on input "168 WCPM" at bounding box center [549, 416] width 18 height 18
radio input "true"
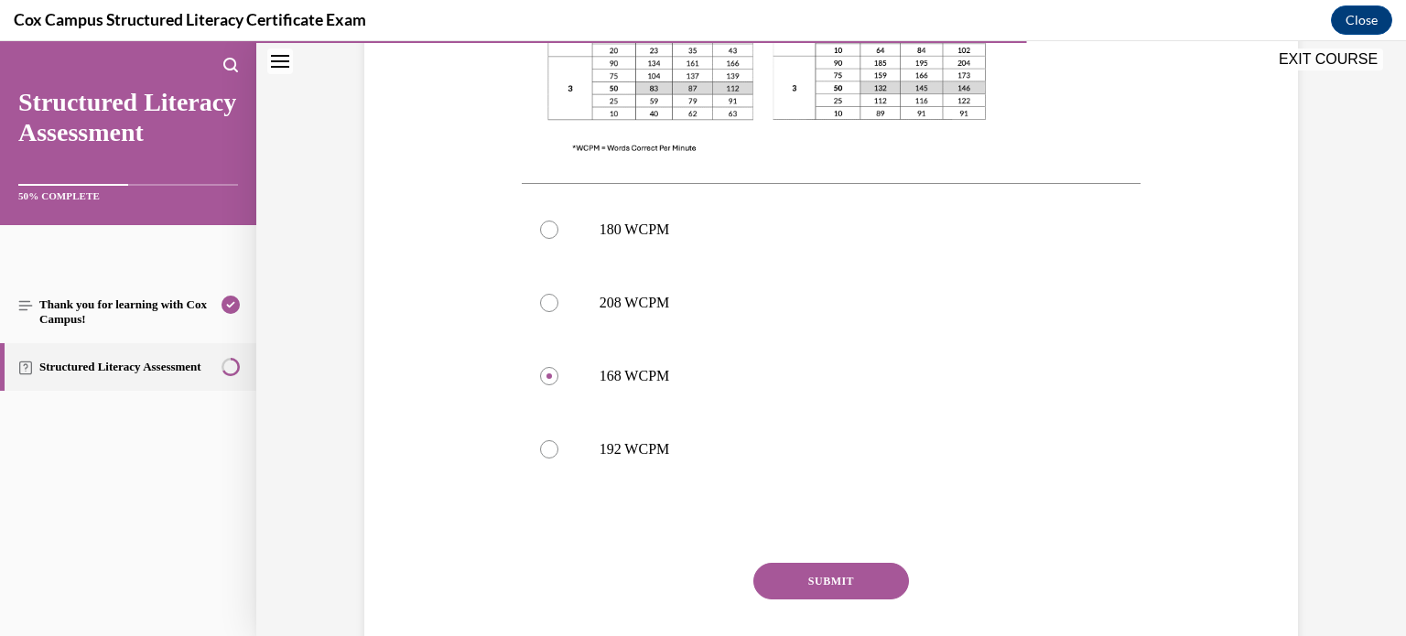
click at [808, 571] on button "SUBMIT" at bounding box center [832, 581] width 156 height 37
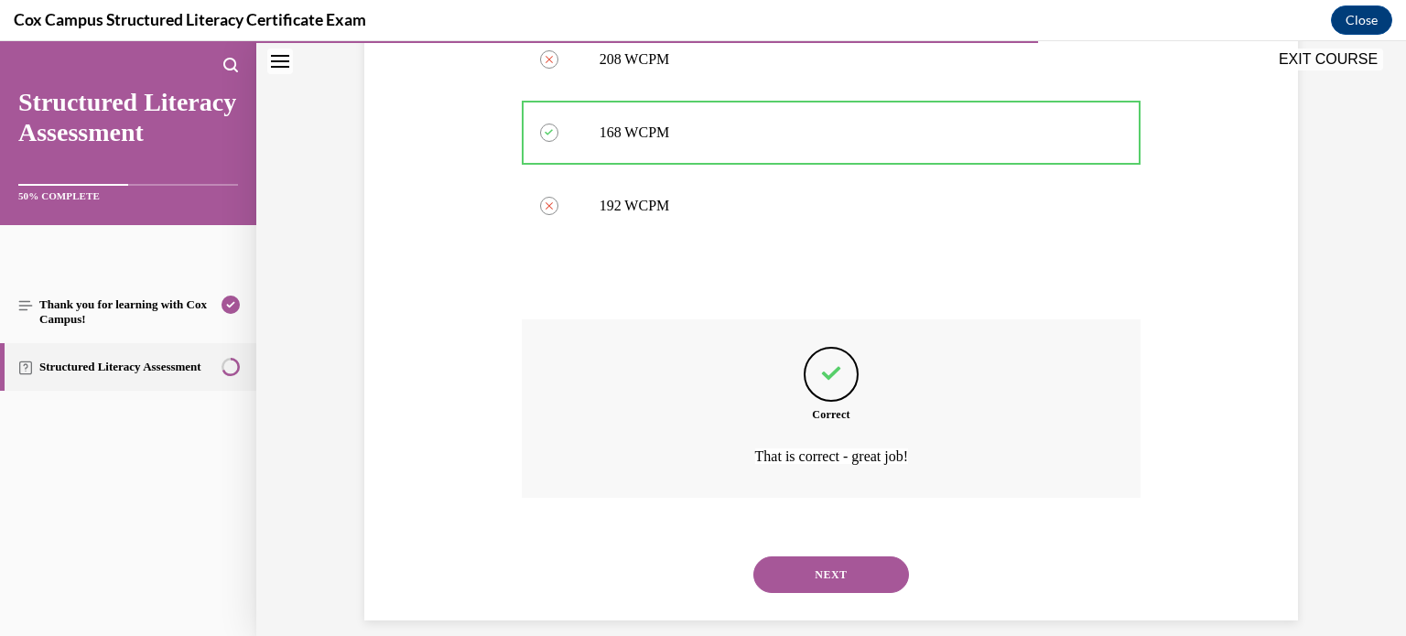
scroll to position [963, 0]
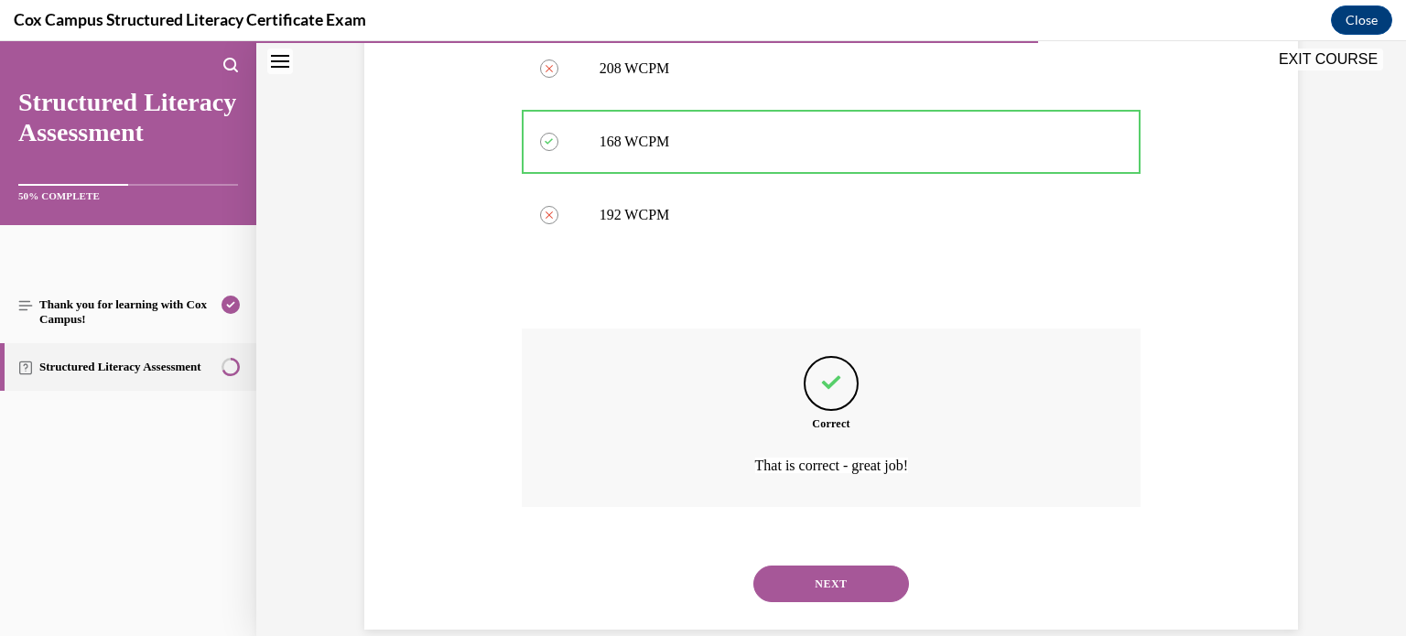
click at [815, 580] on button "NEXT" at bounding box center [832, 584] width 156 height 37
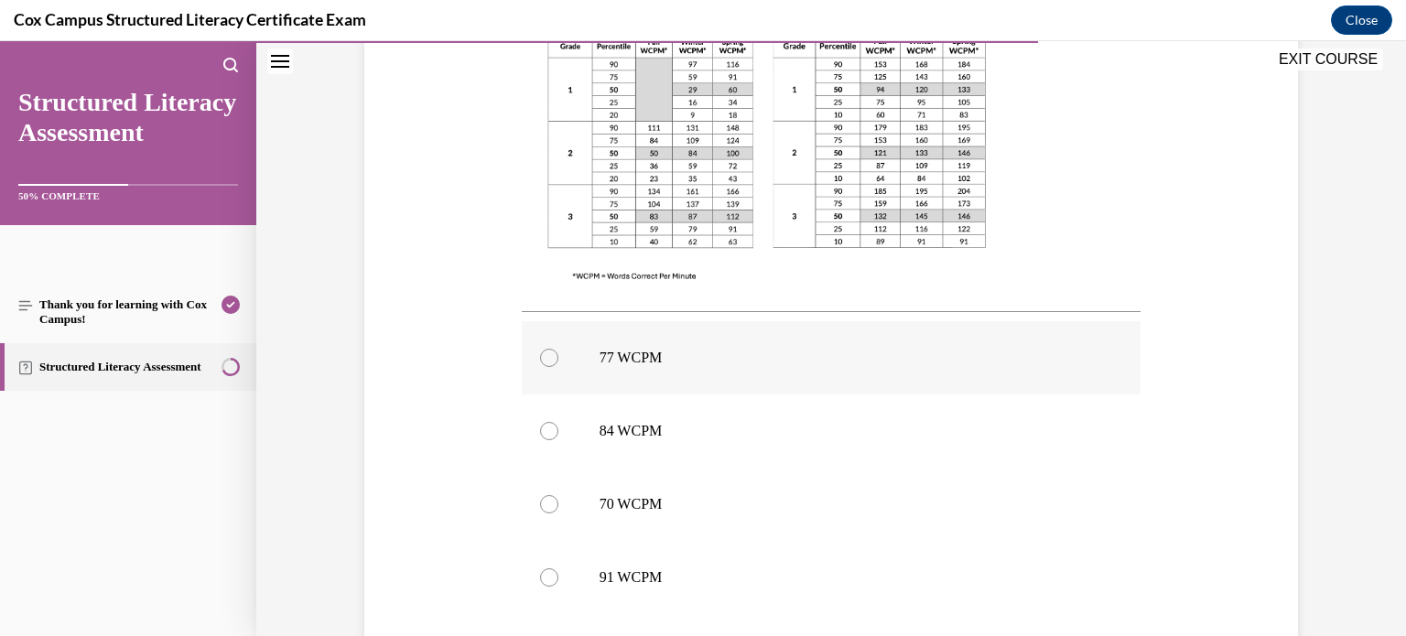
scroll to position [566, 0]
click at [873, 366] on label "77 WCPM" at bounding box center [832, 356] width 620 height 73
click at [559, 365] on input "77 WCPM" at bounding box center [549, 356] width 18 height 18
radio input "true"
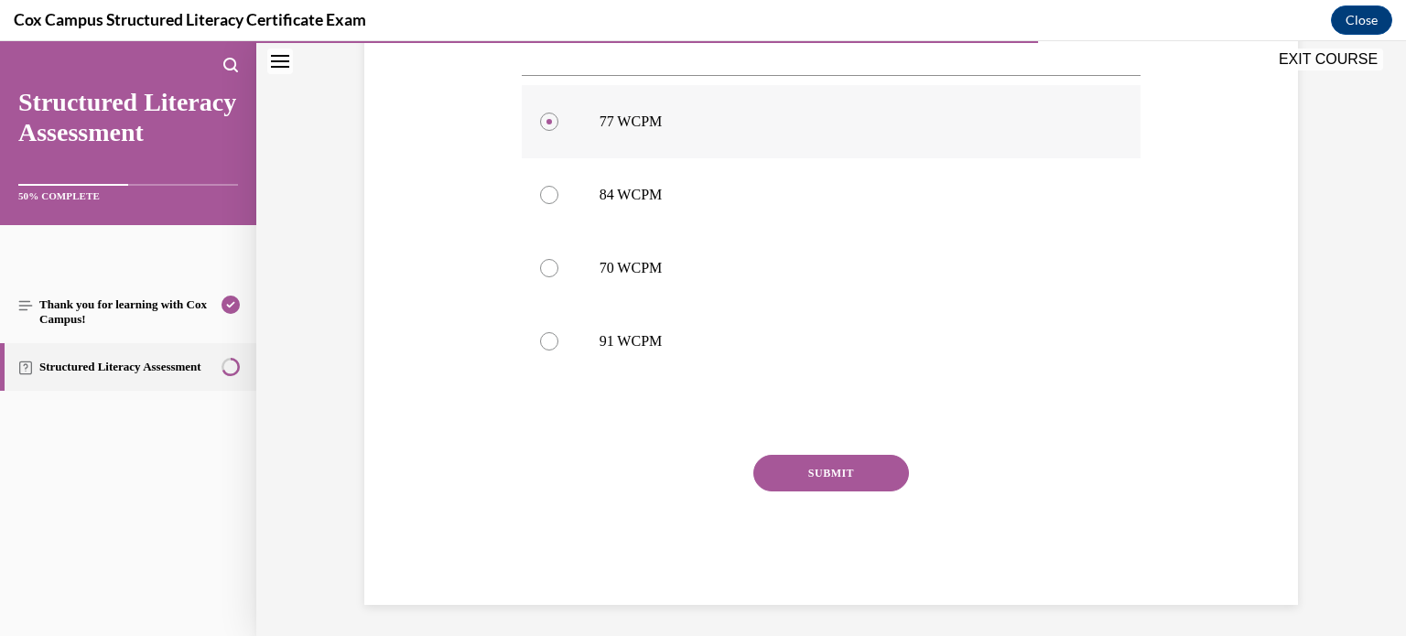
scroll to position [805, 0]
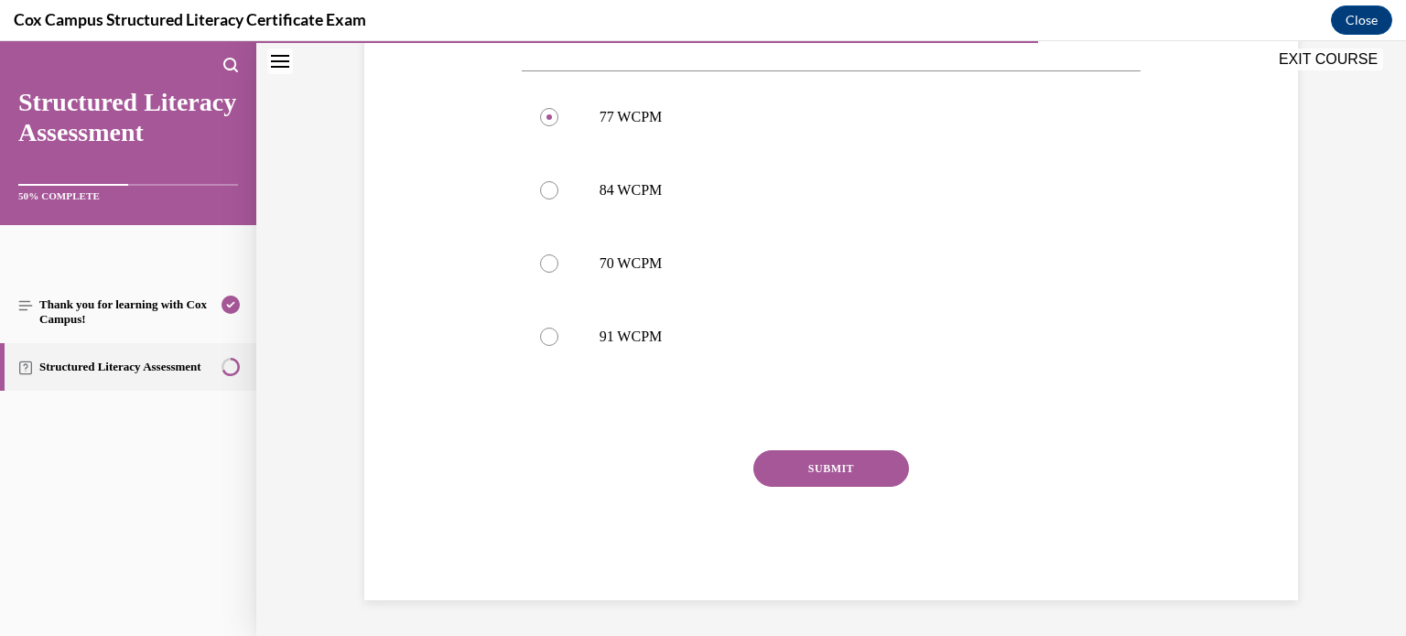
click at [784, 467] on button "SUBMIT" at bounding box center [832, 468] width 156 height 37
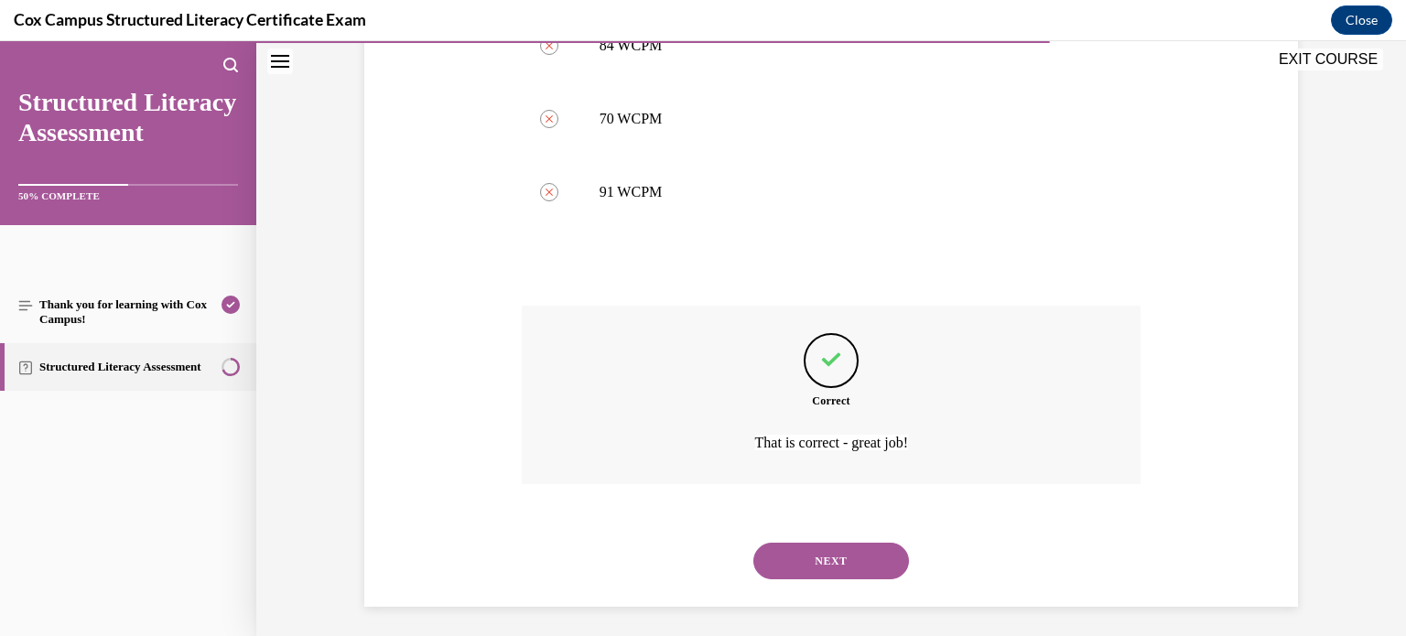
scroll to position [956, 0]
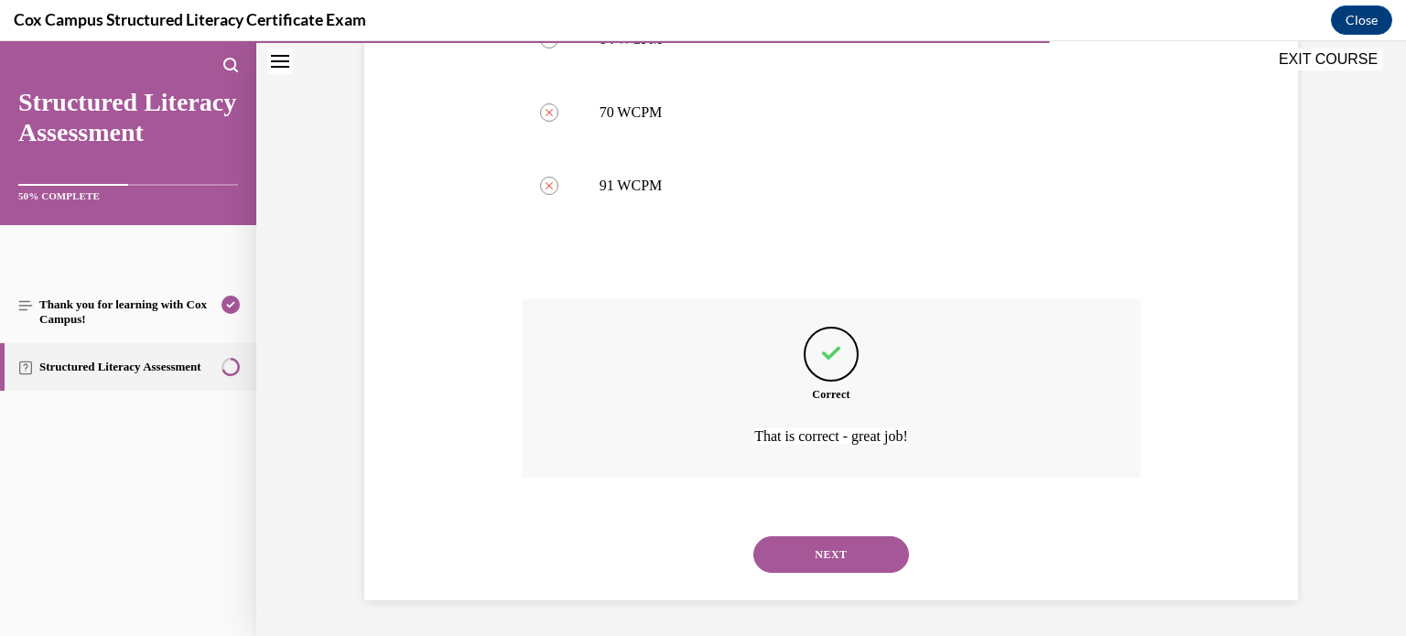
click at [778, 546] on button "NEXT" at bounding box center [832, 555] width 156 height 37
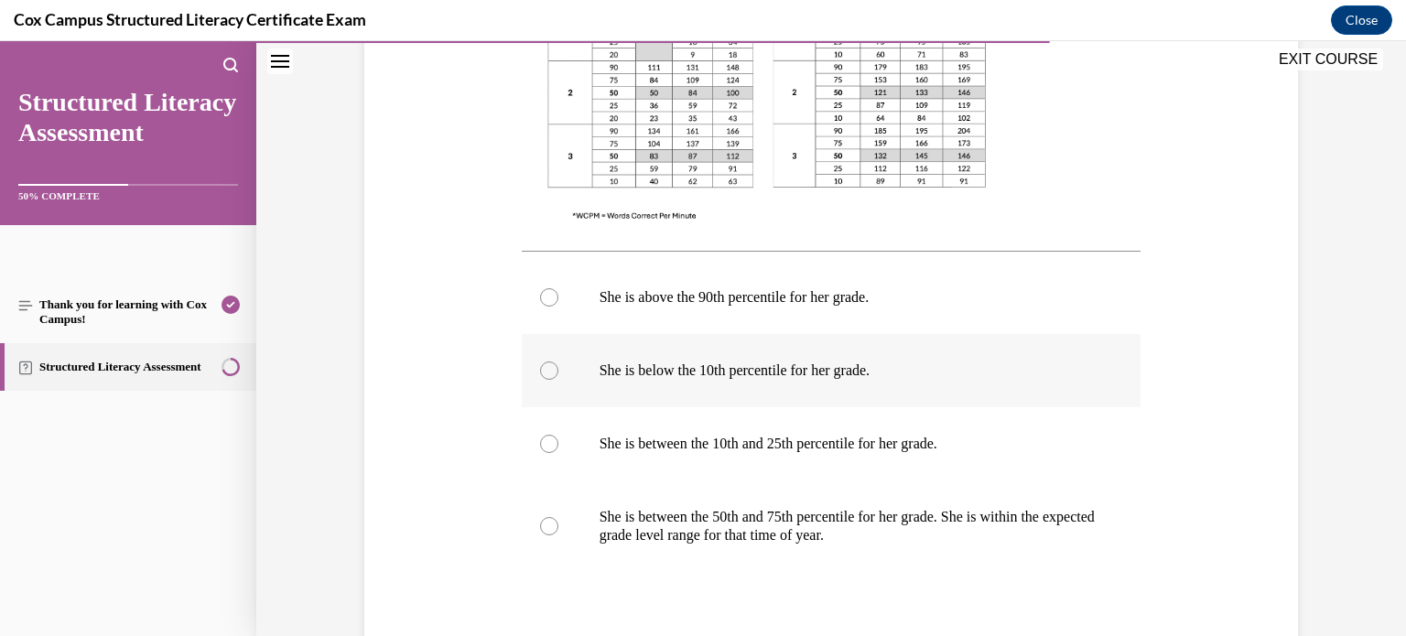
scroll to position [689, 0]
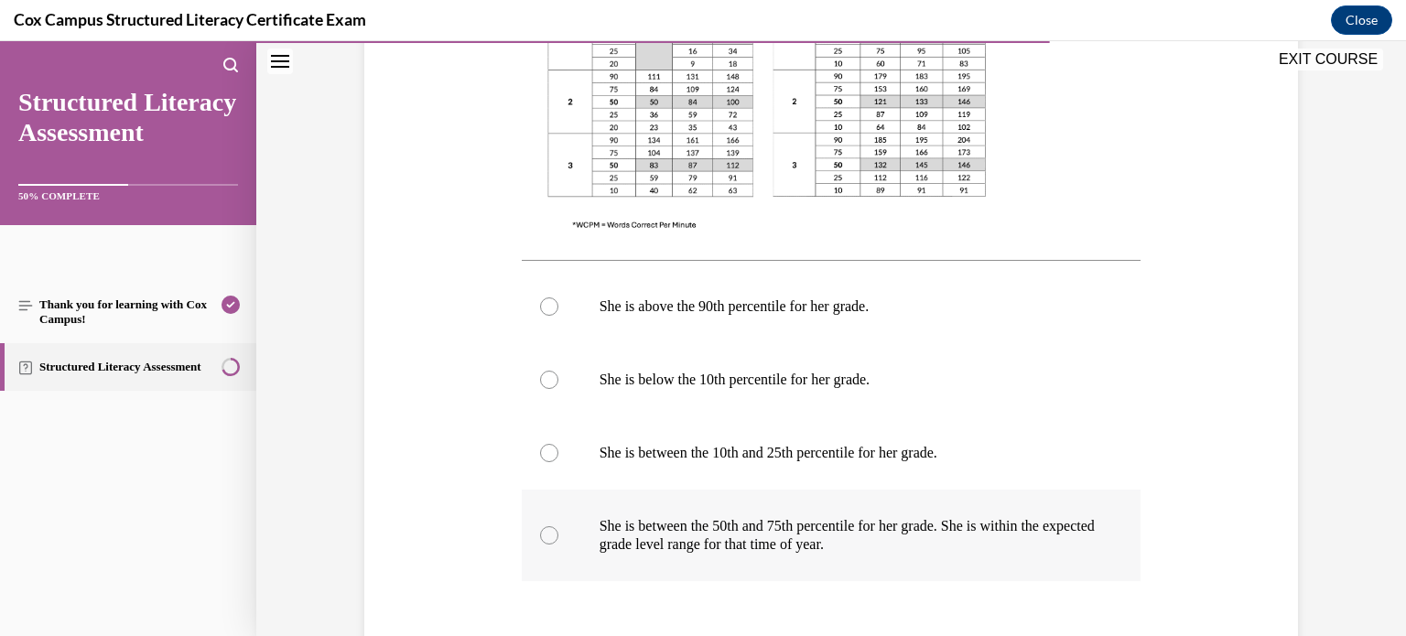
click at [890, 500] on label "She is between the 50th and 75th percentile for her grade. She is within the ex…" at bounding box center [832, 536] width 620 height 92
click at [559, 526] on input "She is between the 50th and 75th percentile for her grade. She is within the ex…" at bounding box center [549, 535] width 18 height 18
radio input "true"
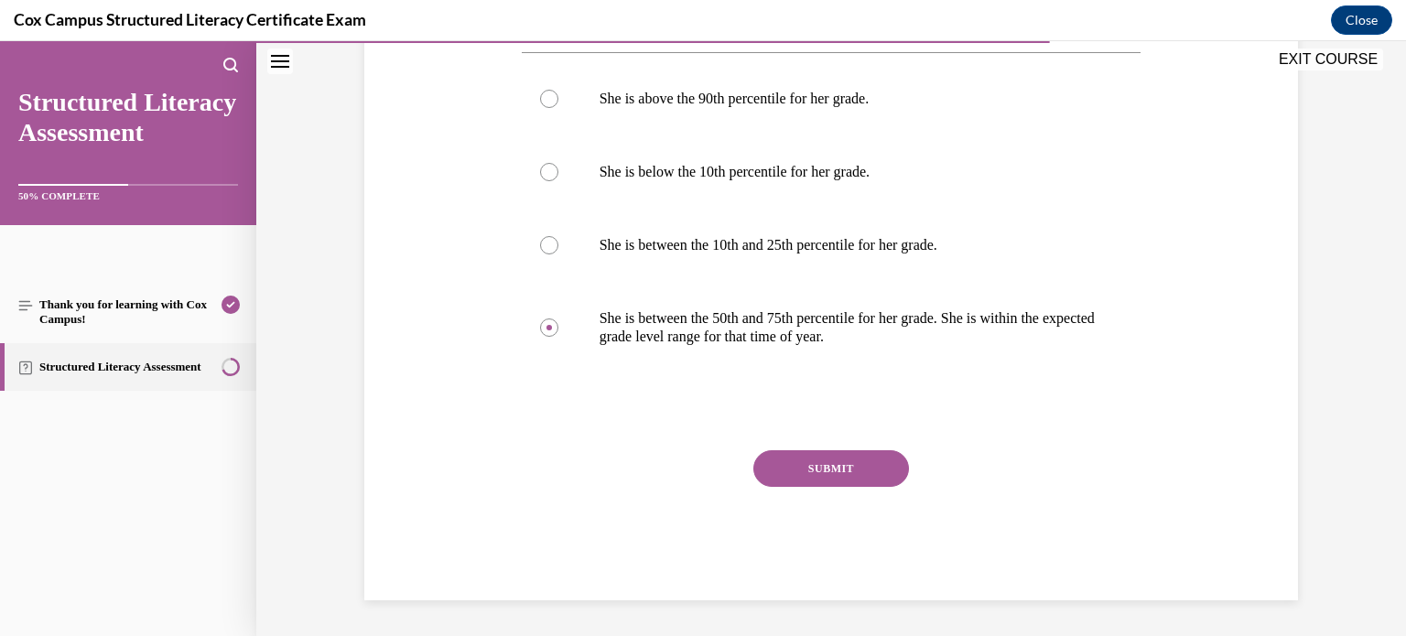
click at [858, 472] on button "SUBMIT" at bounding box center [832, 468] width 156 height 37
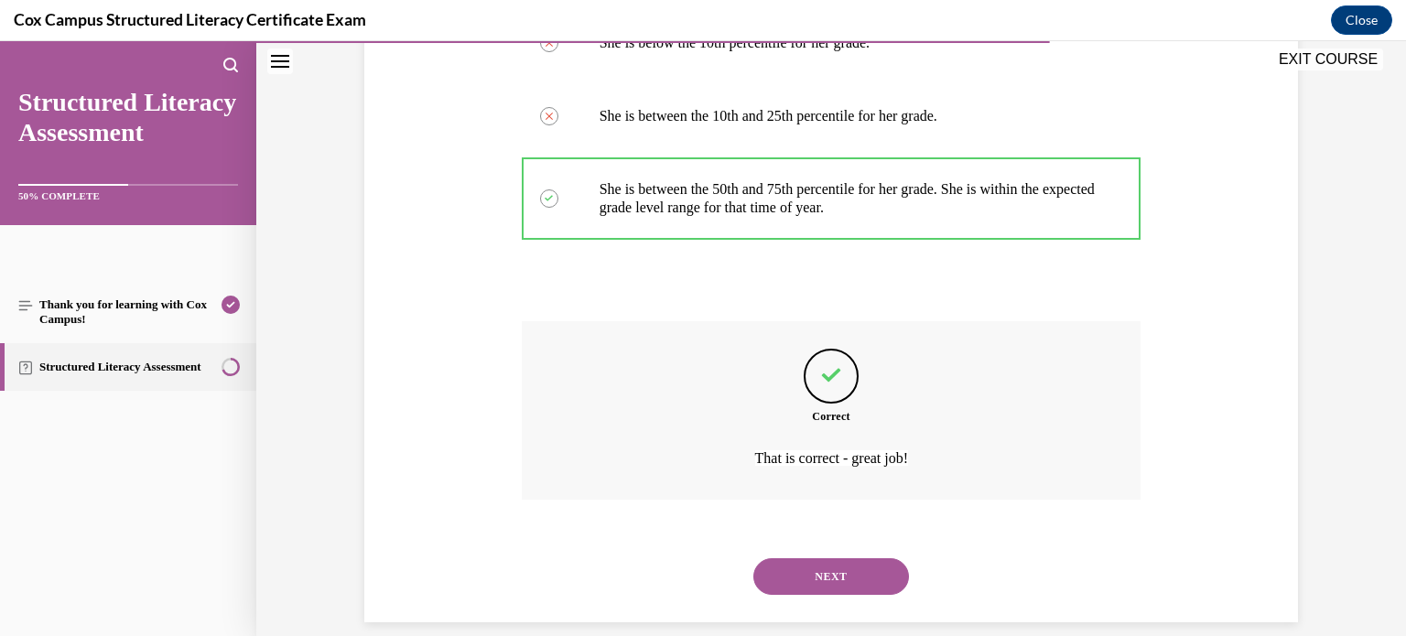
scroll to position [1047, 0]
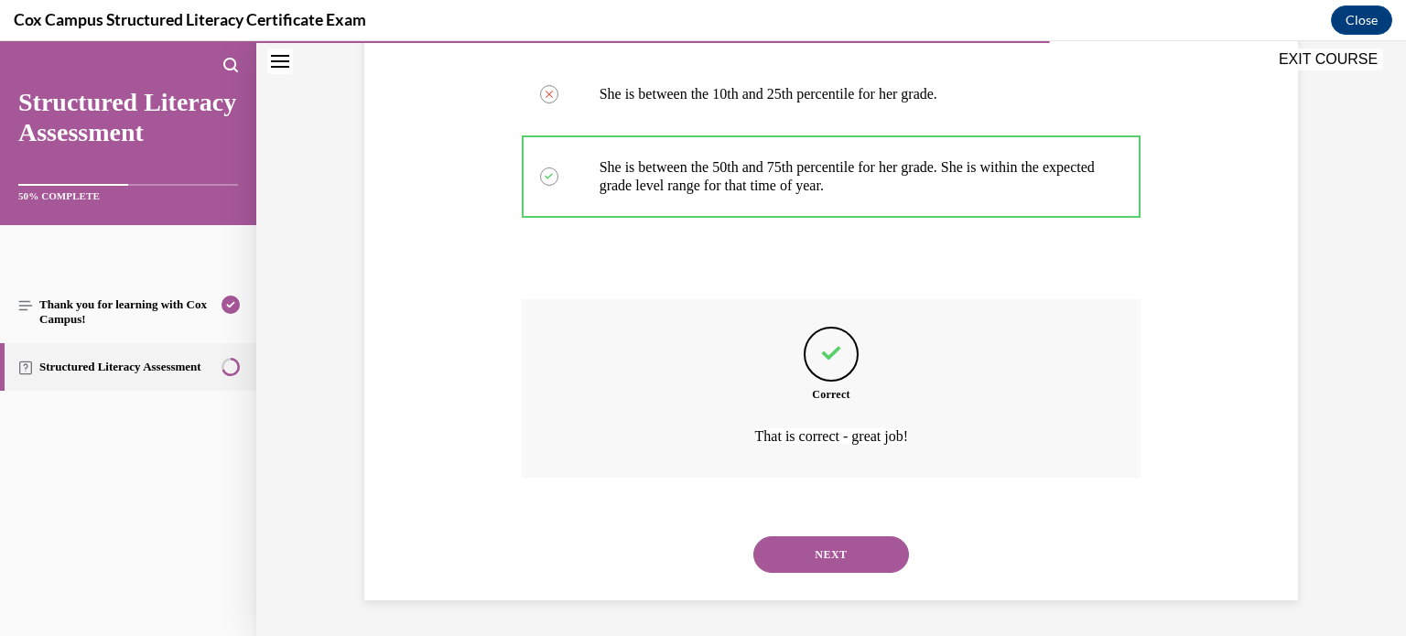
click at [836, 558] on button "NEXT" at bounding box center [832, 555] width 156 height 37
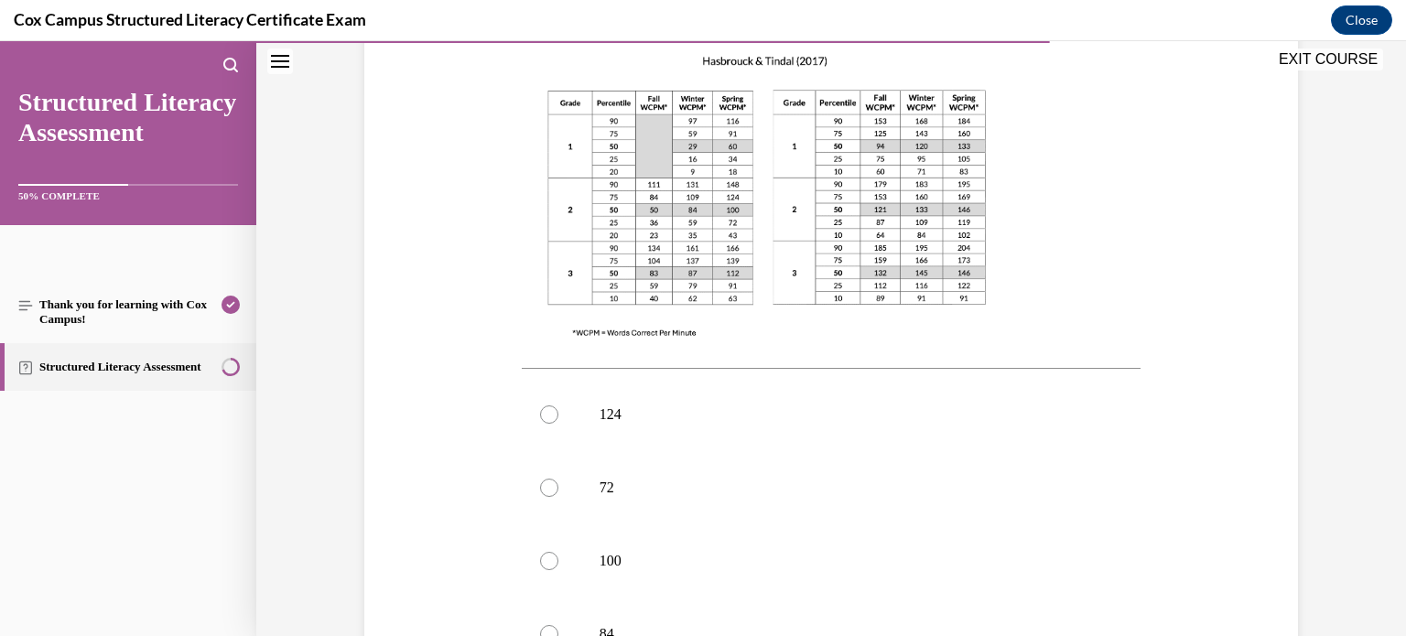
scroll to position [546, 0]
click at [689, 523] on label "100" at bounding box center [832, 559] width 620 height 73
click at [559, 550] on input "100" at bounding box center [549, 559] width 18 height 18
radio input "true"
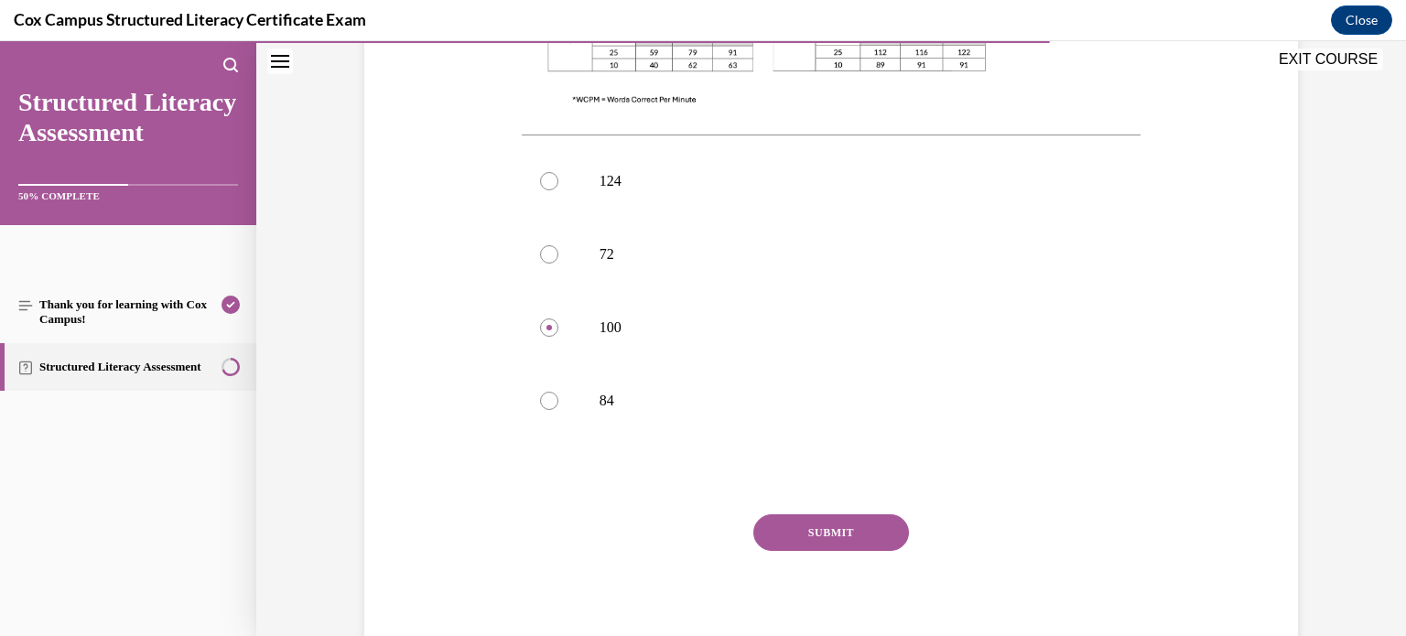
click at [797, 515] on button "SUBMIT" at bounding box center [832, 533] width 156 height 37
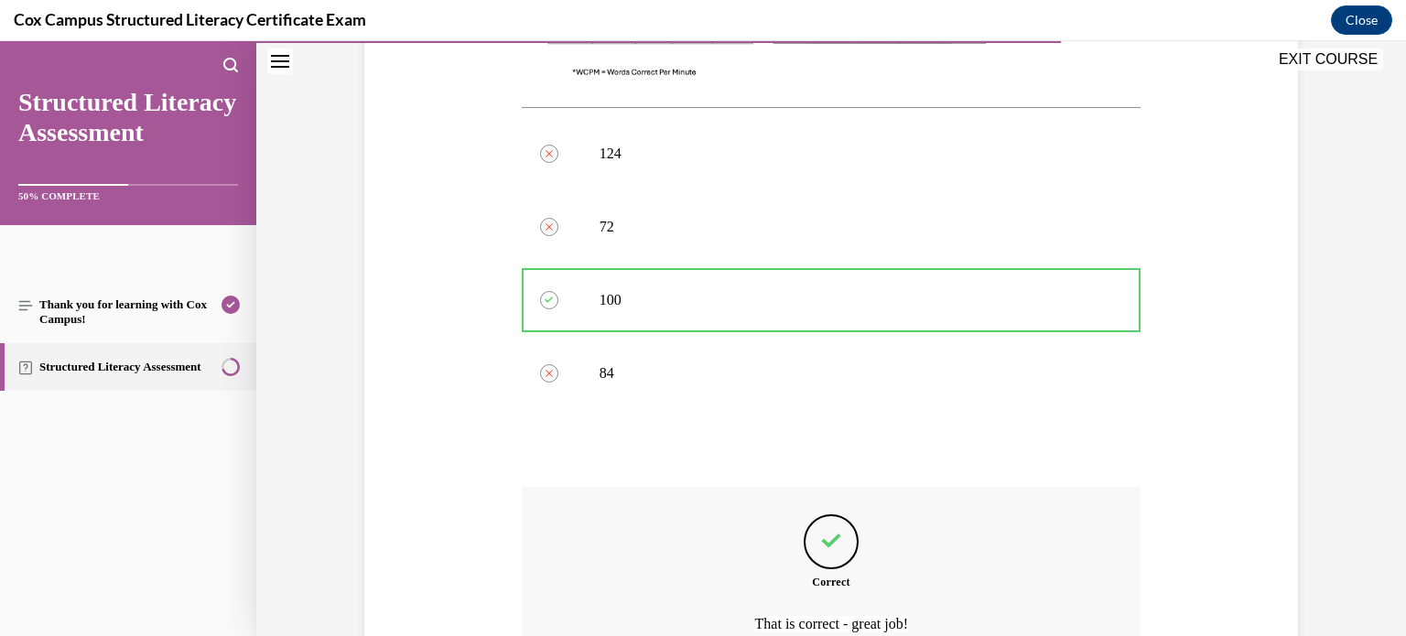
scroll to position [956, 0]
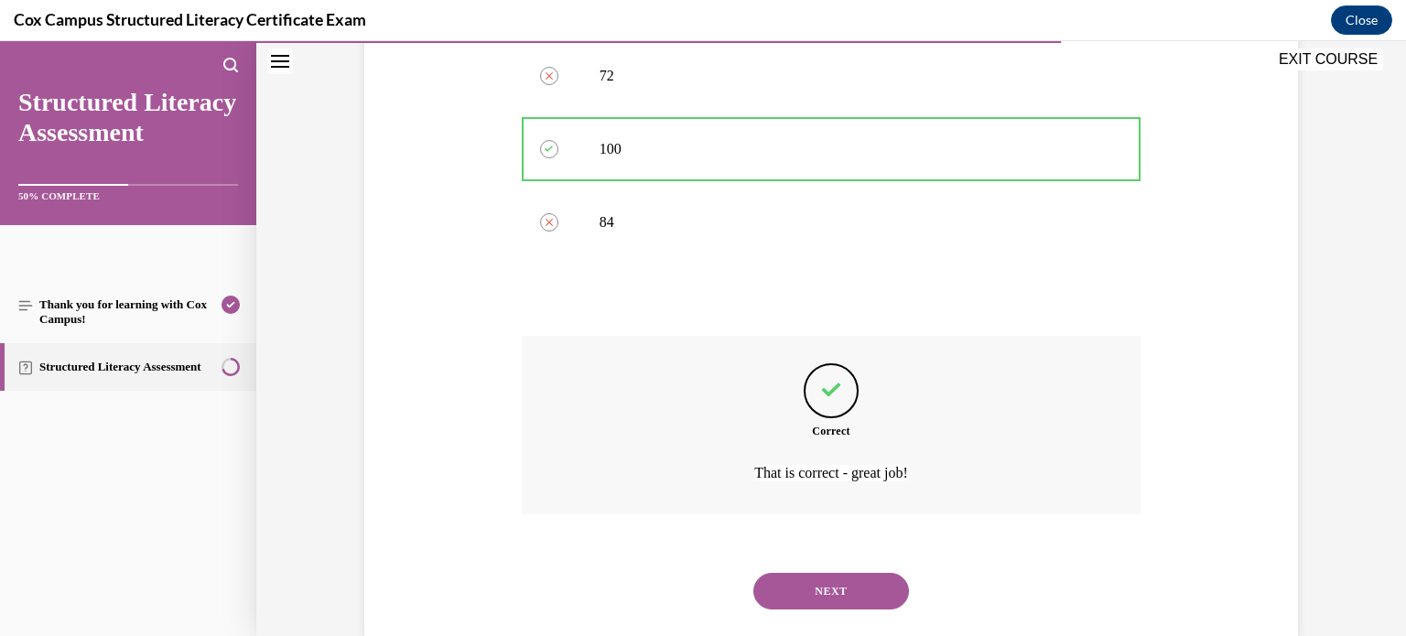
click at [825, 573] on button "NEXT" at bounding box center [832, 591] width 156 height 37
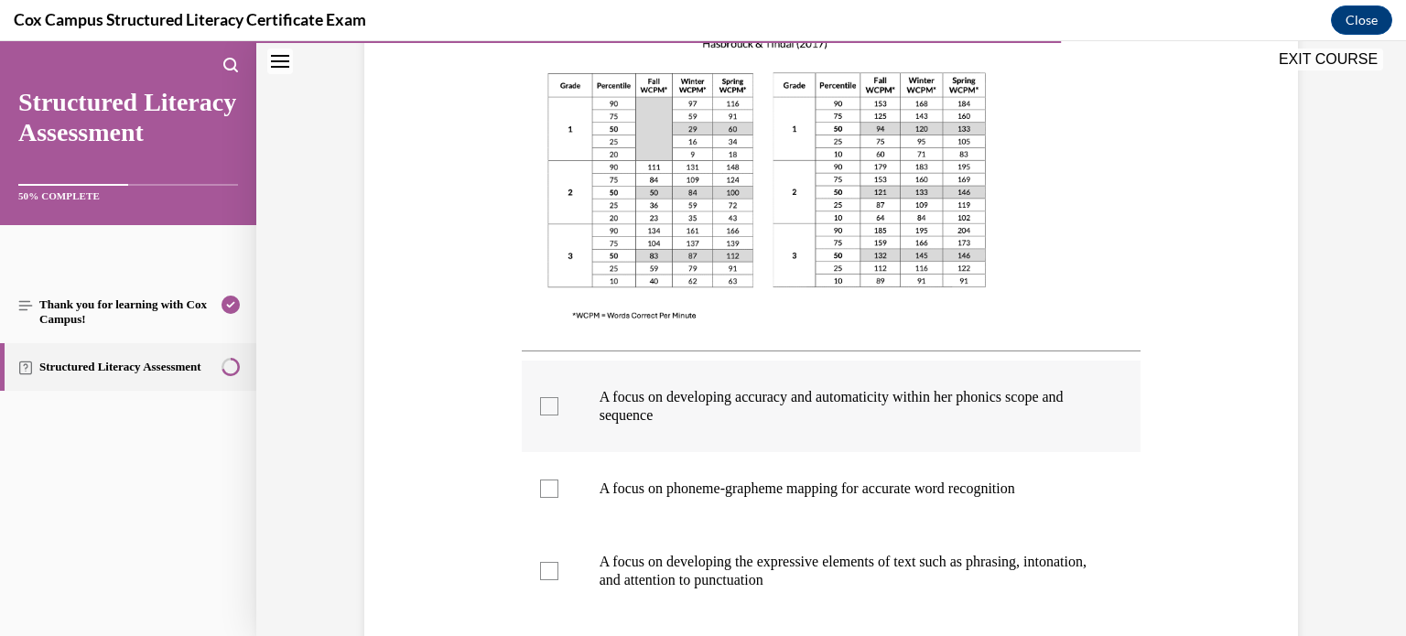
scroll to position [535, 0]
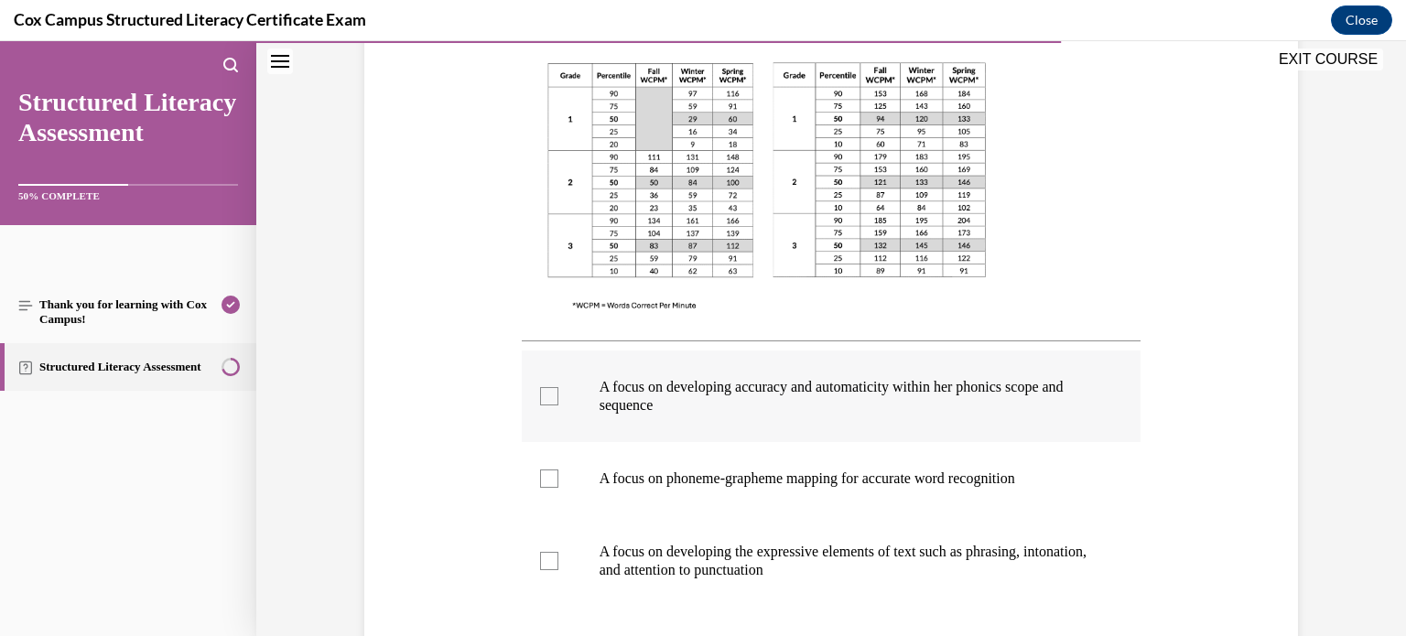
click at [864, 429] on label "A focus on developing accuracy and automaticity within her phonics scope and se…" at bounding box center [832, 397] width 620 height 92
click at [559, 406] on input "A focus on developing accuracy and automaticity within her phonics scope and se…" at bounding box center [549, 396] width 18 height 18
checkbox input "true"
click at [790, 591] on label "A focus on developing the expressive elements of text such as phrasing, intonat…" at bounding box center [832, 561] width 620 height 92
click at [559, 570] on input "A focus on developing the expressive elements of text such as phrasing, intonat…" at bounding box center [549, 561] width 18 height 18
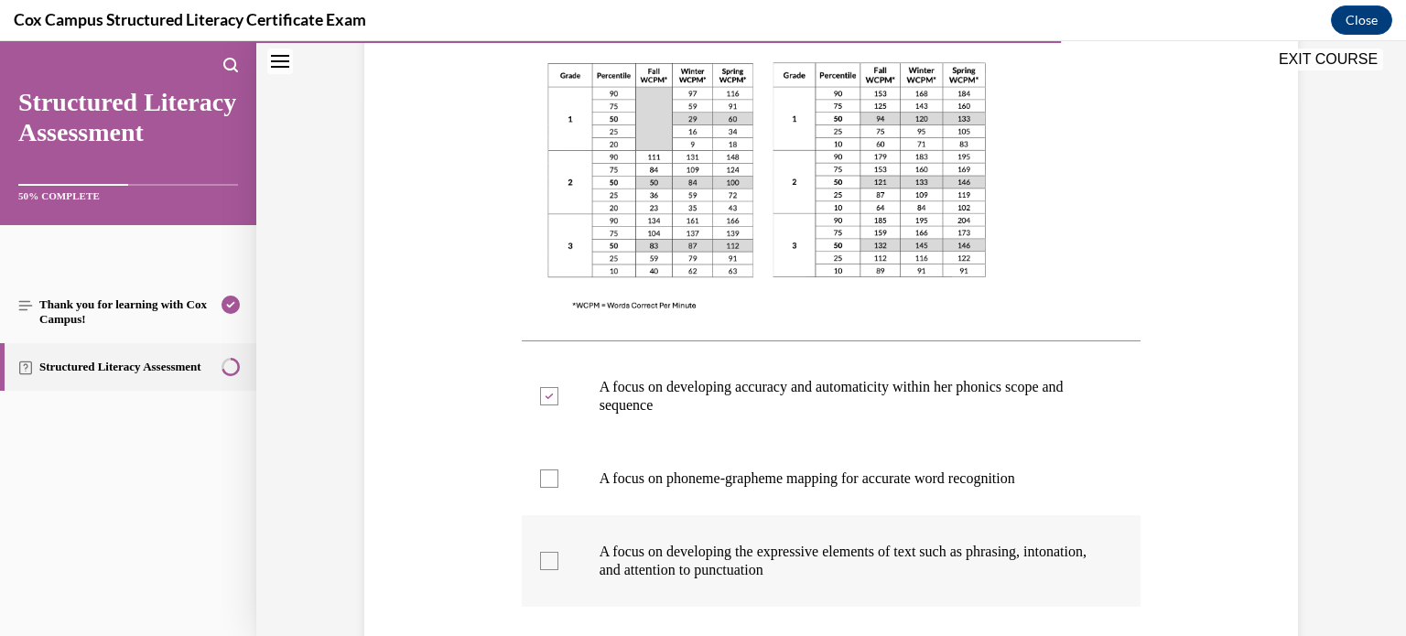
checkbox input "true"
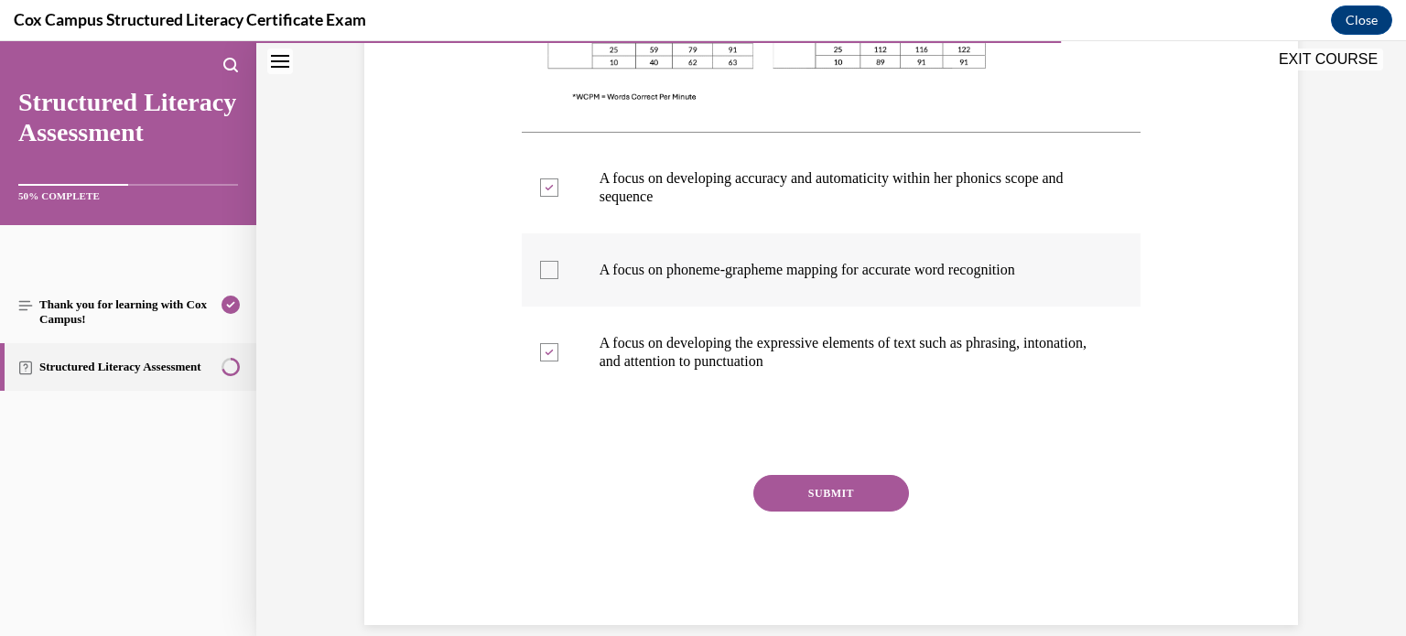
scroll to position [746, 0]
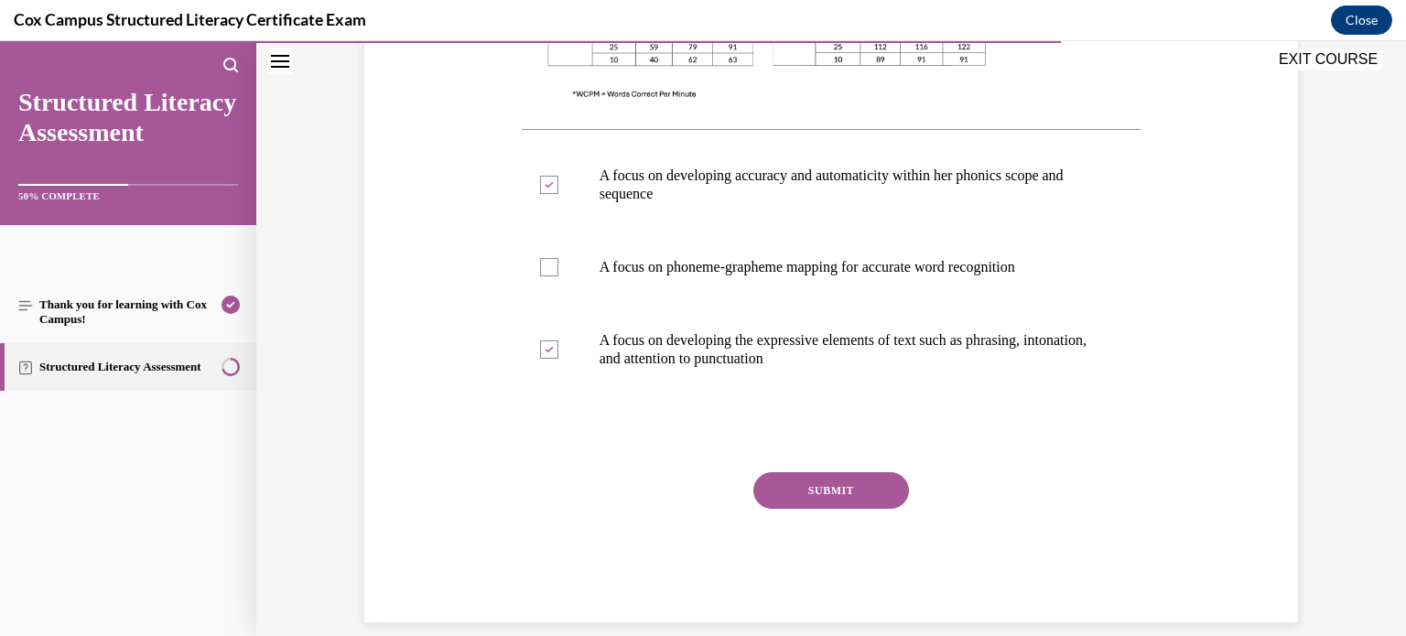
click at [861, 479] on button "SUBMIT" at bounding box center [832, 490] width 156 height 37
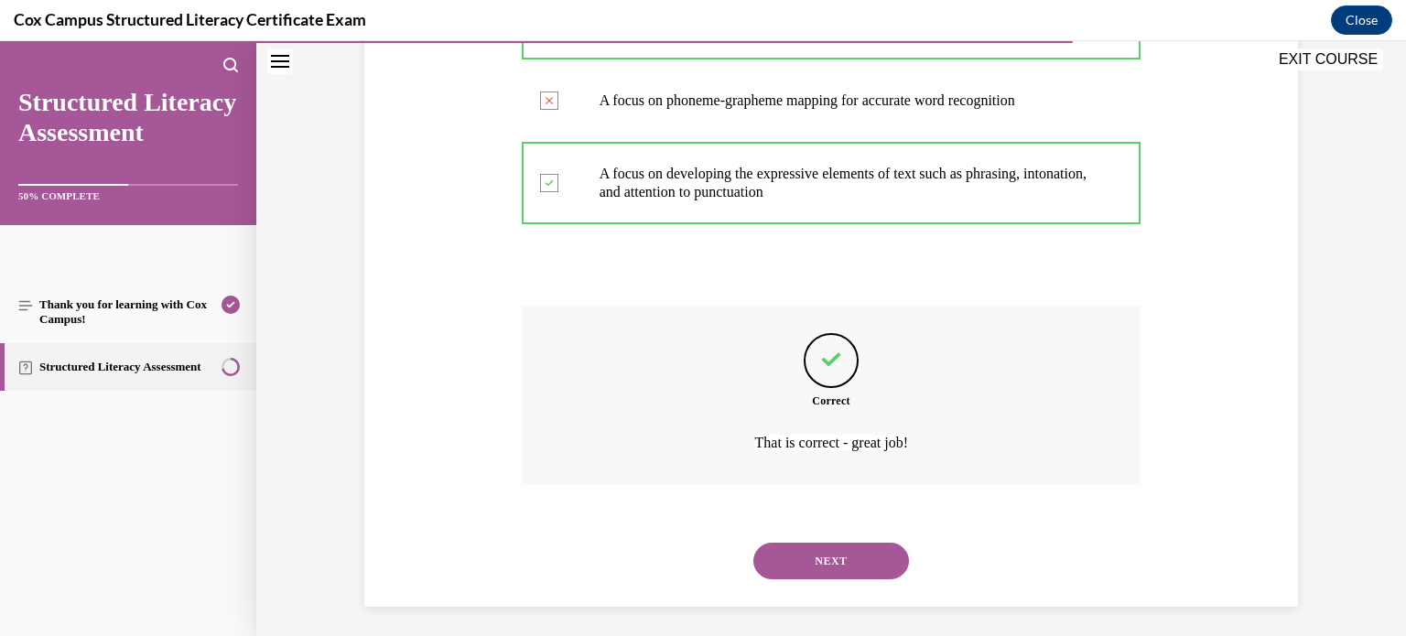
scroll to position [919, 0]
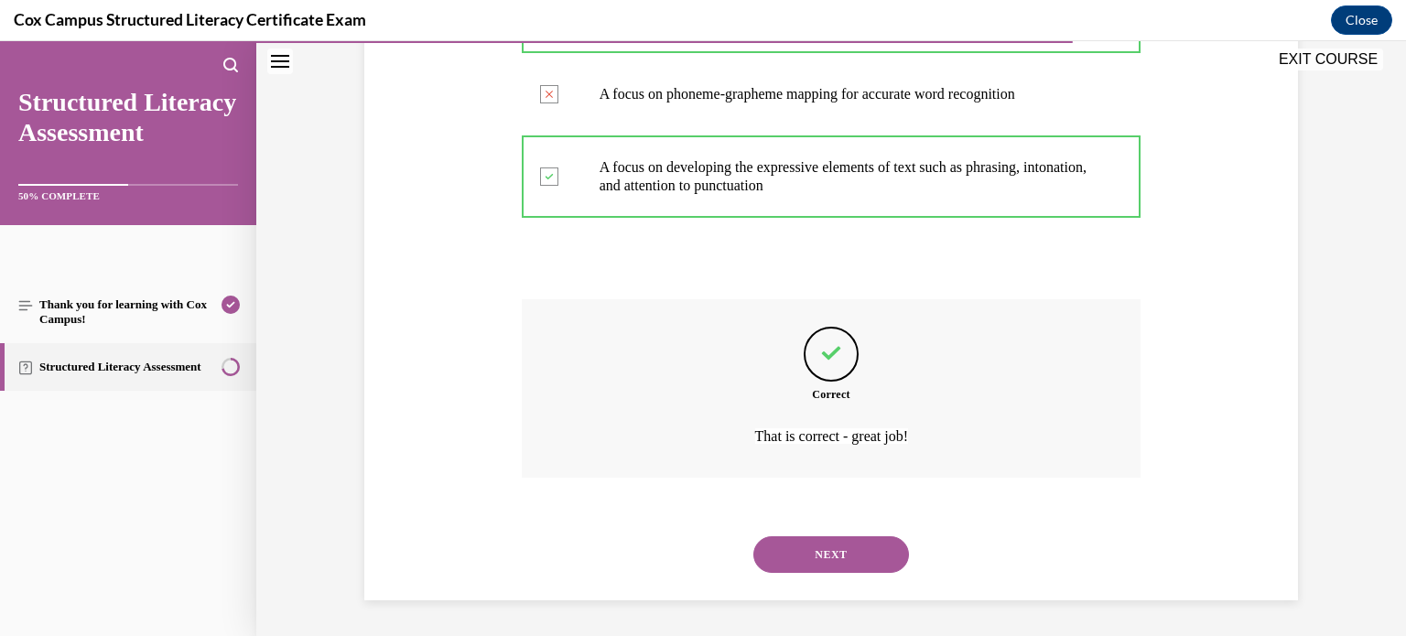
click at [819, 557] on button "NEXT" at bounding box center [832, 555] width 156 height 37
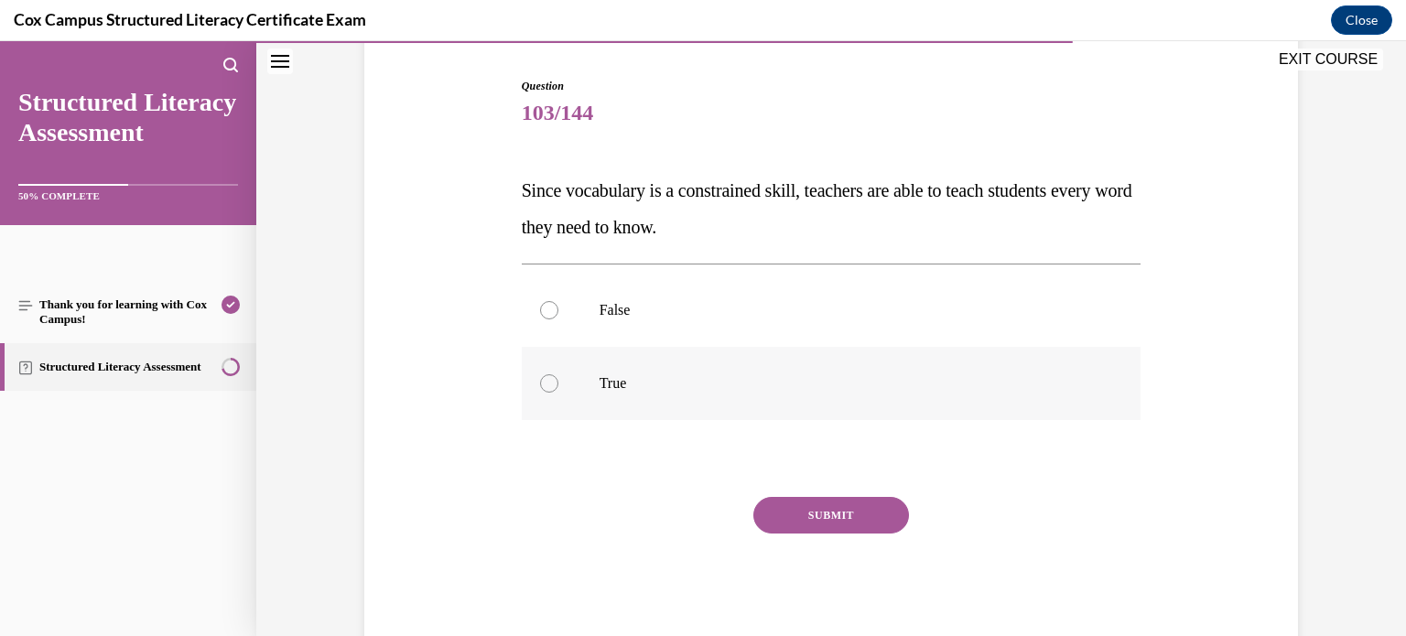
scroll to position [223, 0]
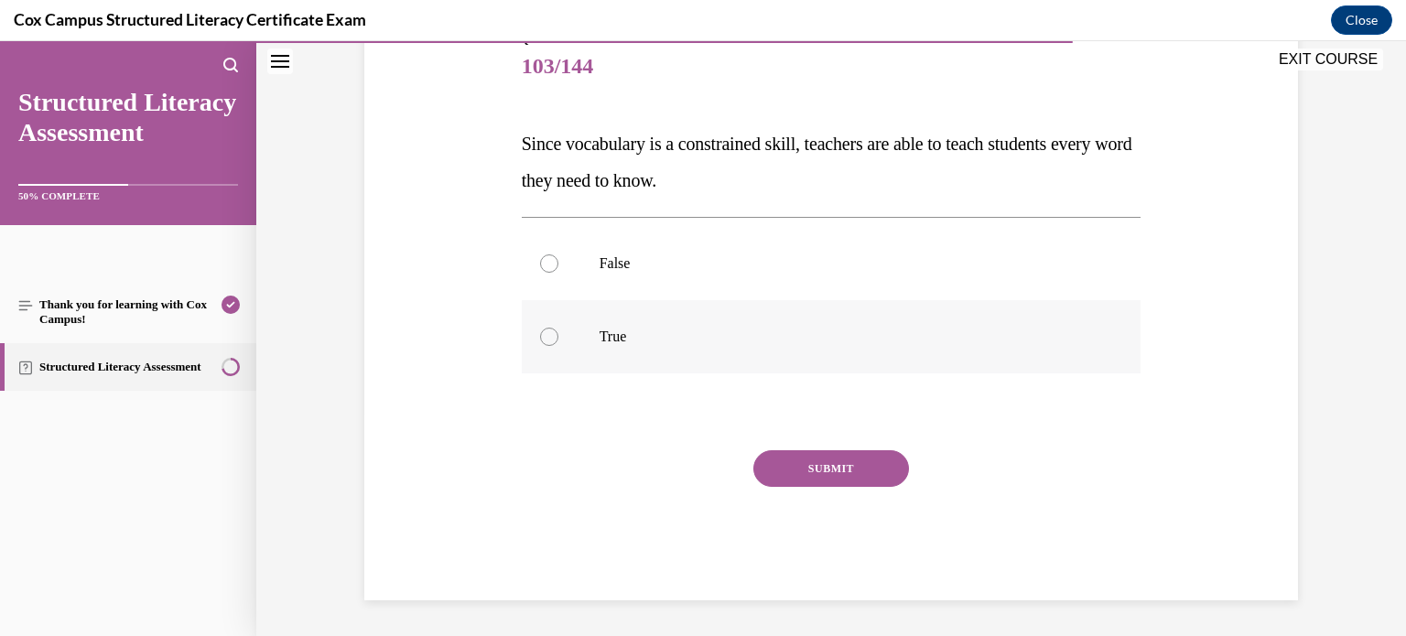
click at [979, 335] on p "True" at bounding box center [848, 337] width 496 height 18
click at [559, 335] on input "True" at bounding box center [549, 337] width 18 height 18
radio input "true"
click at [993, 301] on label "True" at bounding box center [832, 336] width 620 height 73
click at [559, 328] on input "True" at bounding box center [549, 337] width 18 height 18
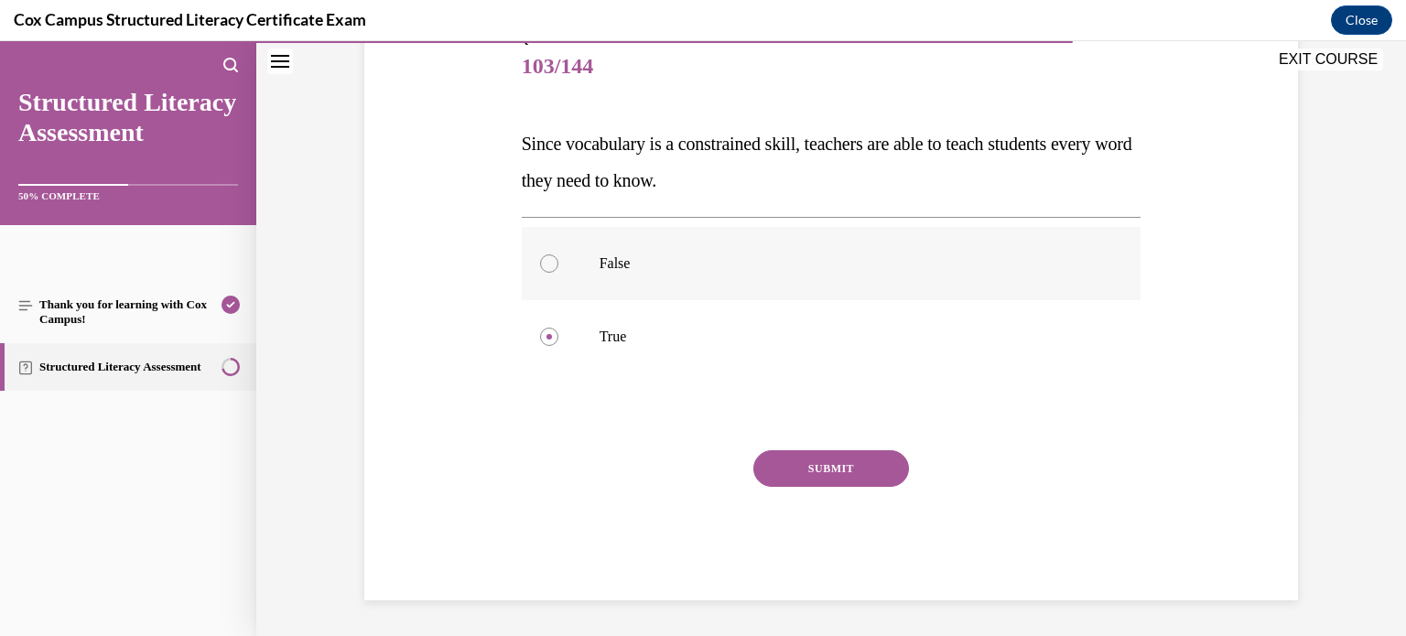
click at [1015, 261] on p "False" at bounding box center [848, 264] width 496 height 18
click at [559, 261] on input "False" at bounding box center [549, 264] width 18 height 18
radio input "true"
click at [887, 464] on button "SUBMIT" at bounding box center [832, 468] width 156 height 37
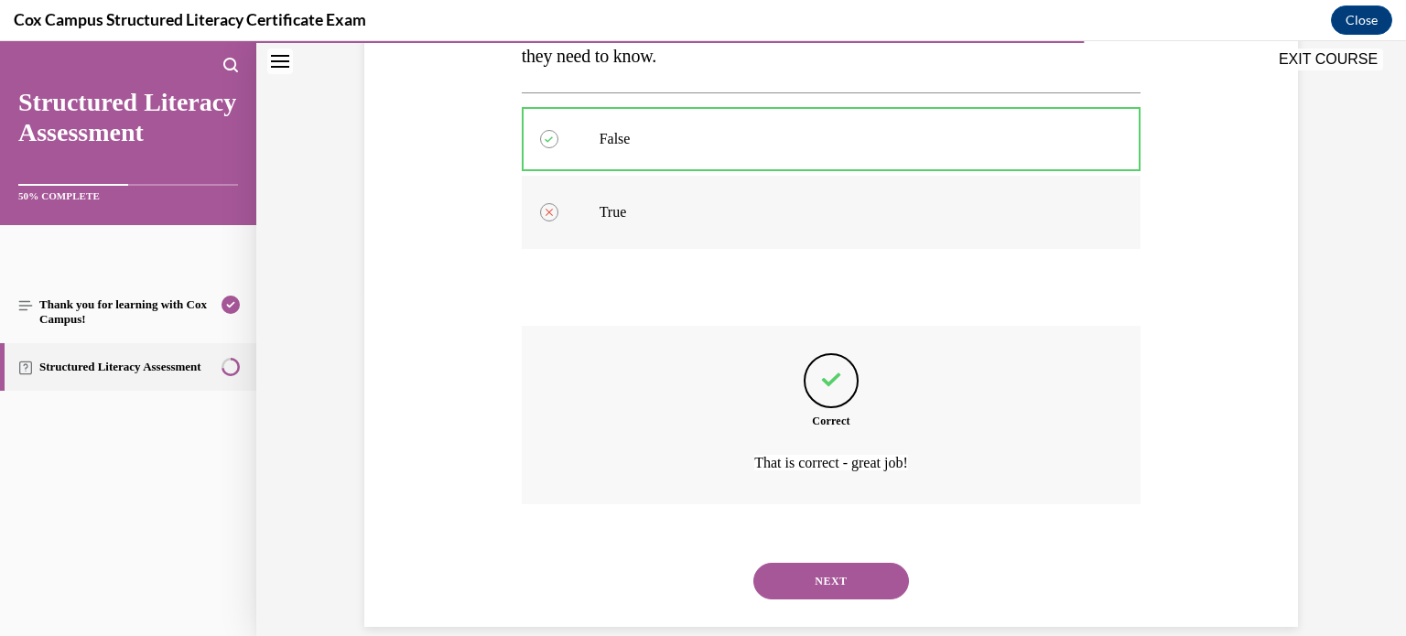
scroll to position [374, 0]
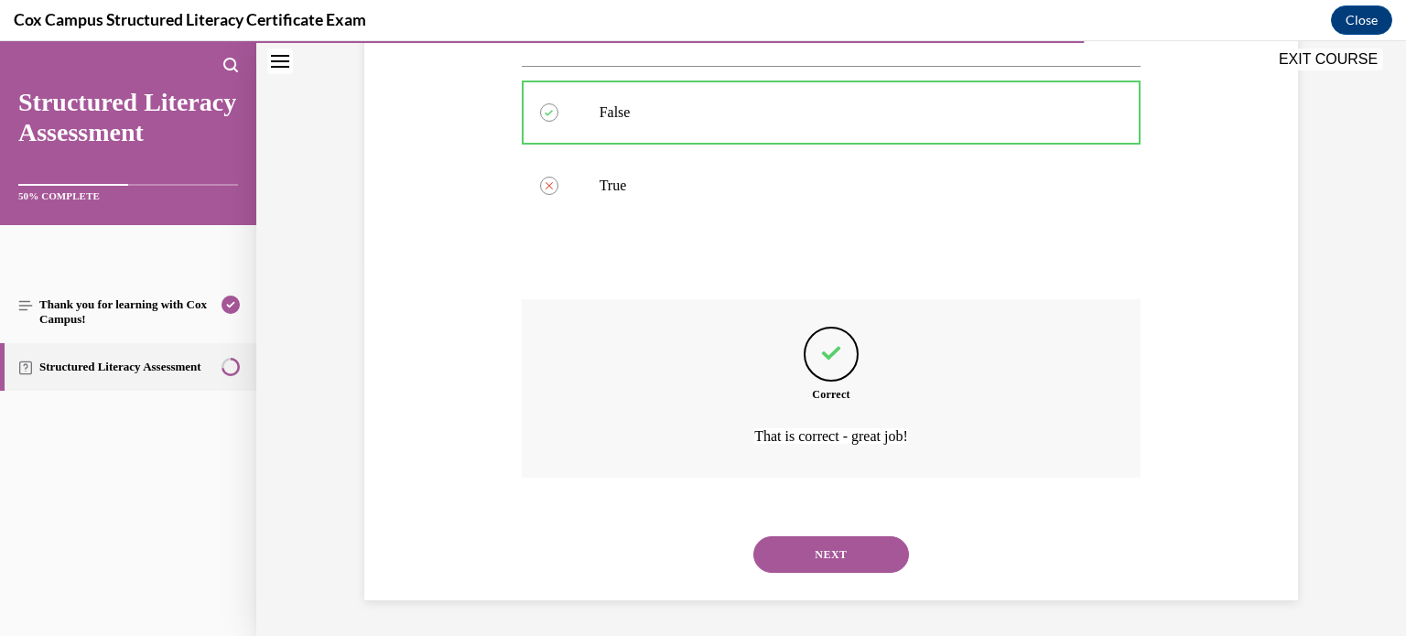
click at [801, 556] on button "NEXT" at bounding box center [832, 555] width 156 height 37
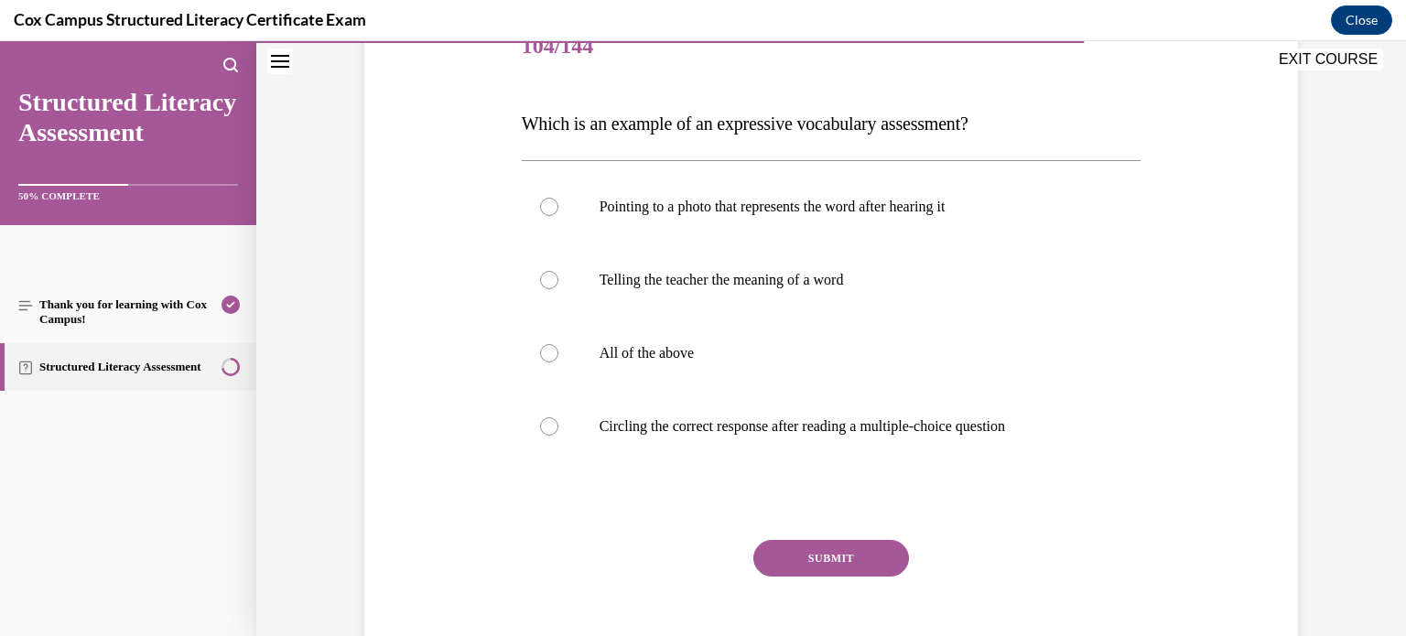
scroll to position [241, 0]
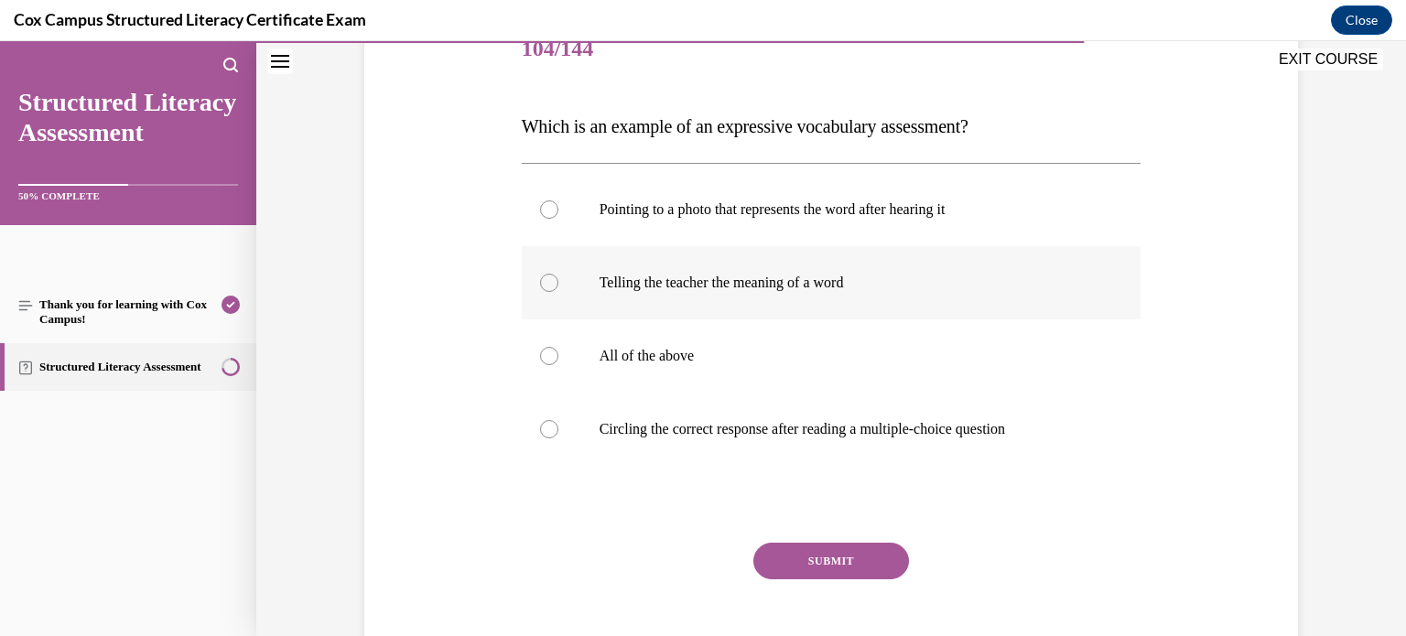
click at [991, 314] on label "Telling the teacher the meaning of a word" at bounding box center [832, 282] width 620 height 73
click at [559, 292] on input "Telling the teacher the meaning of a word" at bounding box center [549, 283] width 18 height 18
radio input "true"
click at [975, 362] on p "All of the above" at bounding box center [848, 356] width 496 height 18
click at [559, 362] on input "All of the above" at bounding box center [549, 356] width 18 height 18
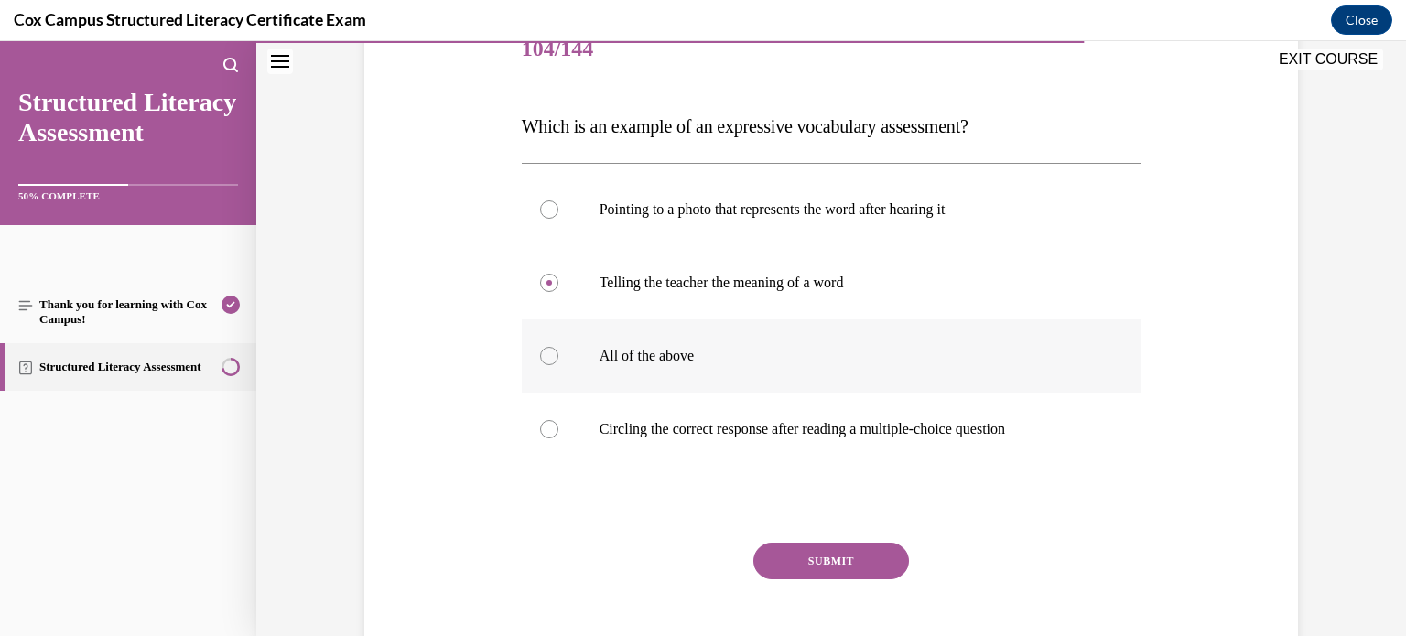
radio input "true"
click at [959, 277] on p "Telling the teacher the meaning of a word" at bounding box center [848, 283] width 496 height 18
click at [559, 277] on input "Telling the teacher the meaning of a word" at bounding box center [549, 283] width 18 height 18
radio input "true"
click at [850, 569] on button "SUBMIT" at bounding box center [832, 561] width 156 height 37
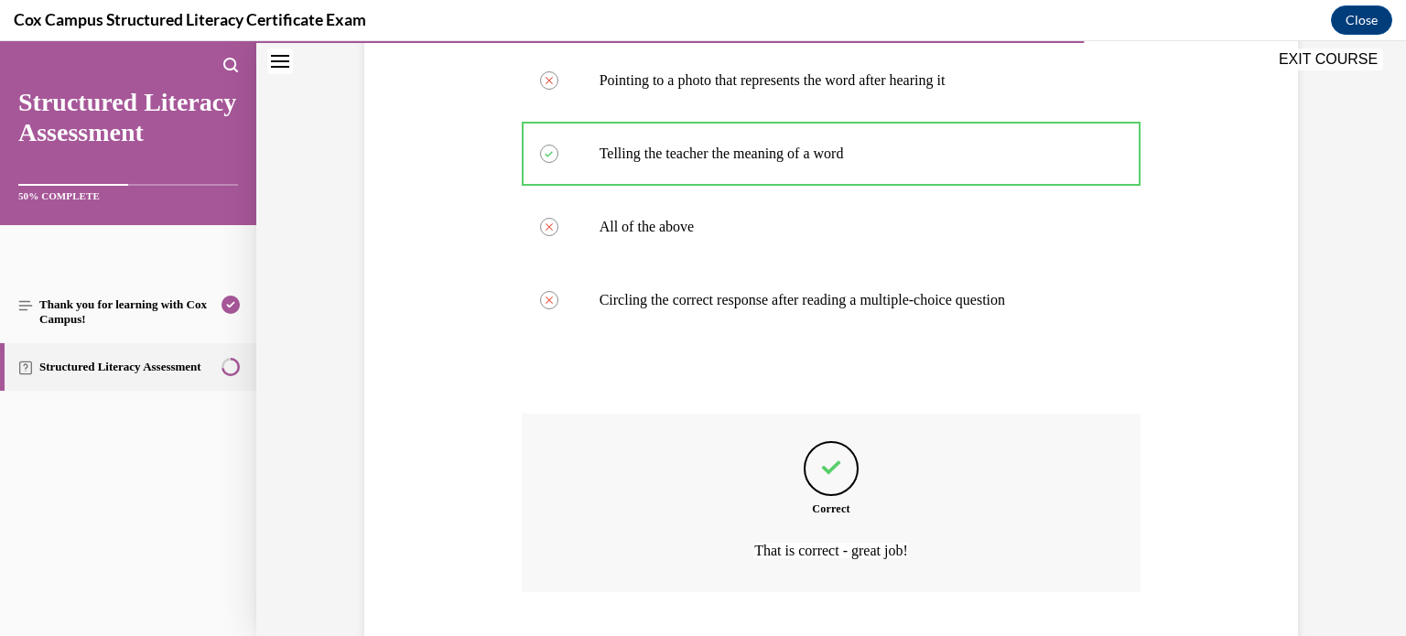
scroll to position [484, 0]
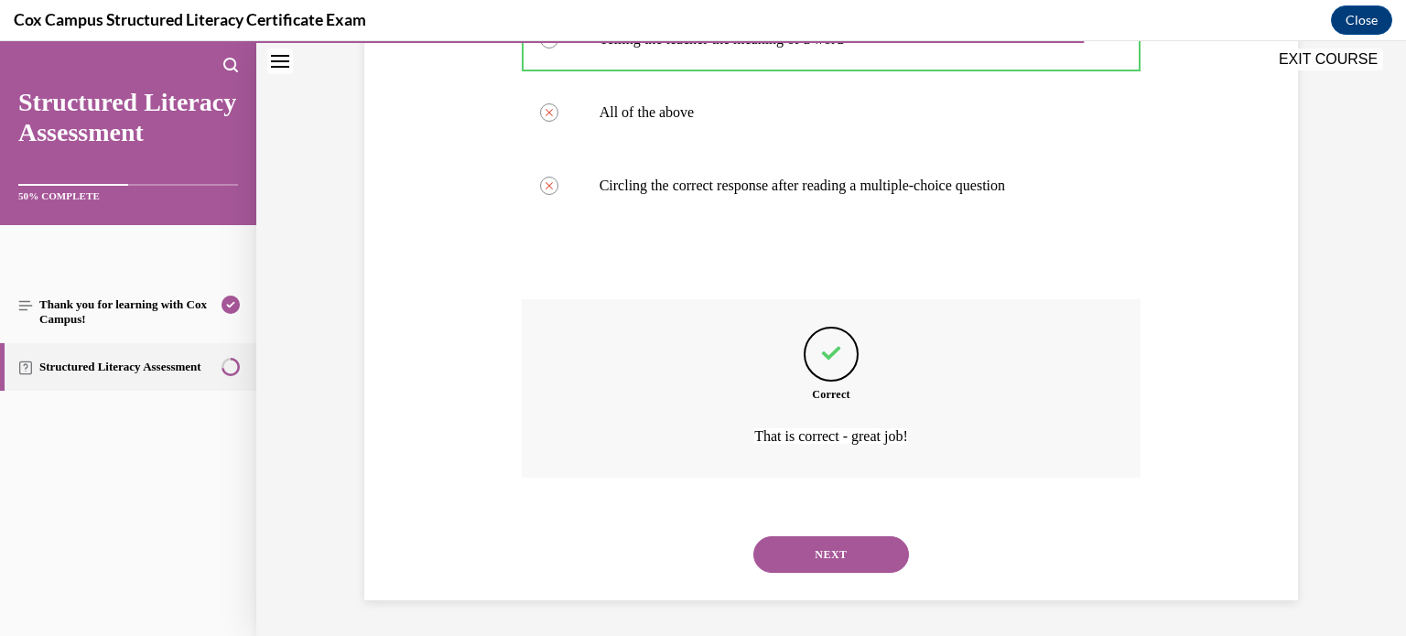
click at [831, 561] on button "NEXT" at bounding box center [832, 555] width 156 height 37
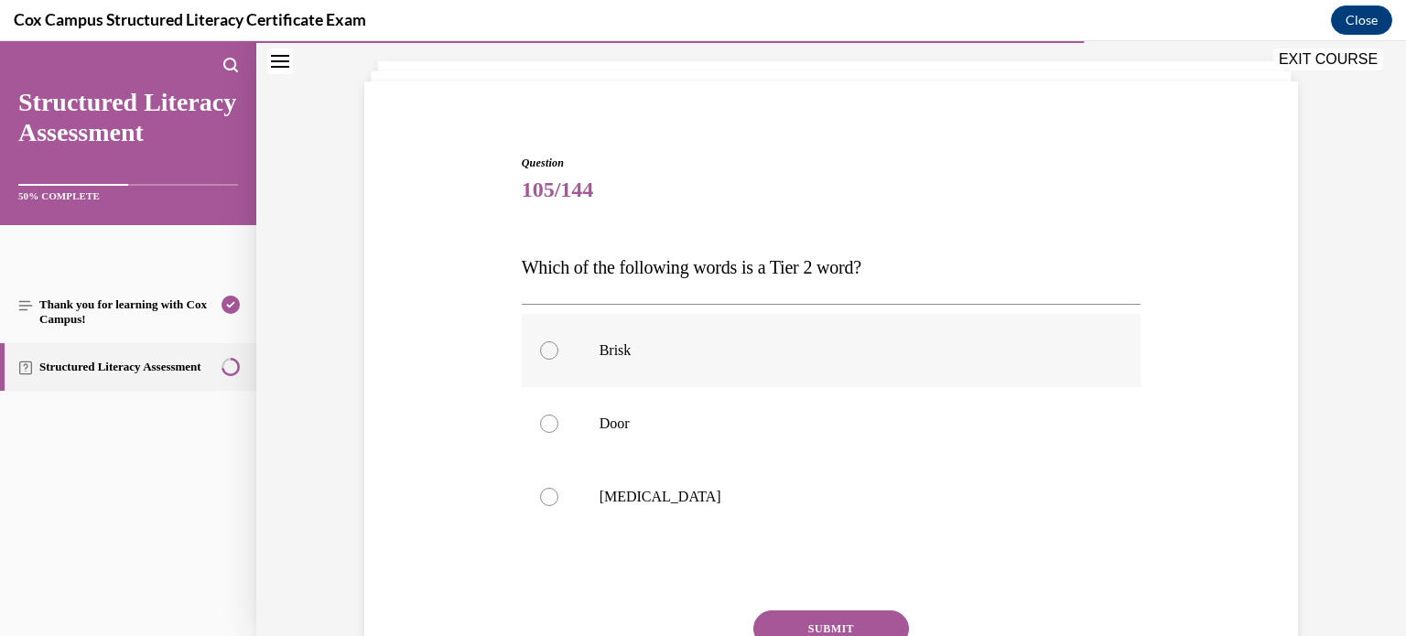
scroll to position [99, 0]
click at [952, 363] on label "Brisk" at bounding box center [832, 351] width 620 height 73
click at [559, 361] on input "Brisk" at bounding box center [549, 351] width 18 height 18
radio input "true"
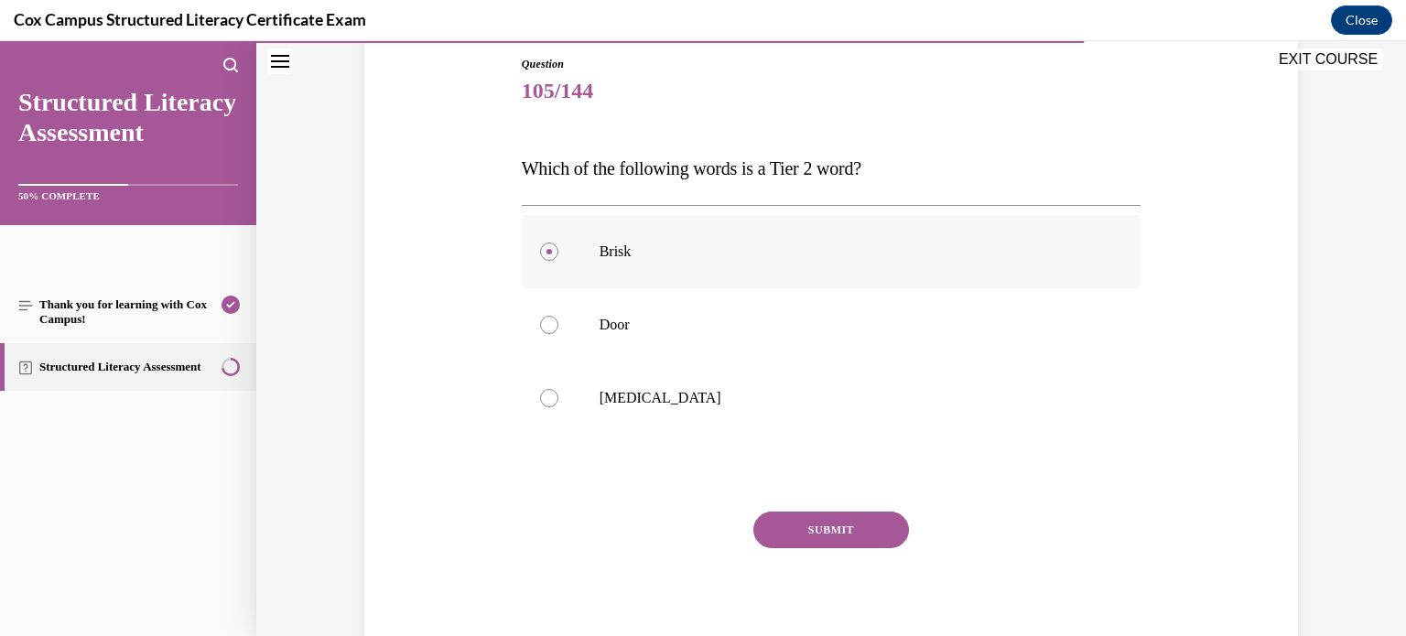
scroll to position [198, 0]
click at [825, 516] on button "SUBMIT" at bounding box center [832, 531] width 156 height 37
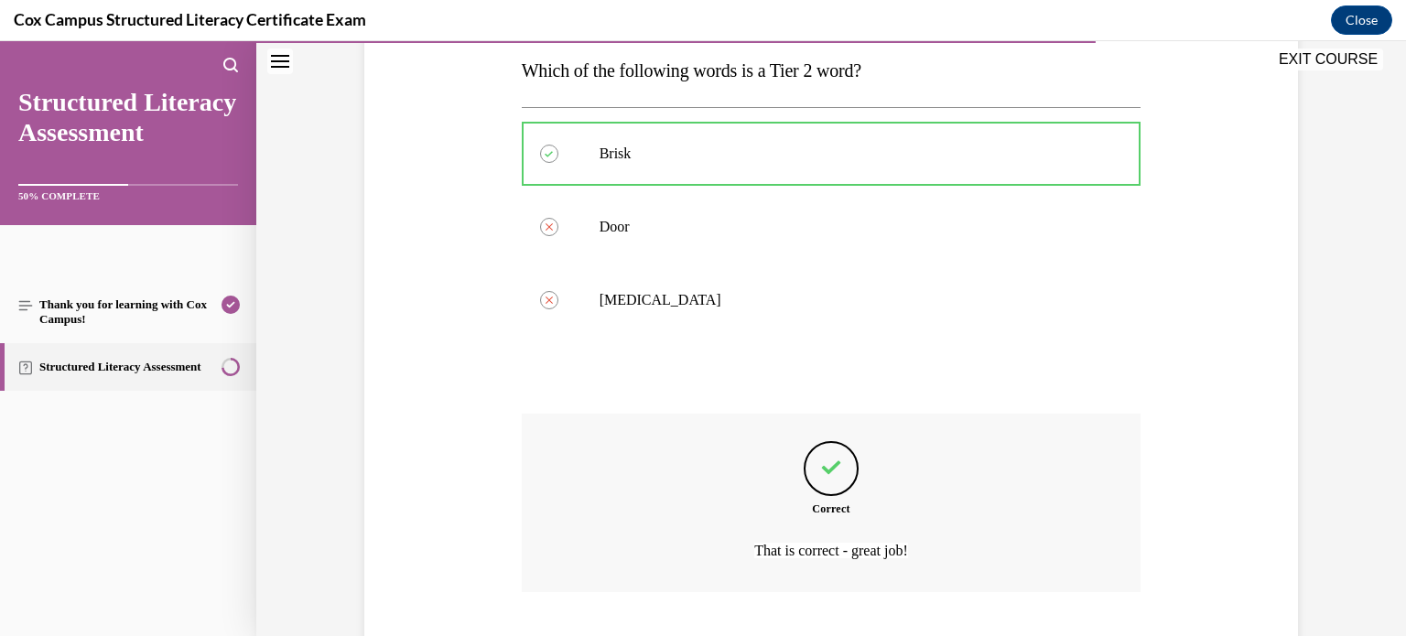
scroll to position [411, 0]
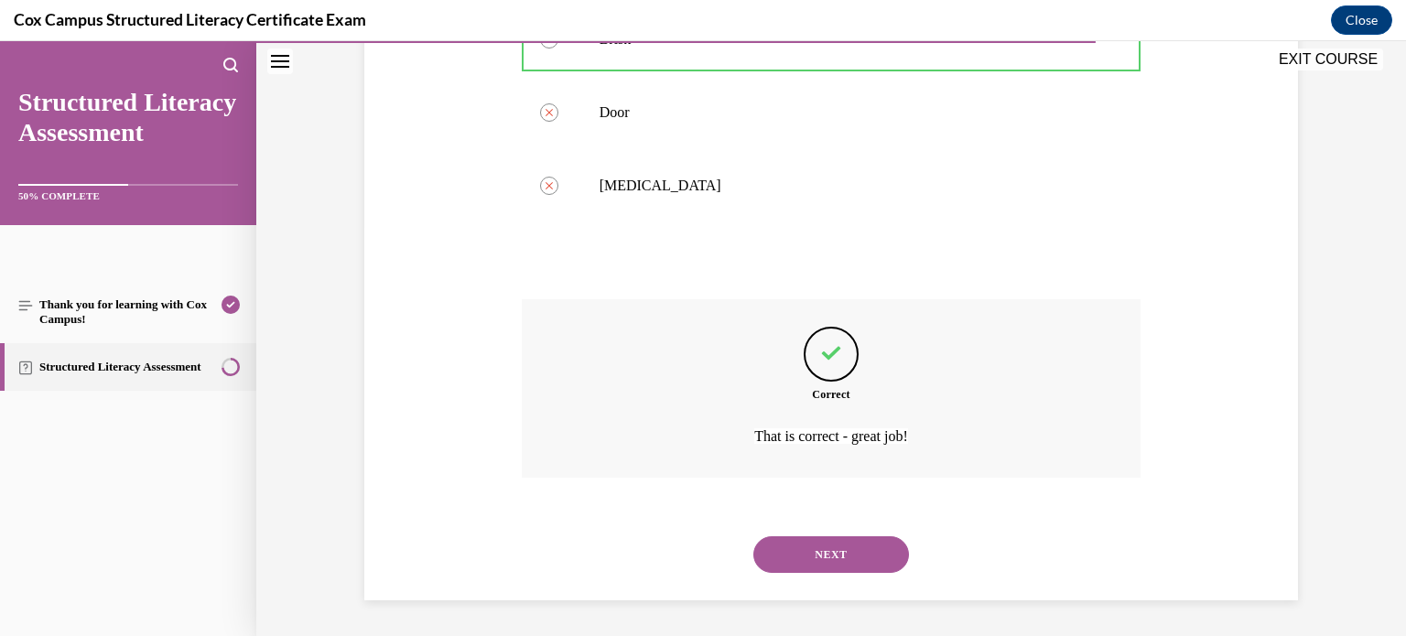
click at [827, 557] on button "NEXT" at bounding box center [832, 555] width 156 height 37
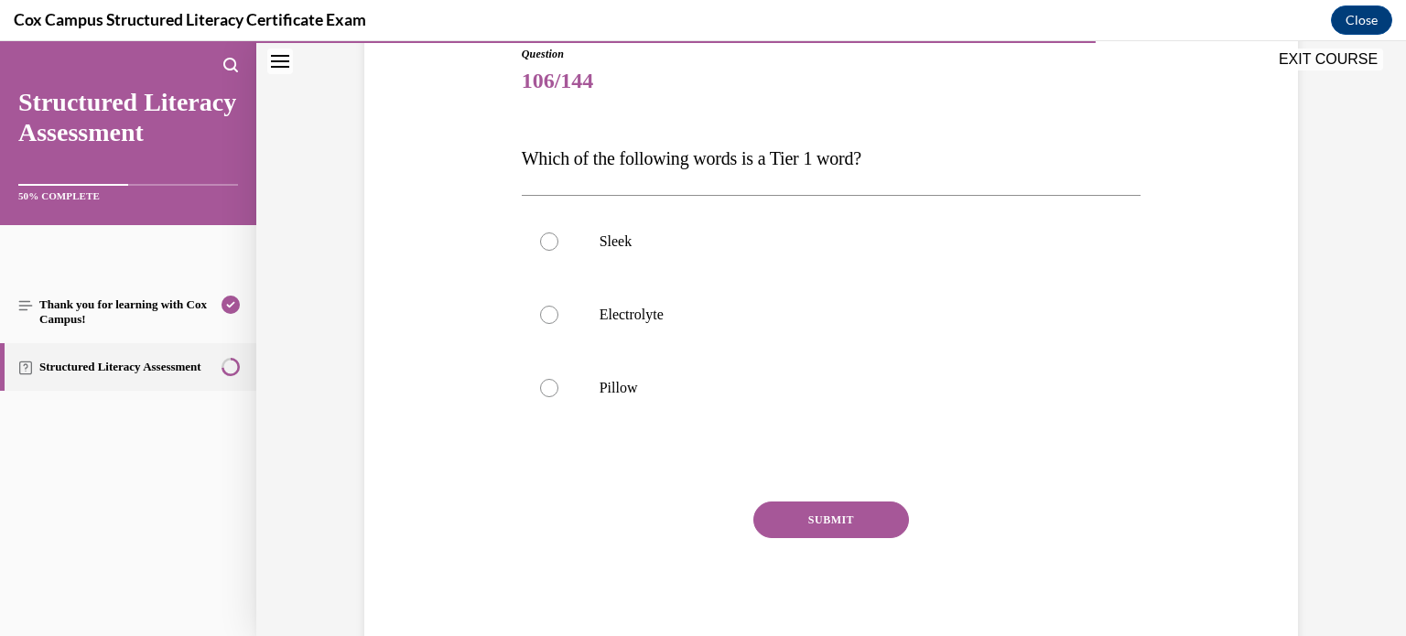
scroll to position [205, 0]
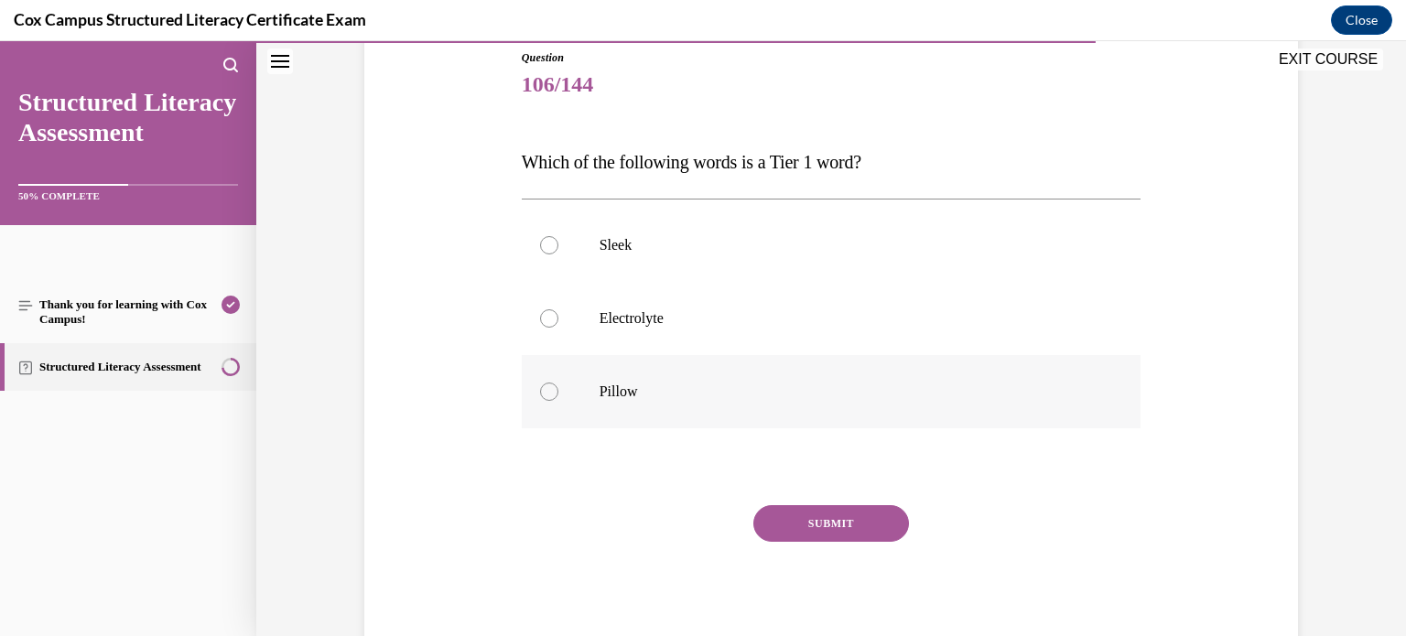
click at [901, 376] on label "Pillow" at bounding box center [832, 391] width 620 height 73
click at [559, 383] on input "Pillow" at bounding box center [549, 392] width 18 height 18
radio input "true"
click at [861, 516] on button "SUBMIT" at bounding box center [832, 523] width 156 height 37
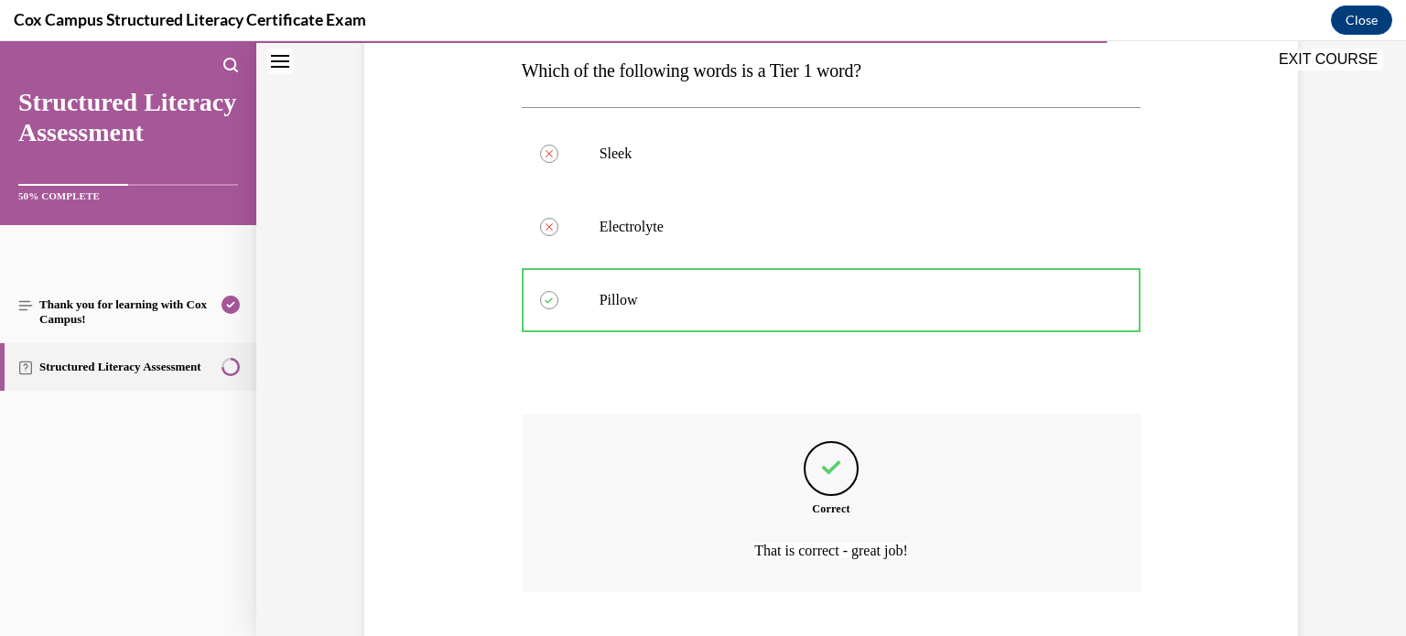
scroll to position [411, 0]
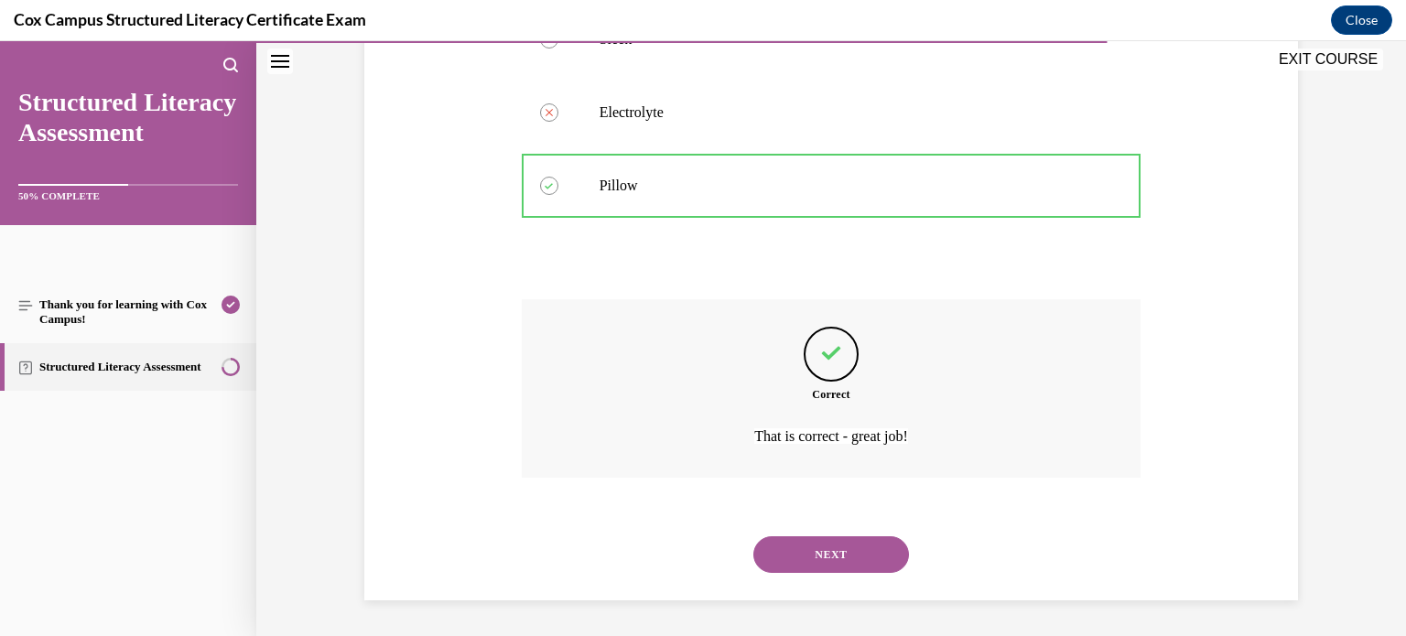
click at [859, 554] on button "NEXT" at bounding box center [832, 555] width 156 height 37
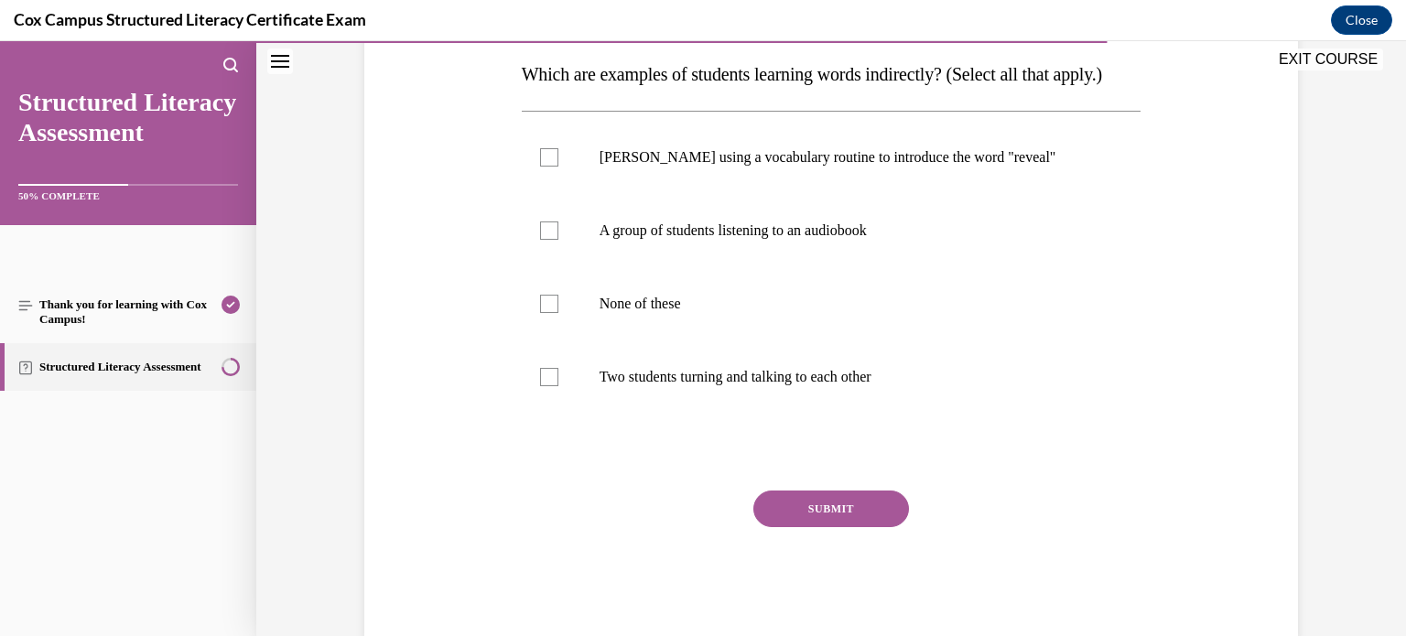
scroll to position [297, 0]
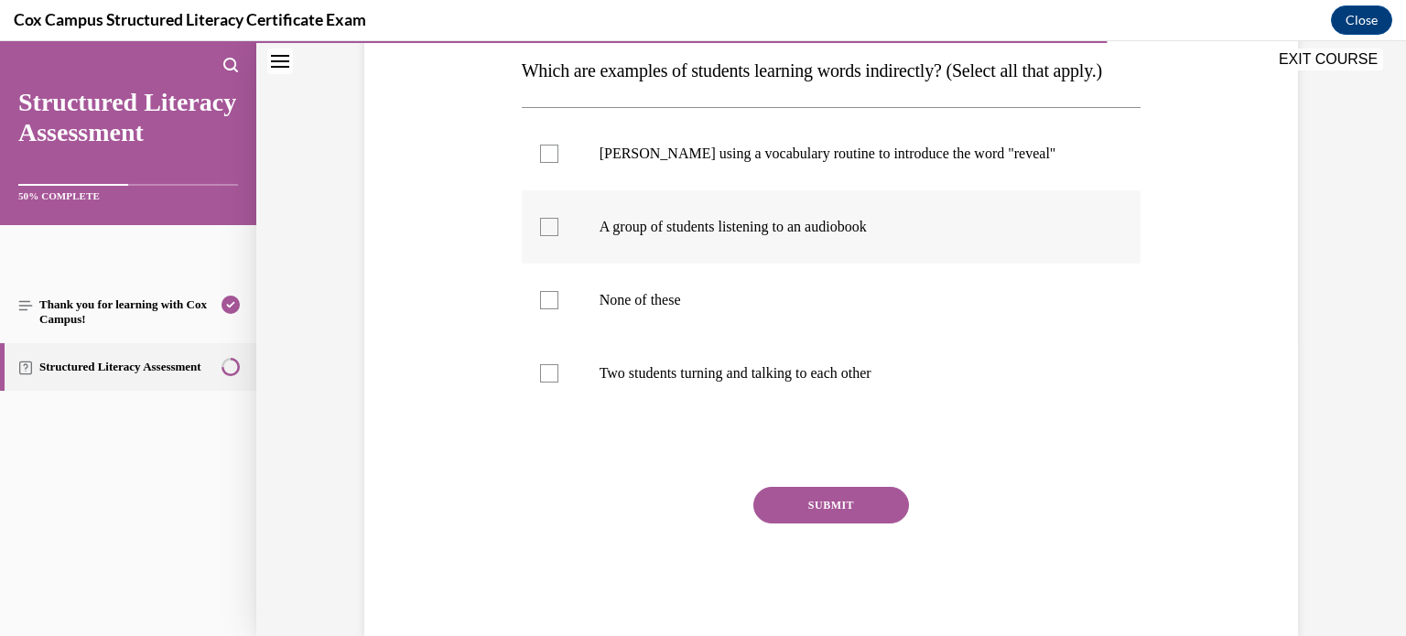
click at [925, 264] on label "A group of students listening to an audiobook" at bounding box center [832, 226] width 620 height 73
click at [559, 236] on input "A group of students listening to an audiobook" at bounding box center [549, 227] width 18 height 18
checkbox input "true"
click at [886, 386] on label "Two students turning and talking to each other" at bounding box center [832, 373] width 620 height 73
click at [559, 383] on input "Two students turning and talking to each other" at bounding box center [549, 373] width 18 height 18
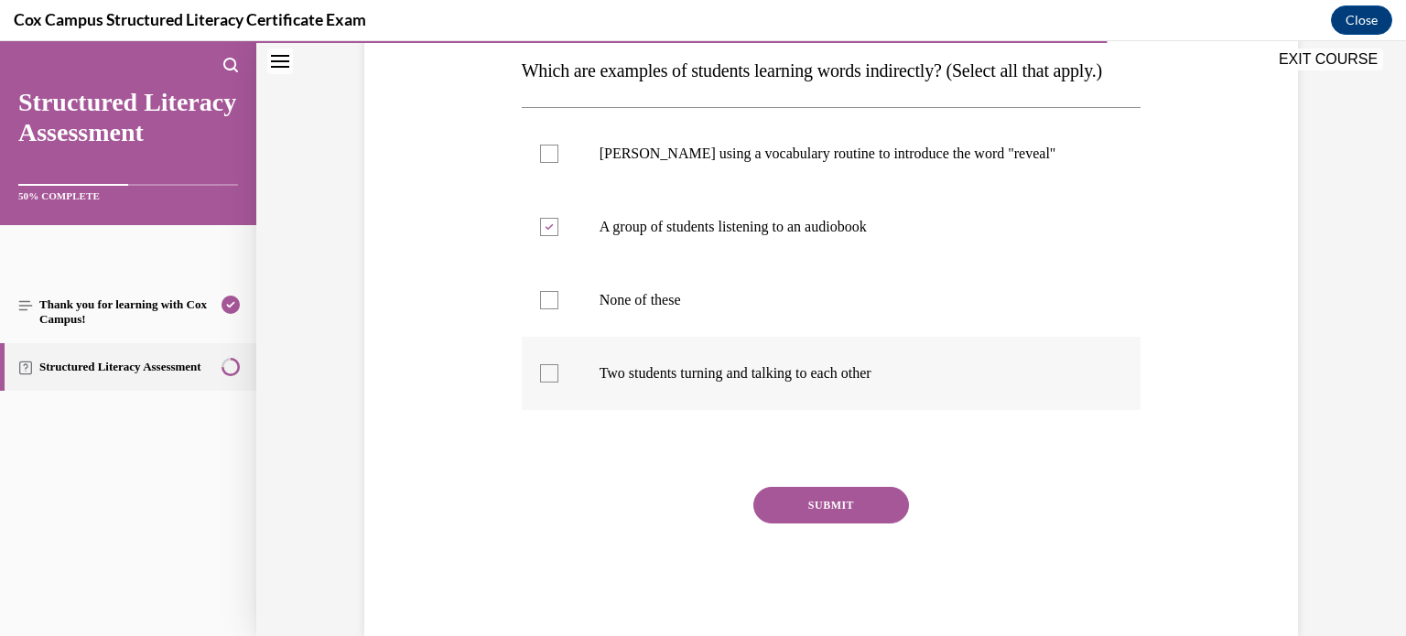
checkbox input "true"
click at [813, 524] on button "SUBMIT" at bounding box center [832, 505] width 156 height 37
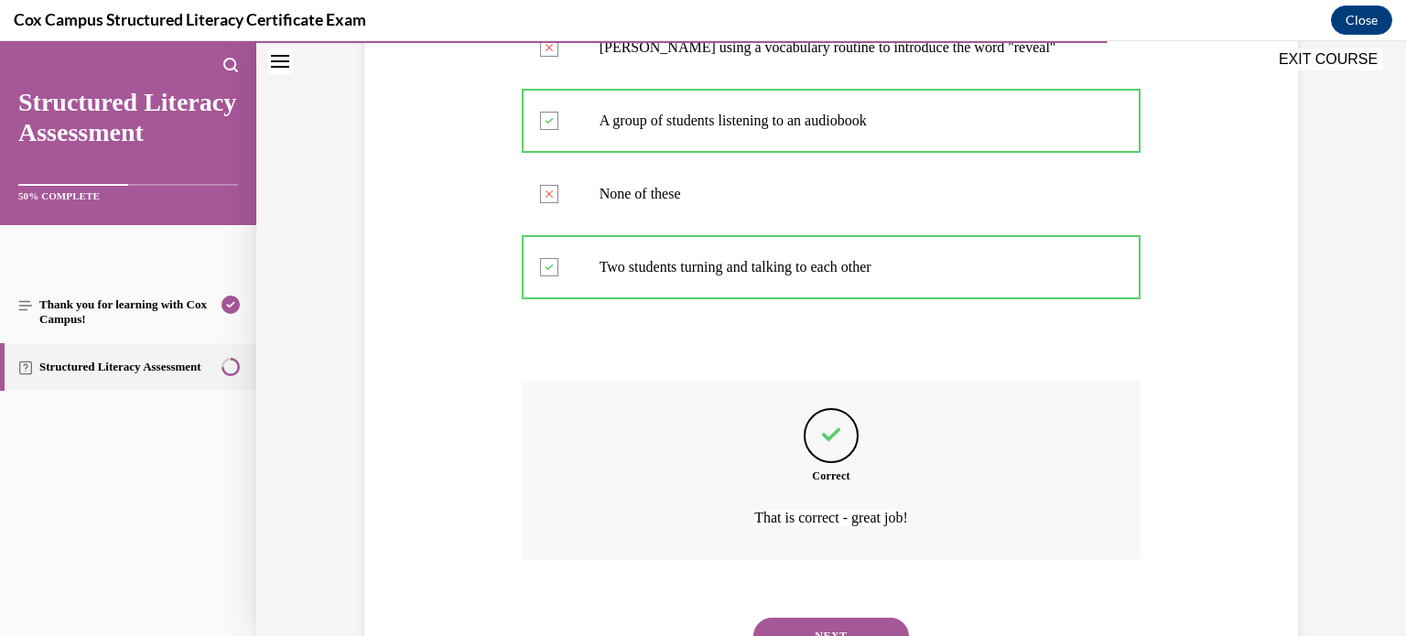
scroll to position [521, 0]
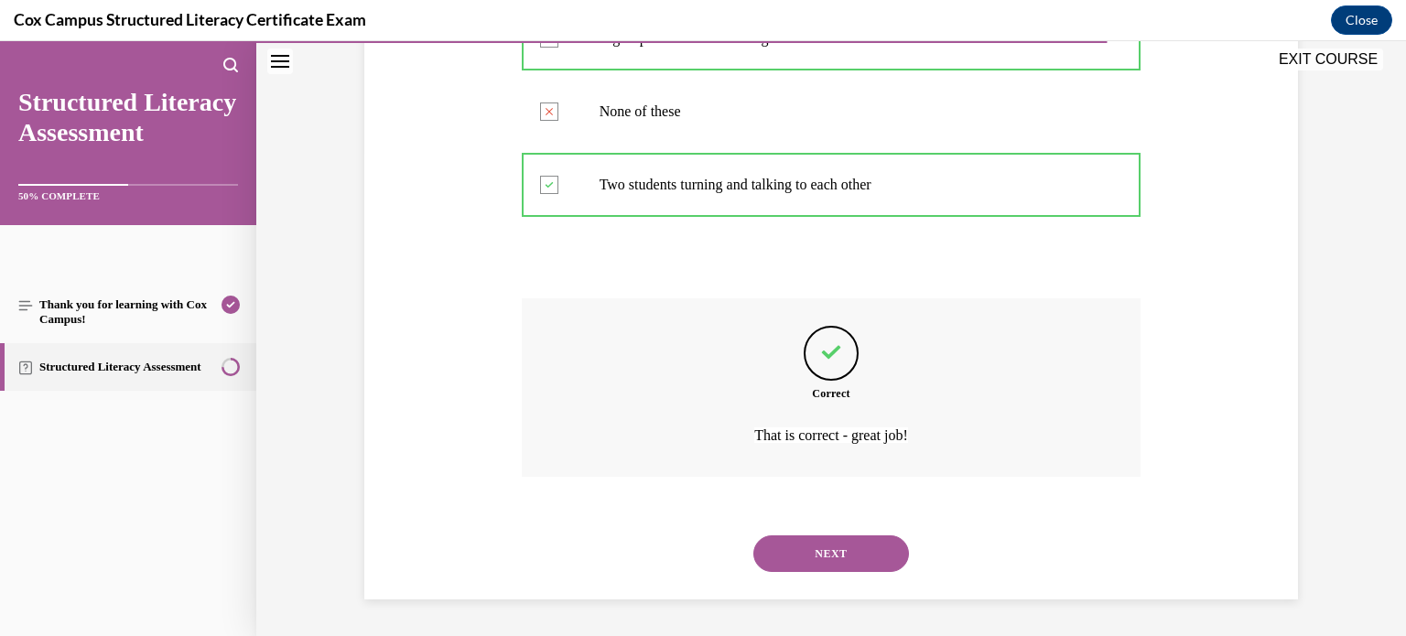
click at [819, 546] on button "NEXT" at bounding box center [832, 554] width 156 height 37
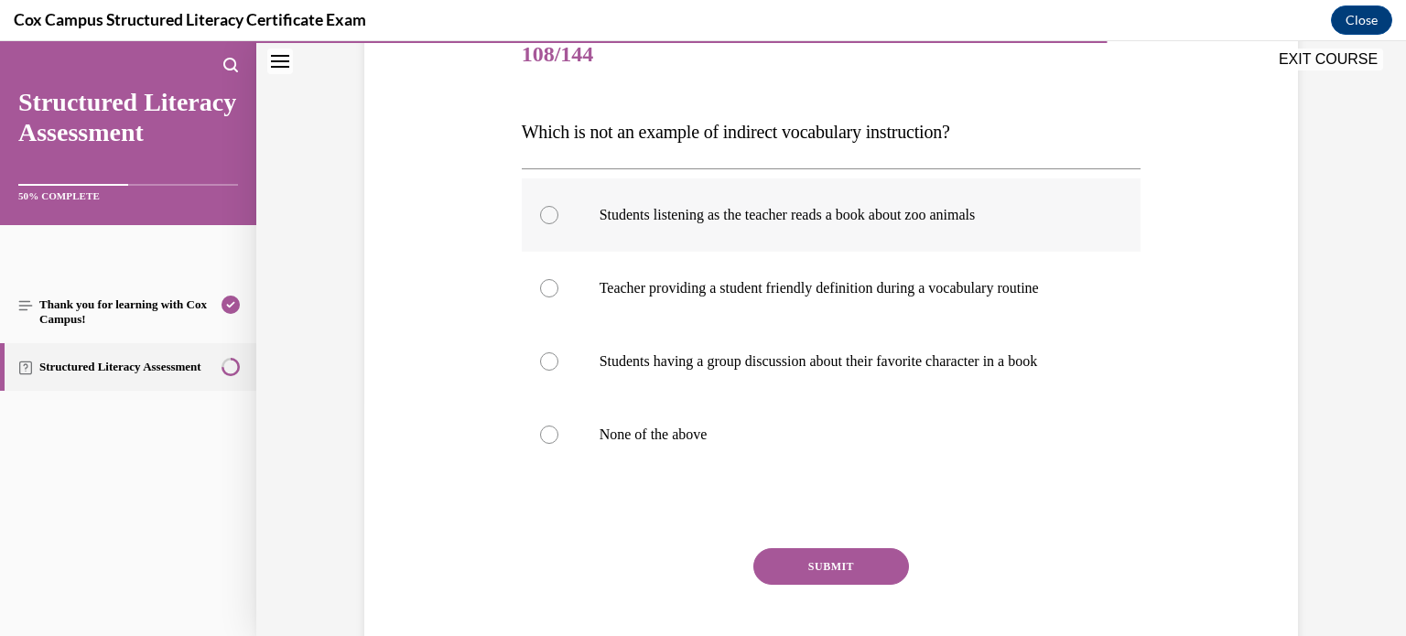
scroll to position [231, 0]
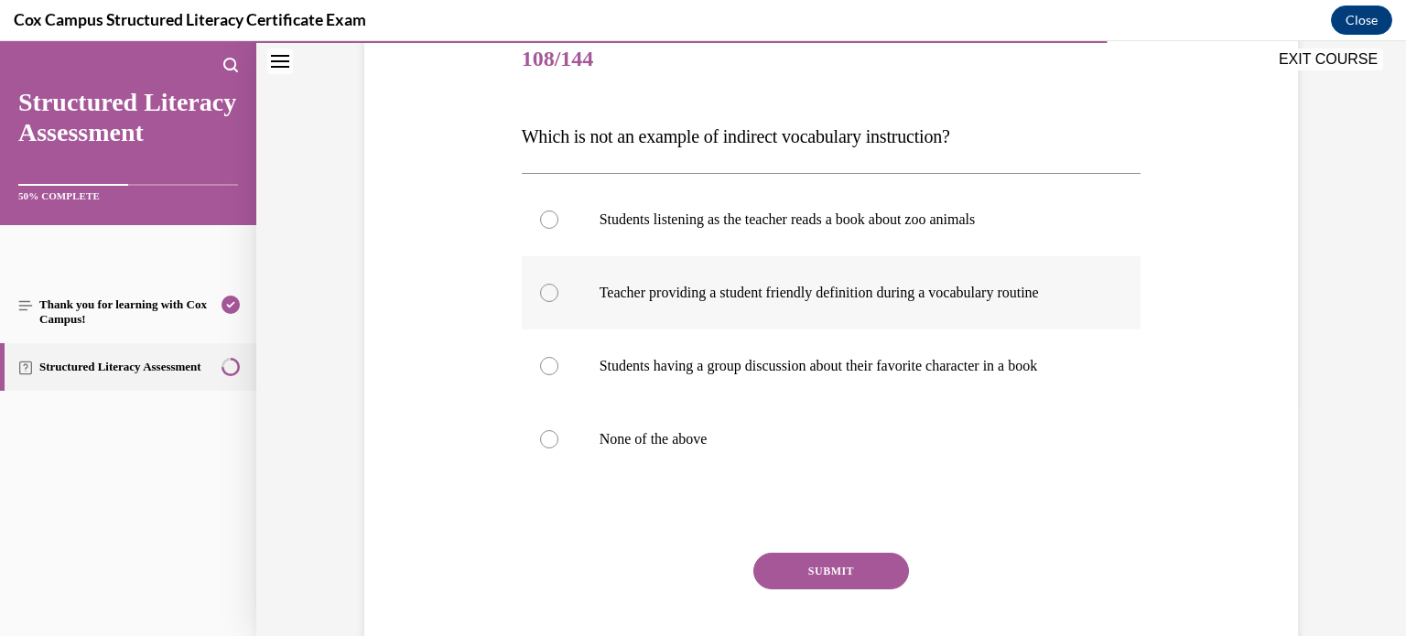
click at [825, 325] on label "Teacher providing a student friendly definition during a vocabulary routine" at bounding box center [832, 292] width 620 height 73
click at [559, 302] on input "Teacher providing a student friendly definition during a vocabulary routine" at bounding box center [549, 293] width 18 height 18
radio input "true"
click at [820, 574] on button "SUBMIT" at bounding box center [832, 571] width 156 height 37
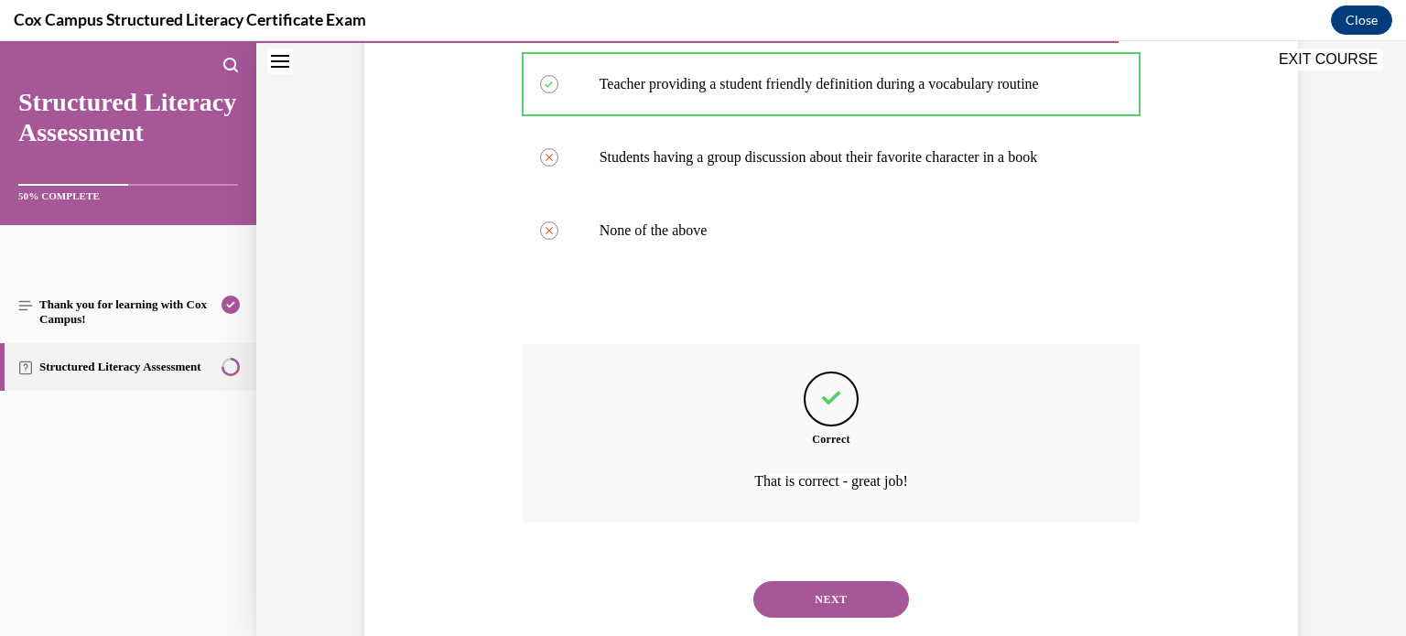
scroll to position [484, 0]
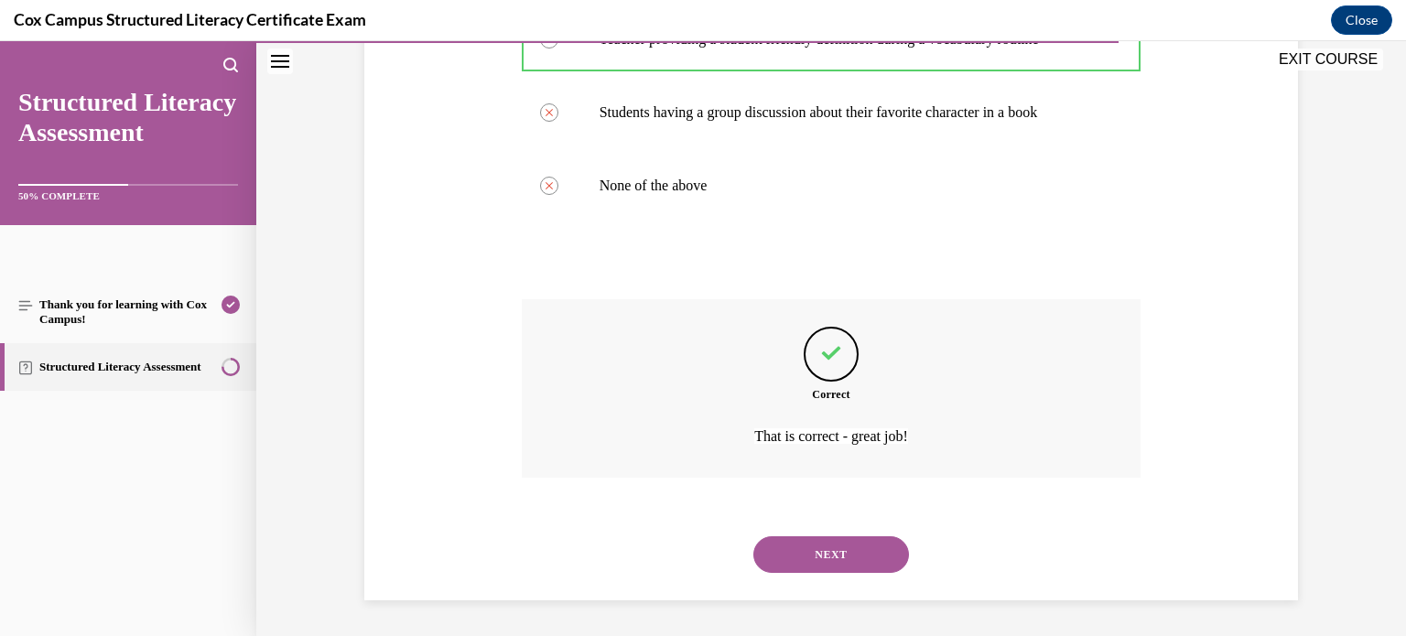
click at [818, 546] on button "NEXT" at bounding box center [832, 555] width 156 height 37
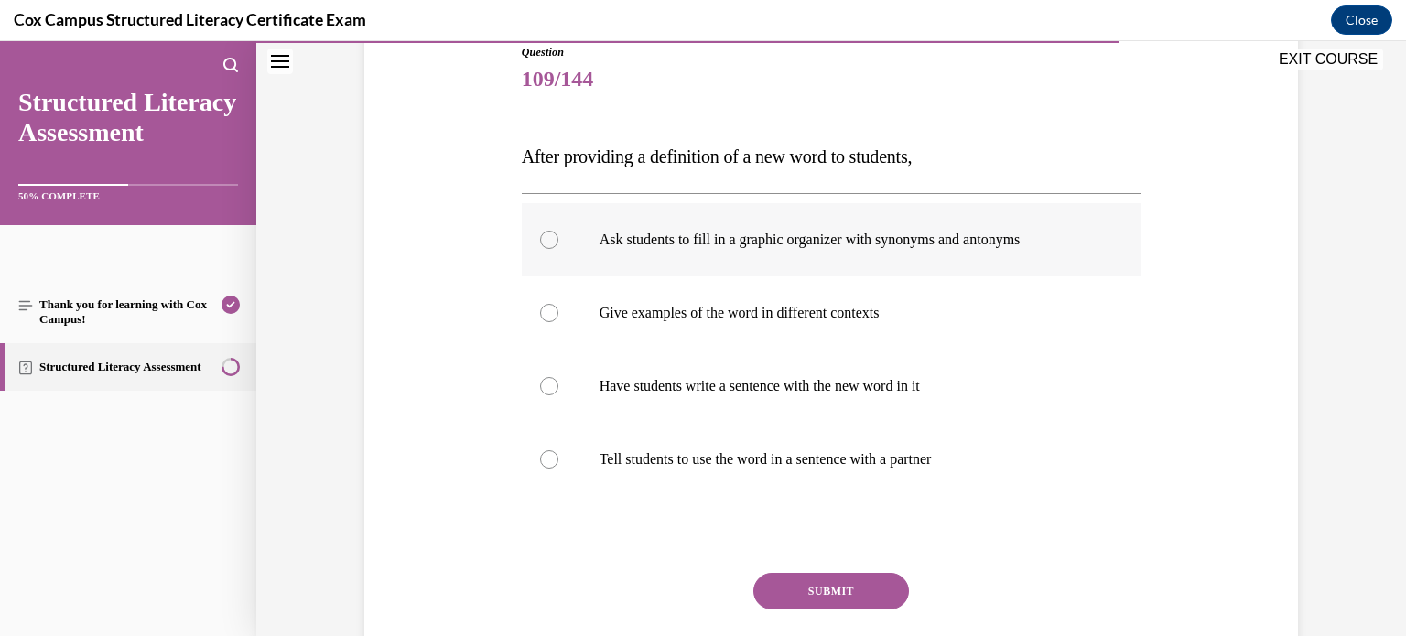
scroll to position [219, 0]
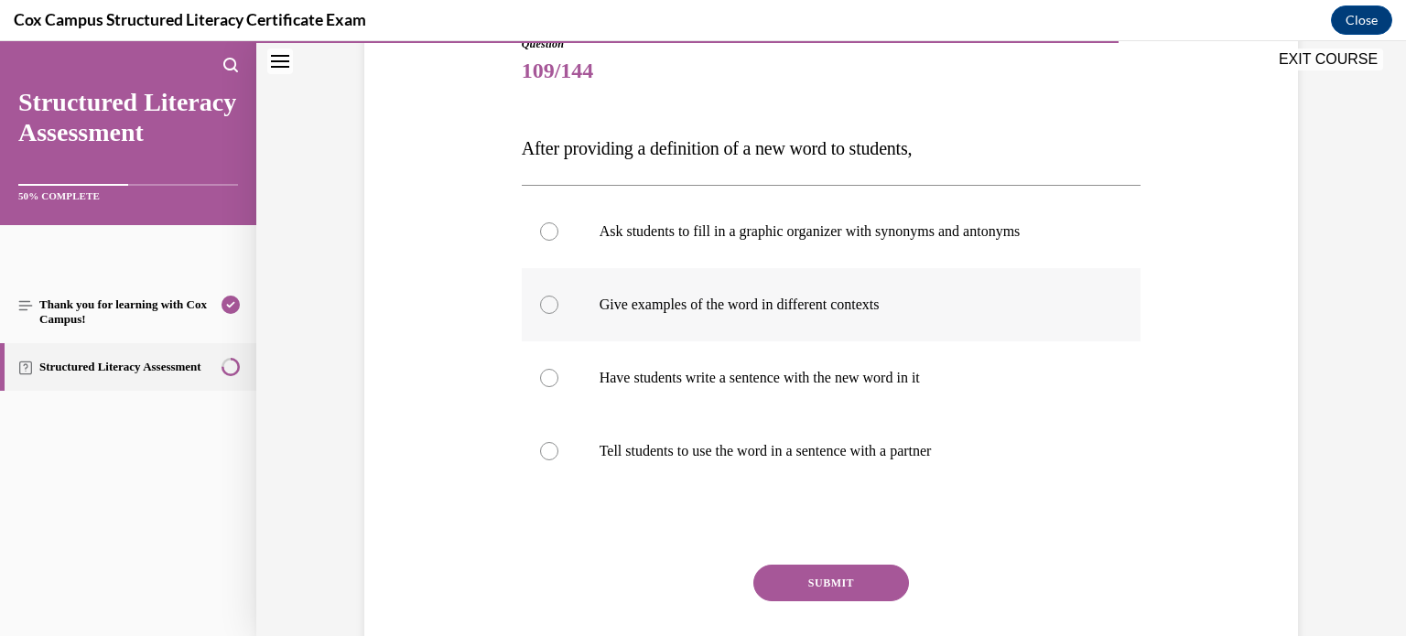
click at [889, 320] on label "Give examples of the word in different contexts" at bounding box center [832, 304] width 620 height 73
click at [559, 314] on input "Give examples of the word in different contexts" at bounding box center [549, 305] width 18 height 18
radio input "true"
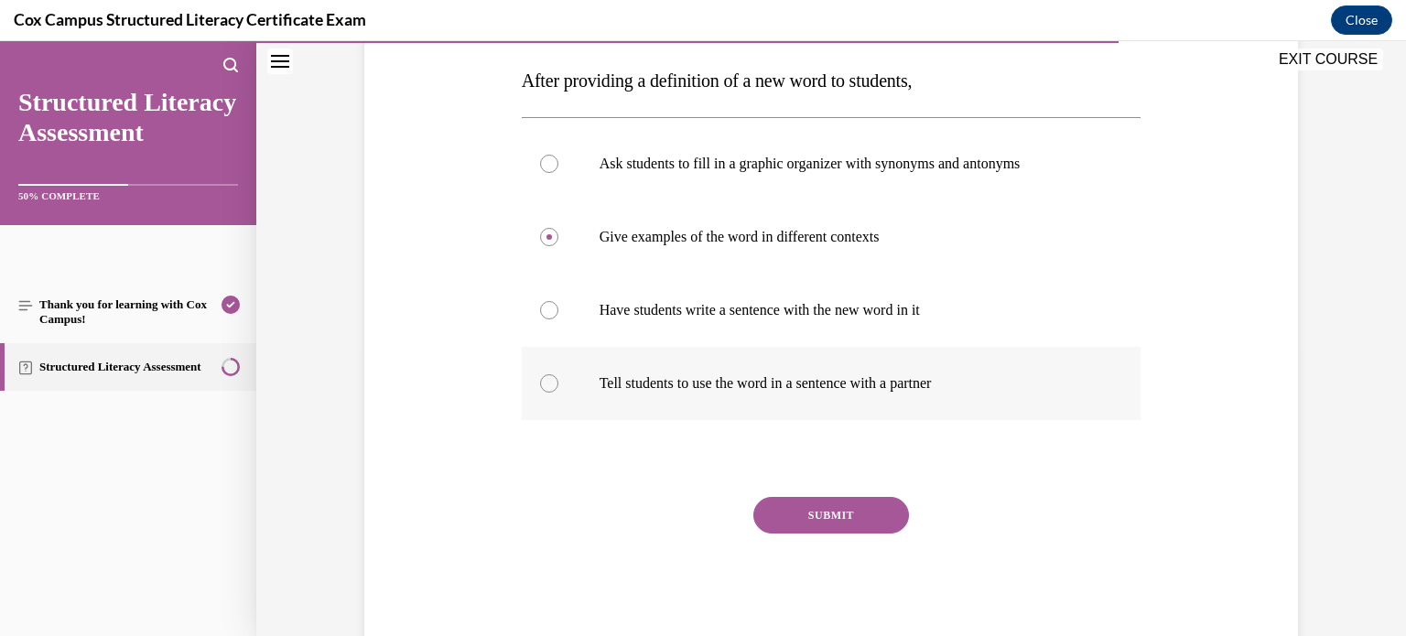
scroll to position [297, 0]
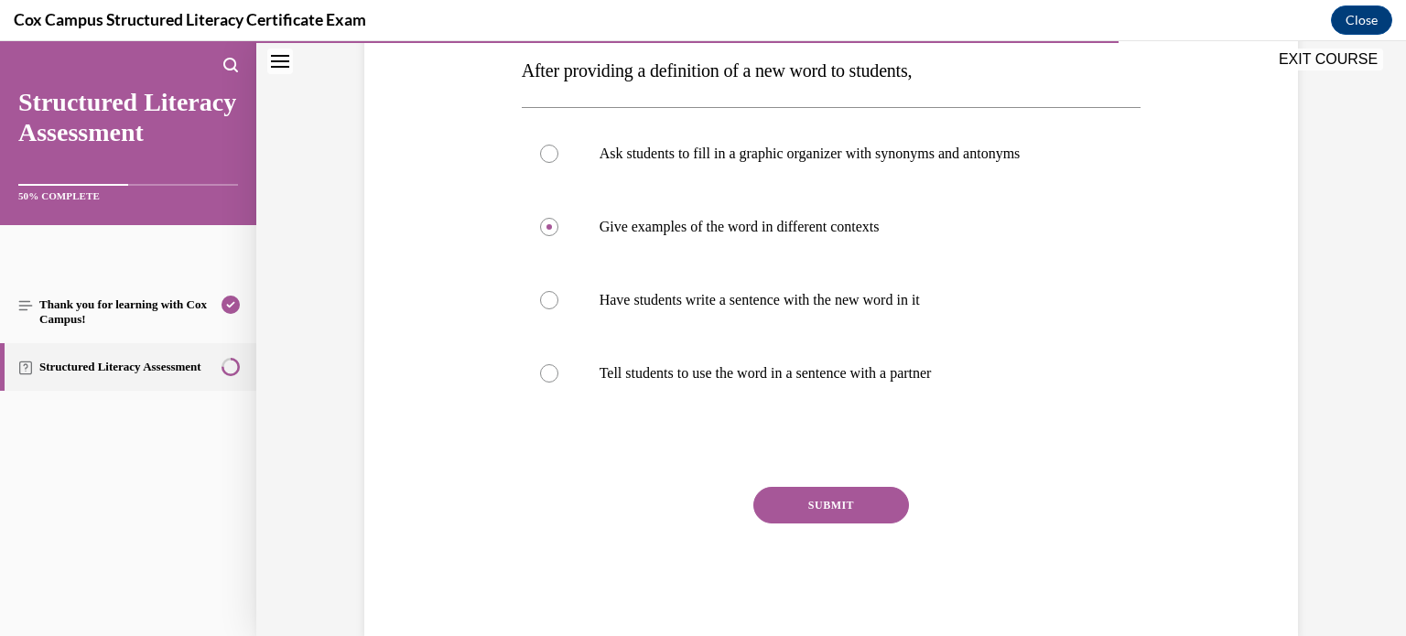
click at [812, 511] on button "SUBMIT" at bounding box center [832, 505] width 156 height 37
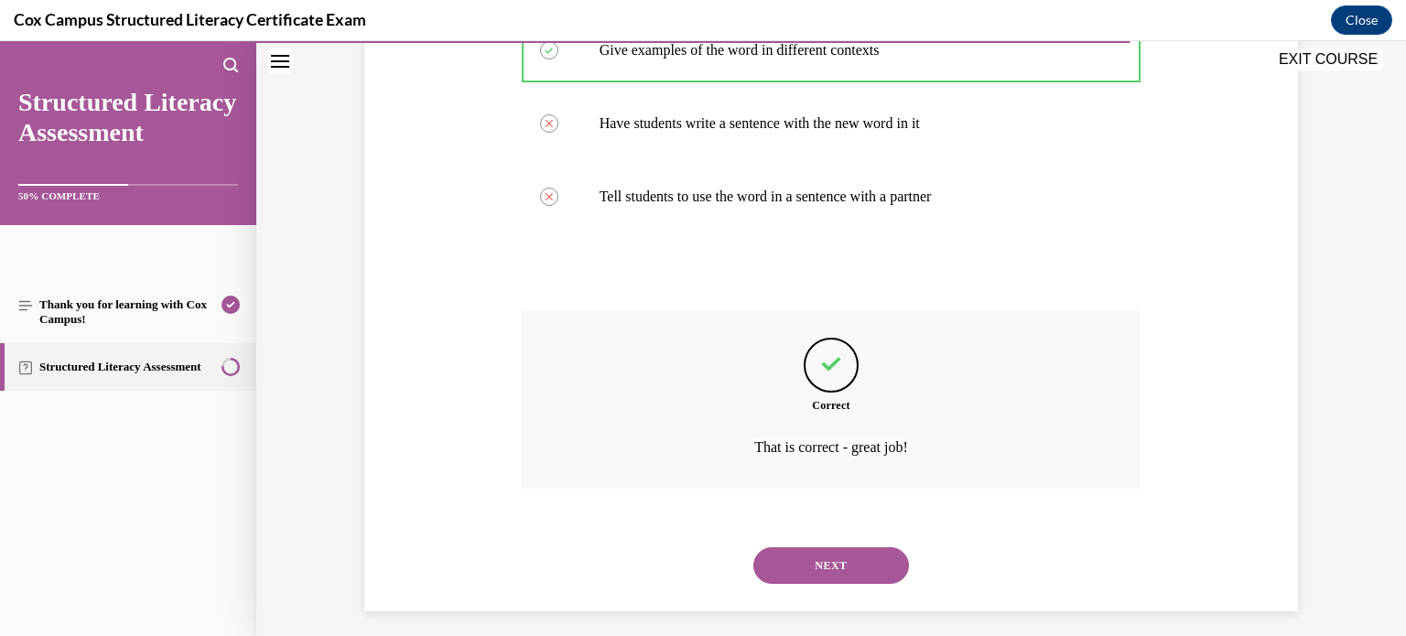
scroll to position [471, 0]
click at [819, 574] on button "NEXT" at bounding box center [832, 568] width 156 height 37
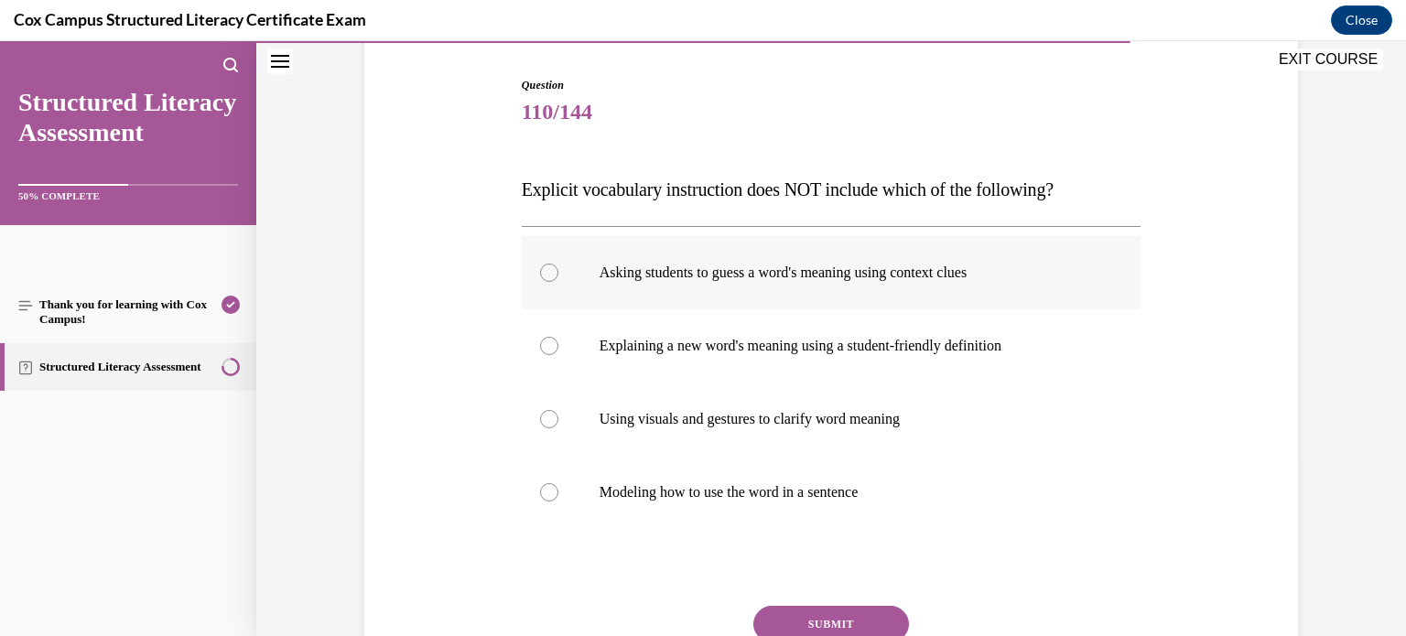
scroll to position [180, 0]
click at [925, 295] on label "Asking students to guess a word's meaning using context clues" at bounding box center [832, 269] width 620 height 73
click at [559, 279] on input "Asking students to guess a word's meaning using context clues" at bounding box center [549, 270] width 18 height 18
radio input "true"
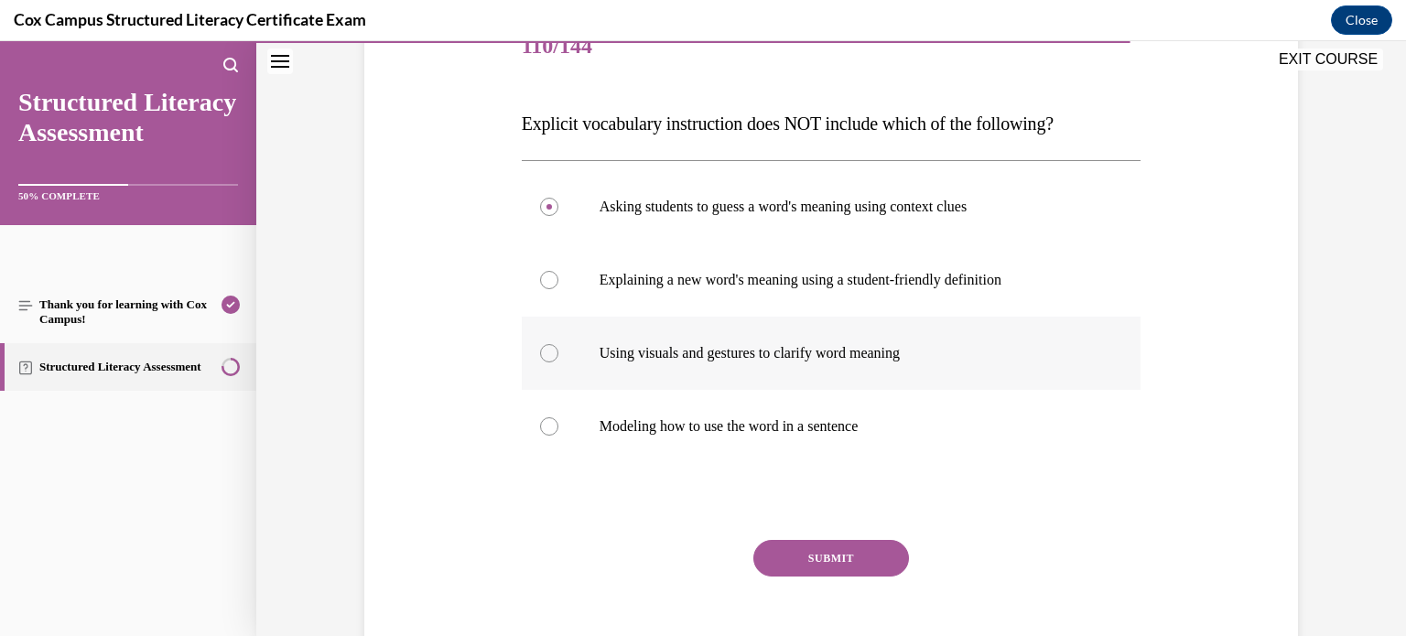
scroll to position [242, 0]
click at [858, 568] on button "SUBMIT" at bounding box center [832, 560] width 156 height 37
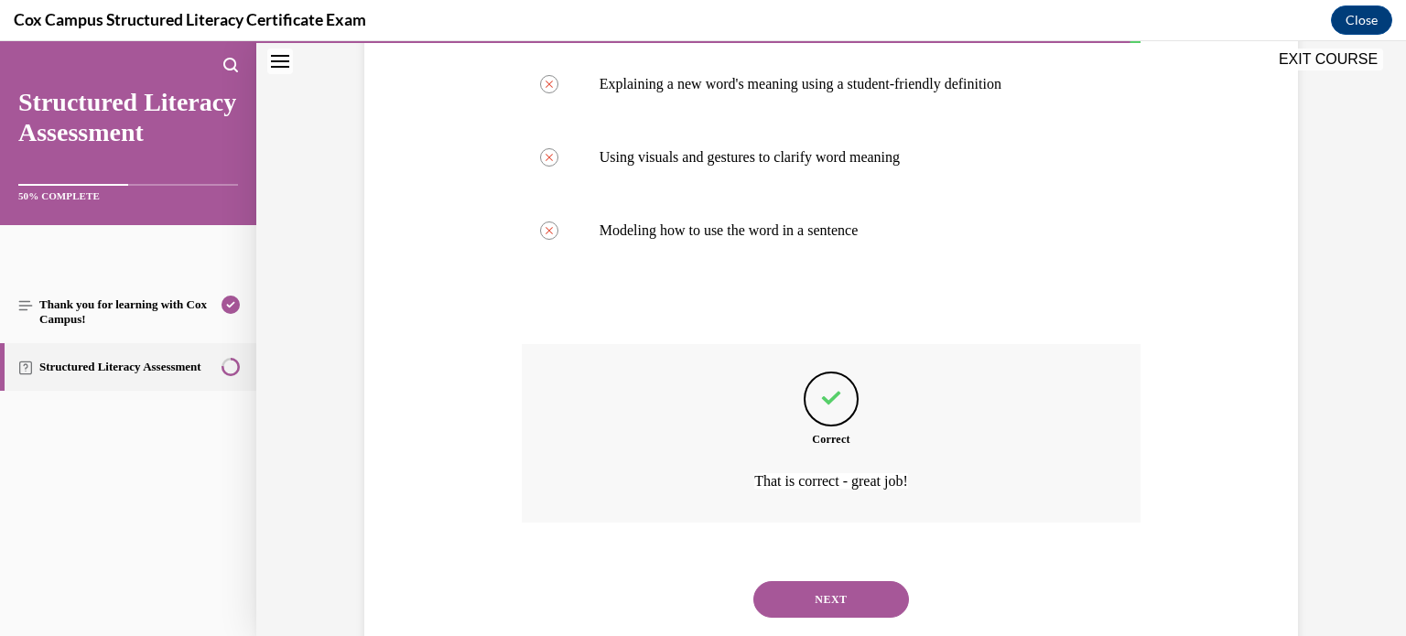
scroll to position [484, 0]
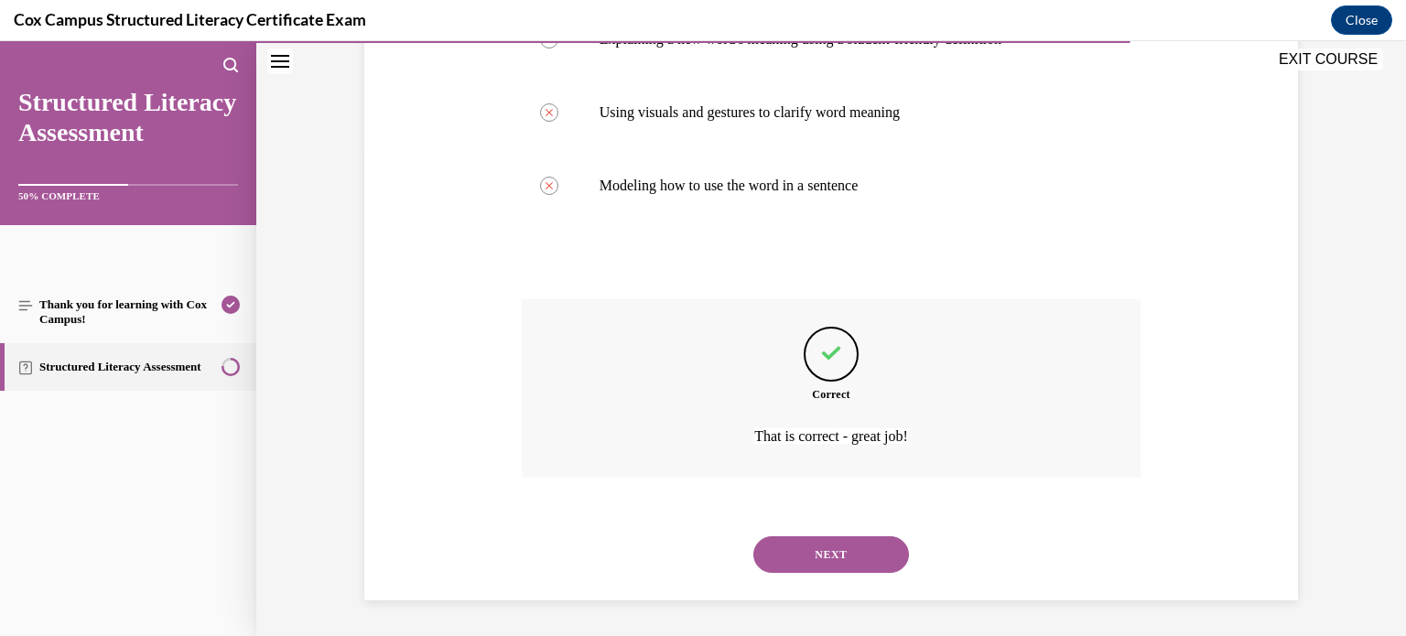
click at [817, 563] on button "NEXT" at bounding box center [832, 555] width 156 height 37
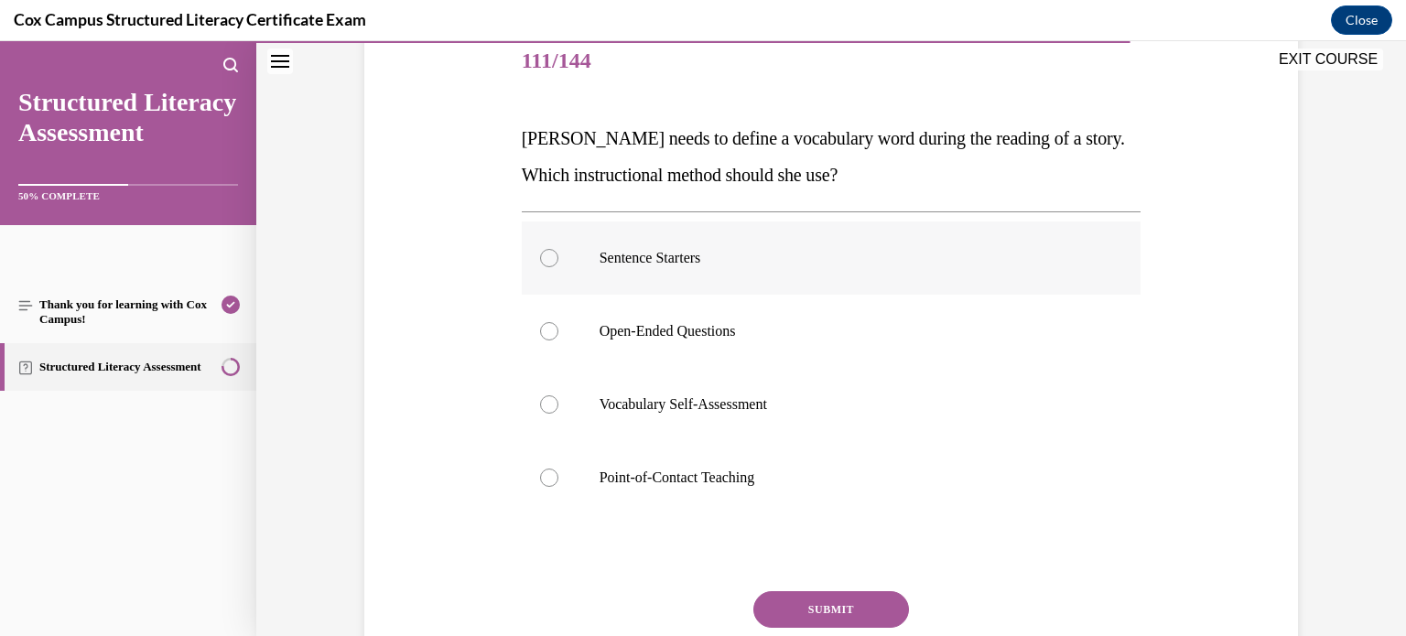
scroll to position [231, 0]
click at [918, 462] on label "Point-of-Contact Teaching" at bounding box center [832, 475] width 620 height 73
click at [559, 467] on input "Point-of-Contact Teaching" at bounding box center [549, 476] width 18 height 18
radio input "true"
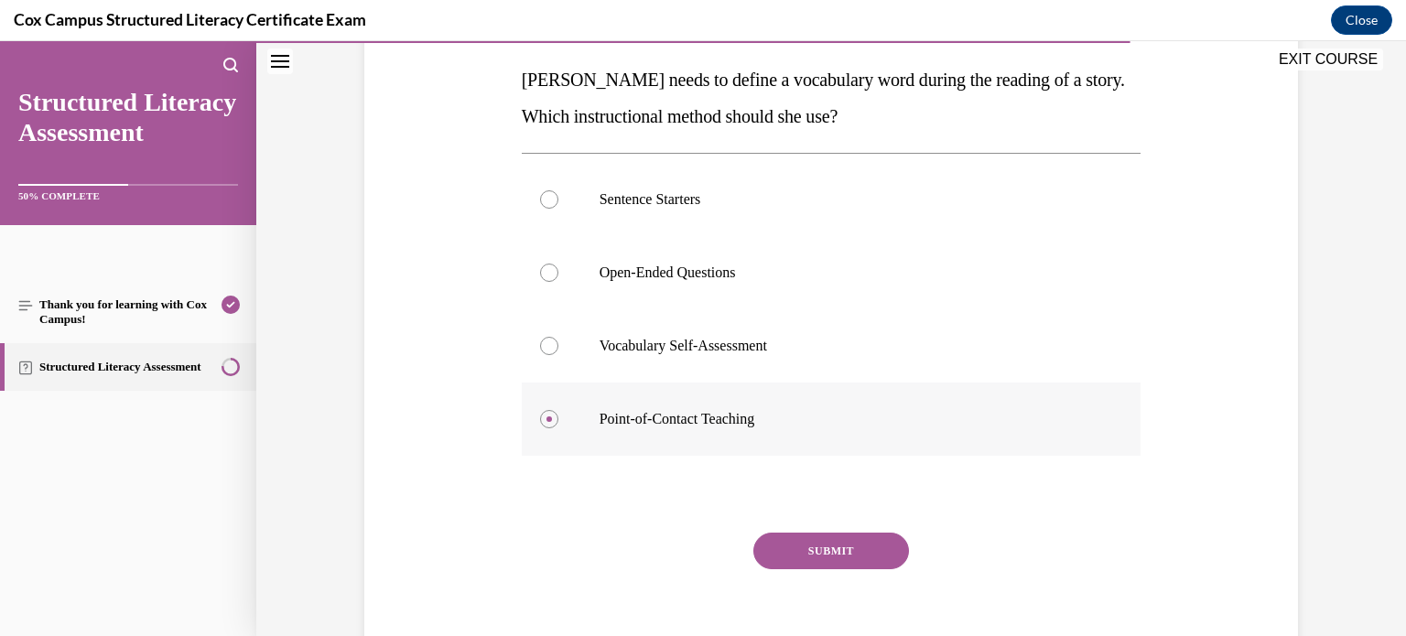
scroll to position [308, 0]
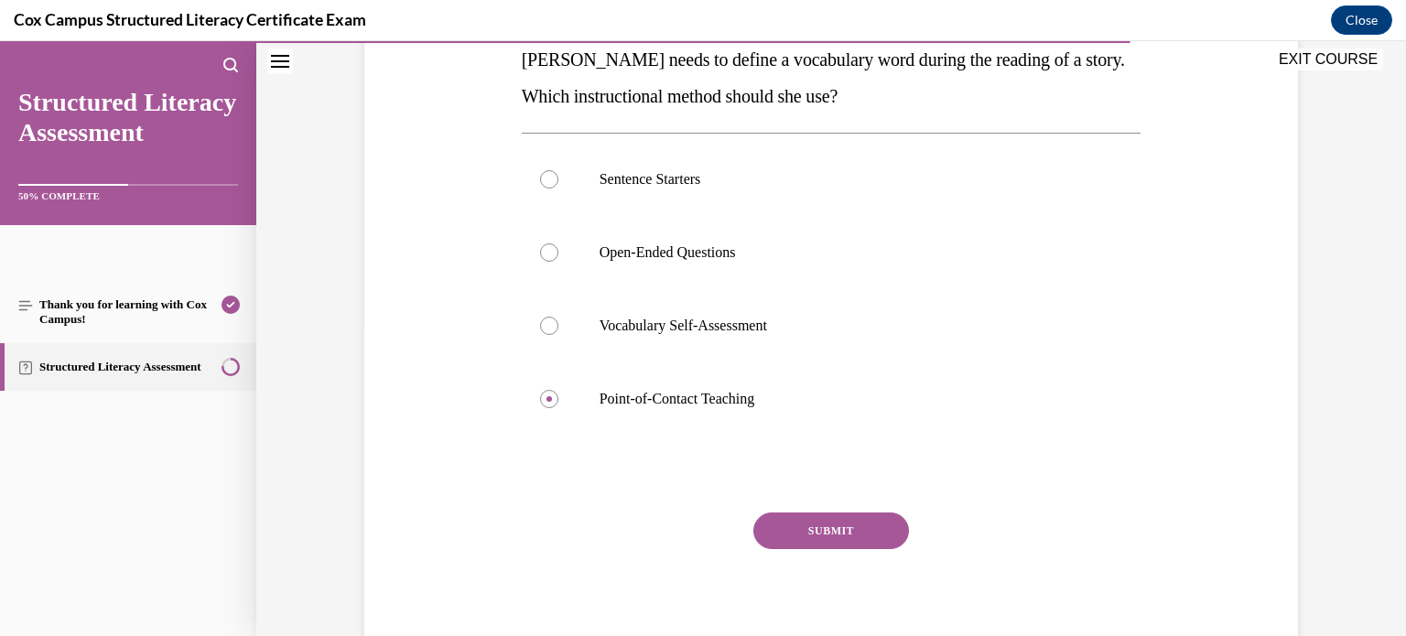
click at [871, 528] on button "SUBMIT" at bounding box center [832, 531] width 156 height 37
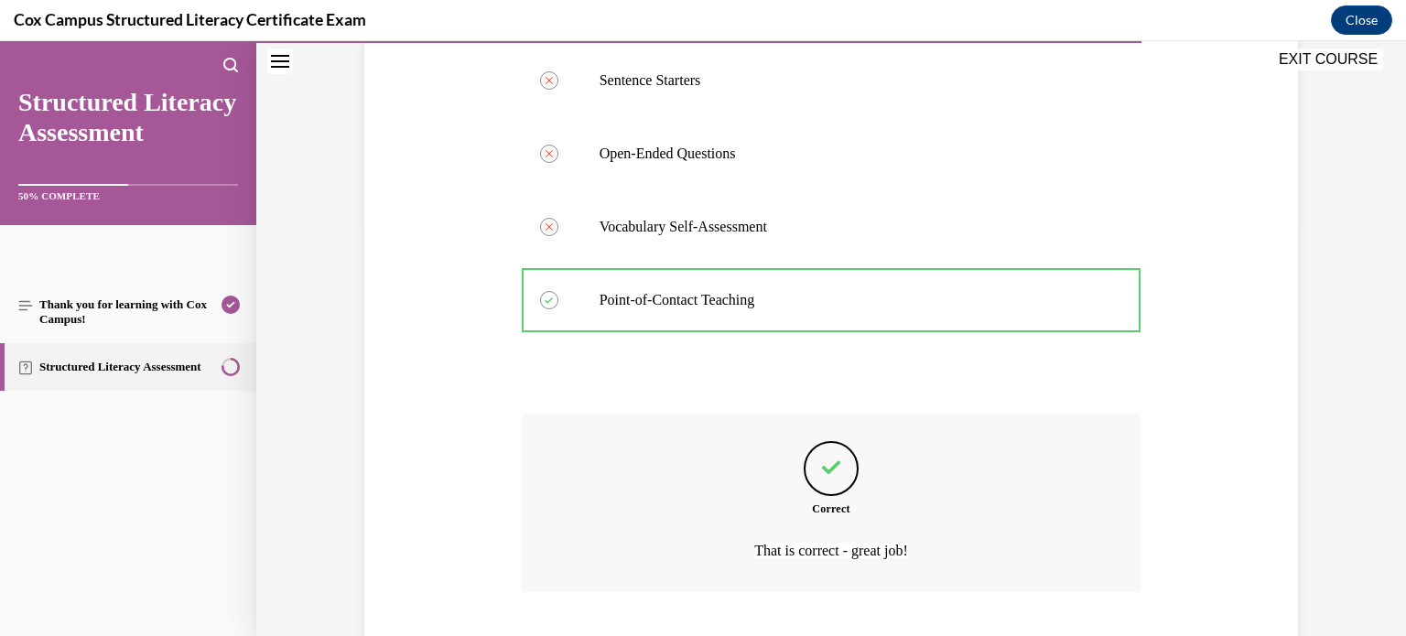
scroll to position [521, 0]
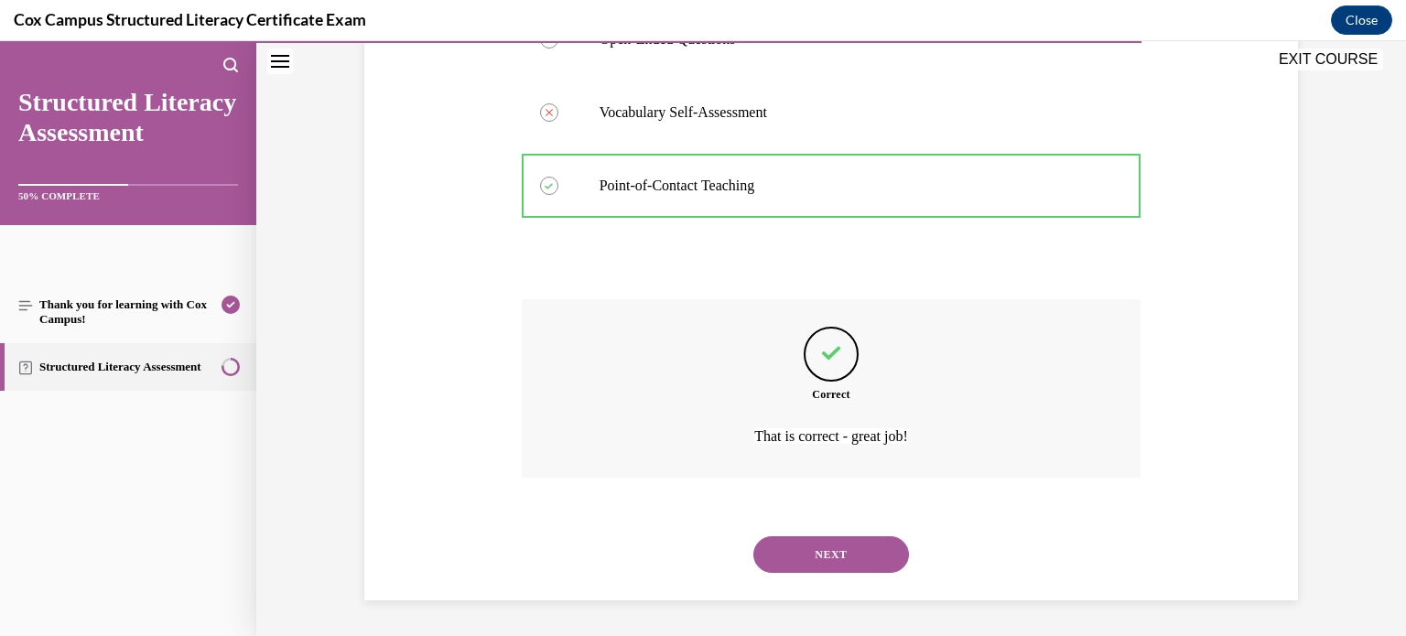
click at [802, 556] on button "NEXT" at bounding box center [832, 555] width 156 height 37
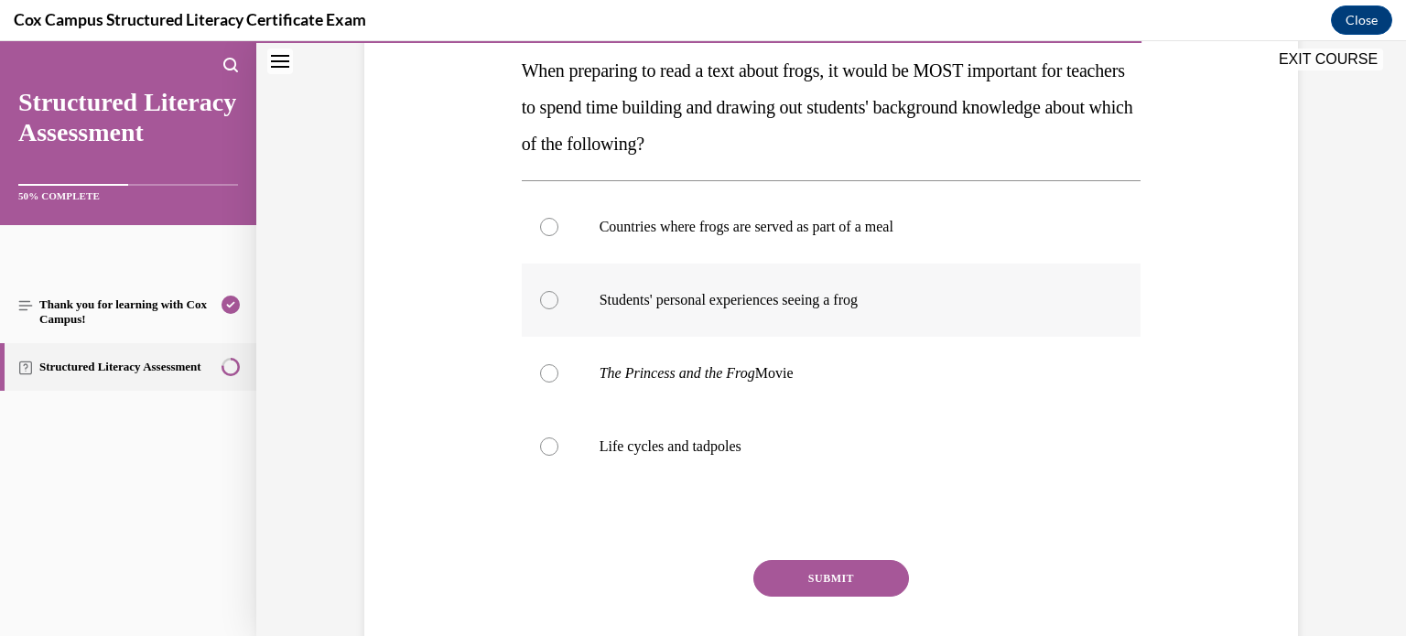
scroll to position [298, 0]
click at [899, 436] on p "Life cycles and tadpoles" at bounding box center [848, 445] width 496 height 18
click at [559, 436] on input "Life cycles and tadpoles" at bounding box center [549, 445] width 18 height 18
radio input "true"
click at [937, 346] on label "The Princess and the Frog Movie" at bounding box center [832, 371] width 620 height 73
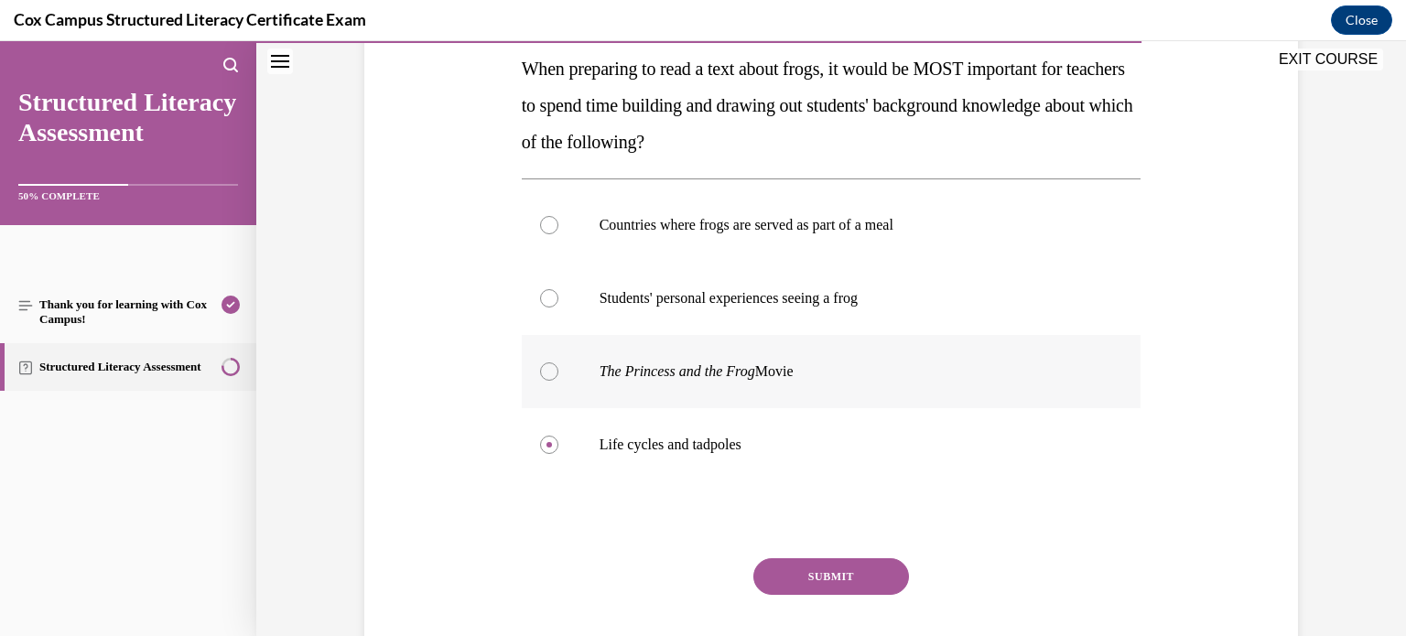
click at [559, 363] on input "The Princess and the Frog Movie" at bounding box center [549, 372] width 18 height 18
radio input "true"
click at [895, 426] on label "Life cycles and tadpoles" at bounding box center [832, 444] width 620 height 73
click at [559, 436] on input "Life cycles and tadpoles" at bounding box center [549, 445] width 18 height 18
radio input "true"
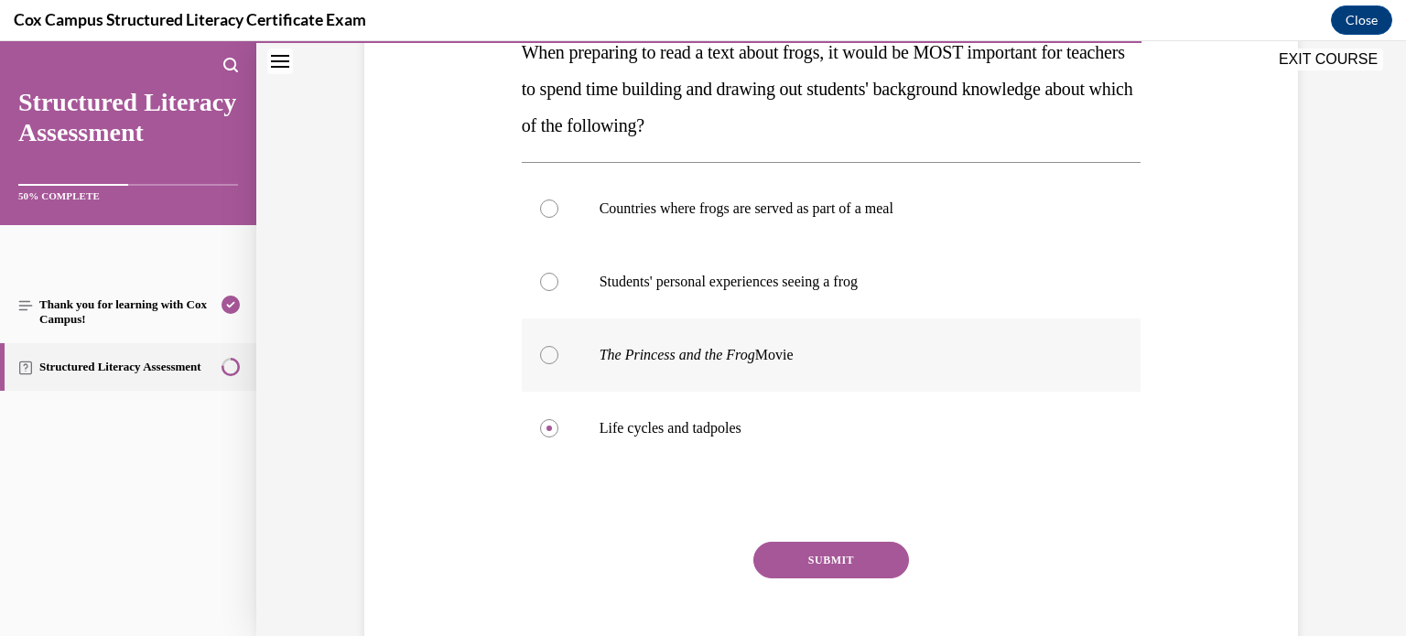
scroll to position [328, 0]
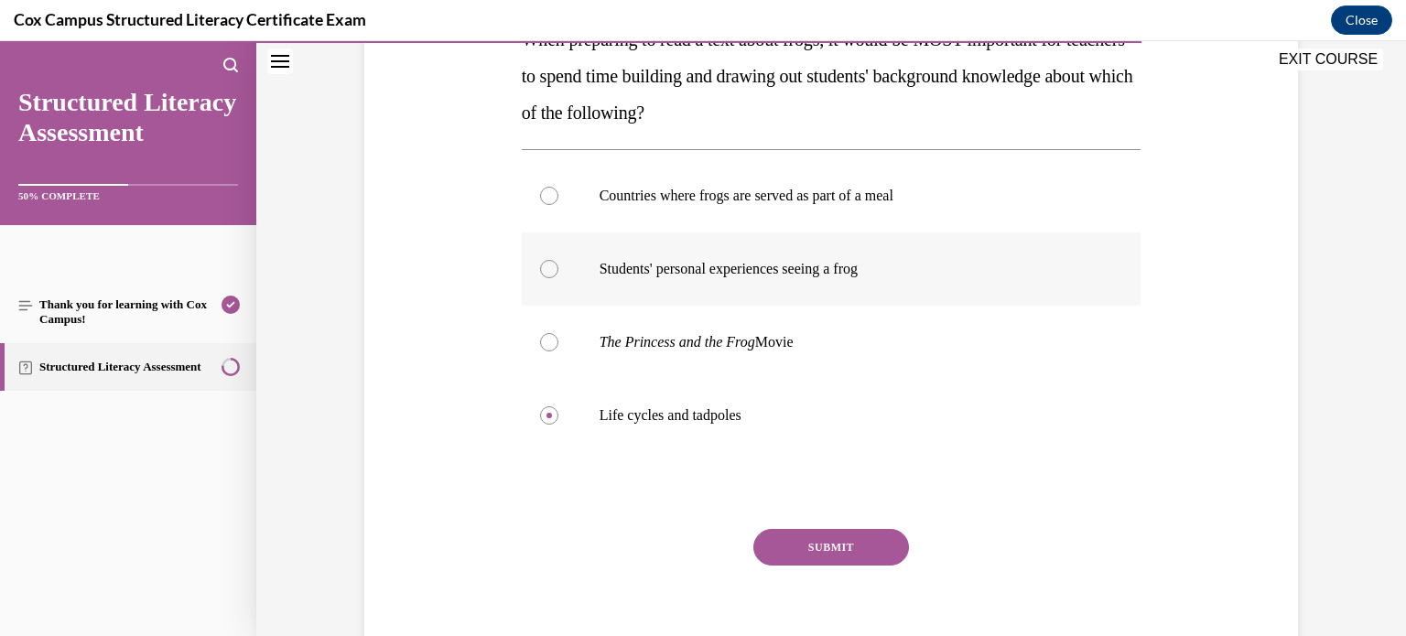
click at [985, 275] on p "Students' personal experiences seeing a frog" at bounding box center [848, 269] width 496 height 18
click at [559, 275] on input "Students' personal experiences seeing a frog" at bounding box center [549, 269] width 18 height 18
radio input "true"
click at [902, 395] on label "Life cycles and tadpoles" at bounding box center [832, 415] width 620 height 73
click at [559, 407] on input "Life cycles and tadpoles" at bounding box center [549, 416] width 18 height 18
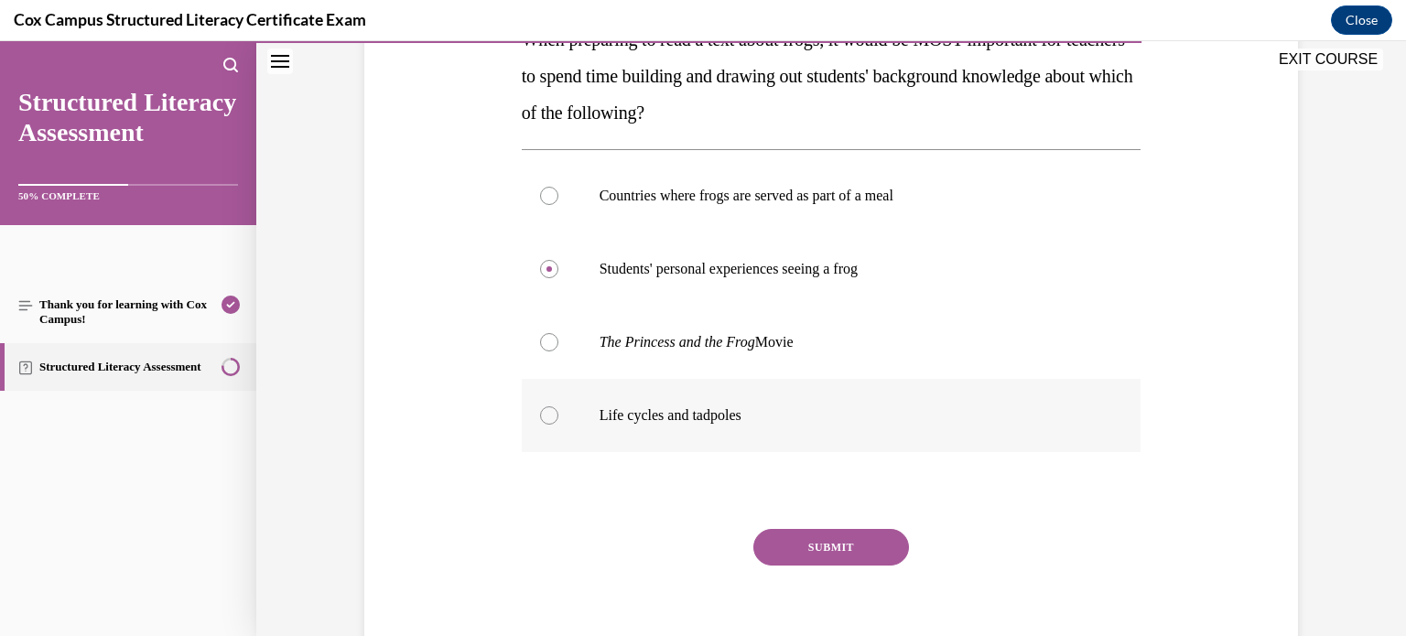
radio input "true"
click at [875, 538] on button "SUBMIT" at bounding box center [832, 547] width 156 height 37
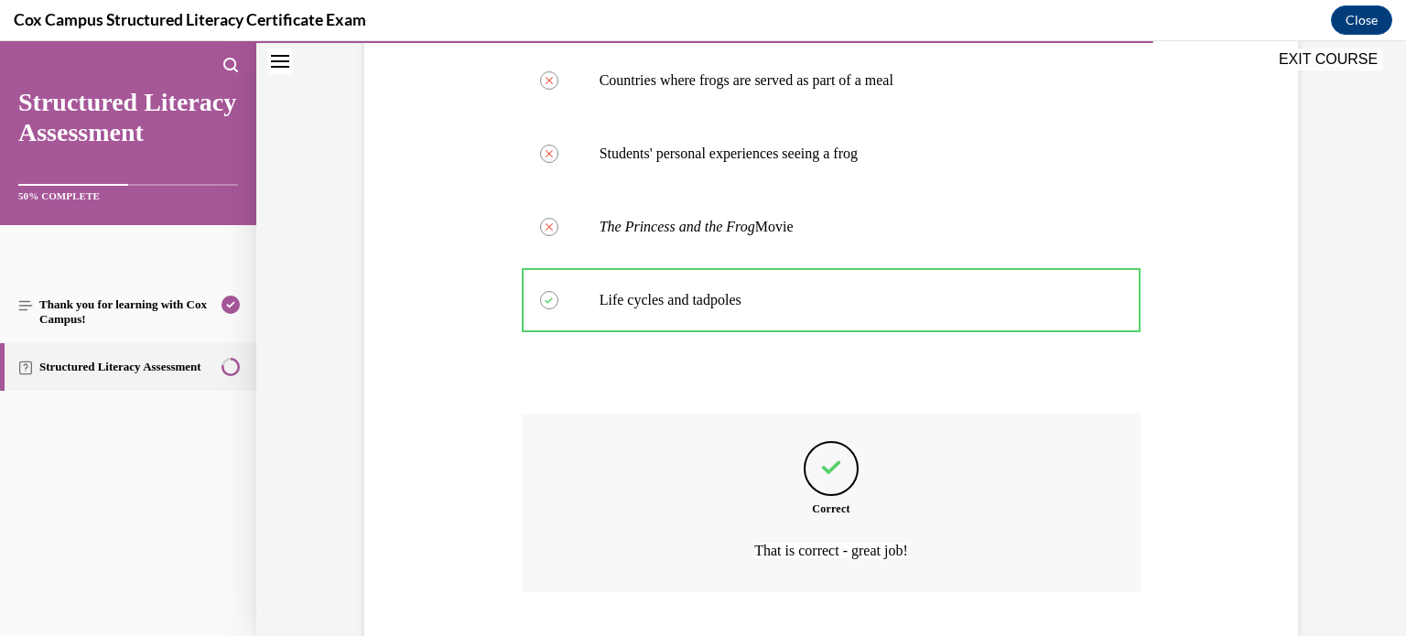
scroll to position [558, 0]
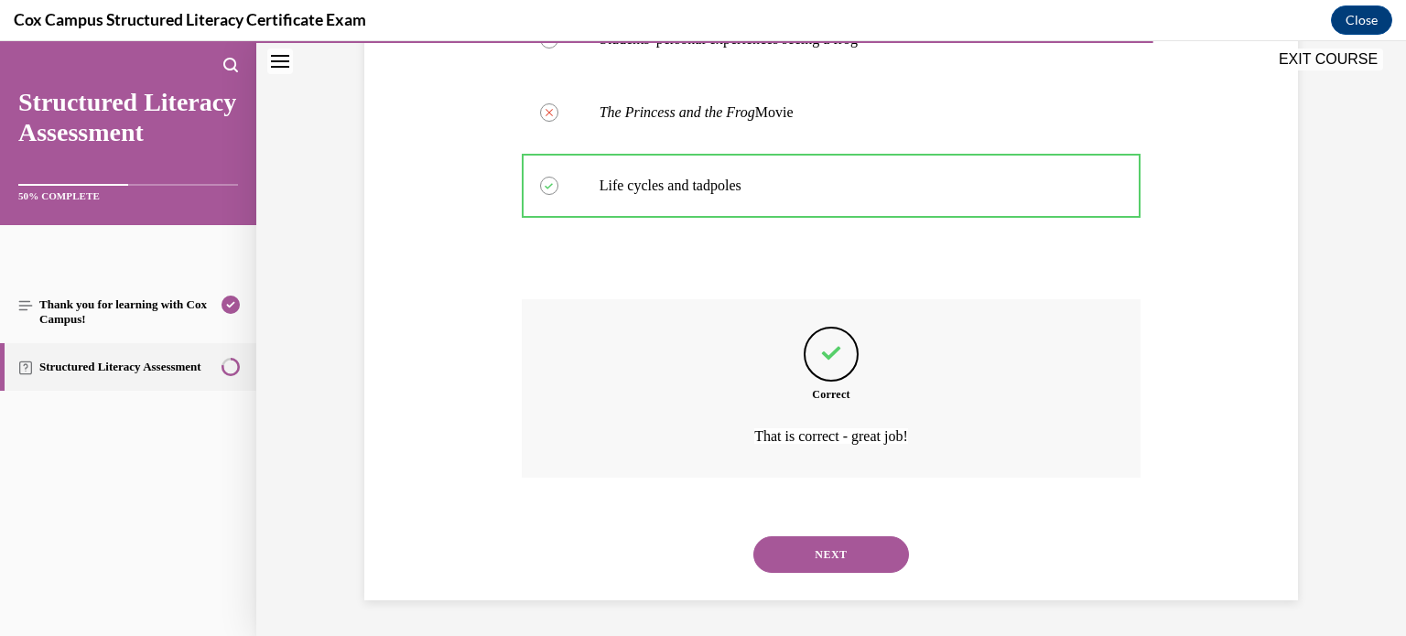
click at [799, 550] on button "NEXT" at bounding box center [832, 555] width 156 height 37
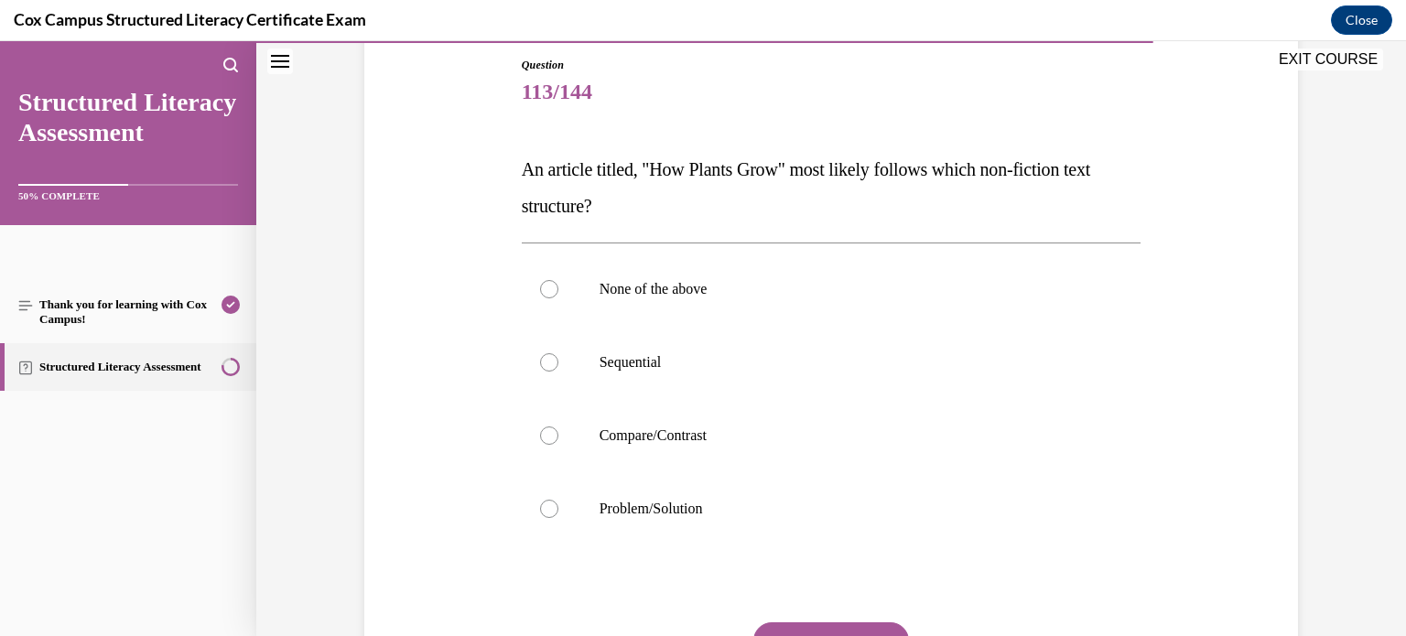
scroll to position [212, 0]
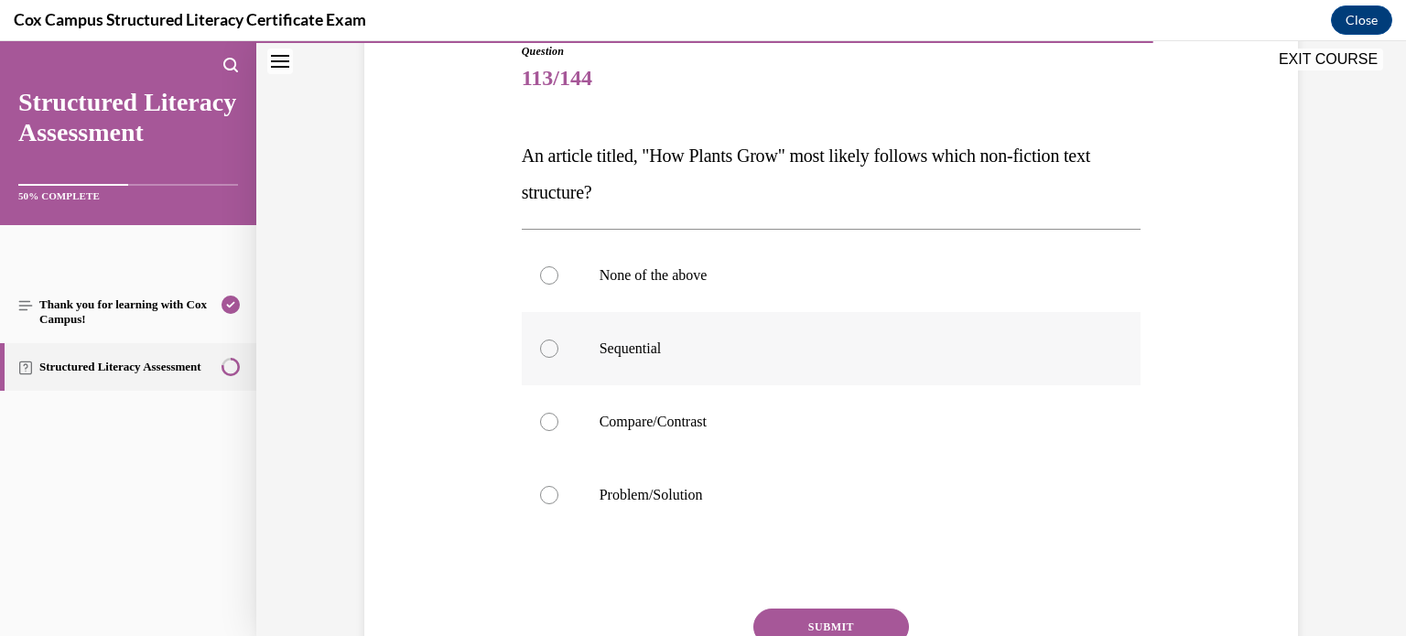
click at [855, 357] on label "Sequential" at bounding box center [832, 348] width 620 height 73
click at [559, 357] on input "Sequential" at bounding box center [549, 349] width 18 height 18
radio input "true"
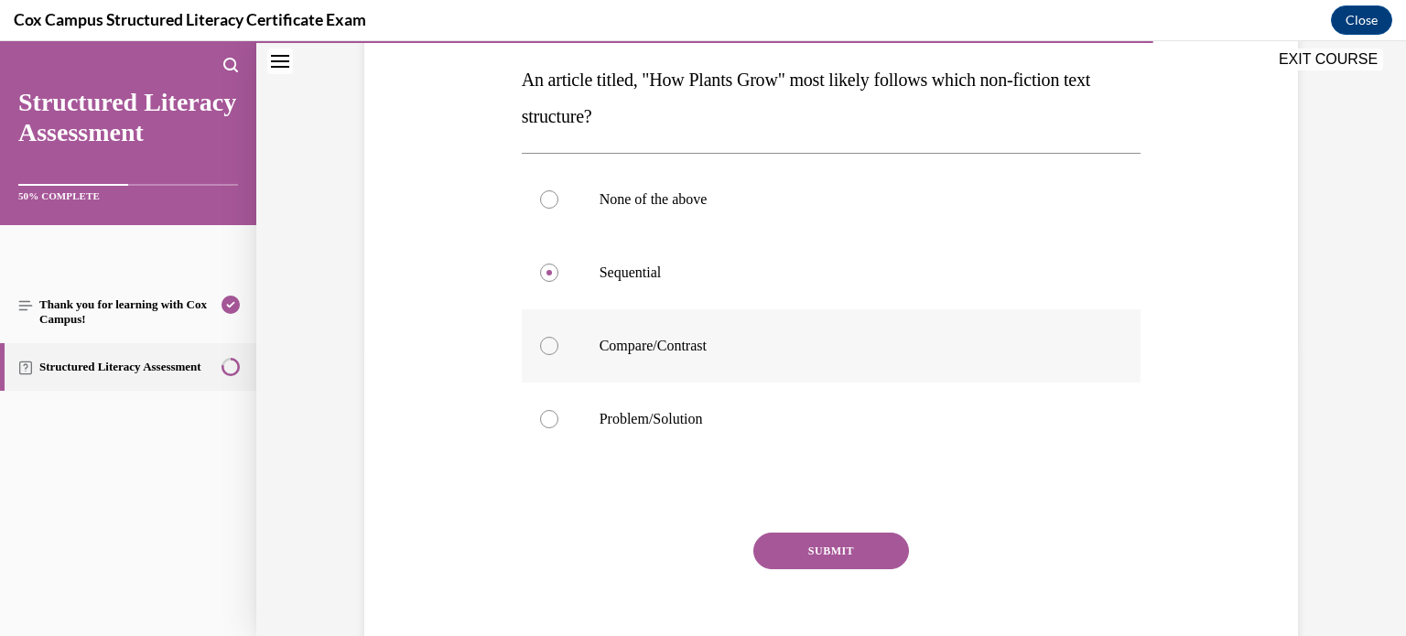
scroll to position [300, 0]
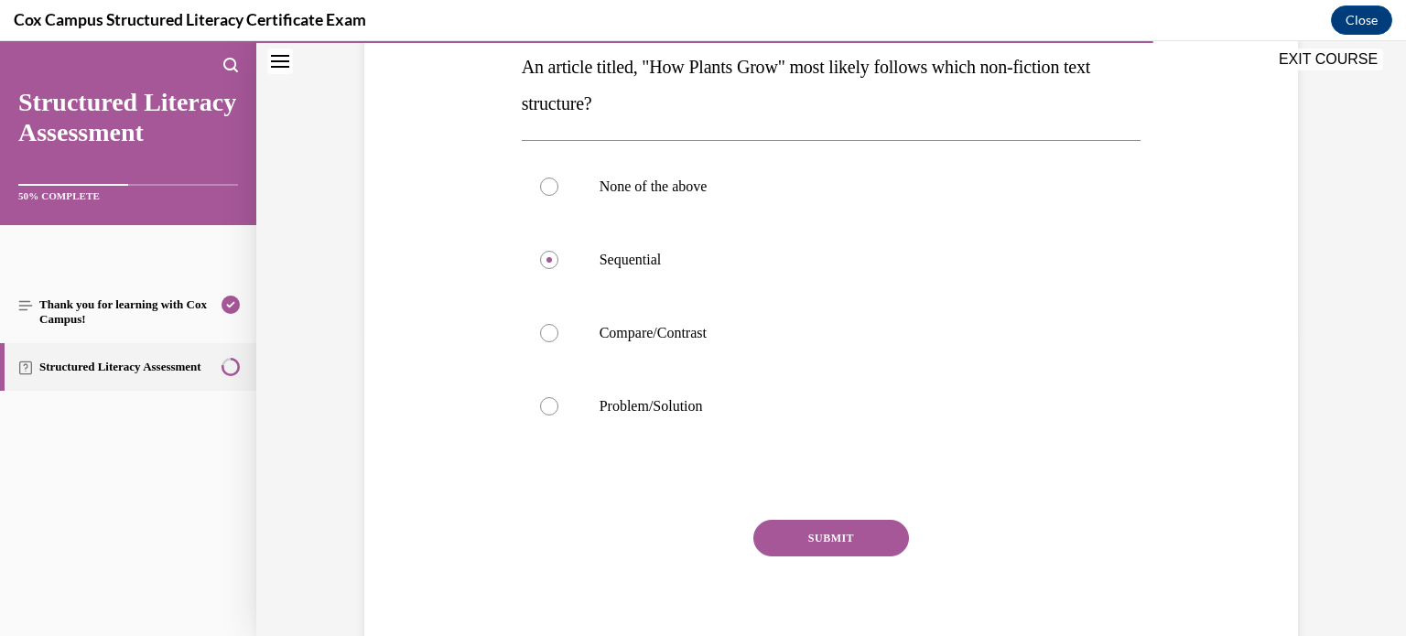
click at [824, 535] on button "SUBMIT" at bounding box center [832, 538] width 156 height 37
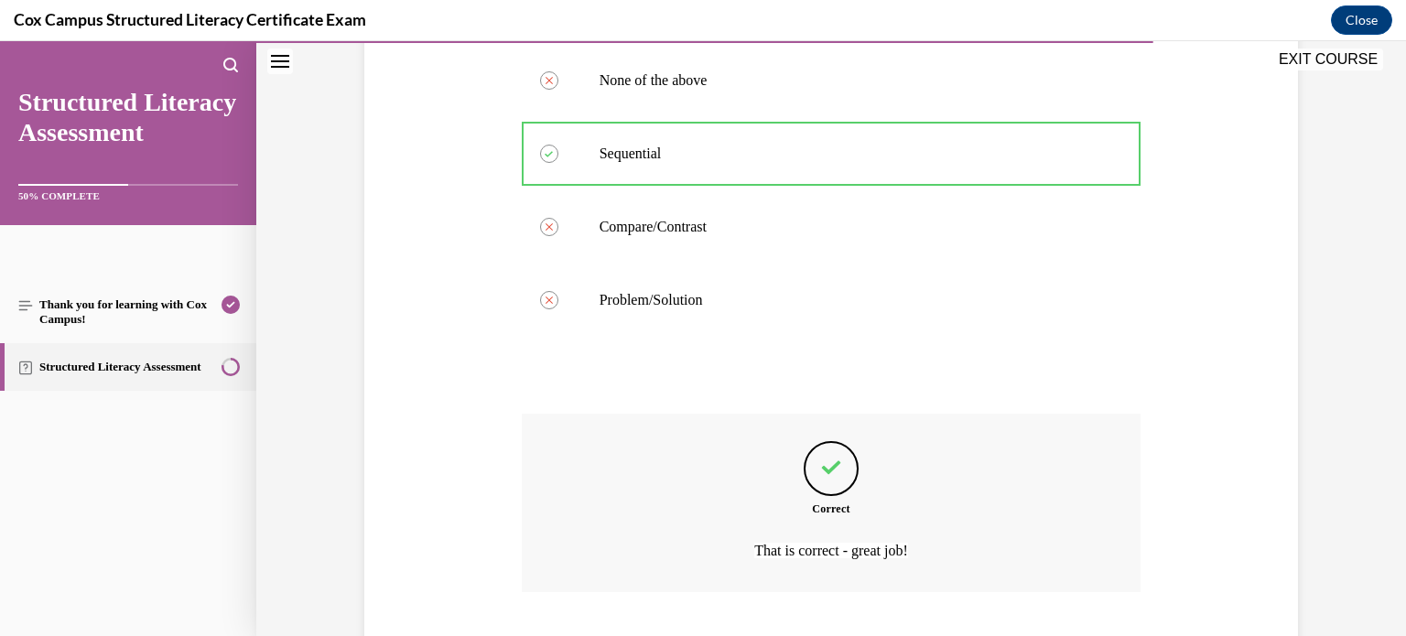
scroll to position [521, 0]
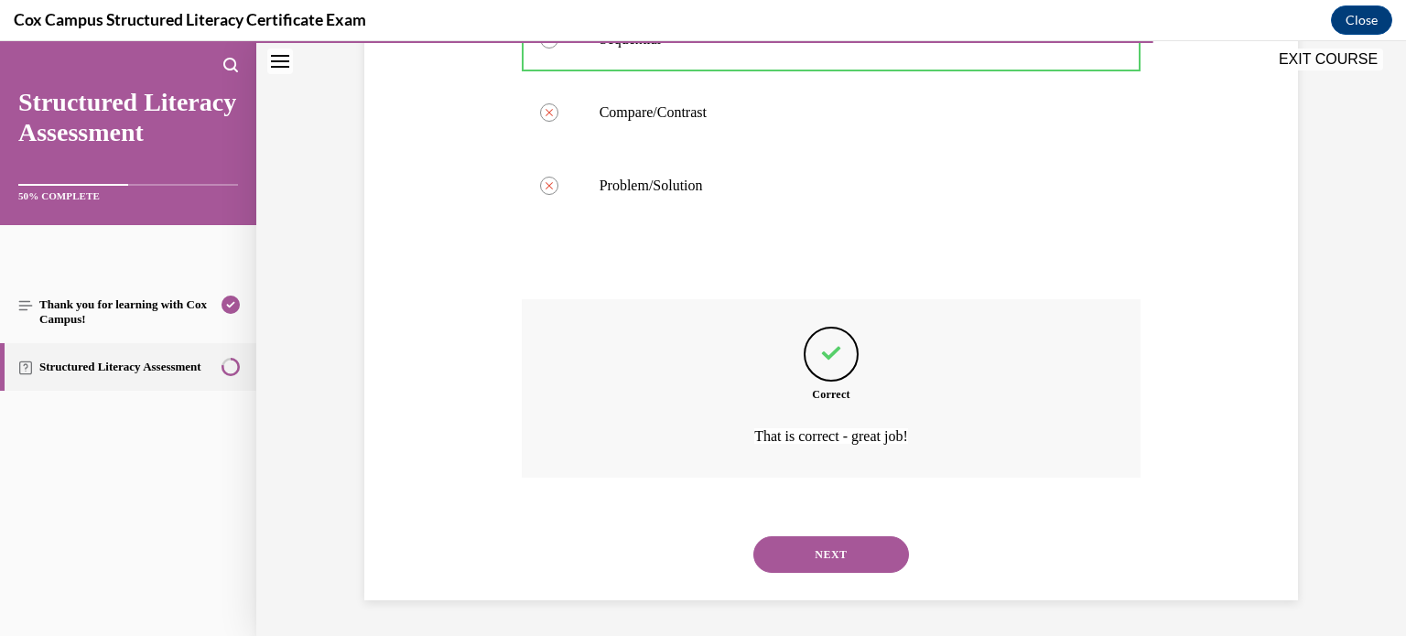
click at [894, 549] on button "NEXT" at bounding box center [832, 555] width 156 height 37
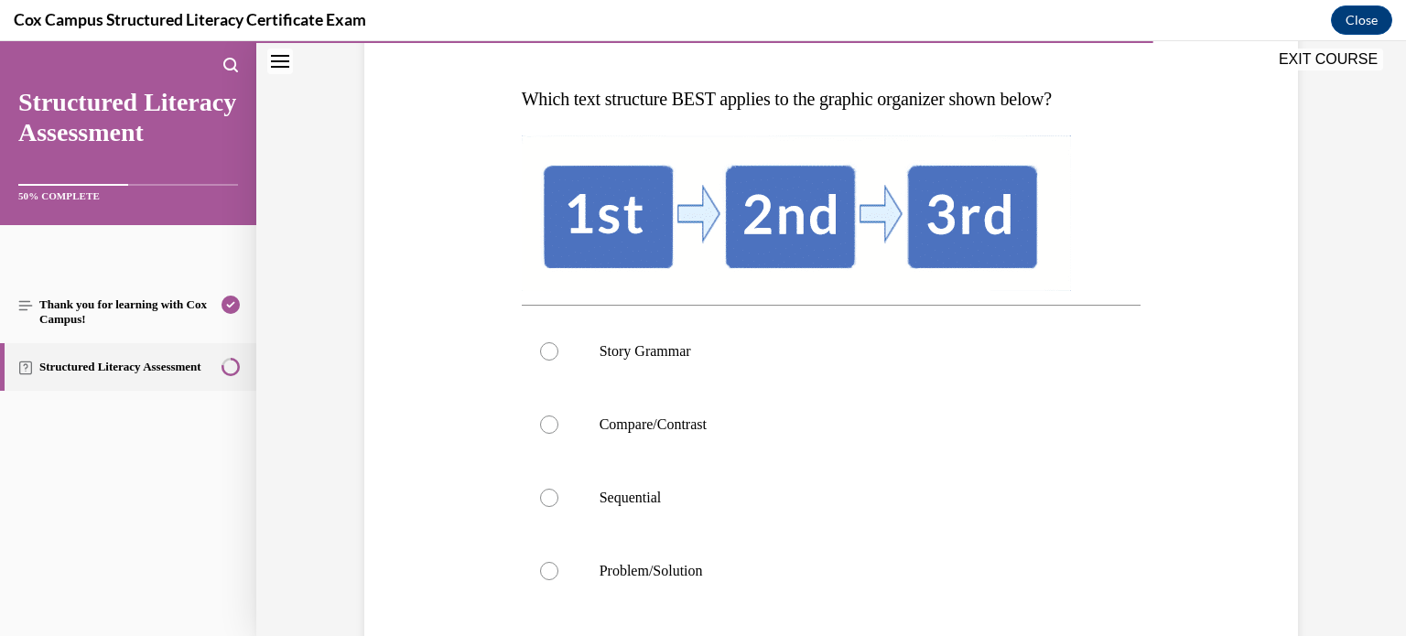
scroll to position [269, 0]
click at [869, 489] on p "Sequential" at bounding box center [848, 497] width 496 height 18
click at [559, 489] on input "Sequential" at bounding box center [549, 497] width 18 height 18
radio input "true"
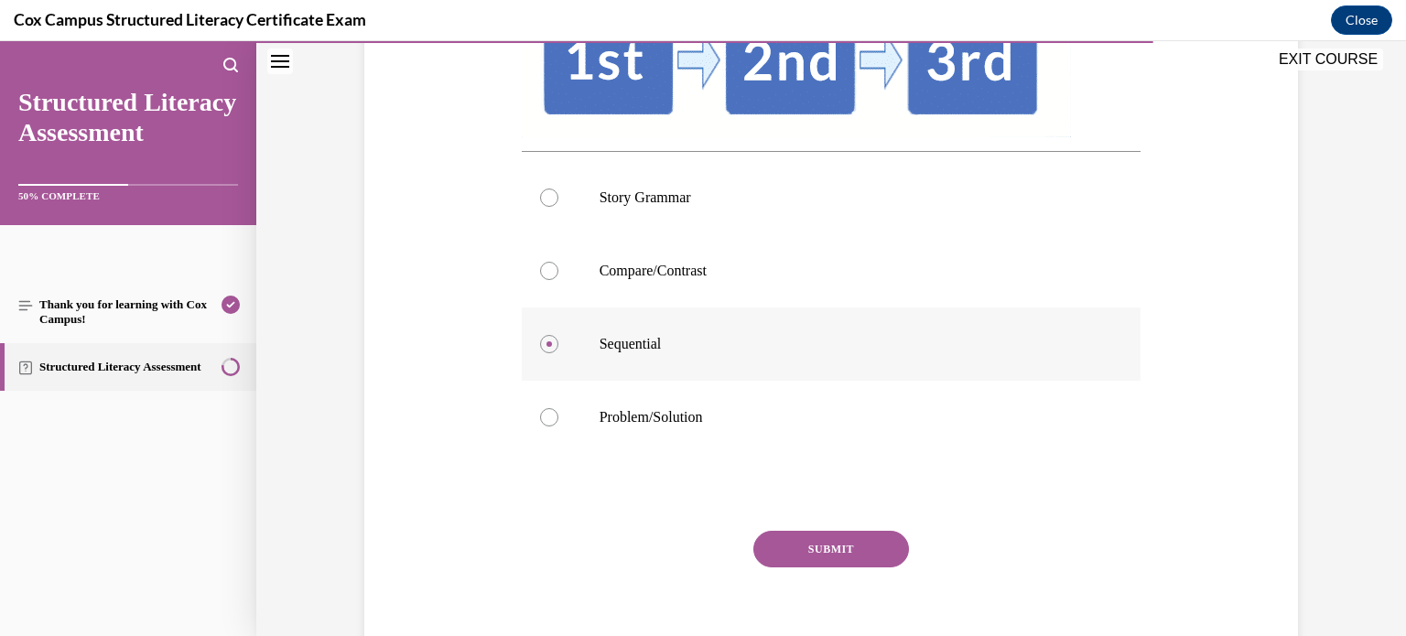
scroll to position [425, 0]
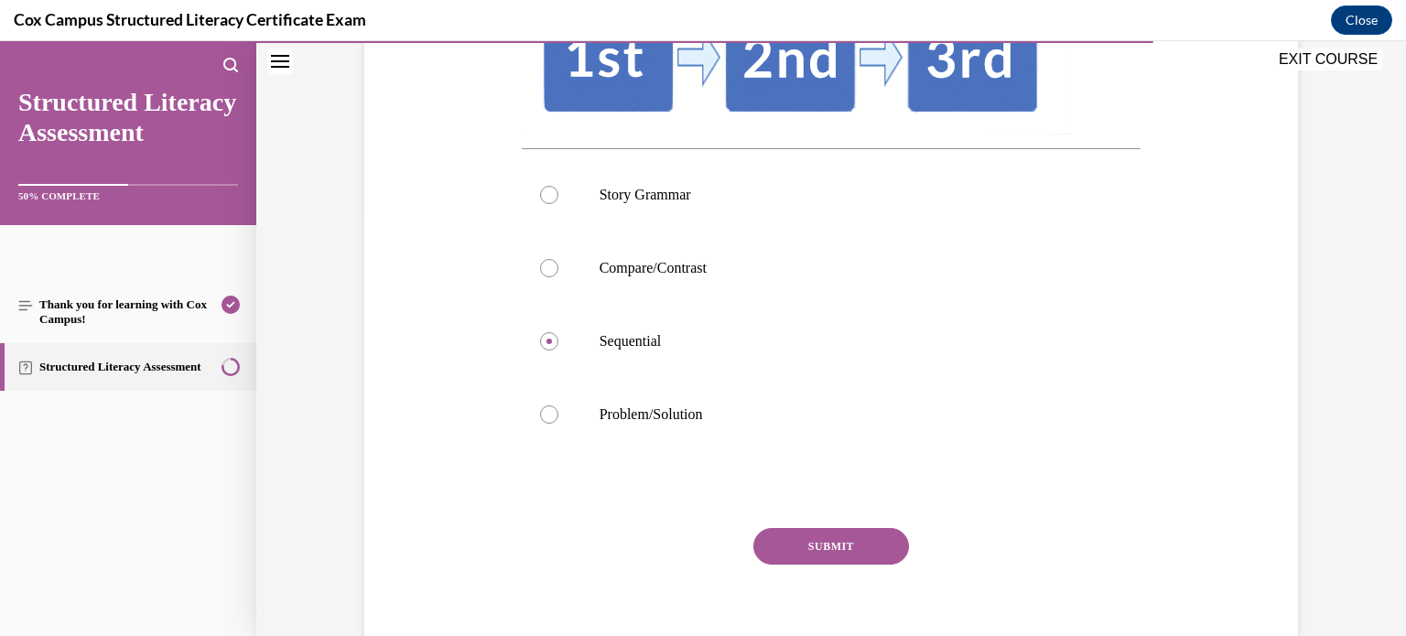
click at [845, 562] on button "SUBMIT" at bounding box center [832, 546] width 156 height 37
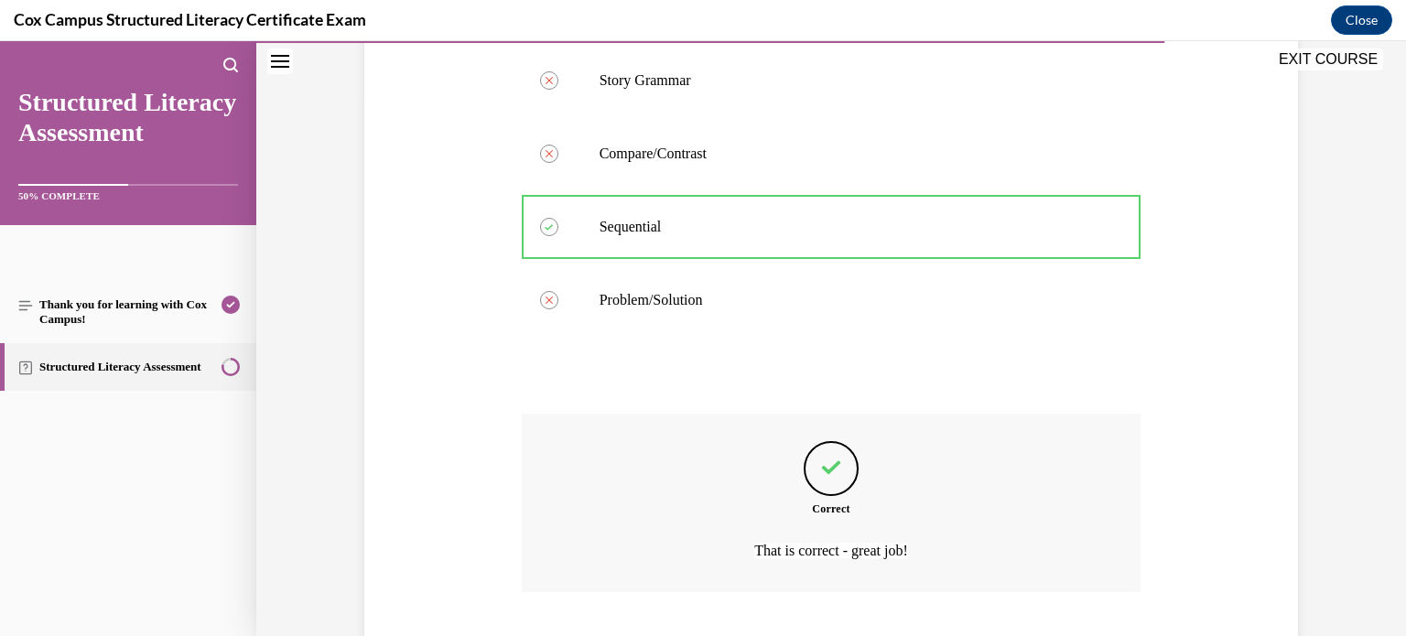
scroll to position [654, 0]
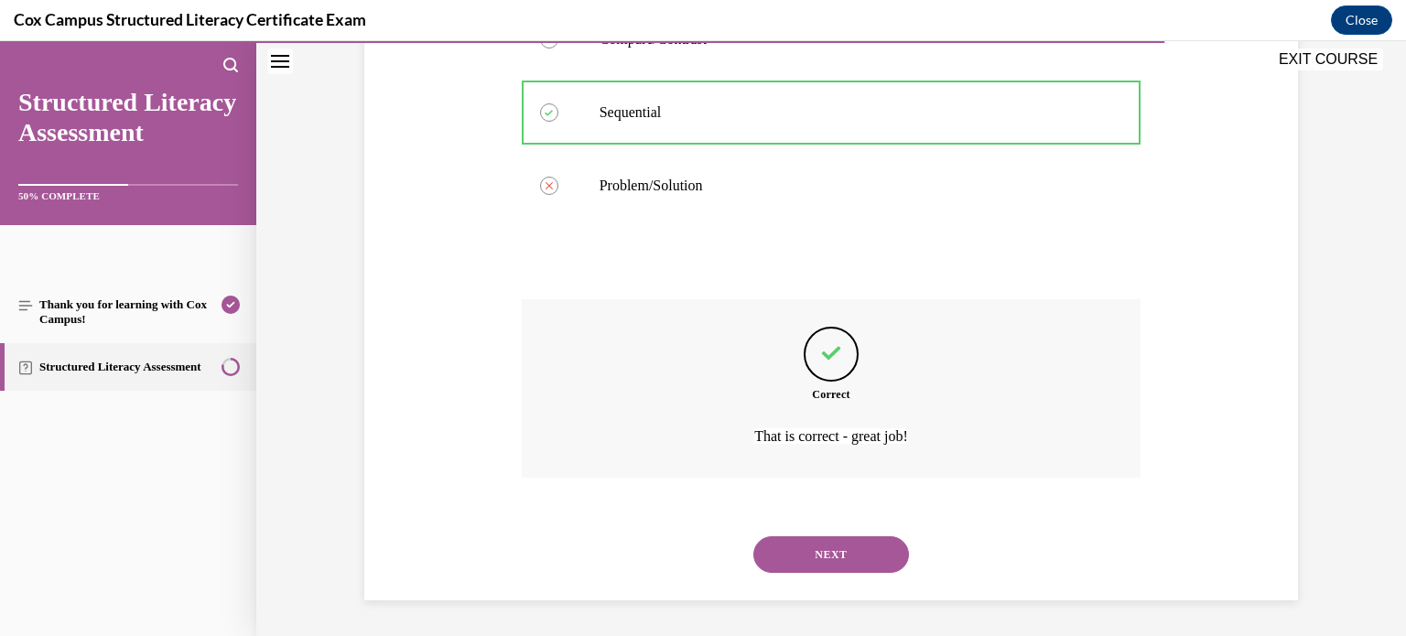
click at [799, 537] on button "NEXT" at bounding box center [832, 555] width 156 height 37
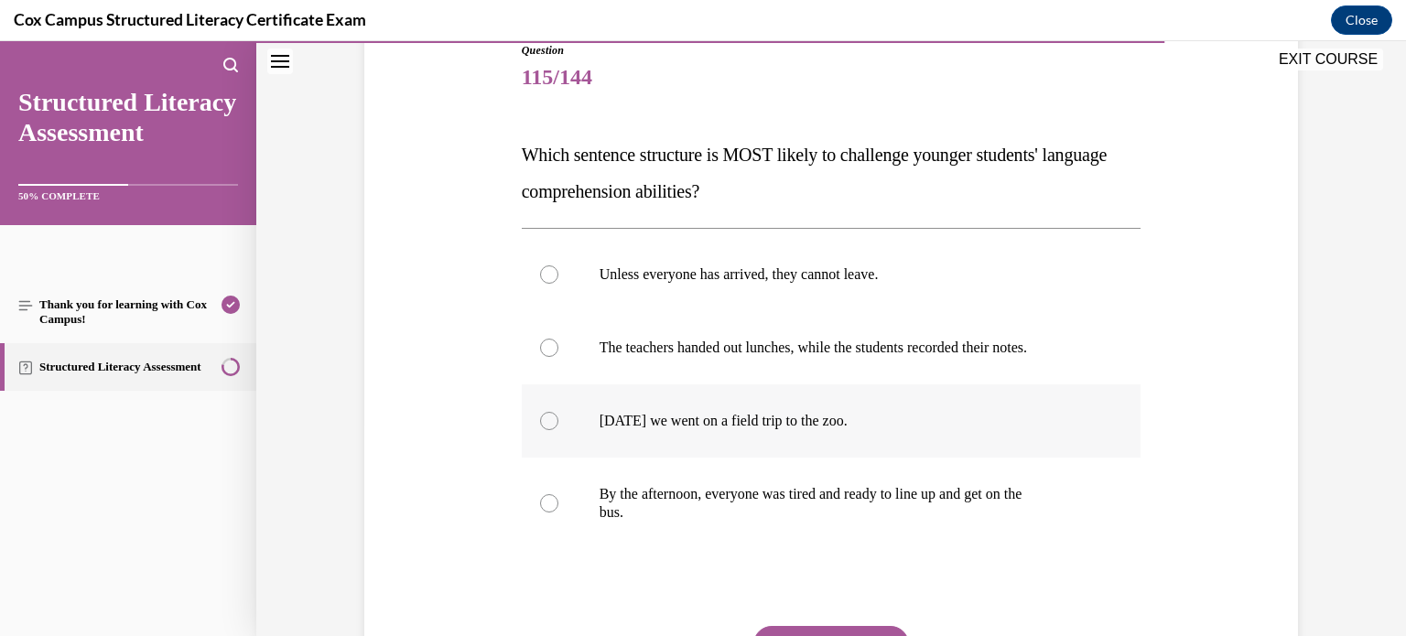
scroll to position [205, 0]
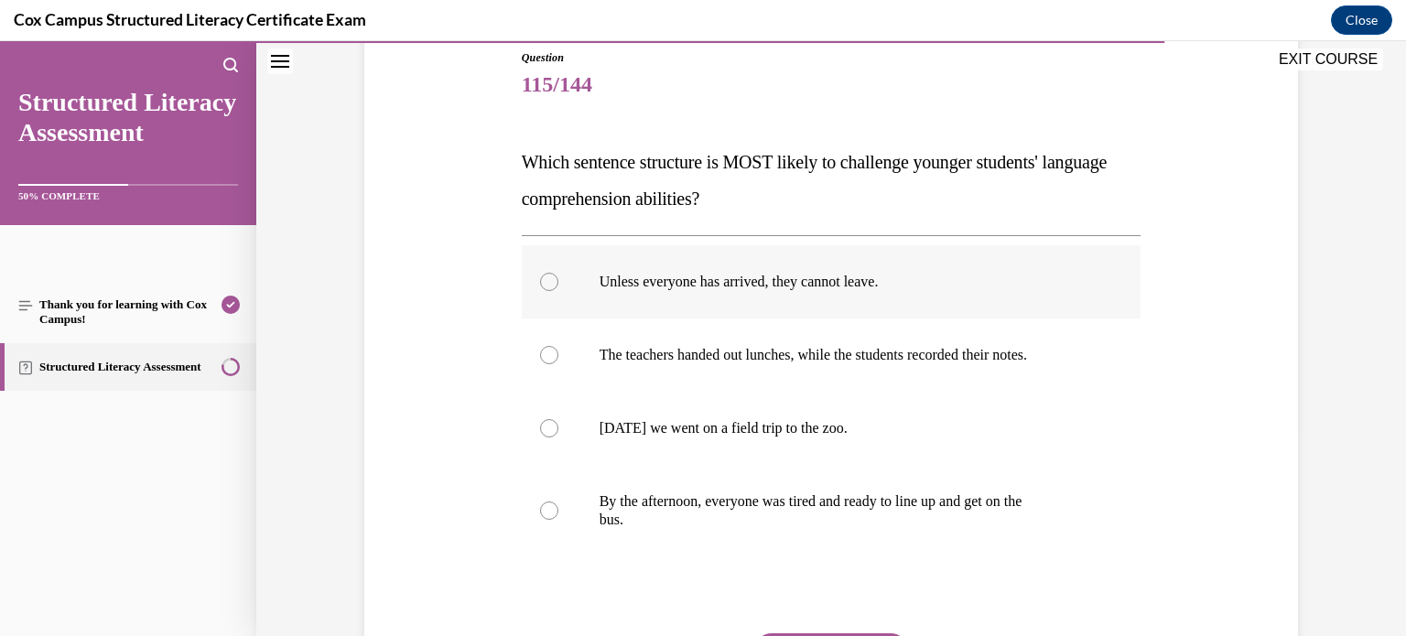
click at [969, 314] on label "Unless everyone has arrived, they cannot leave." at bounding box center [832, 281] width 620 height 73
click at [559, 291] on input "Unless everyone has arrived, they cannot leave." at bounding box center [549, 282] width 18 height 18
radio input "true"
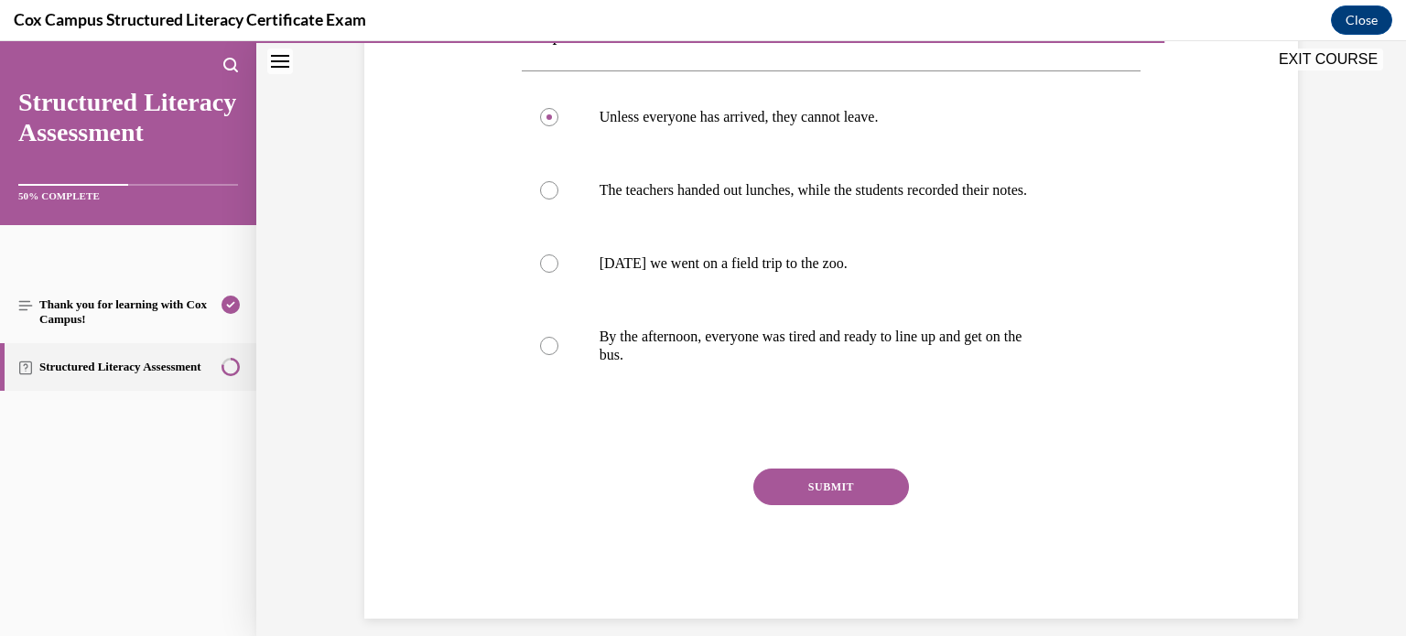
scroll to position [388, 0]
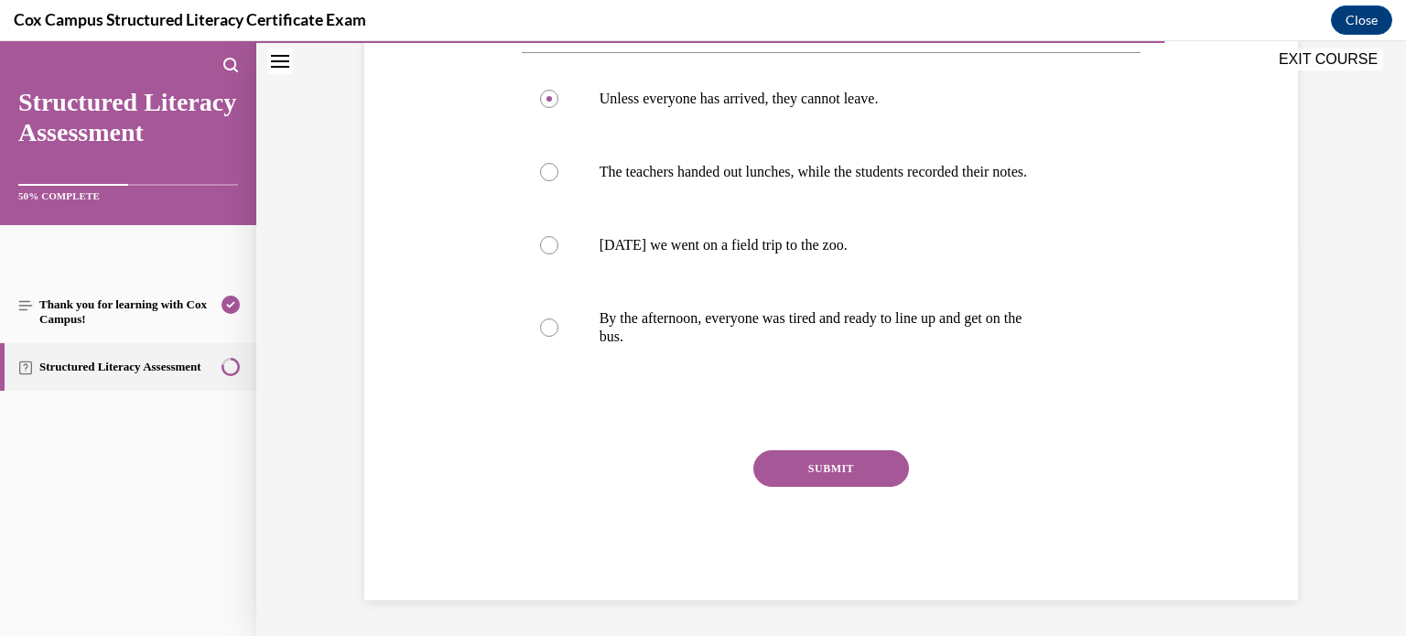
click at [863, 489] on div "SUBMIT" at bounding box center [832, 496] width 620 height 92
click at [885, 450] on button "SUBMIT" at bounding box center [832, 468] width 156 height 37
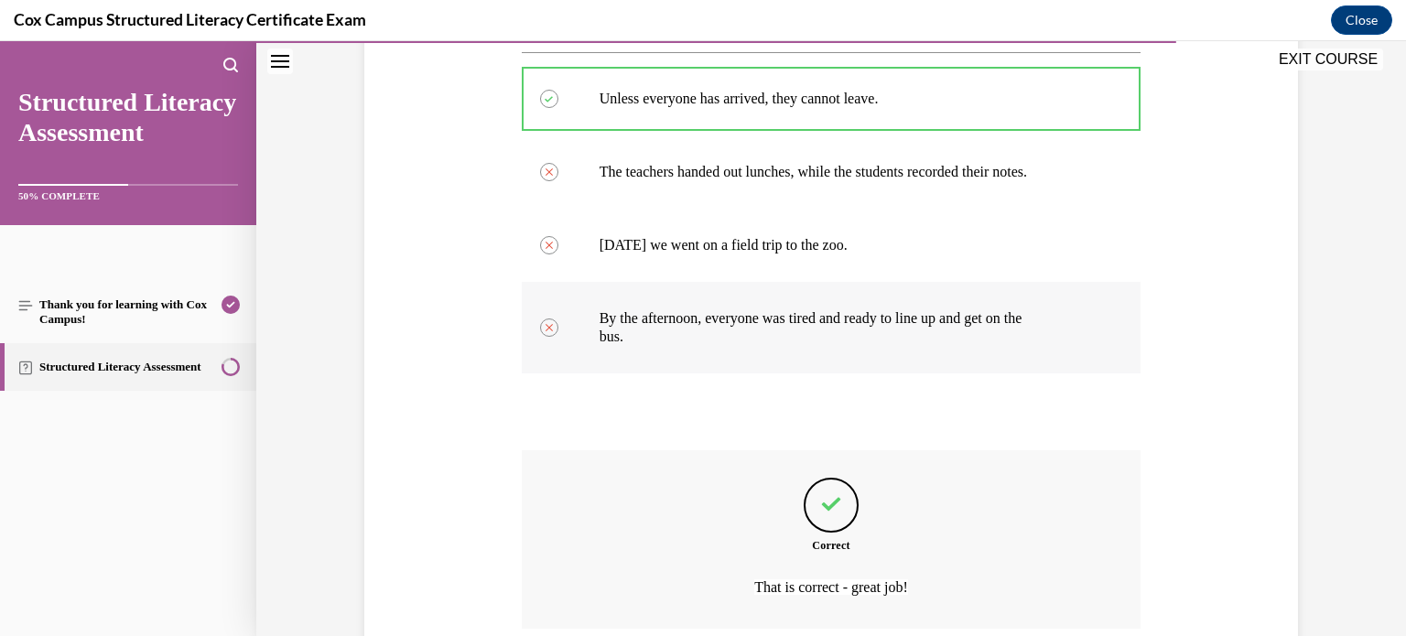
scroll to position [539, 0]
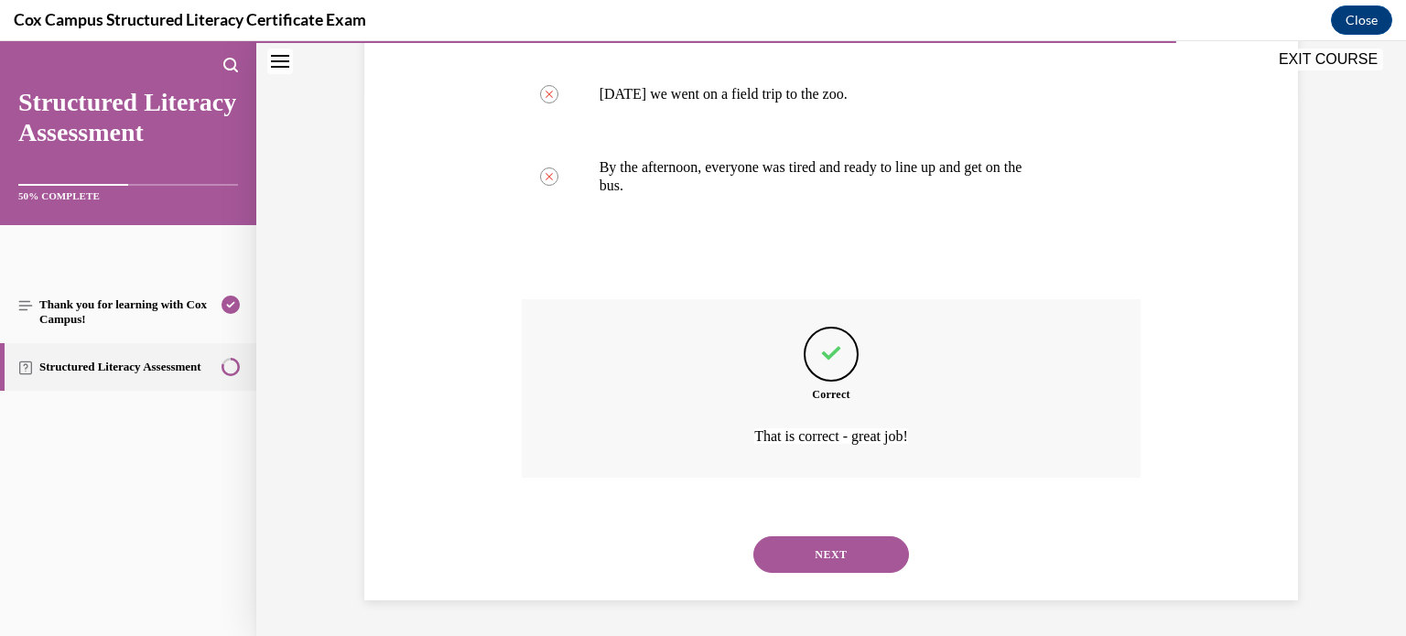
click at [813, 548] on button "NEXT" at bounding box center [832, 555] width 156 height 37
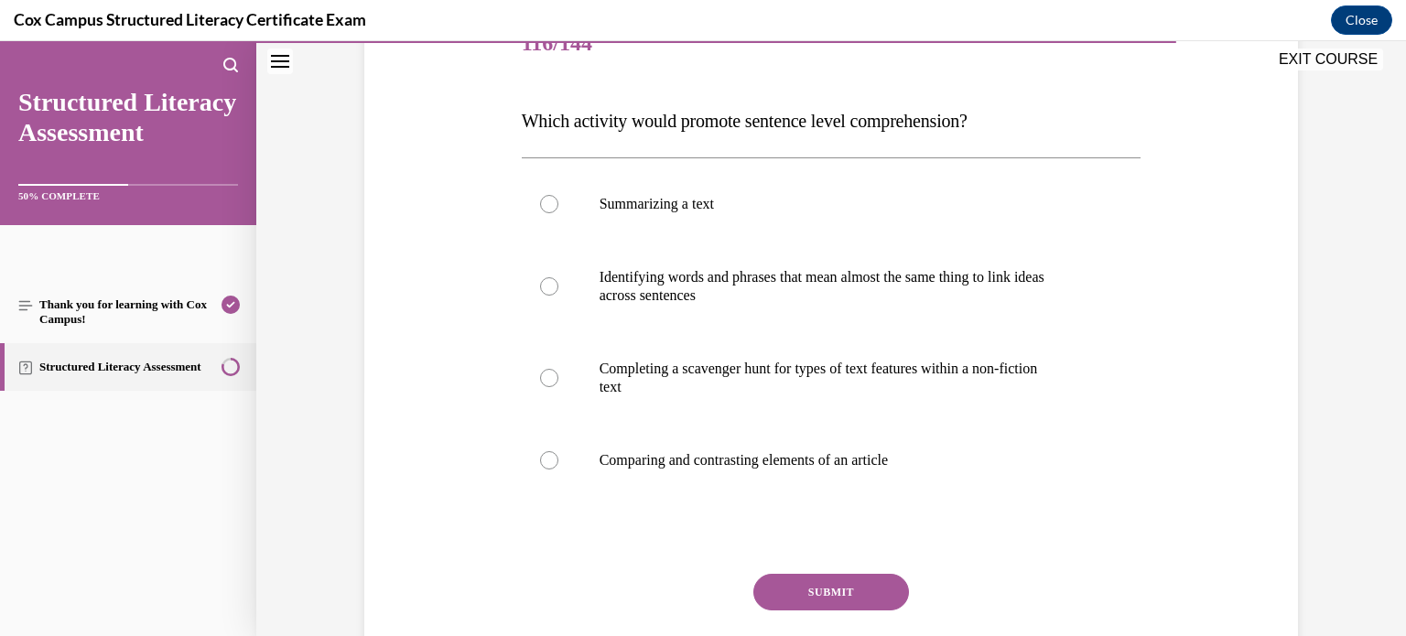
scroll to position [248, 0]
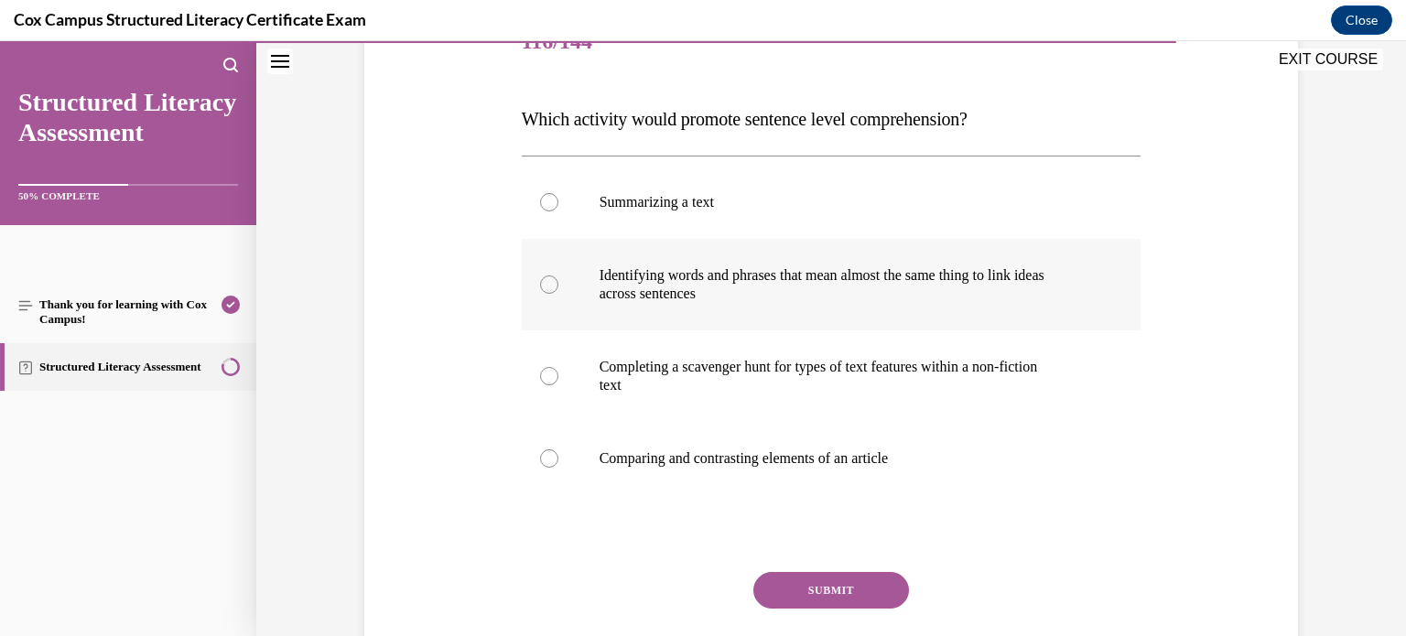
click at [977, 287] on p "across sentences" at bounding box center [848, 294] width 496 height 18
click at [559, 287] on input "Identifying words and phrases that mean almost the same thing to link ideas acr…" at bounding box center [549, 285] width 18 height 18
radio input "true"
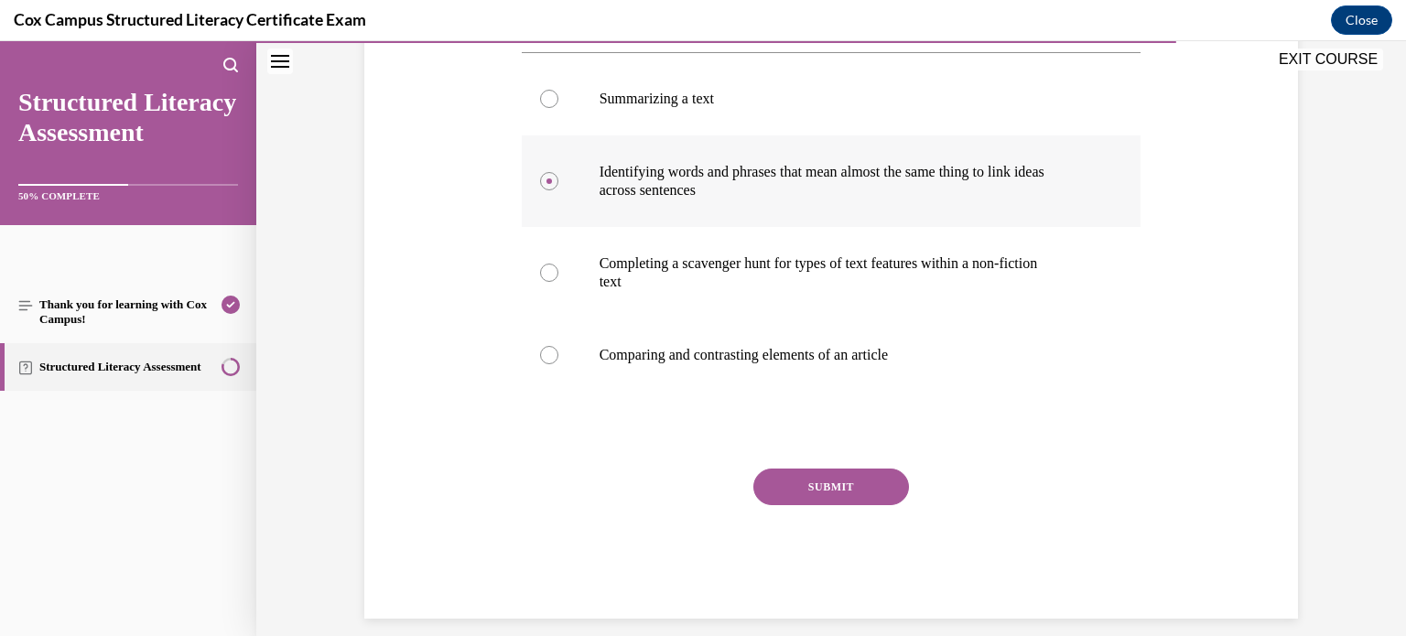
scroll to position [370, 0]
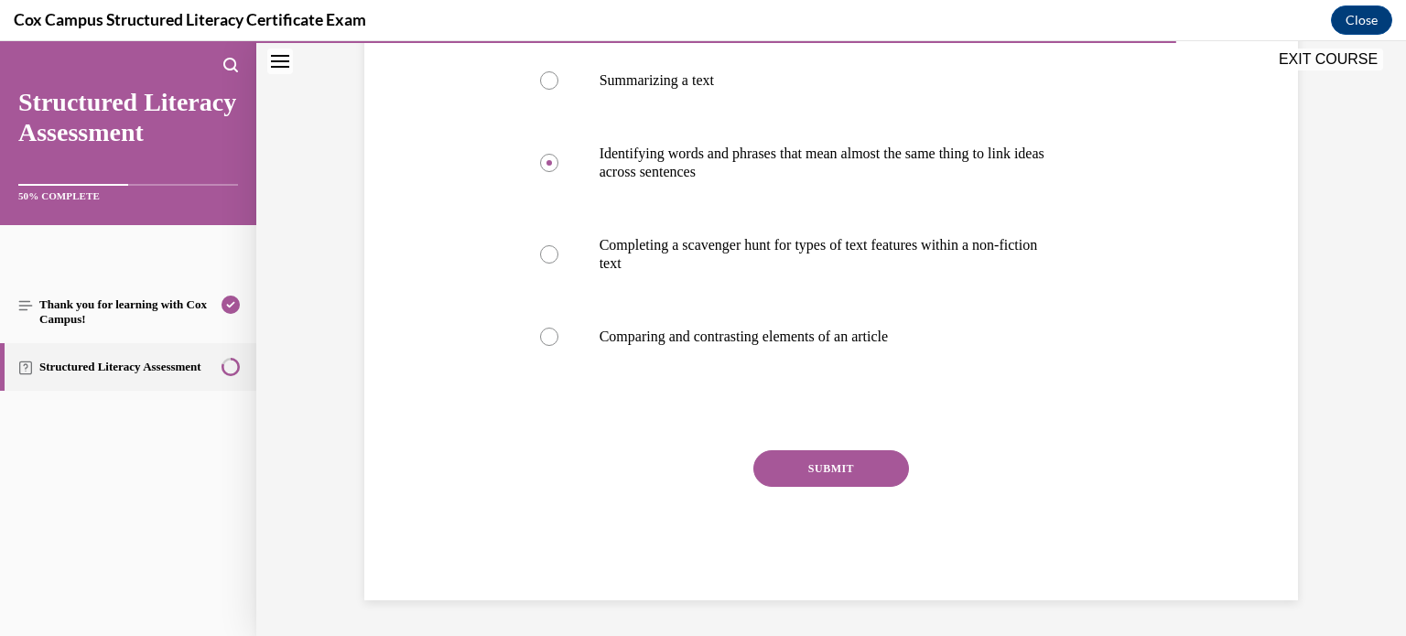
click at [808, 455] on button "SUBMIT" at bounding box center [832, 468] width 156 height 37
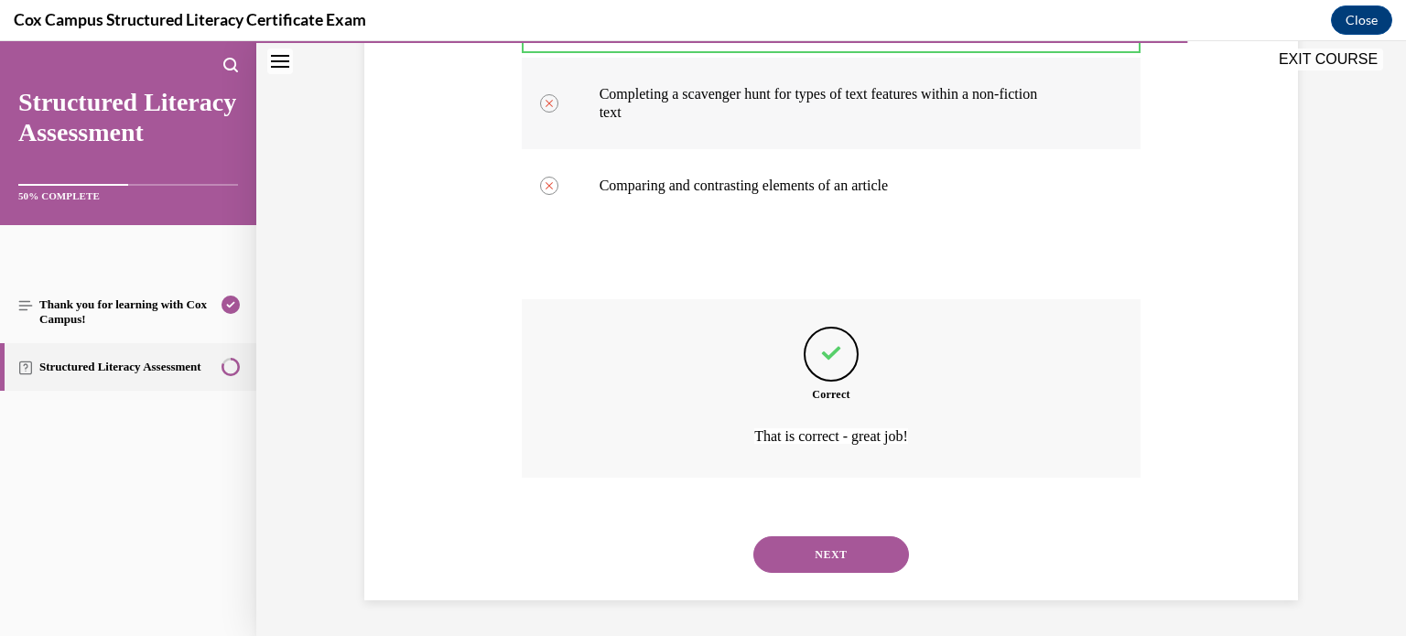
scroll to position [516, 0]
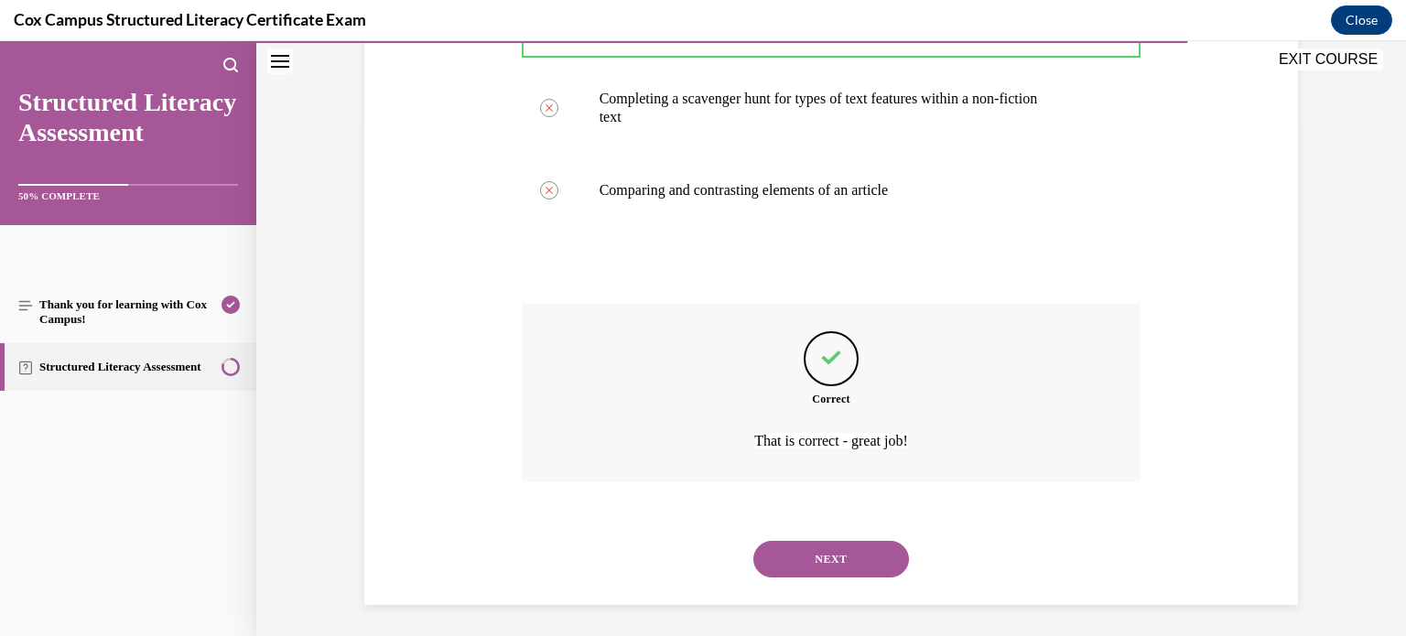
click at [876, 549] on button "NEXT" at bounding box center [832, 559] width 156 height 37
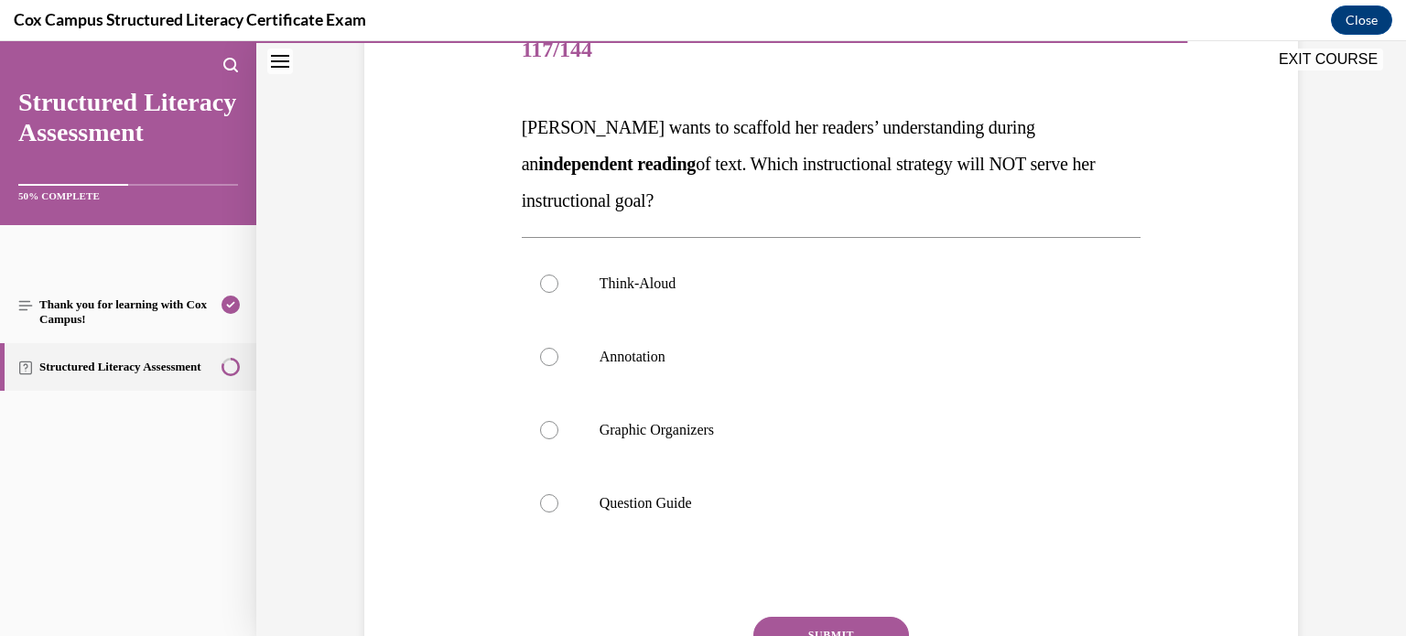
scroll to position [234, 0]
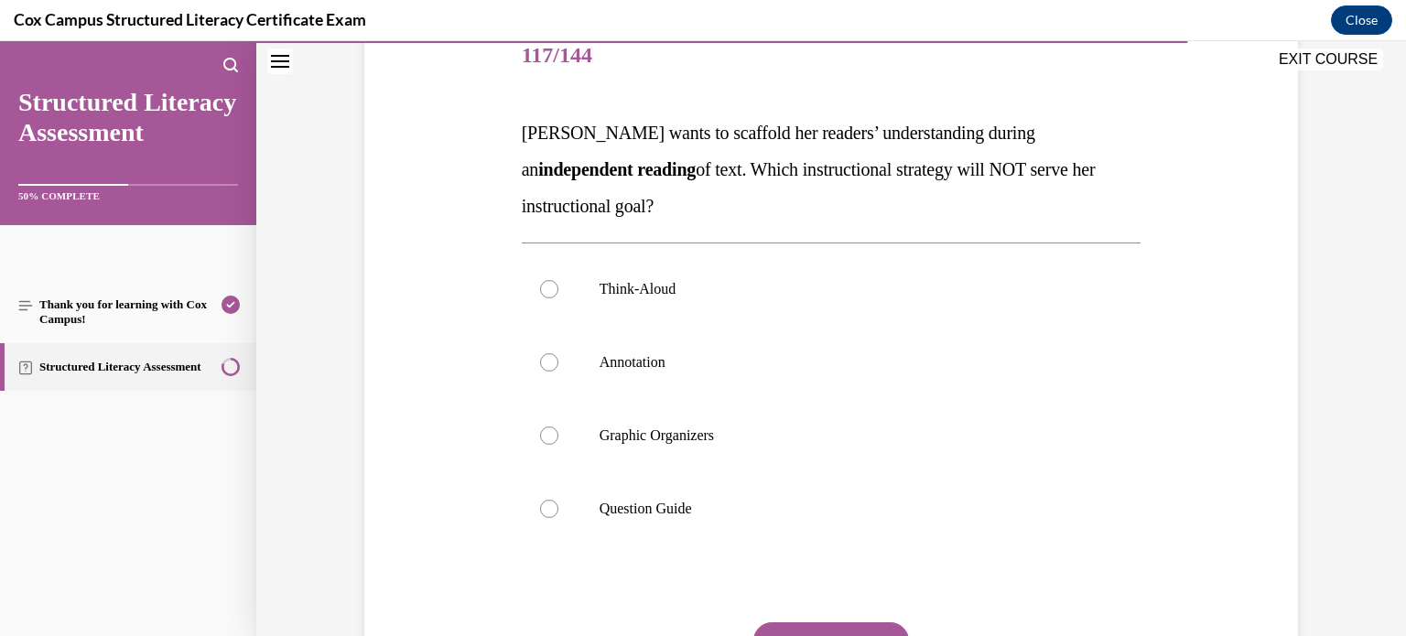
click at [958, 314] on label "Think-Aloud" at bounding box center [832, 289] width 620 height 73
click at [559, 298] on input "Think-Aloud" at bounding box center [549, 289] width 18 height 18
radio input "true"
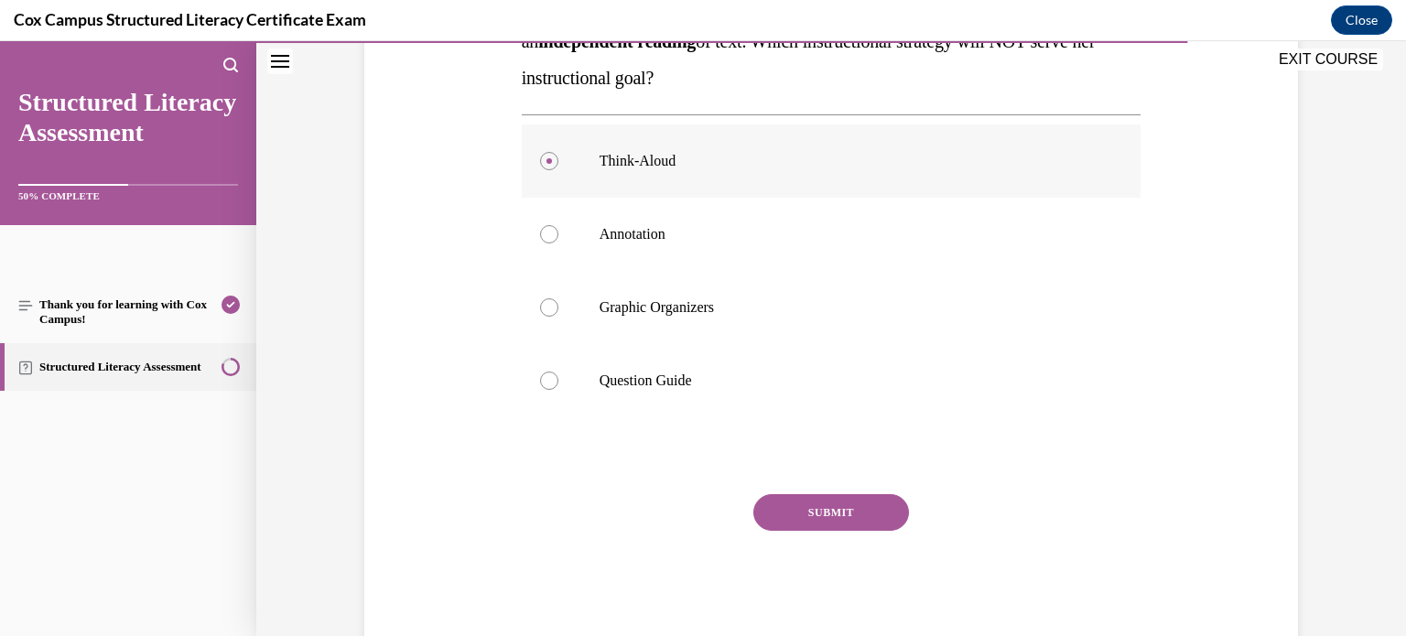
scroll to position [358, 0]
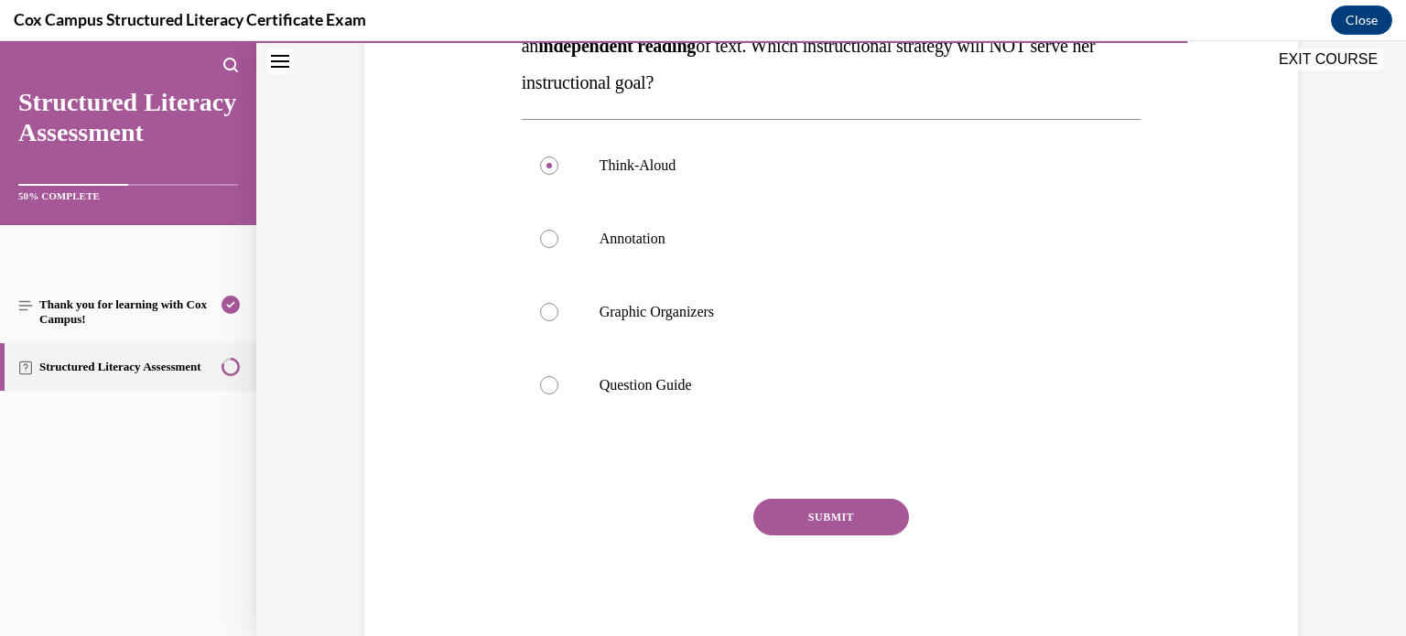
click at [834, 513] on button "SUBMIT" at bounding box center [832, 517] width 156 height 37
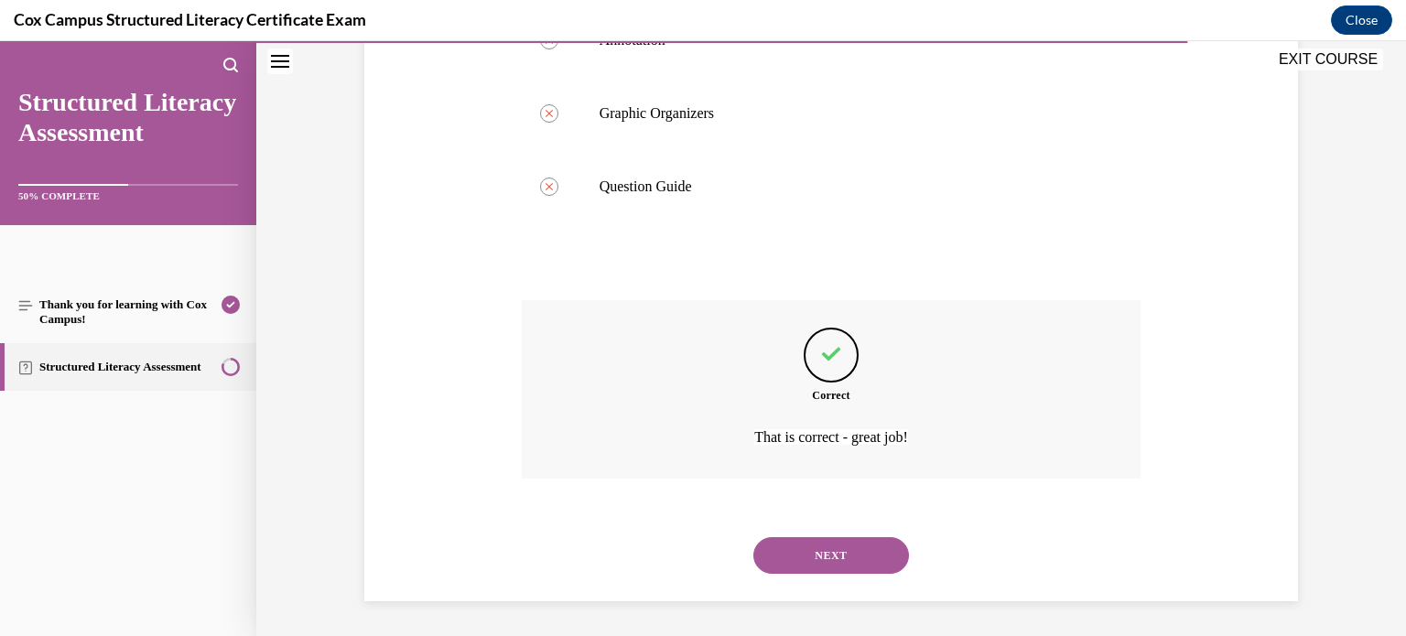
scroll to position [558, 0]
click at [789, 548] on button "NEXT" at bounding box center [832, 555] width 156 height 37
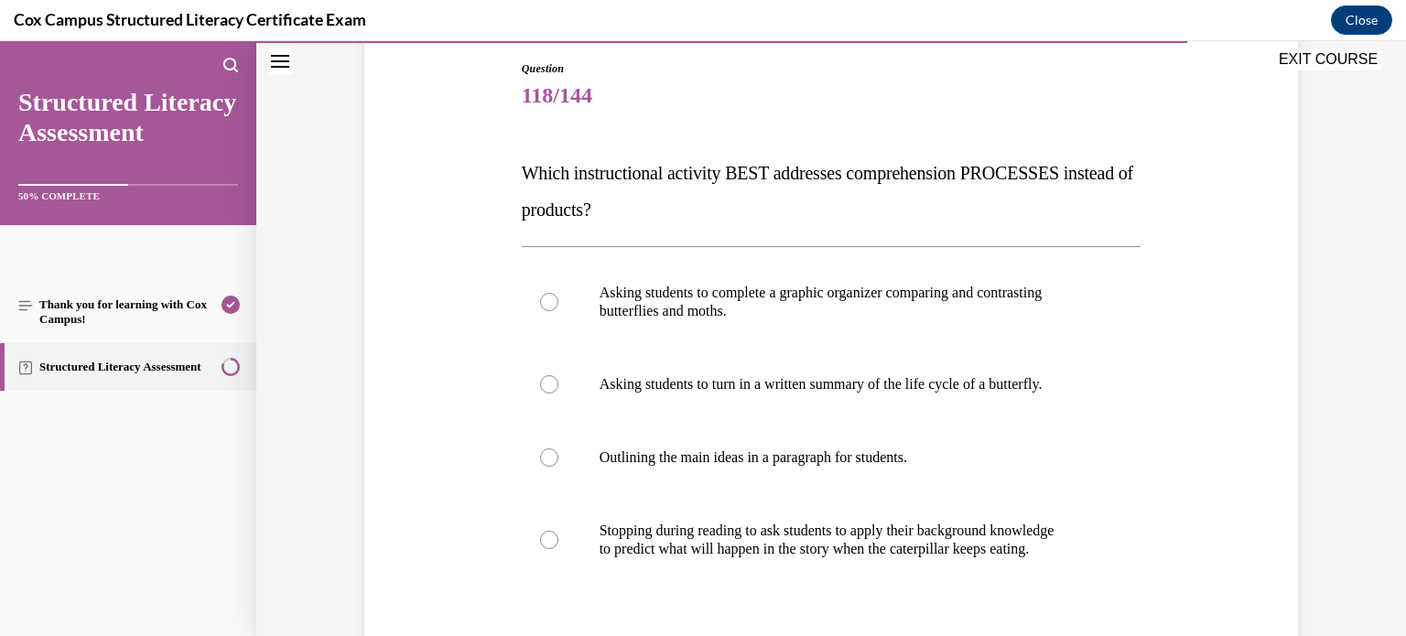
scroll to position [250, 0]
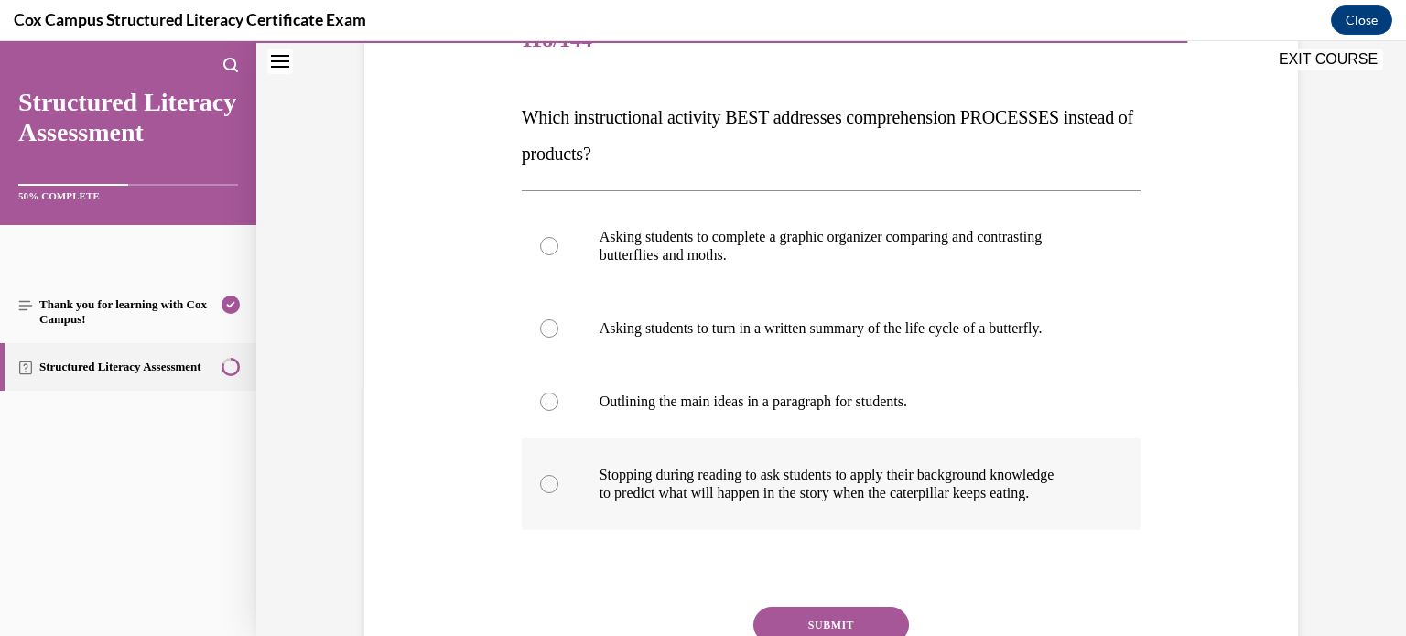
click at [933, 503] on label "Stopping during reading to ask students to apply their background knowledge to …" at bounding box center [832, 485] width 620 height 92
click at [559, 494] on input "Stopping during reading to ask students to apply their background knowledge to …" at bounding box center [549, 484] width 18 height 18
radio input "true"
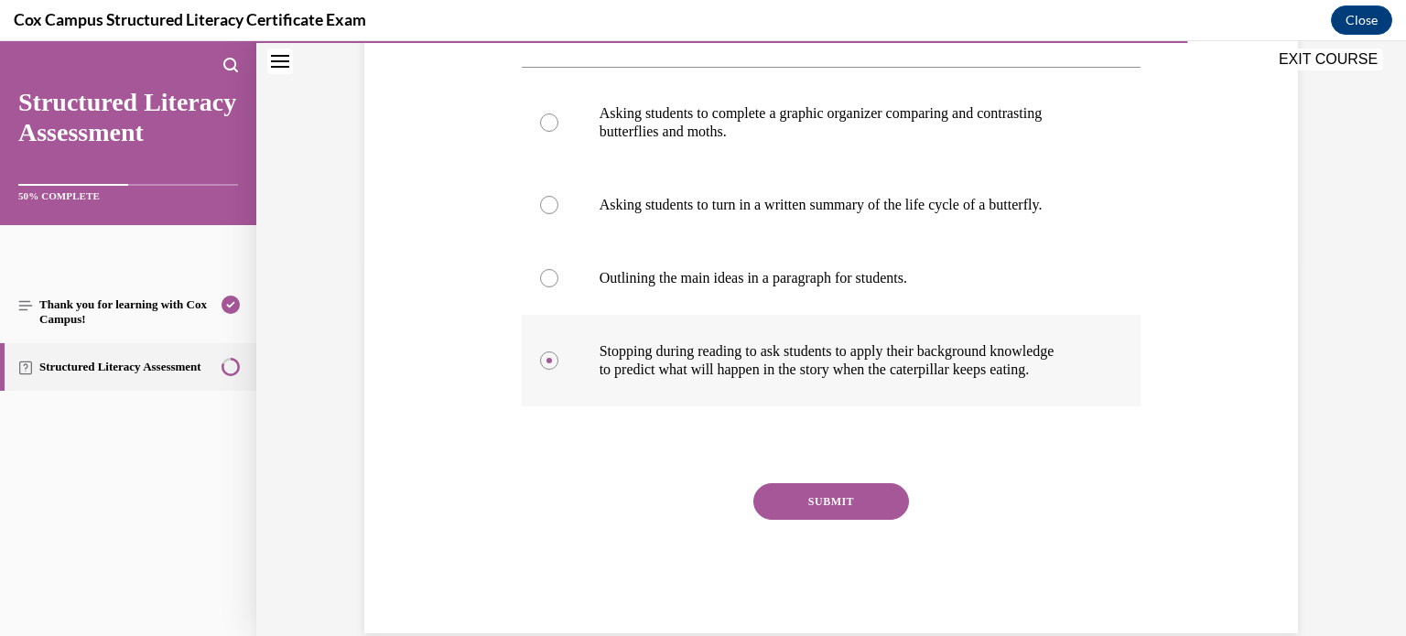
scroll to position [386, 0]
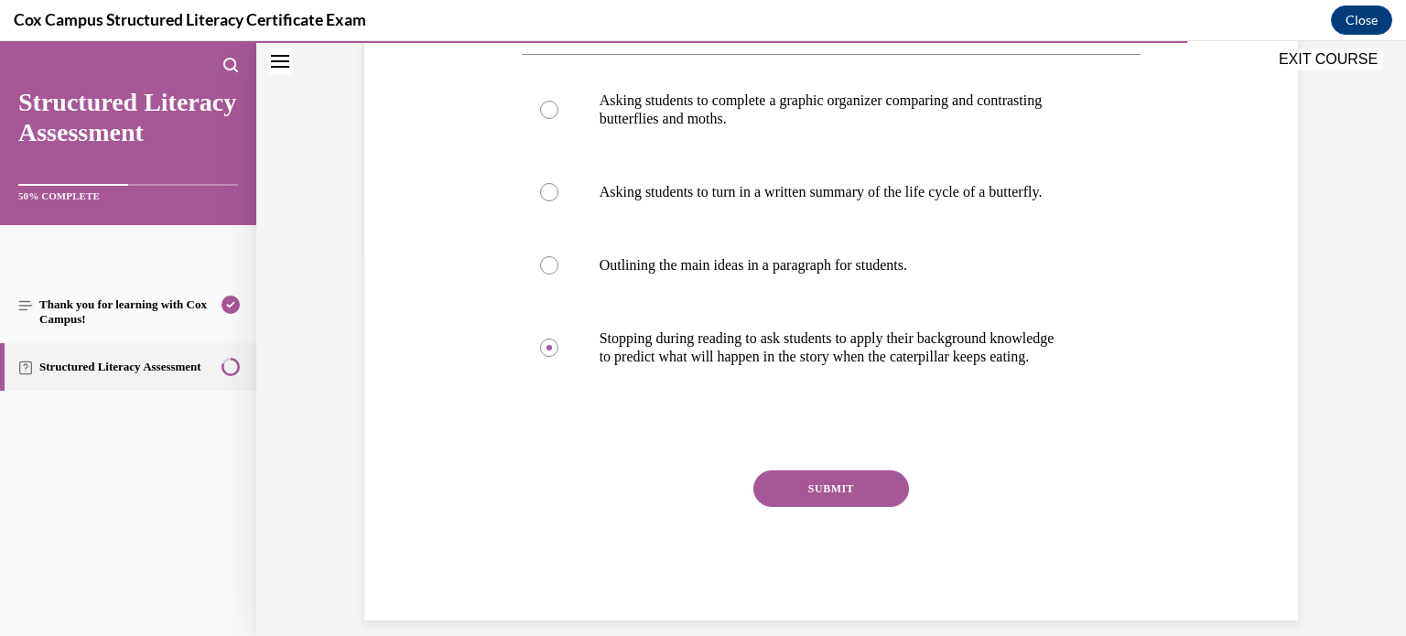
click at [879, 500] on button "SUBMIT" at bounding box center [832, 489] width 156 height 37
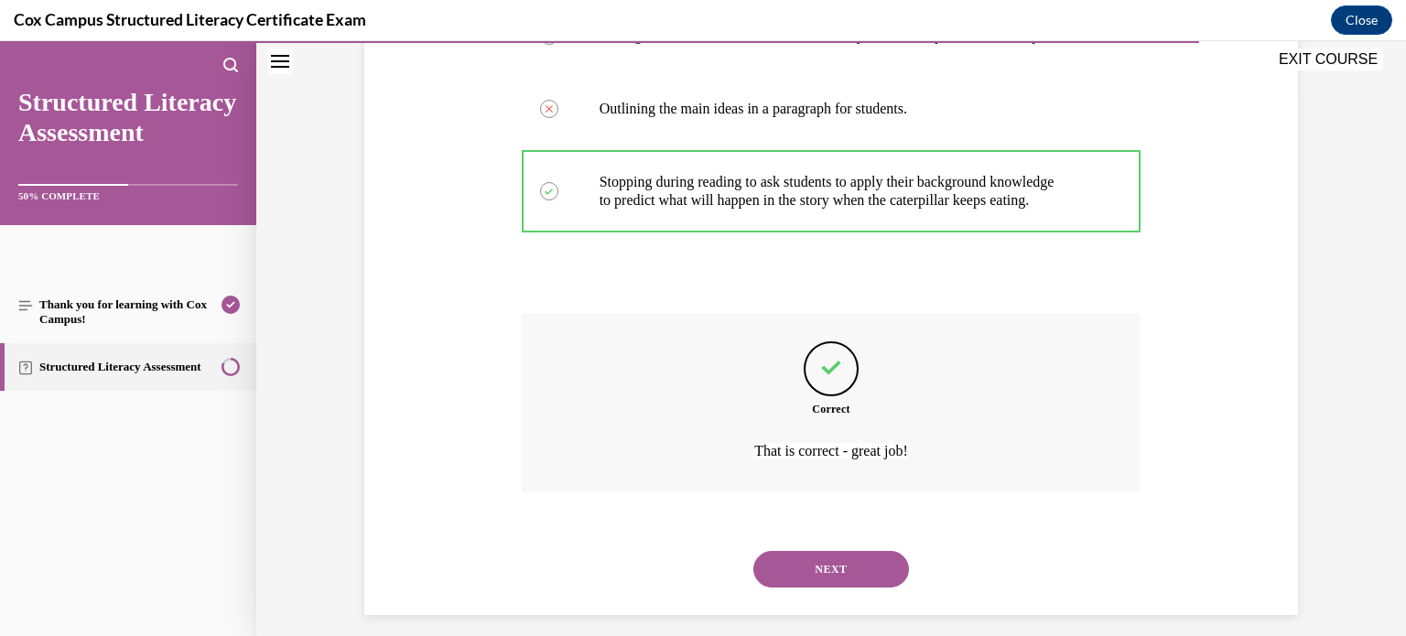
scroll to position [542, 0]
click at [856, 571] on button "NEXT" at bounding box center [832, 570] width 156 height 37
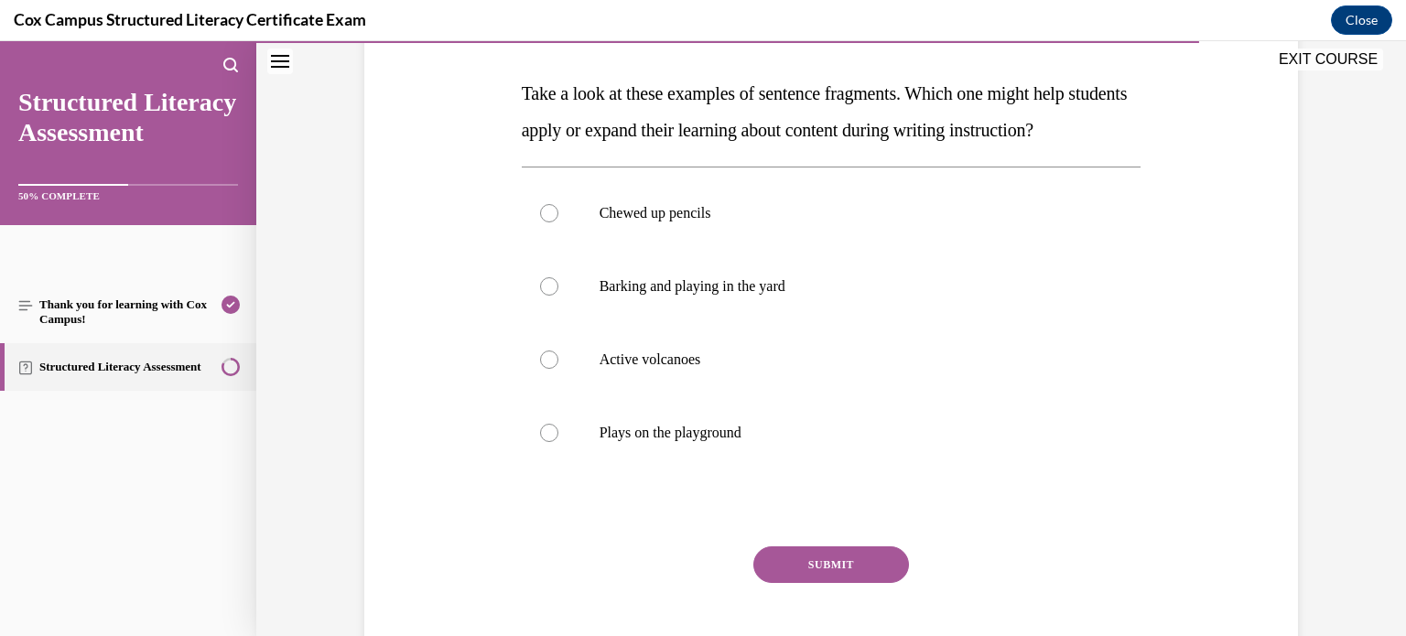
scroll to position [271, 0]
click at [778, 378] on label "Active volcanoes" at bounding box center [832, 362] width 620 height 73
click at [559, 372] on input "Active volcanoes" at bounding box center [549, 362] width 18 height 18
radio input "true"
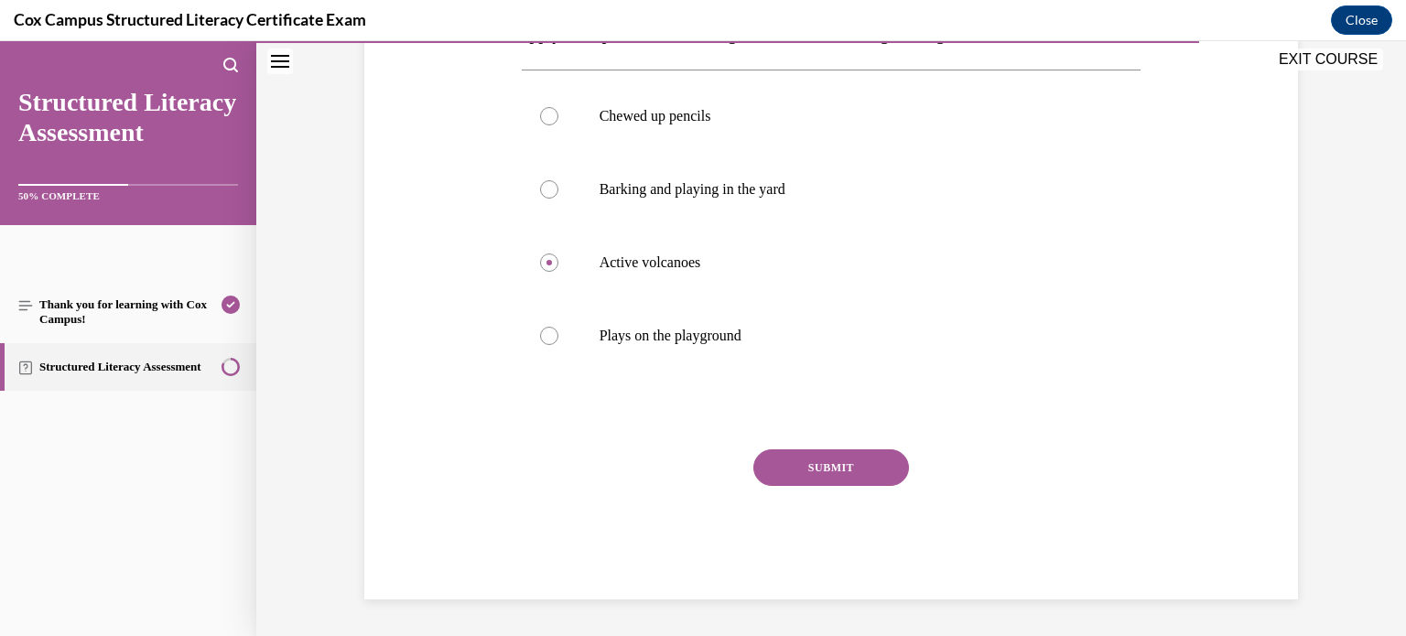
click at [850, 469] on button "SUBMIT" at bounding box center [832, 468] width 156 height 37
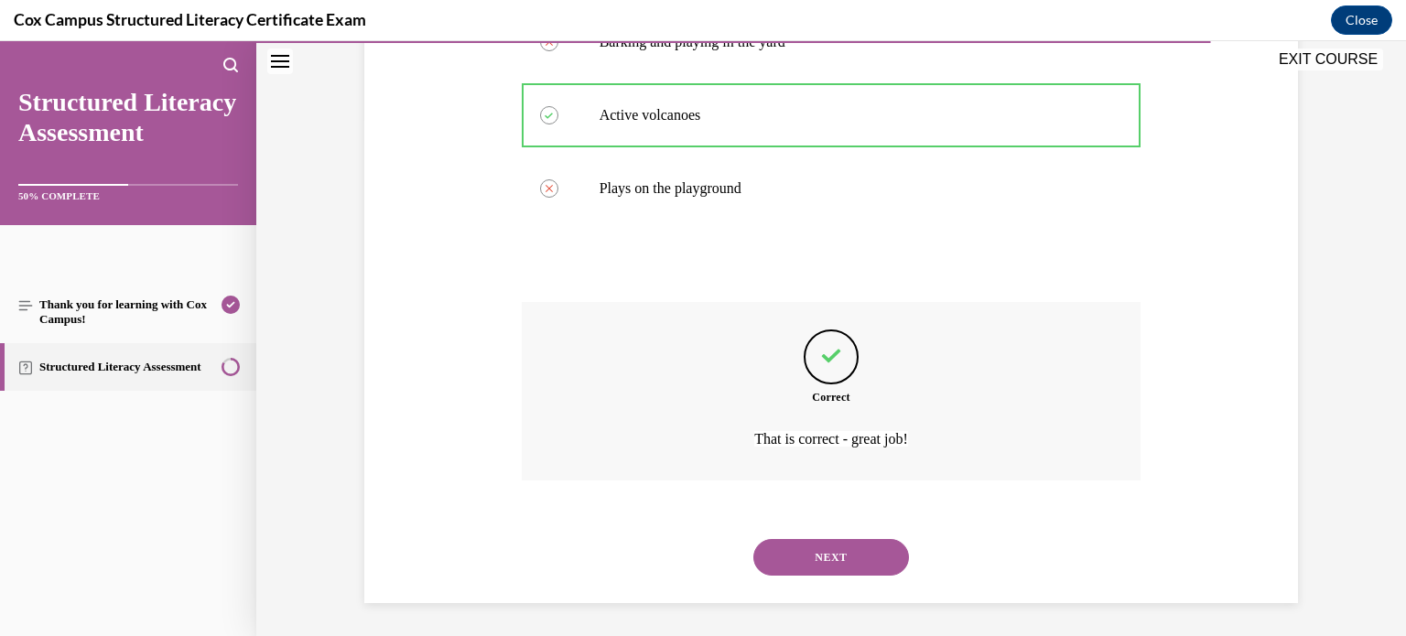
scroll to position [554, 0]
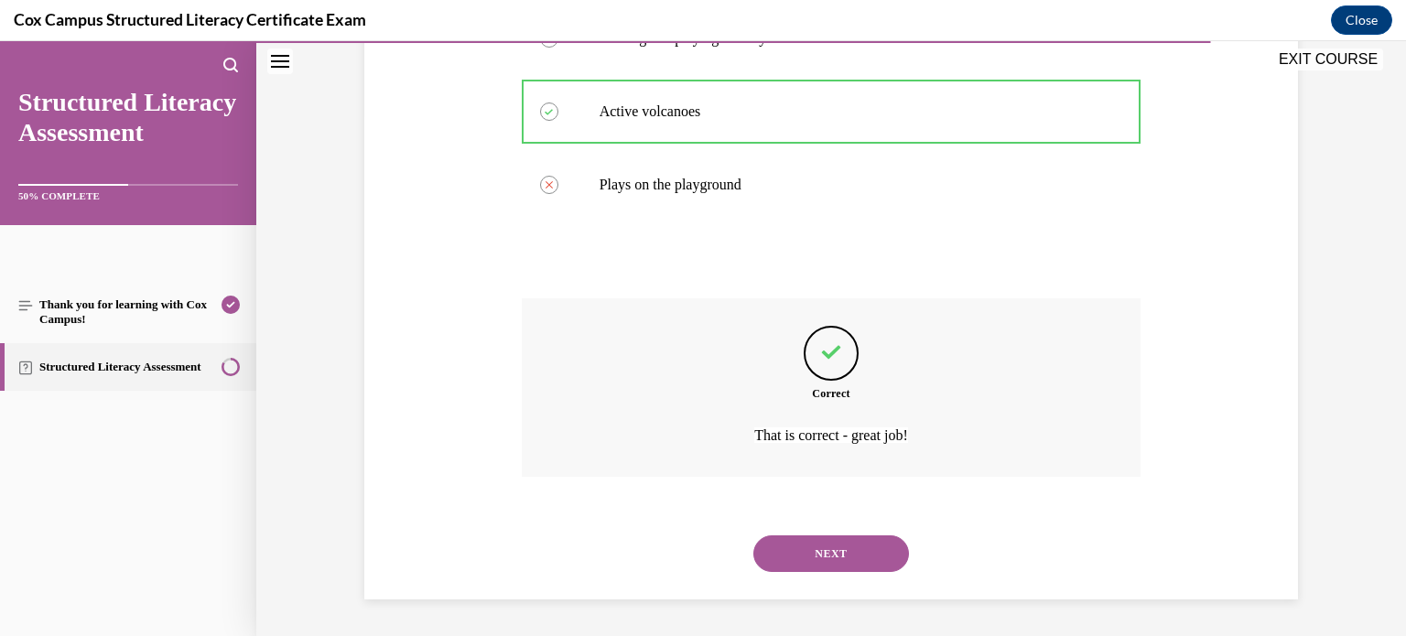
click at [814, 560] on button "NEXT" at bounding box center [832, 554] width 156 height 37
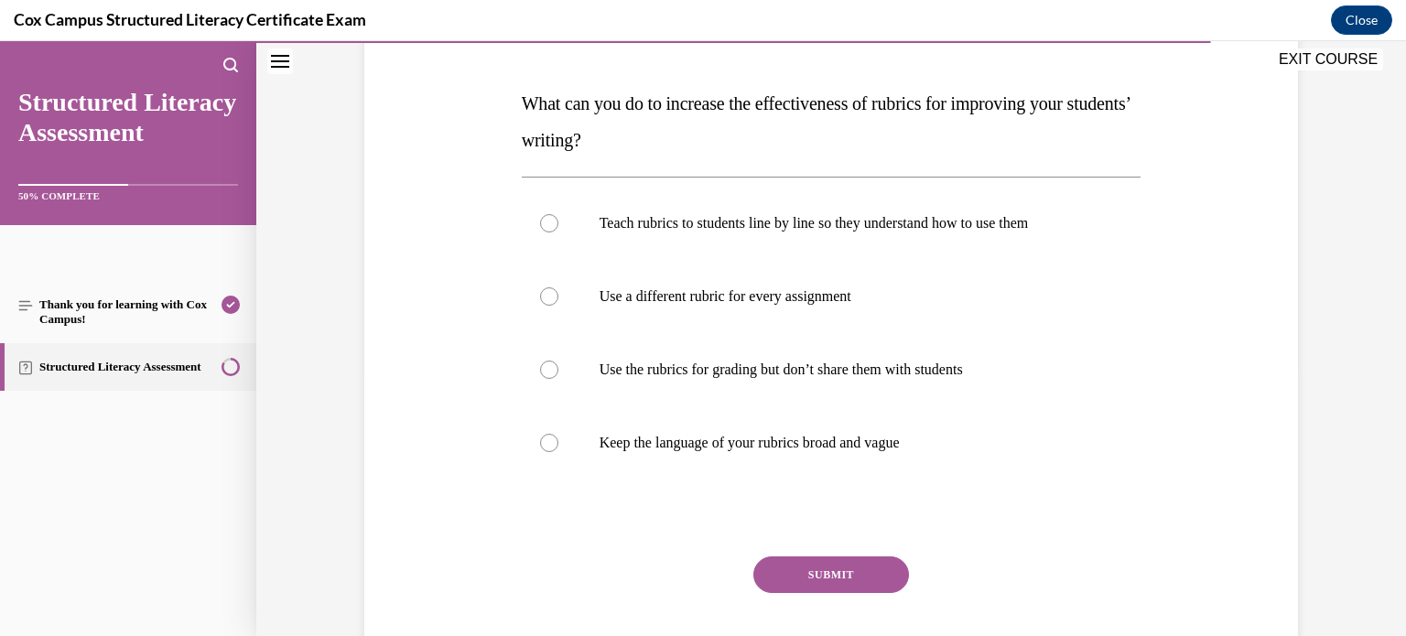
scroll to position [262, 0]
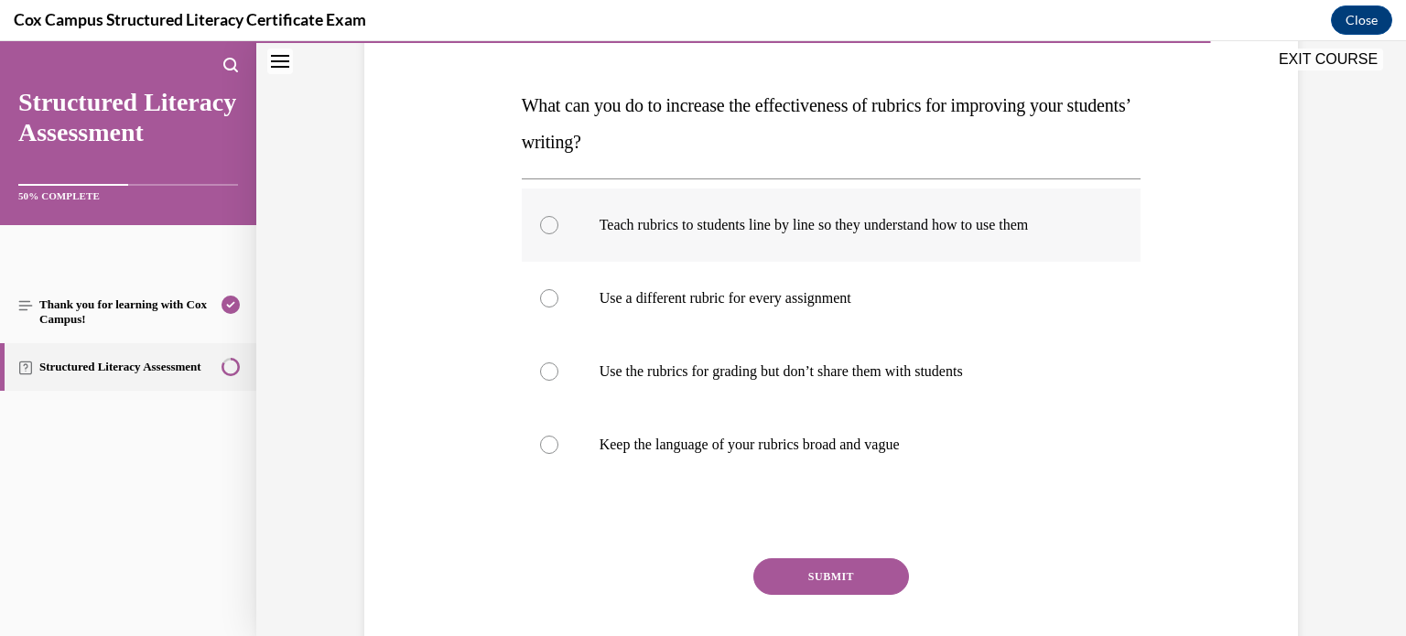
click at [886, 236] on label "Teach rubrics to students line by line so they understand how to use them" at bounding box center [832, 225] width 620 height 73
click at [559, 234] on input "Teach rubrics to students line by line so they understand how to use them" at bounding box center [549, 225] width 18 height 18
radio input "true"
click at [819, 579] on button "SUBMIT" at bounding box center [832, 577] width 156 height 37
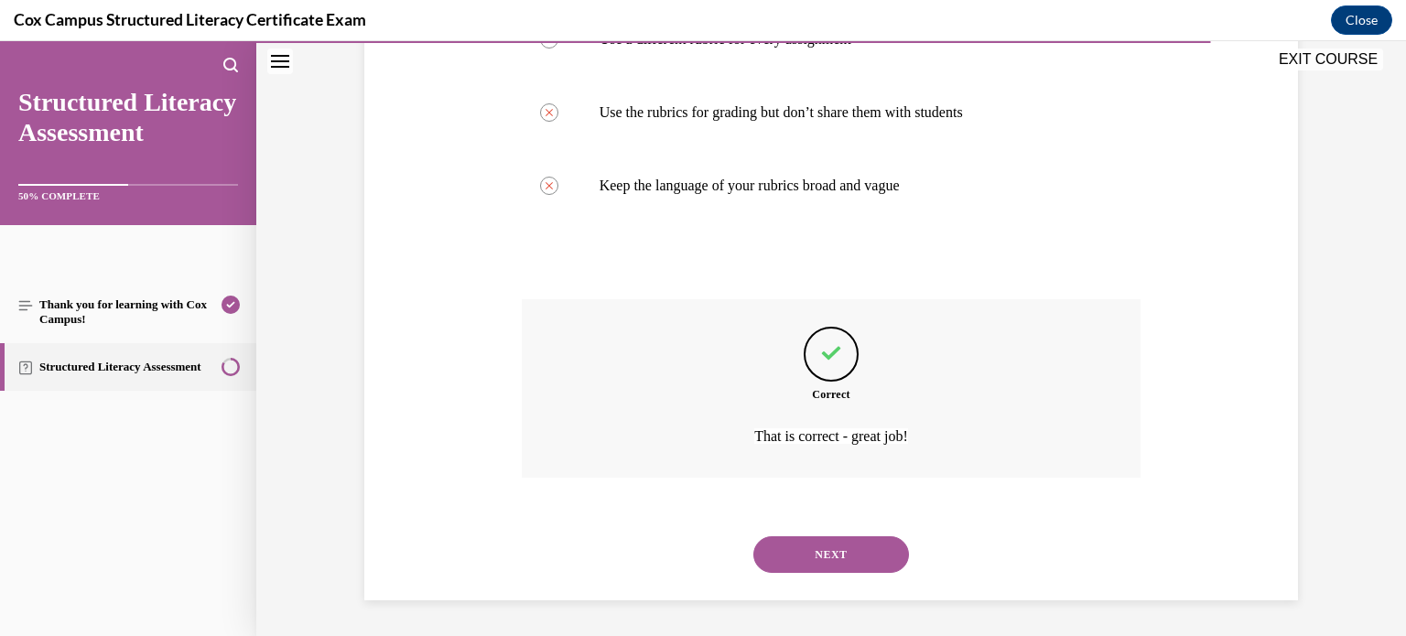
scroll to position [520, 0]
click at [793, 554] on button "NEXT" at bounding box center [832, 555] width 156 height 37
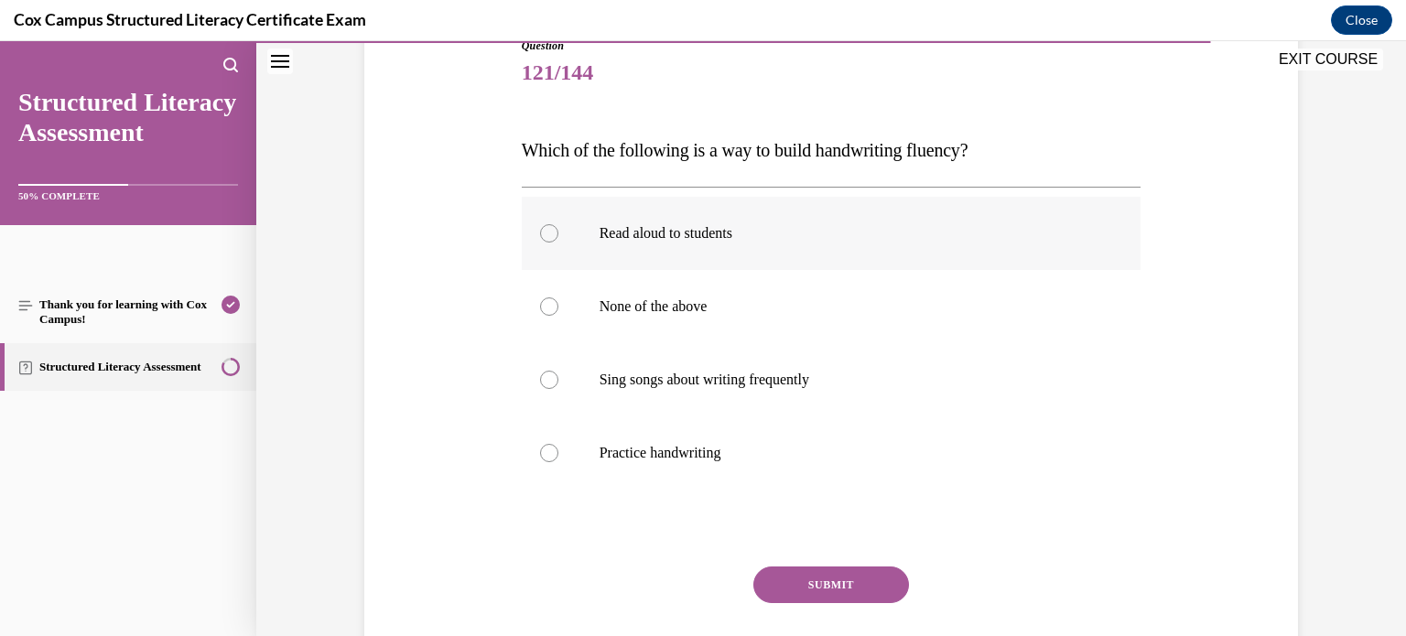
scroll to position [216, 0]
click at [845, 433] on label "Practice handwriting" at bounding box center [832, 454] width 620 height 73
click at [559, 445] on input "Practice handwriting" at bounding box center [549, 454] width 18 height 18
radio input "true"
click at [785, 323] on label "None of the above" at bounding box center [832, 307] width 620 height 73
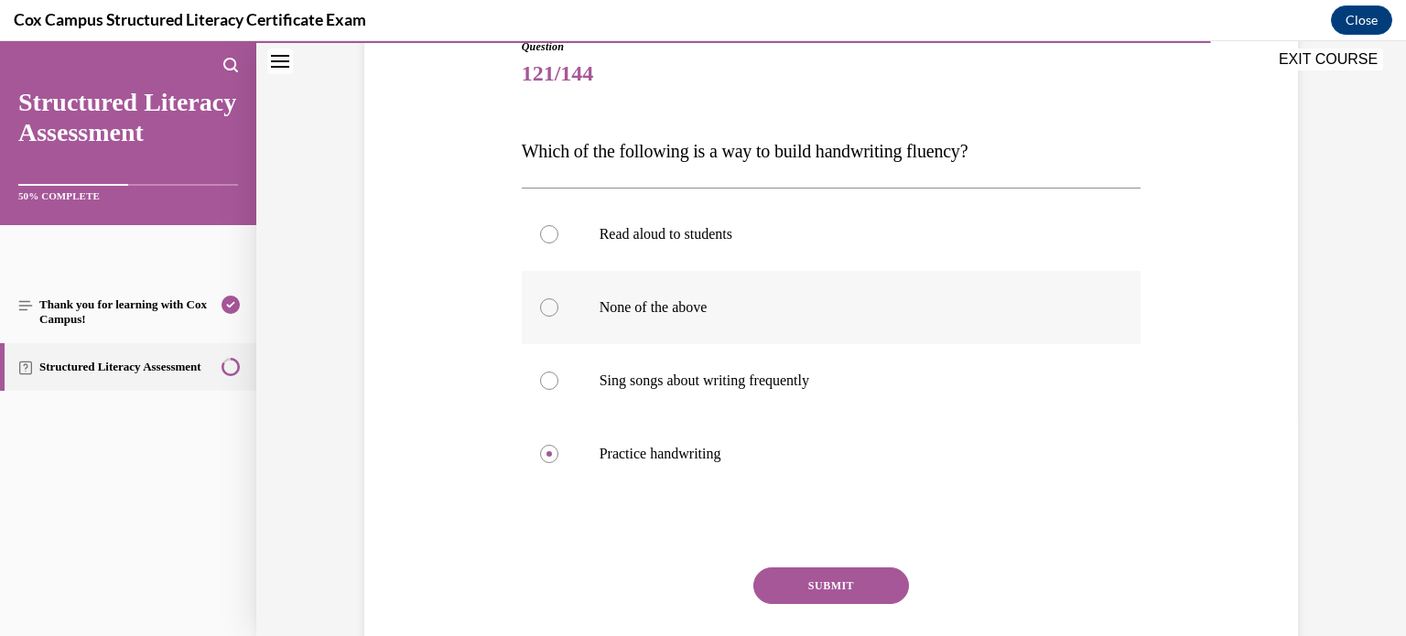
click at [559, 317] on input "None of the above" at bounding box center [549, 307] width 18 height 18
radio input "true"
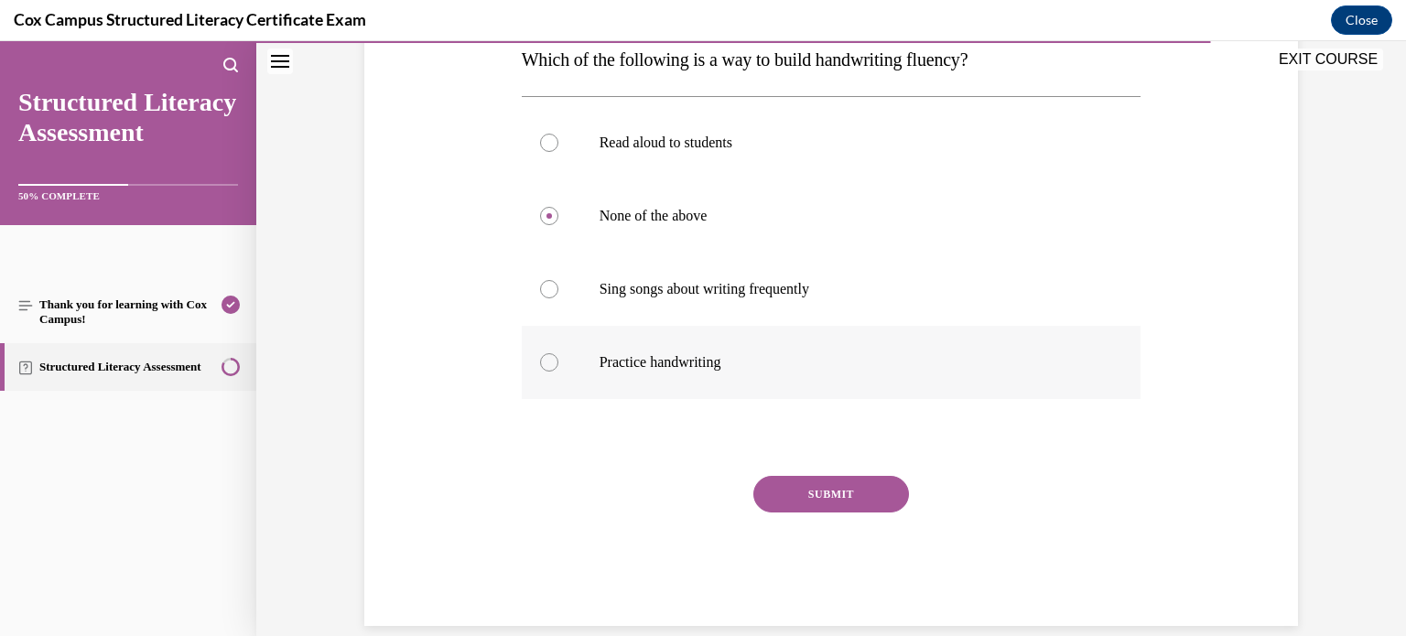
scroll to position [309, 0]
click at [888, 504] on button "SUBMIT" at bounding box center [832, 493] width 156 height 37
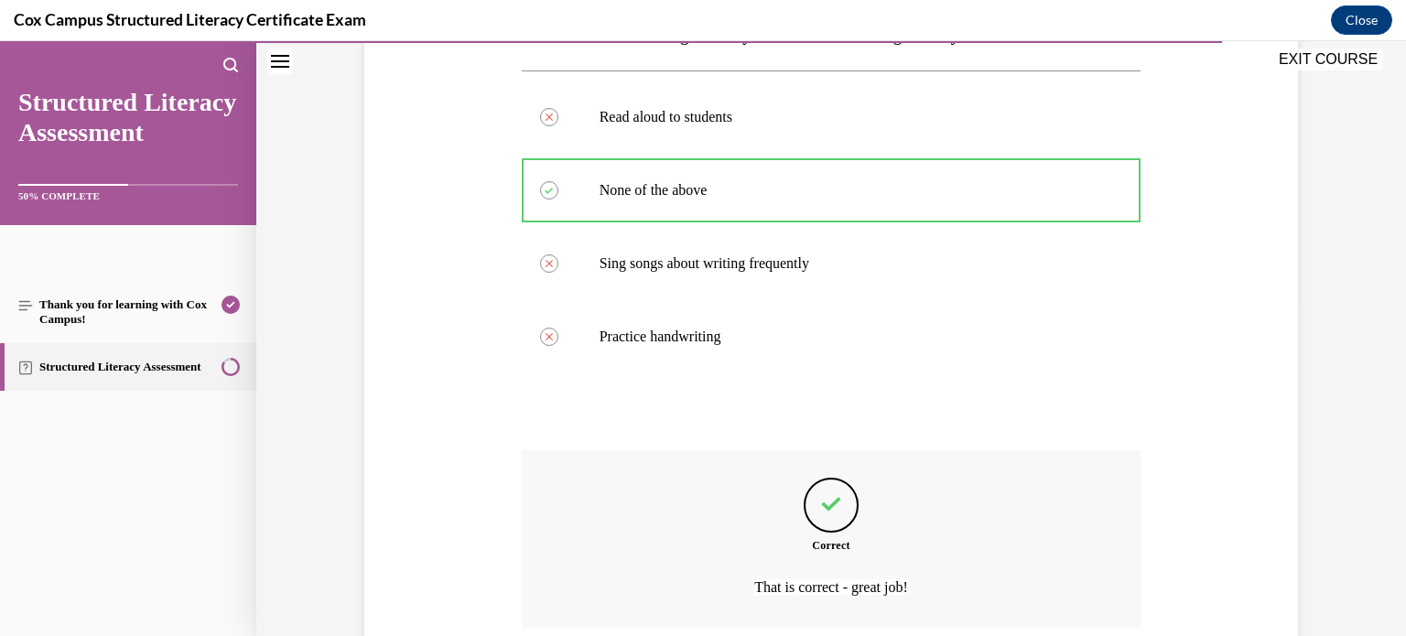
scroll to position [484, 0]
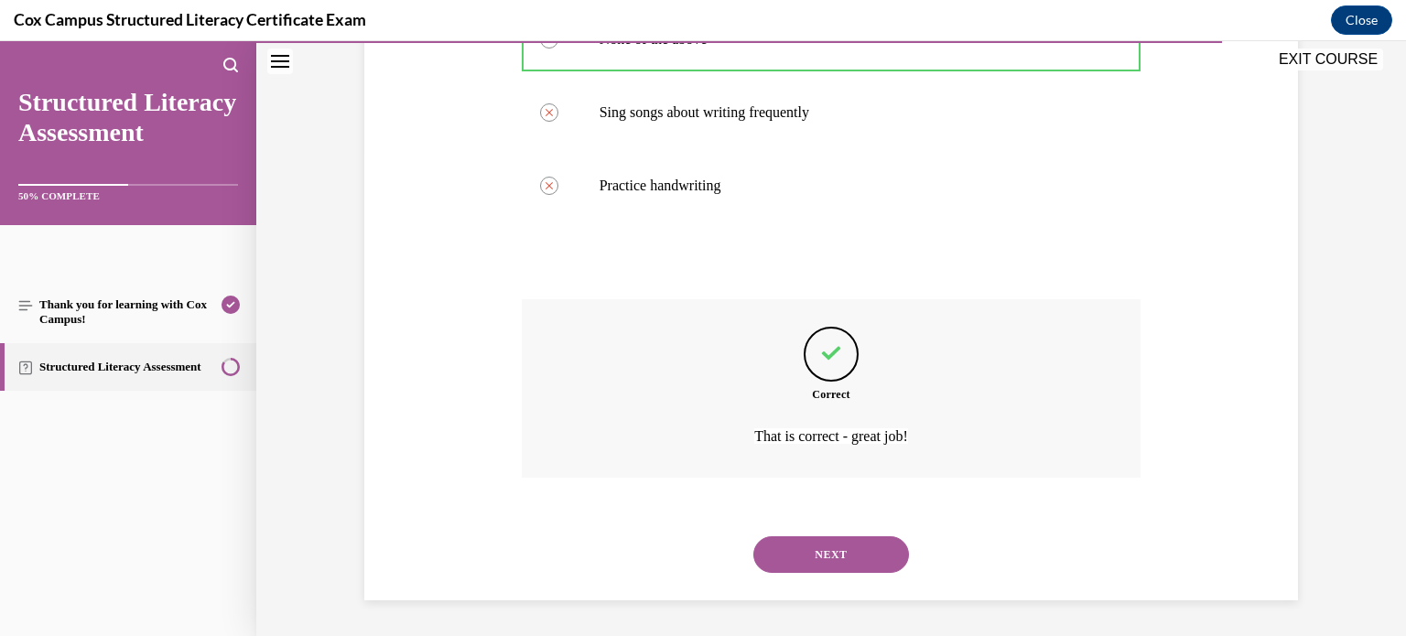
click at [795, 548] on button "NEXT" at bounding box center [832, 555] width 156 height 37
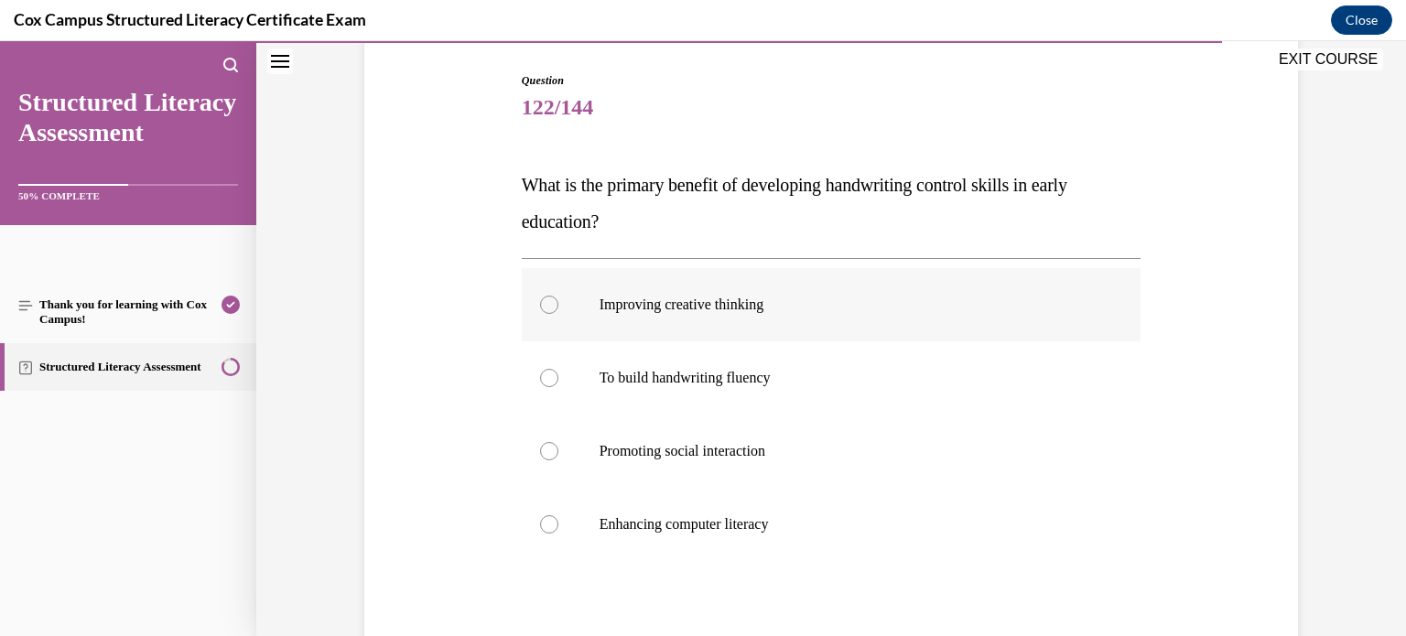
scroll to position [183, 0]
click at [814, 351] on label "To build handwriting fluency" at bounding box center [832, 377] width 620 height 73
click at [559, 368] on input "To build handwriting fluency" at bounding box center [549, 377] width 18 height 18
radio input "true"
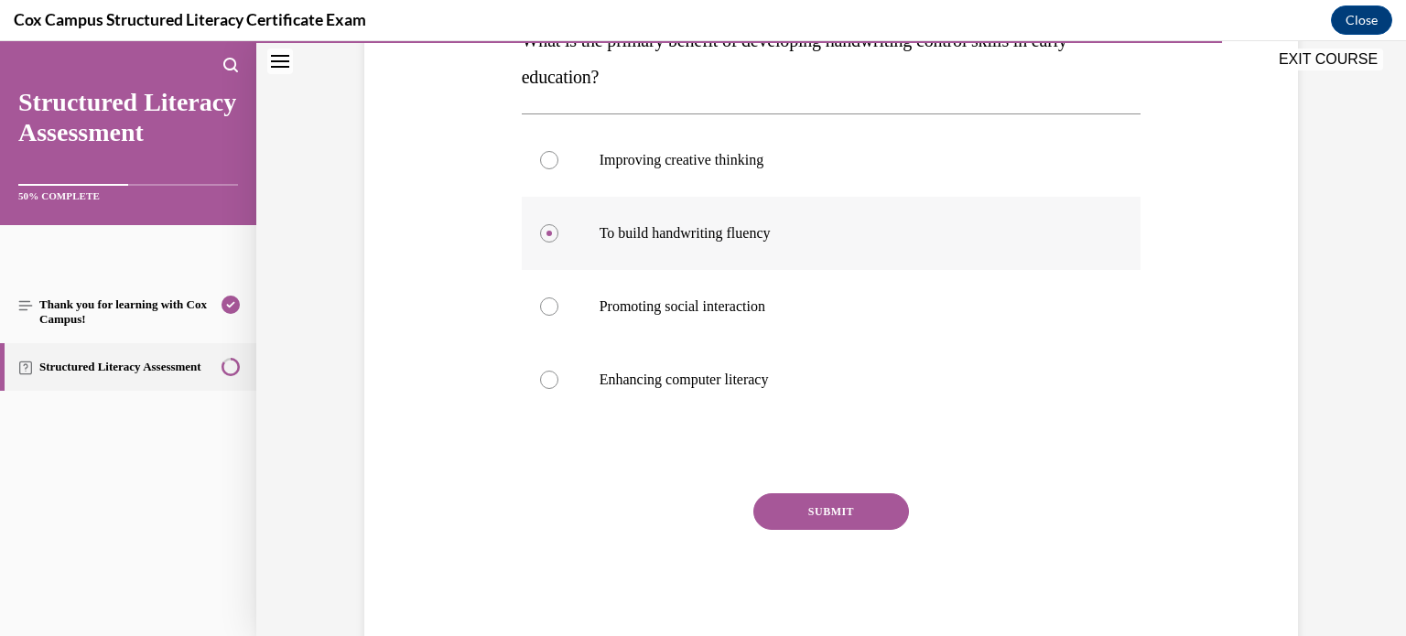
scroll to position [370, 0]
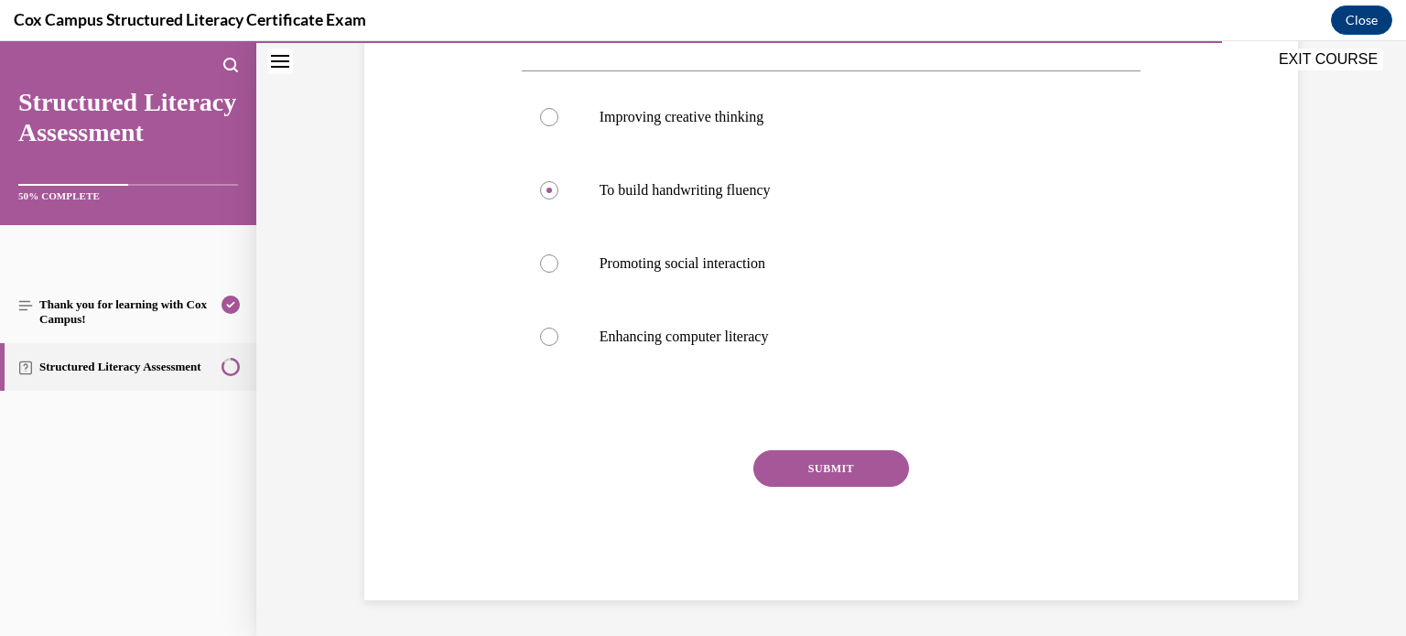
click at [817, 461] on button "SUBMIT" at bounding box center [832, 468] width 156 height 37
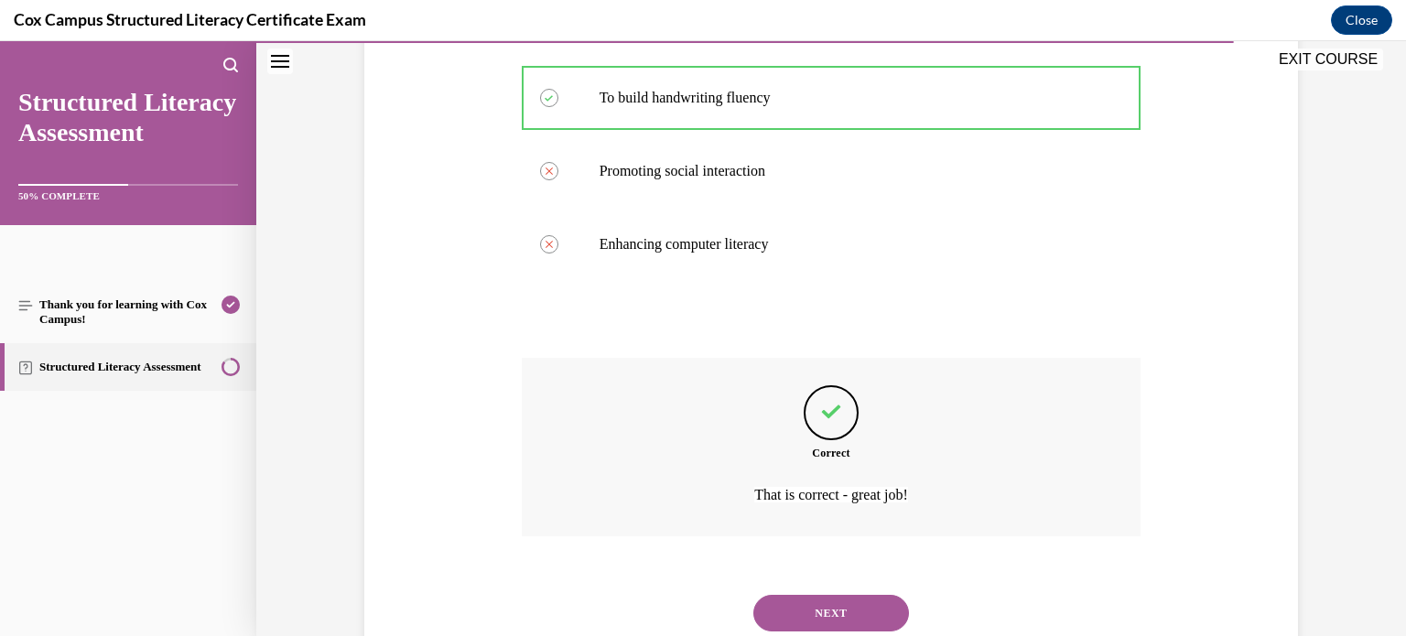
scroll to position [454, 0]
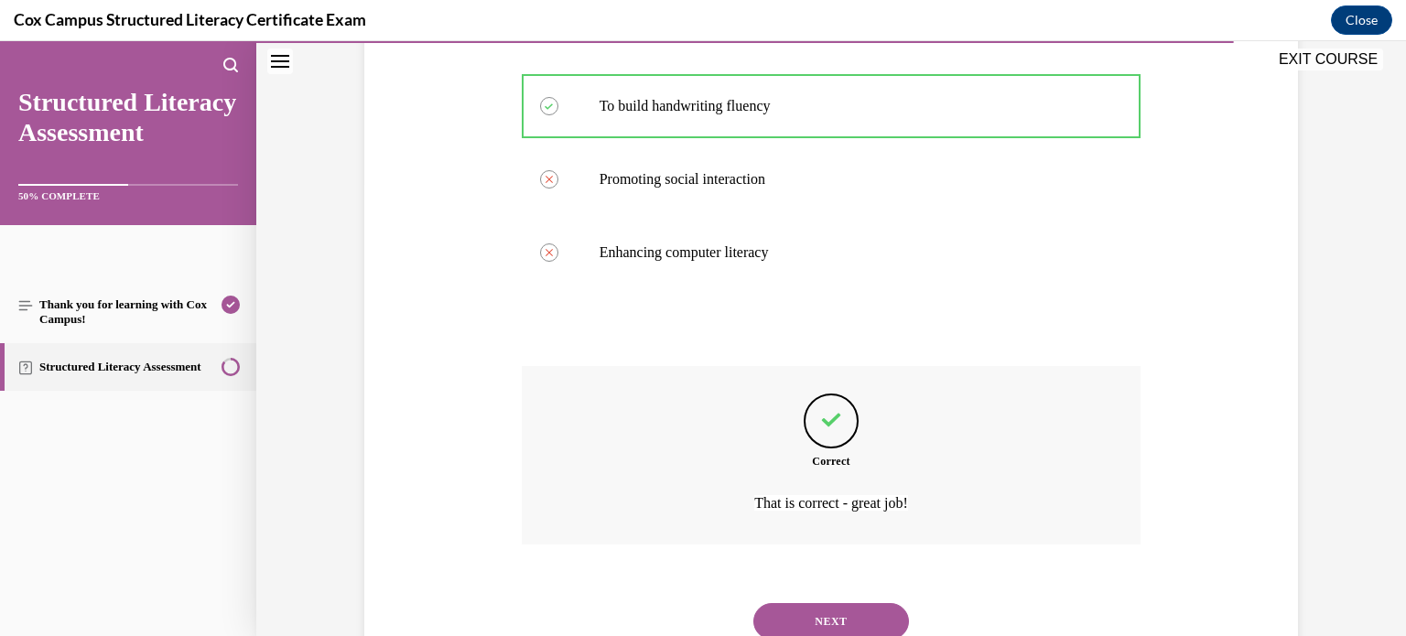
click at [781, 614] on button "NEXT" at bounding box center [832, 621] width 156 height 37
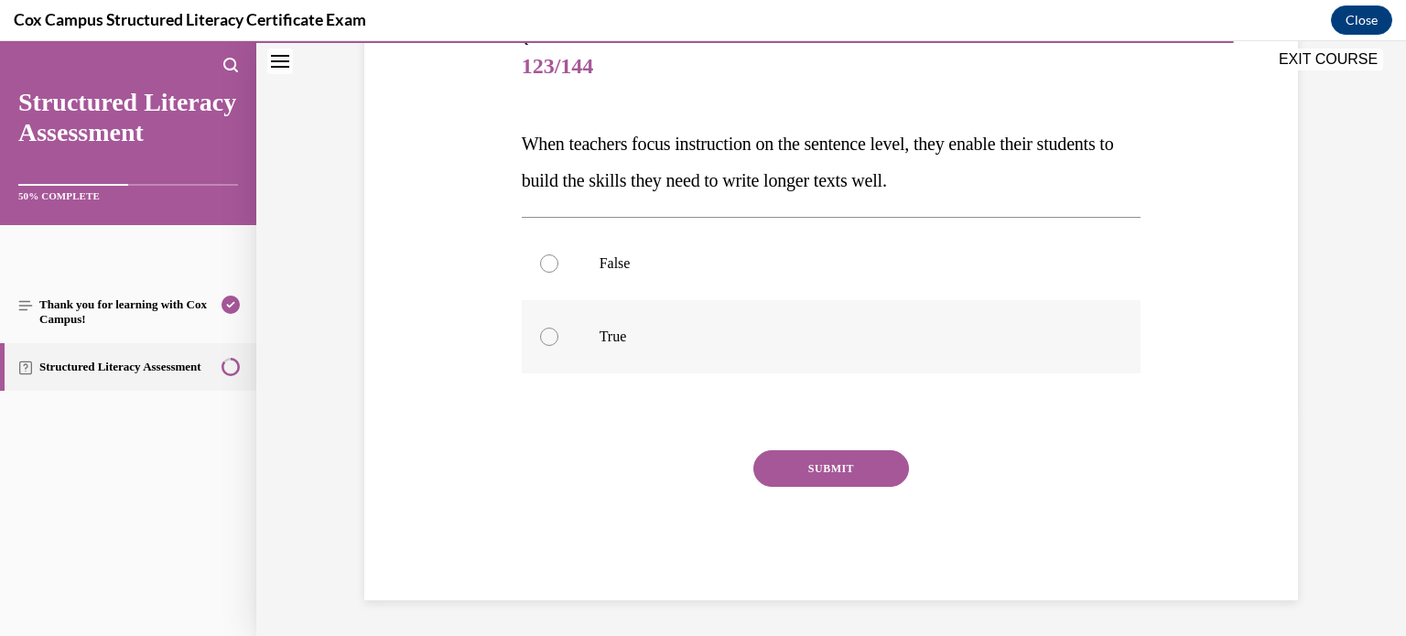
scroll to position [222, 0]
click at [868, 348] on label "True" at bounding box center [832, 338] width 620 height 73
click at [559, 348] on input "True" at bounding box center [549, 339] width 18 height 18
radio input "true"
click at [787, 461] on button "SUBMIT" at bounding box center [832, 470] width 156 height 37
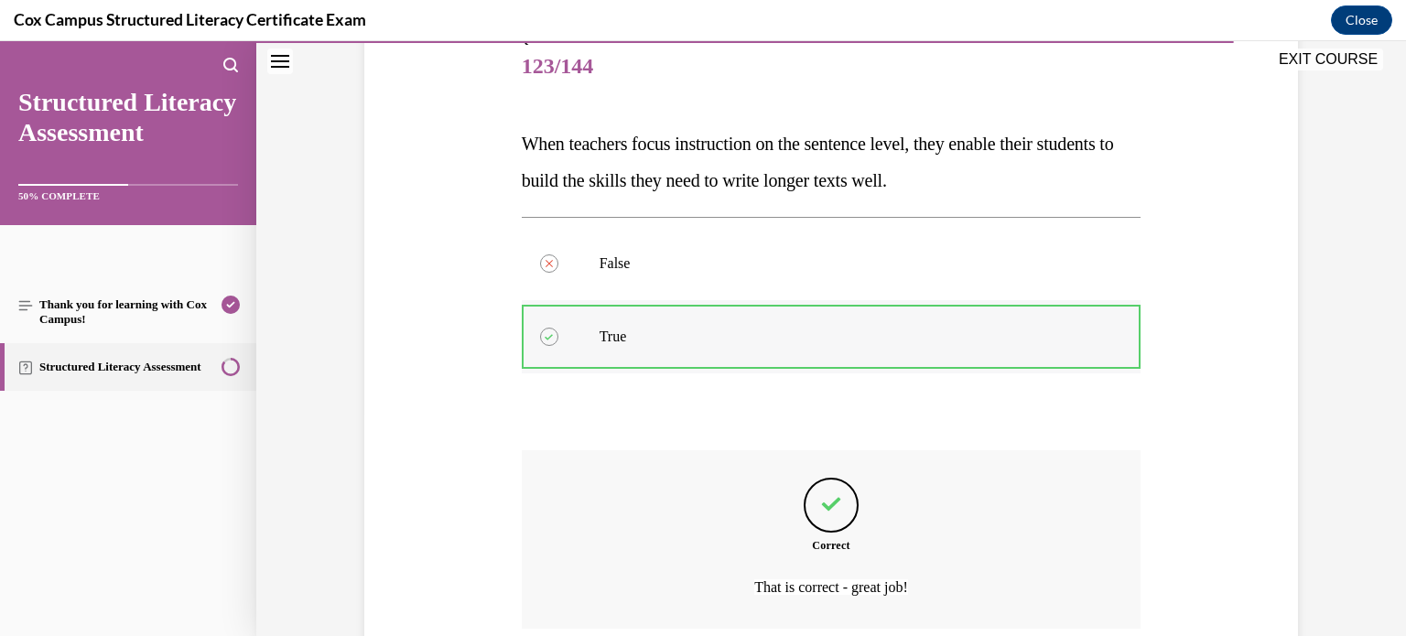
scroll to position [374, 0]
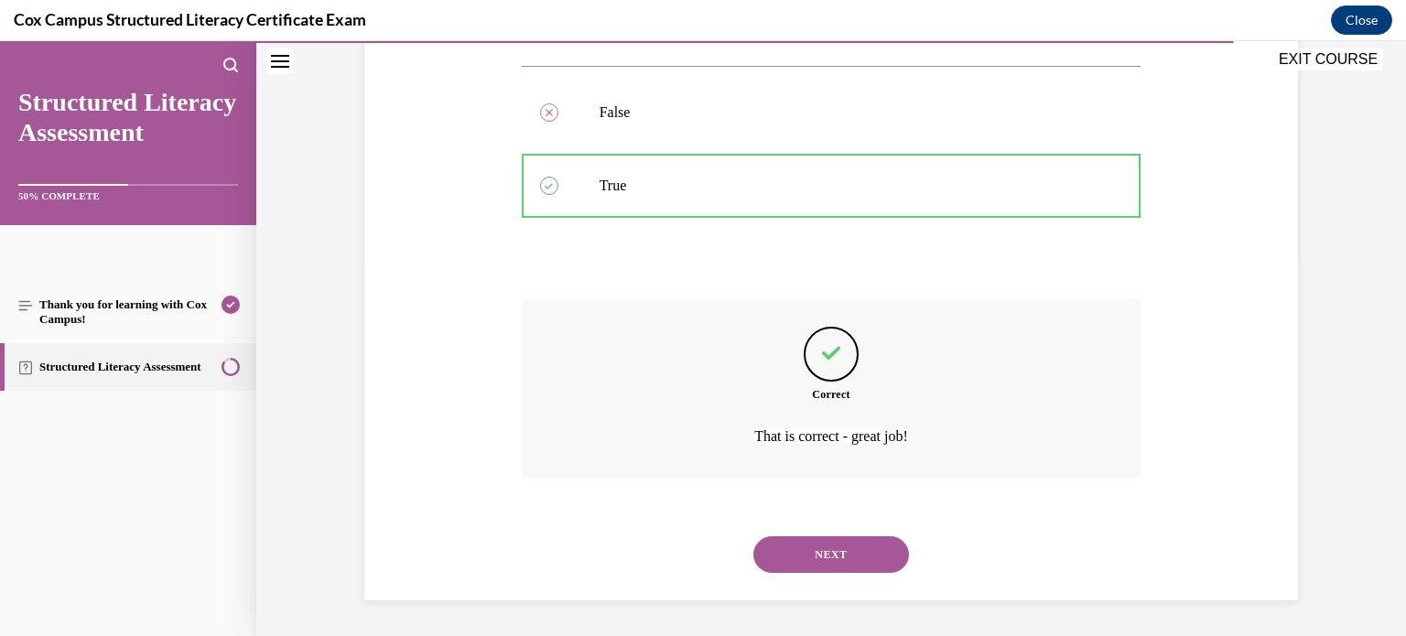
click at [795, 533] on div "NEXT" at bounding box center [832, 554] width 620 height 73
click at [789, 547] on button "NEXT" at bounding box center [832, 555] width 156 height 37
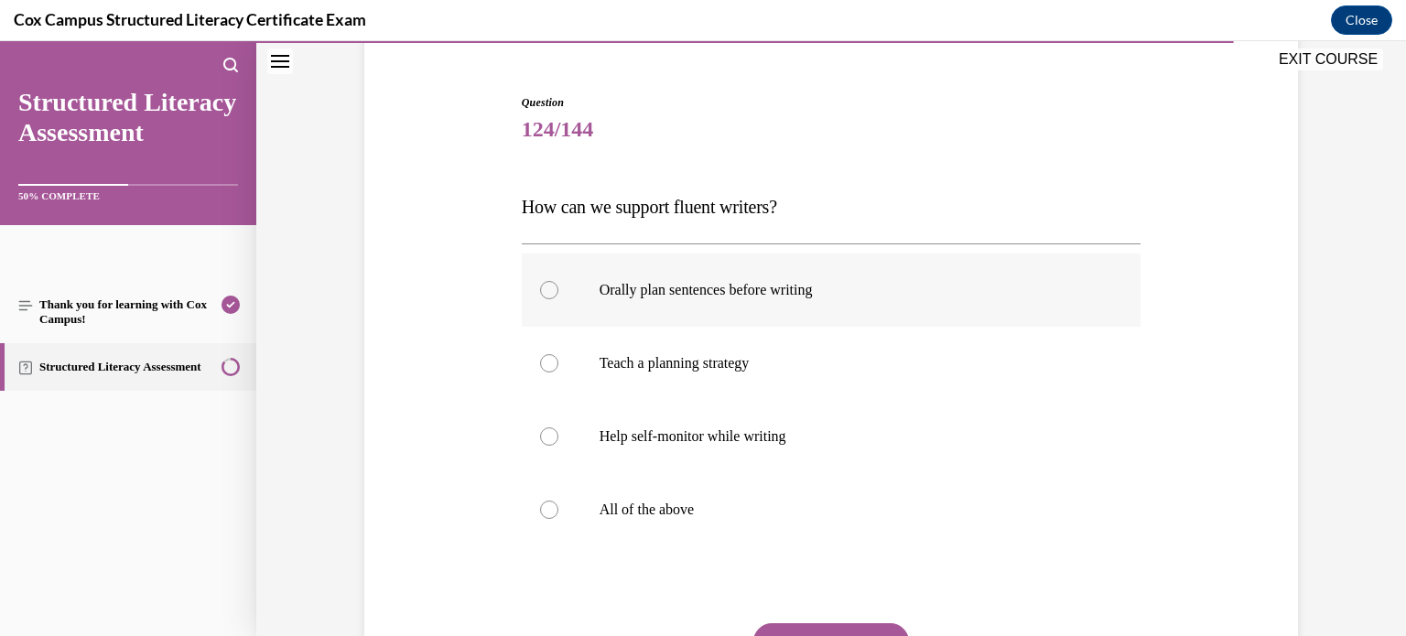
scroll to position [159, 0]
click at [793, 477] on label "All of the above" at bounding box center [832, 510] width 620 height 73
click at [559, 502] on input "All of the above" at bounding box center [549, 511] width 18 height 18
radio input "true"
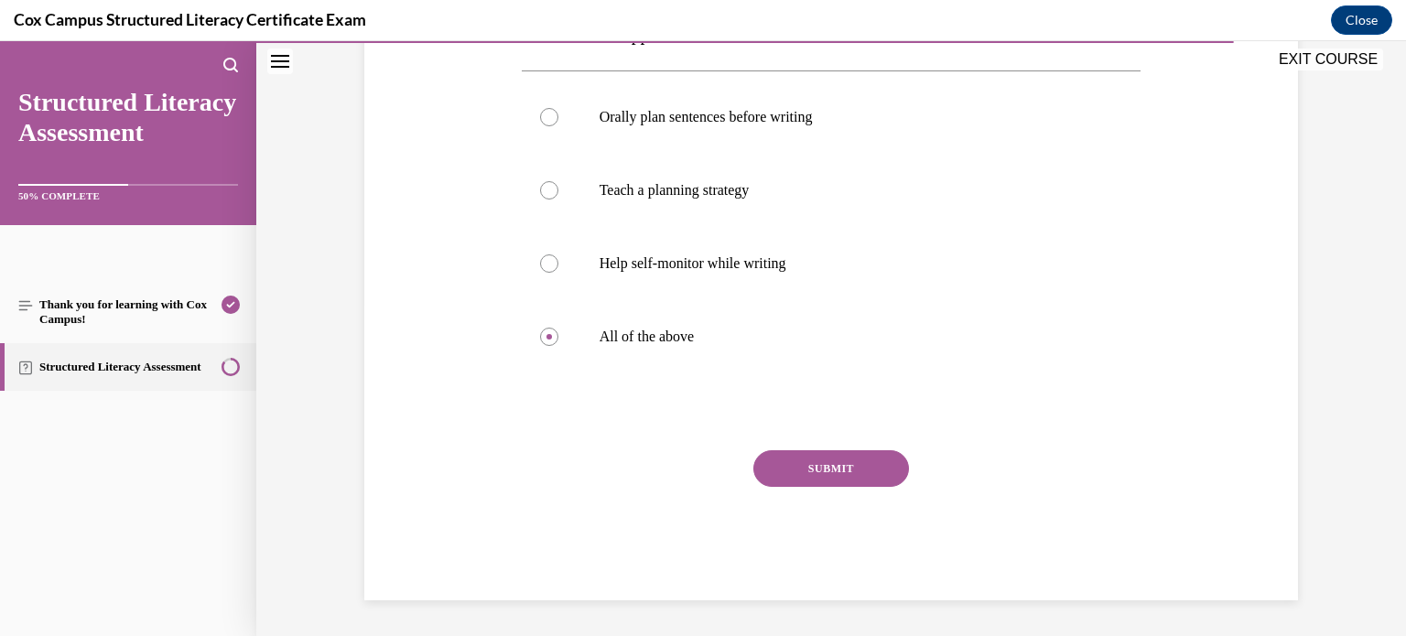
click at [852, 461] on button "SUBMIT" at bounding box center [832, 468] width 156 height 37
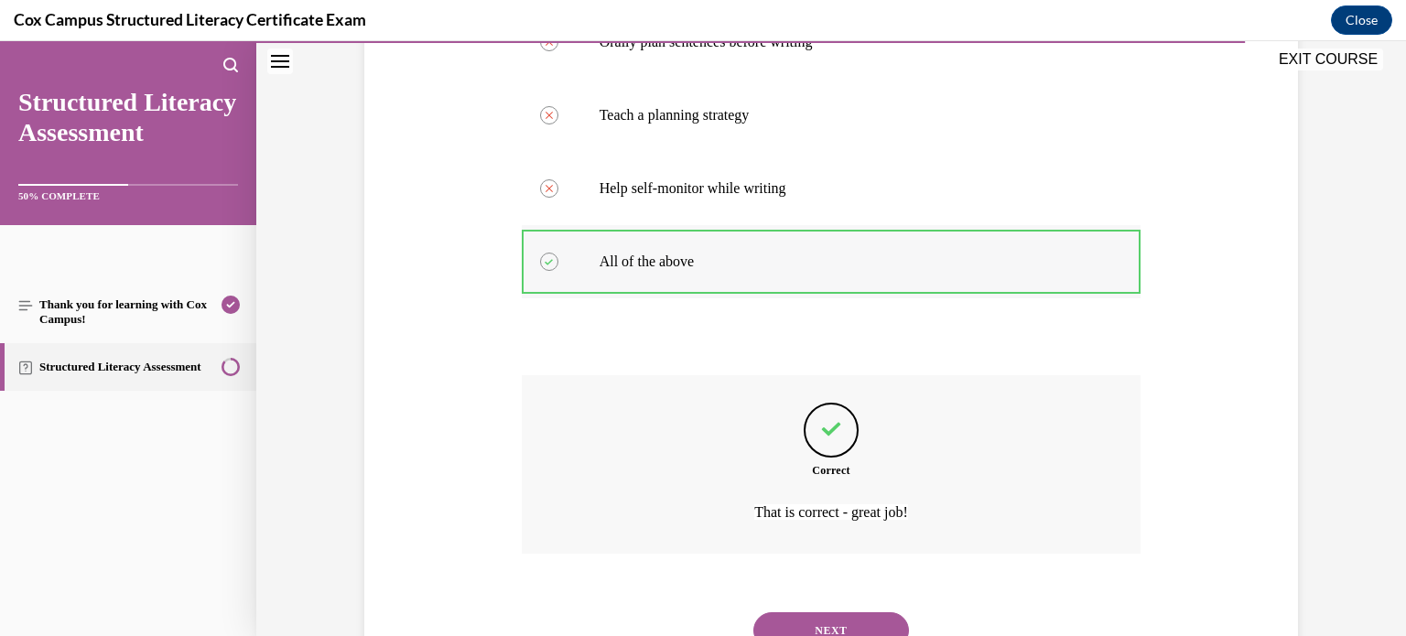
scroll to position [484, 0]
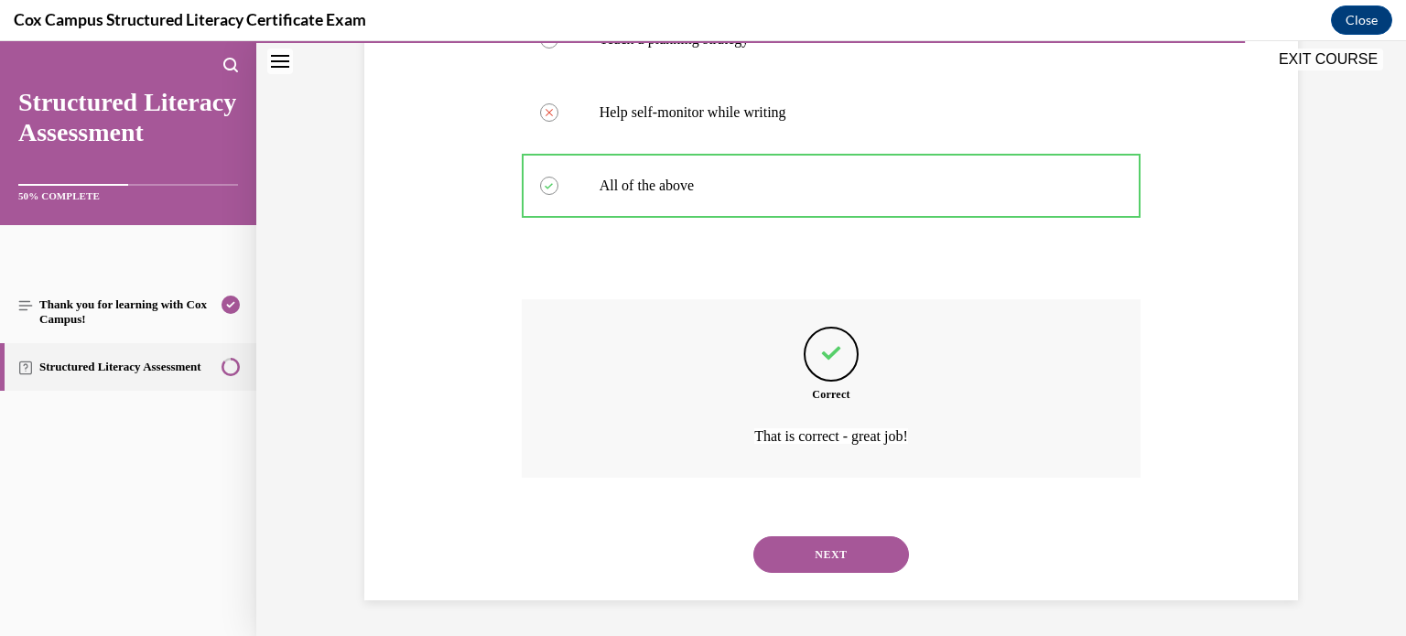
click at [807, 552] on button "NEXT" at bounding box center [832, 555] width 156 height 37
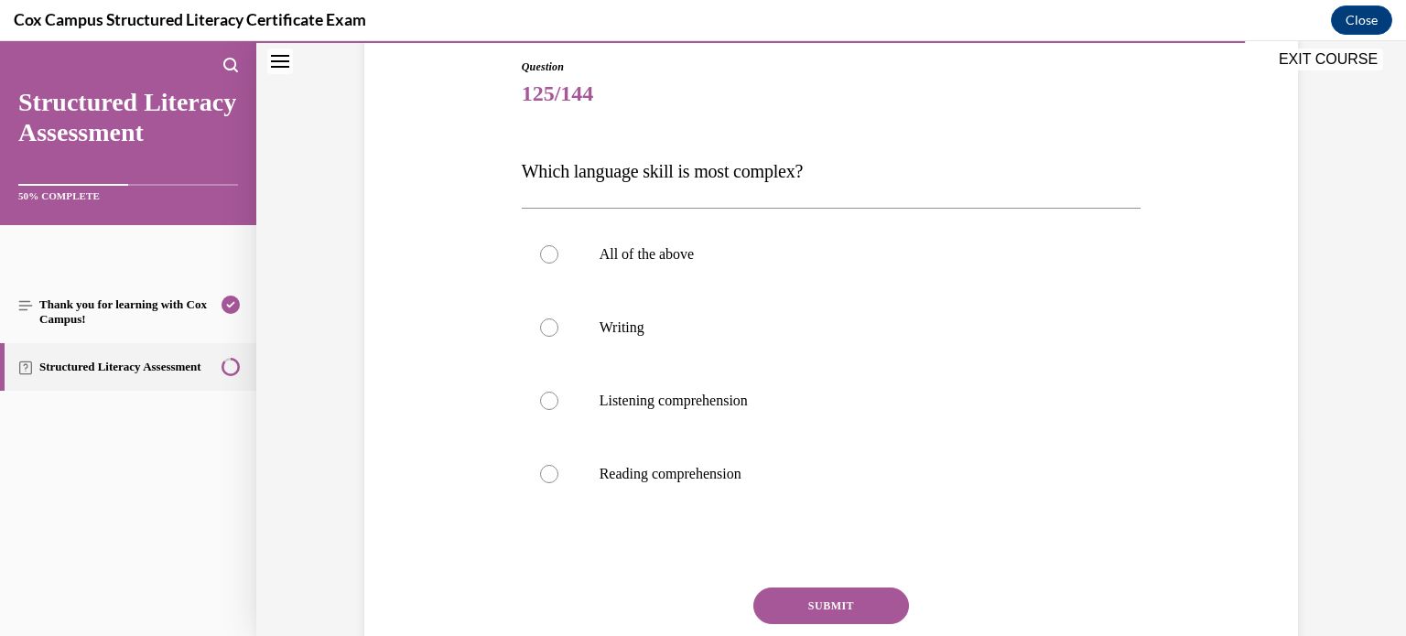
scroll to position [197, 0]
click at [871, 344] on label "Writing" at bounding box center [832, 326] width 620 height 73
click at [559, 336] on input "Writing" at bounding box center [549, 327] width 18 height 18
radio input "true"
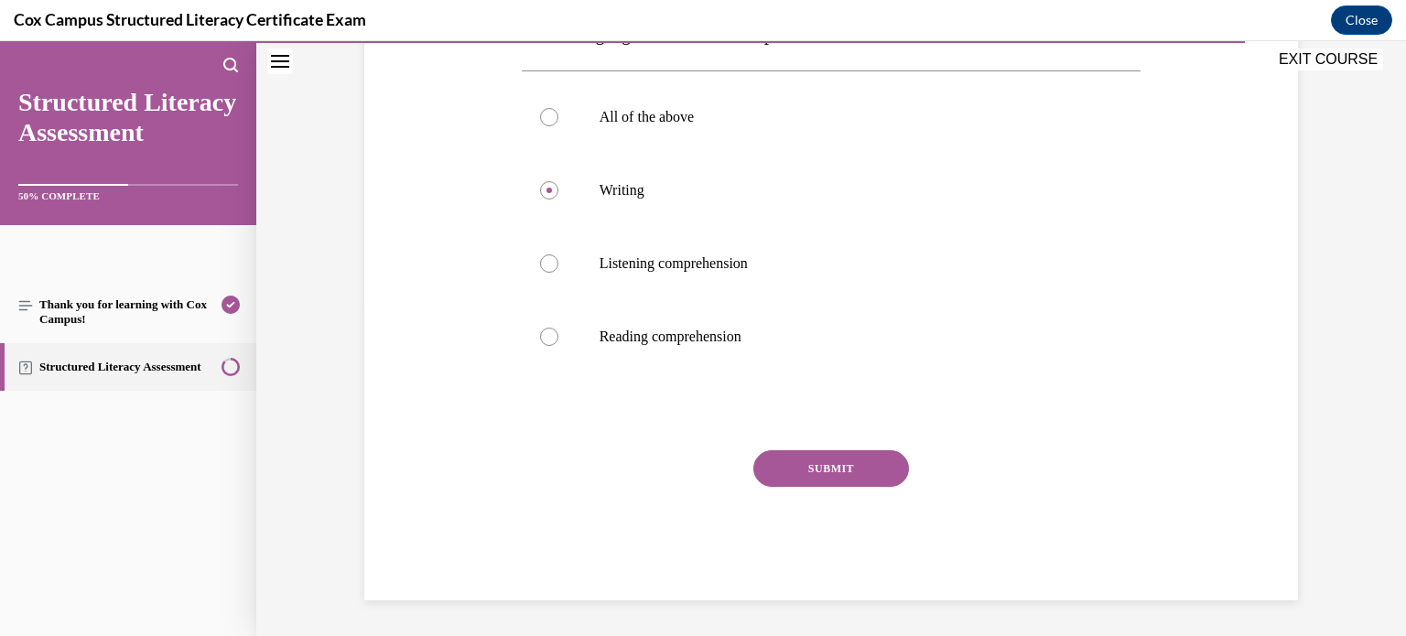
click at [839, 459] on button "SUBMIT" at bounding box center [832, 468] width 156 height 37
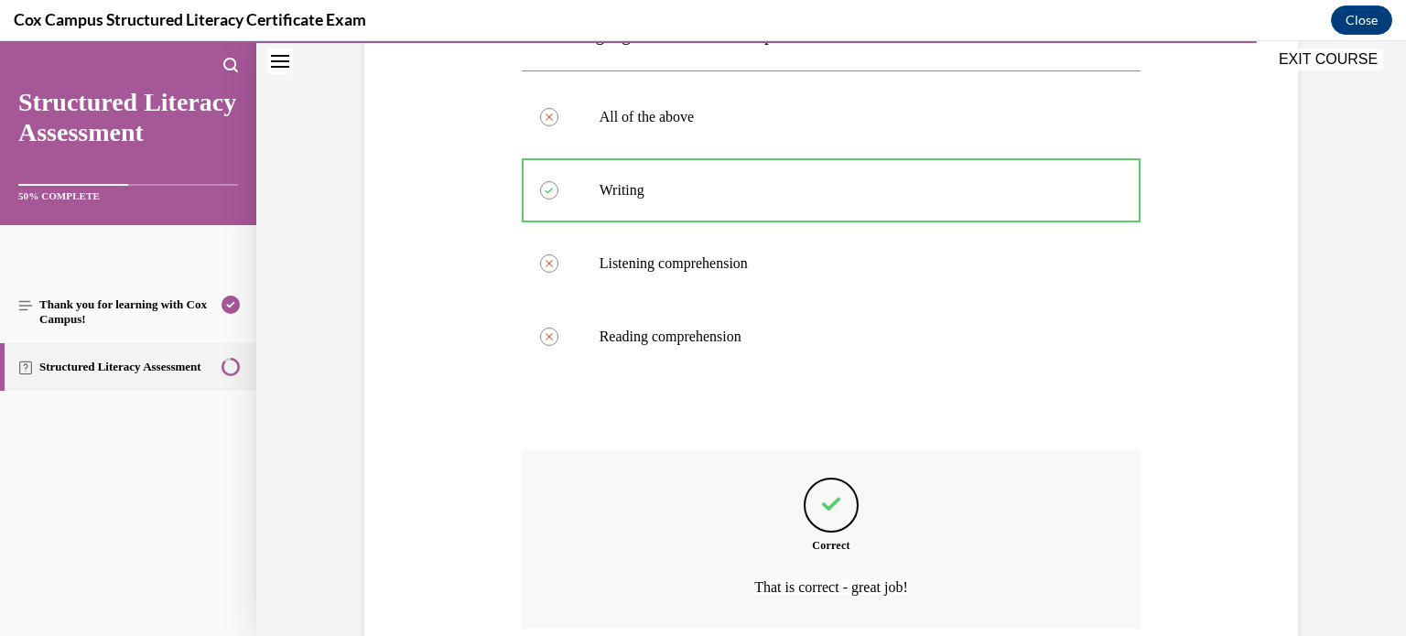
scroll to position [484, 0]
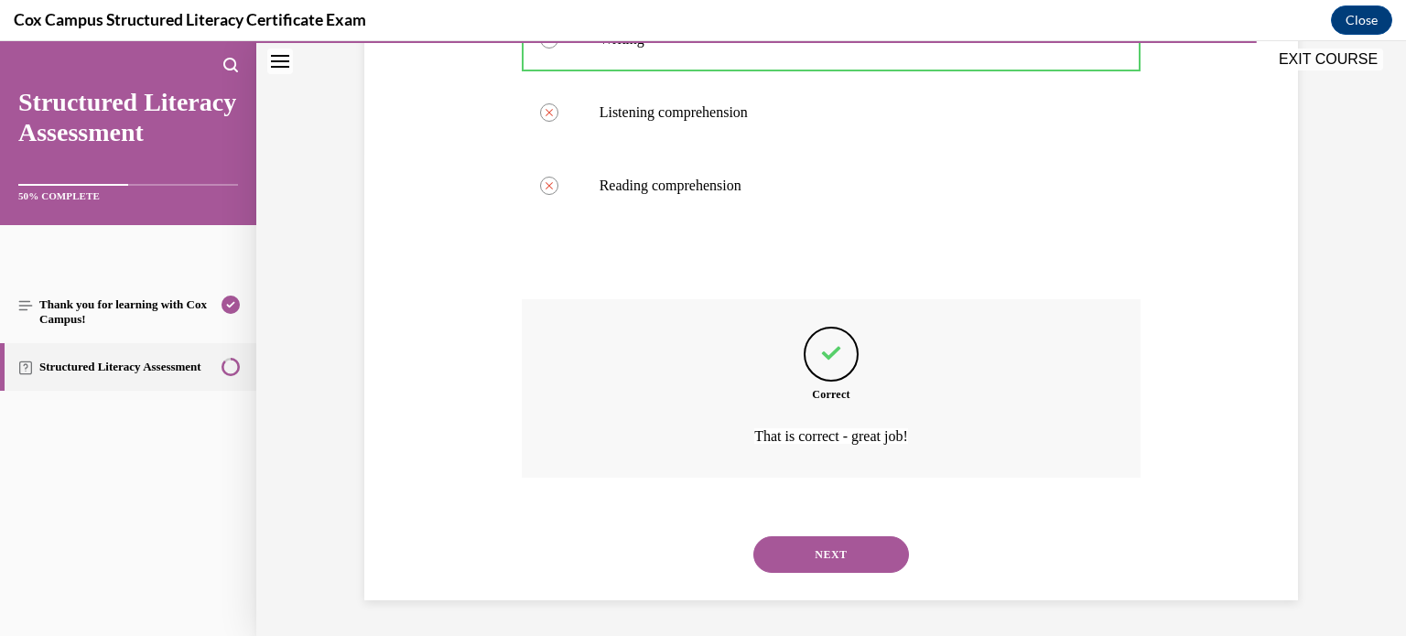
click at [835, 566] on button "NEXT" at bounding box center [832, 555] width 156 height 37
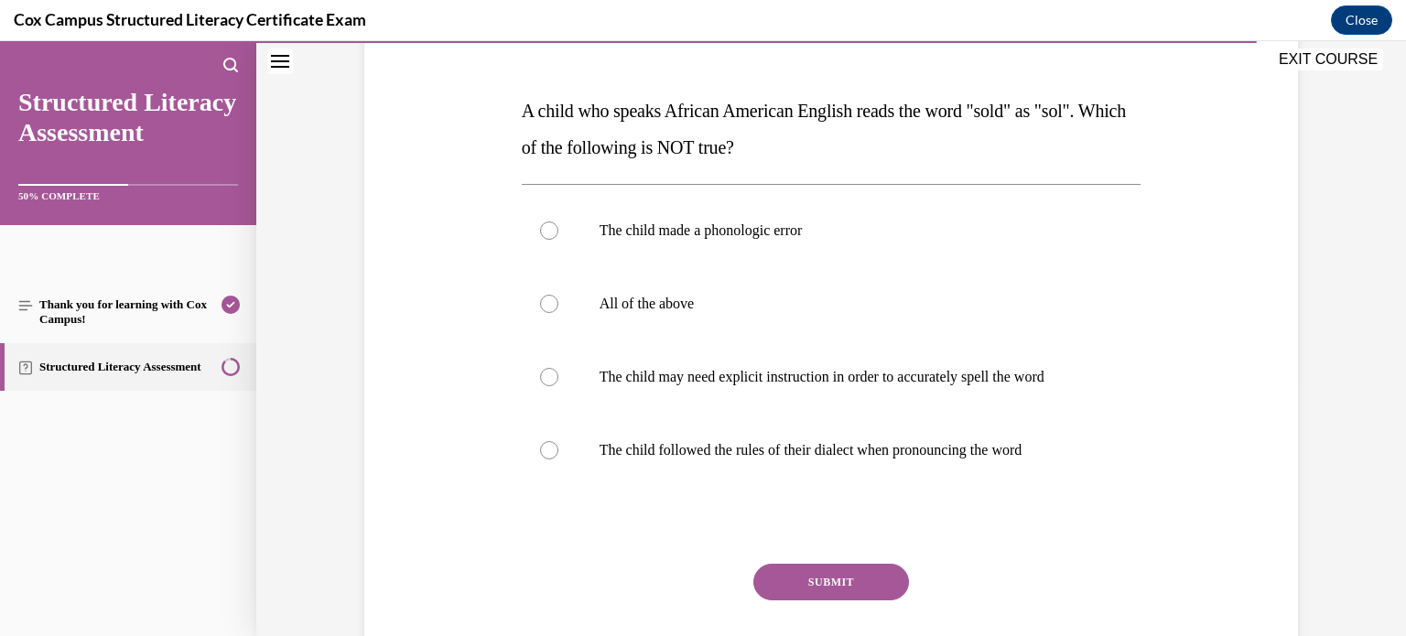
scroll to position [257, 0]
click at [914, 403] on label "The child may need explicit instruction in order to accurately spell the word" at bounding box center [832, 376] width 620 height 73
click at [559, 385] on input "The child may need explicit instruction in order to accurately spell the word" at bounding box center [549, 376] width 18 height 18
radio input "true"
click at [842, 226] on p "The child made a phonologic error" at bounding box center [848, 230] width 496 height 18
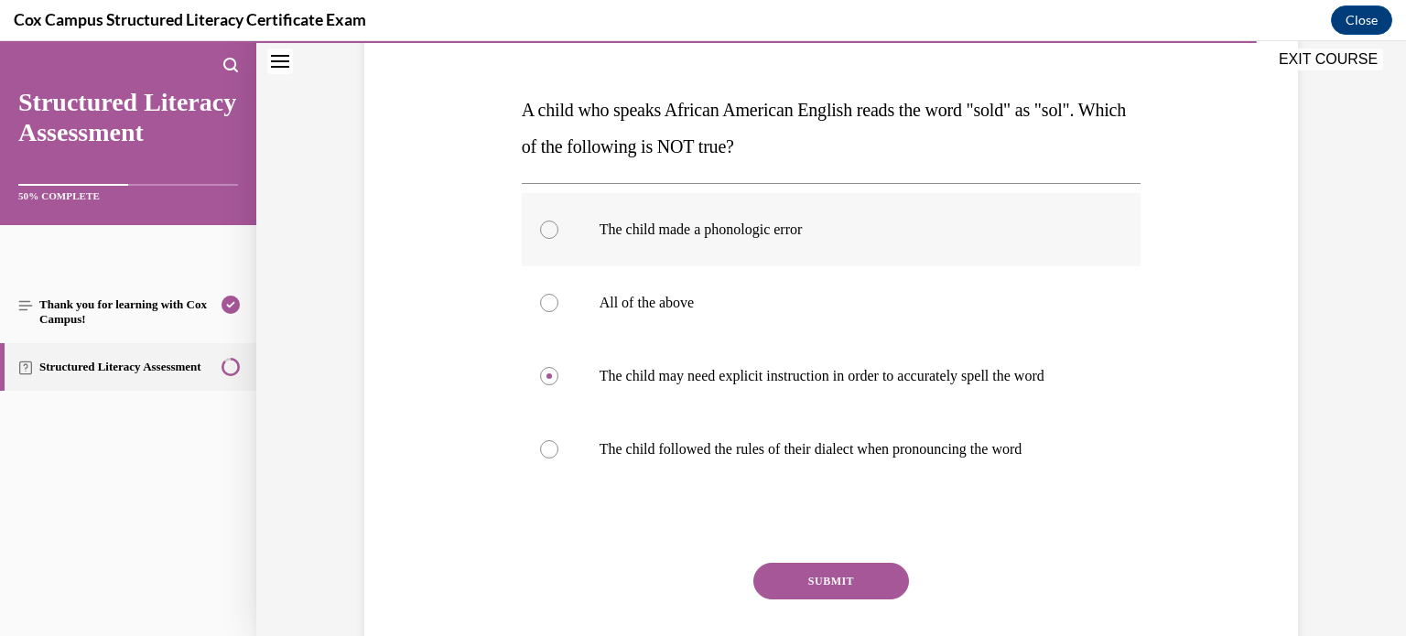
click at [559, 226] on input "The child made a phonologic error" at bounding box center [549, 230] width 18 height 18
radio input "true"
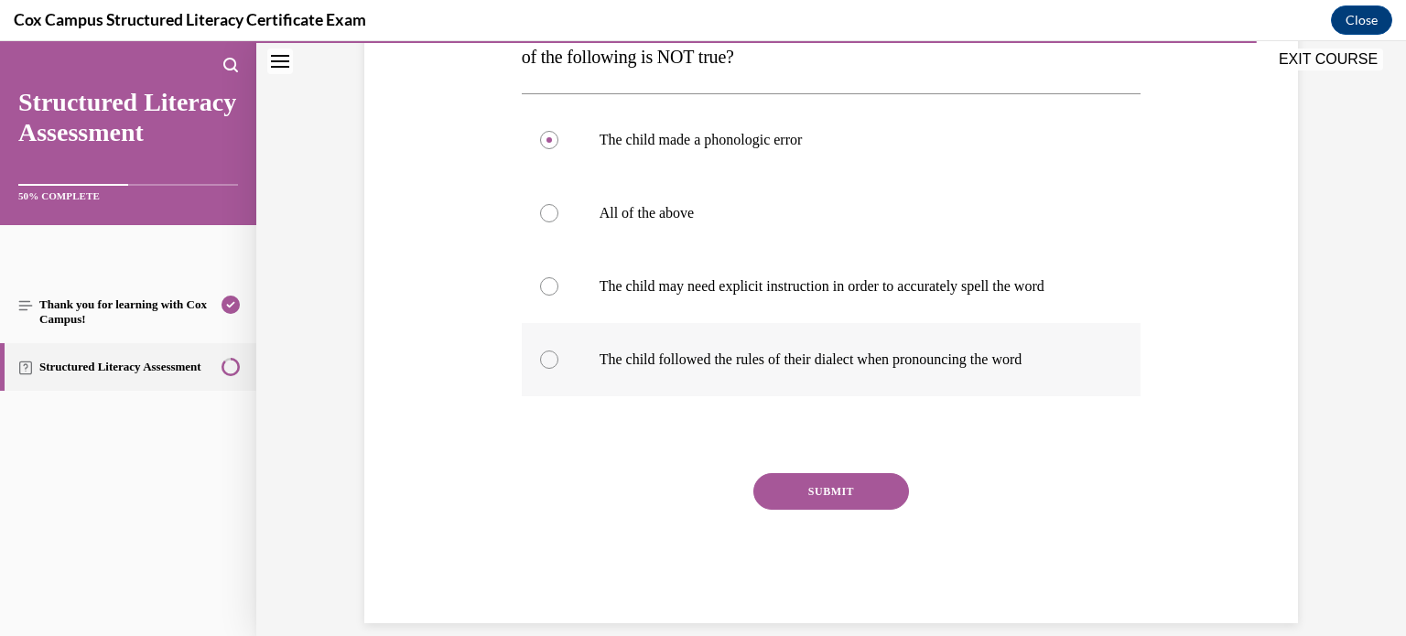
scroll to position [370, 0]
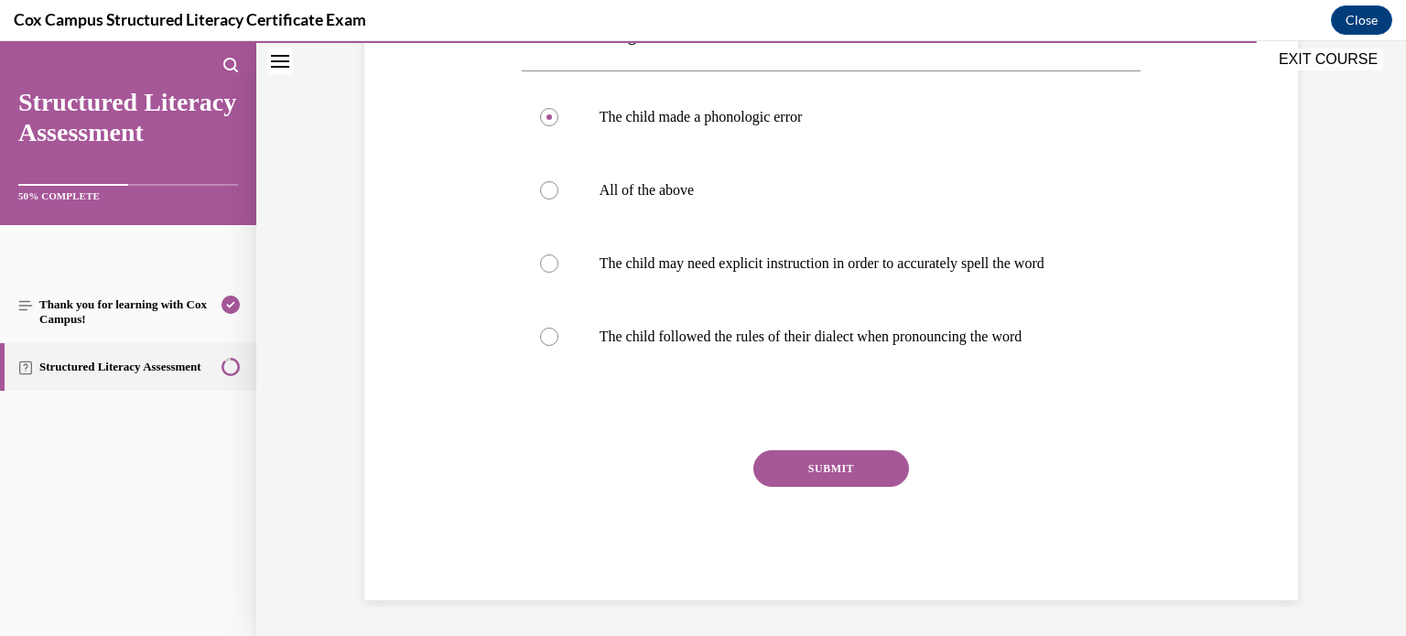
click at [847, 487] on div "SUBMIT" at bounding box center [832, 496] width 620 height 92
click at [851, 468] on button "SUBMIT" at bounding box center [832, 468] width 156 height 37
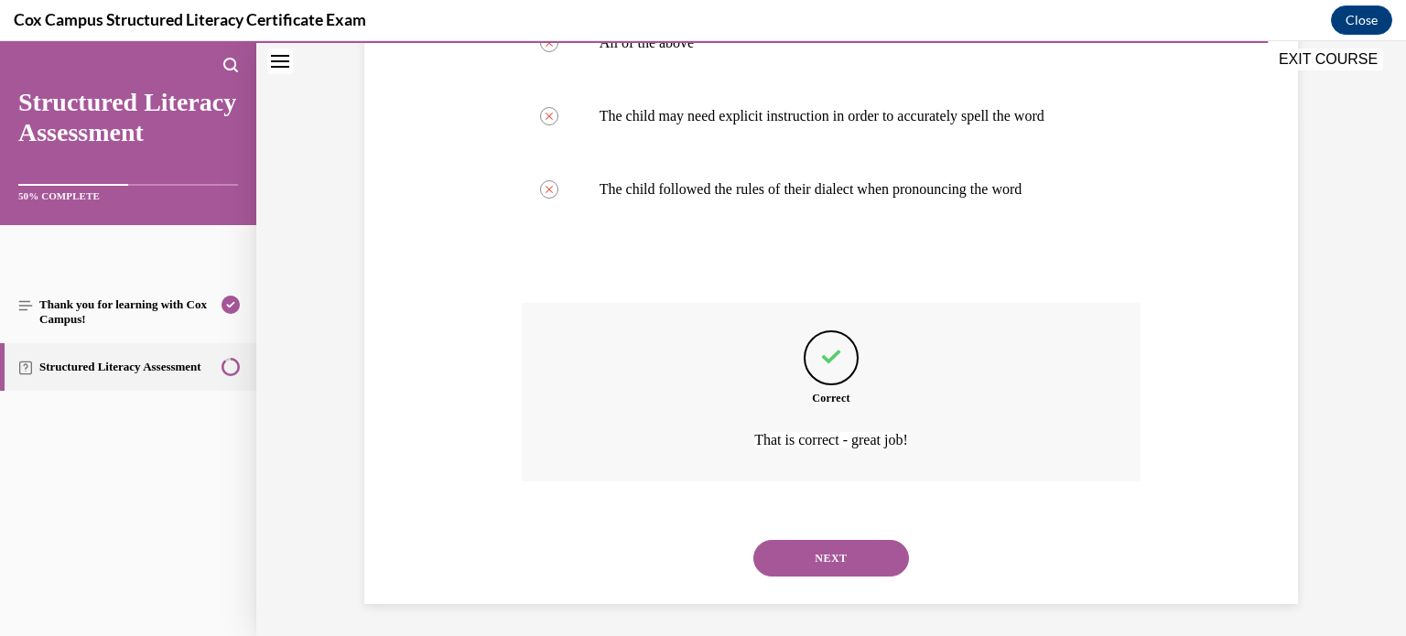
scroll to position [521, 0]
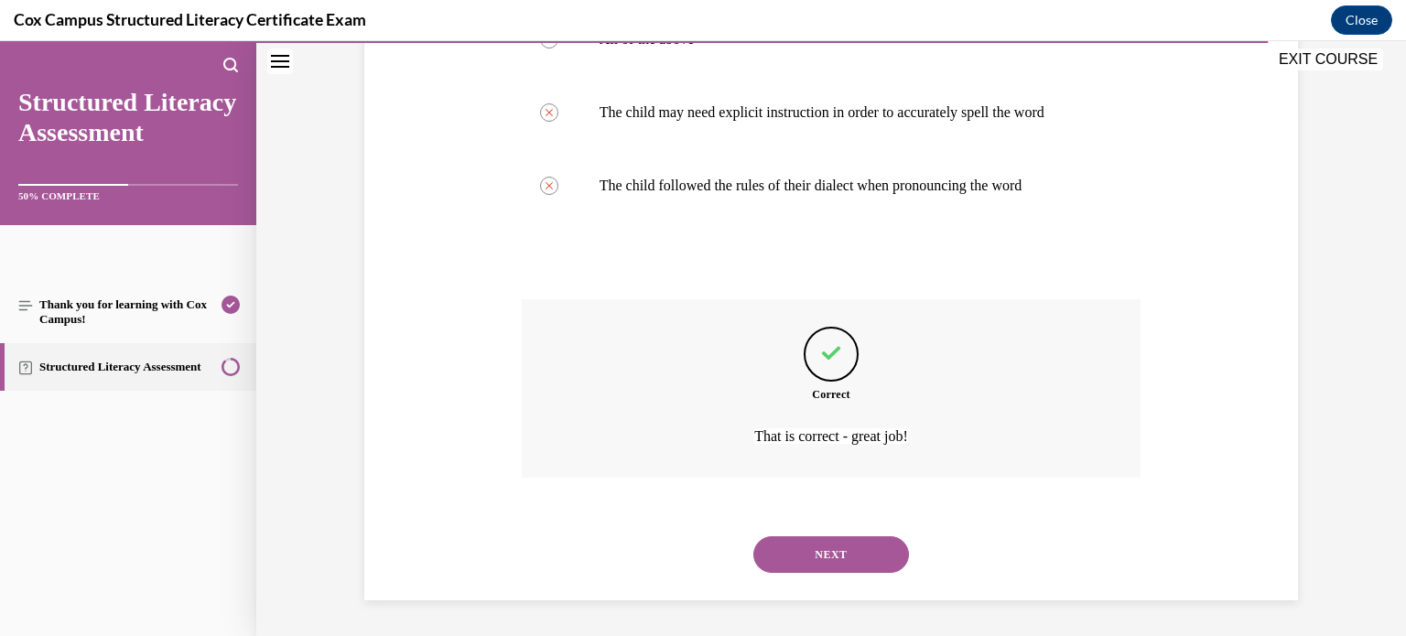
click at [803, 548] on button "NEXT" at bounding box center [832, 555] width 156 height 37
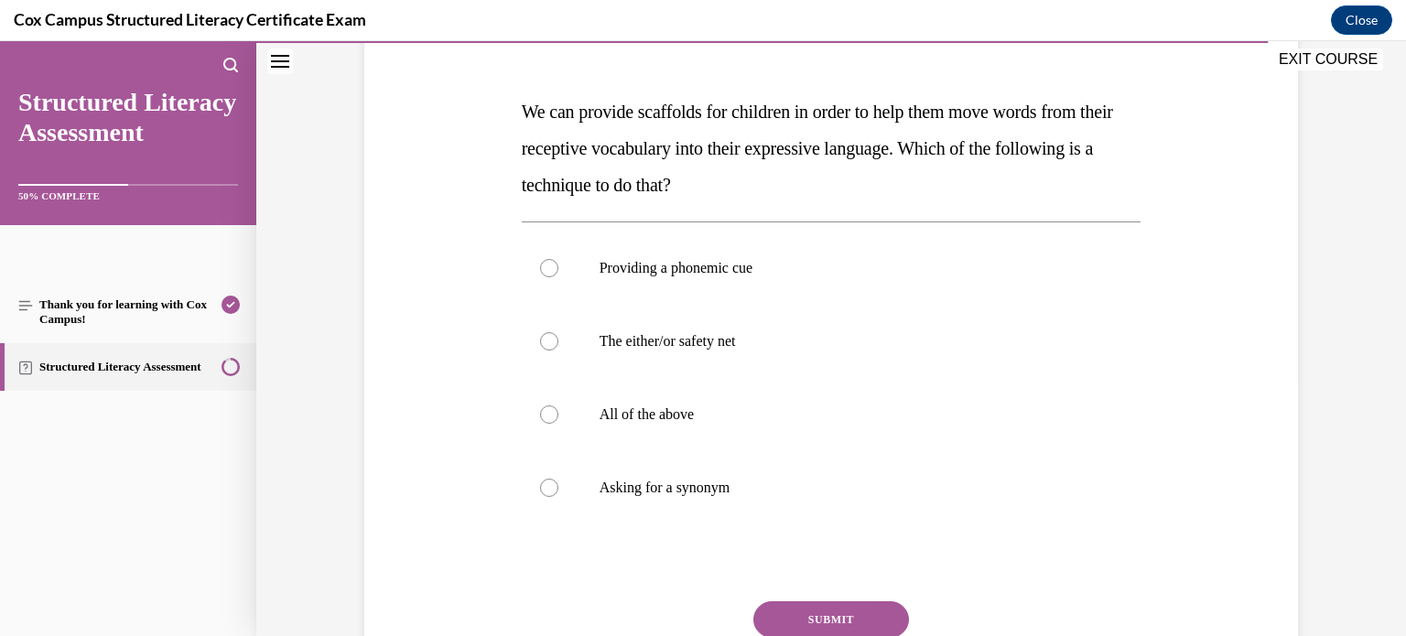
scroll to position [255, 0]
click at [912, 432] on label "All of the above" at bounding box center [832, 415] width 620 height 73
click at [559, 425] on input "All of the above" at bounding box center [549, 416] width 18 height 18
radio input "true"
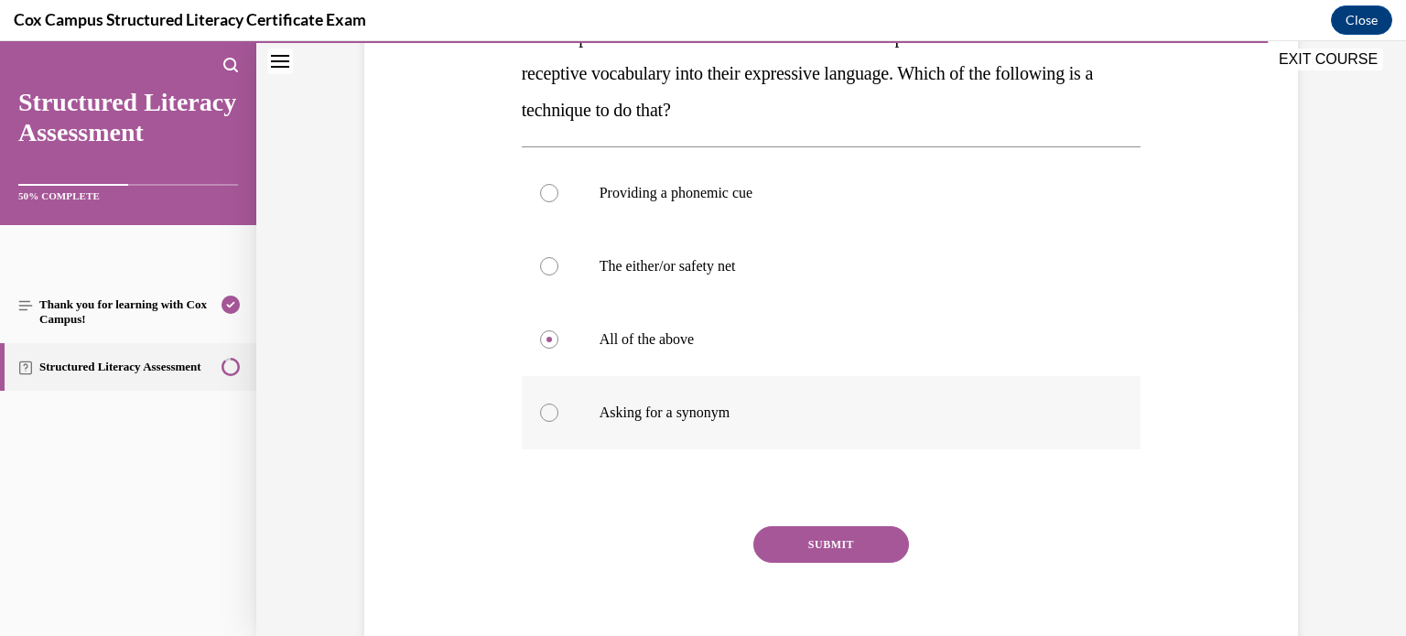
scroll to position [337, 0]
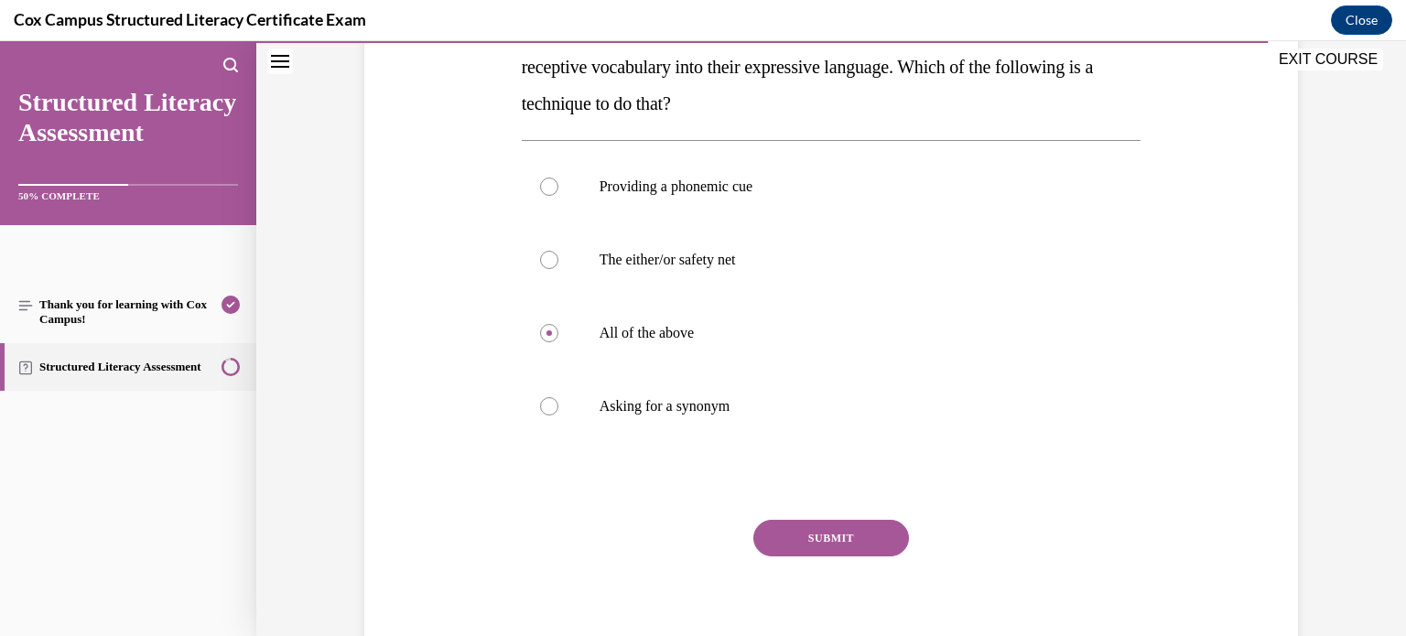
click at [826, 538] on button "SUBMIT" at bounding box center [832, 538] width 156 height 37
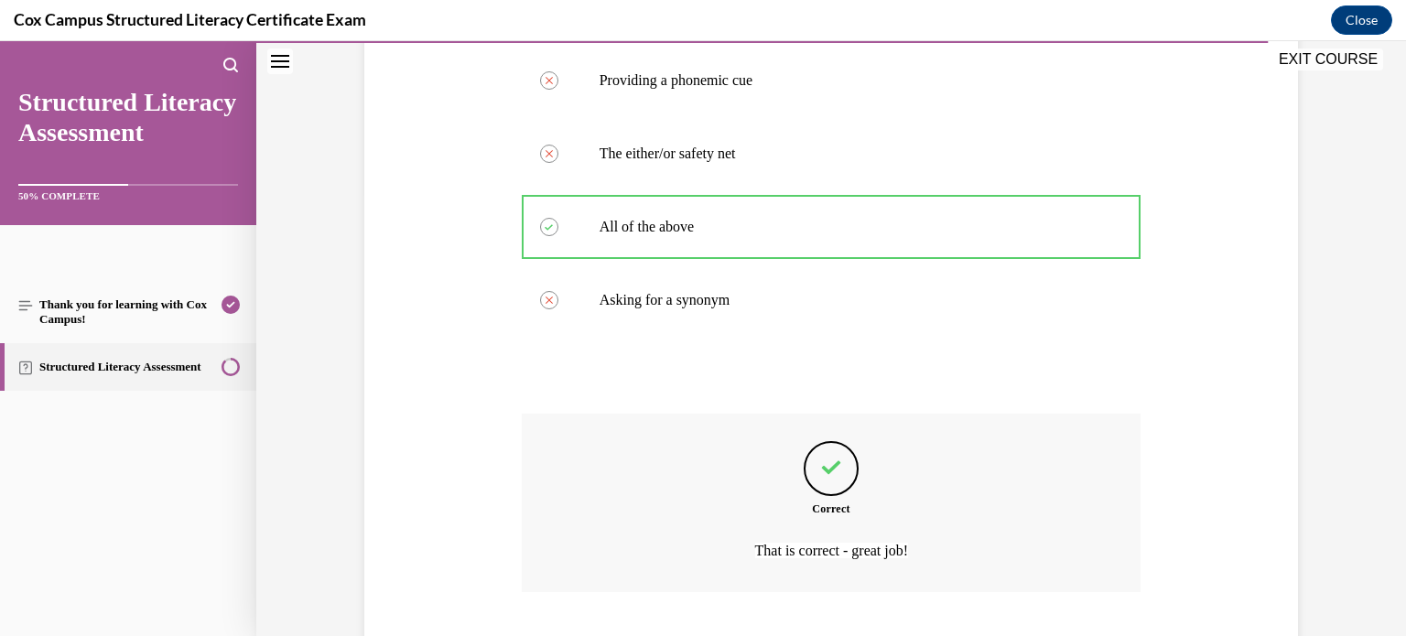
scroll to position [558, 0]
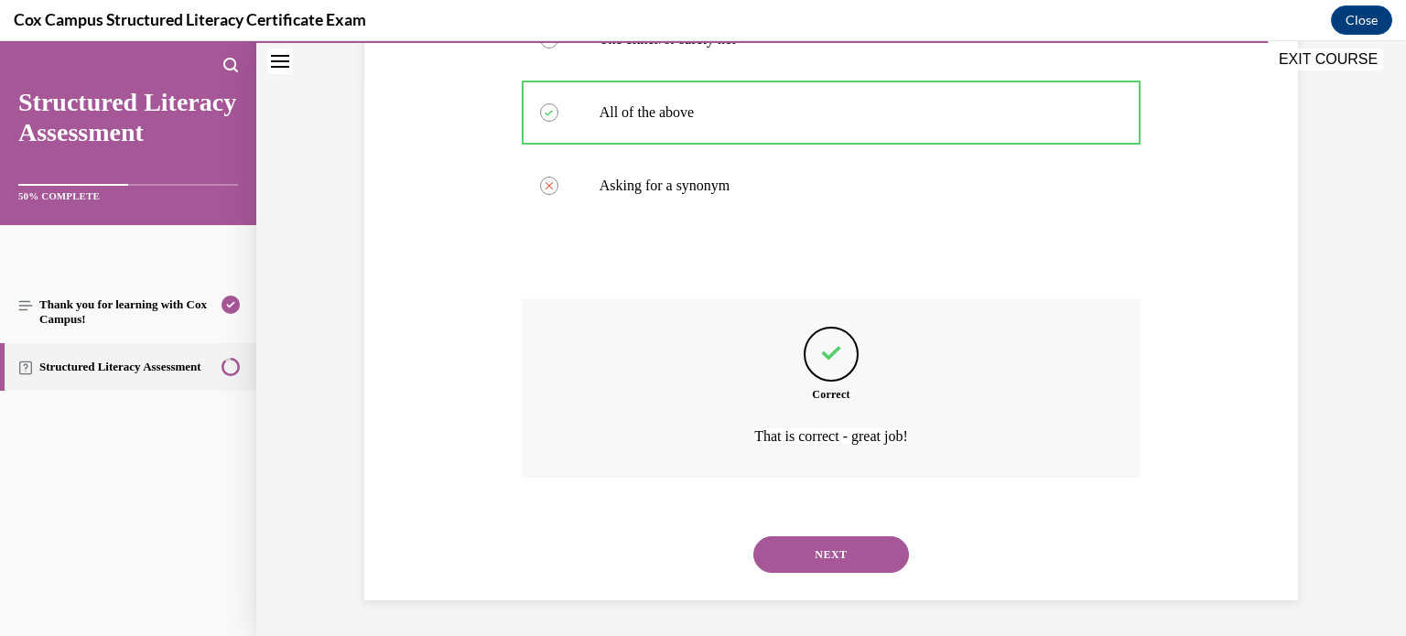
click at [767, 543] on button "NEXT" at bounding box center [832, 555] width 156 height 37
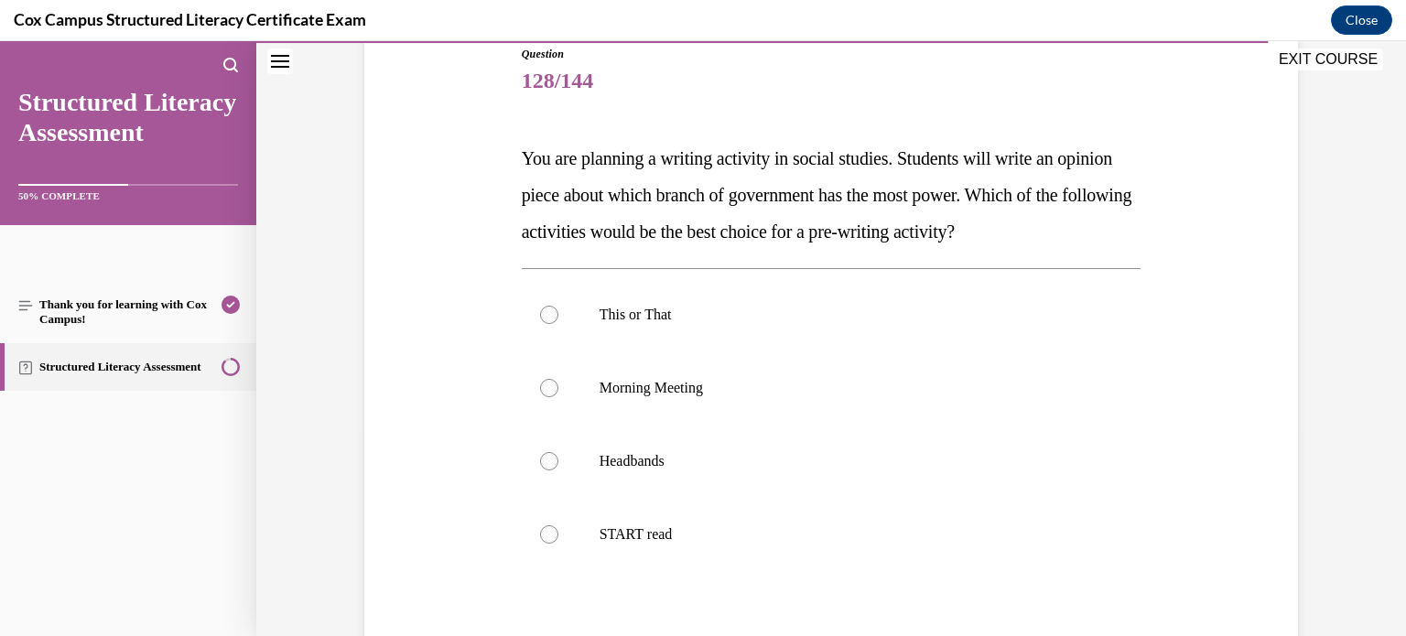
scroll to position [212, 0]
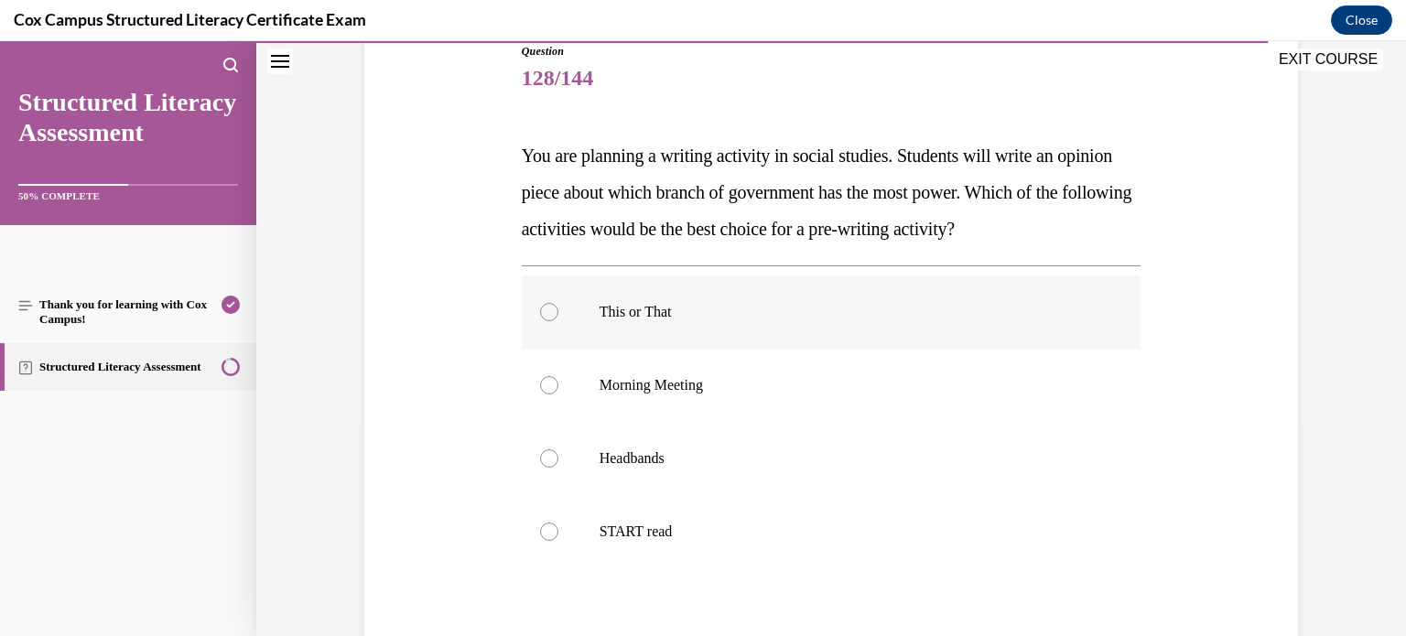
click at [723, 291] on label "This or That" at bounding box center [832, 312] width 620 height 73
click at [559, 303] on input "This or That" at bounding box center [549, 312] width 18 height 18
radio input "true"
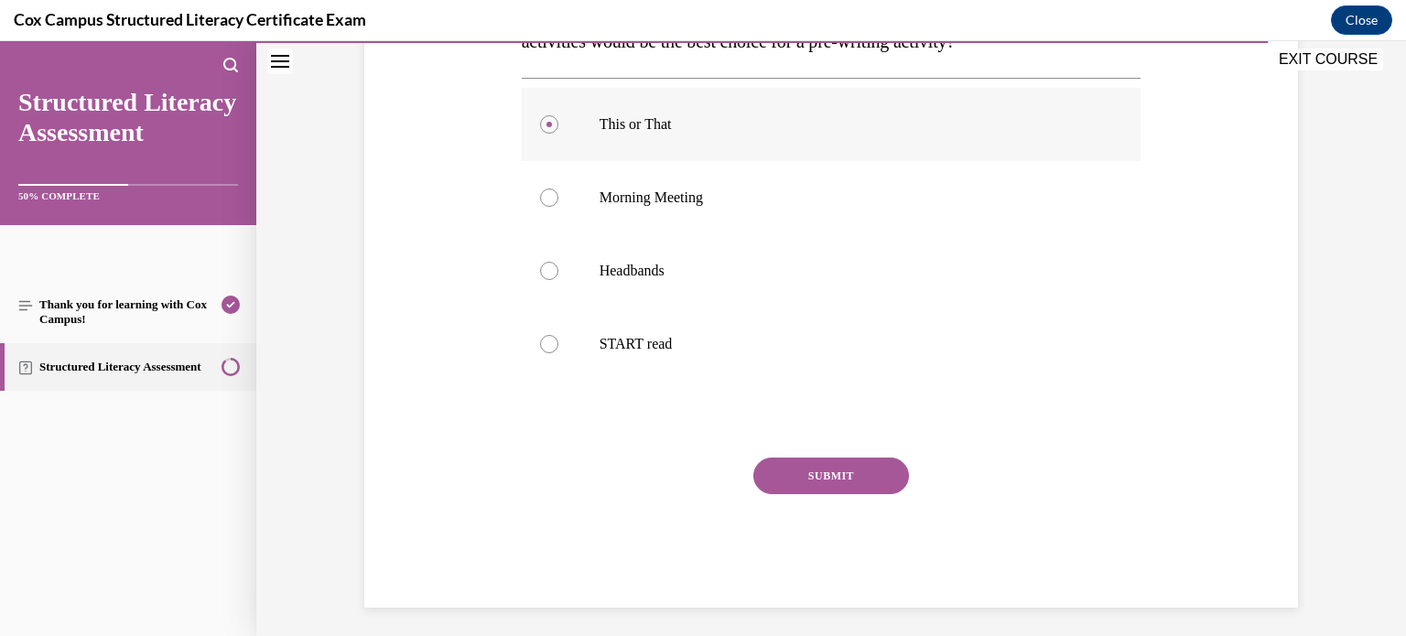
scroll to position [402, 0]
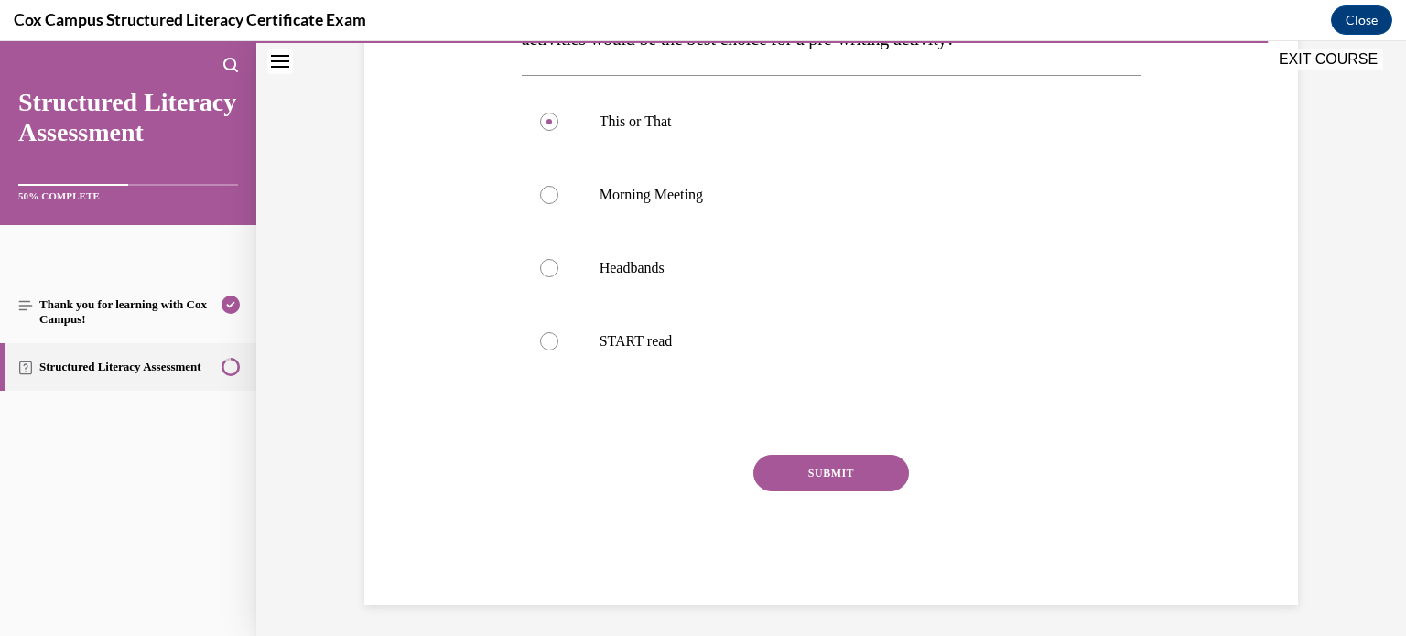
click at [786, 466] on button "SUBMIT" at bounding box center [832, 473] width 156 height 37
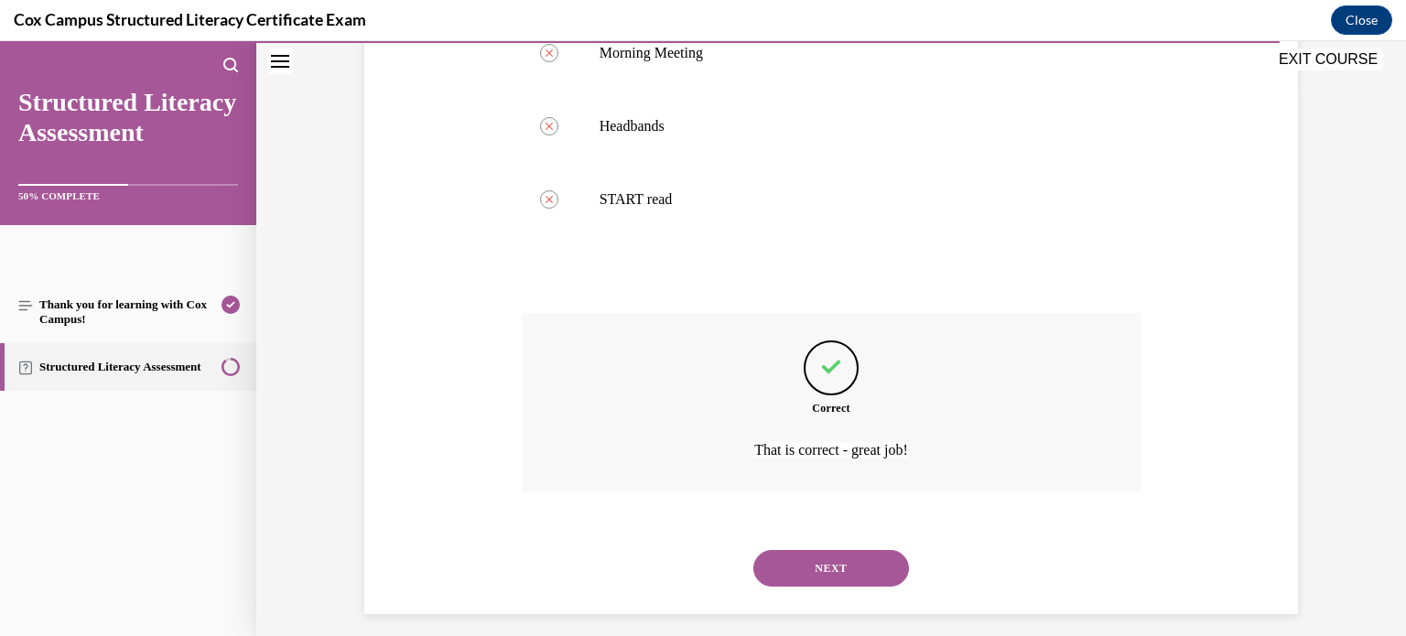
scroll to position [536, 0]
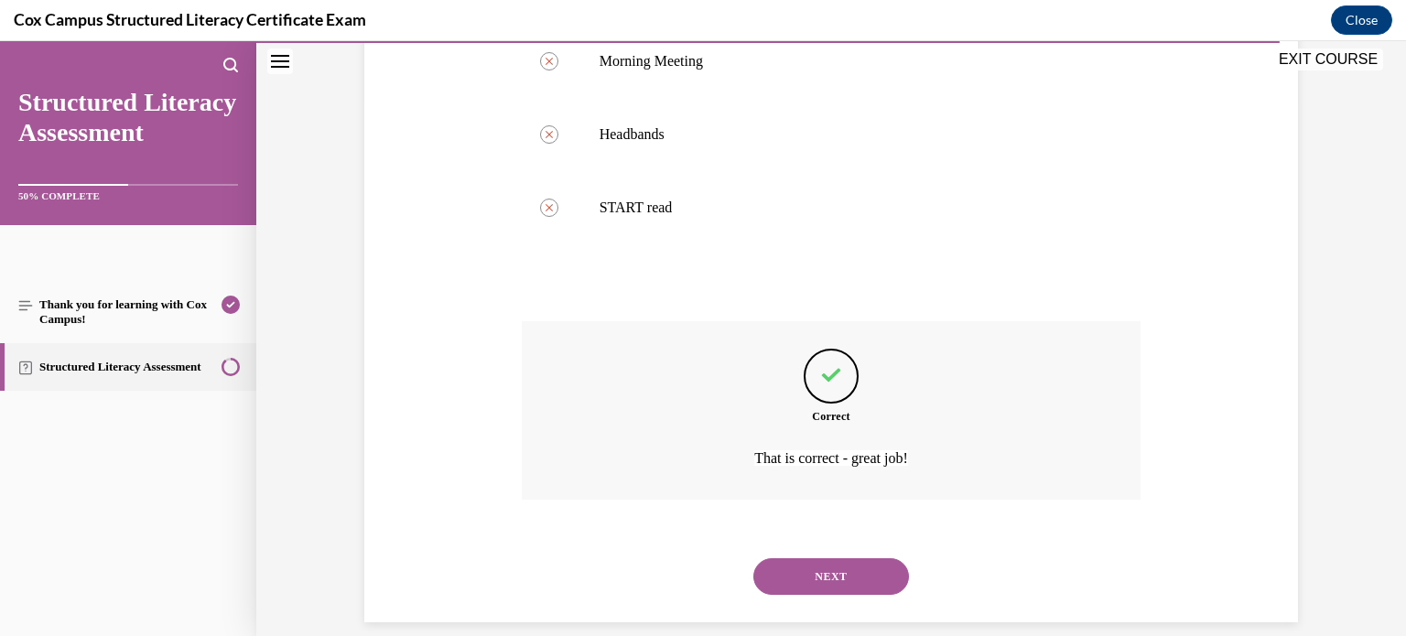
click at [843, 569] on button "NEXT" at bounding box center [832, 577] width 156 height 37
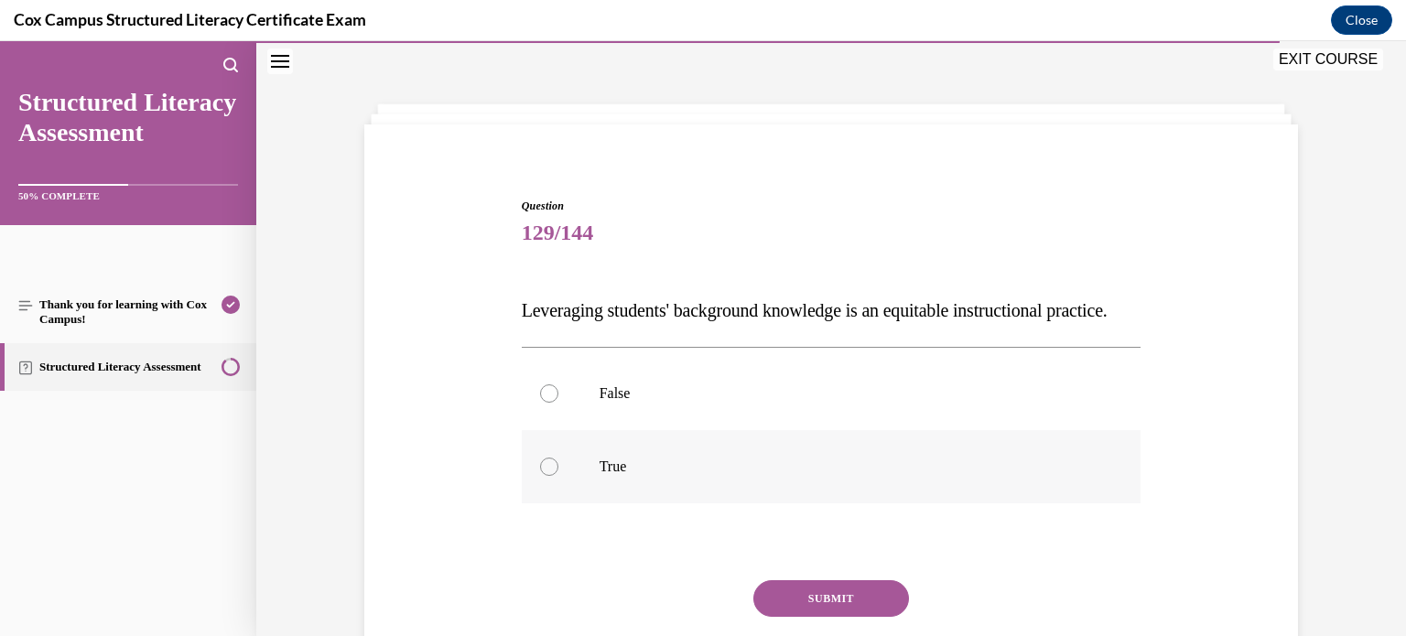
scroll to position [55, 0]
click at [761, 488] on label "True" at bounding box center [832, 468] width 620 height 73
click at [559, 478] on input "True" at bounding box center [549, 469] width 18 height 18
radio input "true"
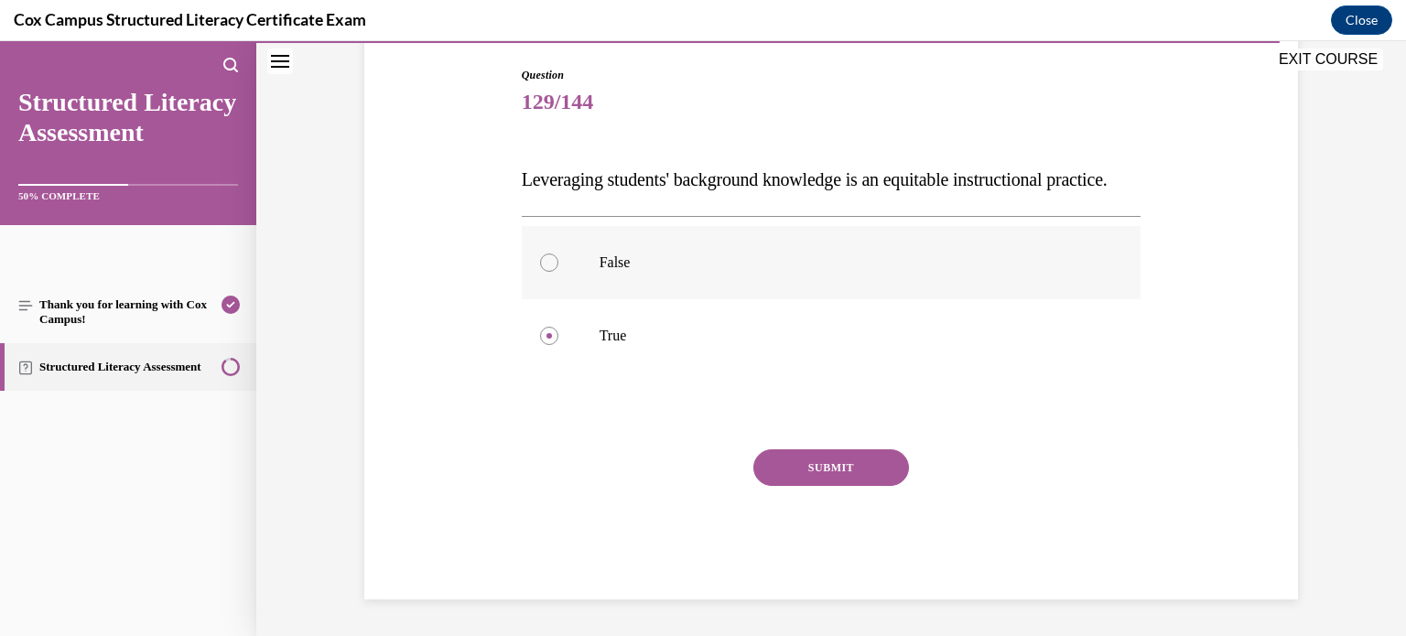
scroll to position [218, 0]
click at [789, 472] on button "SUBMIT" at bounding box center [832, 468] width 156 height 37
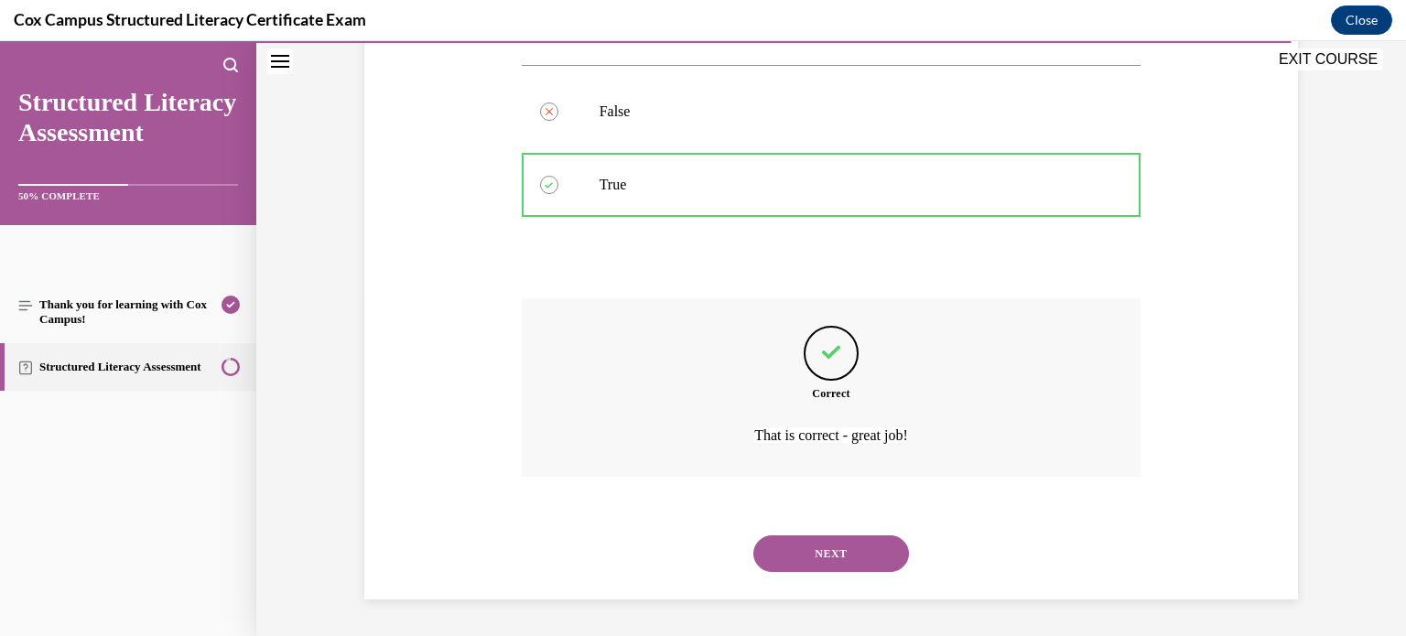
scroll to position [374, 0]
click at [810, 560] on button "NEXT" at bounding box center [832, 554] width 156 height 37
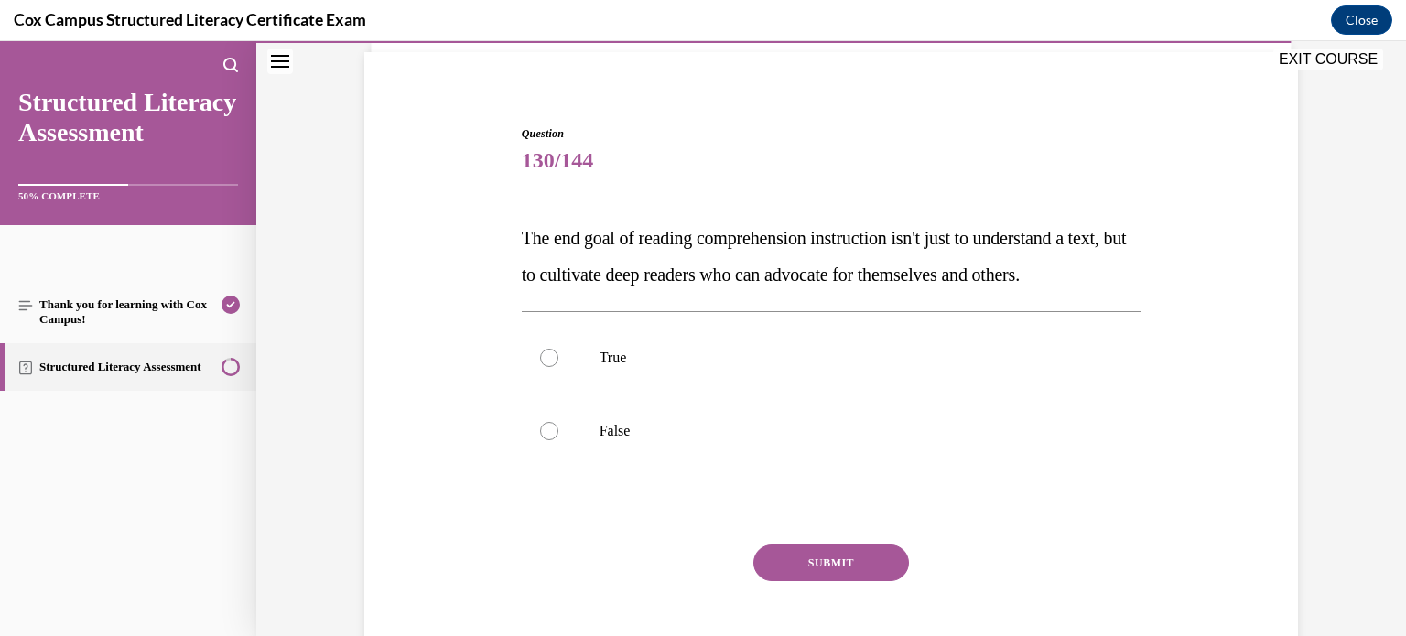
scroll to position [136, 0]
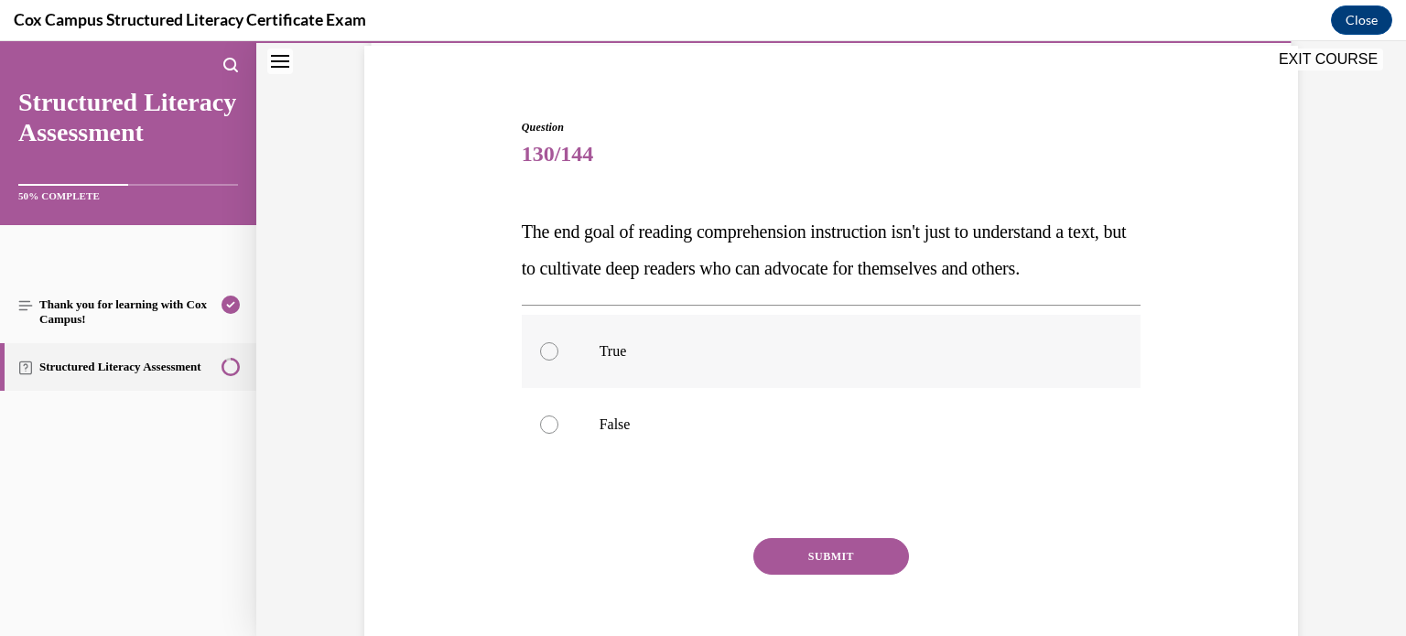
click at [909, 388] on label "True" at bounding box center [832, 351] width 620 height 73
click at [559, 361] on input "True" at bounding box center [549, 351] width 18 height 18
radio input "true"
click at [808, 575] on button "SUBMIT" at bounding box center [832, 556] width 156 height 37
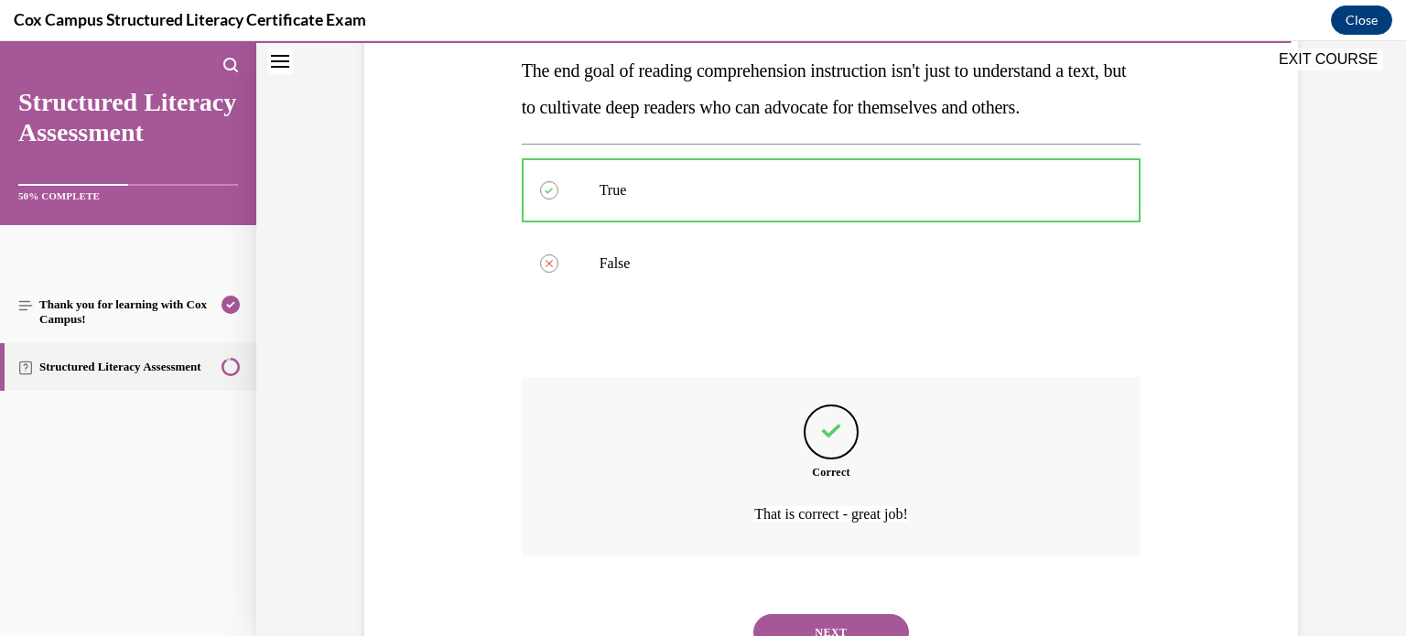
scroll to position [411, 0]
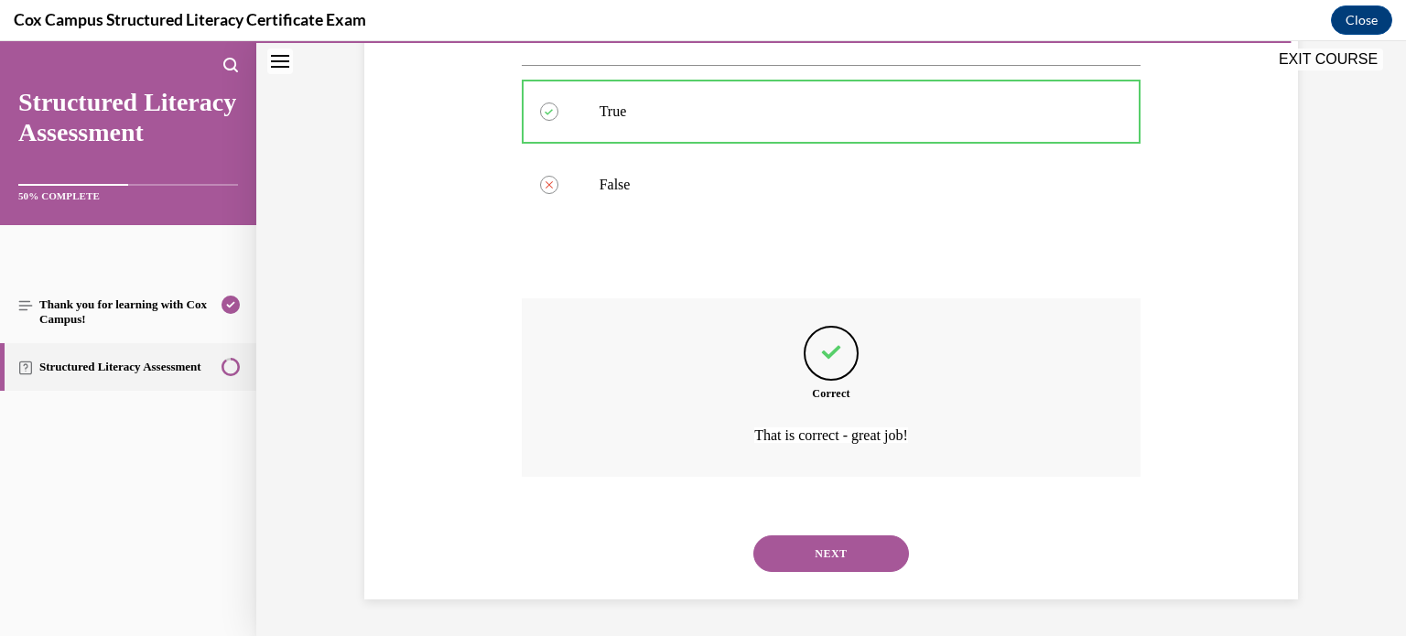
click at [849, 551] on button "NEXT" at bounding box center [832, 554] width 156 height 37
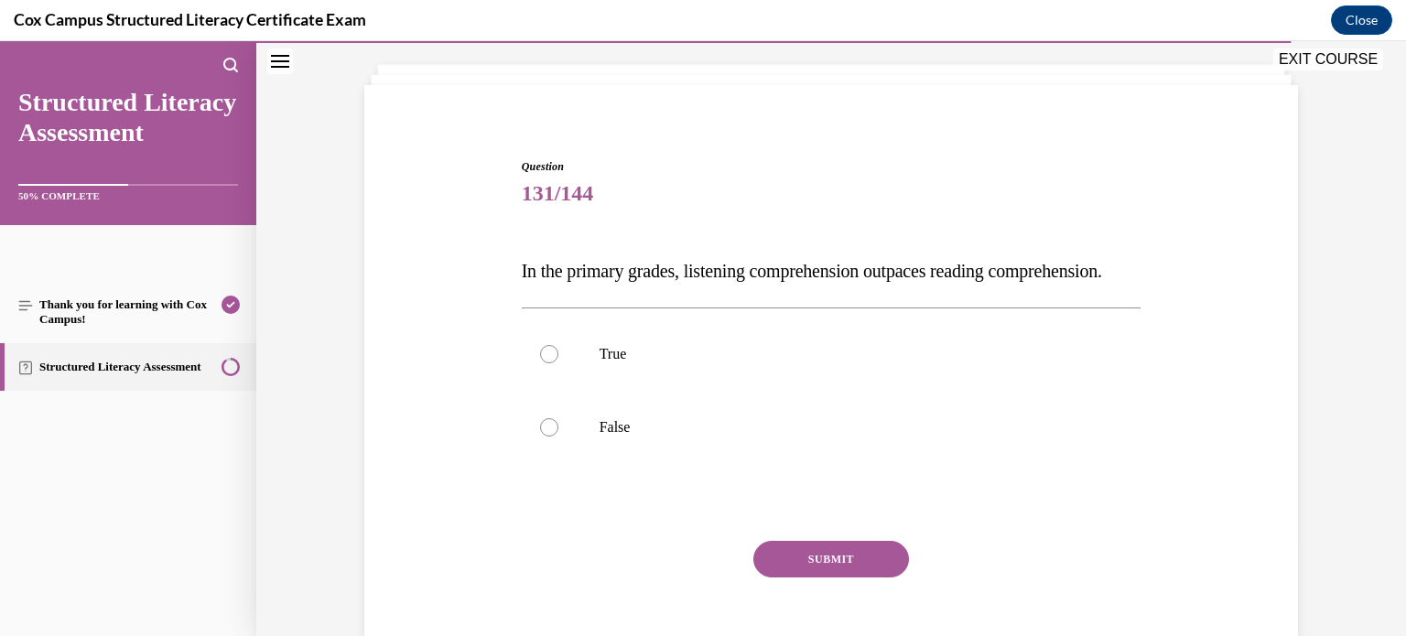
scroll to position [95, 0]
click at [597, 367] on label "True" at bounding box center [832, 355] width 620 height 73
click at [559, 364] on input "True" at bounding box center [549, 355] width 18 height 18
radio input "true"
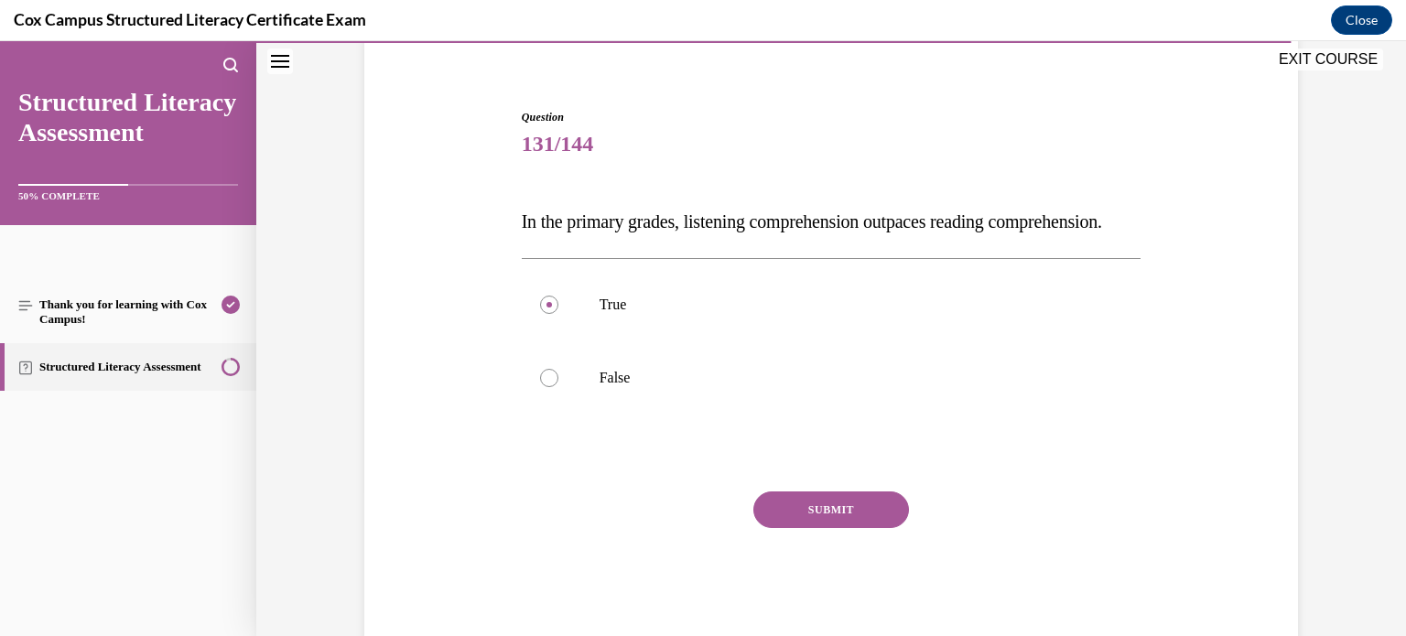
click at [792, 528] on button "SUBMIT" at bounding box center [832, 510] width 156 height 37
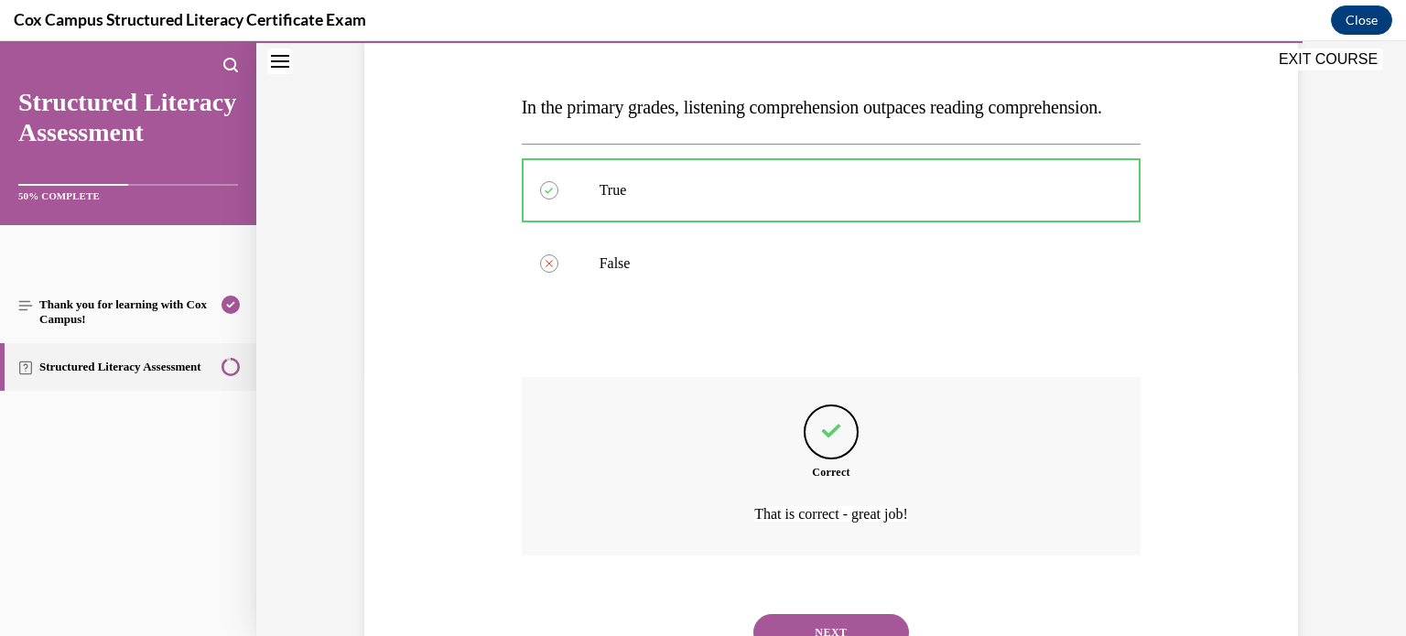
scroll to position [374, 0]
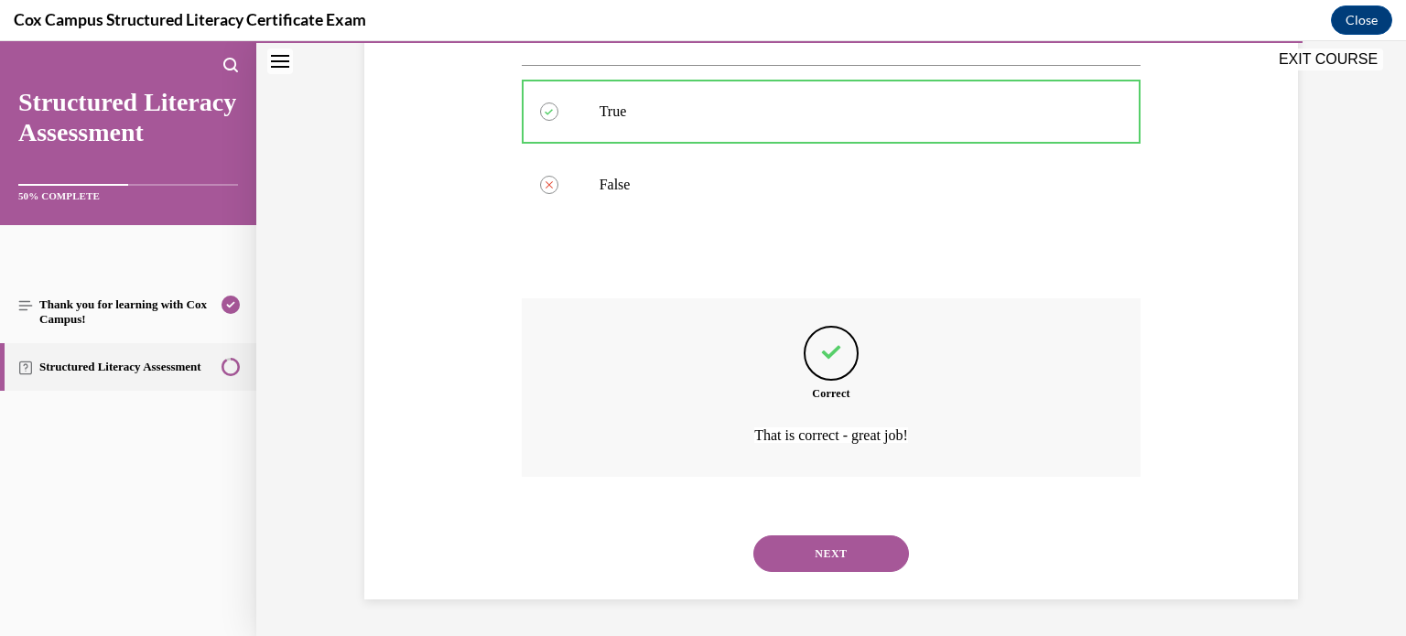
click at [793, 560] on button "NEXT" at bounding box center [832, 554] width 156 height 37
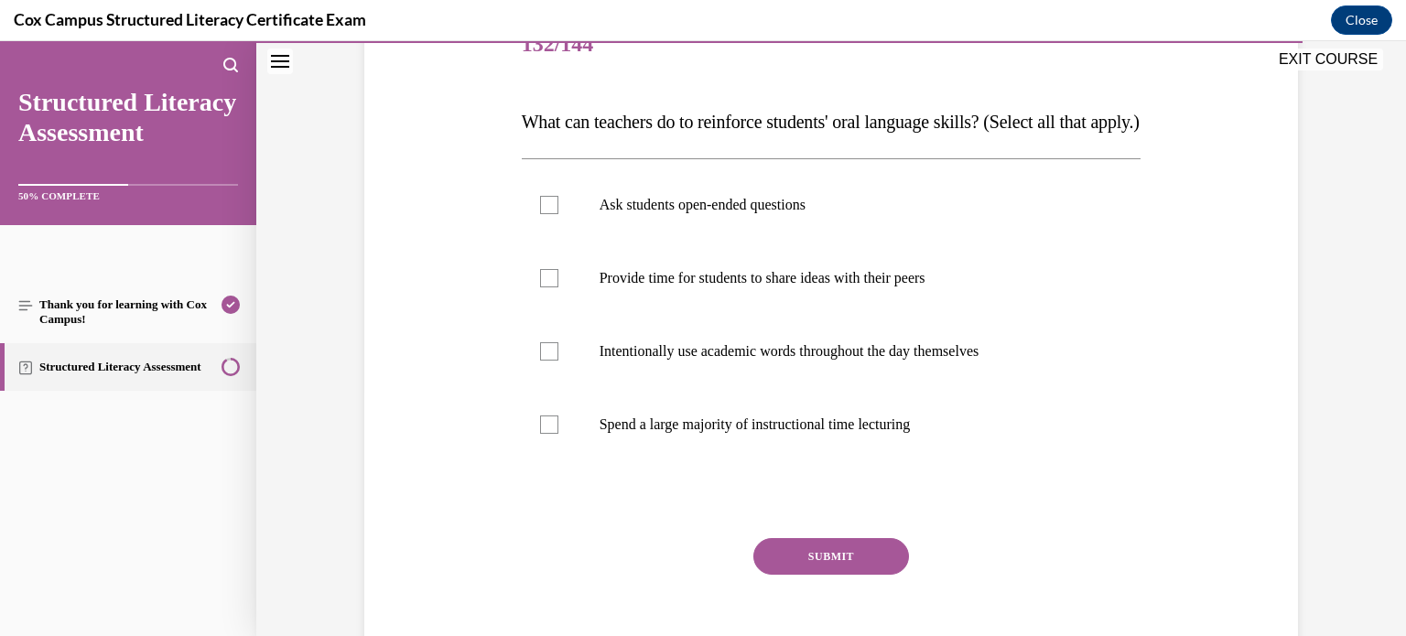
scroll to position [250, 0]
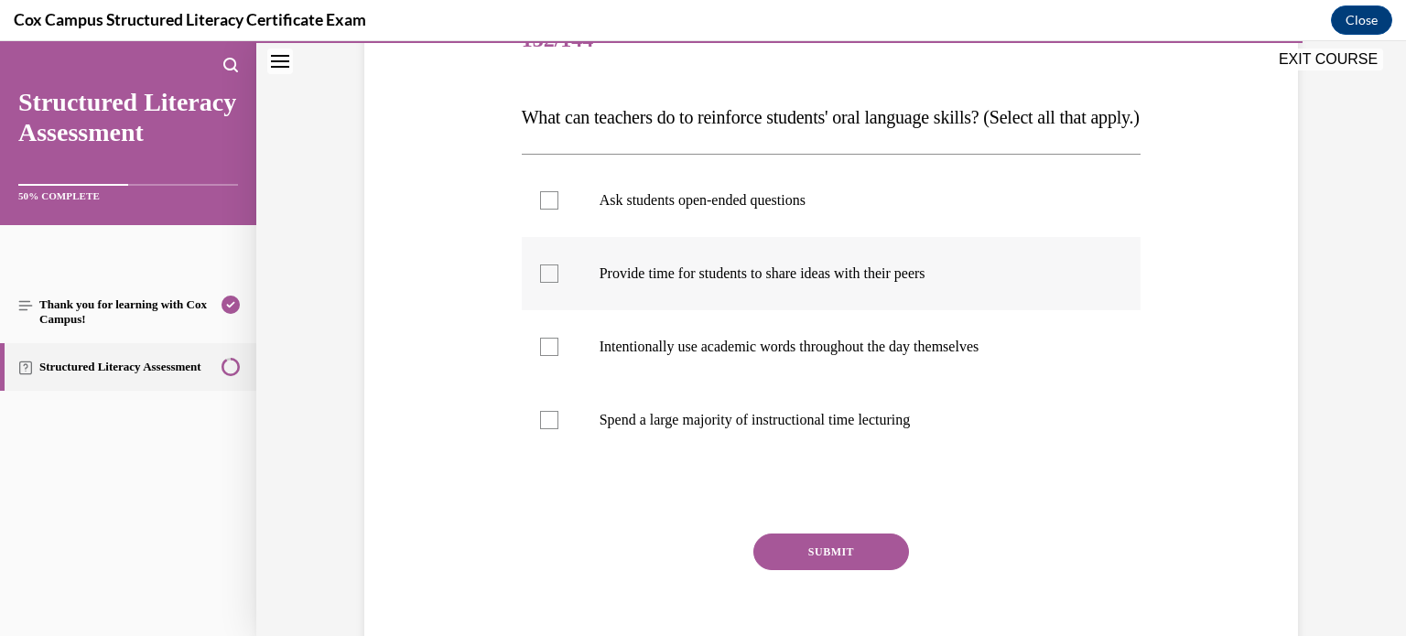
click at [823, 283] on p "Provide time for students to share ideas with their peers" at bounding box center [848, 274] width 496 height 18
click at [559, 283] on input "Provide time for students to share ideas with their peers" at bounding box center [549, 274] width 18 height 18
checkbox input "true"
click at [855, 210] on p "Ask students open-ended questions" at bounding box center [848, 200] width 496 height 18
click at [559, 210] on input "Ask students open-ended questions" at bounding box center [549, 200] width 18 height 18
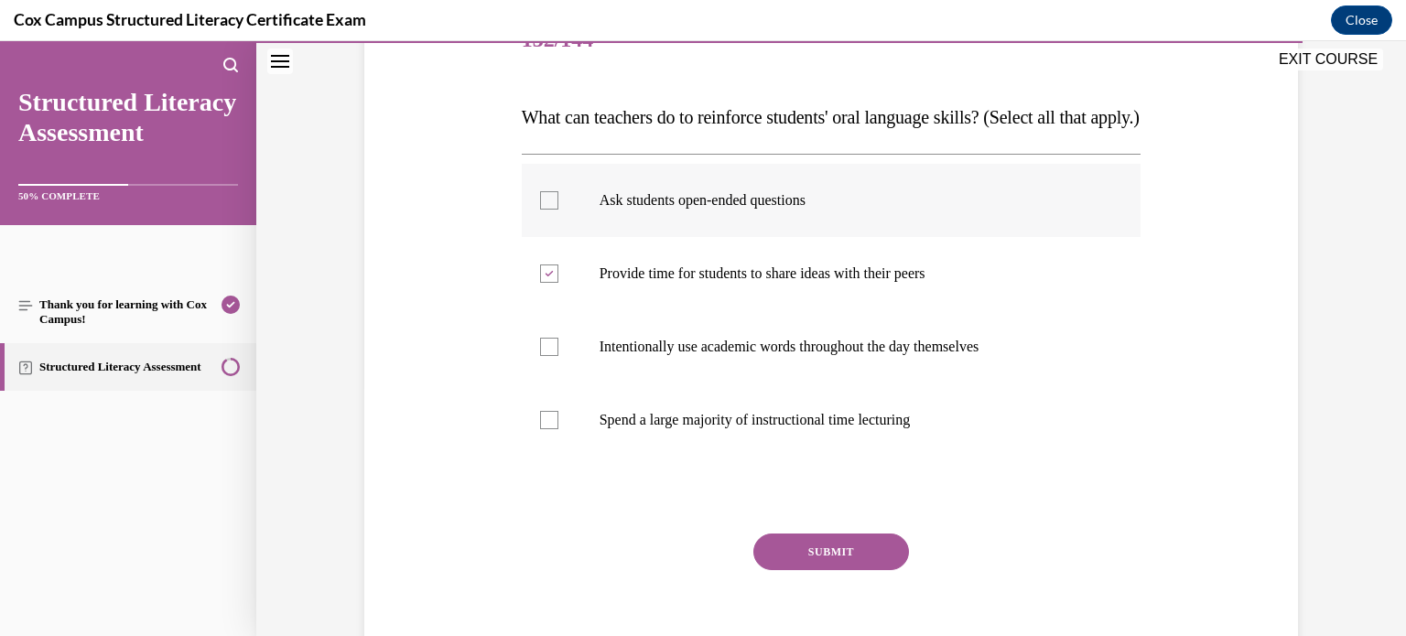
checkbox input "true"
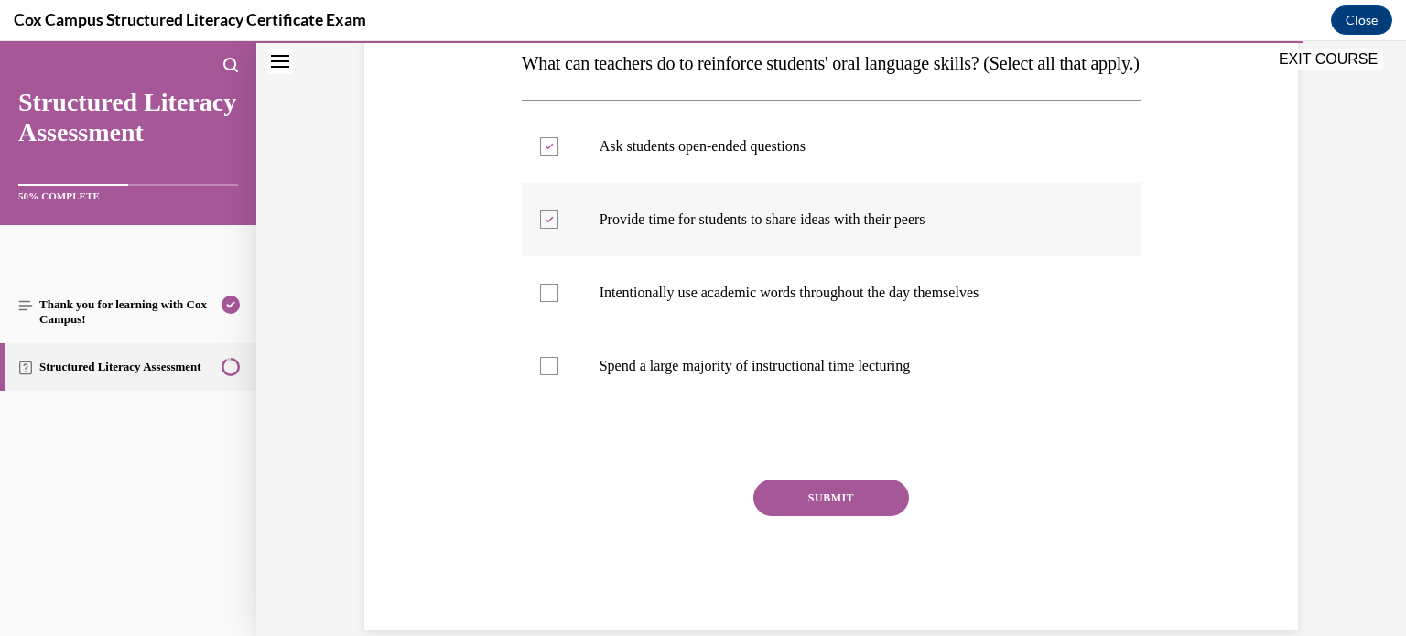
scroll to position [210, 0]
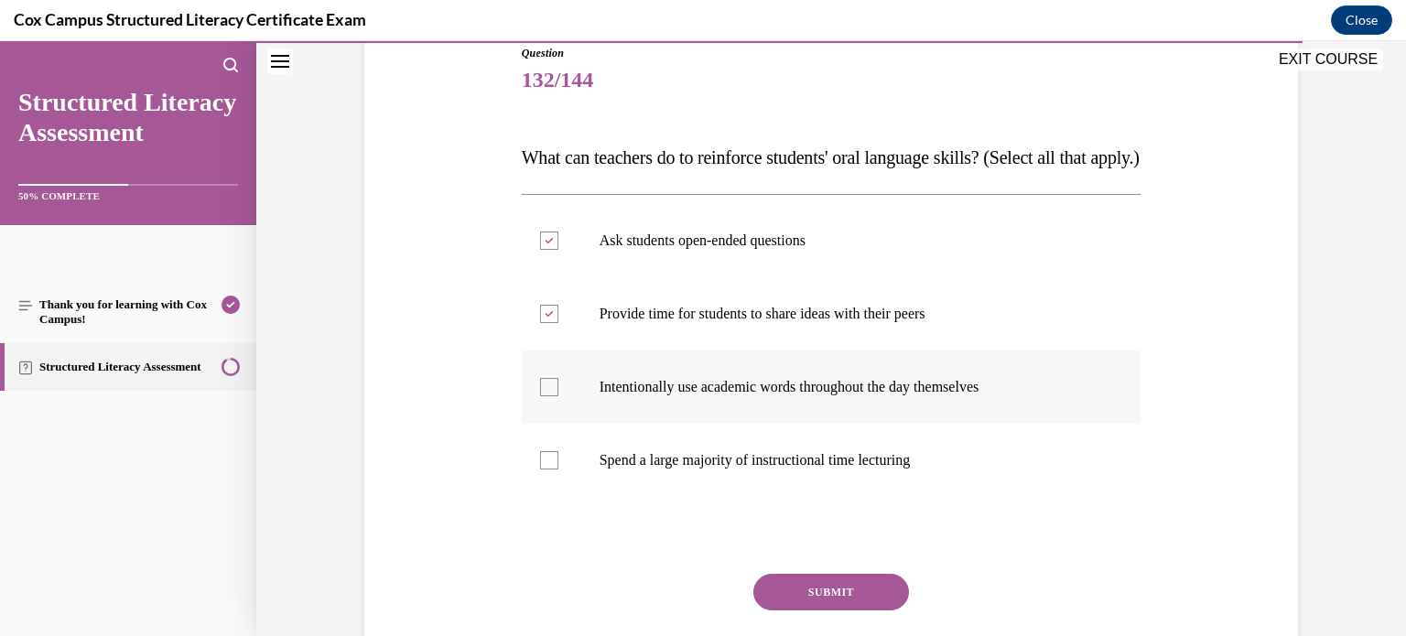
click at [939, 402] on label "Intentionally use academic words throughout the day themselves" at bounding box center [832, 387] width 620 height 73
click at [559, 396] on input "Intentionally use academic words throughout the day themselves" at bounding box center [549, 387] width 18 height 18
checkbox input "true"
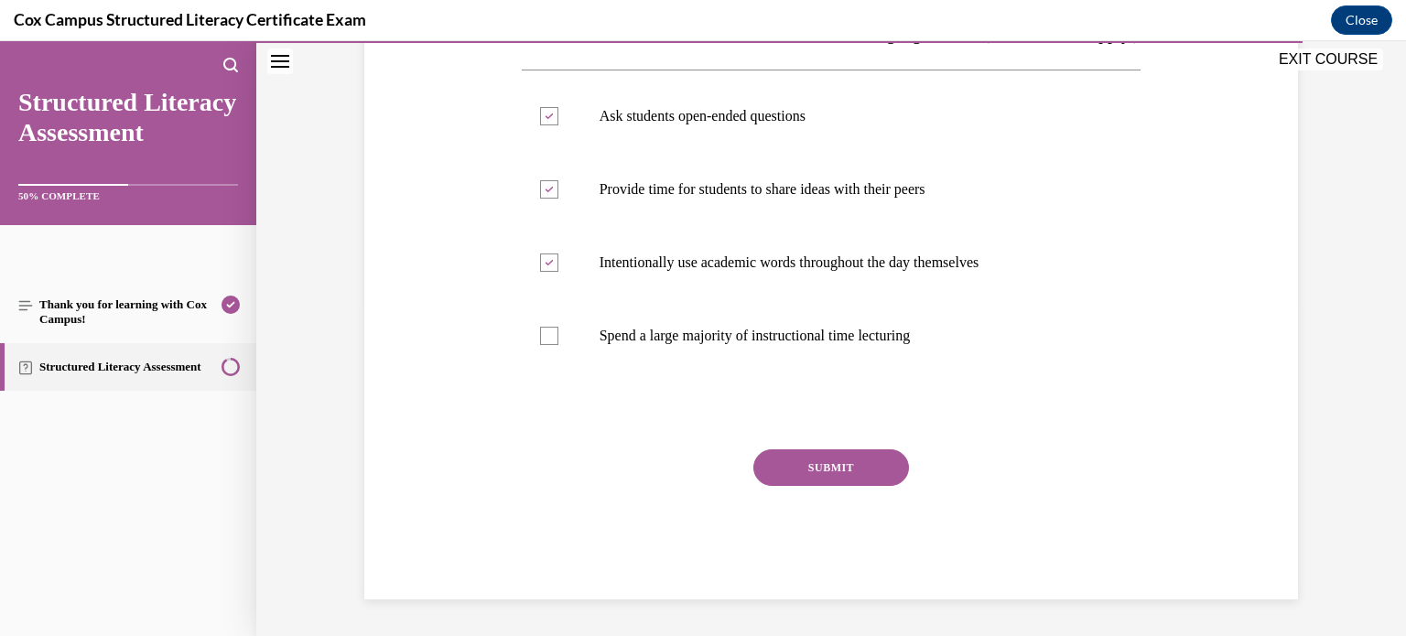
click at [869, 486] on button "SUBMIT" at bounding box center [832, 468] width 156 height 37
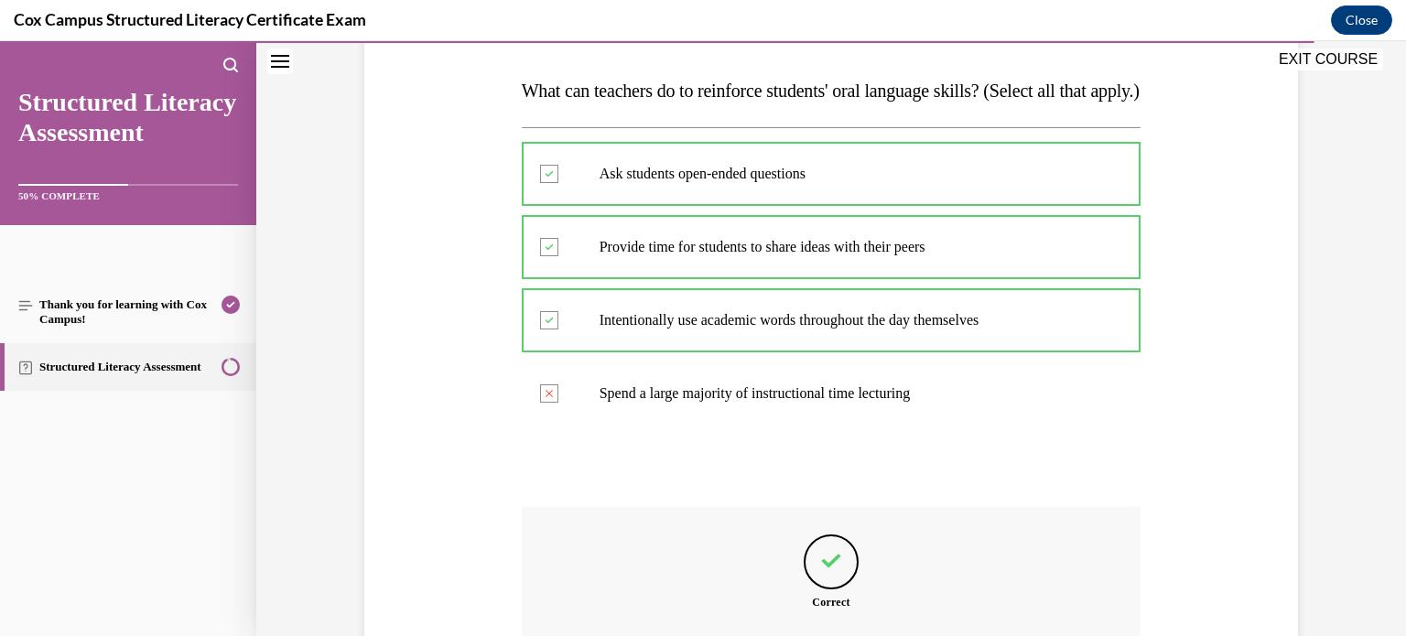
scroll to position [521, 0]
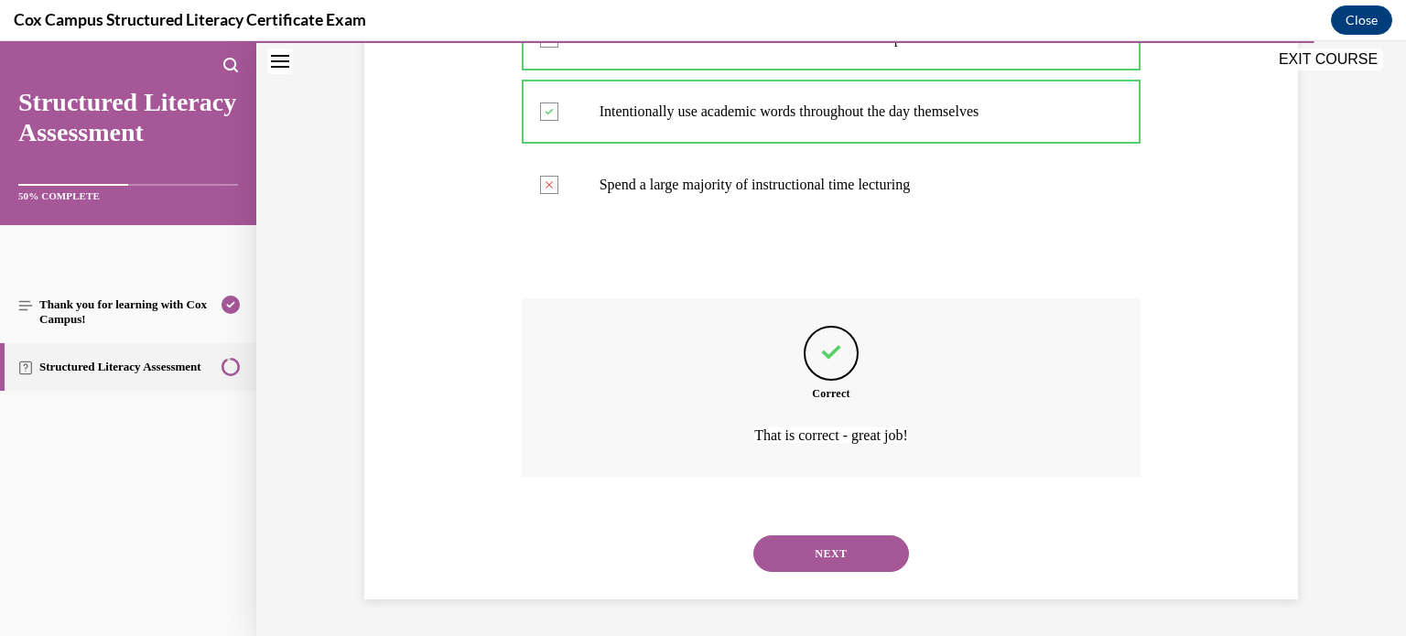
click at [788, 555] on button "NEXT" at bounding box center [832, 554] width 156 height 37
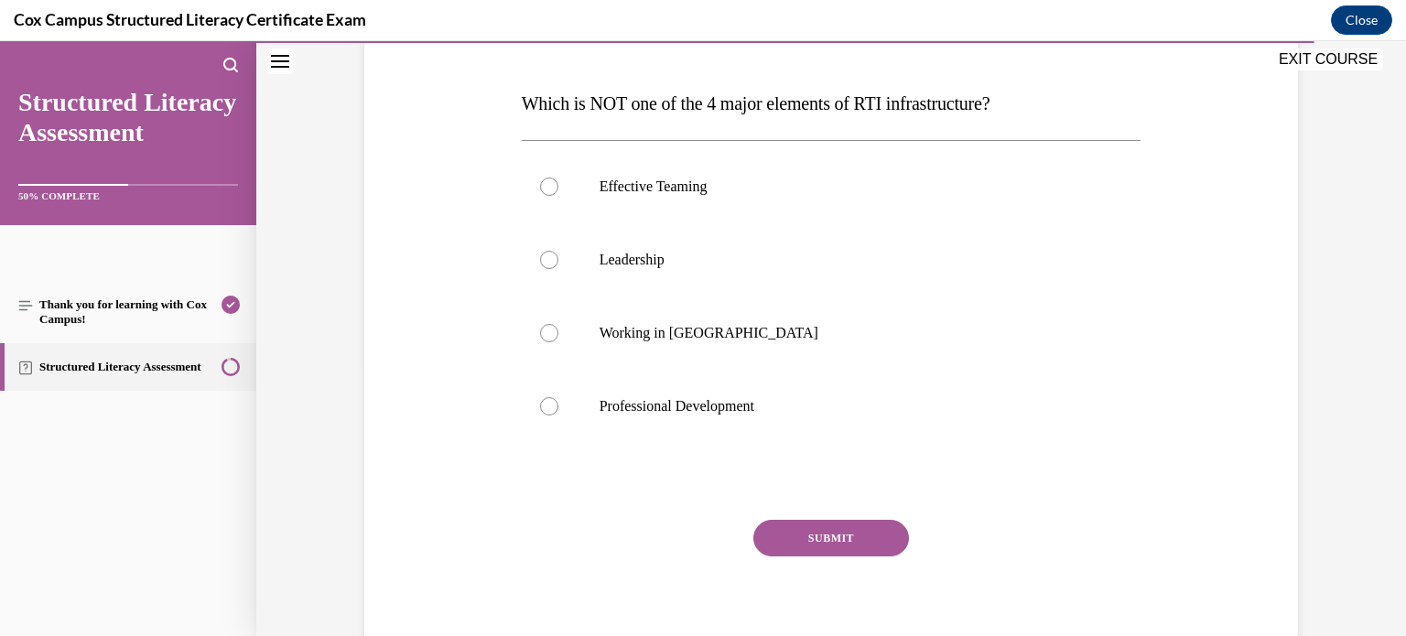
scroll to position [265, 0]
click at [852, 323] on p "Working in Silos" at bounding box center [848, 332] width 496 height 18
click at [559, 323] on input "Working in Silos" at bounding box center [549, 332] width 18 height 18
radio input "true"
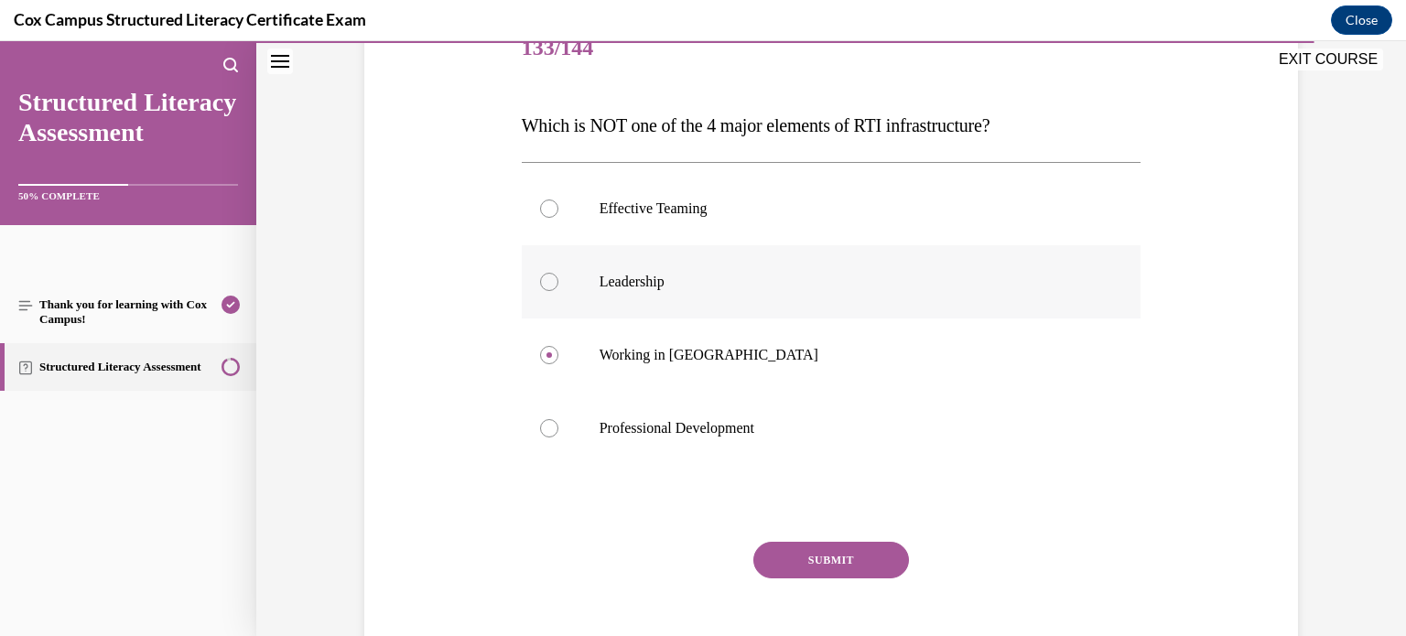
scroll to position [243, 0]
click at [868, 556] on button "SUBMIT" at bounding box center [832, 559] width 156 height 37
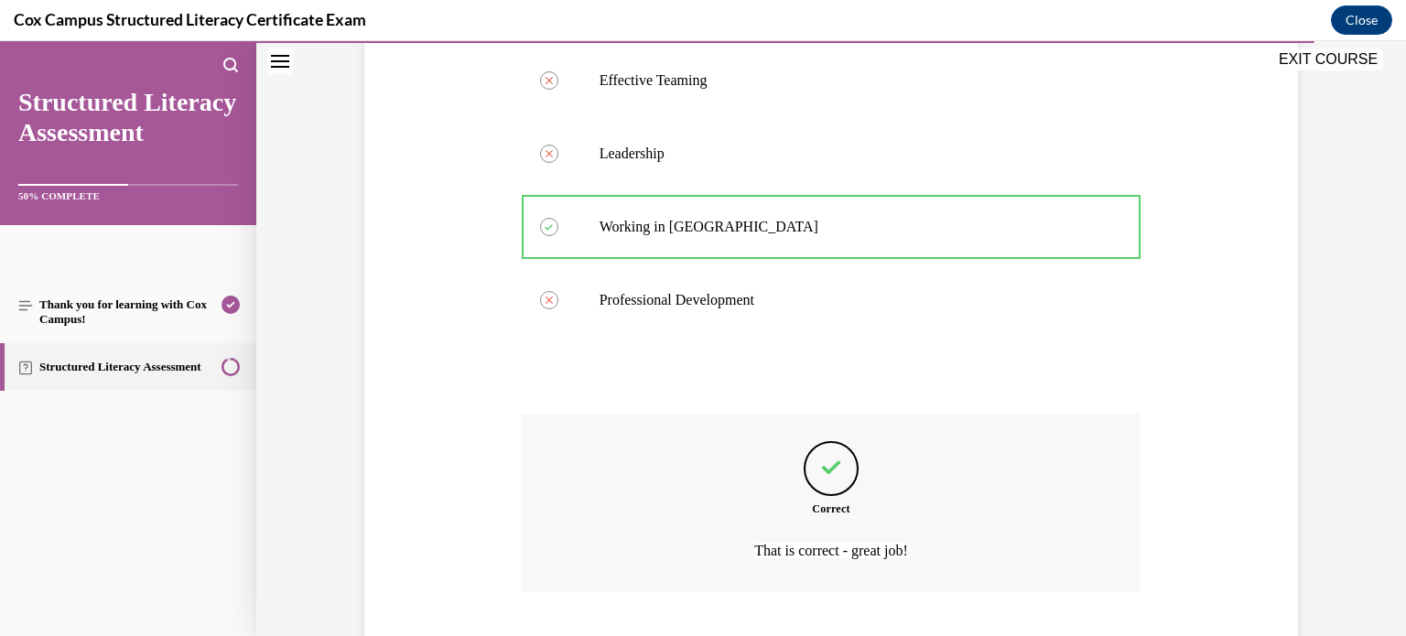
scroll to position [484, 0]
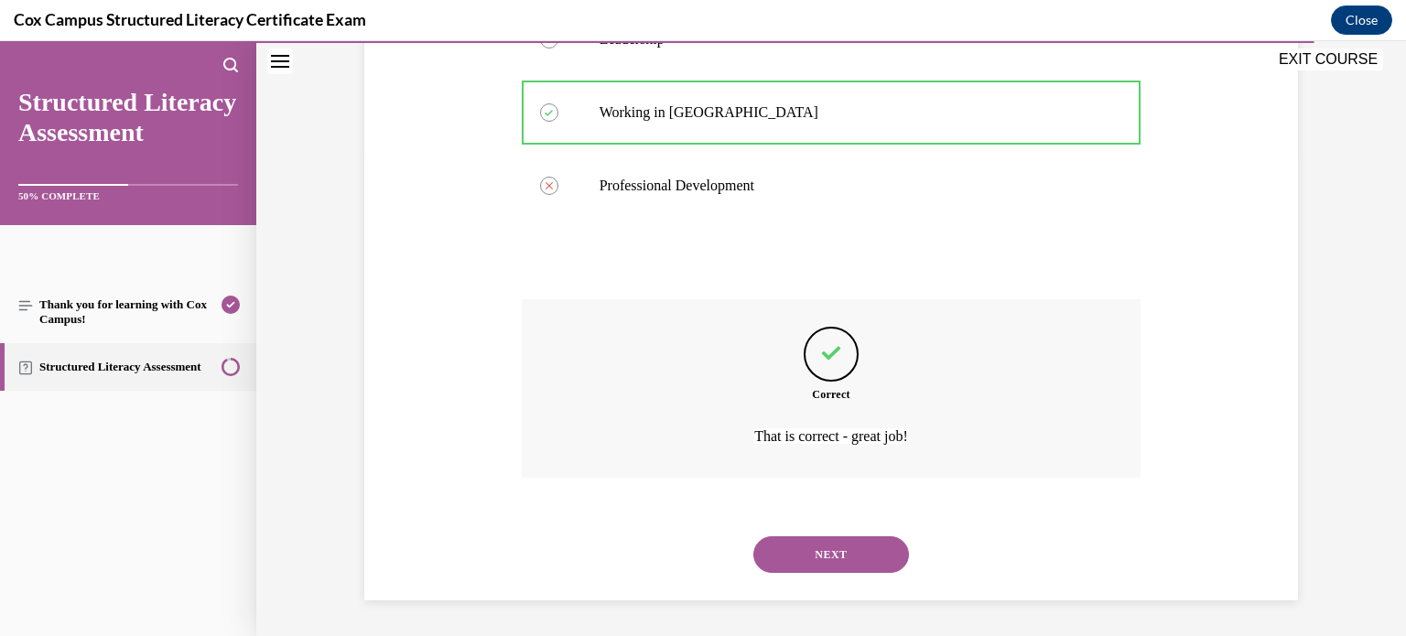
click at [803, 548] on button "NEXT" at bounding box center [832, 555] width 156 height 37
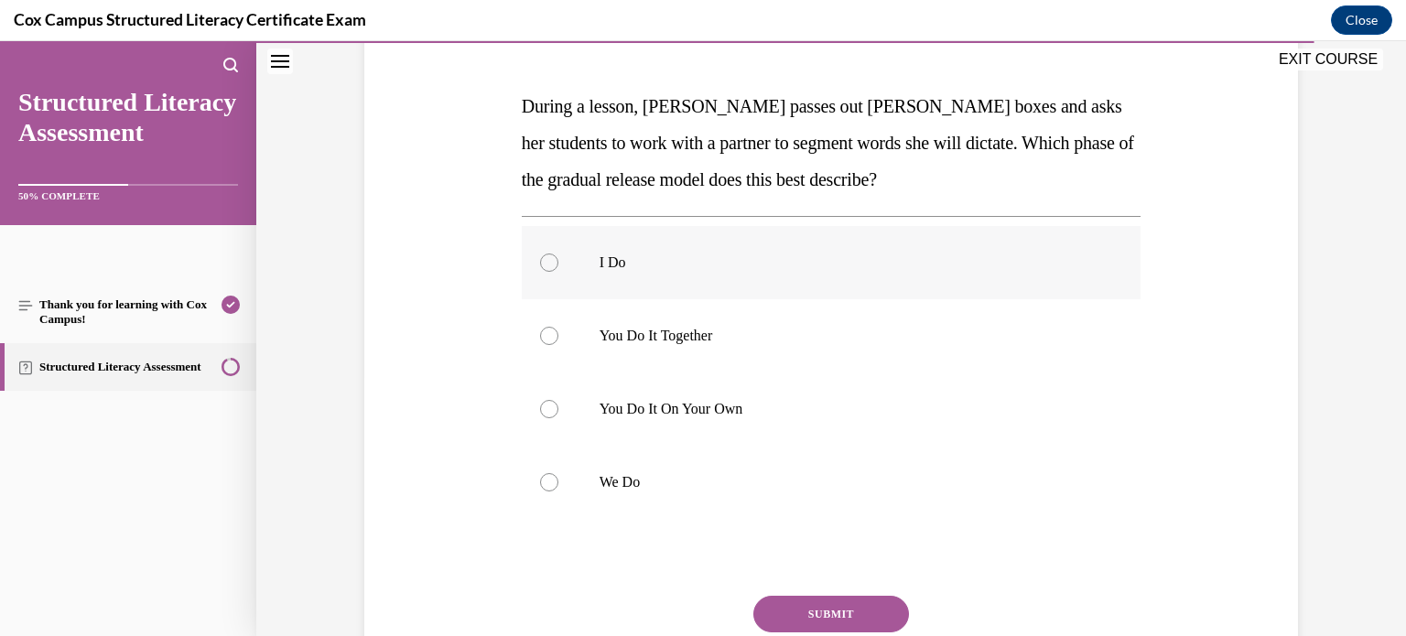
scroll to position [268, 0]
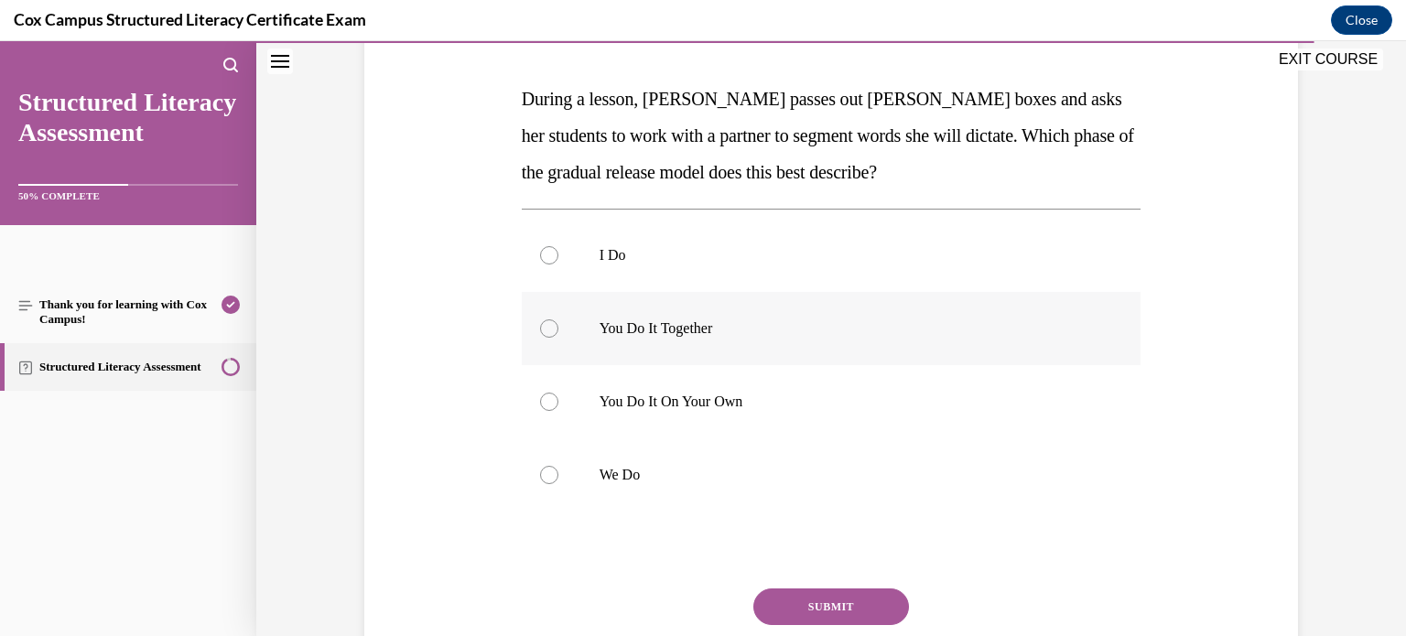
click at [851, 325] on p "You Do It Together" at bounding box center [848, 329] width 496 height 18
click at [559, 325] on input "You Do It Together" at bounding box center [549, 329] width 18 height 18
radio input "true"
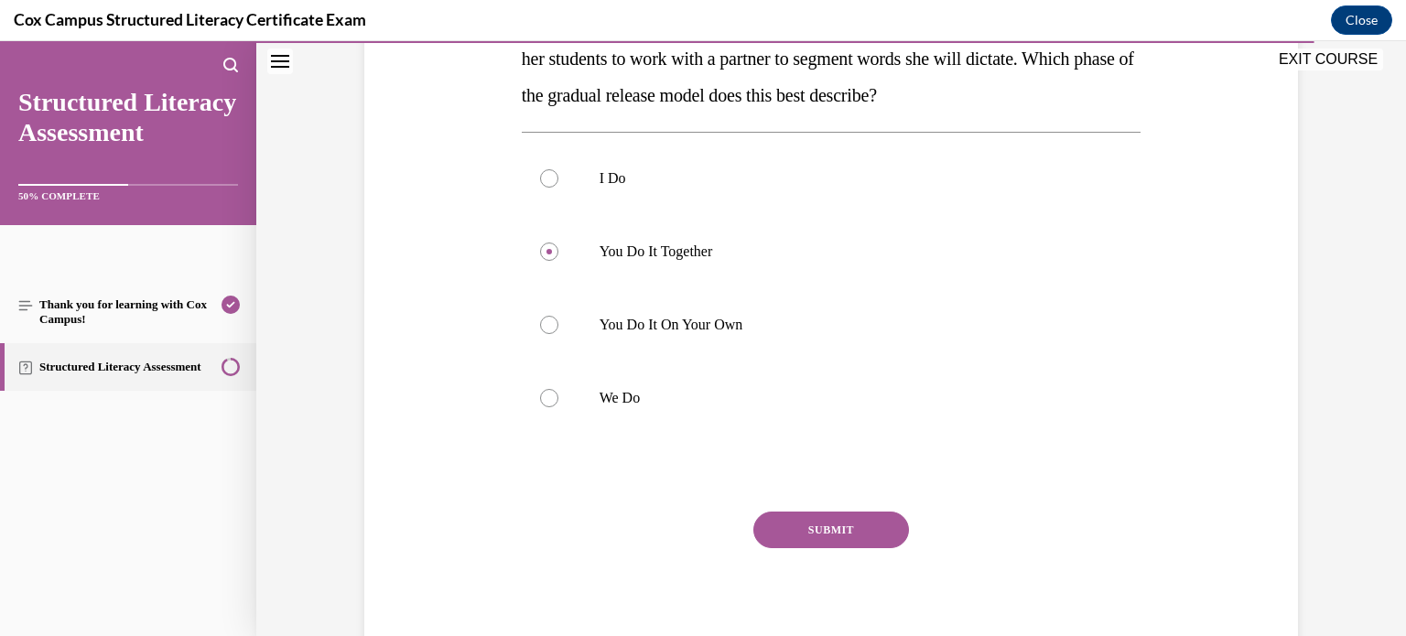
click at [820, 528] on button "SUBMIT" at bounding box center [832, 530] width 156 height 37
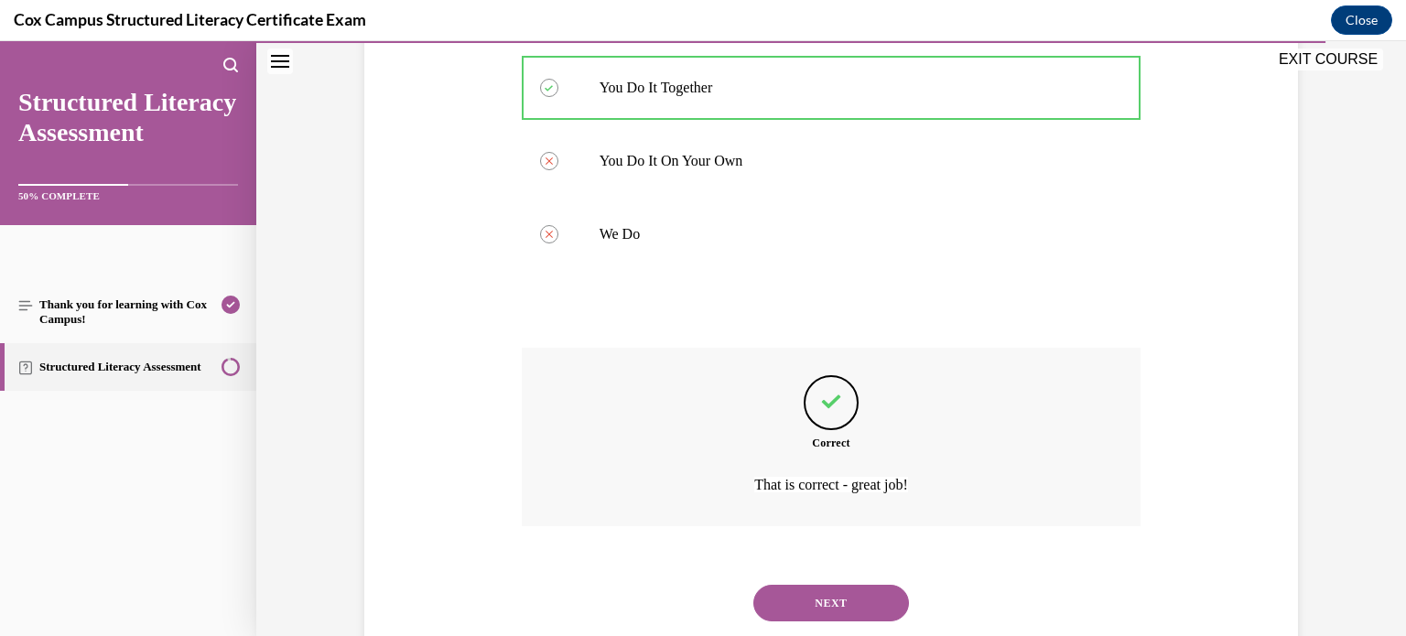
scroll to position [558, 0]
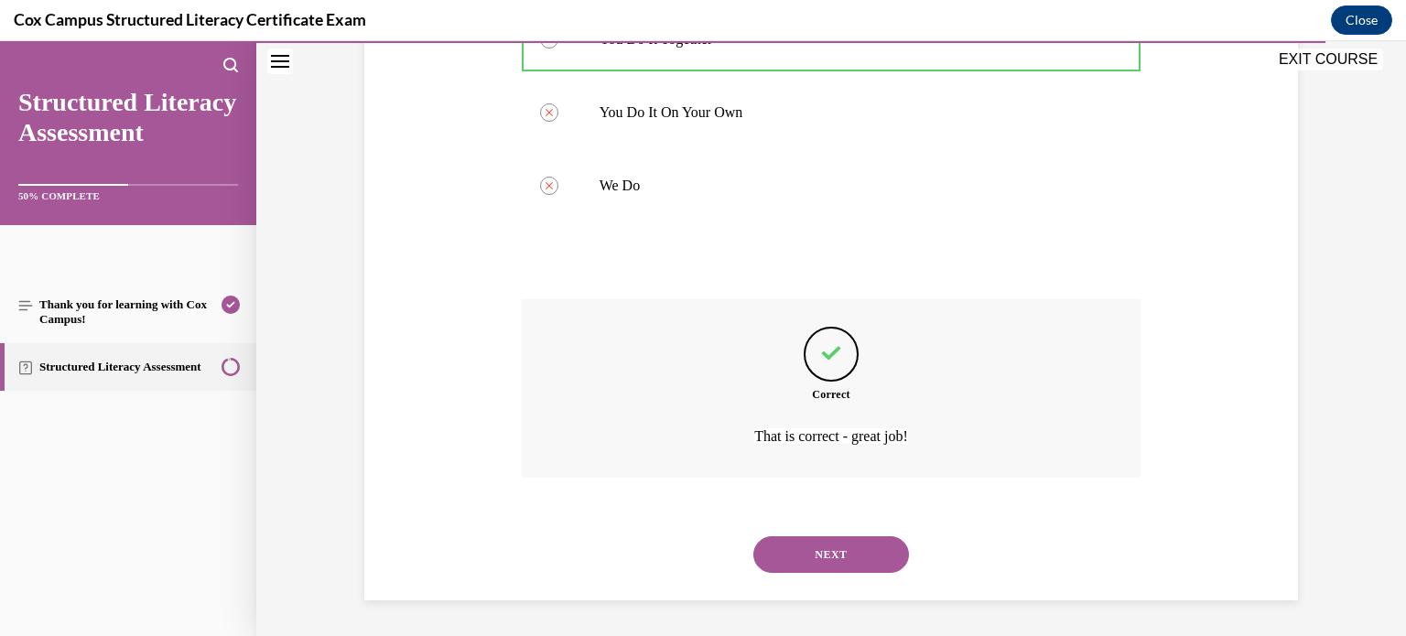
click at [797, 571] on button "NEXT" at bounding box center [832, 555] width 156 height 37
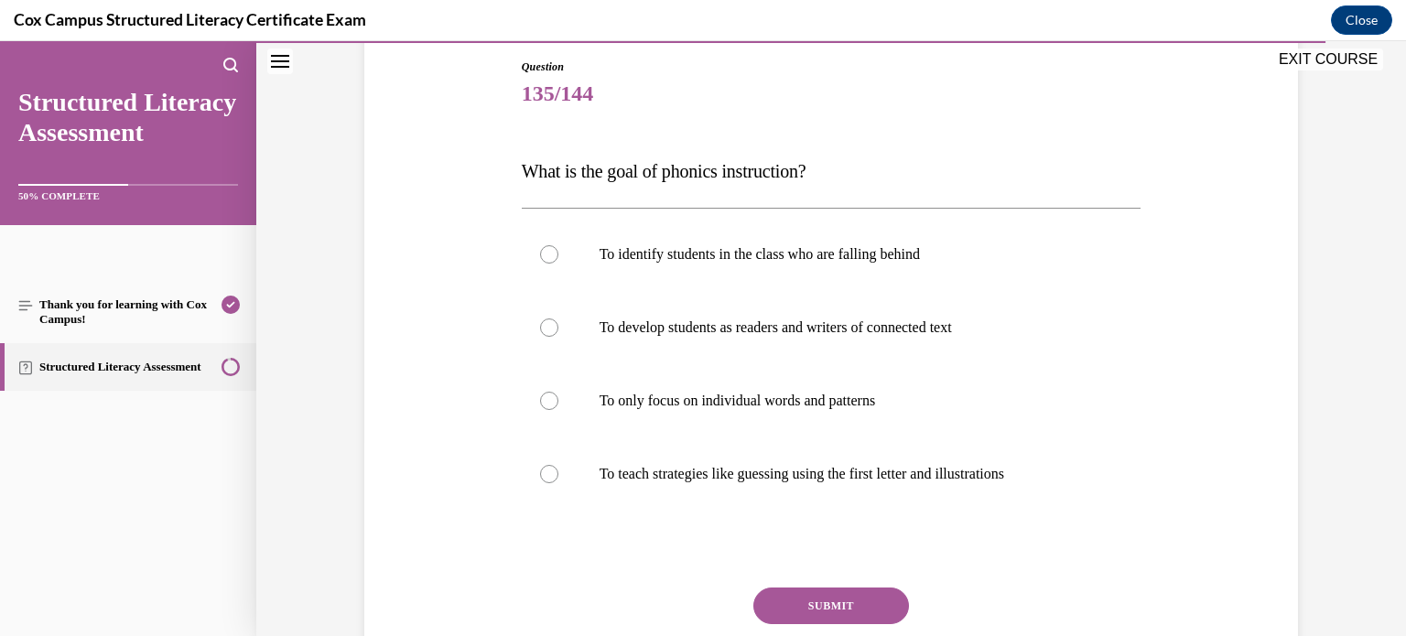
scroll to position [190, 0]
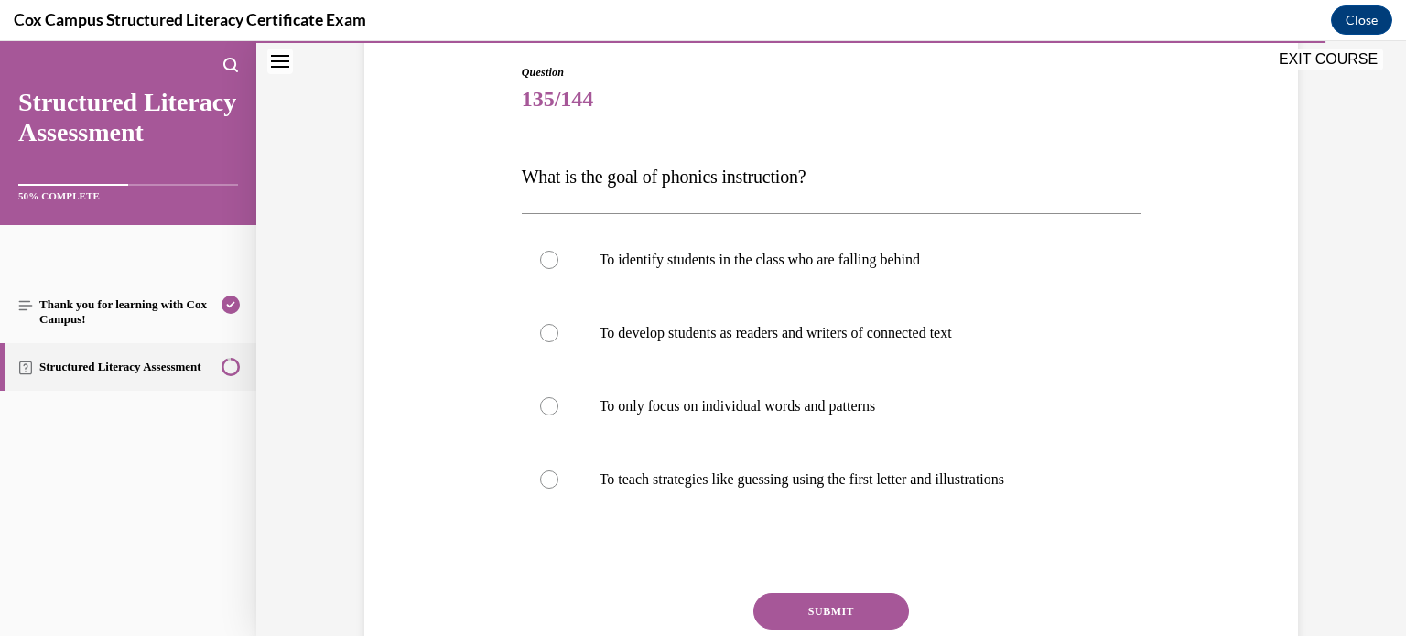
click at [933, 355] on label "To develop students as readers and writers of connected text" at bounding box center [832, 333] width 620 height 73
click at [559, 342] on input "To develop students as readers and writers of connected text" at bounding box center [549, 333] width 18 height 18
radio input "true"
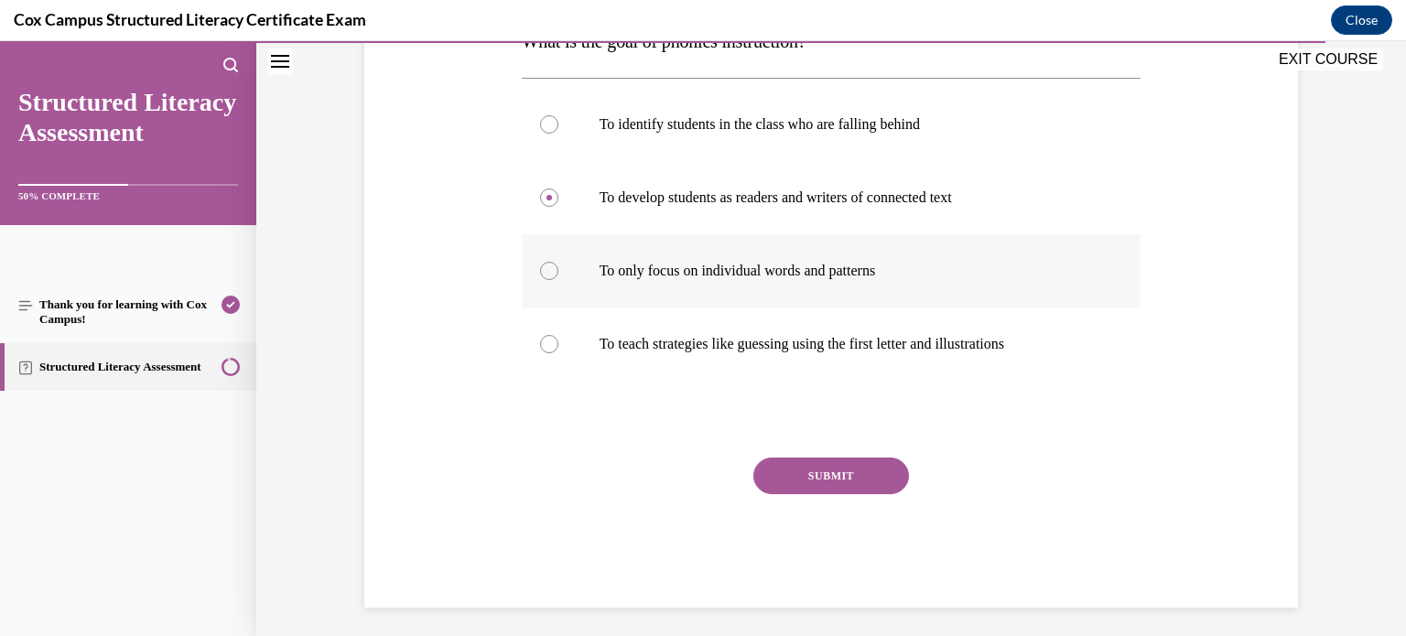
scroll to position [333, 0]
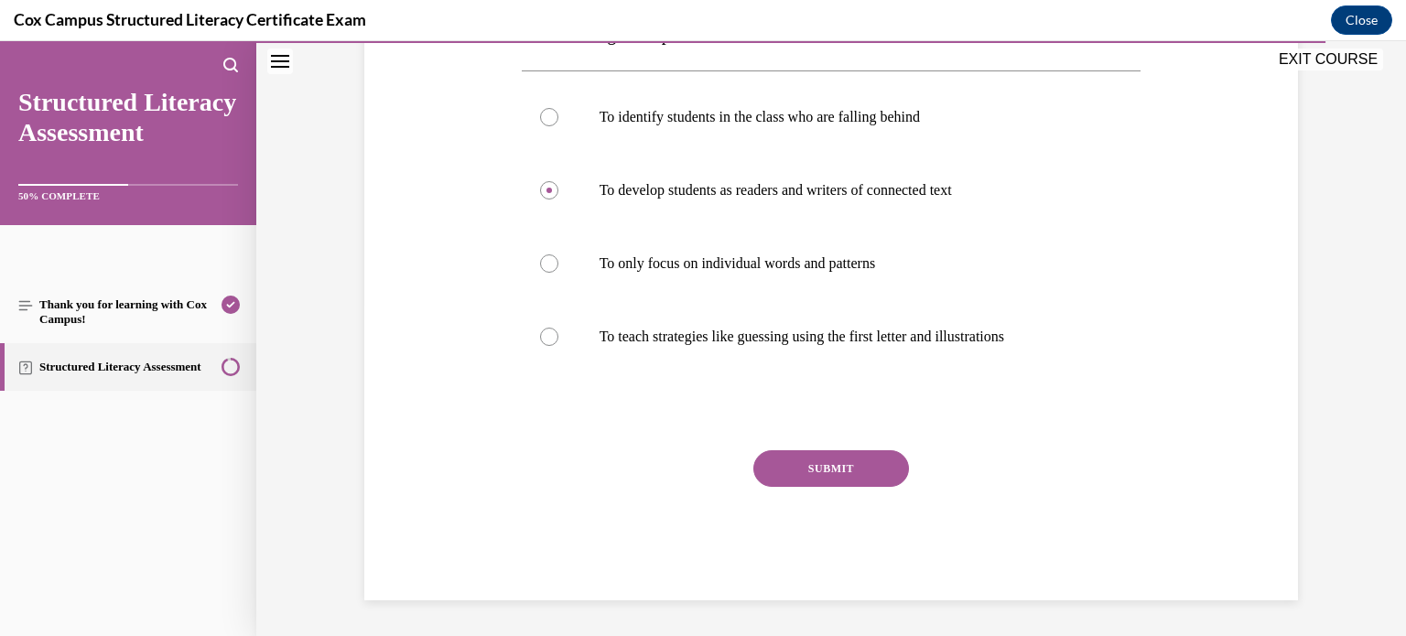
click at [849, 476] on button "SUBMIT" at bounding box center [832, 468] width 156 height 37
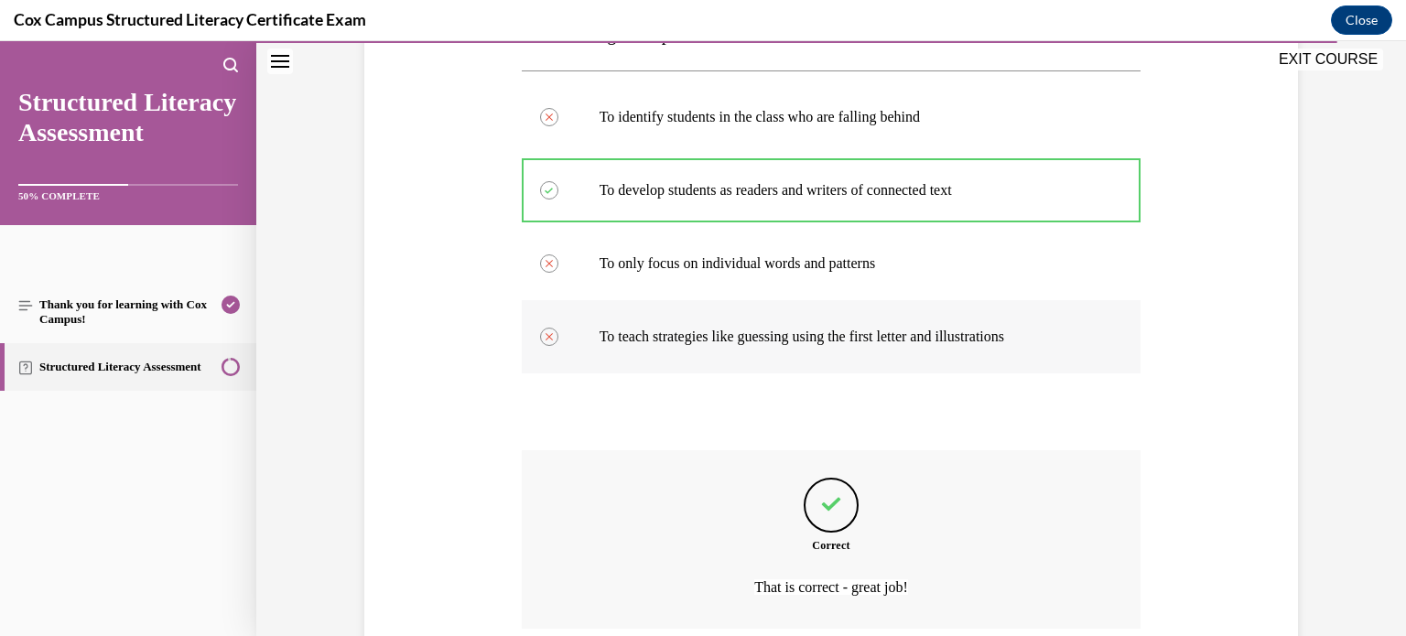
scroll to position [484, 0]
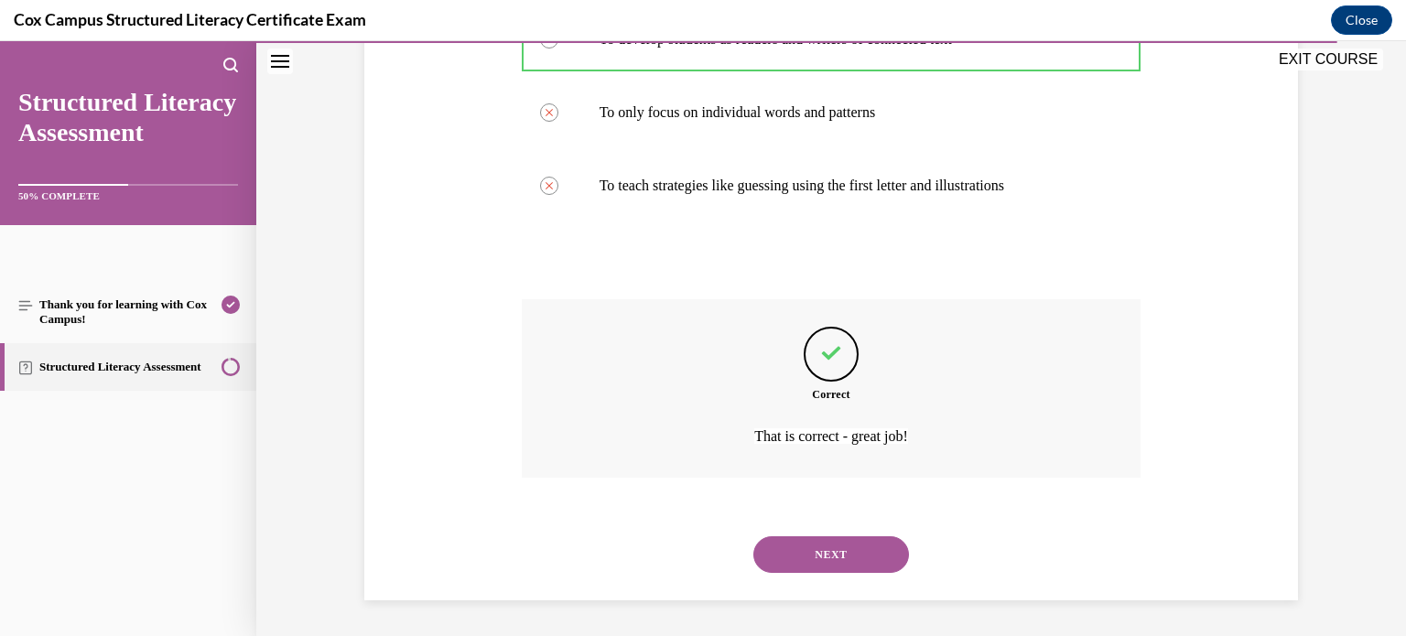
click at [798, 549] on button "NEXT" at bounding box center [832, 555] width 156 height 37
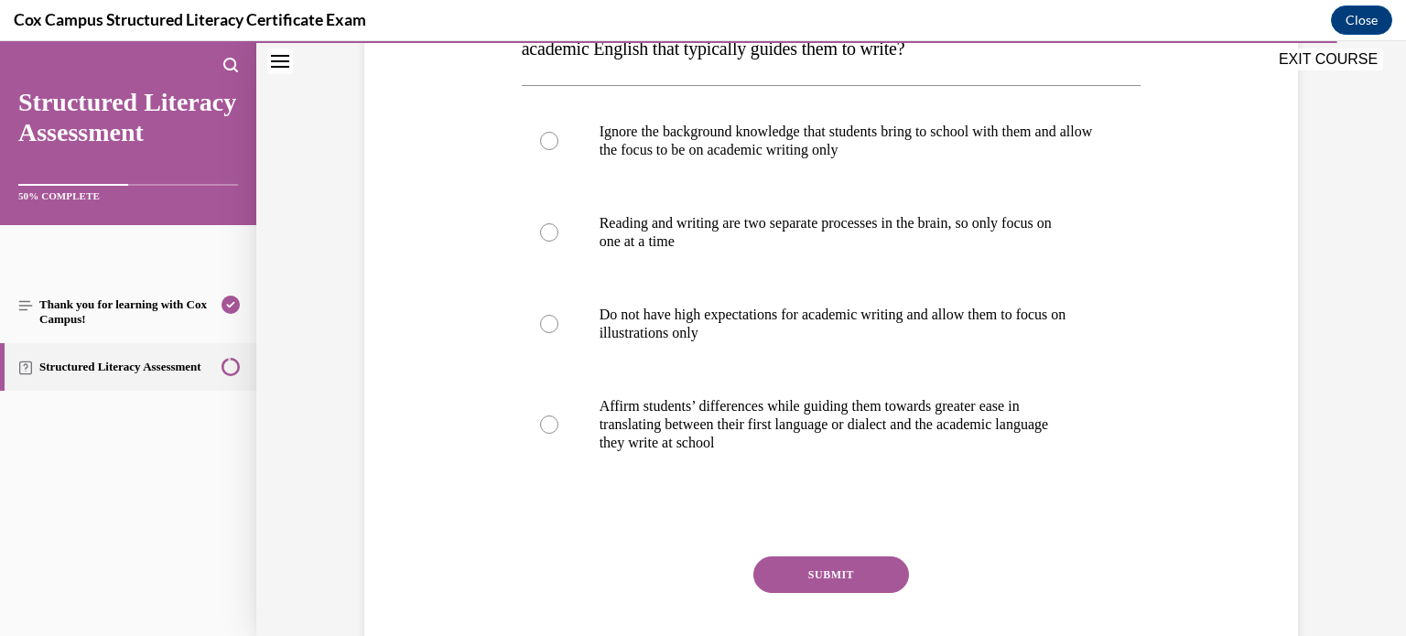
scroll to position [353, 0]
click at [819, 386] on label "Affirm students’ differences while guiding them towards greater ease in transla…" at bounding box center [832, 428] width 620 height 110
click at [559, 418] on input "Affirm students’ differences while guiding them towards greater ease in transla…" at bounding box center [549, 427] width 18 height 18
radio input "true"
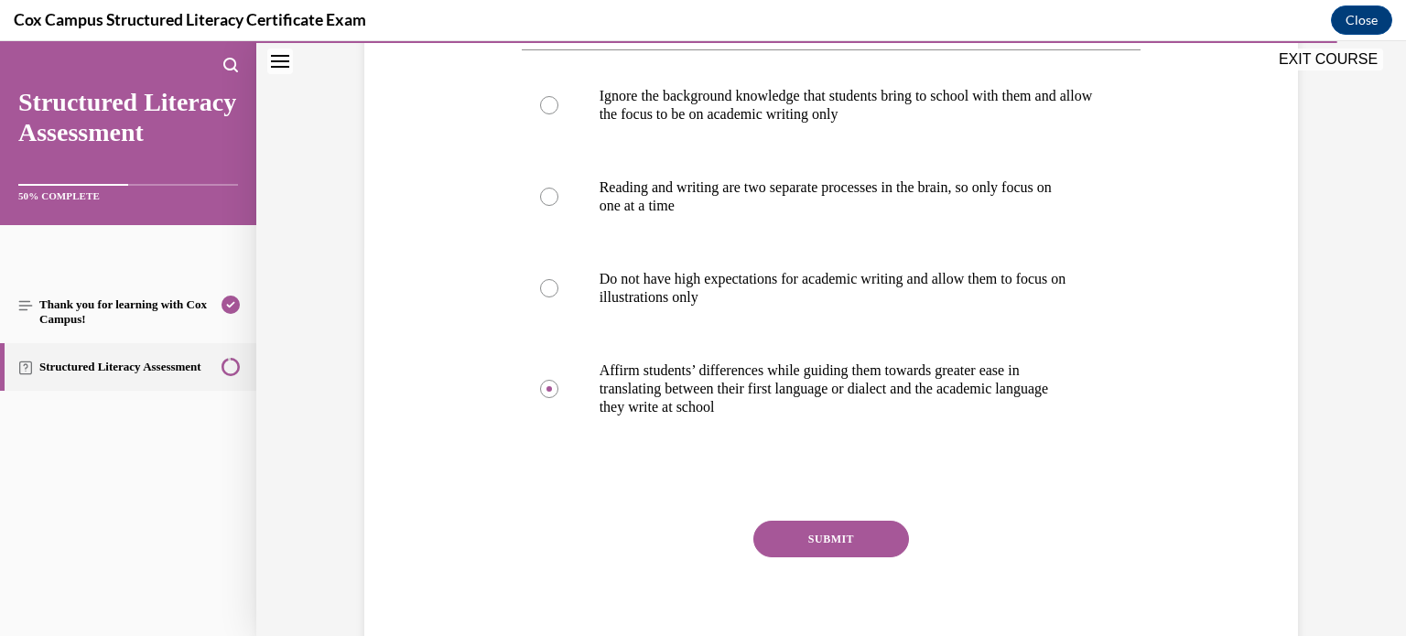
click at [850, 532] on button "SUBMIT" at bounding box center [832, 539] width 156 height 37
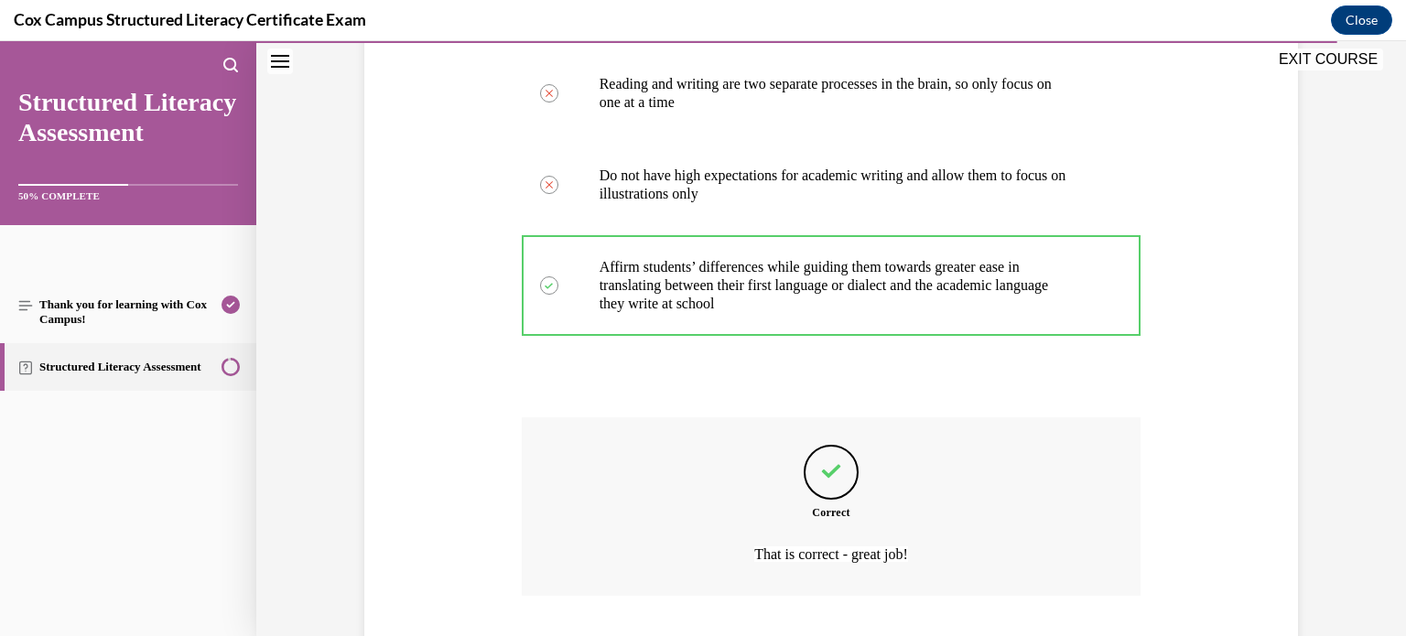
scroll to position [613, 0]
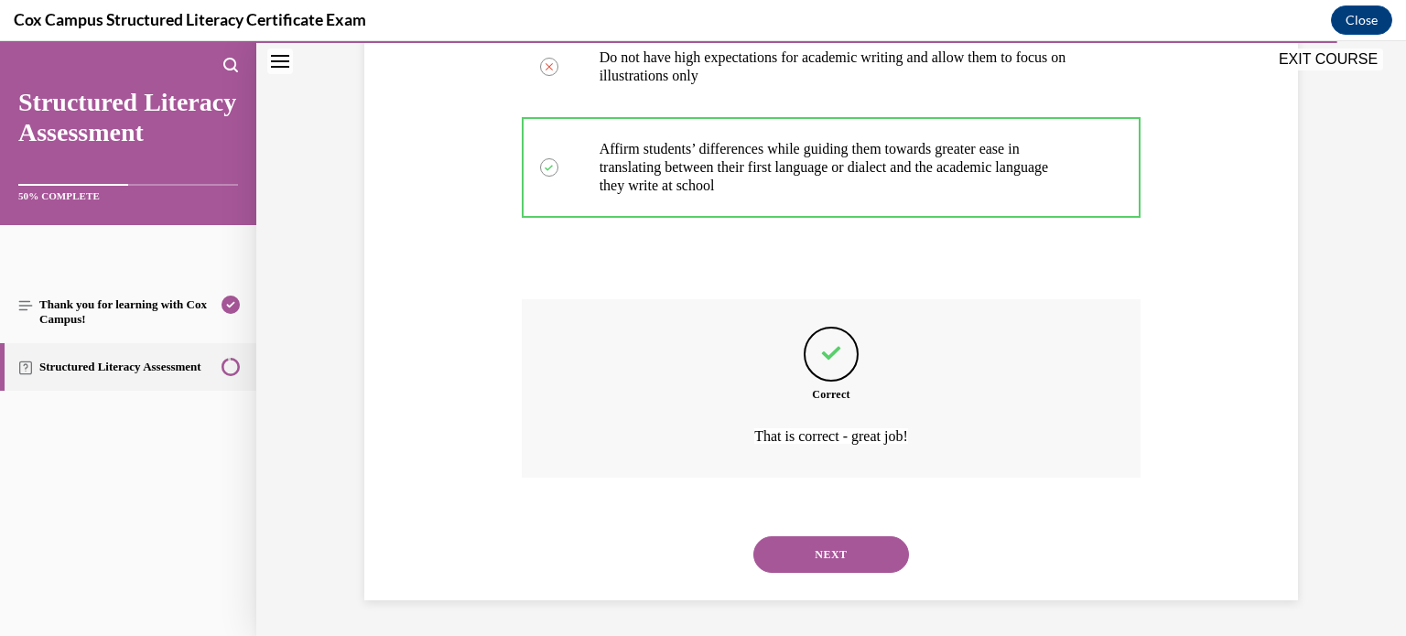
click at [788, 539] on button "NEXT" at bounding box center [832, 555] width 156 height 37
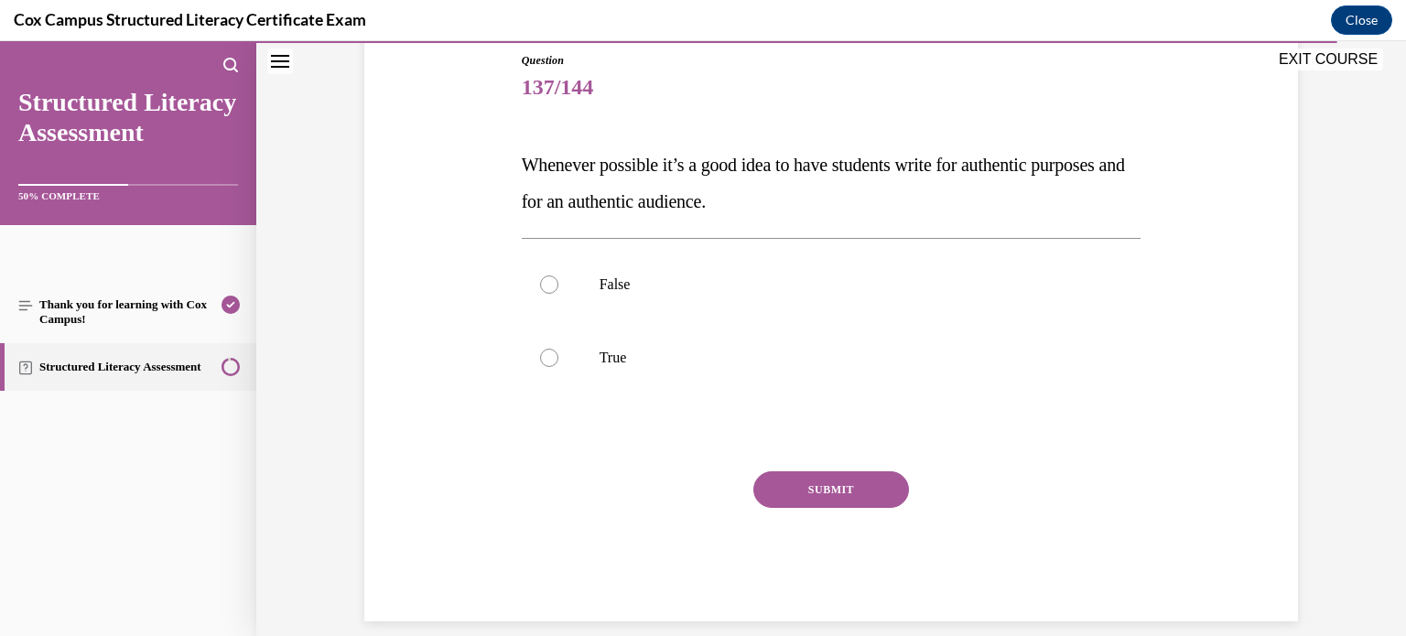
scroll to position [223, 0]
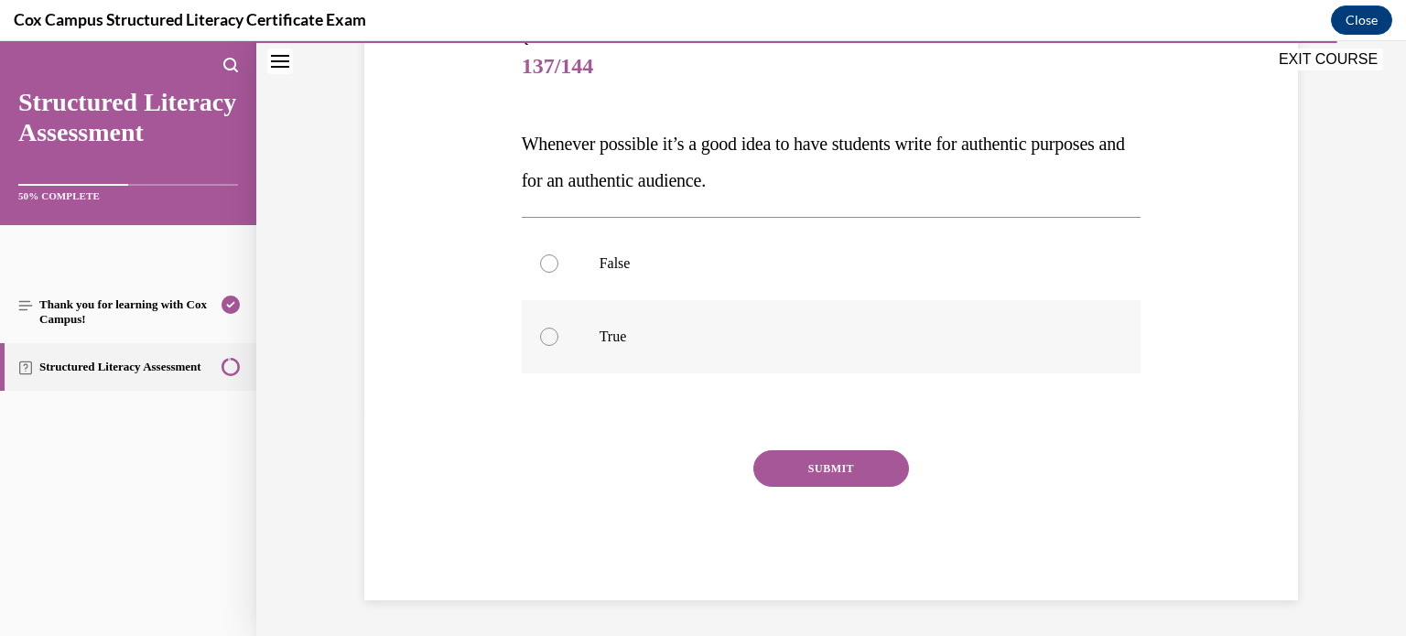
click at [648, 328] on p "True" at bounding box center [848, 337] width 496 height 18
click at [559, 328] on input "True" at bounding box center [549, 337] width 18 height 18
radio input "true"
click at [798, 455] on button "SUBMIT" at bounding box center [832, 468] width 156 height 37
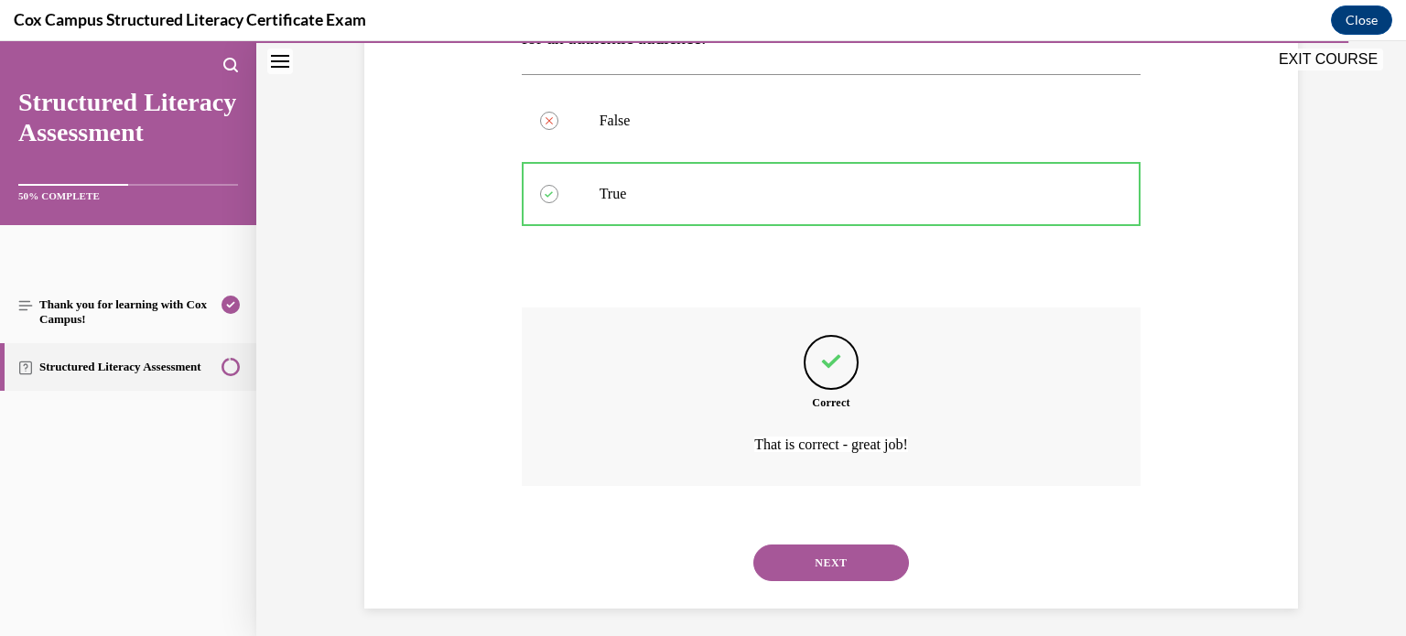
scroll to position [357, 0]
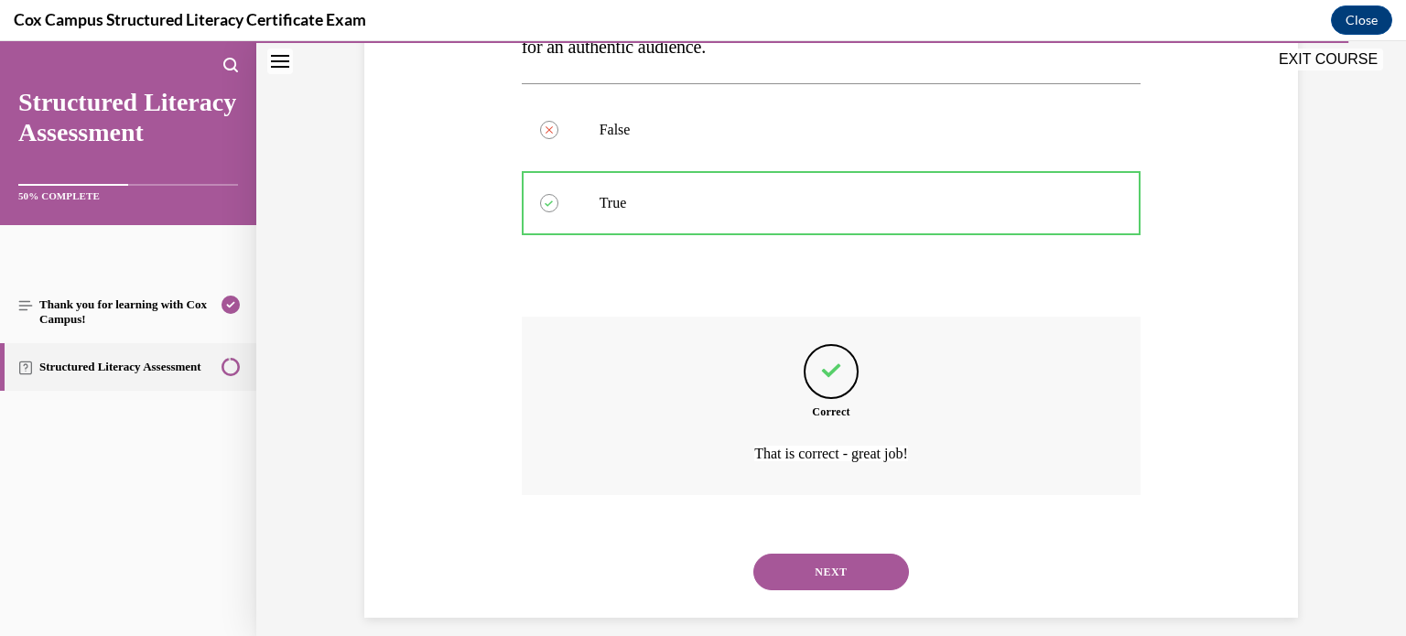
click at [819, 565] on button "NEXT" at bounding box center [832, 572] width 156 height 37
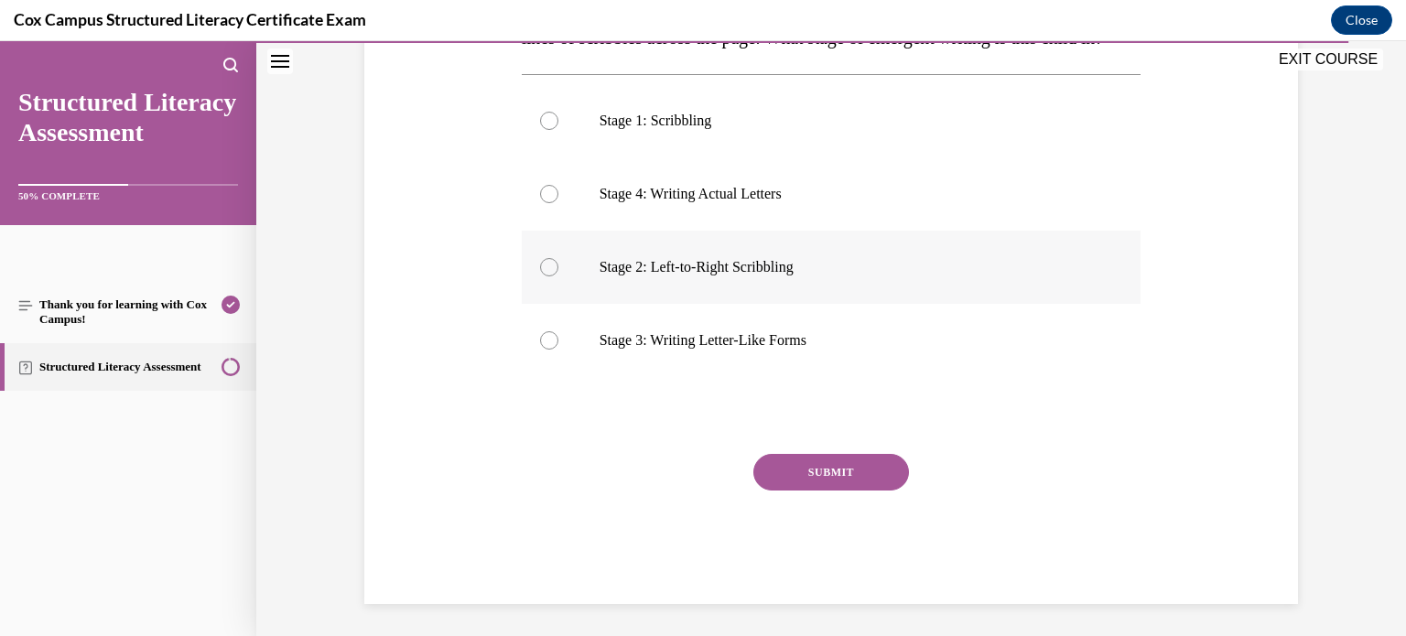
scroll to position [366, 0]
click at [873, 283] on label "Stage 2: Left-to-Right Scribbling" at bounding box center [832, 267] width 620 height 73
click at [559, 277] on input "Stage 2: Left-to-Right Scribbling" at bounding box center [549, 267] width 18 height 18
radio input "true"
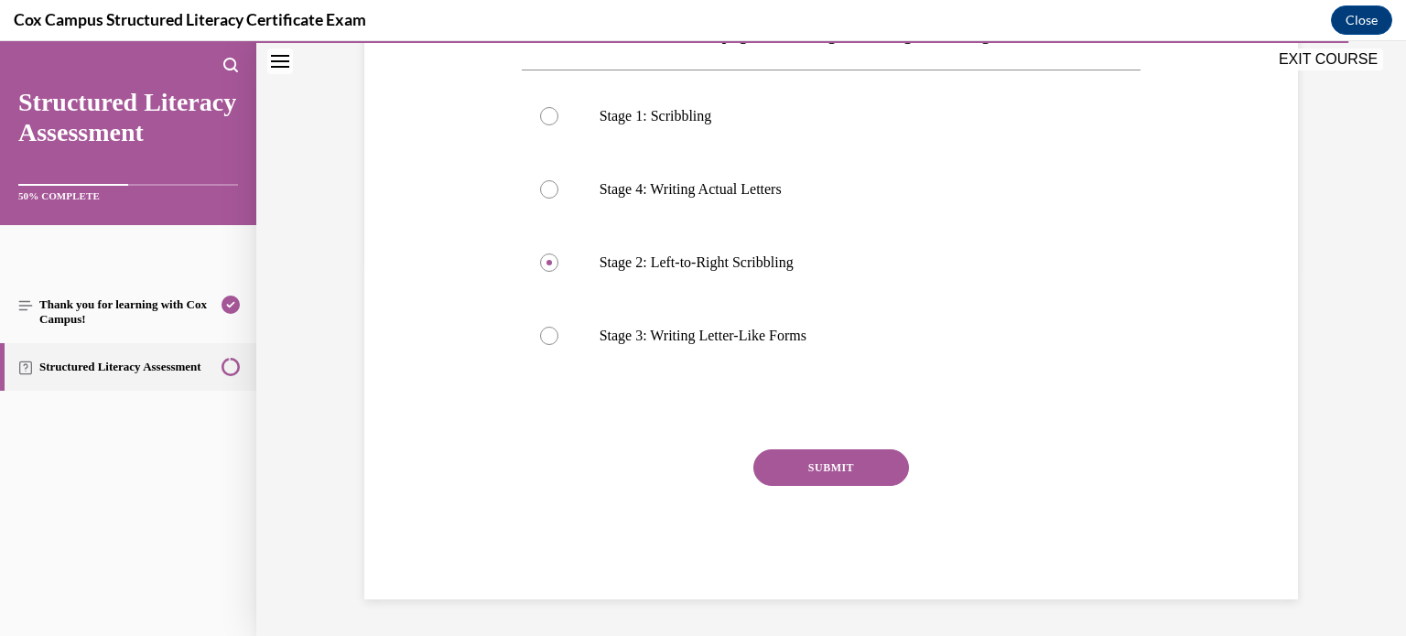
click at [864, 472] on button "SUBMIT" at bounding box center [832, 468] width 156 height 37
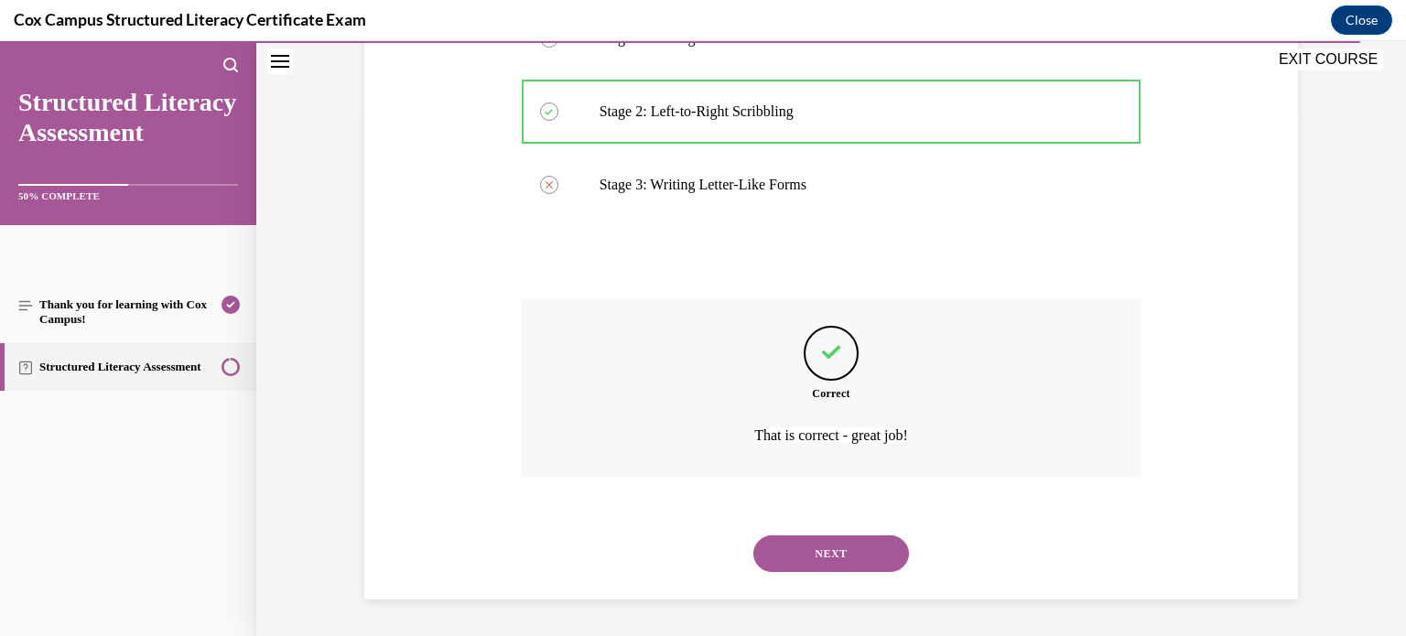
scroll to position [558, 0]
click at [779, 536] on button "NEXT" at bounding box center [832, 554] width 156 height 37
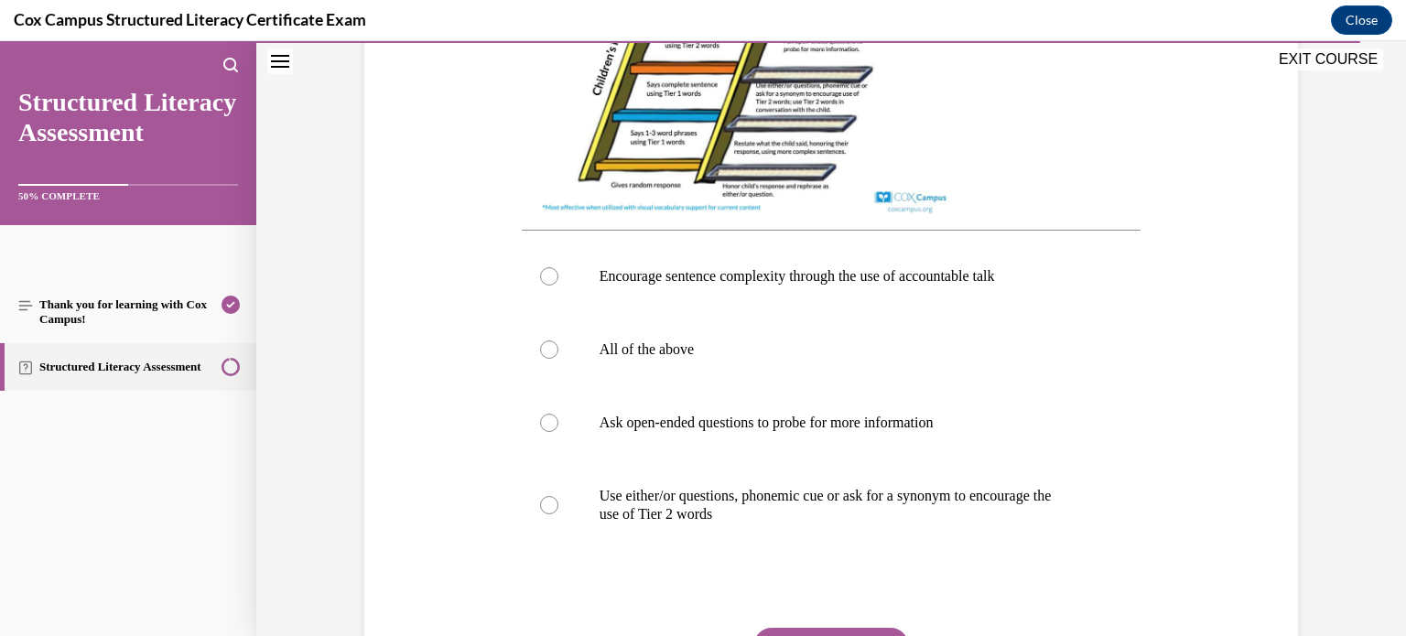
scroll to position [677, 0]
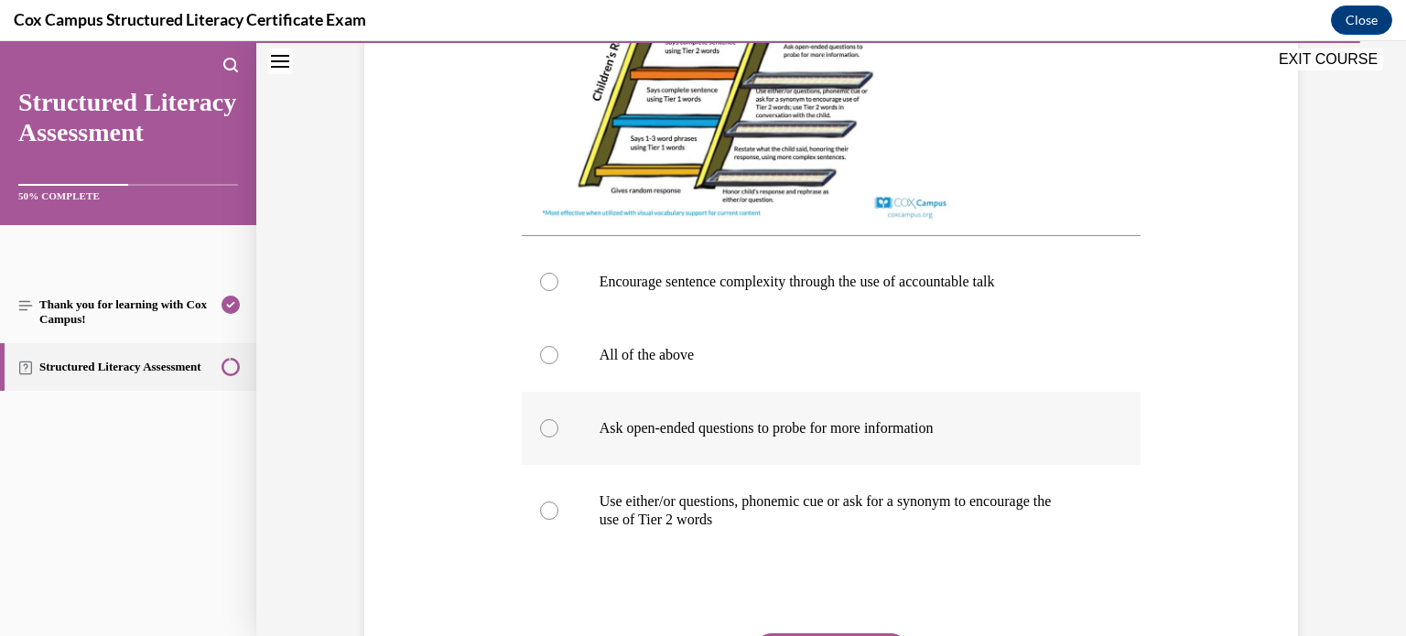
click at [930, 439] on label "Ask open-ended questions to probe for more information" at bounding box center [832, 428] width 620 height 73
click at [559, 438] on input "Ask open-ended questions to probe for more information" at bounding box center [549, 428] width 18 height 18
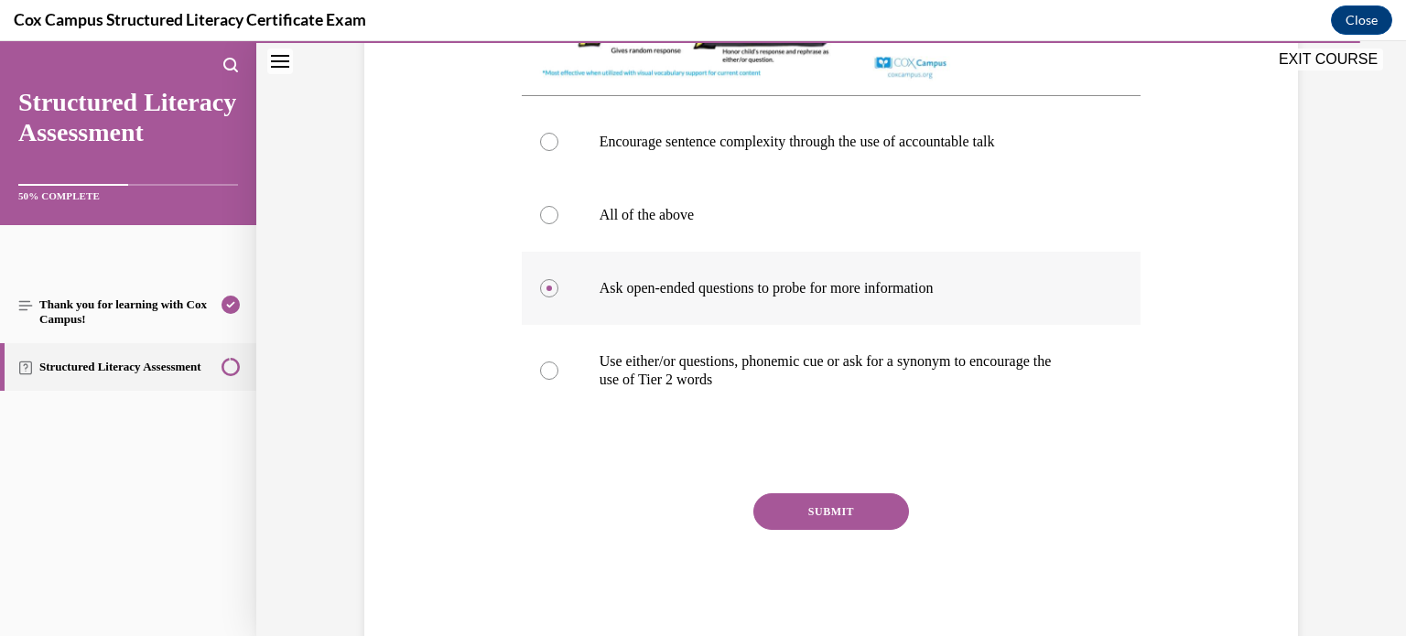
scroll to position [813, 0]
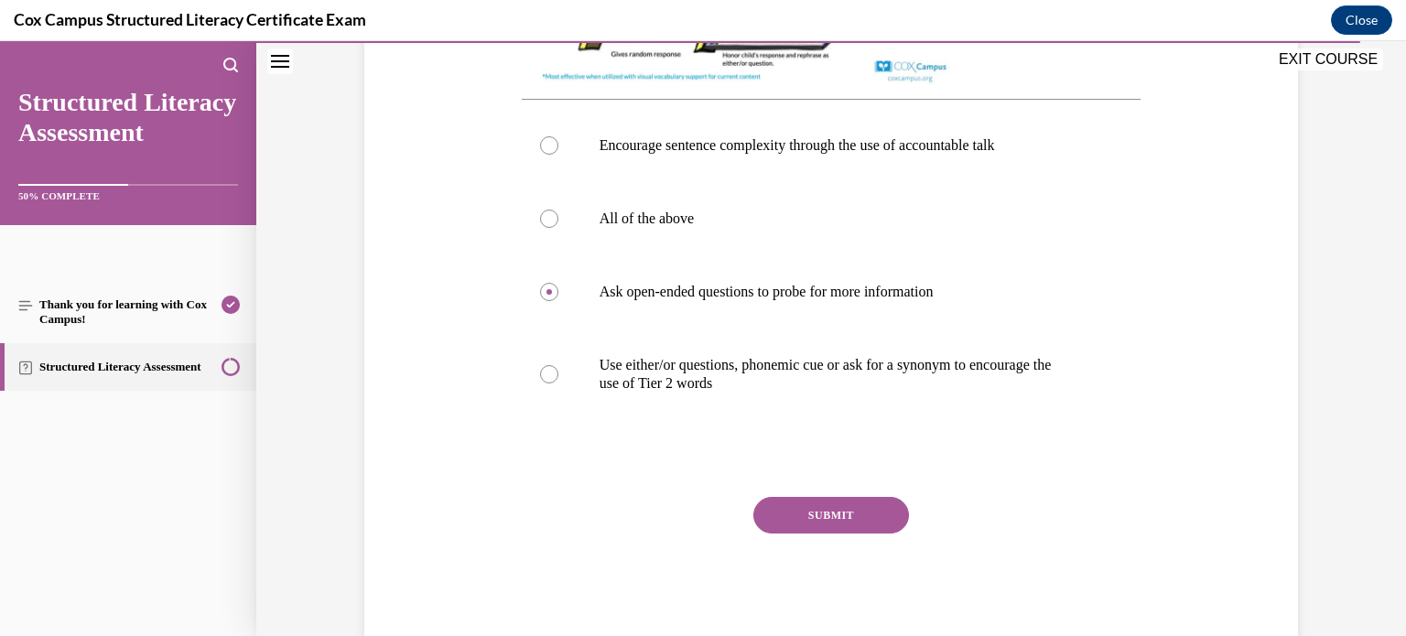
click at [859, 523] on button "SUBMIT" at bounding box center [832, 515] width 156 height 37
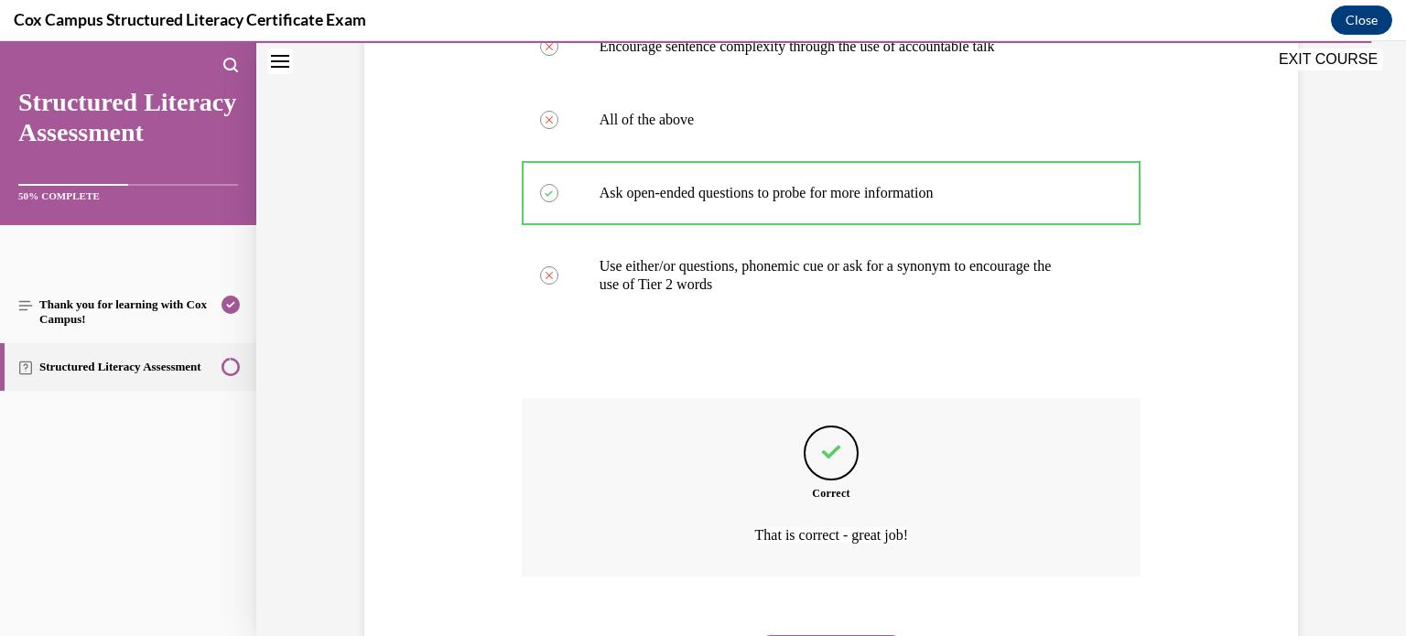
scroll to position [1029, 0]
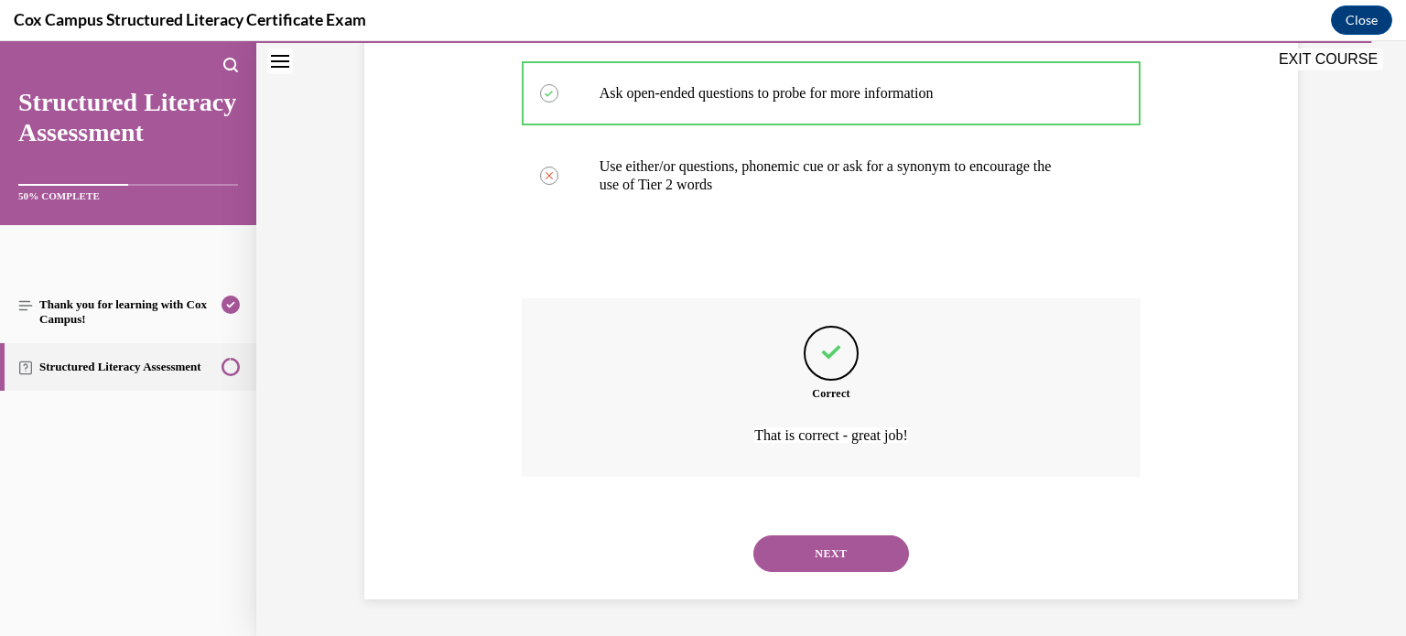
click at [783, 541] on button "NEXT" at bounding box center [832, 554] width 156 height 37
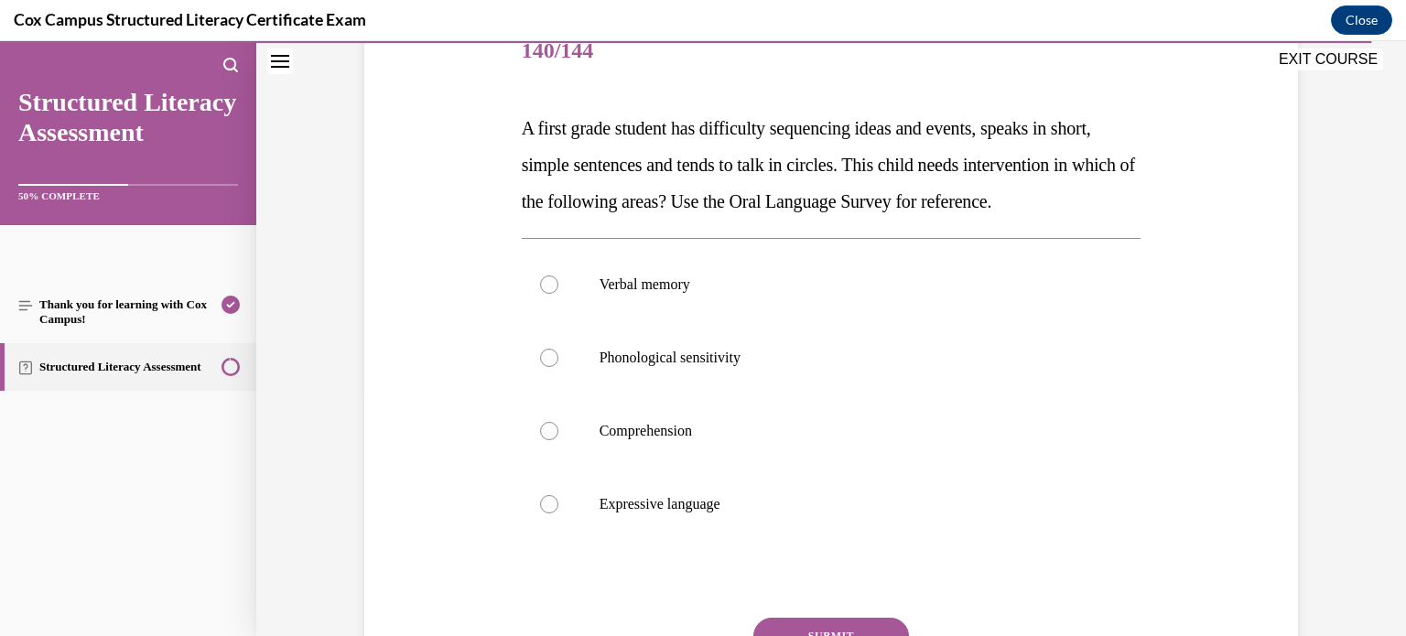
scroll to position [237, 0]
click at [1007, 296] on p "Verbal memory" at bounding box center [848, 286] width 496 height 18
click at [559, 296] on input "Verbal memory" at bounding box center [549, 286] width 18 height 18
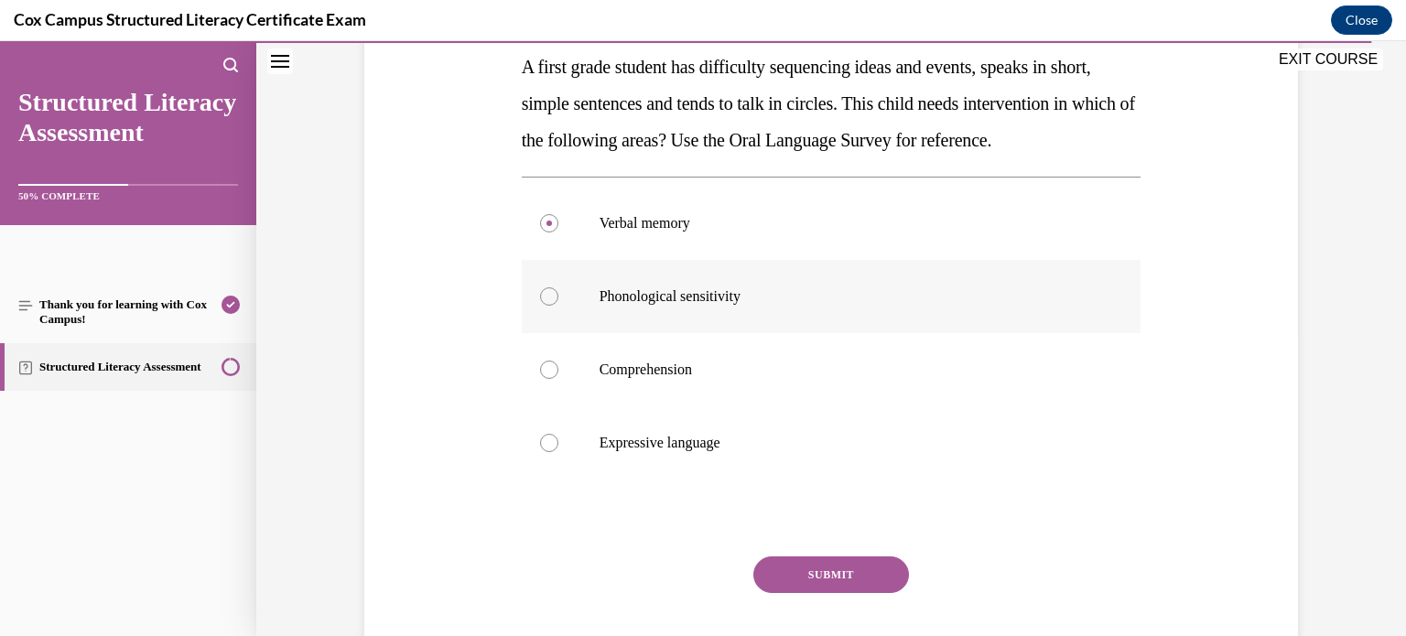
scroll to position [293, 0]
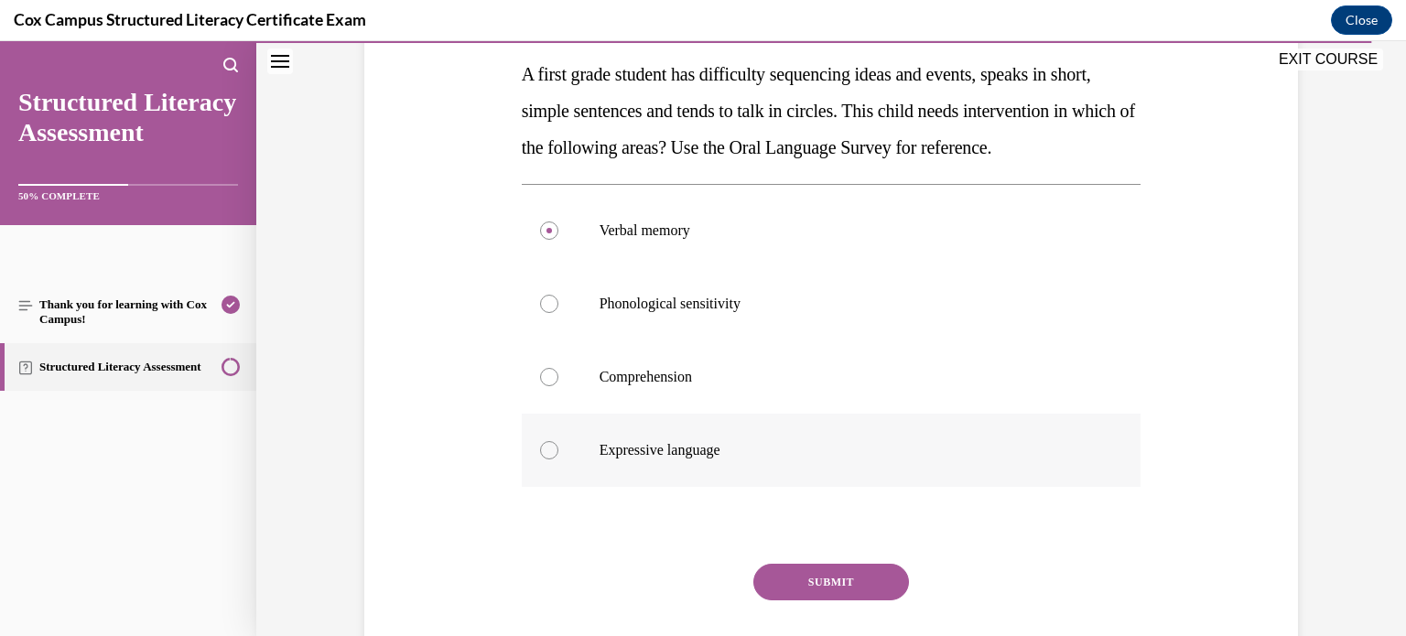
click at [897, 461] on label "Expressive language" at bounding box center [832, 450] width 620 height 73
click at [559, 460] on input "Expressive language" at bounding box center [549, 450] width 18 height 18
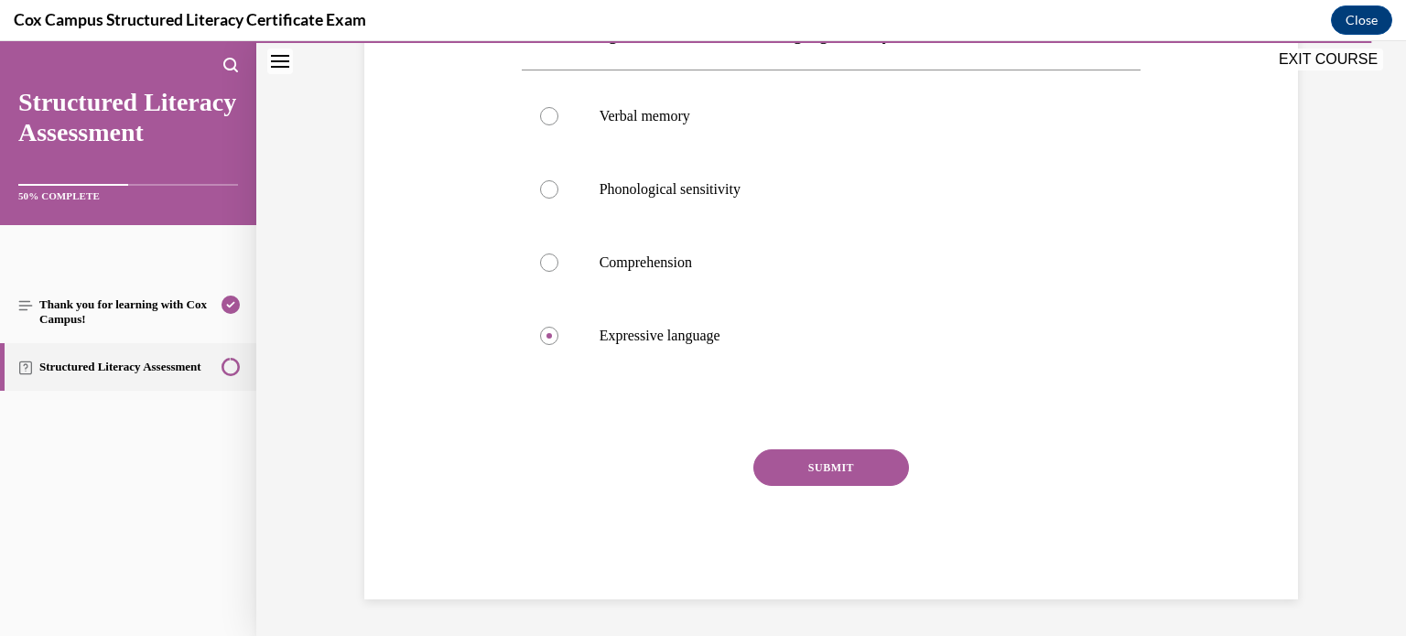
click at [776, 486] on button "SUBMIT" at bounding box center [832, 468] width 156 height 37
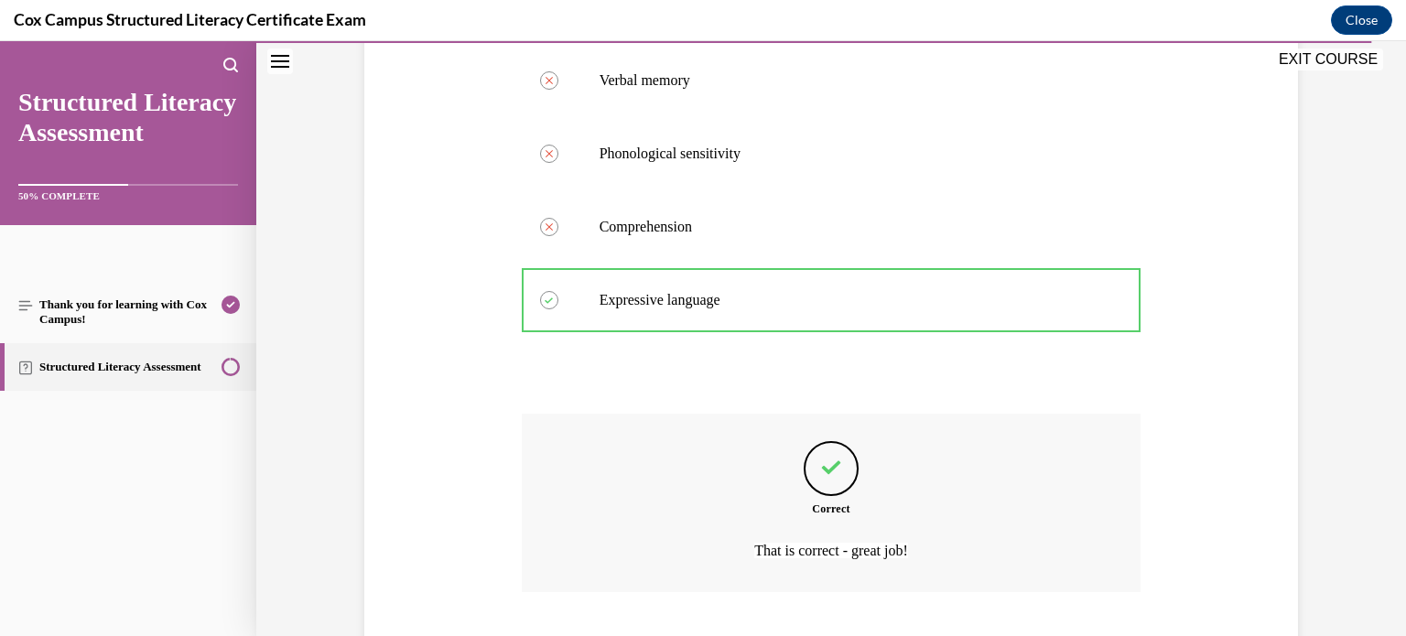
scroll to position [594, 0]
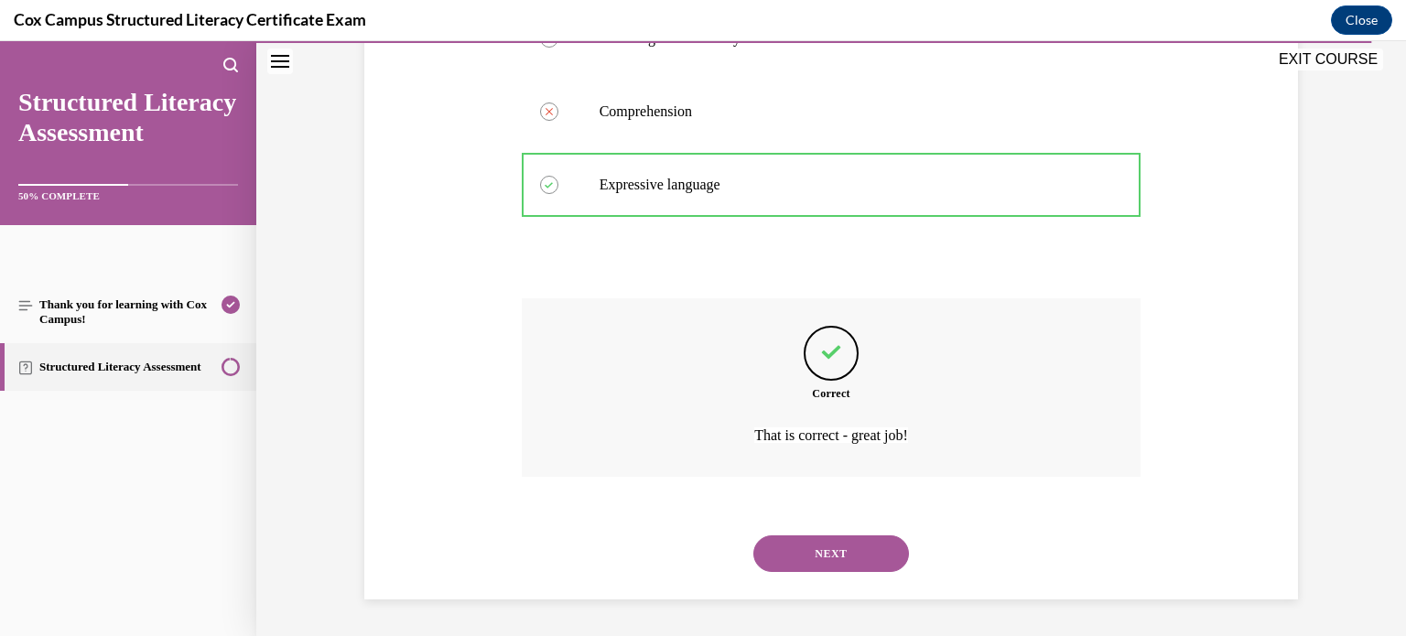
click at [782, 559] on button "NEXT" at bounding box center [832, 554] width 156 height 37
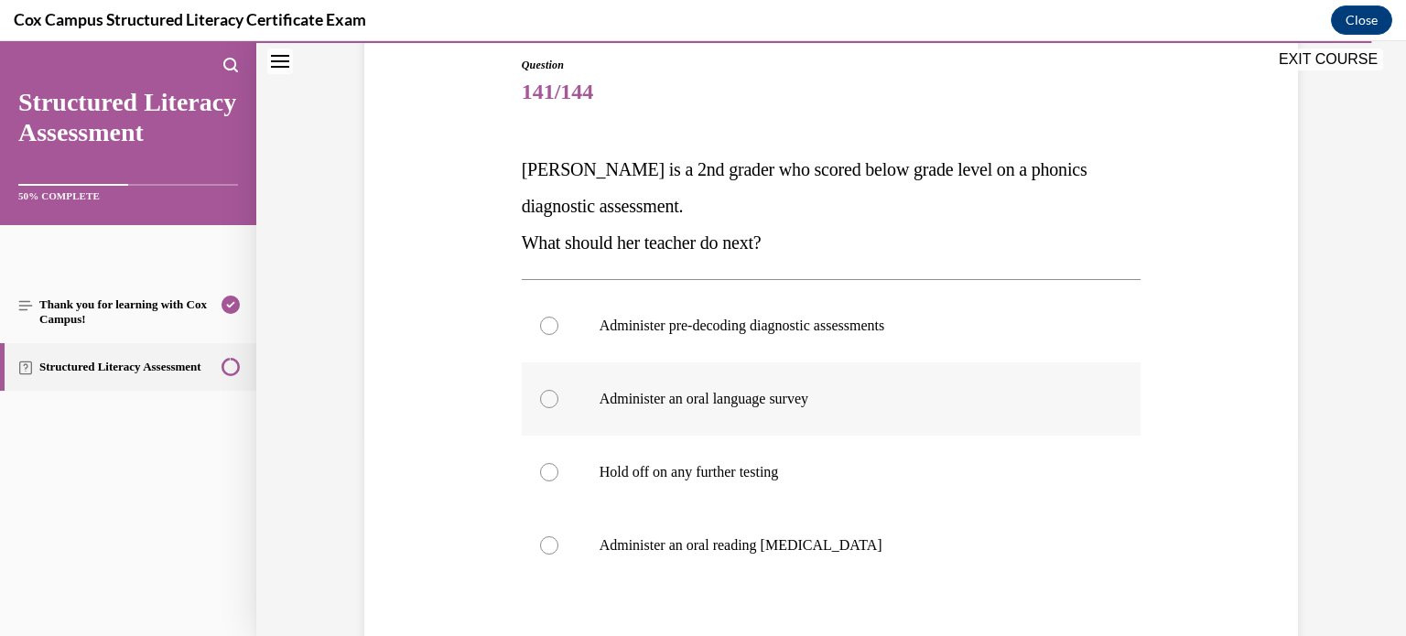
scroll to position [285, 0]
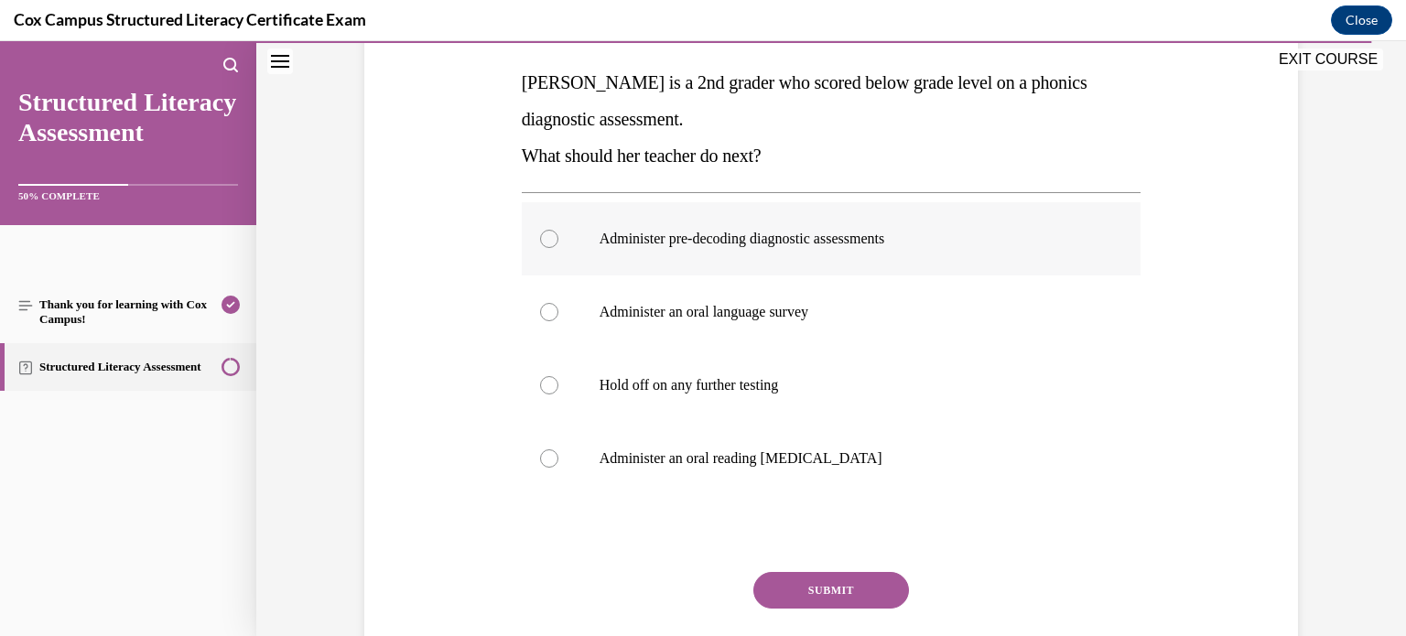
click at [929, 266] on label "Administer pre-decoding diagnostic assessments" at bounding box center [832, 238] width 620 height 73
click at [559, 248] on input "Administer pre-decoding diagnostic assessments" at bounding box center [549, 239] width 18 height 18
click at [817, 587] on button "SUBMIT" at bounding box center [832, 590] width 156 height 37
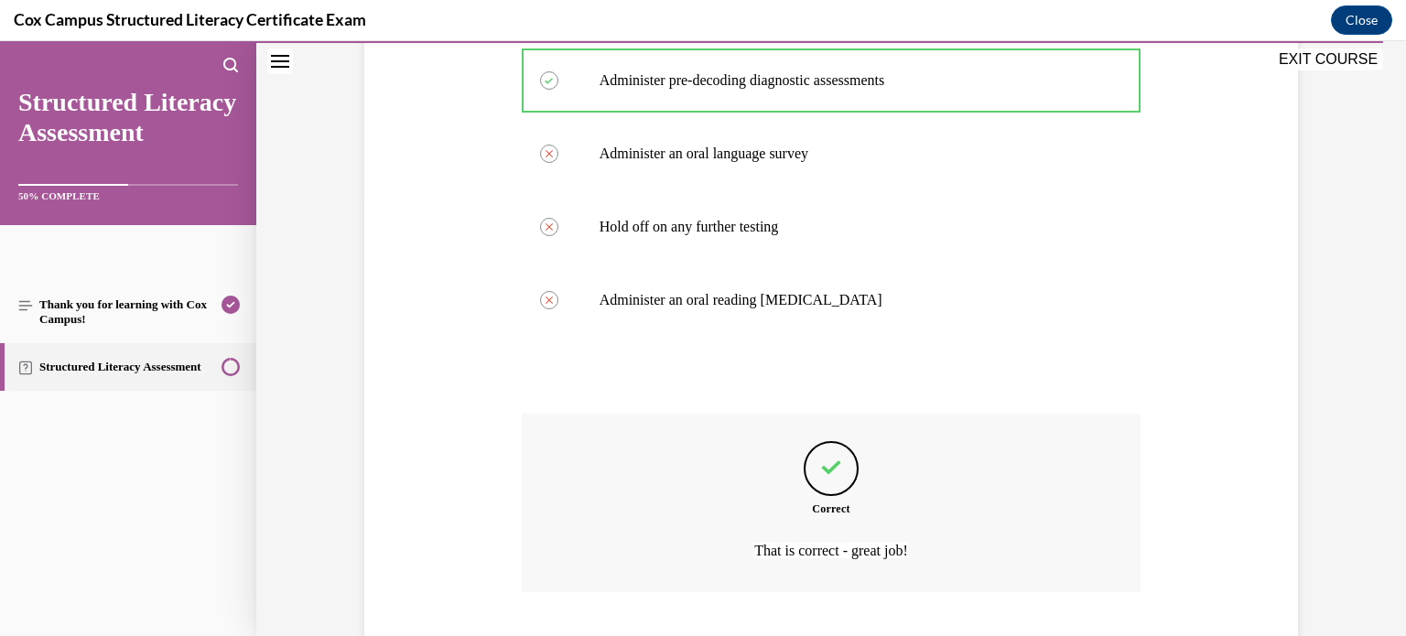
scroll to position [558, 0]
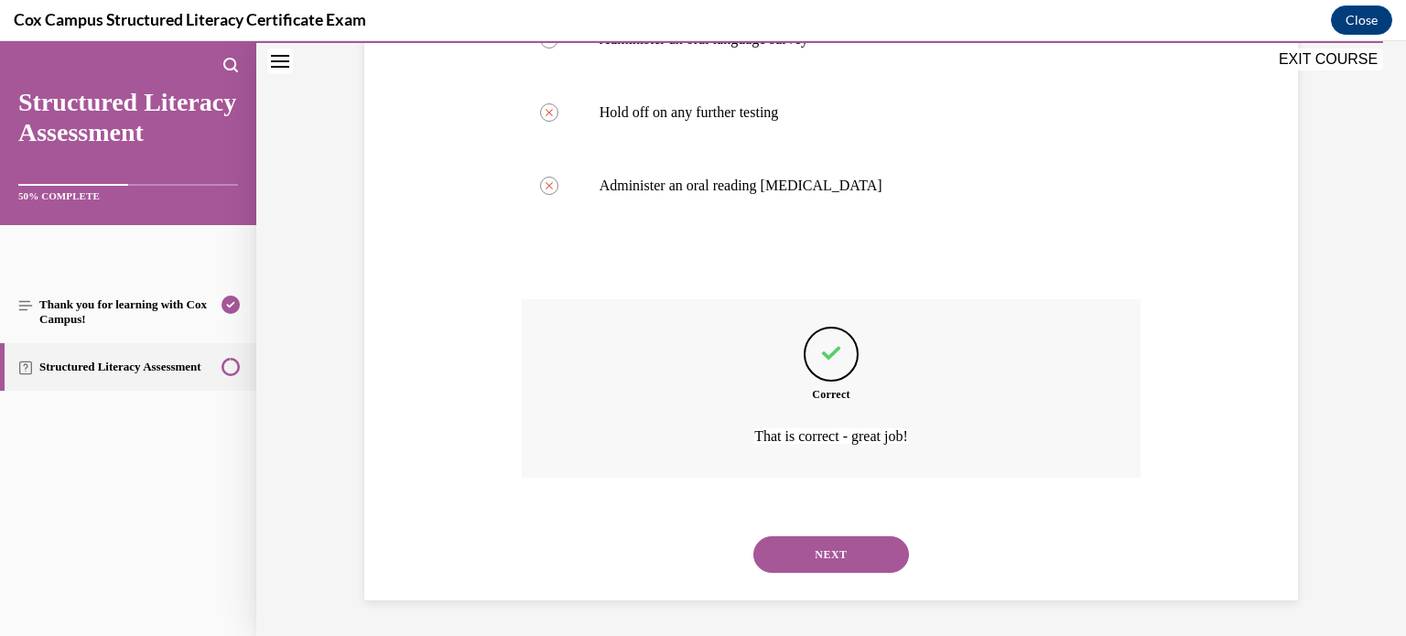
click at [800, 548] on button "NEXT" at bounding box center [832, 555] width 156 height 37
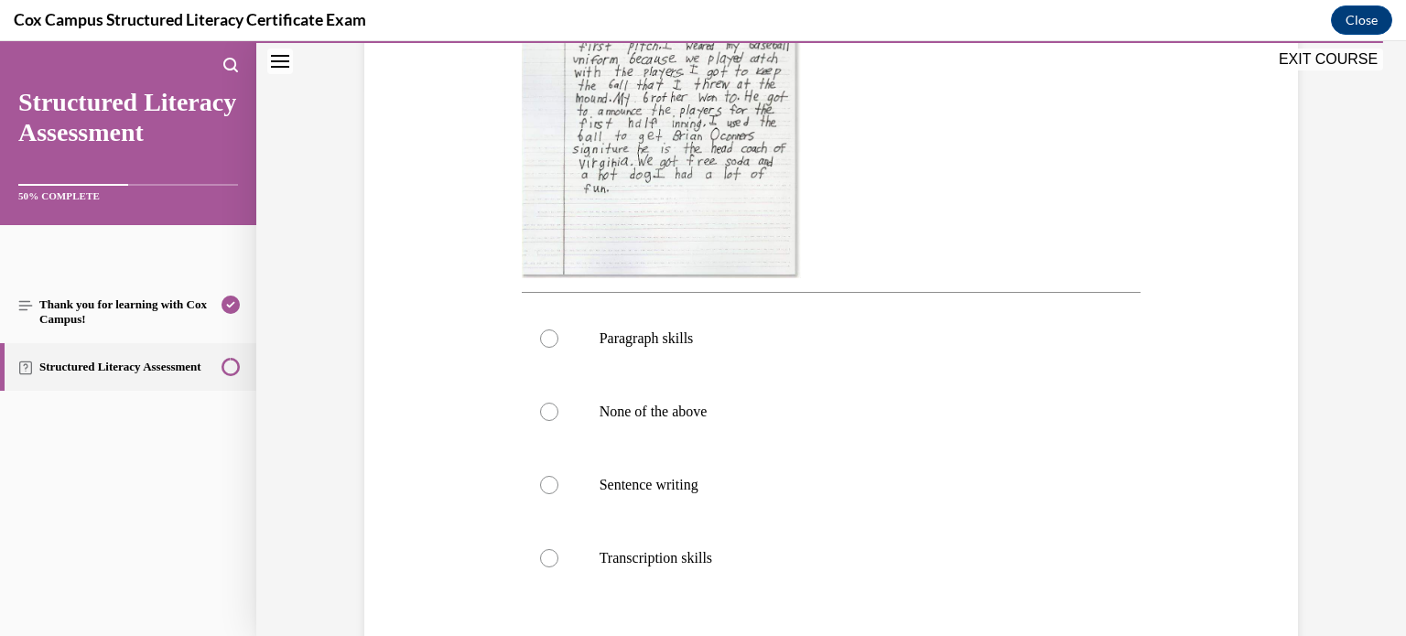
scroll to position [553, 0]
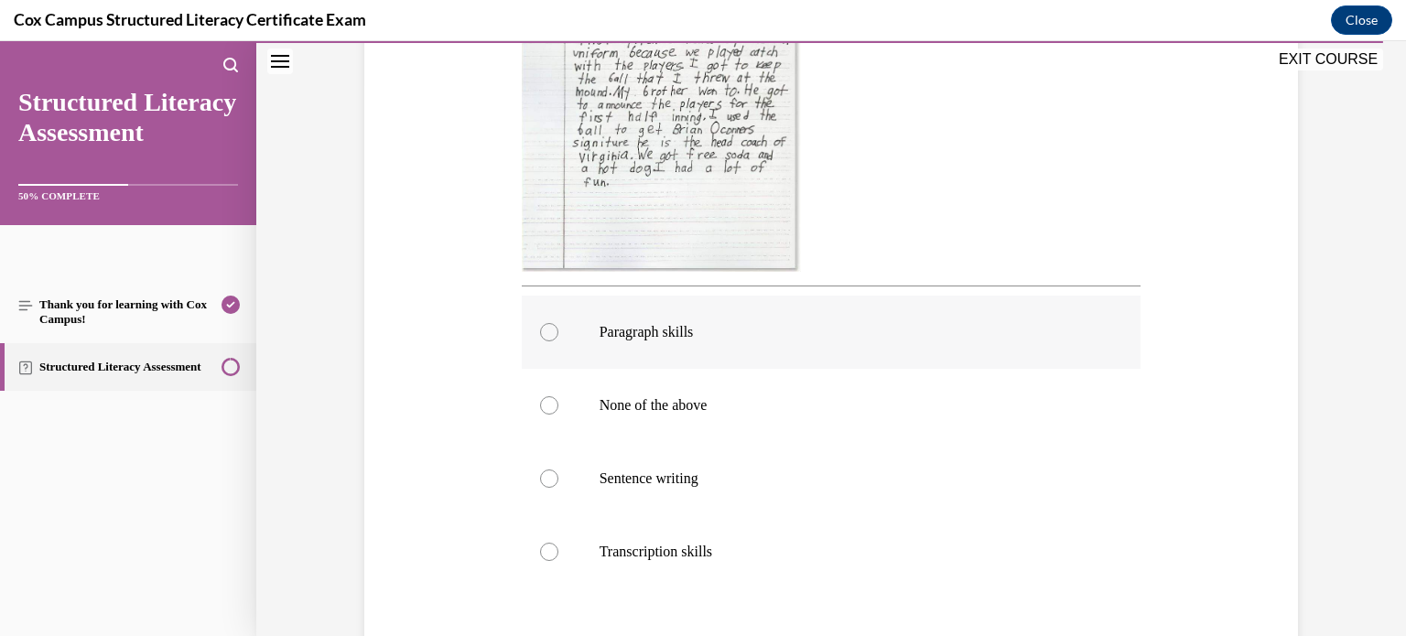
click at [881, 348] on label "Paragraph skills" at bounding box center [832, 332] width 620 height 73
click at [559, 342] on input "Paragraph skills" at bounding box center [549, 332] width 18 height 18
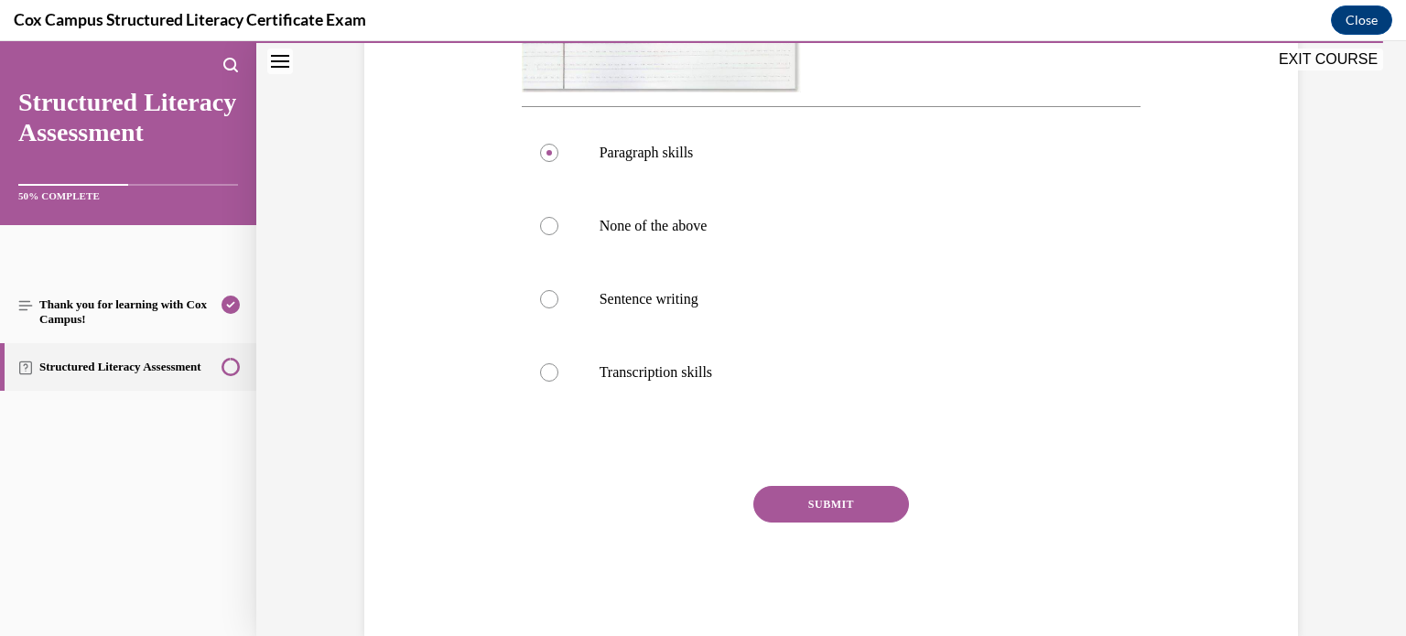
scroll to position [769, 0]
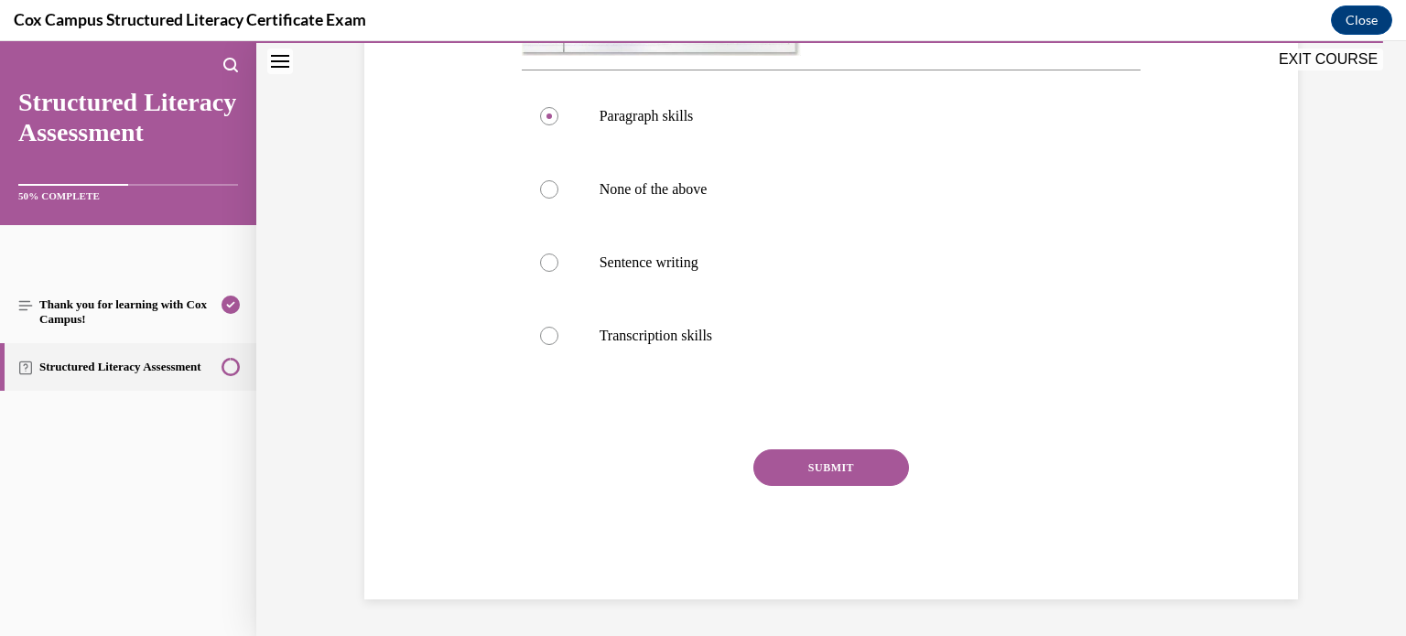
click at [808, 460] on button "SUBMIT" at bounding box center [832, 468] width 156 height 37
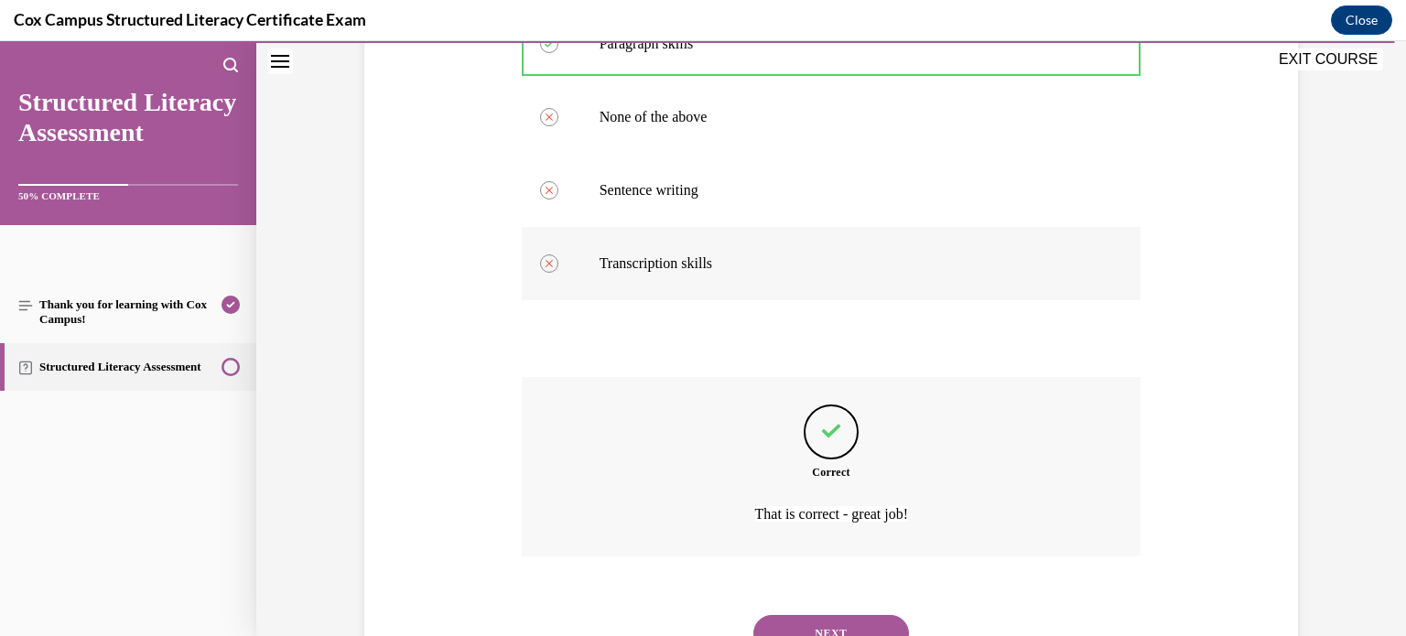
scroll to position [919, 0]
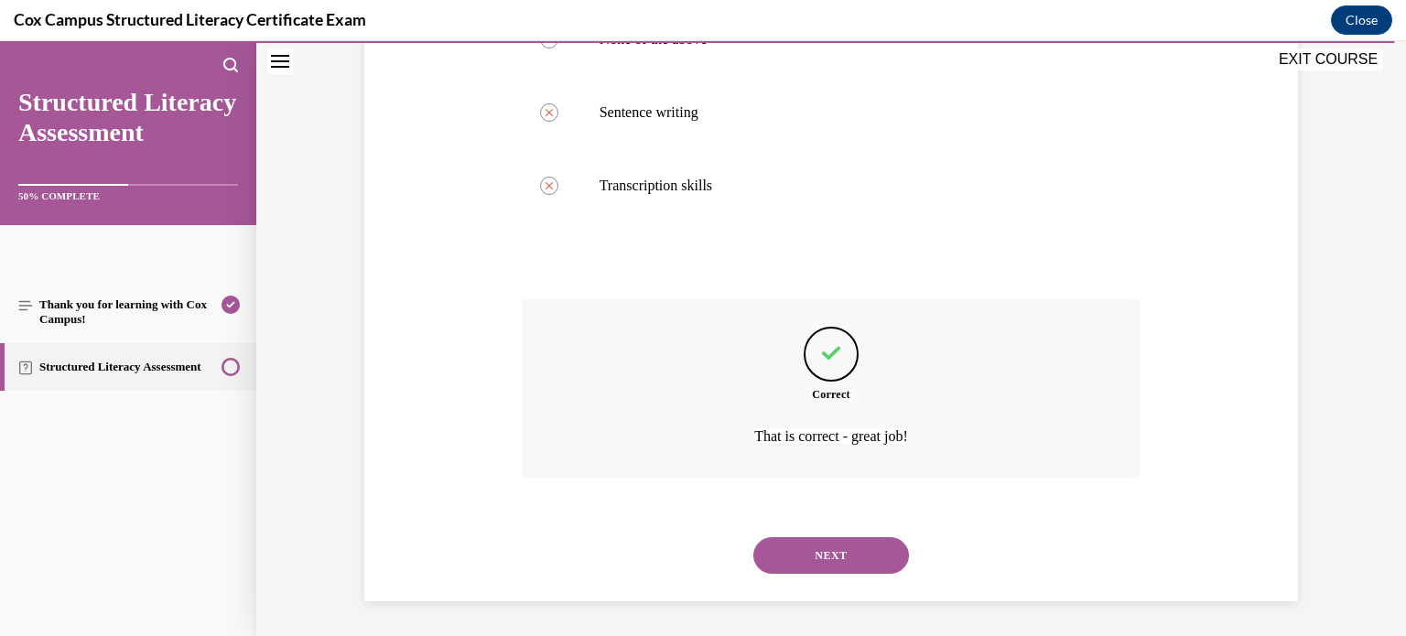
click at [791, 543] on button "NEXT" at bounding box center [832, 555] width 156 height 37
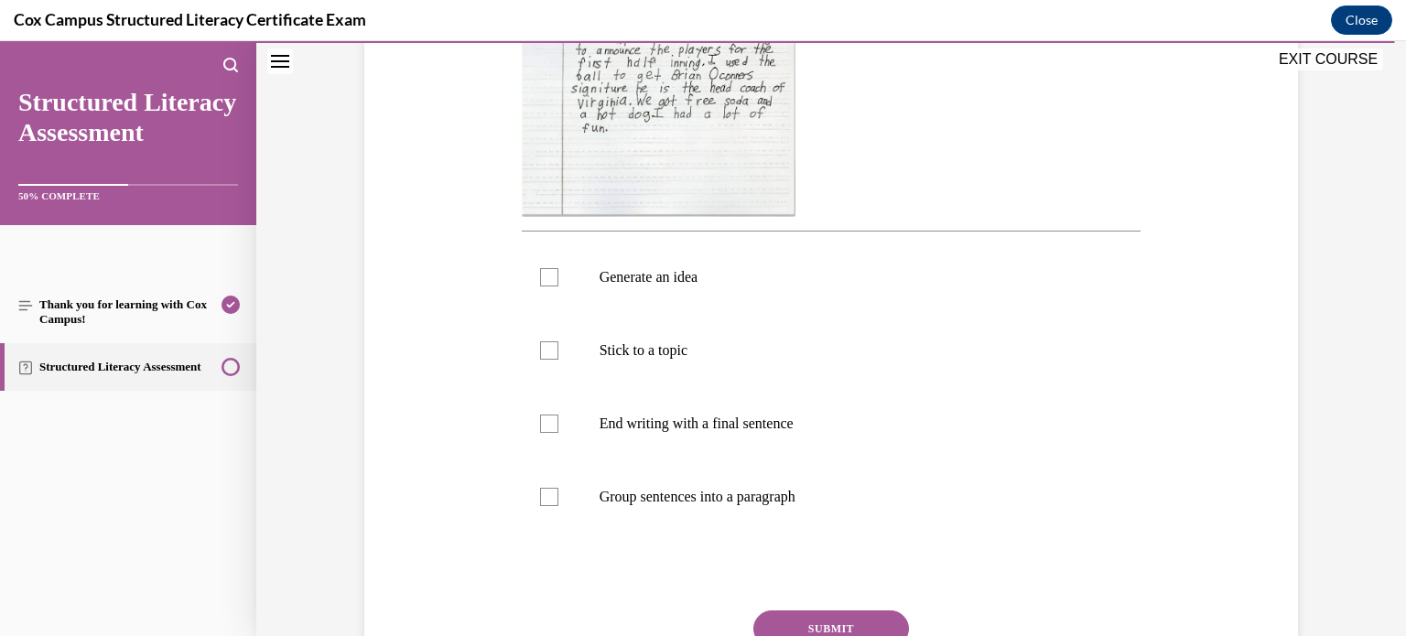
scroll to position [590, 0]
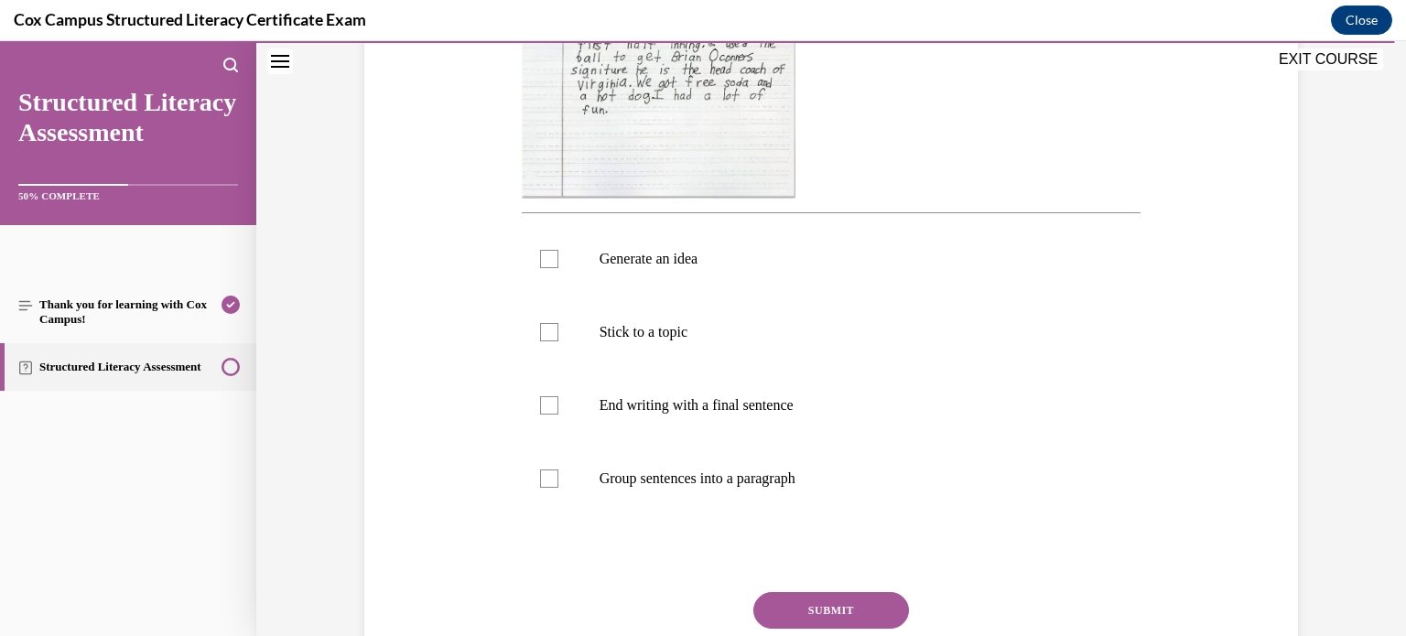
click at [777, 426] on label "End writing with a final sentence" at bounding box center [832, 405] width 620 height 73
click at [559, 415] on input "End writing with a final sentence" at bounding box center [549, 405] width 18 height 18
click at [771, 466] on label "Group sentences into a paragraph" at bounding box center [832, 478] width 620 height 73
click at [559, 470] on input "Group sentences into a paragraph" at bounding box center [549, 479] width 18 height 18
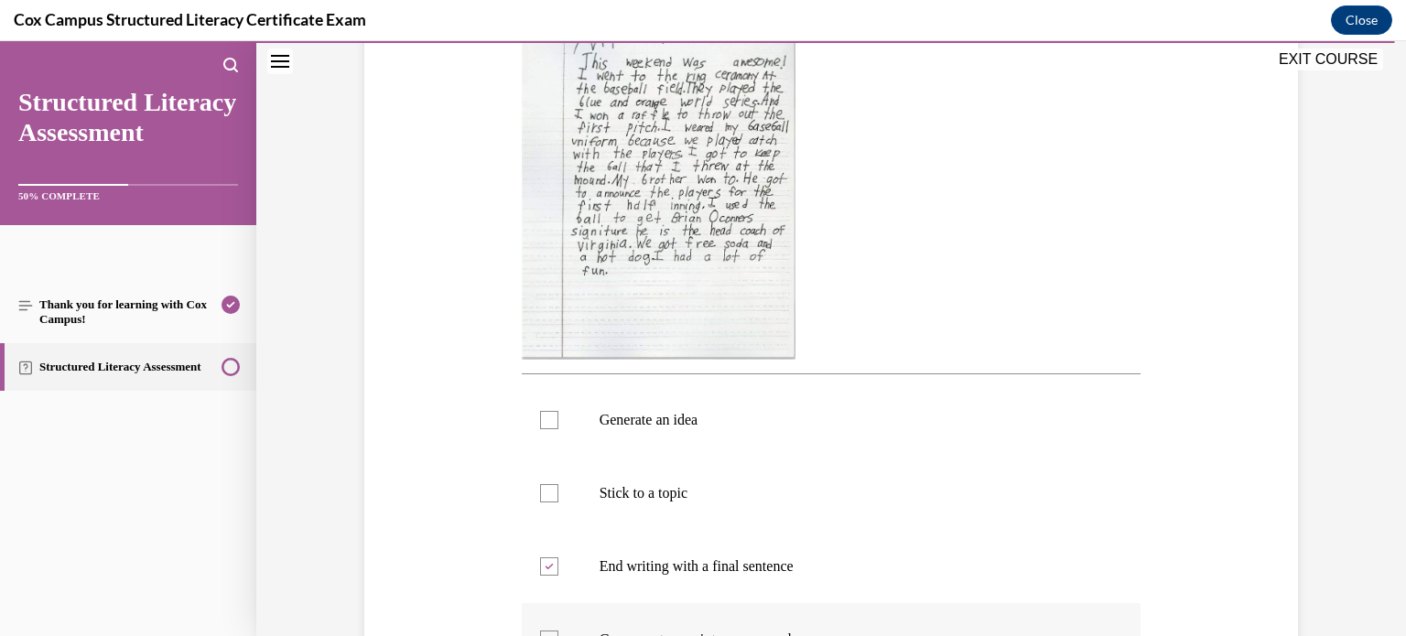
scroll to position [426, 0]
click at [771, 466] on label "Stick to a topic" at bounding box center [832, 496] width 620 height 73
click at [559, 487] on input "Stick to a topic" at bounding box center [549, 496] width 18 height 18
click at [797, 417] on p "Generate an idea" at bounding box center [848, 423] width 496 height 18
click at [559, 417] on input "Generate an idea" at bounding box center [549, 423] width 18 height 18
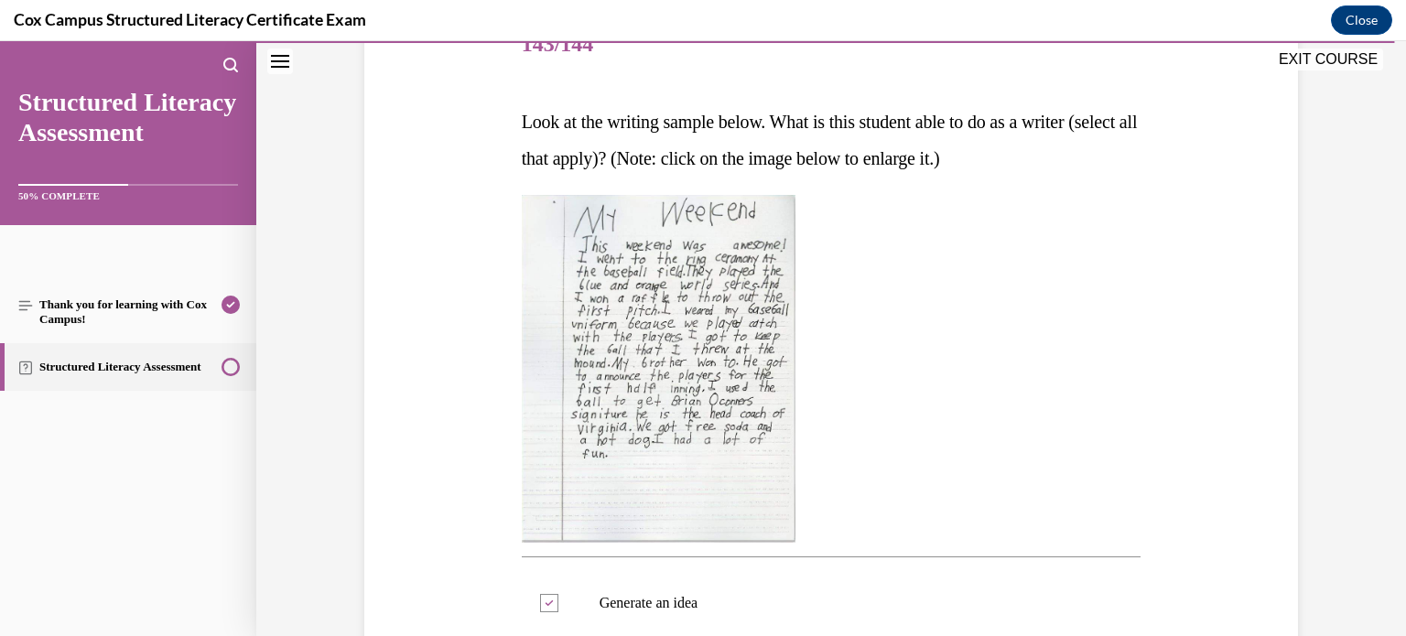
scroll to position [245, 0]
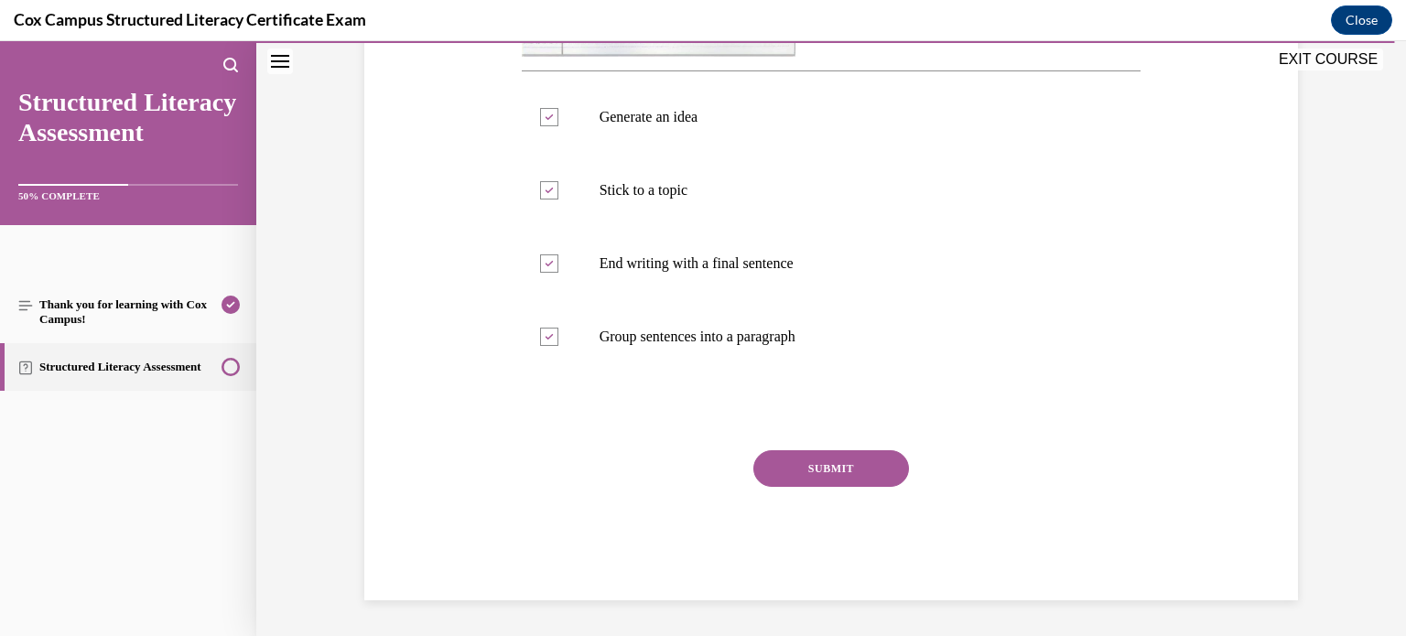
click at [819, 463] on button "SUBMIT" at bounding box center [832, 468] width 156 height 37
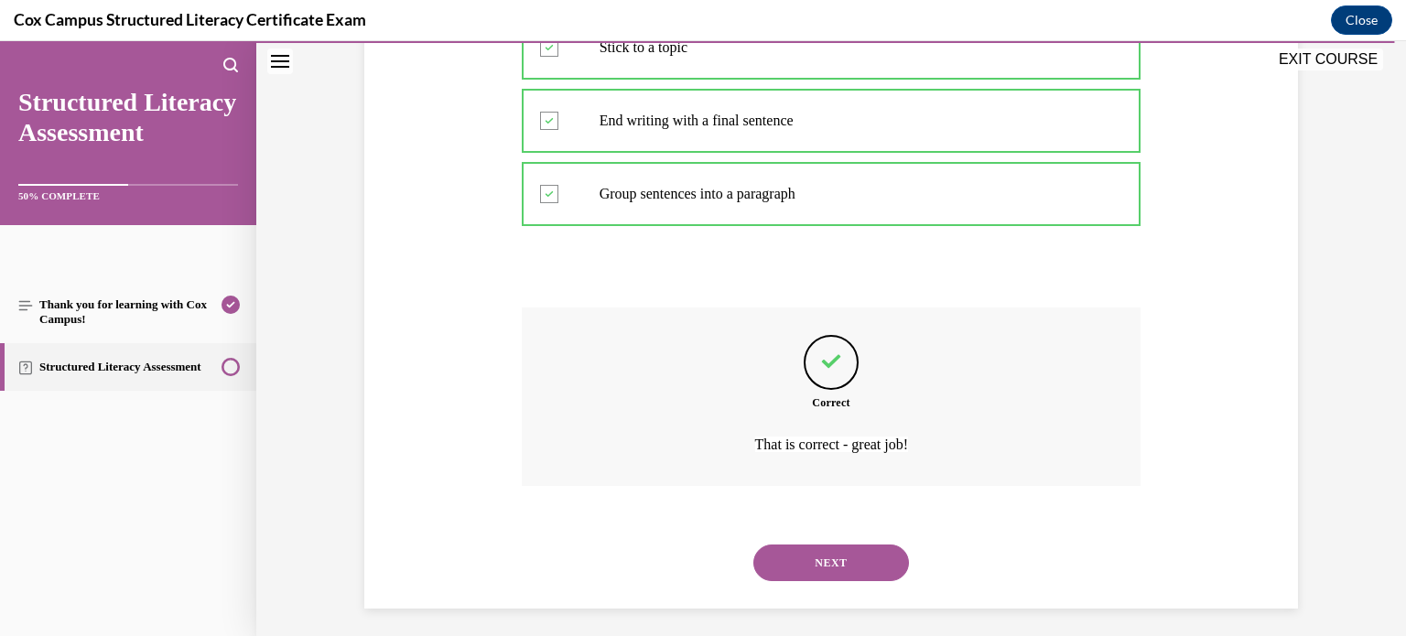
scroll to position [883, 0]
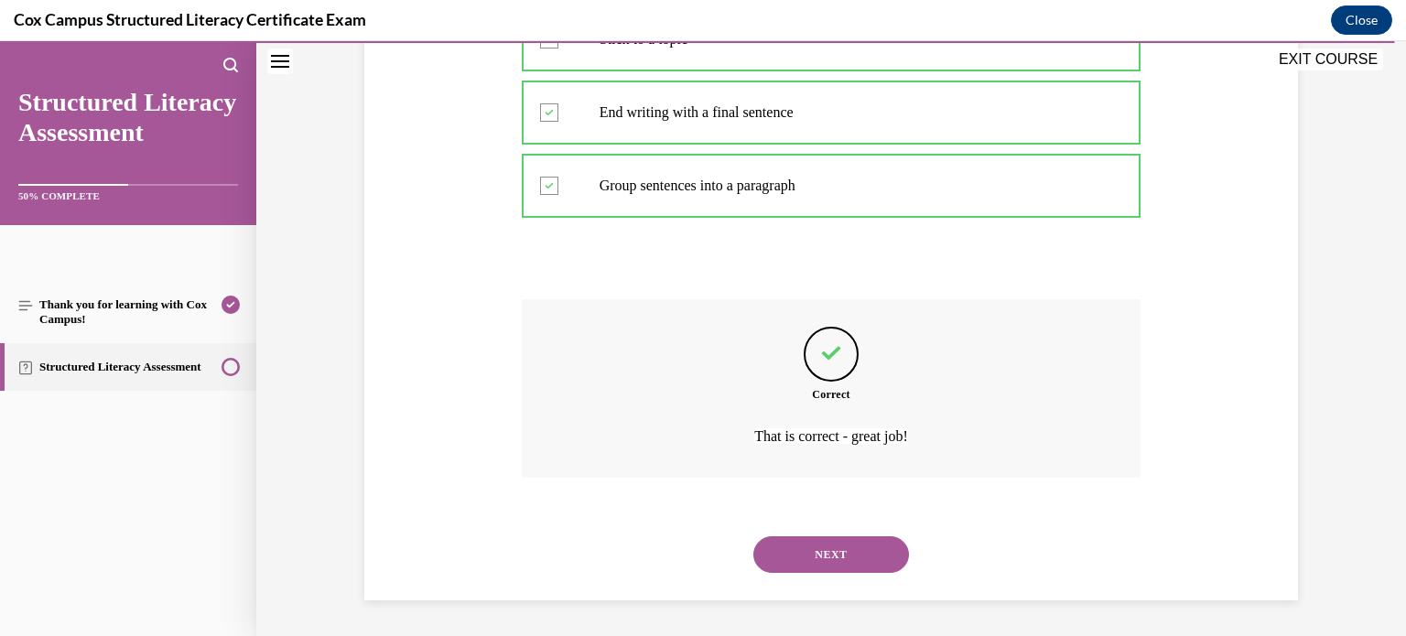
click at [776, 569] on button "NEXT" at bounding box center [832, 555] width 156 height 37
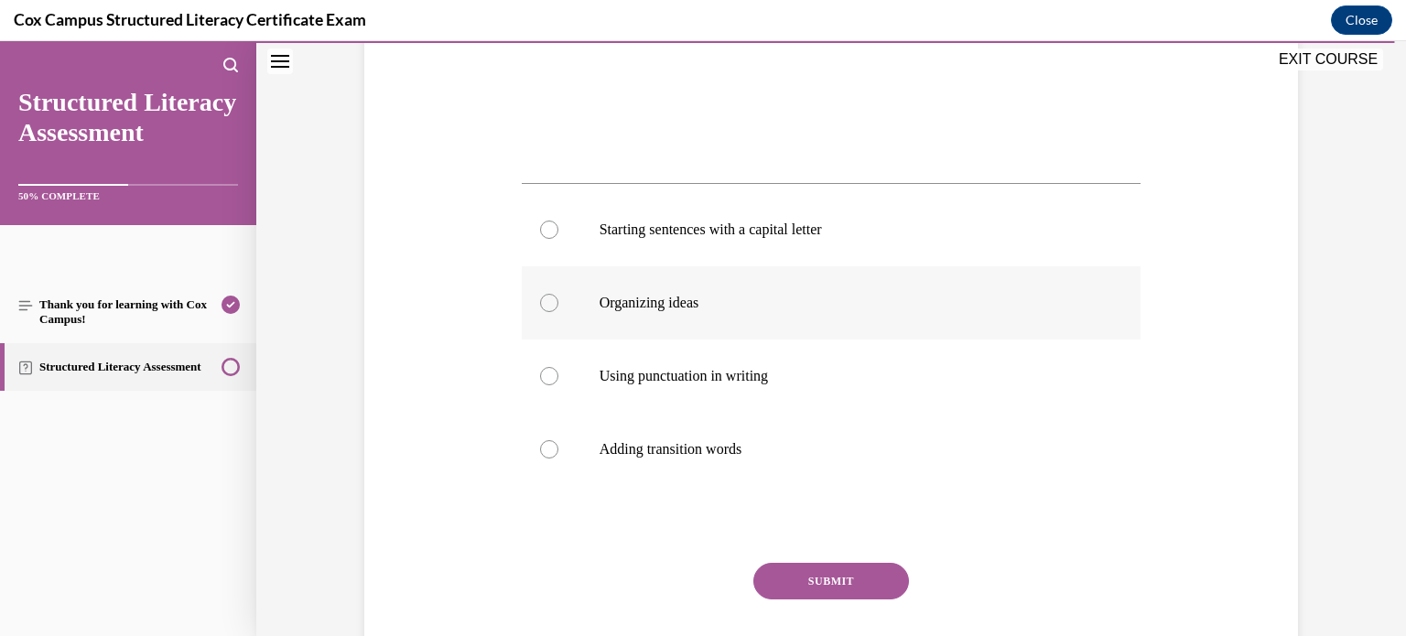
scroll to position [620, 0]
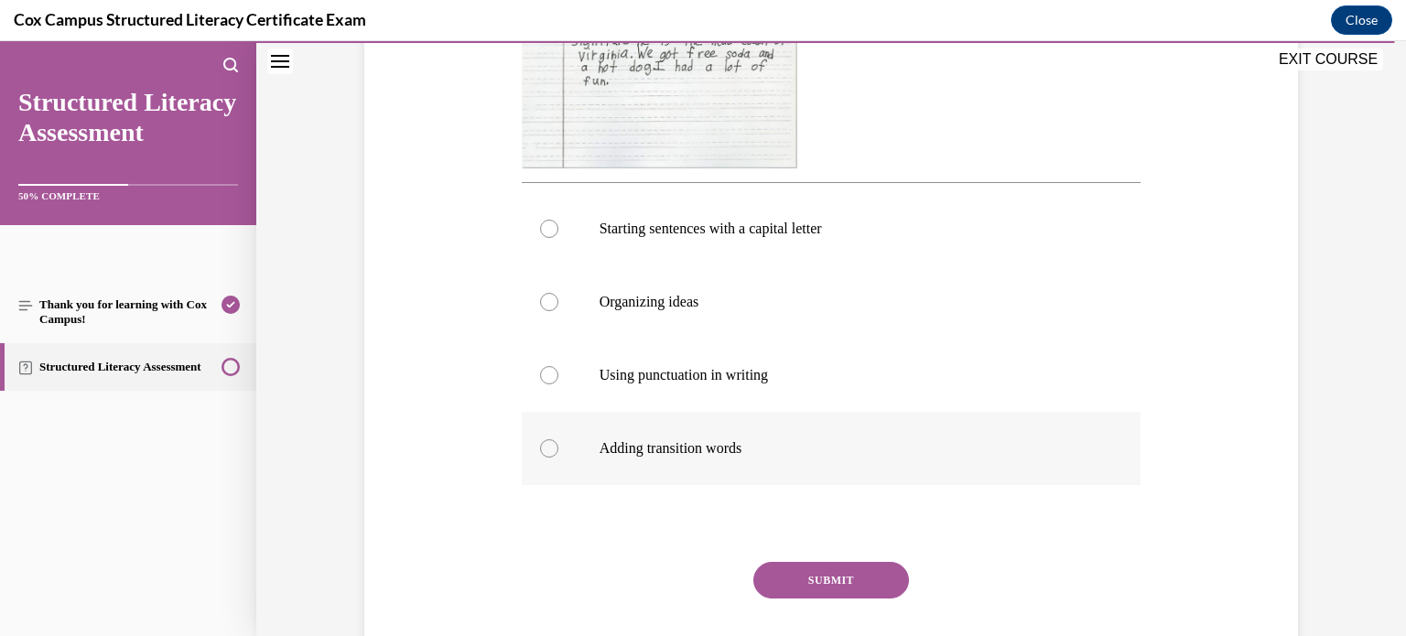
click at [887, 433] on label "Adding transition words" at bounding box center [832, 448] width 620 height 73
click at [559, 439] on input "Adding transition words" at bounding box center [549, 448] width 18 height 18
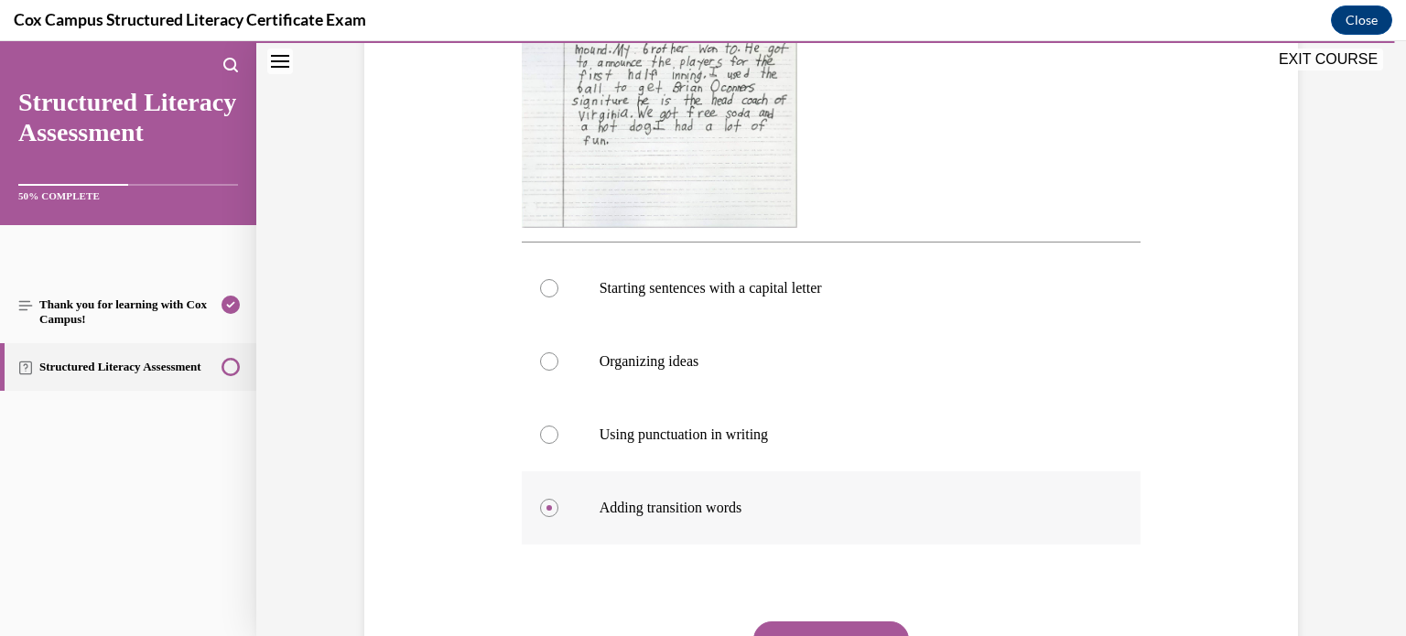
scroll to position [675, 0]
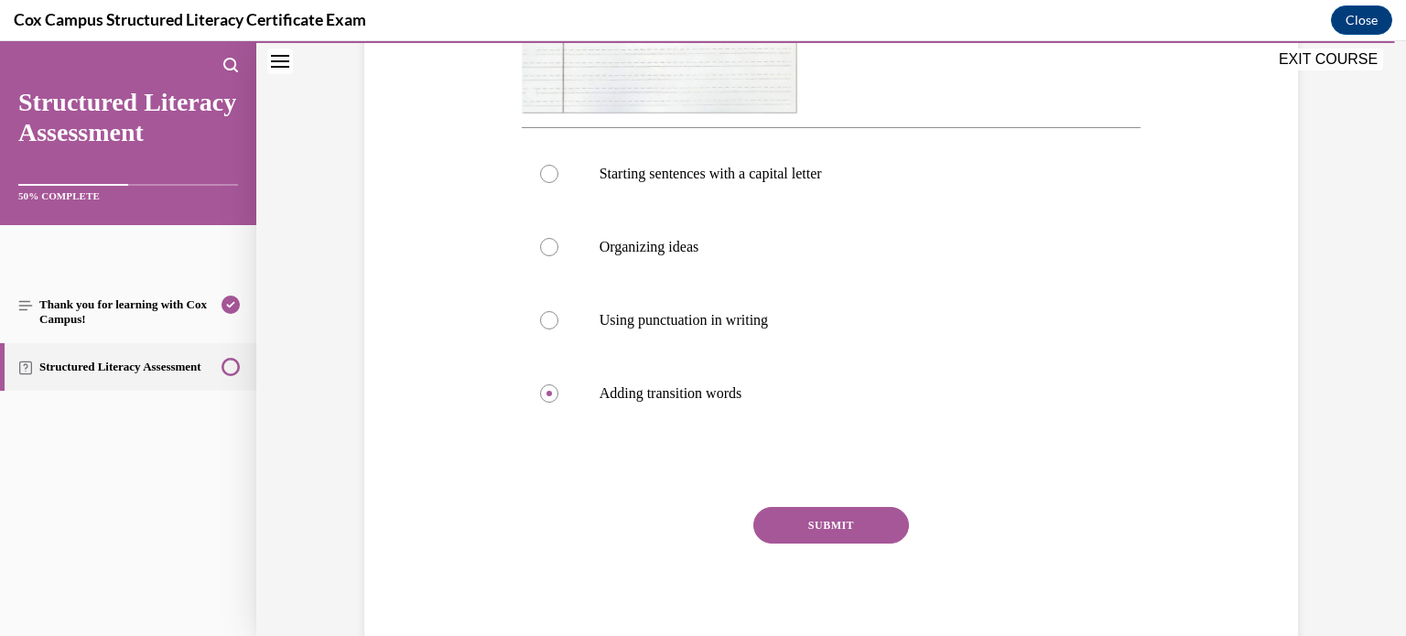
click at [829, 519] on button "SUBMIT" at bounding box center [832, 525] width 156 height 37
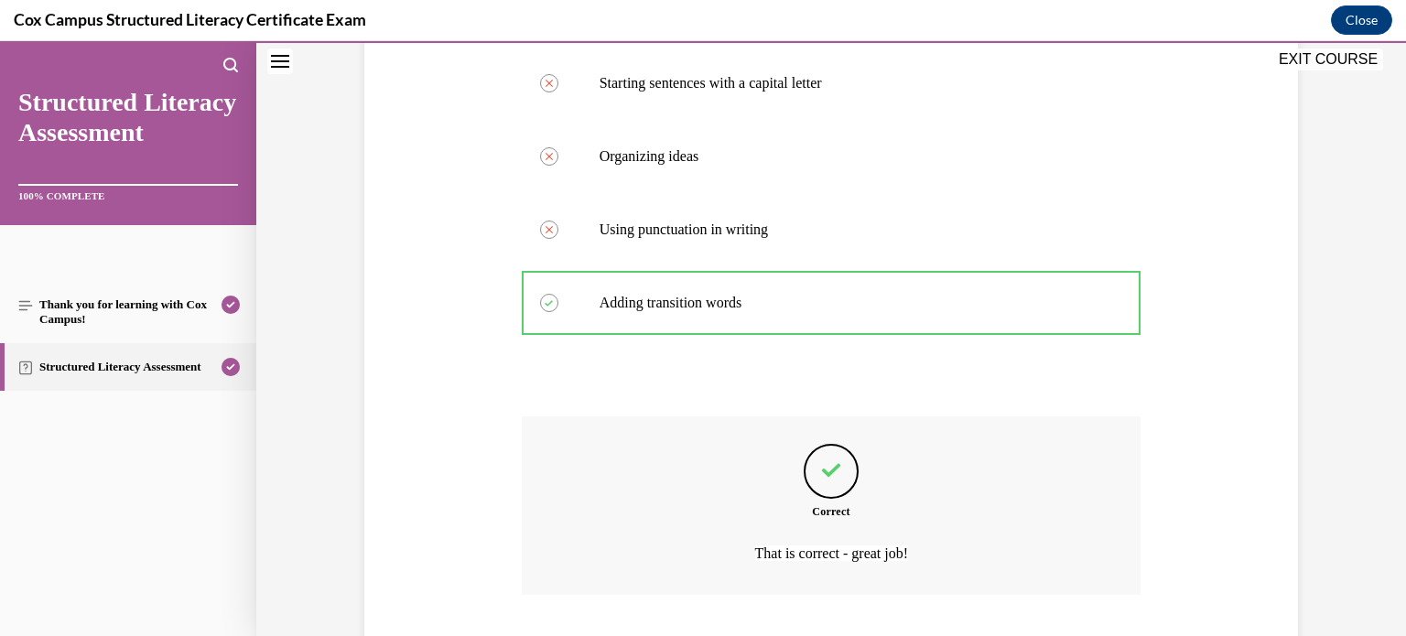
scroll to position [883, 0]
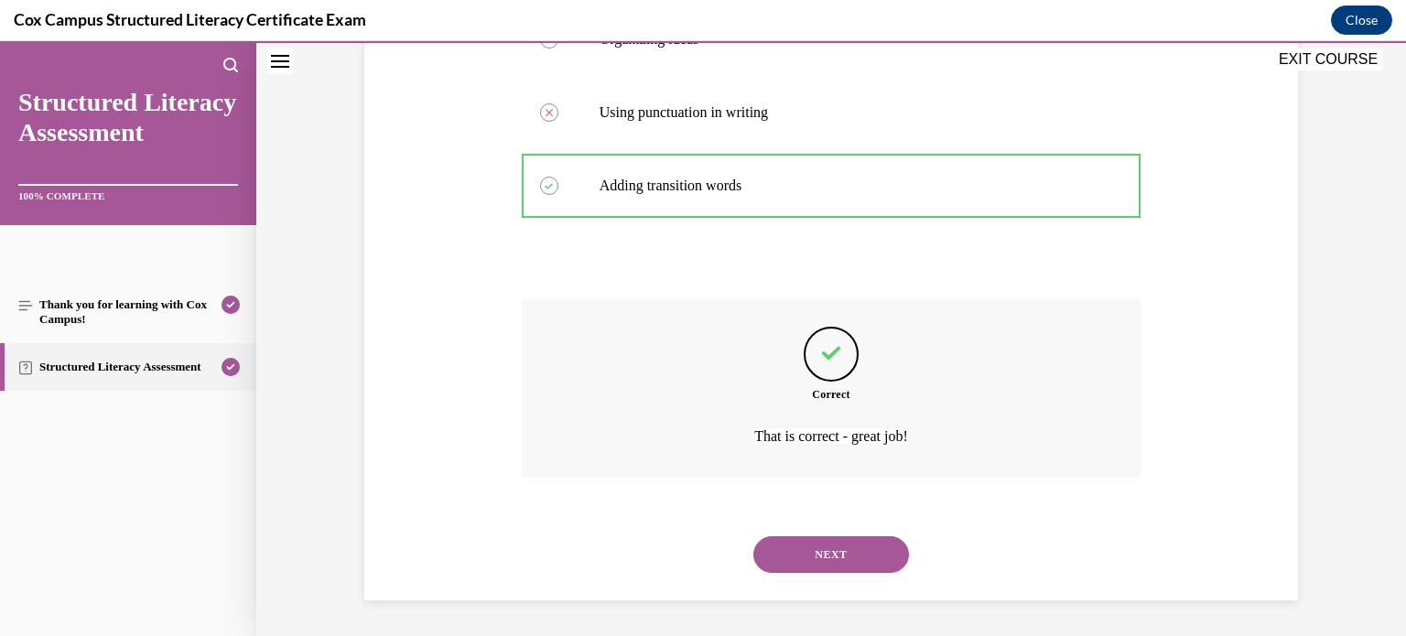
click at [830, 557] on button "NEXT" at bounding box center [832, 555] width 156 height 37
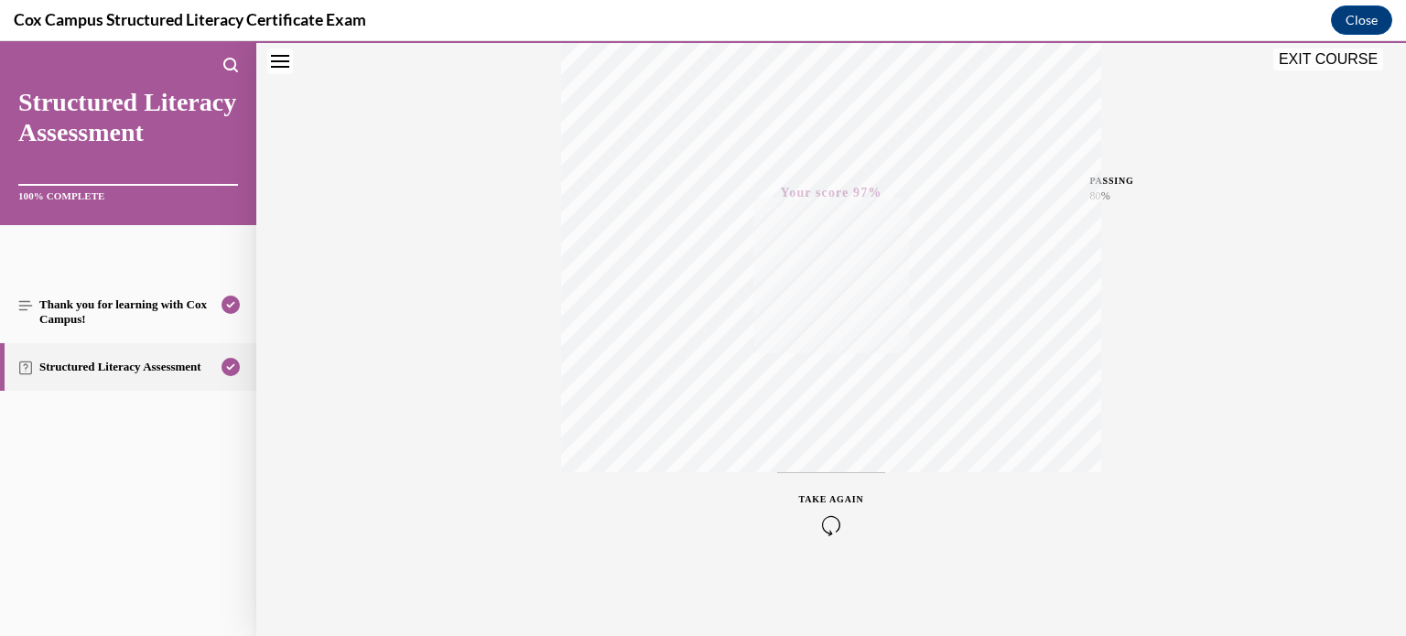
scroll to position [0, 0]
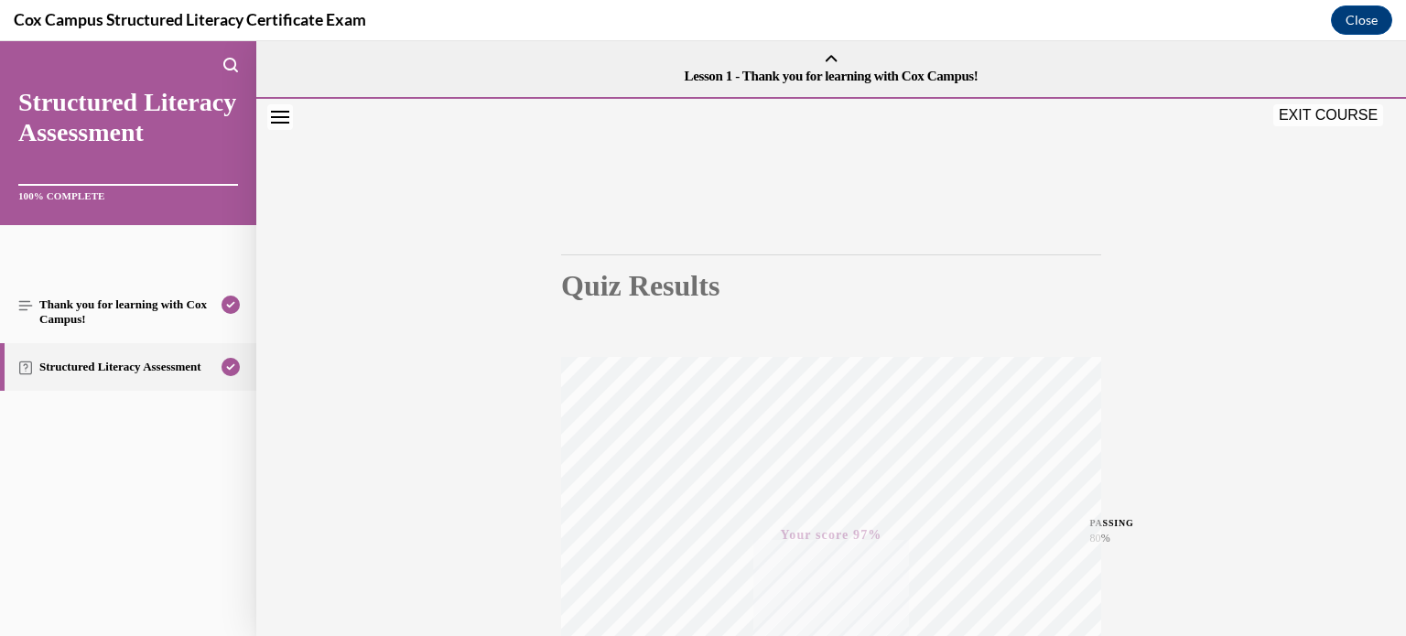
click at [1362, 115] on button "EXIT COURSE" at bounding box center [1329, 115] width 110 height 22
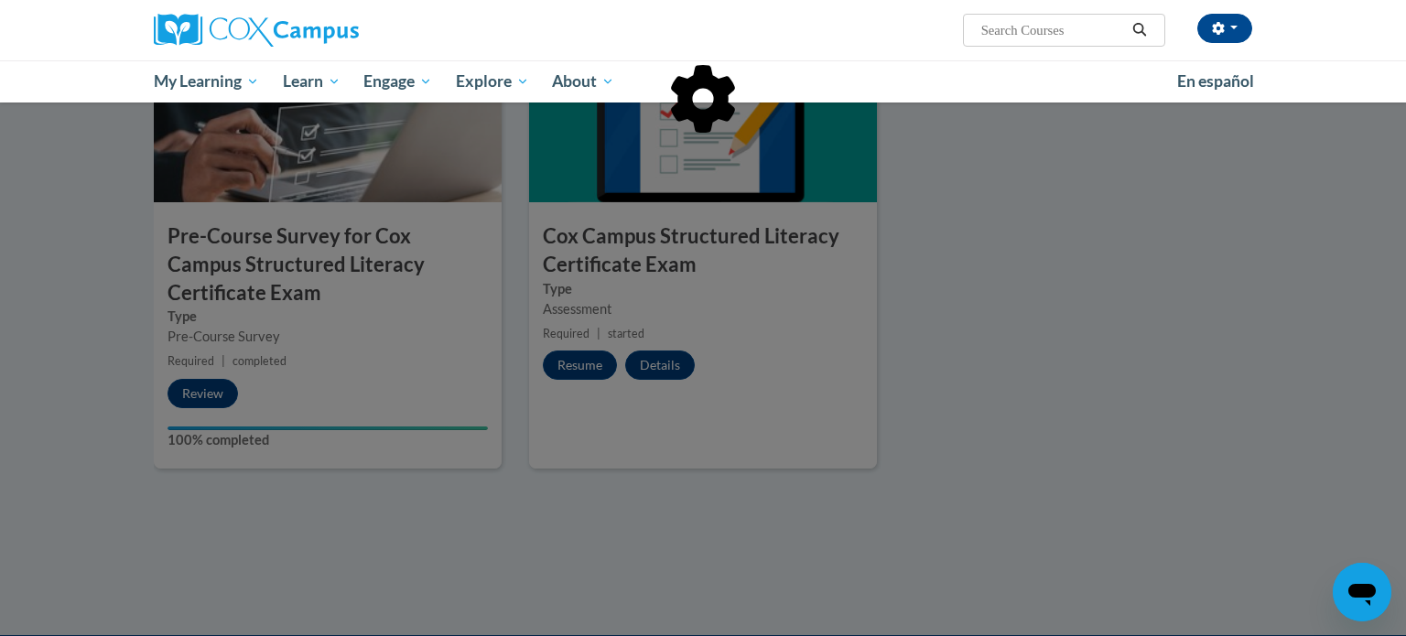
scroll to position [537, 0]
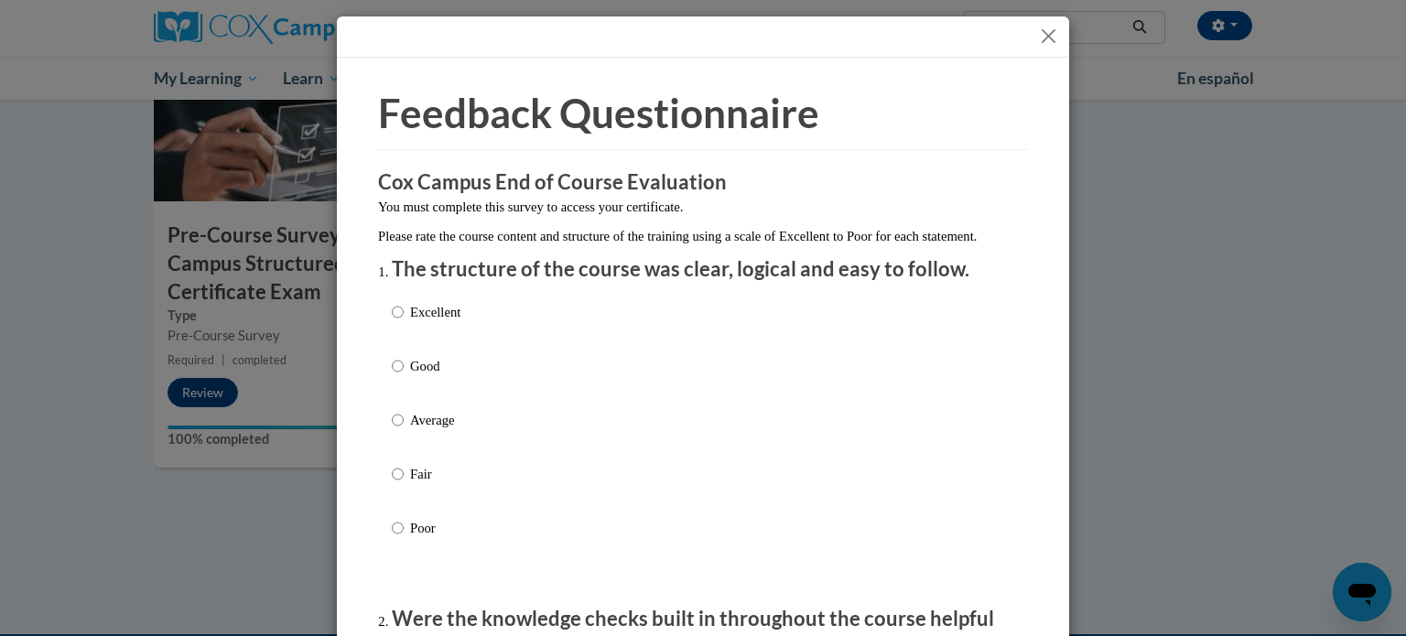
click at [540, 344] on div "Excellent Good Average Fair Poor" at bounding box center [703, 442] width 623 height 298
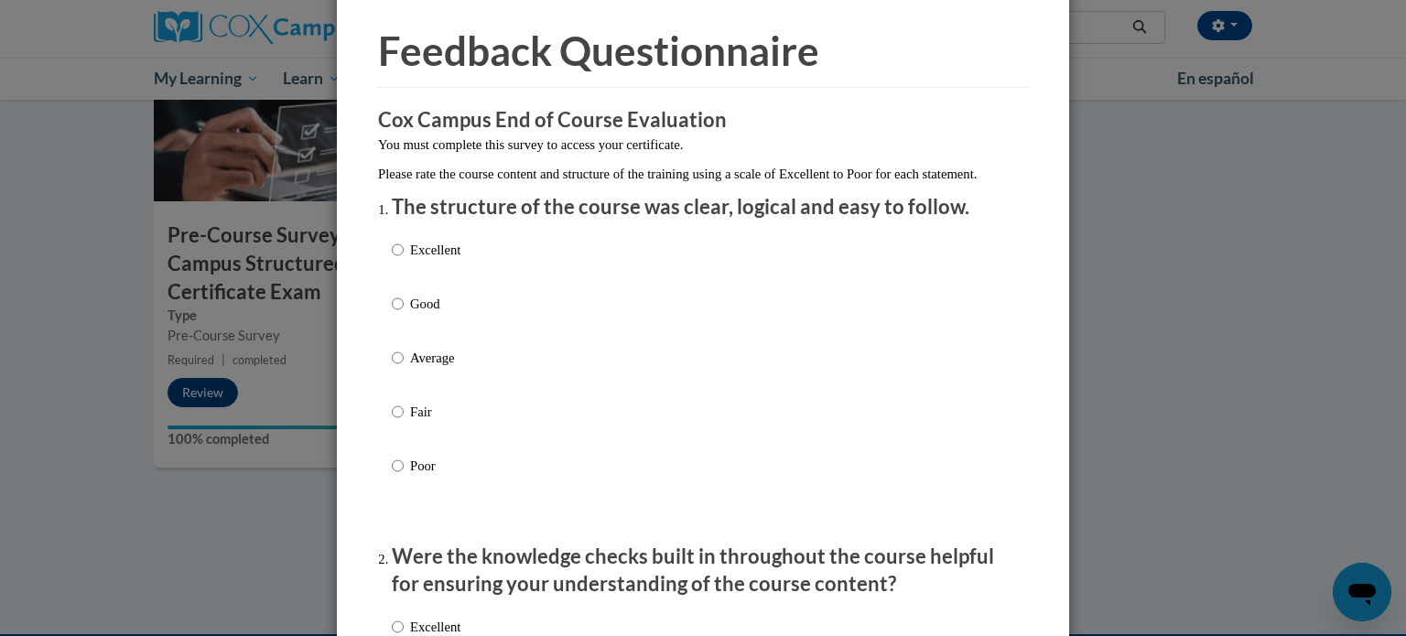
click at [435, 314] on p "Good" at bounding box center [435, 304] width 50 height 20
click at [404, 314] on input "Good" at bounding box center [398, 304] width 12 height 20
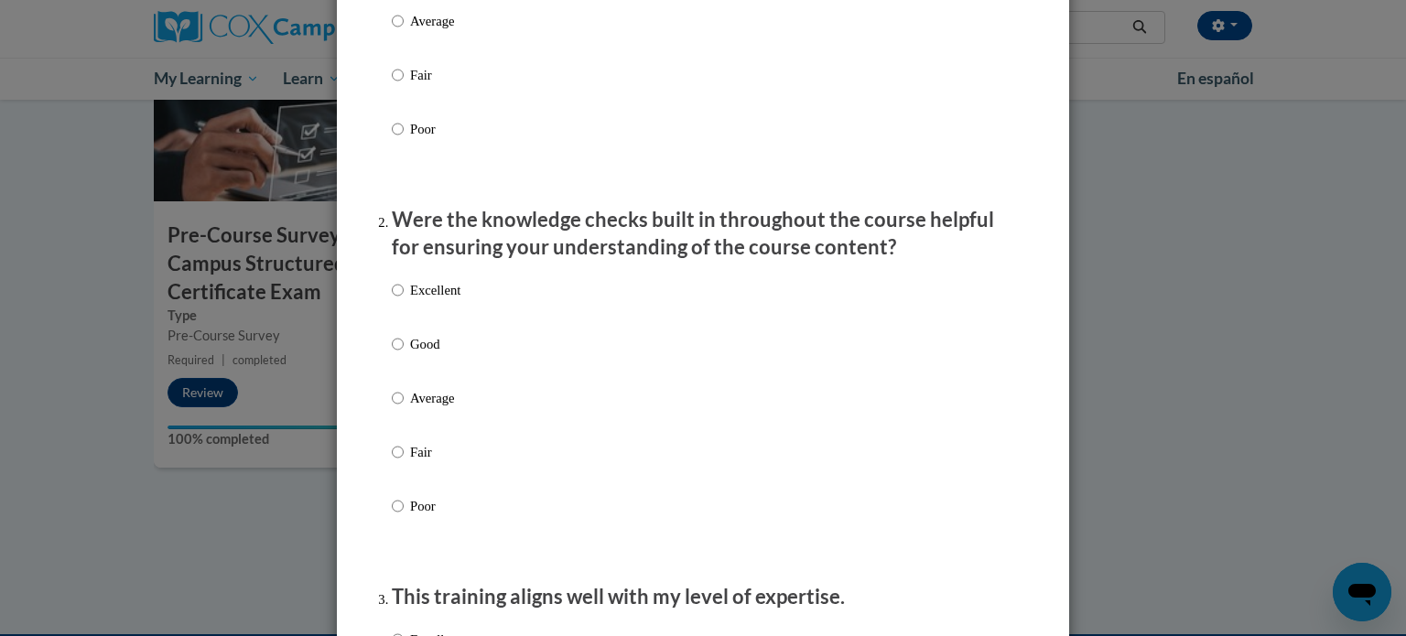
scroll to position [396, 0]
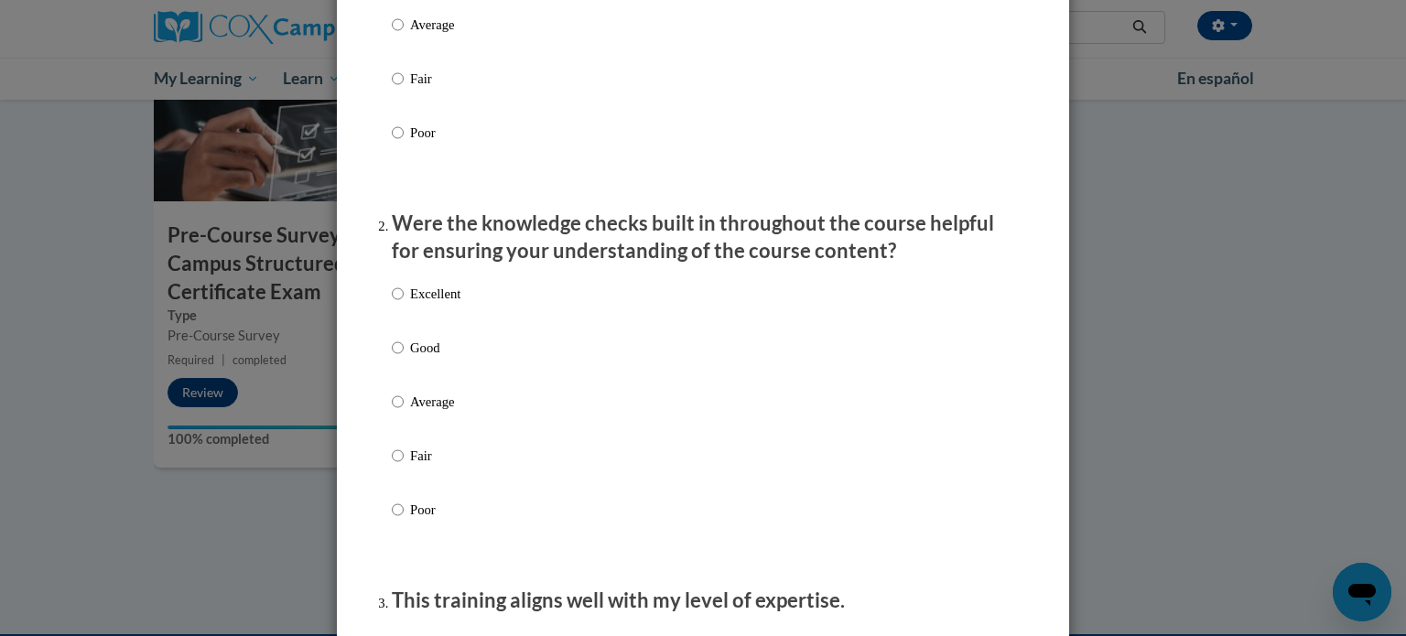
click at [437, 358] on p "Good" at bounding box center [435, 348] width 50 height 20
click at [404, 358] on input "Good" at bounding box center [398, 348] width 12 height 20
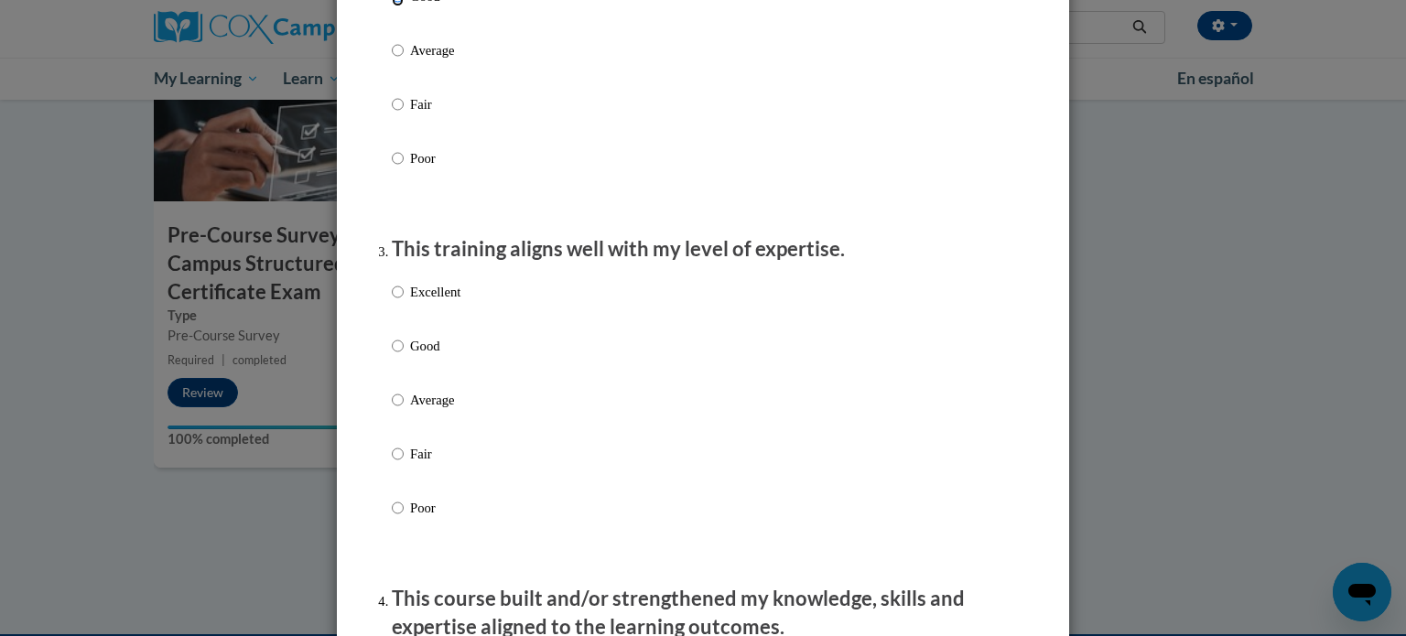
scroll to position [764, 0]
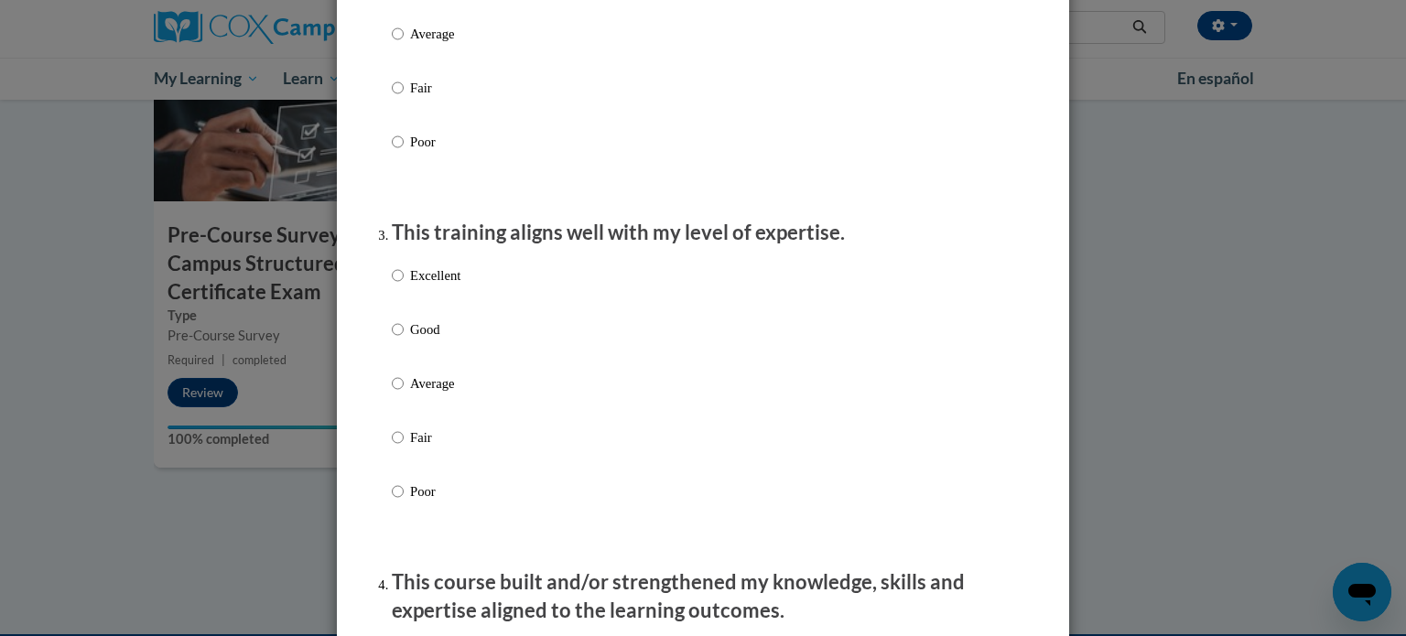
click at [424, 340] on p "Good" at bounding box center [435, 330] width 50 height 20
click at [404, 340] on input "Good" at bounding box center [398, 330] width 12 height 20
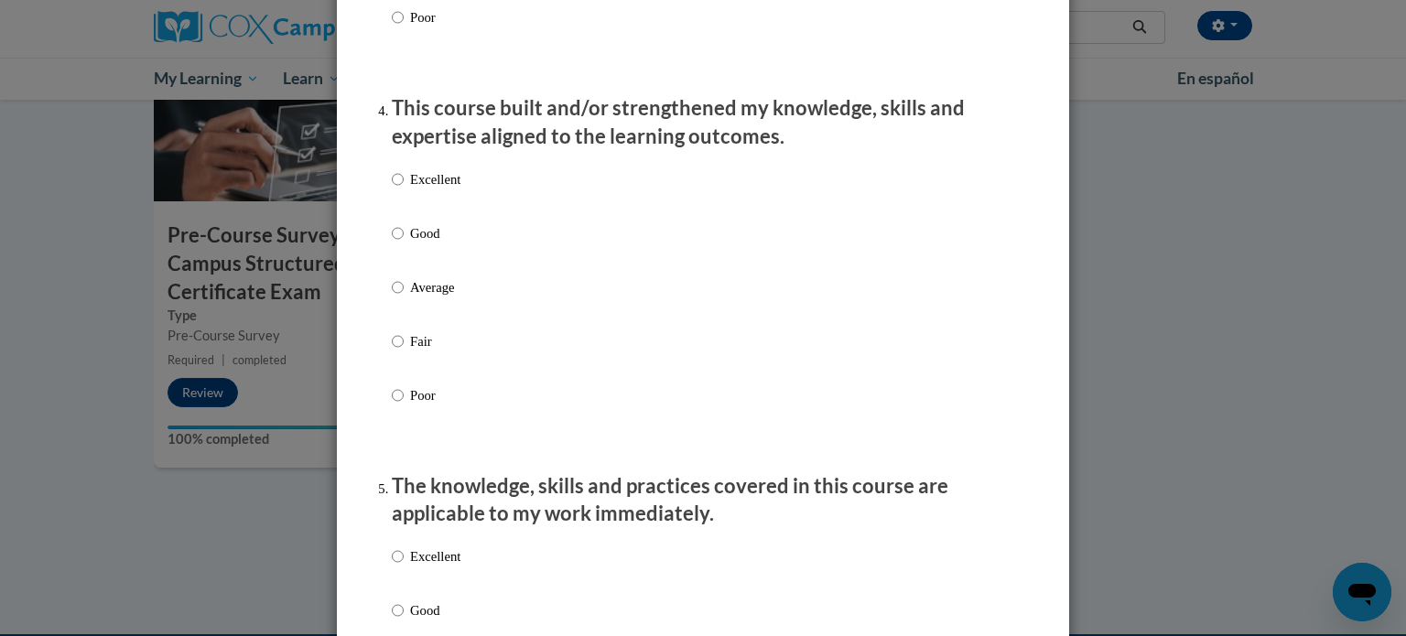
scroll to position [1237, 0]
click at [439, 244] on p "Good" at bounding box center [435, 234] width 50 height 20
click at [404, 244] on input "Good" at bounding box center [398, 234] width 12 height 20
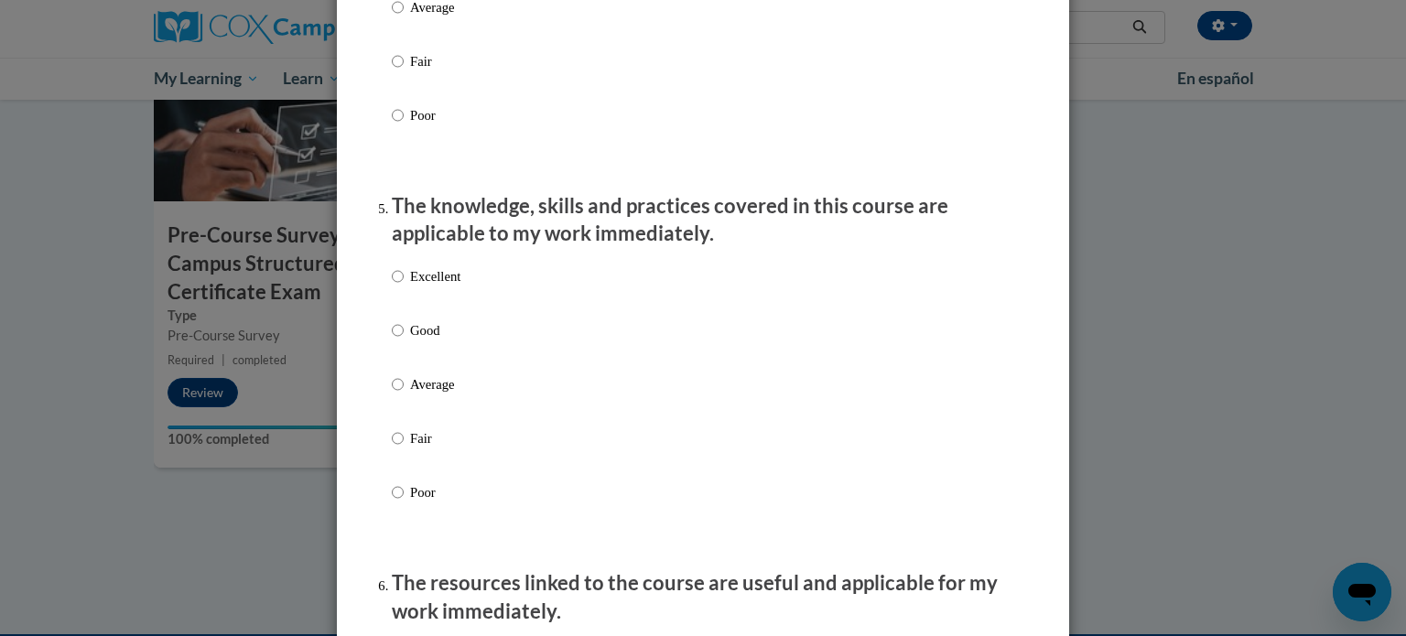
scroll to position [1529, 0]
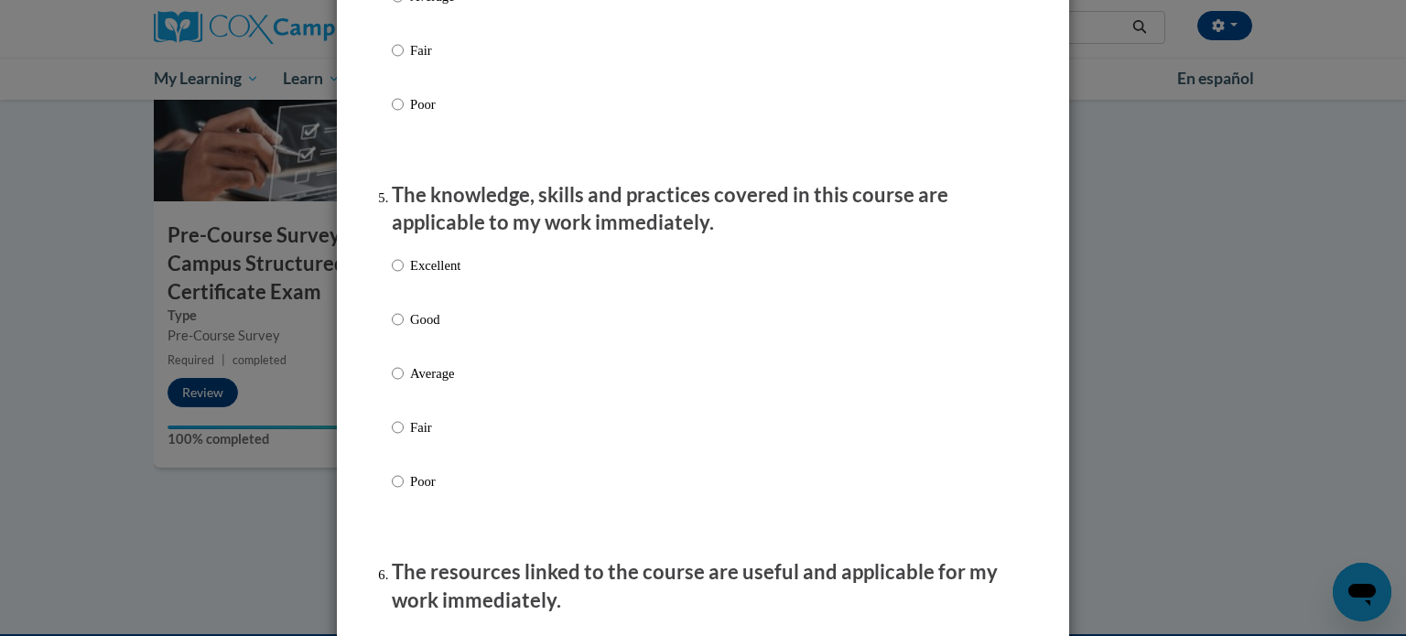
click at [411, 330] on p "Good" at bounding box center [435, 319] width 50 height 20
click at [404, 330] on input "Good" at bounding box center [398, 319] width 12 height 20
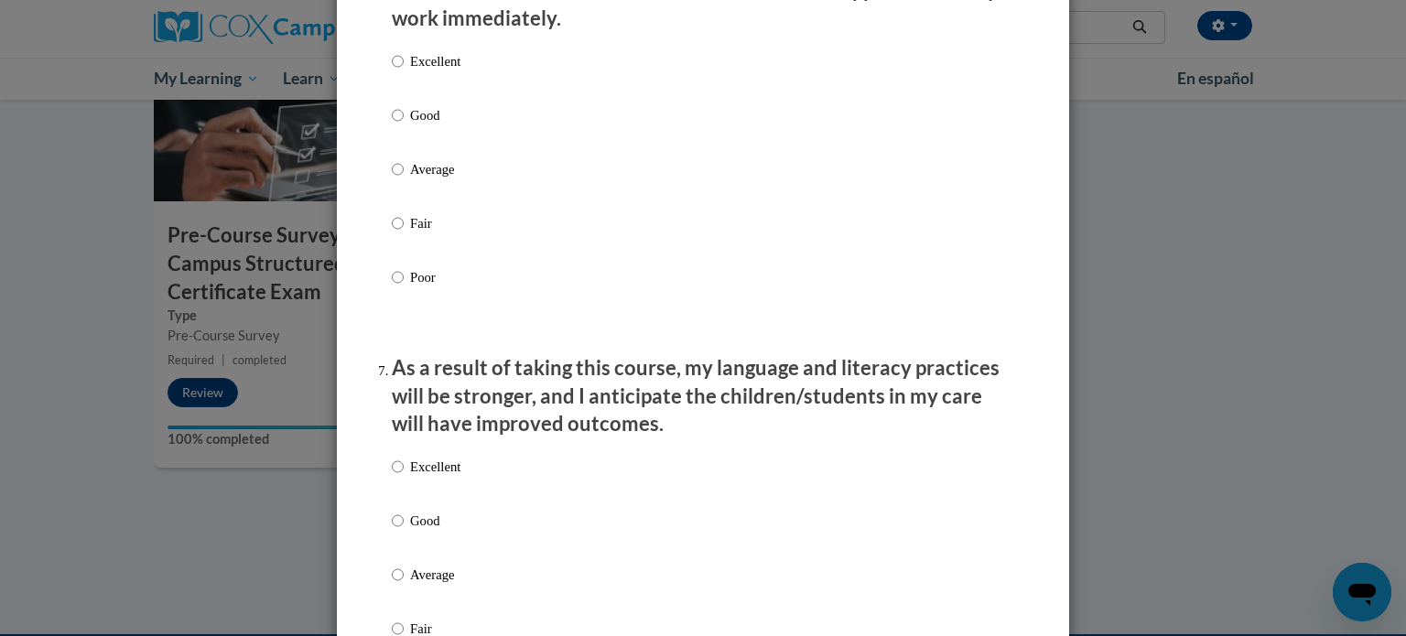
scroll to position [2142, 0]
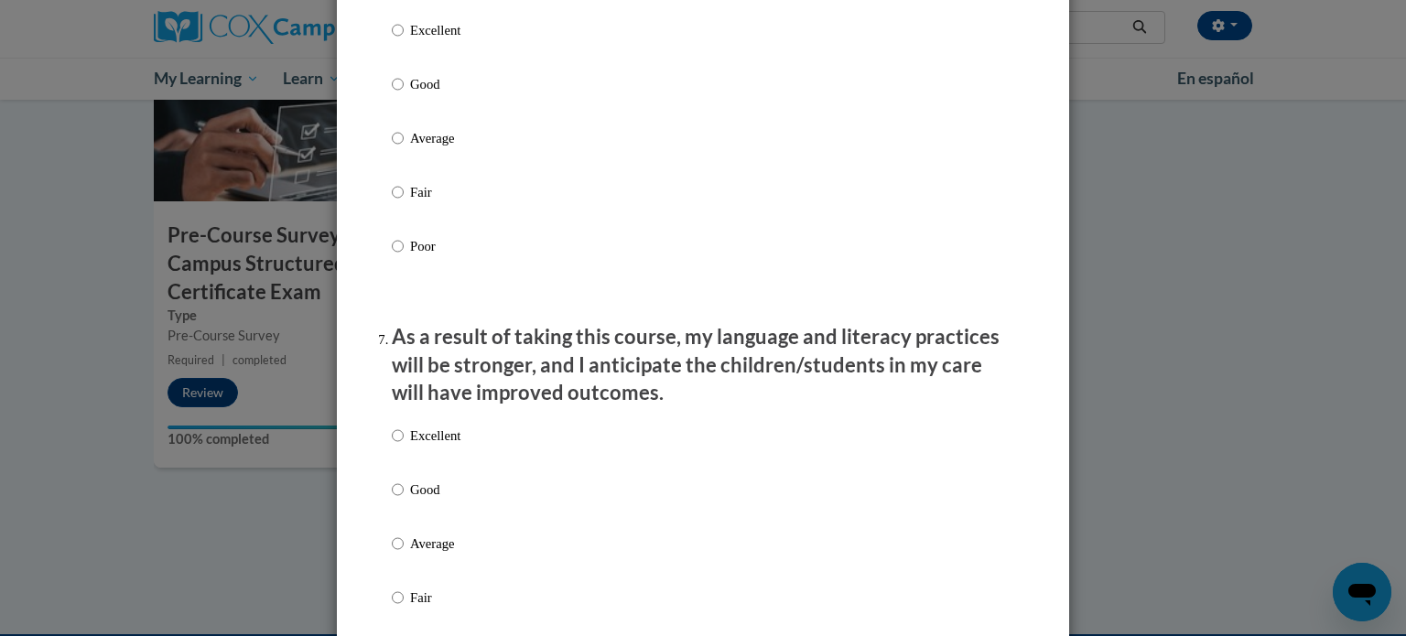
click at [435, 124] on label "Good" at bounding box center [426, 98] width 69 height 49
click at [404, 94] on input "Good" at bounding box center [398, 84] width 12 height 20
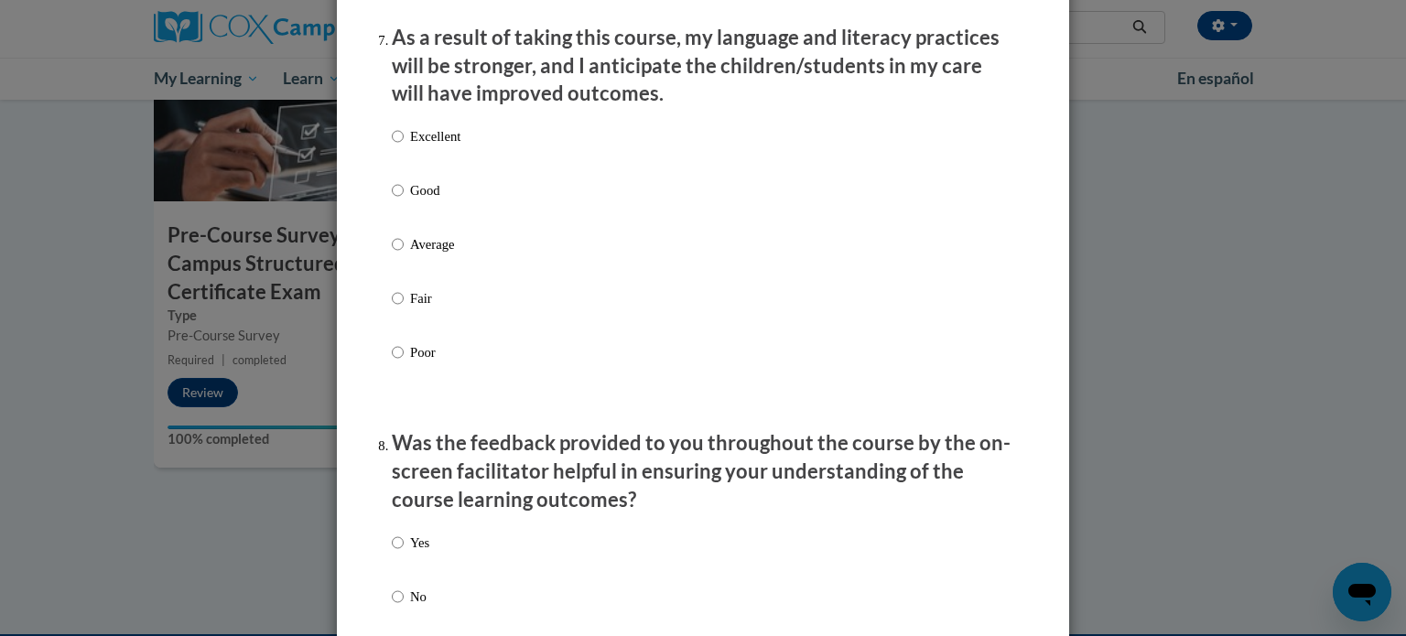
click at [423, 222] on label "Good" at bounding box center [426, 204] width 69 height 49
click at [404, 201] on input "Good" at bounding box center [398, 190] width 12 height 20
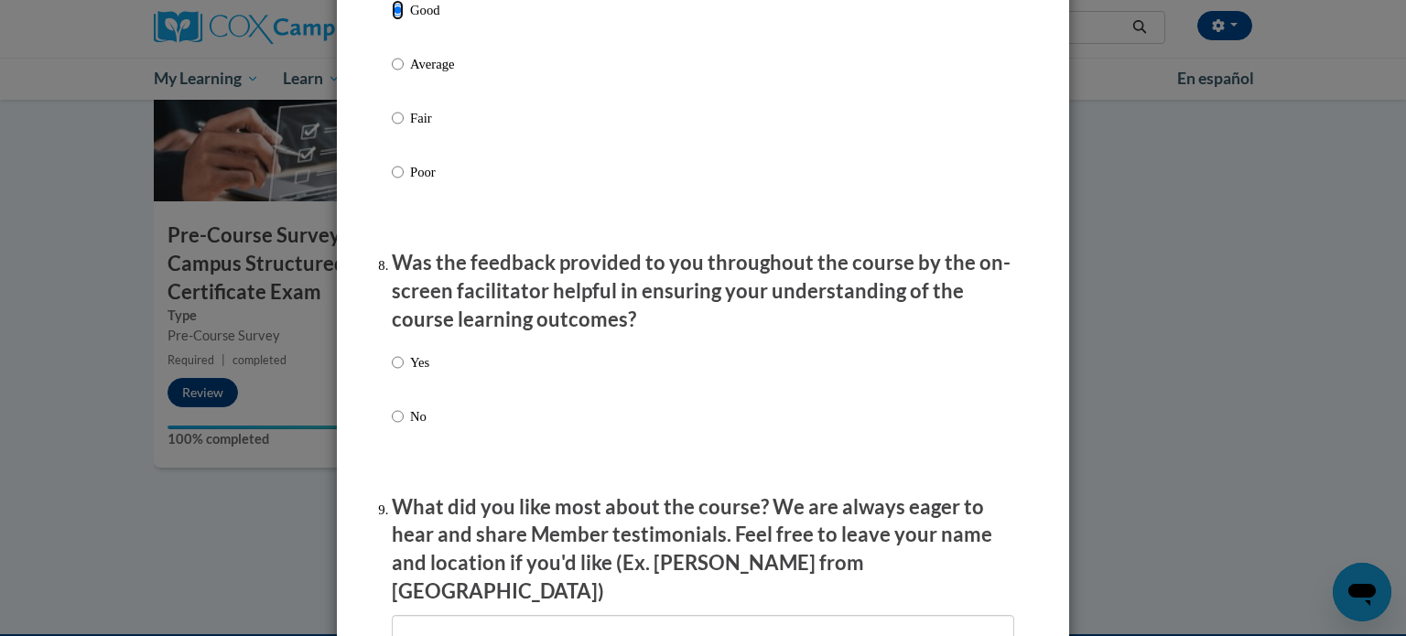
scroll to position [3176, 0]
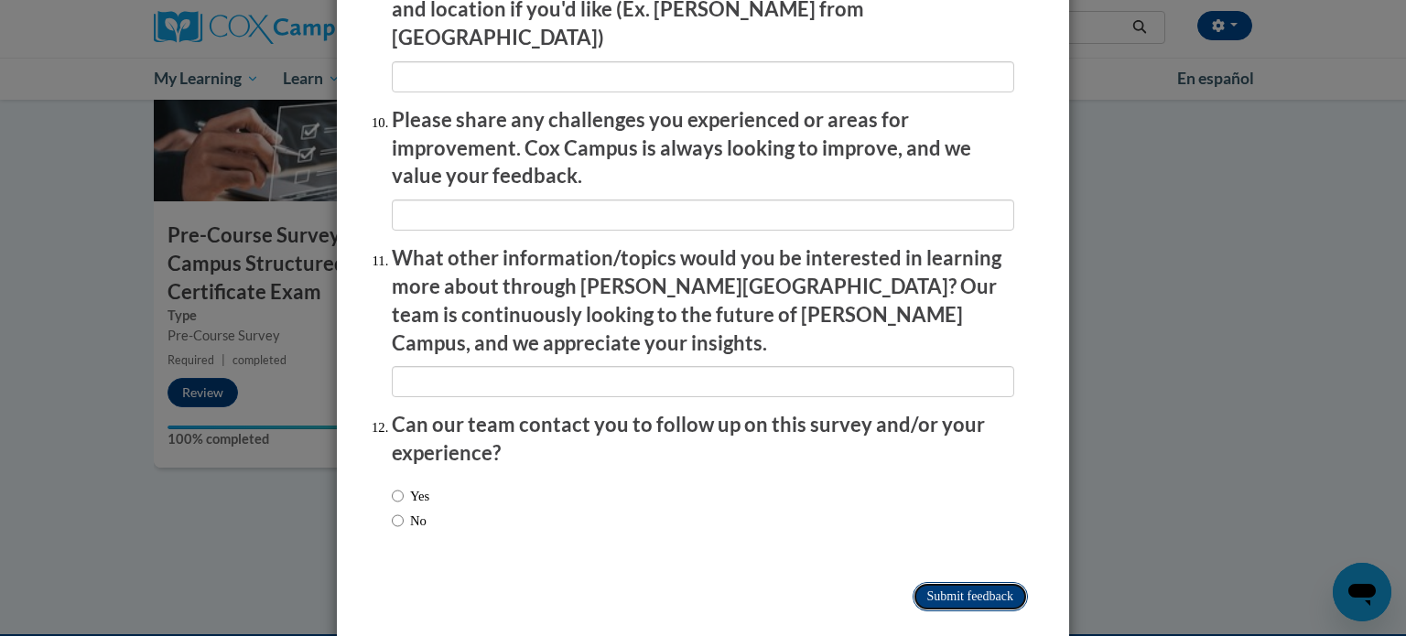
click at [977, 582] on input "Submit feedback" at bounding box center [970, 596] width 115 height 29
